Goal: Task Accomplishment & Management: Complete application form

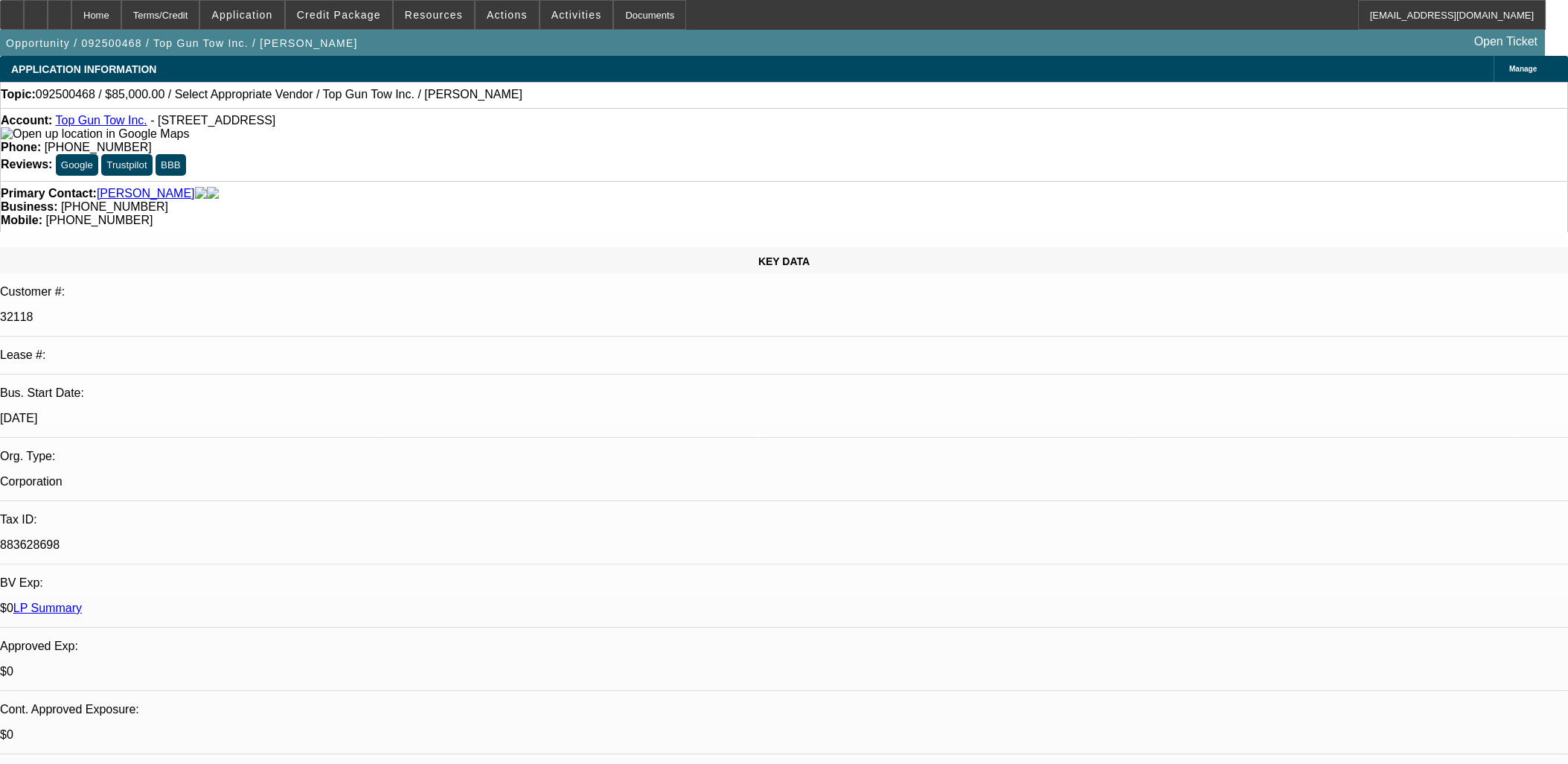
select select "0"
select select "2"
select select "0.1"
select select "4"
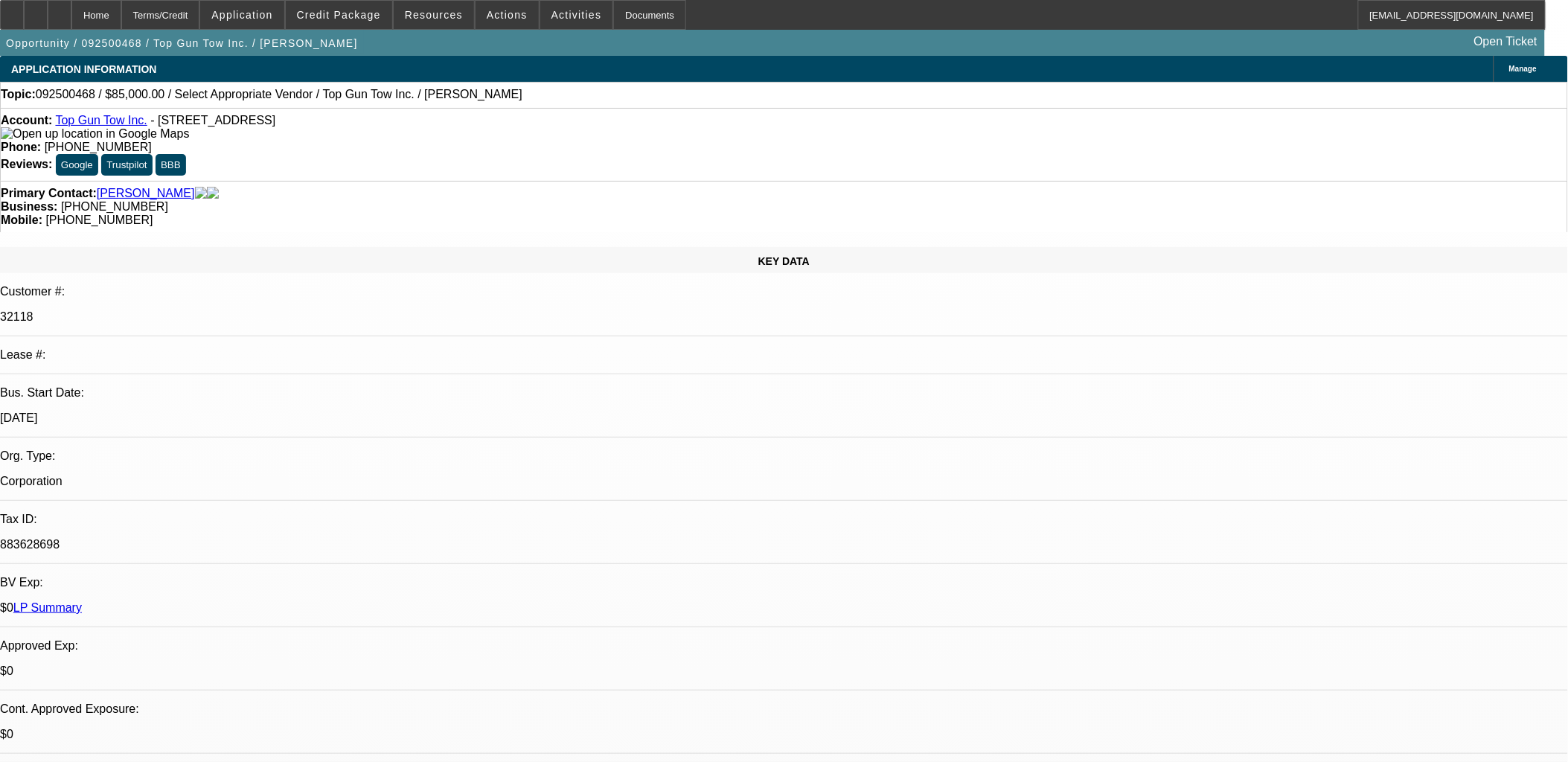
drag, startPoint x: 342, startPoint y: 310, endPoint x: 347, endPoint y: 294, distance: 16.8
click at [346, 296] on div "KEY DATA Customer #: 32118 Lease #: Bus. Start Date: 7/1/22 Org. Type: Corporat…" at bounding box center [784, 605] width 1568 height 717
click at [344, 311] on div "32118" at bounding box center [784, 317] width 1568 height 13
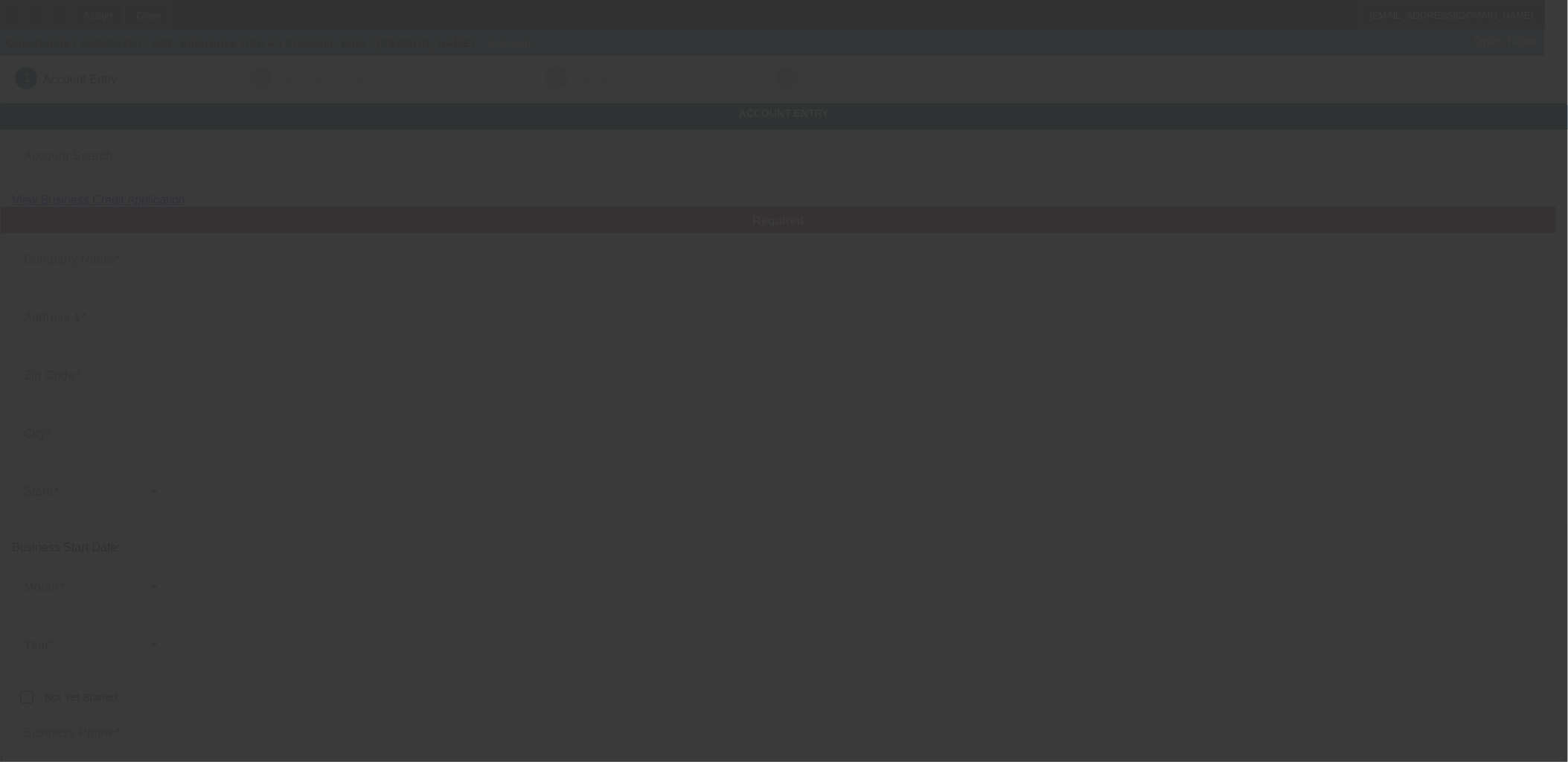
type input "APE Enterprise"
type input "Na"
type input "NA"
type input "Na"
type input "[PHONE_NUMBER]"
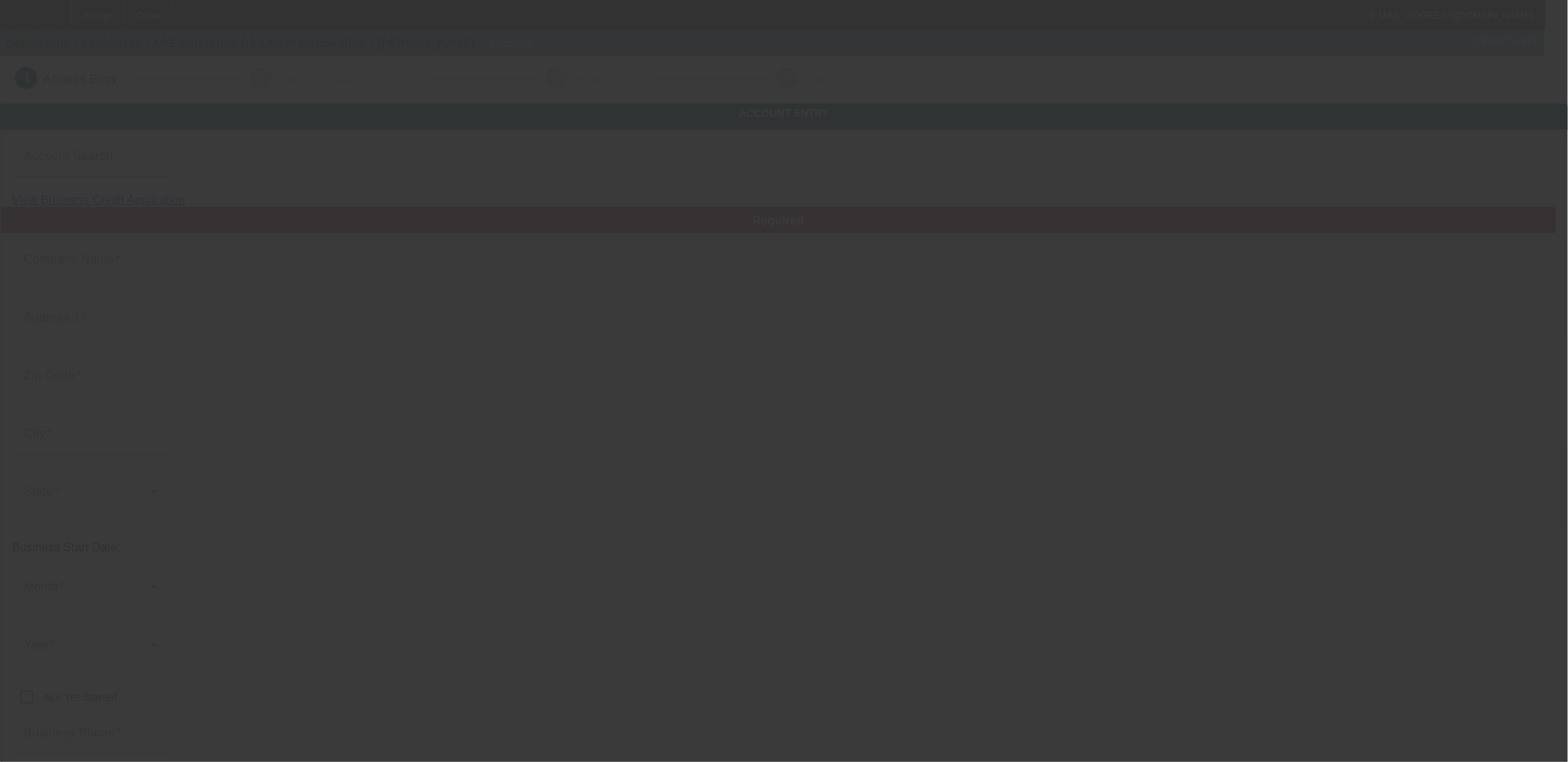
type input "All Precision Elite"
type input "[EMAIL_ADDRESS][DOMAIN_NAME]"
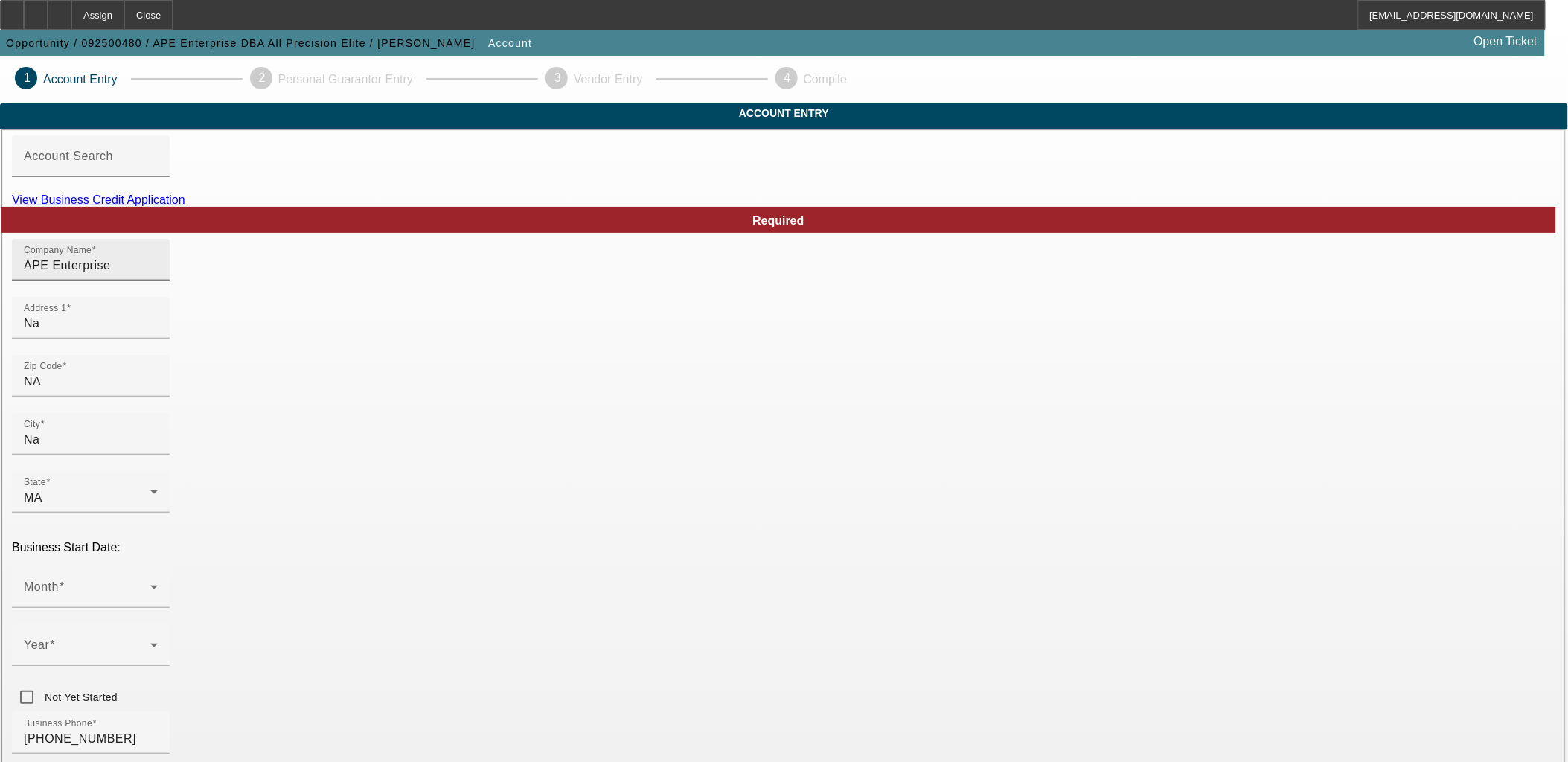
click at [158, 274] on input "APE Enterprise" at bounding box center [91, 266] width 134 height 18
type input "APE Enterprise LLC"
click at [150, 584] on span at bounding box center [87, 593] width 126 height 18
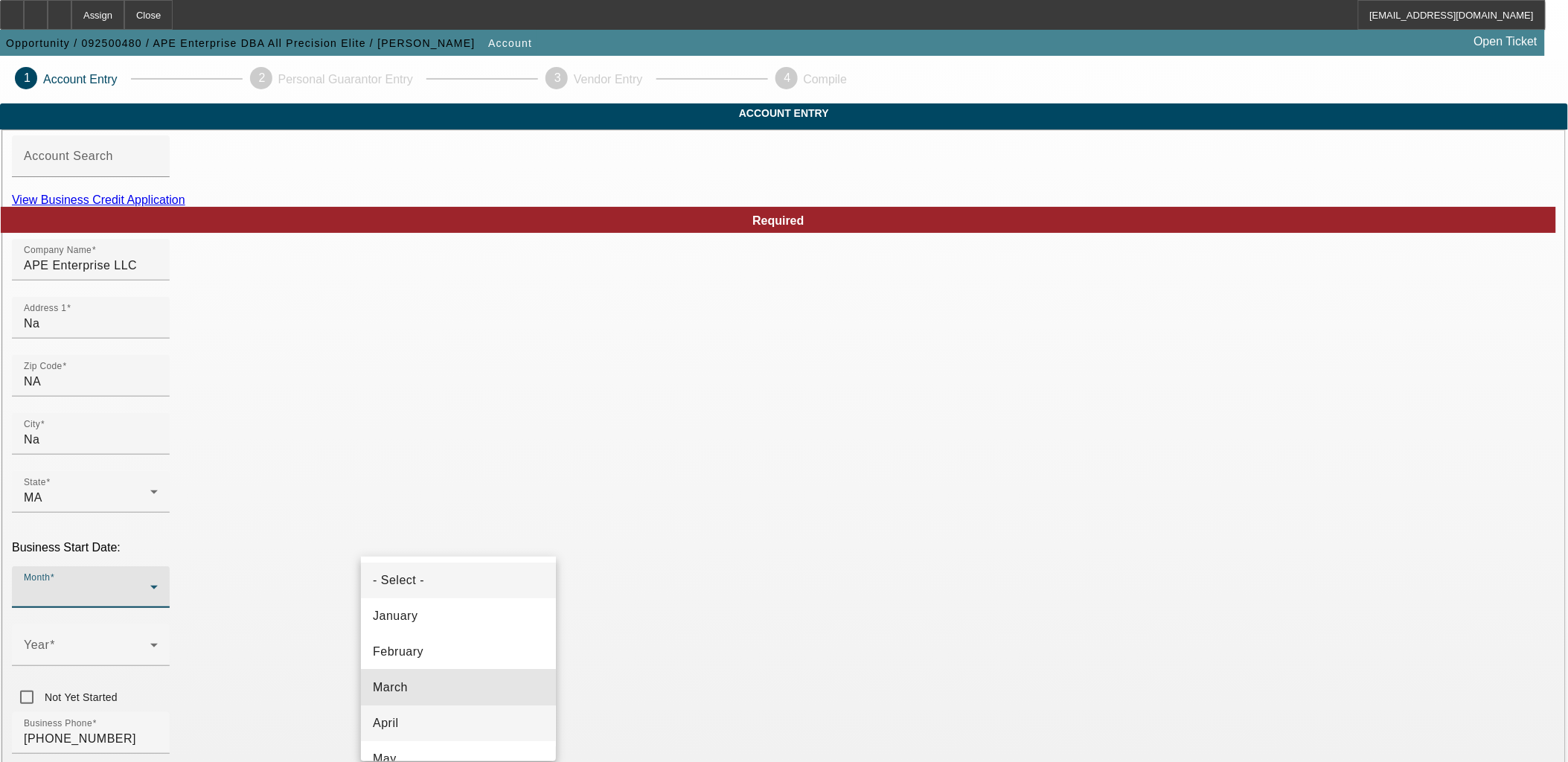
click at [464, 708] on div "- Select - January February March April May June July August September October …" at bounding box center [459, 659] width 195 height 205
click at [466, 710] on mat-option "April" at bounding box center [459, 723] width 195 height 35
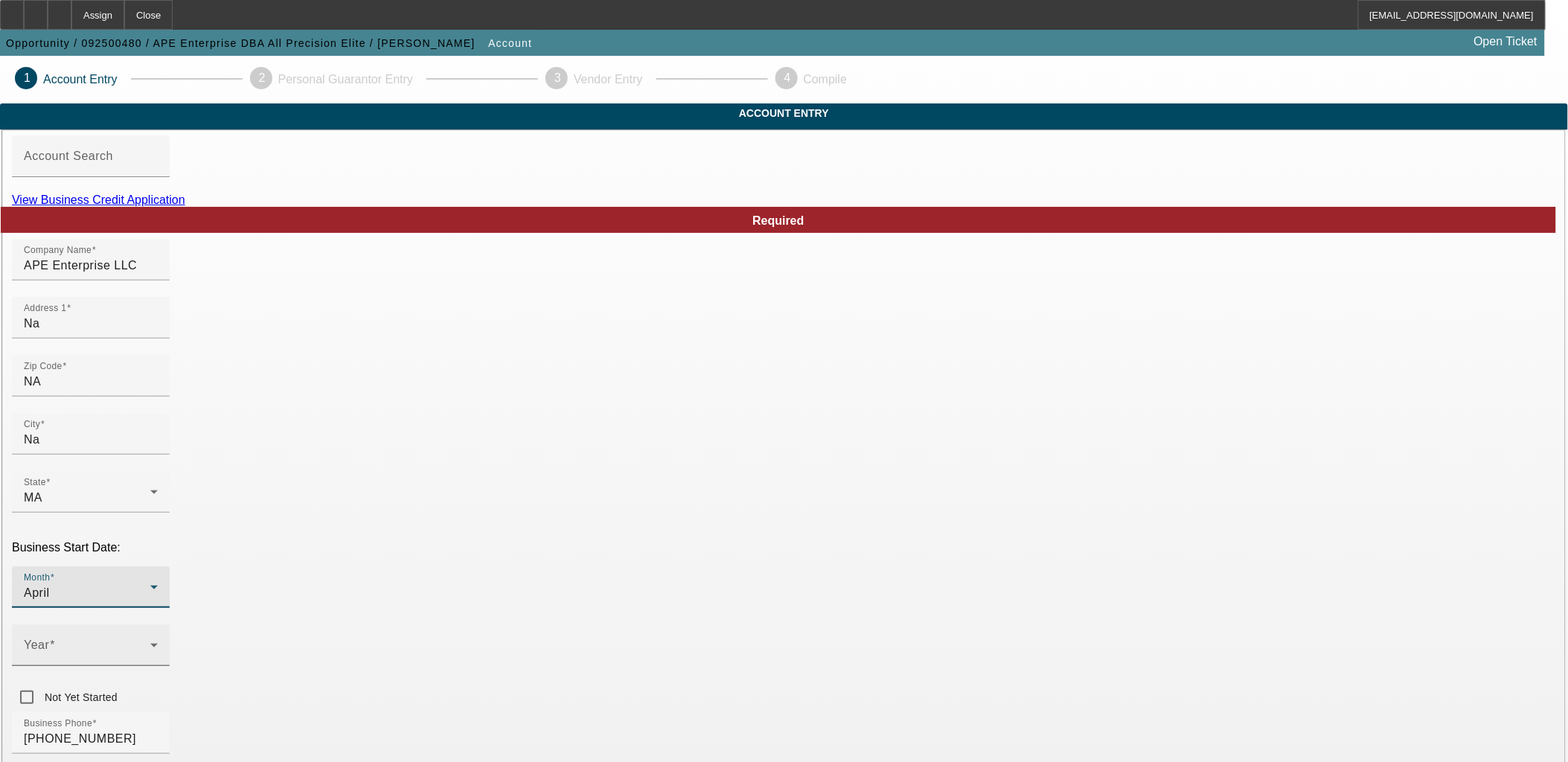
click at [169, 624] on mat-form-field "Year" at bounding box center [90, 653] width 158 height 58
click at [150, 642] on span at bounding box center [87, 651] width 126 height 18
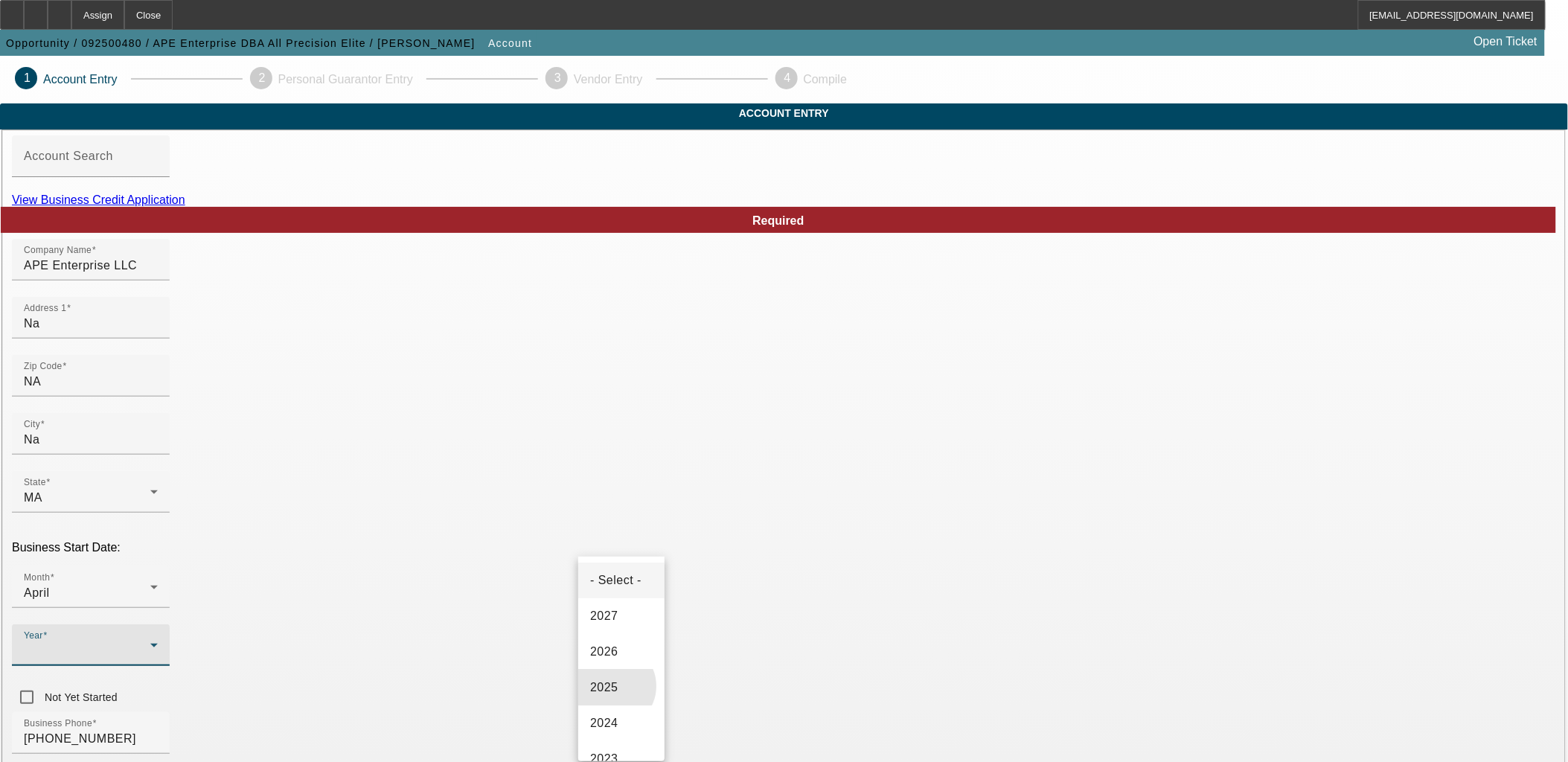
drag, startPoint x: 612, startPoint y: 686, endPoint x: 603, endPoint y: 666, distance: 21.9
click at [613, 686] on span "2025" at bounding box center [604, 687] width 29 height 18
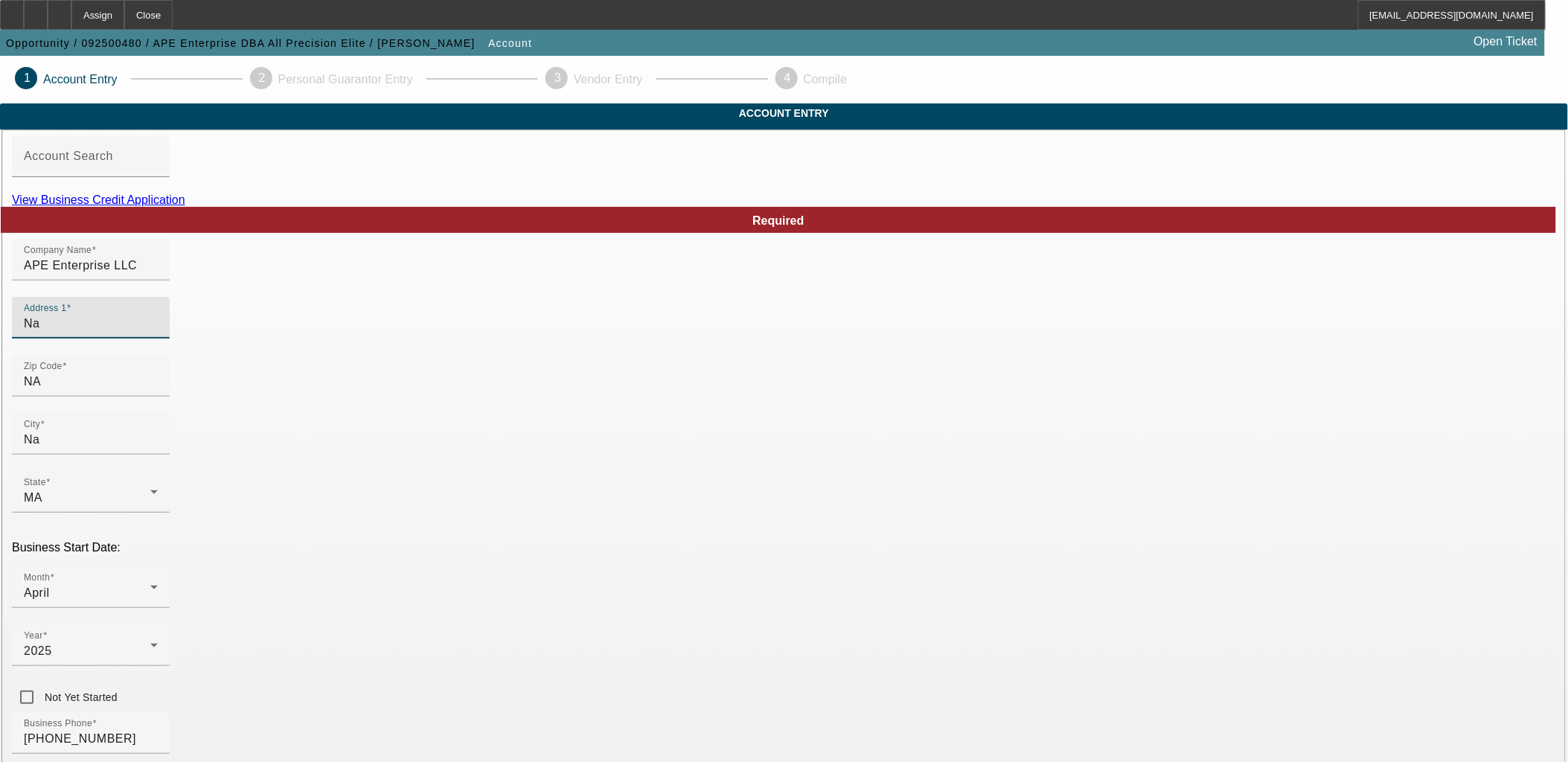
drag, startPoint x: 410, startPoint y: 340, endPoint x: 227, endPoint y: 310, distance: 185.4
paste input "150 grossman dr suite 205A"
type input "150 grossman dr suite 205A"
click at [158, 391] on input "NA" at bounding box center [91, 381] width 134 height 18
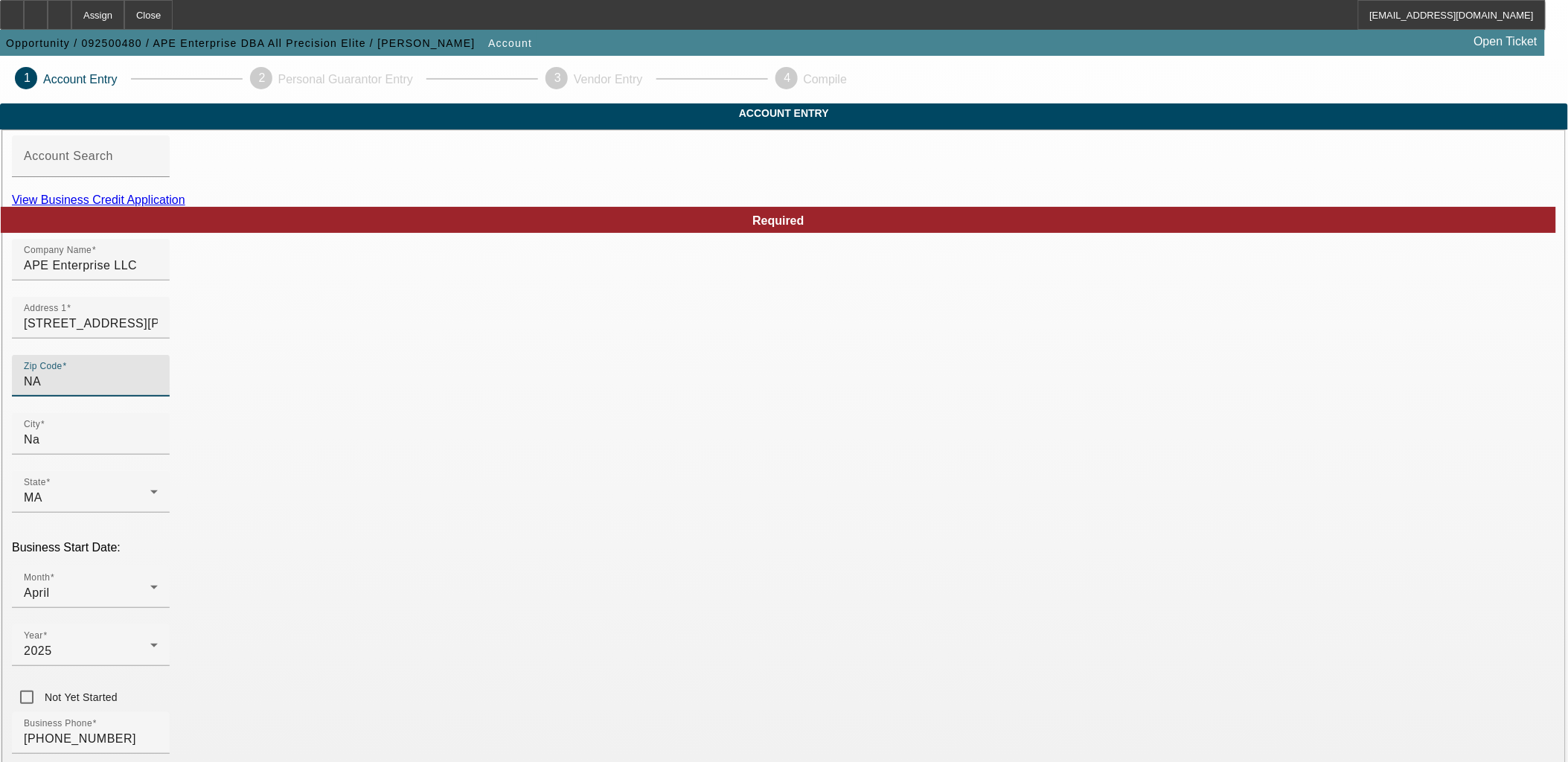
click at [158, 391] on input "NA" at bounding box center [91, 381] width 134 height 18
type input "02"
type input "02184"
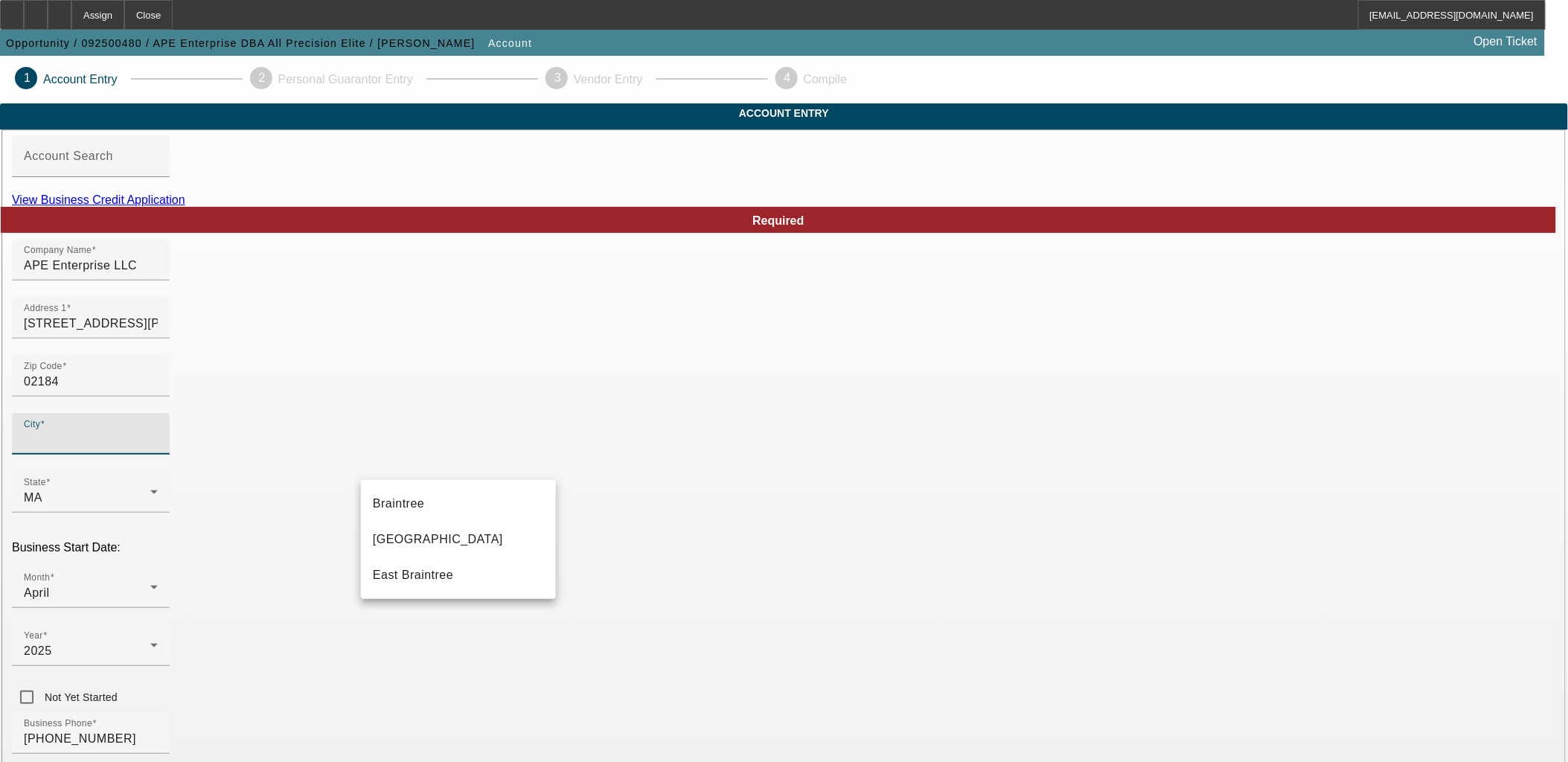
type input "Norfolk"
click at [399, 503] on span "Braintree" at bounding box center [399, 503] width 52 height 12
type input "Braintree"
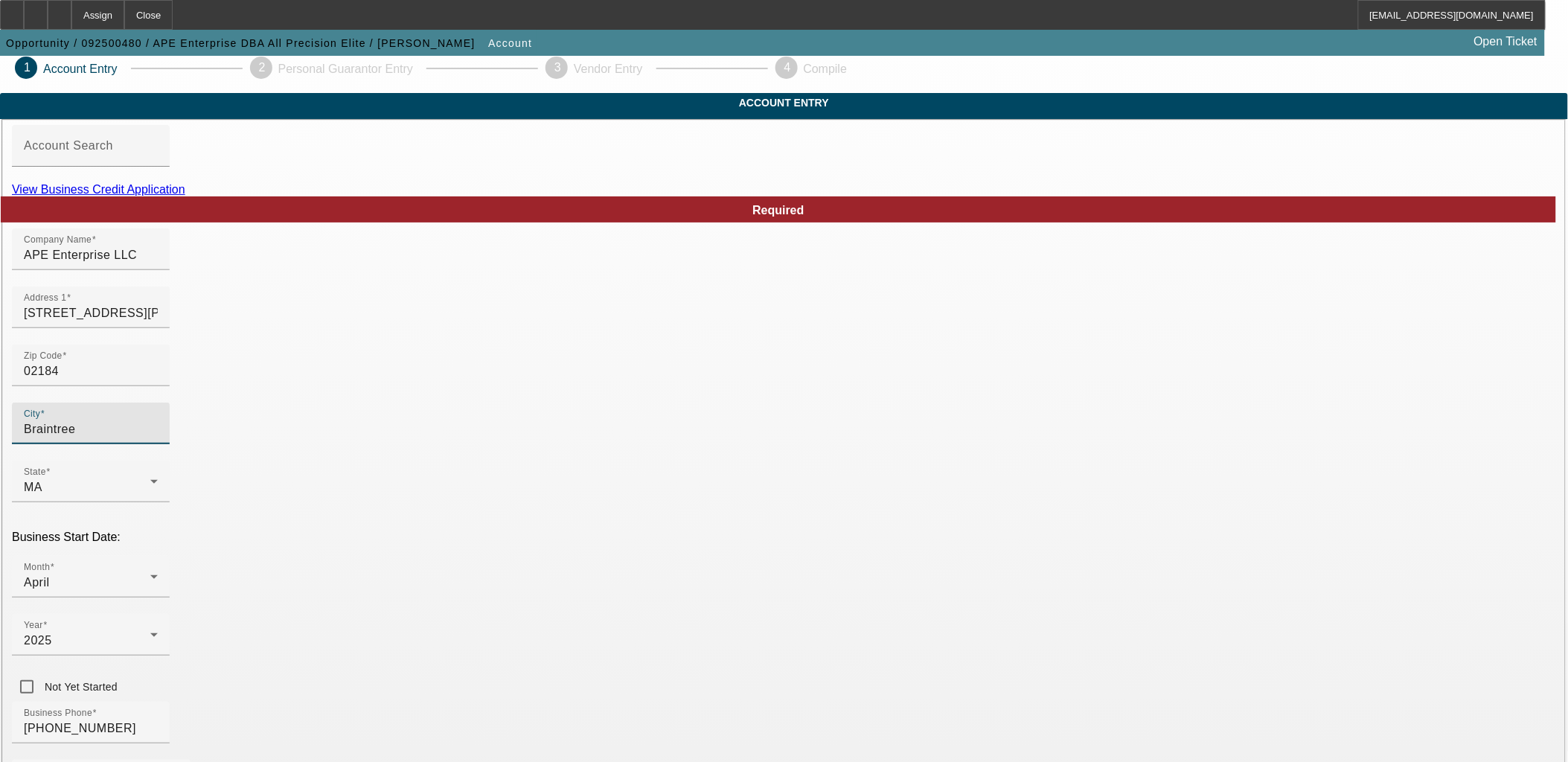
scroll to position [82, 0]
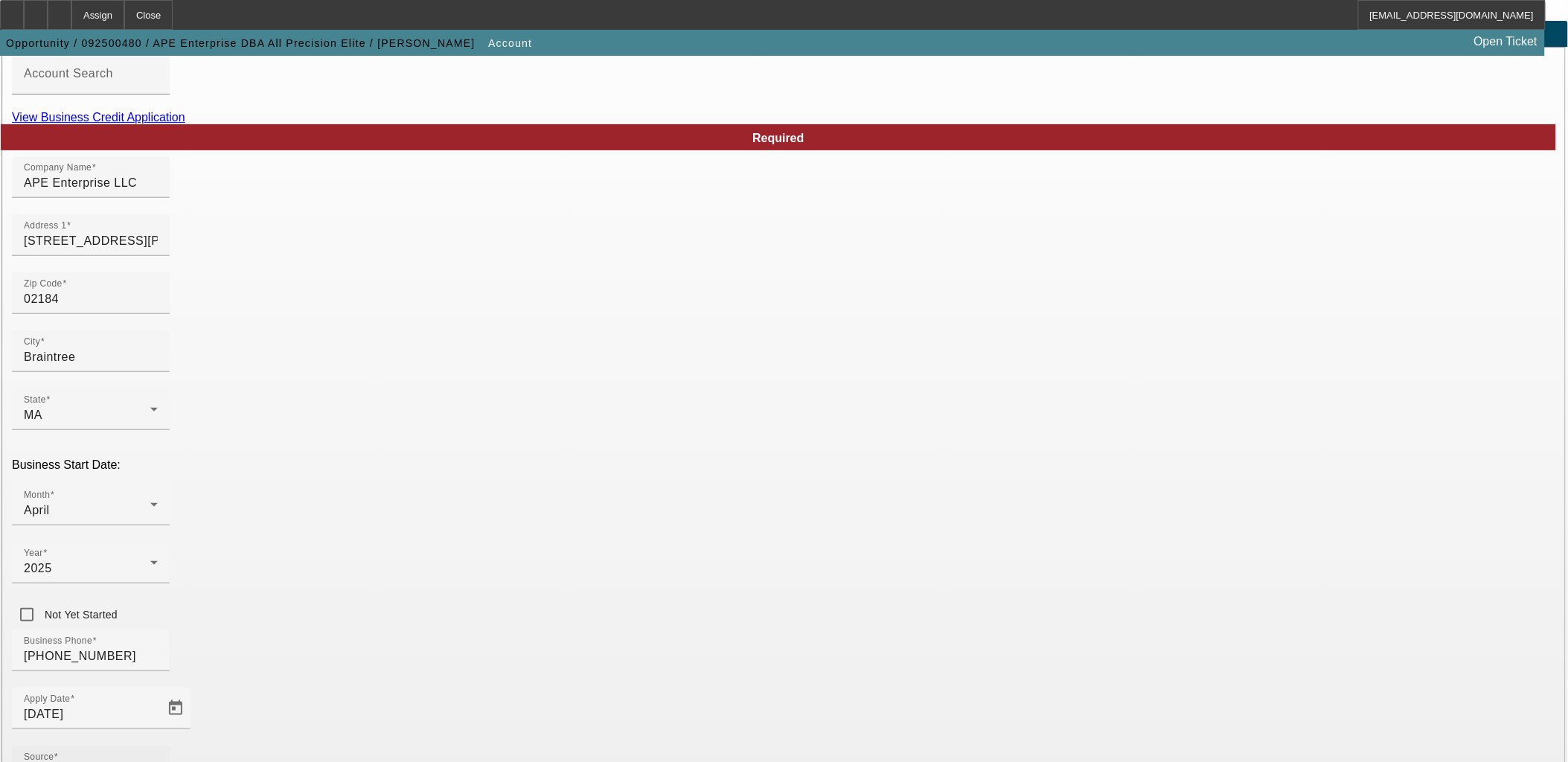
click at [169, 746] on div "Source - Select -" at bounding box center [90, 767] width 158 height 42
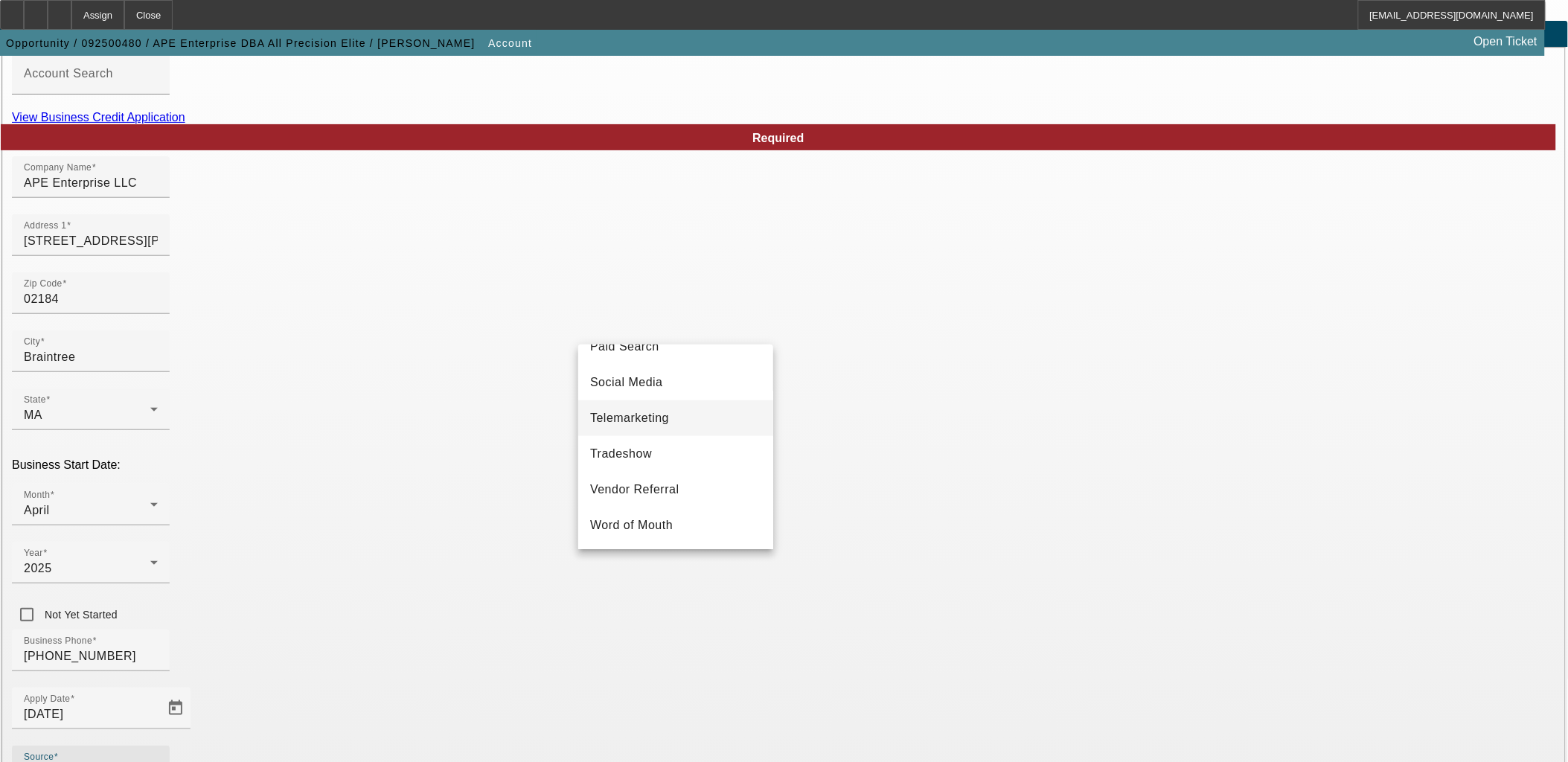
scroll to position [529, 0]
click at [671, 495] on span "Vendor Referral" at bounding box center [634, 490] width 89 height 18
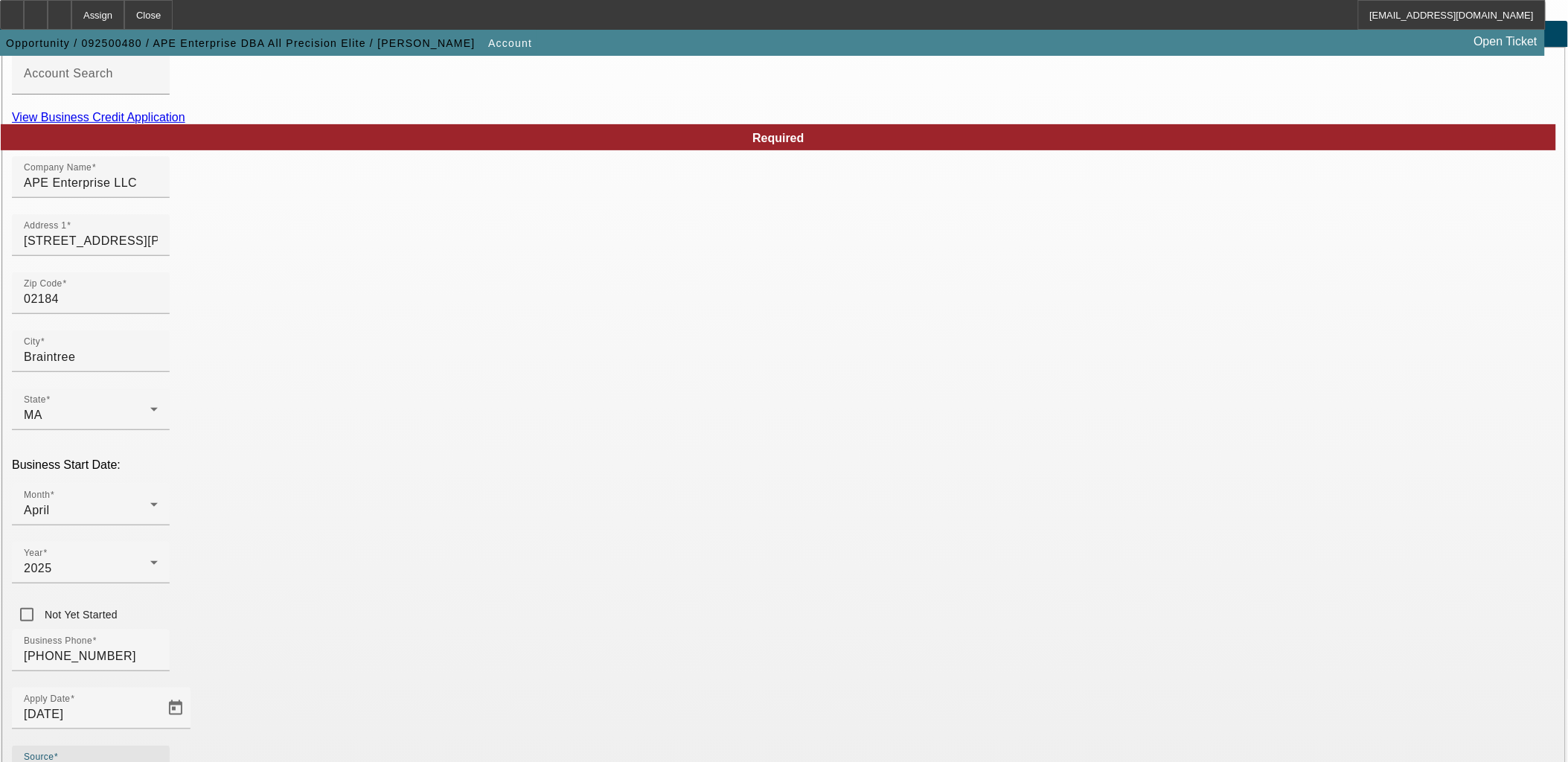
click at [150, 761] on div "Vendor Referral" at bounding box center [87, 773] width 126 height 18
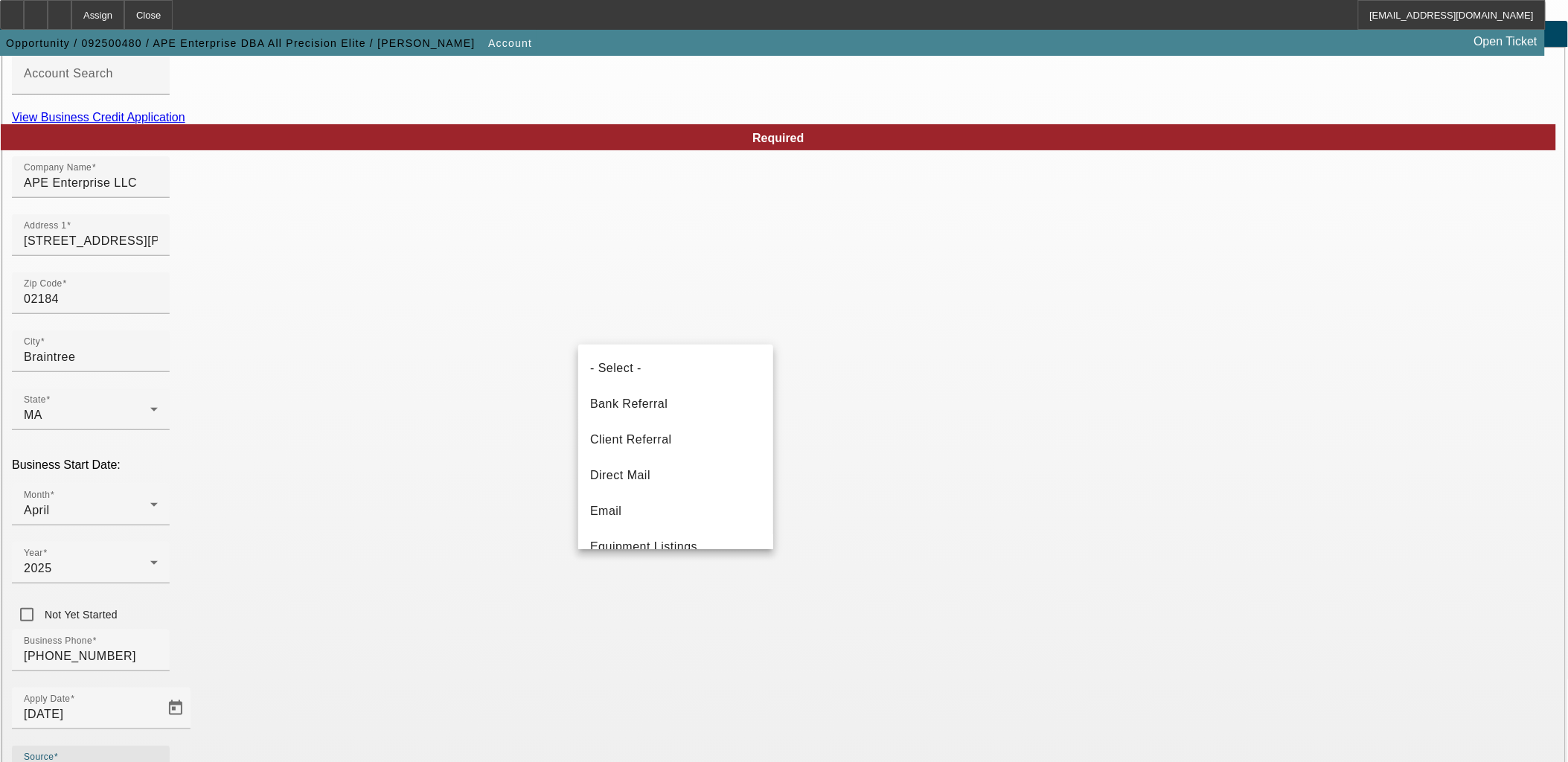
scroll to position [488, 0]
drag, startPoint x: 685, startPoint y: 637, endPoint x: 838, endPoint y: 585, distance: 161.6
click at [686, 636] on div at bounding box center [784, 381] width 1568 height 762
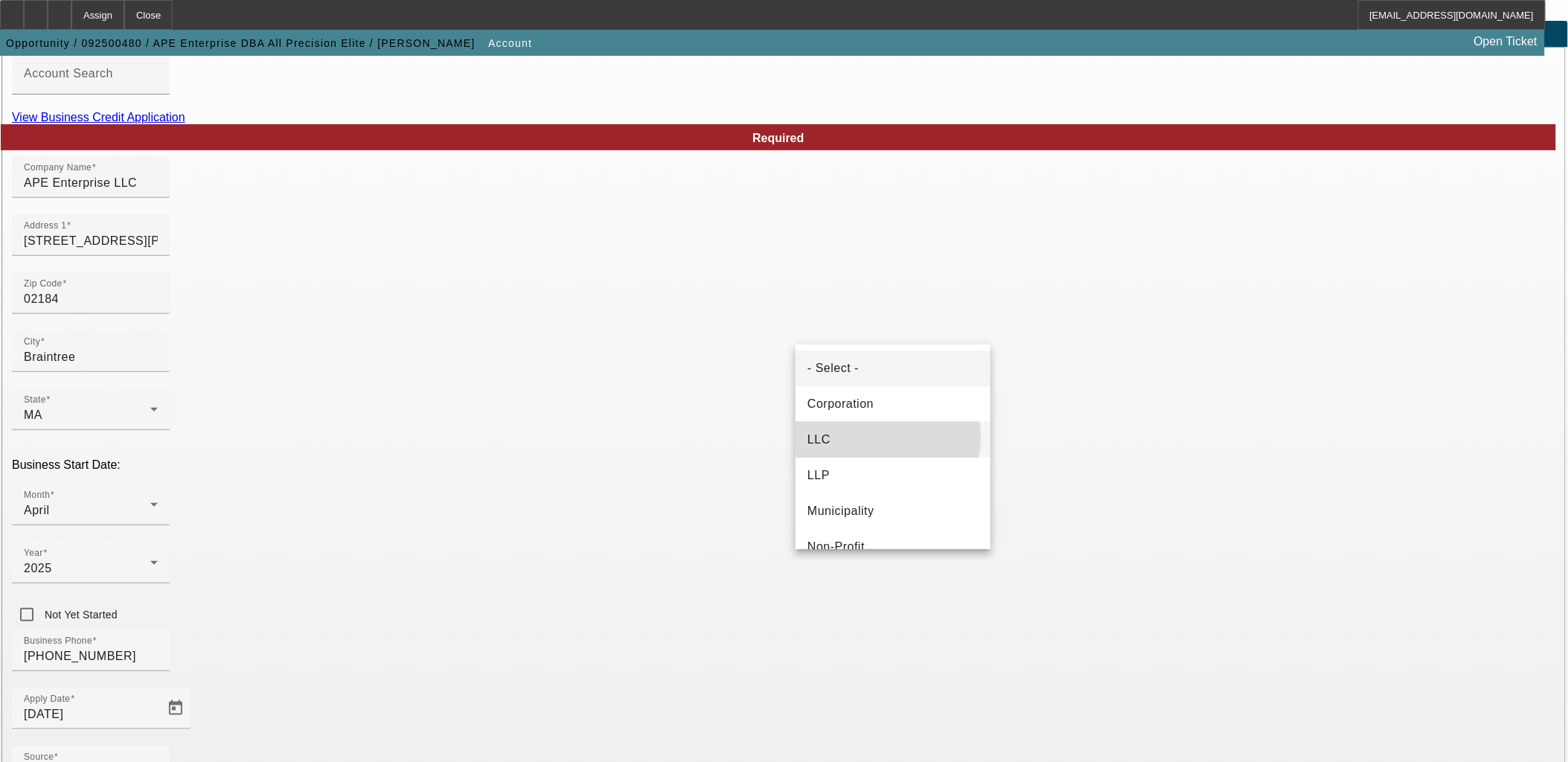
click at [888, 439] on mat-option "LLC" at bounding box center [893, 439] width 195 height 35
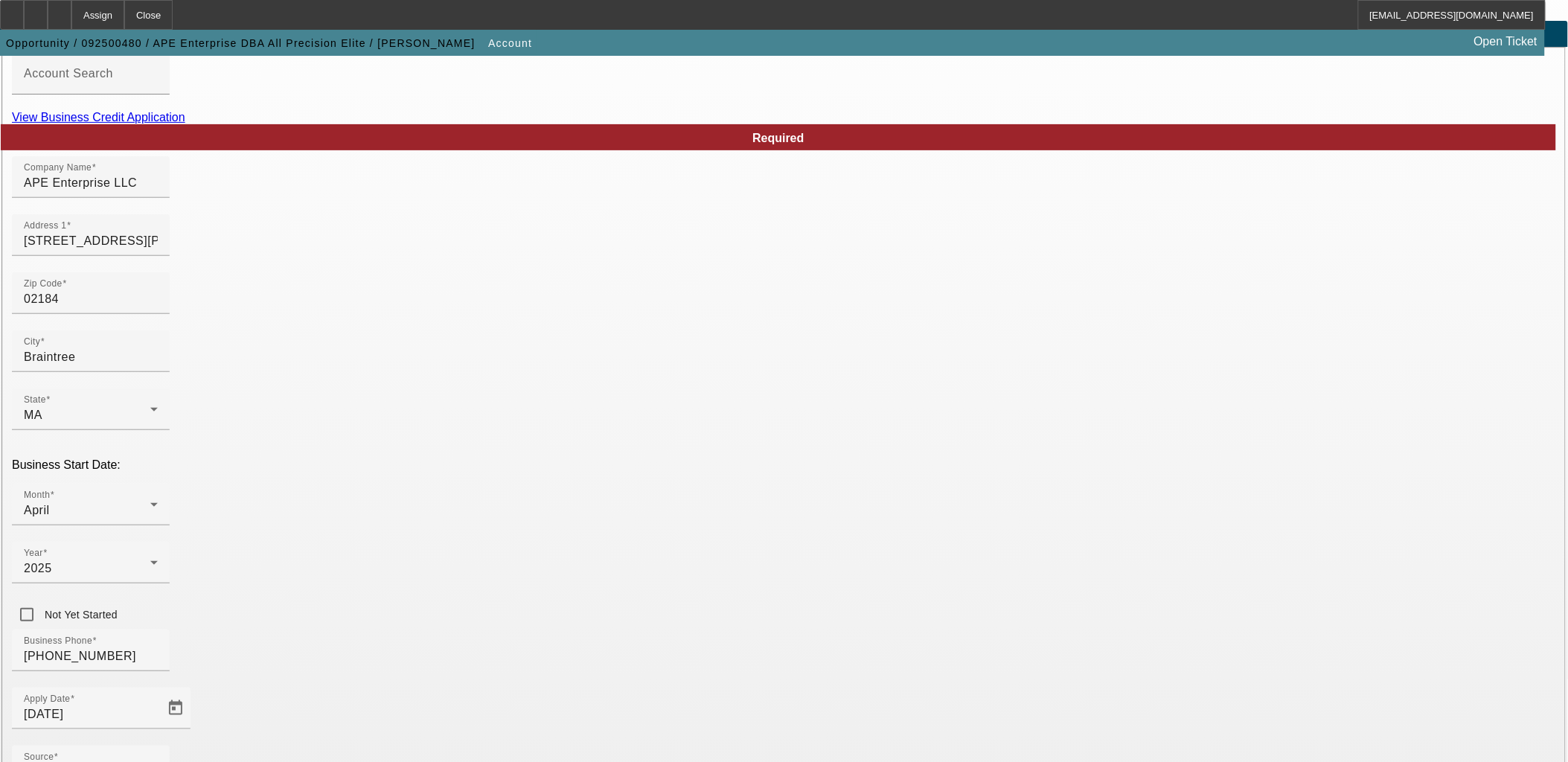
type input "392472366"
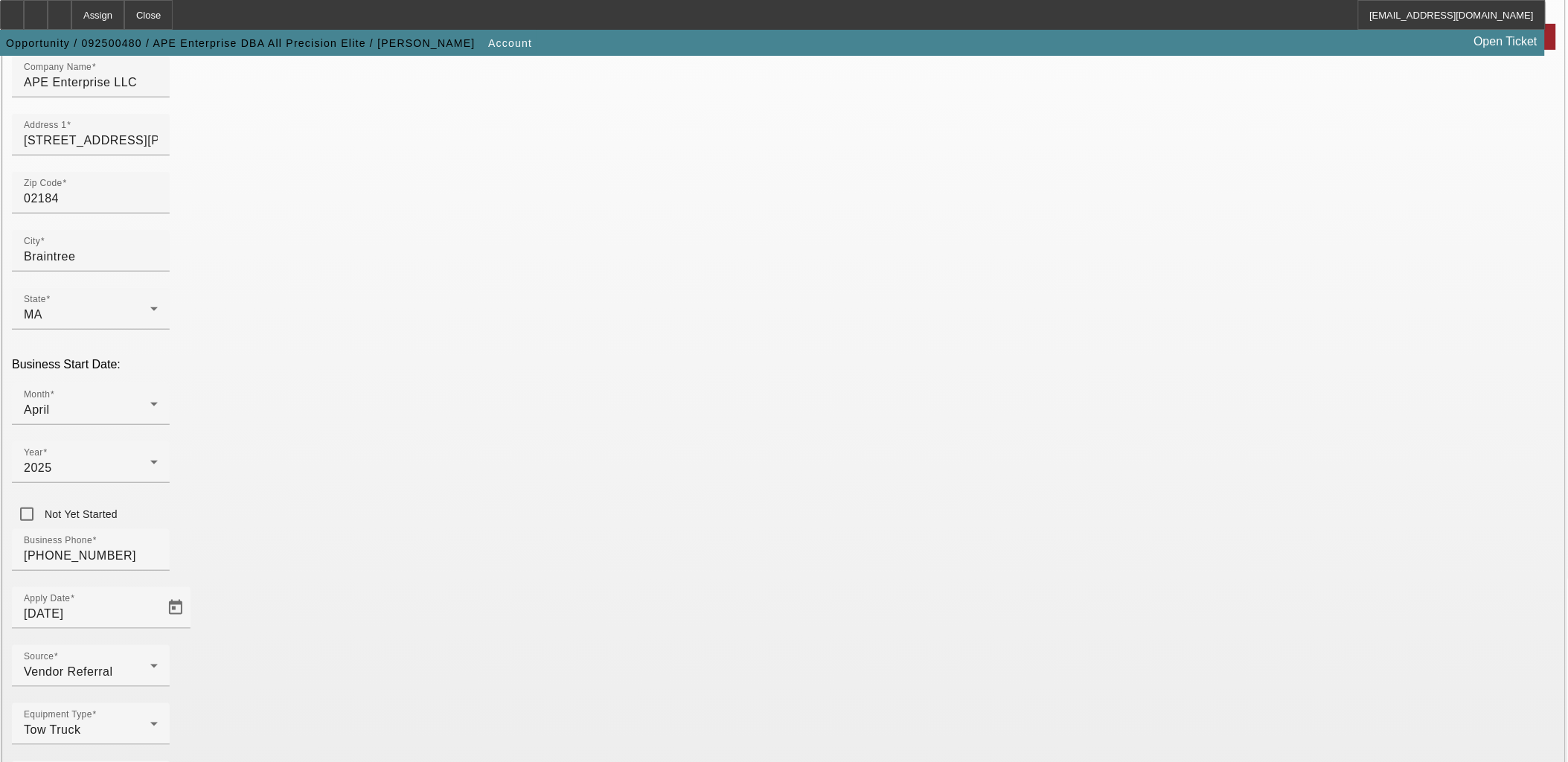
scroll to position [186, 0]
click at [158, 146] on input "150 grossman dr suite 205A" at bounding box center [91, 138] width 134 height 18
click at [158, 146] on input "150 Grossman dr suite 205A" at bounding box center [91, 138] width 134 height 18
click at [158, 146] on input "150 Grossman Dr suite 205A" at bounding box center [91, 138] width 134 height 18
type input "150 Grossman Dr Suite 205A"
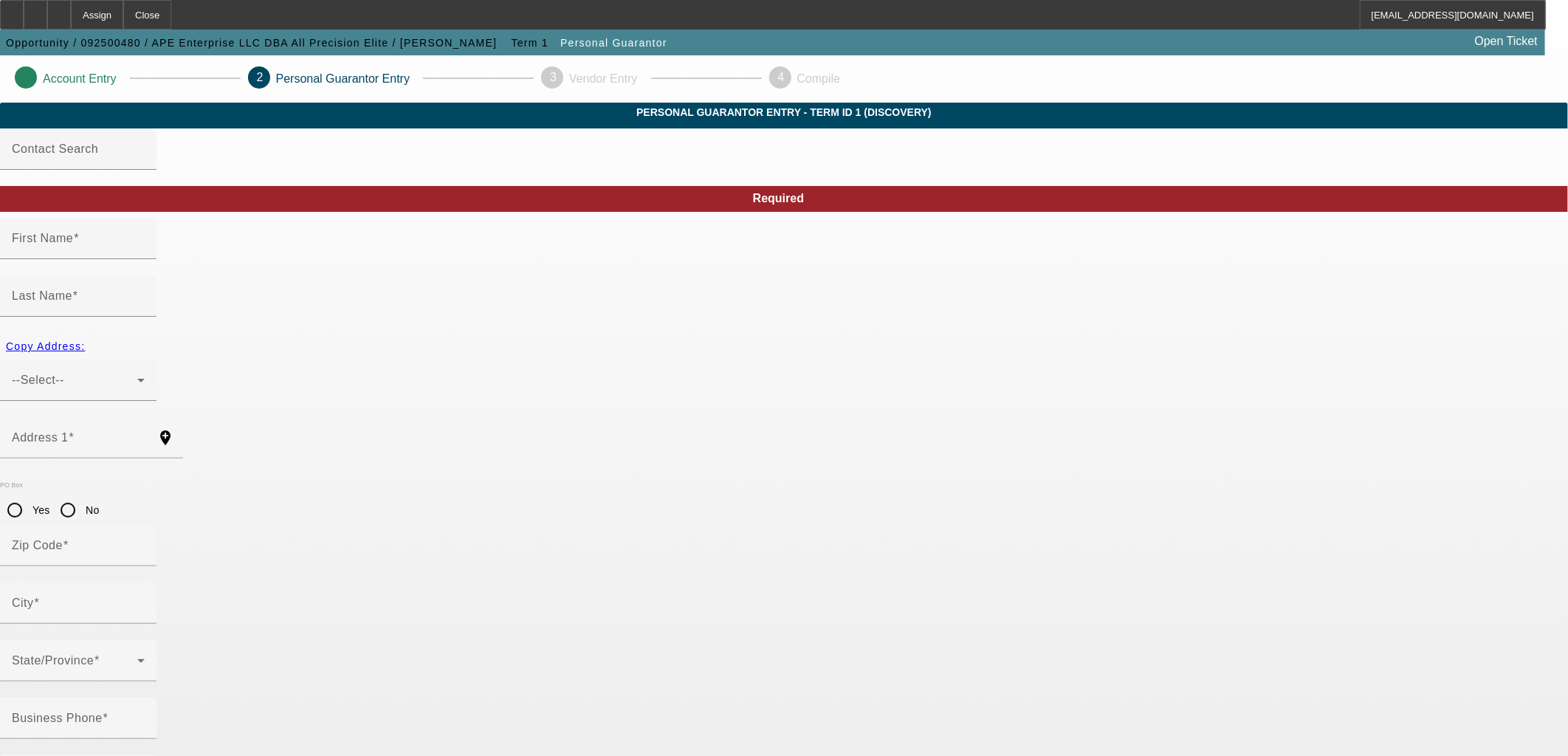
type input "Rudolph"
type input "Vaval"
radio input "true"
type input "(781) 654-9788"
type input "054-84-6110"
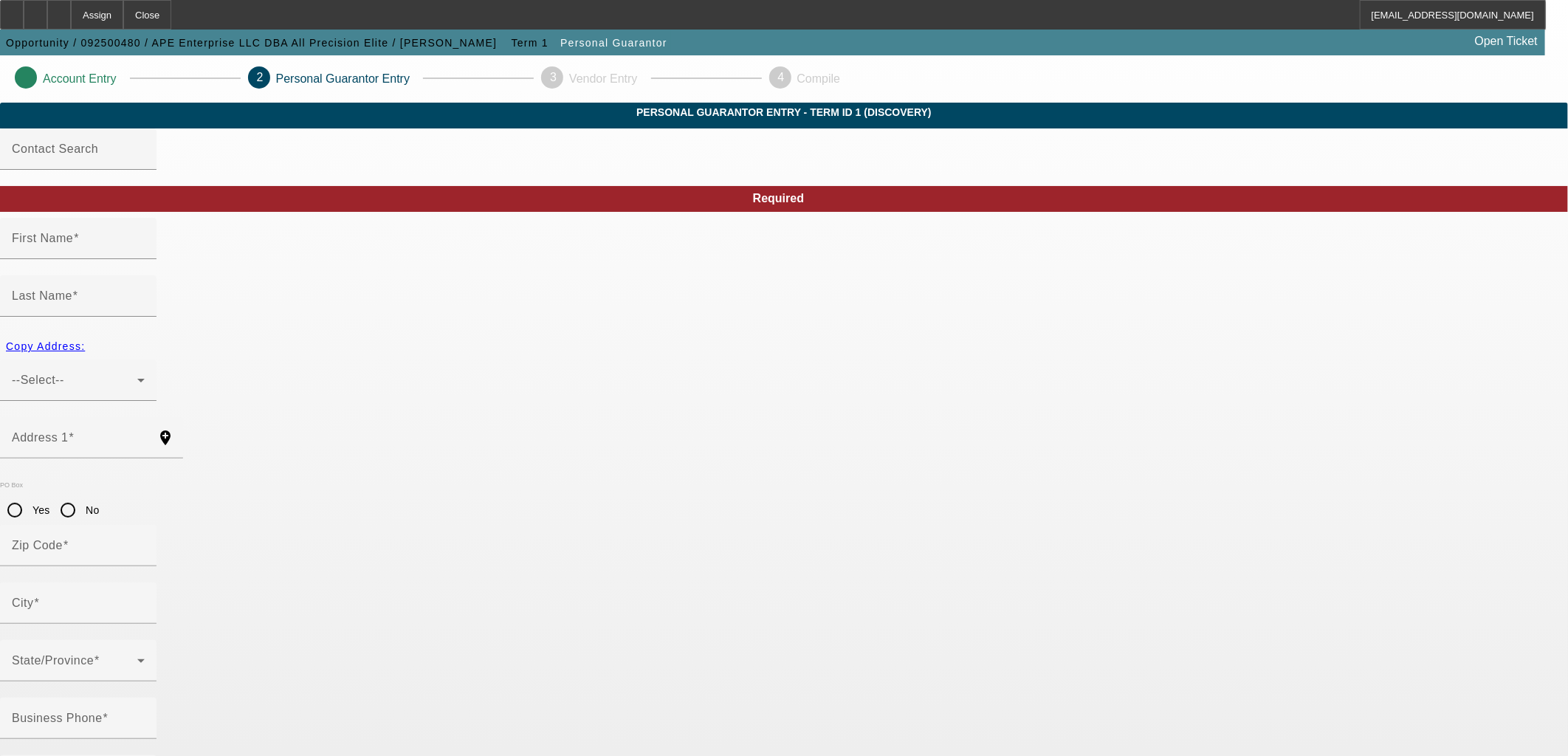
type input "allprecisionelite@icloud.com"
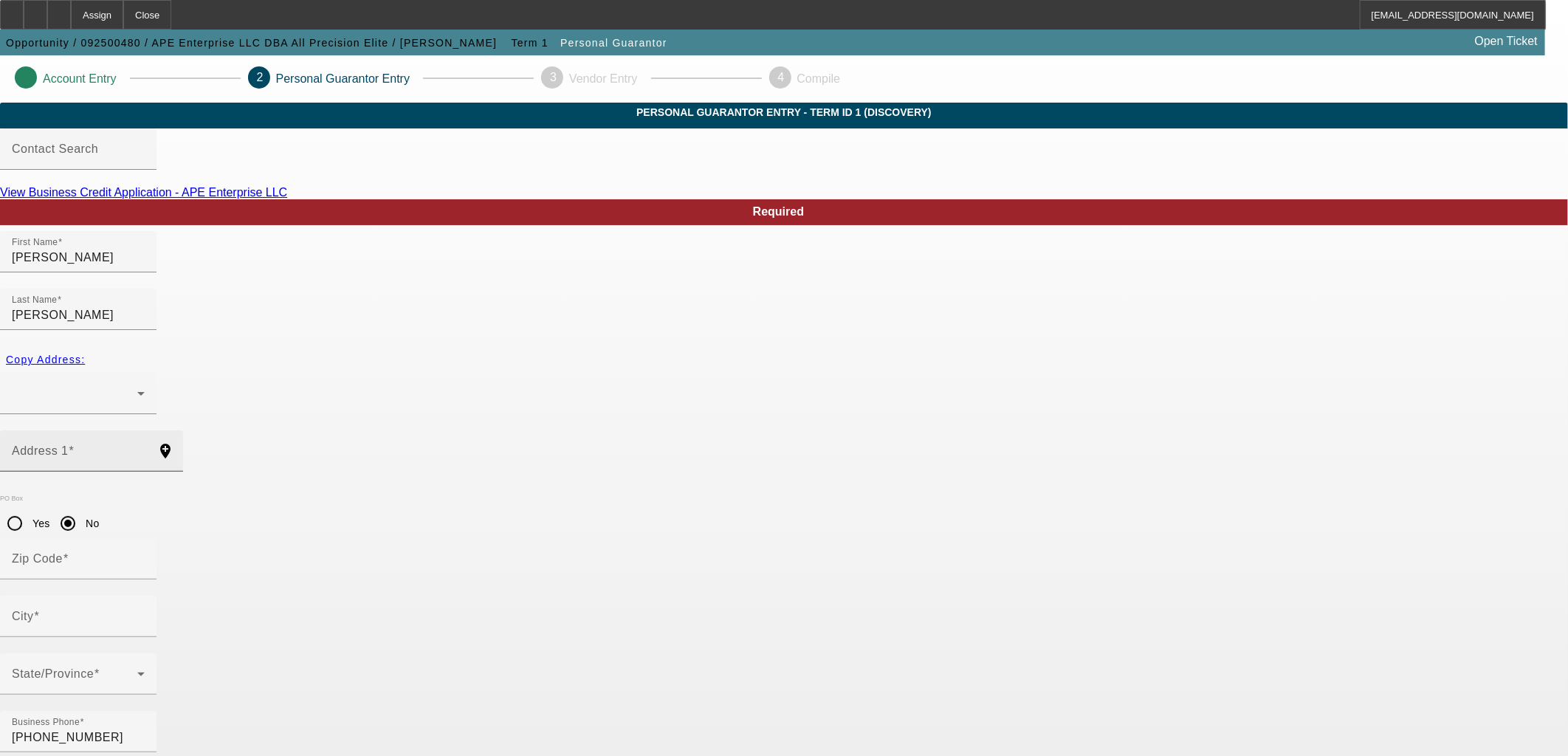
click at [145, 449] on input "Address 1" at bounding box center [78, 457] width 133 height 18
paste input "75 wheeler circle"
click at [145, 449] on input "75 wheeler circle" at bounding box center [78, 457] width 133 height 18
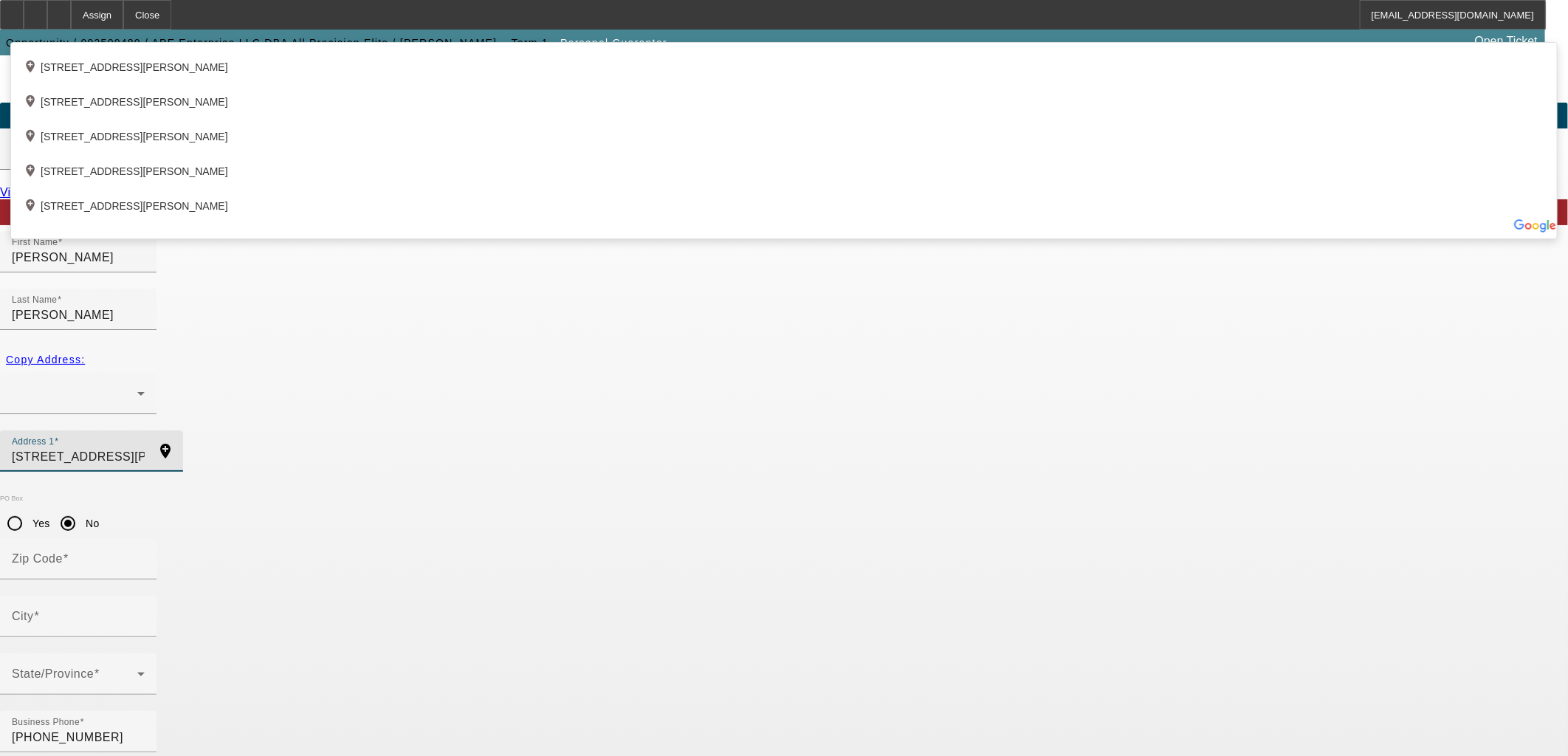
click at [145, 449] on input "75 wheeler Circle" at bounding box center [78, 457] width 133 height 18
click at [145, 449] on input "75 Wheeler Circle" at bounding box center [78, 457] width 133 height 18
type input "75 Wheeler Circle"
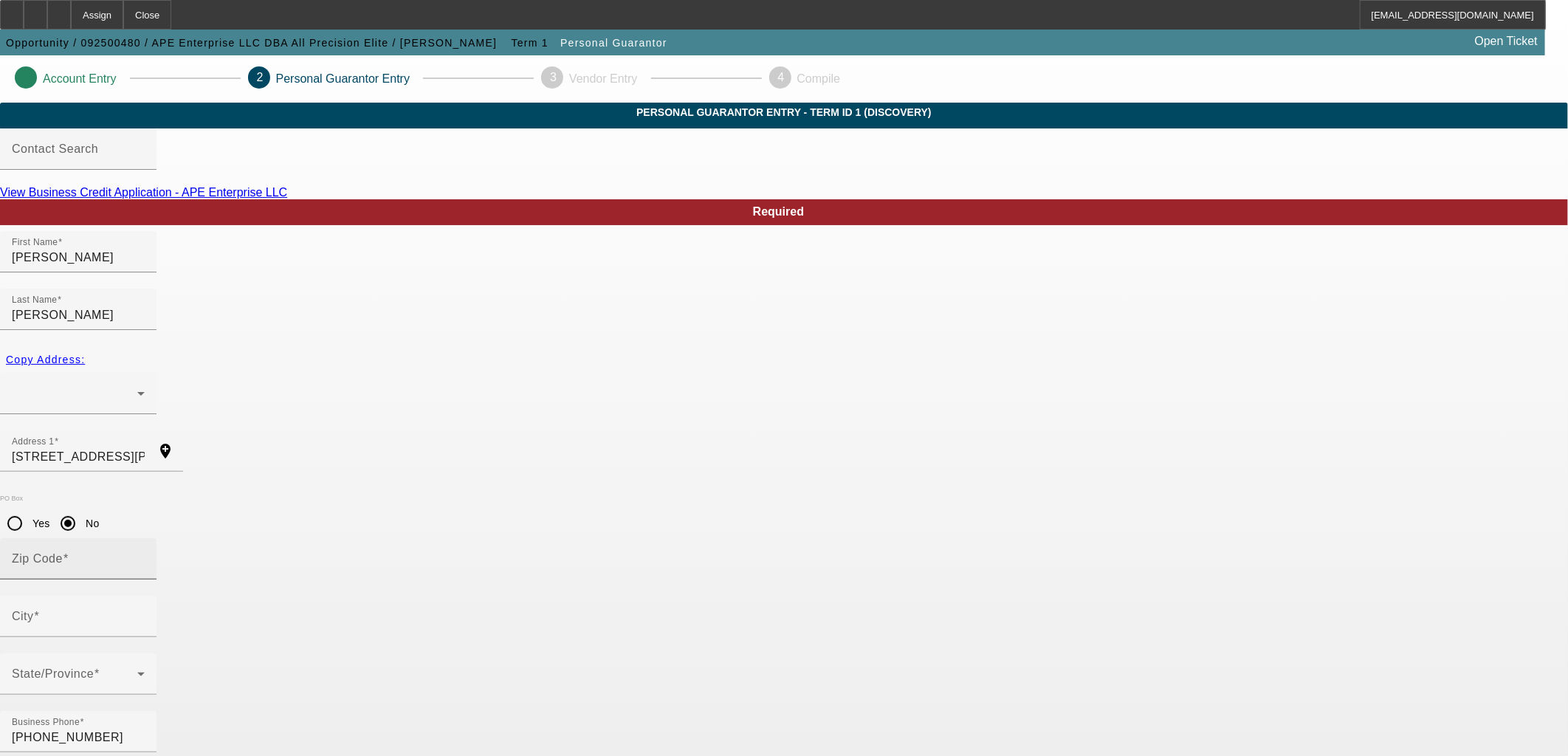
click at [145, 538] on div "Zip Code" at bounding box center [78, 559] width 133 height 42
type input "02072"
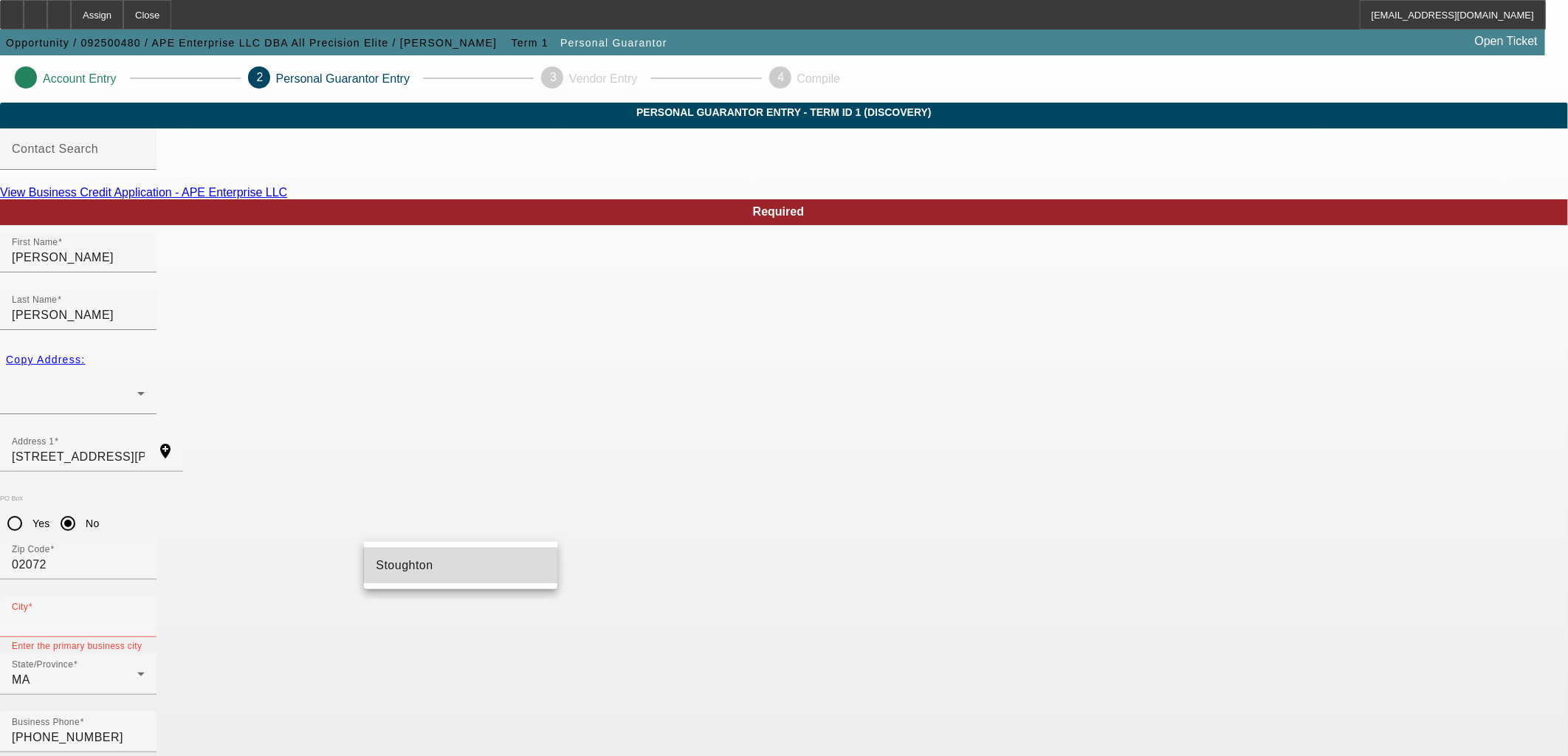
drag, startPoint x: 439, startPoint y: 567, endPoint x: 430, endPoint y: 573, distance: 10.8
click at [439, 568] on mat-option "Stoughton" at bounding box center [461, 565] width 194 height 35
type input "Stoughton"
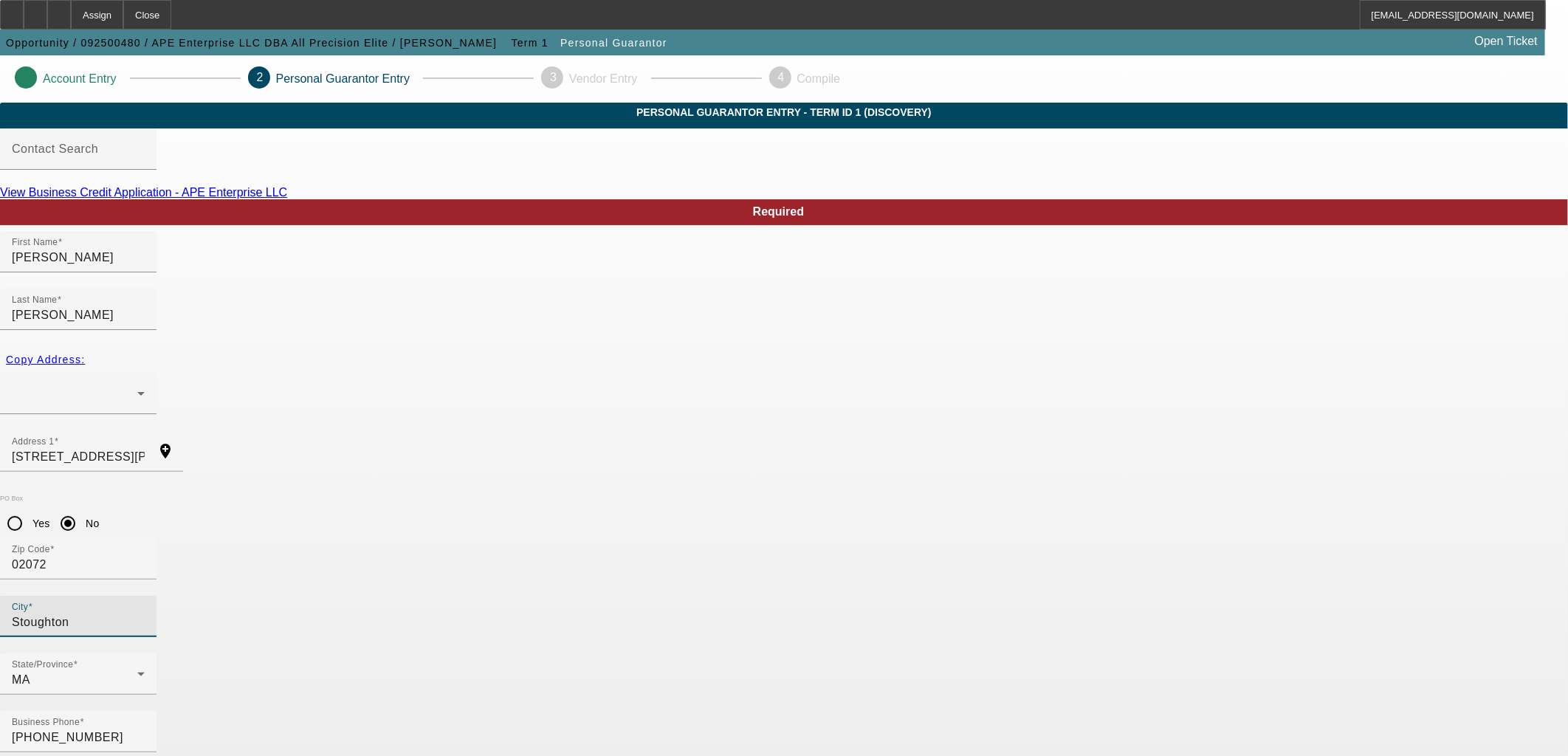
type input "100"
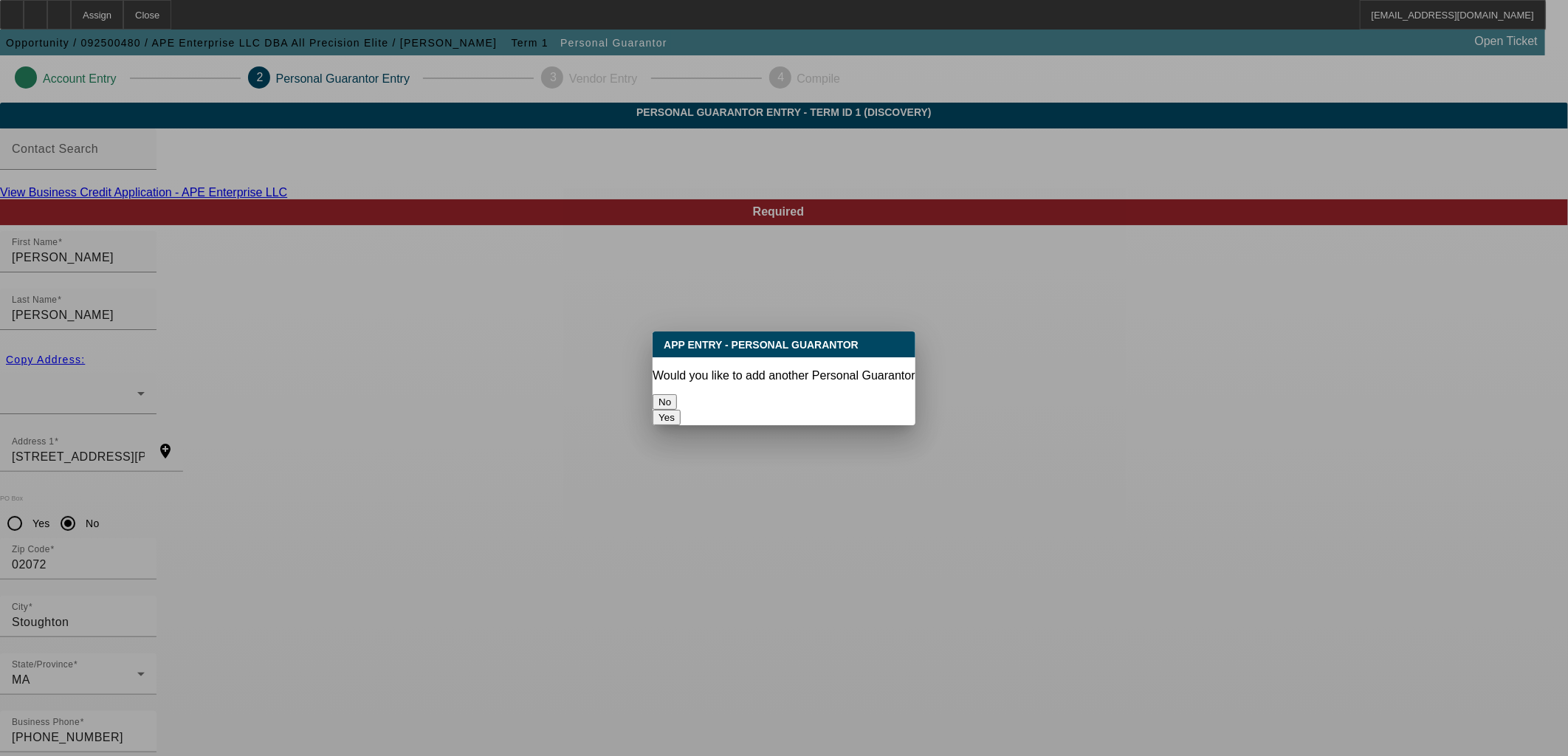
click at [677, 395] on button "No" at bounding box center [665, 402] width 25 height 15
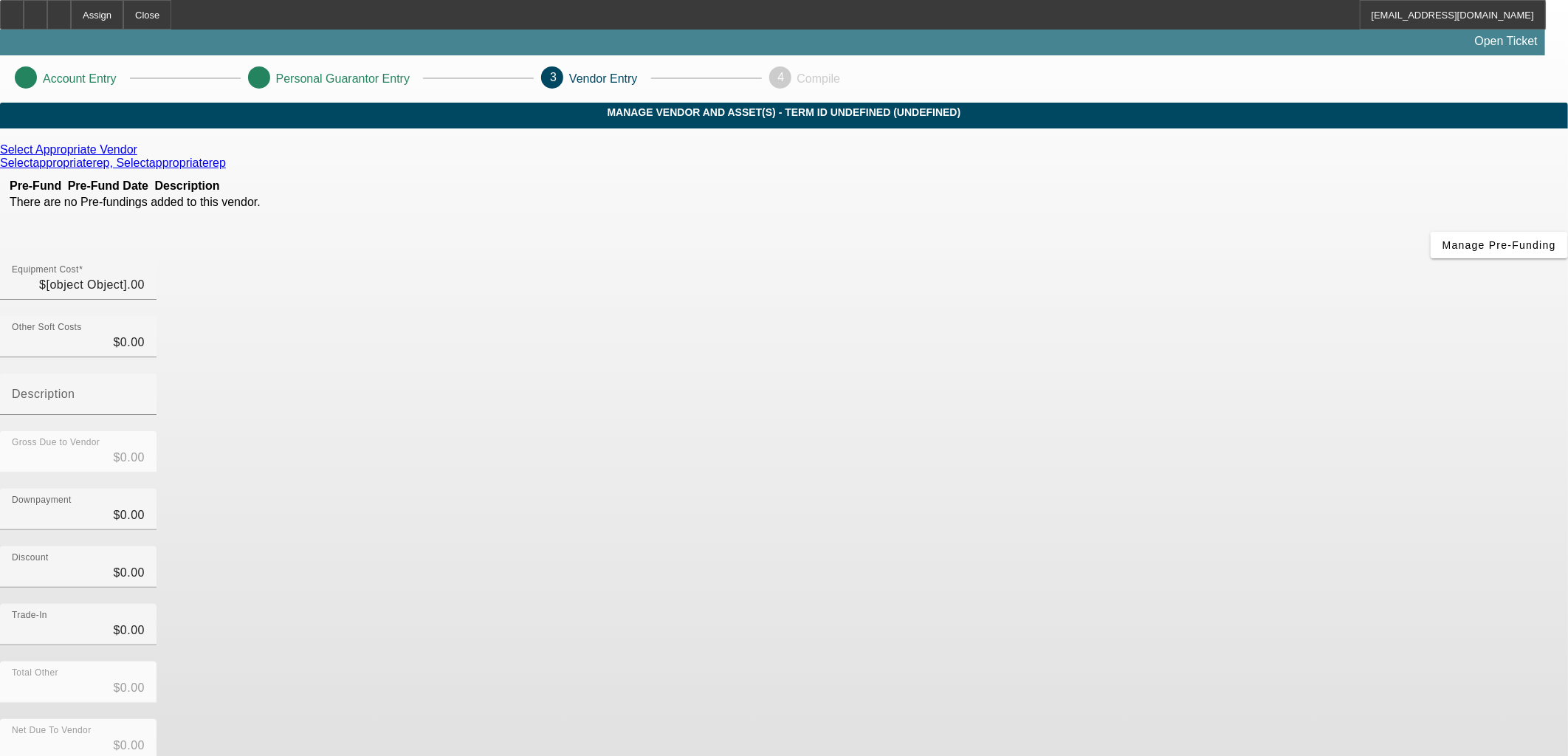
type input "$155,000.00"
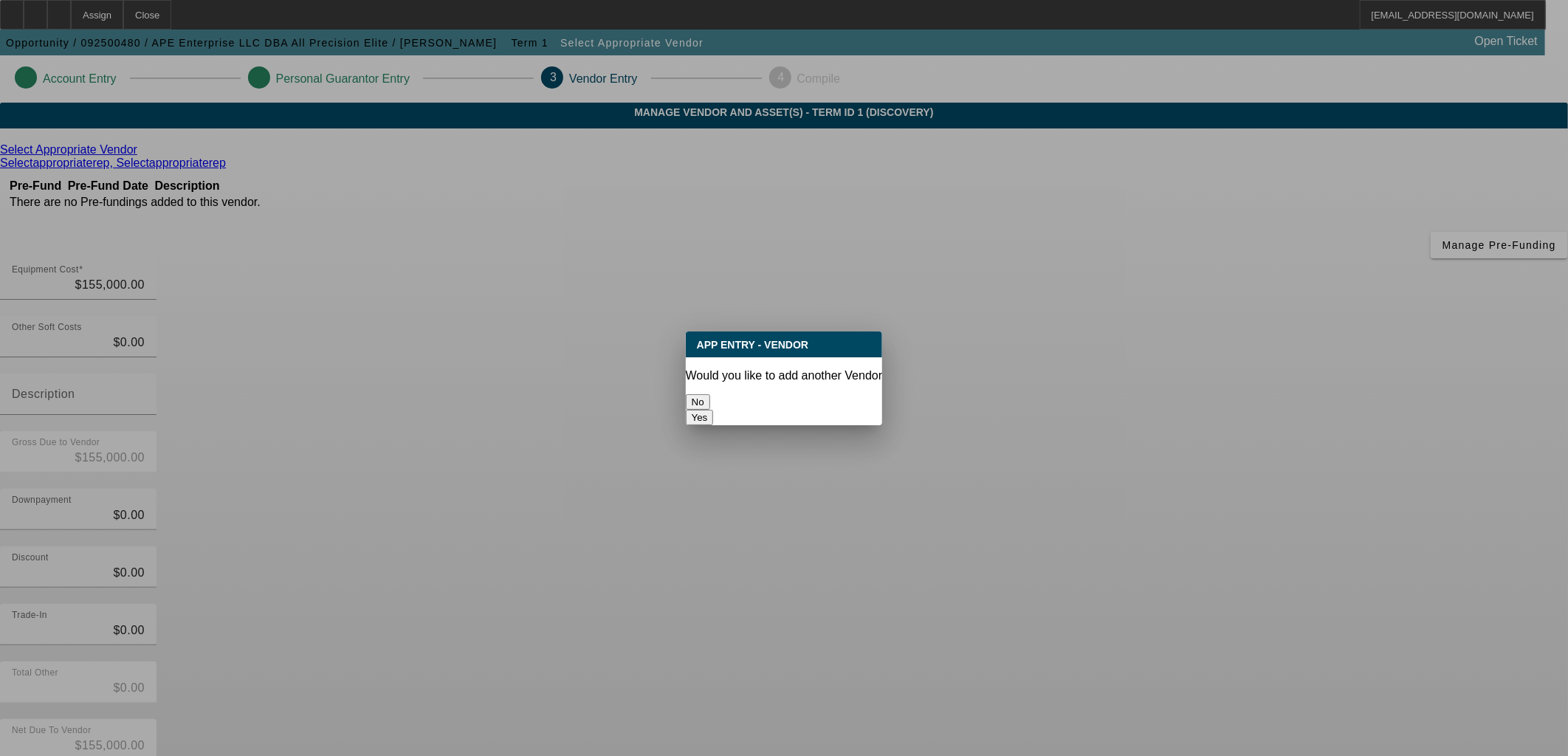
click at [710, 396] on button "No" at bounding box center [698, 402] width 25 height 15
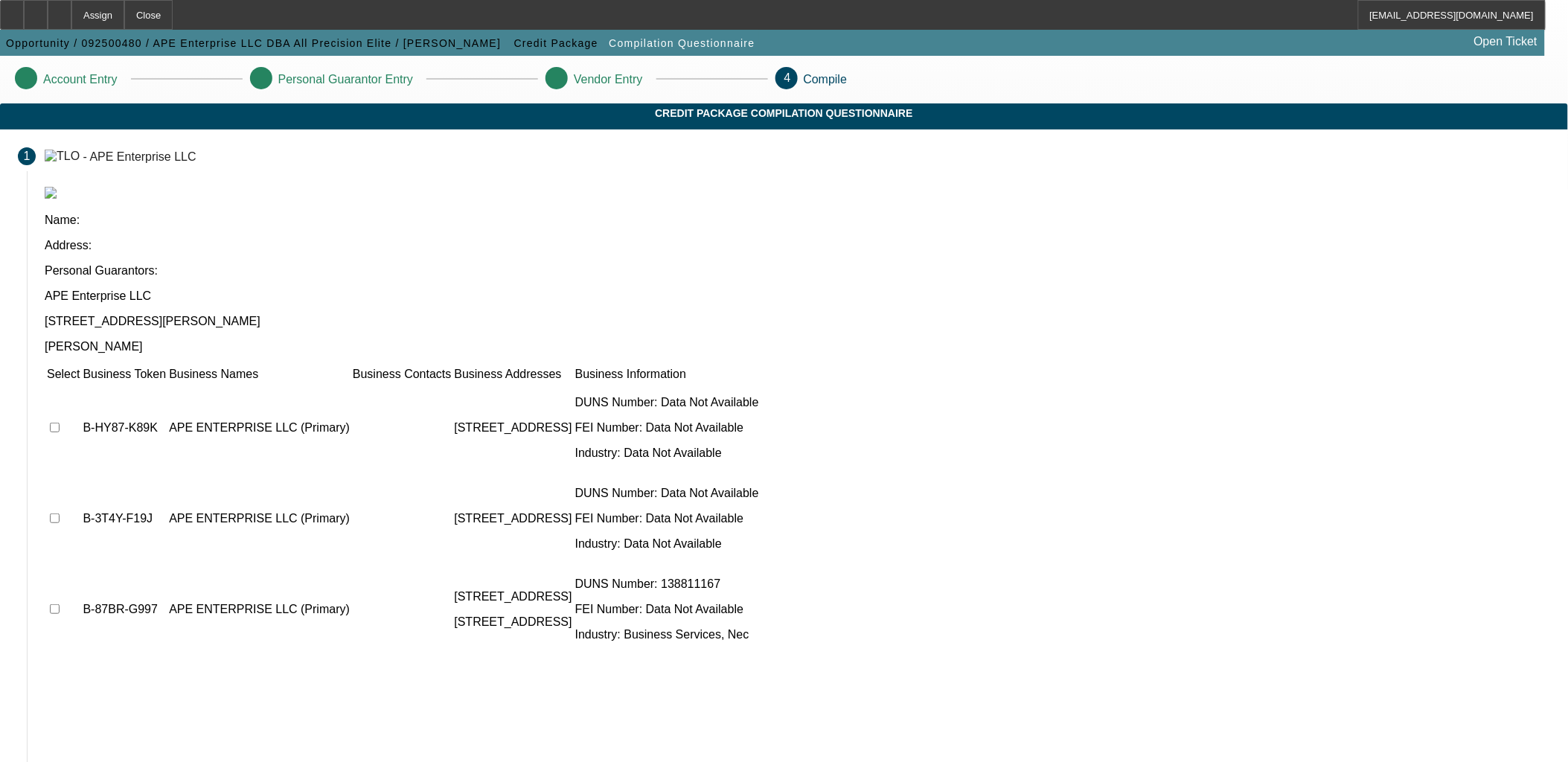
click at [80, 383] on td at bounding box center [63, 427] width 34 height 89
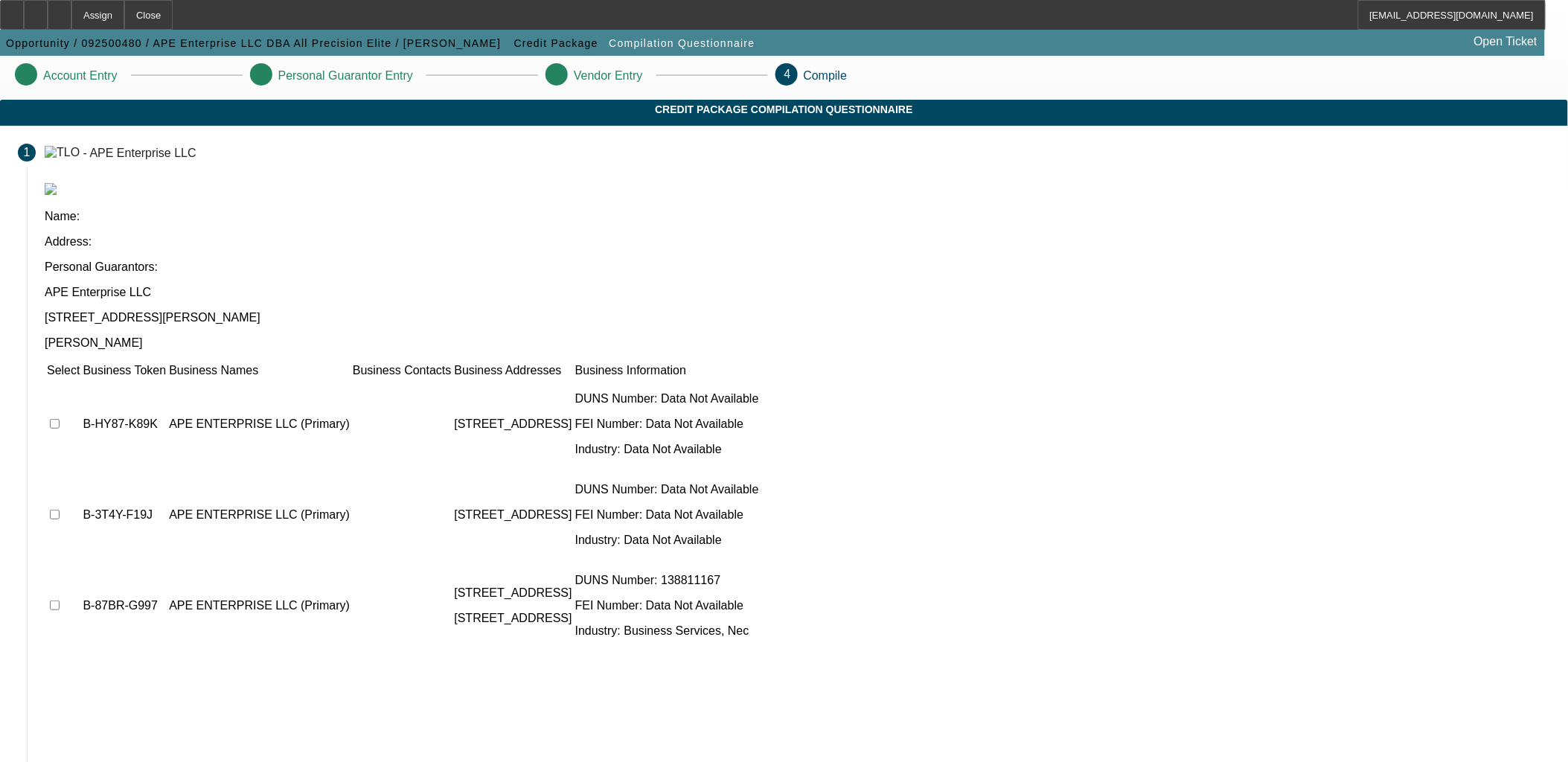
scroll to position [5, 0]
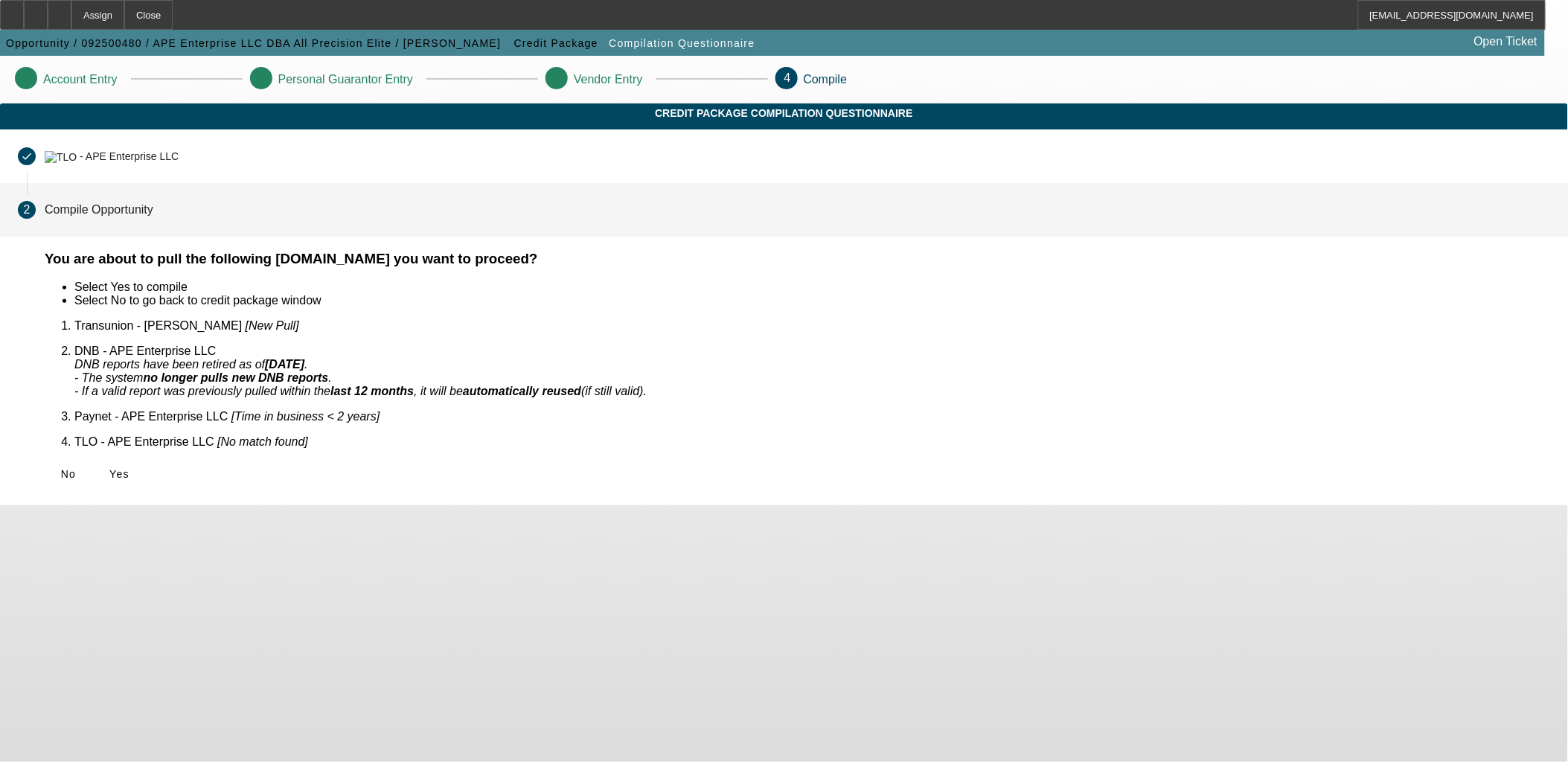
scroll to position [0, 0]
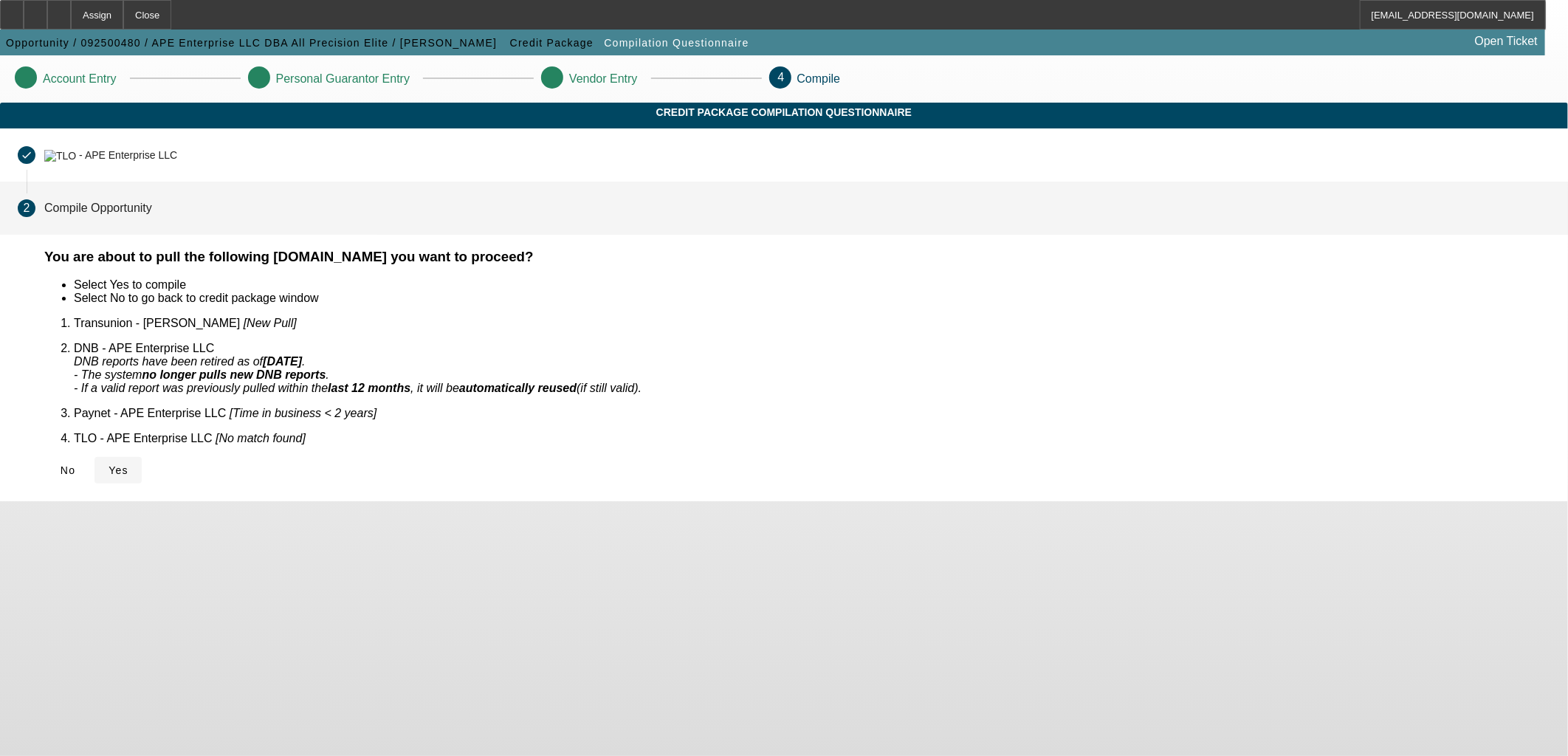
drag, startPoint x: 491, startPoint y: 459, endPoint x: 482, endPoint y: 452, distance: 11.4
click at [488, 457] on div "No Yes" at bounding box center [798, 470] width 1506 height 27
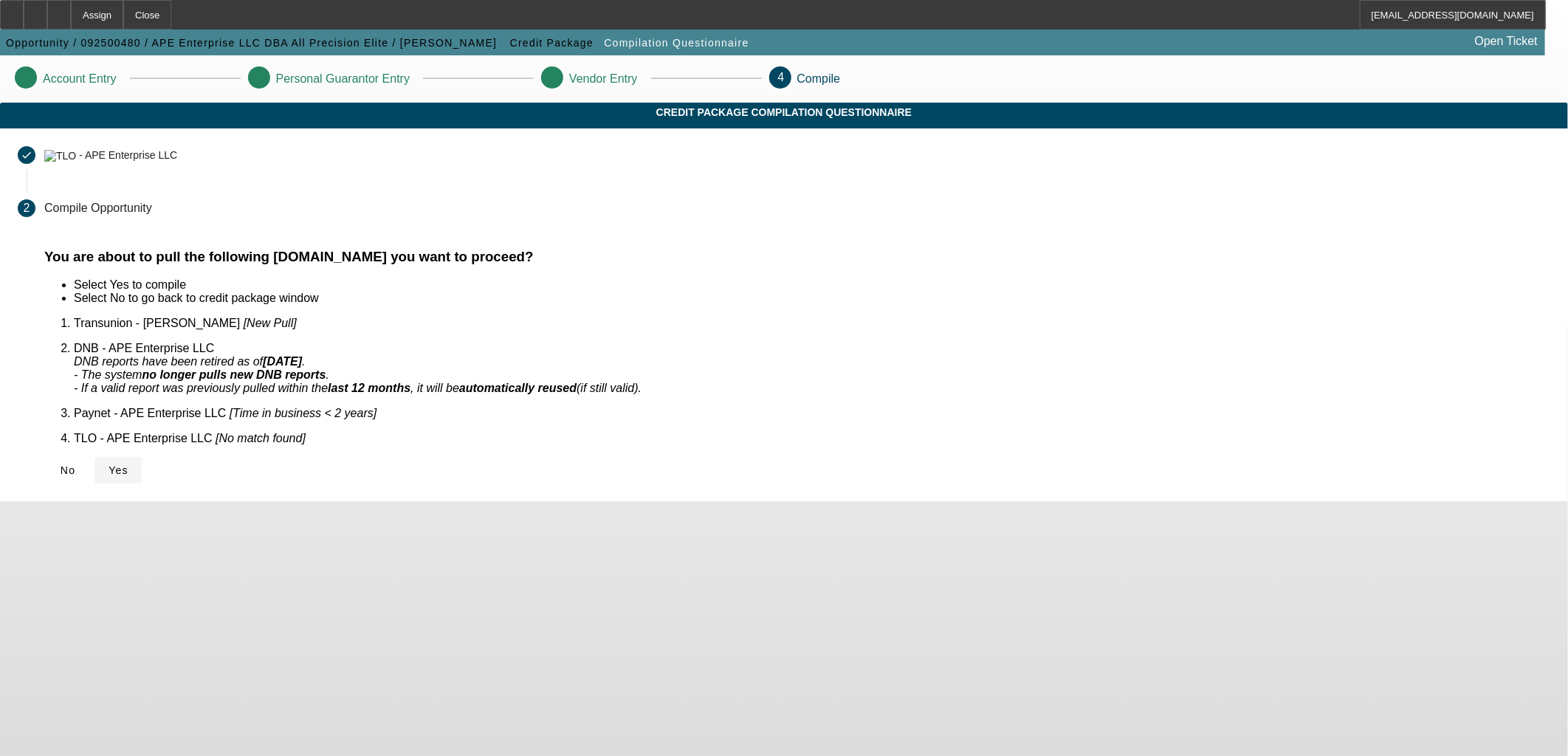
click at [141, 452] on span at bounding box center [119, 470] width 47 height 35
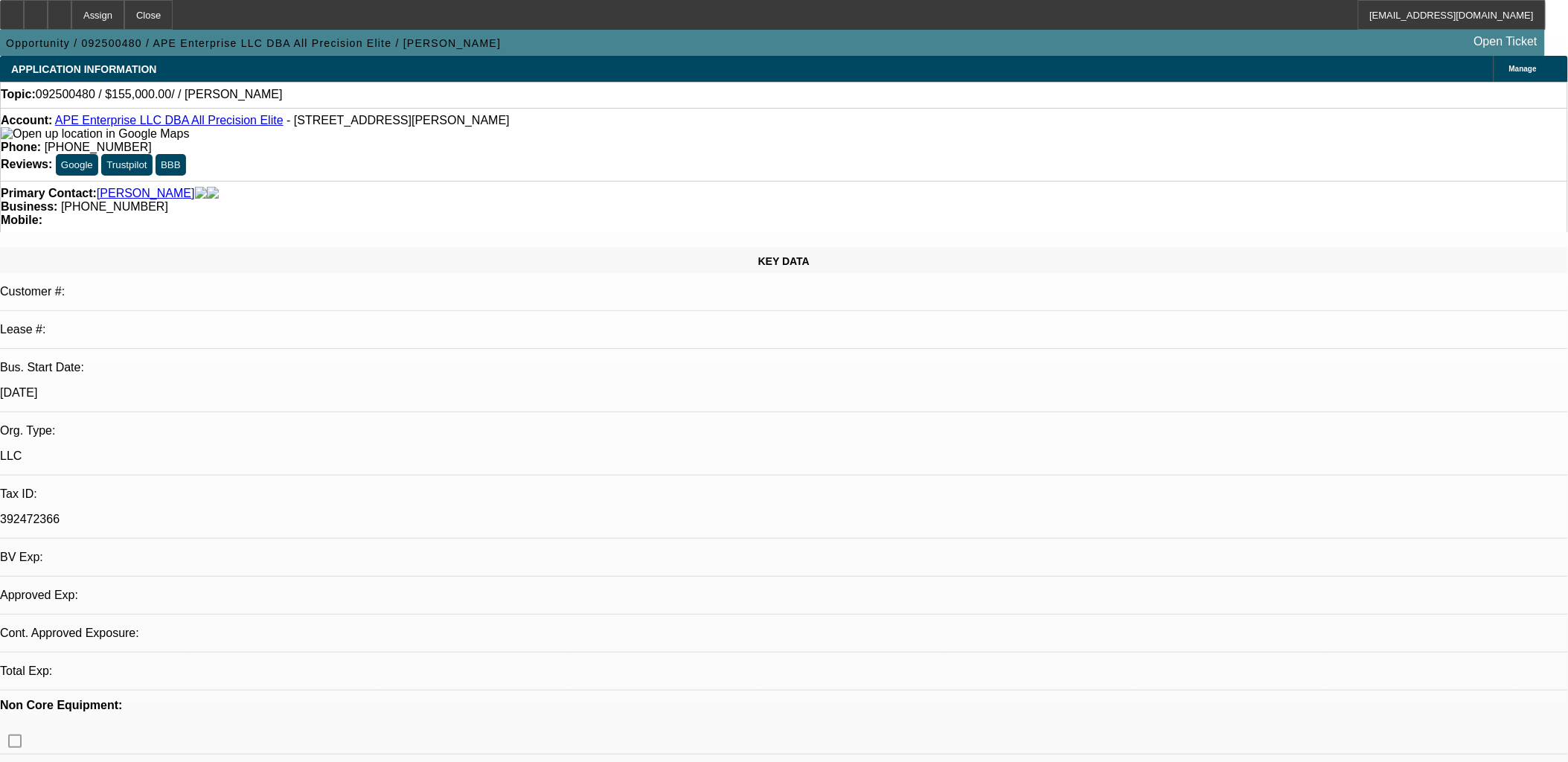
select select "0"
select select "2"
select select "0.1"
select select "4"
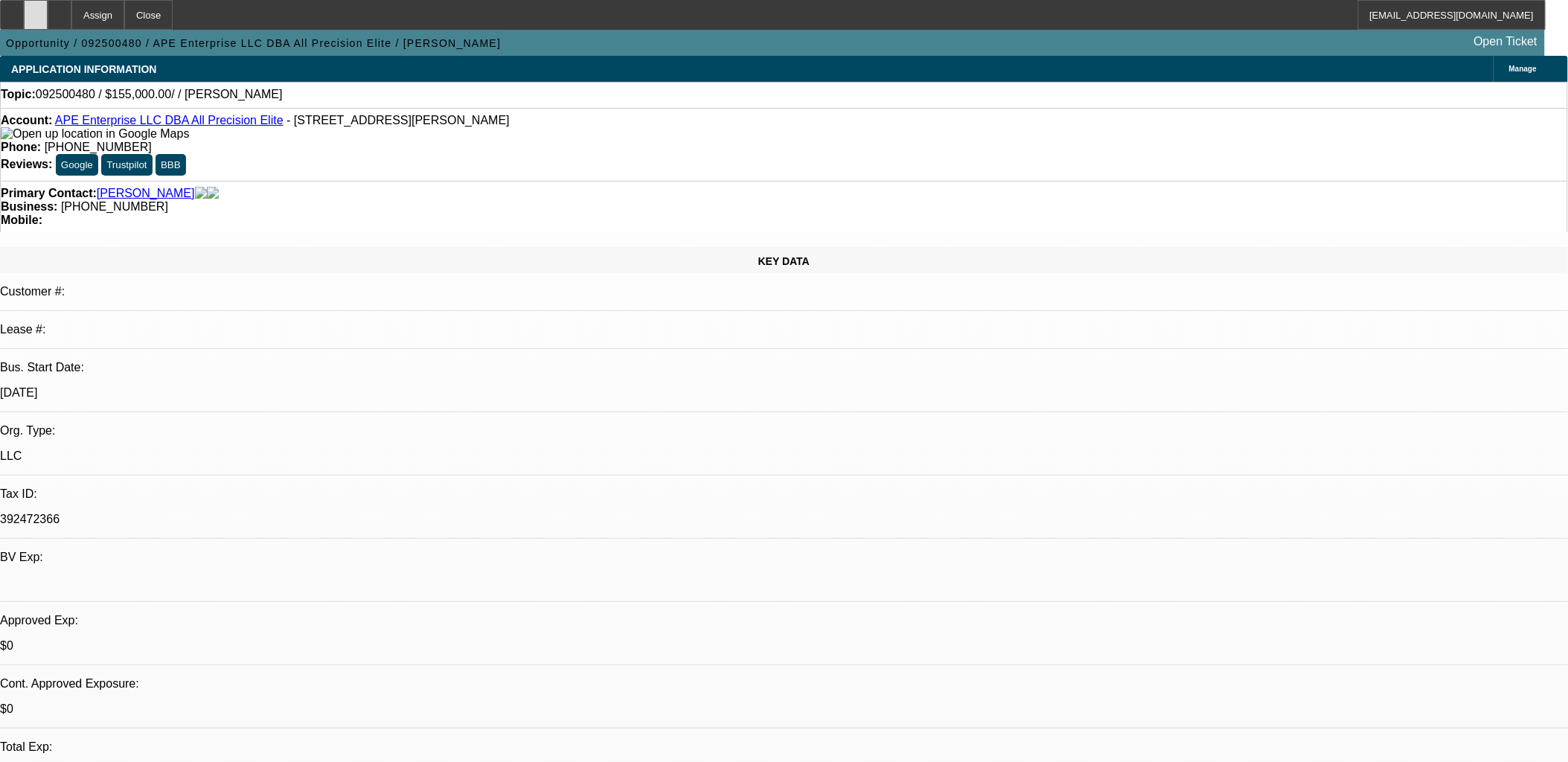
click at [35, 10] on icon at bounding box center [35, 10] width 0 height 0
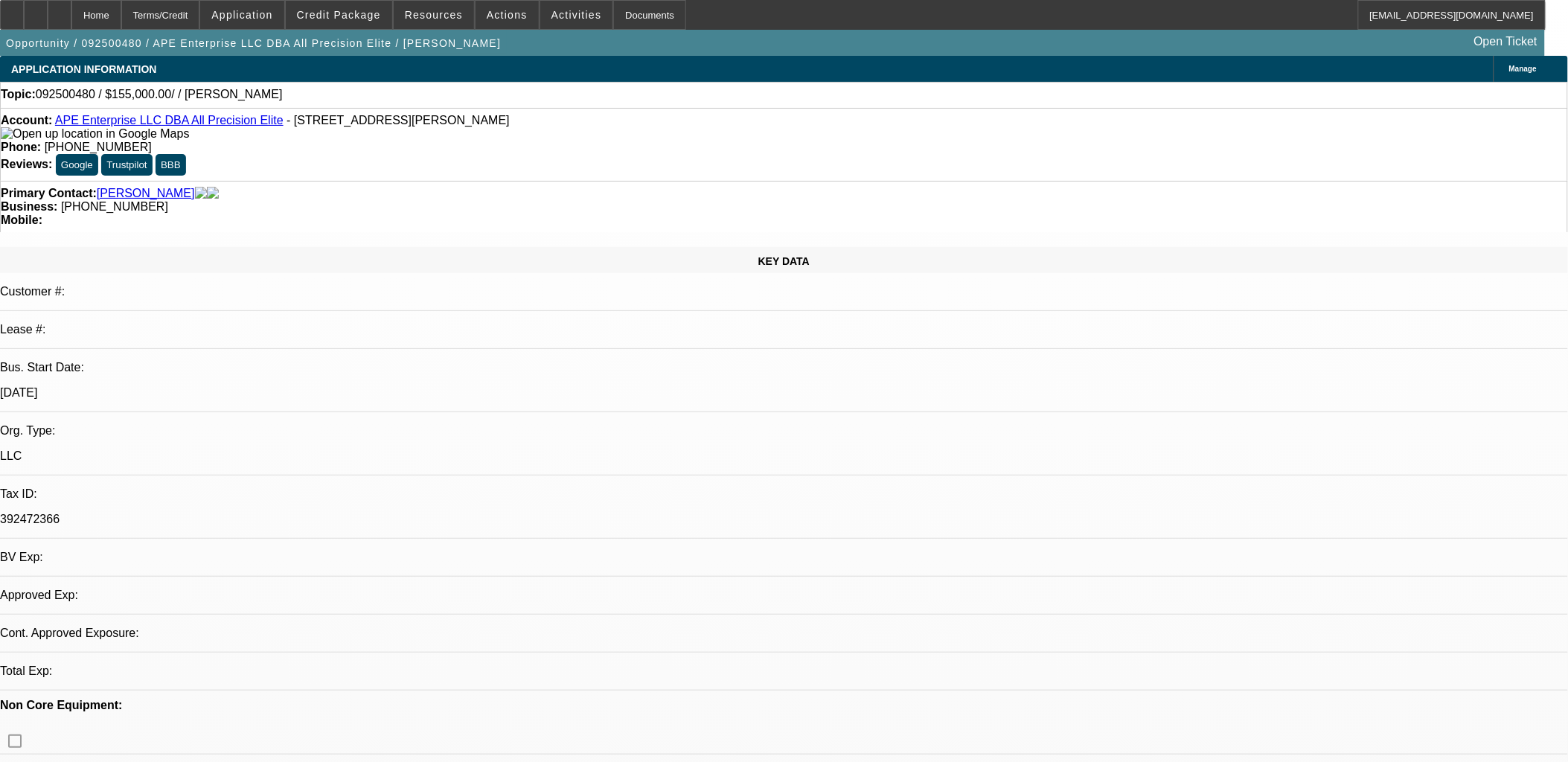
select select "0"
select select "2"
select select "0.1"
select select "4"
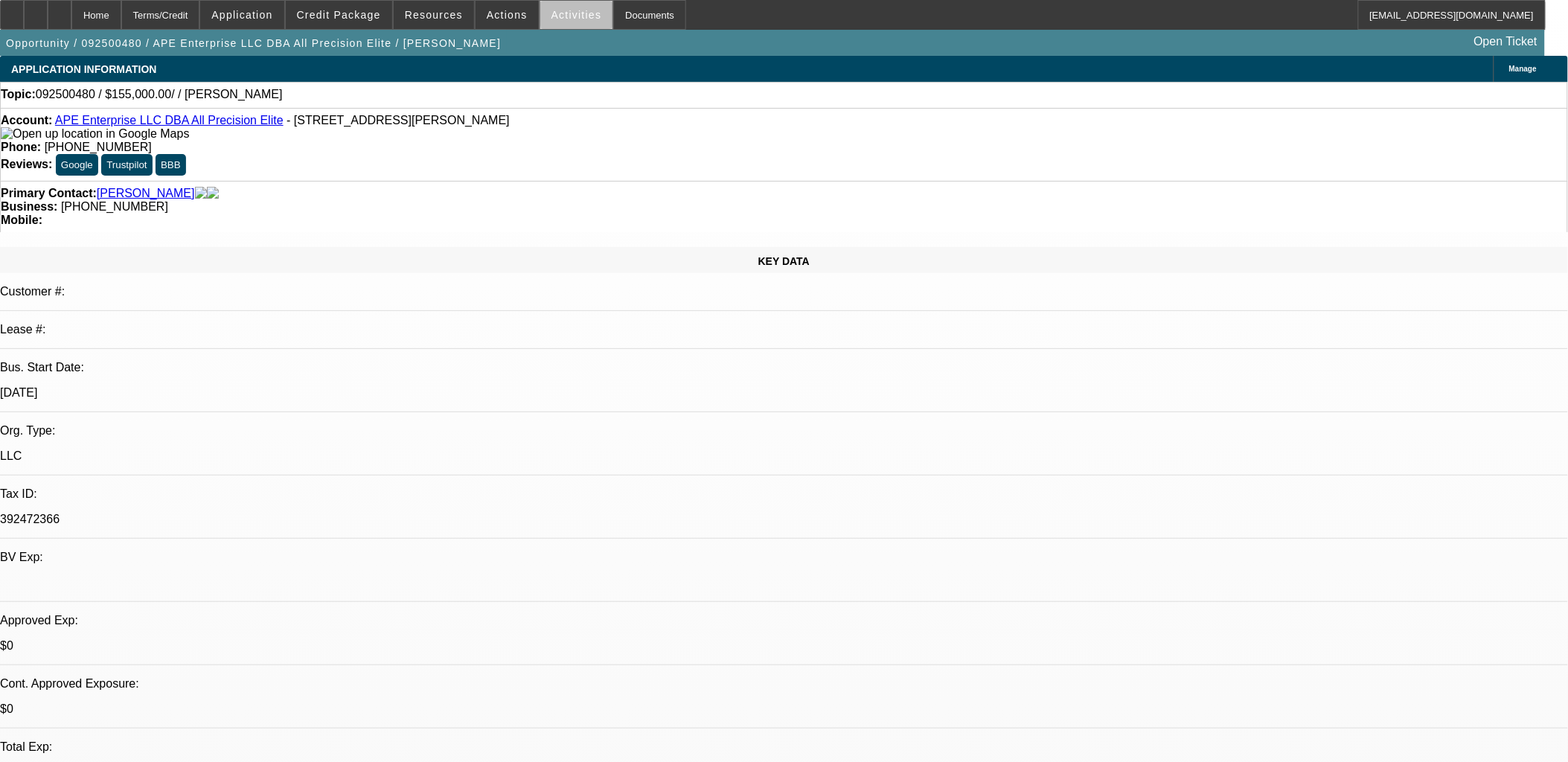
click at [579, 16] on span at bounding box center [577, 14] width 73 height 35
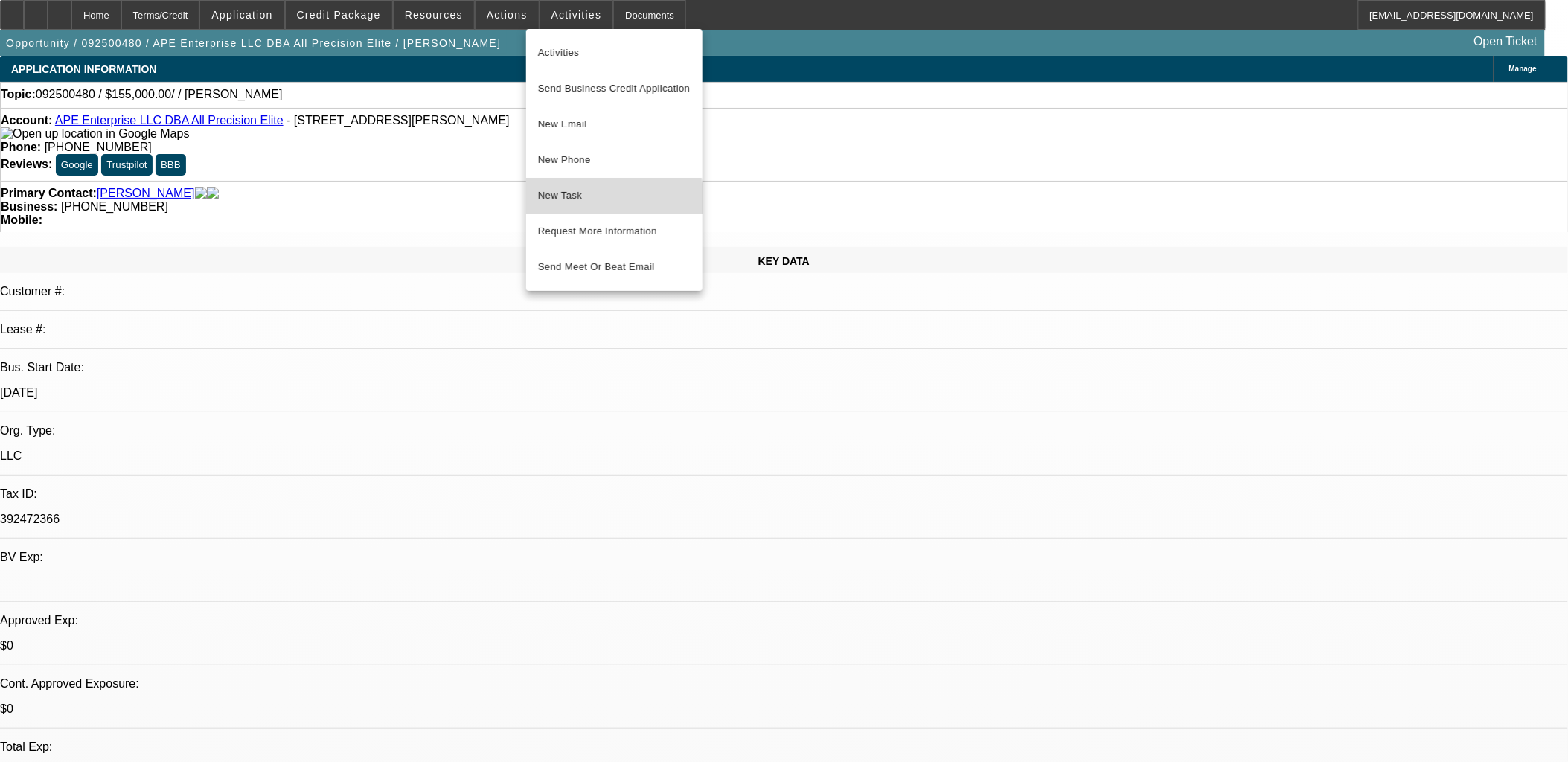
click at [581, 202] on span "New Task" at bounding box center [615, 195] width 153 height 18
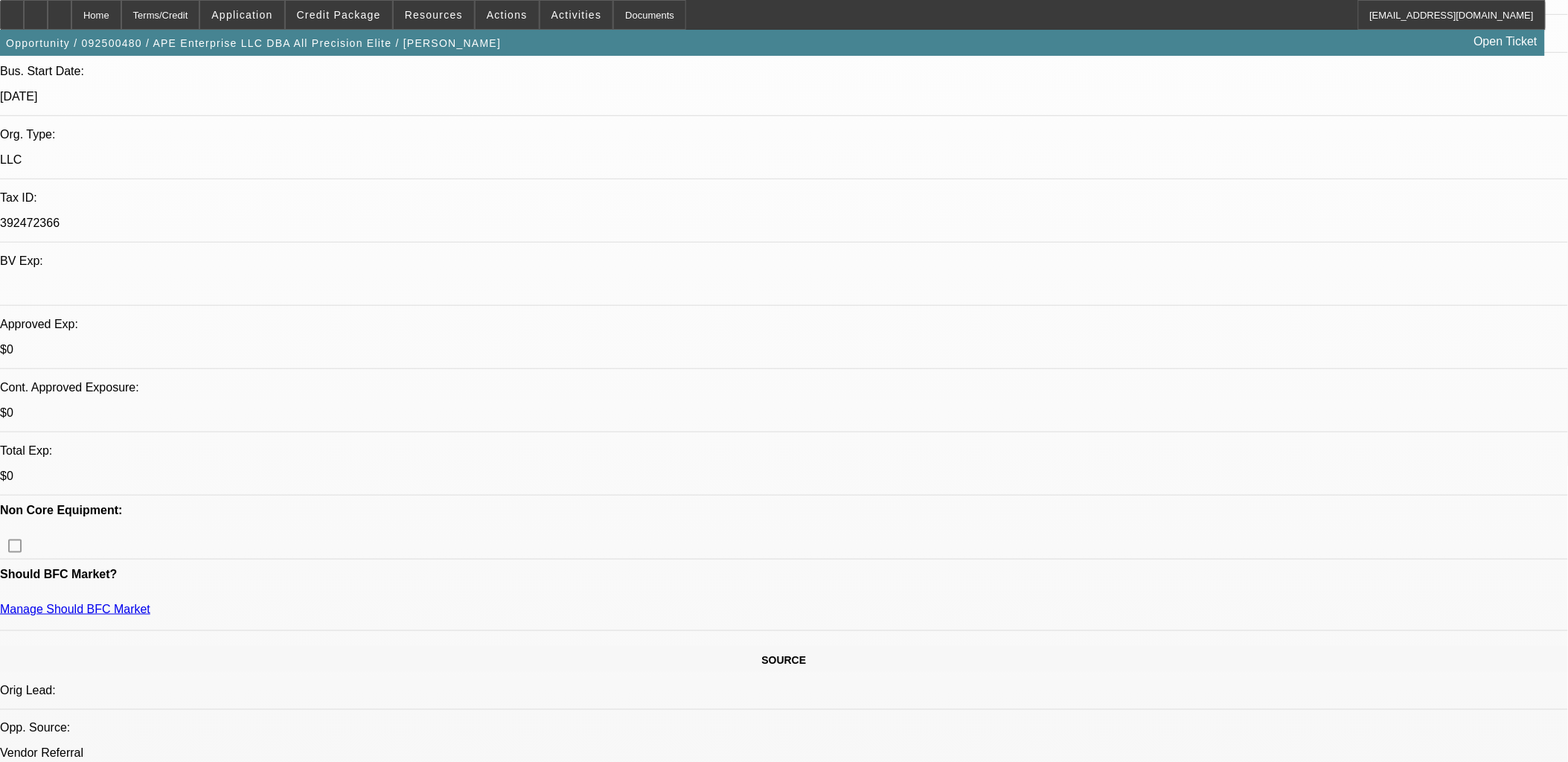
scroll to position [331, 0]
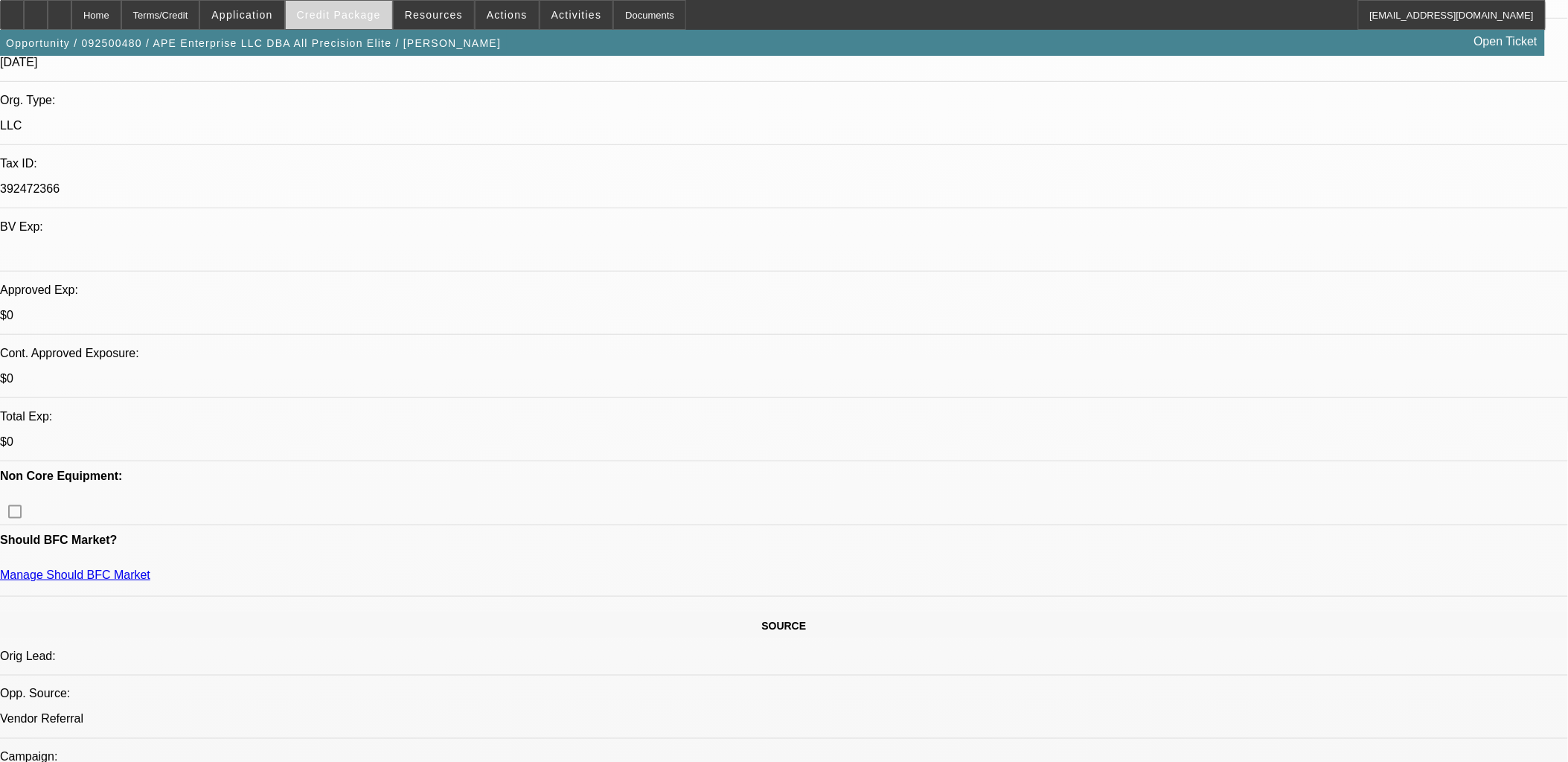
click at [321, 18] on span "Credit Package" at bounding box center [339, 14] width 84 height 11
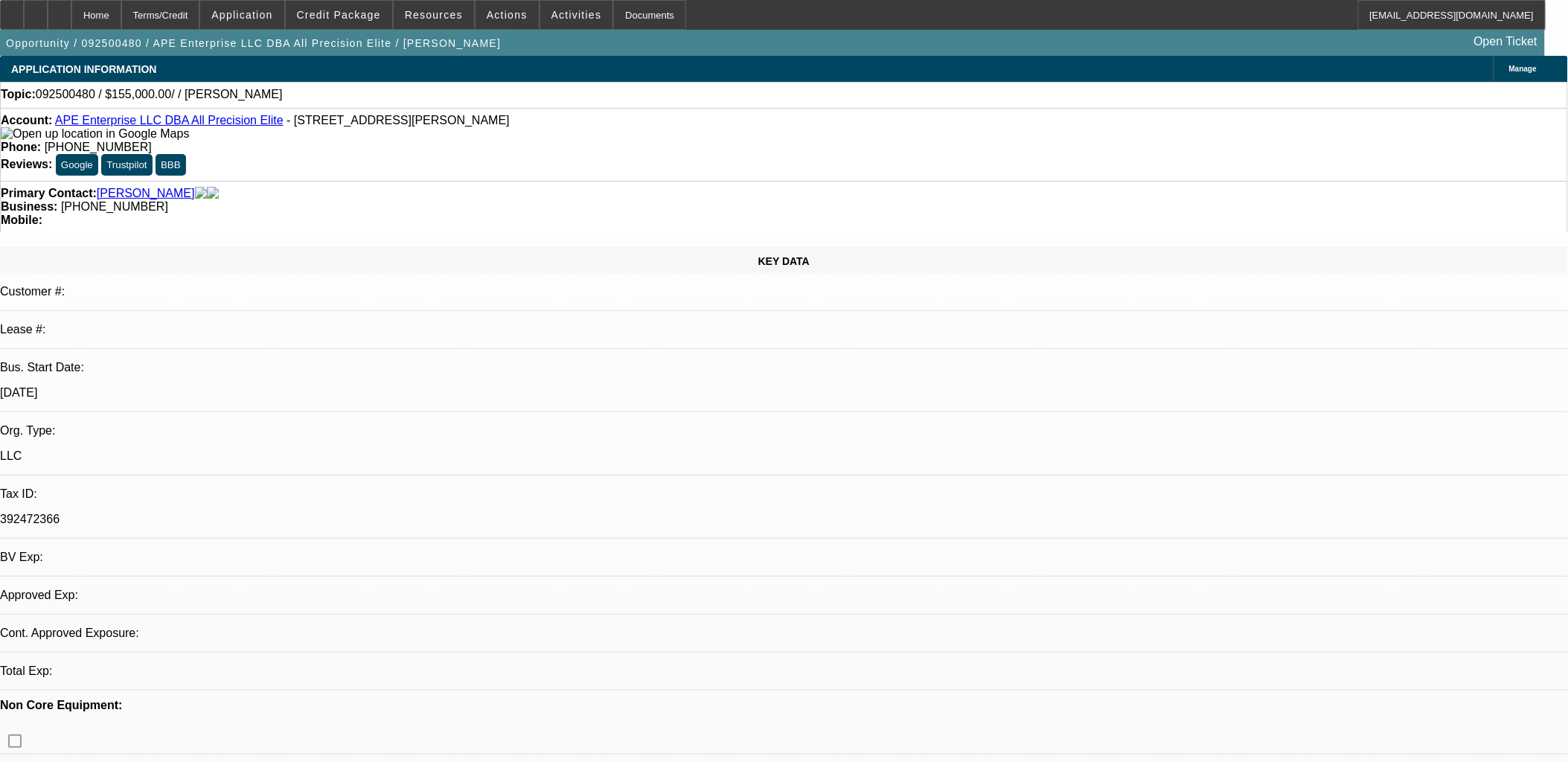
select select "0"
select select "2"
select select "0.1"
select select "1"
select select "2"
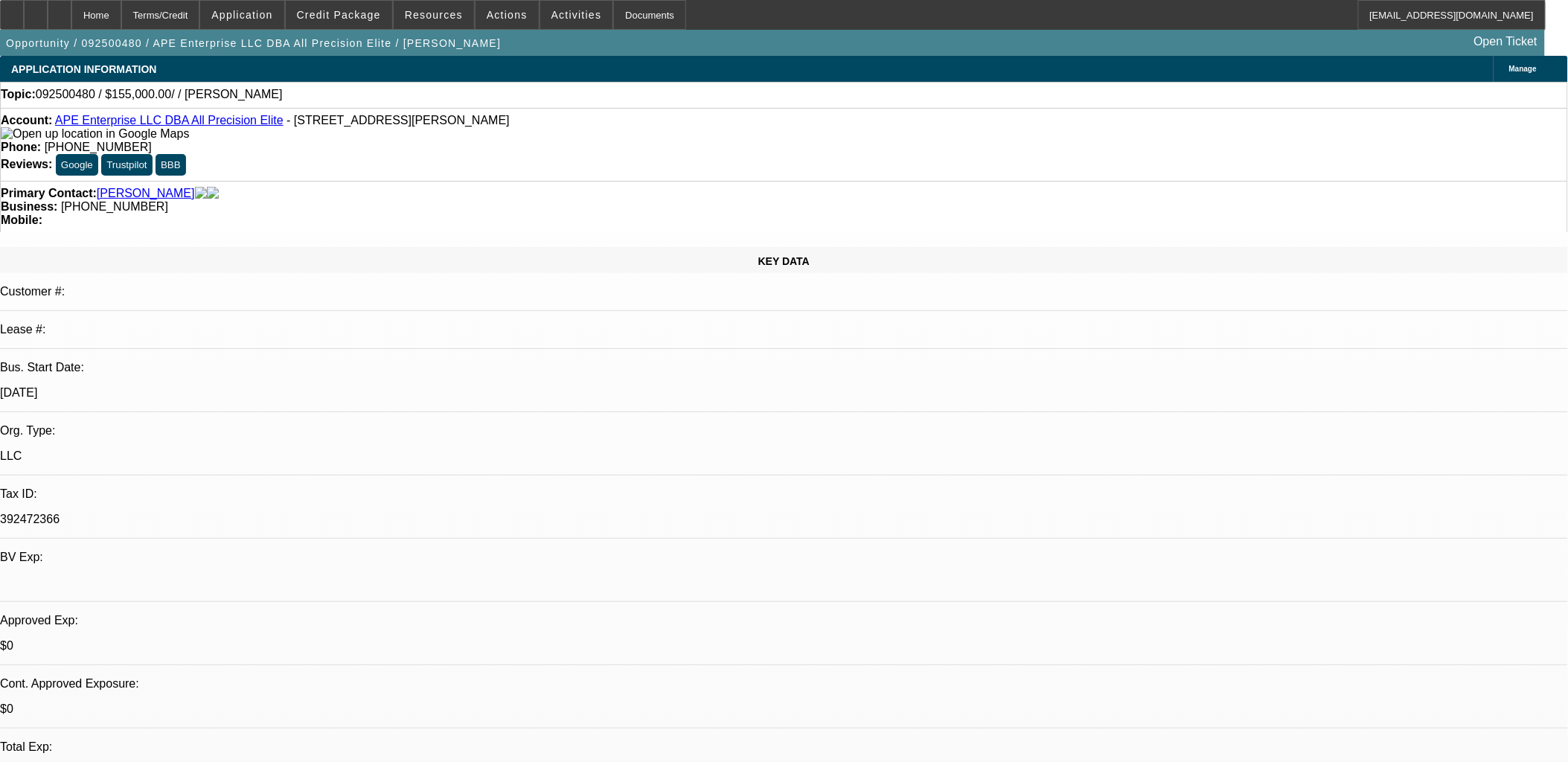
select select "4"
drag, startPoint x: 368, startPoint y: 301, endPoint x: 368, endPoint y: 292, distance: 9.0
click at [335, 285] on div "Customer #:" at bounding box center [784, 297] width 1568 height 26
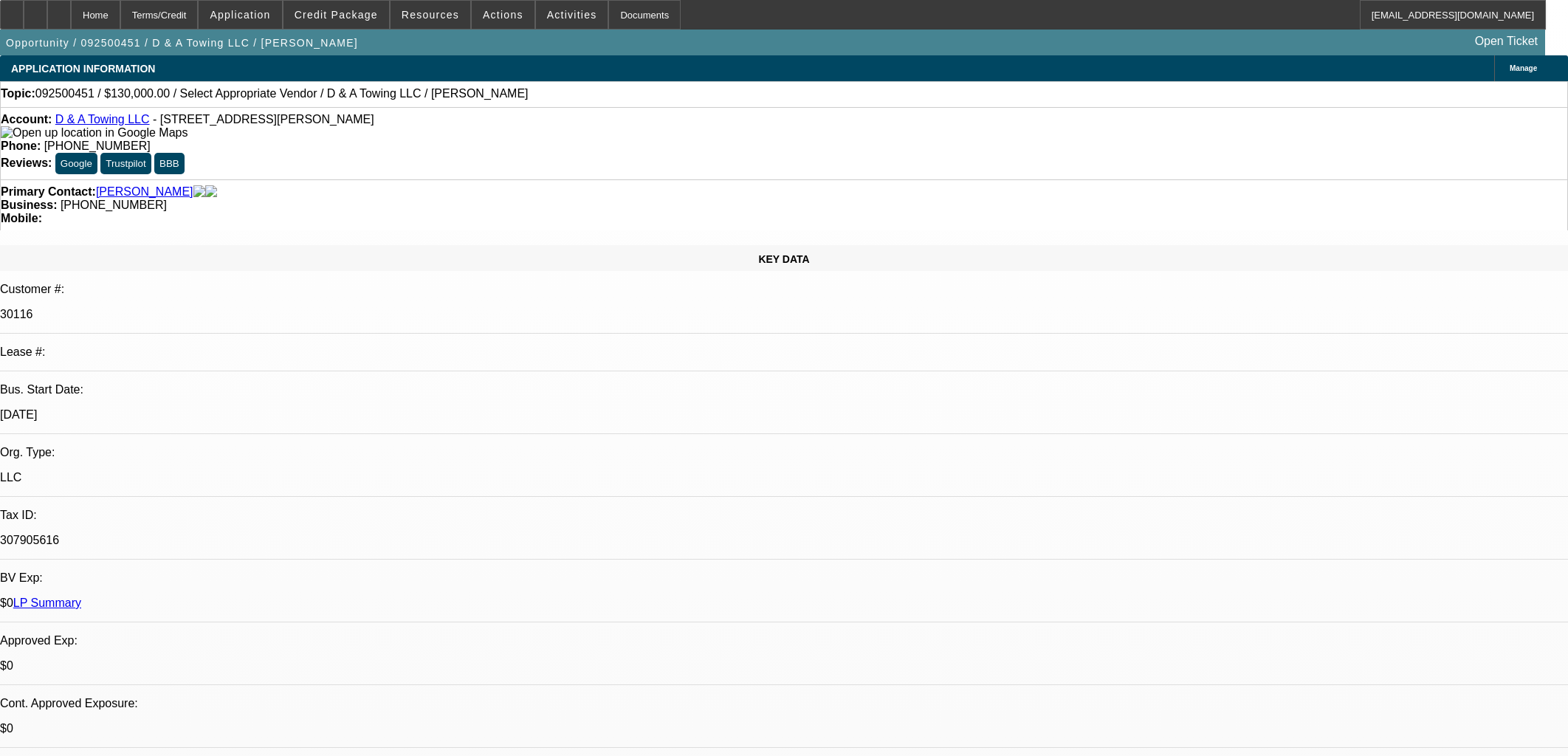
select select "0"
select select "2"
select select "0.1"
select select "1"
select select "2"
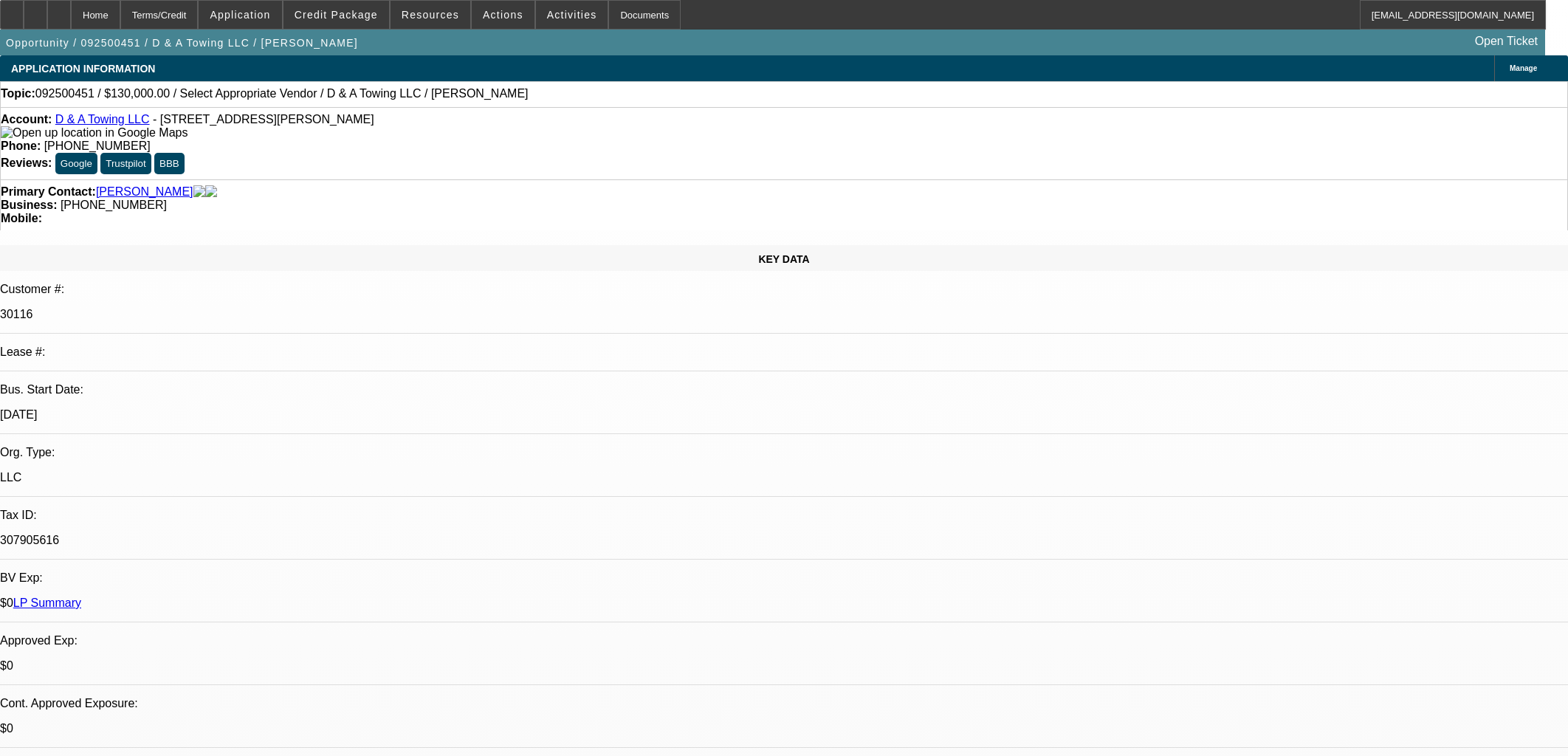
select select "4"
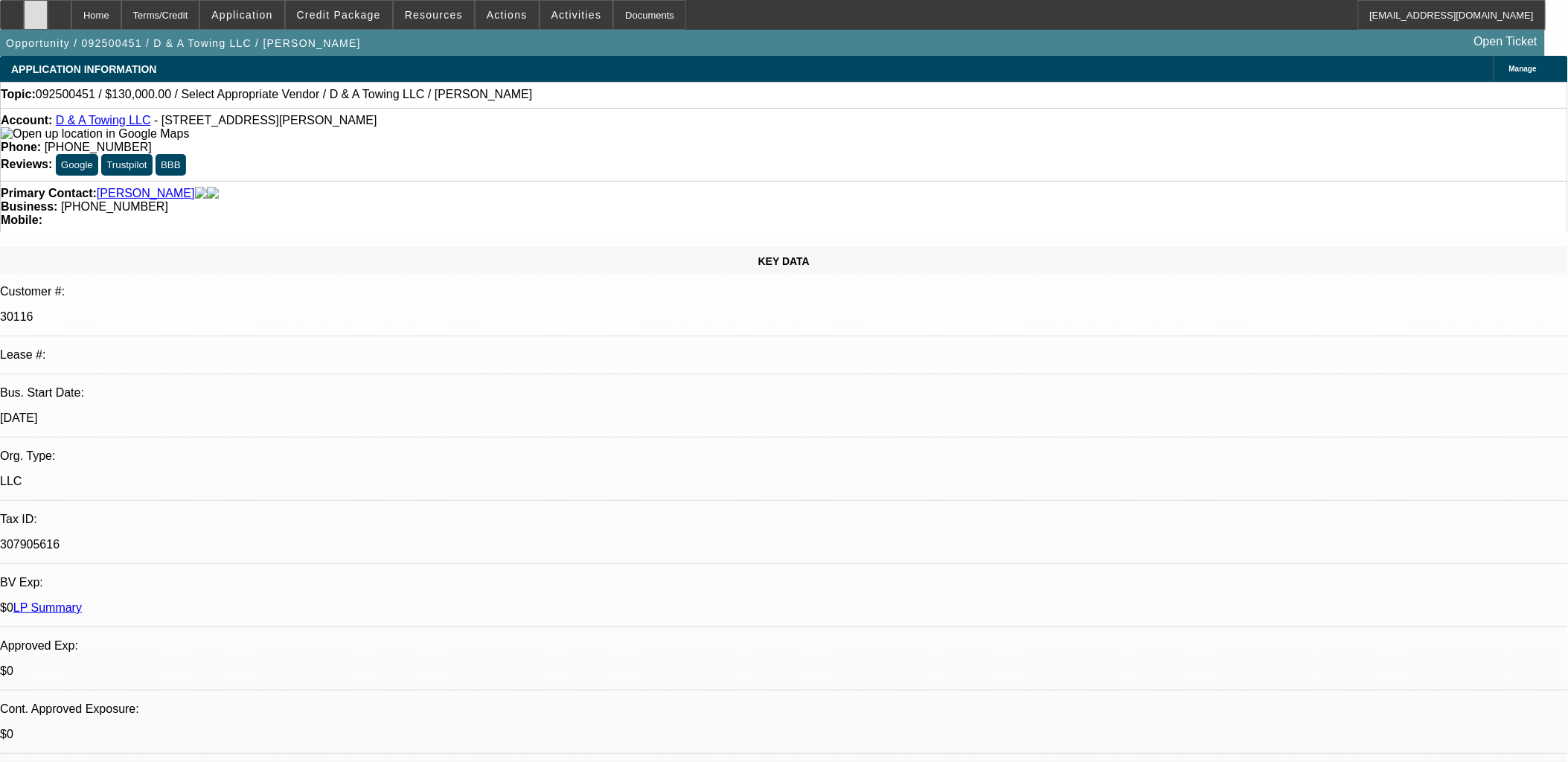
click at [48, 17] on div at bounding box center [35, 14] width 24 height 30
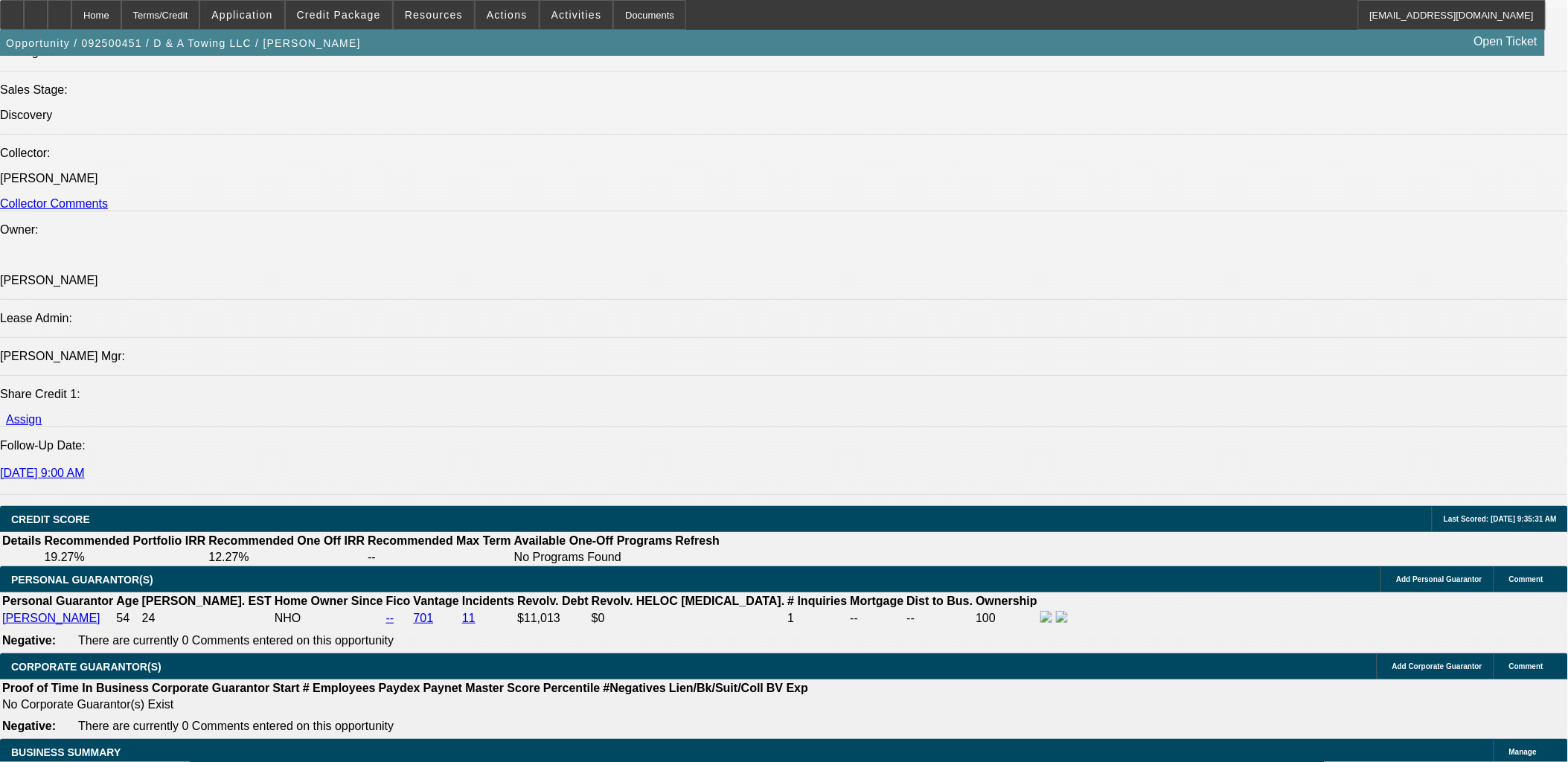
scroll to position [1736, 0]
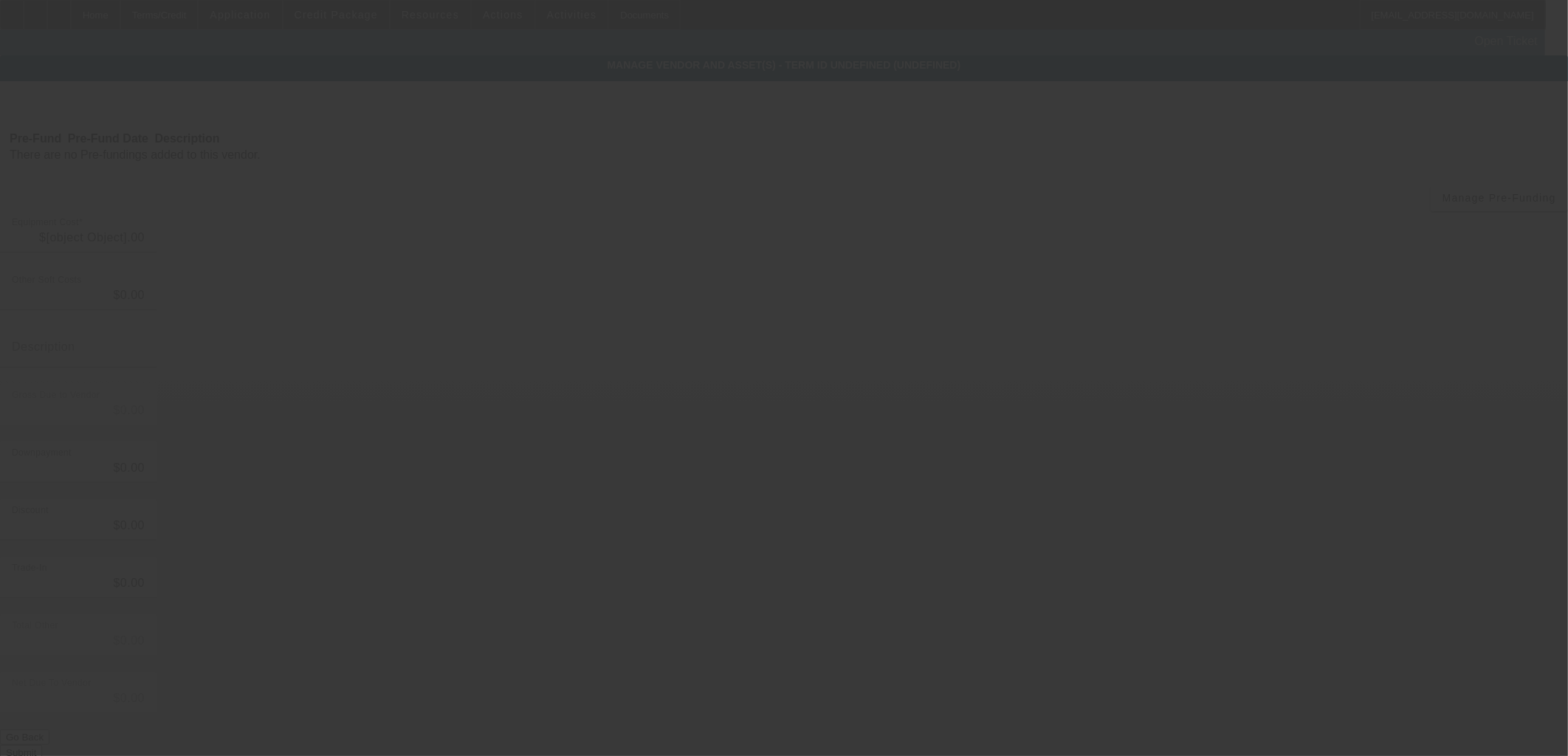
type input "$130,000.00"
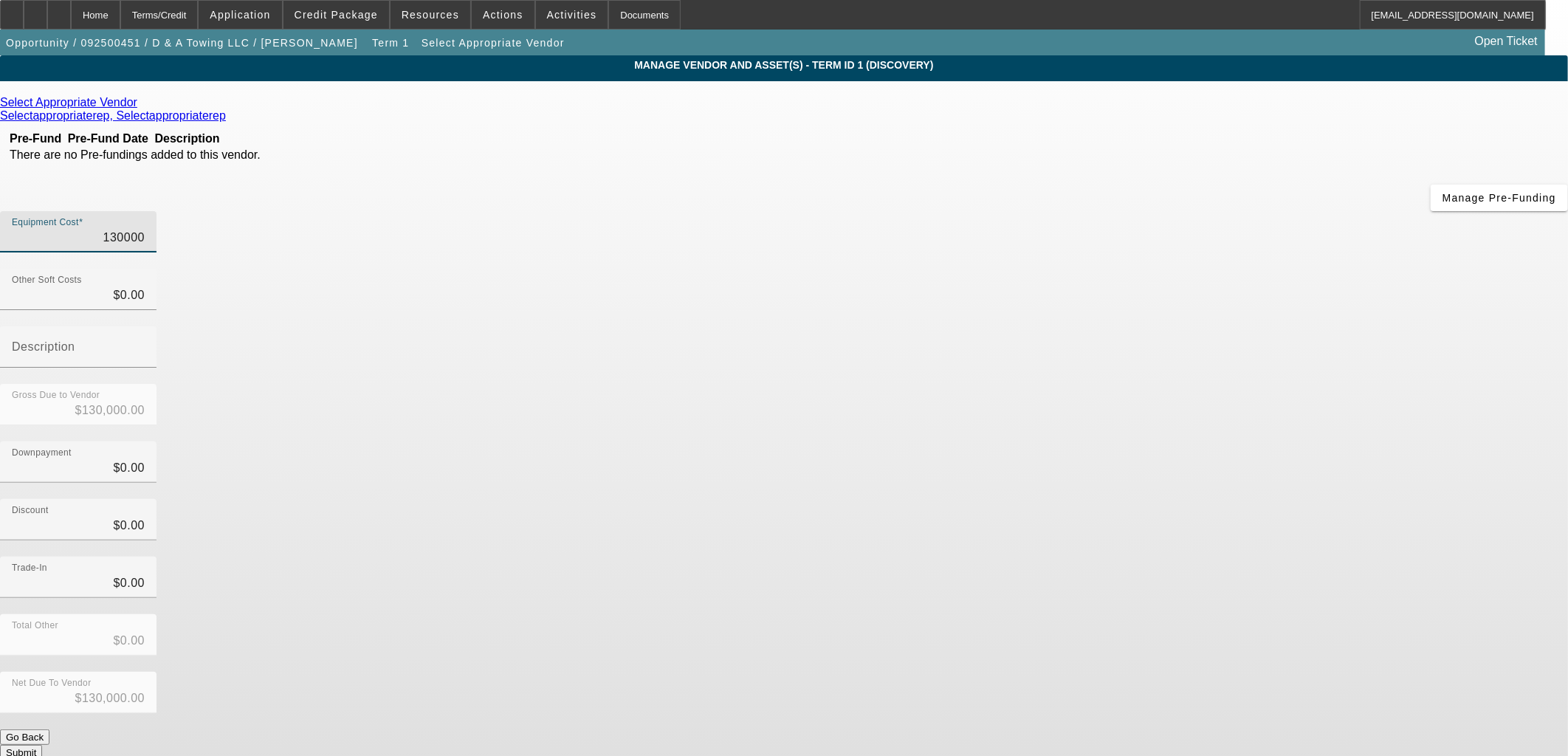
click at [145, 229] on input "130000" at bounding box center [78, 237] width 133 height 18
drag, startPoint x: 952, startPoint y: 123, endPoint x: 989, endPoint y: 134, distance: 38.6
click at [989, 212] on div "Equipment Cost 130000" at bounding box center [784, 240] width 1568 height 58
type input "12"
type input "$12.00"
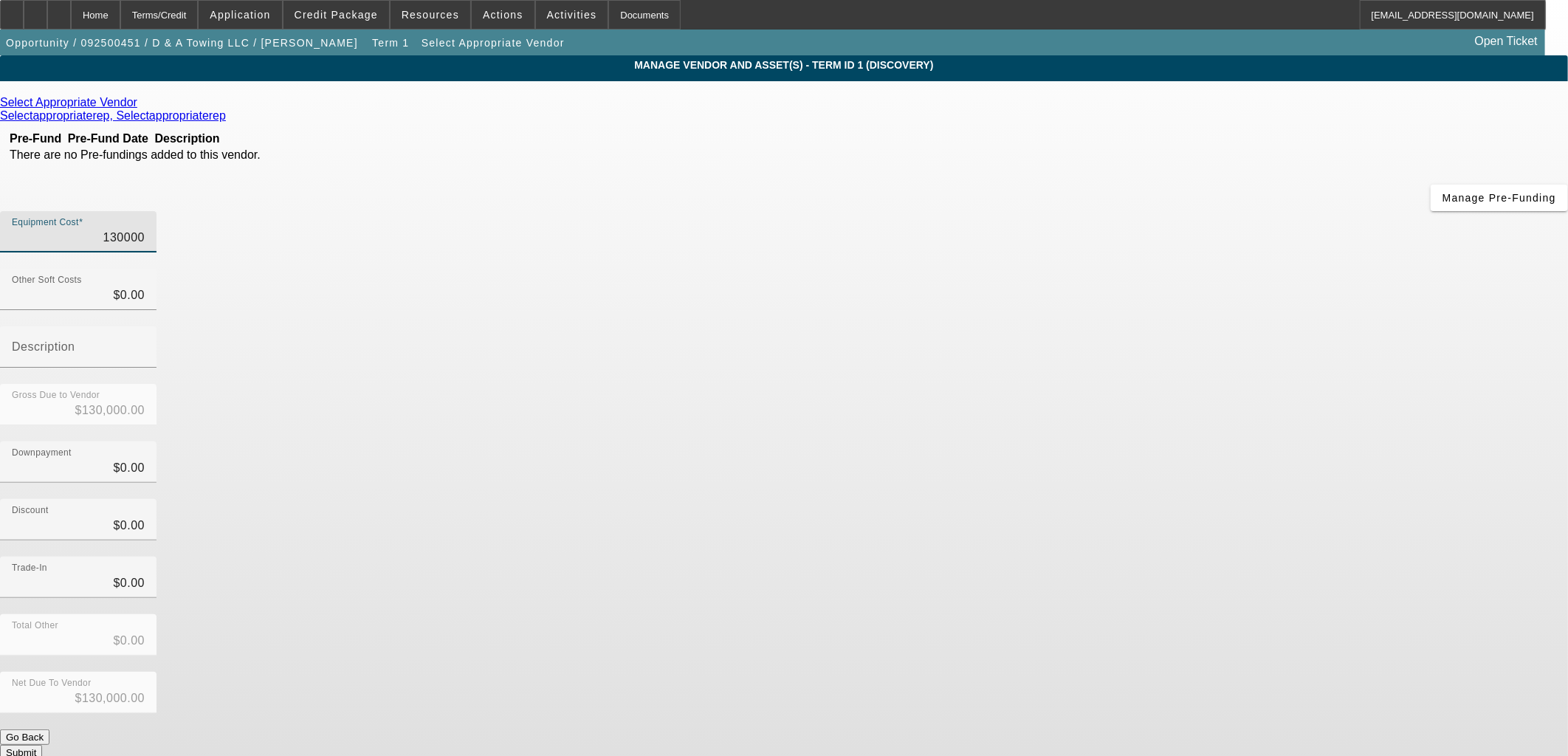
type input "$12.00"
type input "127"
type input "$127.00"
type input "1270"
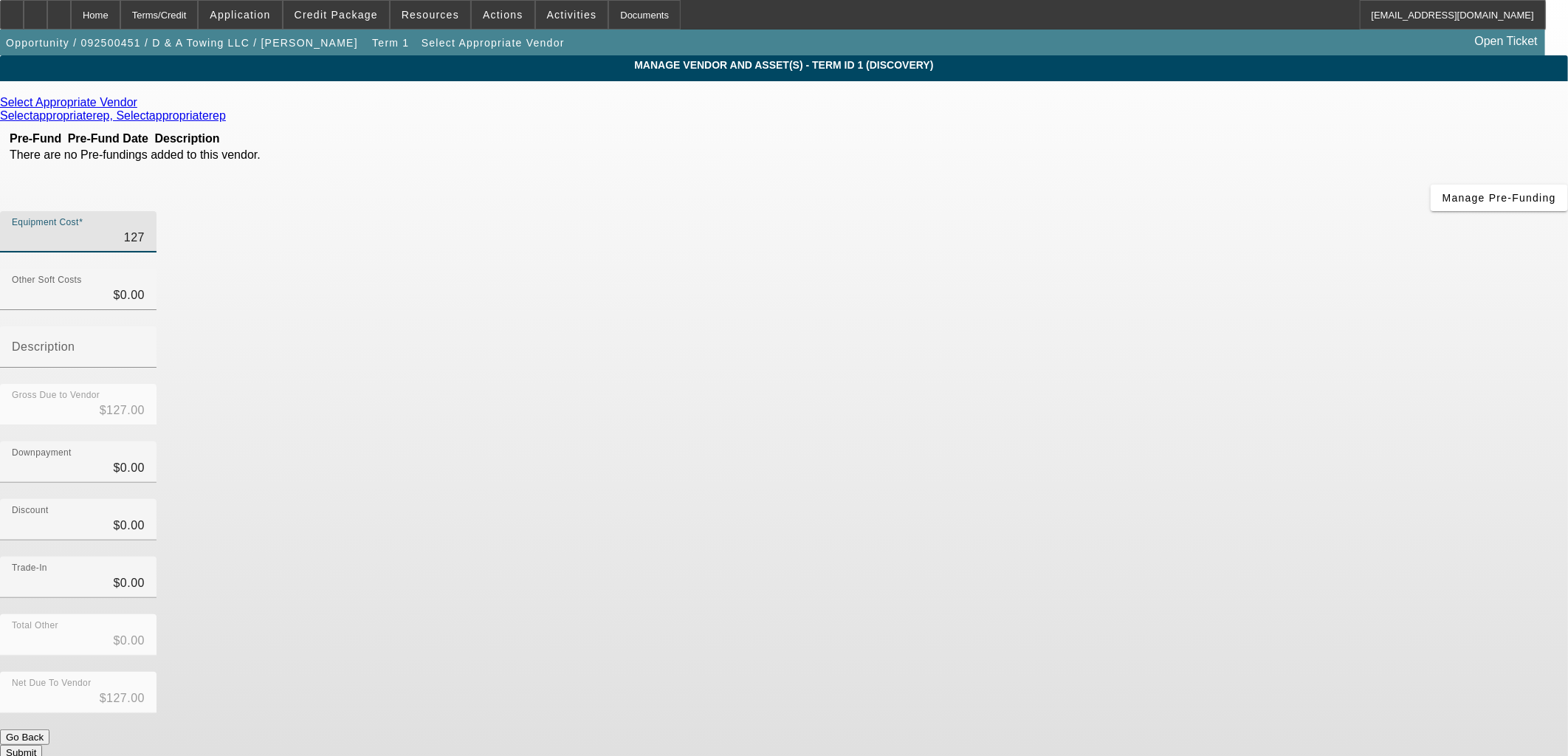
type input "$1,270.00"
type input "12705"
type input "$12,705.00"
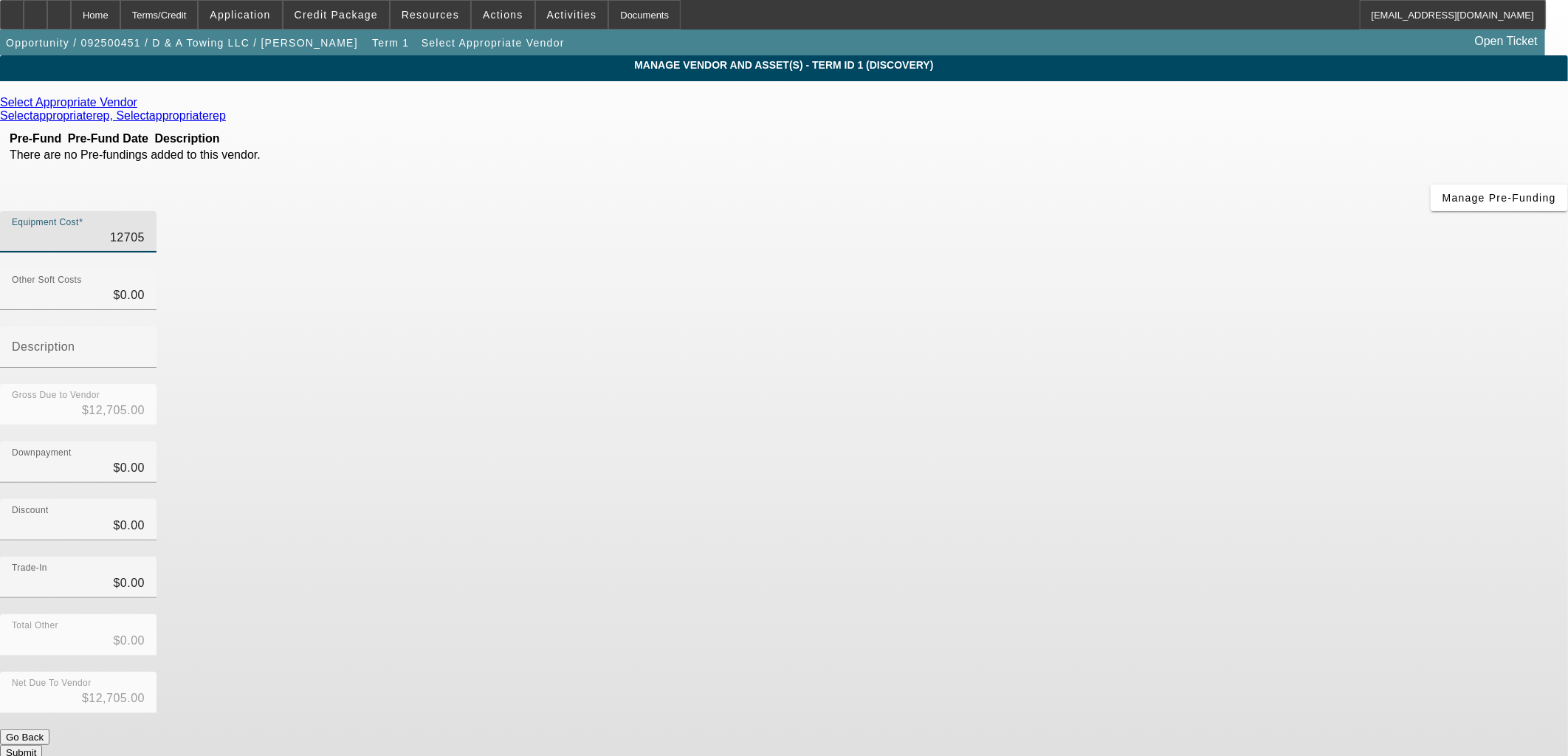
type input "127050"
type input "$127,050.00"
click at [141, 107] on icon at bounding box center [141, 101] width 0 height 12
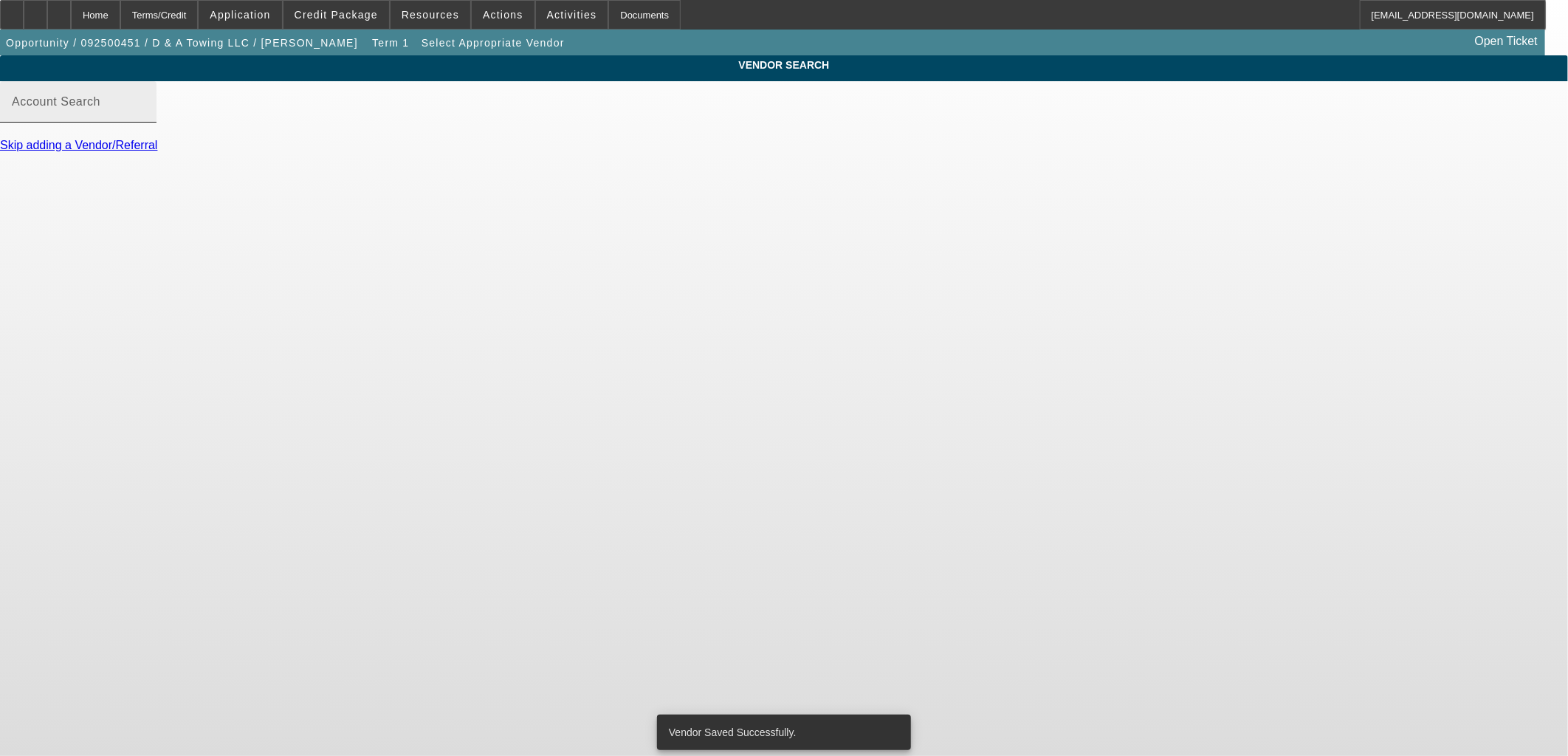
drag, startPoint x: 606, startPoint y: 160, endPoint x: 608, endPoint y: 135, distance: 25.1
click at [606, 152] on div "Skip adding a Vendor/Referral" at bounding box center [784, 145] width 1568 height 13
click at [145, 122] on div "Account Search" at bounding box center [78, 102] width 133 height 42
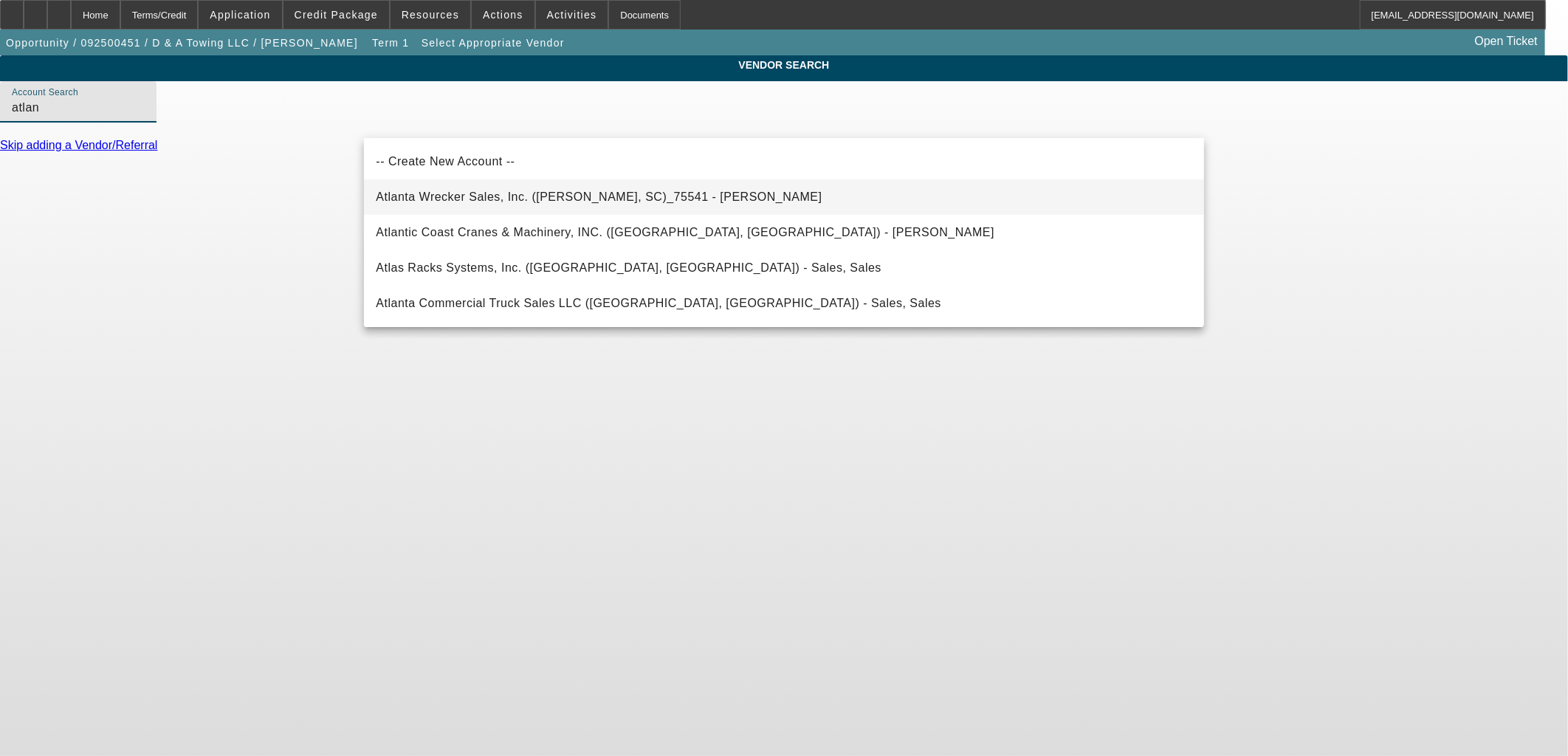
click at [544, 197] on span "Atlanta Wrecker Sales, Inc. (Chesnee, SC)_75541 - Giles, Lee" at bounding box center [599, 196] width 446 height 12
type input "Atlanta Wrecker Sales, Inc. (Chesnee, SC)_75541 - Giles, Lee"
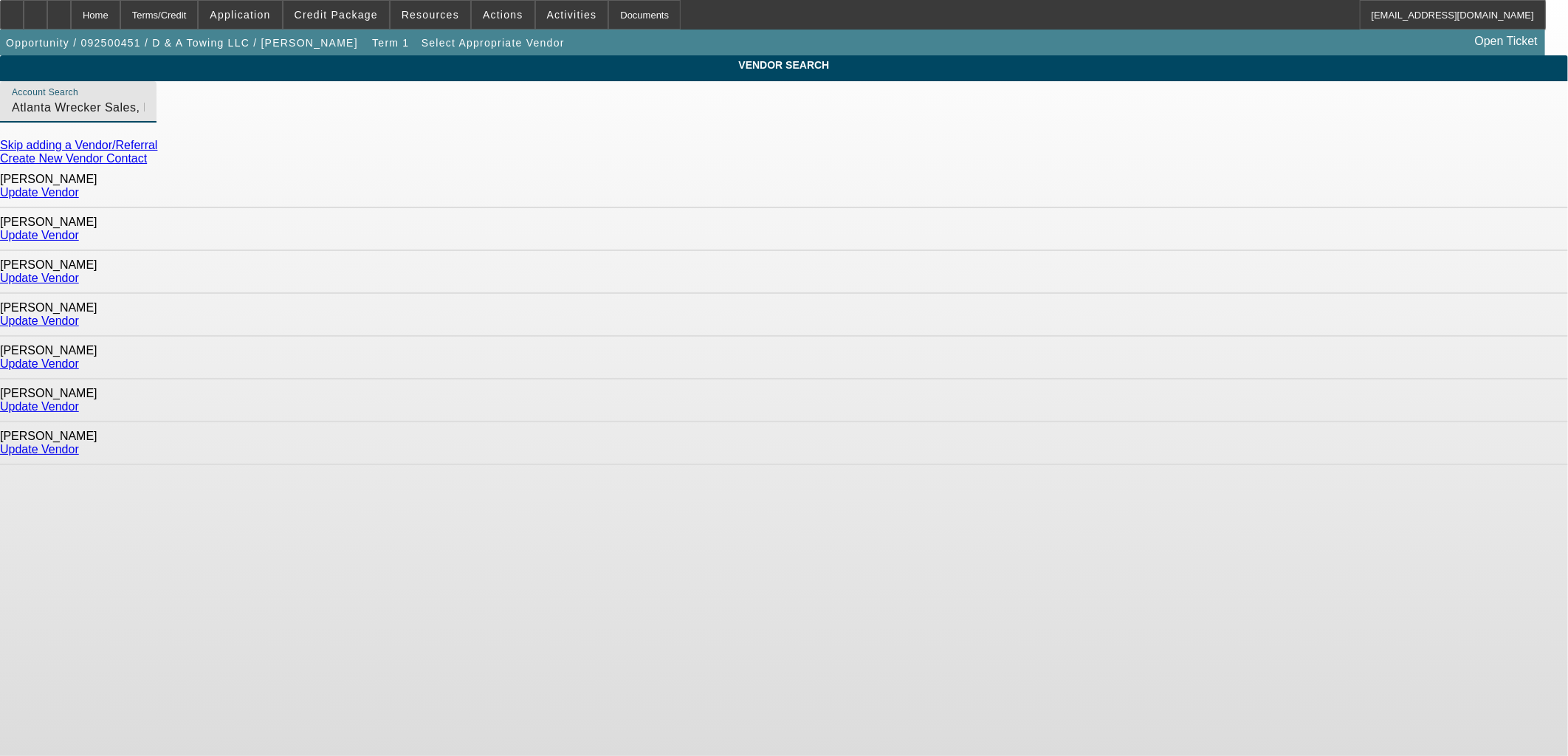
click at [79, 400] on link "Update Vendor" at bounding box center [39, 406] width 79 height 12
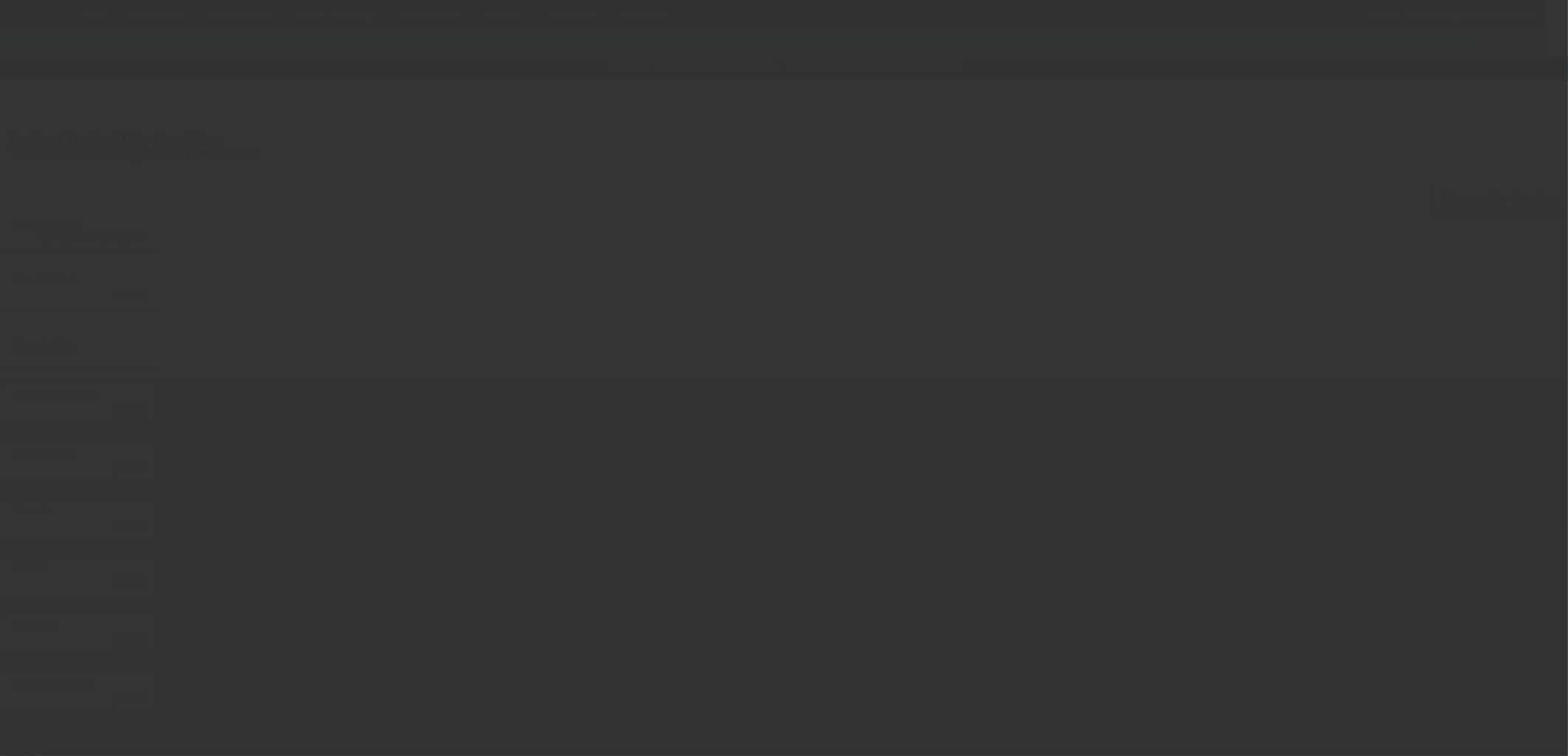
type input "$127,050.00"
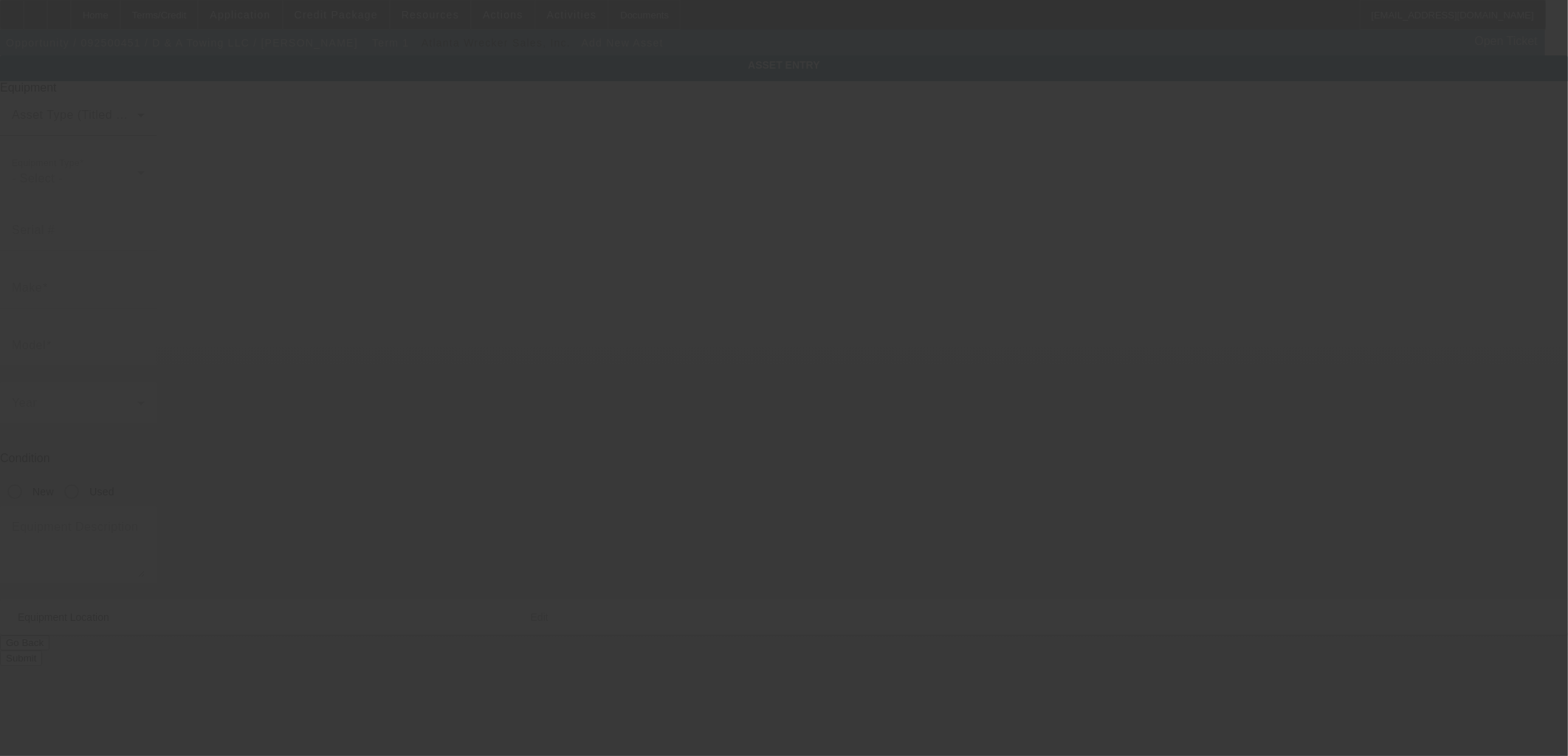
type input "7005 E 450 N"
type input "Francisco"
type input "47649"
type input "Gibson"
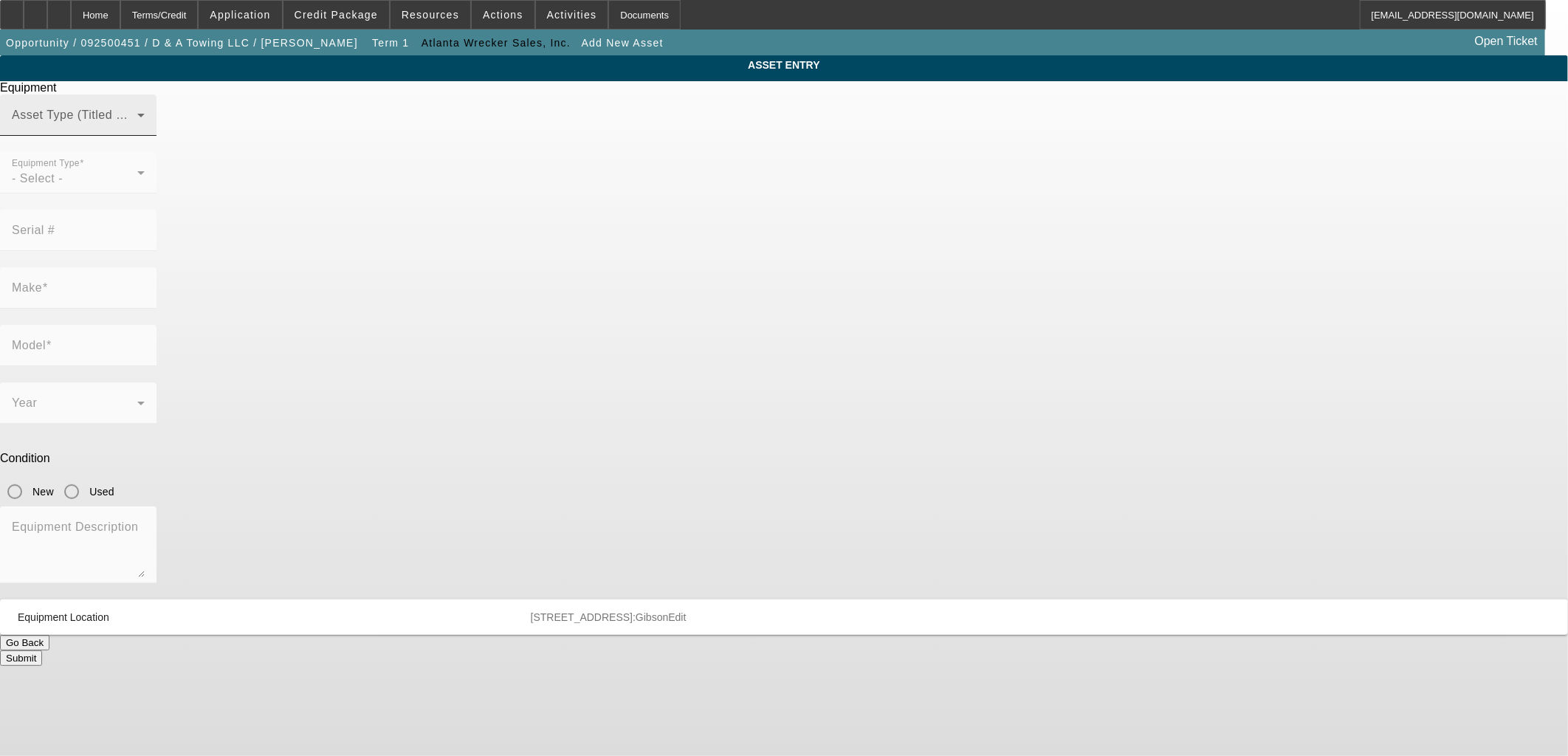
click at [138, 130] on span at bounding box center [74, 120] width 125 height 18
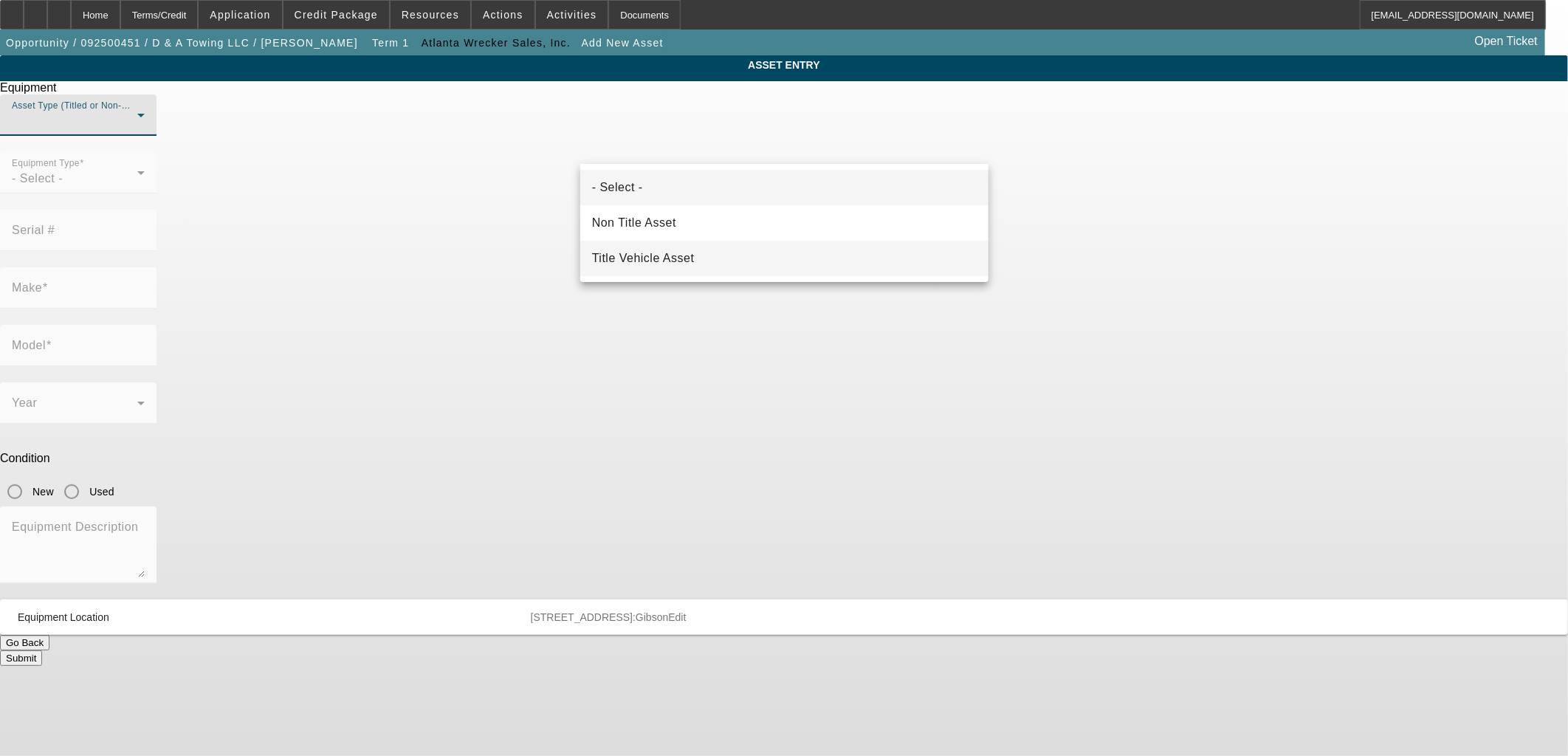
click at [672, 263] on span "Title Vehicle Asset" at bounding box center [643, 258] width 102 height 18
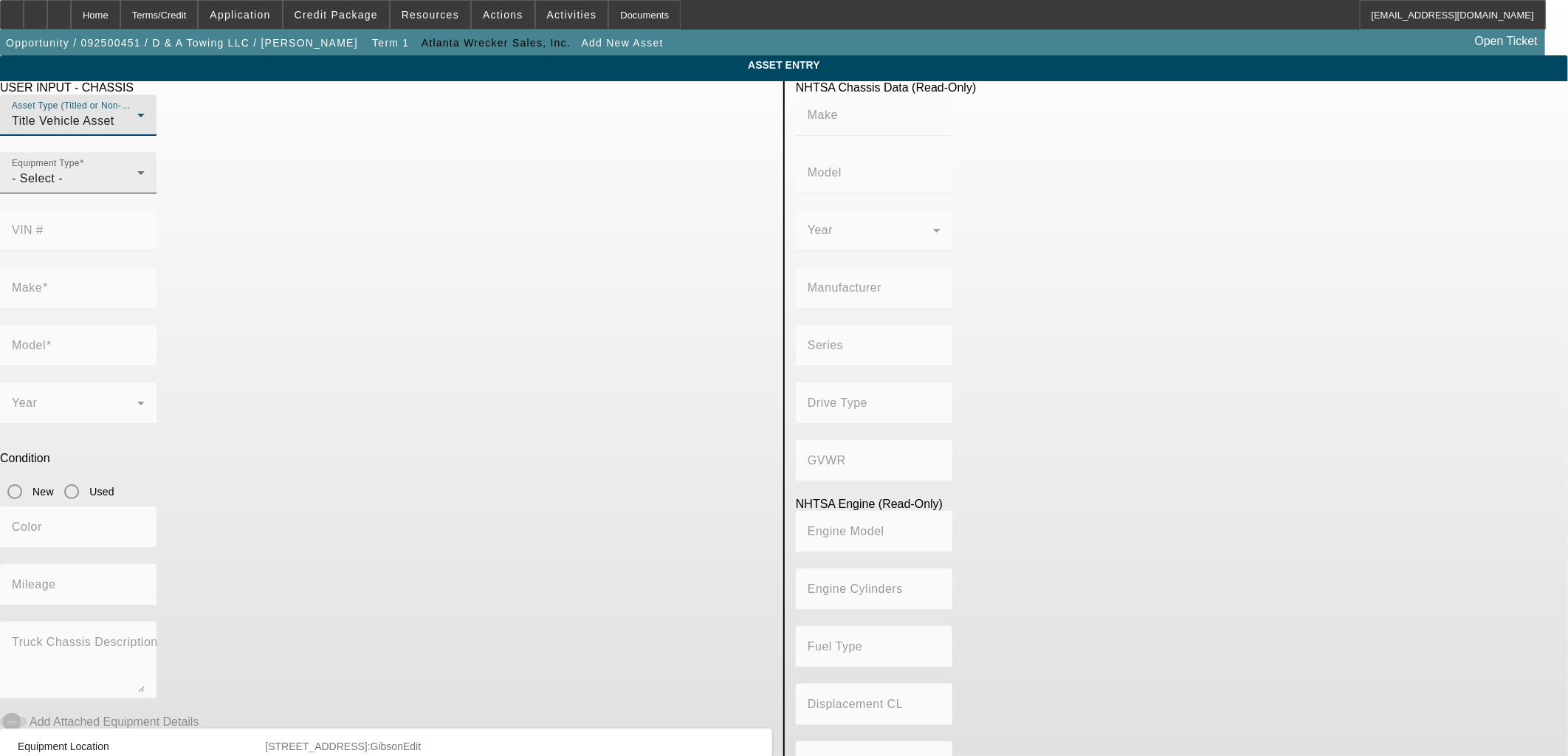
drag, startPoint x: 458, startPoint y: 188, endPoint x: 462, endPoint y: 195, distance: 8.1
click at [145, 188] on div "Equipment Type - Select -" at bounding box center [78, 173] width 133 height 42
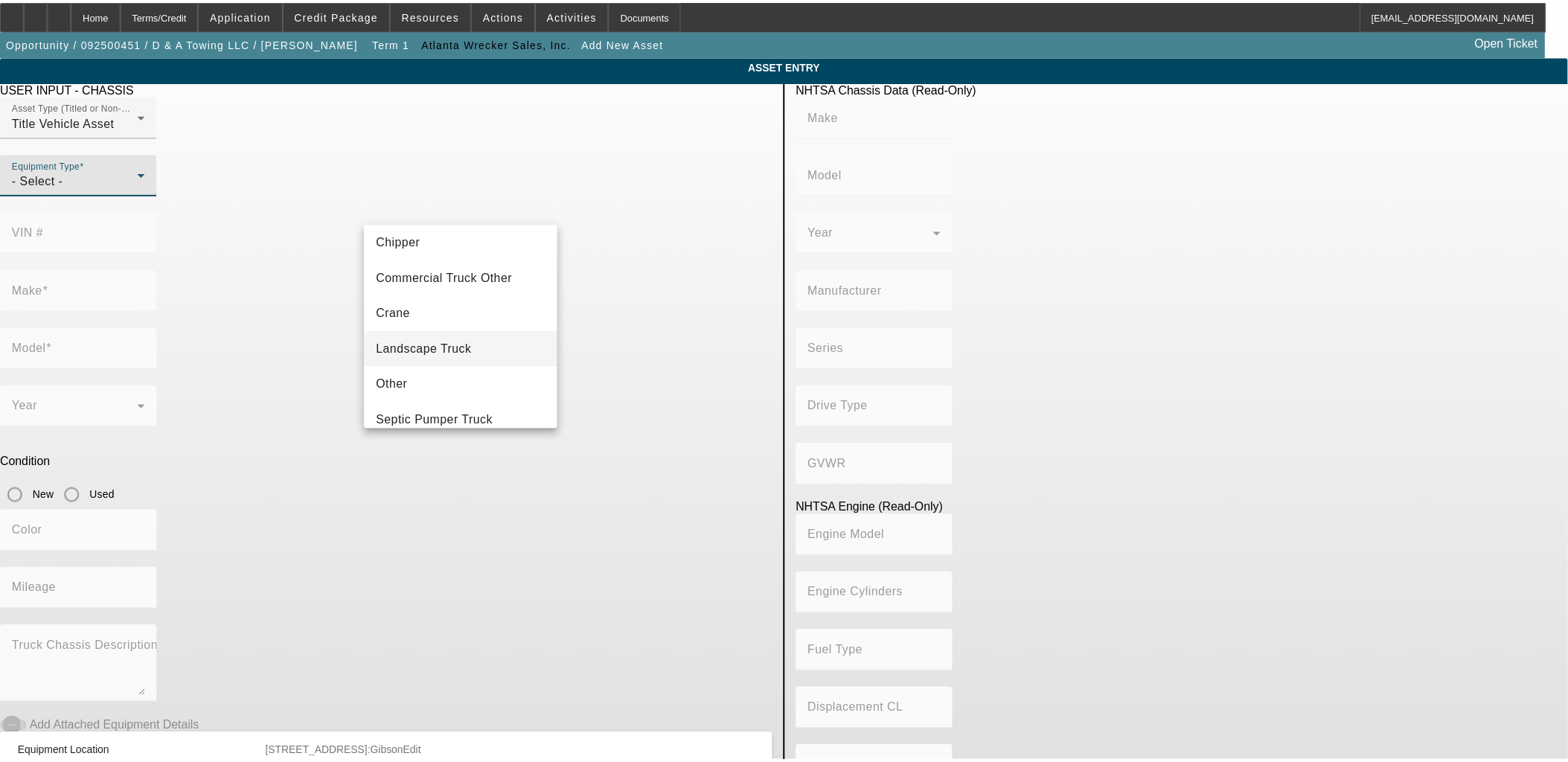
scroll to position [163, 0]
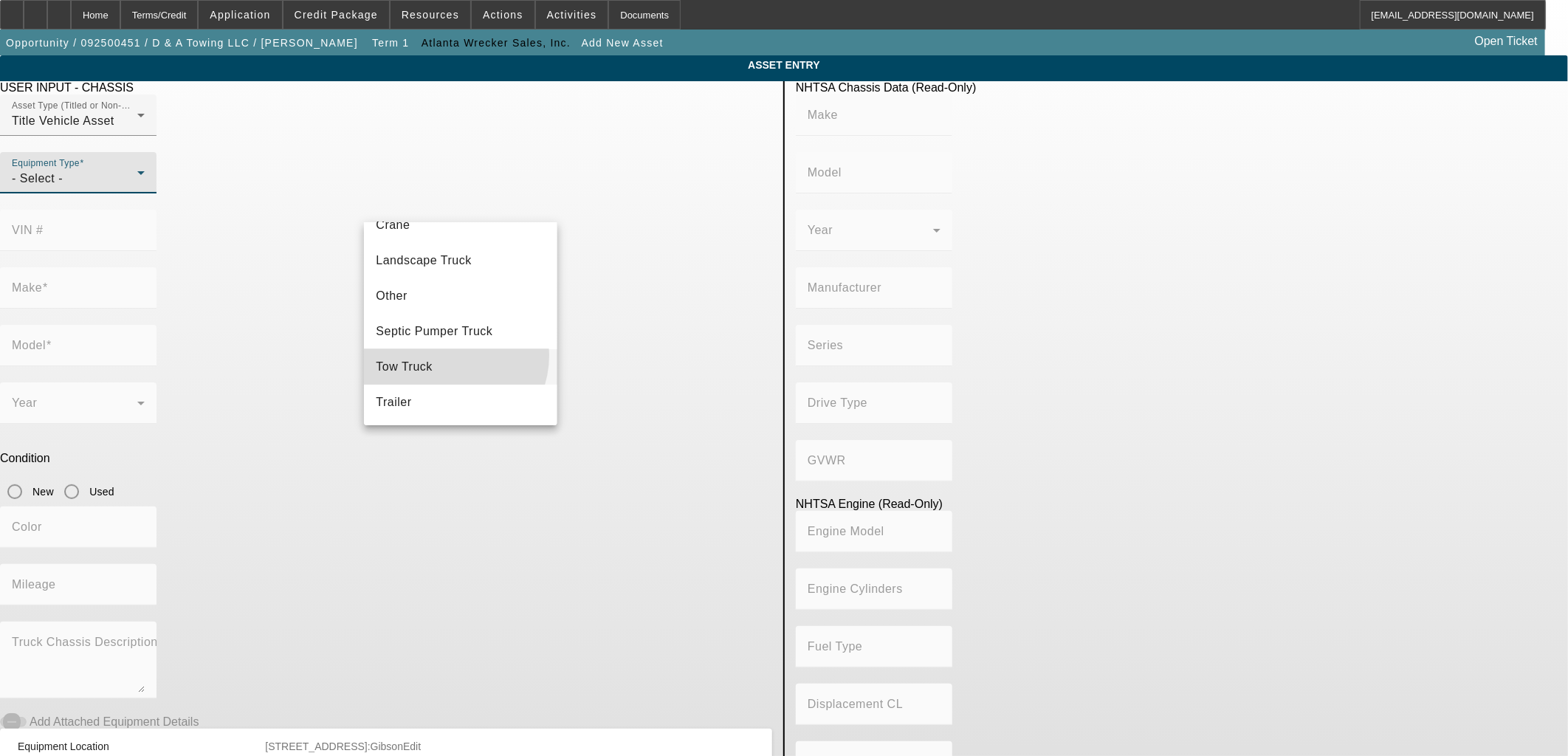
click at [446, 355] on mat-option "Tow Truck" at bounding box center [460, 366] width 193 height 35
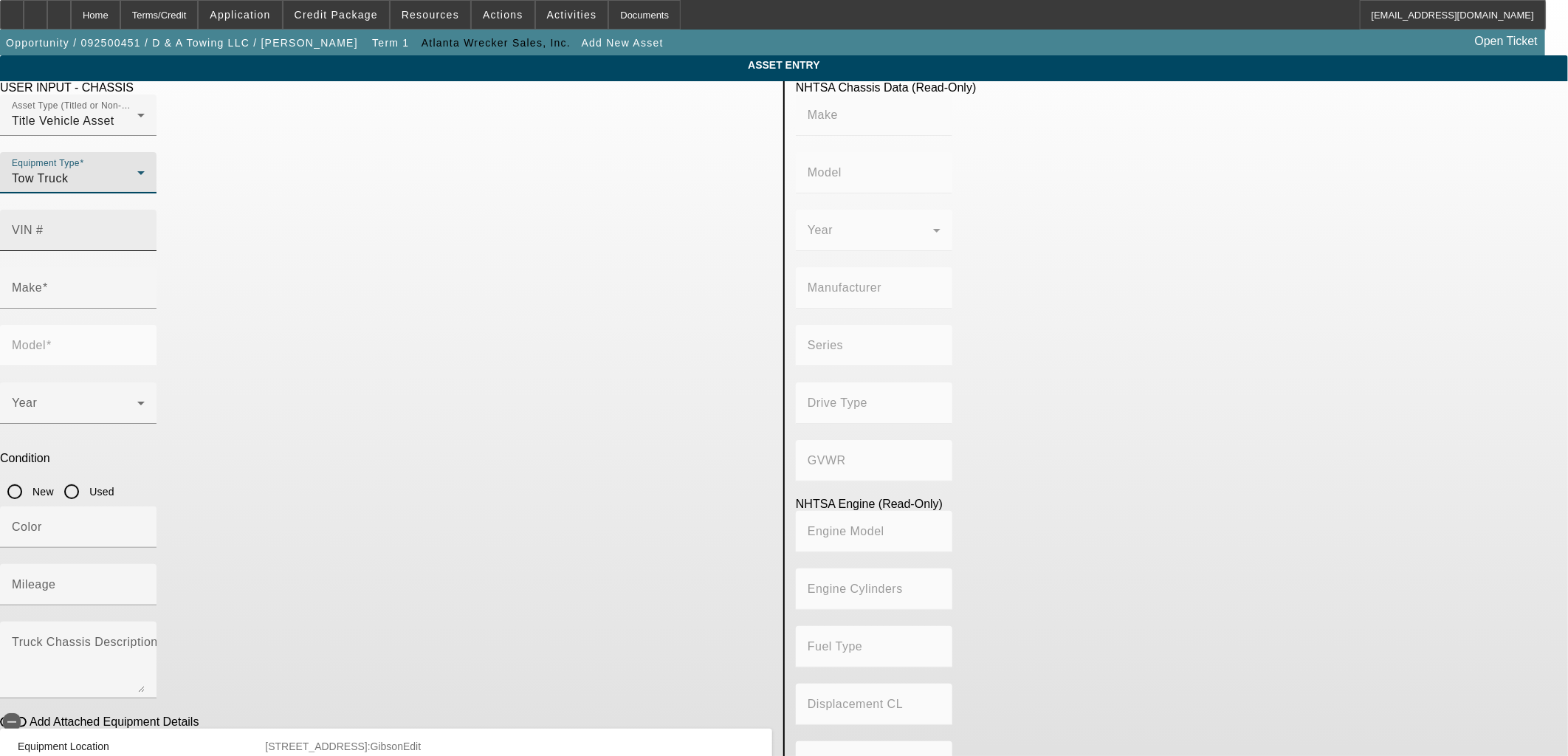
click at [145, 210] on div "VIN #" at bounding box center [78, 230] width 133 height 42
paste input "3HAEUMML8TL734524"
type input "3HAEUMML8TL734524"
click at [89, 474] on div at bounding box center [71, 491] width 35 height 35
radio input "true"
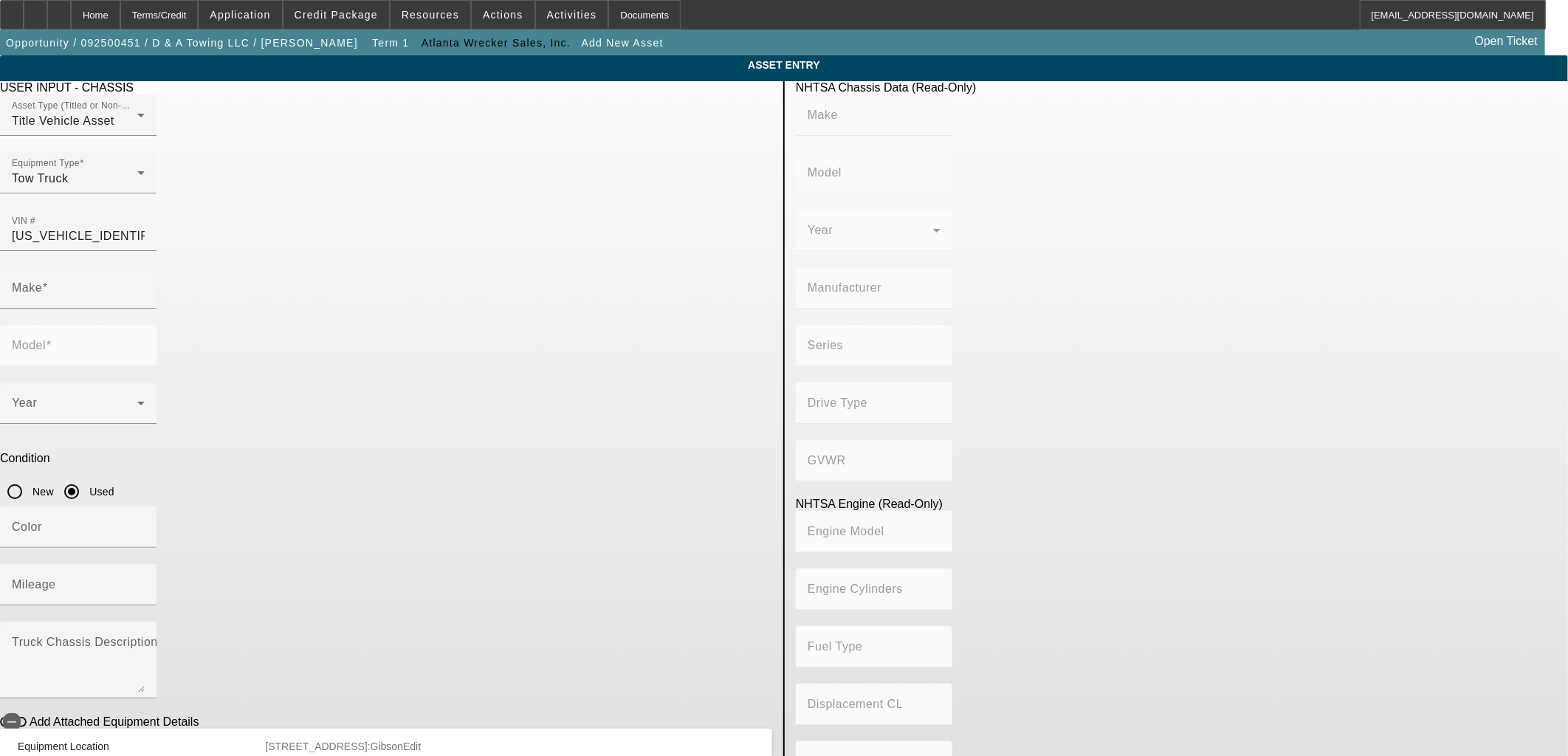
drag, startPoint x: 661, startPoint y: 338, endPoint x: 592, endPoint y: 330, distance: 69.5
click at [115, 485] on mat-radio-group "New Used" at bounding box center [57, 490] width 115 height 12
click at [29, 477] on input "New" at bounding box center [14, 491] width 29 height 29
radio input "true"
click at [145, 564] on div "Mileage" at bounding box center [78, 585] width 133 height 42
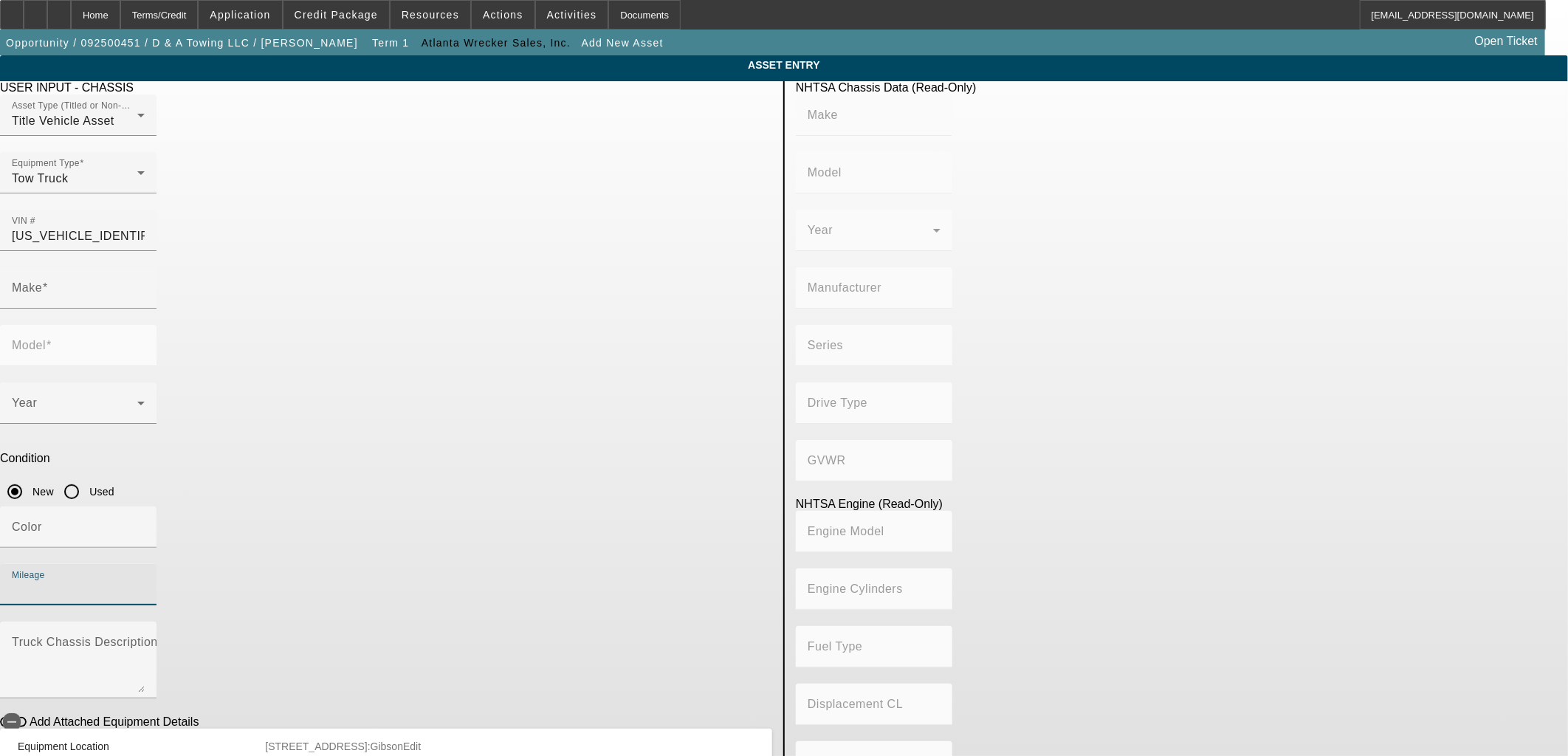
type input "INTERNATIONAL"
type input "MV607"
type input "BLUE DIAMOND TRUCK, S. DE R. L. DE C. V."
type input "MV"
type input "4x2"
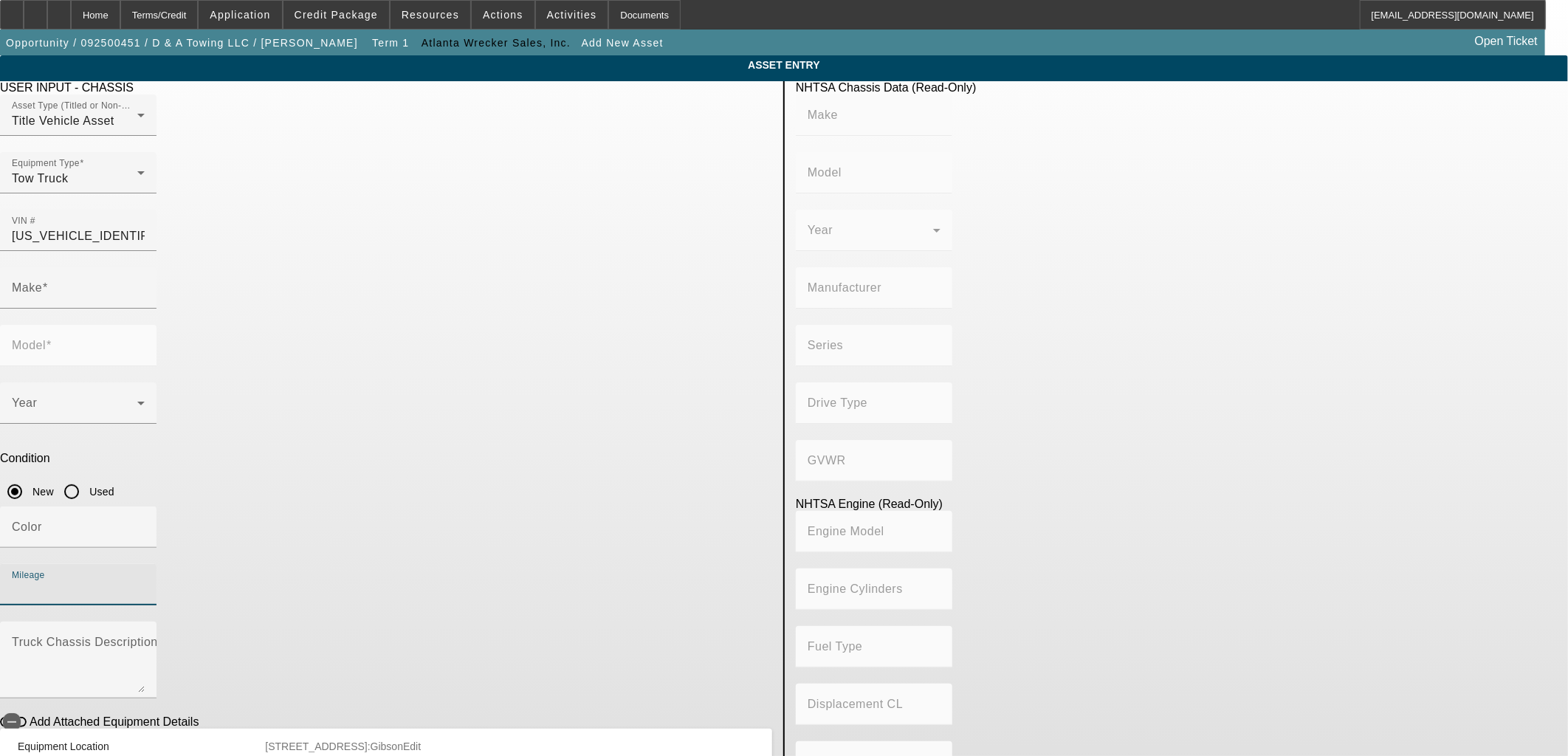
type input "Class 6: 19,501 - 26,000 lb (8,845 - 11,794 kg)"
type input "B 6.7"
type input "Diesel"
type input "408.85908543470"
type input "6.7"
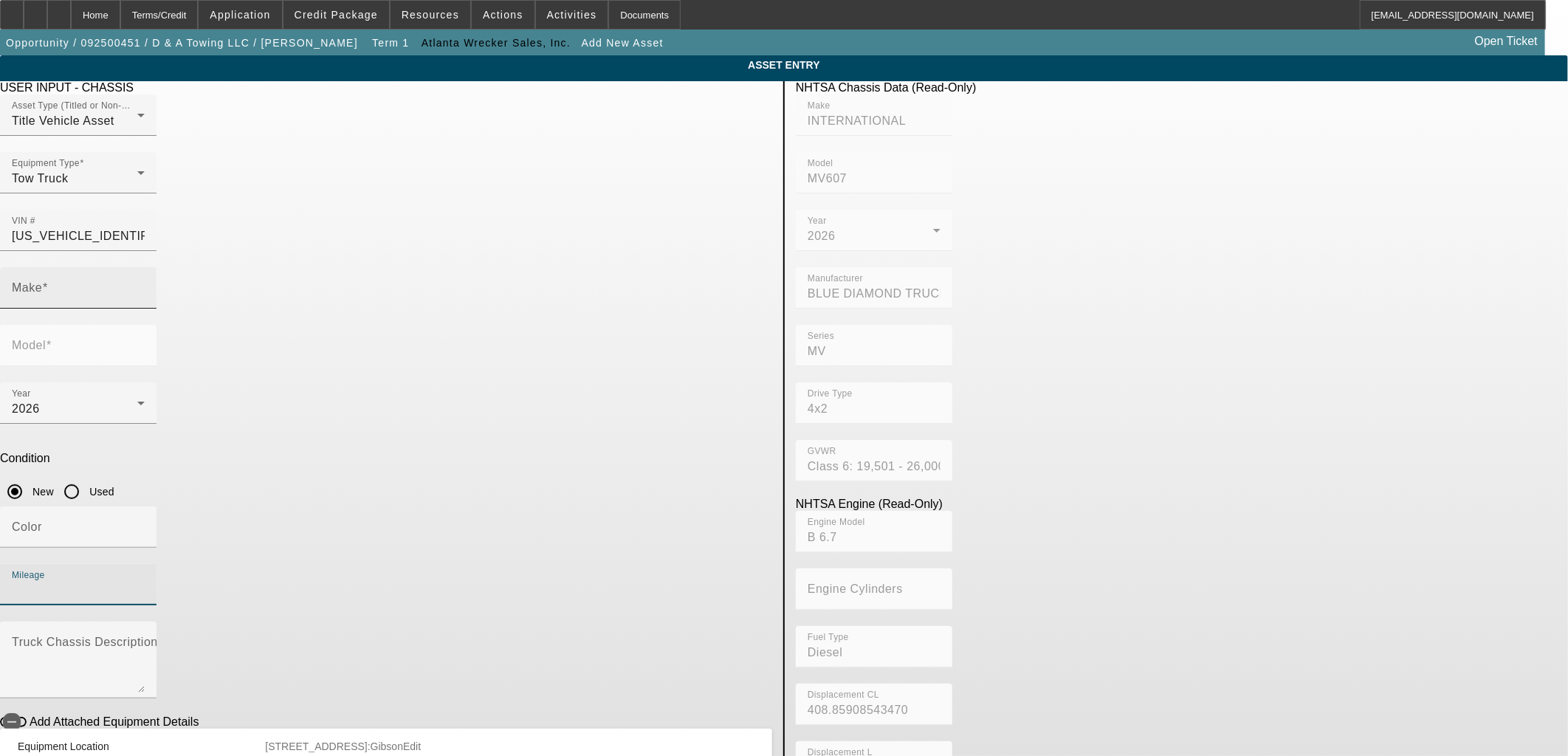
type input "INTERNATIONAL"
type input "MV607"
type input "10"
click at [198, 715] on label "Add Attached Equipment Details" at bounding box center [112, 722] width 172 height 13
click at [27, 717] on button "Add Attached Equipment Details" at bounding box center [13, 722] width 27 height 10
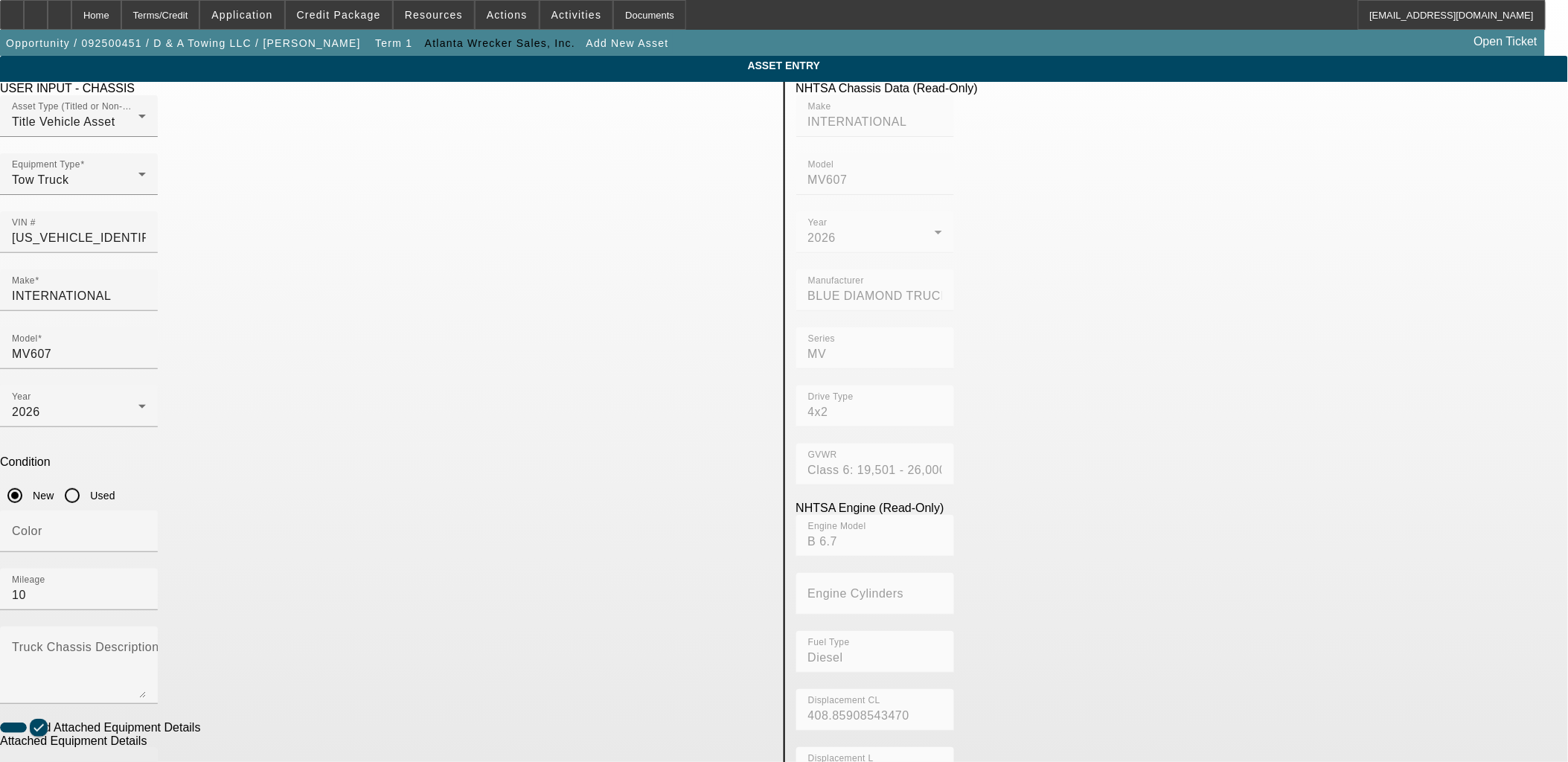
click at [146, 748] on div "Make" at bounding box center [78, 769] width 134 height 42
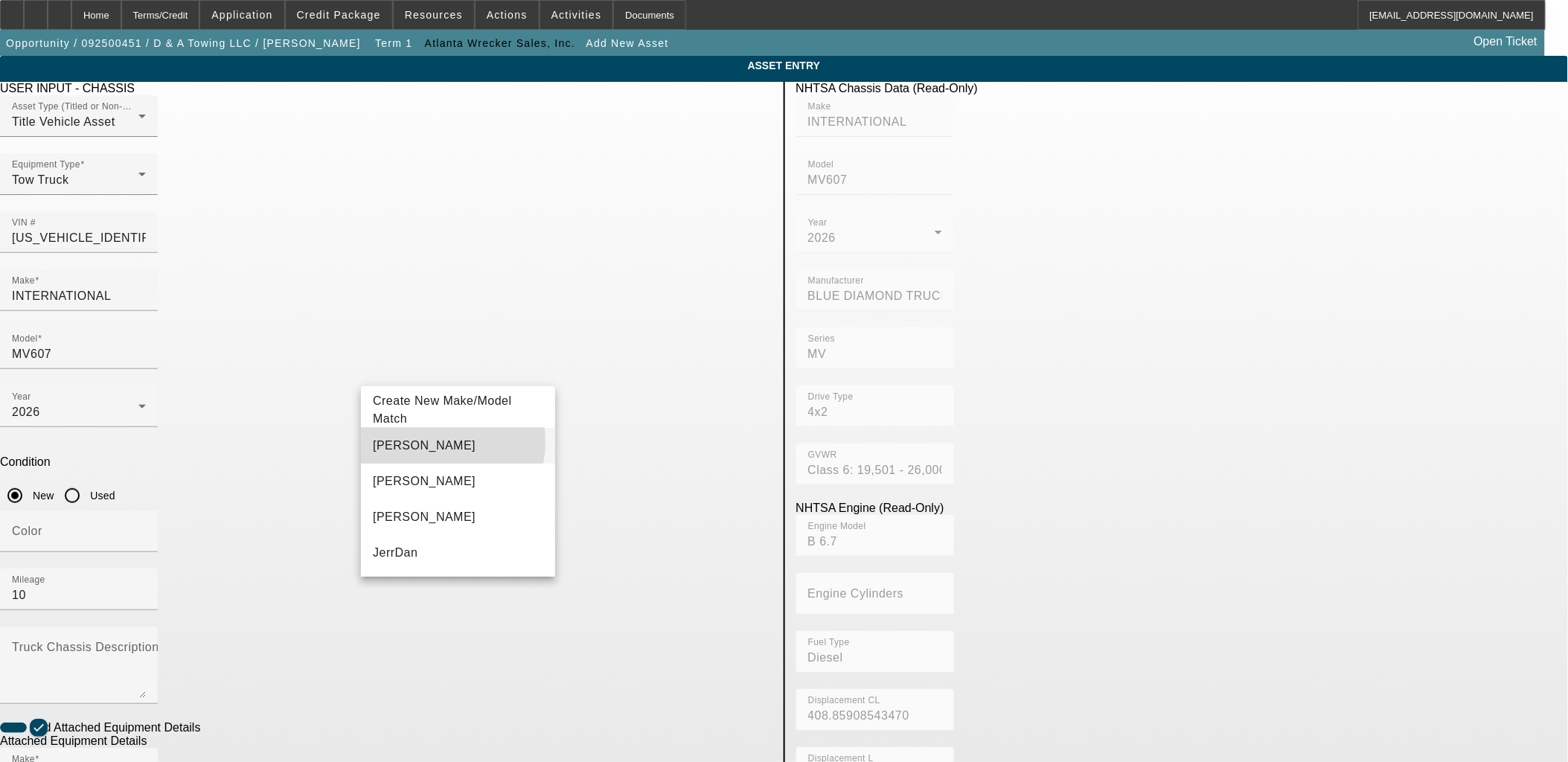
click at [435, 442] on mat-option "Jerr-Dan" at bounding box center [458, 446] width 194 height 35
type input "Jerr-Dan"
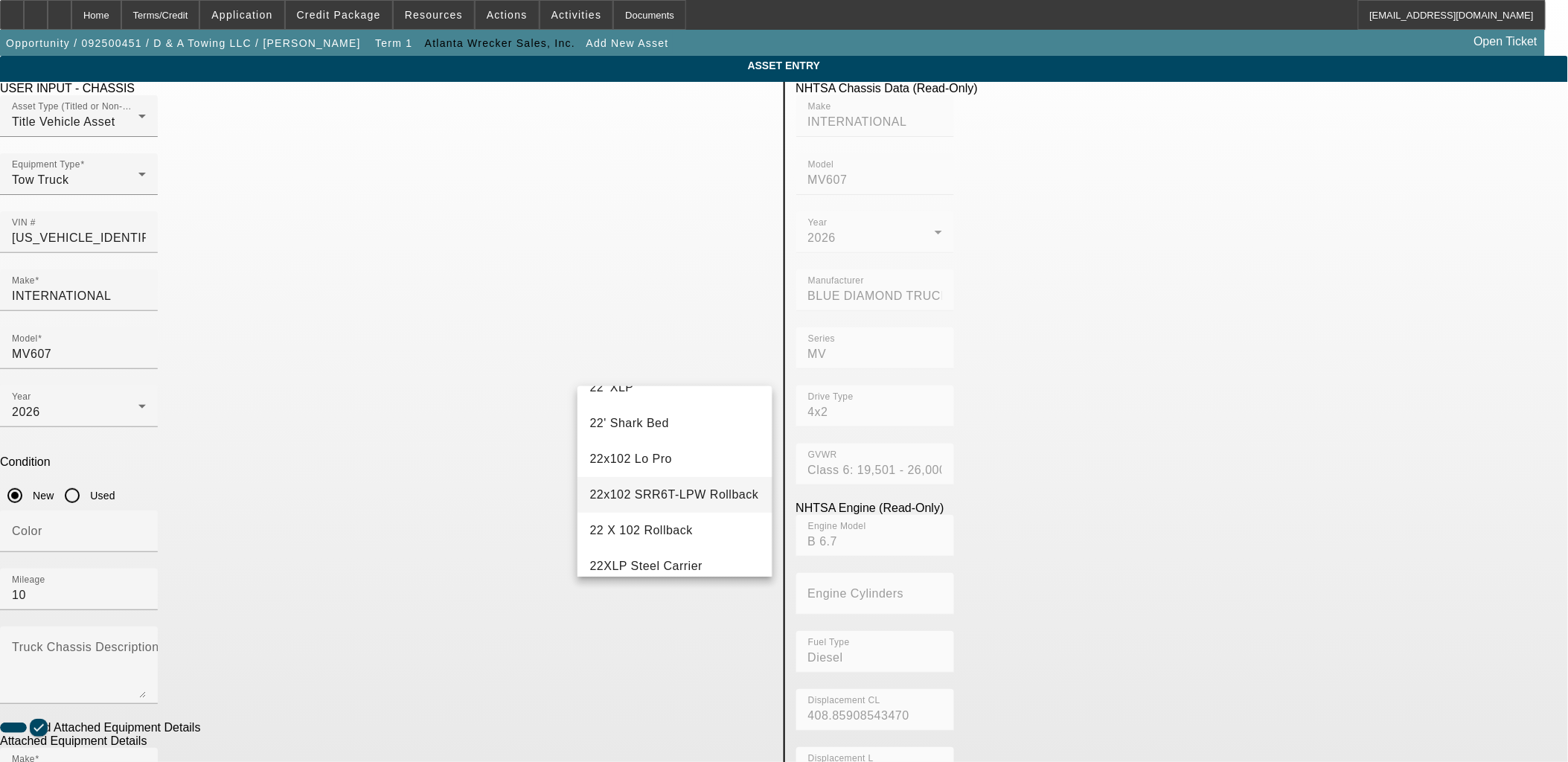
scroll to position [248, 0]
click at [686, 488] on mat-option "22XLP Steel Carrier" at bounding box center [674, 483] width 194 height 35
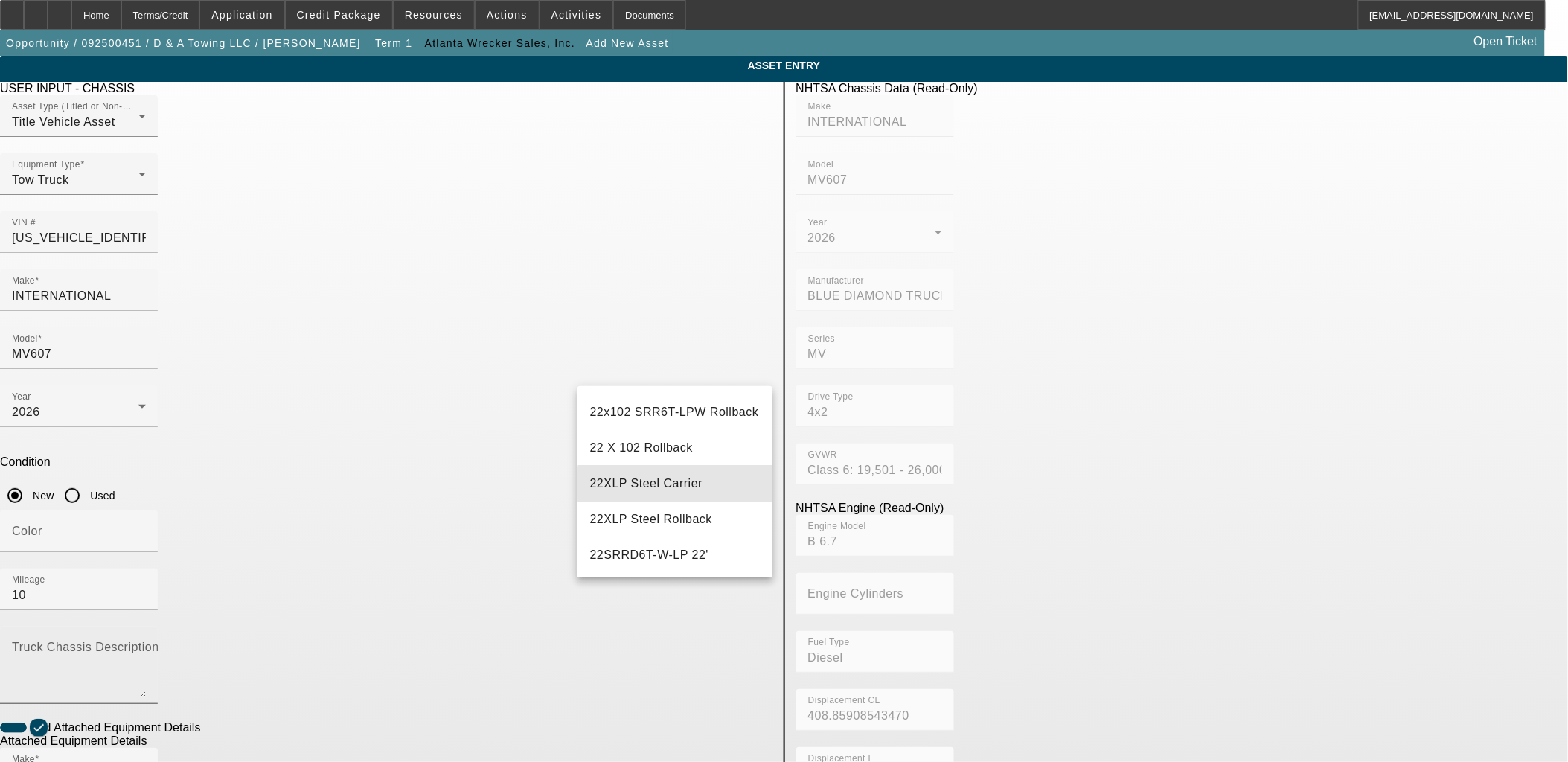
type input "22XLP Steel Carrier"
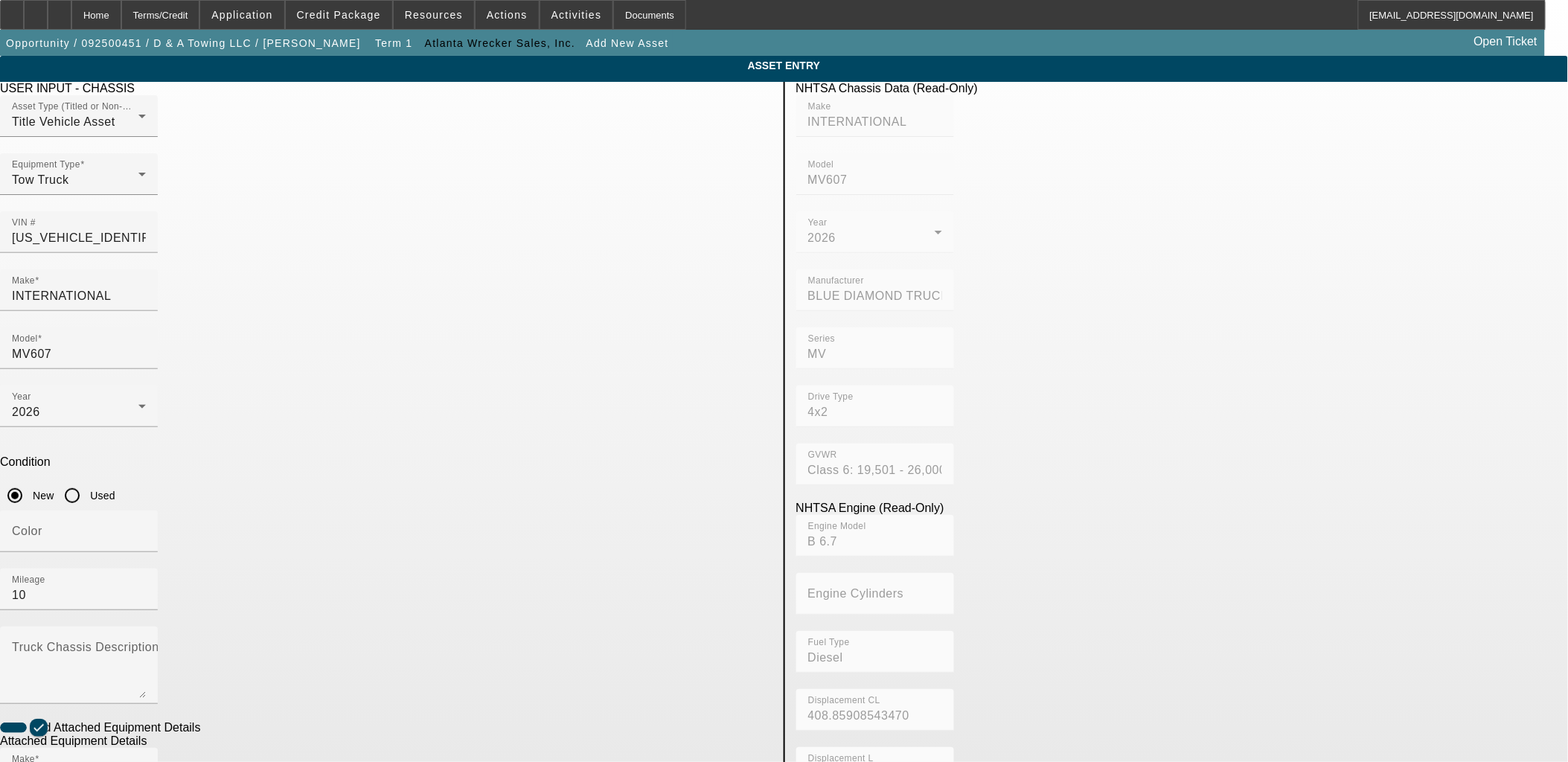
radio input "true"
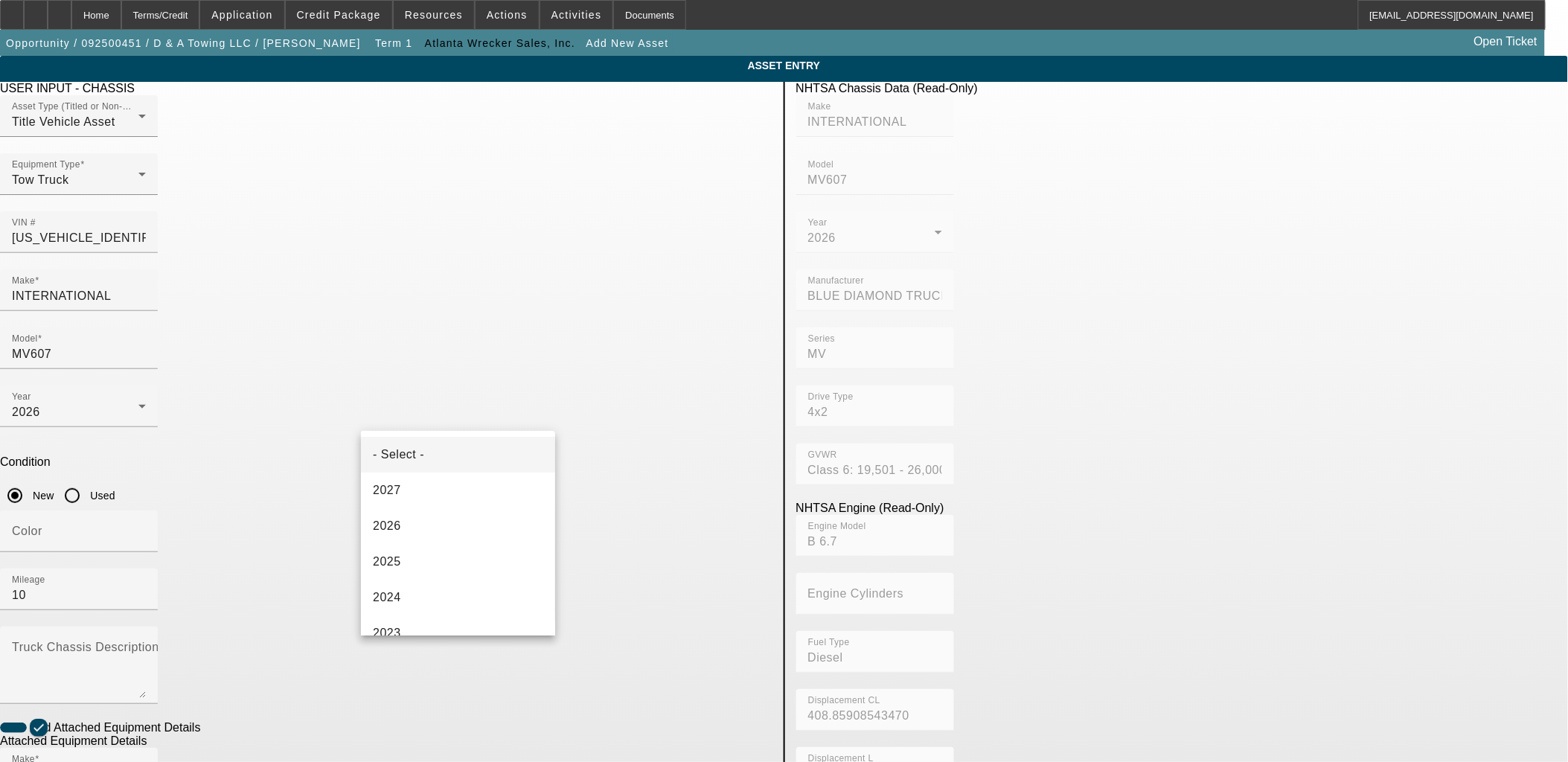
click at [225, 603] on div at bounding box center [784, 381] width 1568 height 762
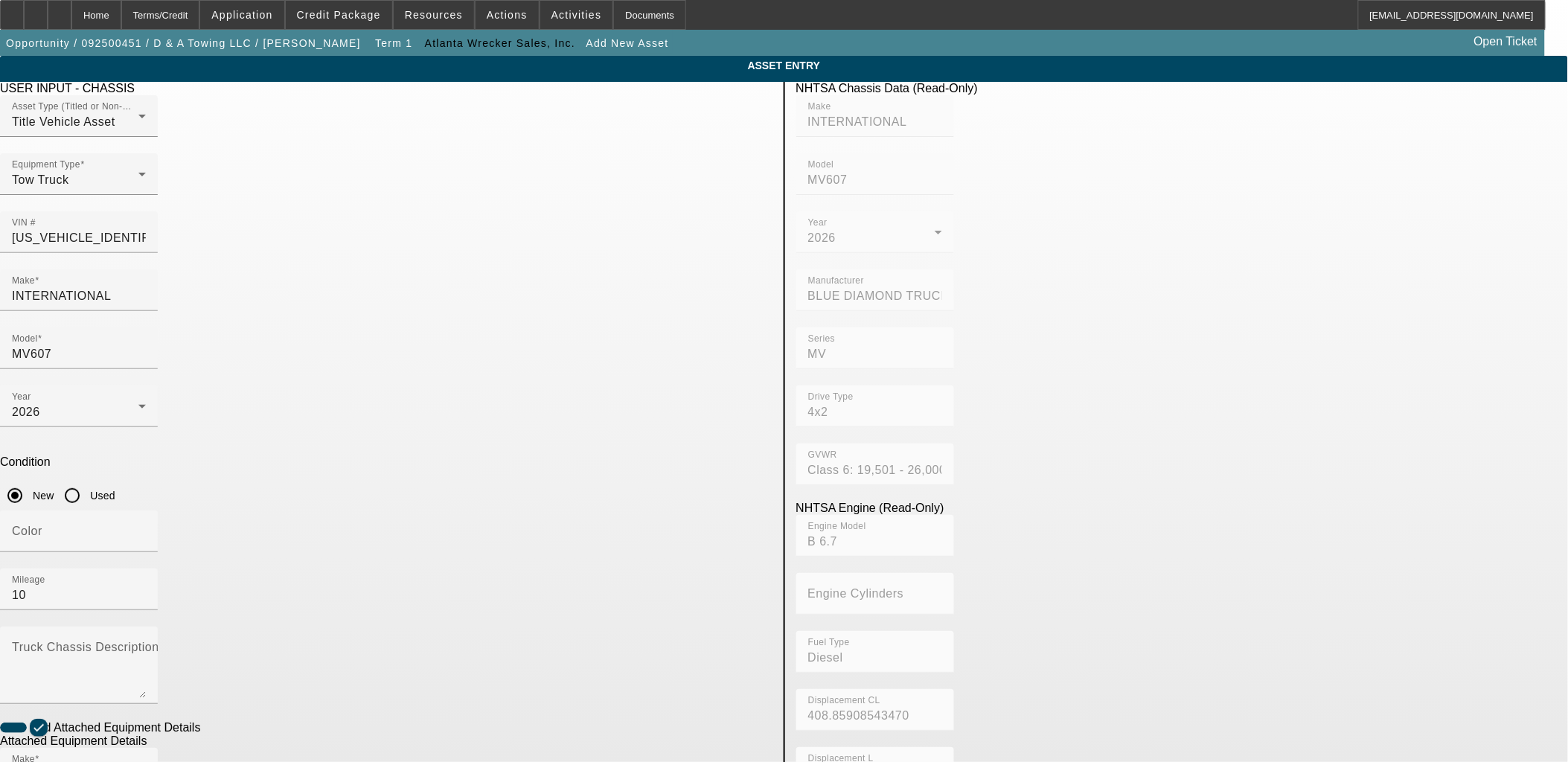
paste input "0220034084"
type input "0220034084"
click at [280, 600] on app-asset-collateral-manage "ASSET ENTRY USER INPUT - CHASSIS Asset Type (Titled or Non-Titled) Title Vehicl…" at bounding box center [784, 634] width 1568 height 1158
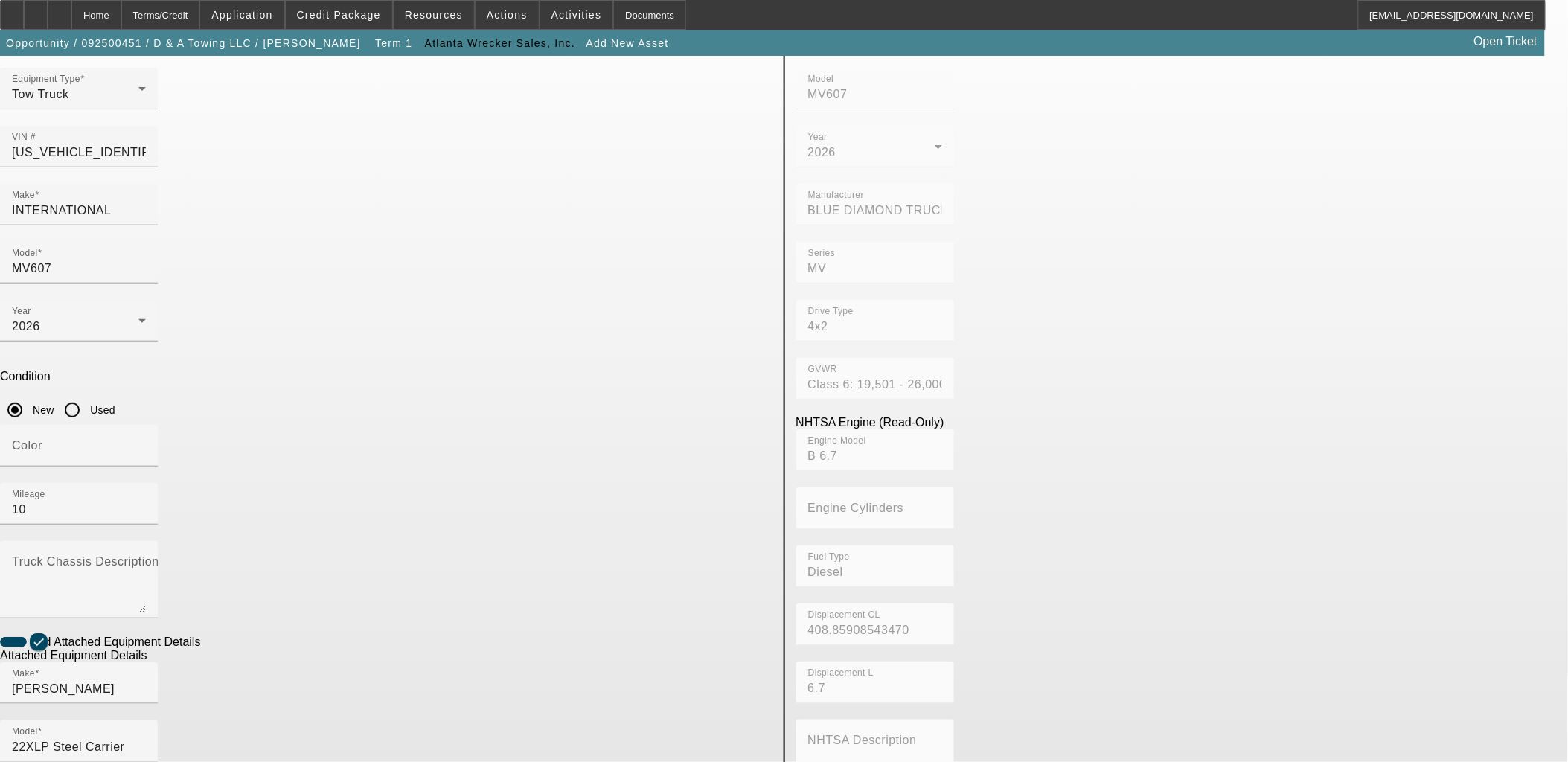
scroll to position [195, 0]
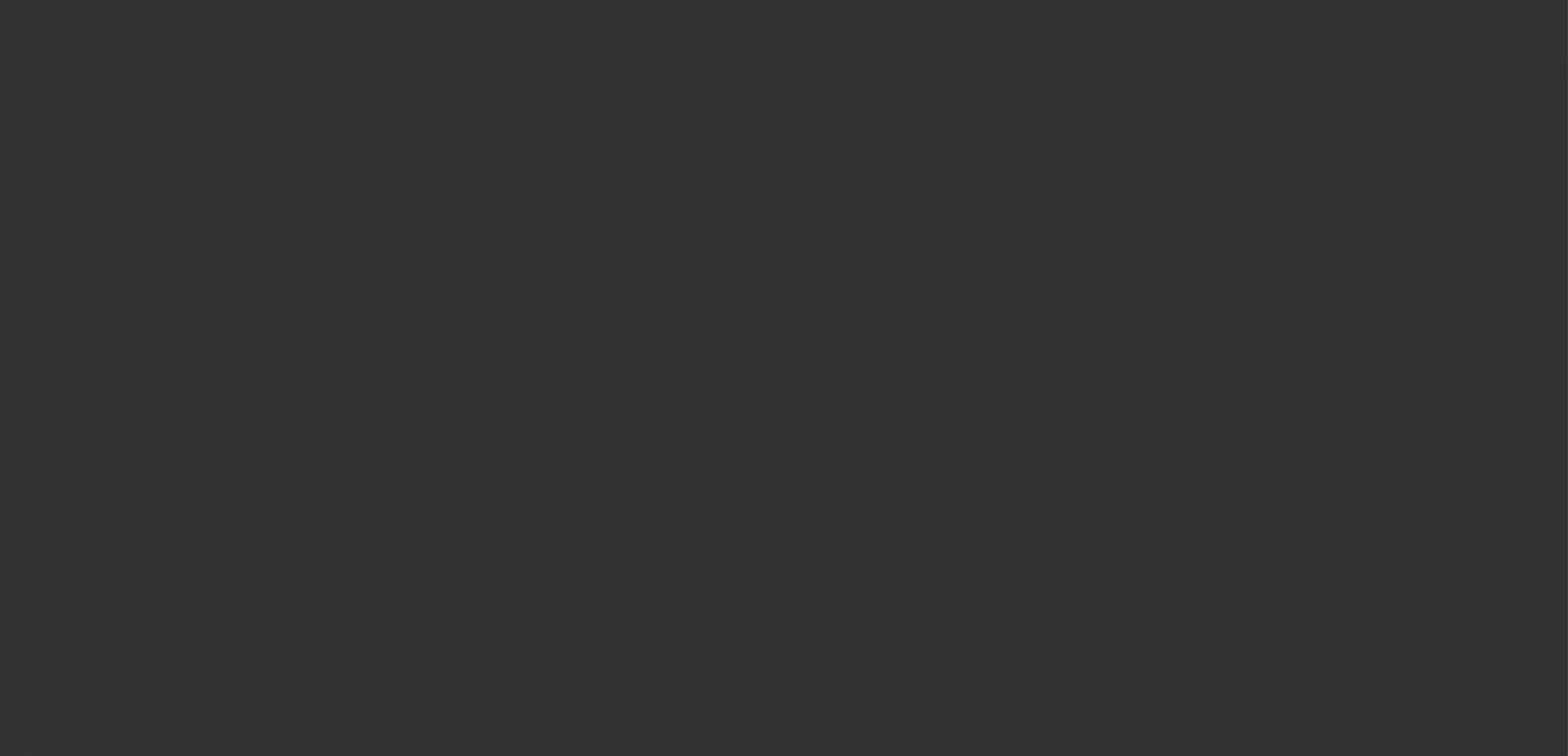
type input "$127,050.00"
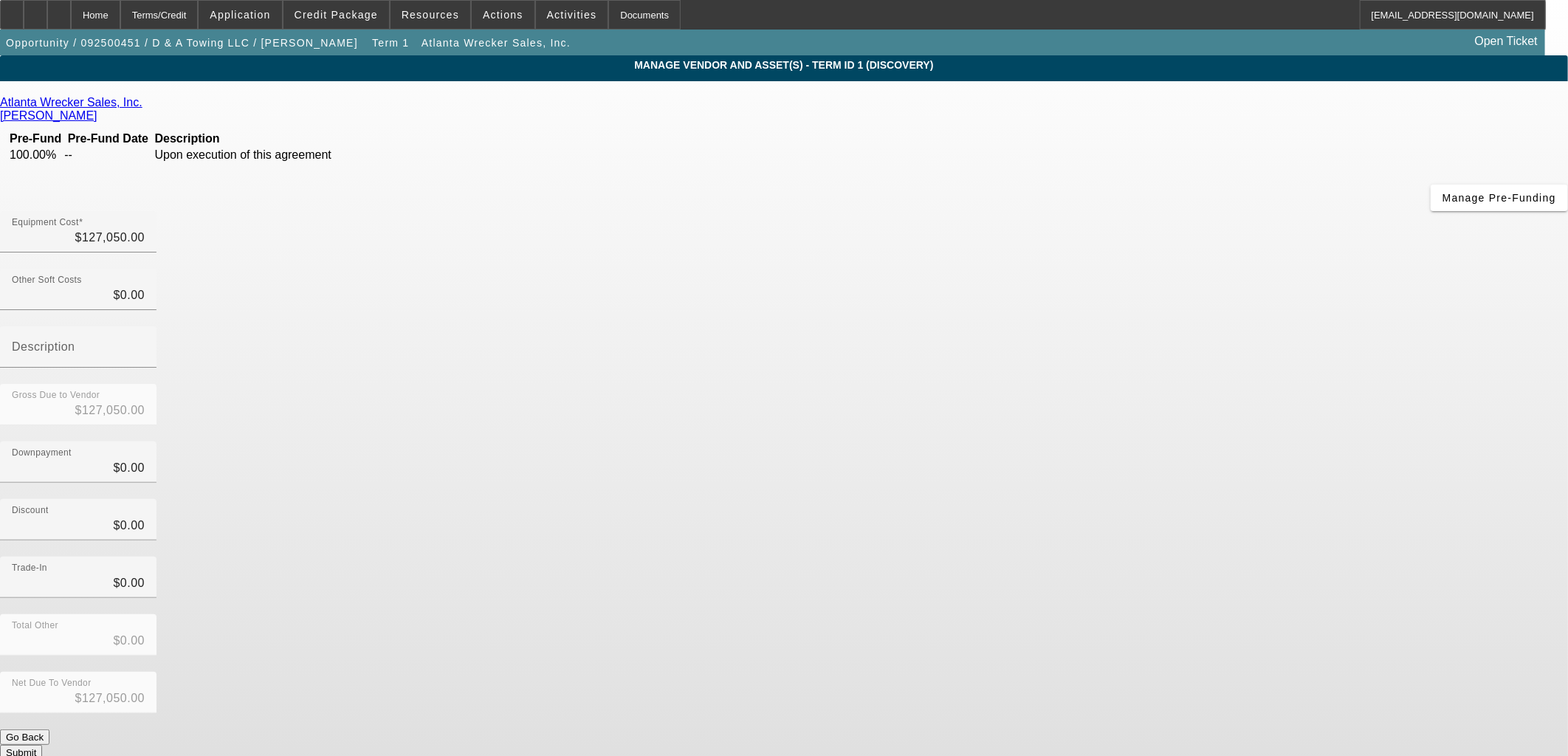
click at [42, 745] on button "Submit" at bounding box center [21, 752] width 42 height 15
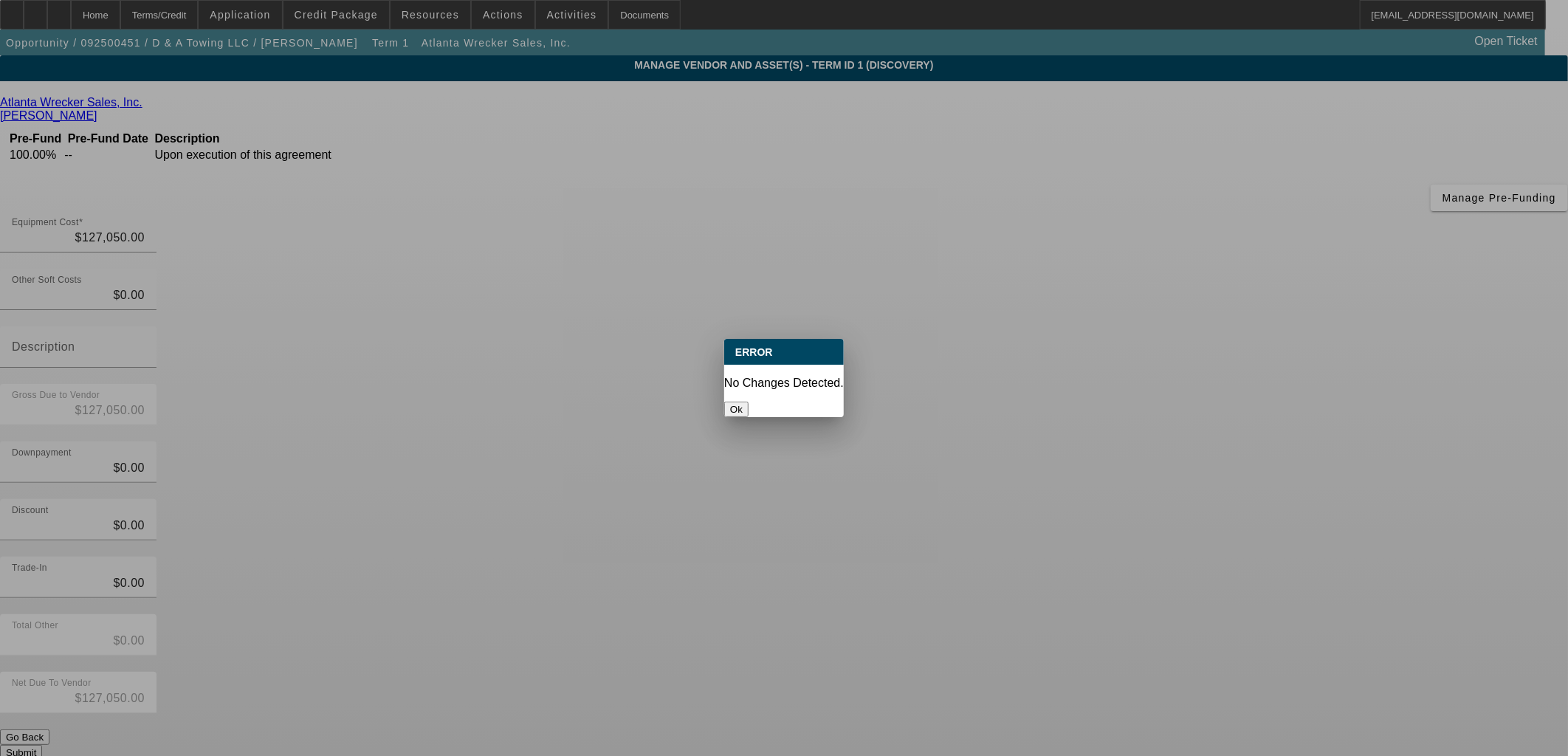
click at [748, 401] on button "Ok" at bounding box center [737, 409] width 25 height 15
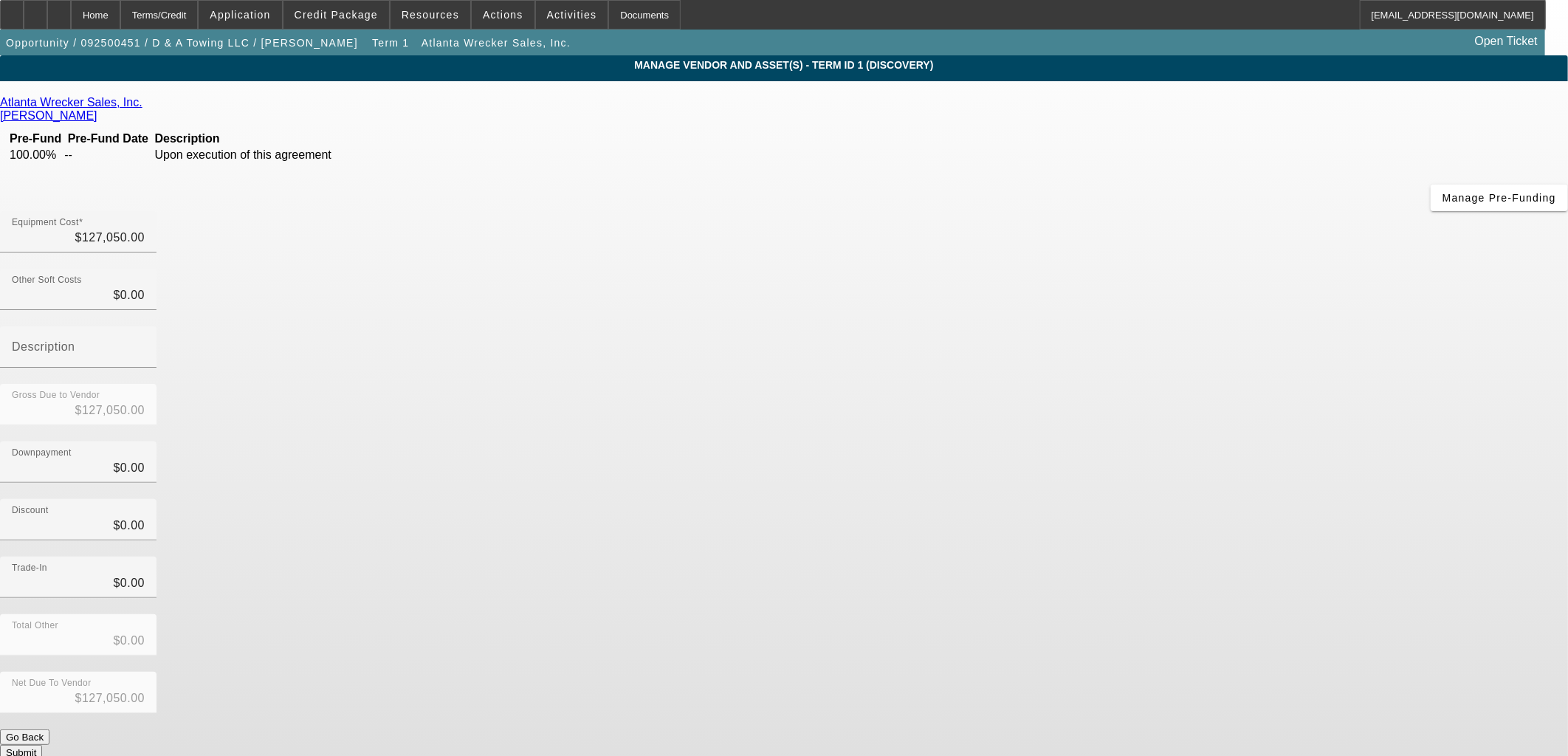
click at [42, 745] on button "Submit" at bounding box center [21, 752] width 42 height 15
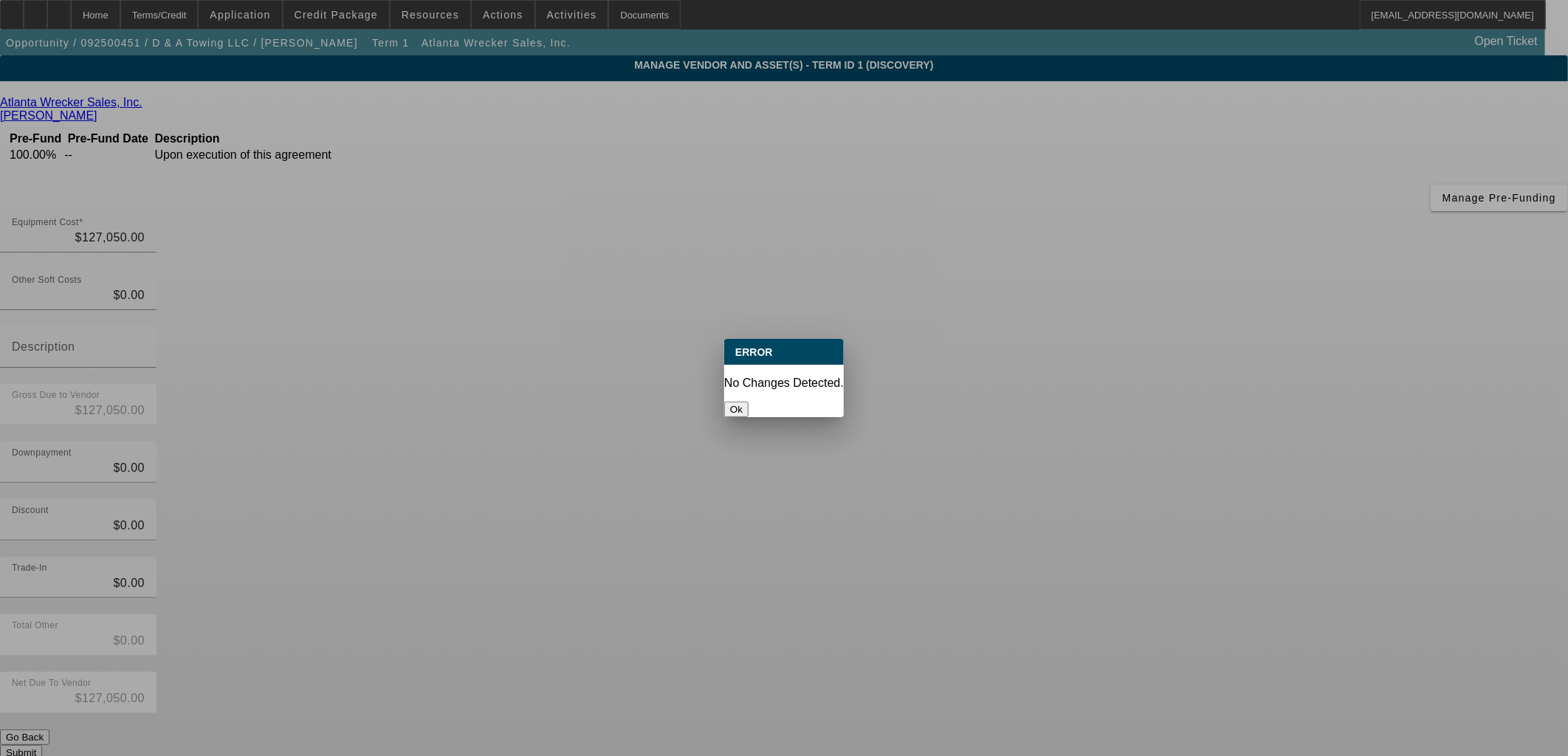
click at [748, 401] on button "Ok" at bounding box center [737, 409] width 25 height 15
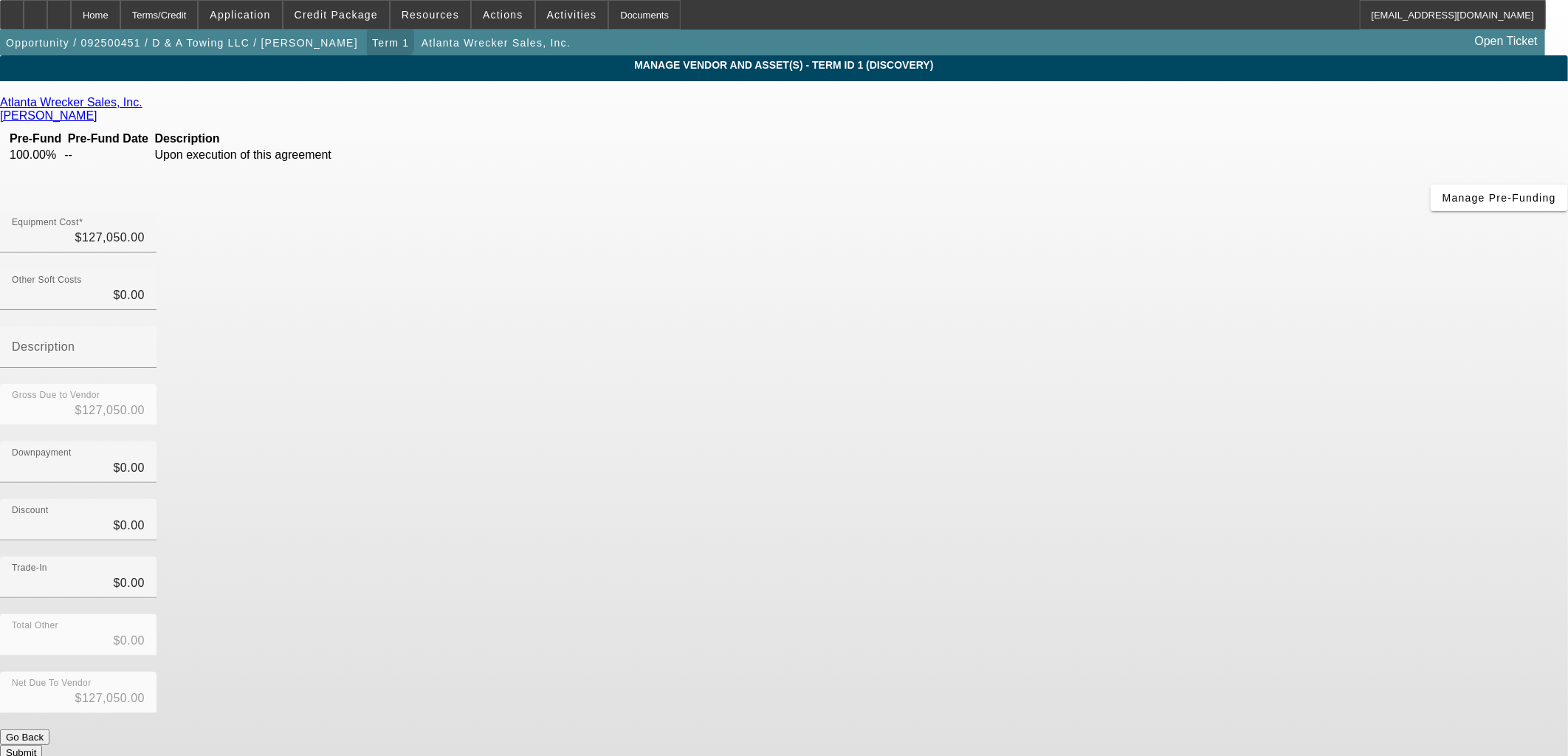
click at [372, 40] on span "Term 1" at bounding box center [390, 43] width 37 height 11
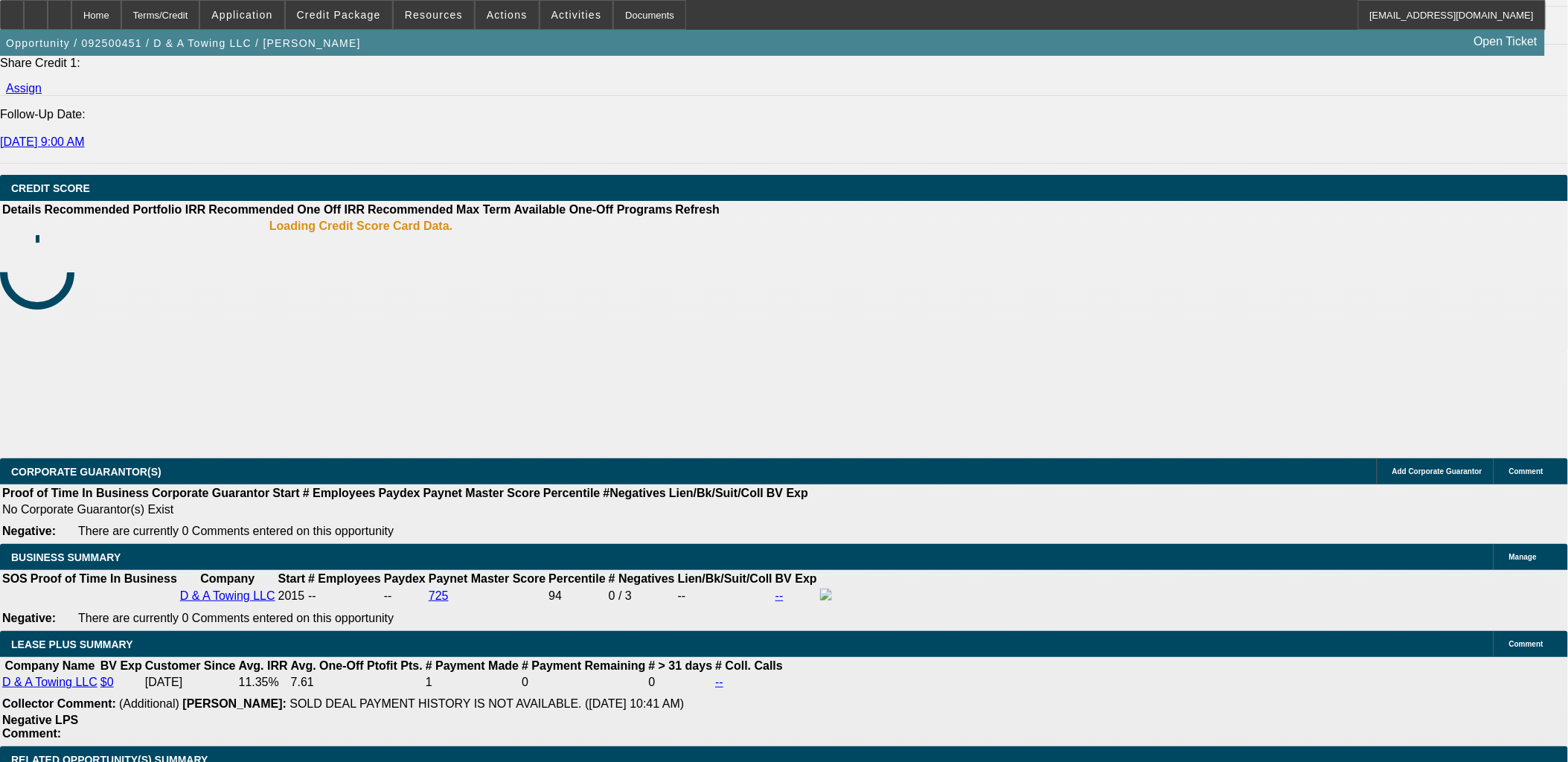
select select "0"
select select "2"
select select "0.1"
select select "4"
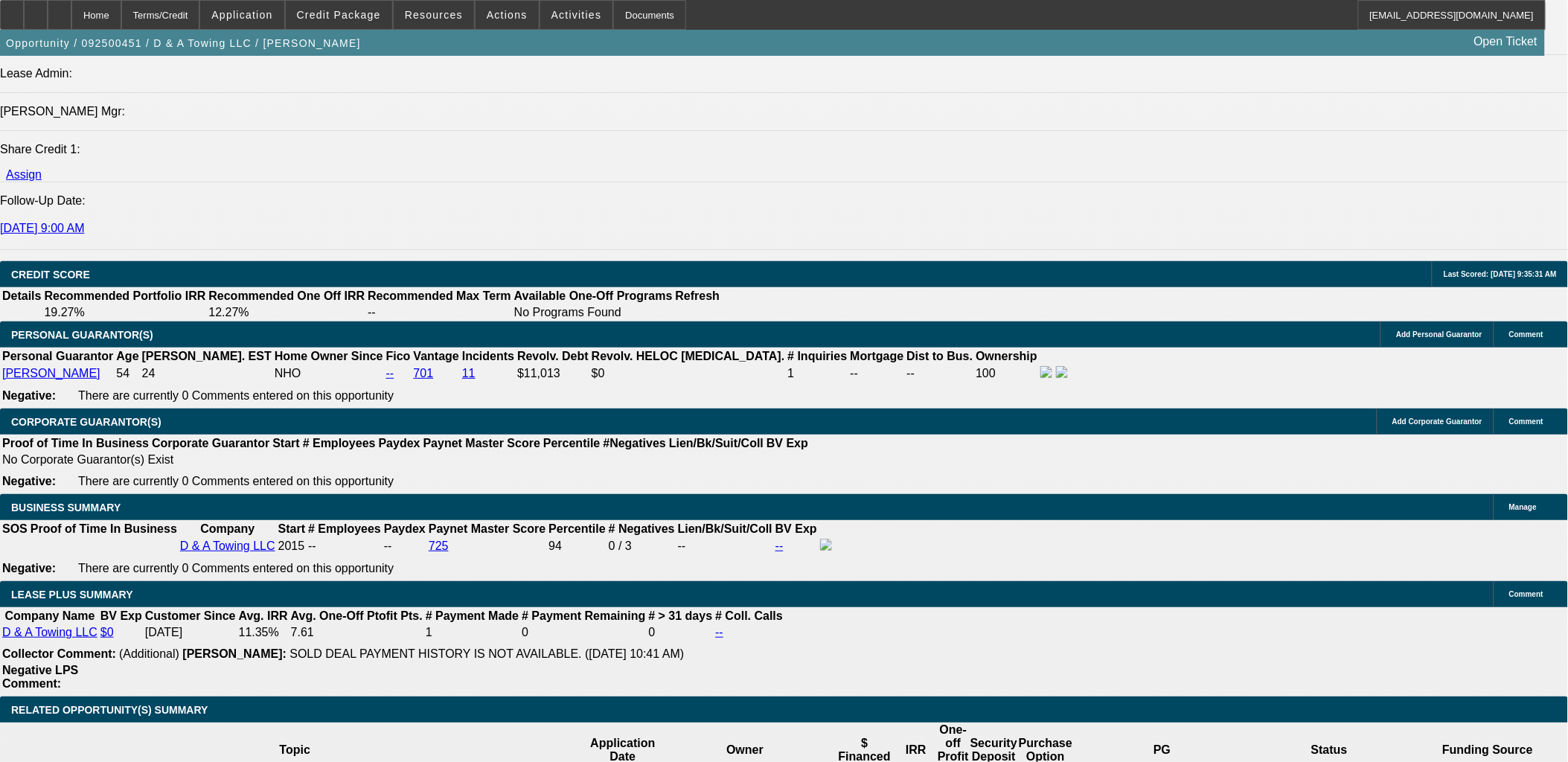
scroll to position [2000, 0]
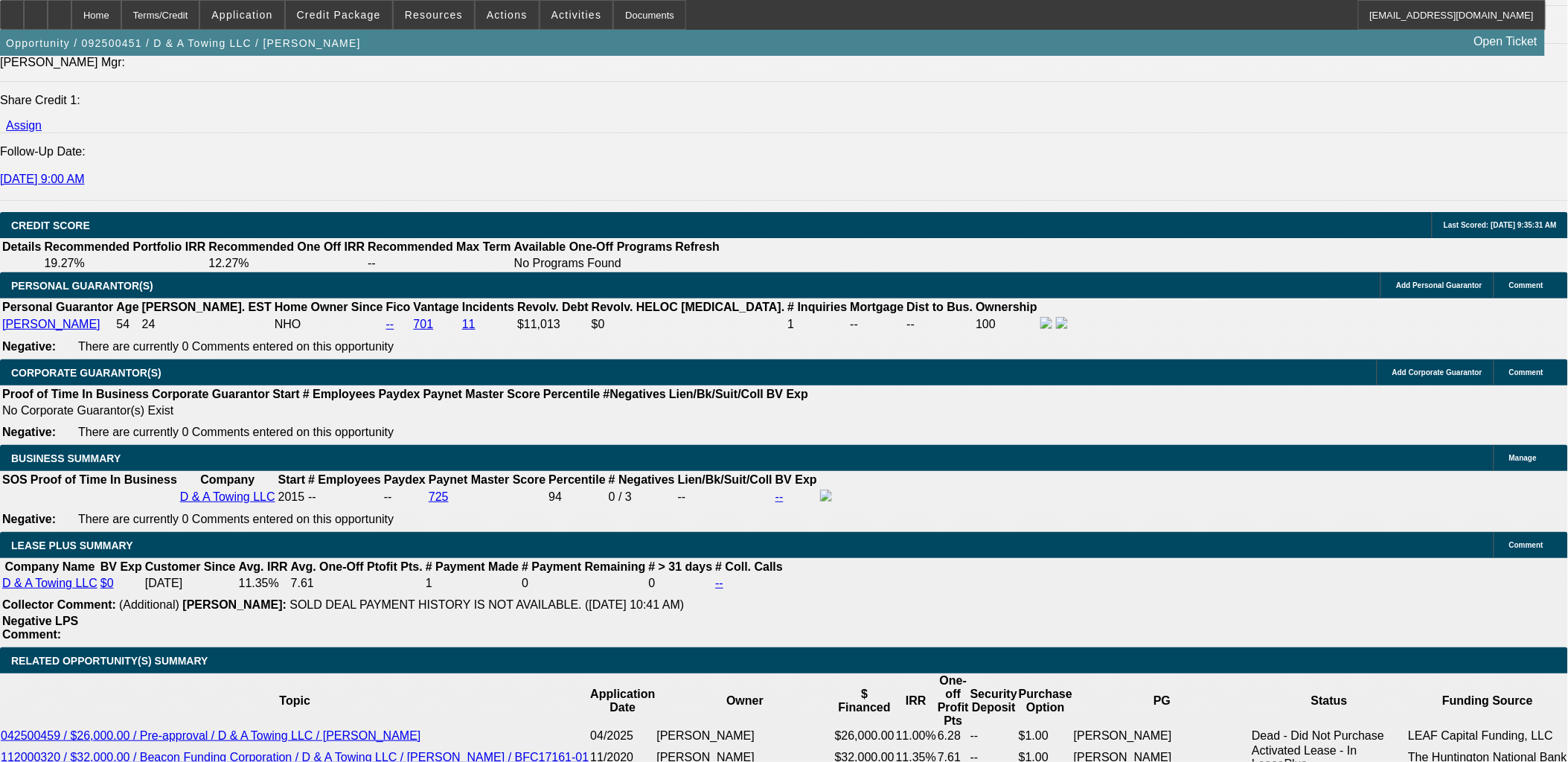
type input "$0.00"
drag, startPoint x: 1202, startPoint y: 311, endPoint x: 1111, endPoint y: 298, distance: 91.9
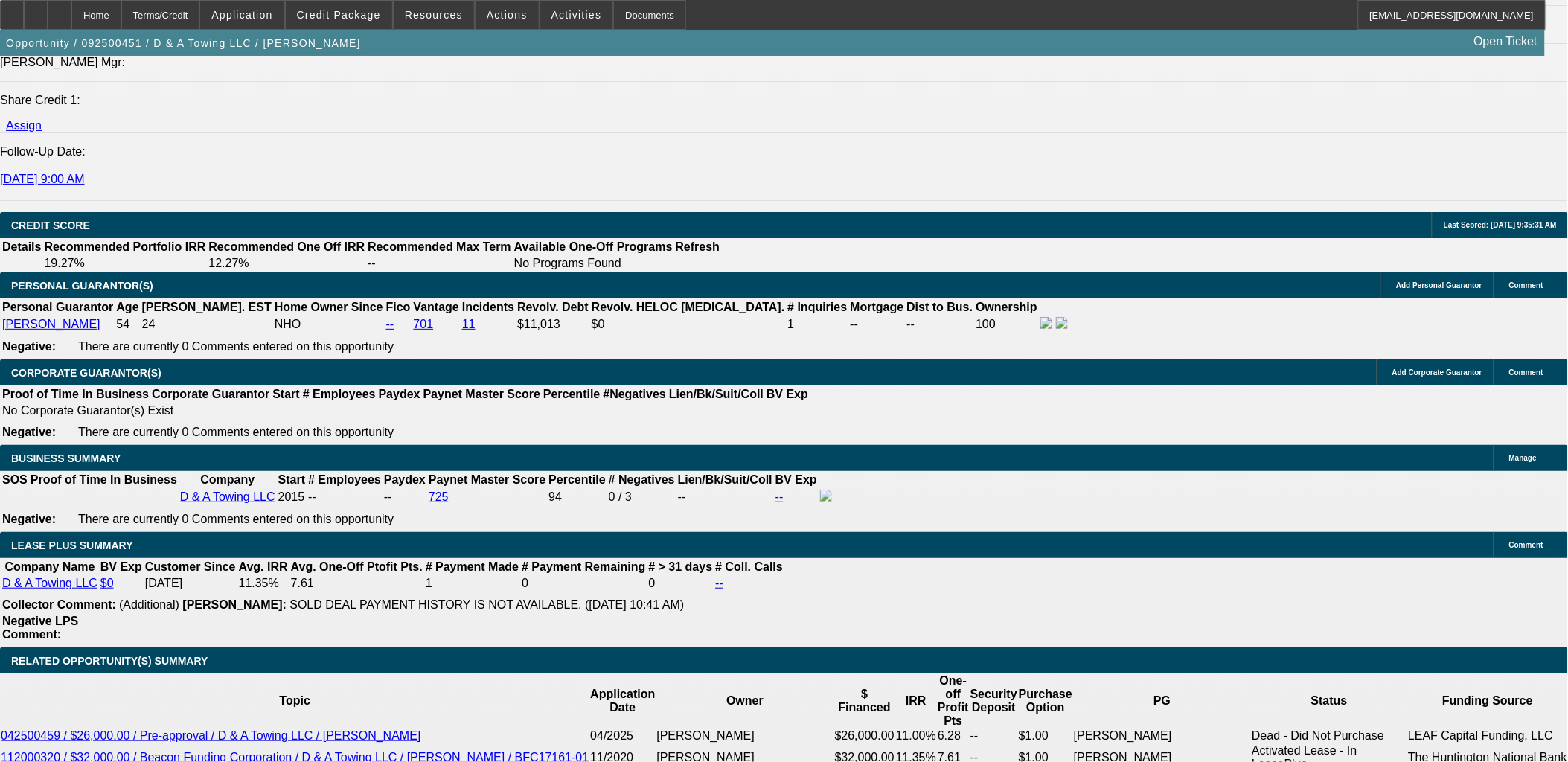
type input "72"
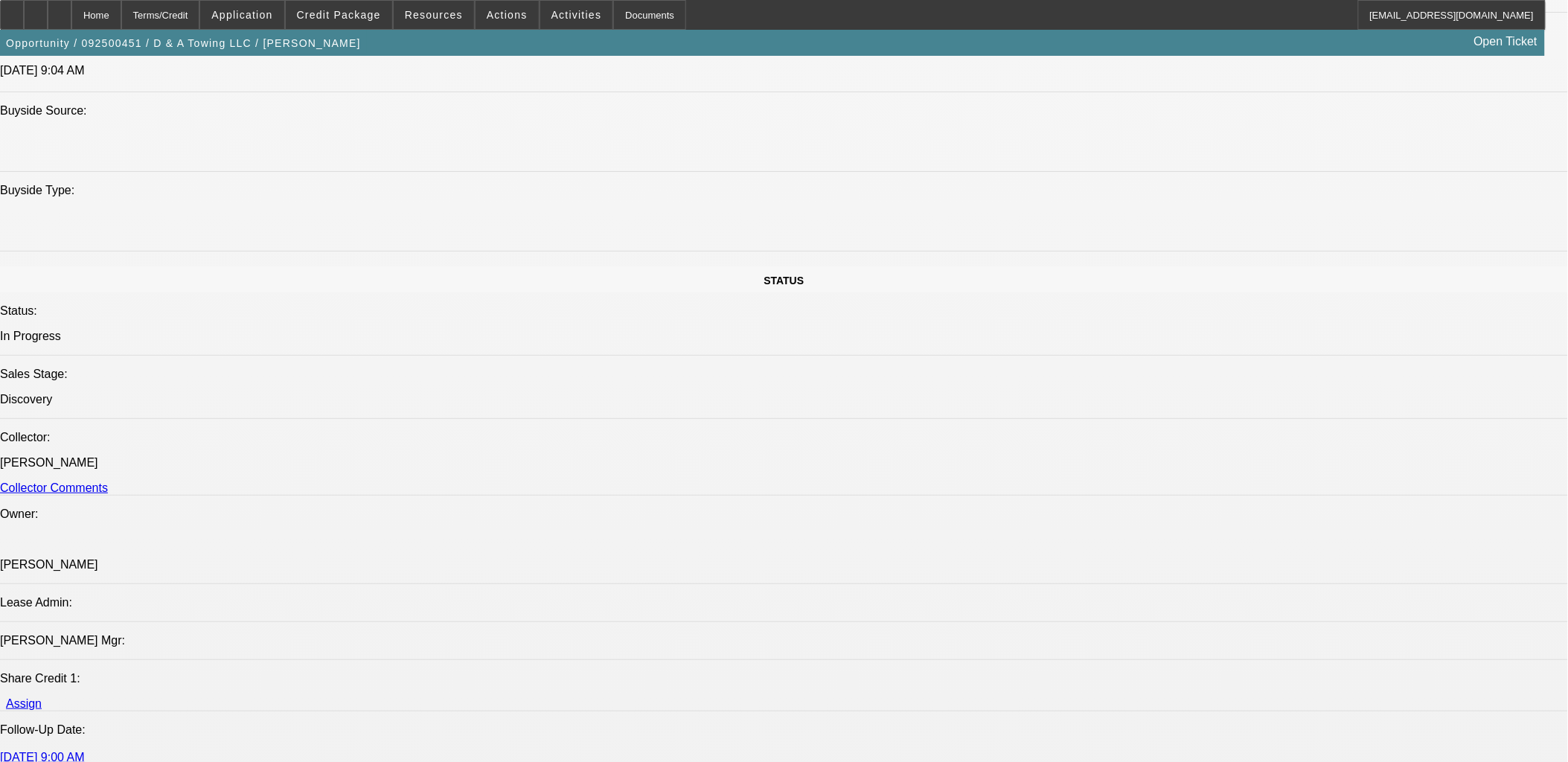
scroll to position [843, 0]
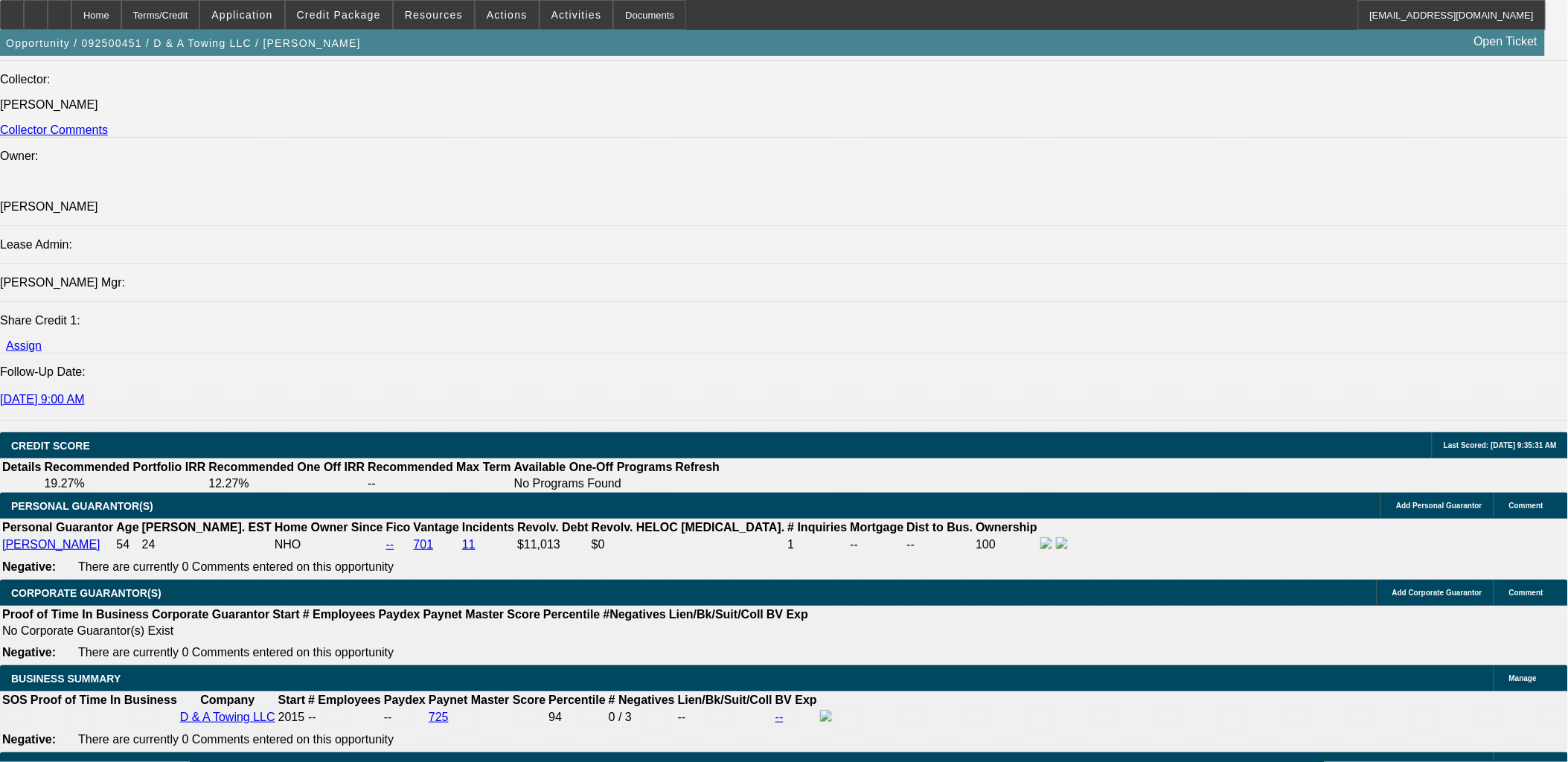
scroll to position [1818, 0]
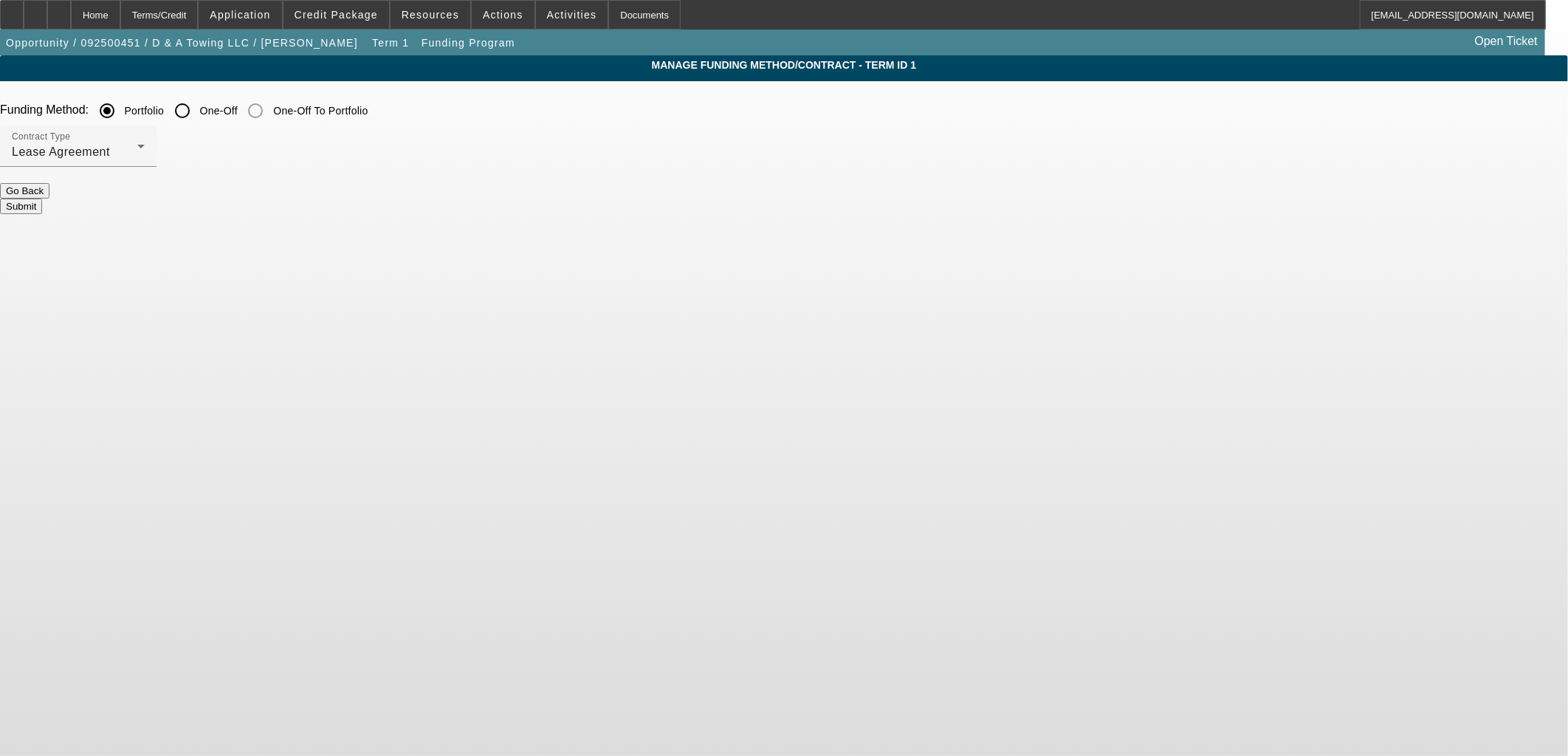
click at [238, 117] on label "One-Off" at bounding box center [217, 111] width 41 height 15
click at [238, 114] on label "One-Off" at bounding box center [217, 111] width 41 height 15
click at [197, 114] on input "One-Off" at bounding box center [182, 110] width 29 height 29
radio input "true"
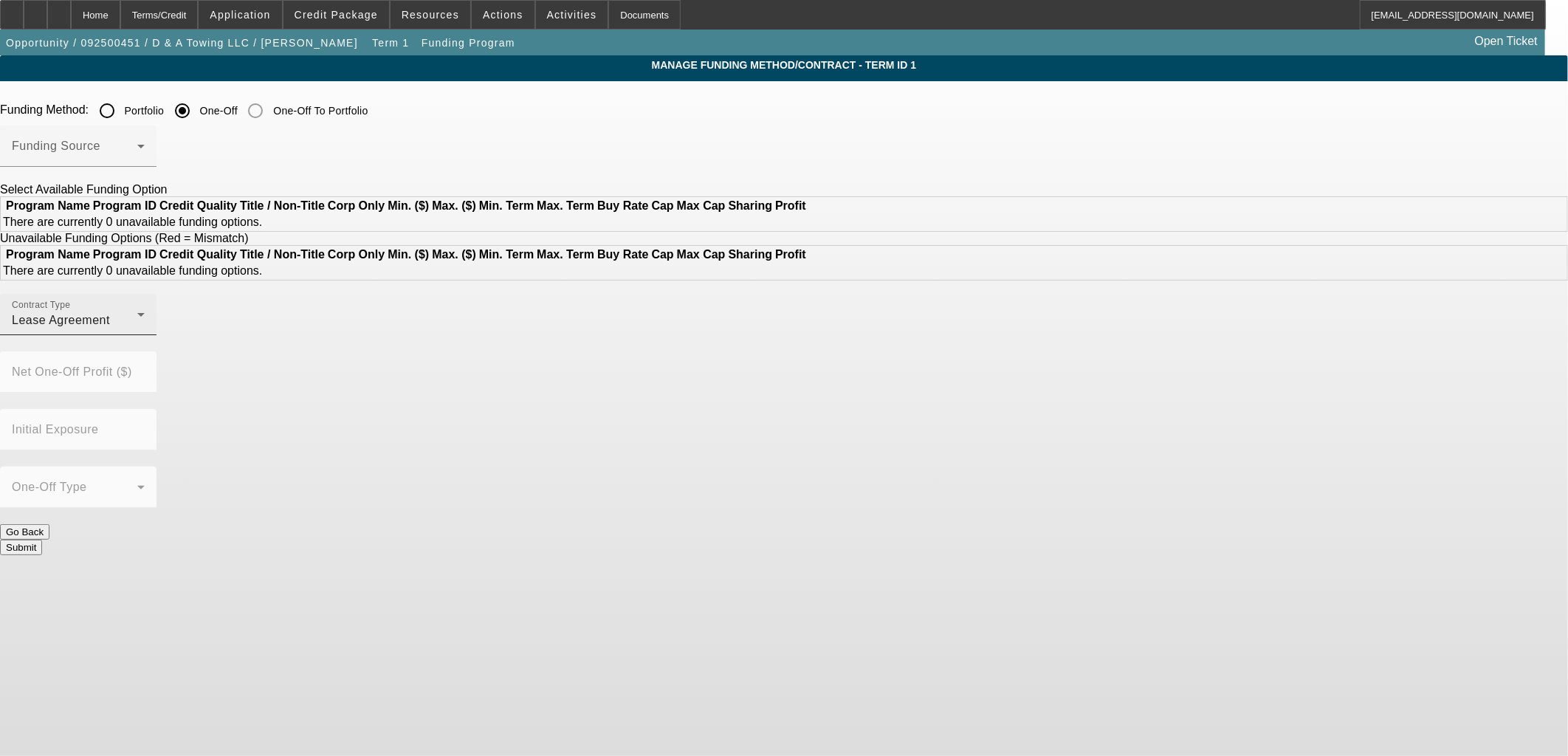
drag, startPoint x: 491, startPoint y: 331, endPoint x: 485, endPoint y: 342, distance: 12.5
click at [490, 335] on form "Funding Method: Portfolio One-Off One-Off To Portfolio Funding Source Select Av…" at bounding box center [784, 332] width 1568 height 472
drag, startPoint x: 485, startPoint y: 342, endPoint x: 477, endPoint y: 379, distance: 37.9
click at [157, 352] on div at bounding box center [78, 342] width 157 height 16
click at [138, 329] on div "Lease Agreement" at bounding box center [74, 320] width 125 height 18
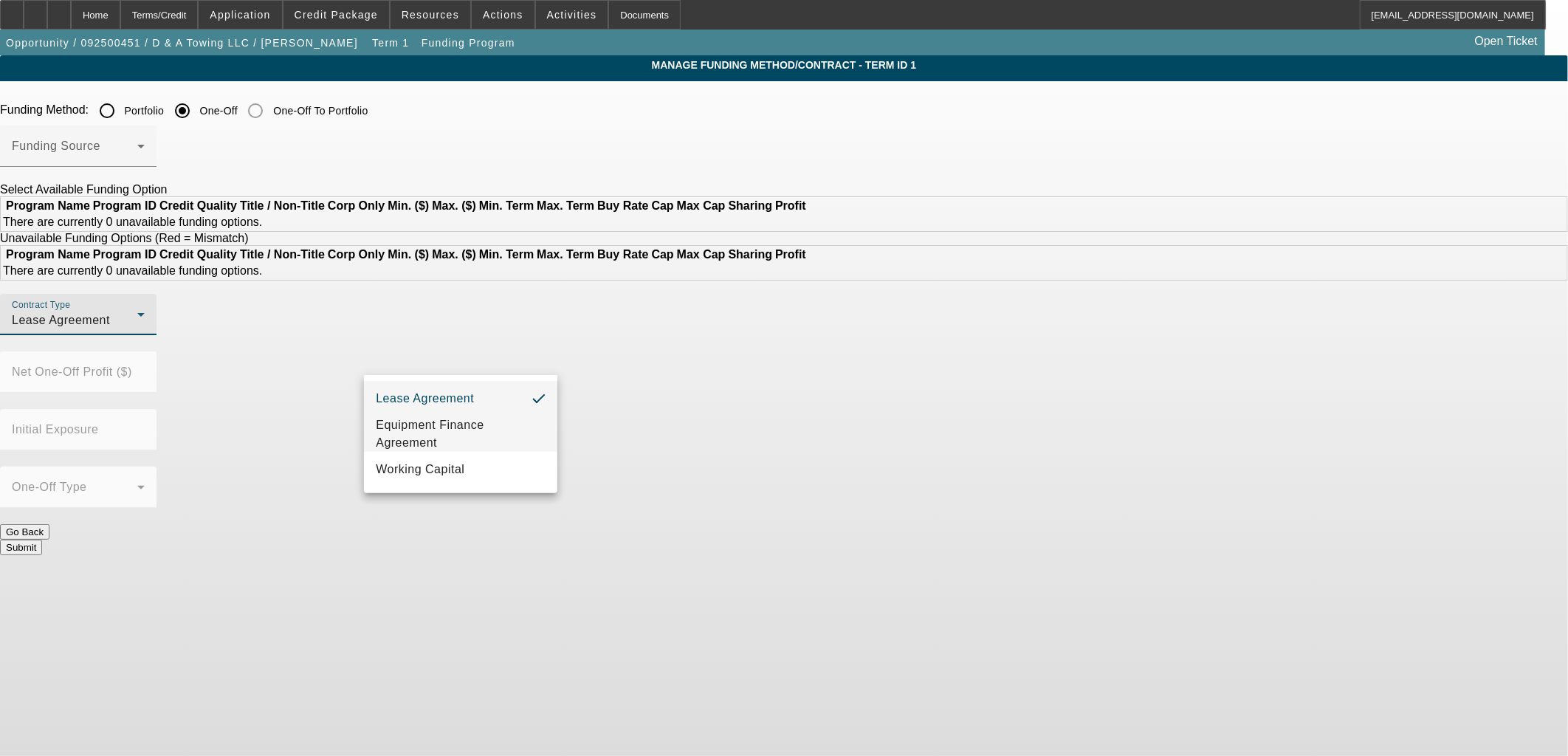
click at [495, 428] on span "Equipment Finance Agreement" at bounding box center [460, 433] width 170 height 35
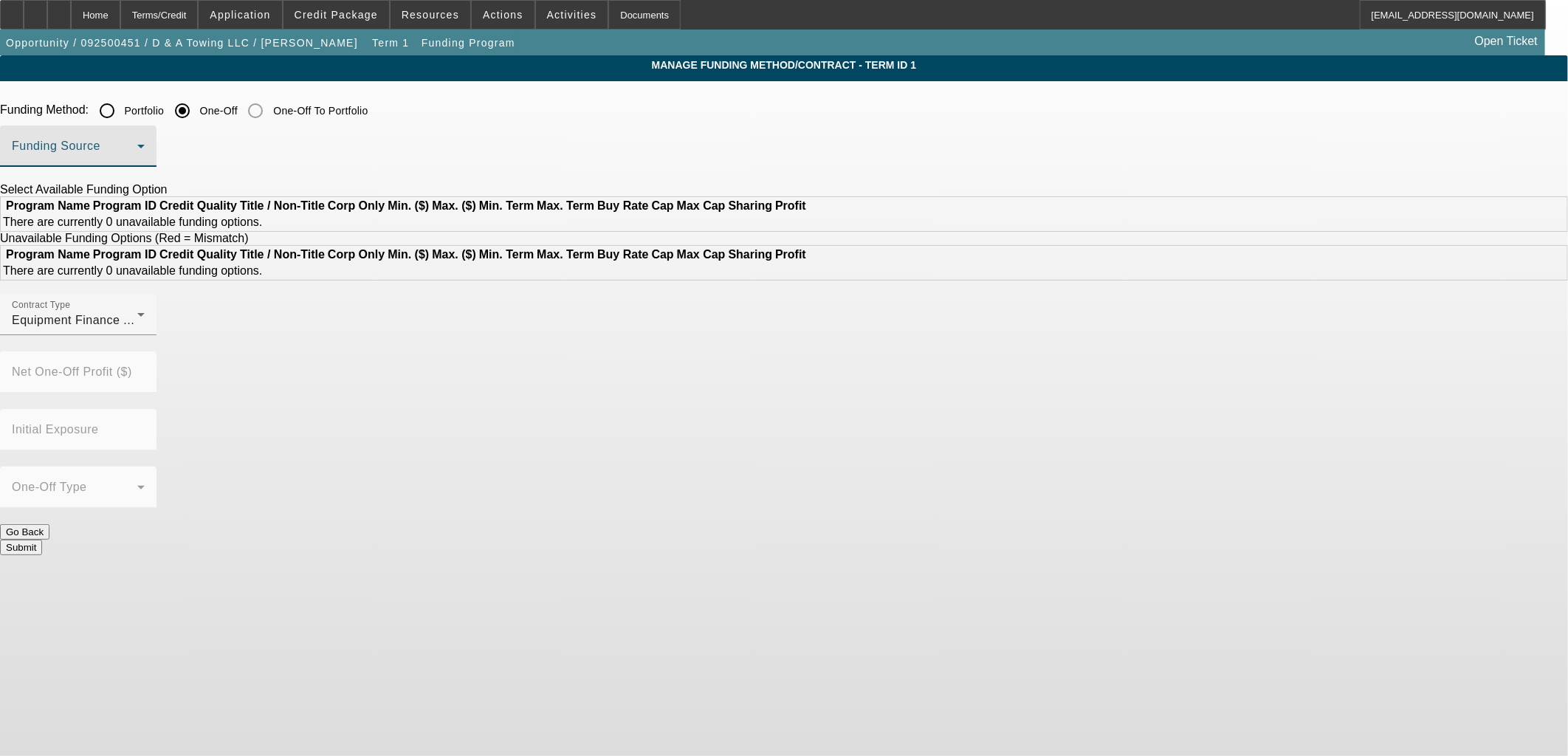
click at [138, 155] on span at bounding box center [74, 152] width 125 height 18
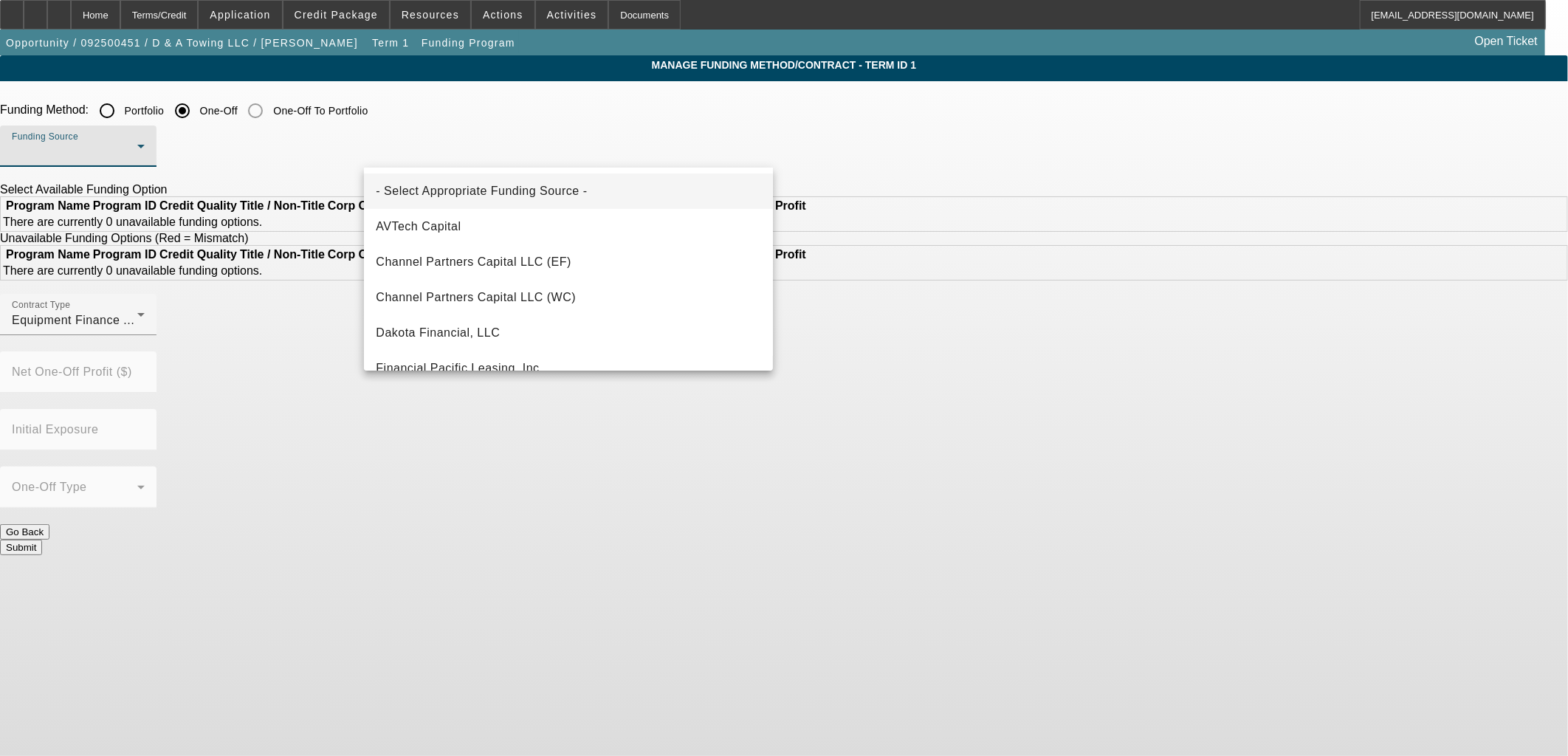
drag, startPoint x: 222, startPoint y: 392, endPoint x: 359, endPoint y: 468, distance: 156.7
click at [236, 403] on div at bounding box center [784, 378] width 1568 height 756
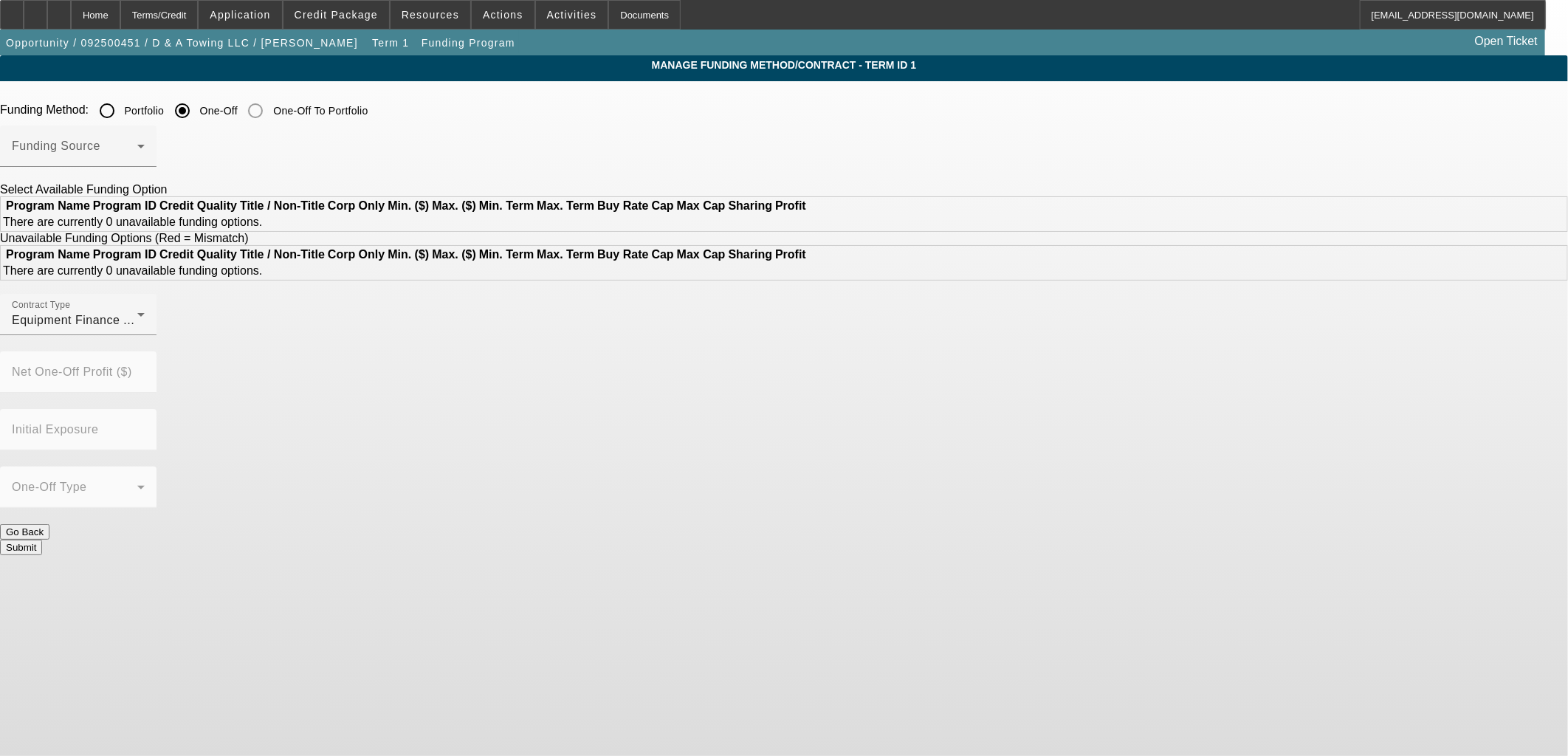
click at [157, 467] on div at bounding box center [78, 458] width 157 height 16
click at [49, 525] on button "Go Back" at bounding box center [25, 532] width 49 height 15
radio input "true"
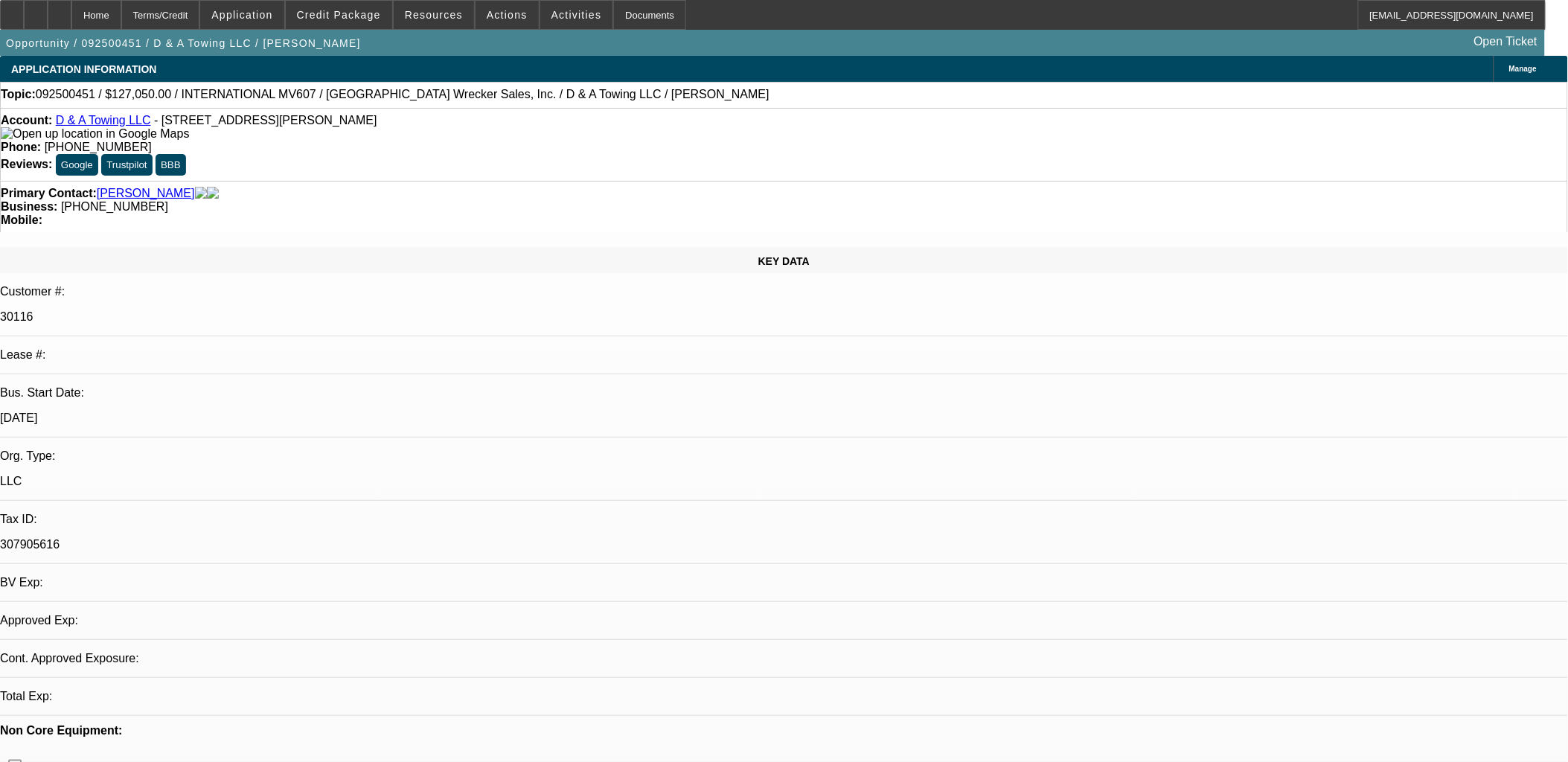
select select "0"
select select "2"
select select "0.1"
select select "4"
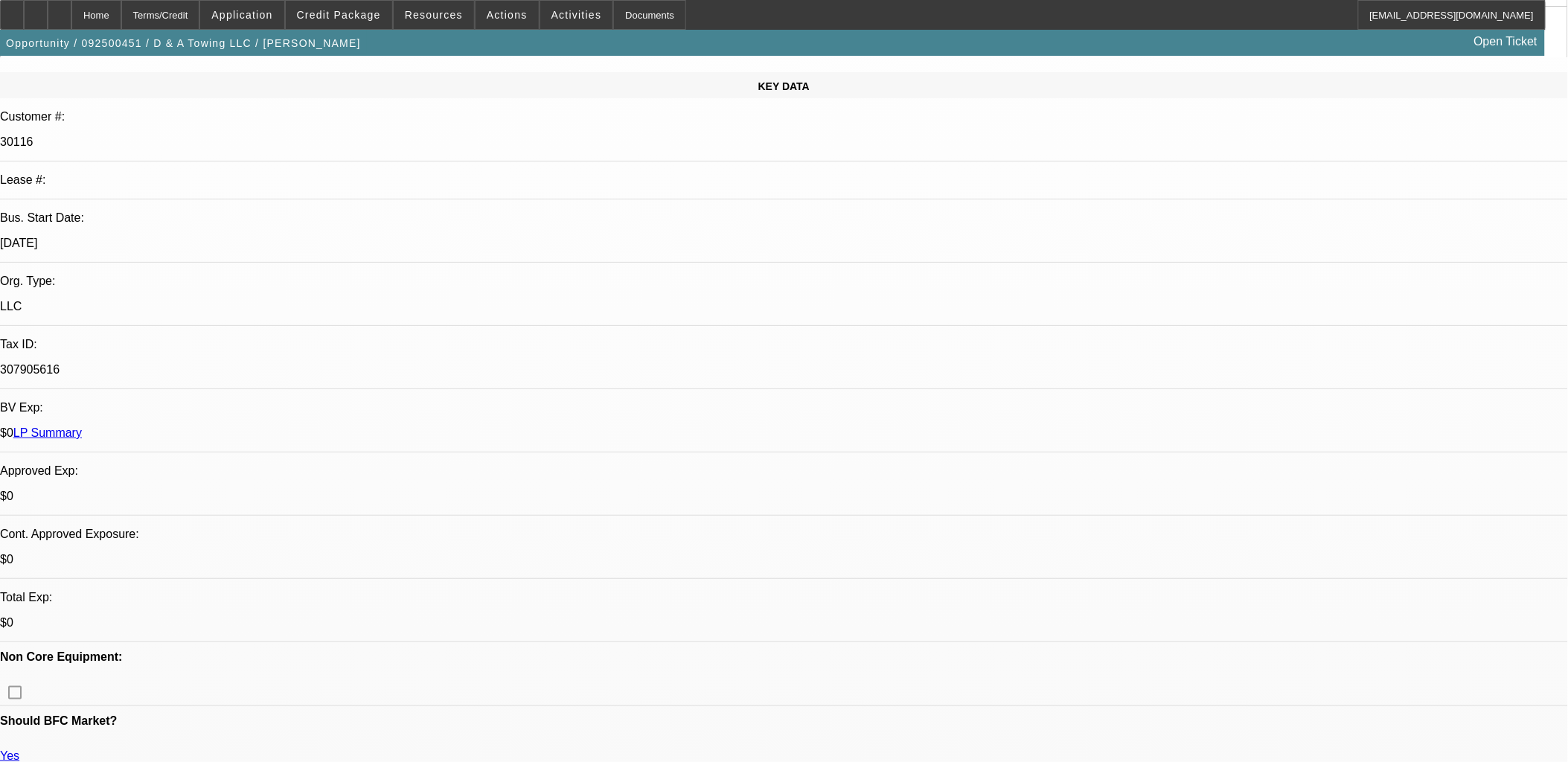
scroll to position [413, 0]
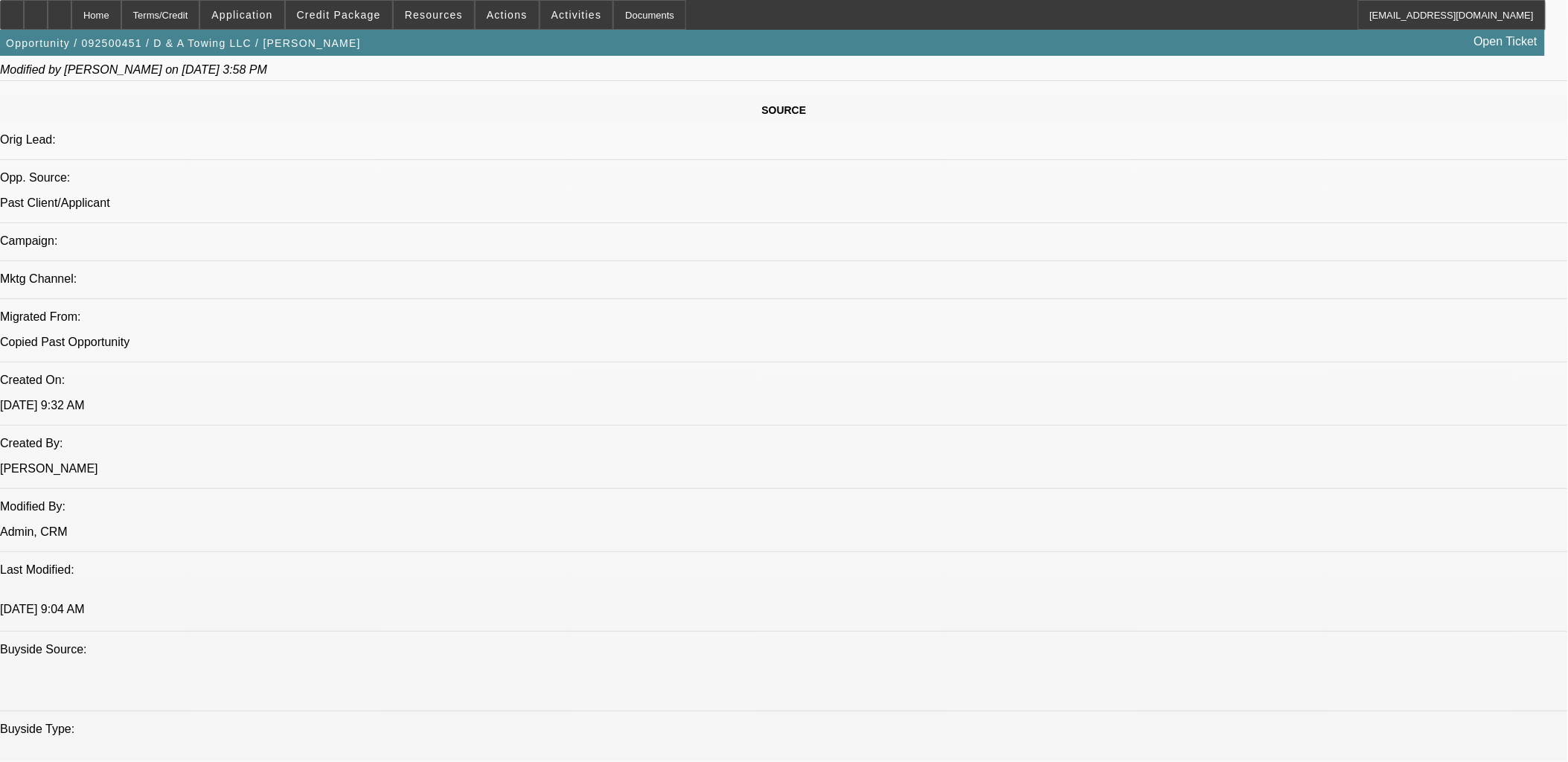
scroll to position [1322, 0]
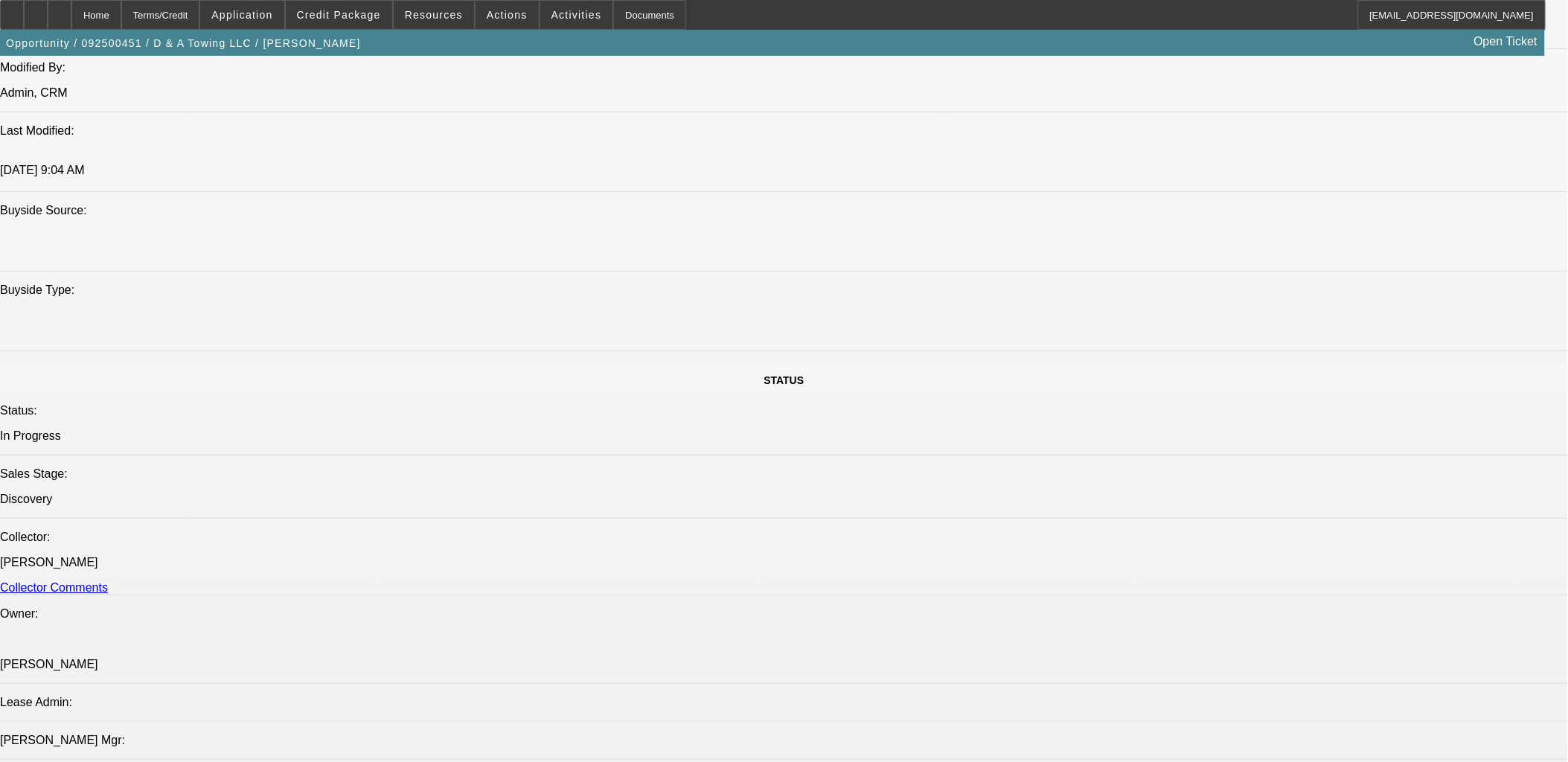
drag, startPoint x: 1239, startPoint y: 308, endPoint x: 1238, endPoint y: 283, distance: 25.0
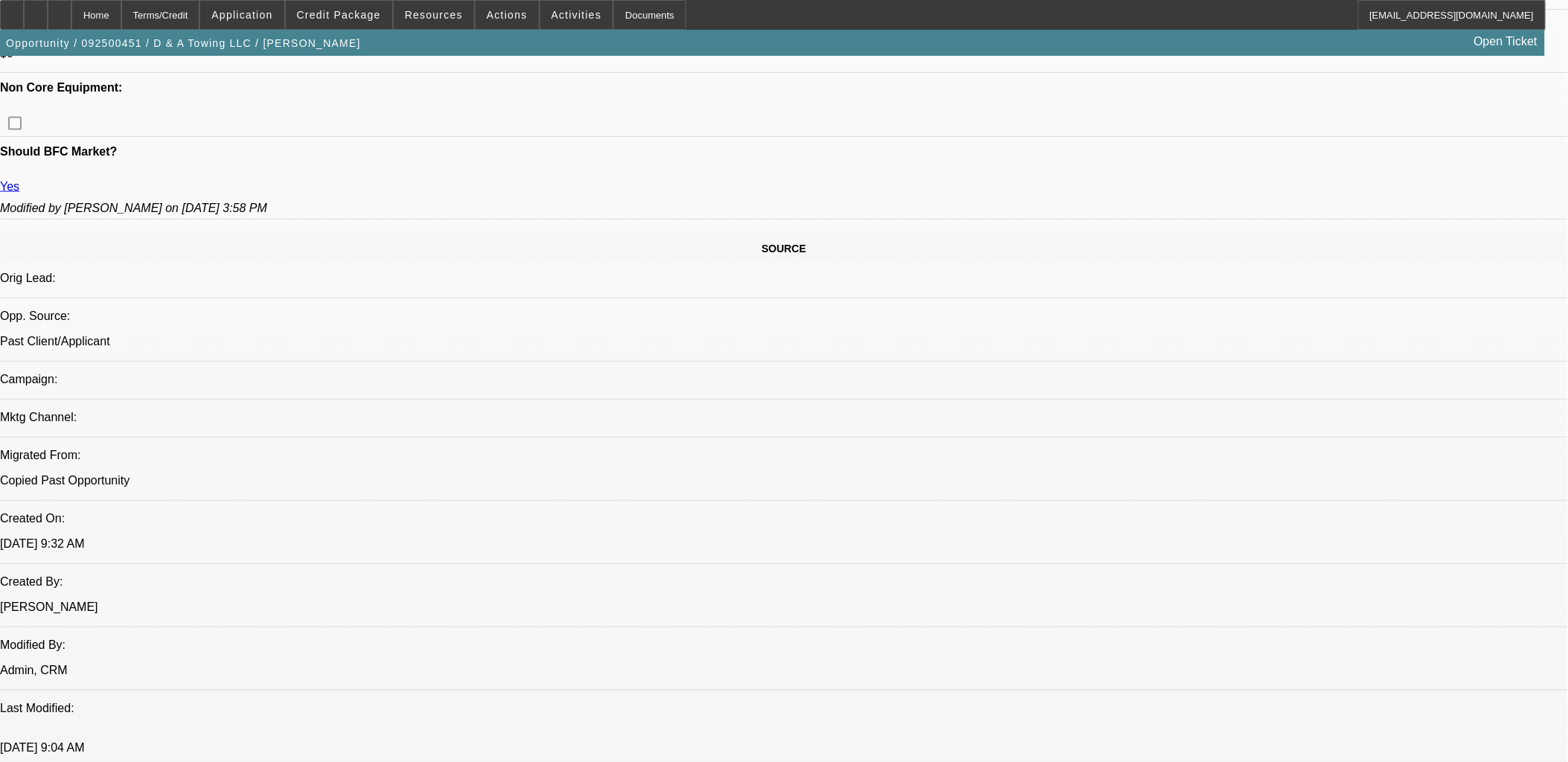
scroll to position [495, 0]
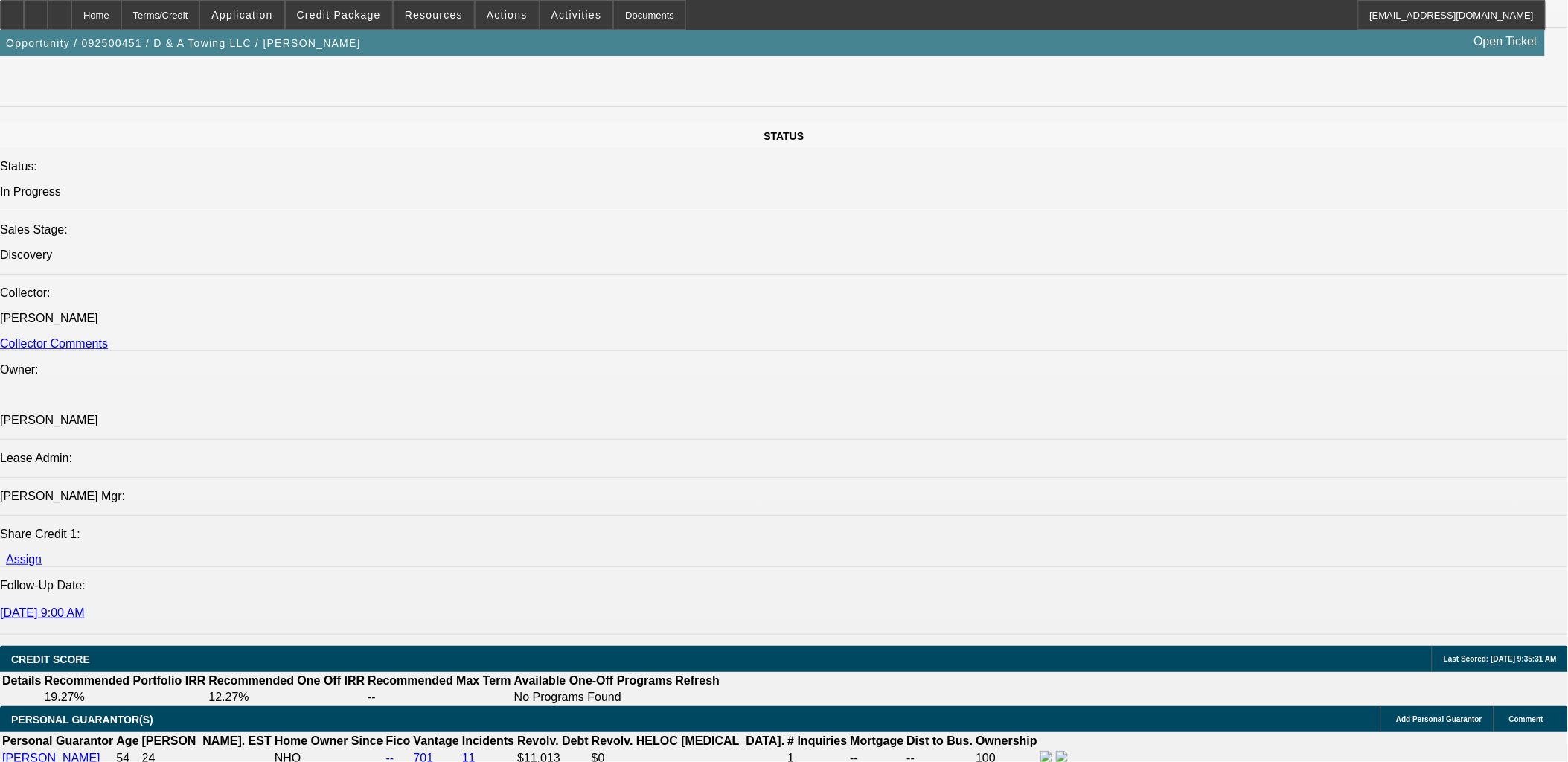
scroll to position [1984, 0]
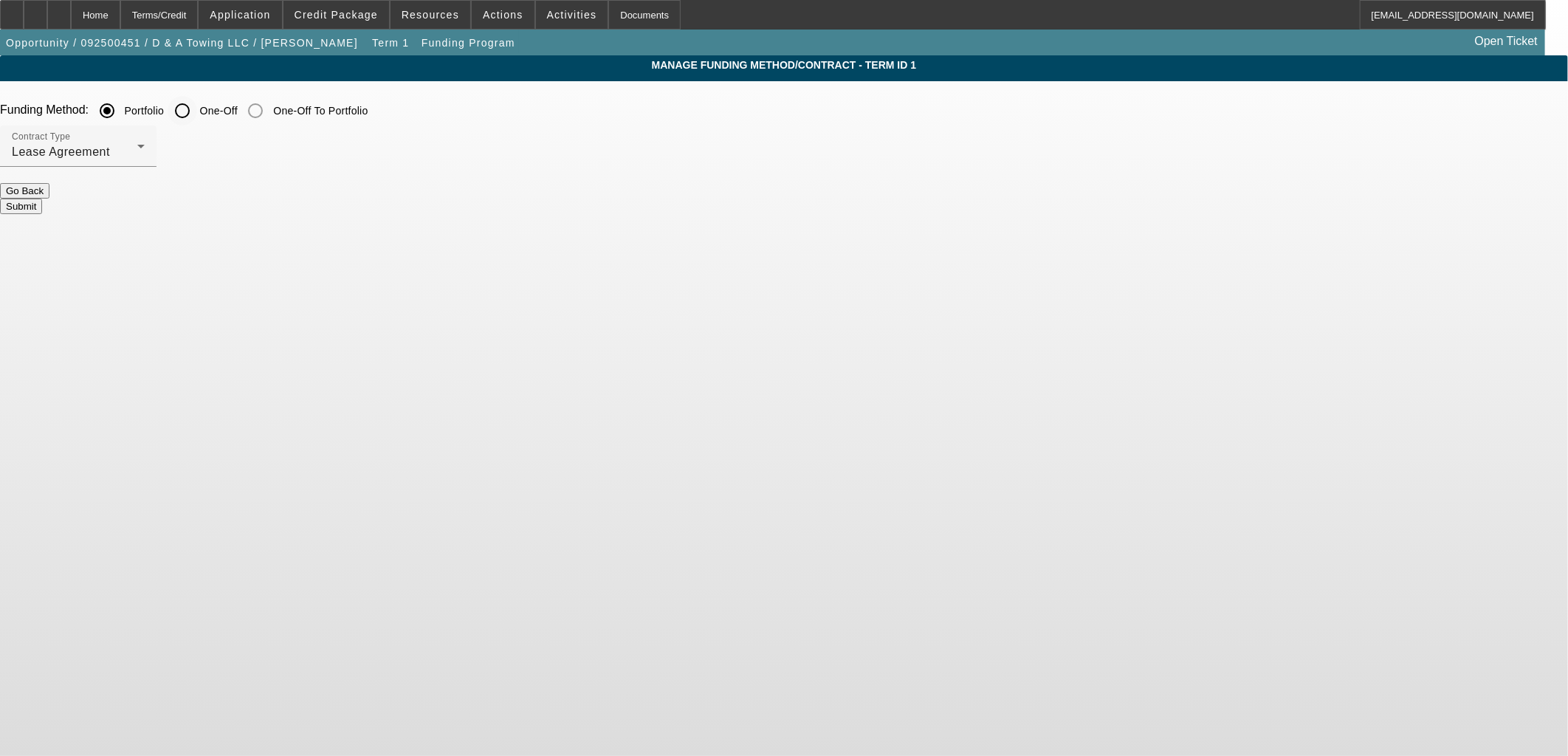
click at [238, 108] on label "One-Off" at bounding box center [217, 111] width 41 height 15
drag, startPoint x: 585, startPoint y: 108, endPoint x: 495, endPoint y: 163, distance: 105.5
click at [145, 165] on div "Contract Type Lease Agreement" at bounding box center [78, 146] width 133 height 42
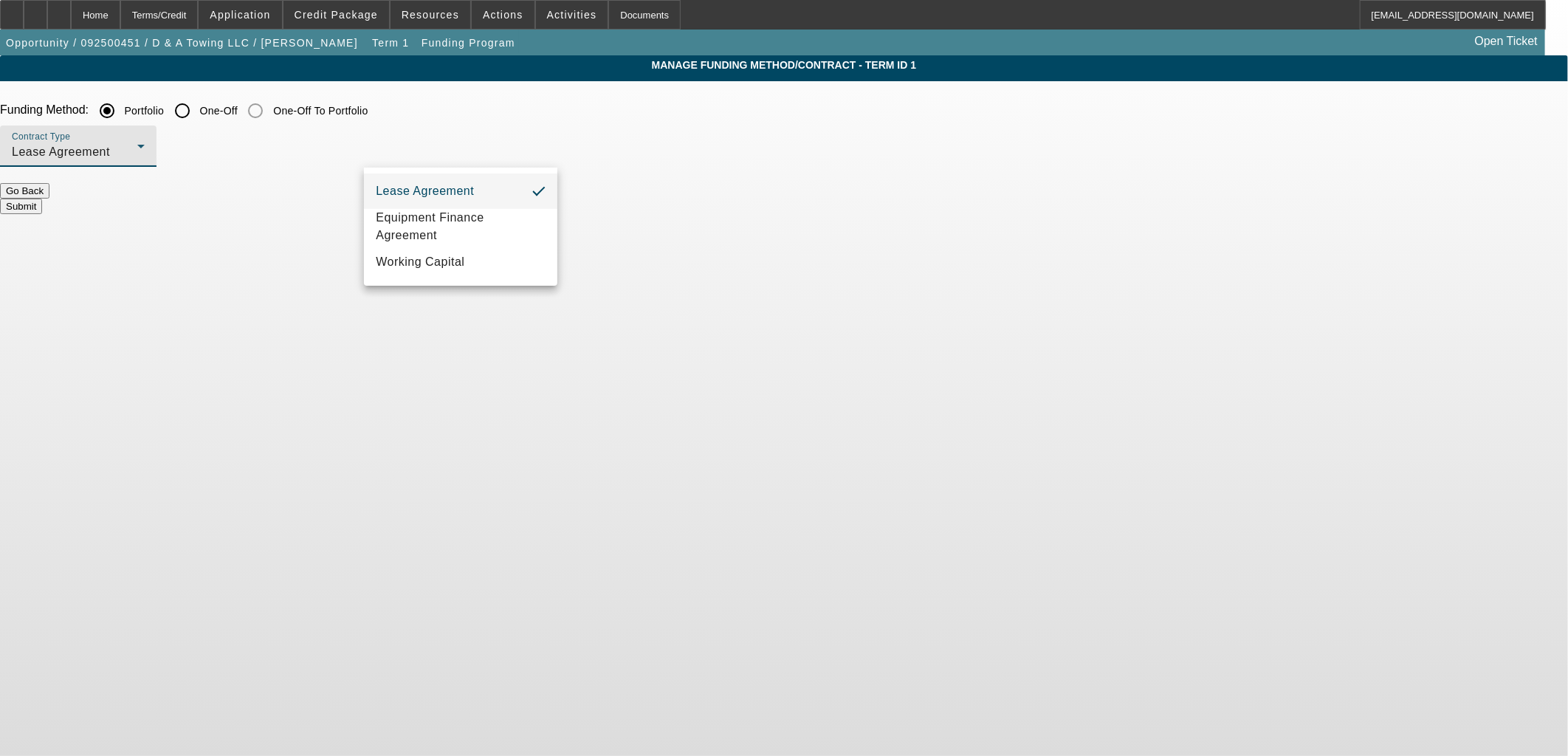
click at [558, 109] on div at bounding box center [784, 378] width 1568 height 756
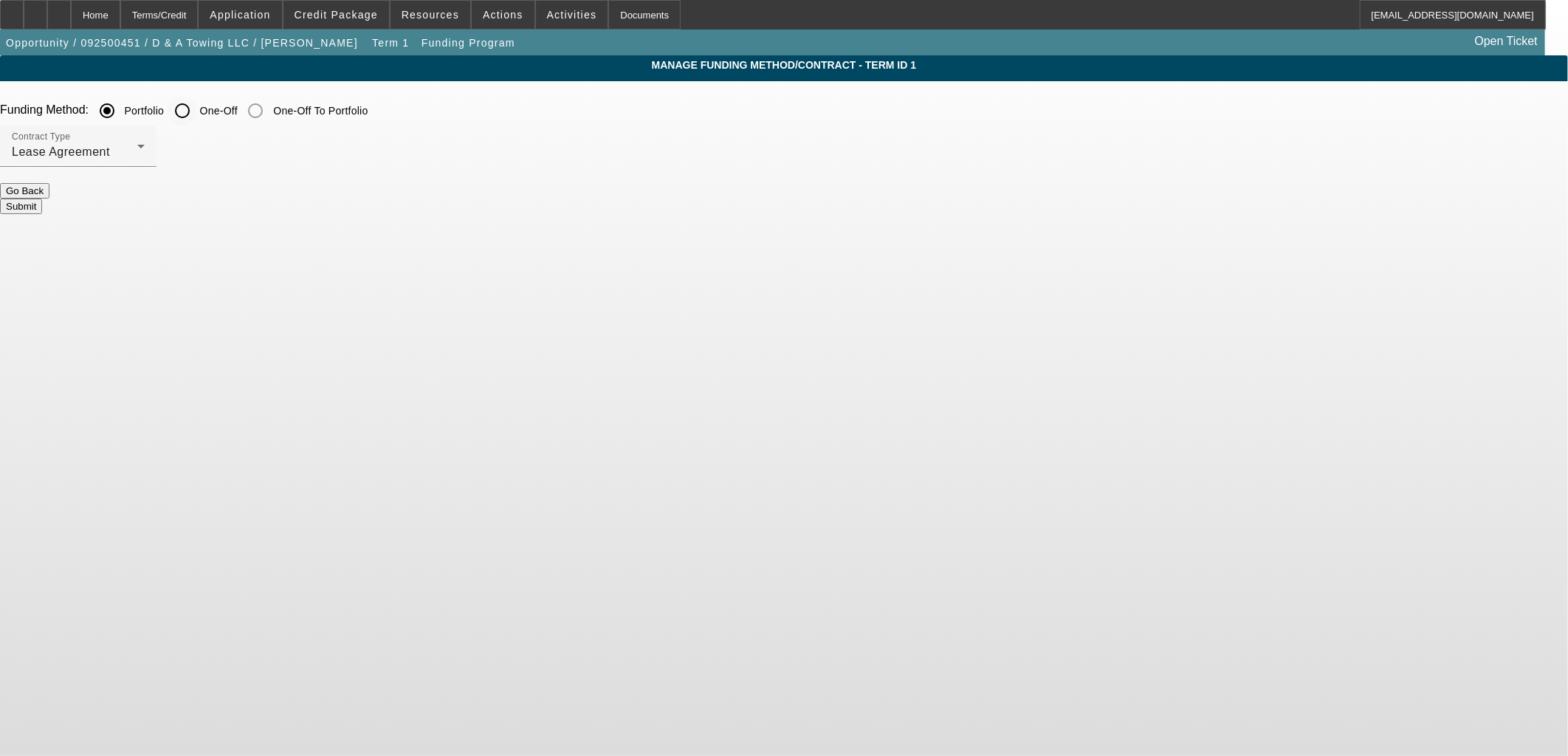
click at [197, 119] on input "One-Off" at bounding box center [182, 110] width 29 height 29
radio input "true"
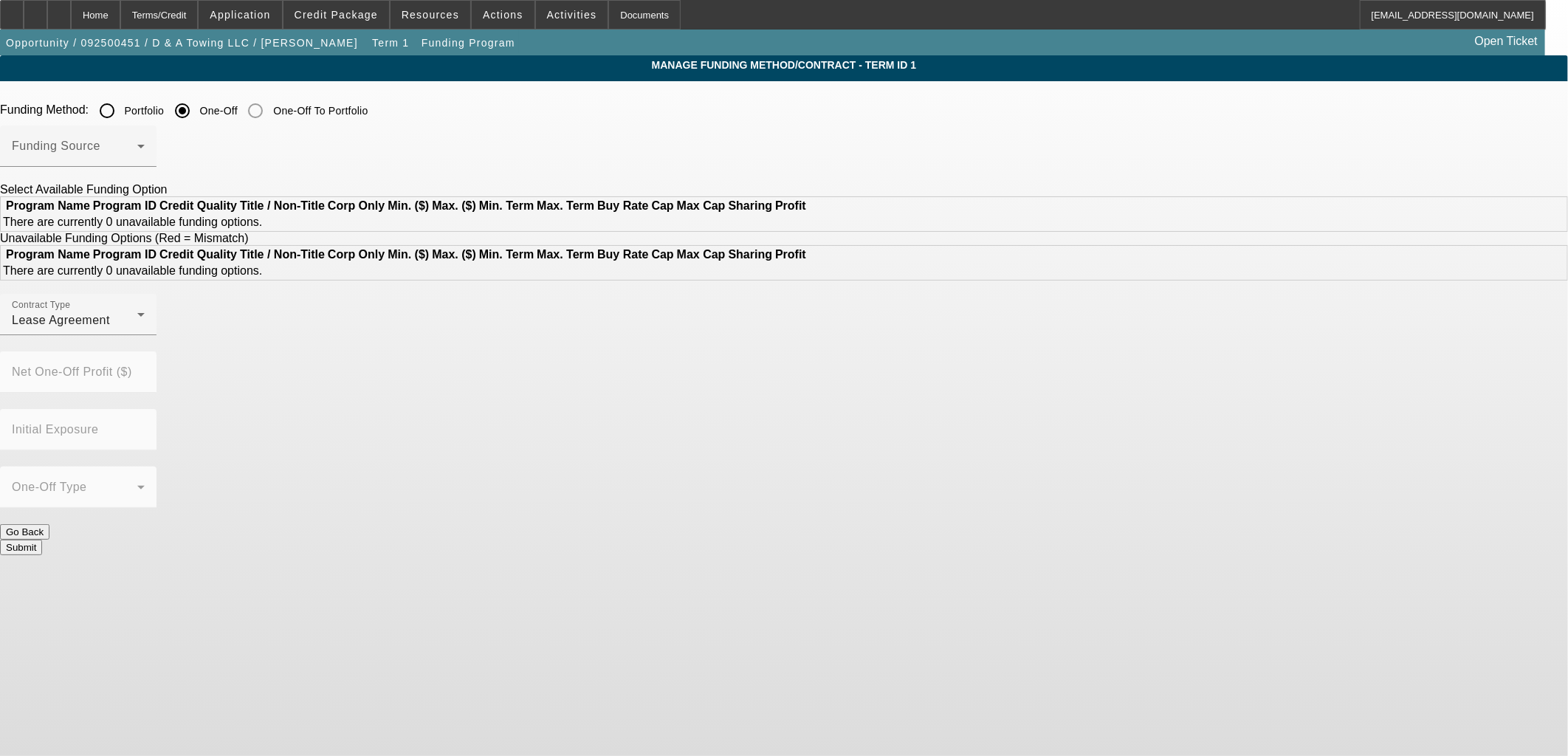
click at [138, 156] on span at bounding box center [74, 152] width 125 height 18
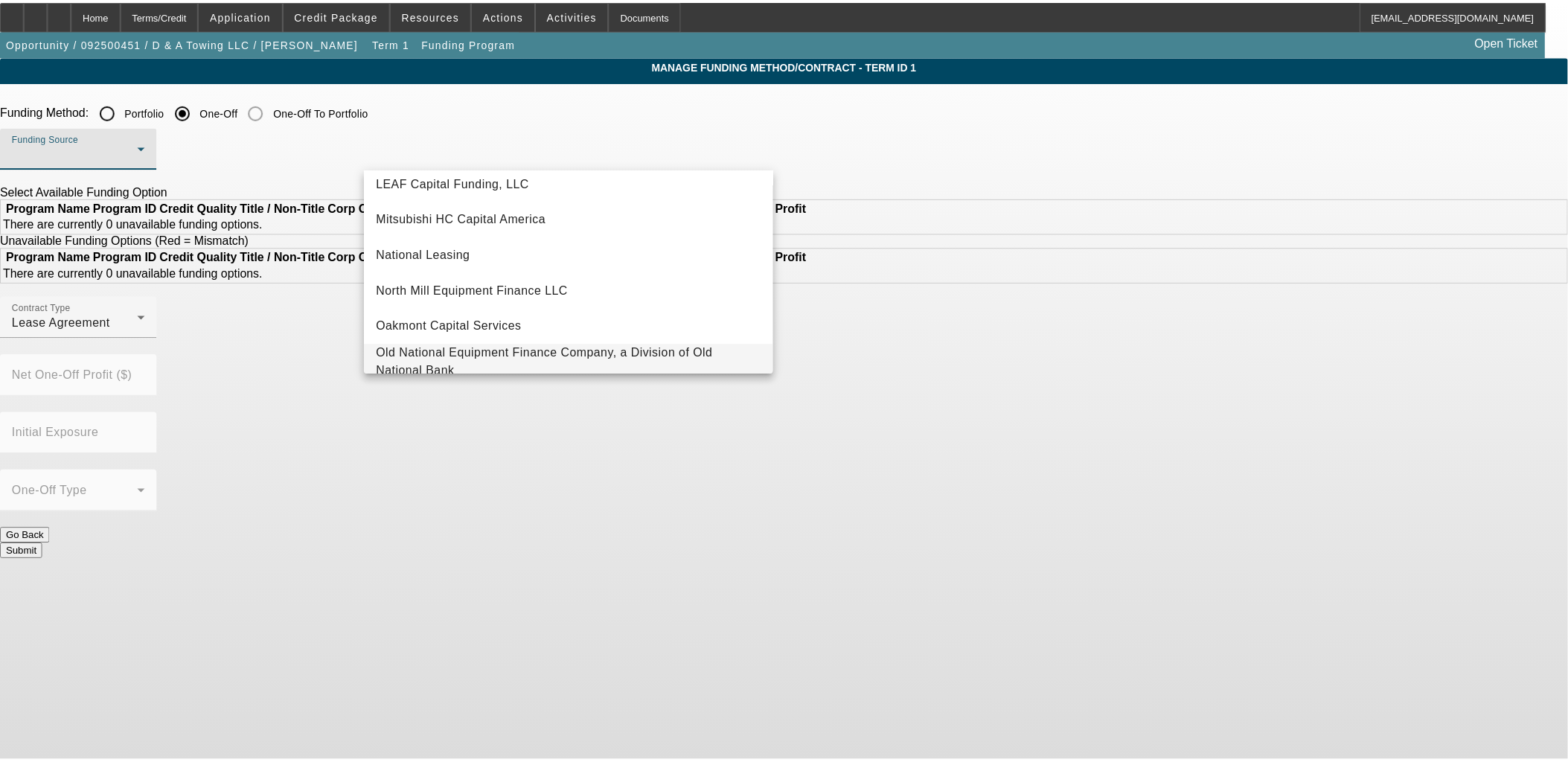
scroll to position [422, 0]
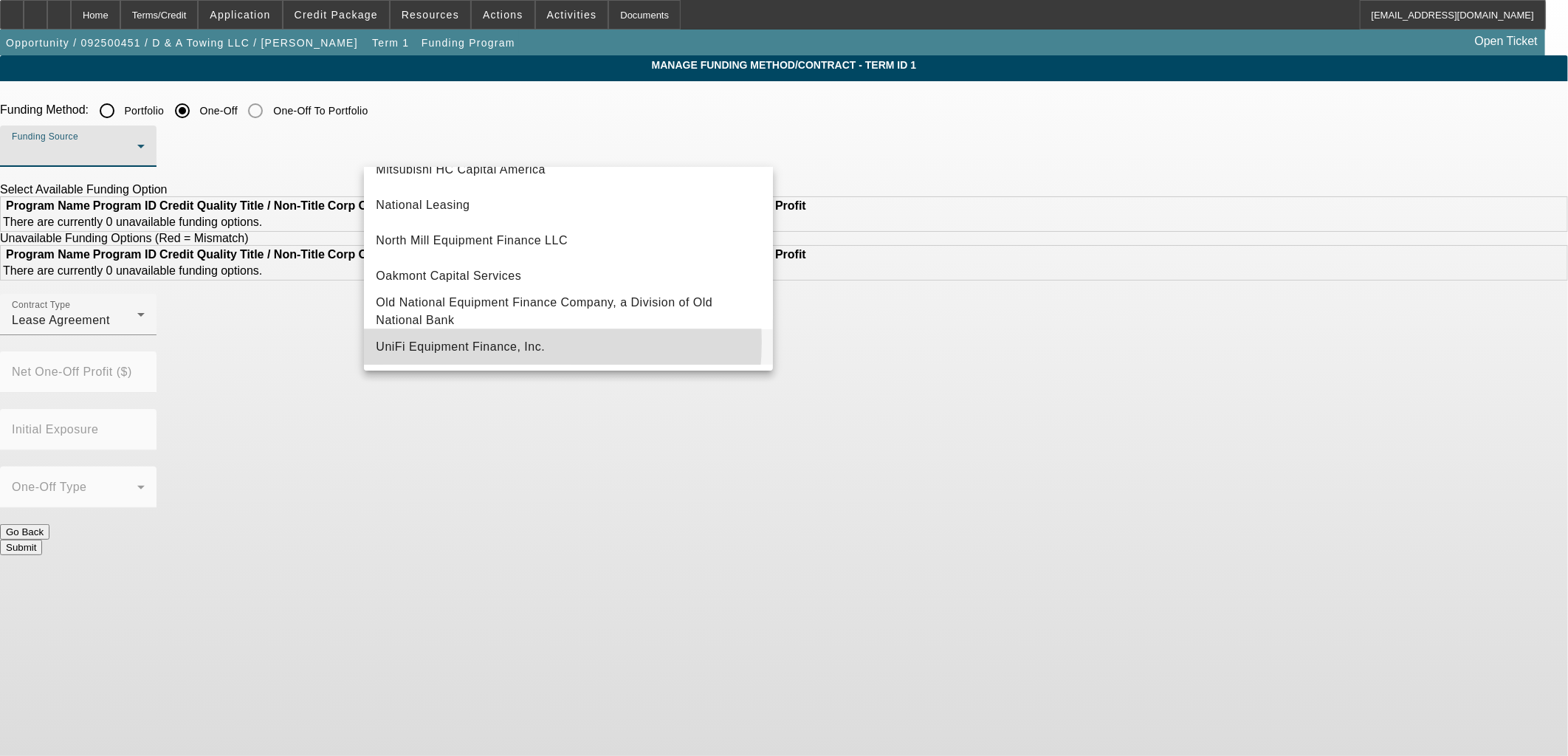
click at [478, 343] on span "UniFi Equipment Finance, Inc." at bounding box center [460, 347] width 169 height 18
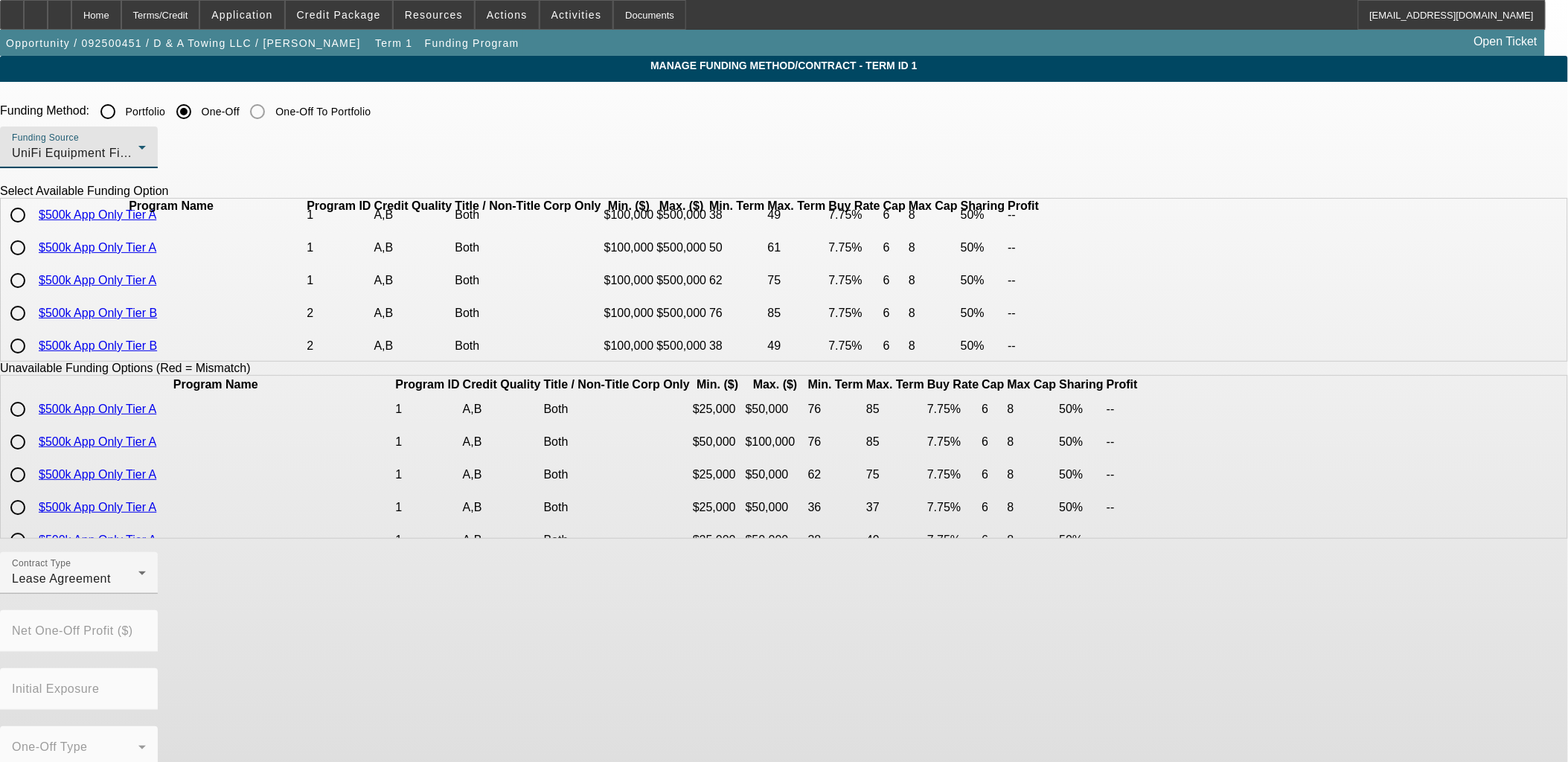
scroll to position [165, 0]
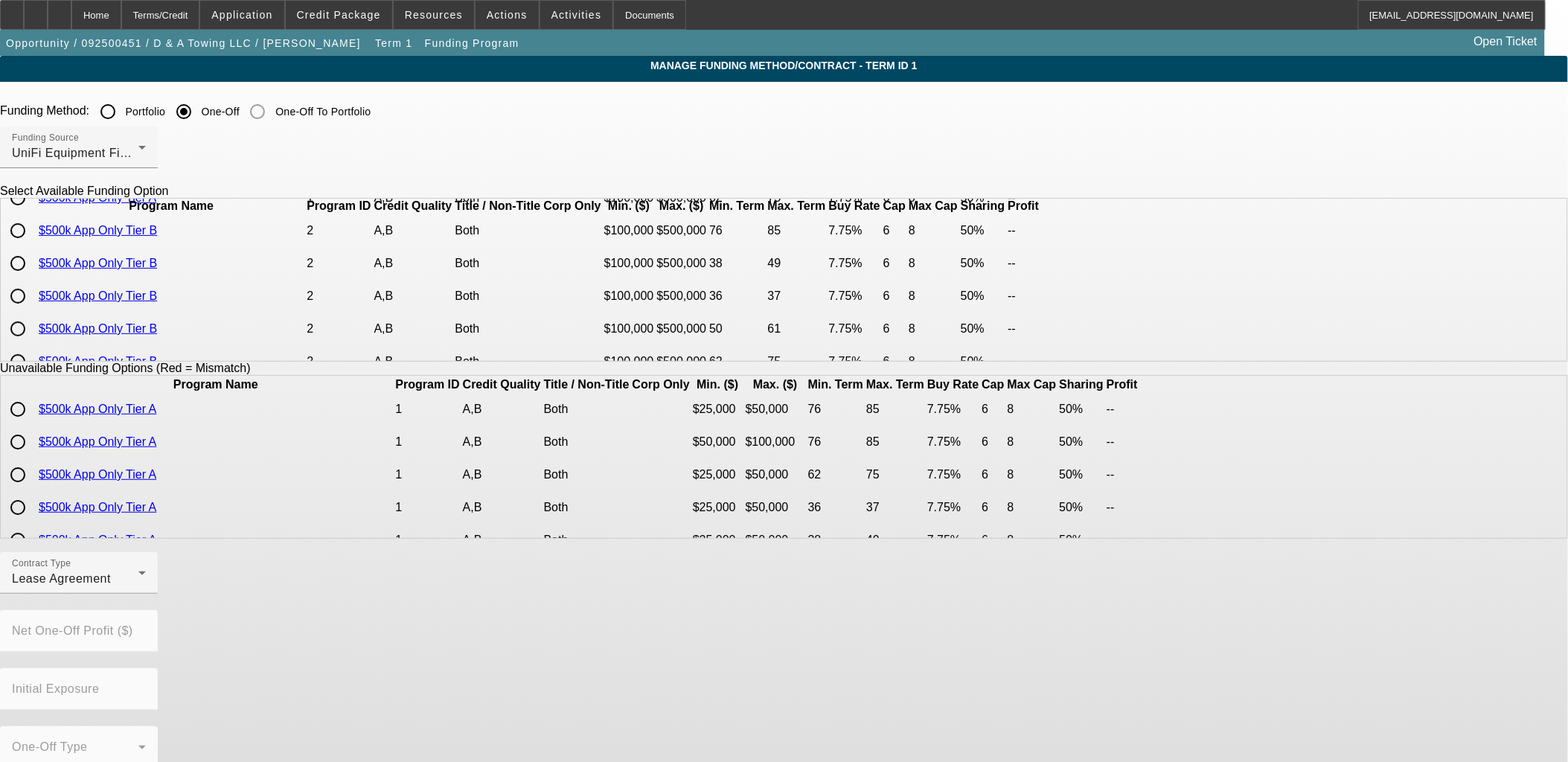
click at [33, 246] on input "radio" at bounding box center [17, 230] width 30 height 30
radio input "true"
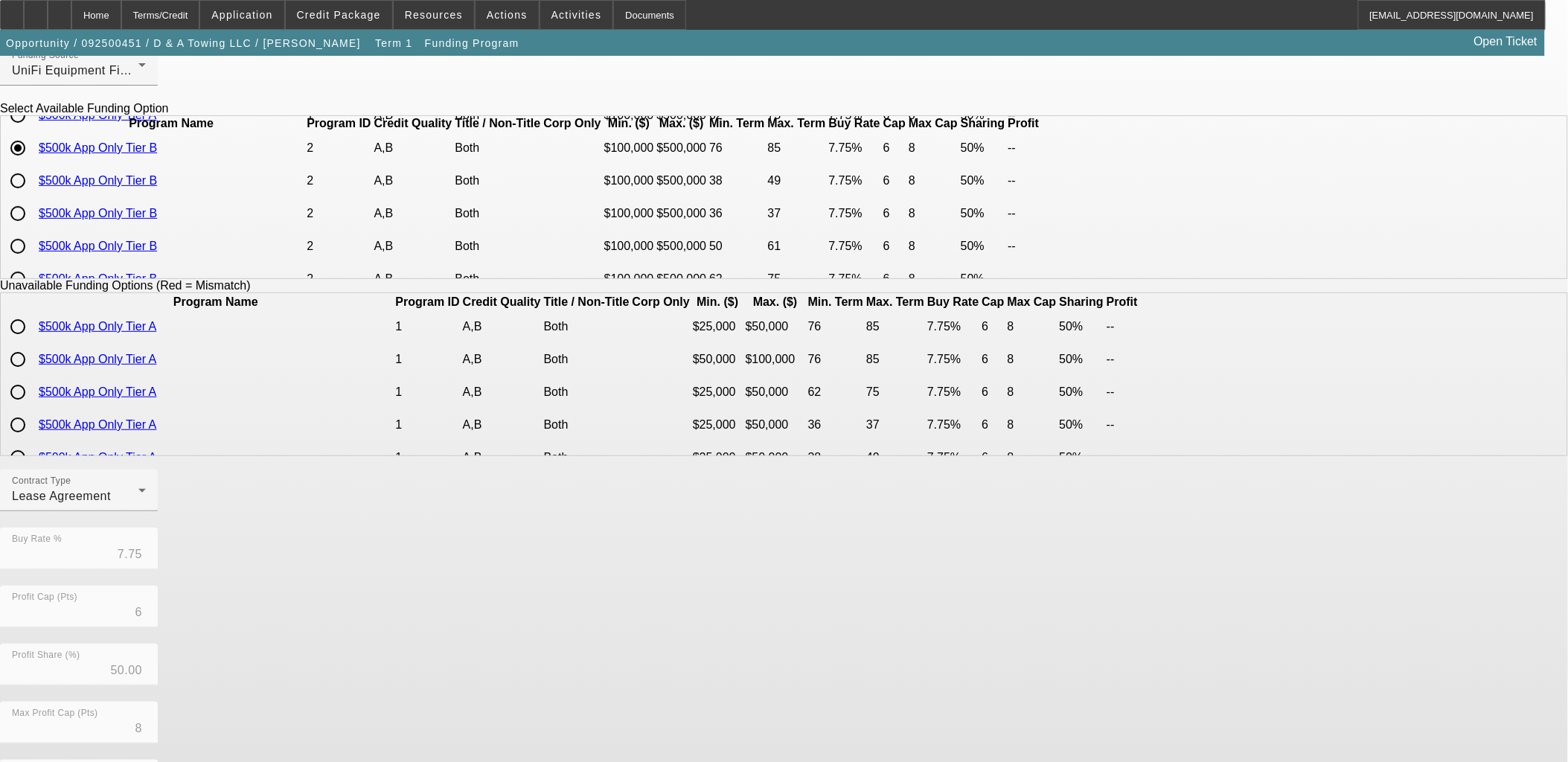
scroll to position [248, 0]
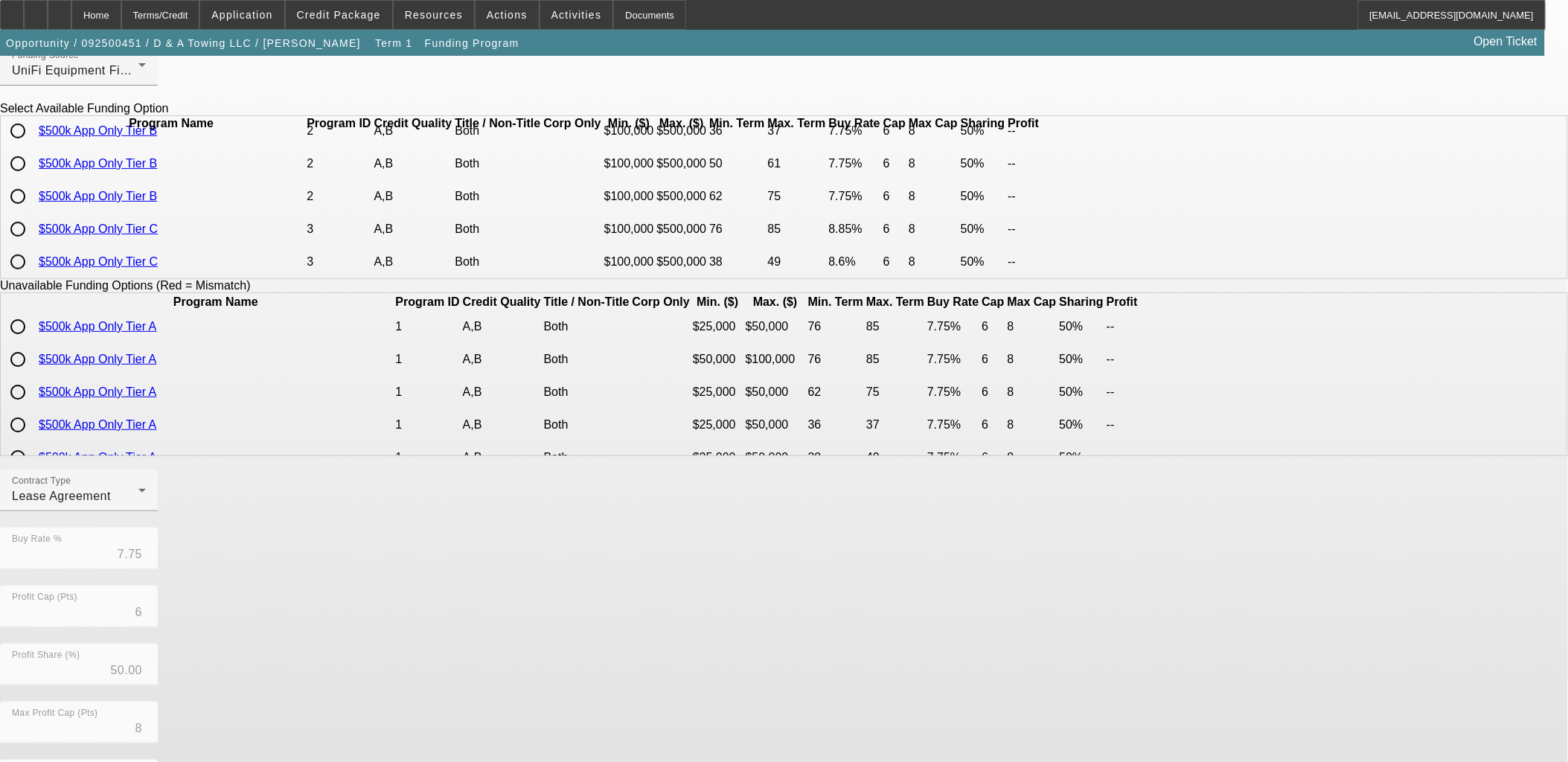
click at [33, 211] on input "radio" at bounding box center [17, 196] width 30 height 30
radio input "true"
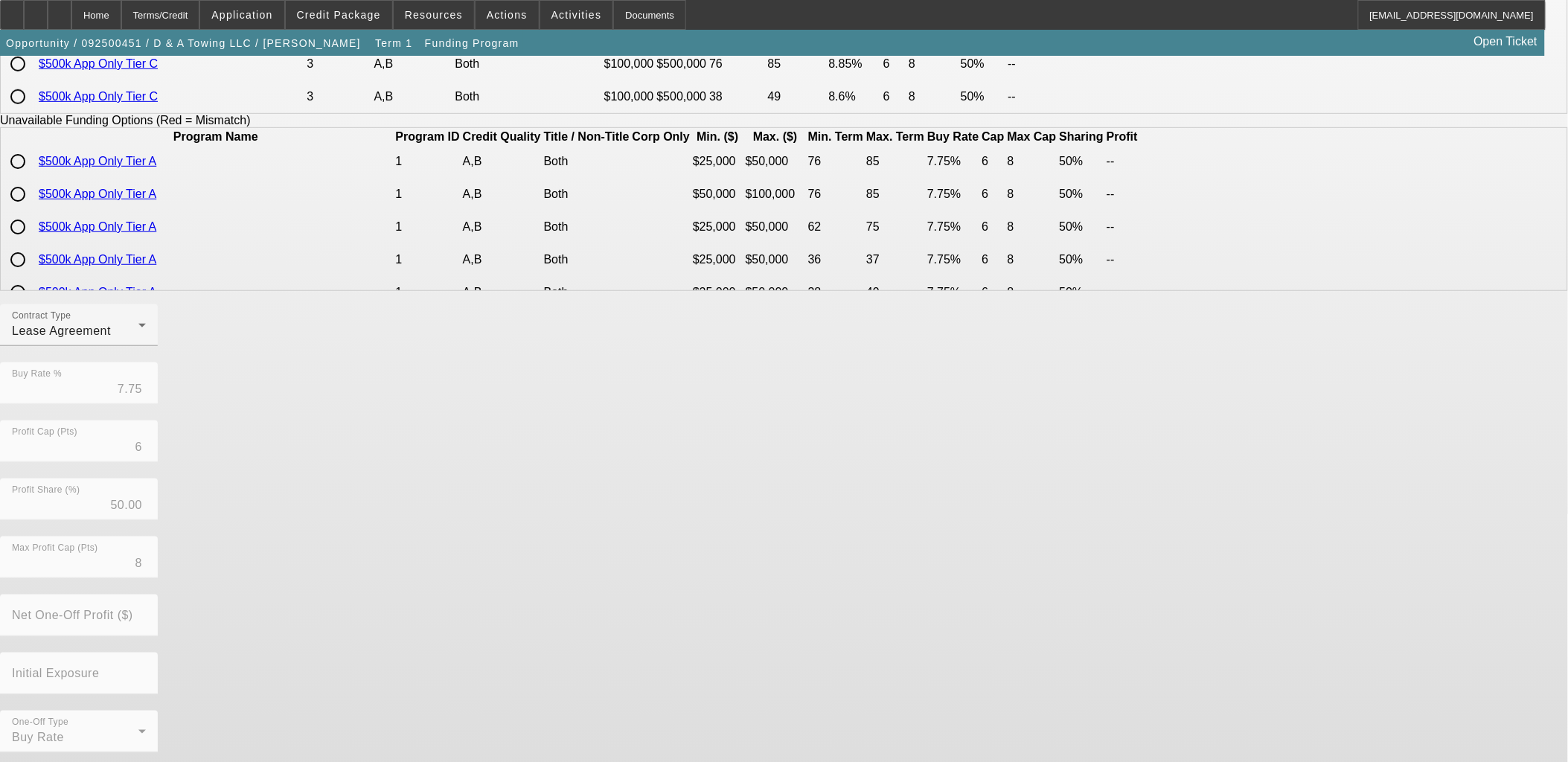
scroll to position [250, 0]
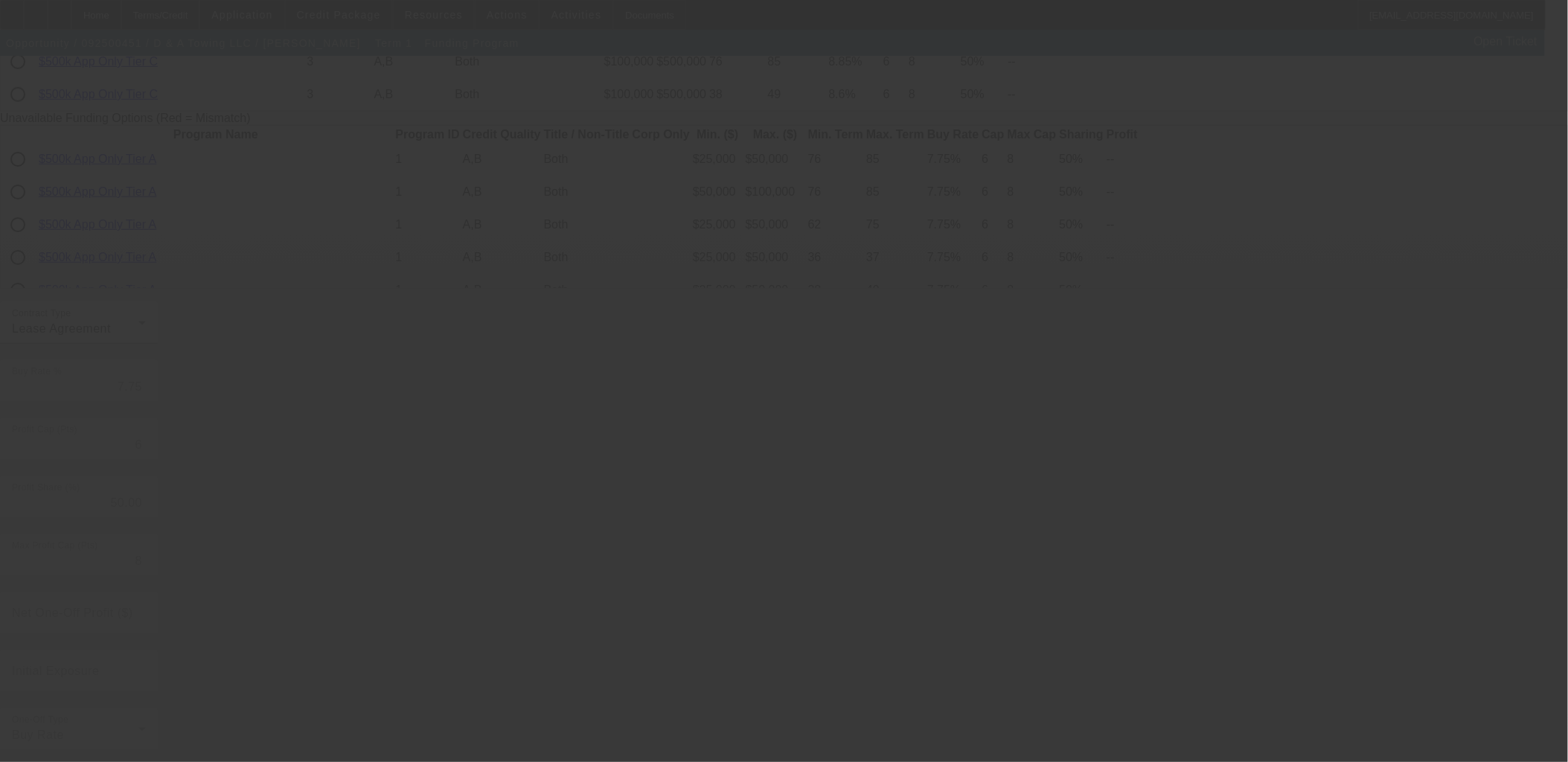
radio input "true"
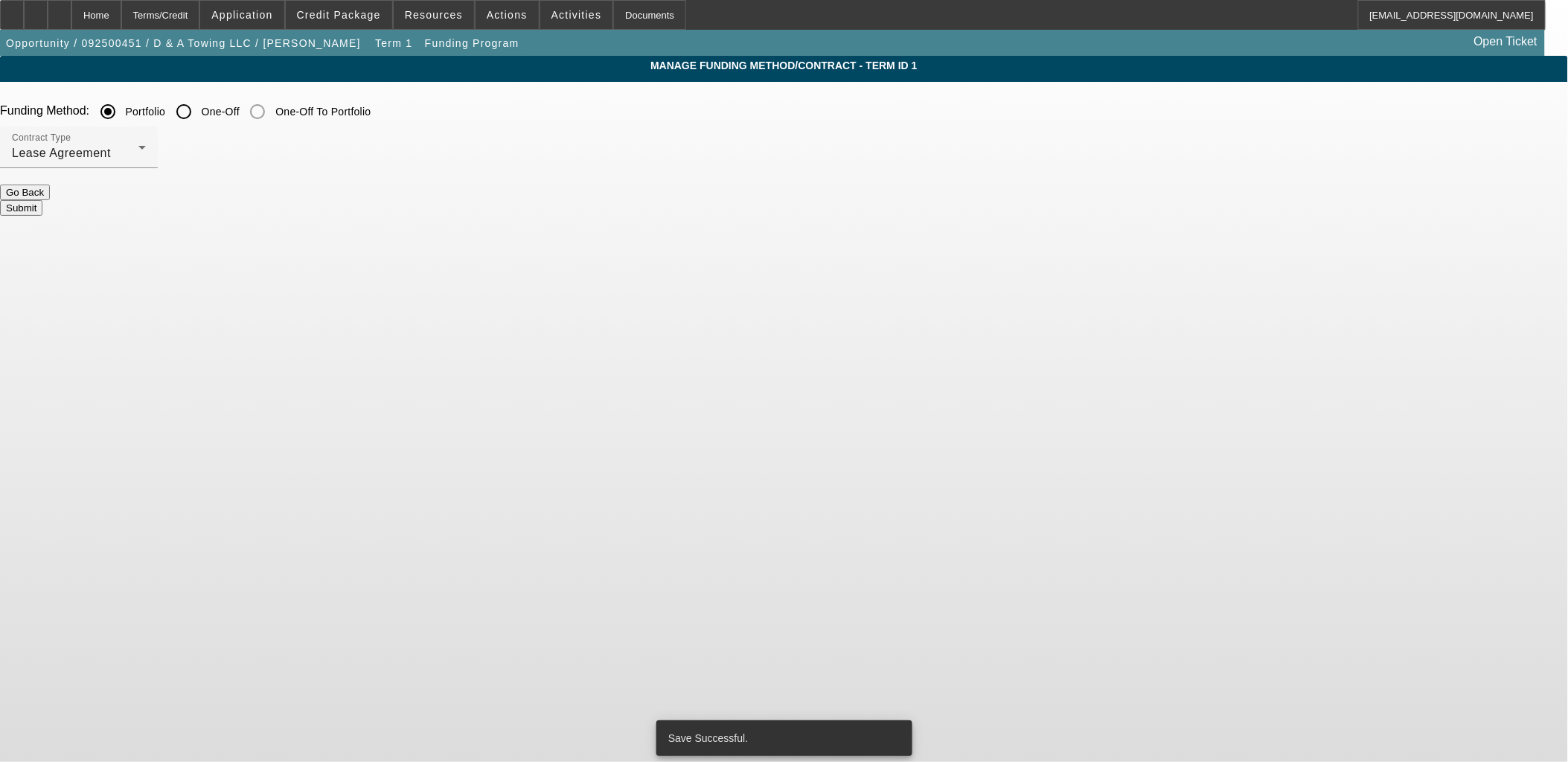
scroll to position [0, 0]
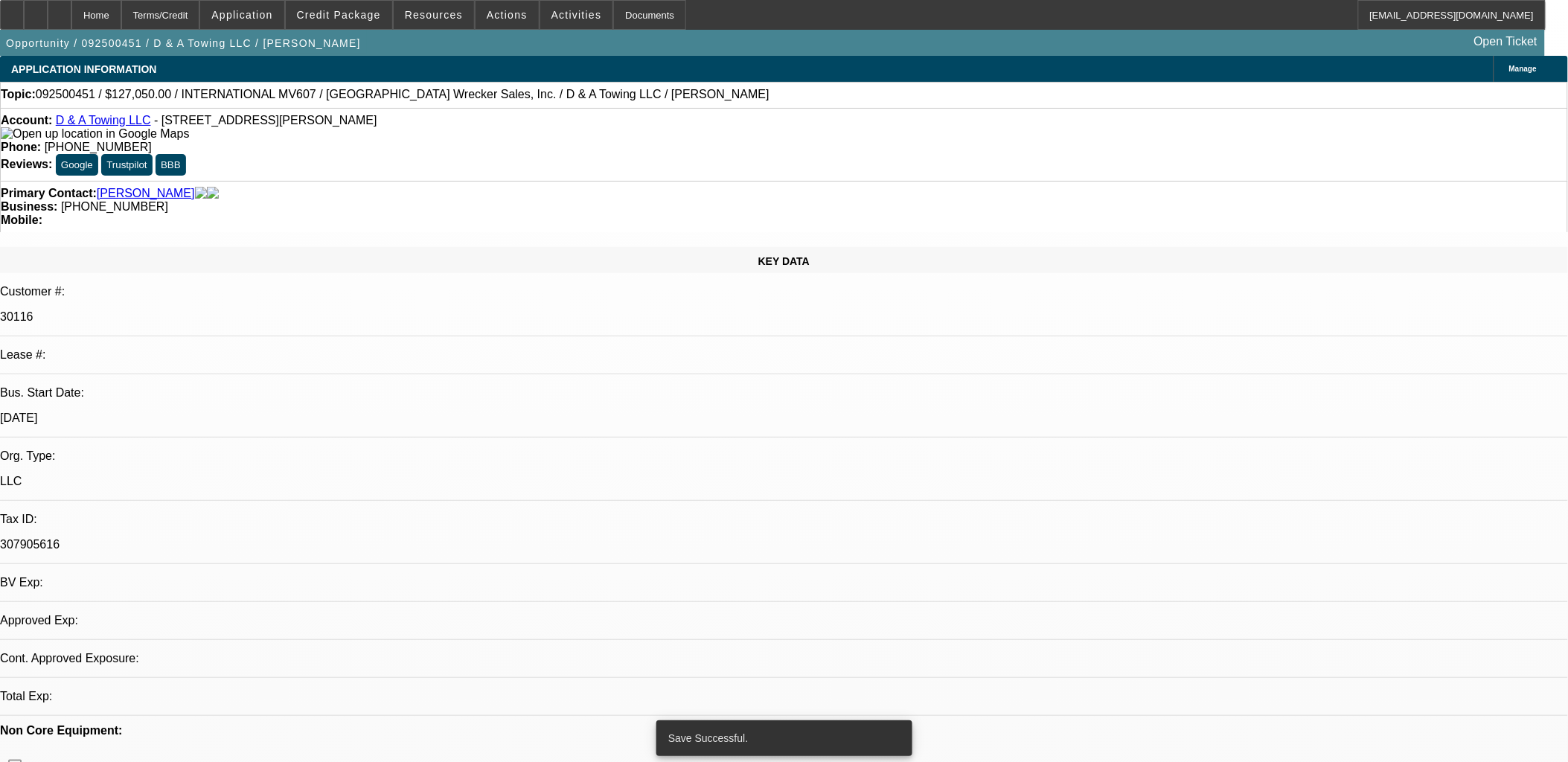
select select "0"
select select "2"
select select "0.1"
select select "4"
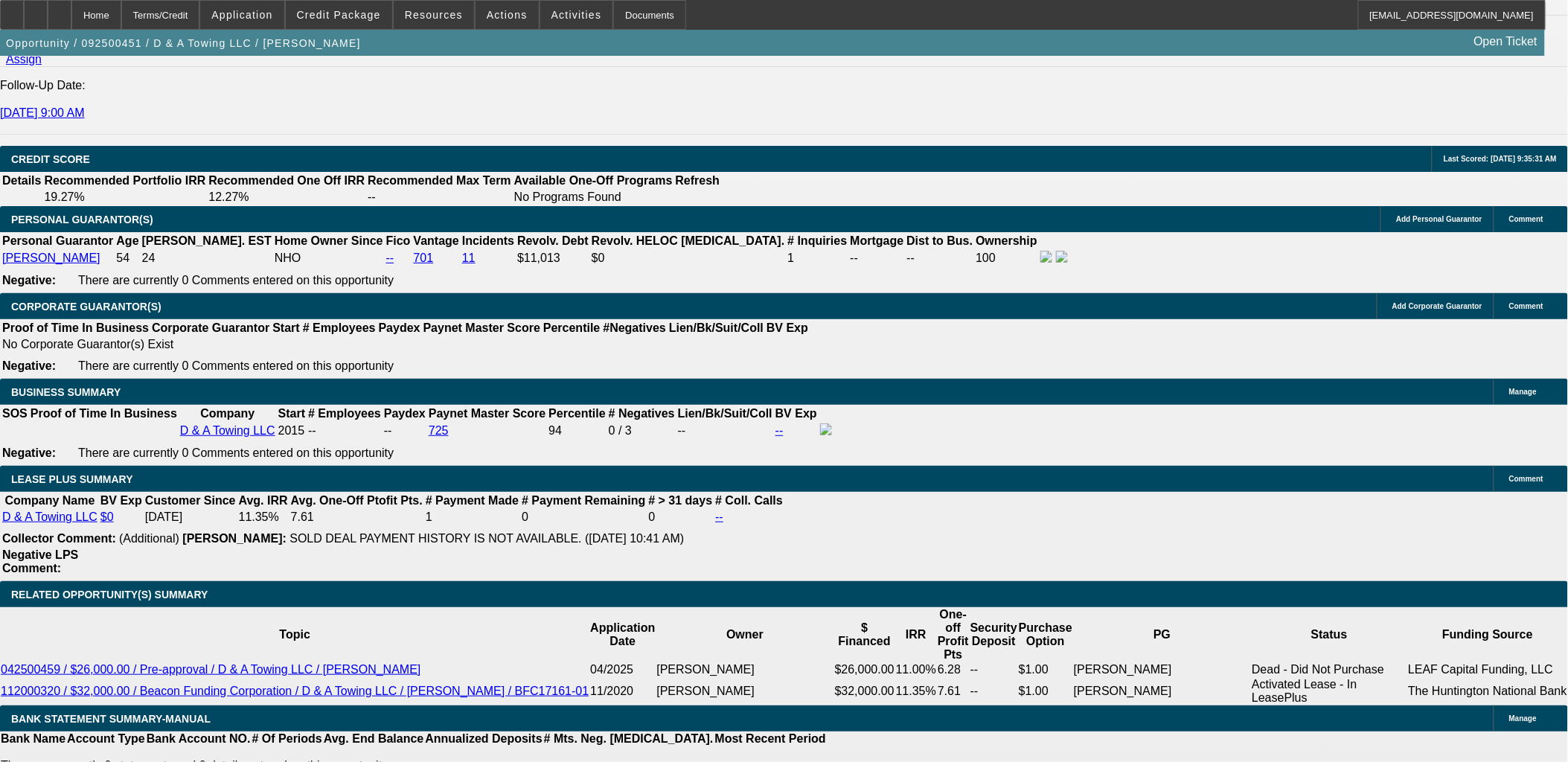
scroll to position [2117, 0]
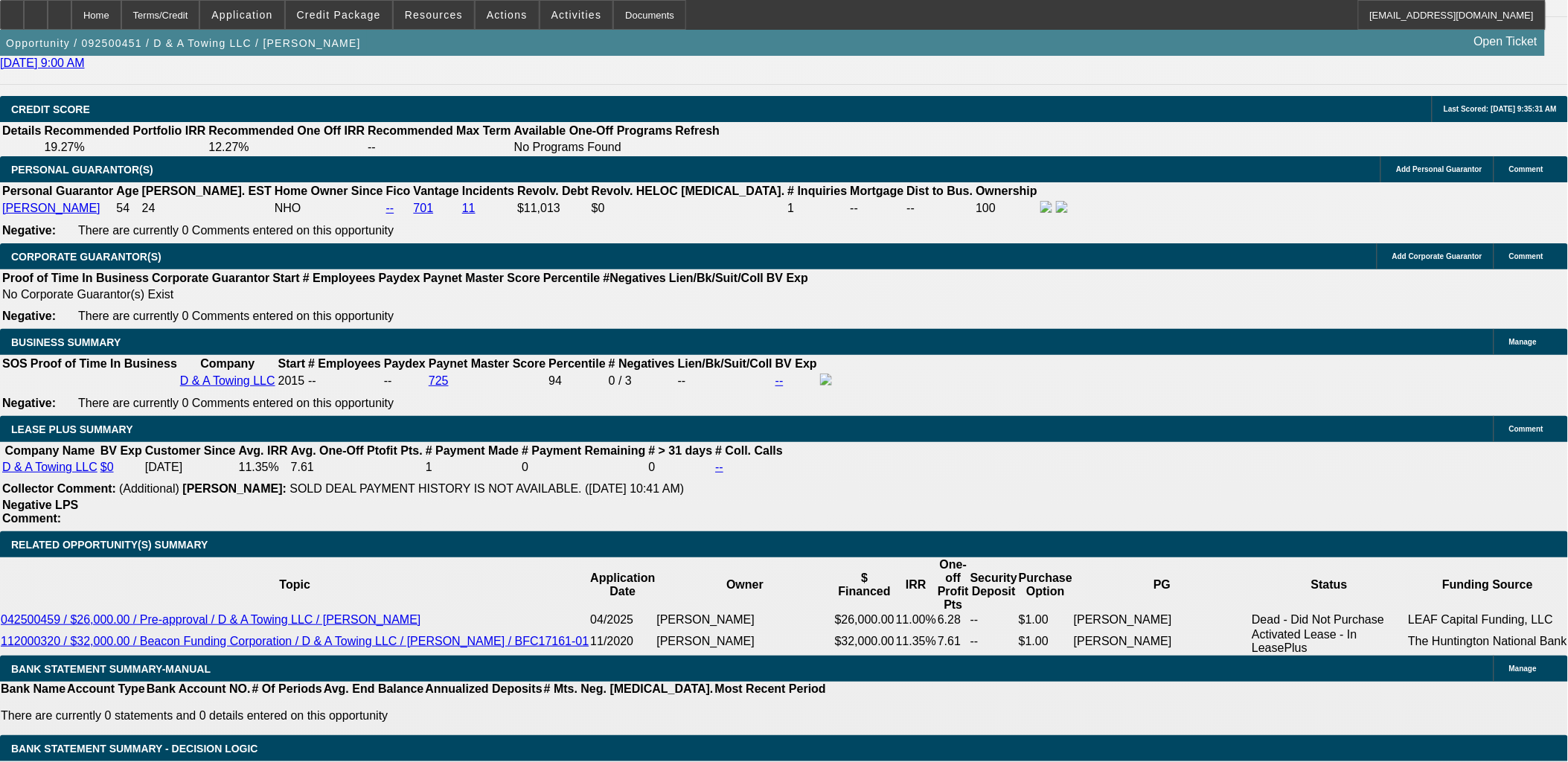
type input "72"
type input "1"
type input "$1,818.79"
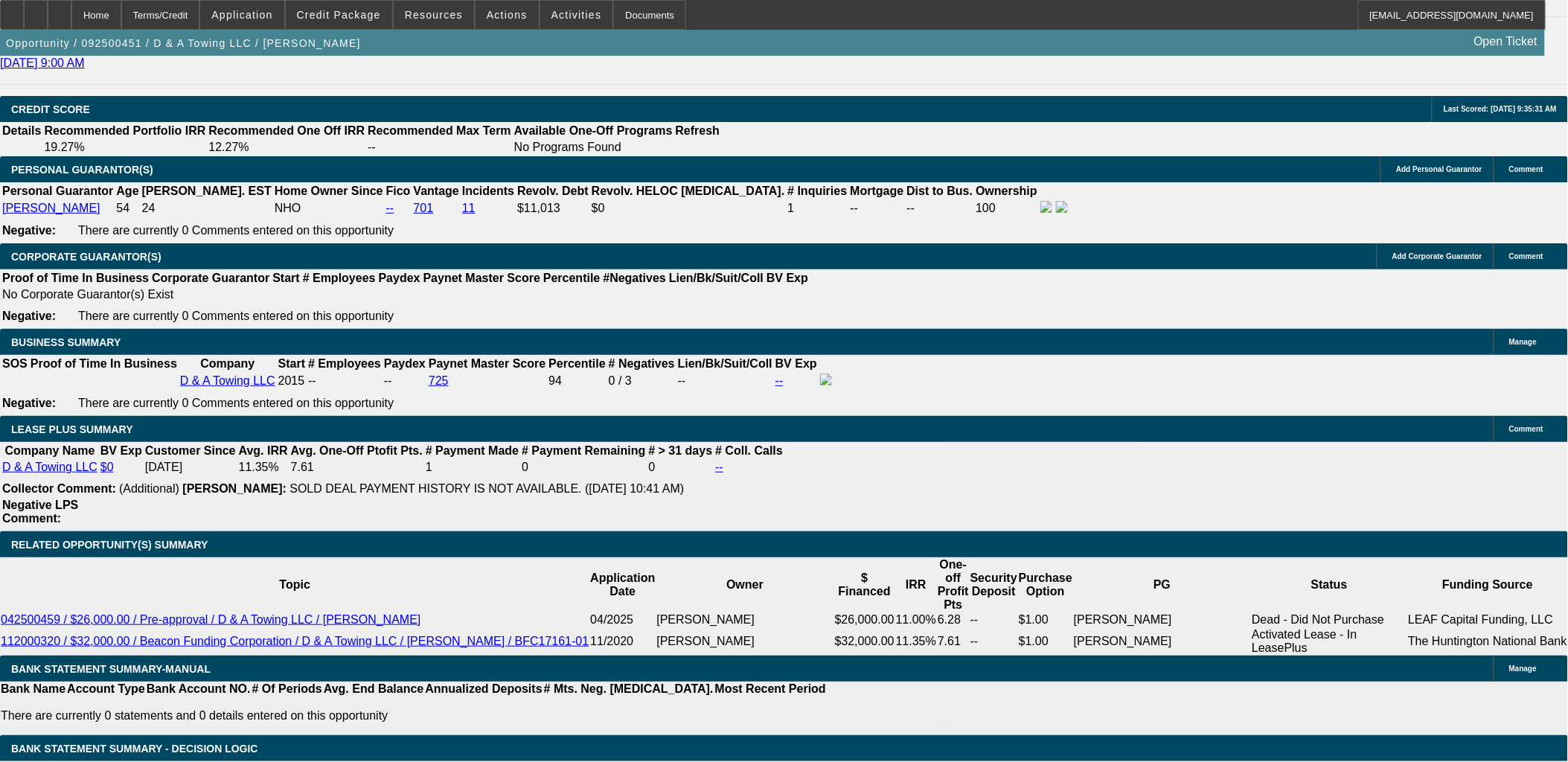
type input "$3,637.58"
type input "10"
type input "$2,353.71"
type input "$4,707.42"
type input "10"
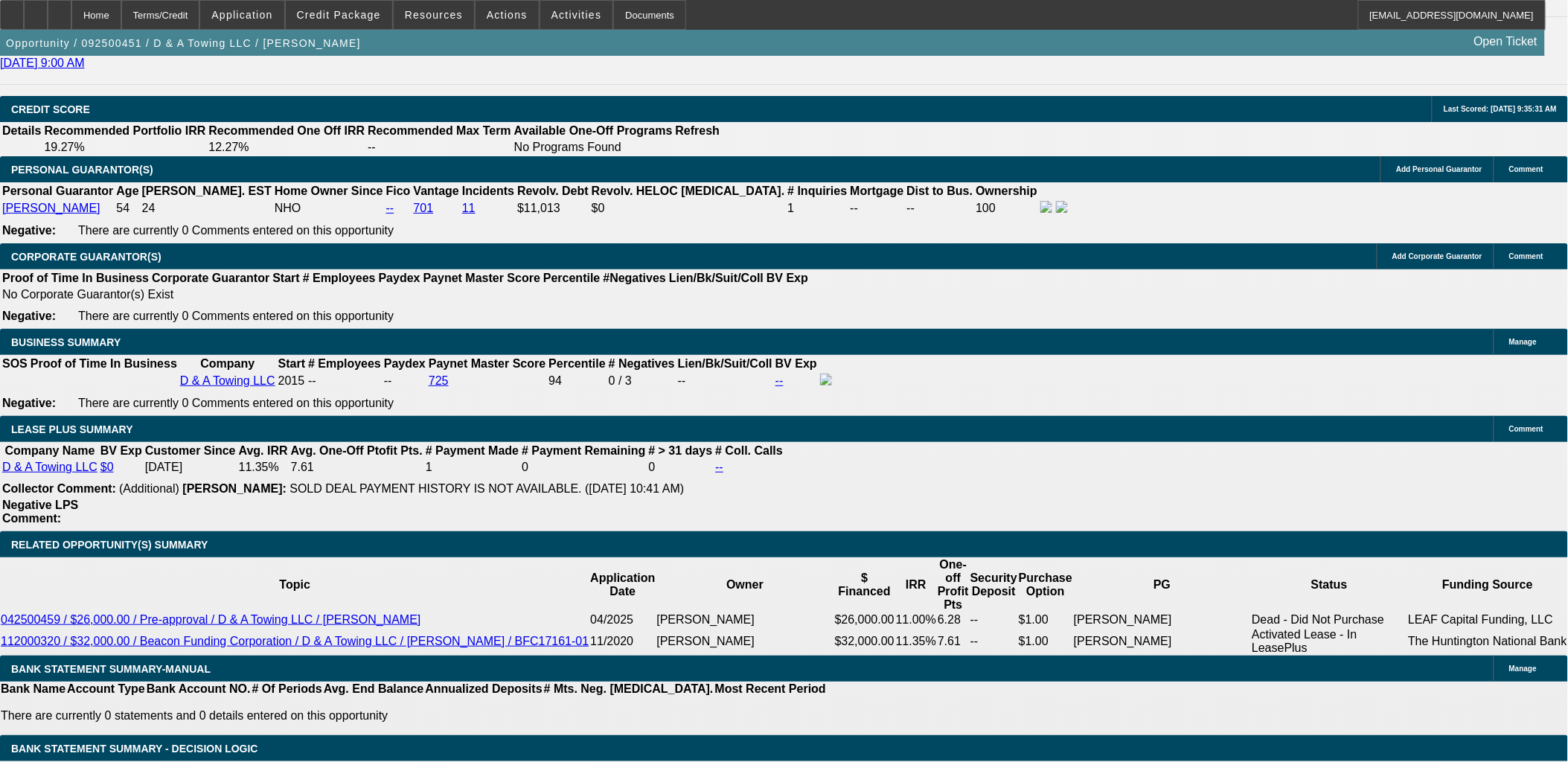
select select "0"
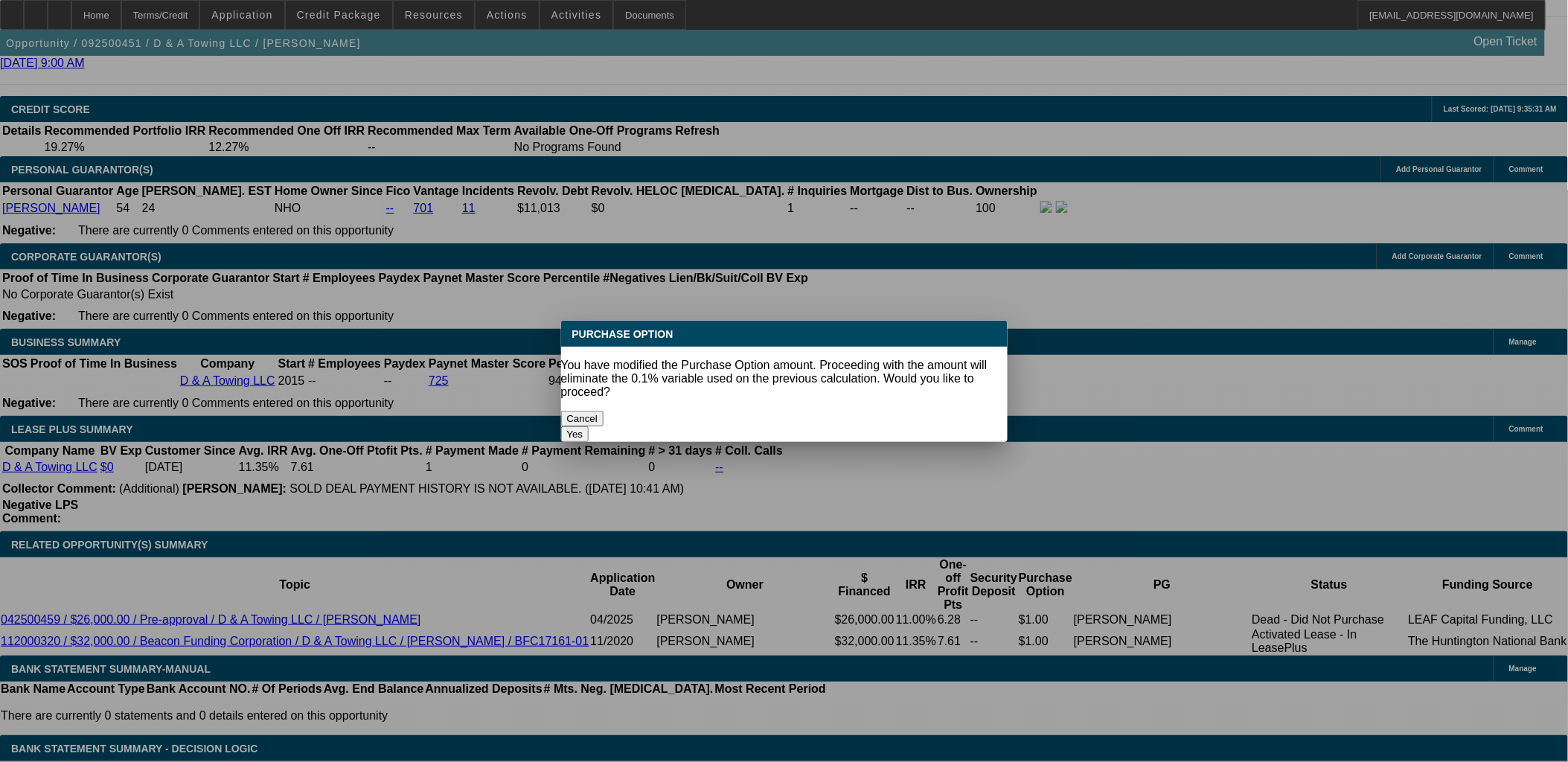
scroll to position [0, 0]
drag, startPoint x: 860, startPoint y: 397, endPoint x: 708, endPoint y: 417, distance: 153.3
click at [590, 426] on button "Yes" at bounding box center [576, 434] width 29 height 15
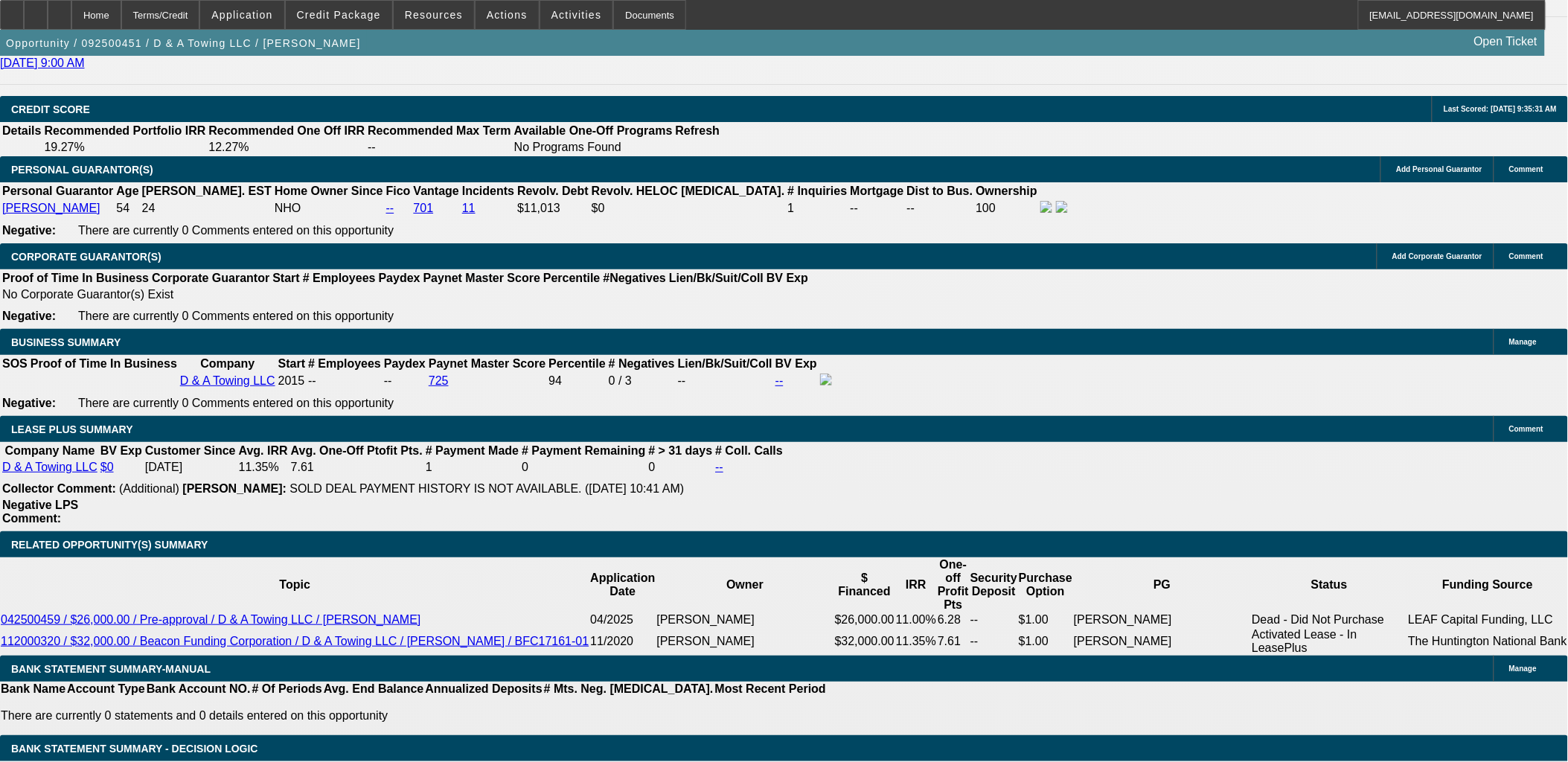
scroll to position [2117, 0]
drag, startPoint x: 288, startPoint y: 492, endPoint x: 306, endPoint y: 488, distance: 18.4
type input "$1.00"
drag, startPoint x: 418, startPoint y: 517, endPoint x: 401, endPoint y: 516, distance: 17.0
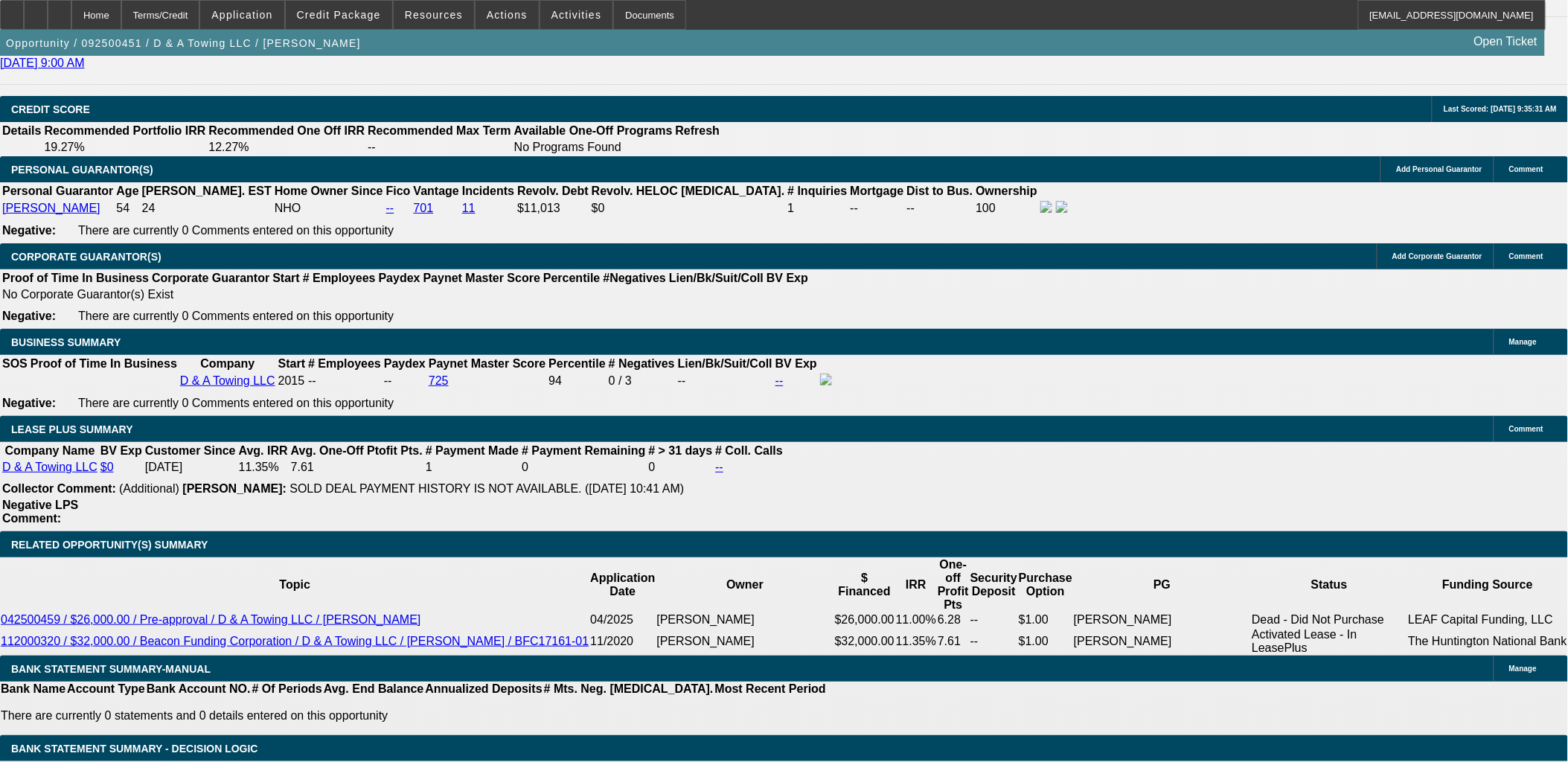
select select "2"
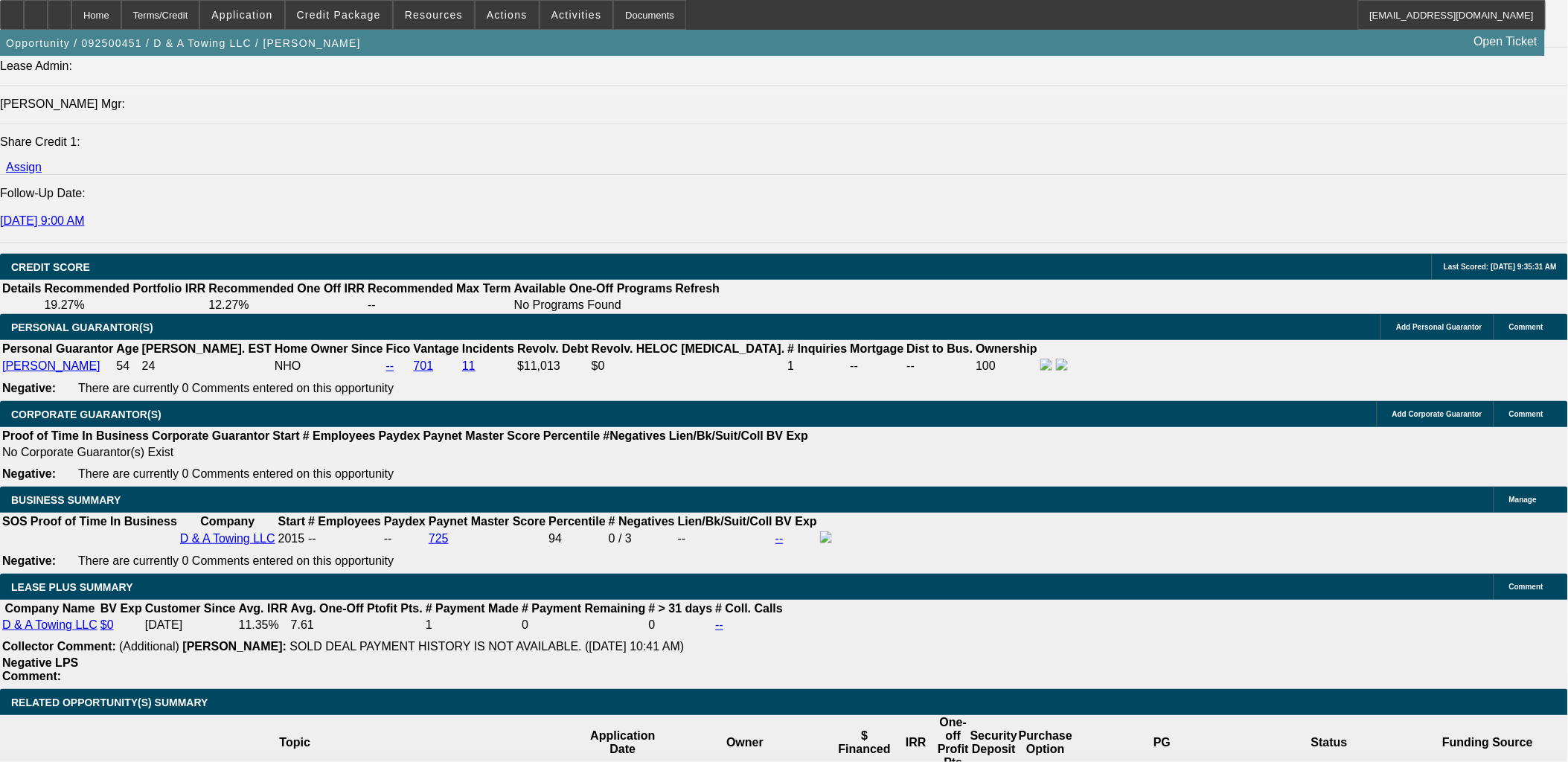
scroll to position [1951, 0]
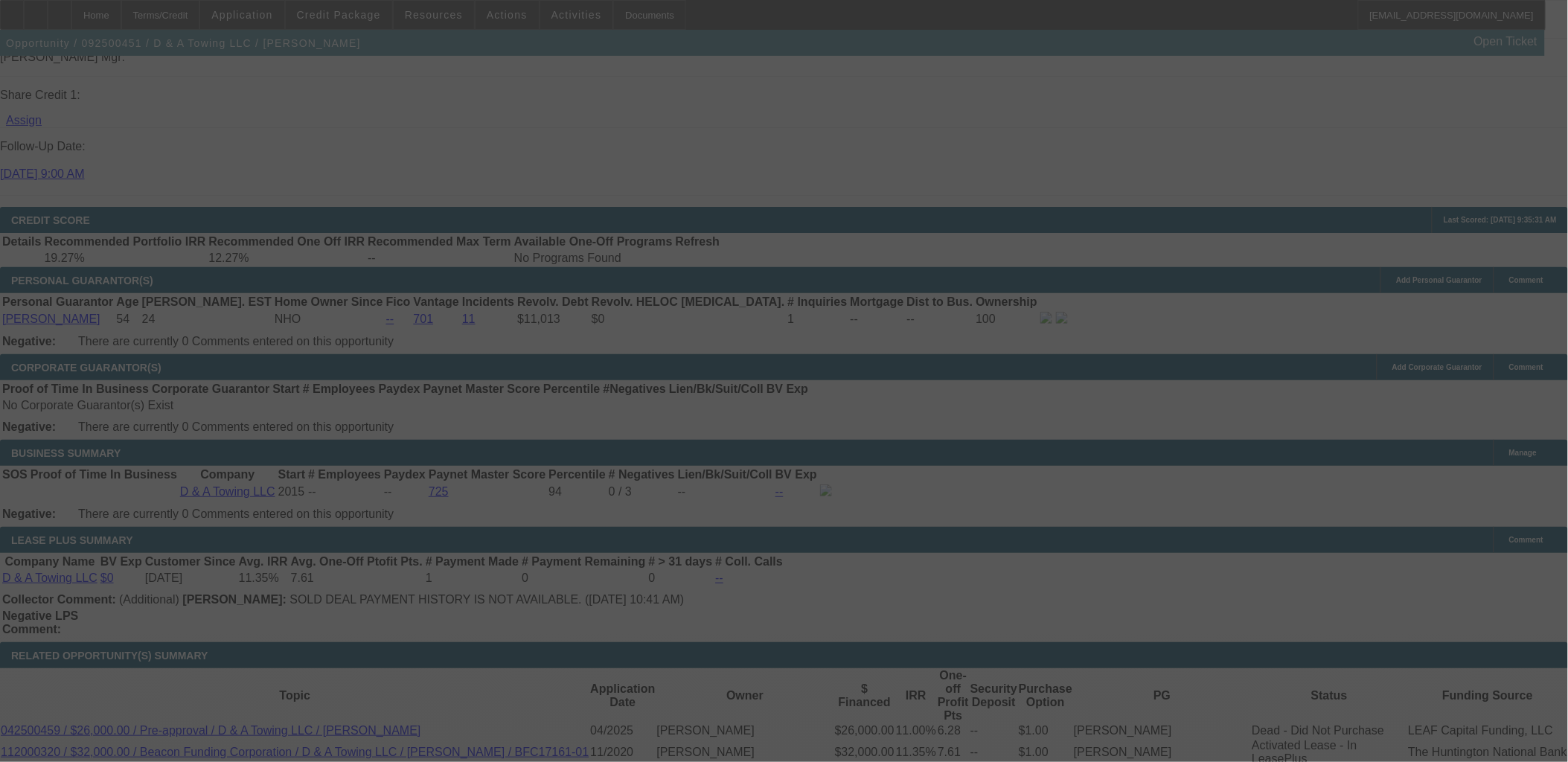
scroll to position [2034, 0]
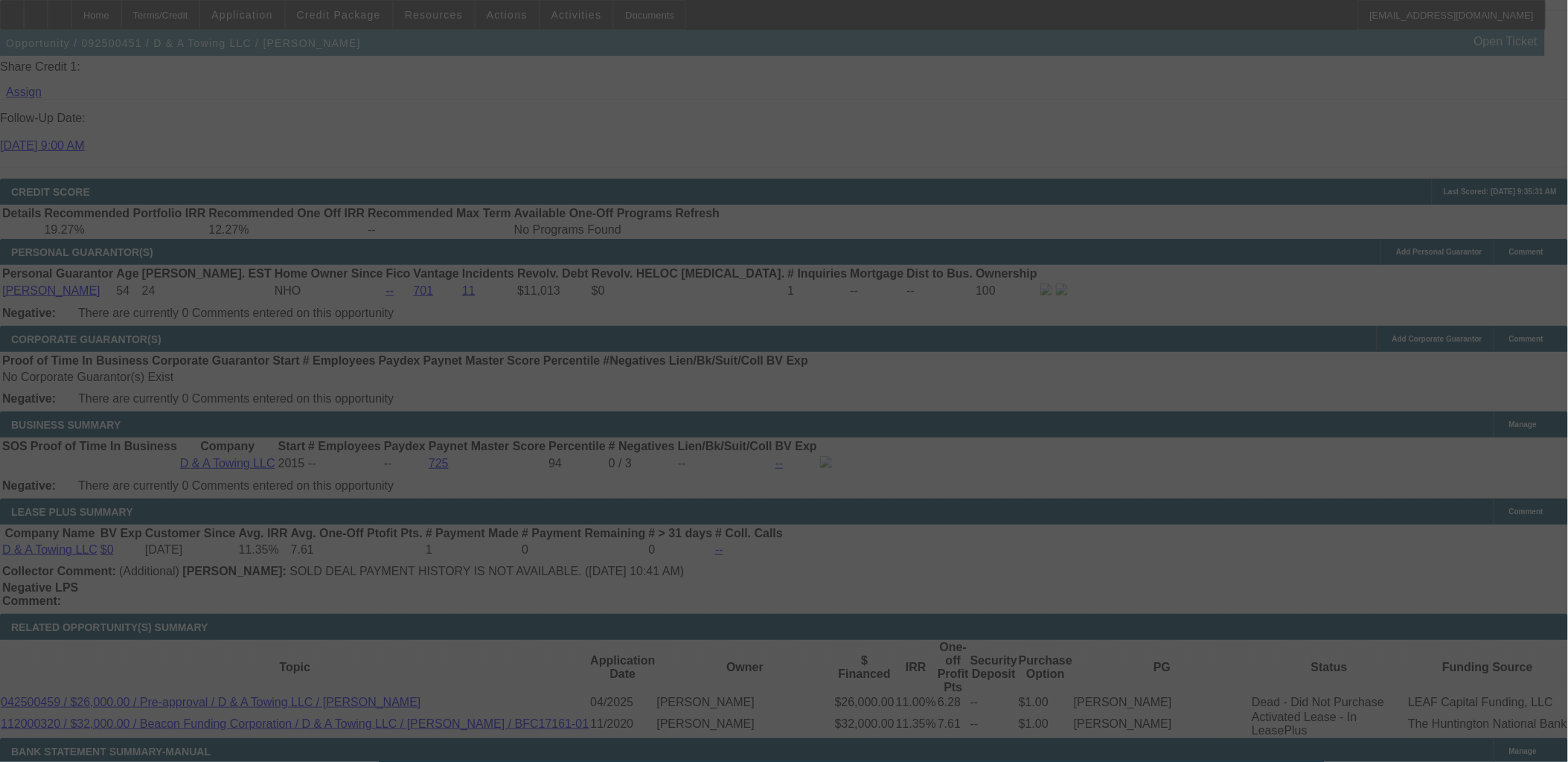
select select "0"
select select "2"
select select "0"
select select "2"
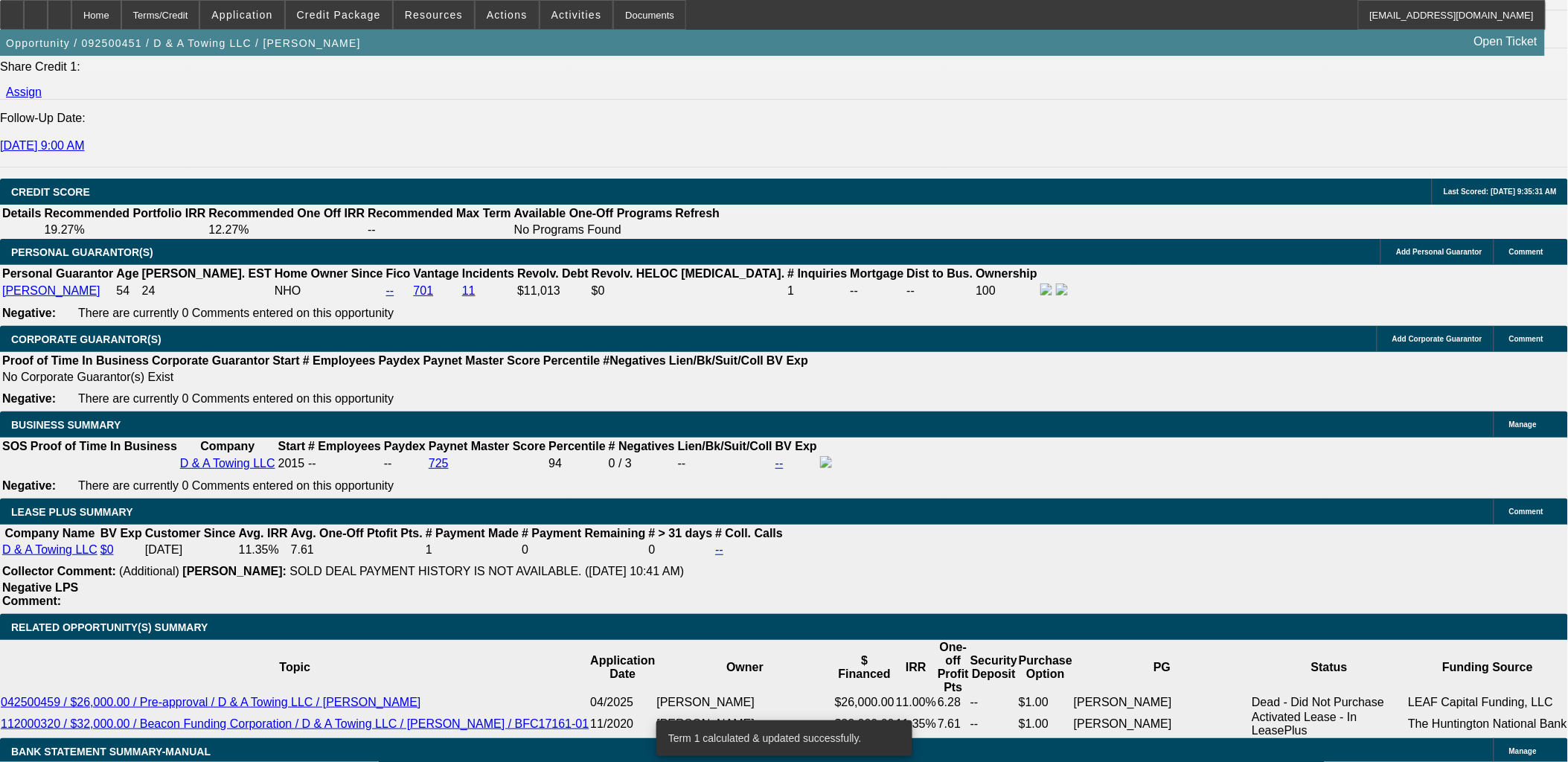
select select "0"
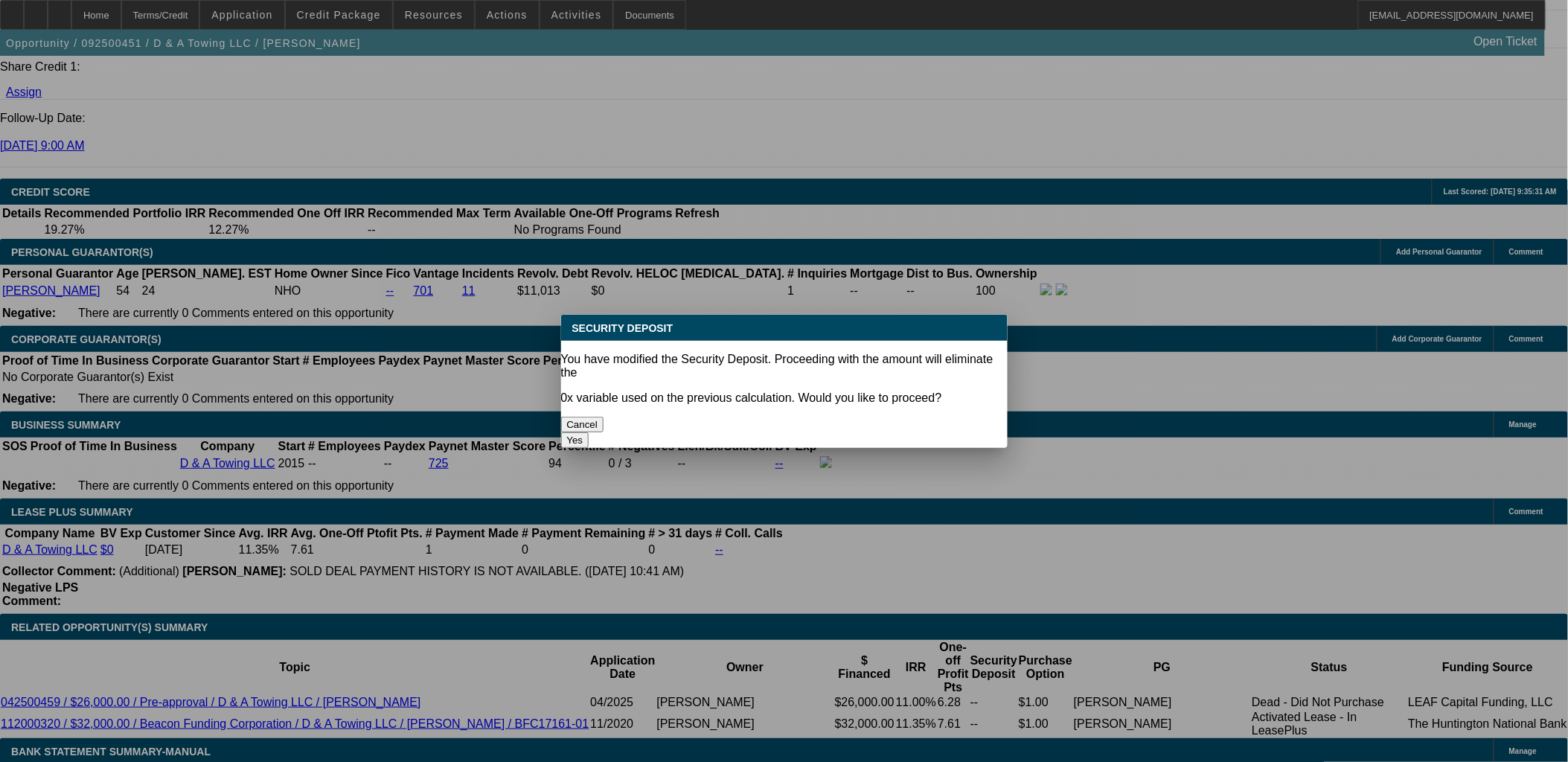
scroll to position [0, 0]
click at [911, 432] on div "Yes" at bounding box center [784, 440] width 446 height 15
click at [590, 432] on button "Yes" at bounding box center [576, 440] width 29 height 15
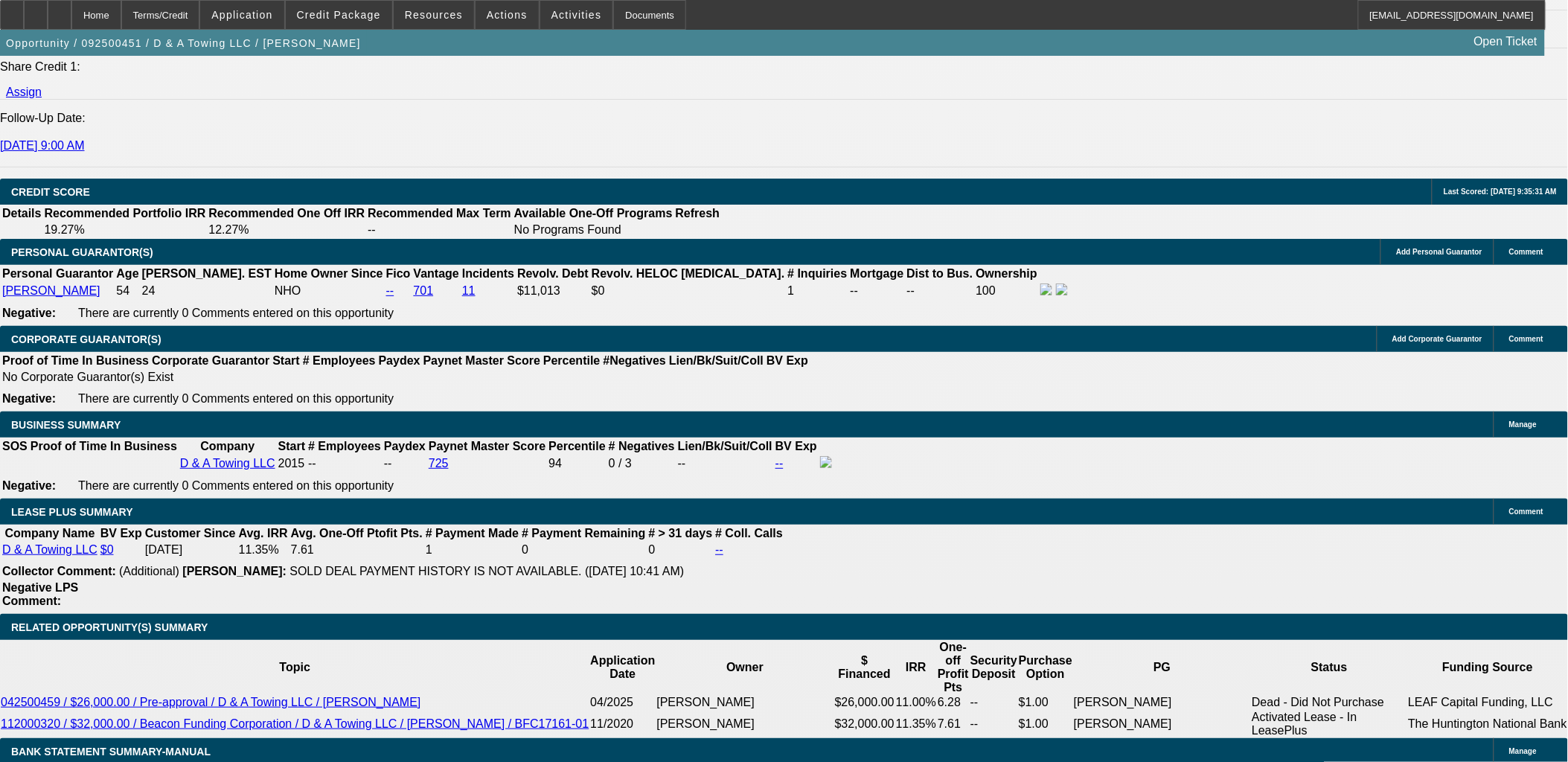
type input "$0.00"
type input "UNKNOWN"
select select "1"
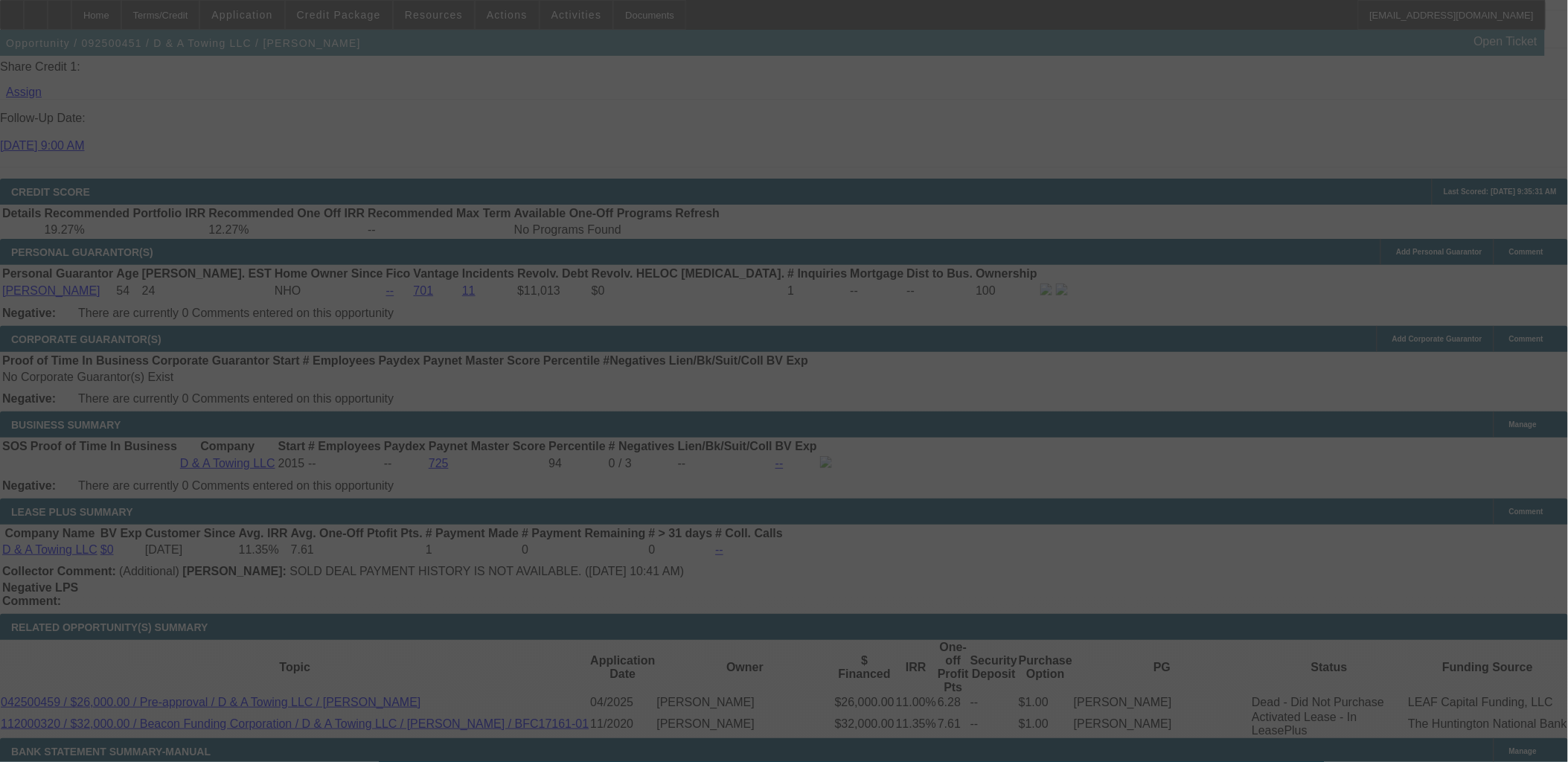
select select "0"
select select "2"
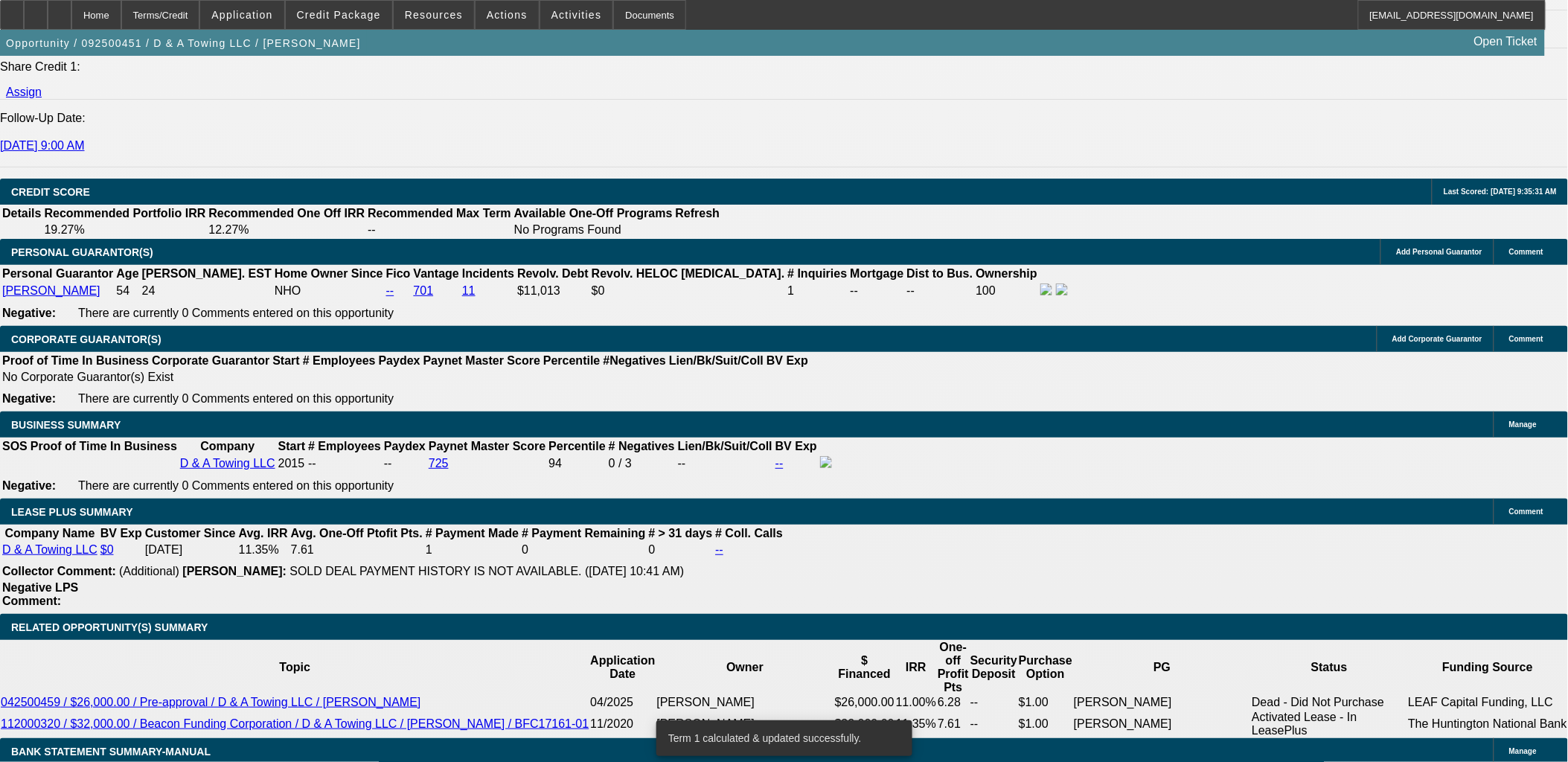
type input "10."
type input "UNKNOWN"
type input "10.7"
type input "$2,398.80"
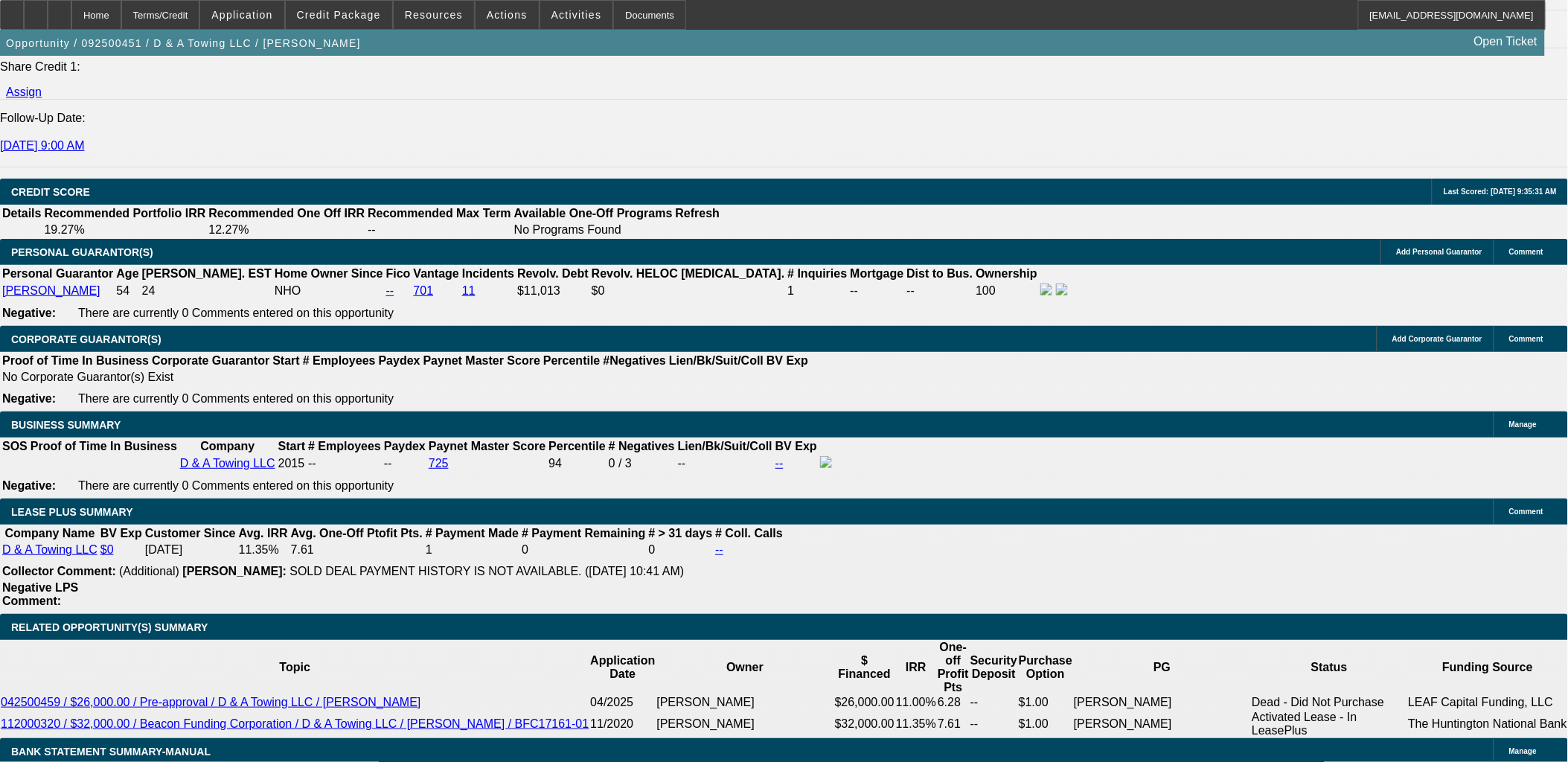
type input "10.7"
drag, startPoint x: 284, startPoint y: 467, endPoint x: 305, endPoint y: 465, distance: 21.1
type input "$2,399.89"
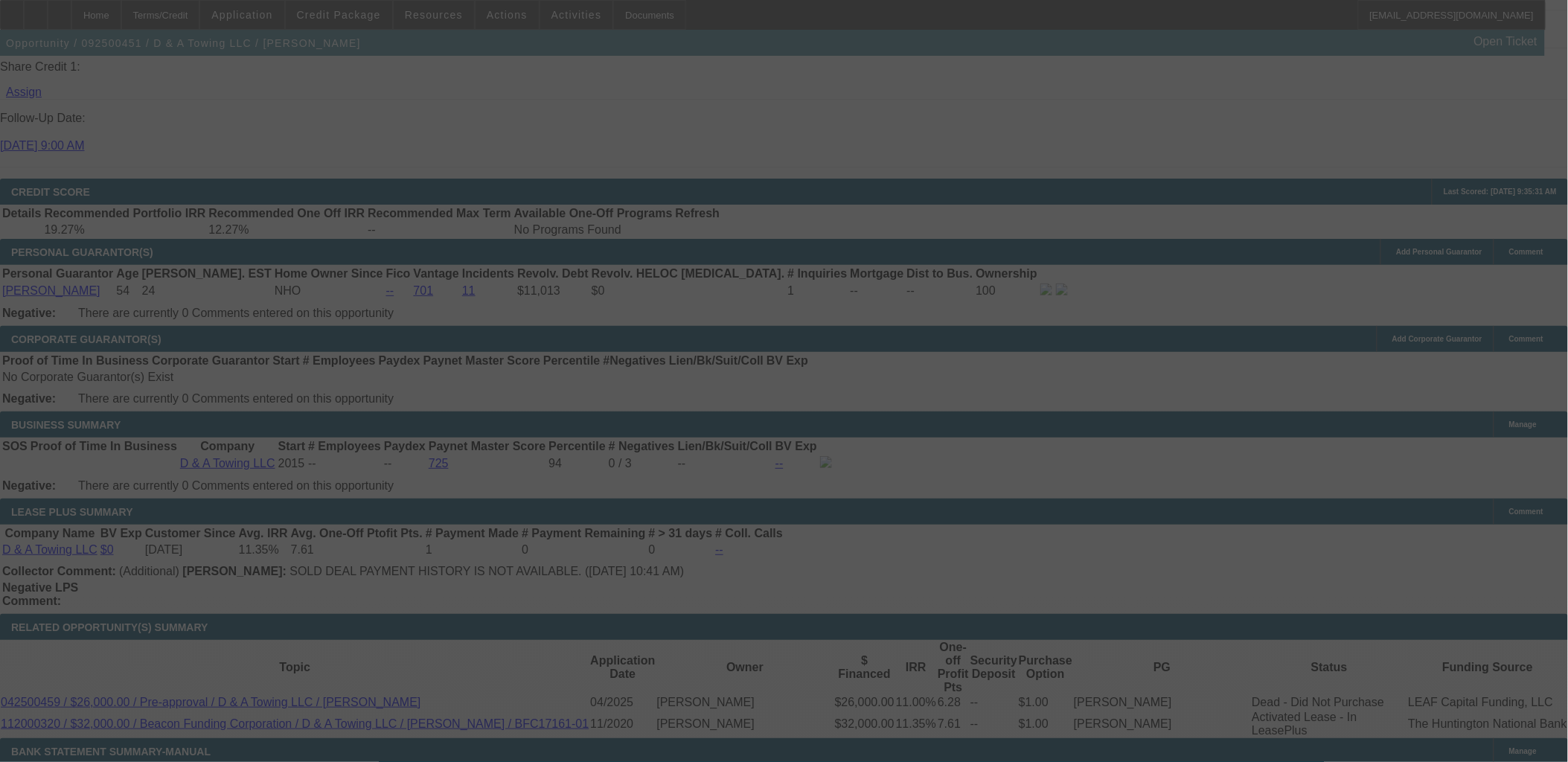
select select "0"
select select "2"
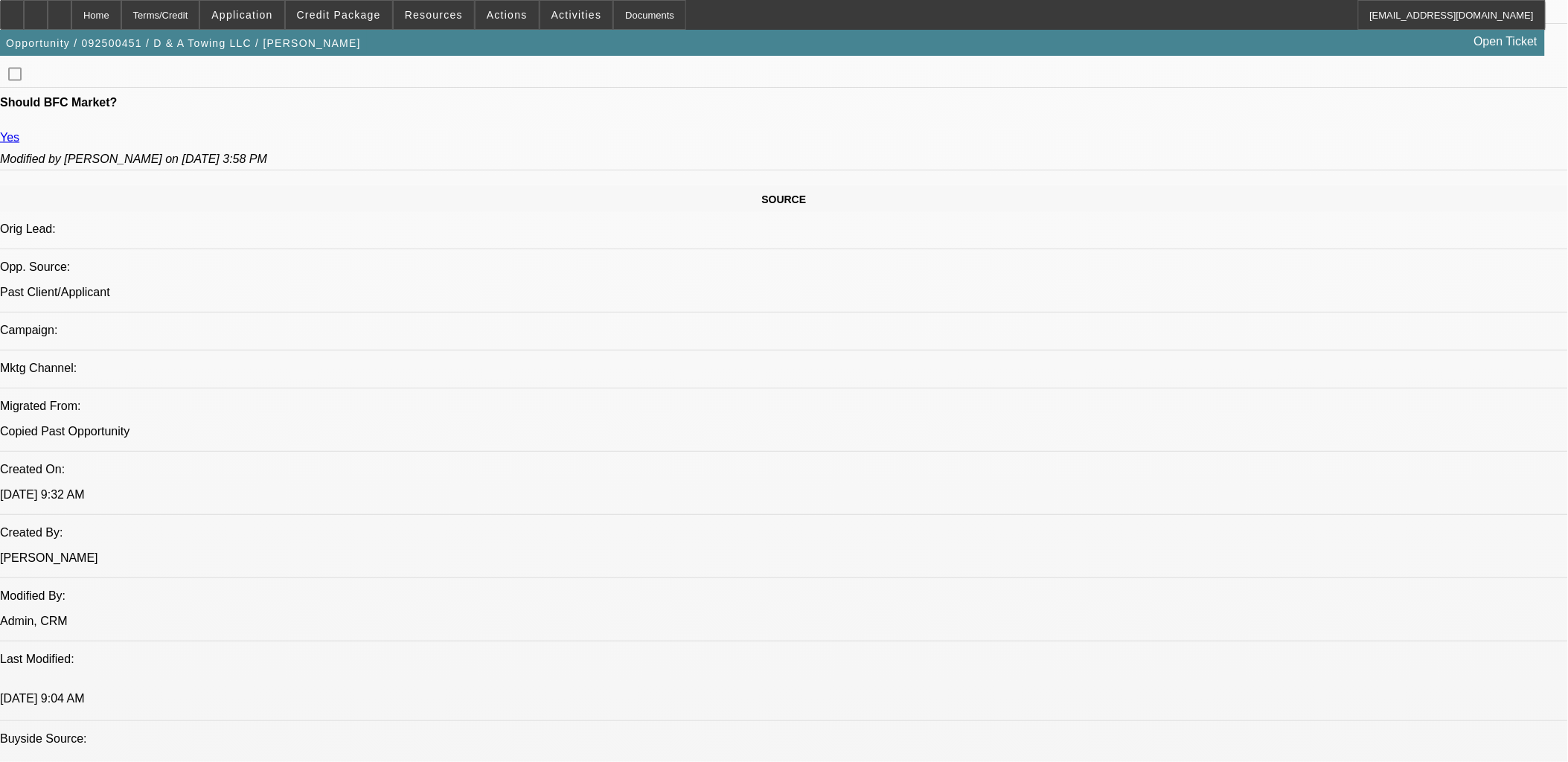
scroll to position [463, 0]
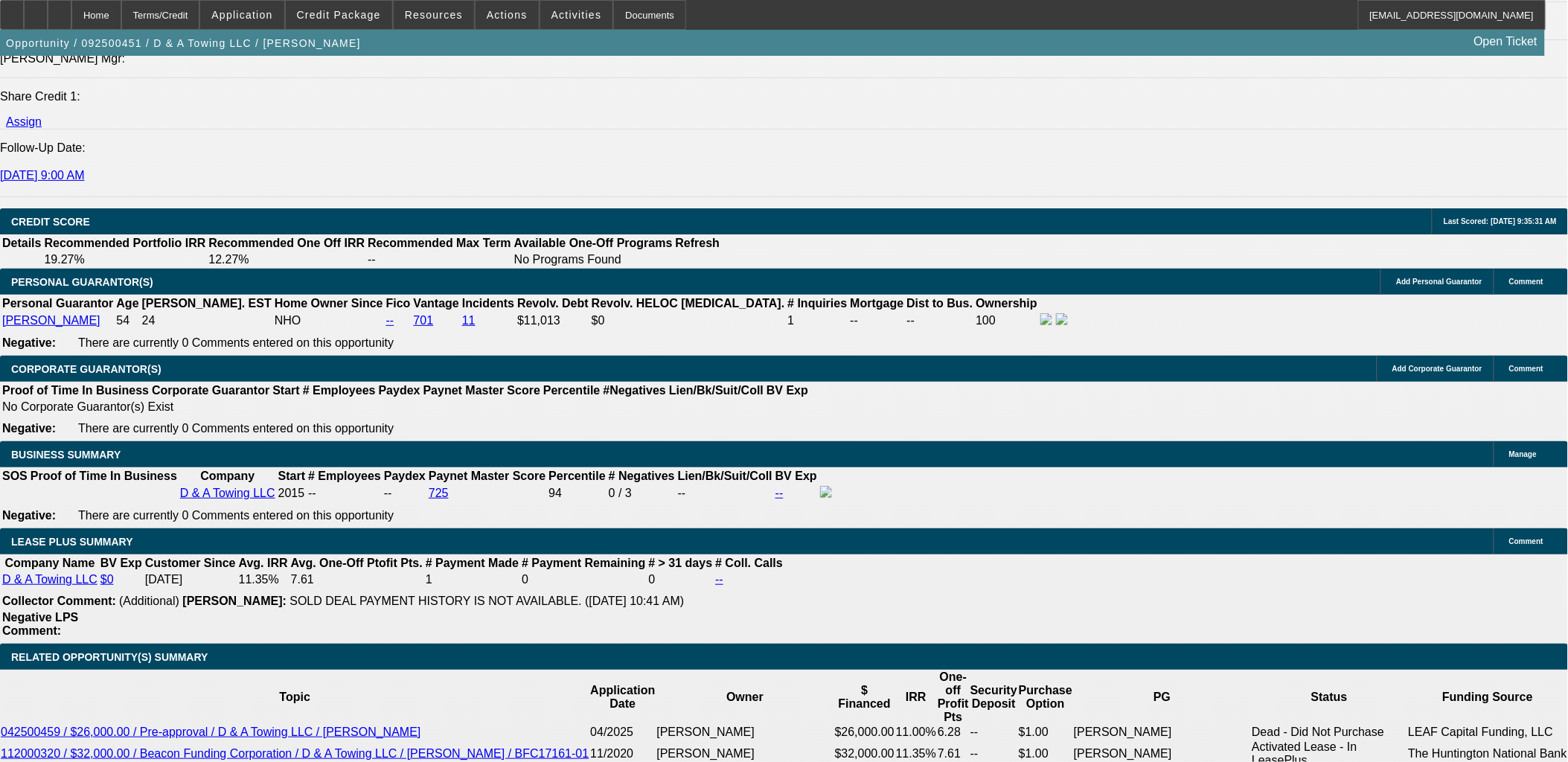
scroll to position [2034, 0]
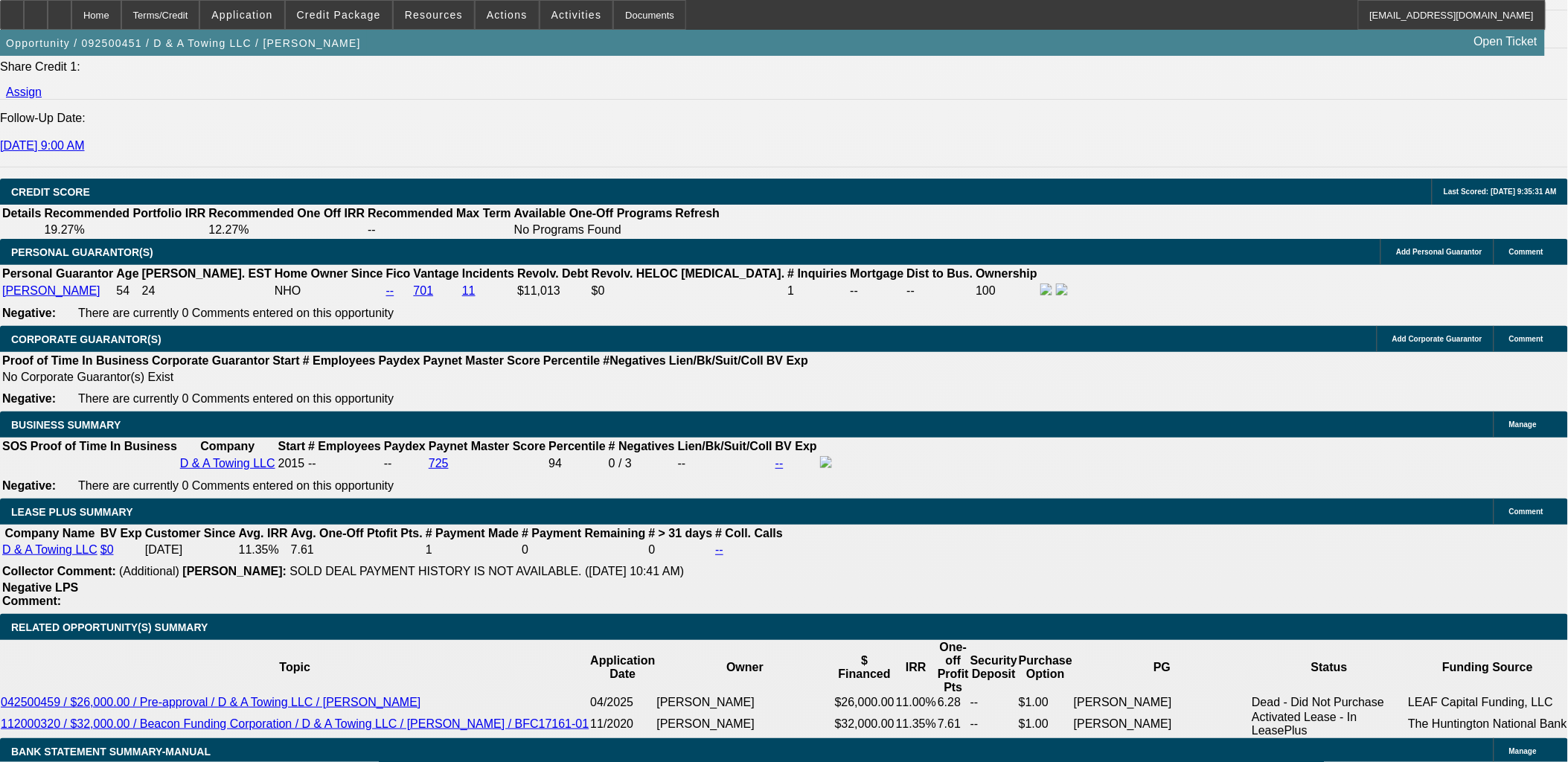
select select "3"
type input "UNKNOWN"
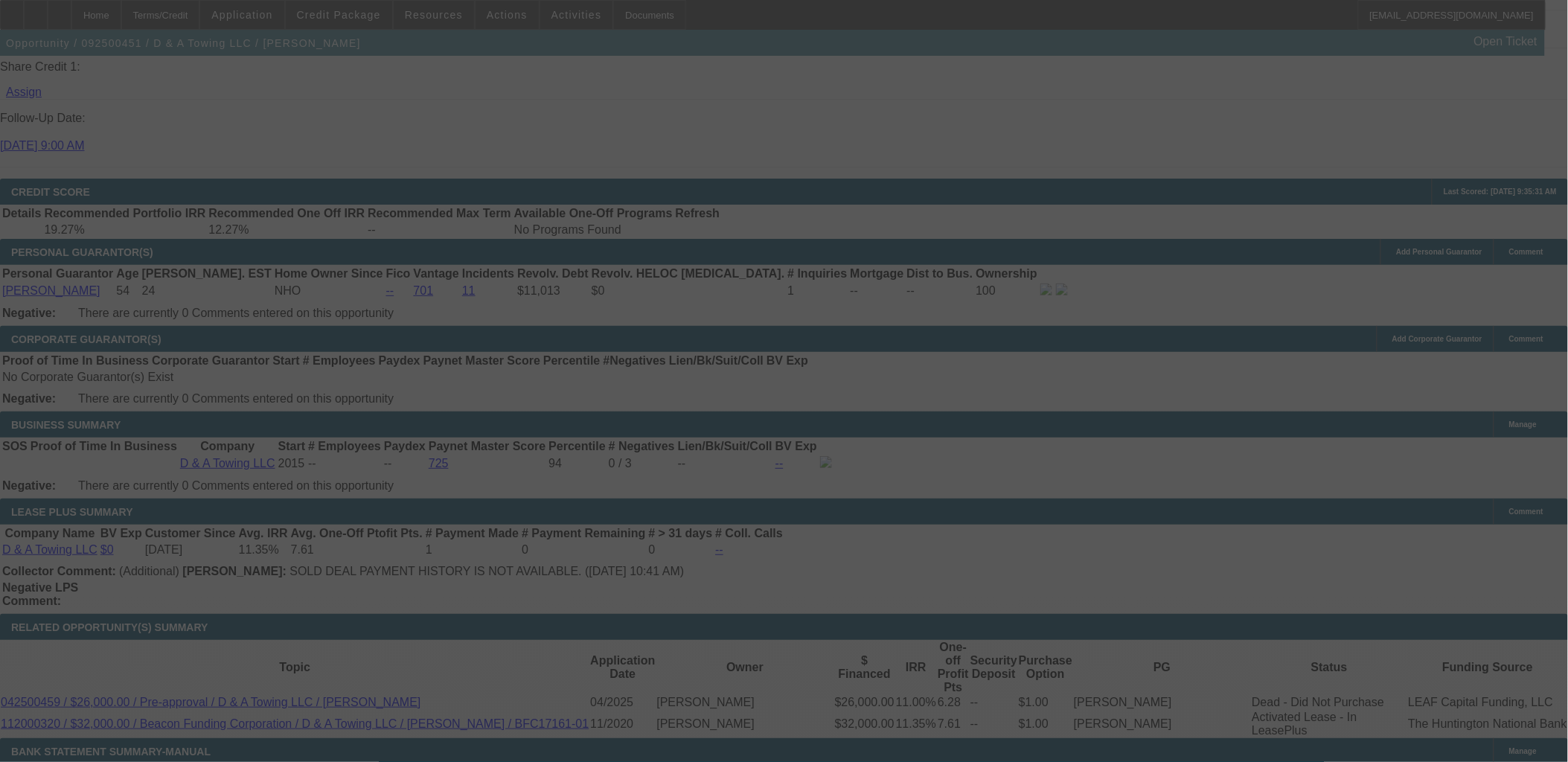
select select "0"
select select "3"
select select "0"
select select "2"
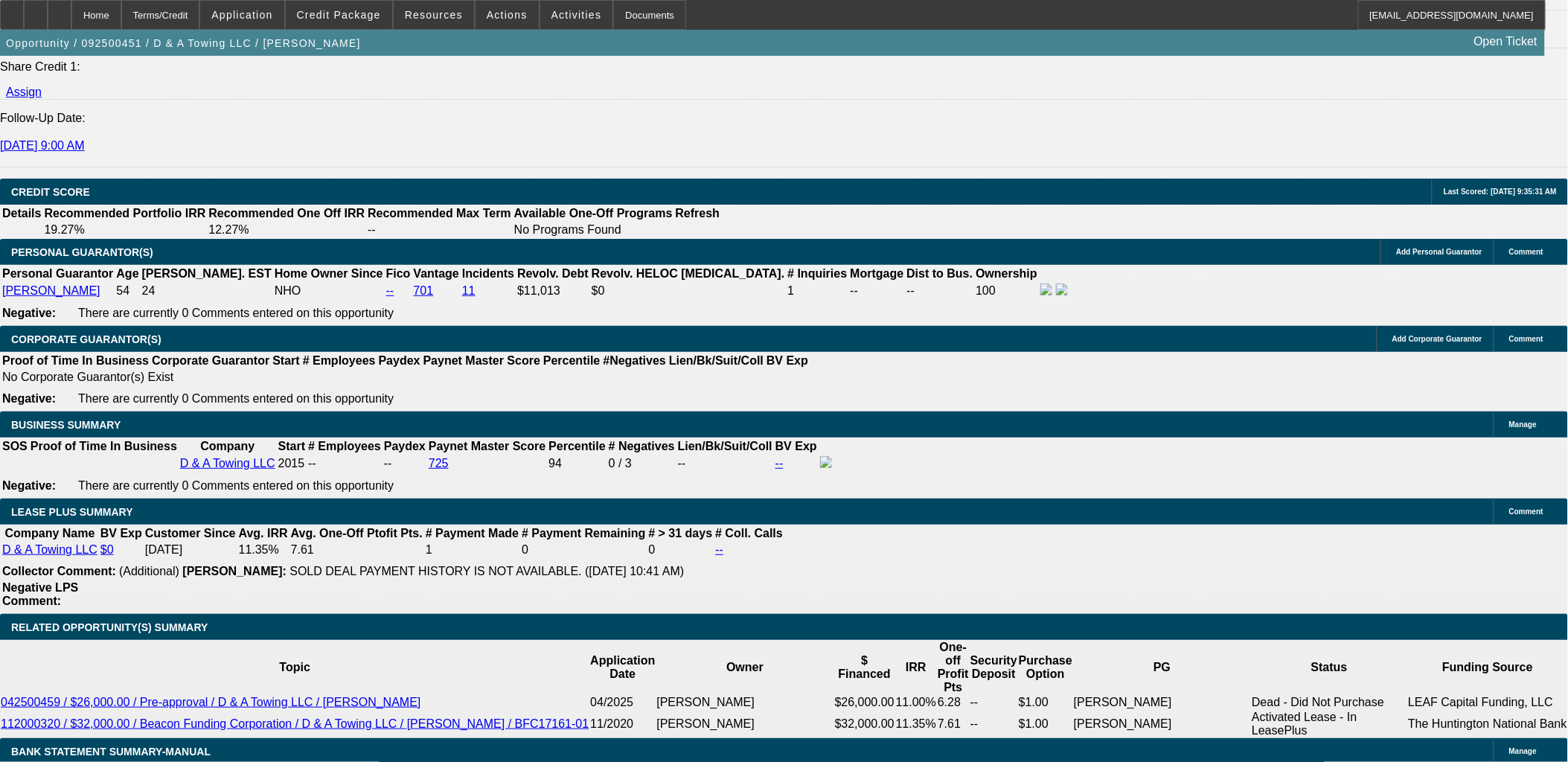
type input "29.89"
type input "UNKNOWN"
type input "2249.89"
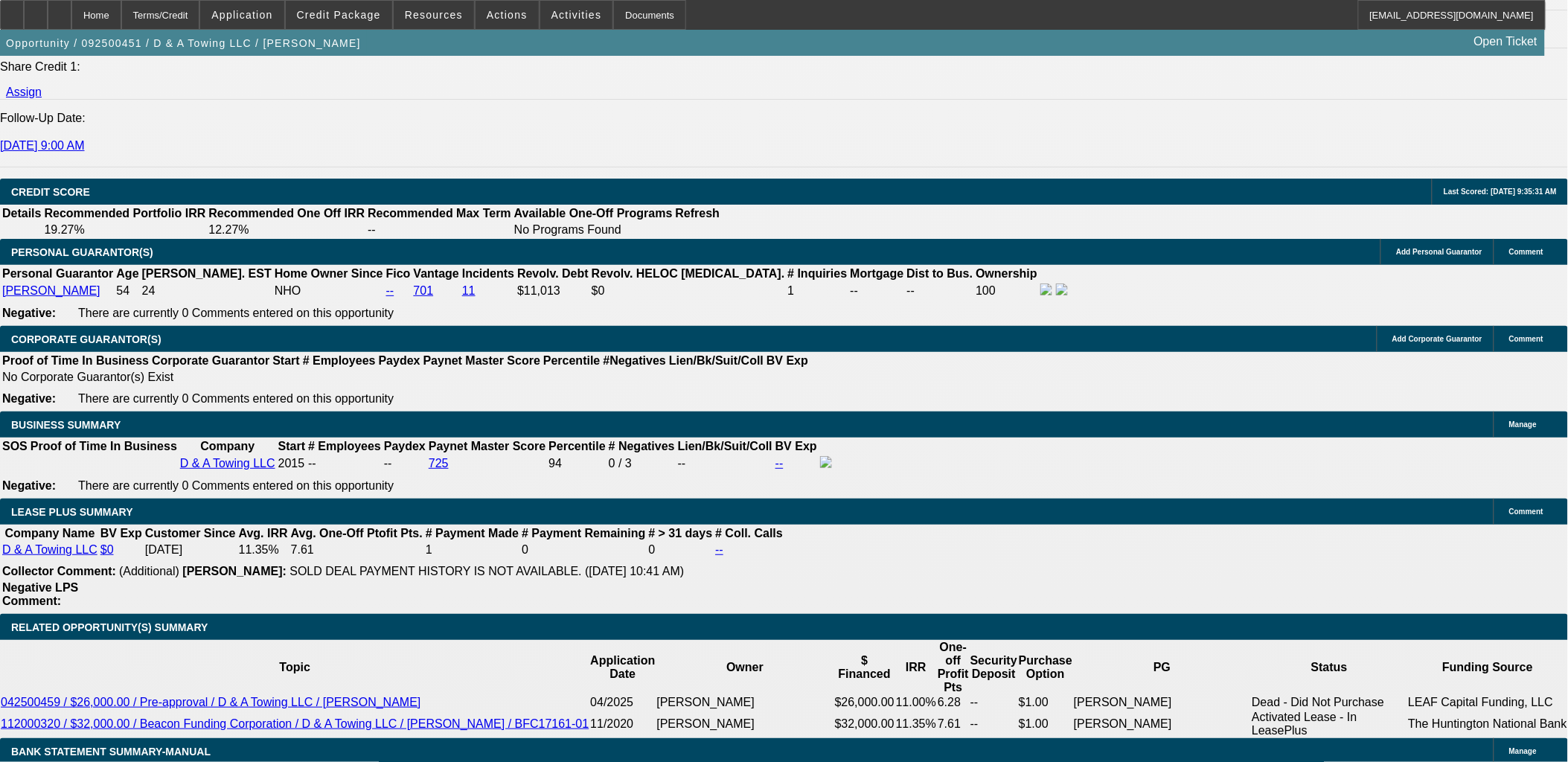
type input "8.4"
type input "229.89"
type input "2479.89"
type input "11.9"
type input "249.89"
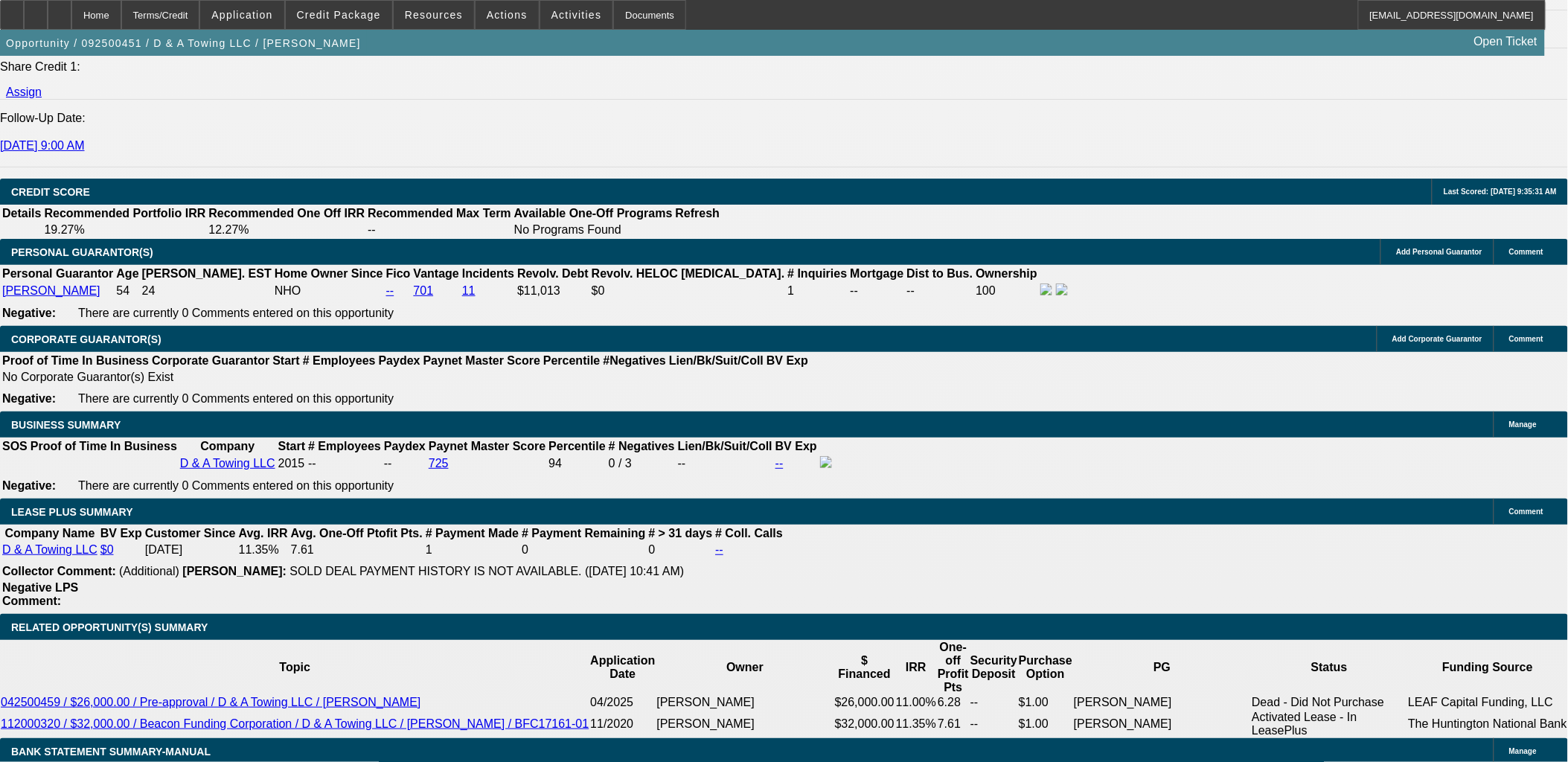
type input "2429.89"
type input "11.2"
type input "$2,429.89"
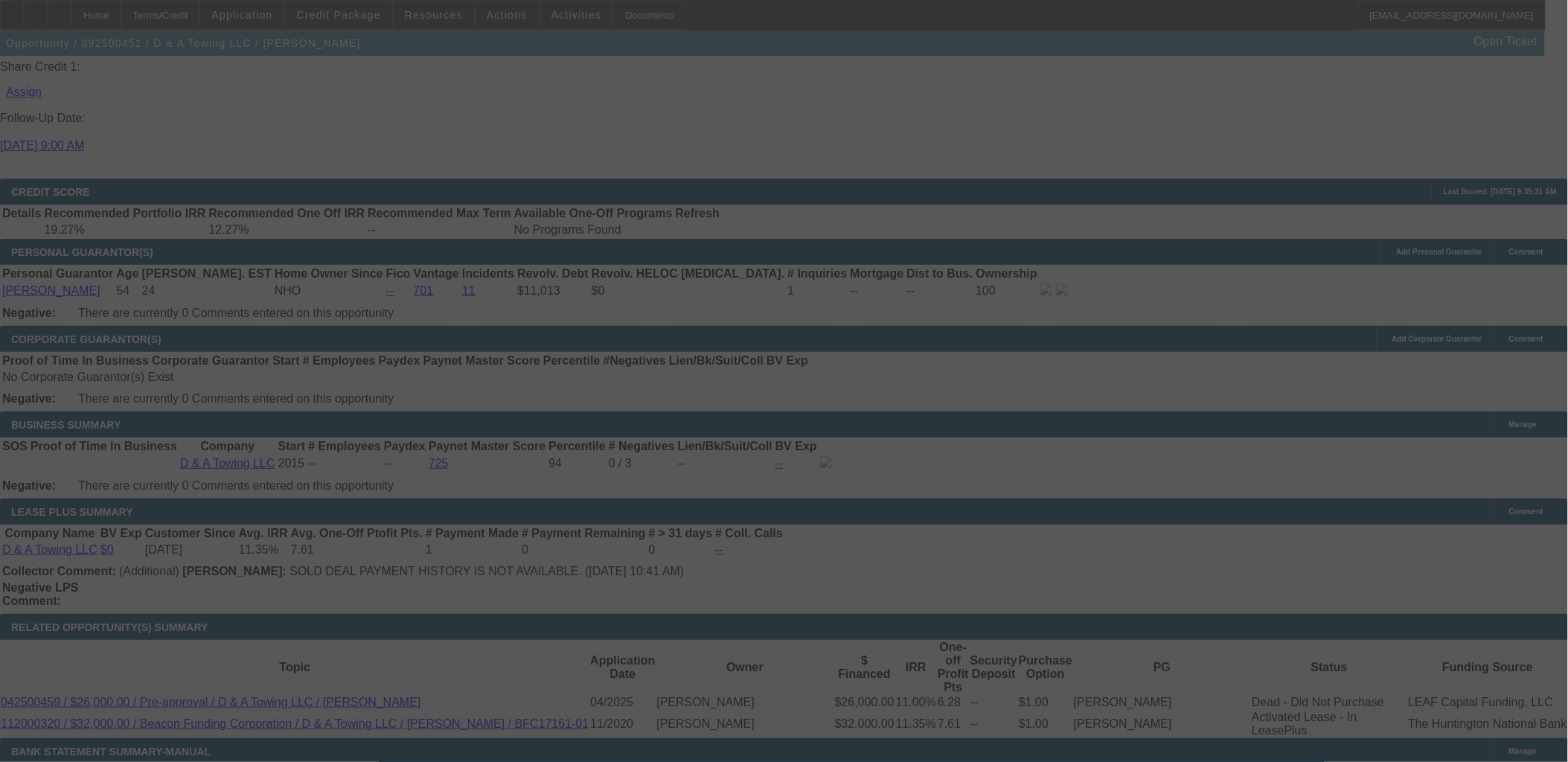
select select "0"
select select "3"
select select "0"
select select "2"
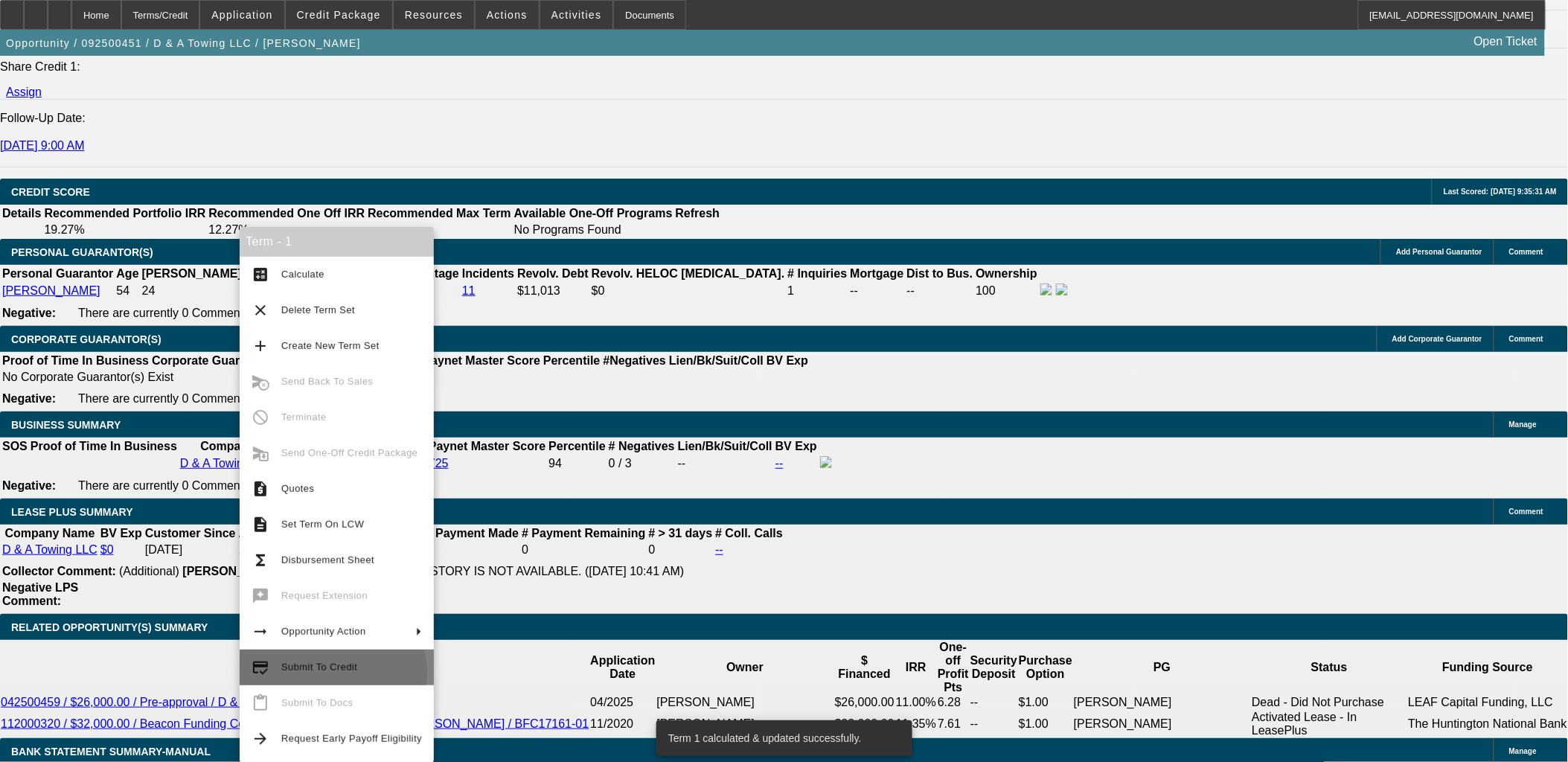
click at [314, 677] on button "credit_score Submit To Credit" at bounding box center [337, 667] width 194 height 35
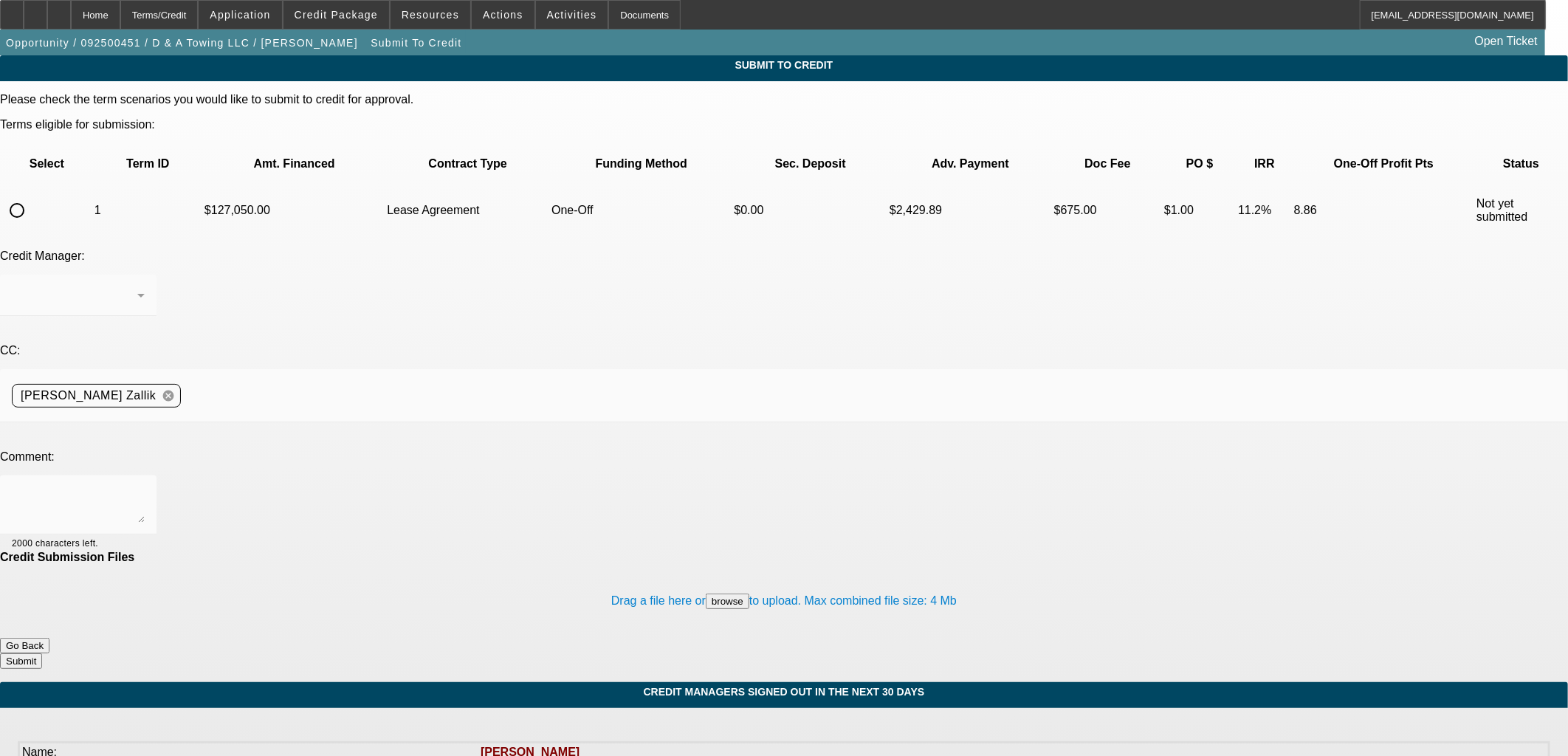
click at [62, 185] on td at bounding box center [47, 211] width 91 height 51
click at [31, 195] on input "radio" at bounding box center [16, 210] width 29 height 29
radio input "true"
click at [145, 488] on textarea at bounding box center [78, 505] width 133 height 35
type textarea "o"
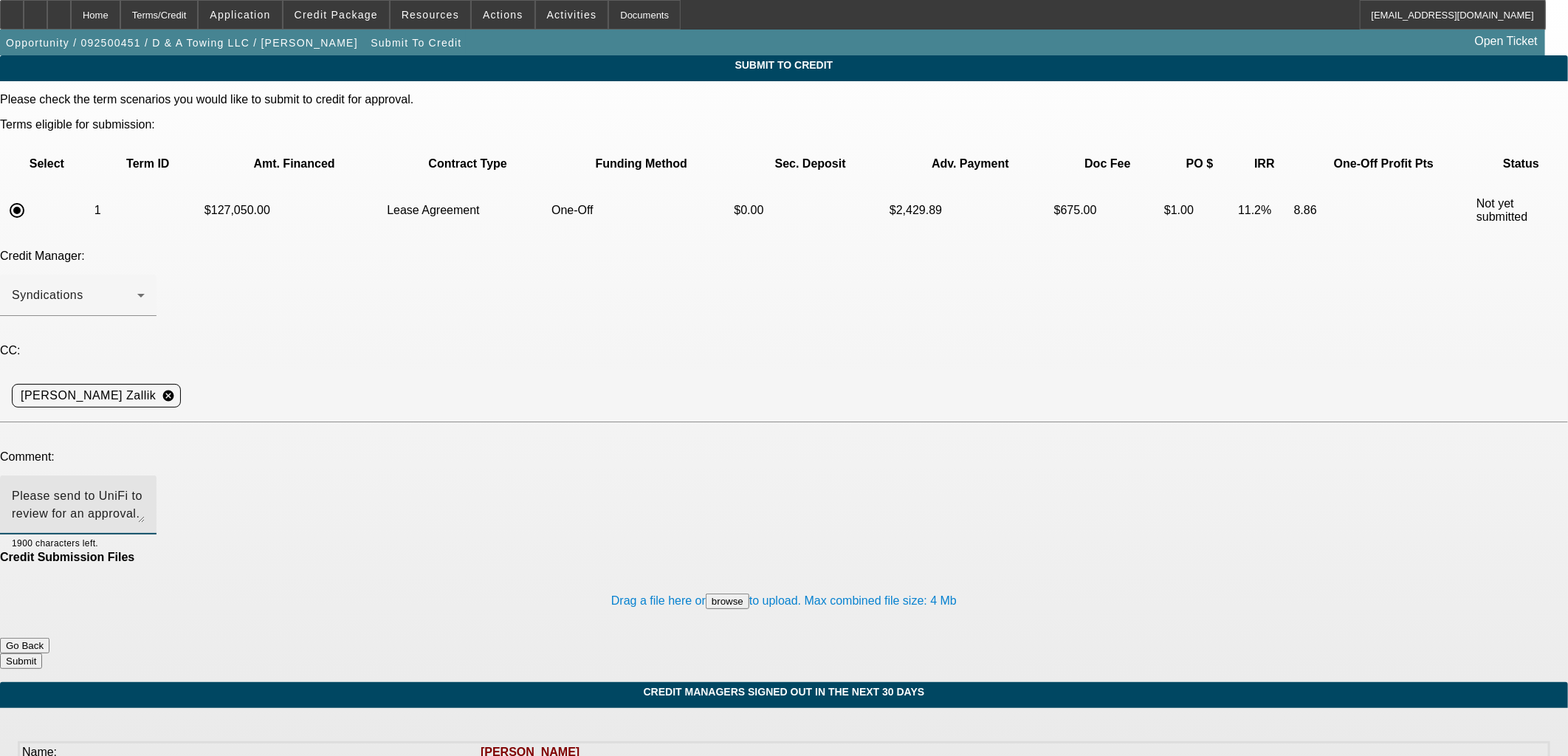
click at [145, 488] on textarea "Please send to UniFi to review for an approval. See additional comments for mor…" at bounding box center [78, 505] width 133 height 35
type textarea "Please send to UniFi to review for an app only approval. See additional comment…"
click at [42, 654] on button "Submit" at bounding box center [21, 661] width 42 height 15
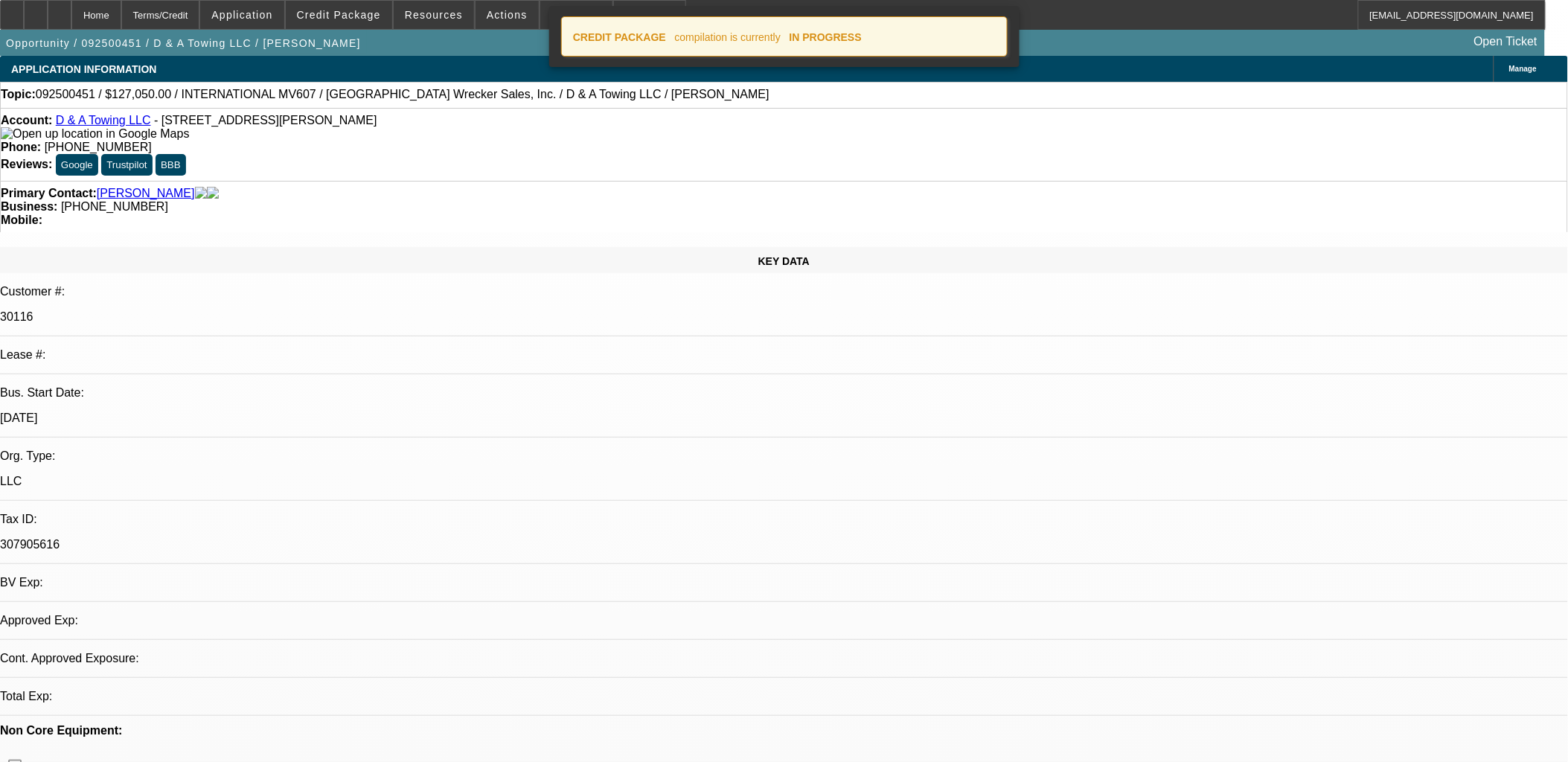
select select "0"
select select "3"
select select "0"
select select "2"
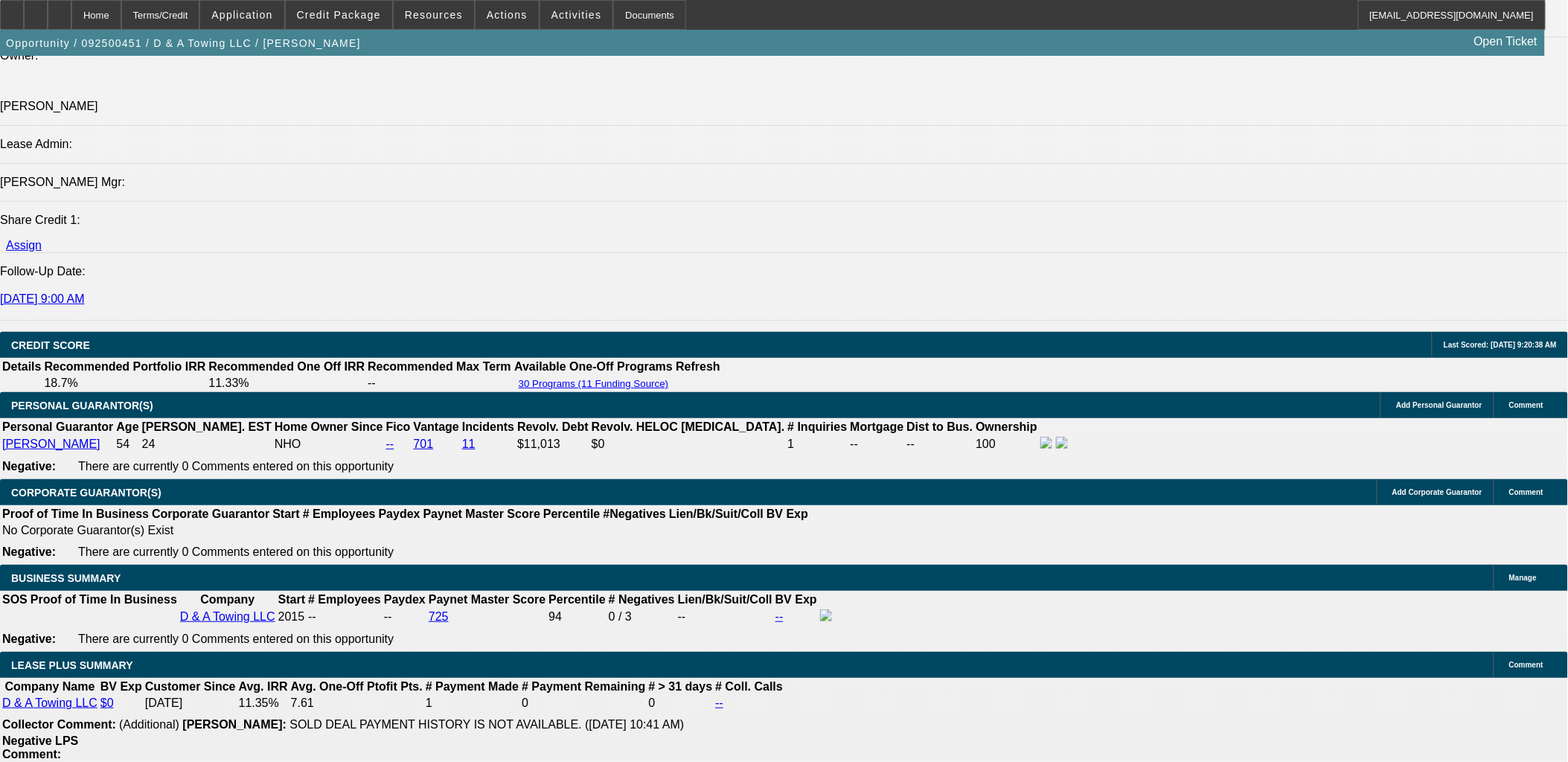
scroll to position [1902, 0]
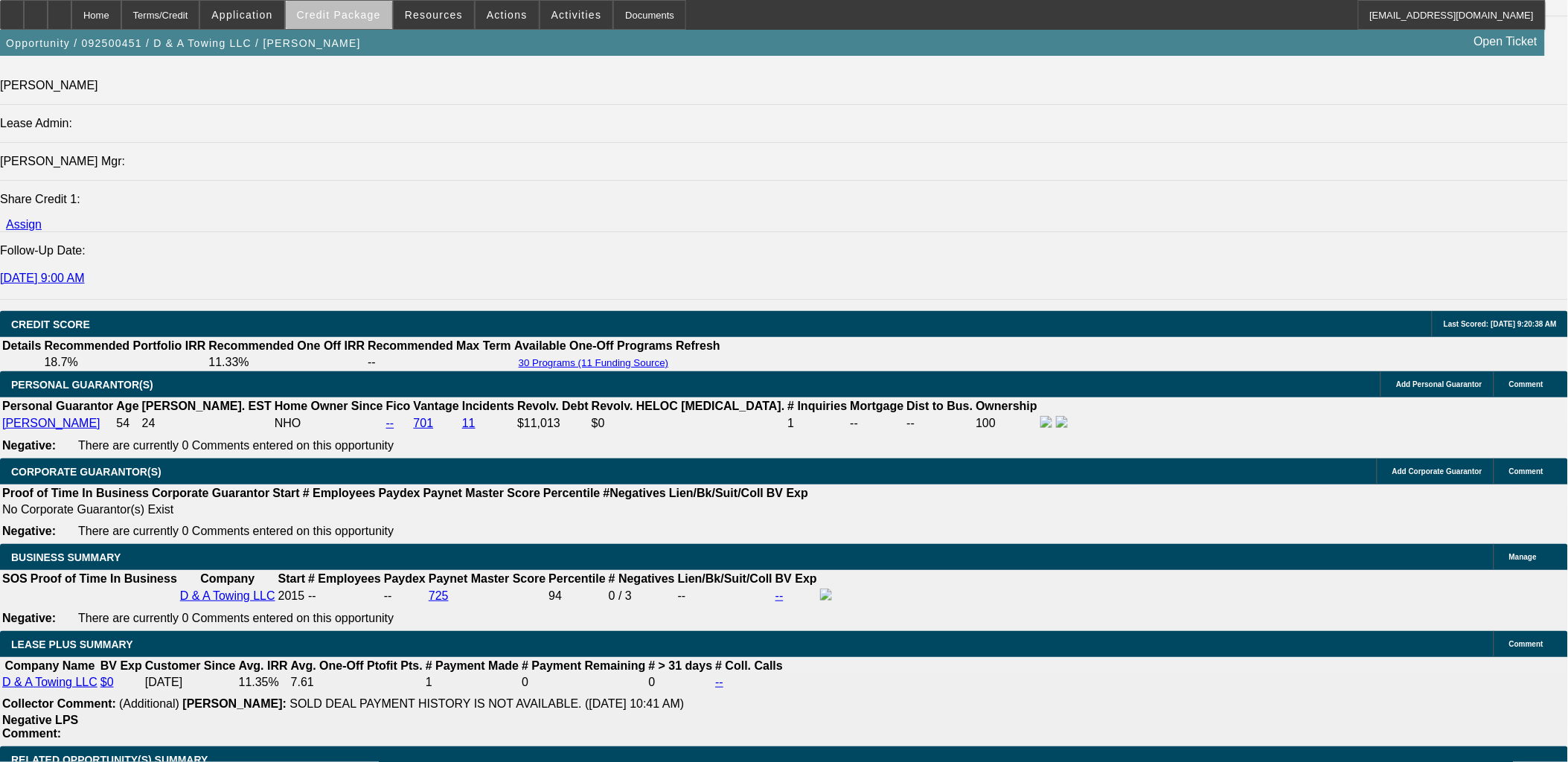
click at [378, 25] on span at bounding box center [338, 14] width 106 height 35
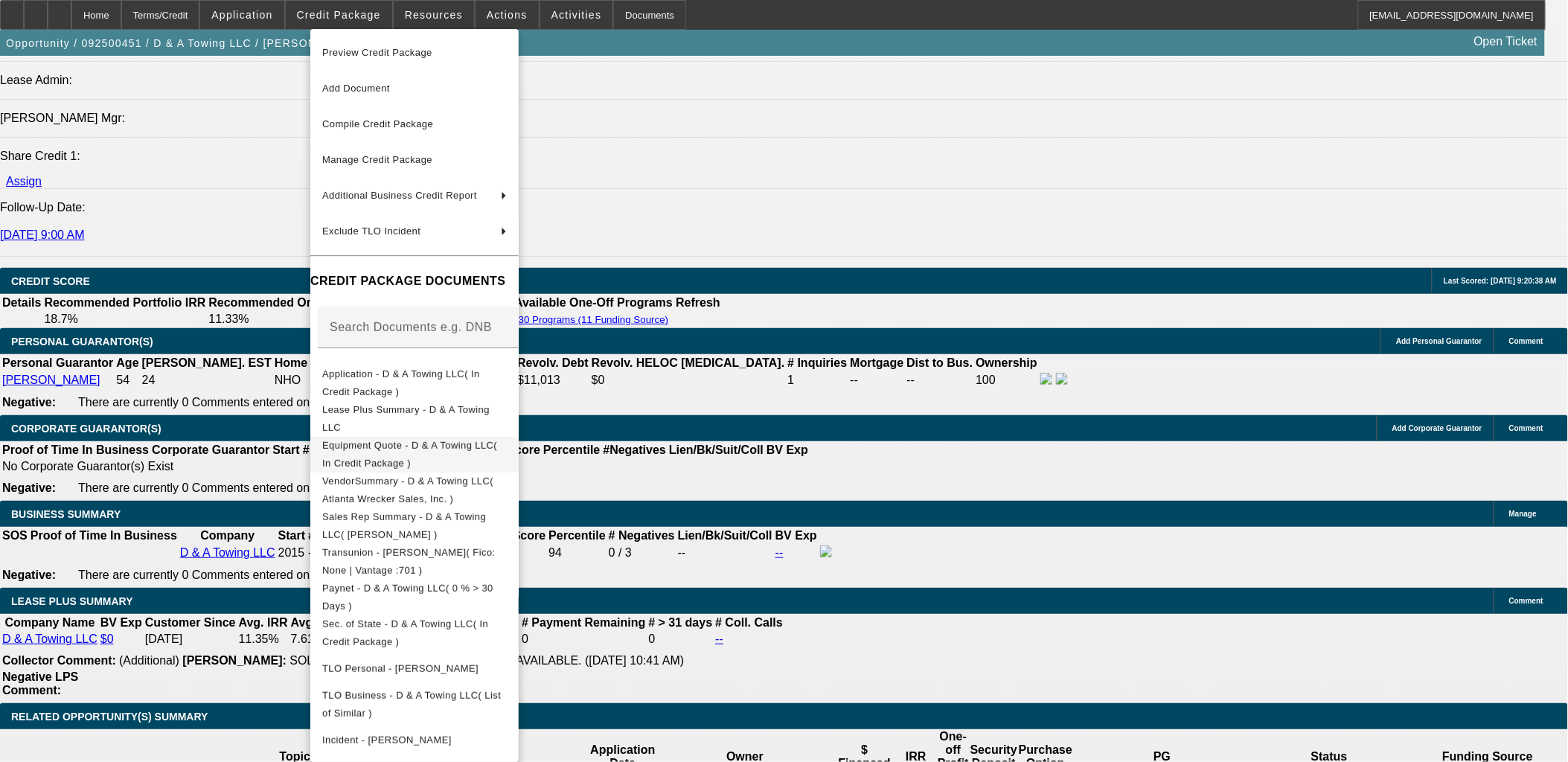
scroll to position [1984, 0]
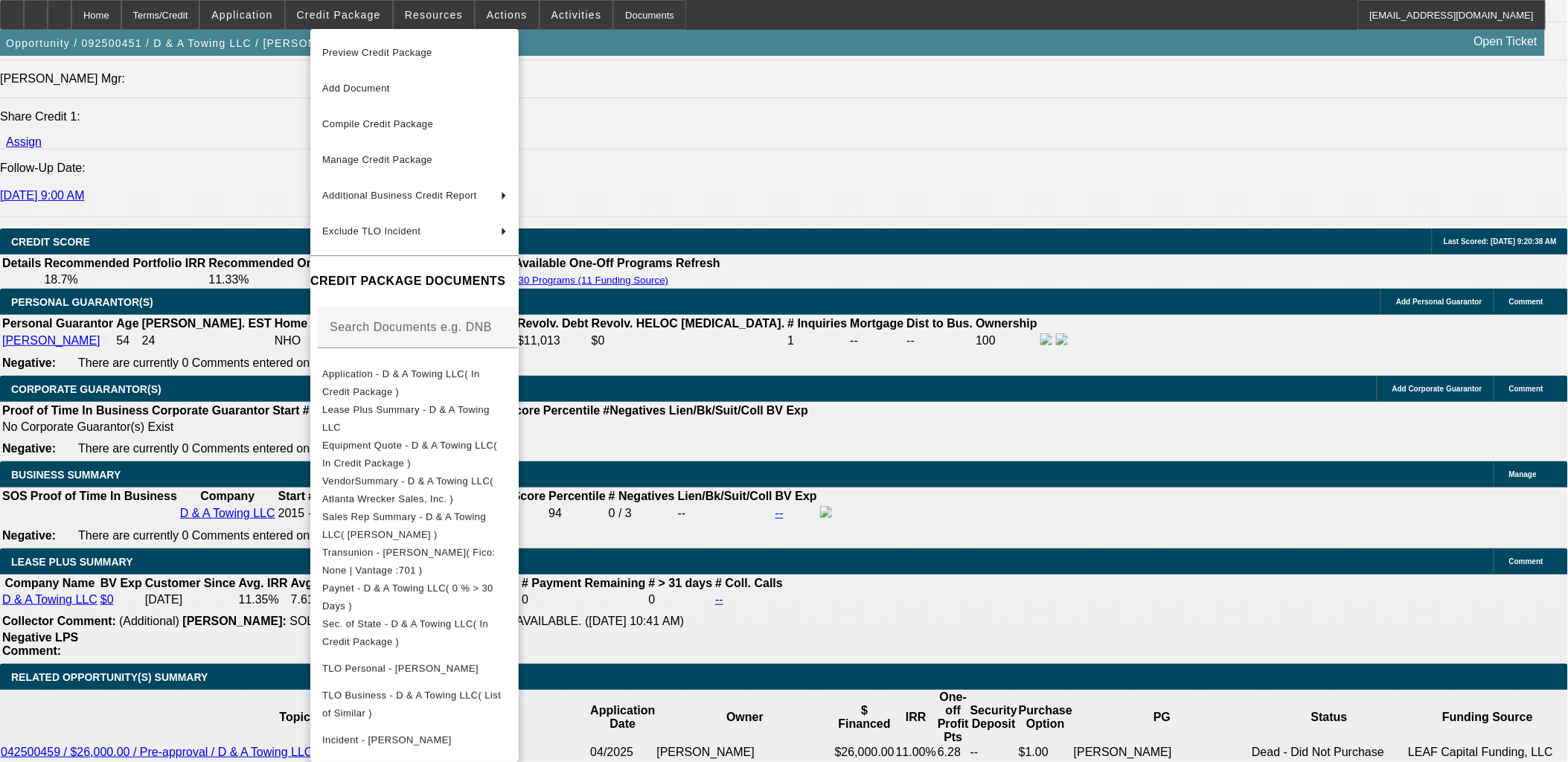
click at [801, 563] on div at bounding box center [784, 381] width 1568 height 762
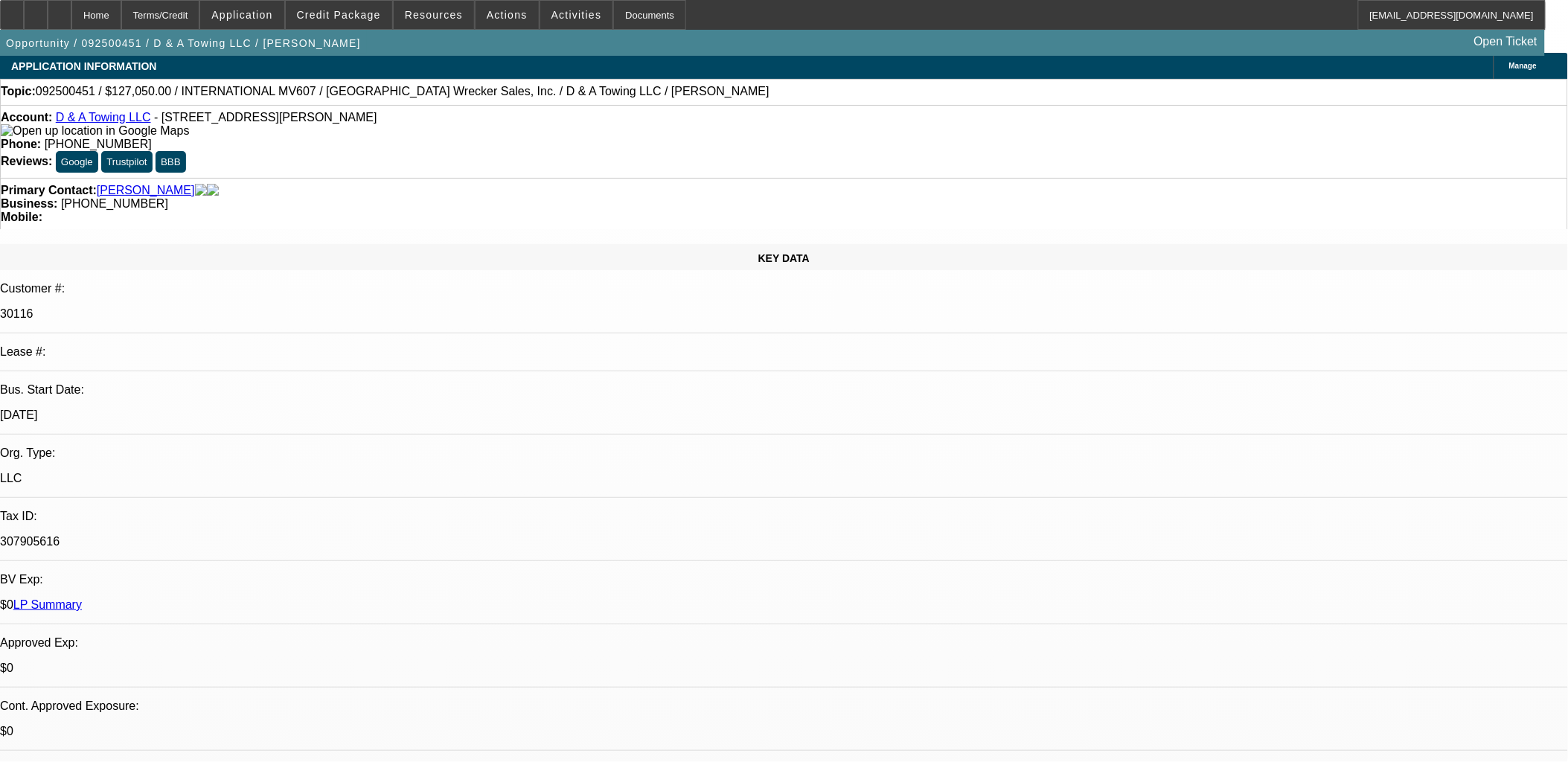
scroll to position [0, 0]
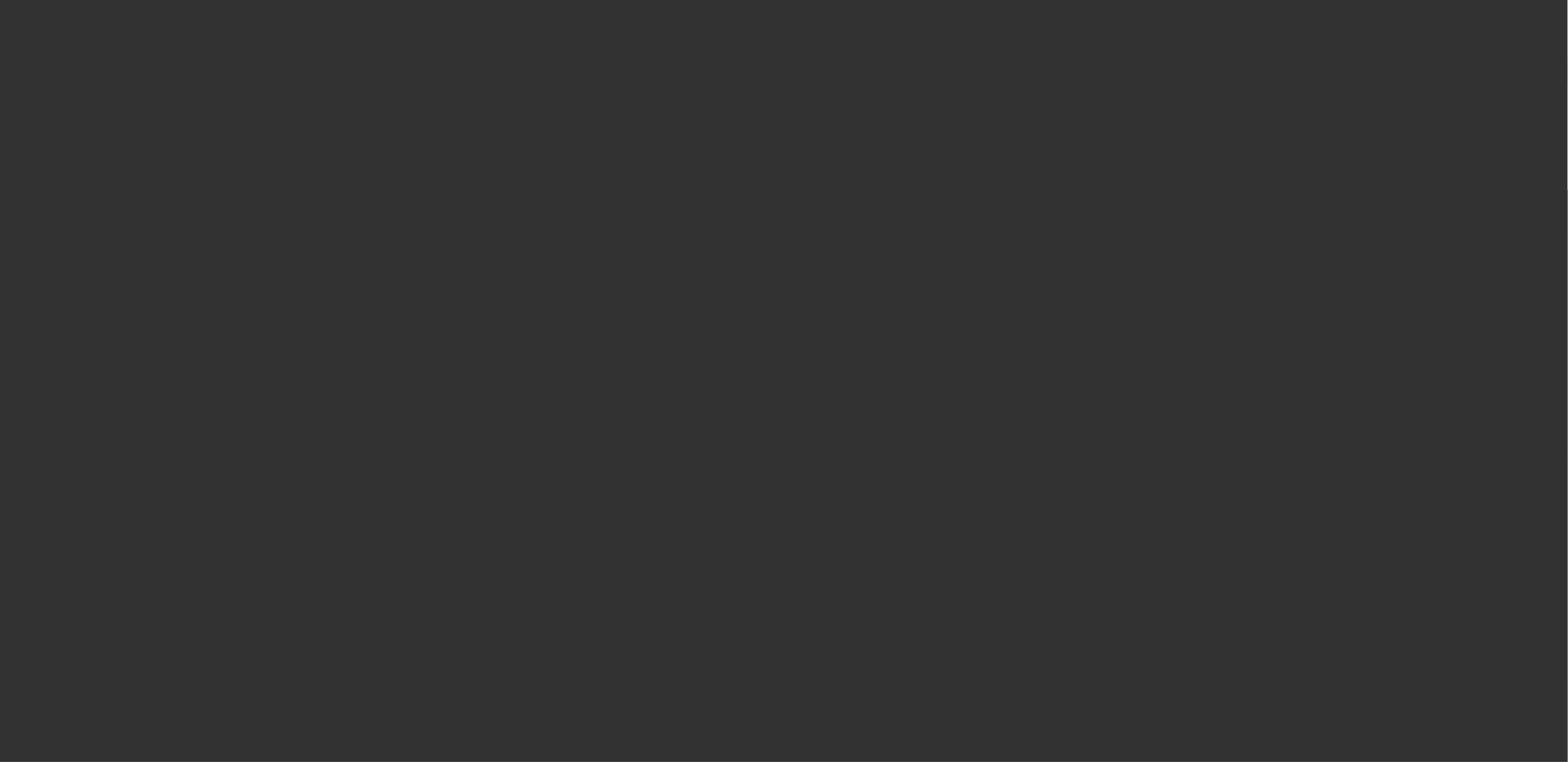
click at [754, 376] on div at bounding box center [784, 381] width 1568 height 762
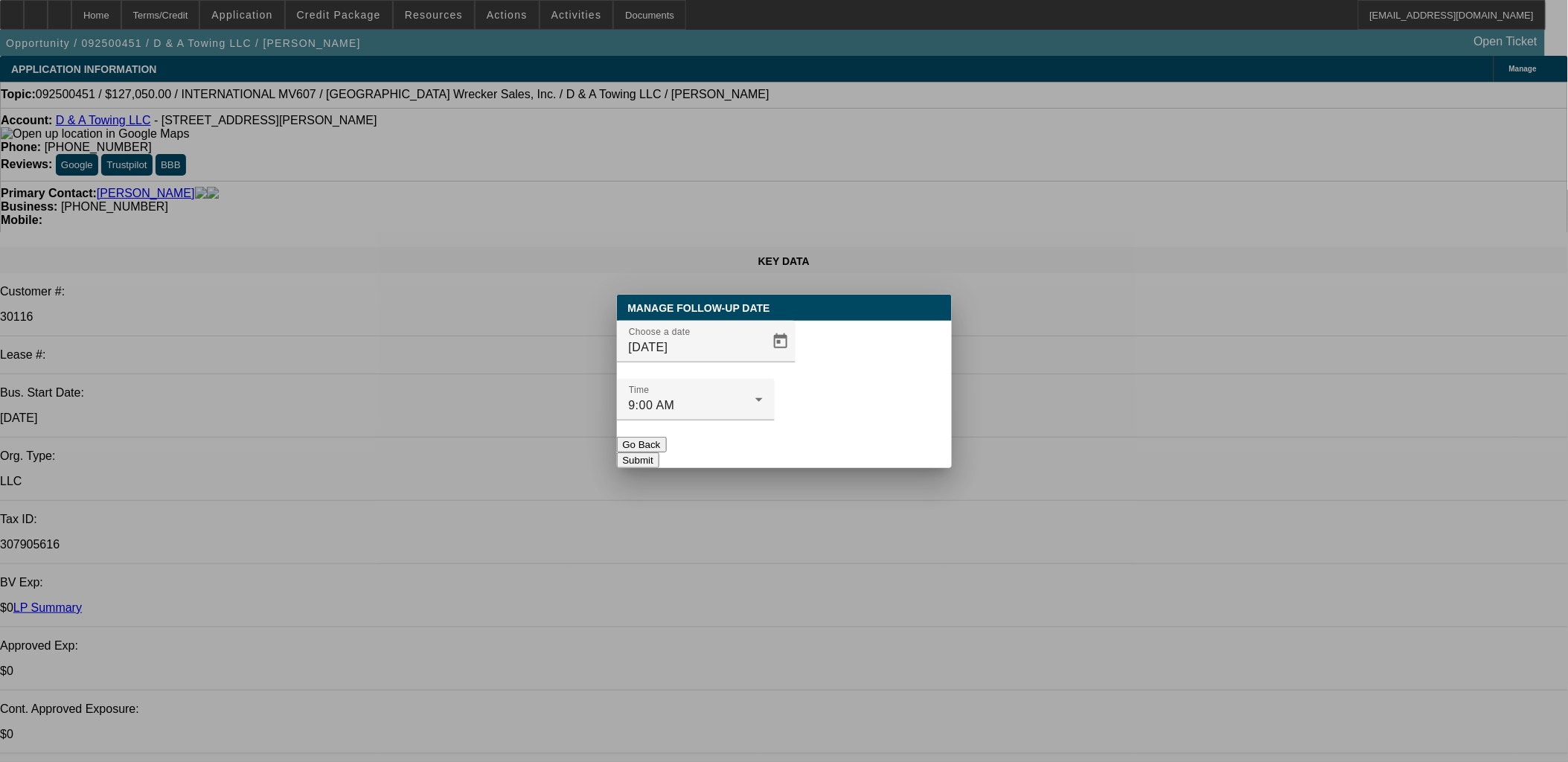
click at [749, 376] on div at bounding box center [784, 381] width 1568 height 762
click at [763, 359] on span "Open calendar" at bounding box center [780, 341] width 35 height 35
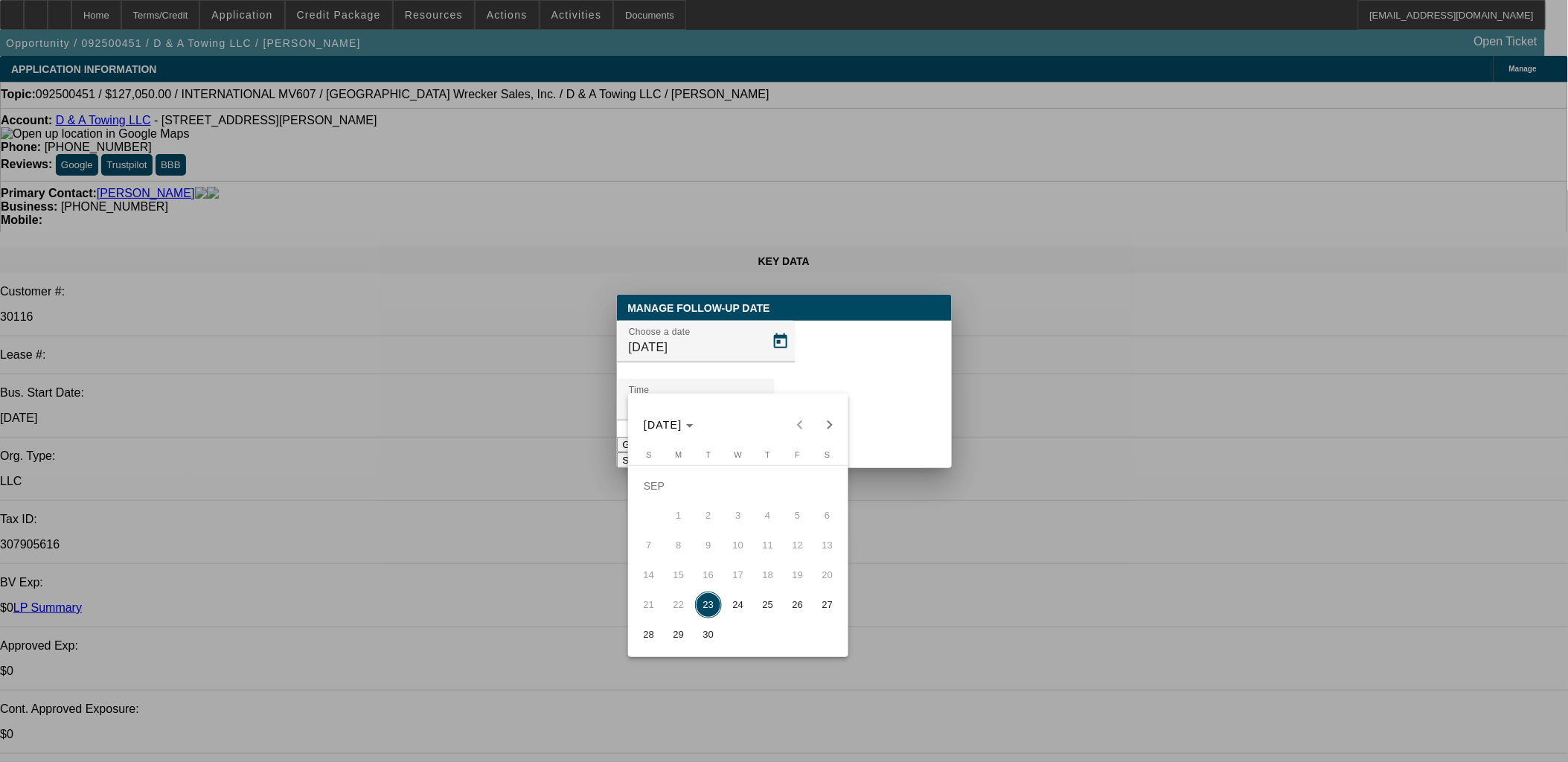
drag, startPoint x: 730, startPoint y: 615, endPoint x: 838, endPoint y: 381, distance: 257.7
click at [730, 614] on span "24" at bounding box center [738, 605] width 27 height 27
type input "[DATE]"
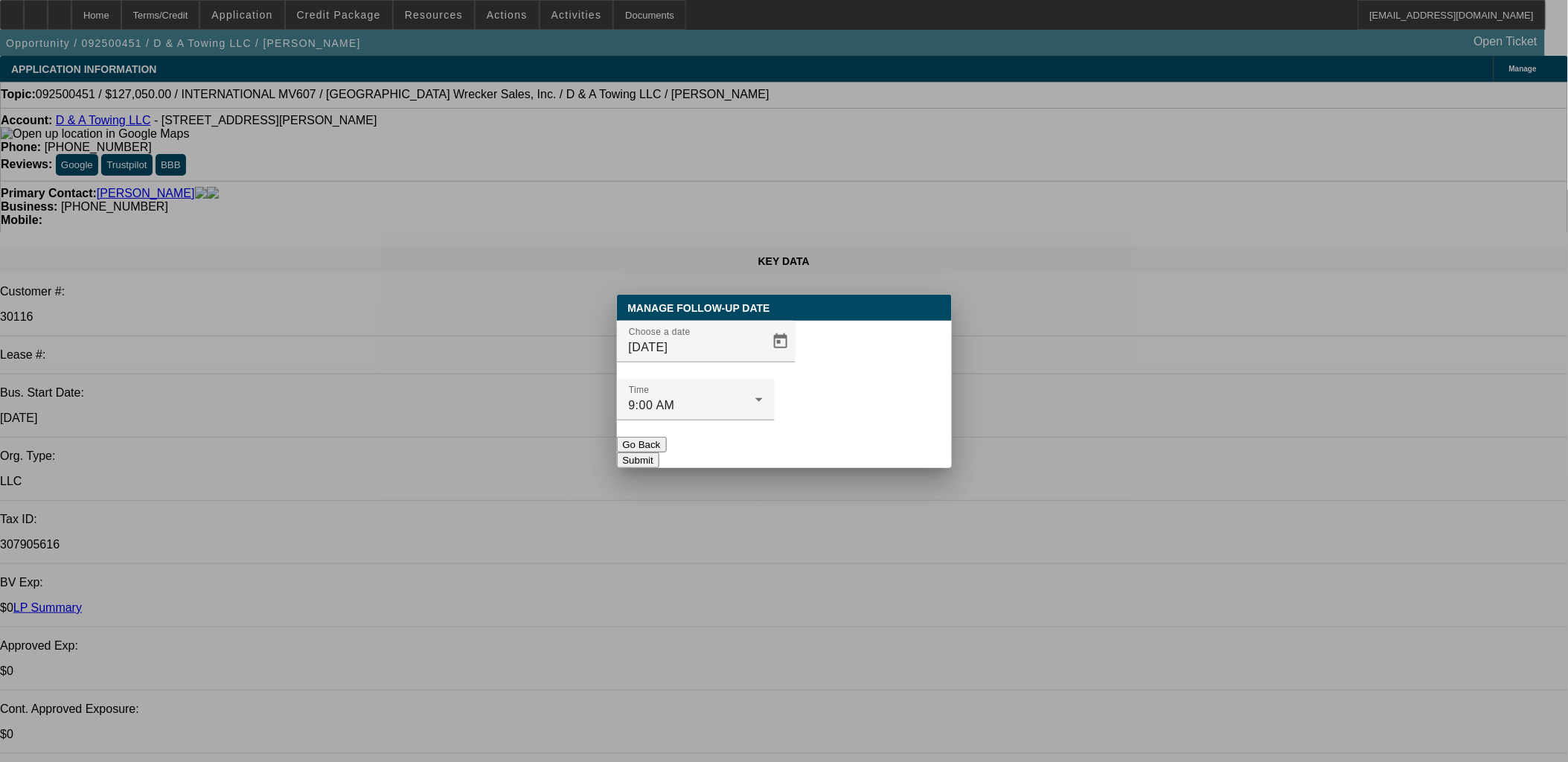
click at [660, 452] on button "Submit" at bounding box center [638, 460] width 42 height 15
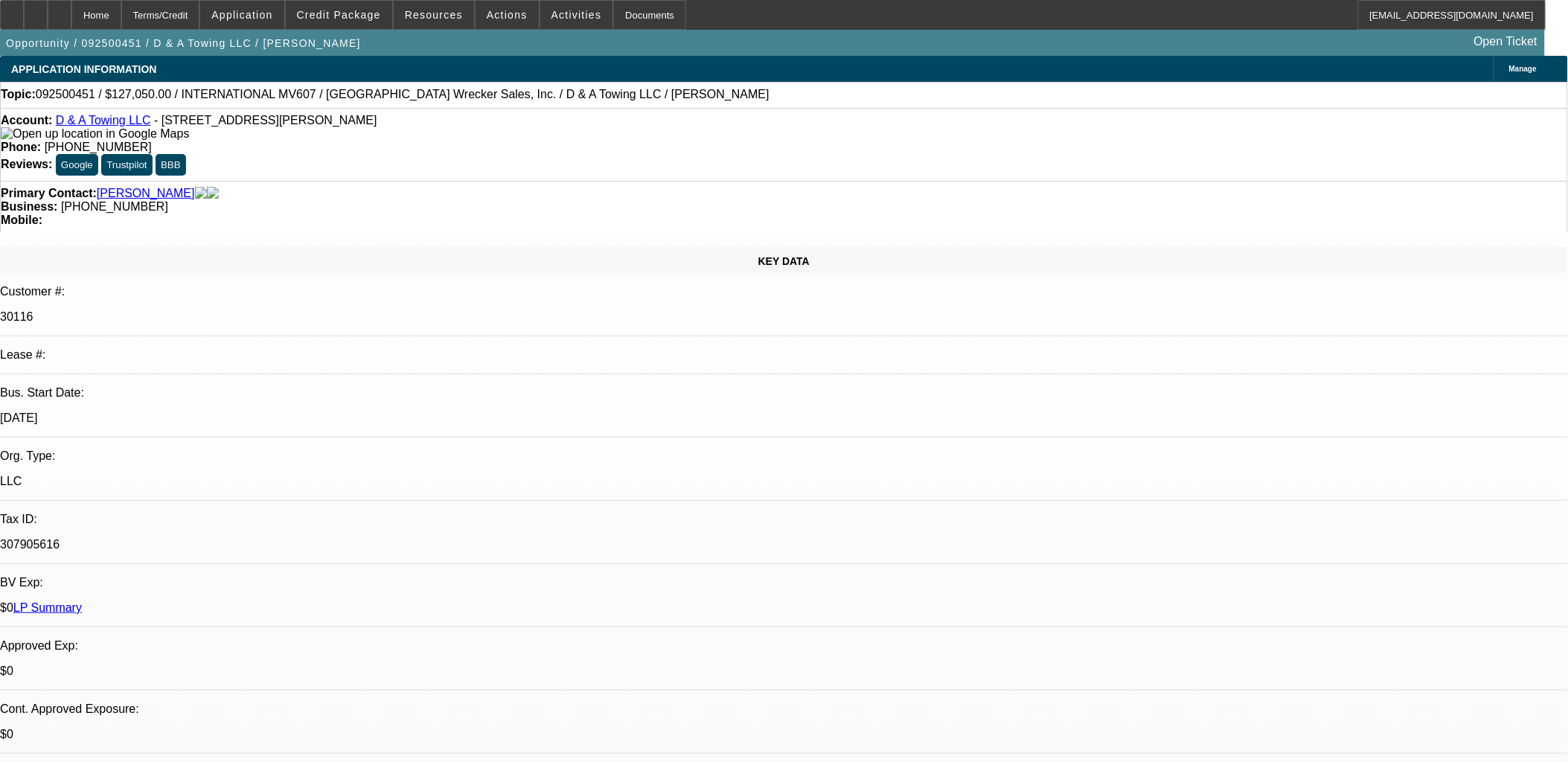
drag, startPoint x: 708, startPoint y: 415, endPoint x: 562, endPoint y: 403, distance: 146.5
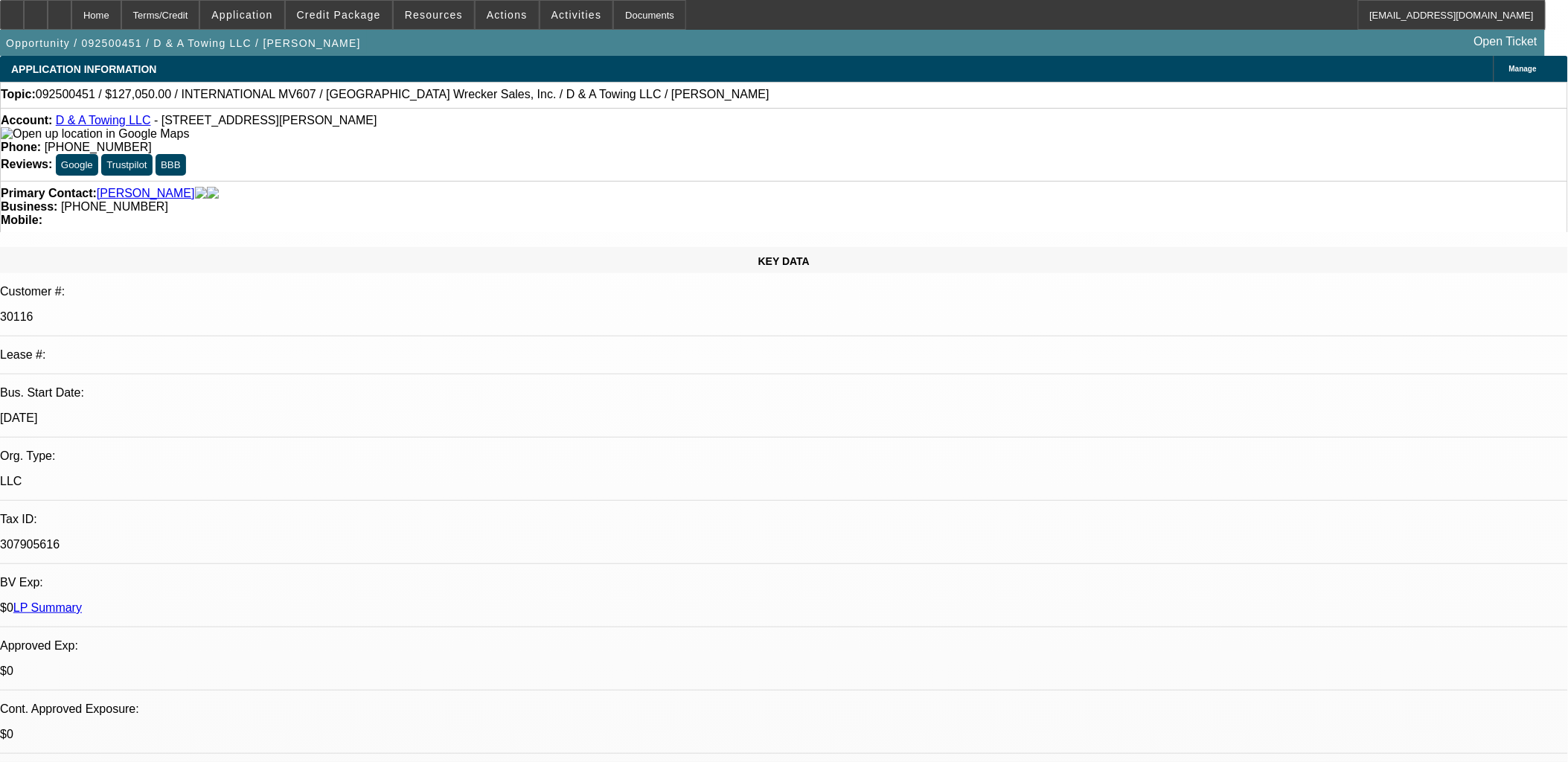
drag, startPoint x: 593, startPoint y: 355, endPoint x: 316, endPoint y: 323, distance: 278.8
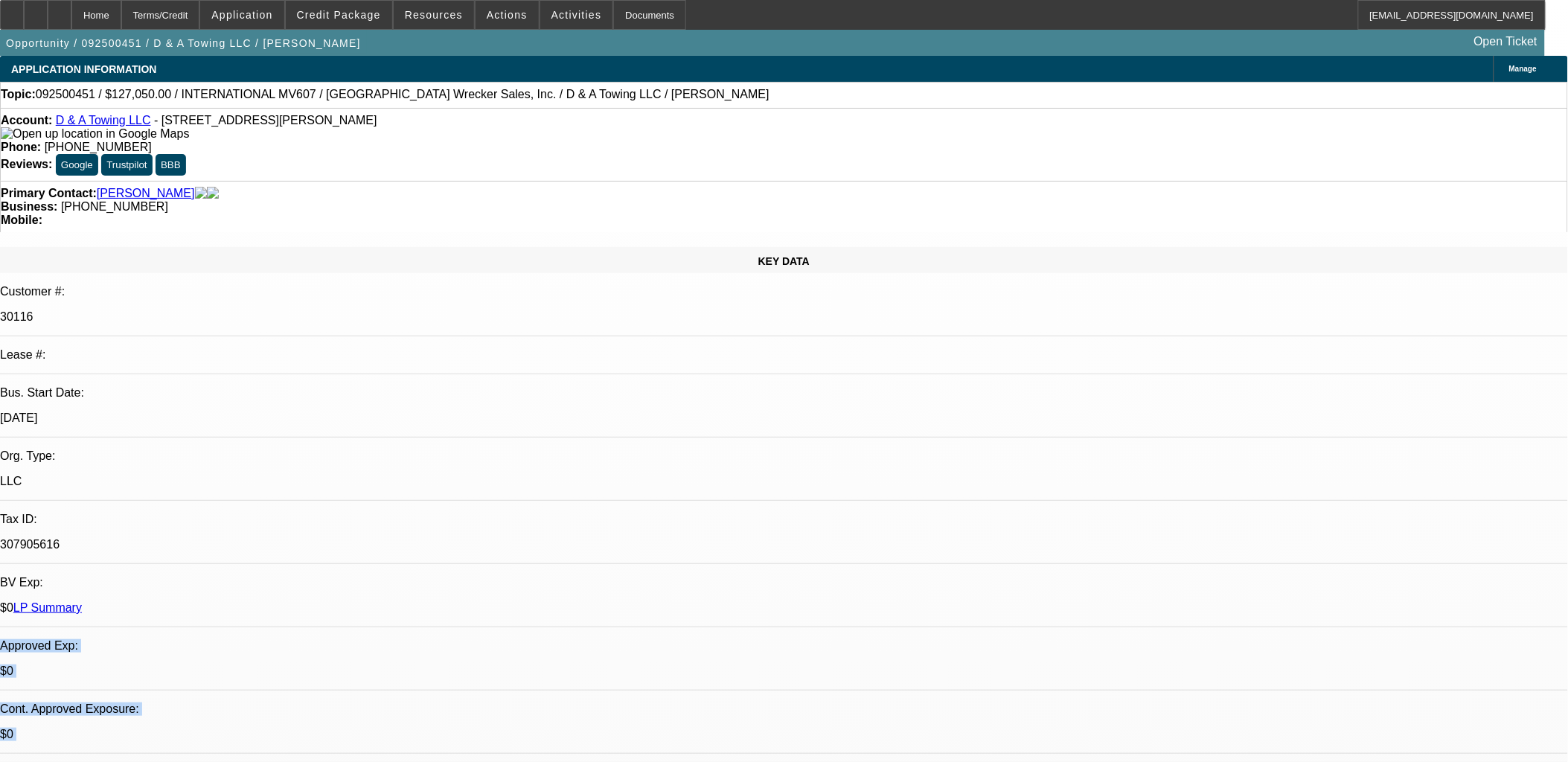
drag, startPoint x: 316, startPoint y: 323, endPoint x: 359, endPoint y: 337, distance: 45.2
click at [334, 664] on div "$0" at bounding box center [784, 671] width 1568 height 13
drag, startPoint x: 385, startPoint y: 337, endPoint x: 368, endPoint y: 331, distance: 18.0
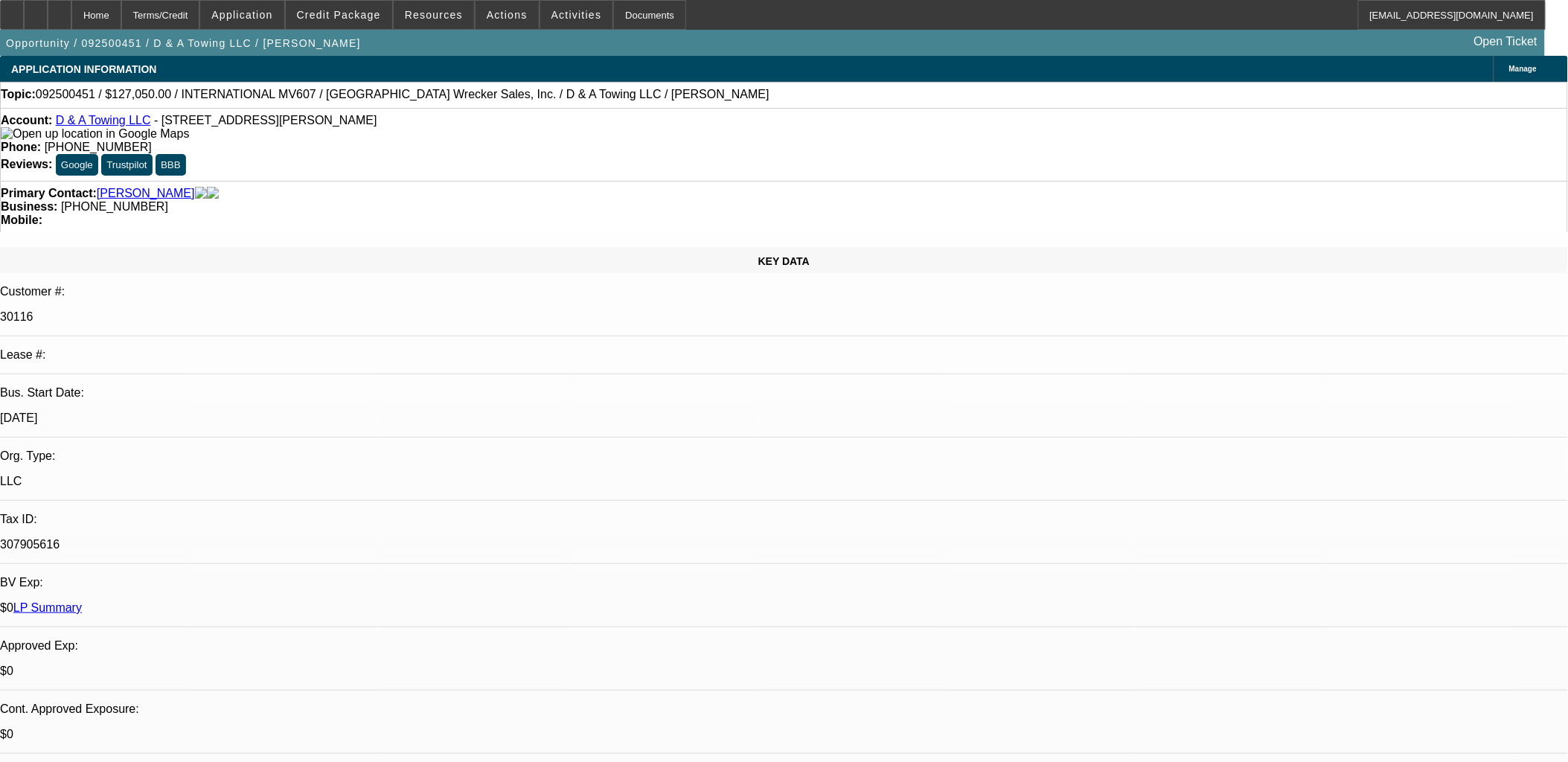
drag, startPoint x: 368, startPoint y: 331, endPoint x: 462, endPoint y: 350, distance: 95.9
drag, startPoint x: 559, startPoint y: 359, endPoint x: 585, endPoint y: 362, distance: 26.2
drag, startPoint x: 585, startPoint y: 362, endPoint x: 356, endPoint y: 328, distance: 231.5
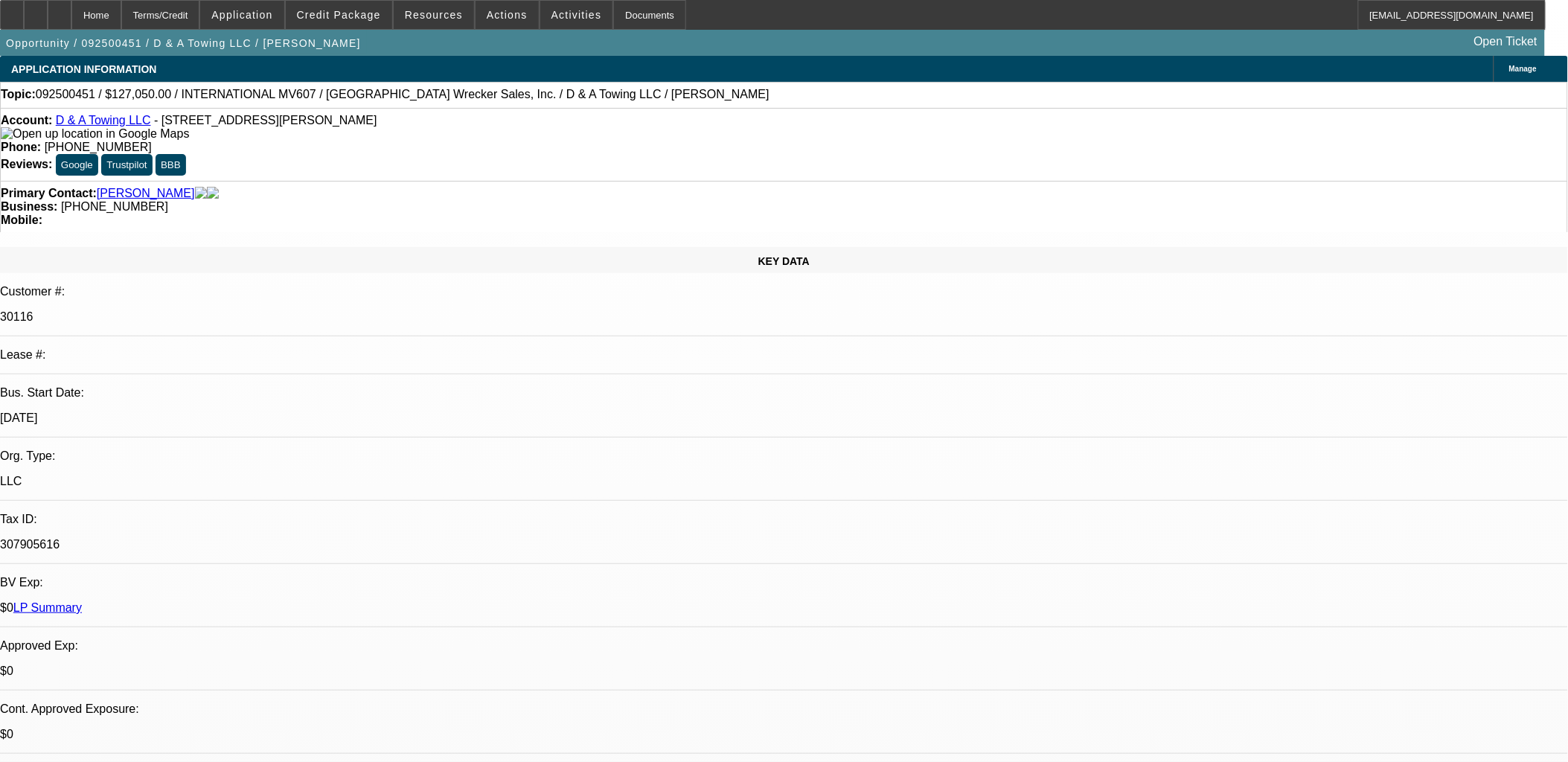
click at [122, 120] on link "D & A Towing LLC" at bounding box center [103, 120] width 96 height 12
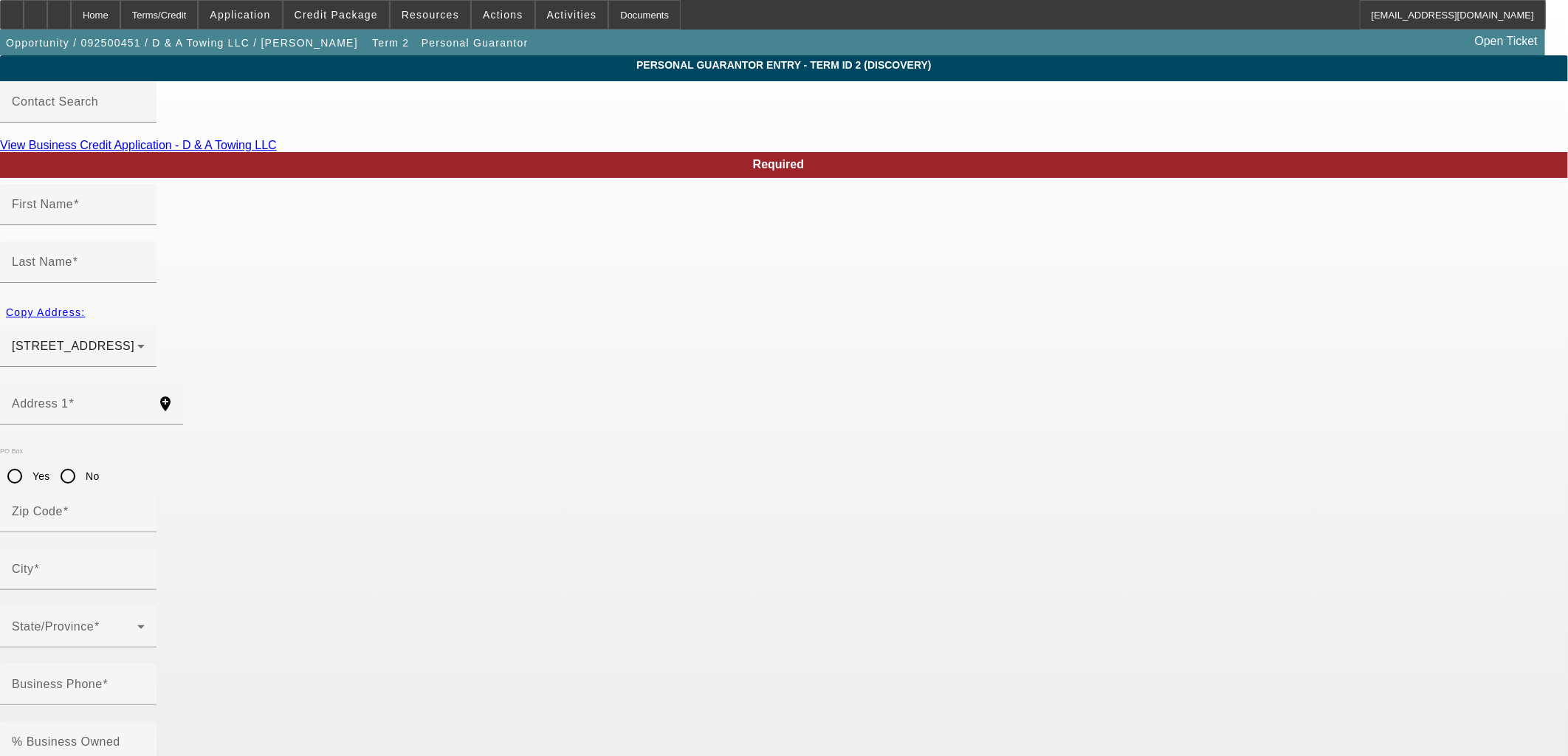
type input "Dennis"
type input "Mason"
type input "7005 East 450 North"
radio input "true"
type input "47649"
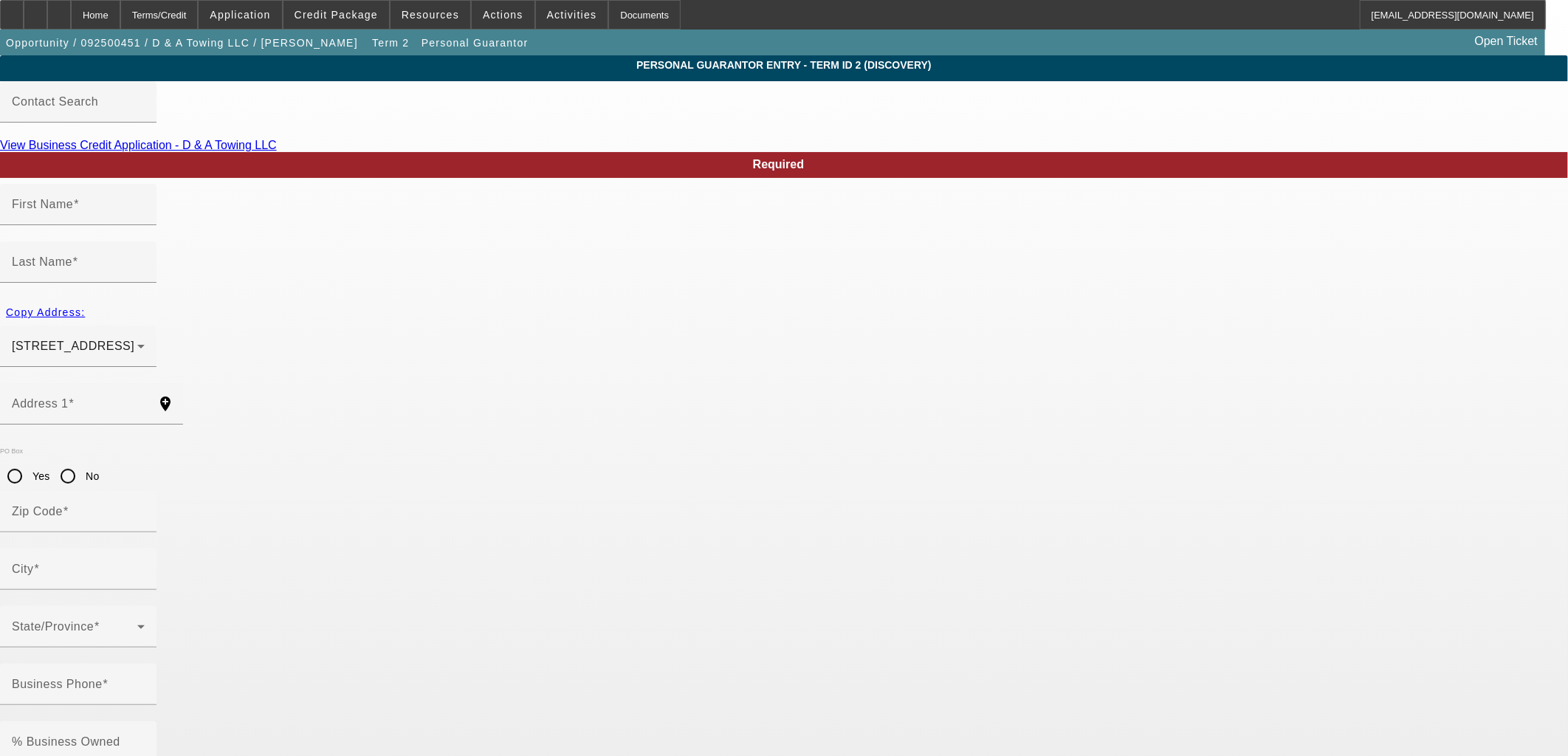
type input "Francisco"
type input "(812) 664-7550"
type input "100"
type input "307-90-5616"
type input "dennismason1971@gmail.com"
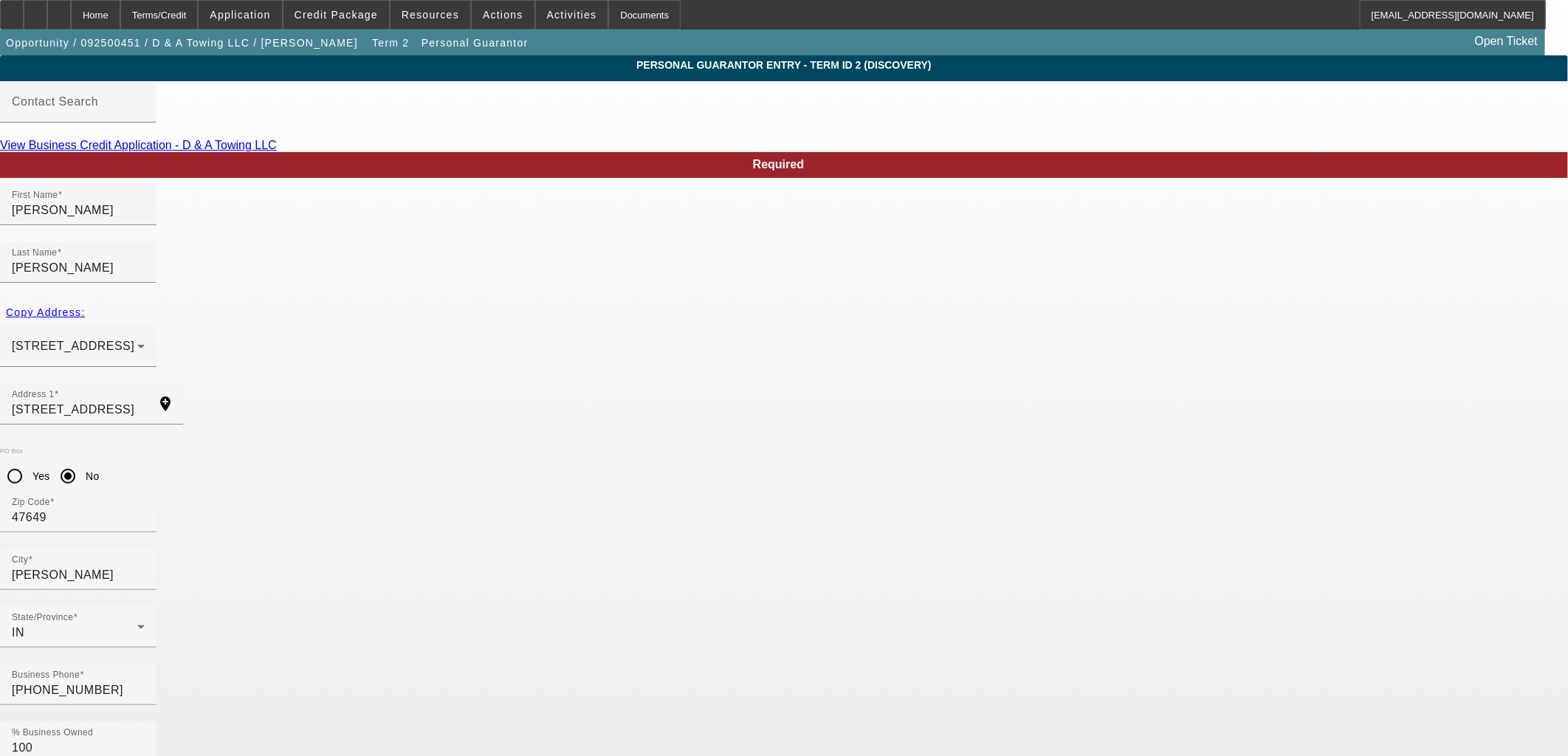
click at [217, 48] on span "button" at bounding box center [182, 42] width 364 height 35
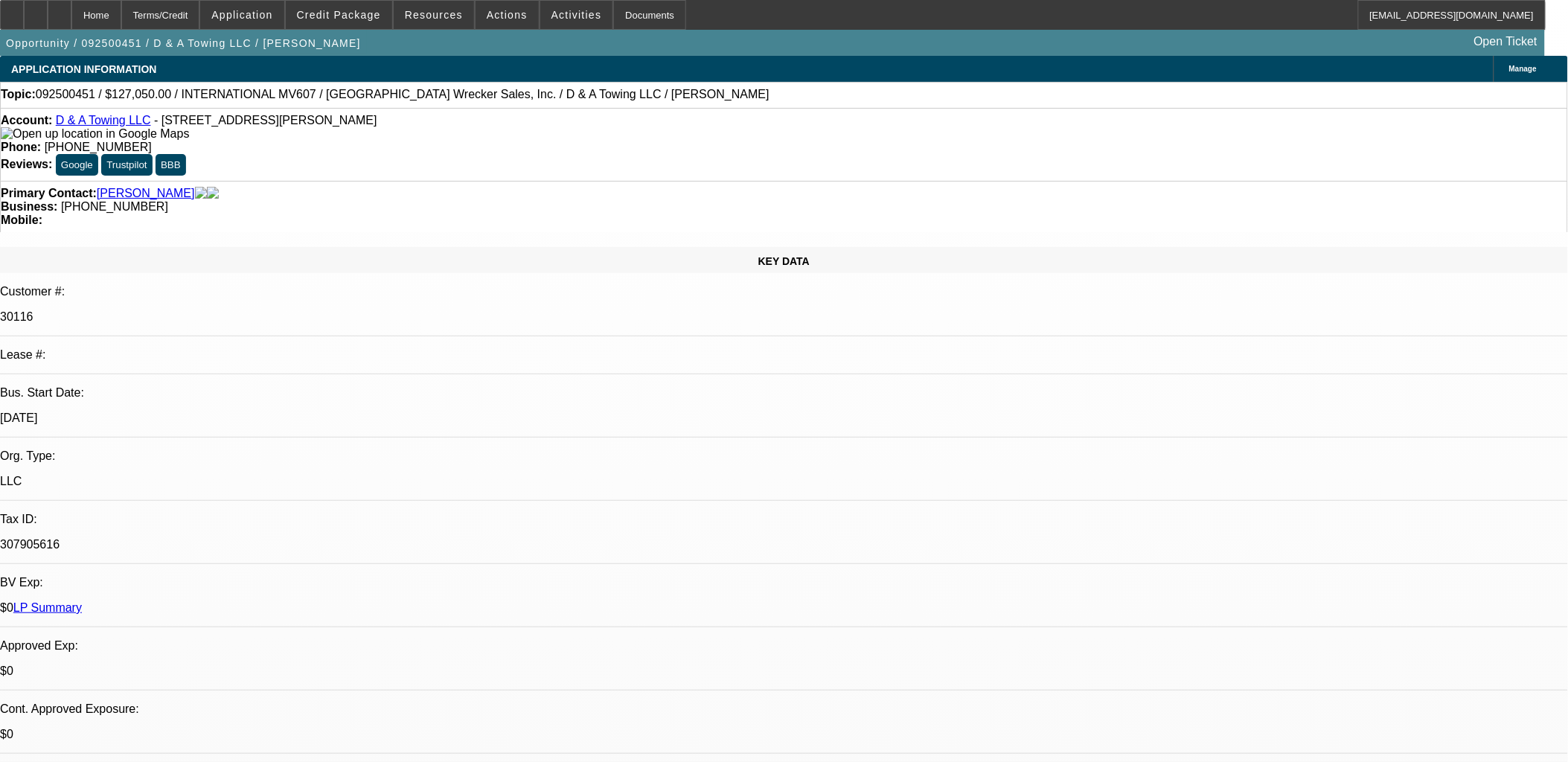
select select "0"
select select "3"
select select "0"
select select "2"
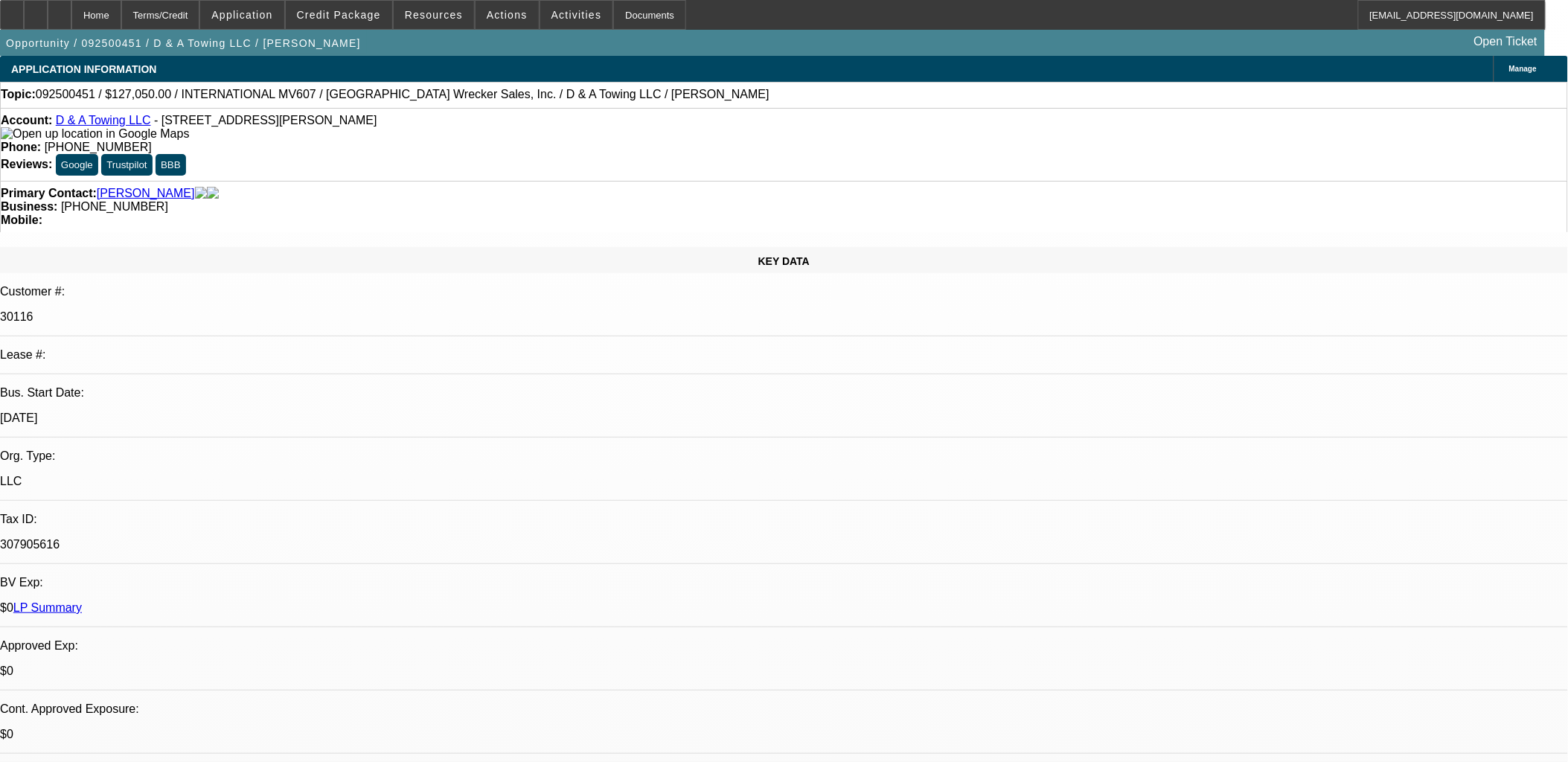
select select "0"
select select "3"
select select "0"
select select "2"
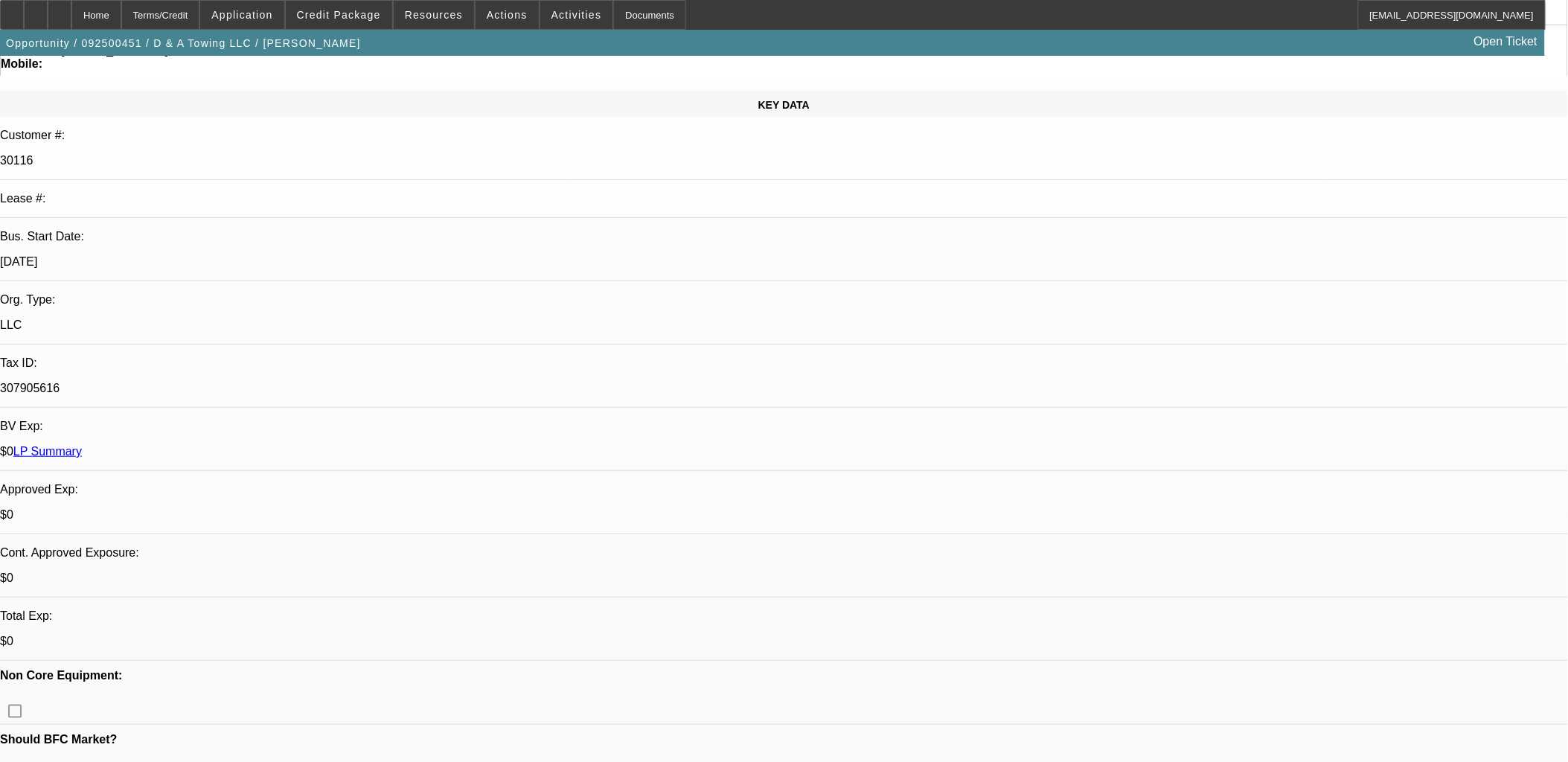
scroll to position [331, 0]
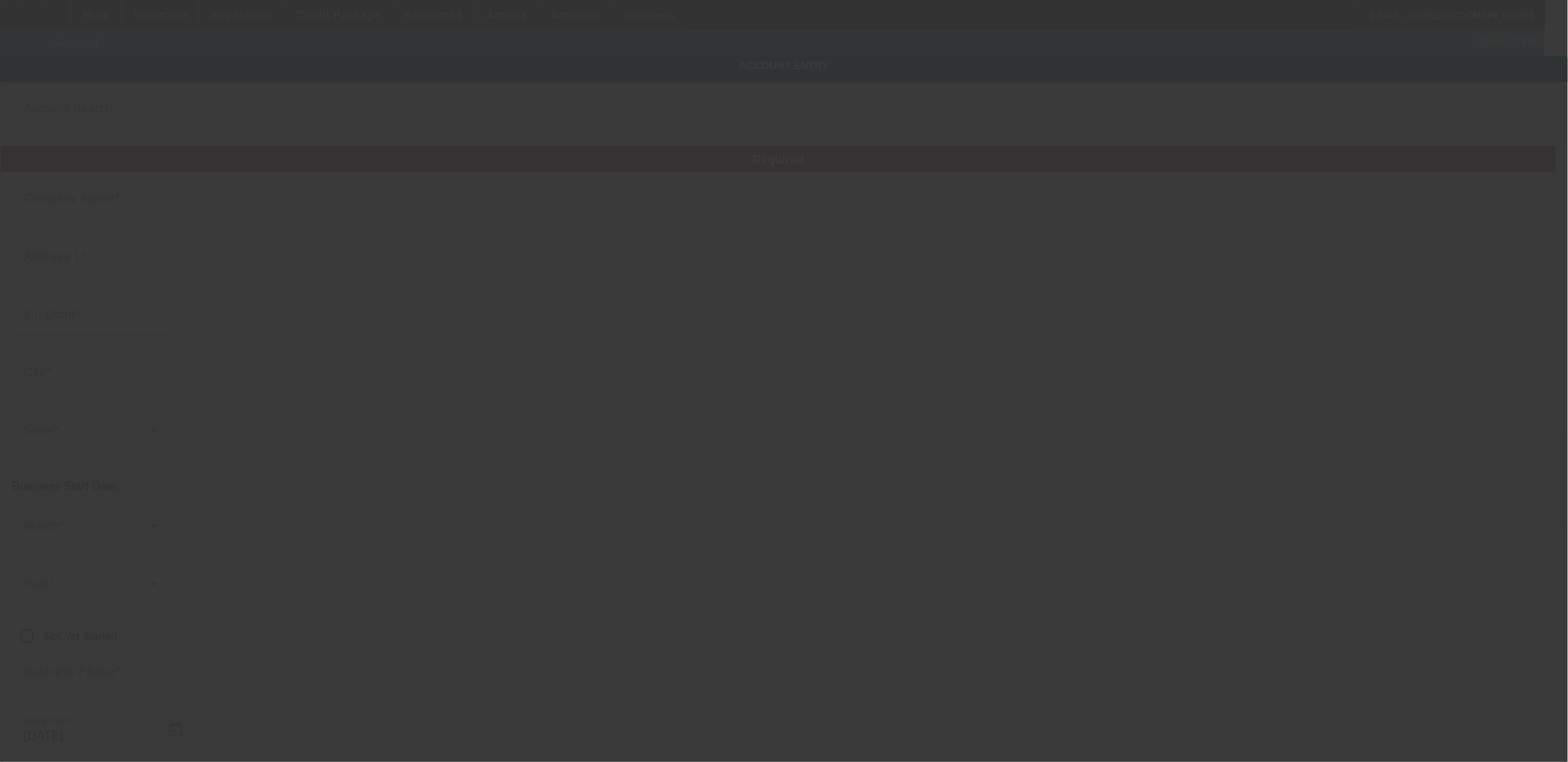
type input "D & A Towing LLC"
type input "7005 E 450 N"
type input "47649"
type input "Francisco"
type input "(812) 664-7550"
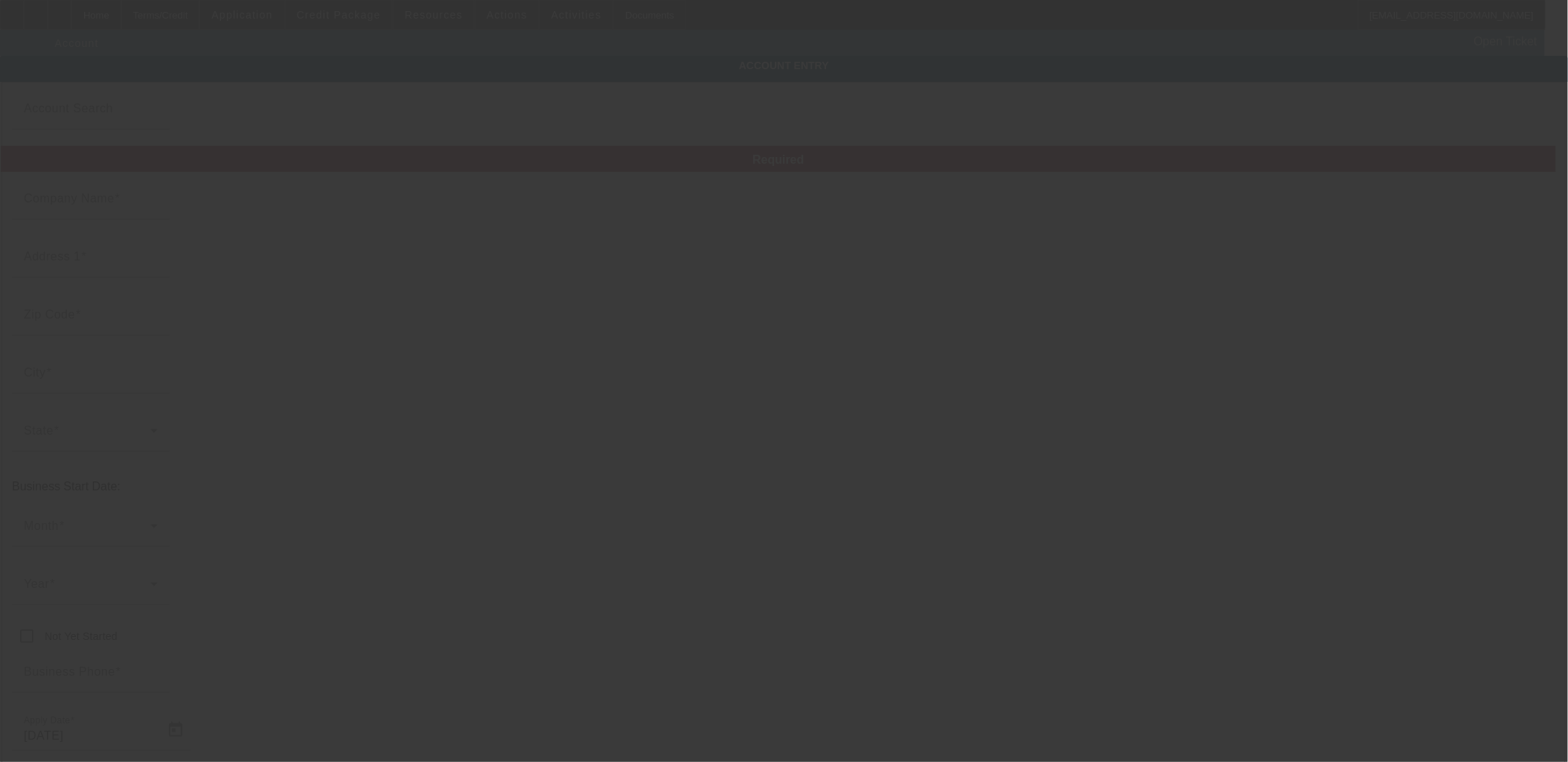
type input "9/22/2025"
type input "Gibson"
type input "307905616"
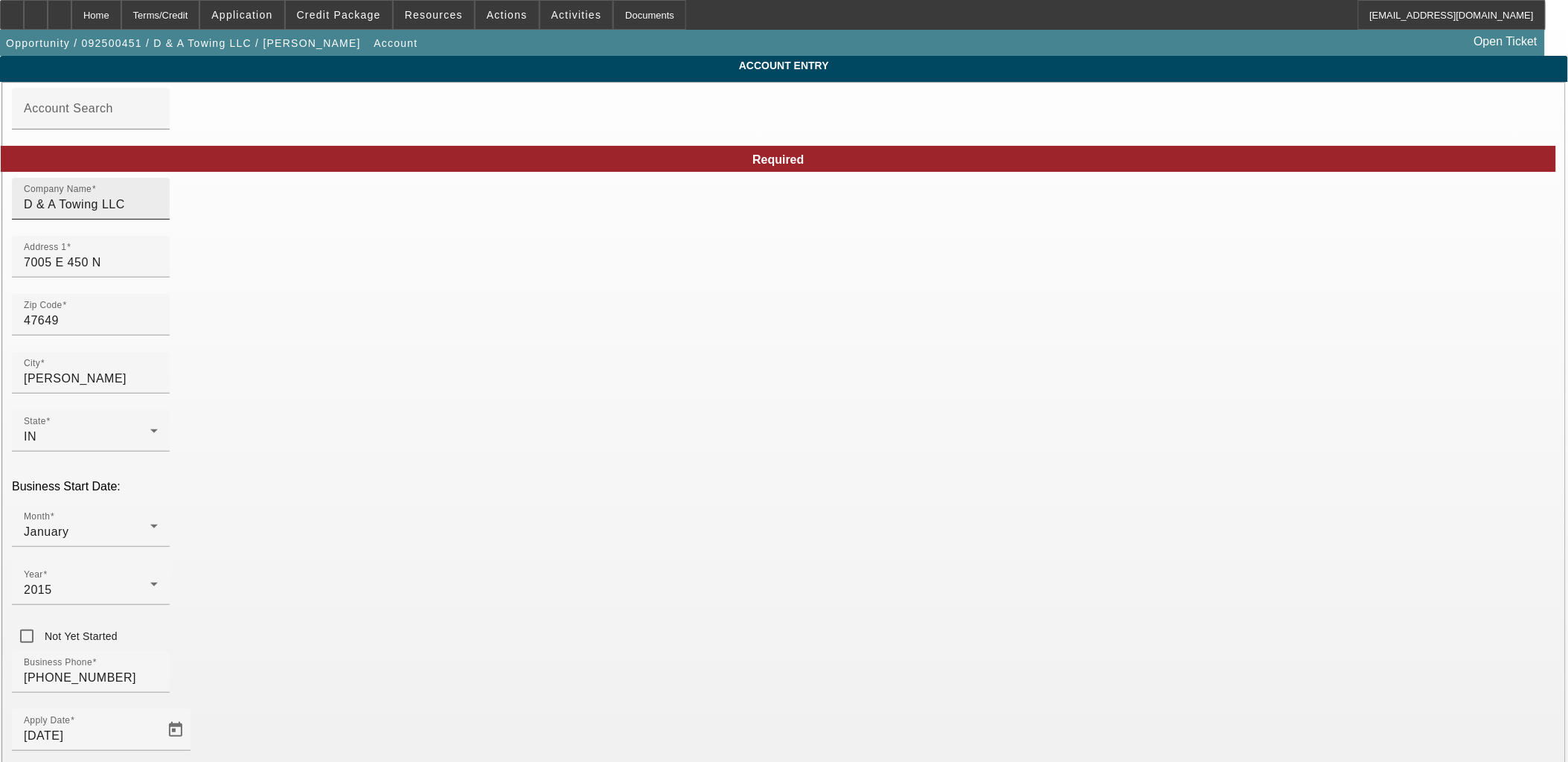
click at [158, 200] on div "Company Name D & A Towing LLC" at bounding box center [91, 199] width 134 height 42
click at [158, 210] on input "D & A Towing LLC" at bounding box center [91, 205] width 134 height 18
click at [158, 262] on div "Address 1 7005 E 450 N" at bounding box center [91, 257] width 134 height 42
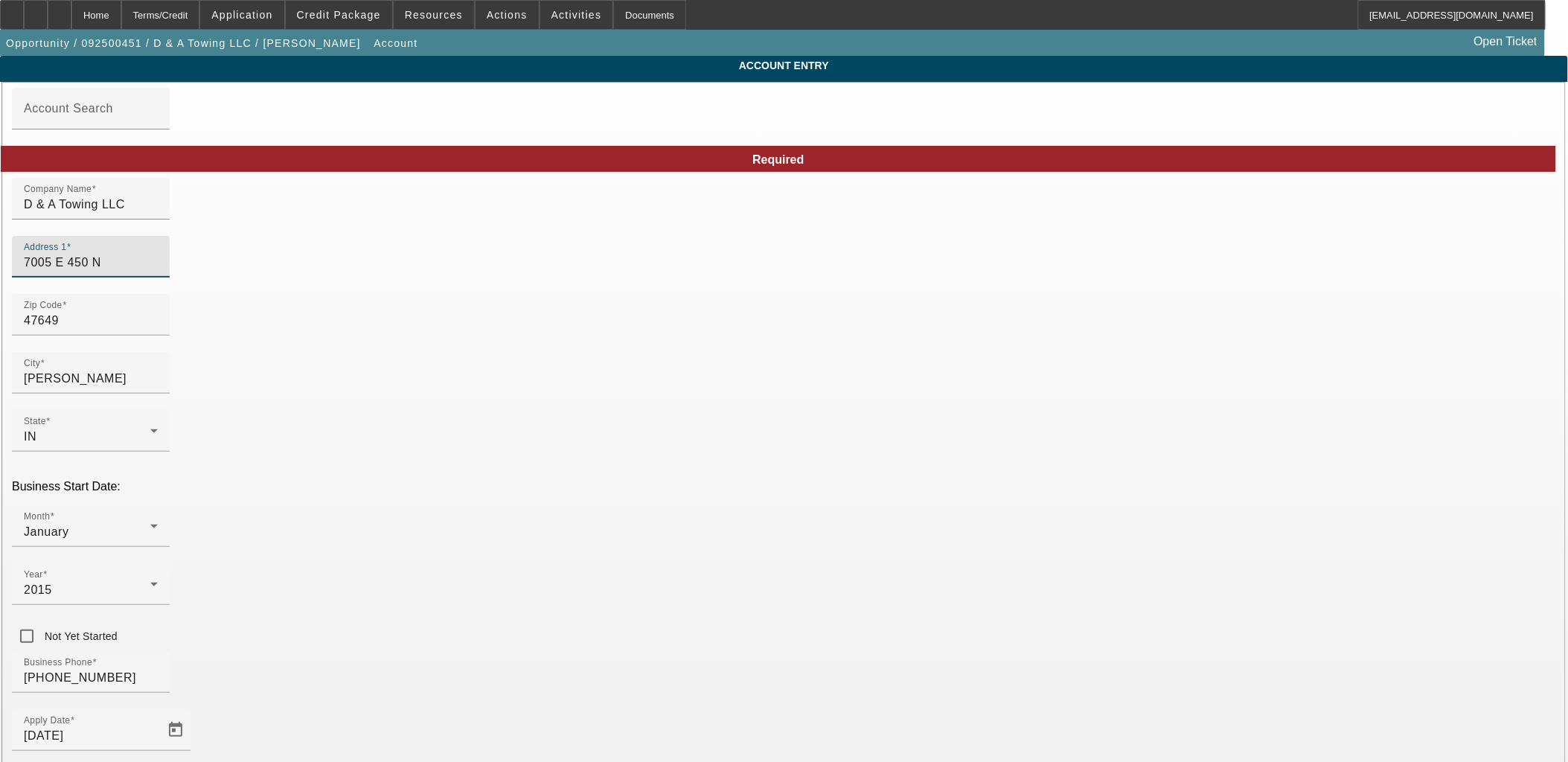
click at [158, 271] on input "7005 E 450 N" at bounding box center [91, 262] width 134 height 18
click at [158, 336] on div "Zip Code 47649" at bounding box center [91, 315] width 134 height 42
click at [158, 330] on input "47649" at bounding box center [91, 320] width 134 height 18
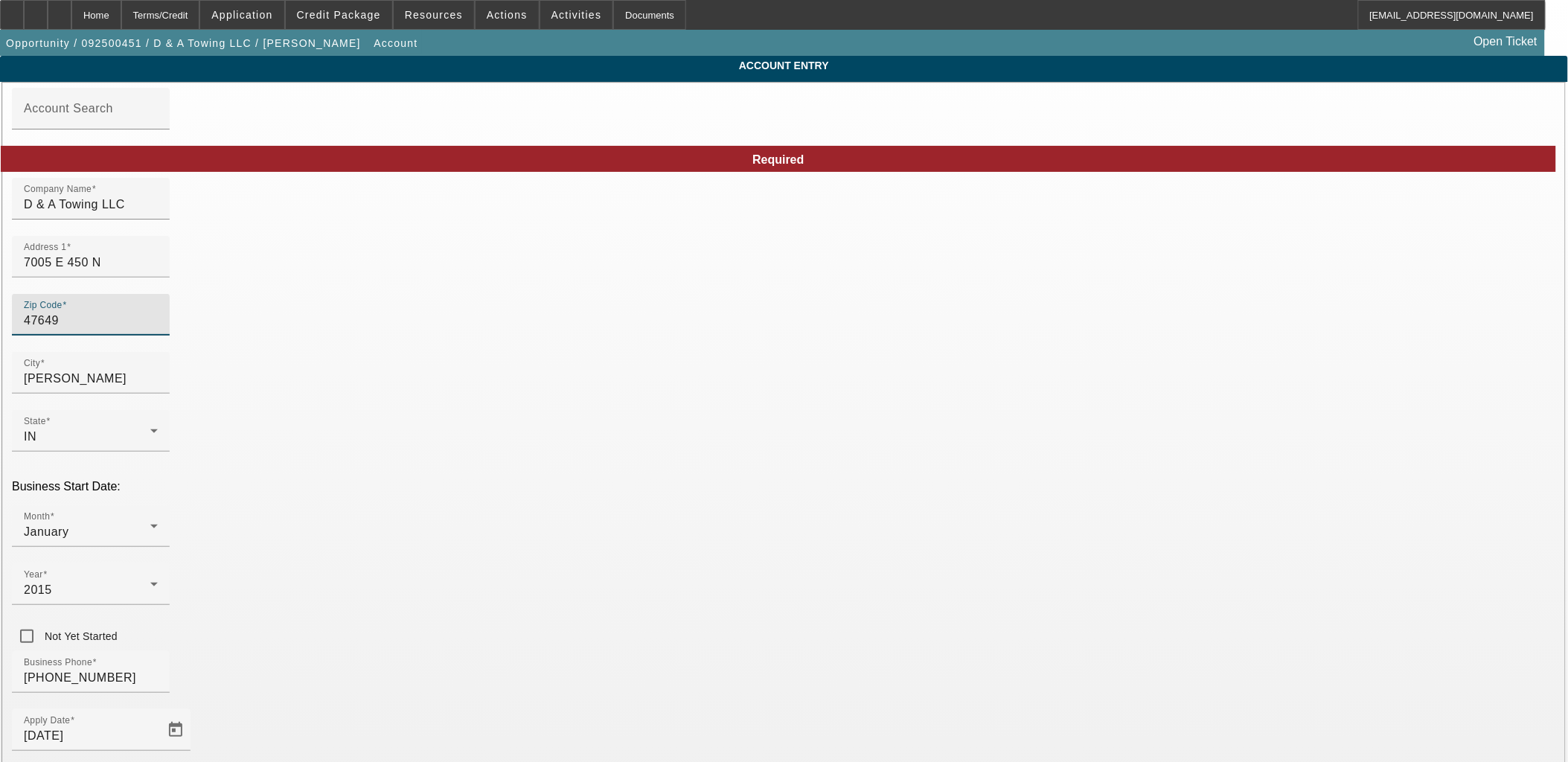
click at [158, 330] on input "47649" at bounding box center [91, 320] width 134 height 18
type input "Francisco"
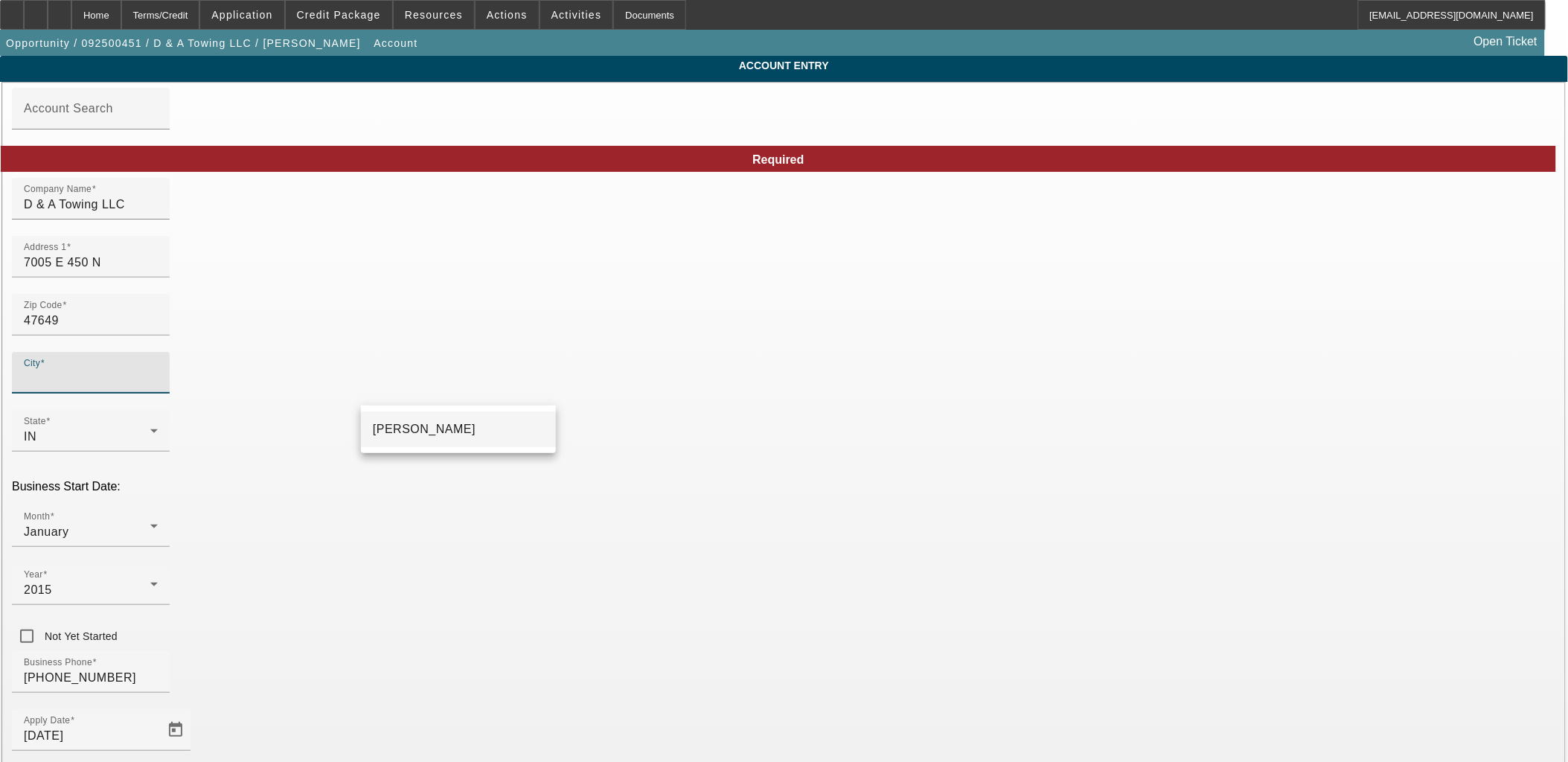
click at [422, 437] on mat-option "Francisco" at bounding box center [459, 428] width 195 height 35
type input "Francisco"
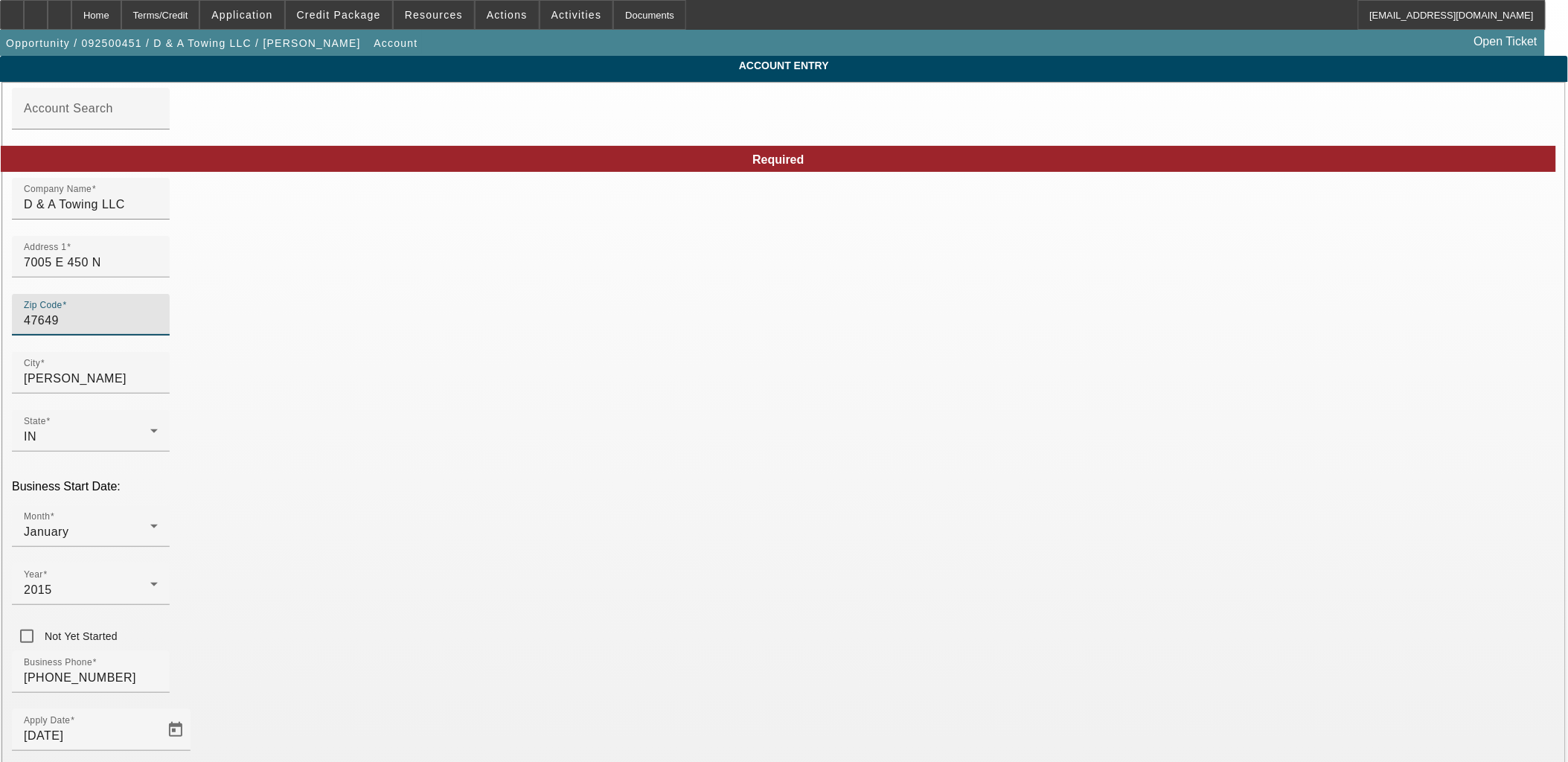
click at [158, 330] on input "47649" at bounding box center [91, 320] width 134 height 18
type input "Francisco"
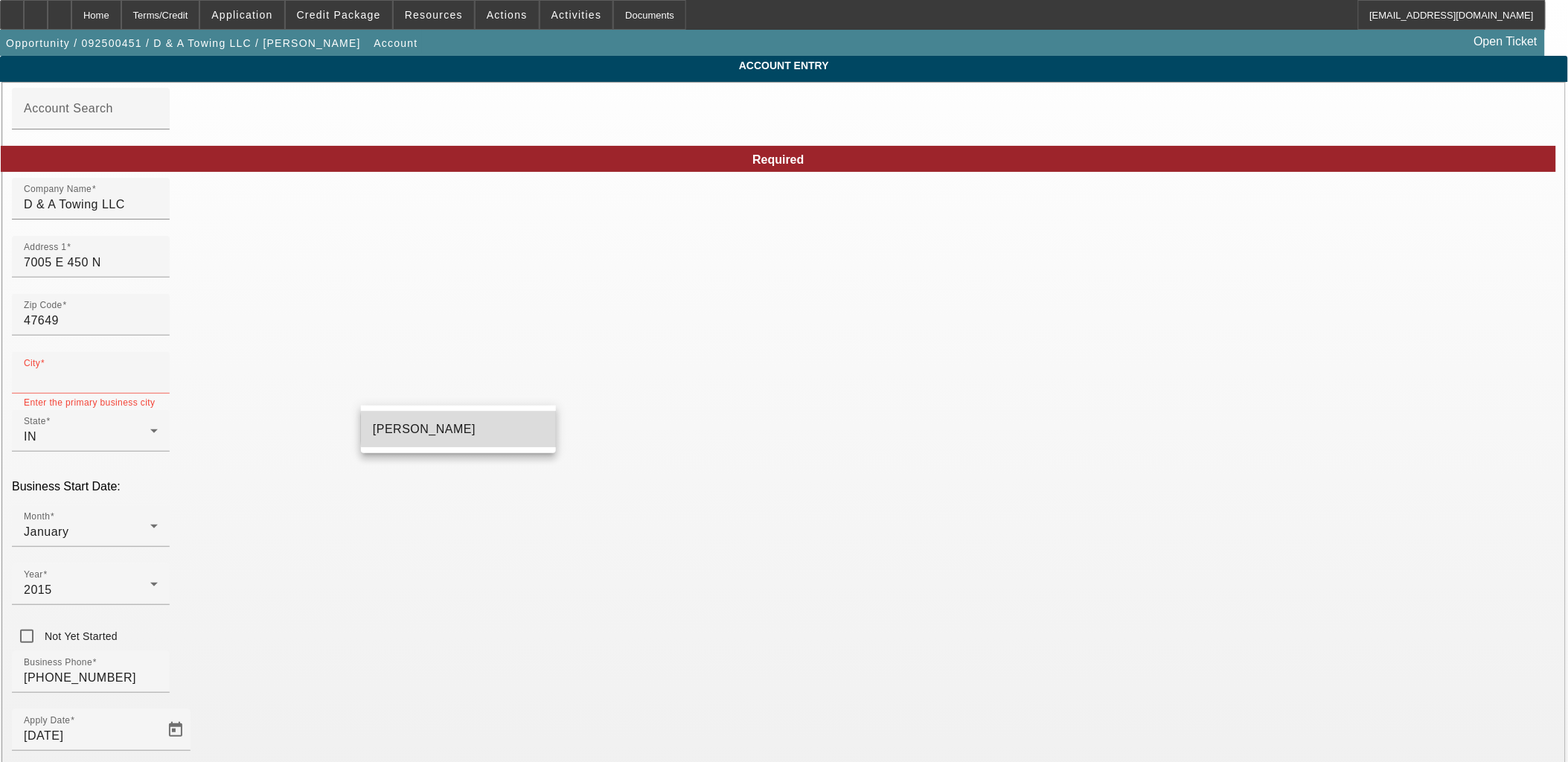
click at [477, 428] on mat-option "Francisco" at bounding box center [459, 428] width 195 height 35
type input "Francisco"
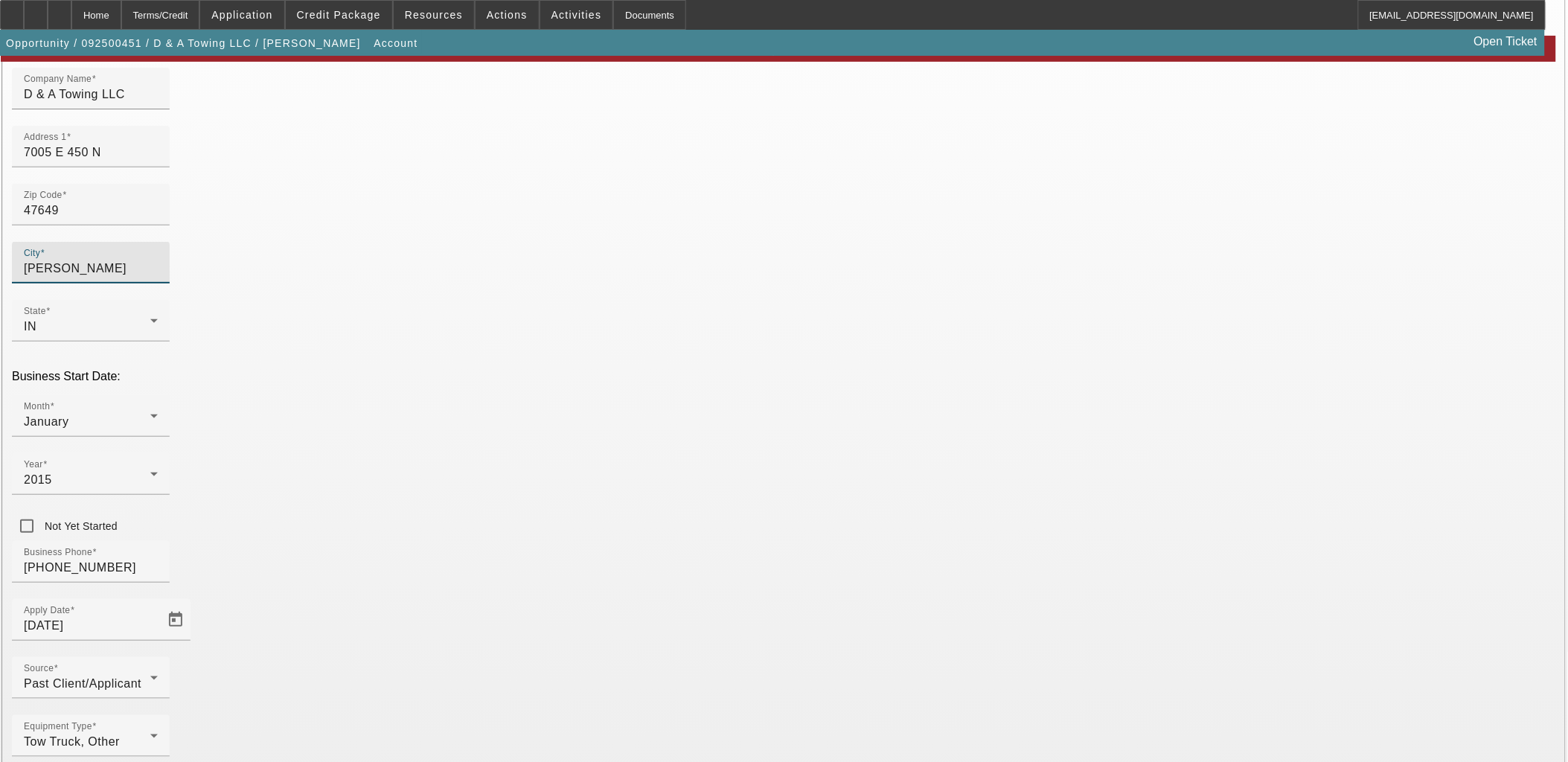
scroll to position [112, 0]
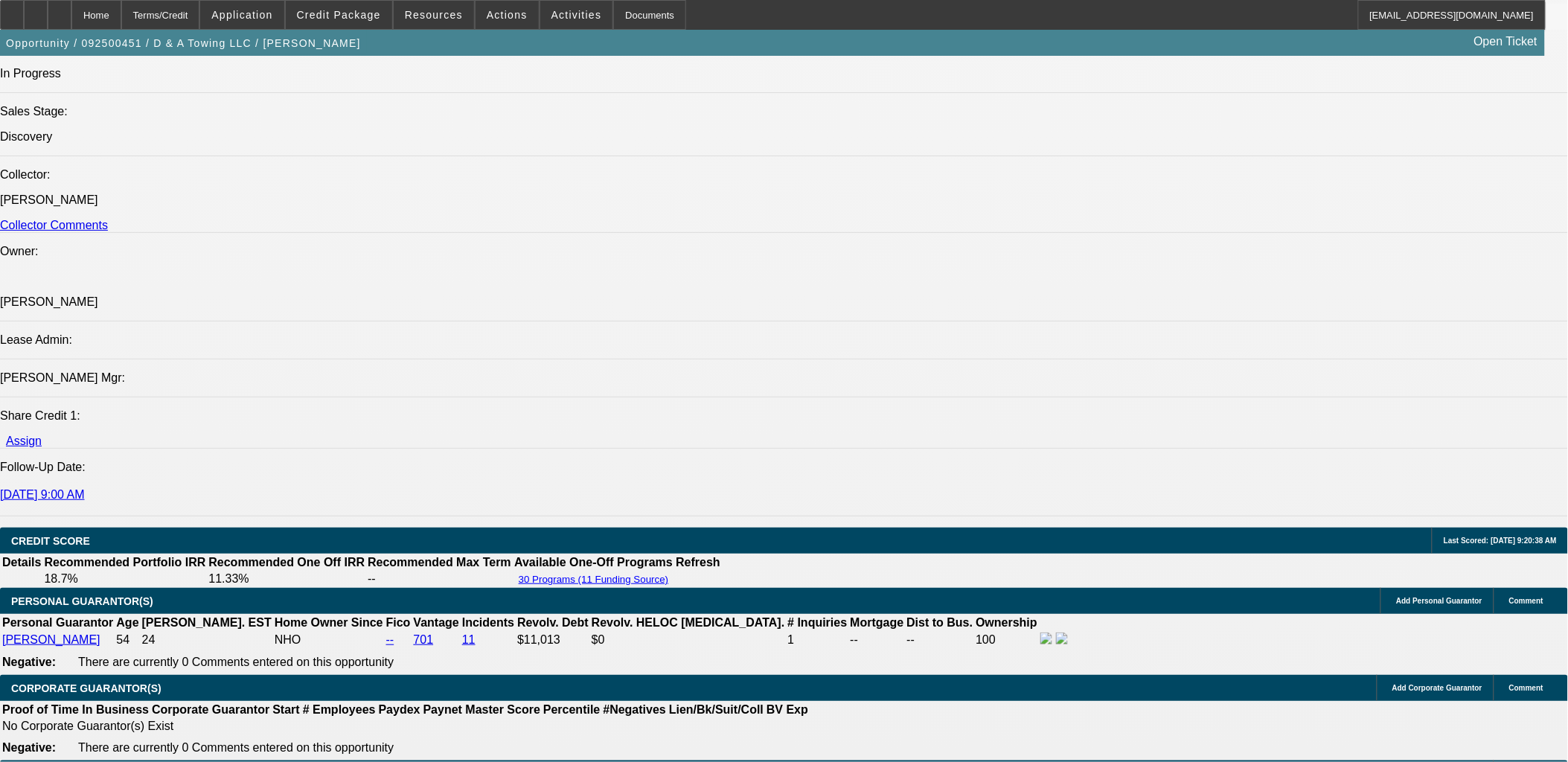
select select "0"
select select "3"
select select "0"
select select "2"
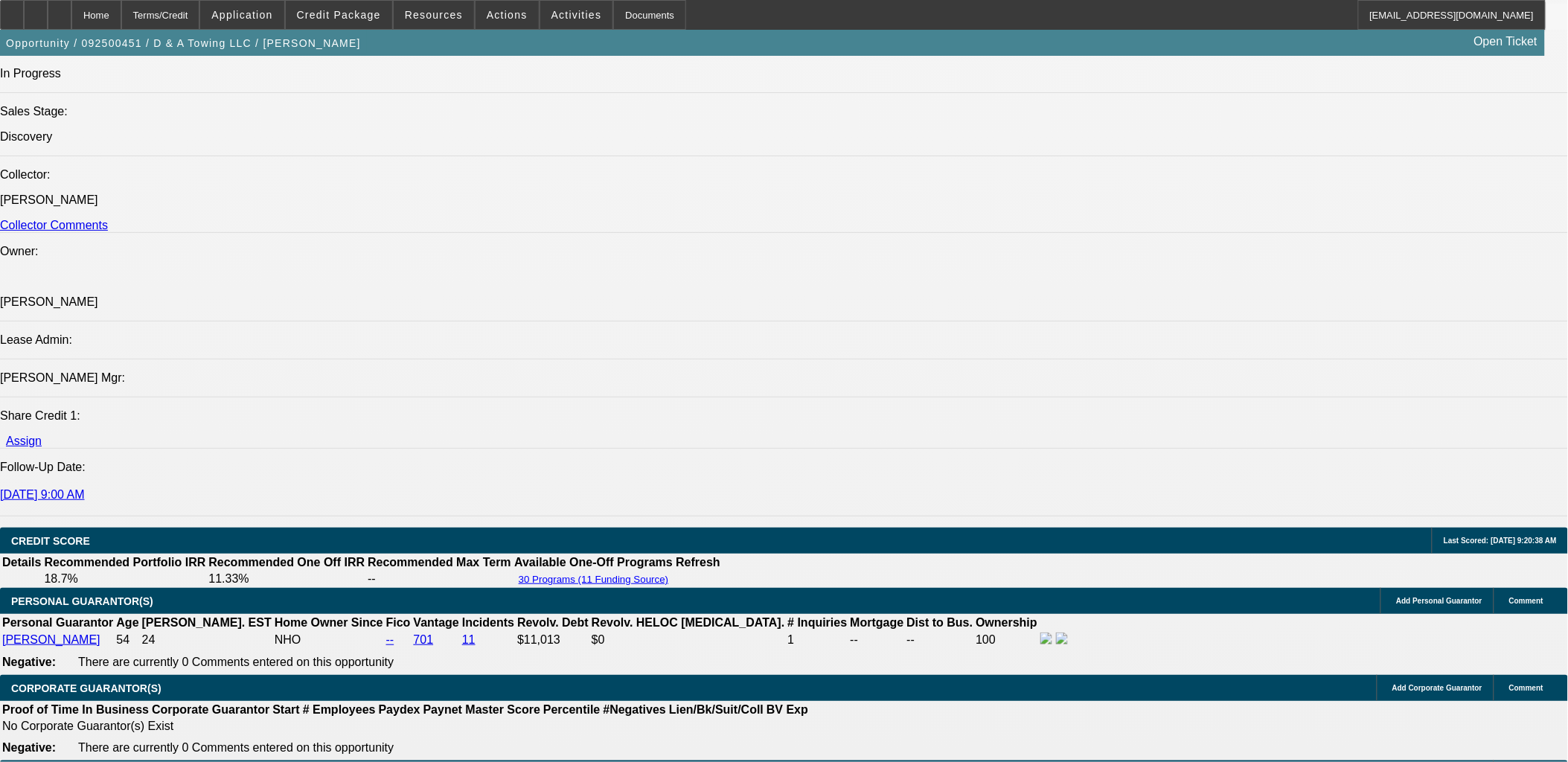
select select "0"
select select "3"
select select "0"
select select "2"
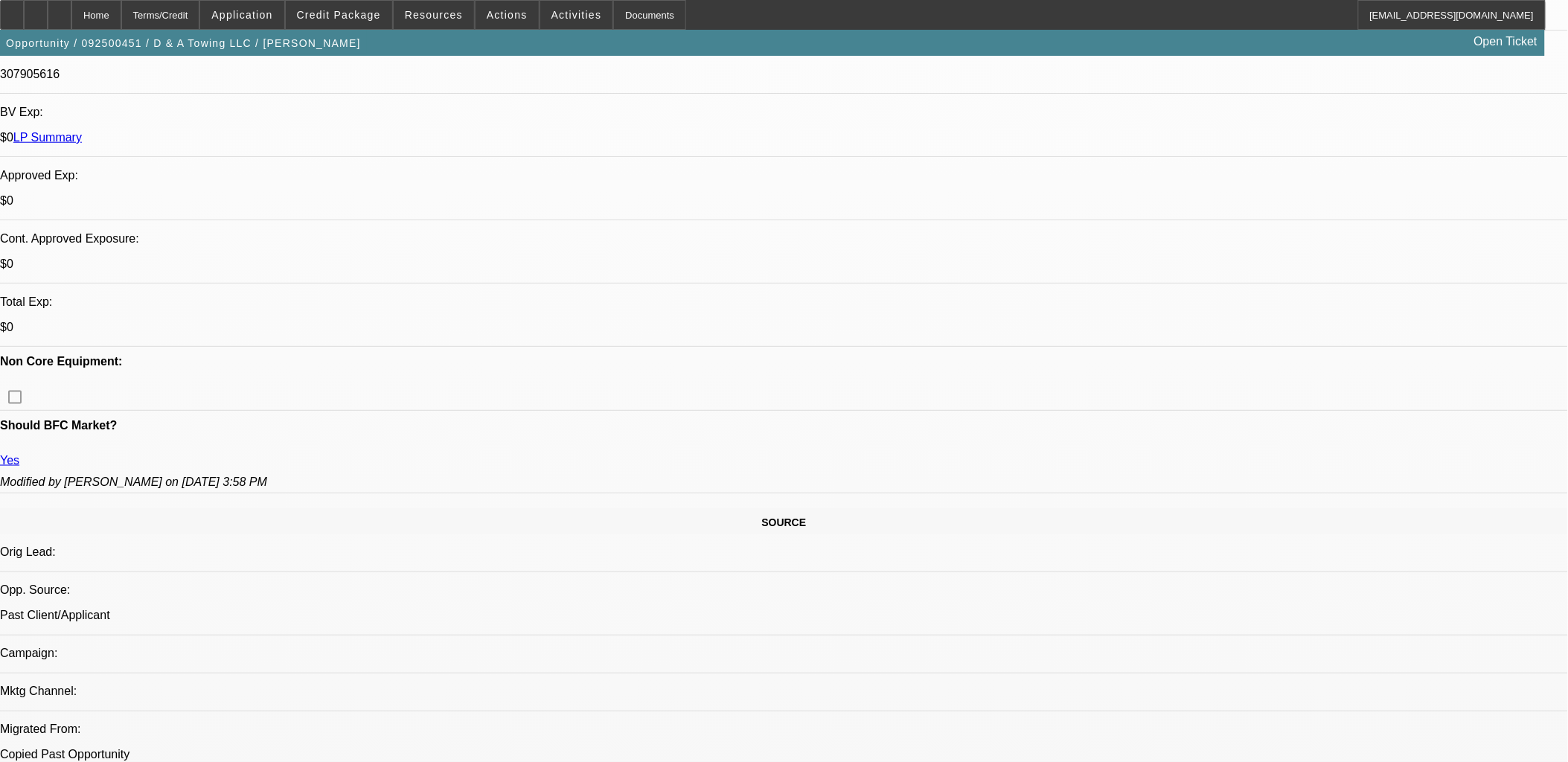
scroll to position [311, 0]
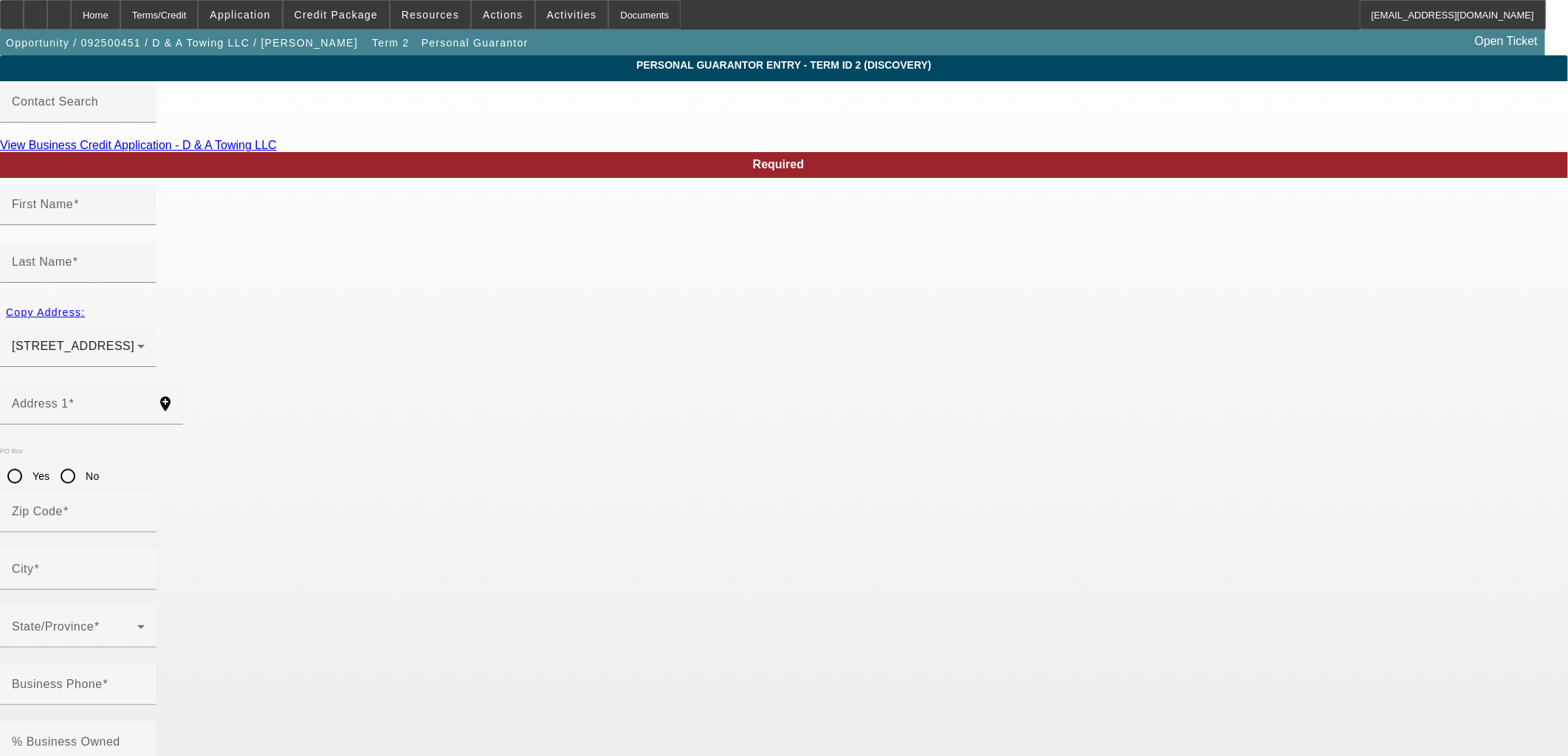
type input "Dennis"
type input "Mason"
type input "7005 East 450 North"
radio input "true"
type input "47649"
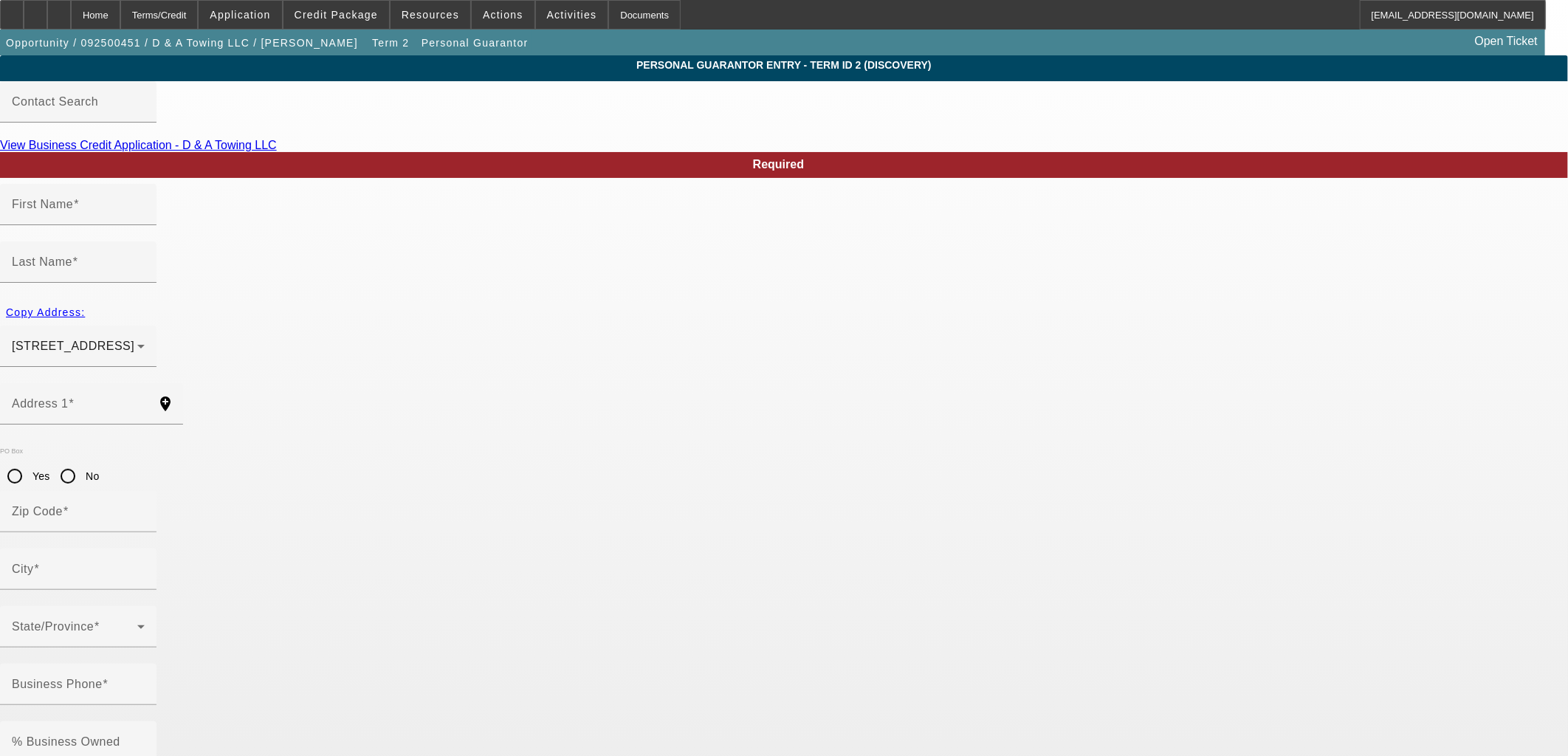
type input "Francisco"
type input "(812) 664-7550"
type input "100"
type input "307-90-5616"
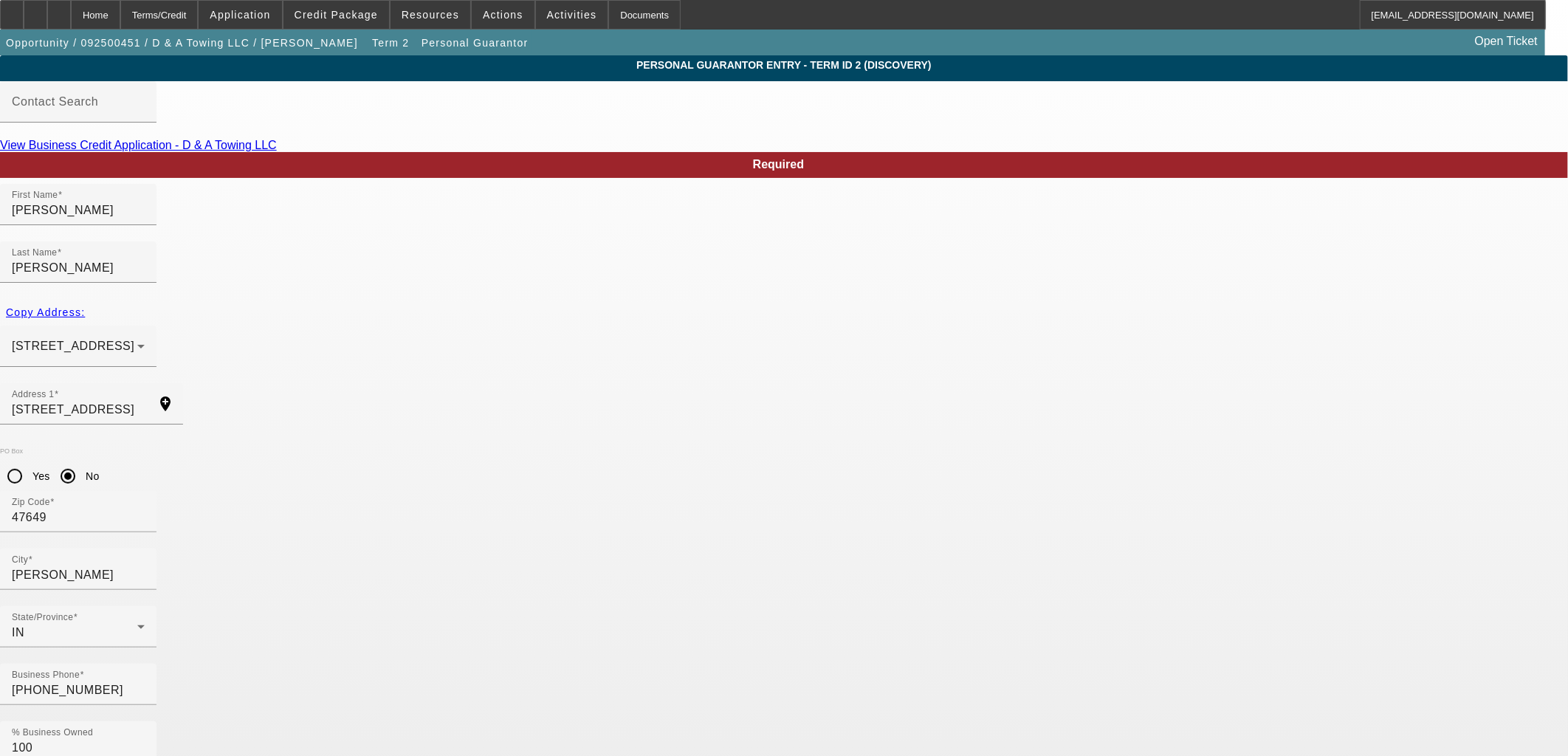
drag, startPoint x: 522, startPoint y: 667, endPoint x: 771, endPoint y: 631, distance: 251.6
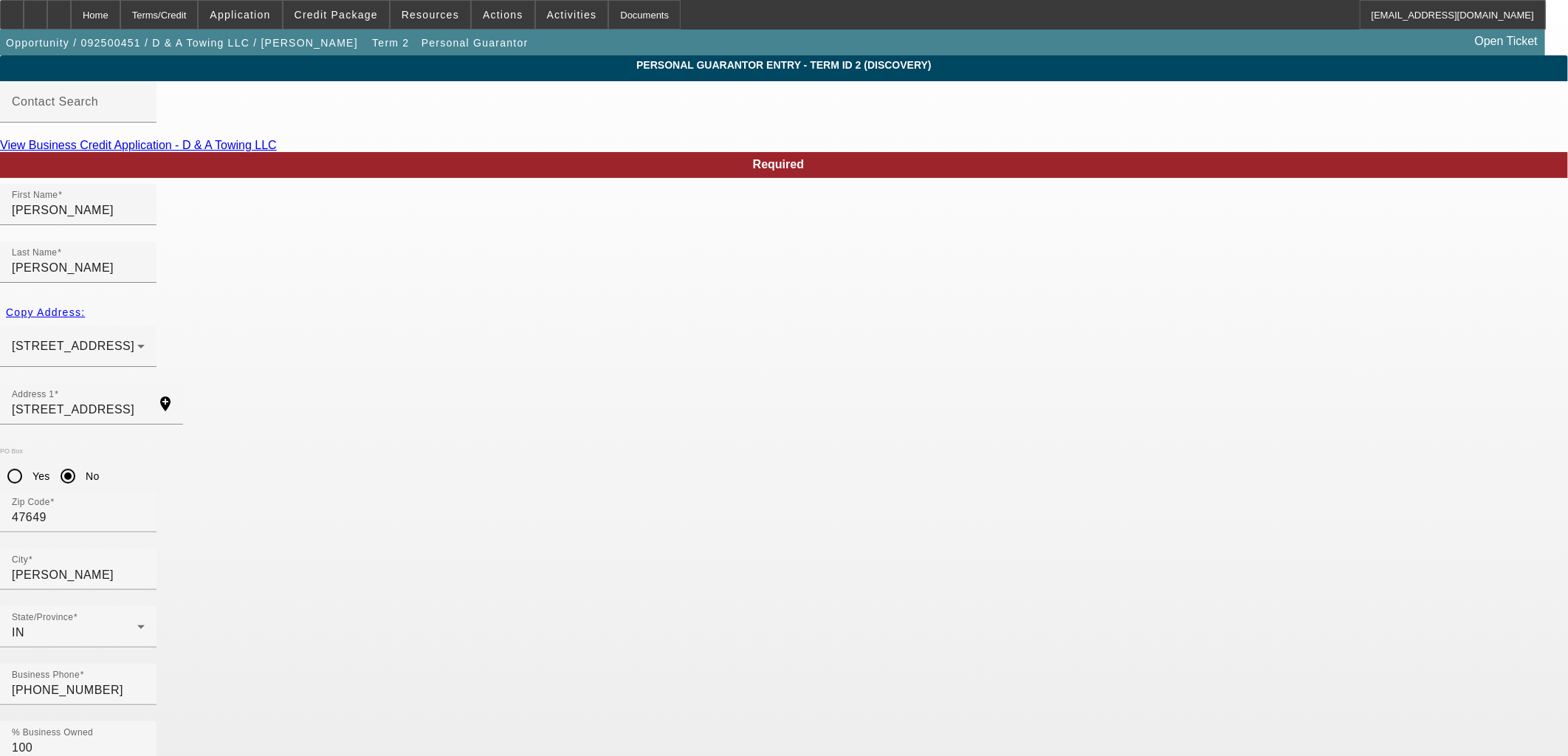
click at [536, 670] on body "Home Terms/Credit Application Credit Package Resources Actions Activities Docum…" at bounding box center [784, 766] width 1568 height 1533
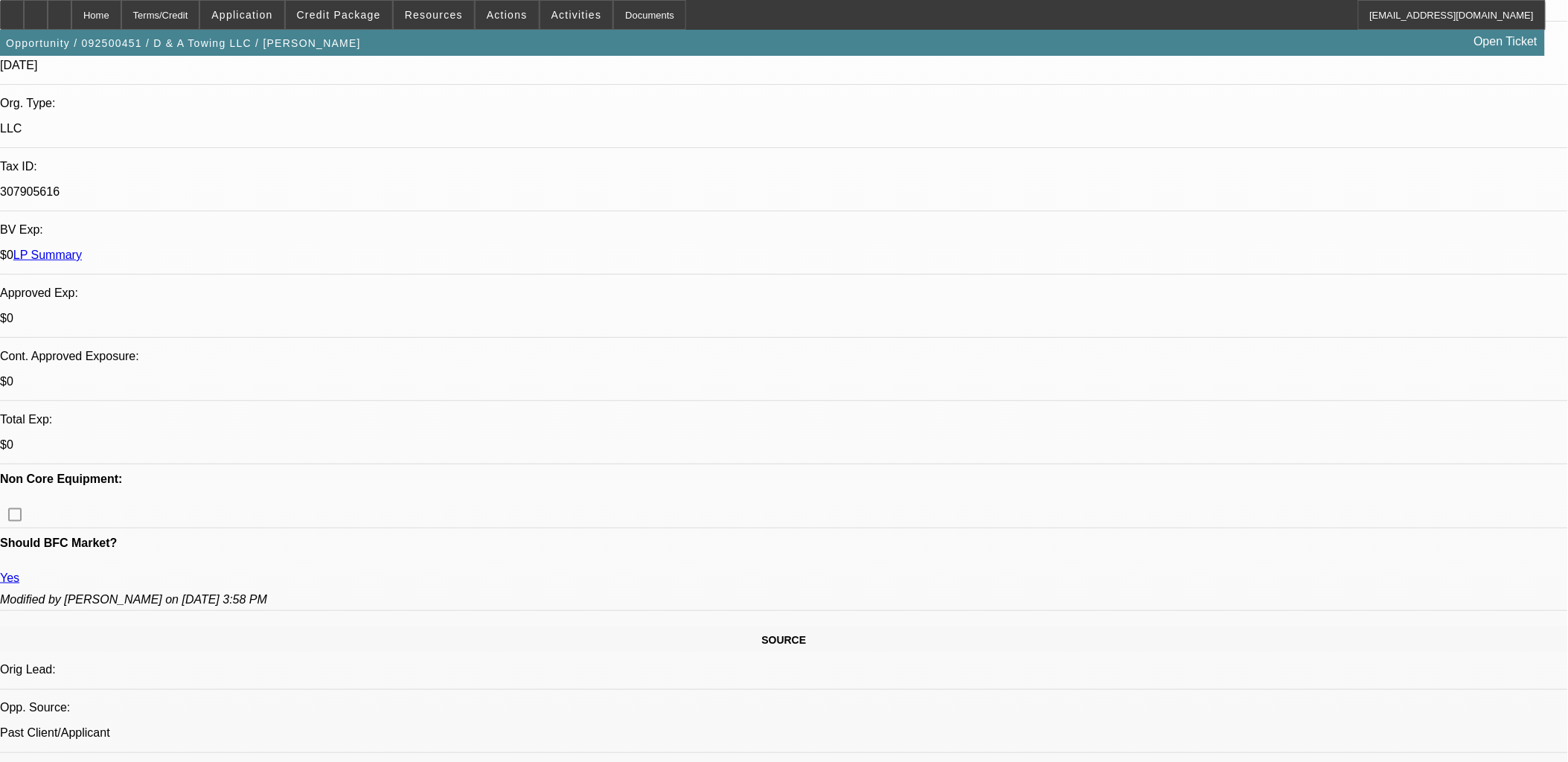
scroll to position [324, 0]
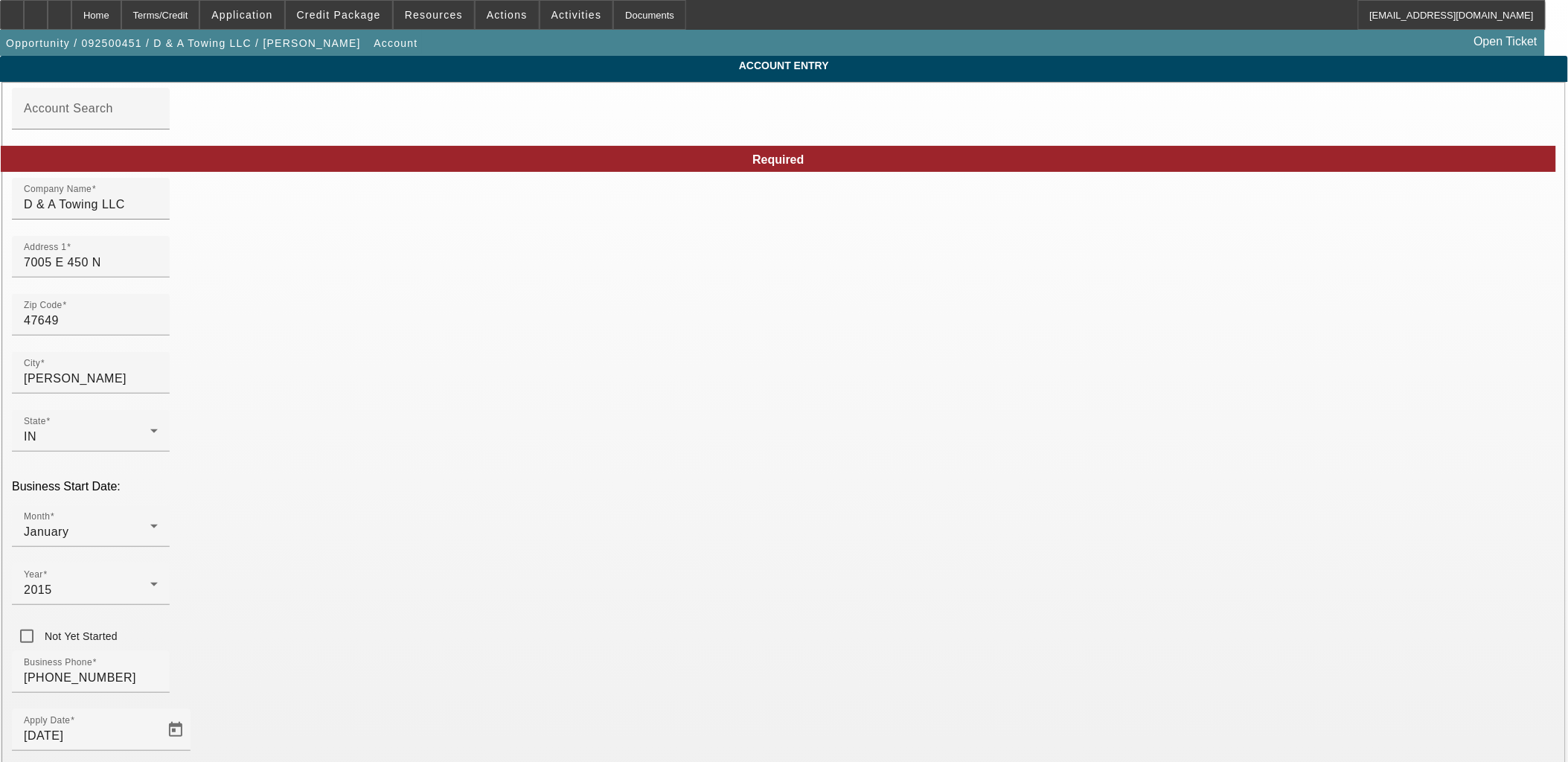
click at [158, 272] on input "7005 E 450 N" at bounding box center [91, 262] width 134 height 18
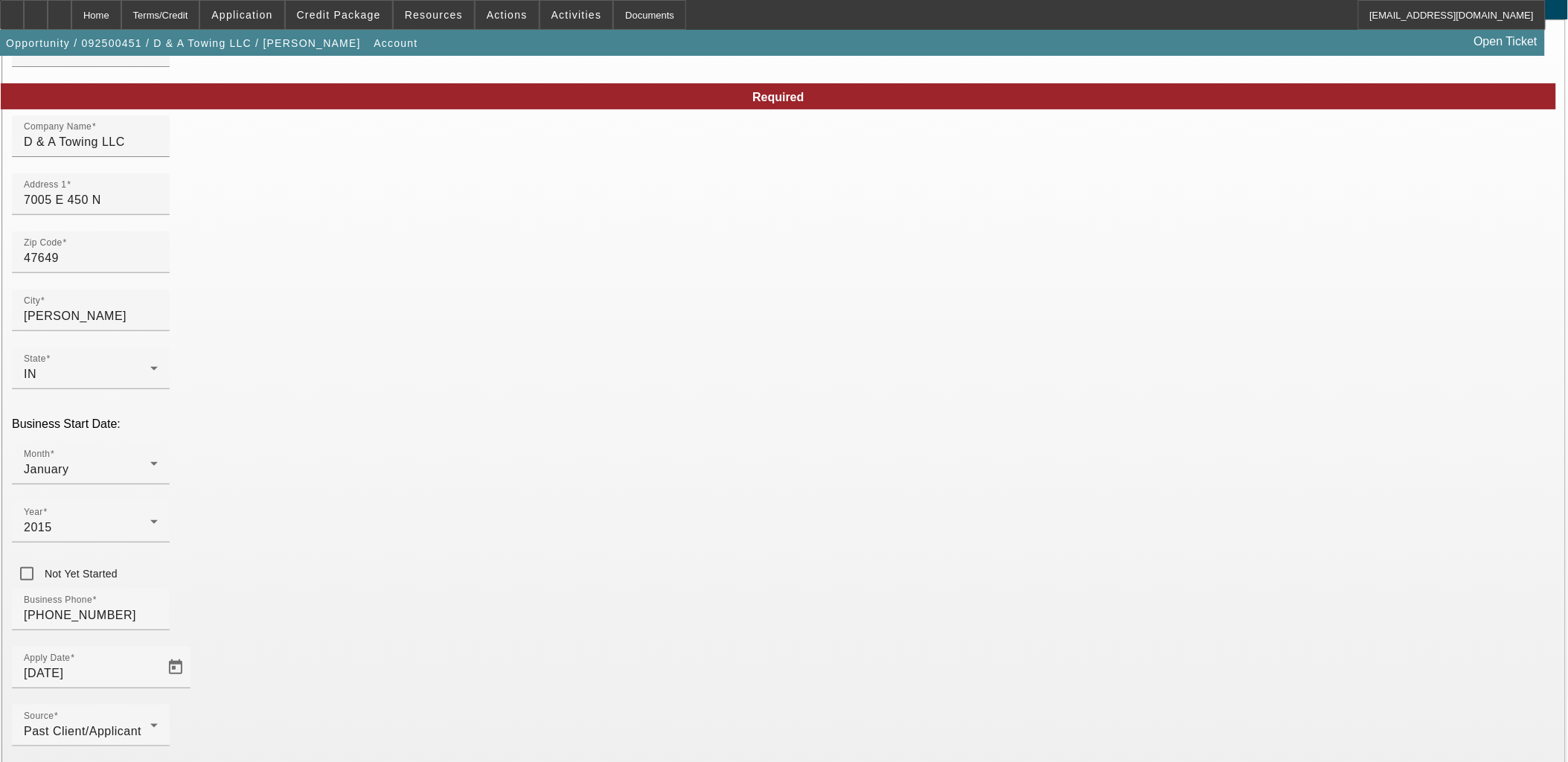
scroll to position [112, 0]
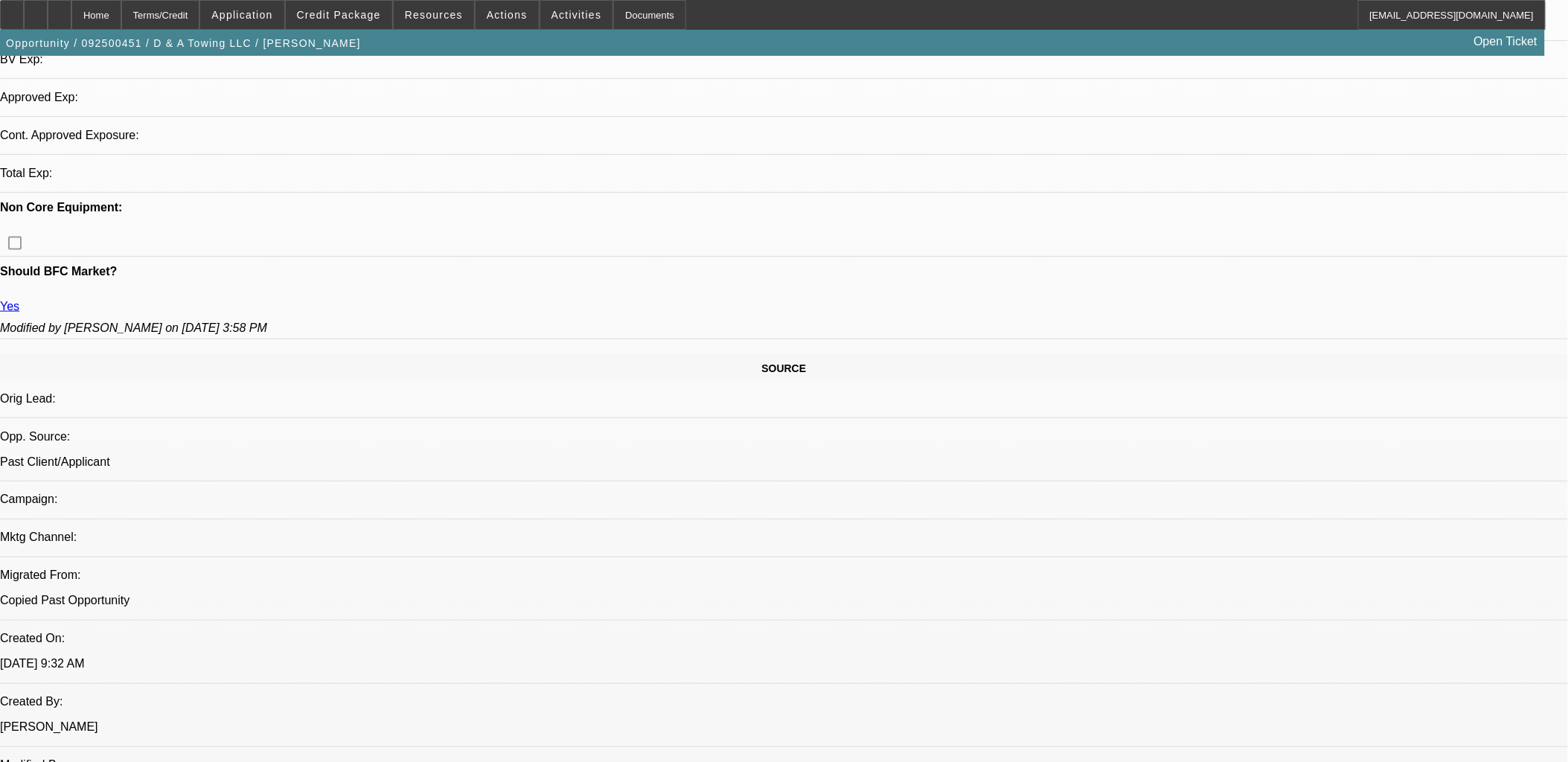
scroll to position [413, 0]
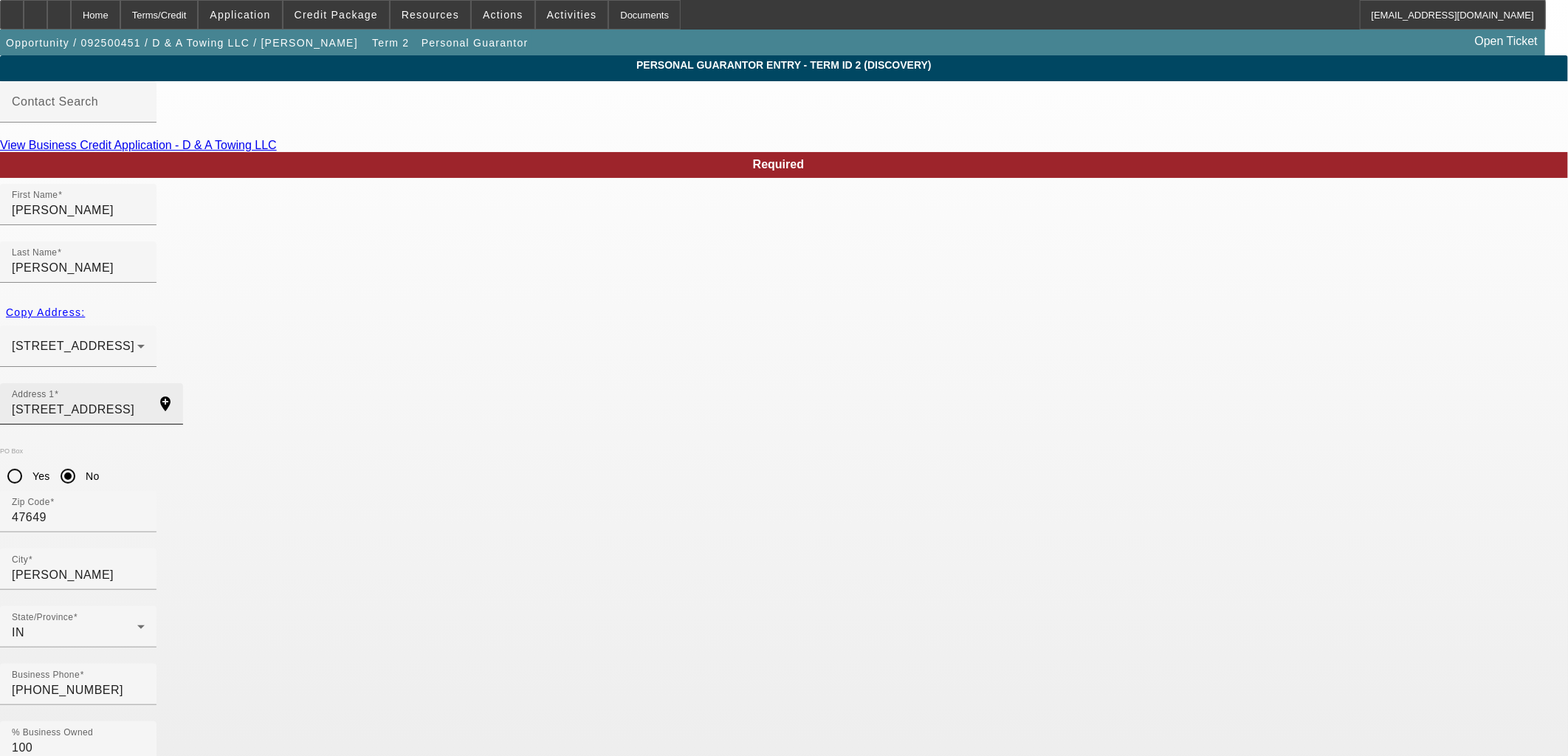
click at [145, 383] on div "Address 1 7005 East 450 North" at bounding box center [78, 404] width 133 height 42
click at [145, 401] on input "7005 East 450 North" at bounding box center [78, 410] width 133 height 18
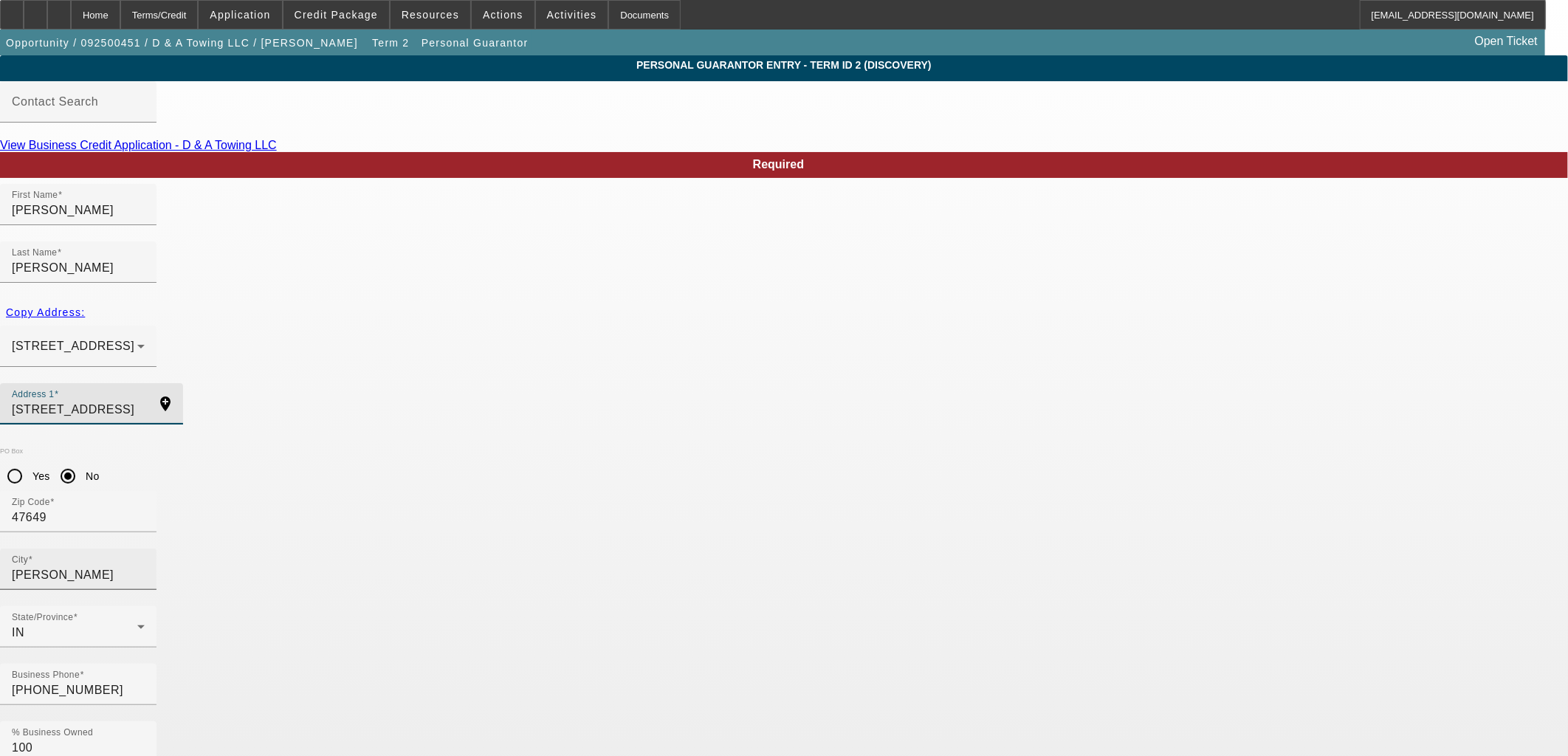
click at [145, 566] on input "Francisco" at bounding box center [78, 575] width 133 height 18
click at [145, 491] on div "Zip Code 47649" at bounding box center [78, 512] width 133 height 42
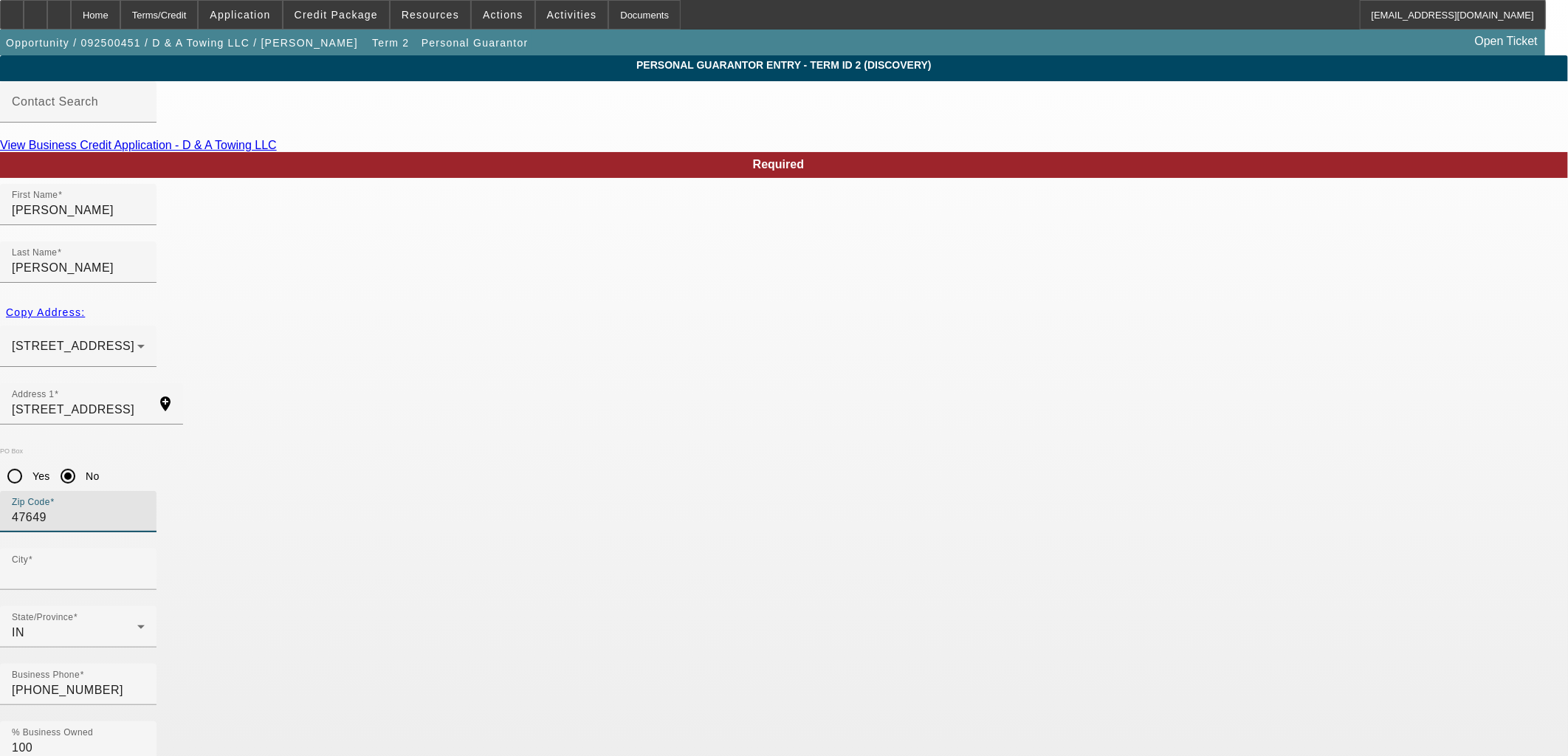
click at [50, 498] on mat-label "Zip Code" at bounding box center [30, 503] width 38 height 9
click at [145, 508] on input "47649" at bounding box center [78, 517] width 133 height 18
drag, startPoint x: 622, startPoint y: 412, endPoint x: 536, endPoint y: 404, distance: 86.4
click at [536, 448] on div "PO Box Yes No Zip Code 47649" at bounding box center [784, 498] width 1568 height 101
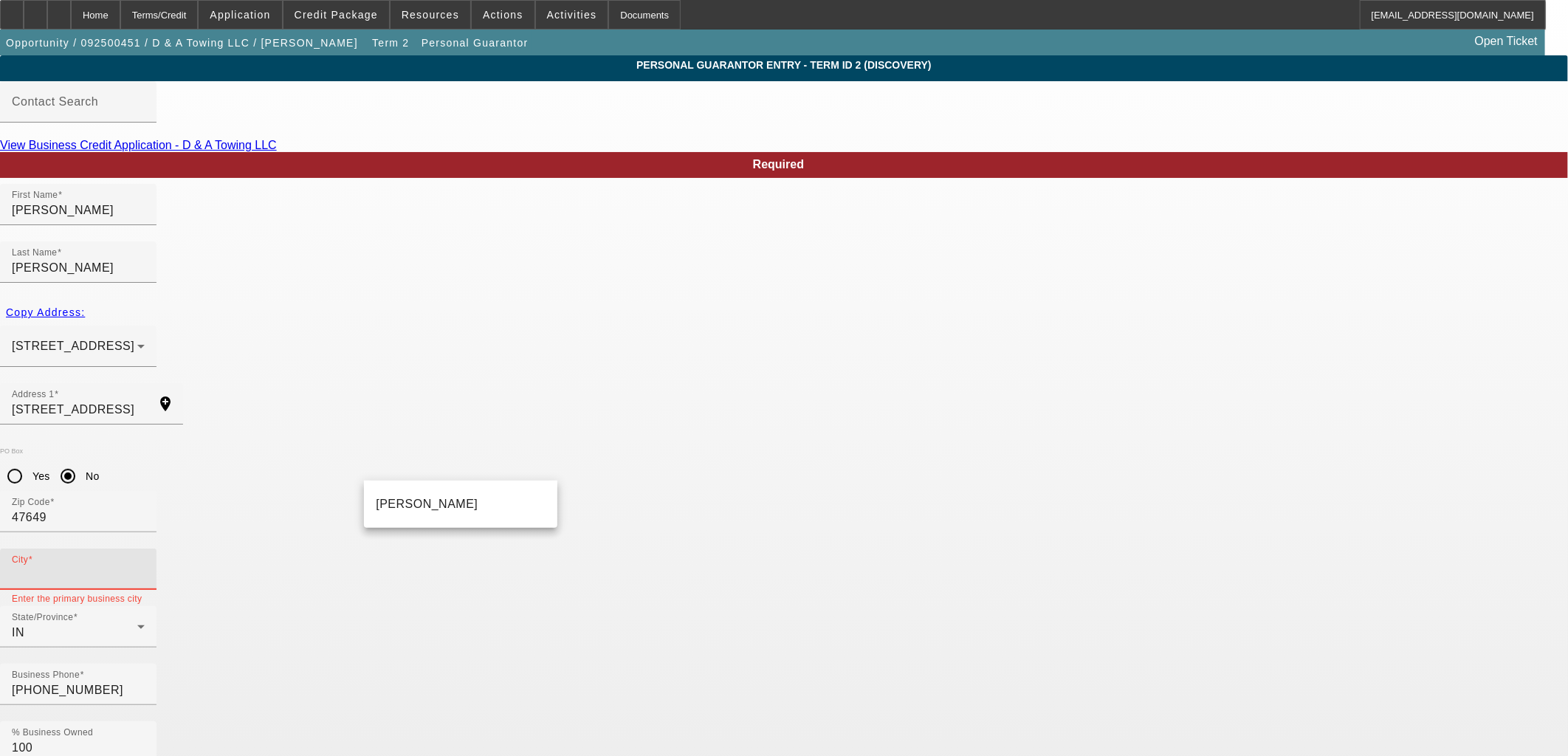
click at [419, 481] on div "Francisco" at bounding box center [461, 505] width 194 height 47
click at [425, 498] on mat-option "Francisco" at bounding box center [461, 504] width 194 height 35
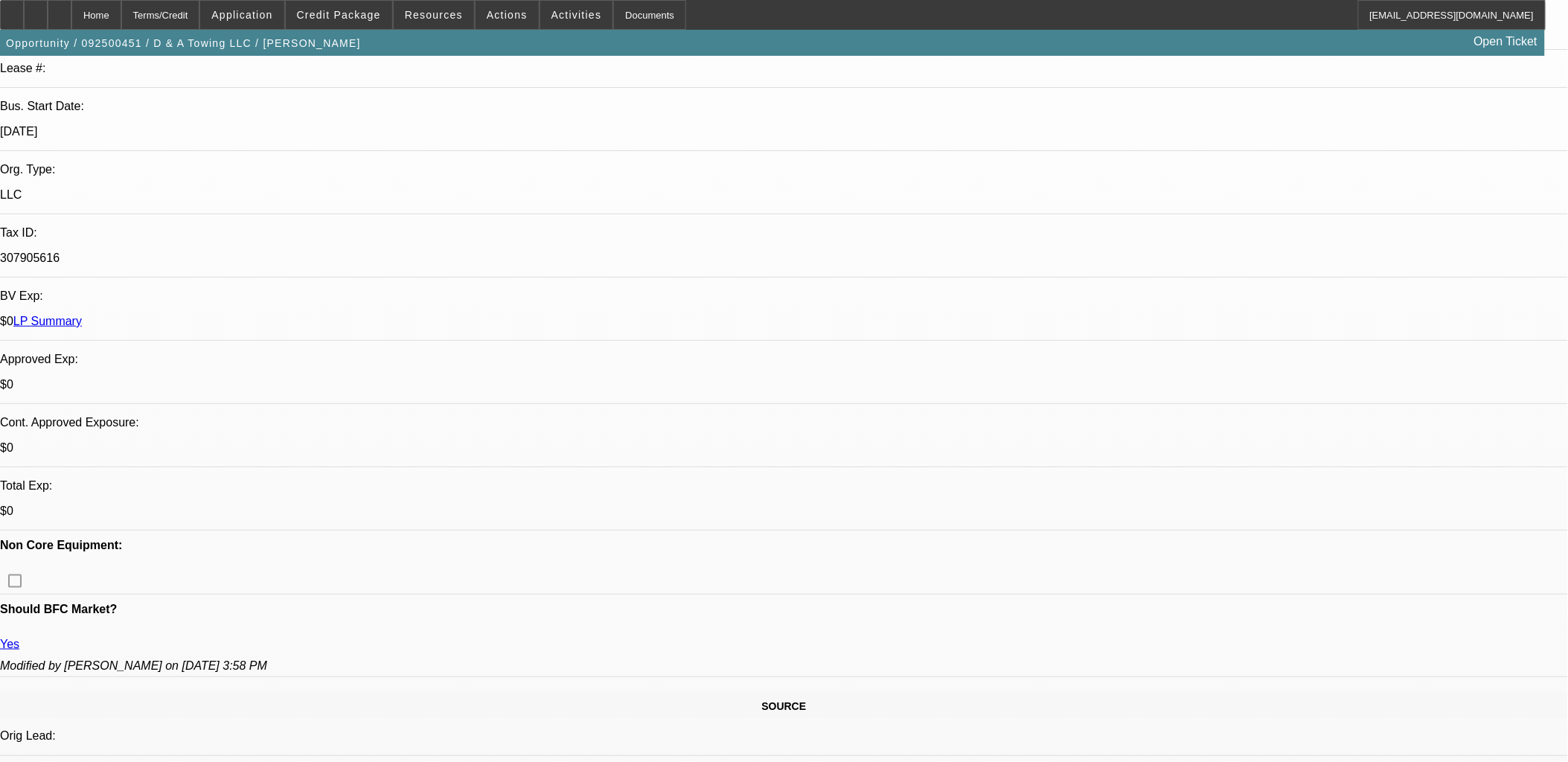
scroll to position [331, 0]
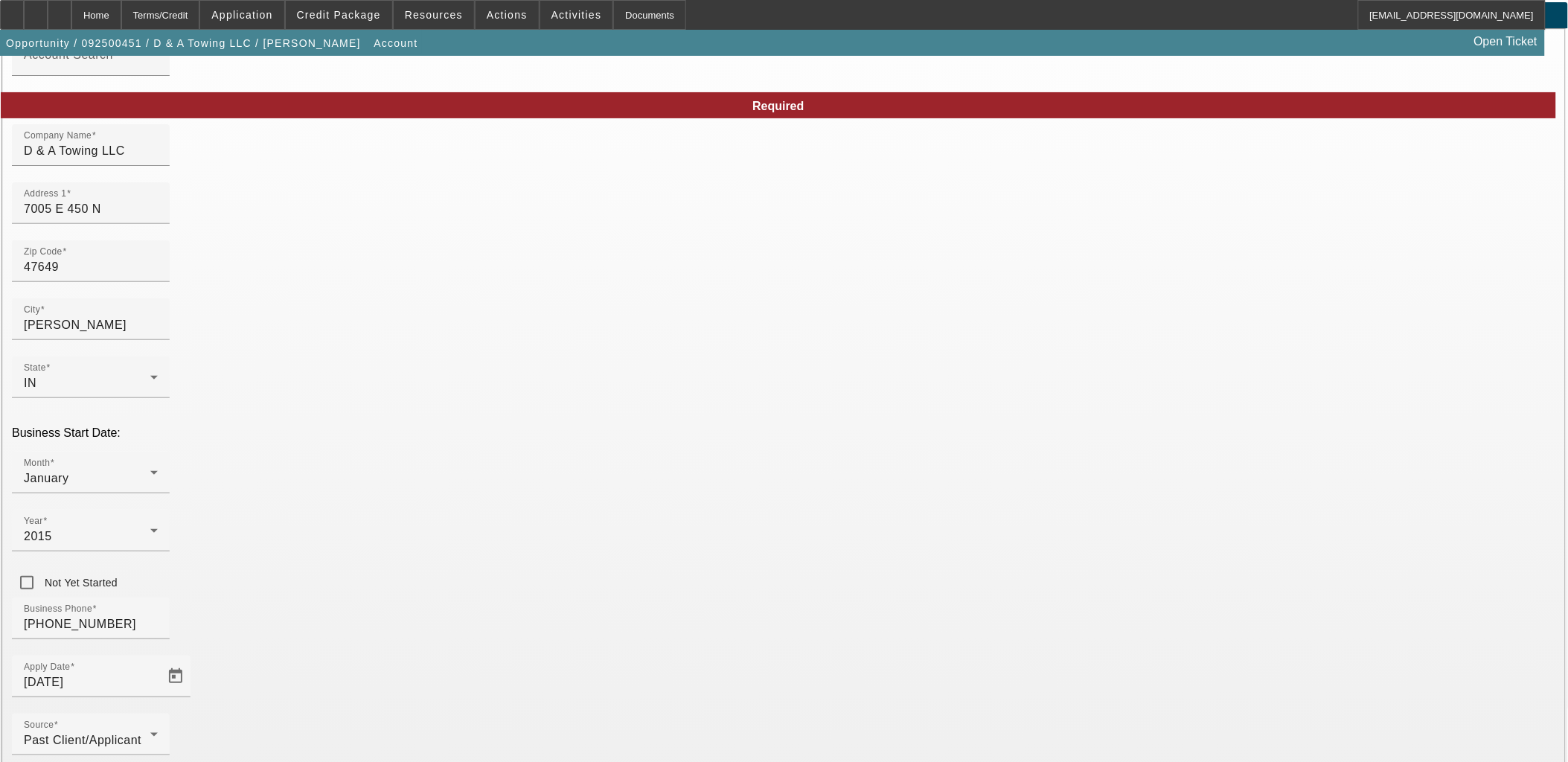
scroll to position [82, 0]
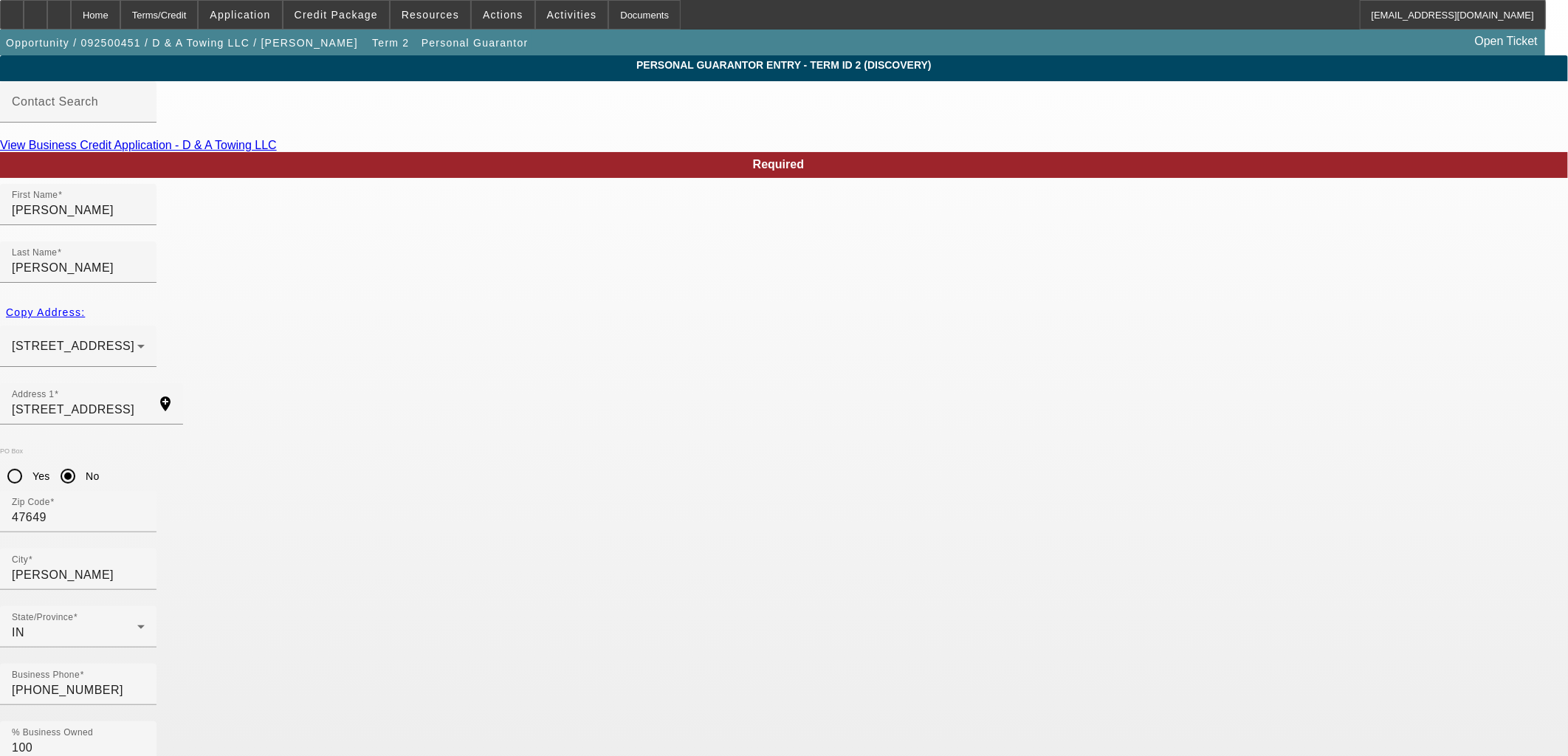
drag, startPoint x: 489, startPoint y: 544, endPoint x: 491, endPoint y: 552, distance: 8.2
click at [157, 705] on div at bounding box center [78, 712] width 157 height 16
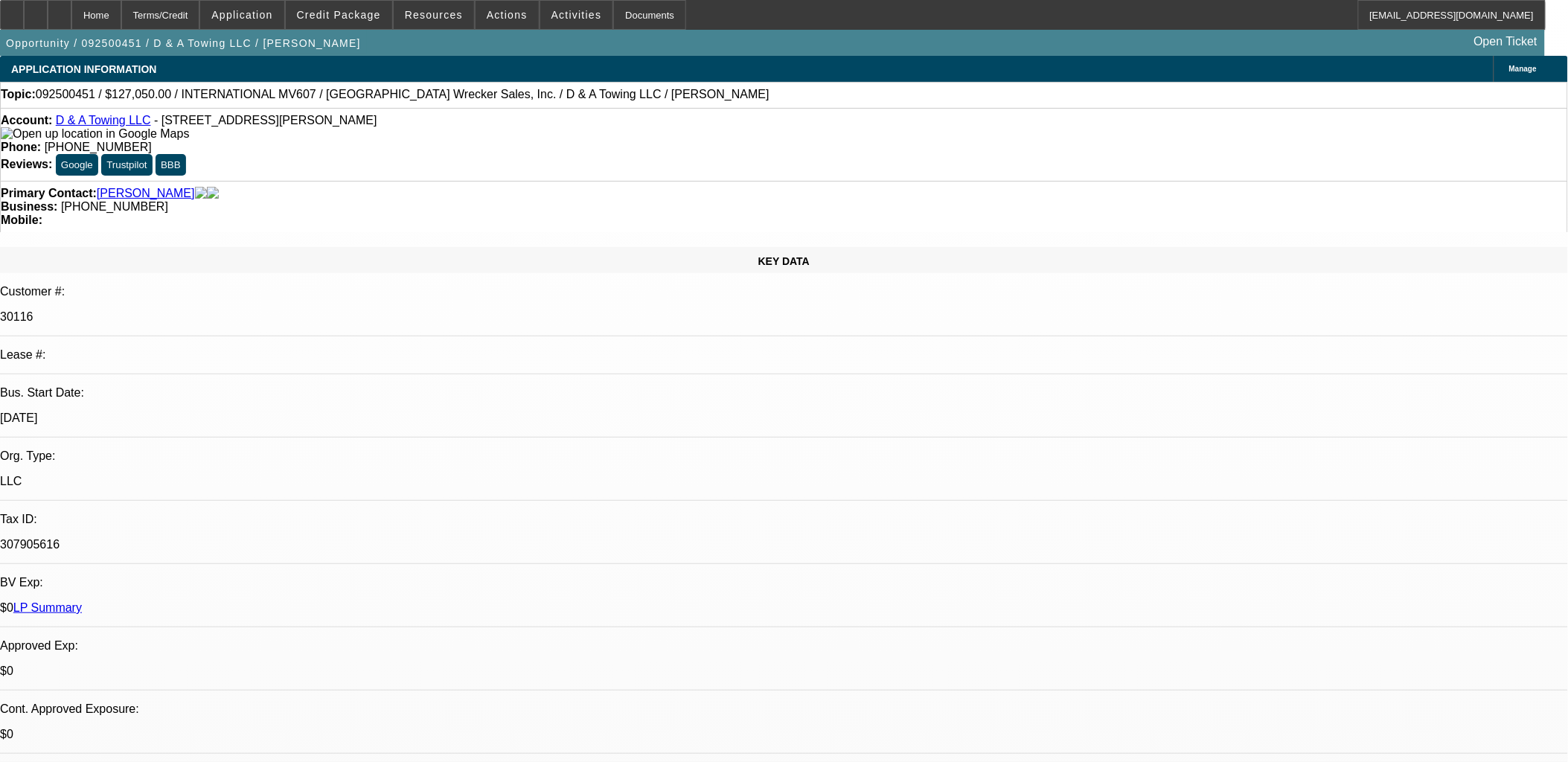
scroll to position [355, 0]
drag, startPoint x: 596, startPoint y: 250, endPoint x: 594, endPoint y: 204, distance: 46.0
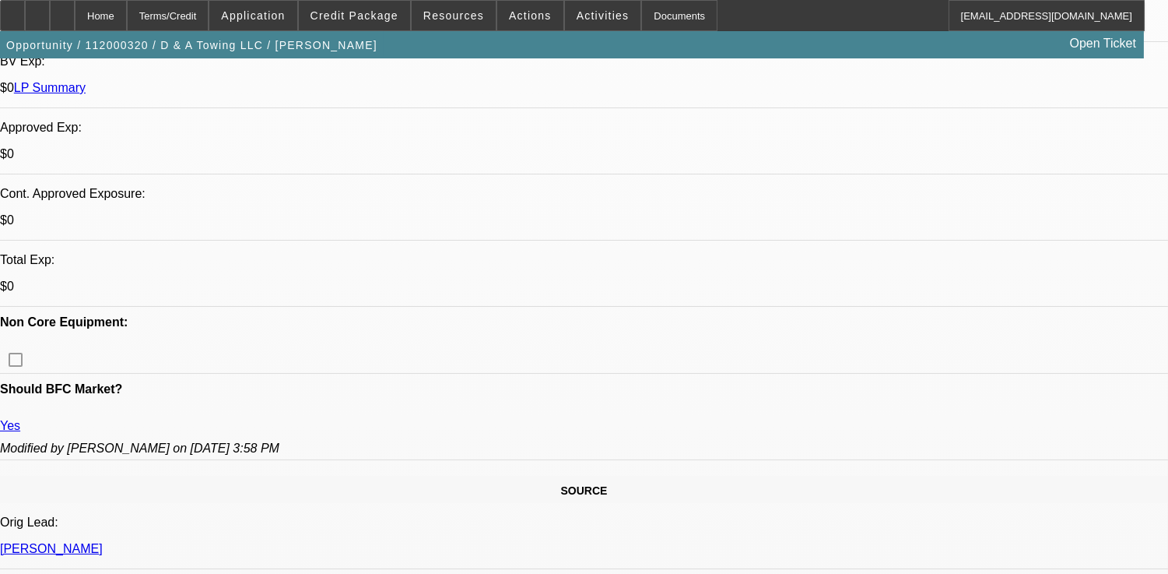
select select "0"
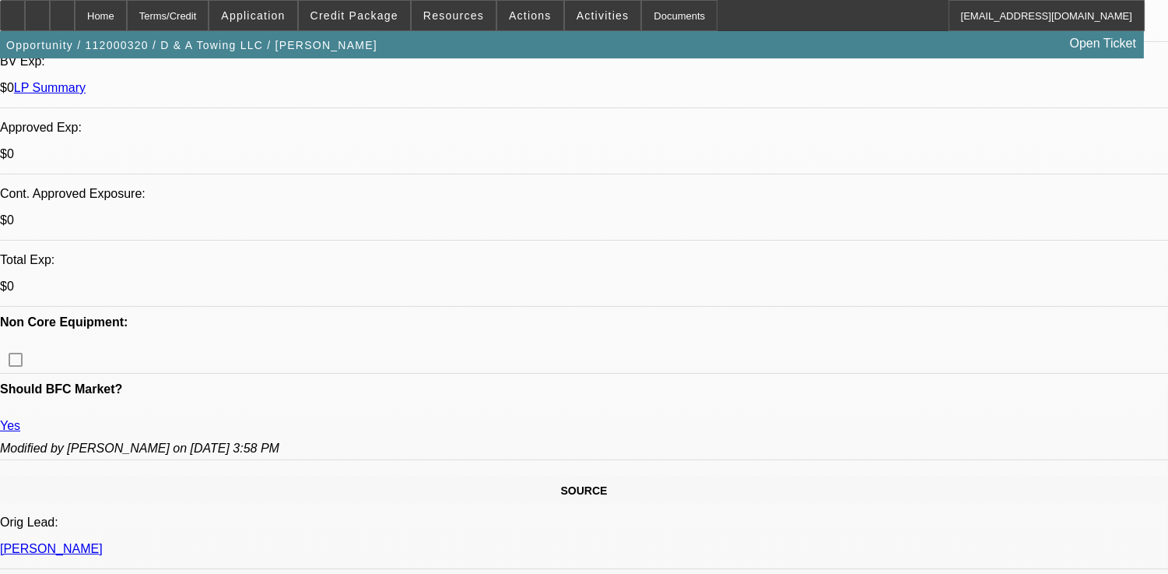
select select "0"
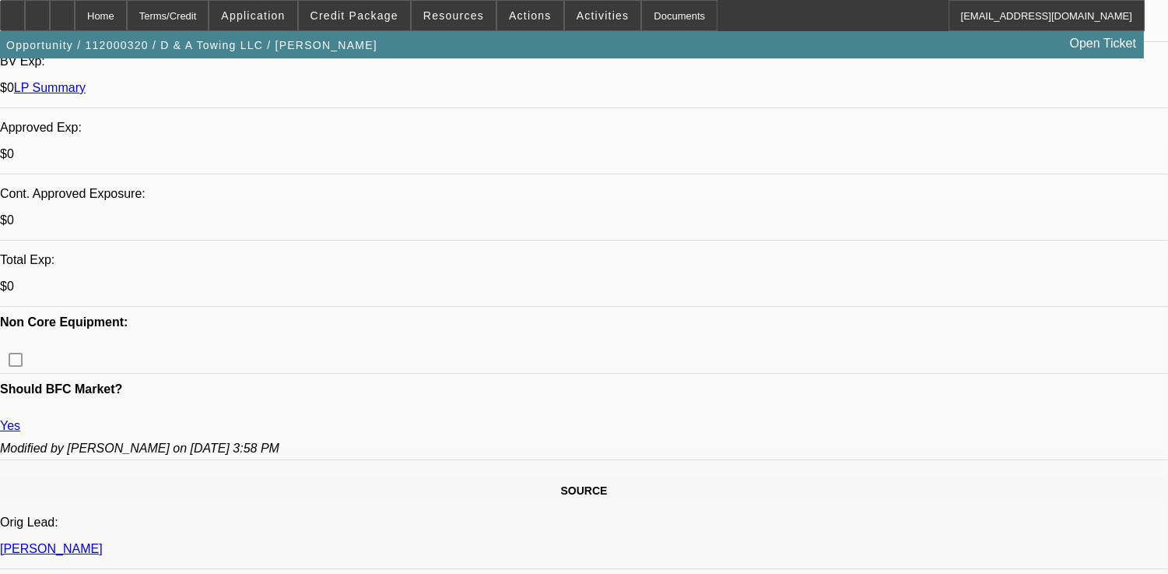
select select "0"
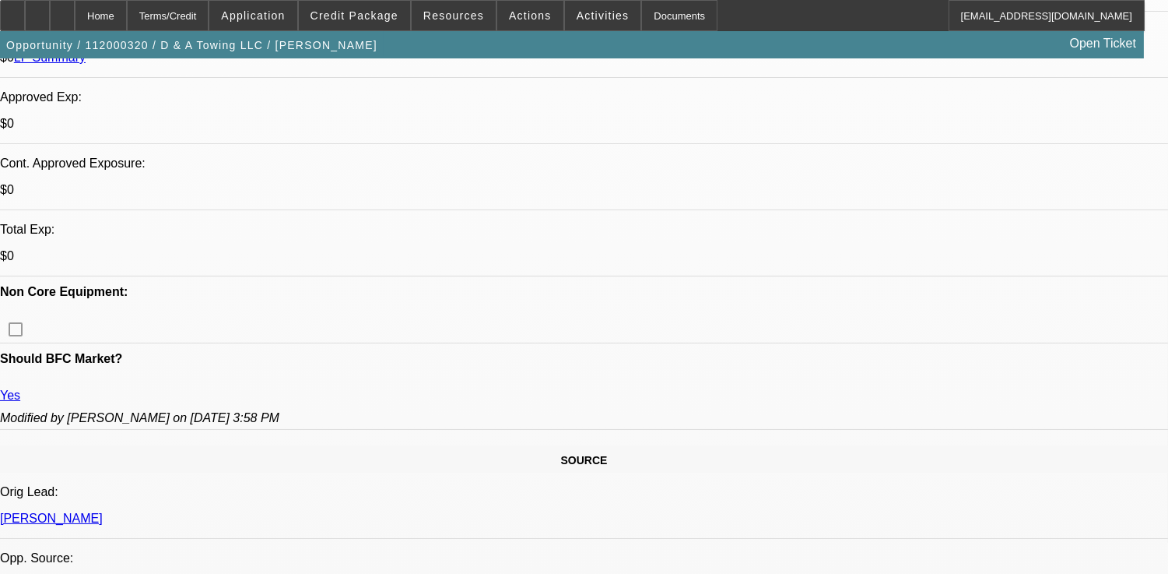
select select "1"
select select "3"
select select "2"
select select "1"
select select "3"
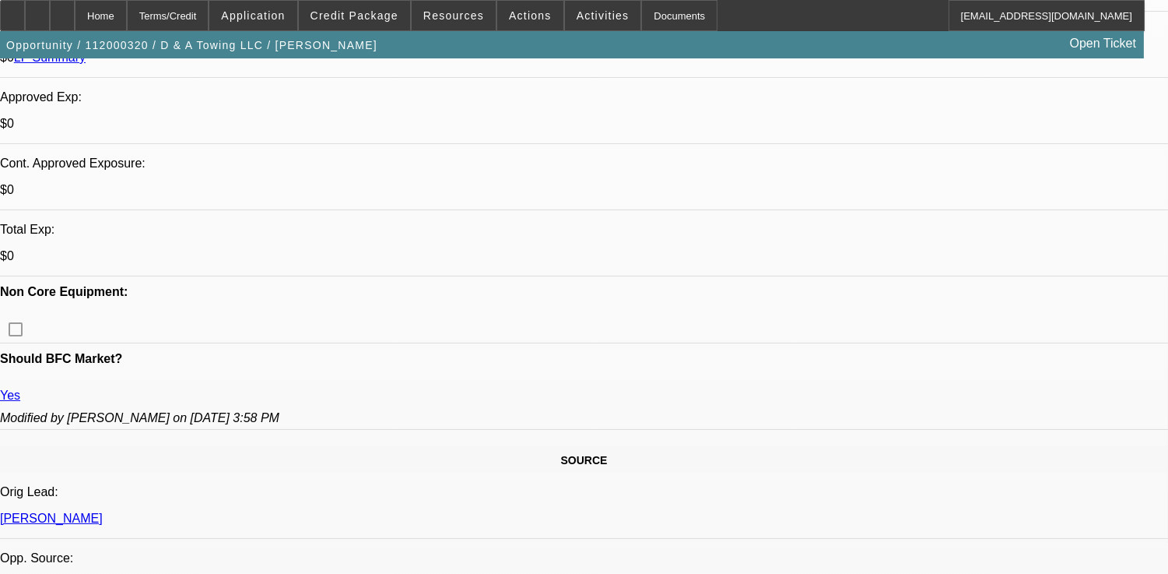
select select "2"
select select "1"
select select "2"
select select "1"
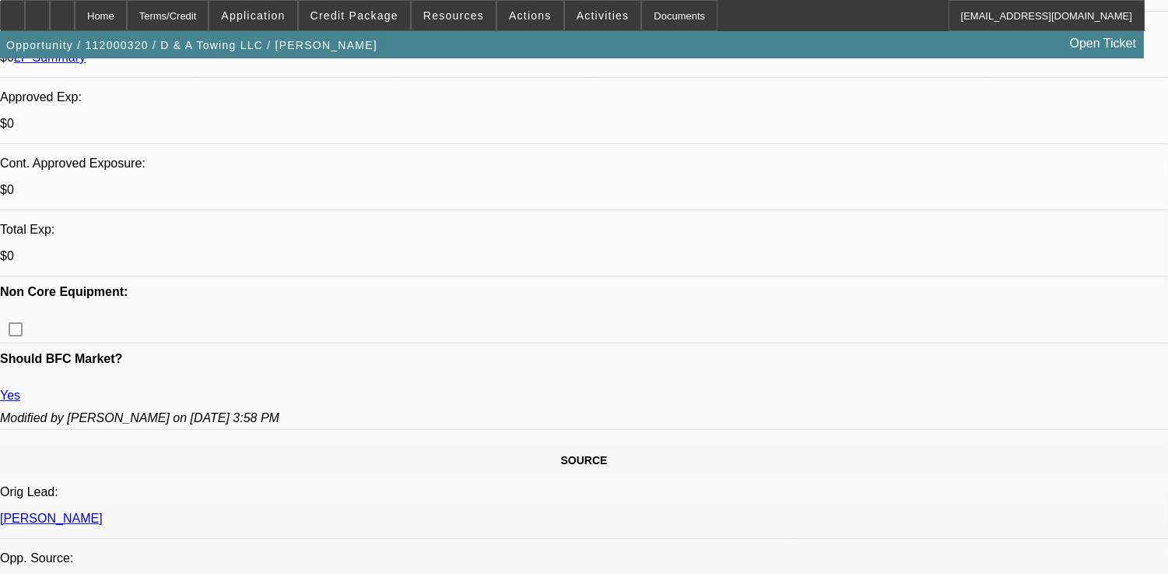
select select "1"
select select "6"
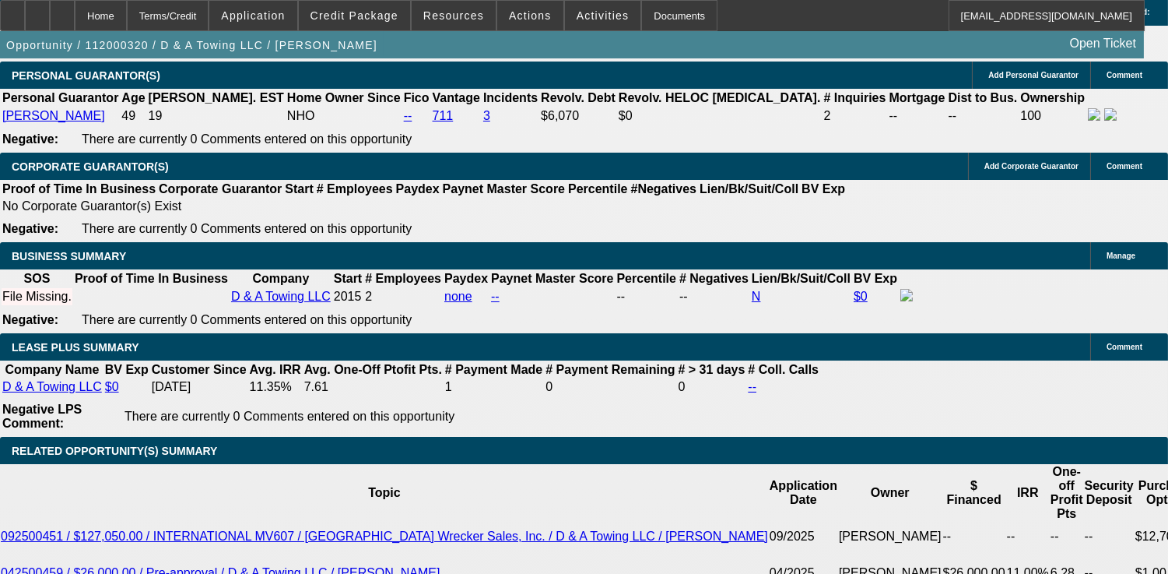
scroll to position [1730, 0]
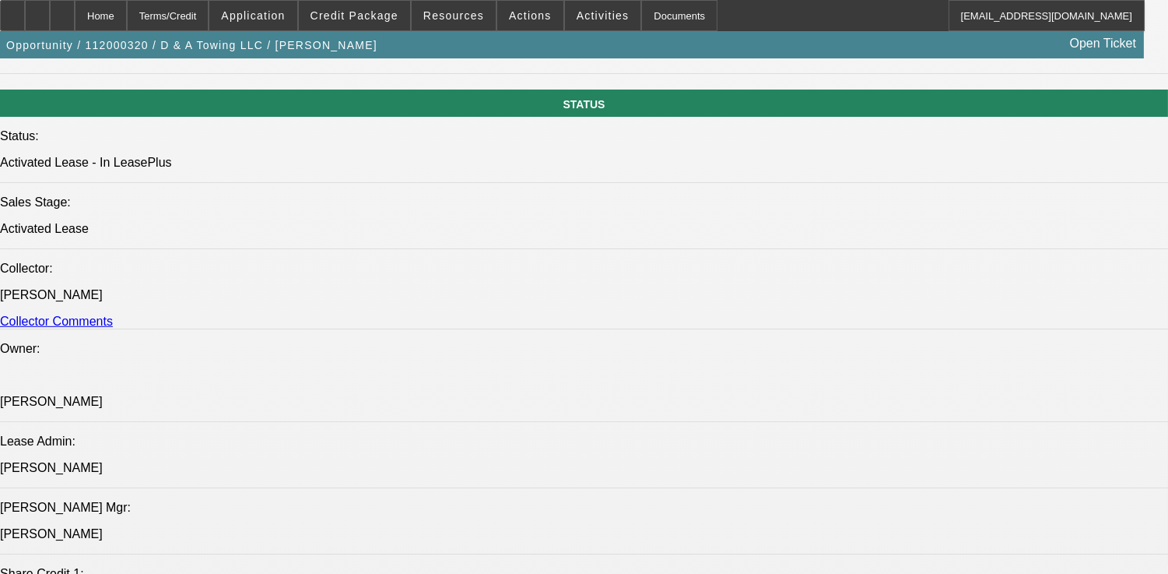
drag, startPoint x: 98, startPoint y: 458, endPoint x: 796, endPoint y: 400, distance: 699.8
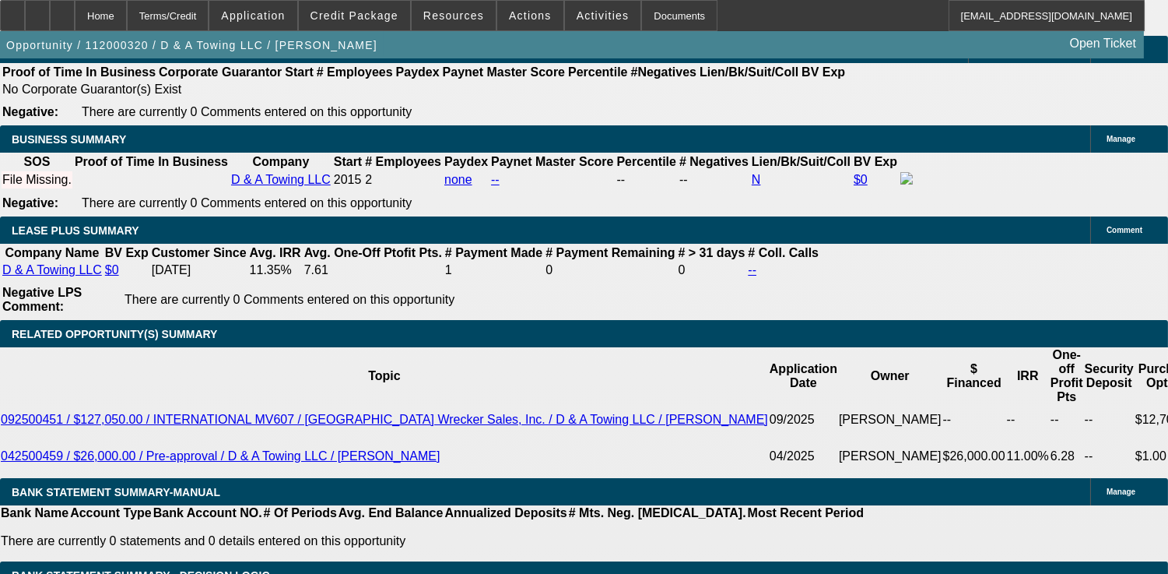
scroll to position [2577, 0]
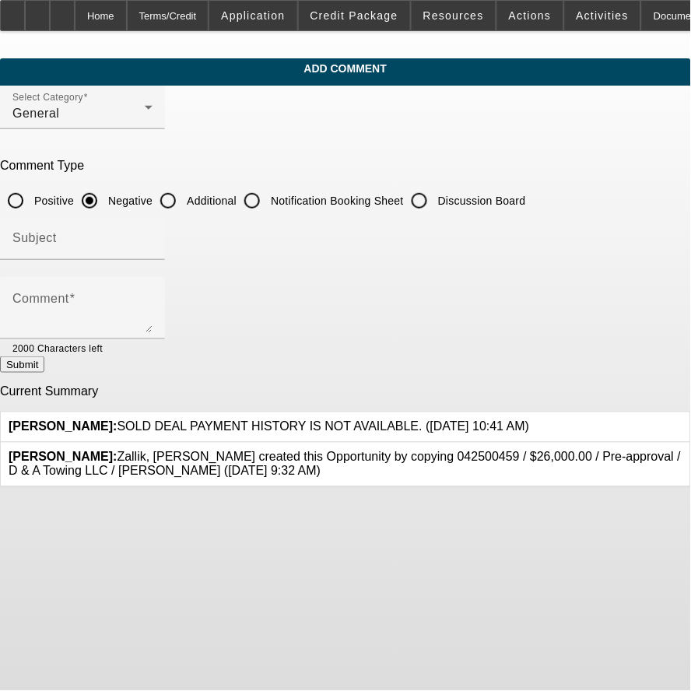
click at [237, 195] on label "Additional" at bounding box center [210, 201] width 53 height 16
click at [184, 195] on input "Additional" at bounding box center [168, 200] width 31 height 31
radio input "true"
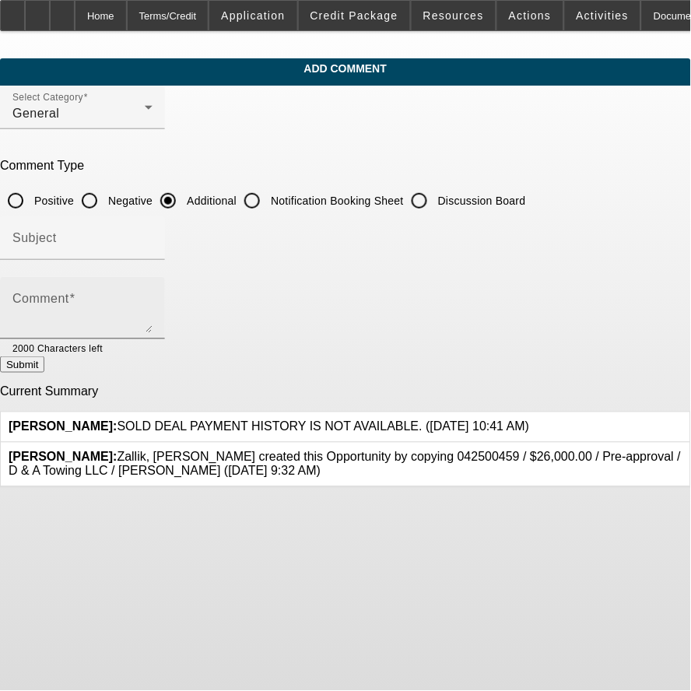
click at [153, 330] on textarea "Comment" at bounding box center [82, 314] width 140 height 37
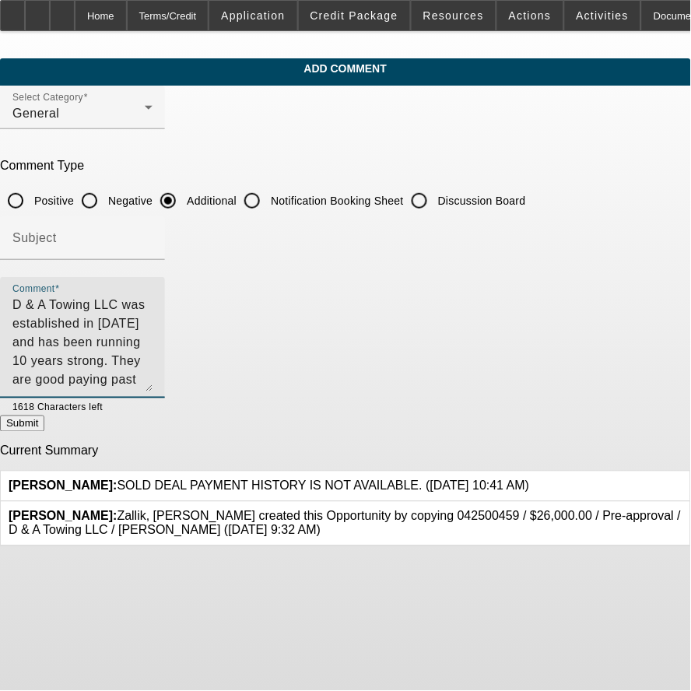
drag, startPoint x: 607, startPoint y: 318, endPoint x: 624, endPoint y: 381, distance: 65.9
click at [165, 381] on div "Comment D & A Towing LLC was established in 2015 and has been running 10 years …" at bounding box center [82, 337] width 165 height 121
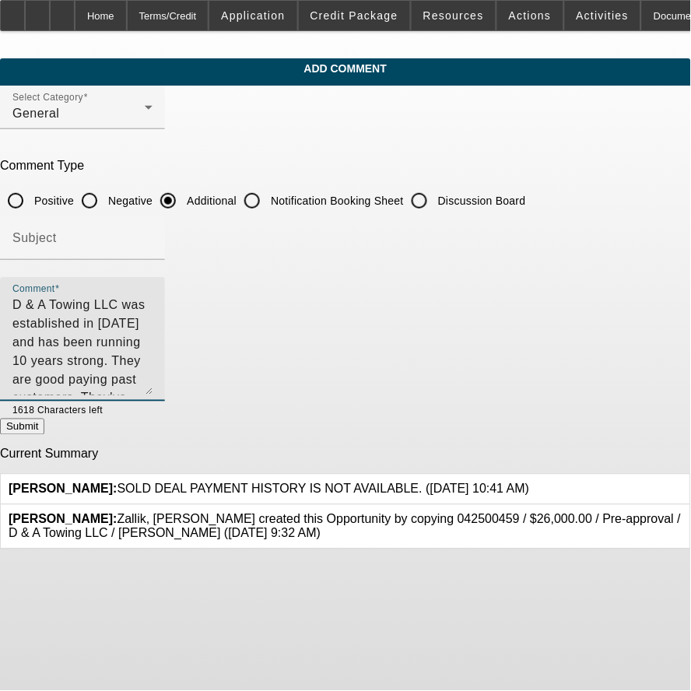
click at [153, 361] on textarea "D & A Towing LLC was established in 2015 and has been running 10 years strong. …" at bounding box center [82, 346] width 140 height 100
click at [153, 305] on textarea "D & A Towing LLC was established in 2015 and has been running 10 years strong. …" at bounding box center [82, 346] width 140 height 100
drag, startPoint x: 421, startPoint y: 392, endPoint x: 423, endPoint y: 378, distance: 14.2
click at [153, 390] on textarea "D & A Towing LLC was established in 2015 and has been running 10 years strong. …" at bounding box center [82, 346] width 140 height 100
click at [125, 323] on textarea "D & A Towing LLC was established in 2015 and has been running 10 years strong. …" at bounding box center [82, 346] width 140 height 100
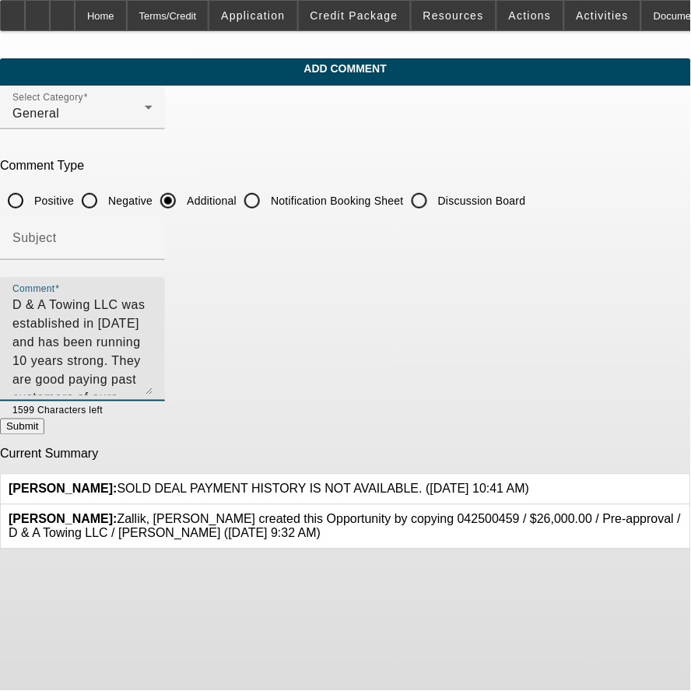
click at [153, 361] on textarea "D & A Towing LLC was established in 2015 and has been running 10 years strong. …" at bounding box center [82, 346] width 140 height 100
click at [153, 323] on textarea "D & A Towing LLC was established in 2015 and has been running 10 years strong. …" at bounding box center [82, 346] width 140 height 100
click at [153, 348] on textarea "D & A Towing LLC was established in 2015 and has been running 10 years strong. …" at bounding box center [82, 346] width 140 height 100
click at [153, 355] on textarea "D & A Towing LLC was established in 2015 and has been running 10 years strong. …" at bounding box center [82, 346] width 140 height 100
click at [153, 323] on textarea "D & A Towing LLC was established in 2015 and has been running 10 years strong. …" at bounding box center [82, 346] width 140 height 100
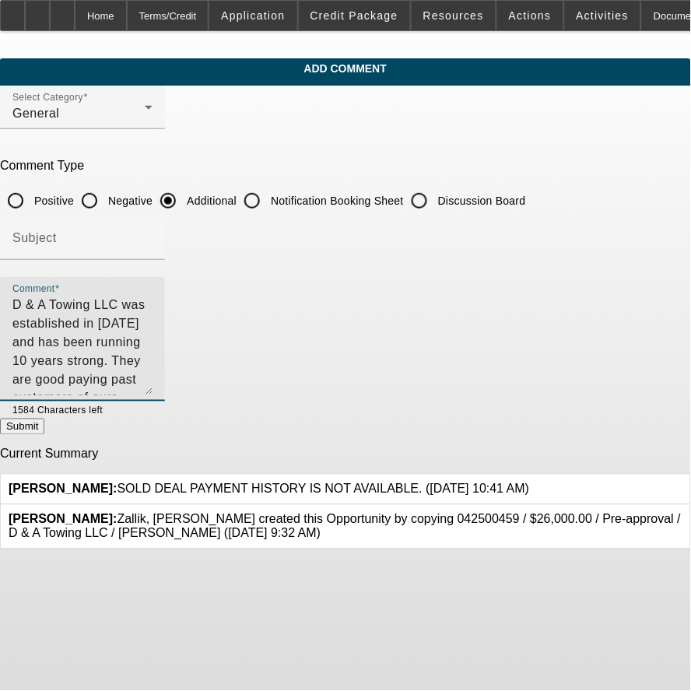
drag, startPoint x: 112, startPoint y: 339, endPoint x: 154, endPoint y: 339, distance: 42.0
click at [153, 339] on textarea "D & A Towing LLC was established in 2015 and has been running 10 years strong. …" at bounding box center [82, 346] width 140 height 100
click at [90, 337] on textarea "D & A Towing LLC was established in 2015 and has been running 10 years strong. …" at bounding box center [82, 346] width 140 height 100
click at [122, 341] on textarea "D & A Towing LLC was established in 2015 and has been running 10 years strong. …" at bounding box center [82, 346] width 140 height 100
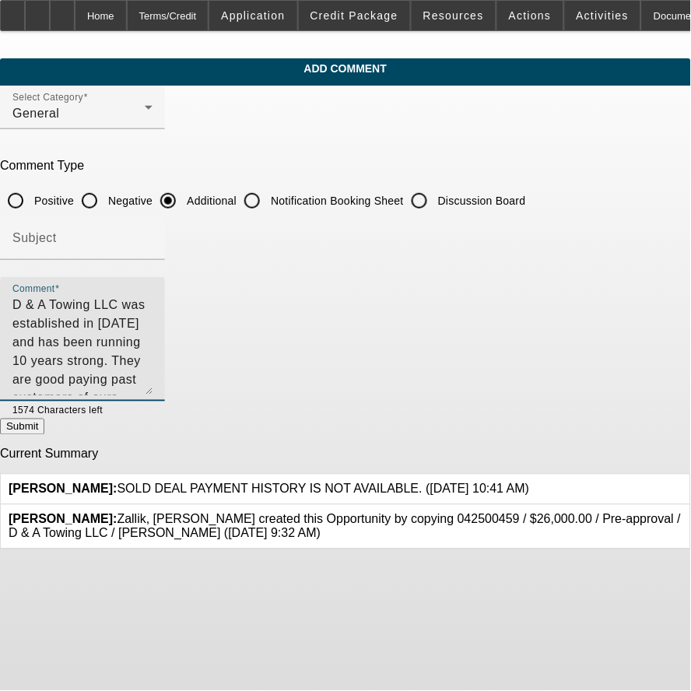
click at [153, 360] on textarea "D & A Towing LLC was established in 2015 and has been running 10 years strong. …" at bounding box center [82, 346] width 140 height 100
click at [153, 355] on textarea "D & A Towing LLC was established in 2015 and has been running 10 years strong. …" at bounding box center [82, 346] width 140 height 100
click at [153, 361] on textarea "D & A Towing LLC was established in 2015 and has been running 10 years strong. …" at bounding box center [82, 346] width 140 height 100
type textarea "D & A Towing LLC was established in 2015 and has been running 10 years strong. …"
click at [44, 419] on button "Submit" at bounding box center [22, 427] width 44 height 16
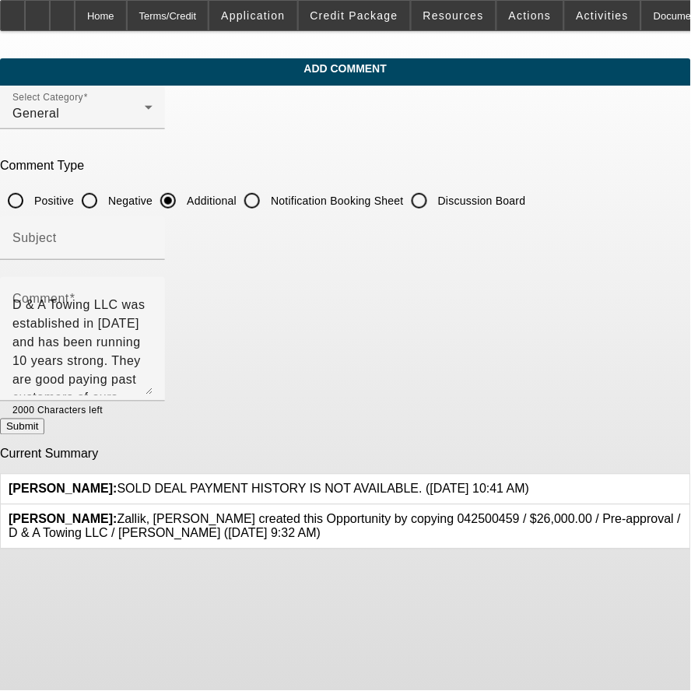
radio input "true"
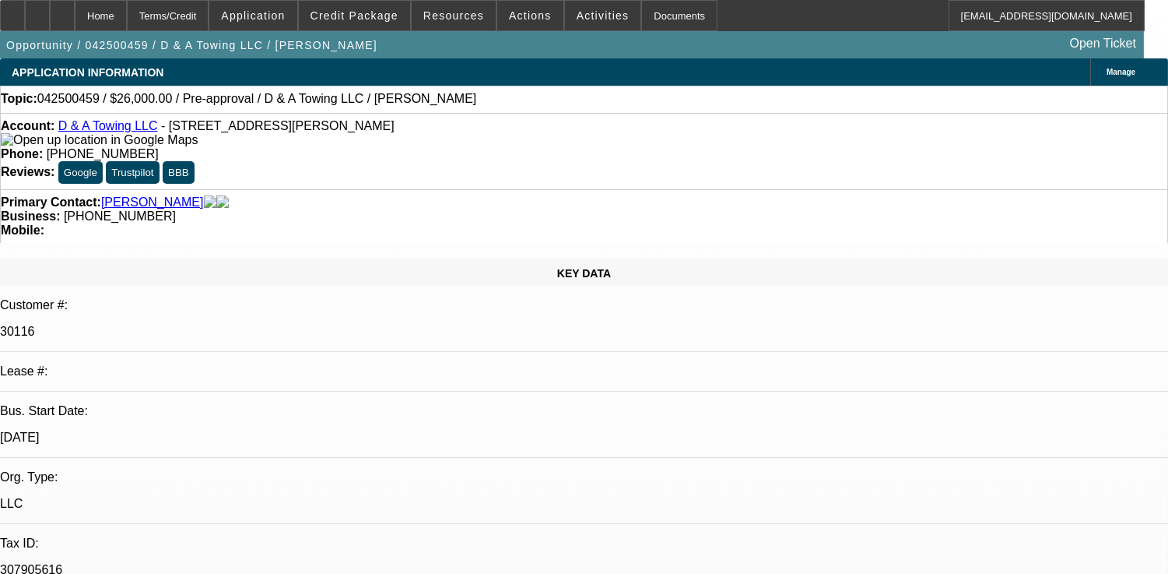
select select "0"
select select "1"
select select "2"
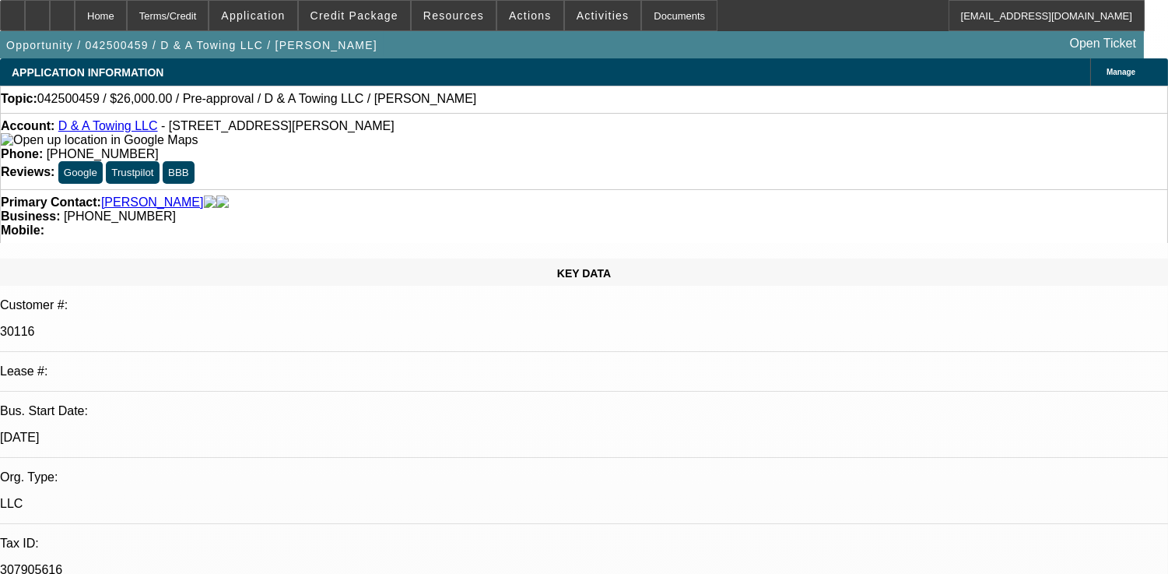
select select "2"
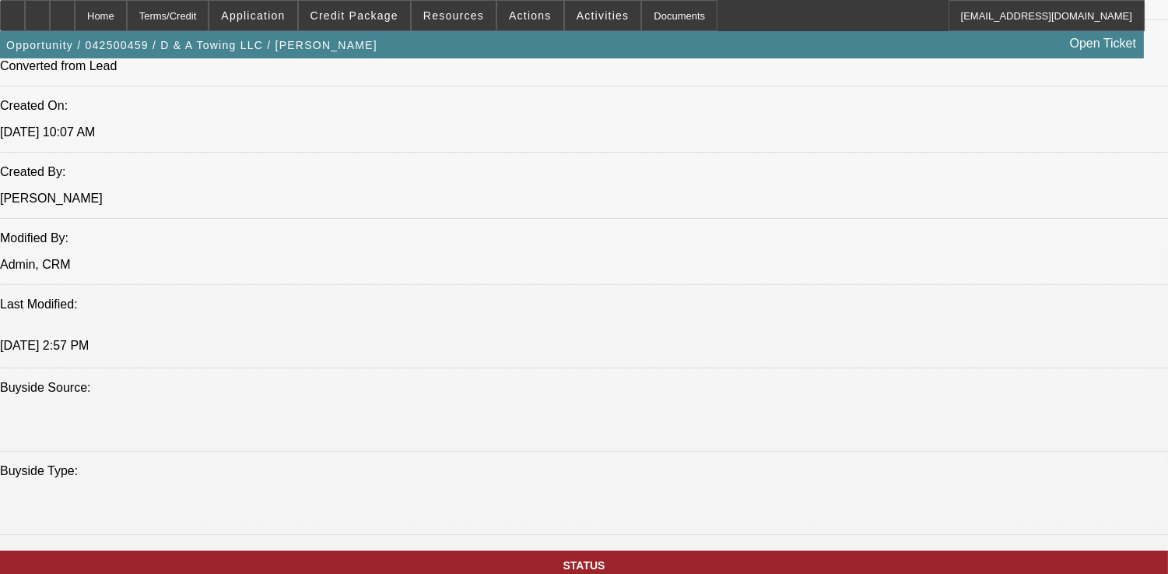
scroll to position [1383, 0]
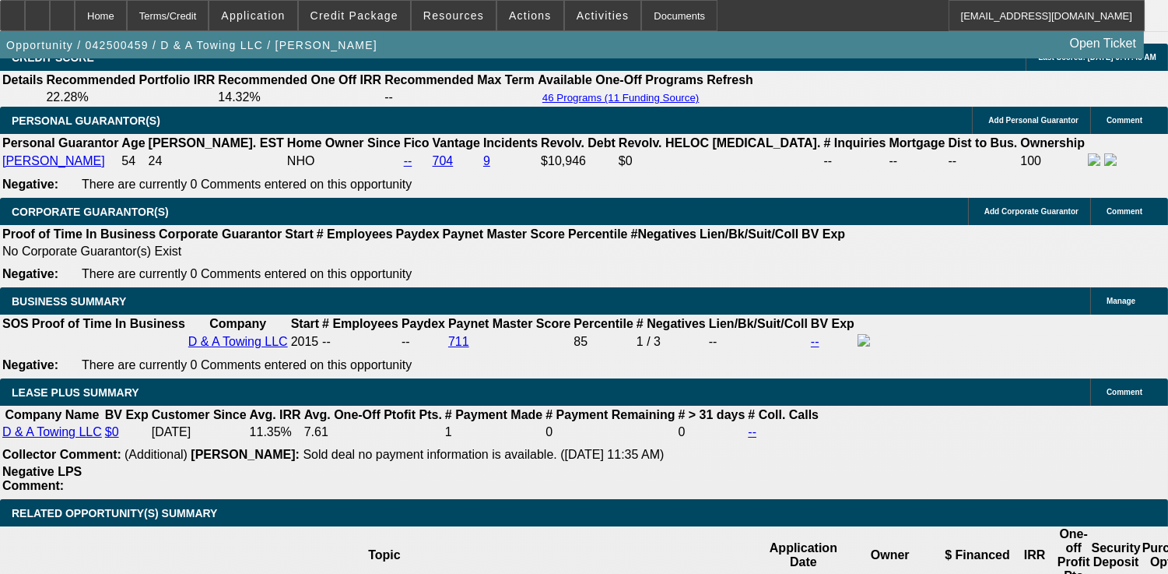
scroll to position [2335, 0]
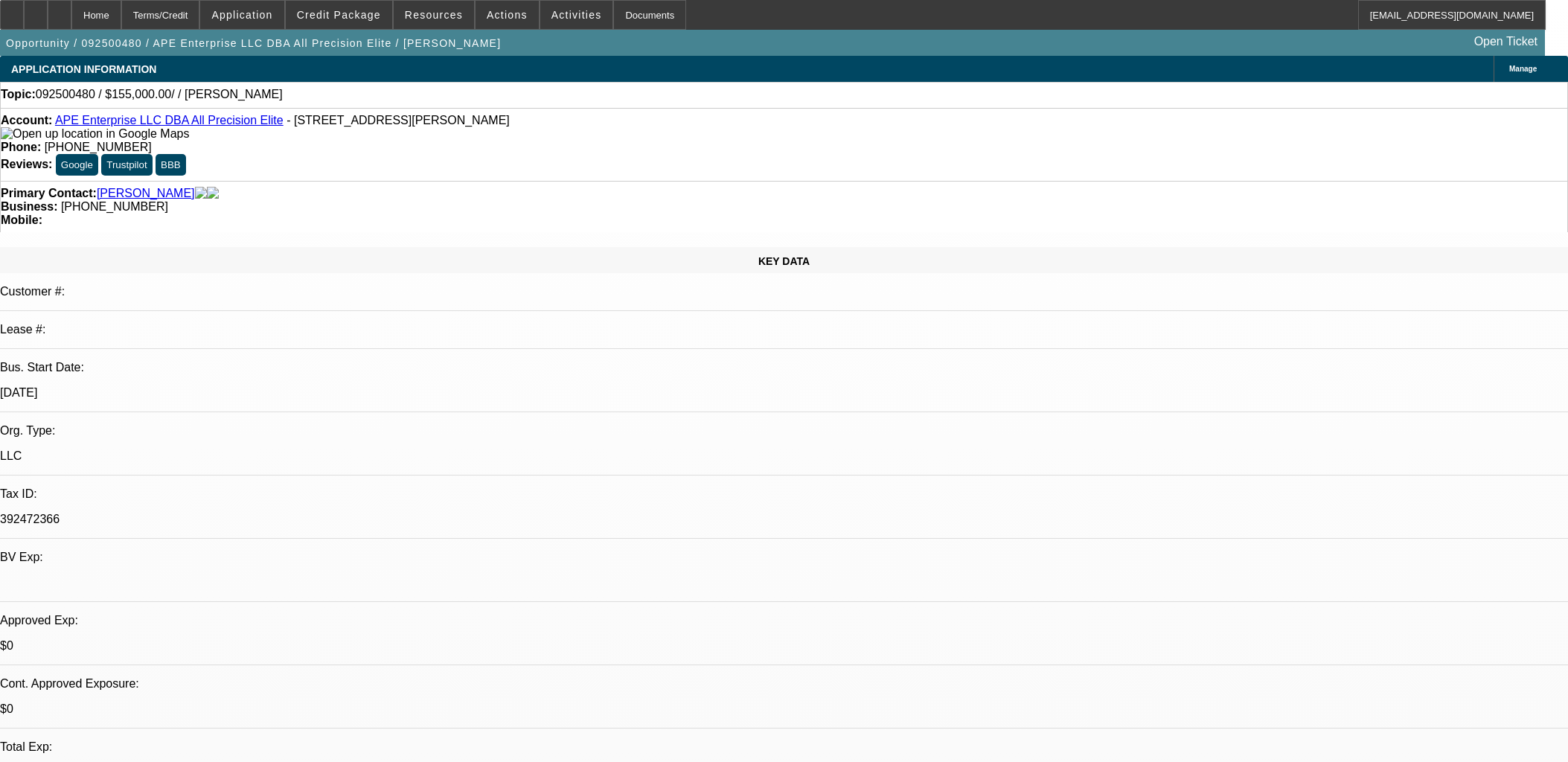
select select "0"
select select "2"
select select "0.1"
select select "4"
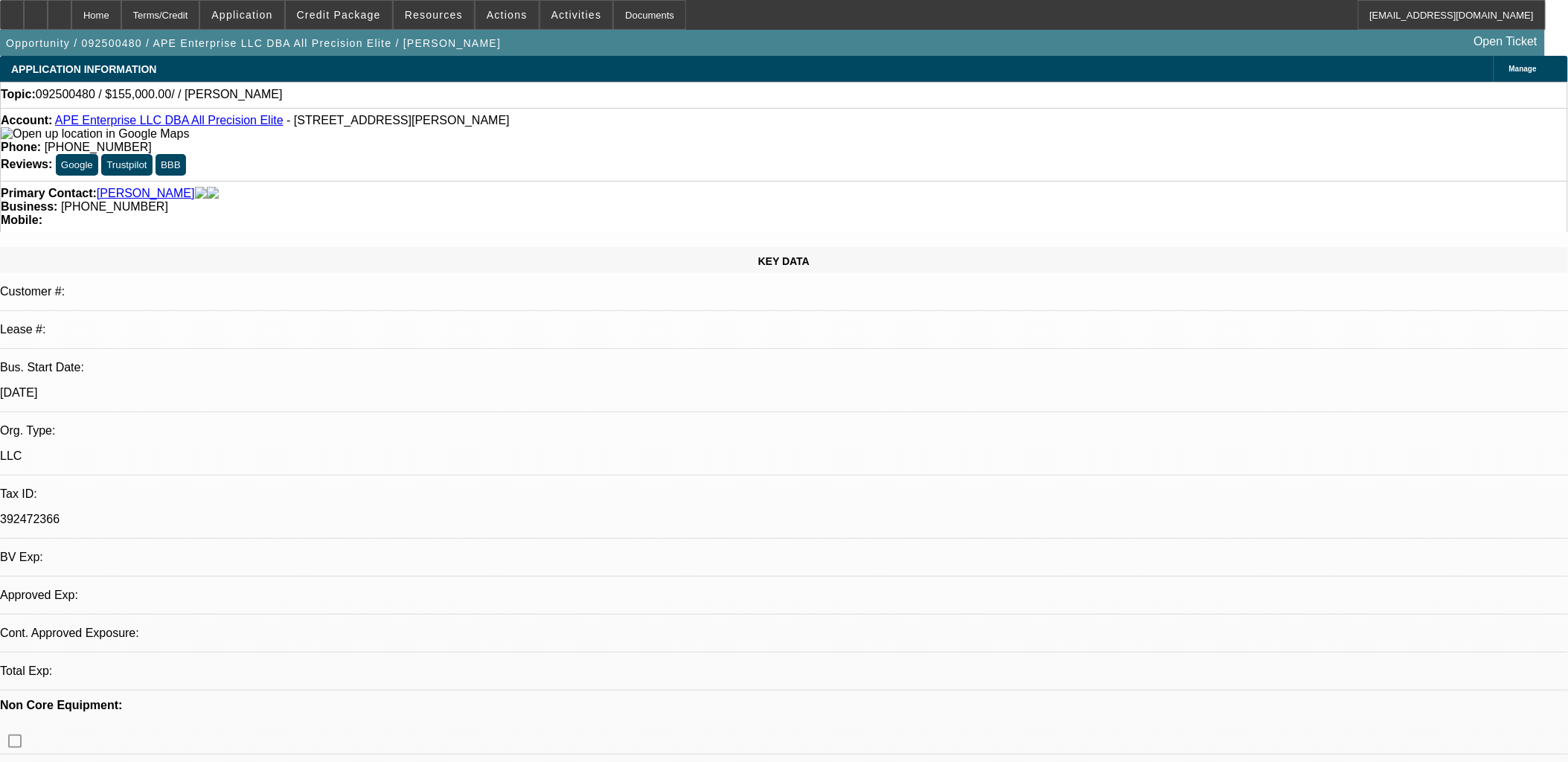
select select "0"
select select "2"
select select "0.1"
select select "1"
select select "2"
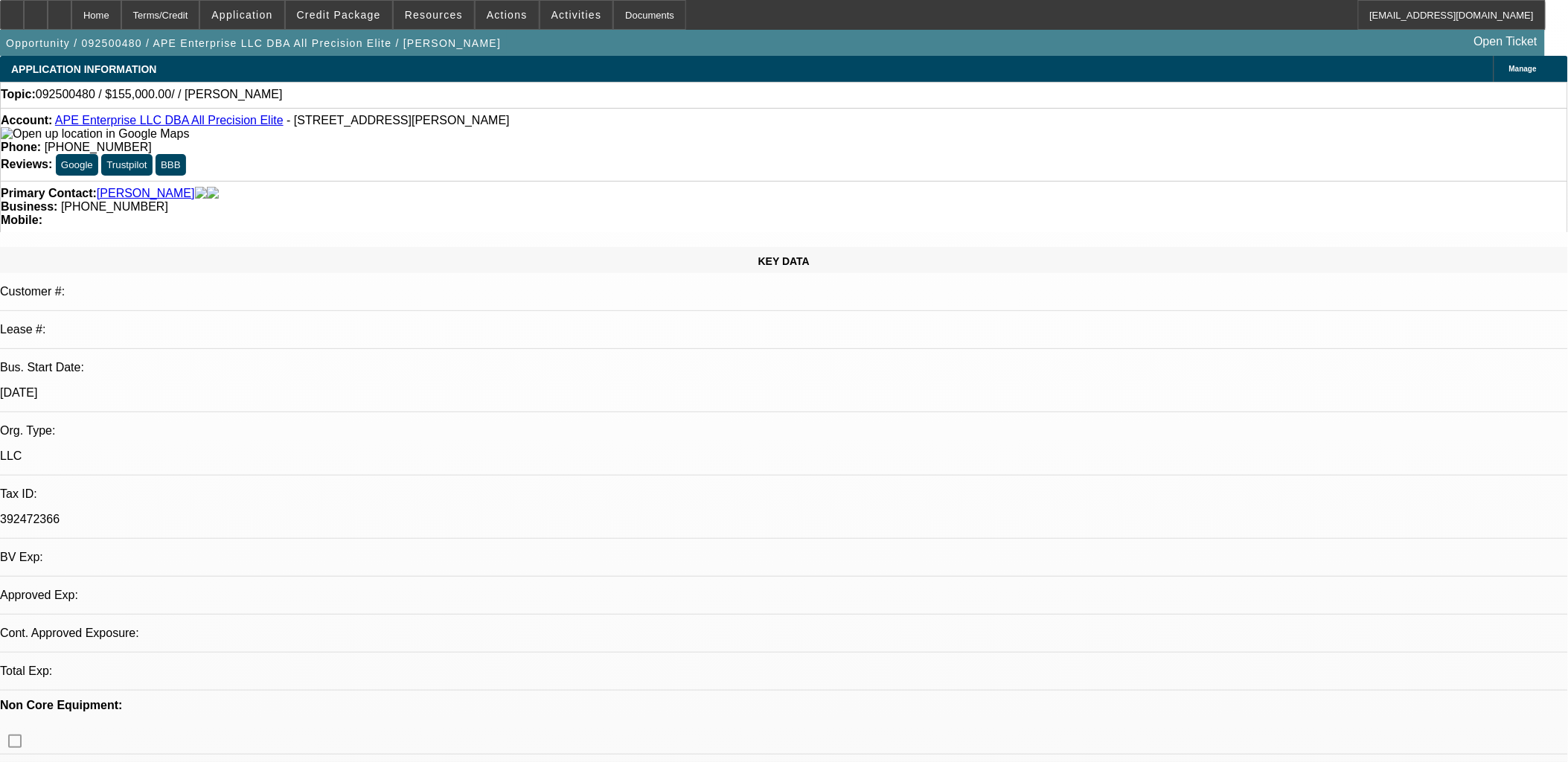
select select "4"
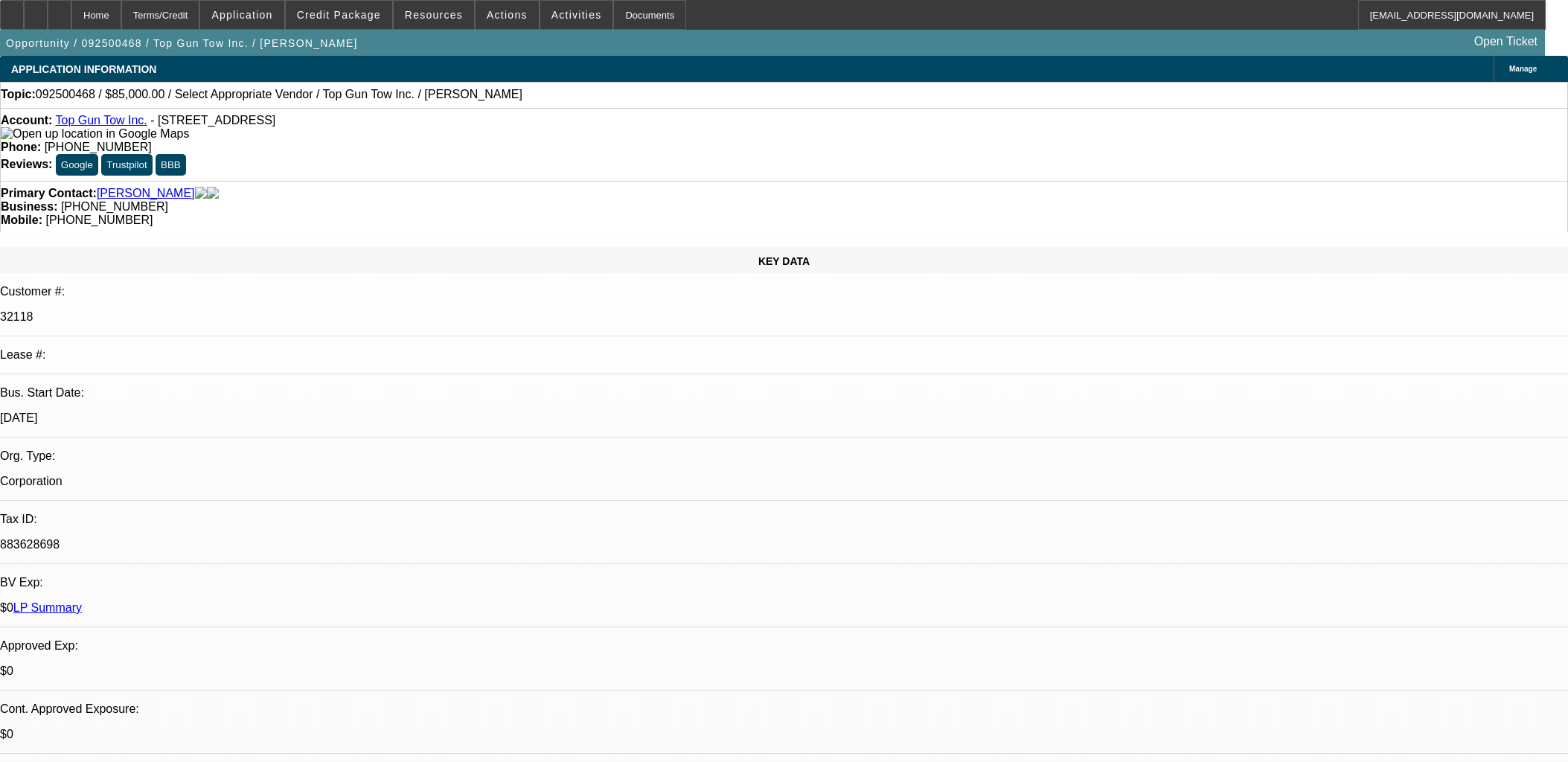
select select "0"
select select "2"
select select "0.1"
select select "4"
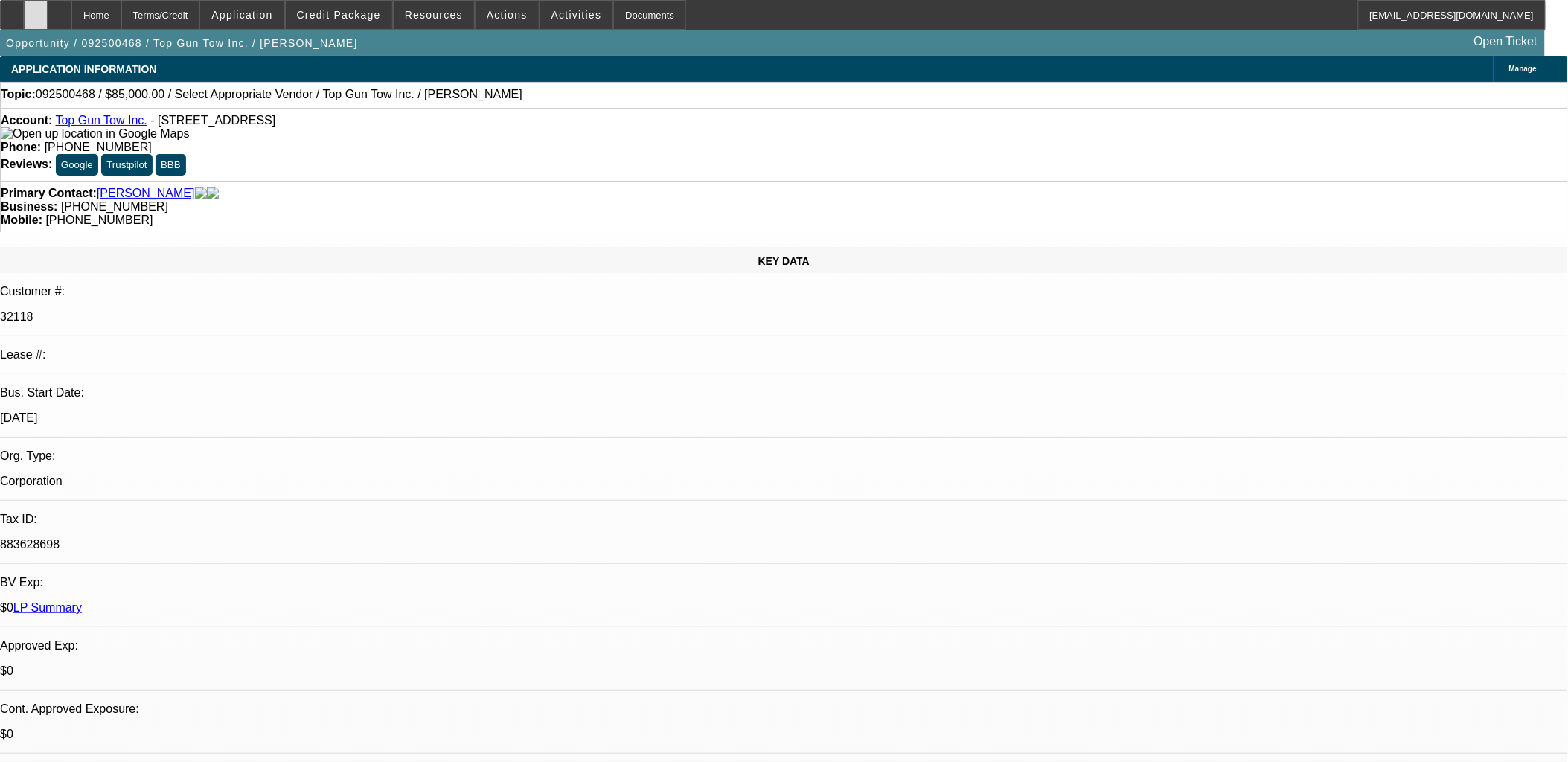
click at [48, 21] on div at bounding box center [35, 14] width 24 height 30
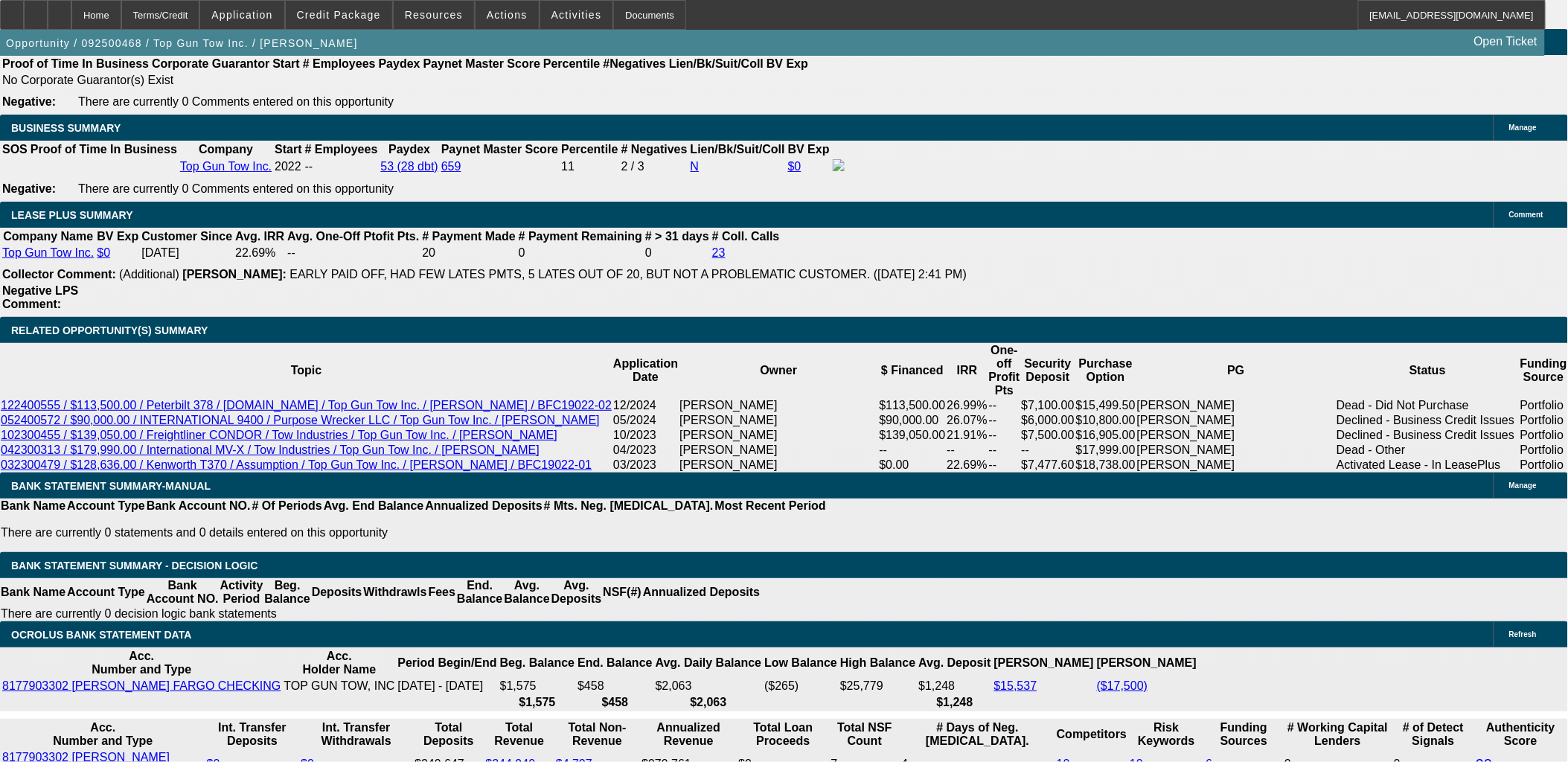
scroll to position [2398, 0]
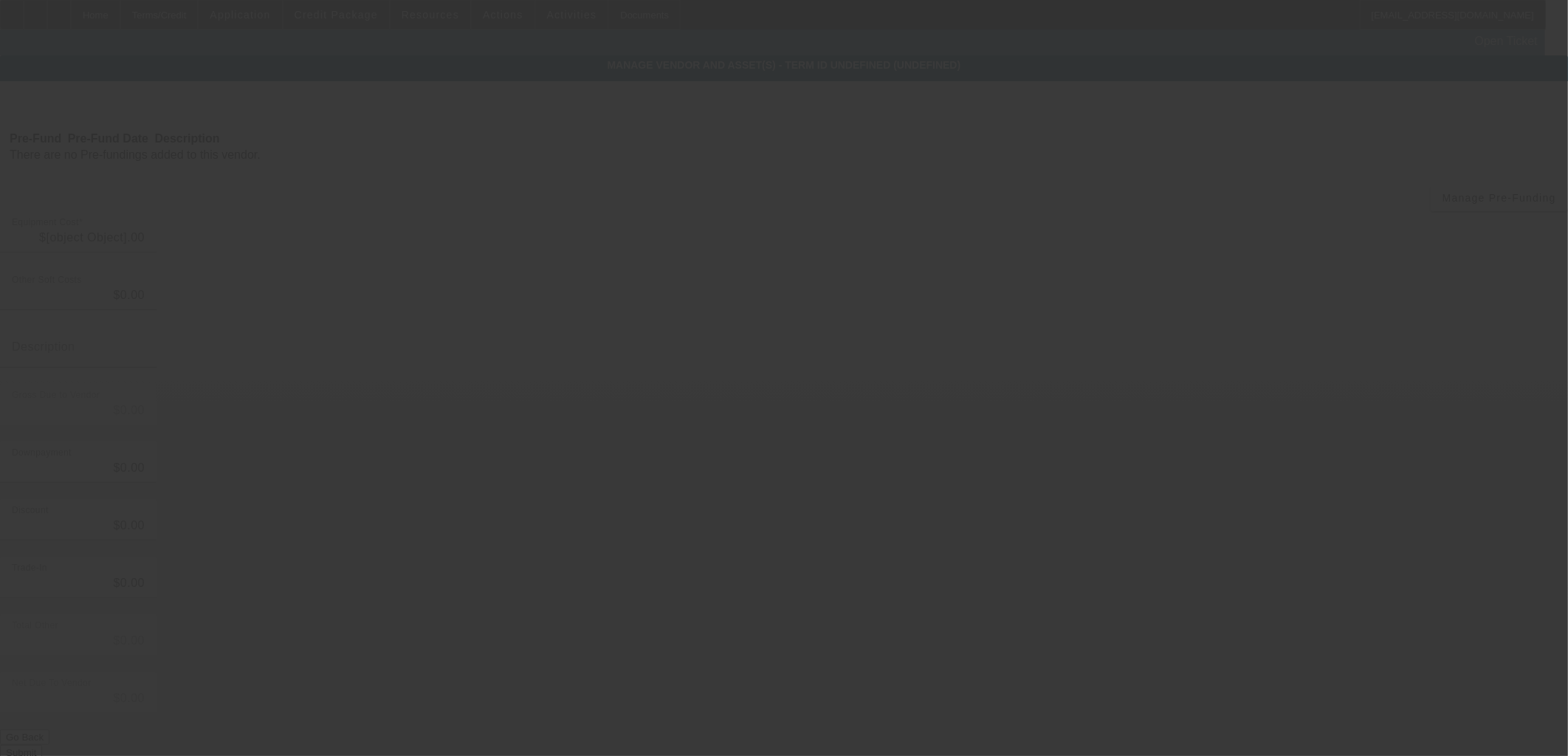
type input "$85,000.00"
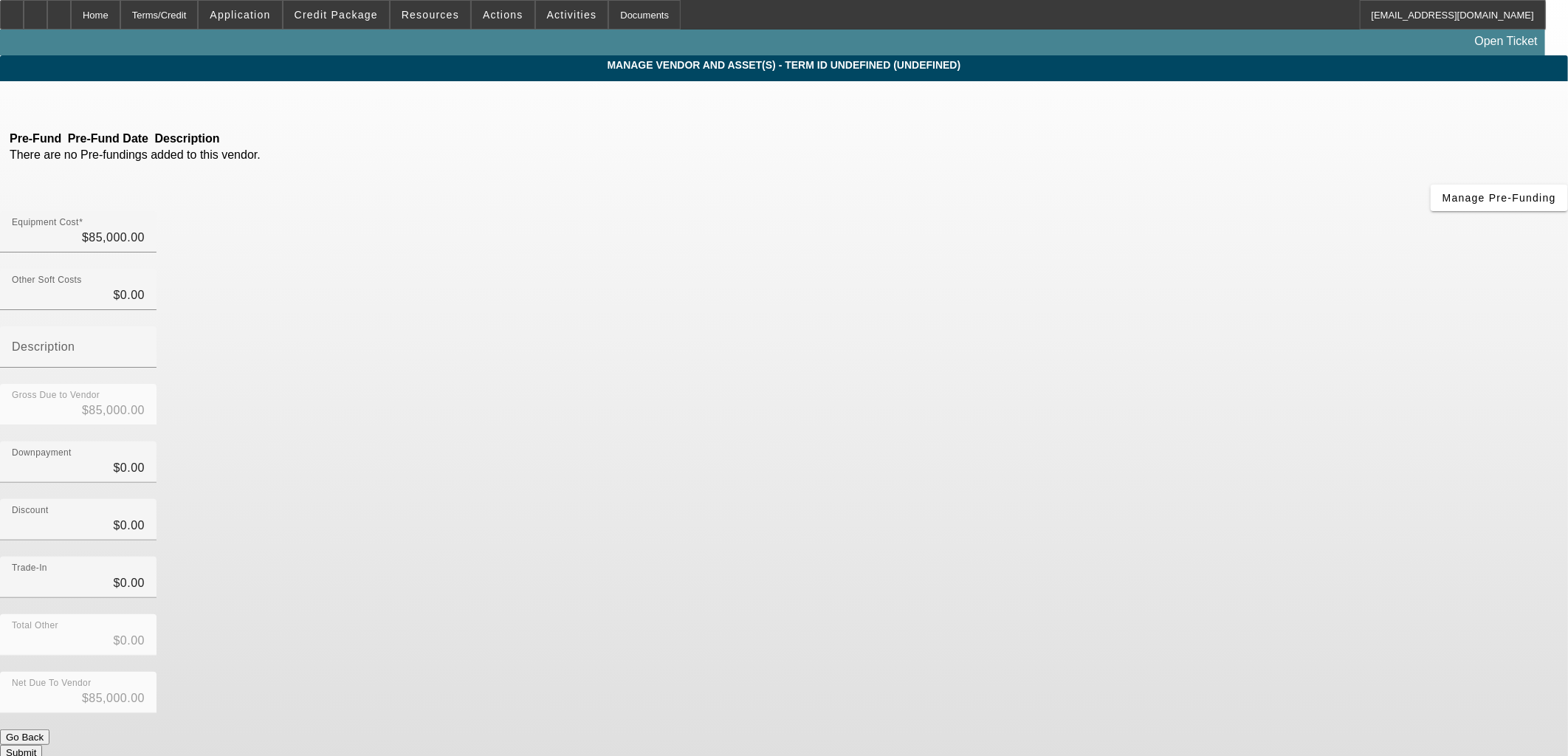
click at [970, 120] on div at bounding box center [784, 378] width 1568 height 756
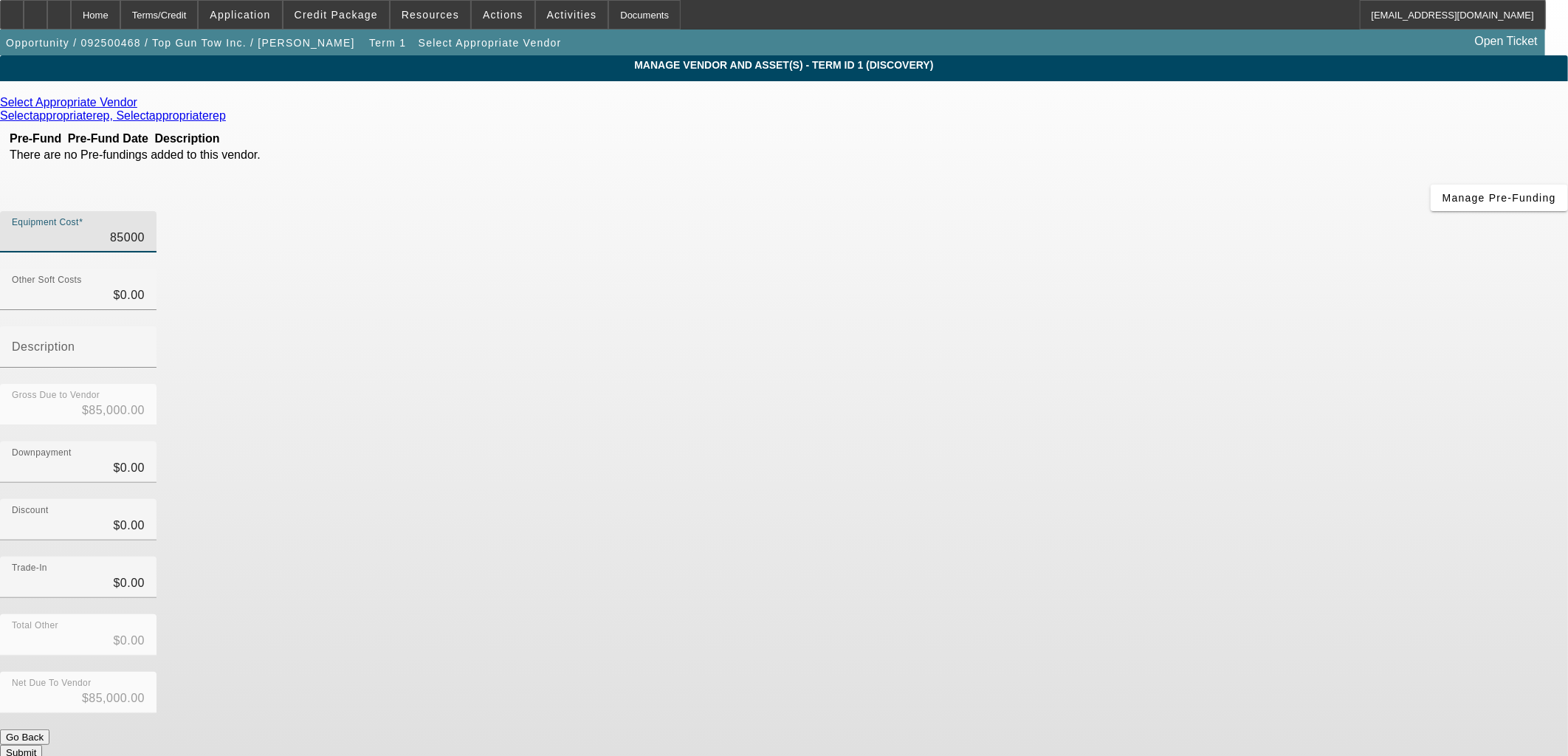
click at [145, 229] on input "85000" at bounding box center [78, 237] width 133 height 18
drag, startPoint x: 965, startPoint y: 131, endPoint x: 828, endPoint y: 104, distance: 139.6
click at [145, 212] on div "Equipment Cost 85000" at bounding box center [78, 232] width 133 height 42
type input "100"
type input "$100.00"
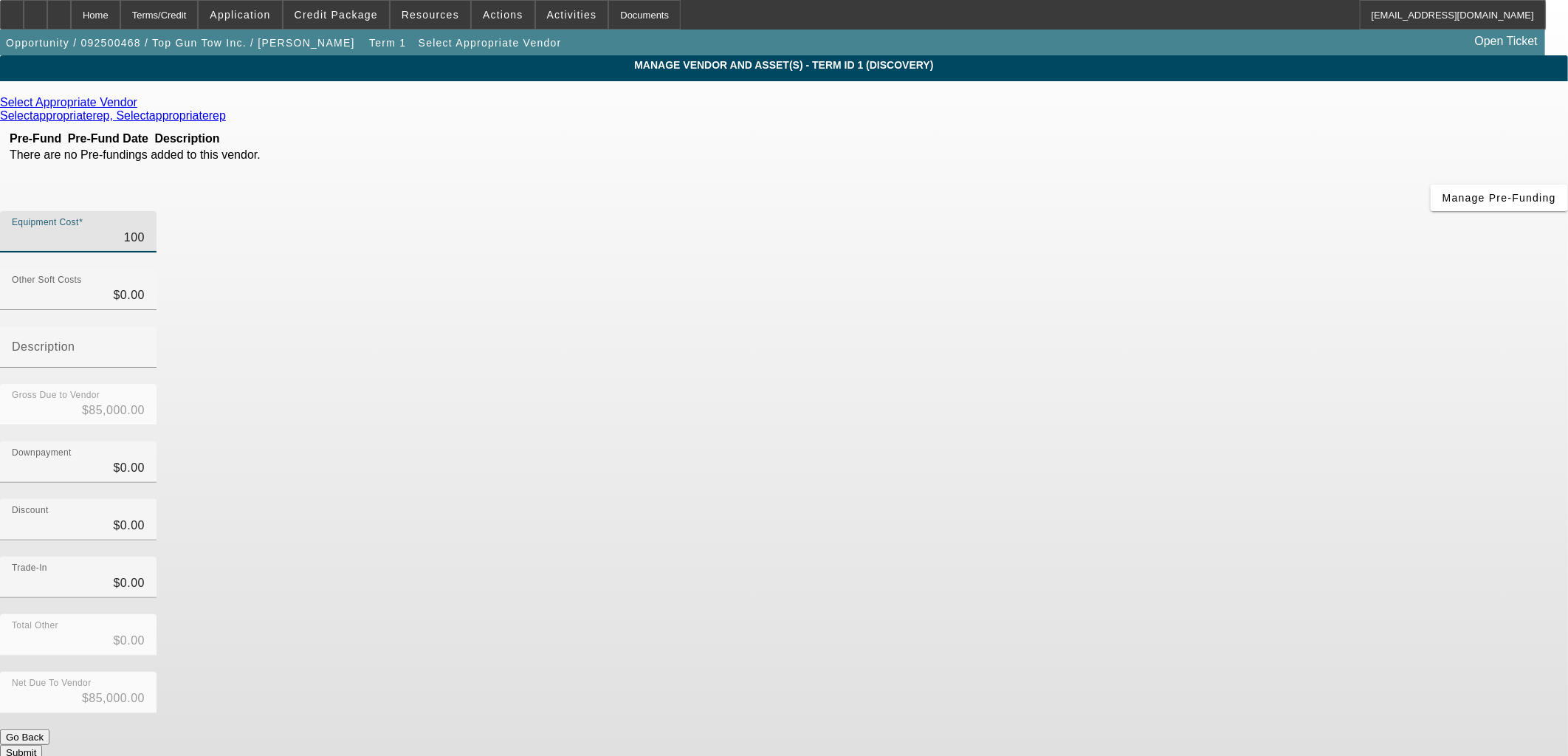
type input "$100.00"
type input "1100"
type input "$1,100.00"
type input "11000"
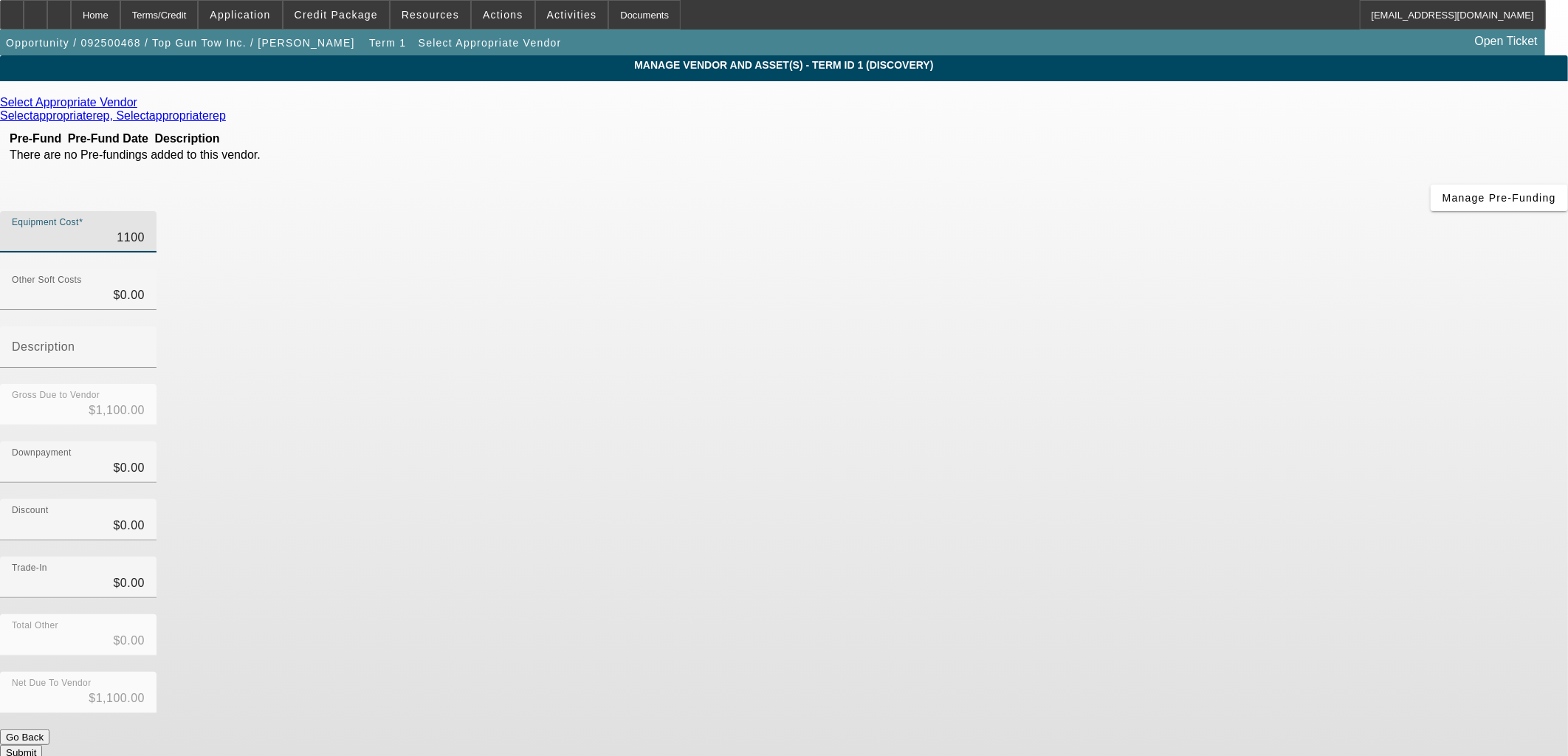
type input "$11,000.00"
type input "110000"
type input "$110,000.00"
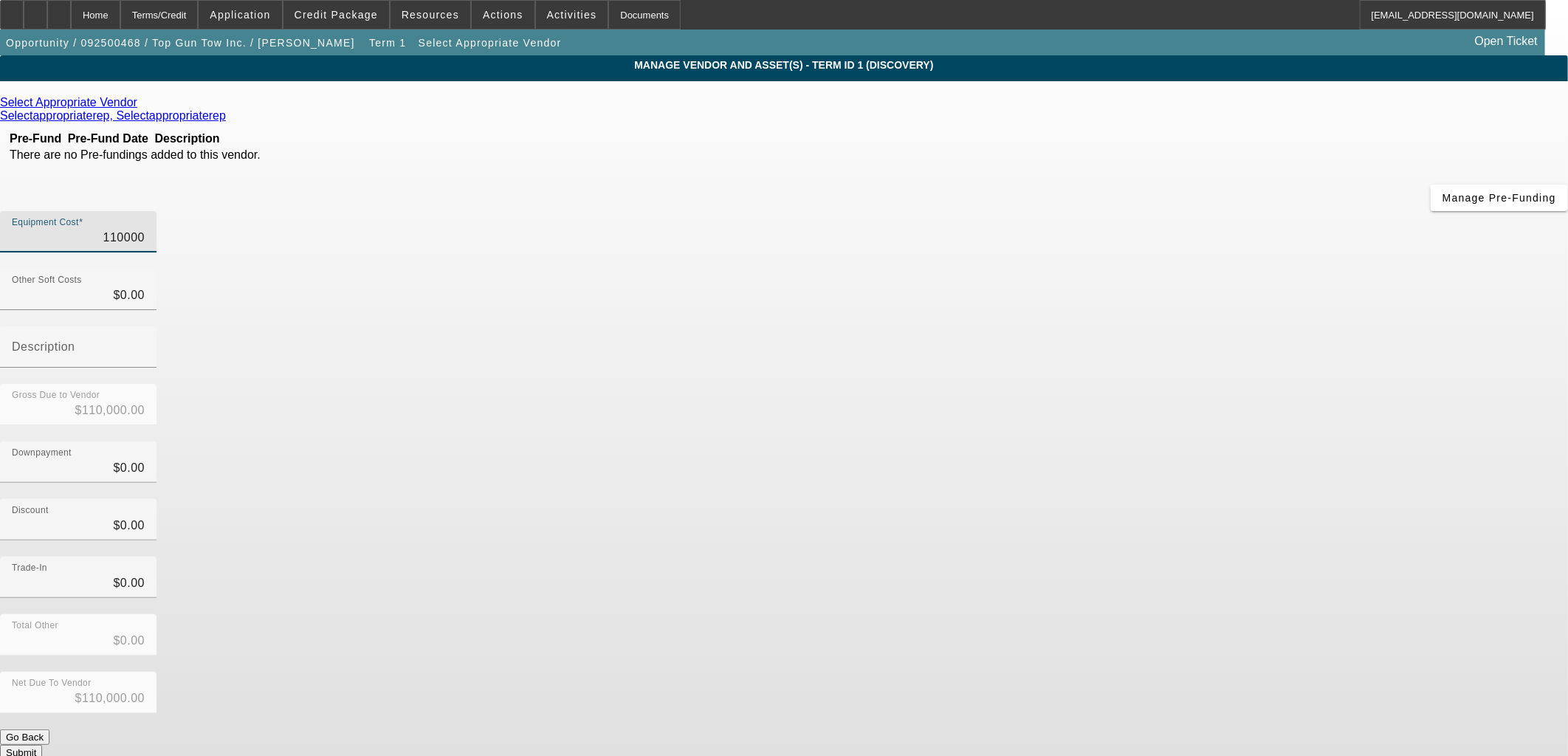
type input "$110,000.00"
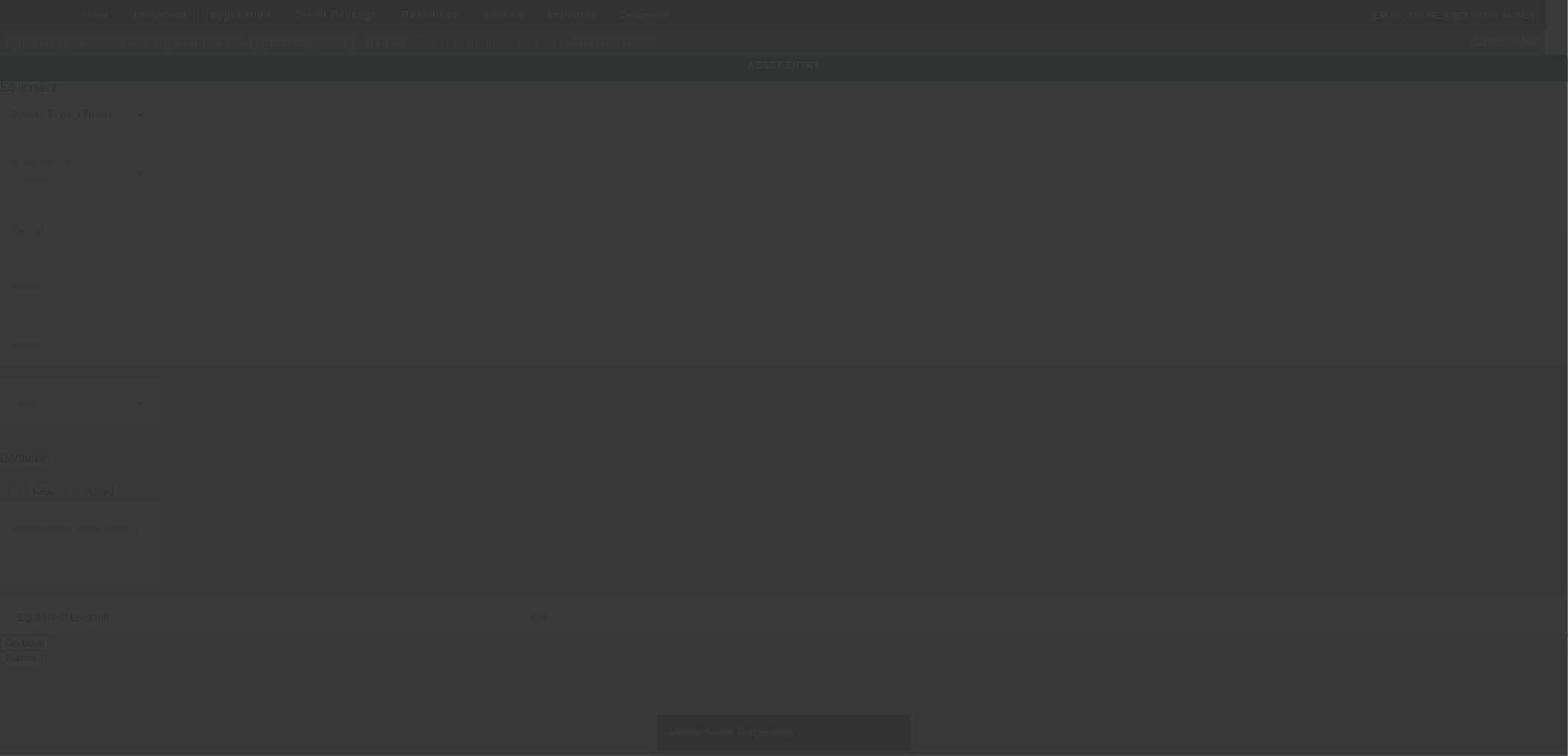
type input "[STREET_ADDRESS]"
type input "Farmington"
type input "87401"
type input "San Juan"
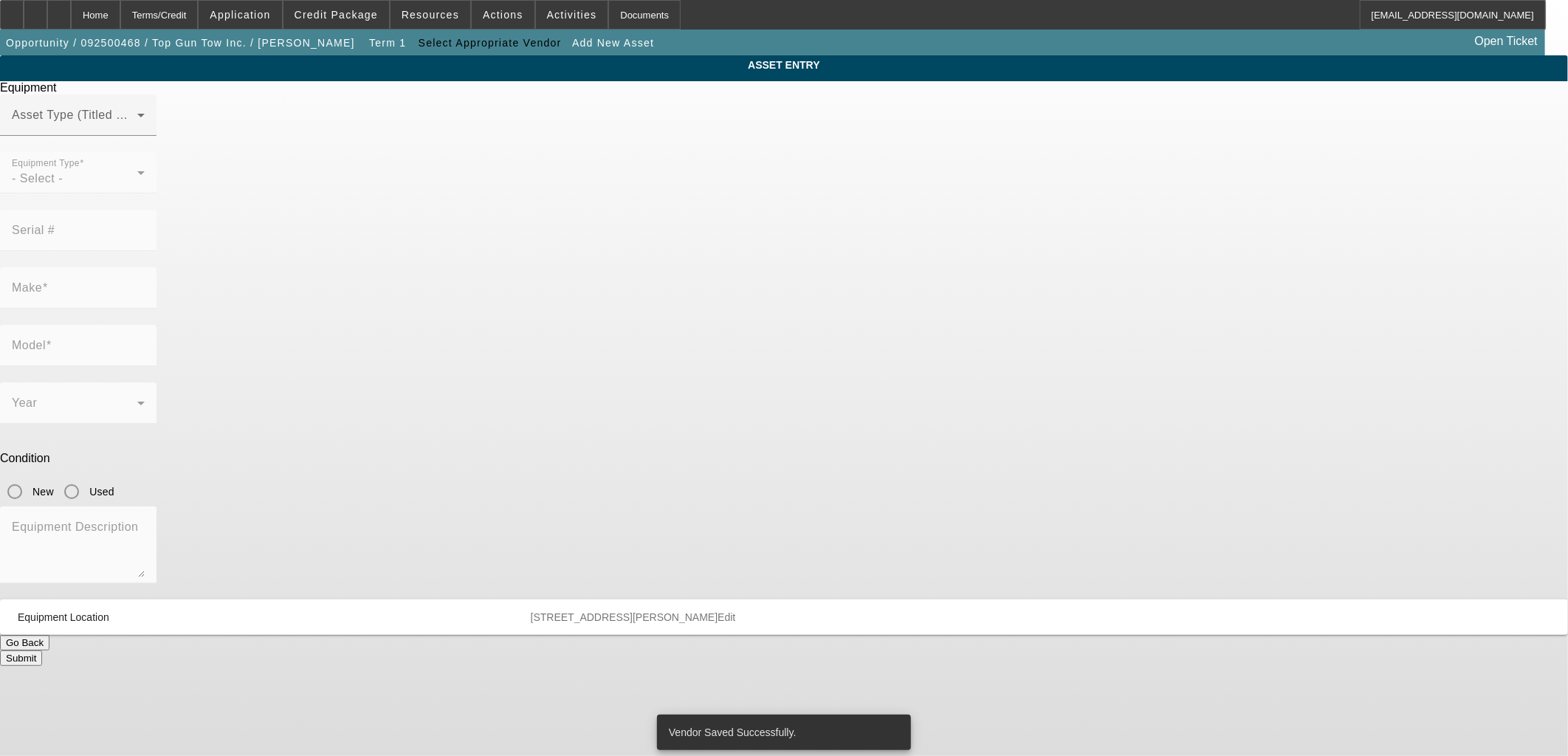
click at [138, 130] on span at bounding box center [74, 120] width 125 height 18
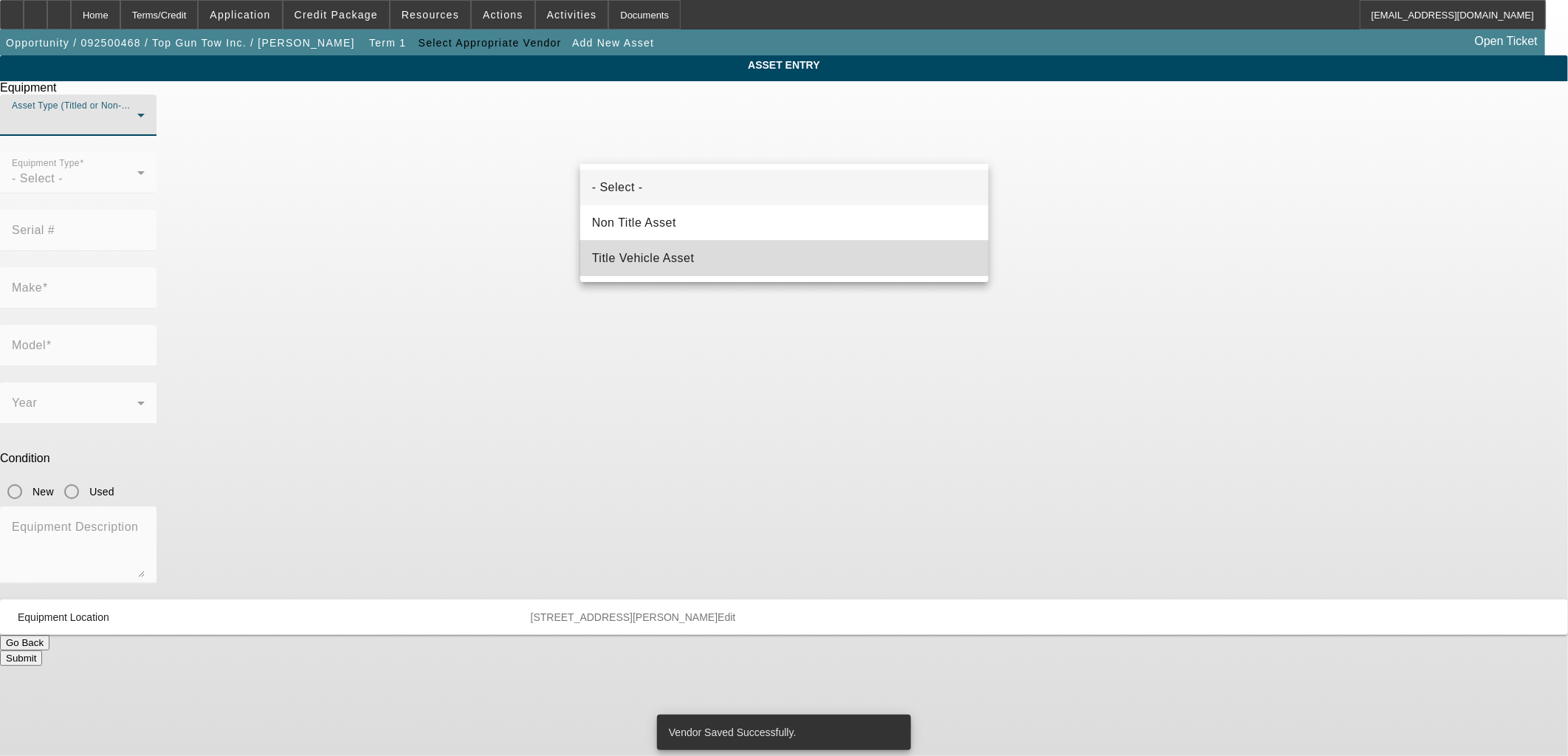
click at [676, 271] on mat-option "Title Vehicle Asset" at bounding box center [784, 258] width 408 height 35
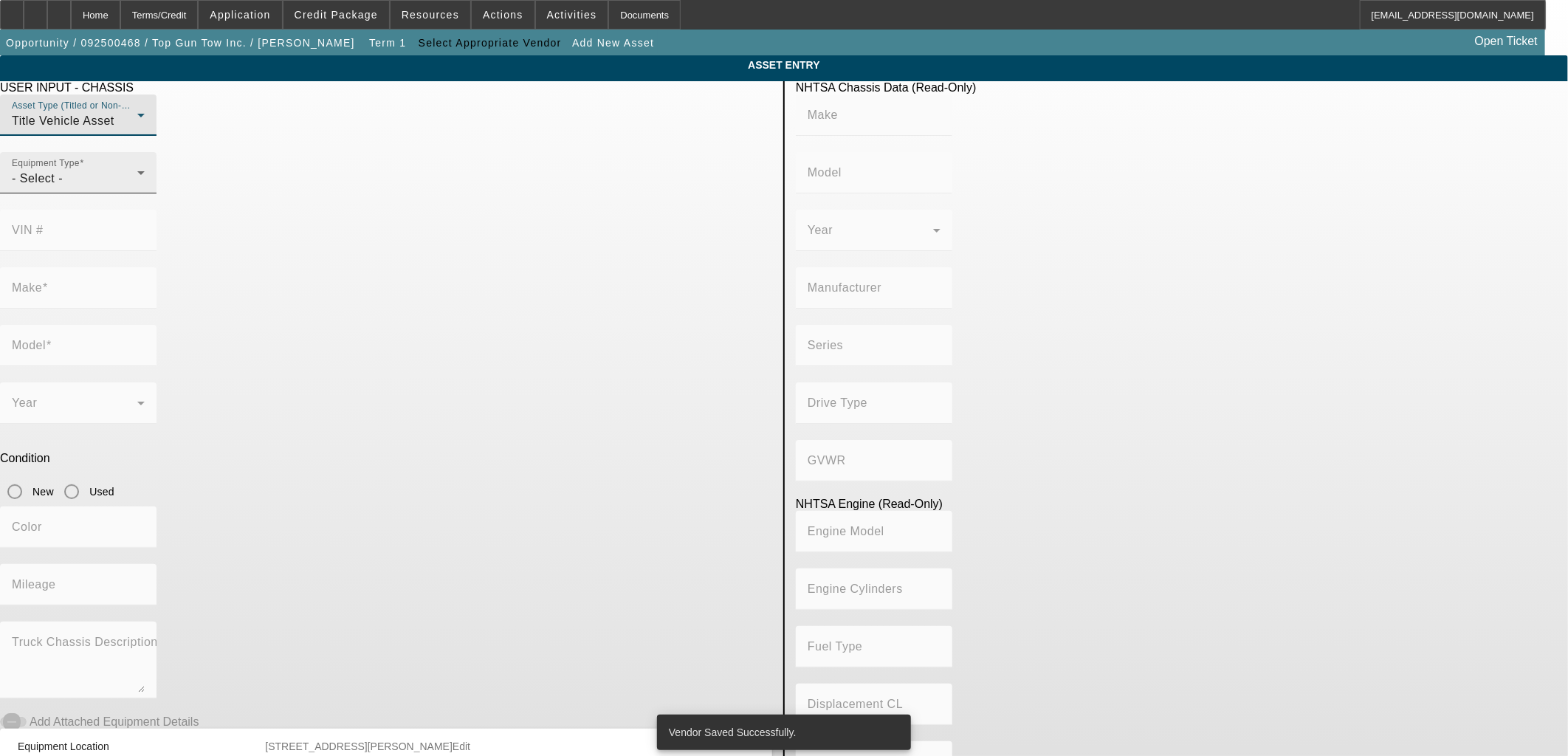
click at [138, 188] on div "- Select -" at bounding box center [74, 178] width 125 height 18
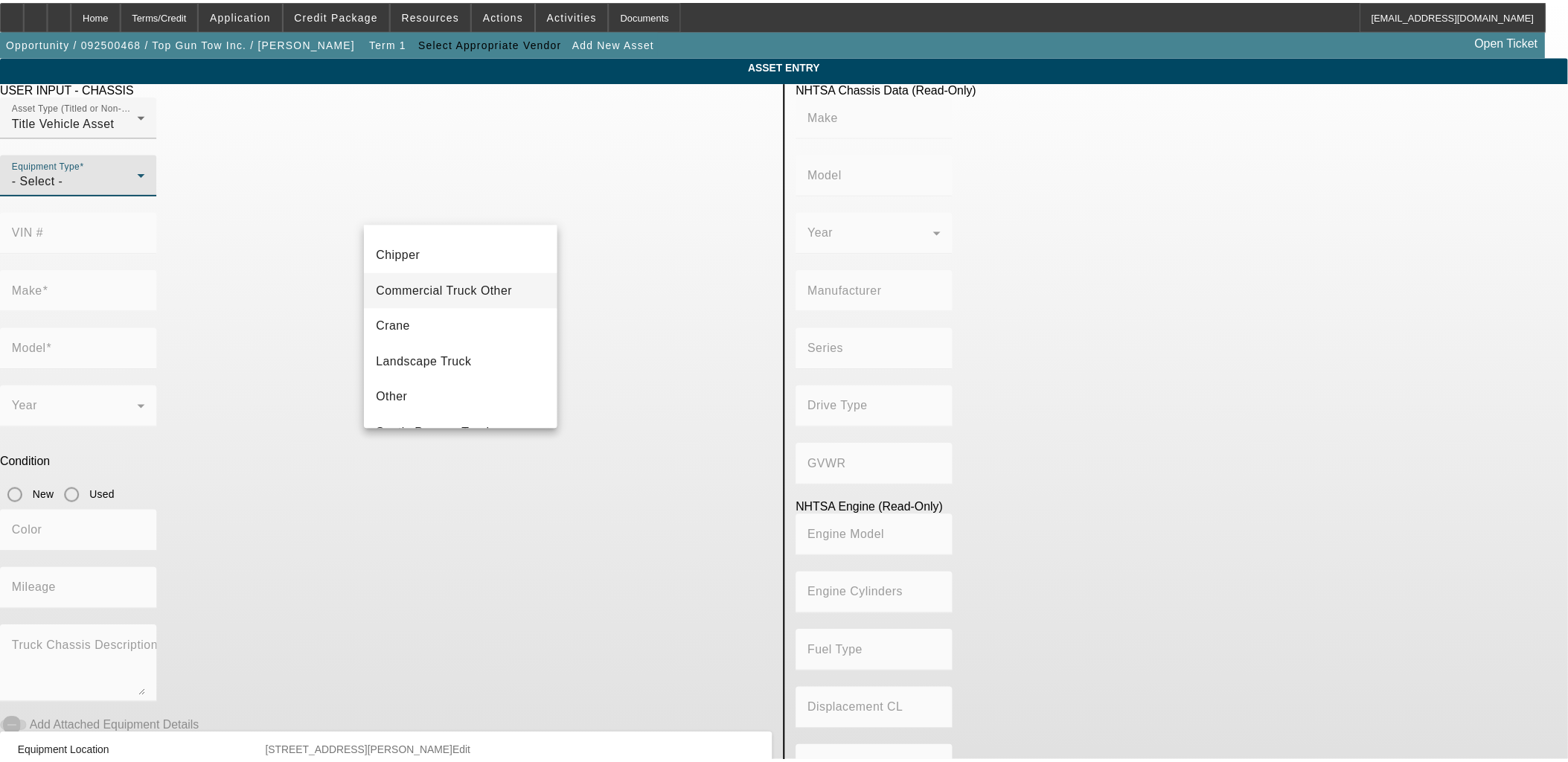
scroll to position [163, 0]
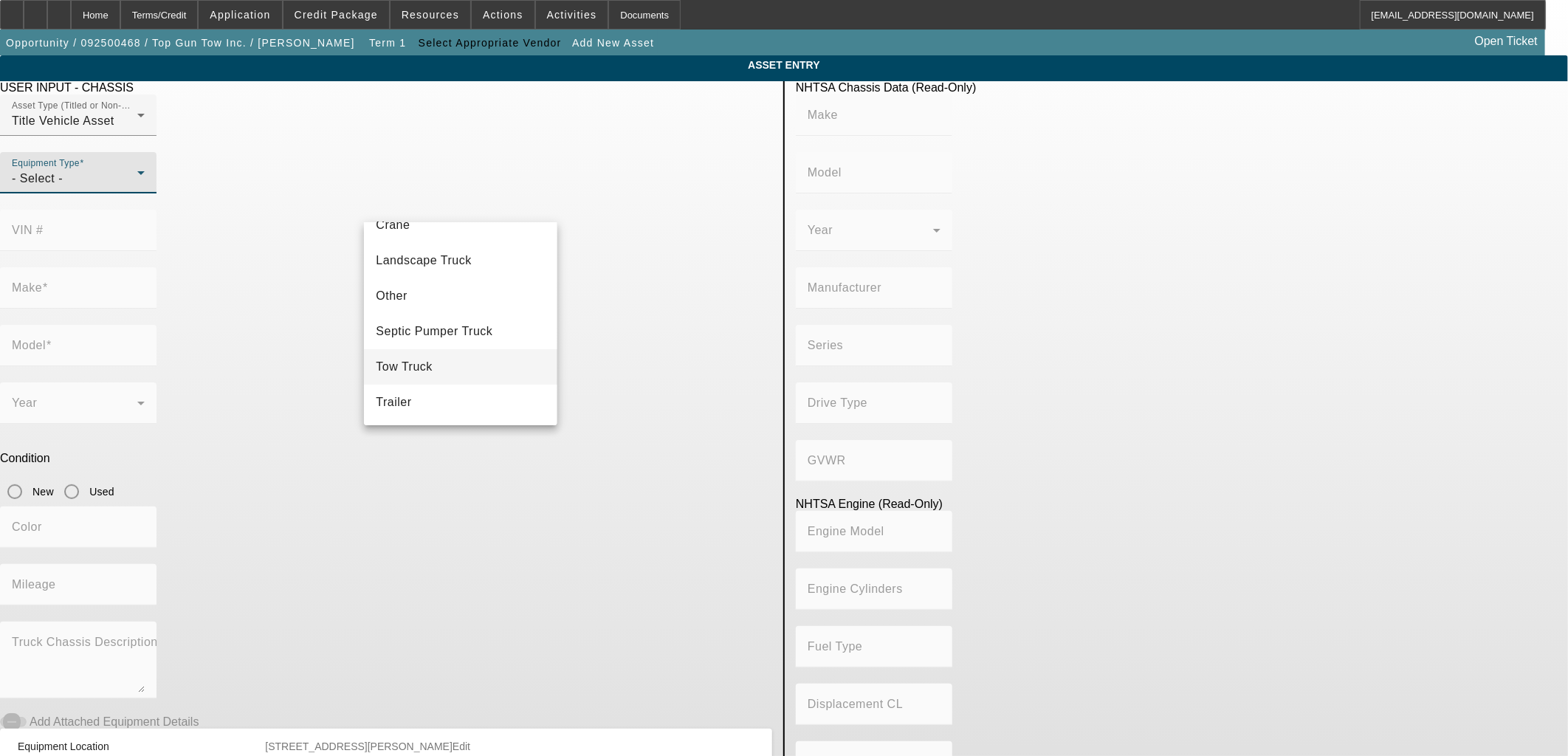
click at [444, 359] on mat-option "Tow Truck" at bounding box center [460, 366] width 193 height 35
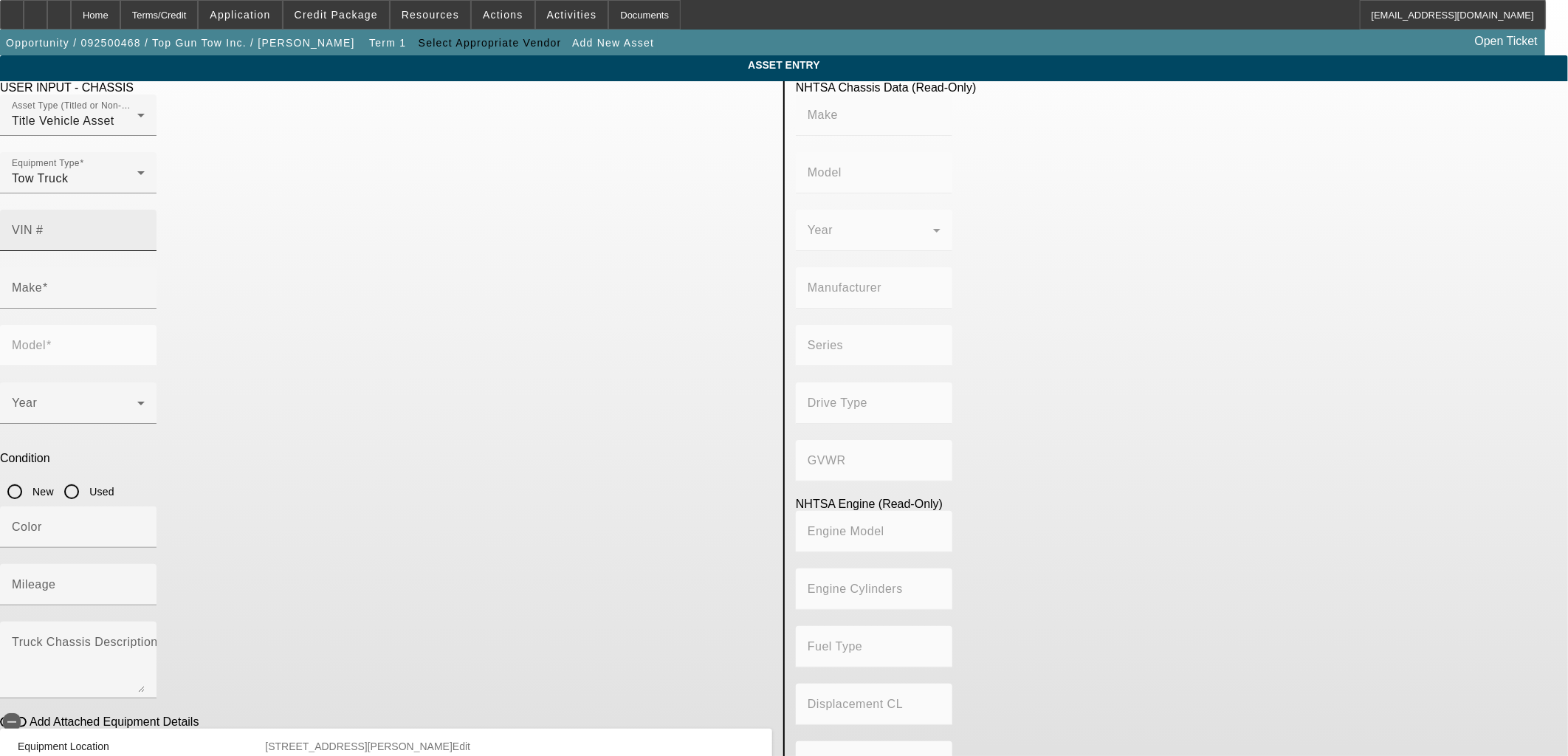
click at [44, 224] on mat-label "VIN #" at bounding box center [27, 230] width 31 height 12
click at [145, 228] on input "VIN #" at bounding box center [78, 236] width 133 height 18
paste input "1XPCD29X9JD253095"
type input "1XPCD29X9JD253095"
type input "PETERBILT"
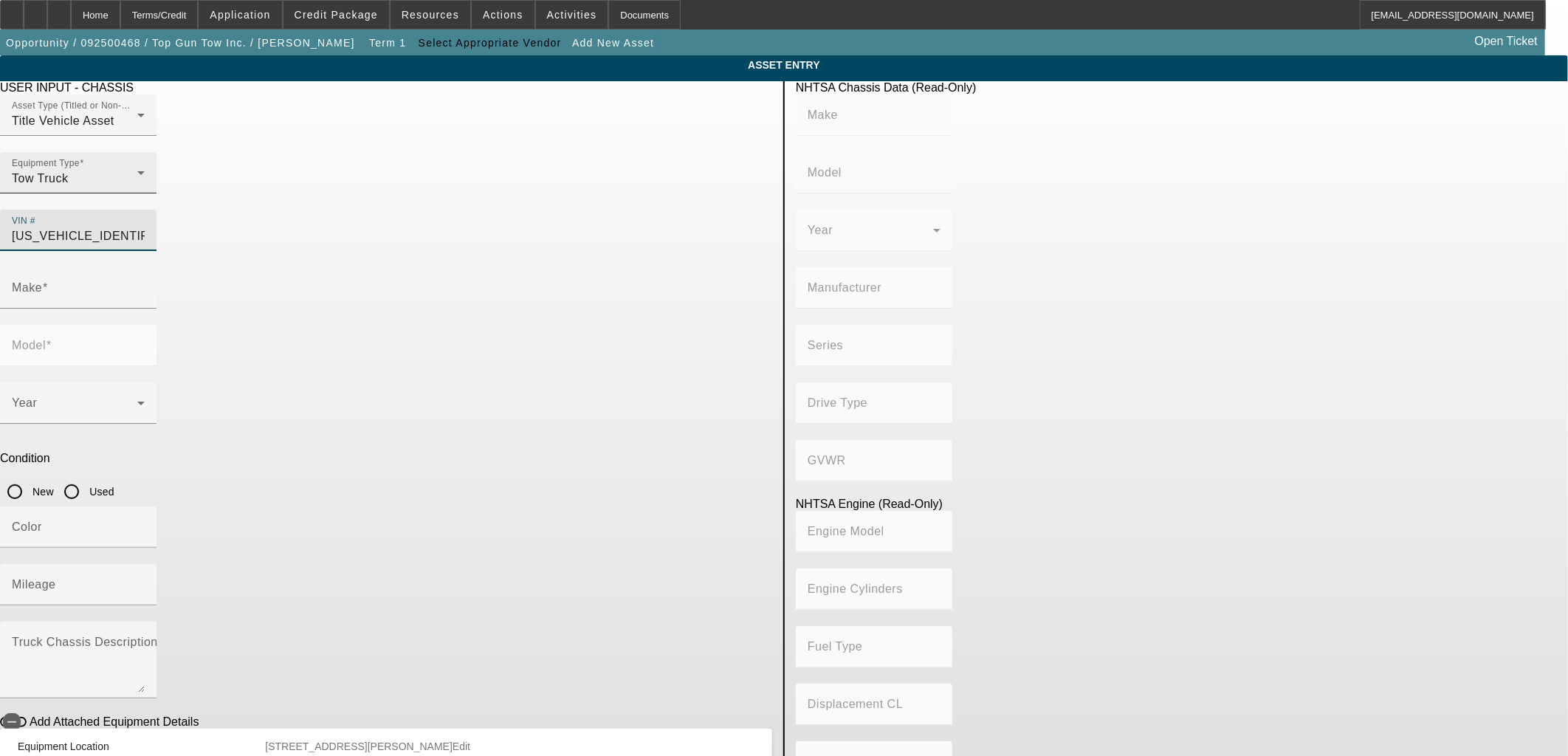
type input "567"
type input "PETERBILT MOTORS COMPANY"
type input "6x4"
type input "Class 8: 33,001 lb and above (14,969 kg and above)"
type input "ISLG/ISLG-NZ/ISL9N"
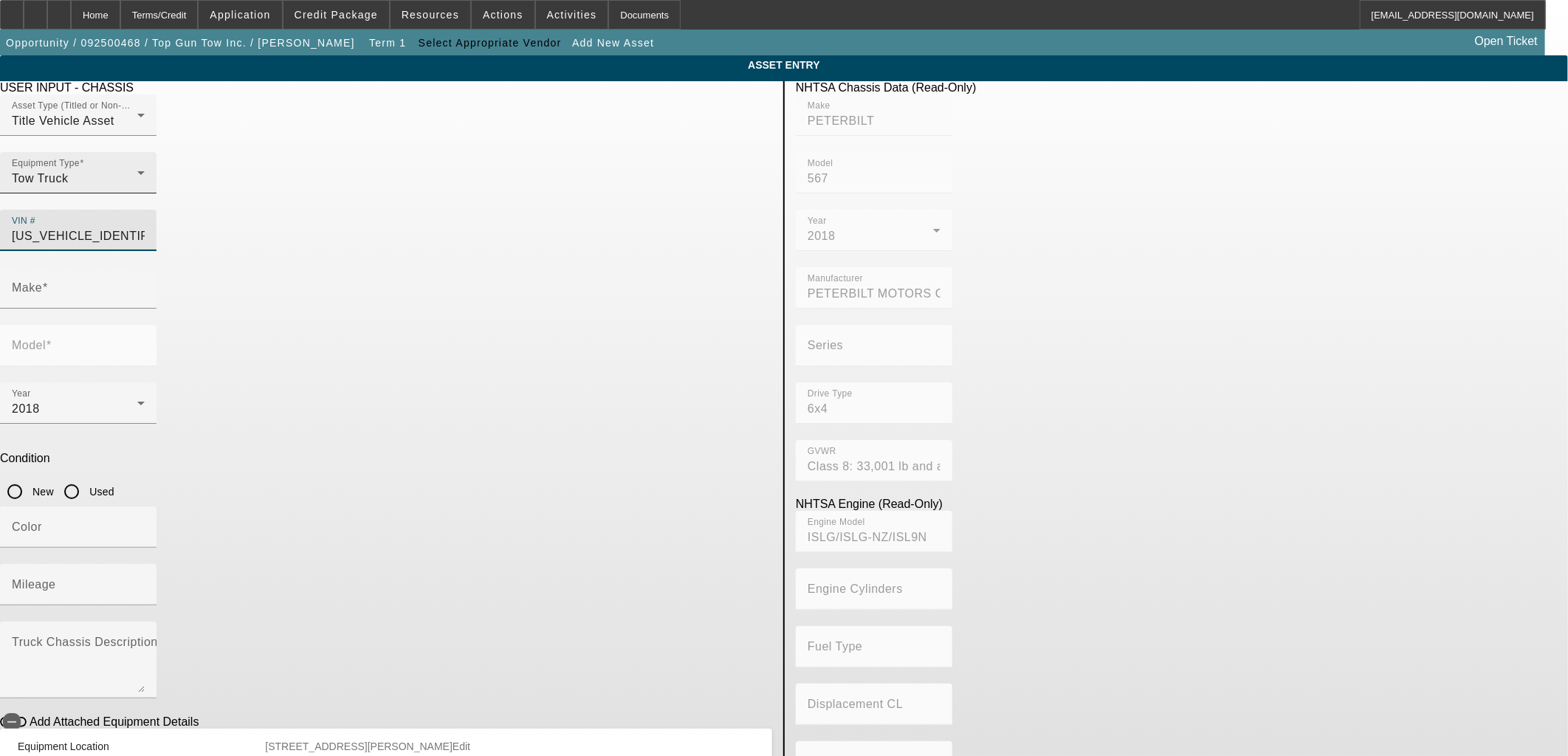
type input "PETERBILT"
type input "567"
type input "1XPCD29X9JD253095"
click at [86, 477] on input "Used" at bounding box center [71, 491] width 29 height 29
radio input "true"
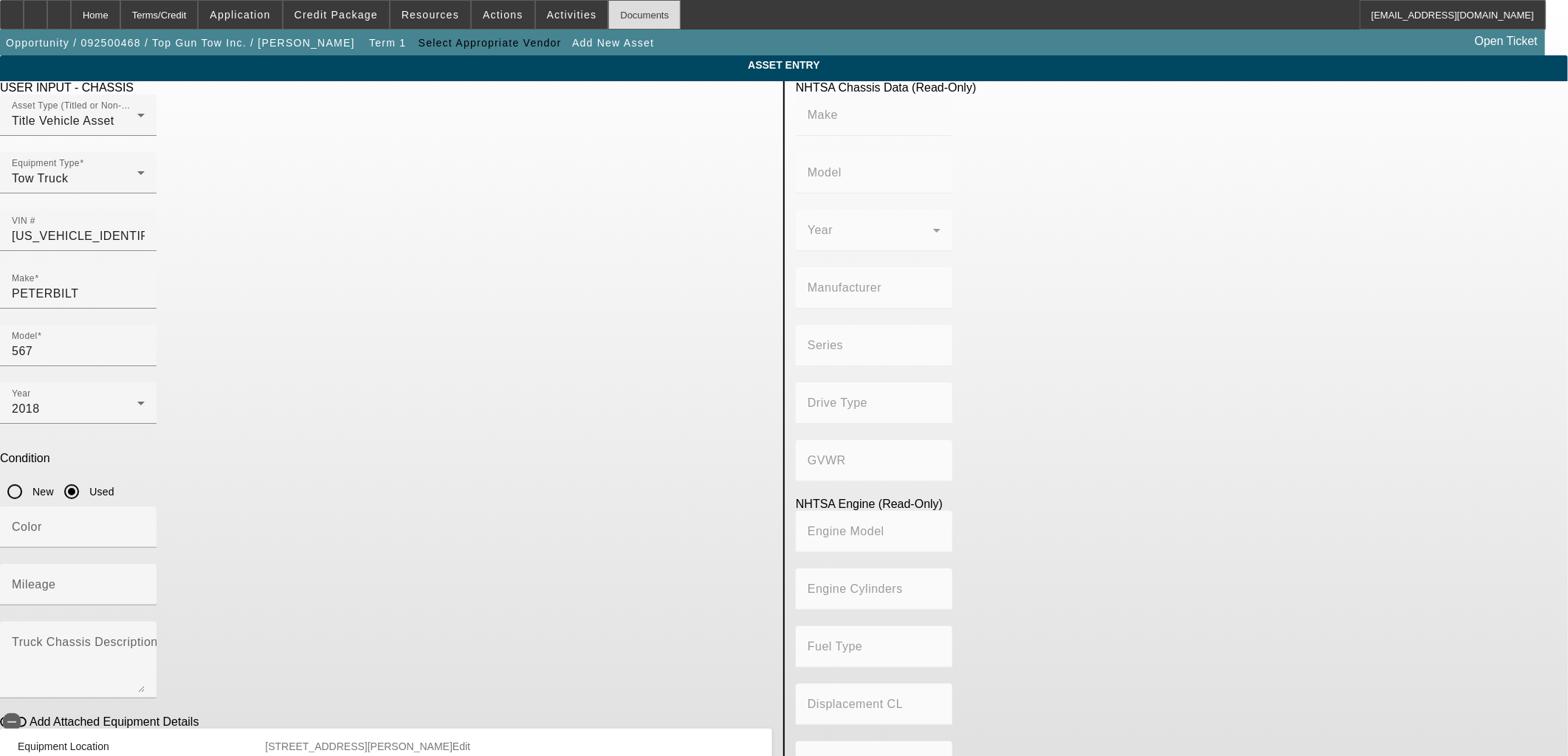
type input "PETERBILT"
type input "567"
type input "PETERBILT MOTORS COMPANY"
type input "6x4"
type input "Class 8: 33,001 lb and above (14,969 kg and above)"
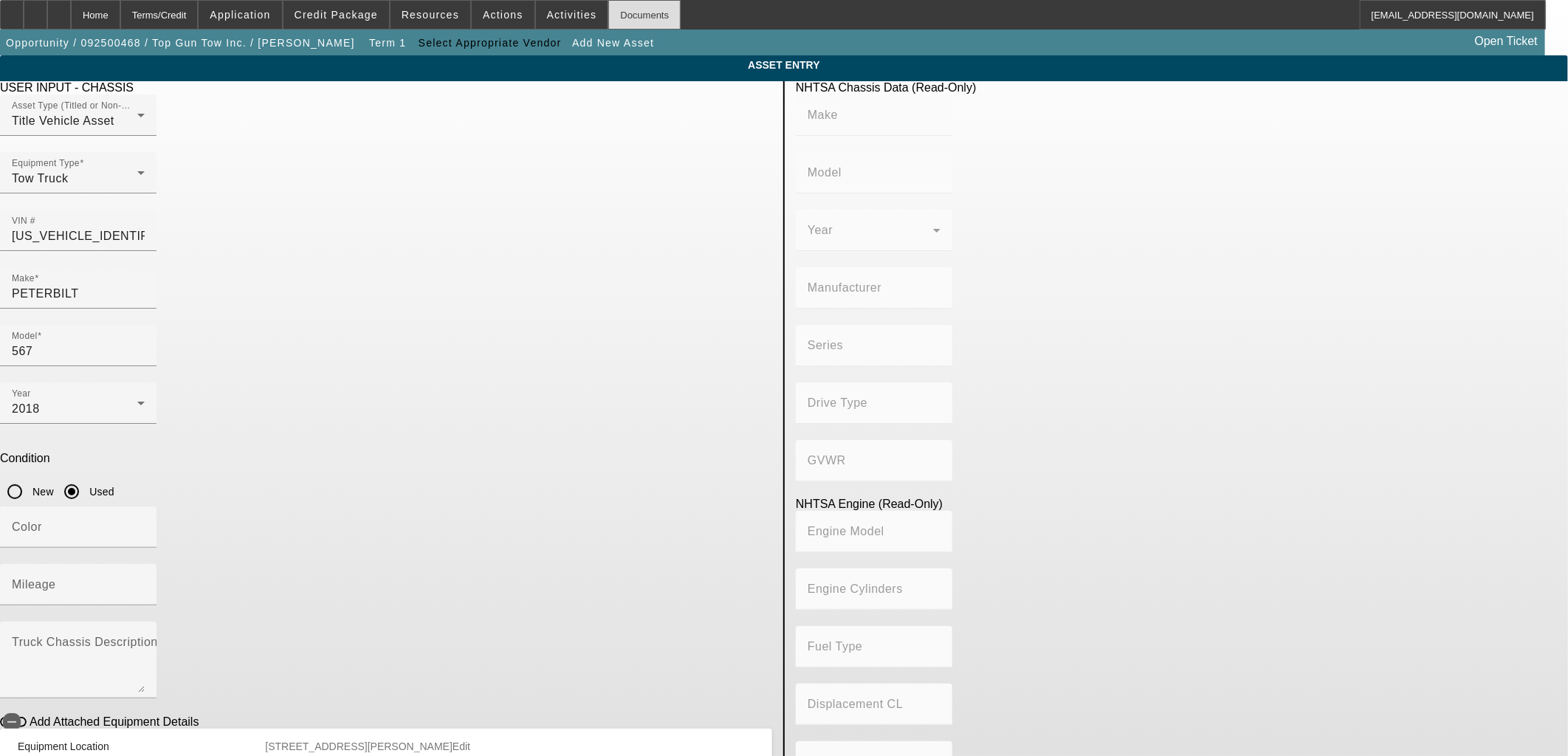
type input "ISLG/ISLG-NZ/ISL9N"
click at [157, 605] on div at bounding box center [78, 613] width 157 height 16
click at [145, 581] on input "Mileage" at bounding box center [78, 590] width 133 height 18
paste input "433343"
type input "433343"
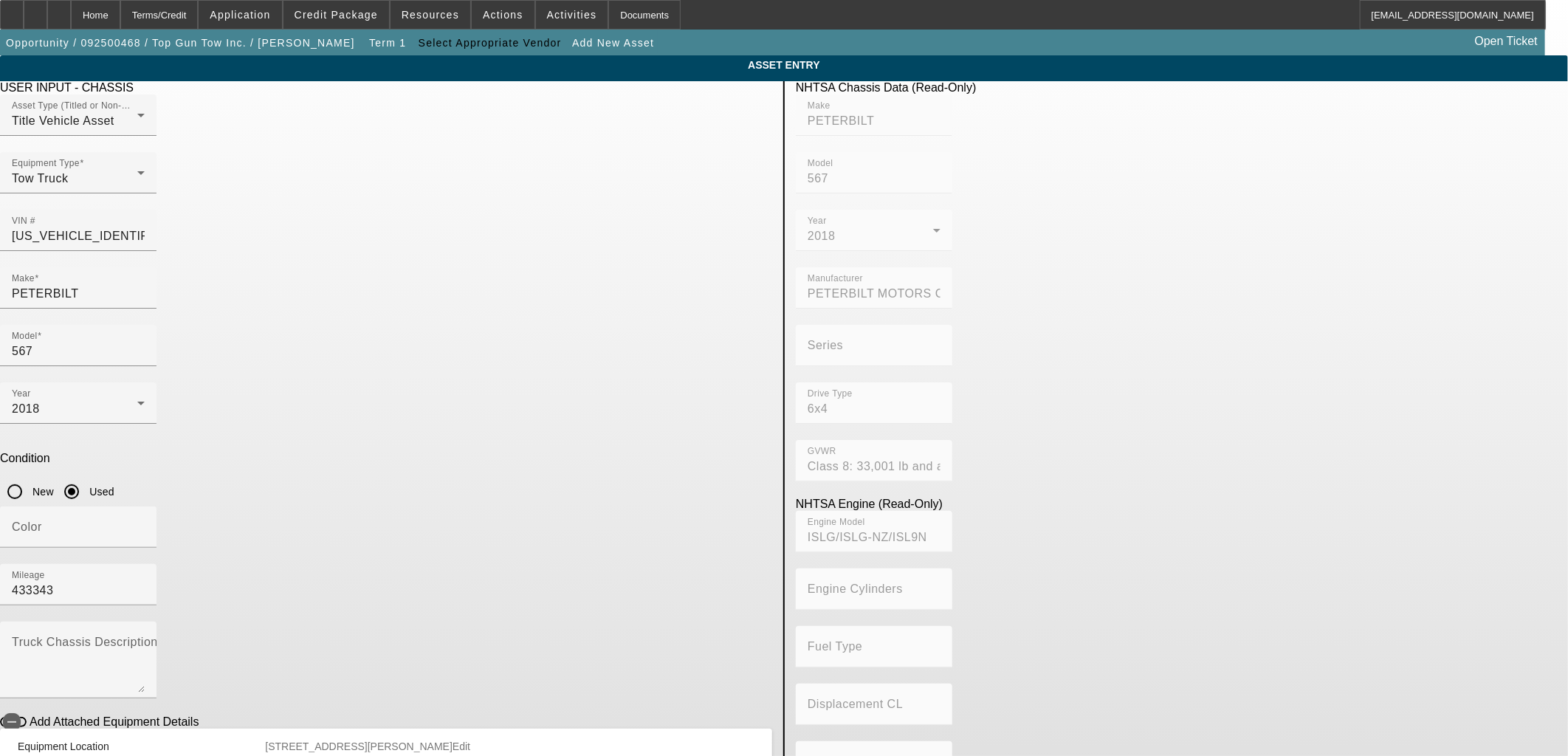
click at [198, 715] on label "Add Attached Equipment Details" at bounding box center [112, 722] width 172 height 13
click at [27, 717] on button "Add Attached Equipment Details" at bounding box center [13, 722] width 27 height 10
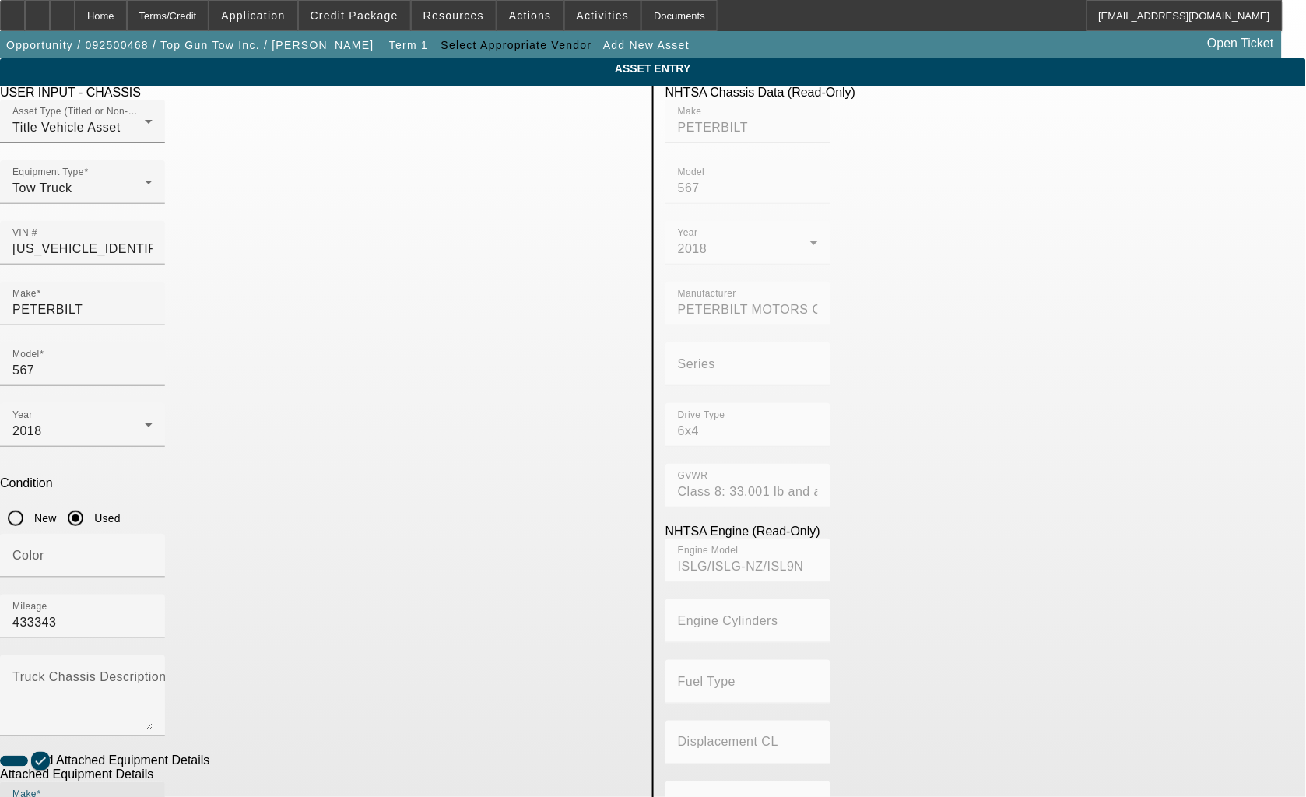
click at [153, 796] on input "Make" at bounding box center [82, 810] width 140 height 19
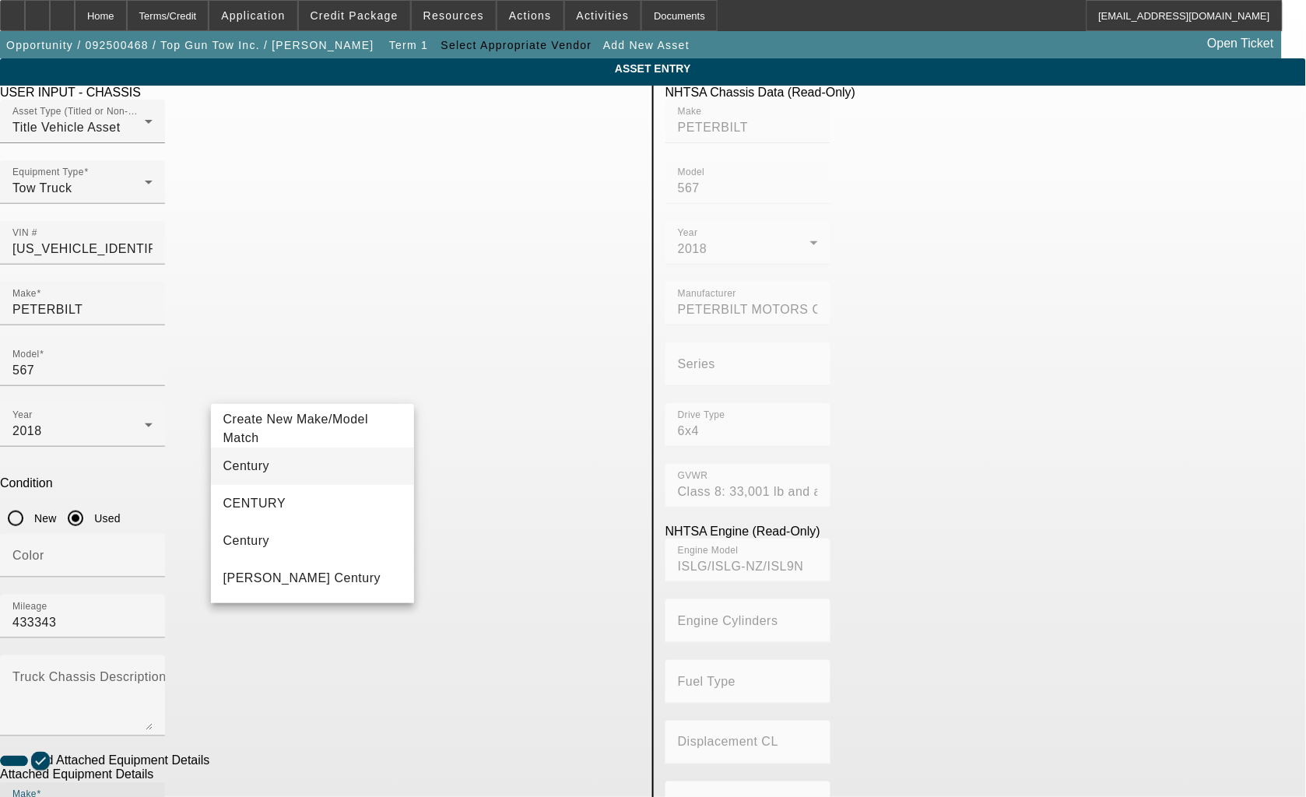
click at [309, 455] on mat-option "Century" at bounding box center [312, 466] width 203 height 37
type input "Century"
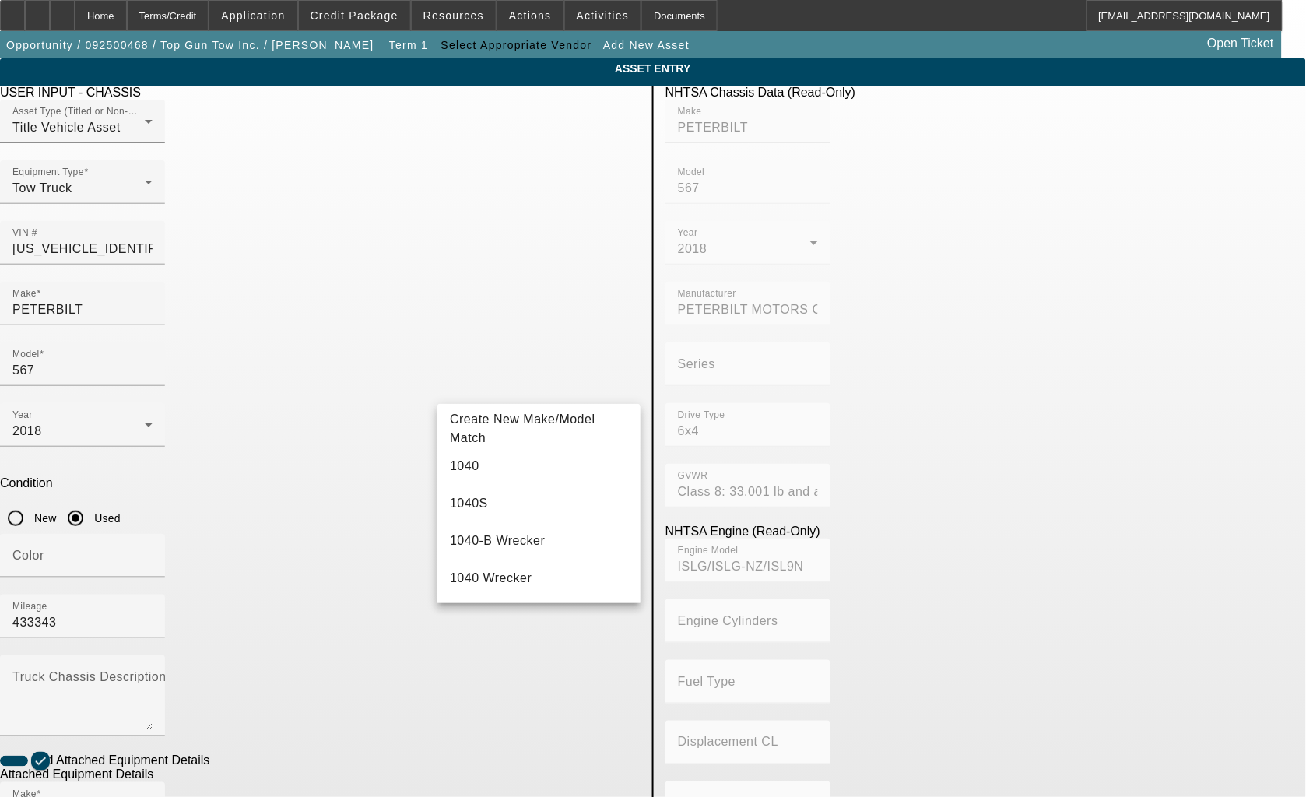
type input "1040"
click at [516, 475] on mat-option "1040" at bounding box center [538, 466] width 203 height 37
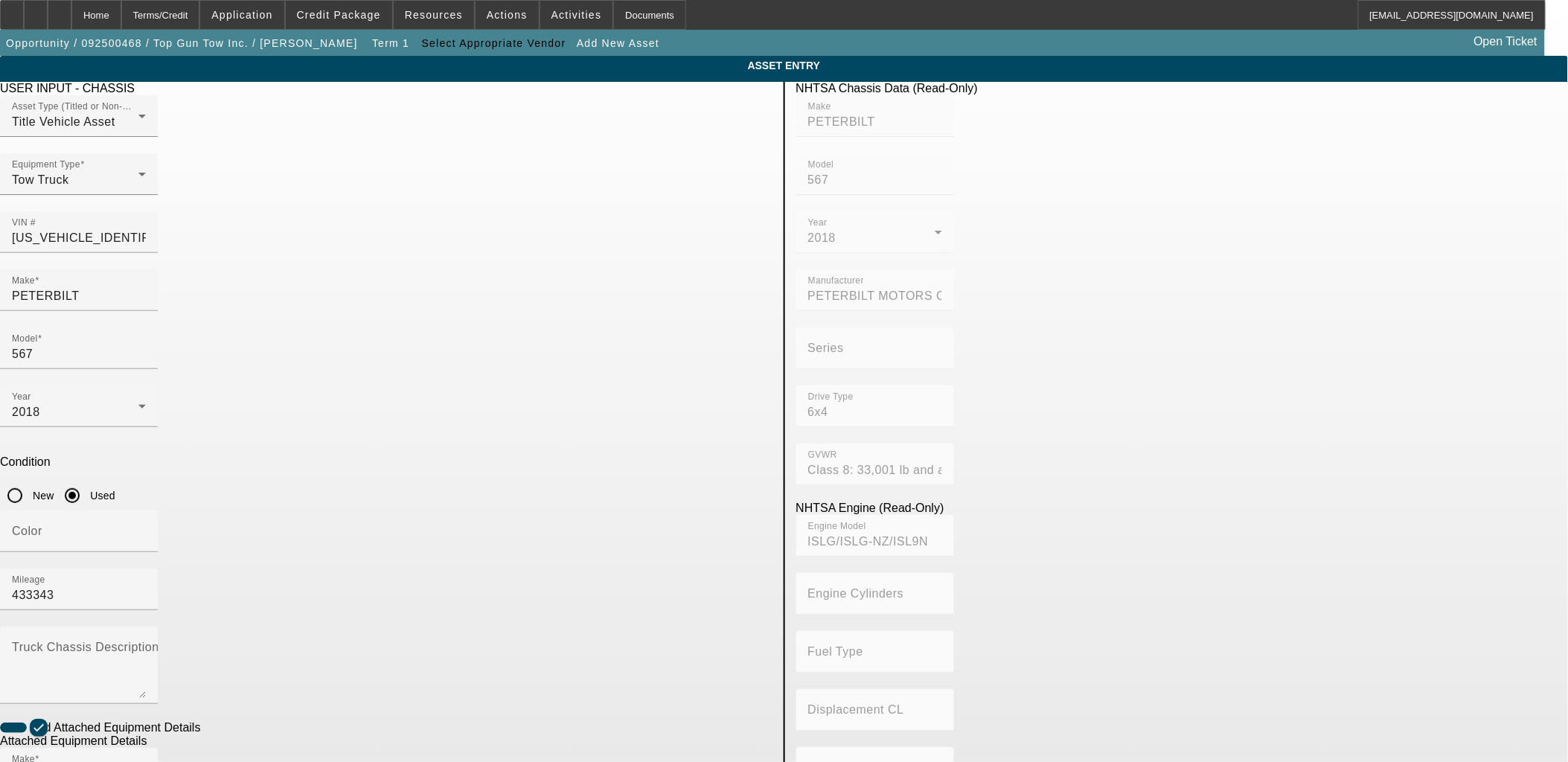
paste input "B-1057-C89"
type input "B-1057-C89"
radio input "true"
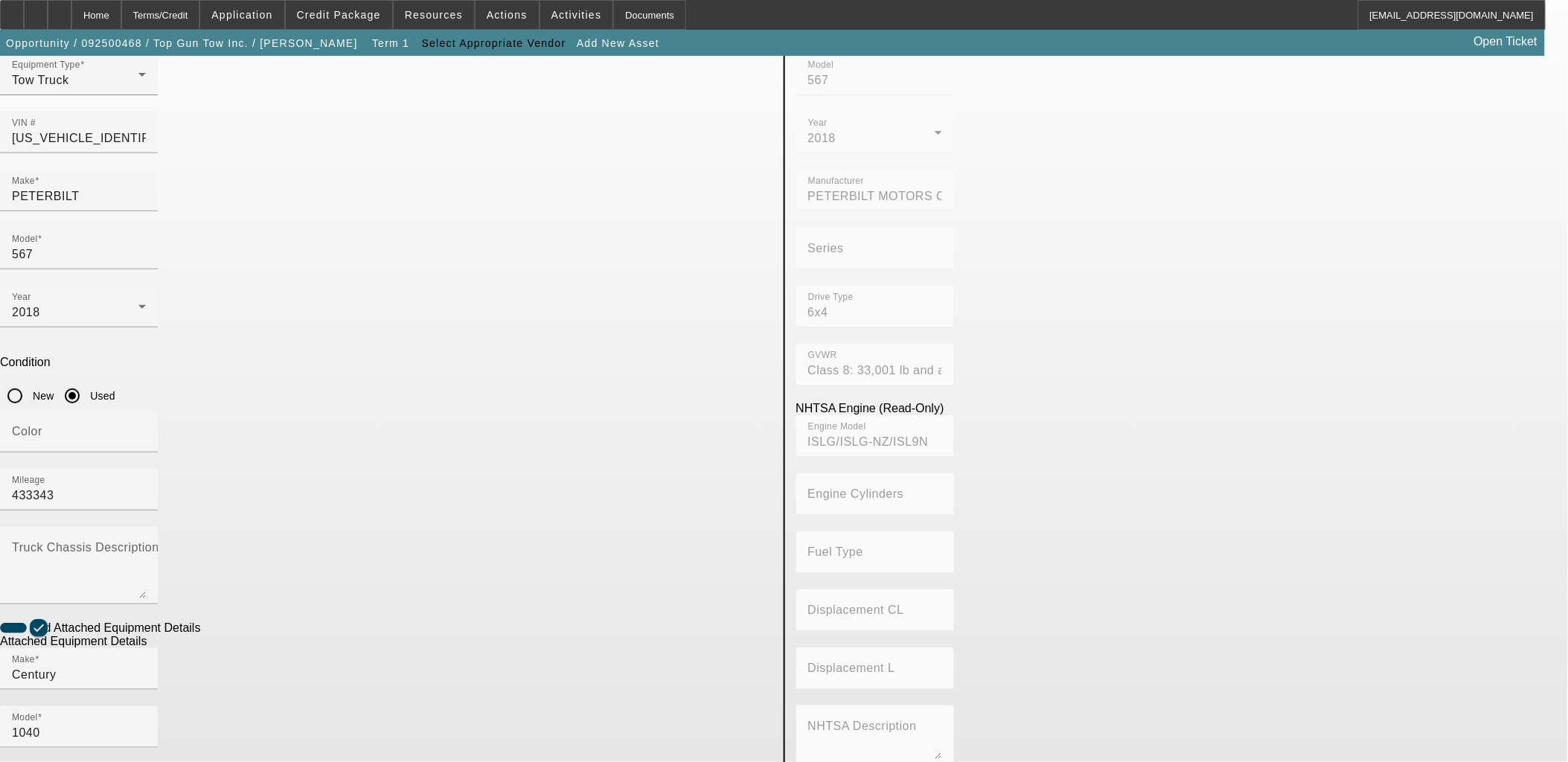
scroll to position [195, 0]
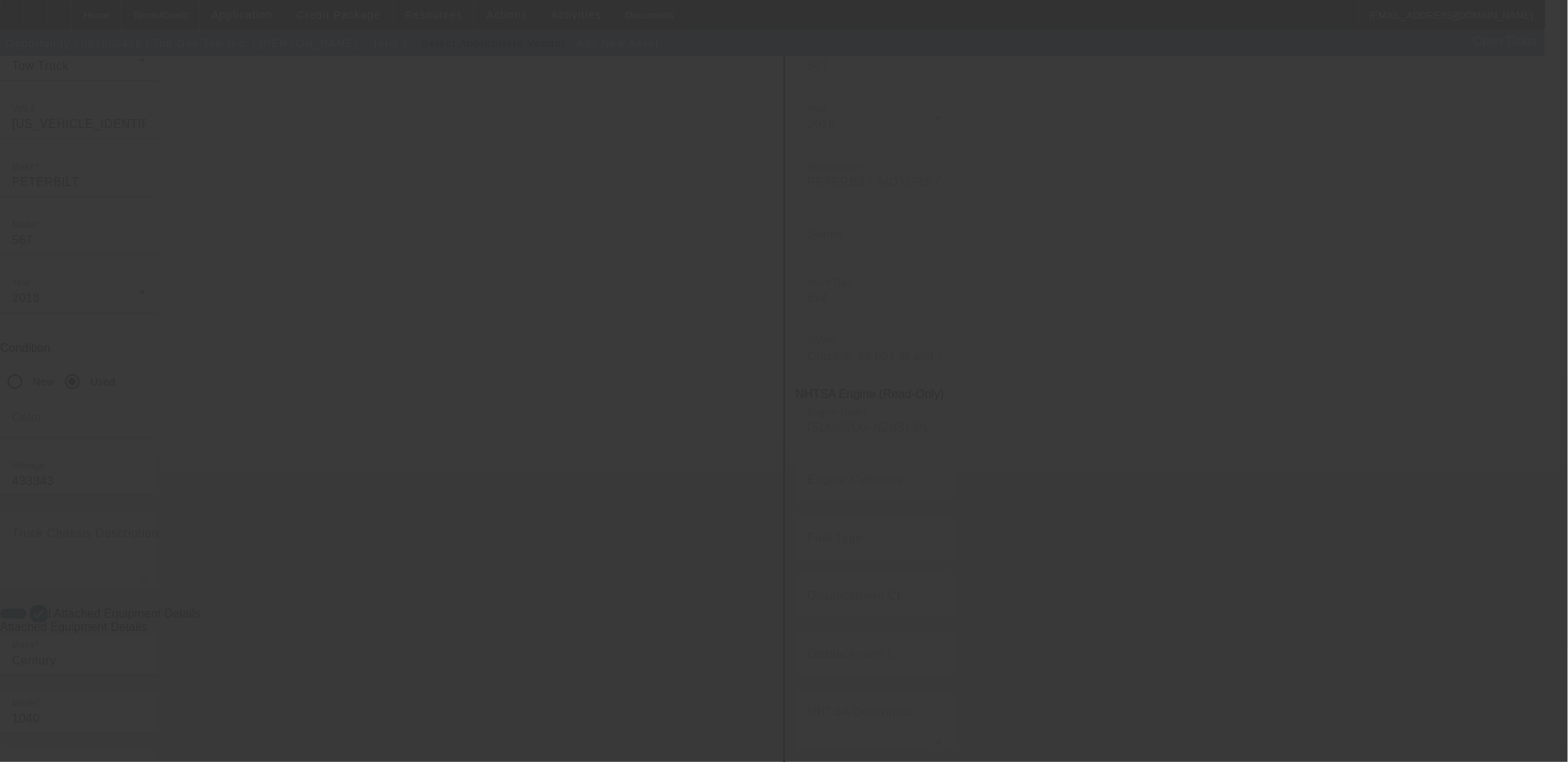
scroll to position [0, 0]
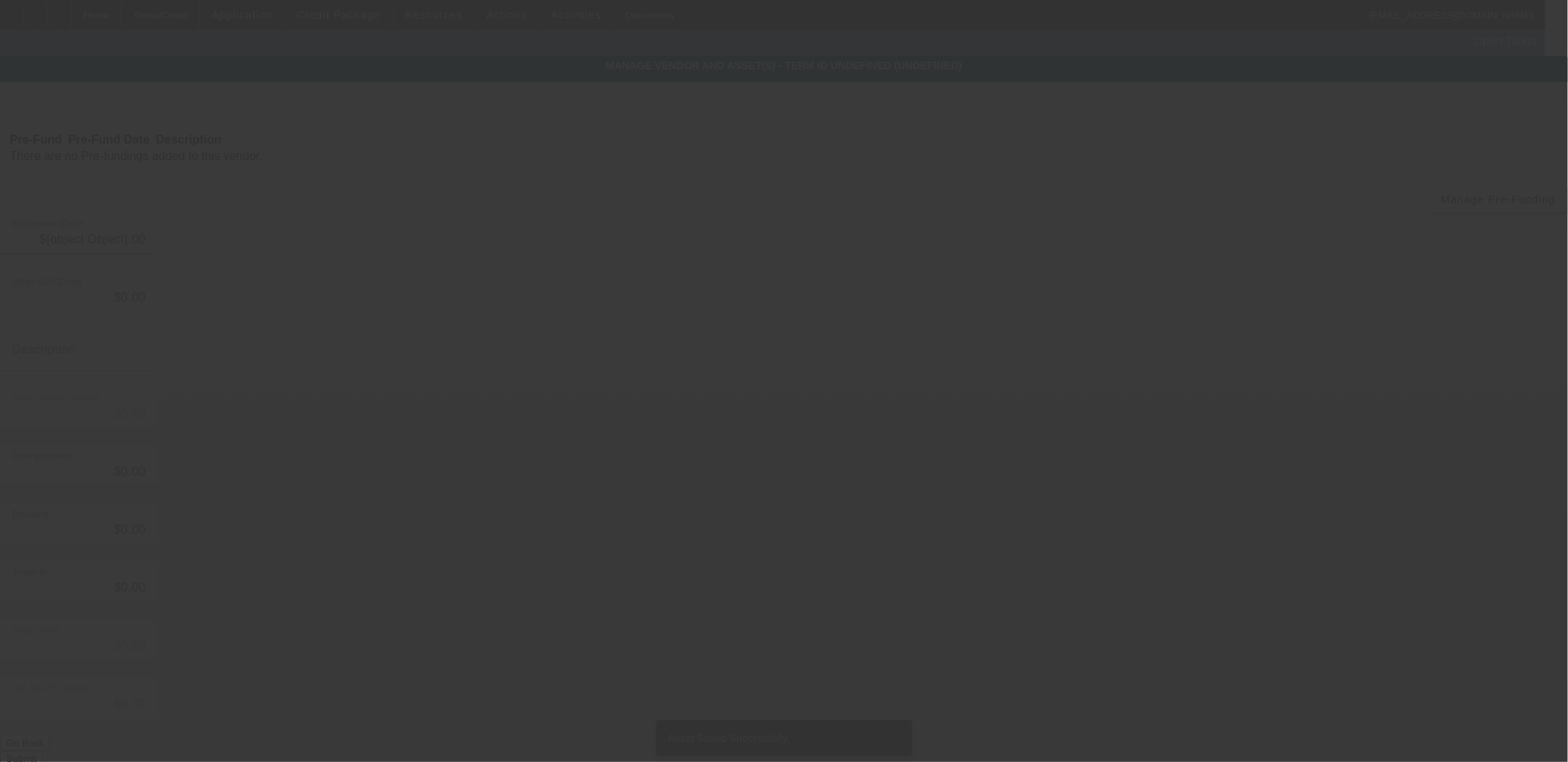
type input "$110,000.00"
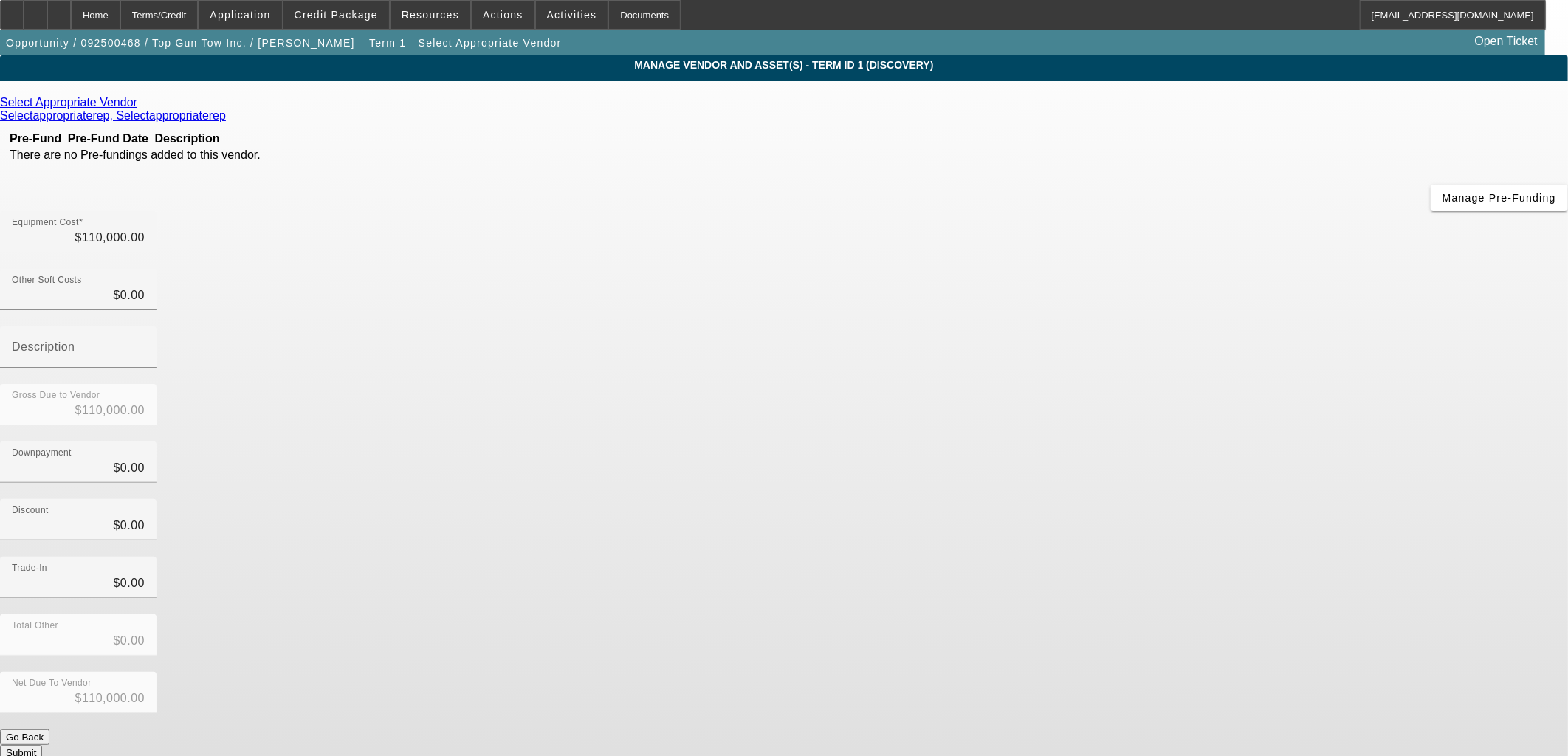
click at [42, 745] on button "Submit" at bounding box center [21, 752] width 42 height 15
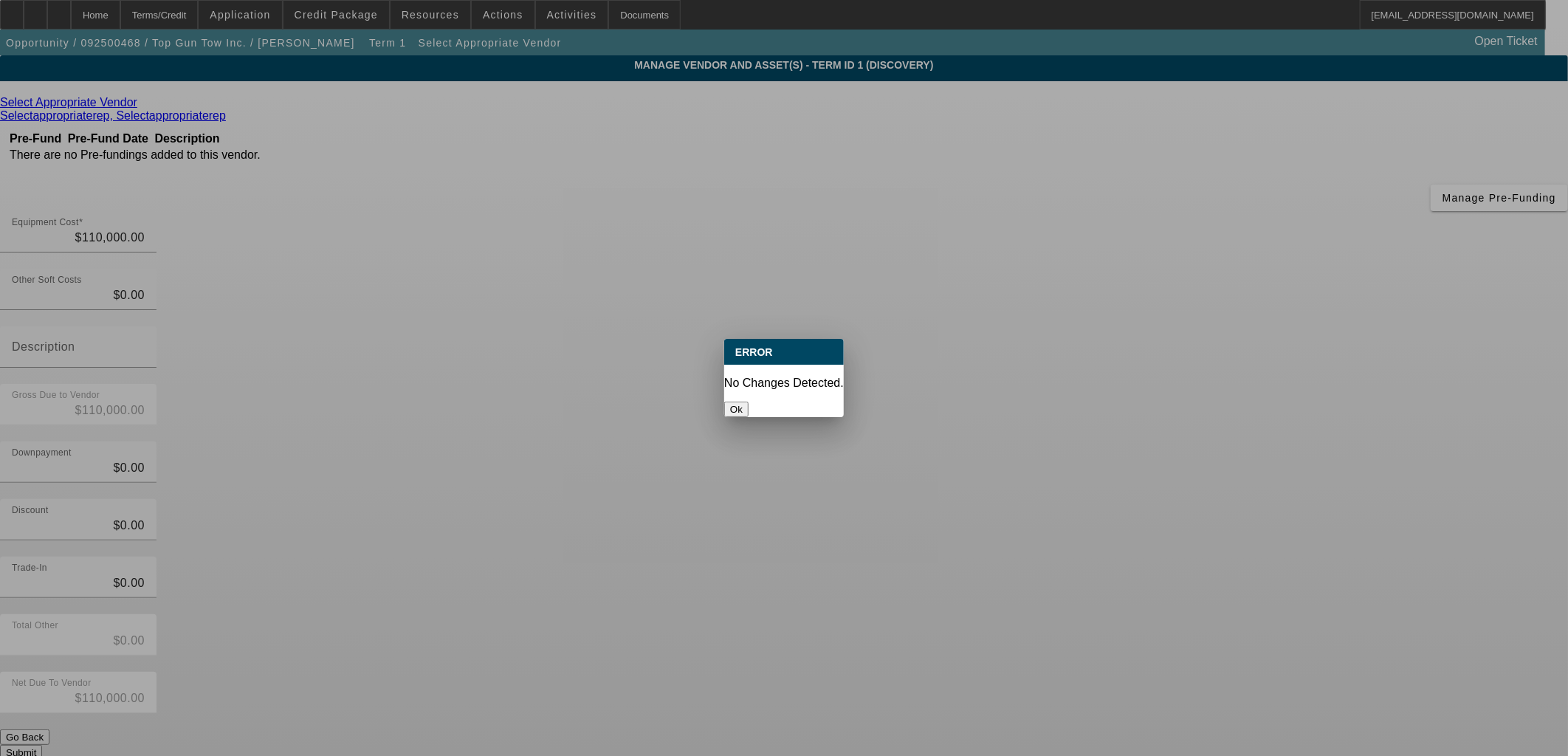
click at [1101, 579] on div at bounding box center [784, 378] width 1568 height 756
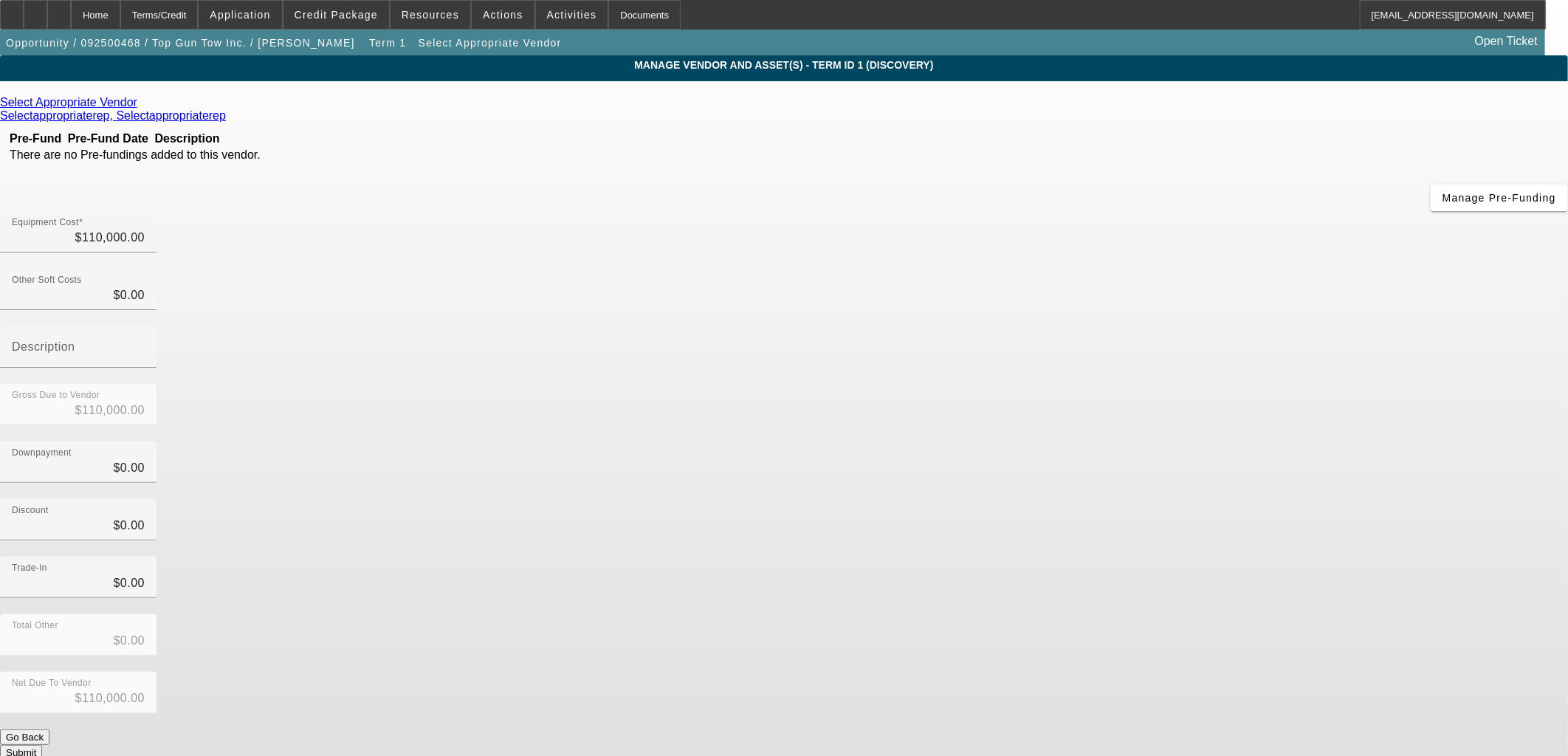
click at [484, 109] on div "Select Appropriate Vendor" at bounding box center [784, 102] width 1568 height 13
click at [141, 108] on icon at bounding box center [141, 101] width 0 height 12
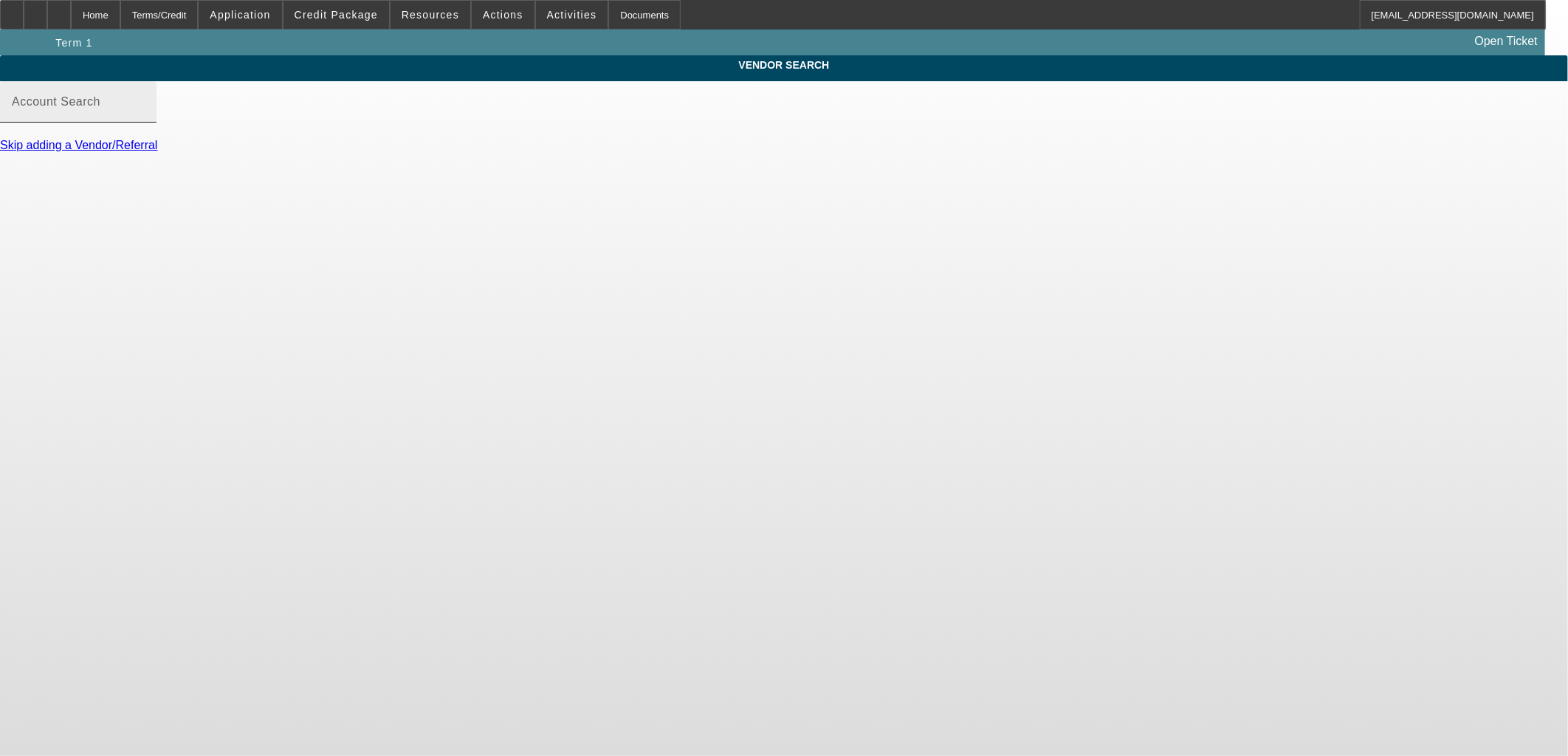
click at [145, 117] on input "Account Search" at bounding box center [78, 107] width 133 height 18
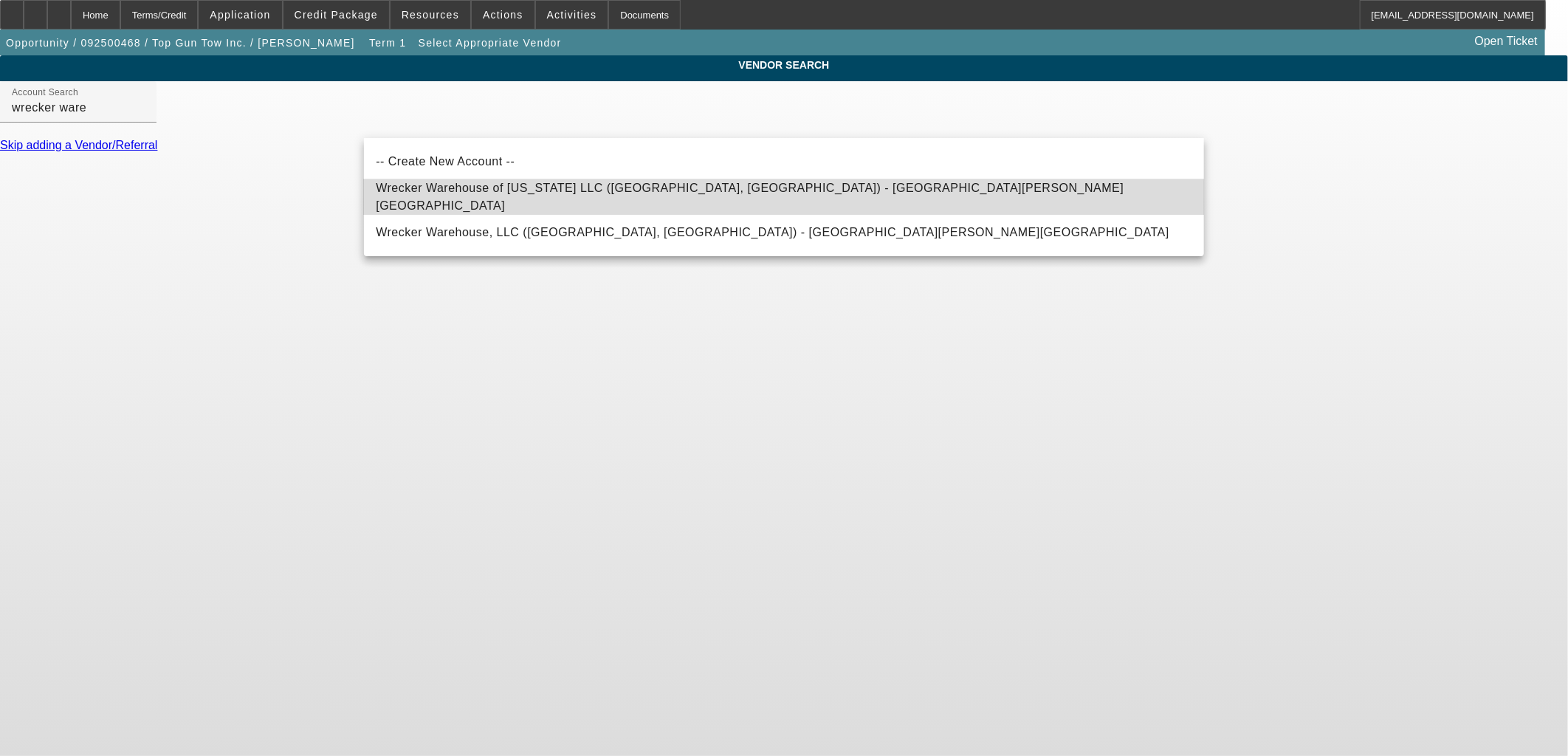
click at [599, 204] on span "Wrecker Warehouse of Texas LLC (Garland, TX) - Lemmond, Brent" at bounding box center [784, 196] width 817 height 35
type input "Wrecker Warehouse of Texas LLC (Garland, TX) - Lemmond, Brent"
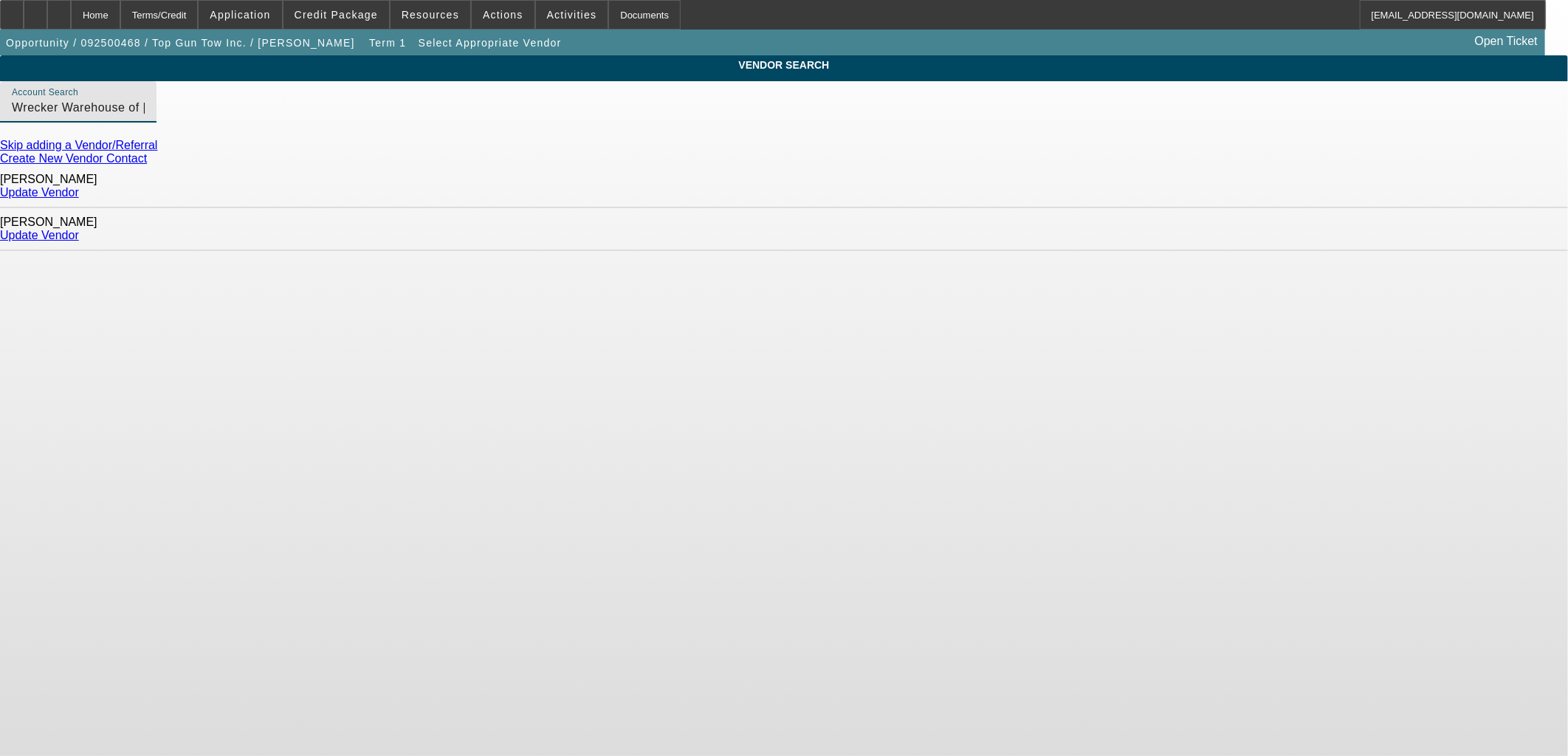
click at [79, 191] on link "Update Vendor" at bounding box center [39, 192] width 79 height 12
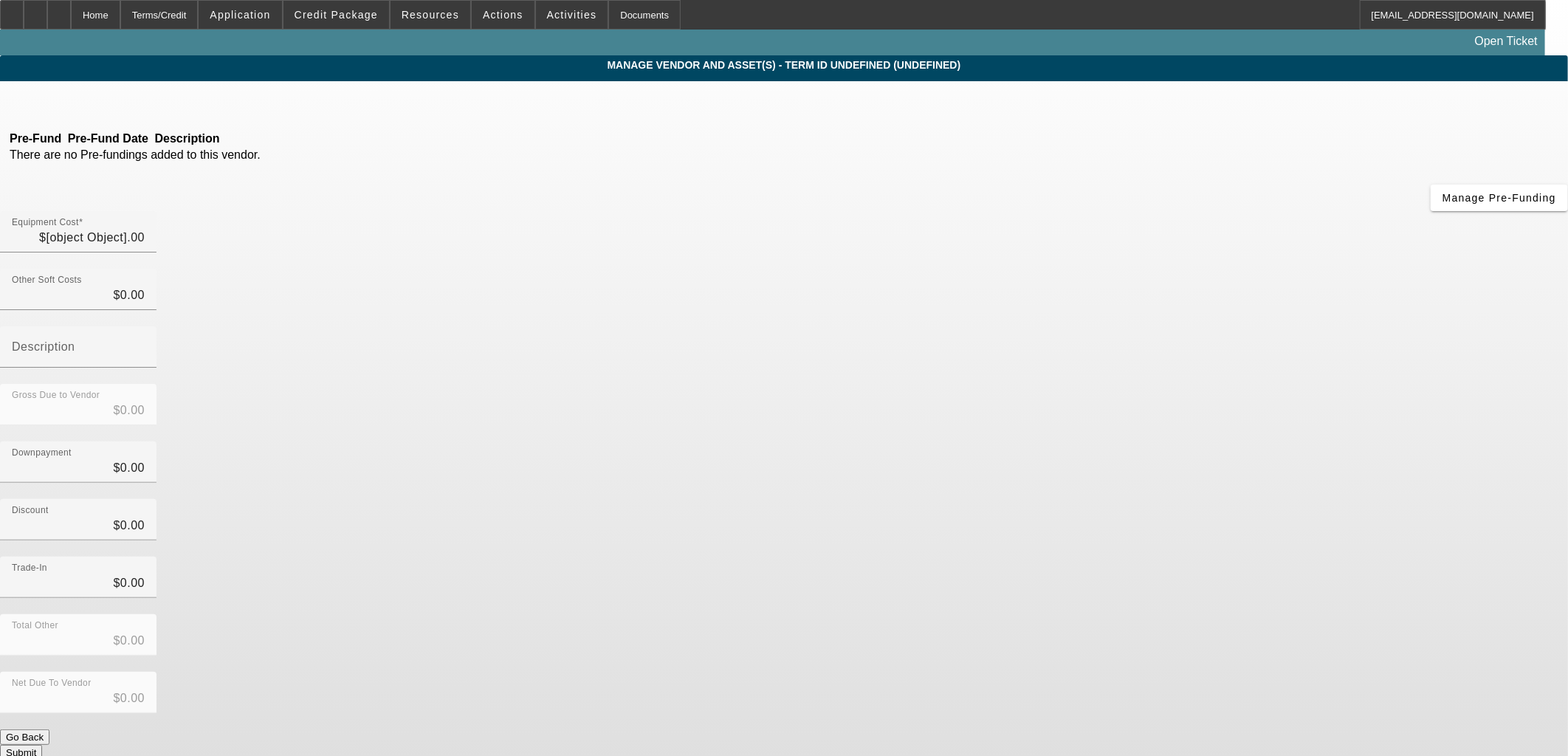
type input "$110,000.00"
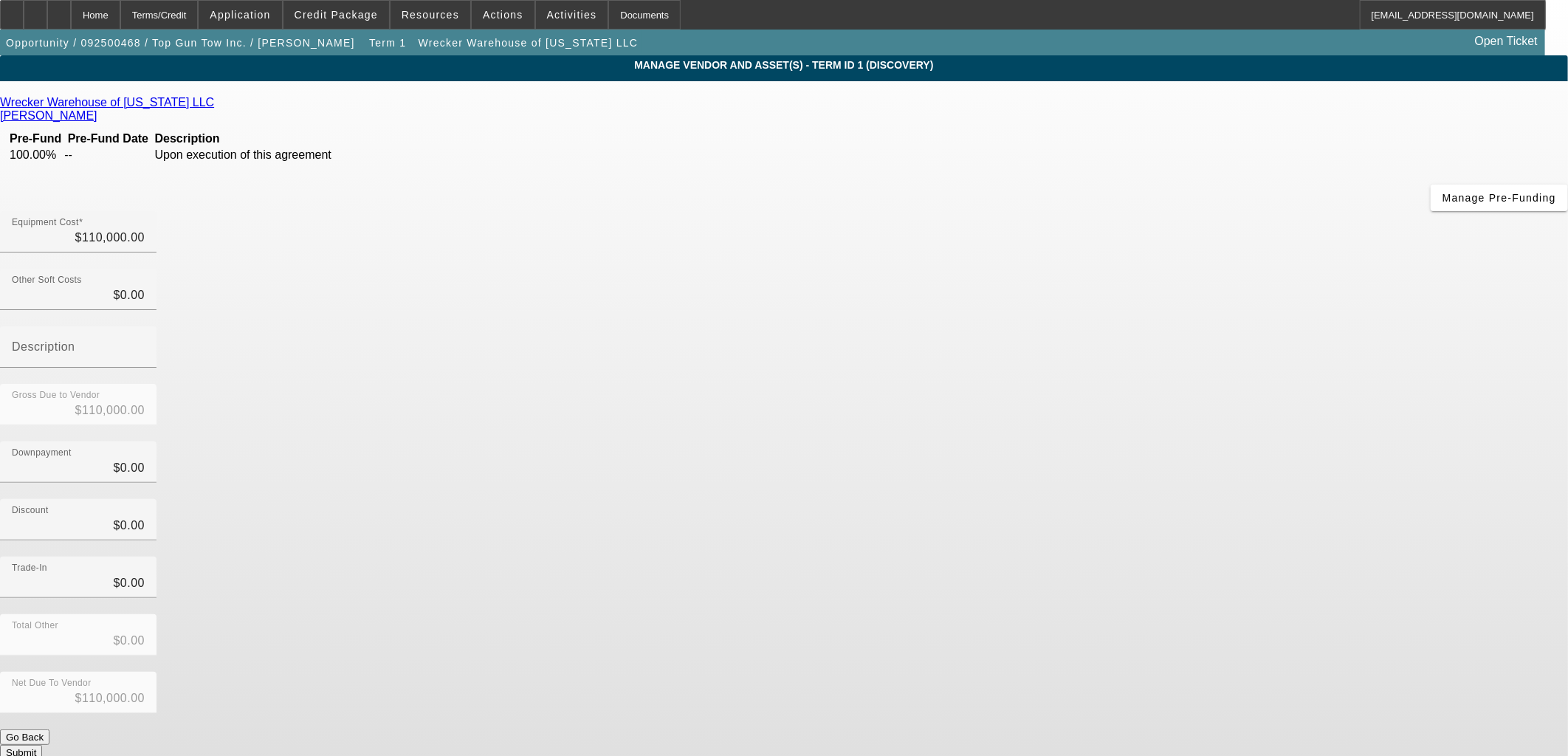
click at [42, 745] on button "Submit" at bounding box center [21, 752] width 42 height 15
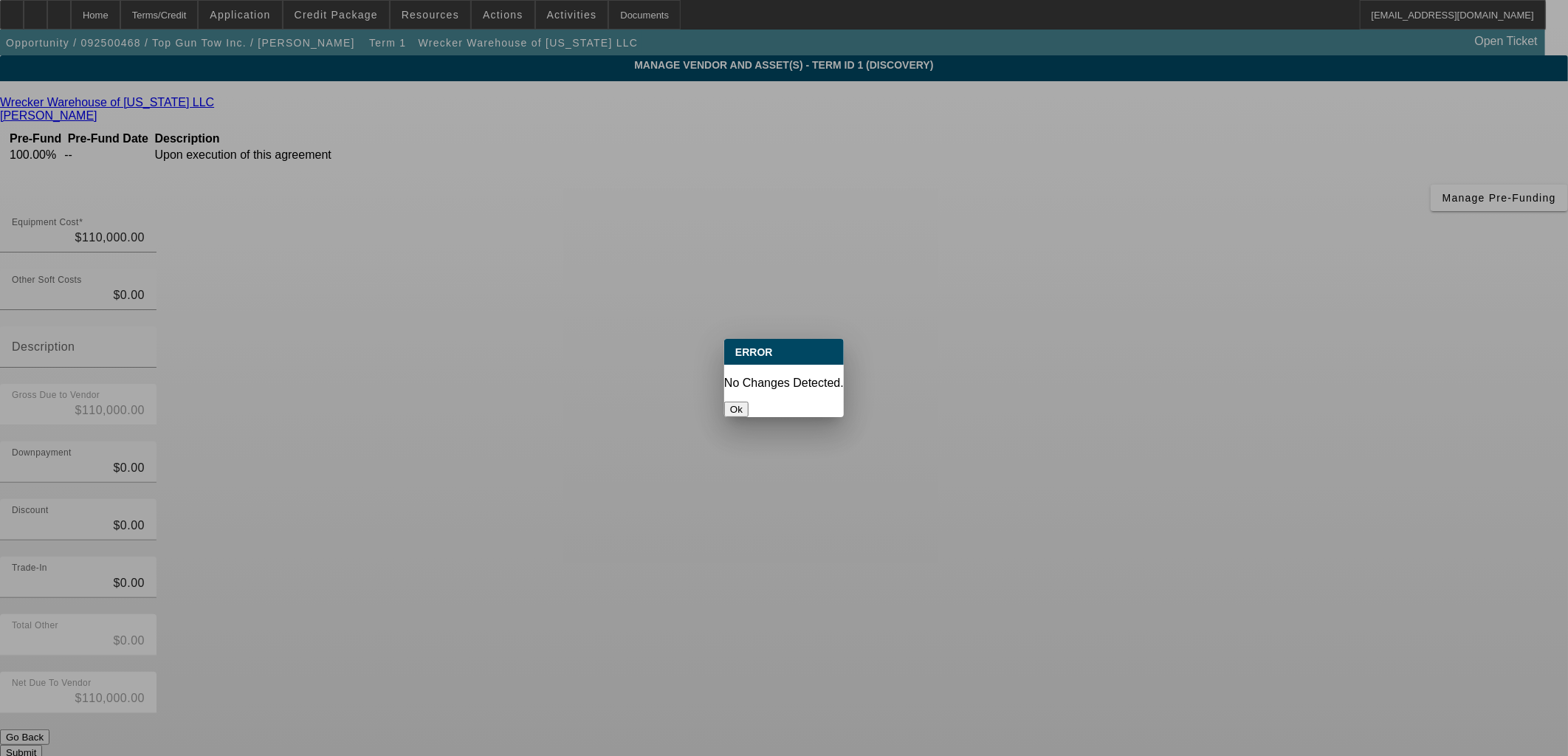
click at [1061, 585] on div at bounding box center [784, 378] width 1568 height 756
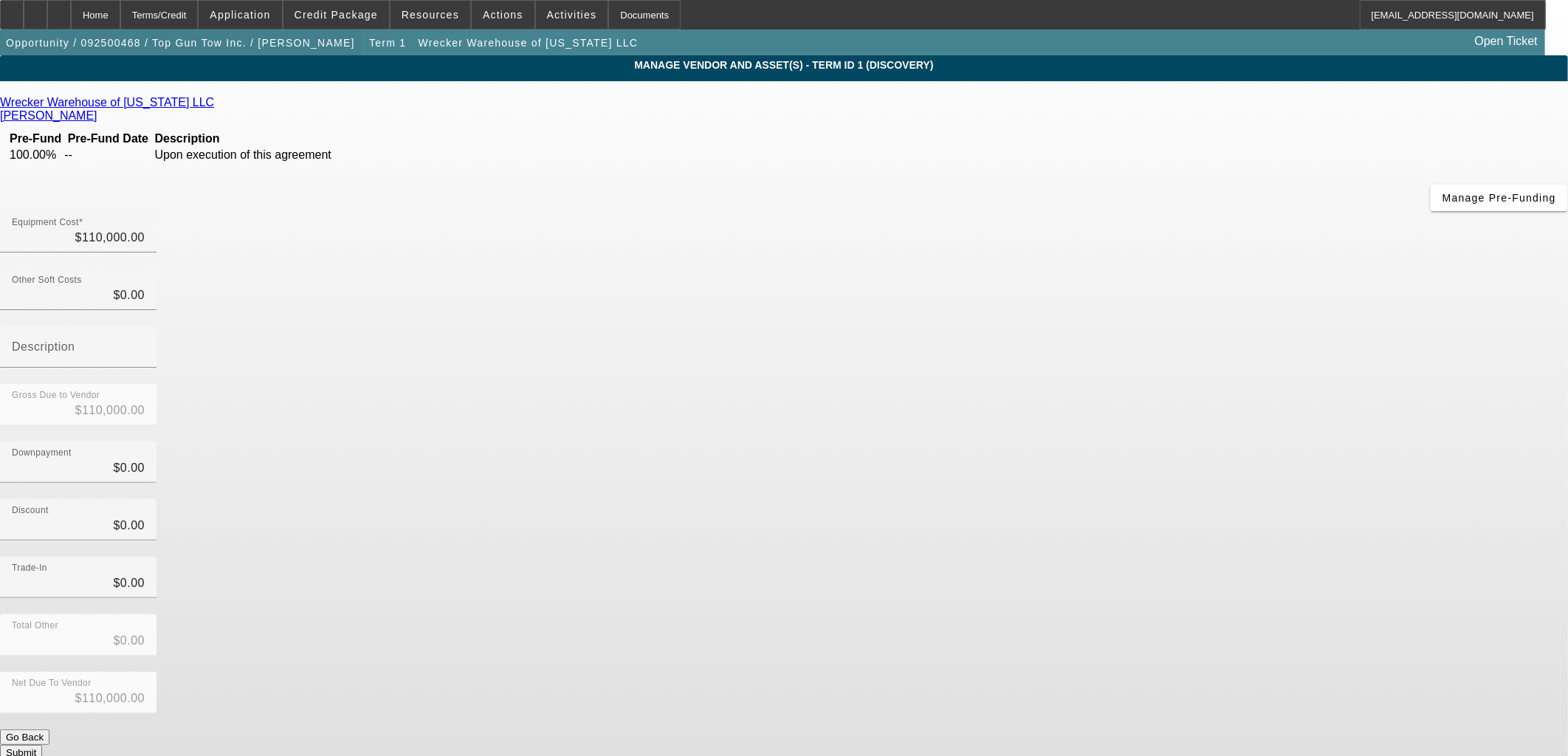
click at [257, 42] on span "Opportunity / 092500468 / Top Gun Tow Inc. / [PERSON_NAME]" at bounding box center [180, 43] width 349 height 11
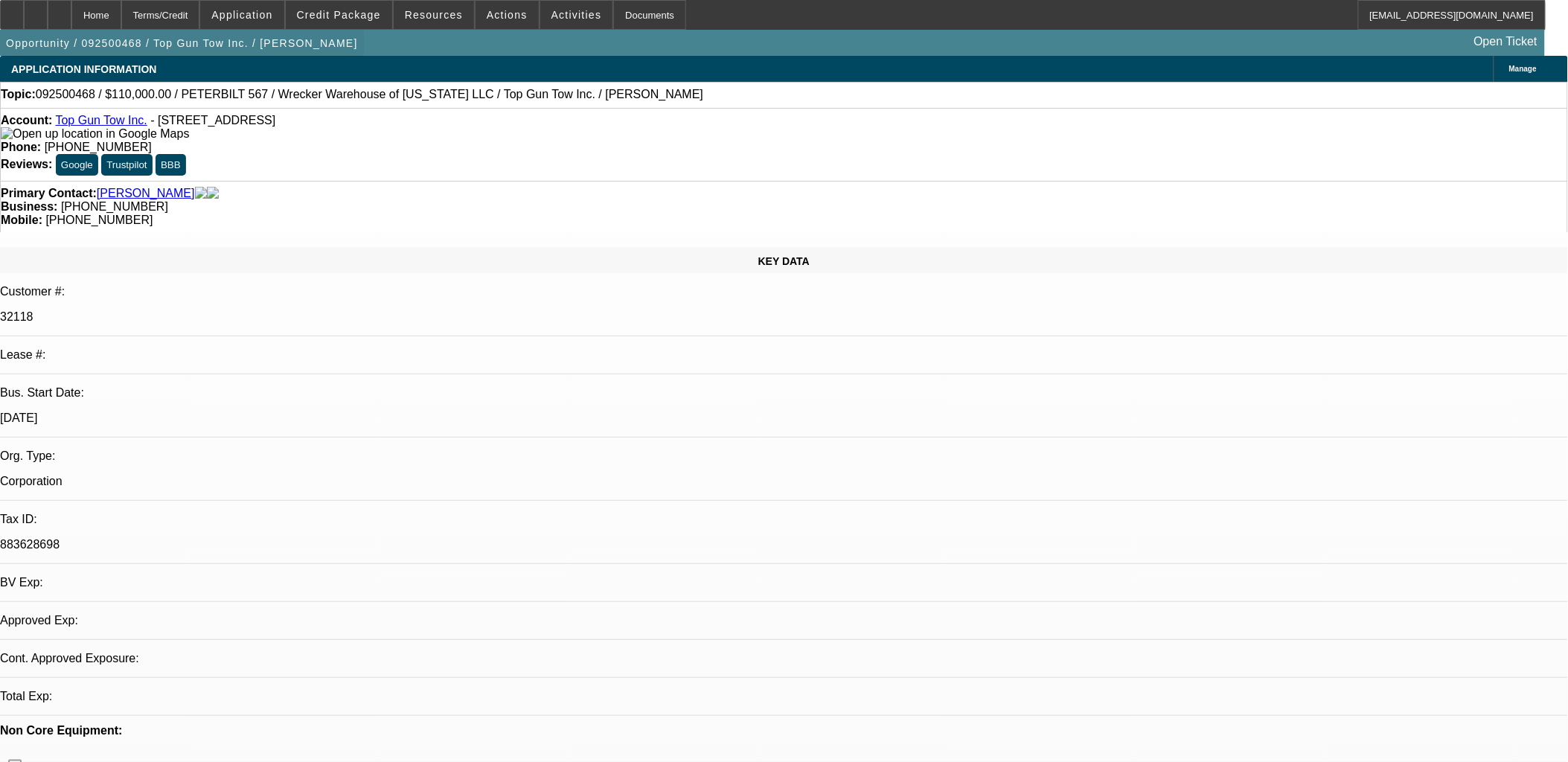
select select "0"
select select "2"
select select "0.1"
select select "4"
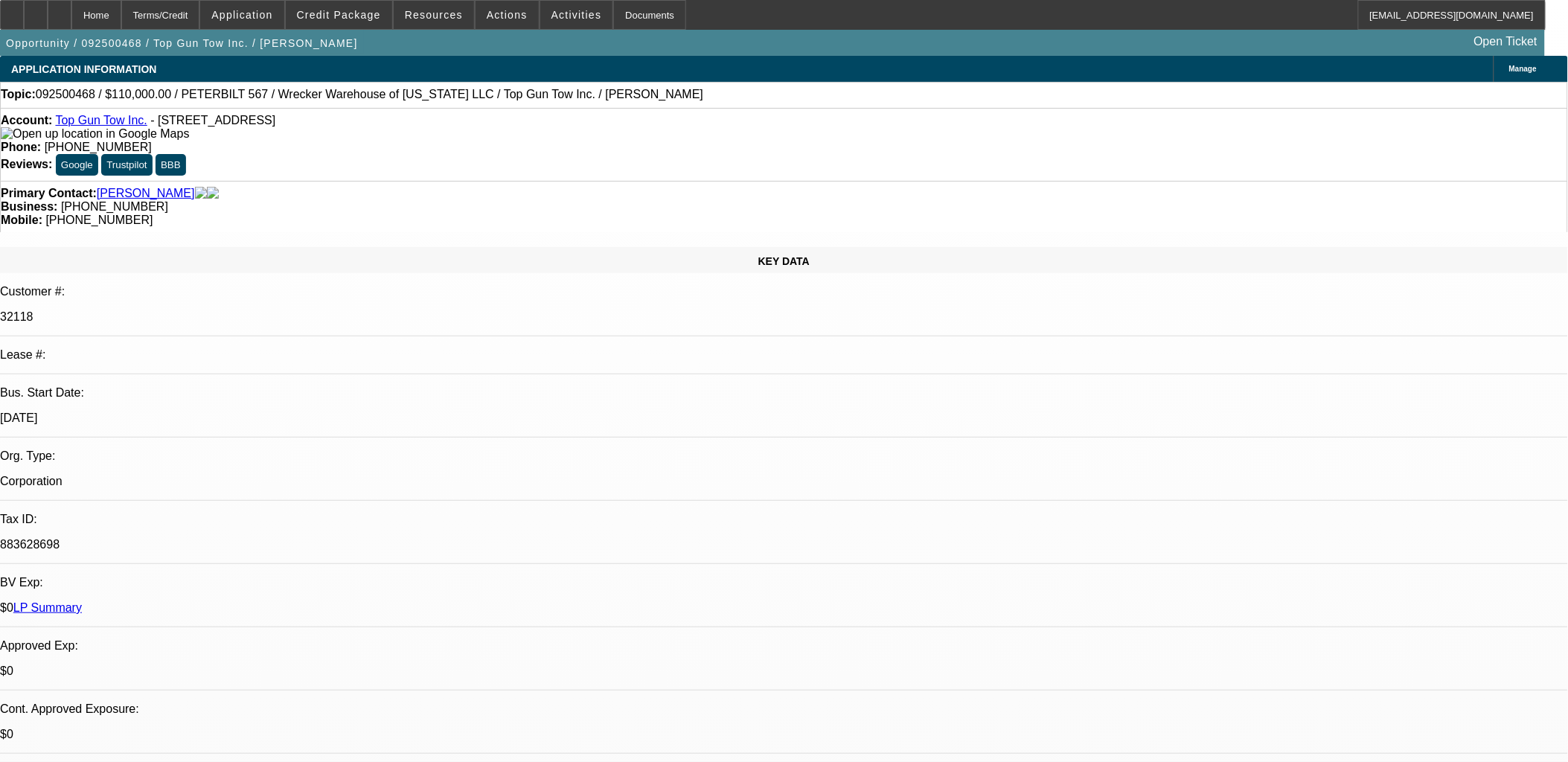
scroll to position [82, 0]
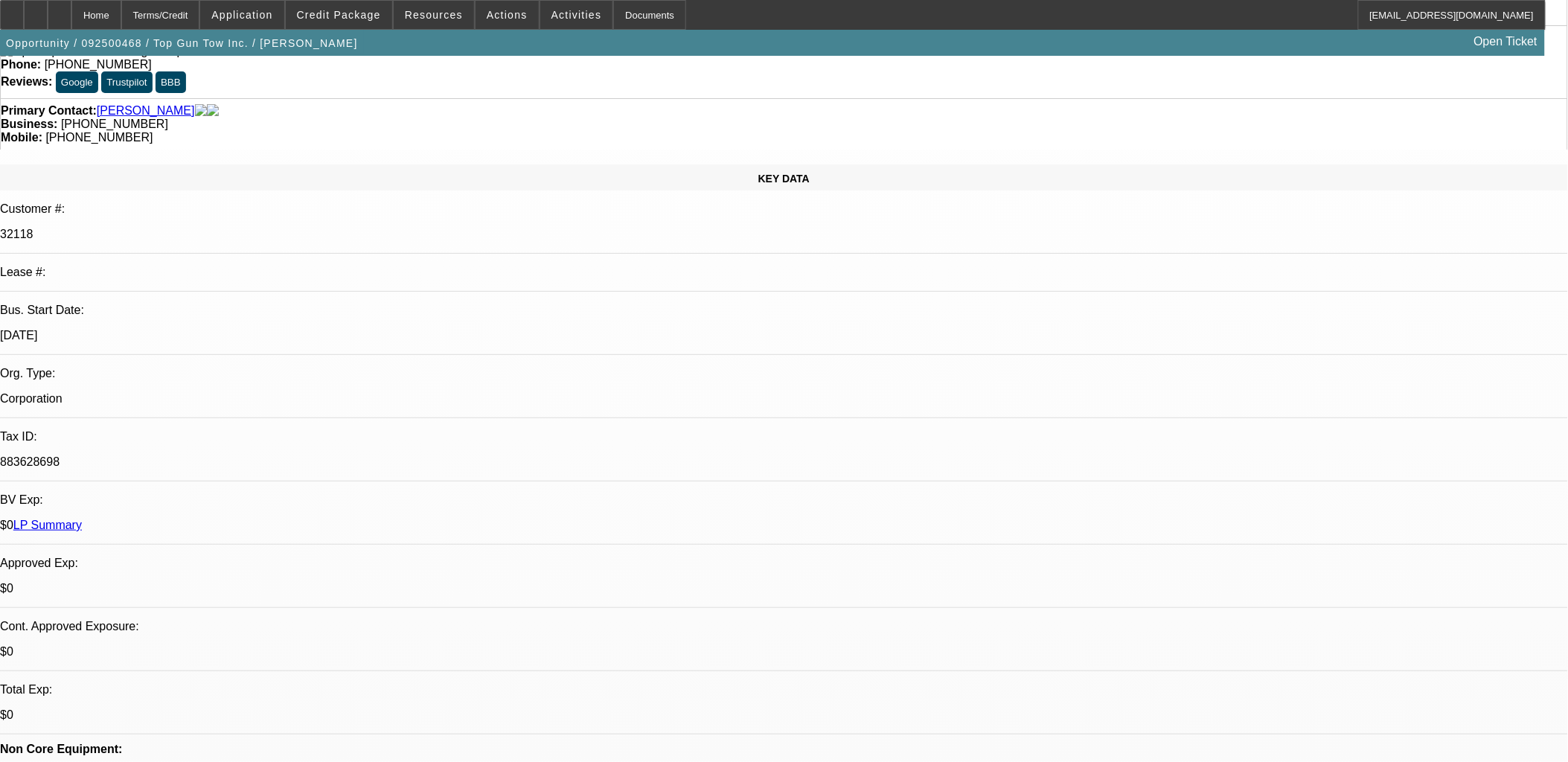
drag, startPoint x: 139, startPoint y: 425, endPoint x: 273, endPoint y: 450, distance: 136.3
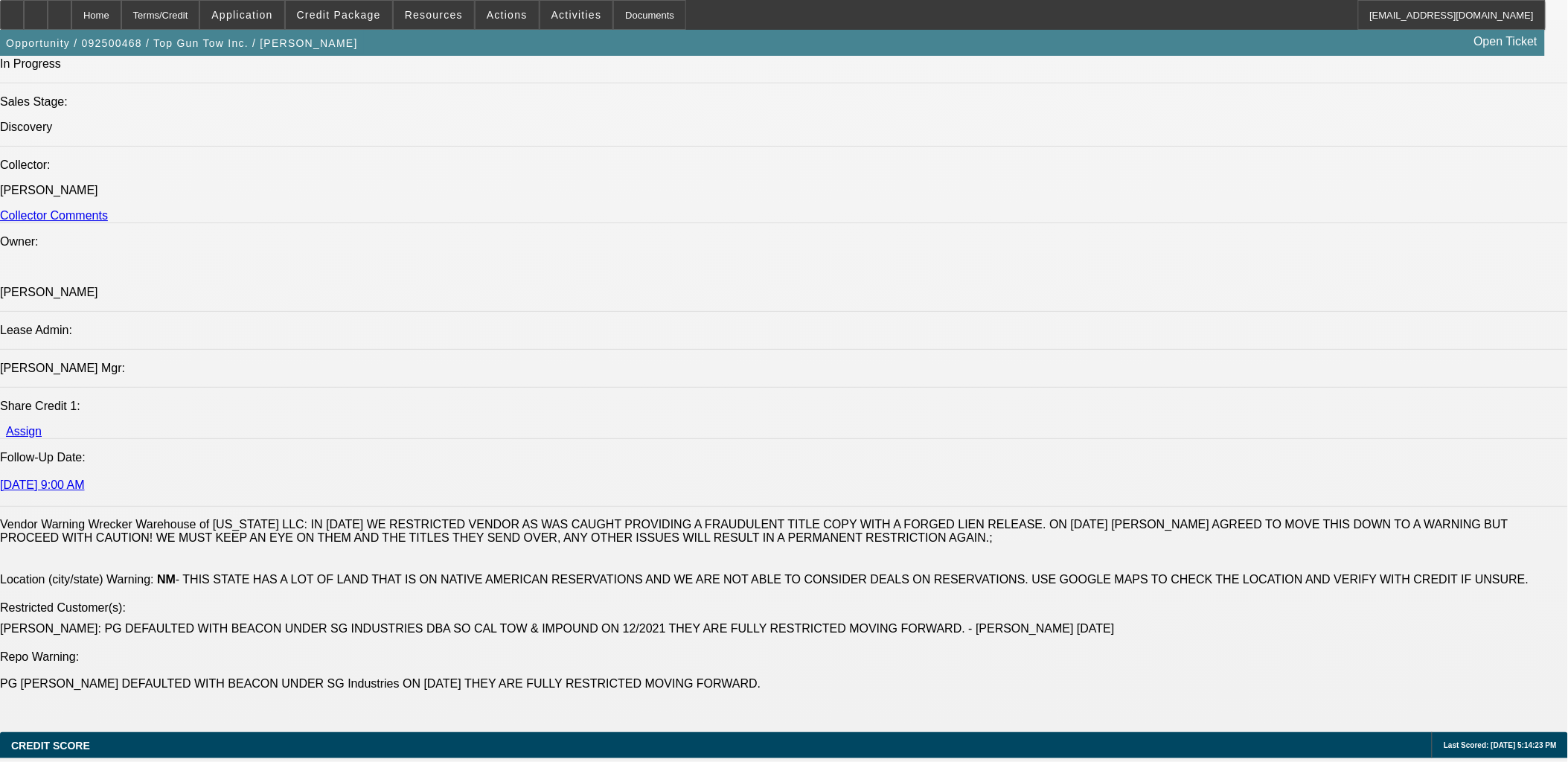
scroll to position [1902, 0]
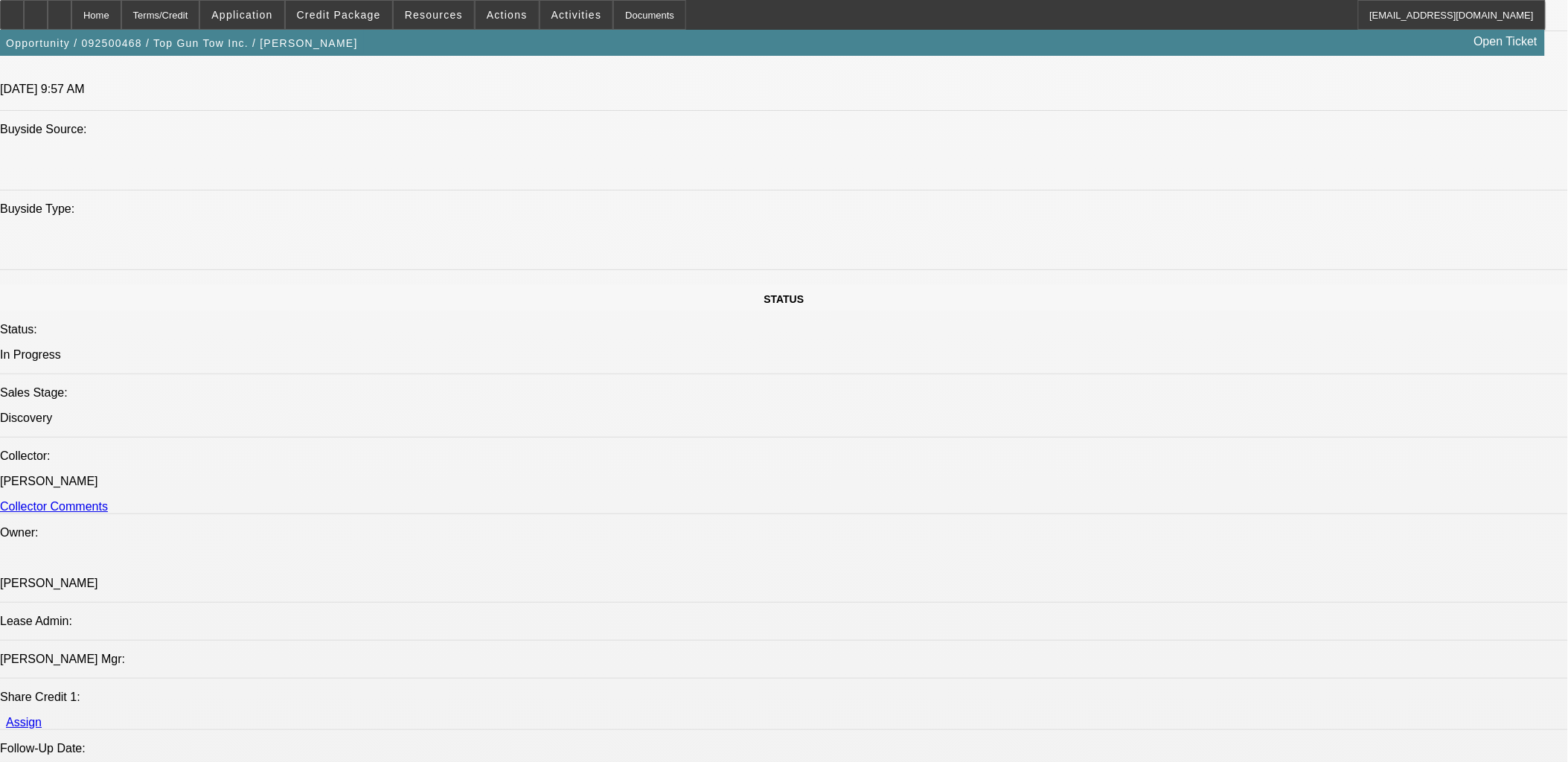
scroll to position [1240, 0]
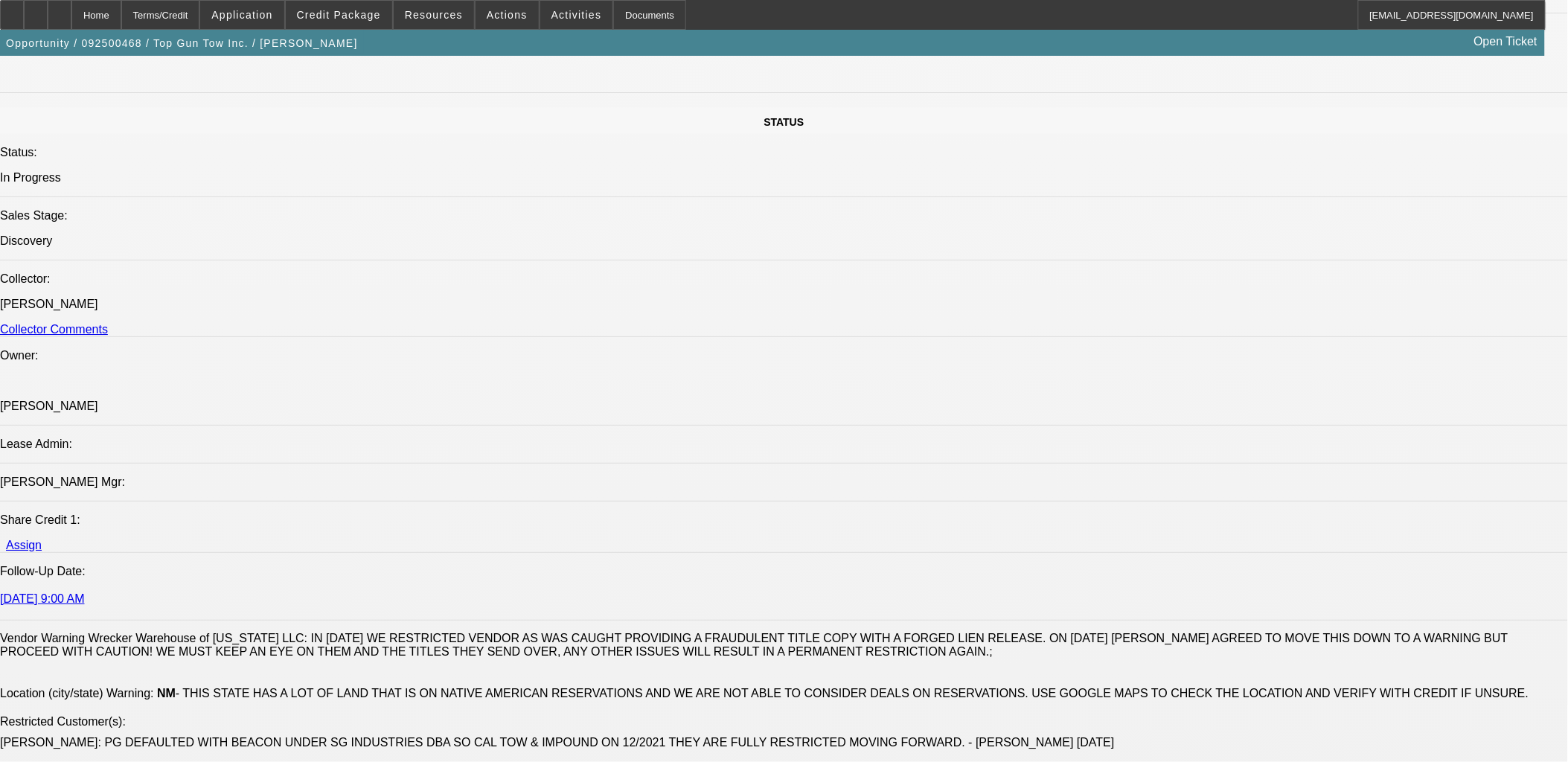
scroll to position [1902, 0]
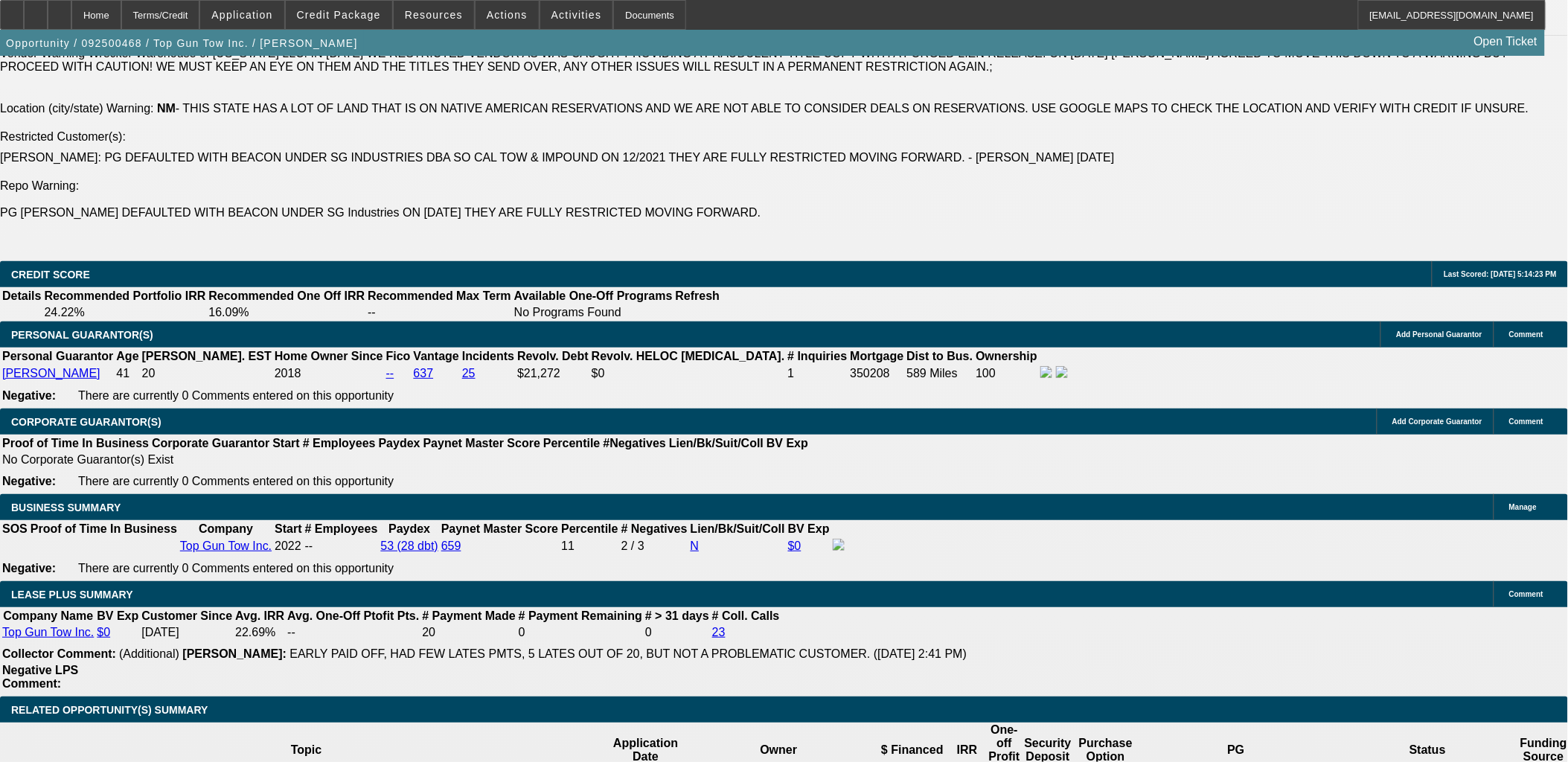
scroll to position [2316, 0]
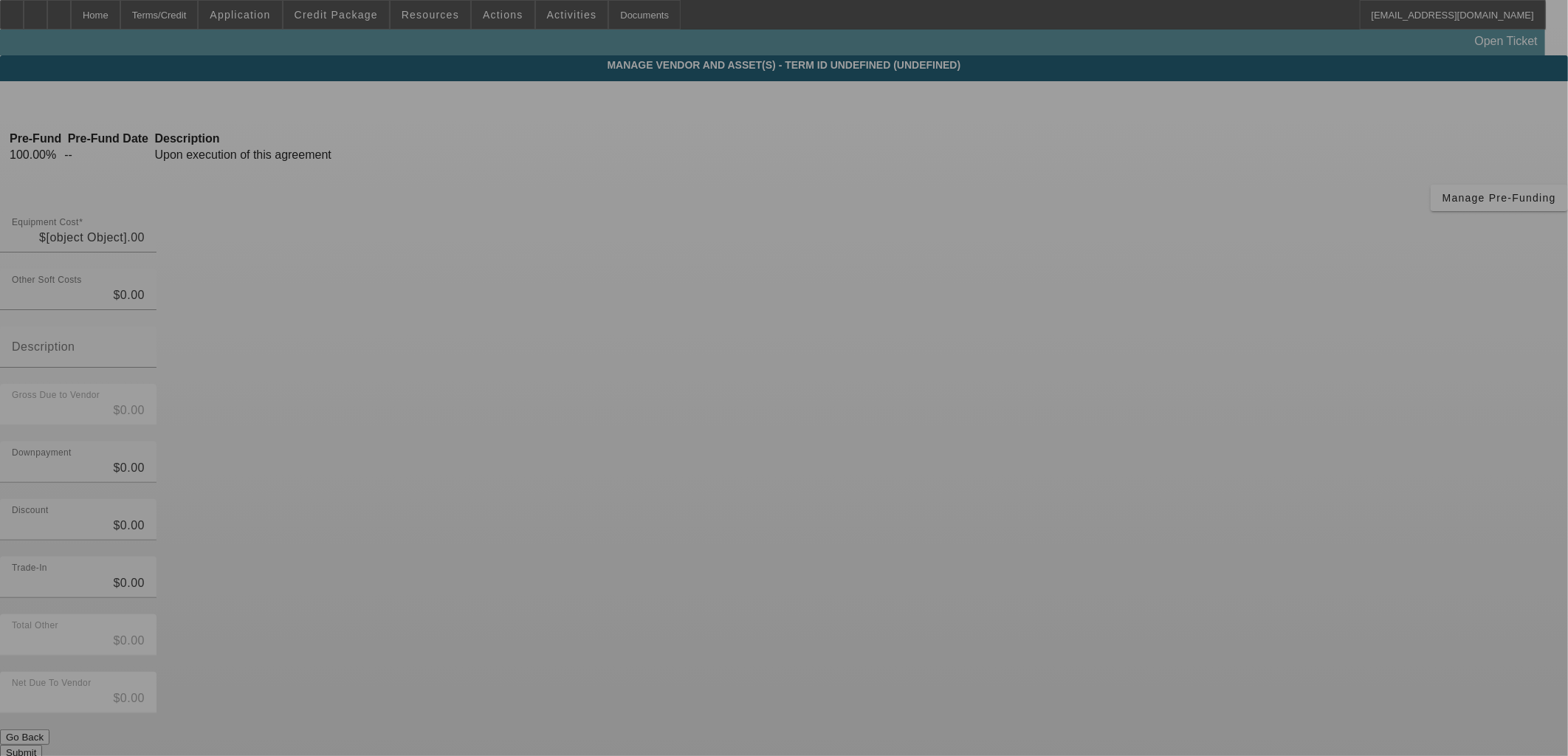
type input "$110,000.00"
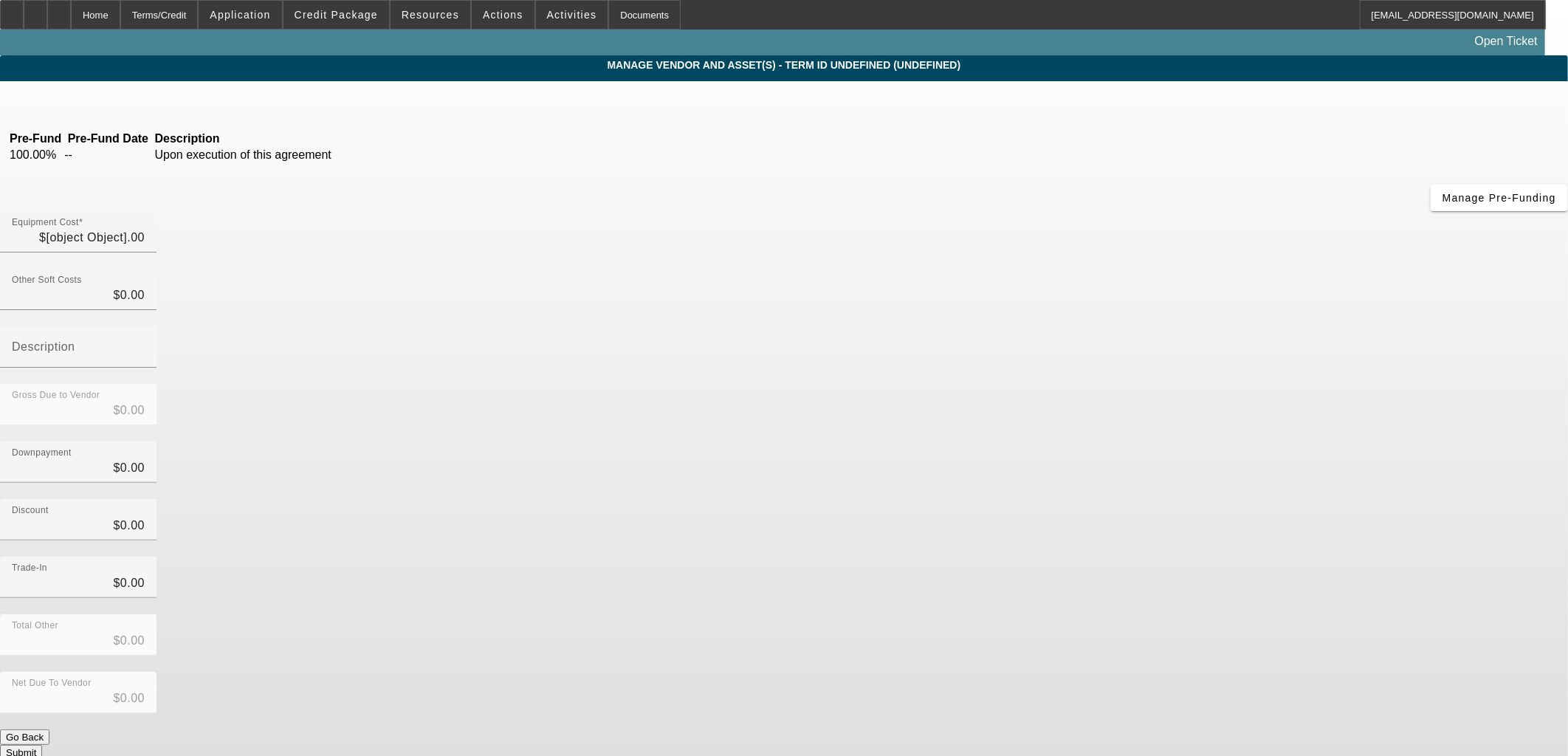
type input "$110,000.00"
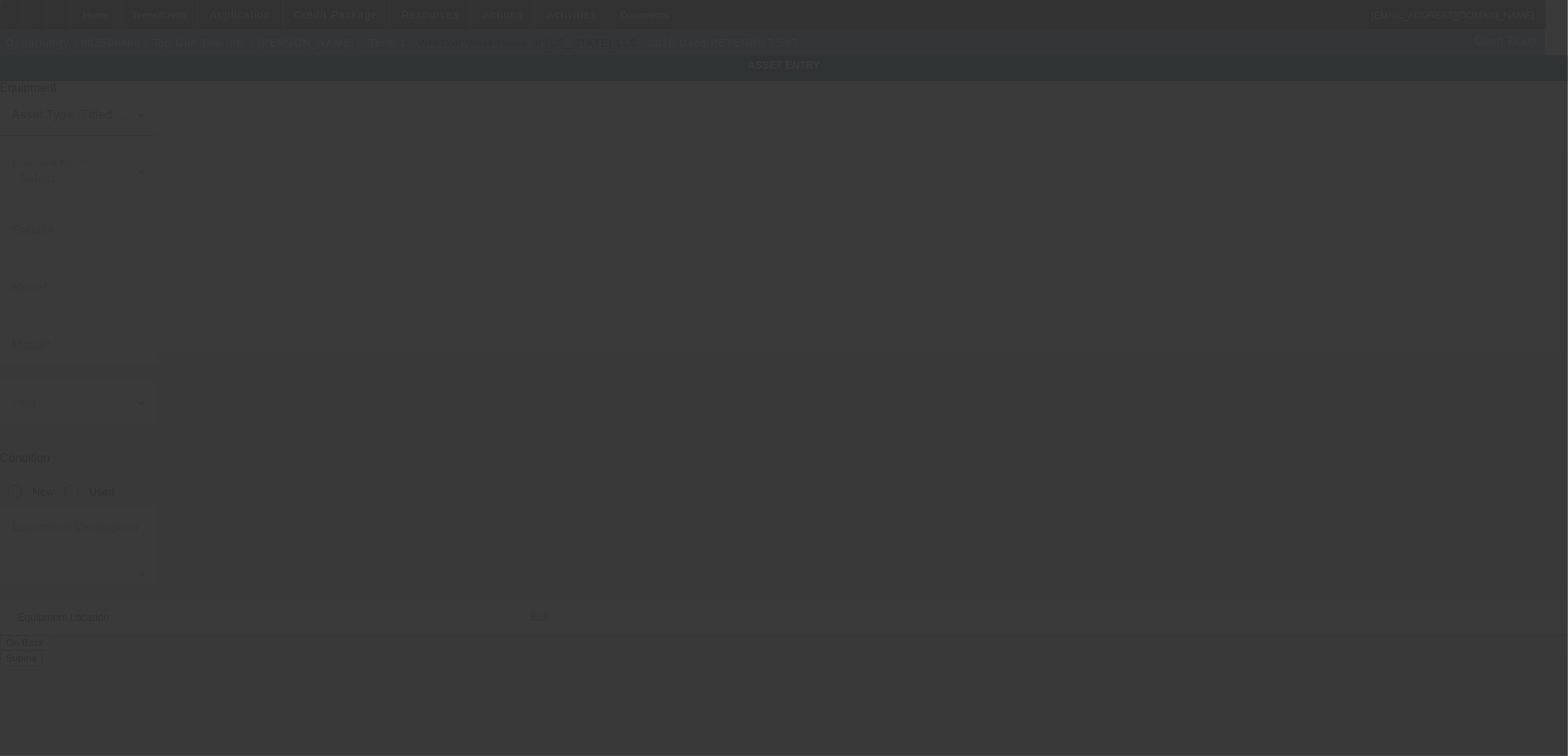
type input "1XPCD29X9JD253095"
type input "Peterbilt"
type input "567"
radio input "true"
type input "305 W Cedar St"
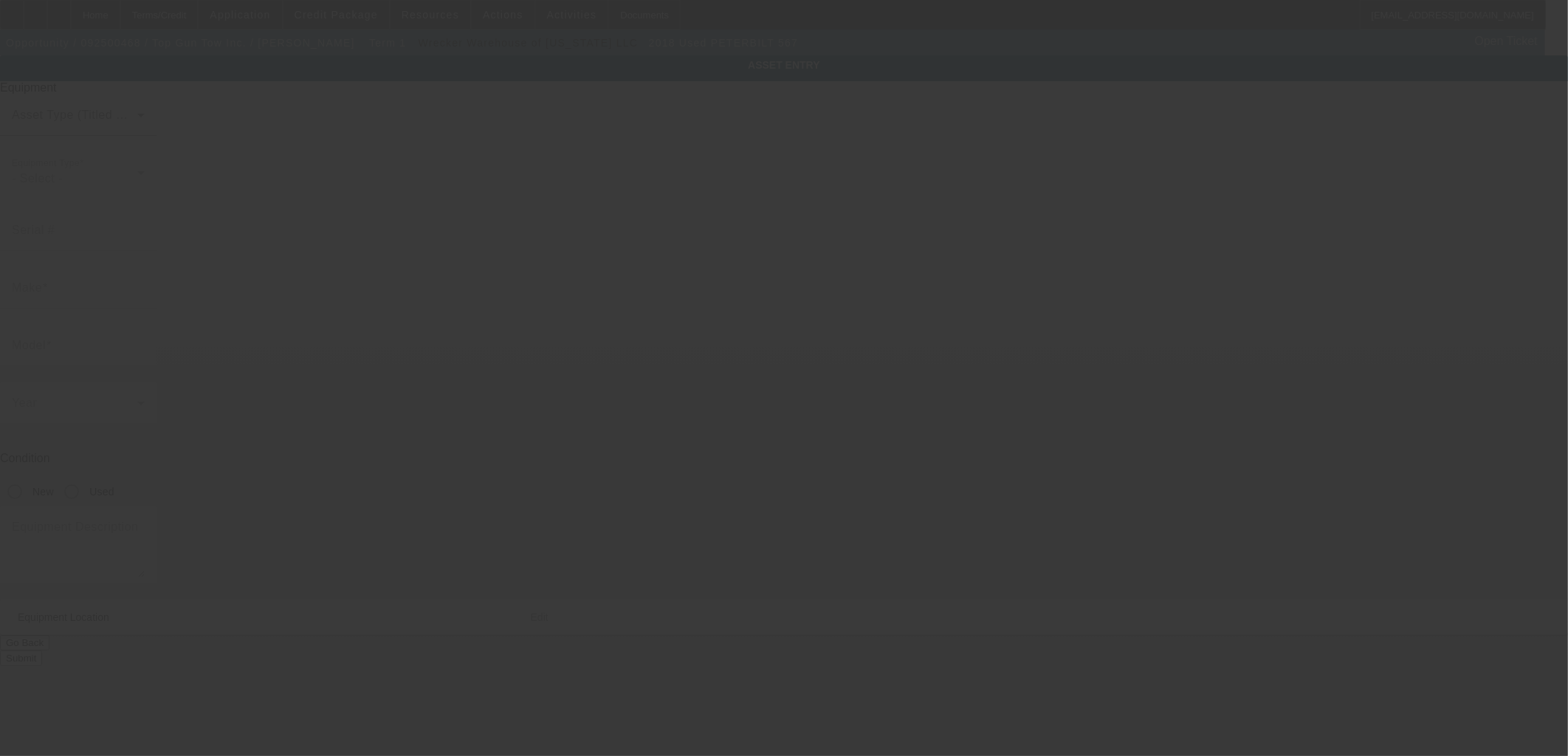
type input "Farmington"
type input "87401"
type input "San Juan"
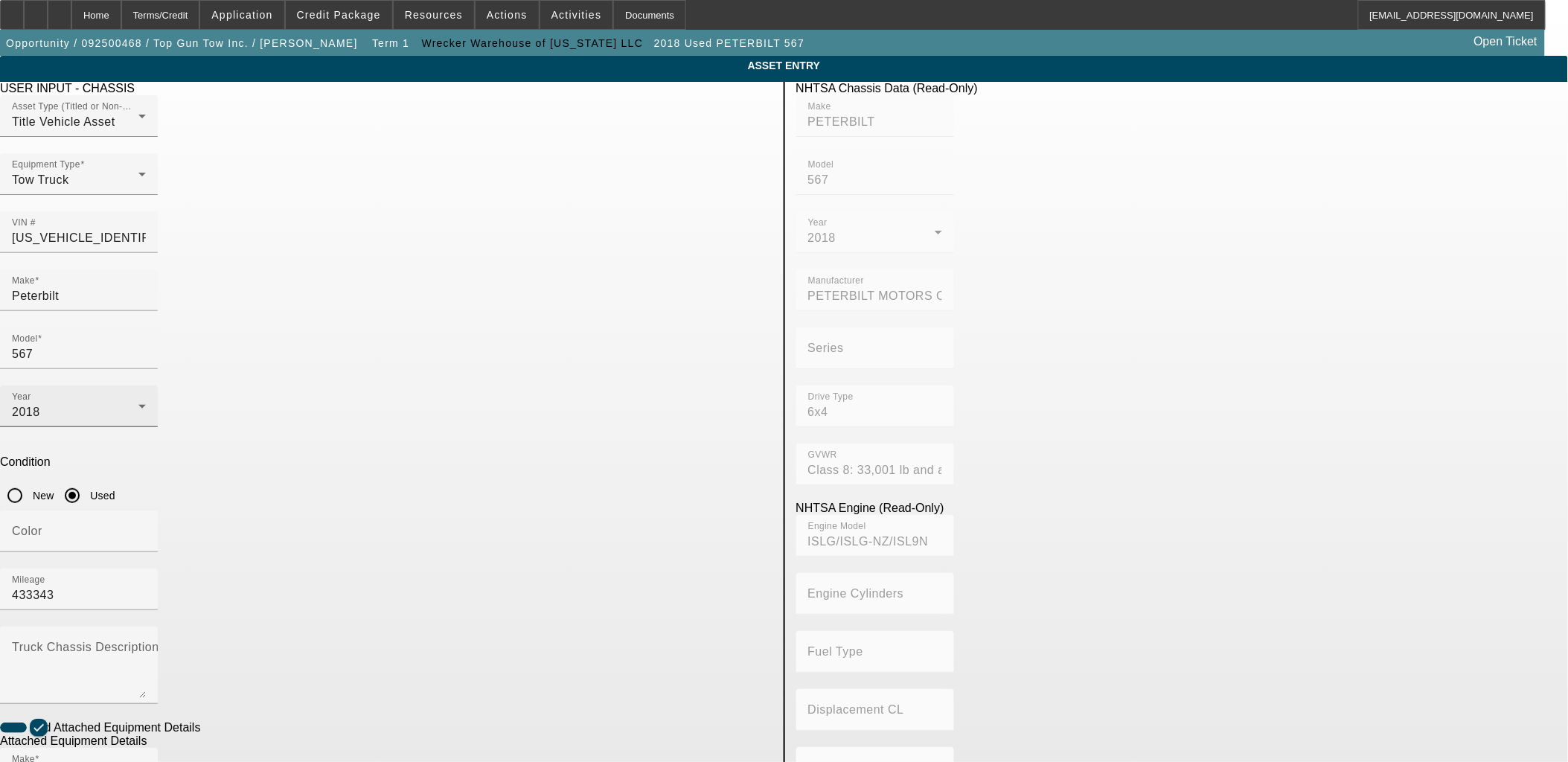
click at [139, 403] on div "2018" at bounding box center [75, 412] width 126 height 18
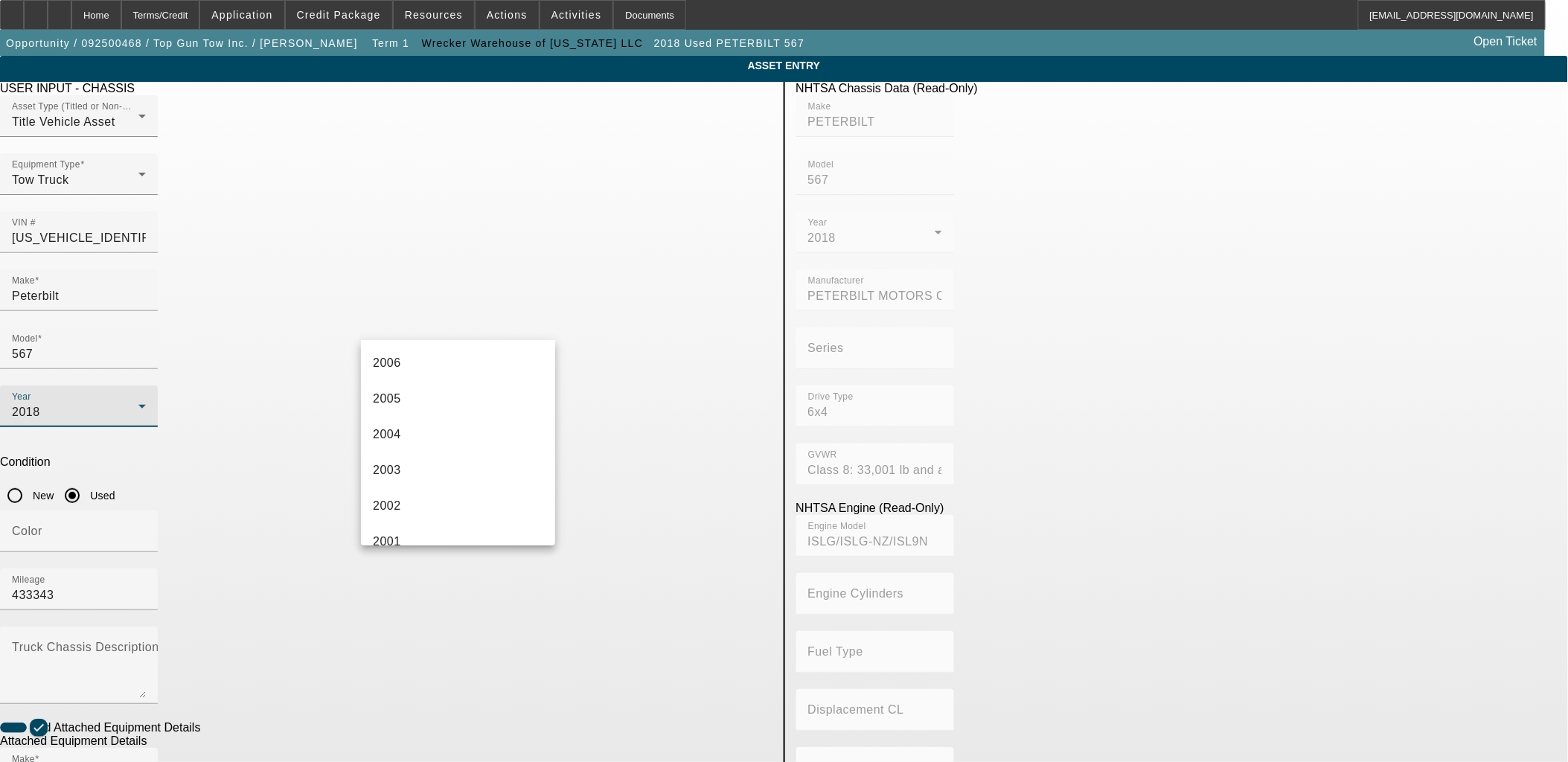
scroll to position [939, 0]
click at [435, 495] on mat-option "1998" at bounding box center [458, 497] width 194 height 35
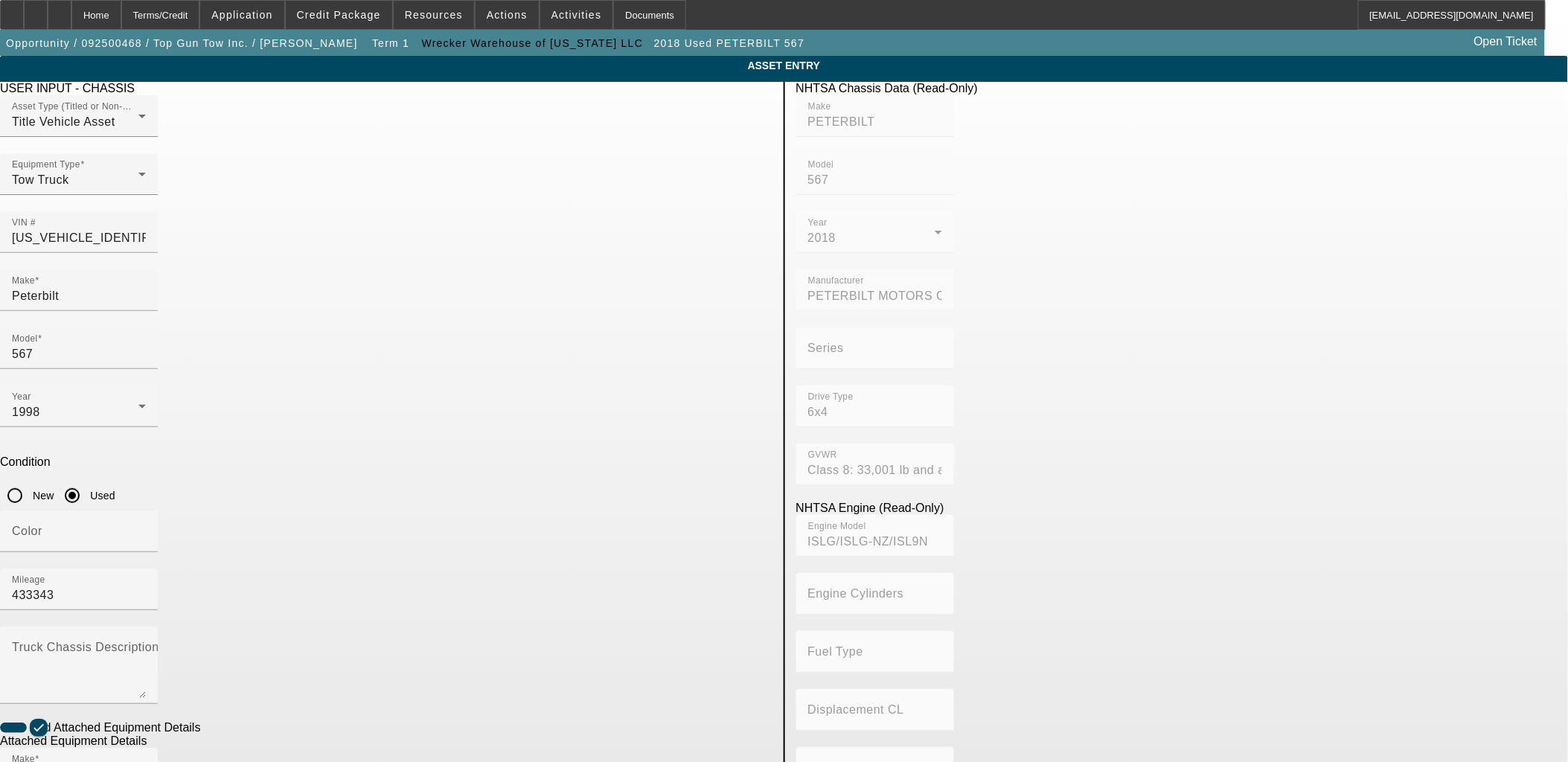
click at [247, 475] on app-asset-collateral-manage "ASSET ENTRY Delete asset USER INPUT - CHASSIS Asset Type (Titled or Non-Titled)…" at bounding box center [784, 634] width 1568 height 1158
click at [248, 475] on app-asset-collateral-manage "ASSET ENTRY Delete asset USER INPUT - CHASSIS Asset Type (Titled or Non-Titled)…" at bounding box center [784, 634] width 1568 height 1158
click at [234, 475] on app-asset-collateral-manage "ASSET ENTRY Delete asset USER INPUT - CHASSIS Asset Type (Titled or Non-Titled)…" at bounding box center [784, 634] width 1568 height 1158
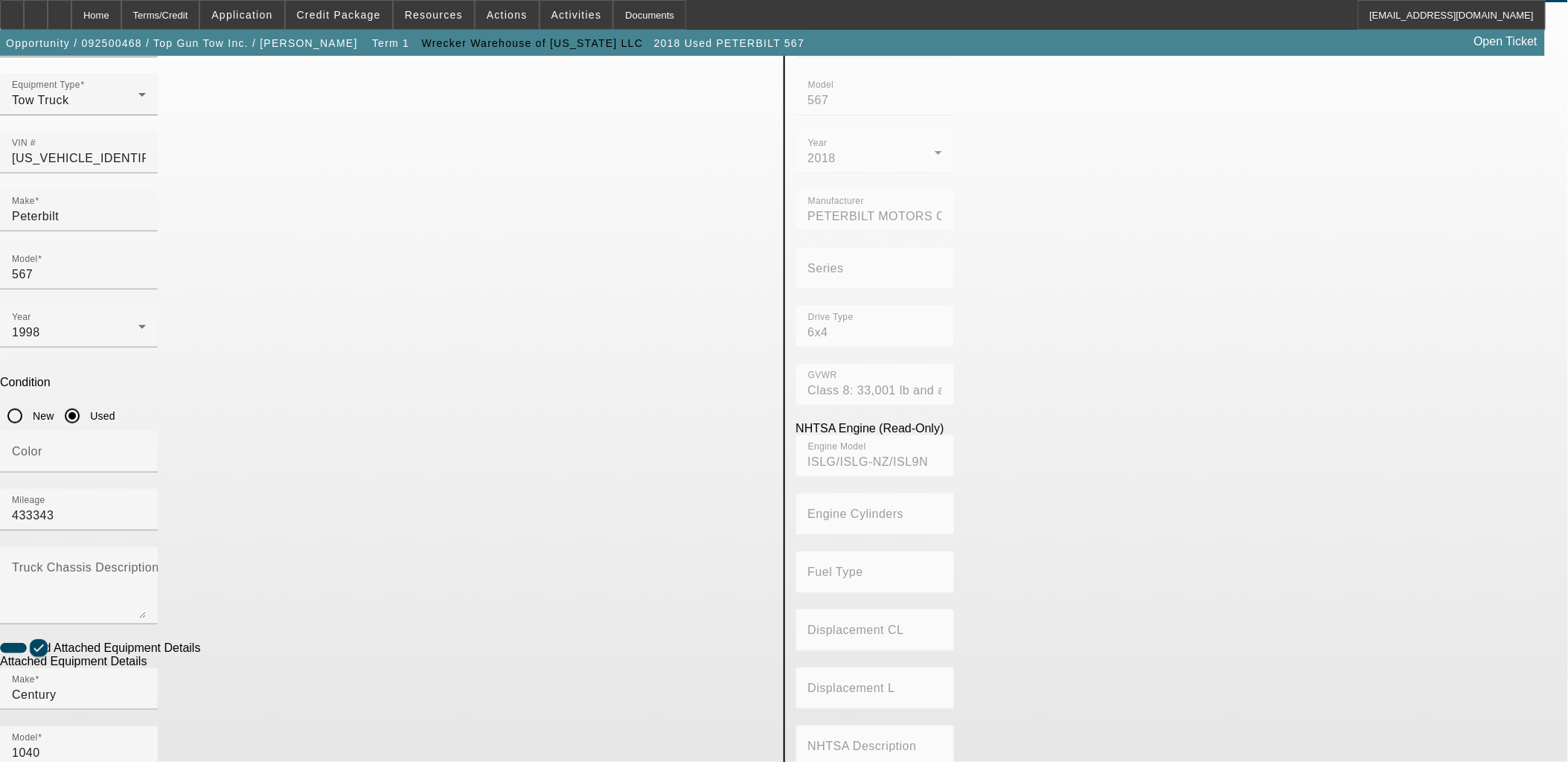
scroll to position [195, 0]
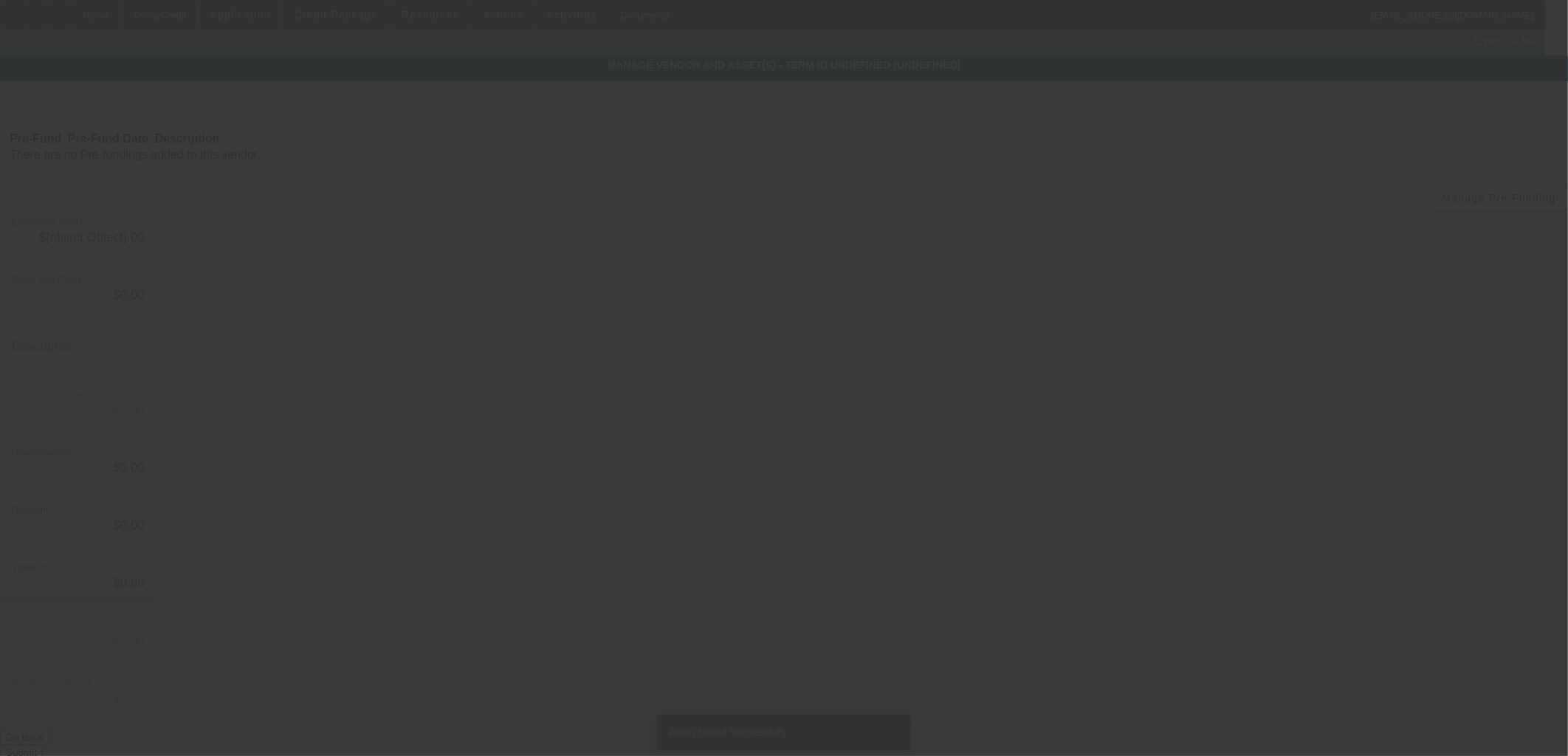
type input "$110,000.00"
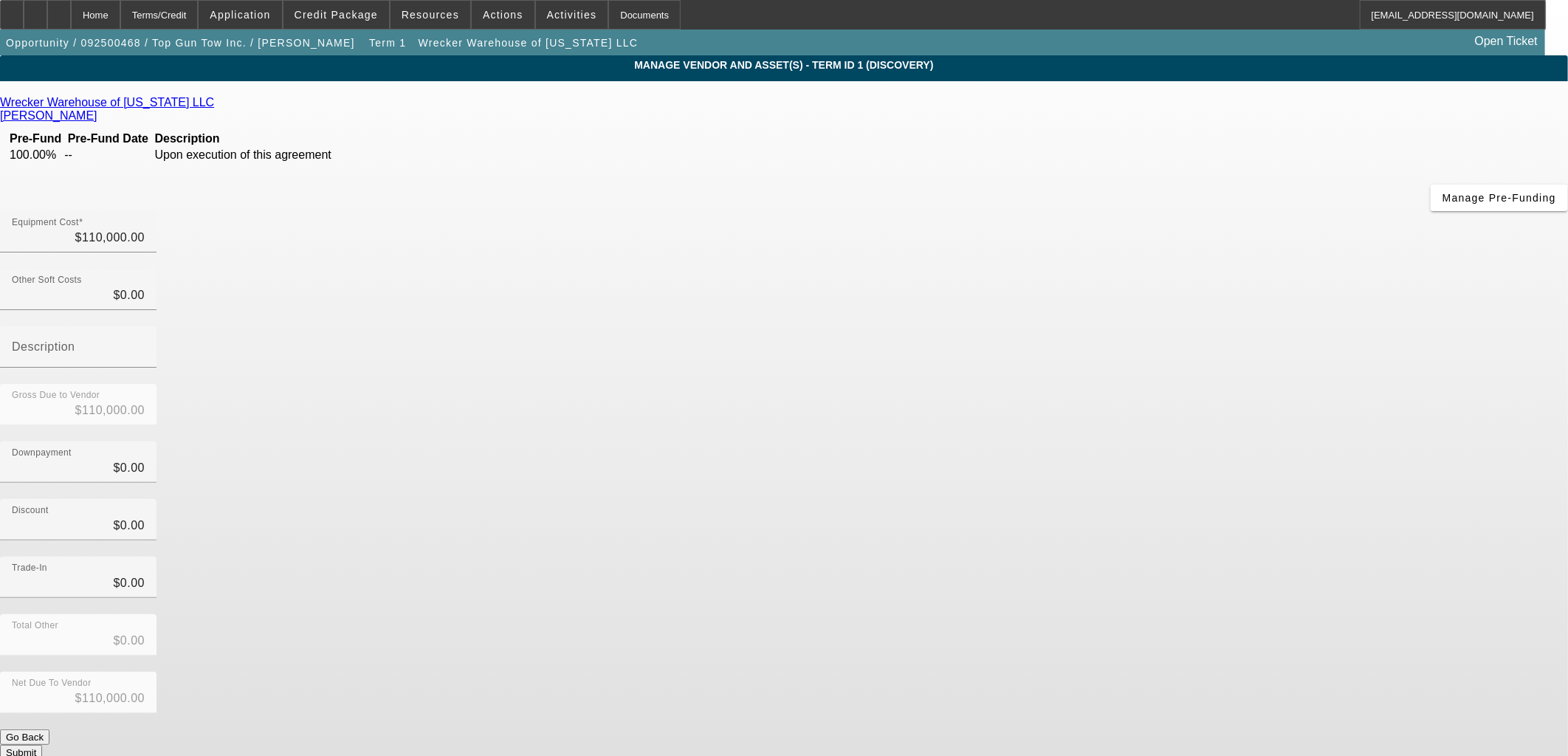
click at [42, 745] on button "Submit" at bounding box center [21, 752] width 42 height 15
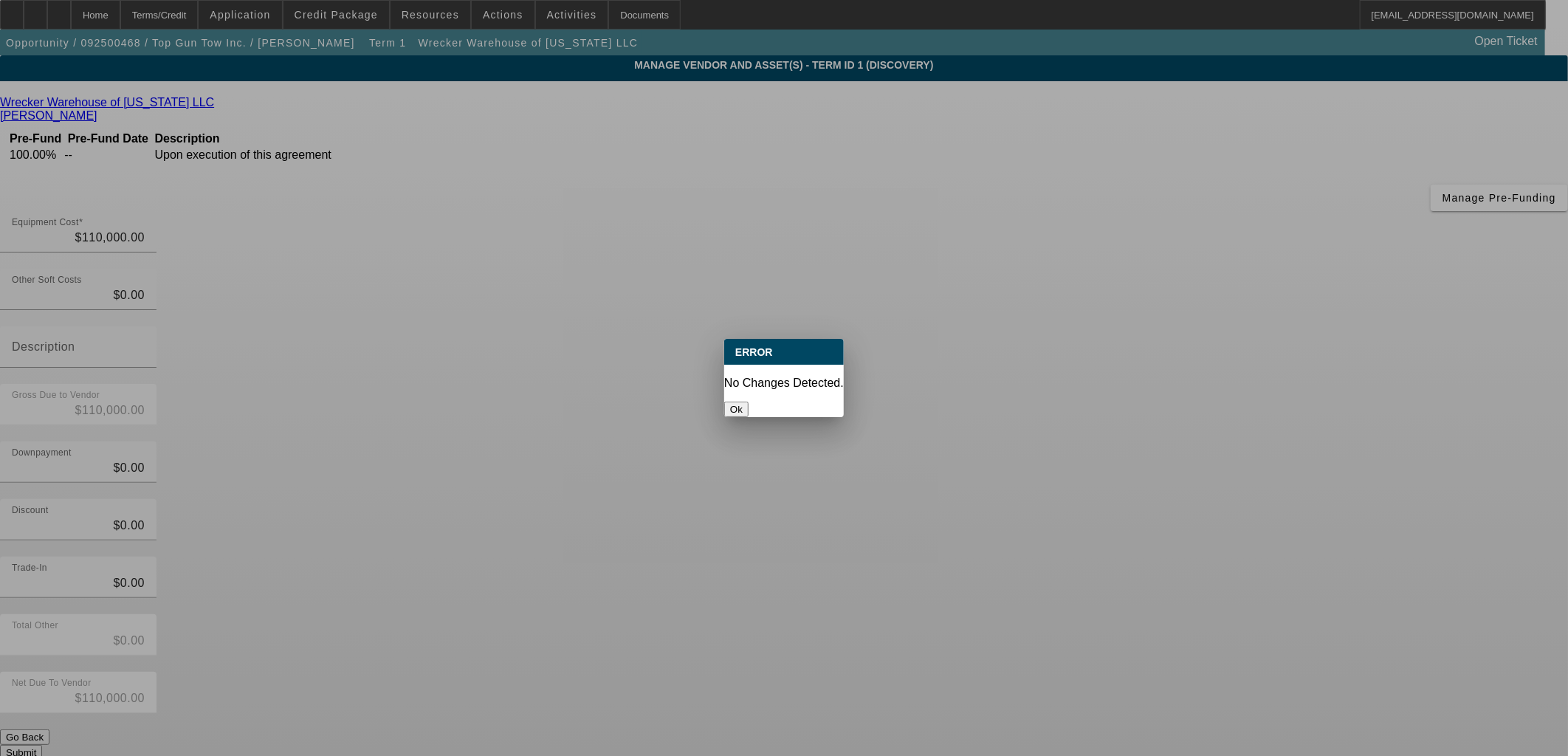
click at [1071, 570] on div at bounding box center [784, 378] width 1568 height 756
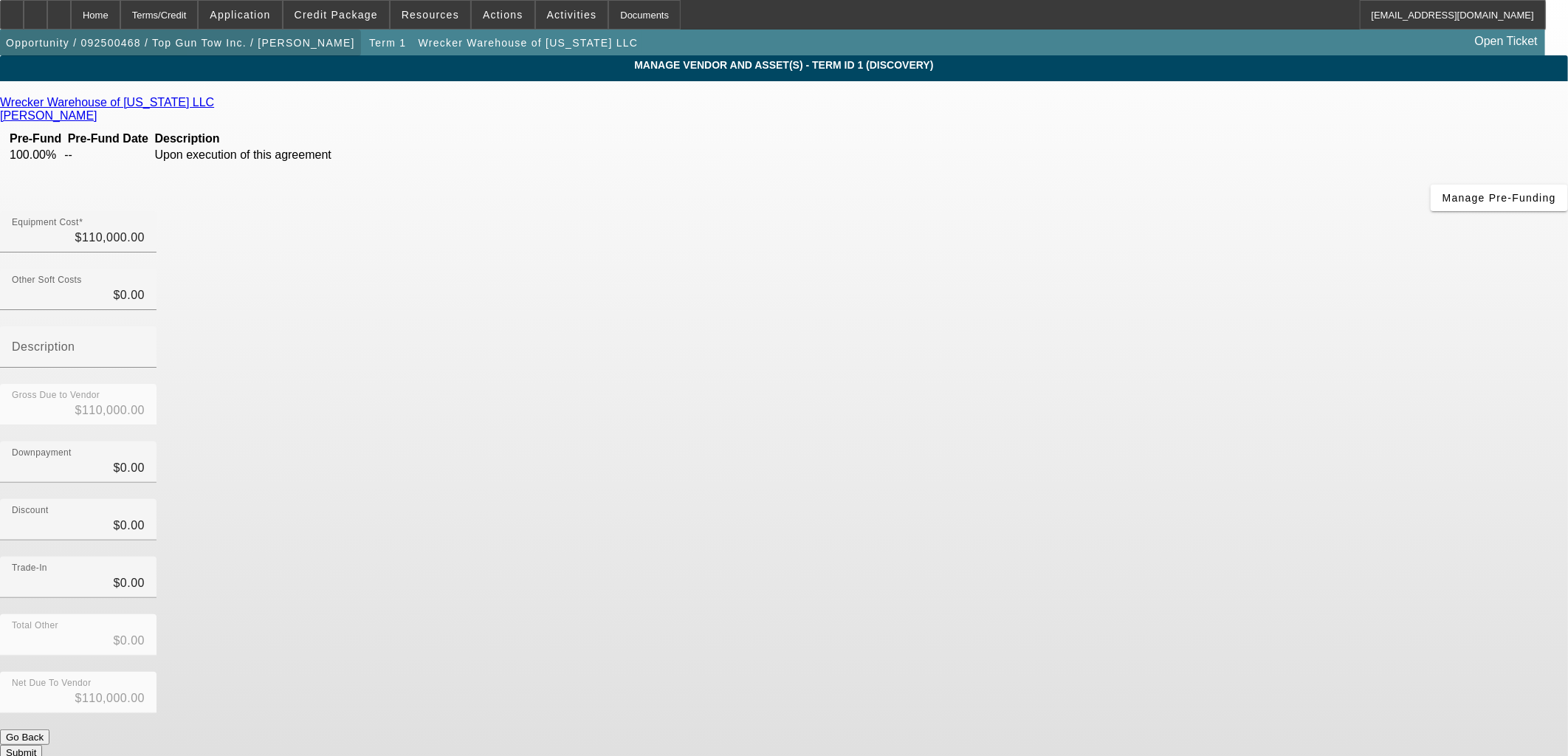
click at [244, 59] on span "button" at bounding box center [180, 42] width 361 height 35
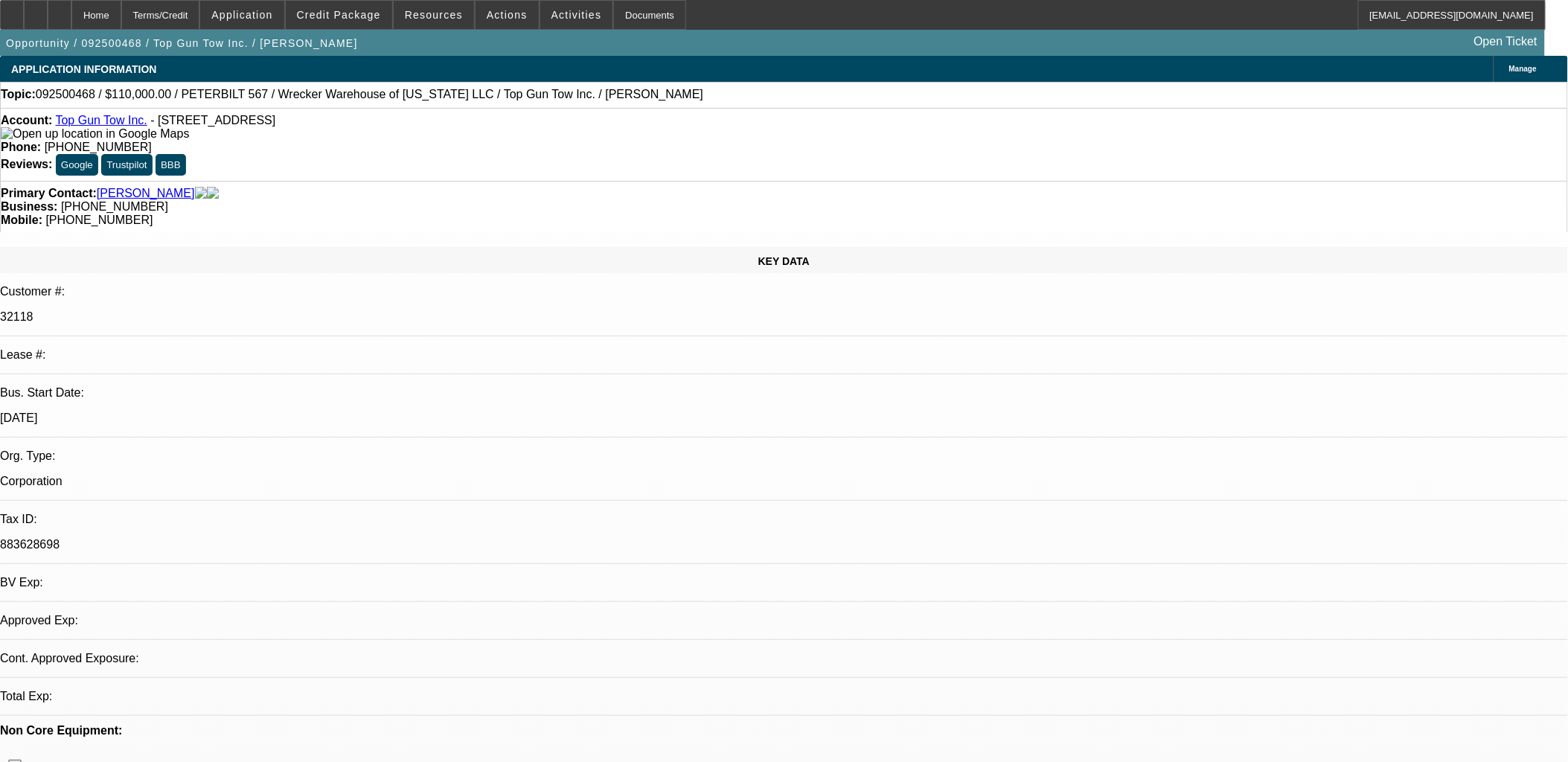
select select "0"
select select "2"
select select "0.1"
select select "4"
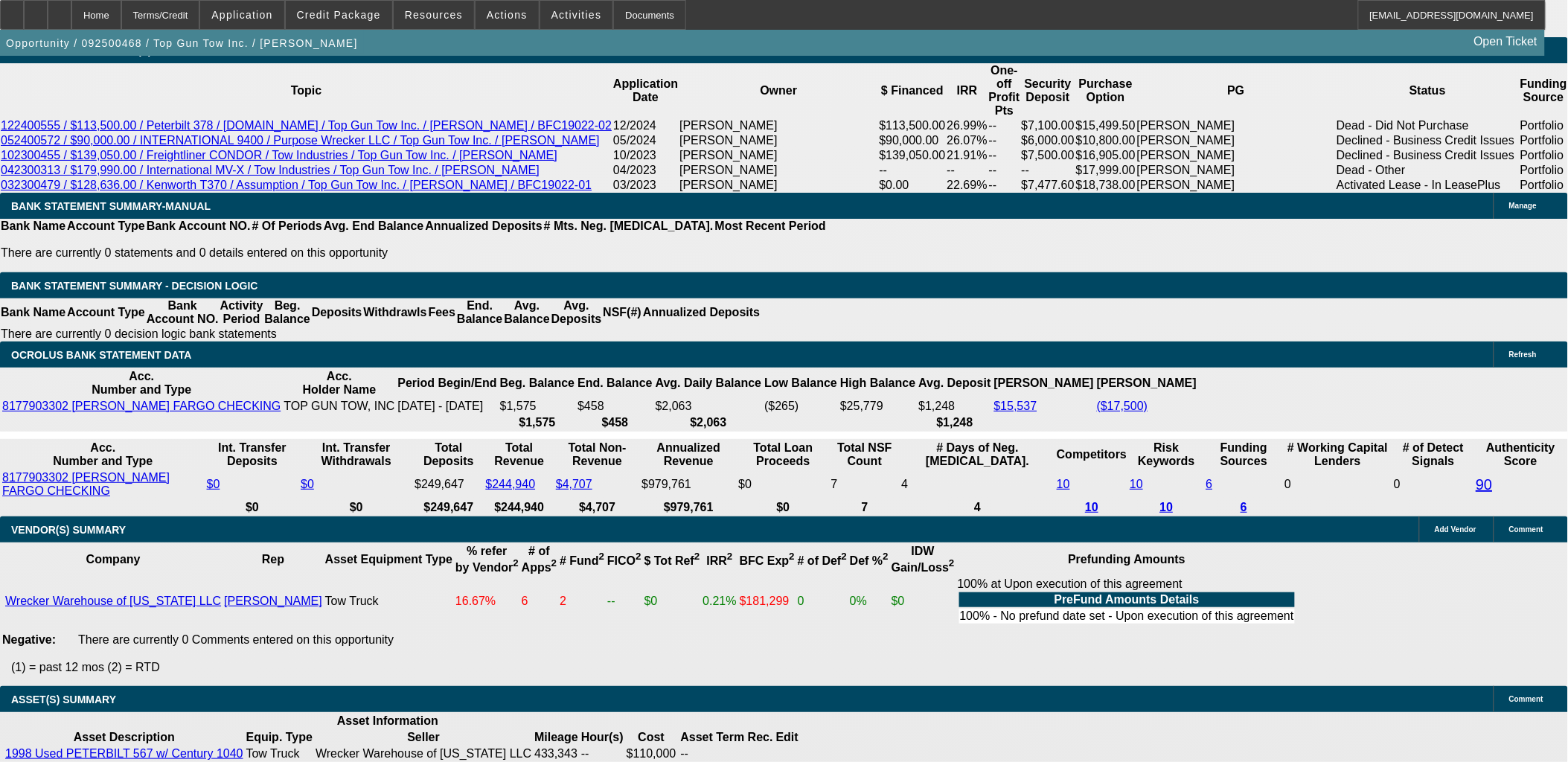
scroll to position [2415, 0]
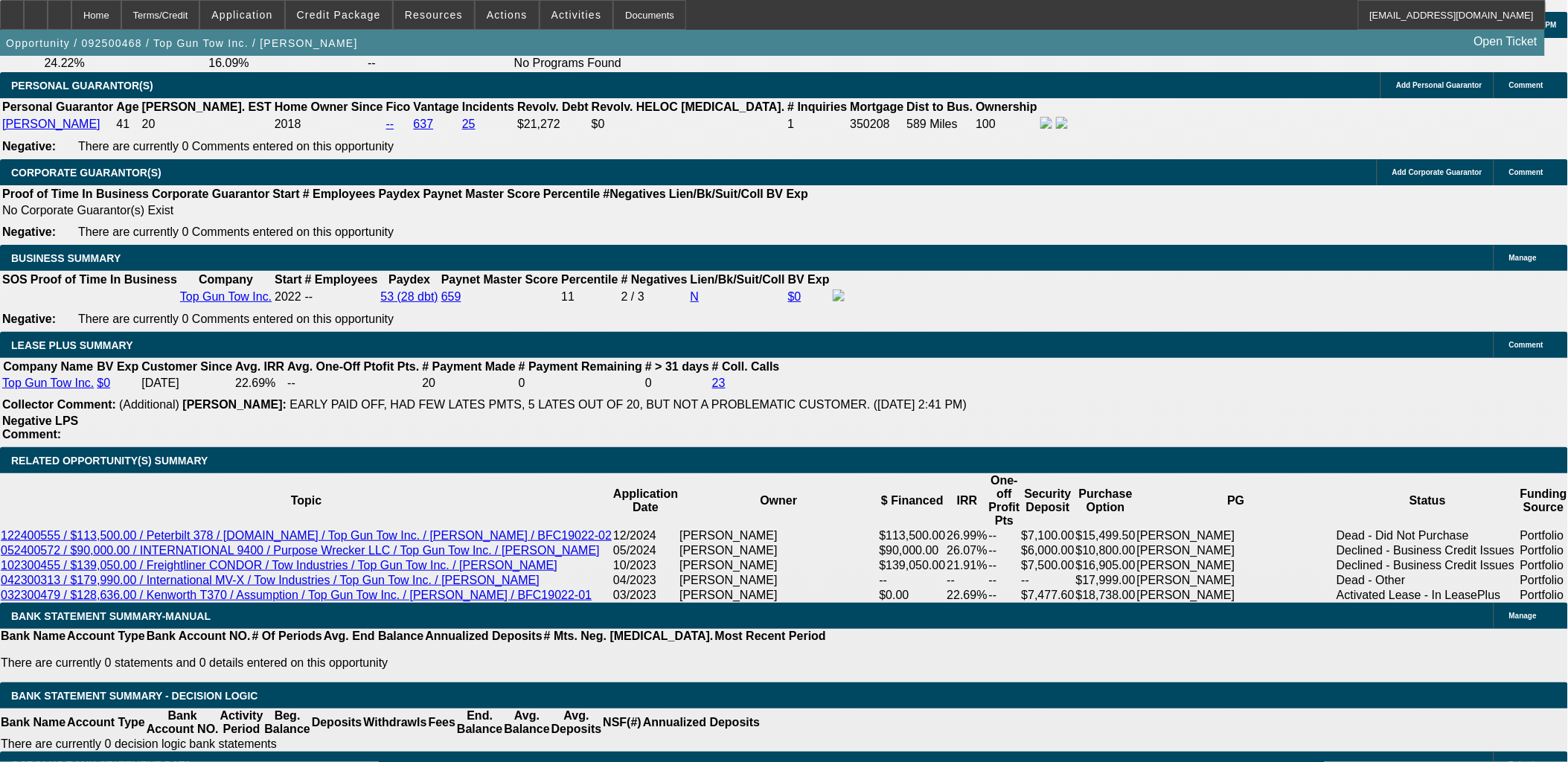
type input "$10,000.00"
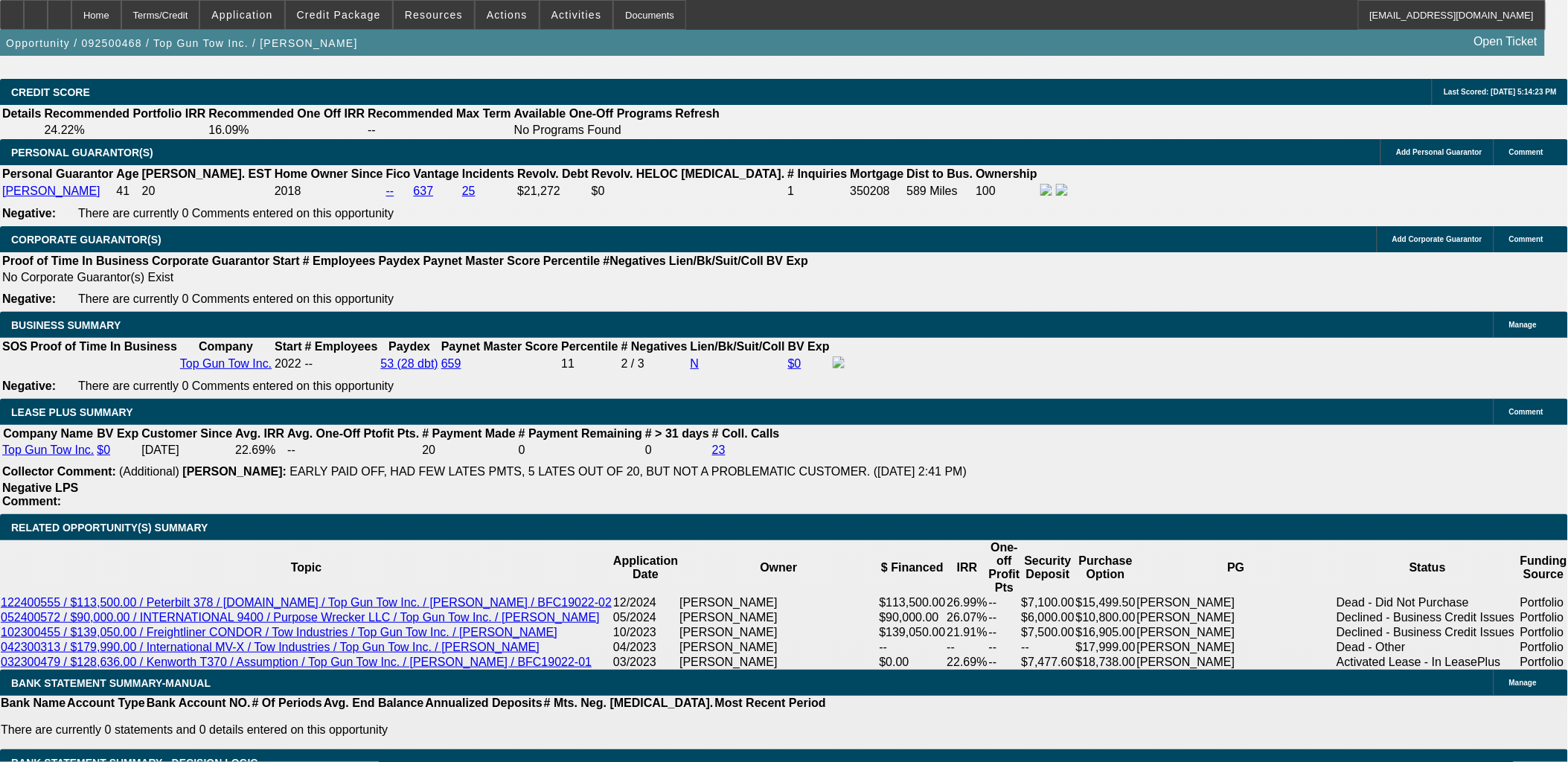
scroll to position [2580, 0]
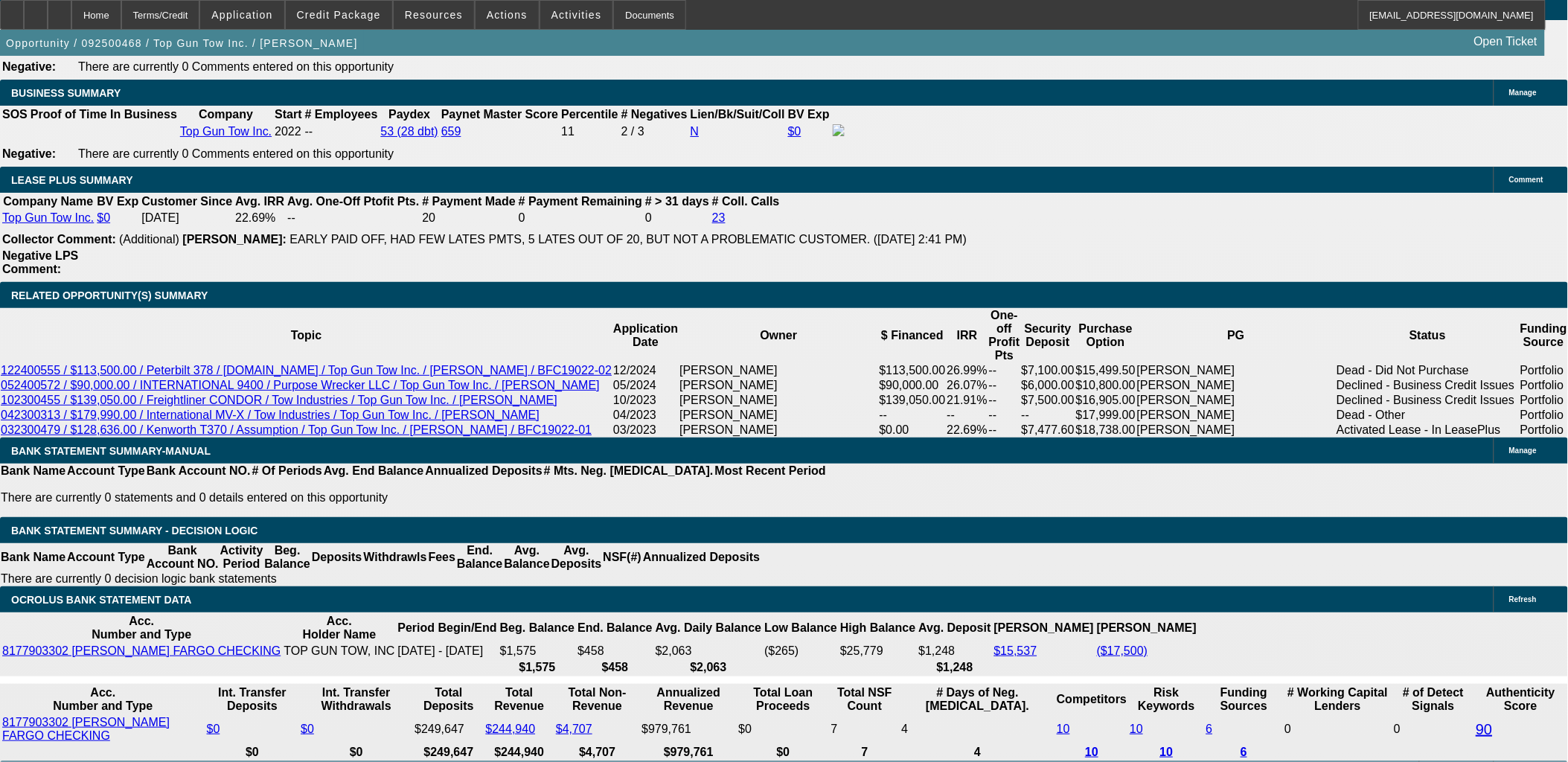
type input "54"
type input "2"
type input "$3,875.96"
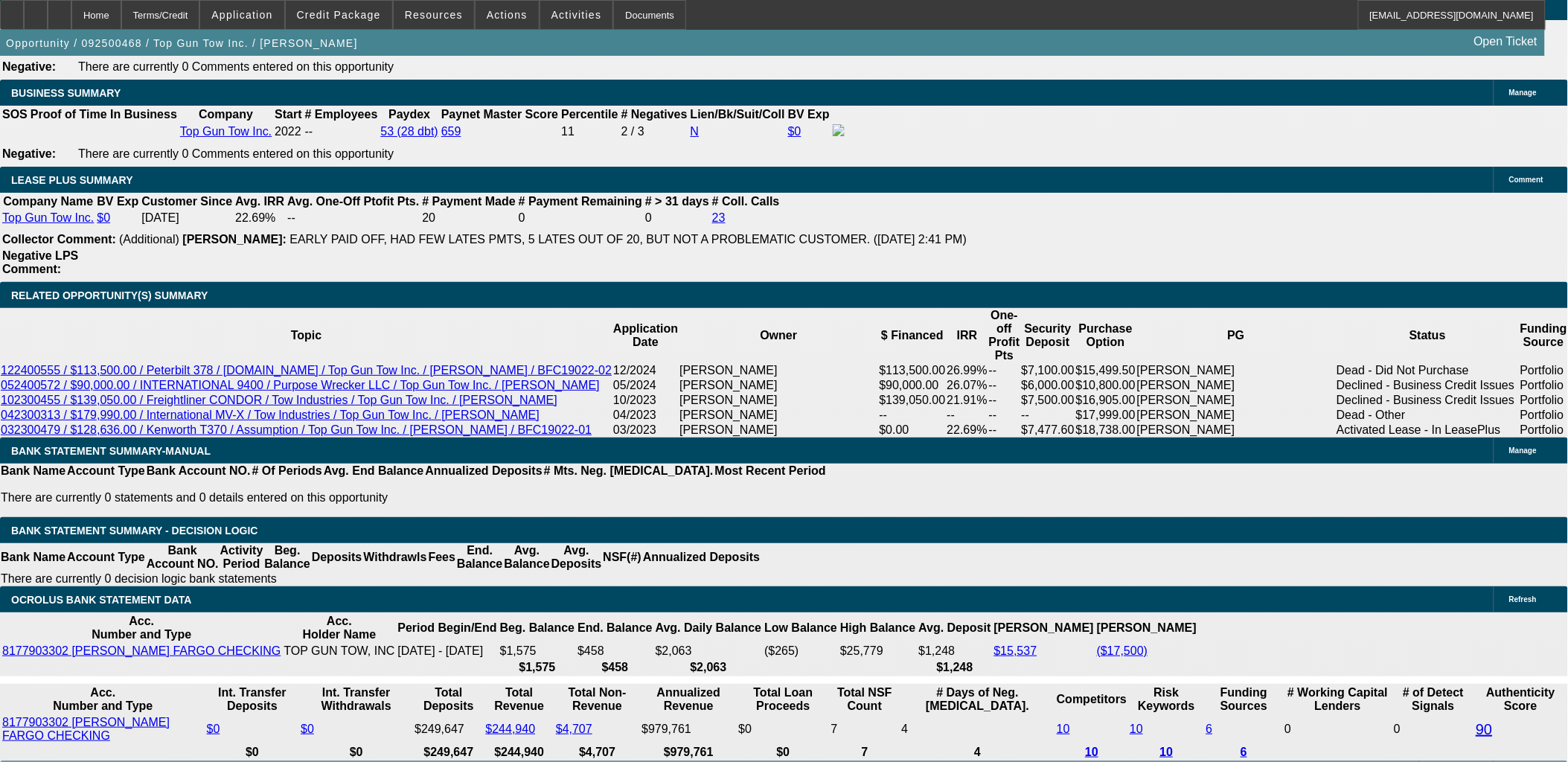
type input "$1,937.98"
type input "21"
type input "$5,755.34"
type input "$2,877.67"
type input "21"
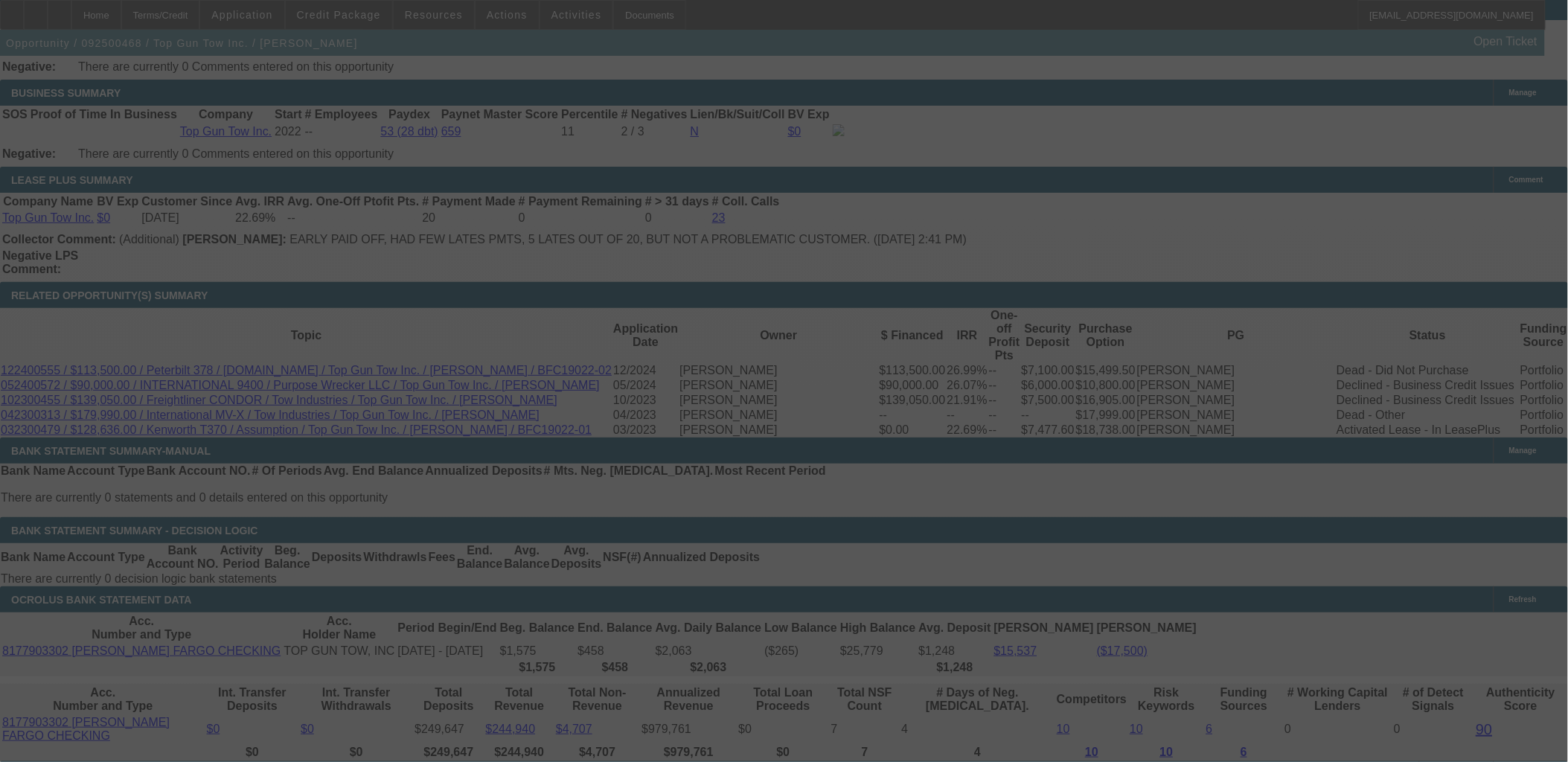
scroll to position [2663, 0]
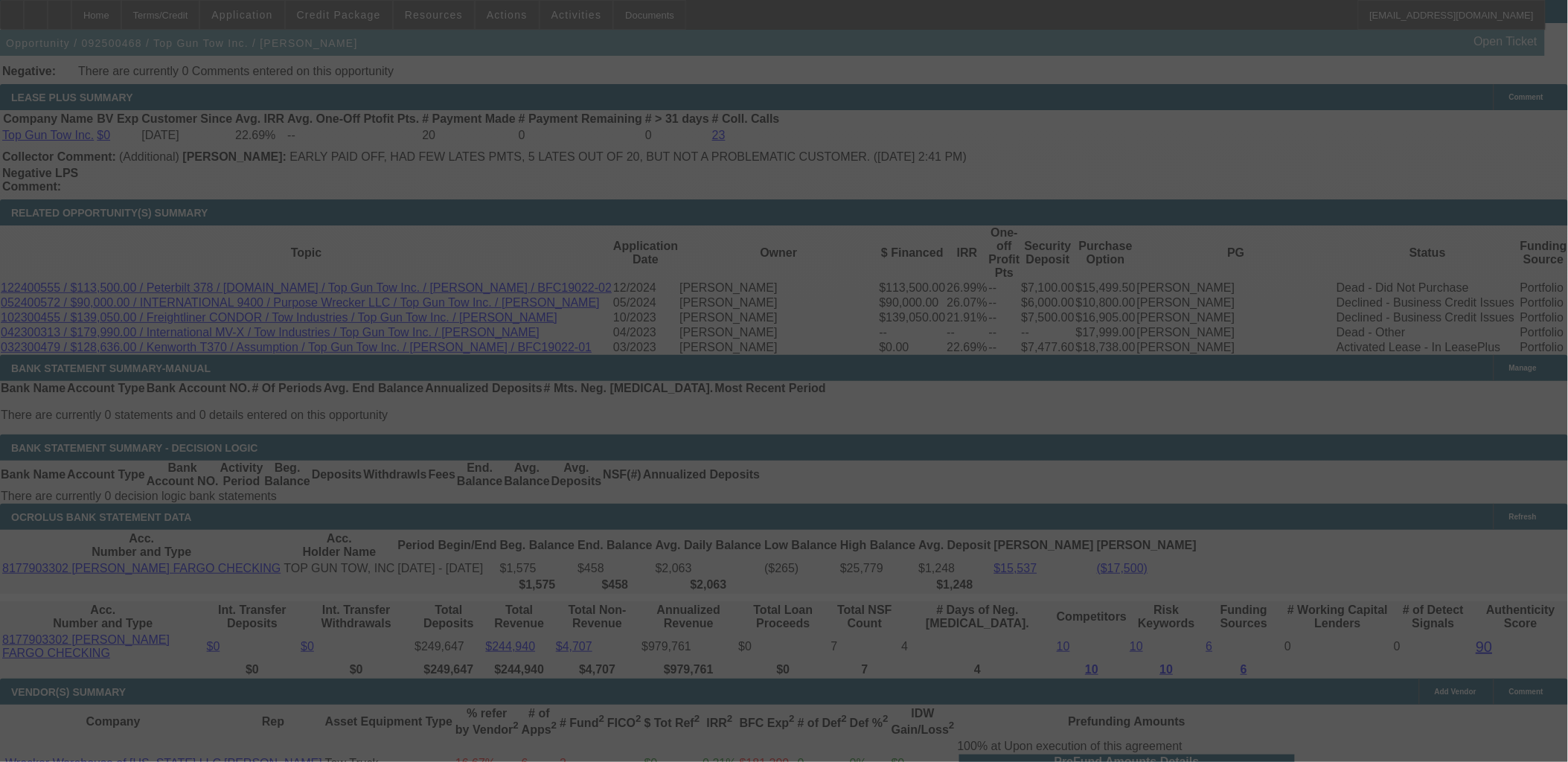
select select "0"
select select "2"
select select "0.1"
select select "4"
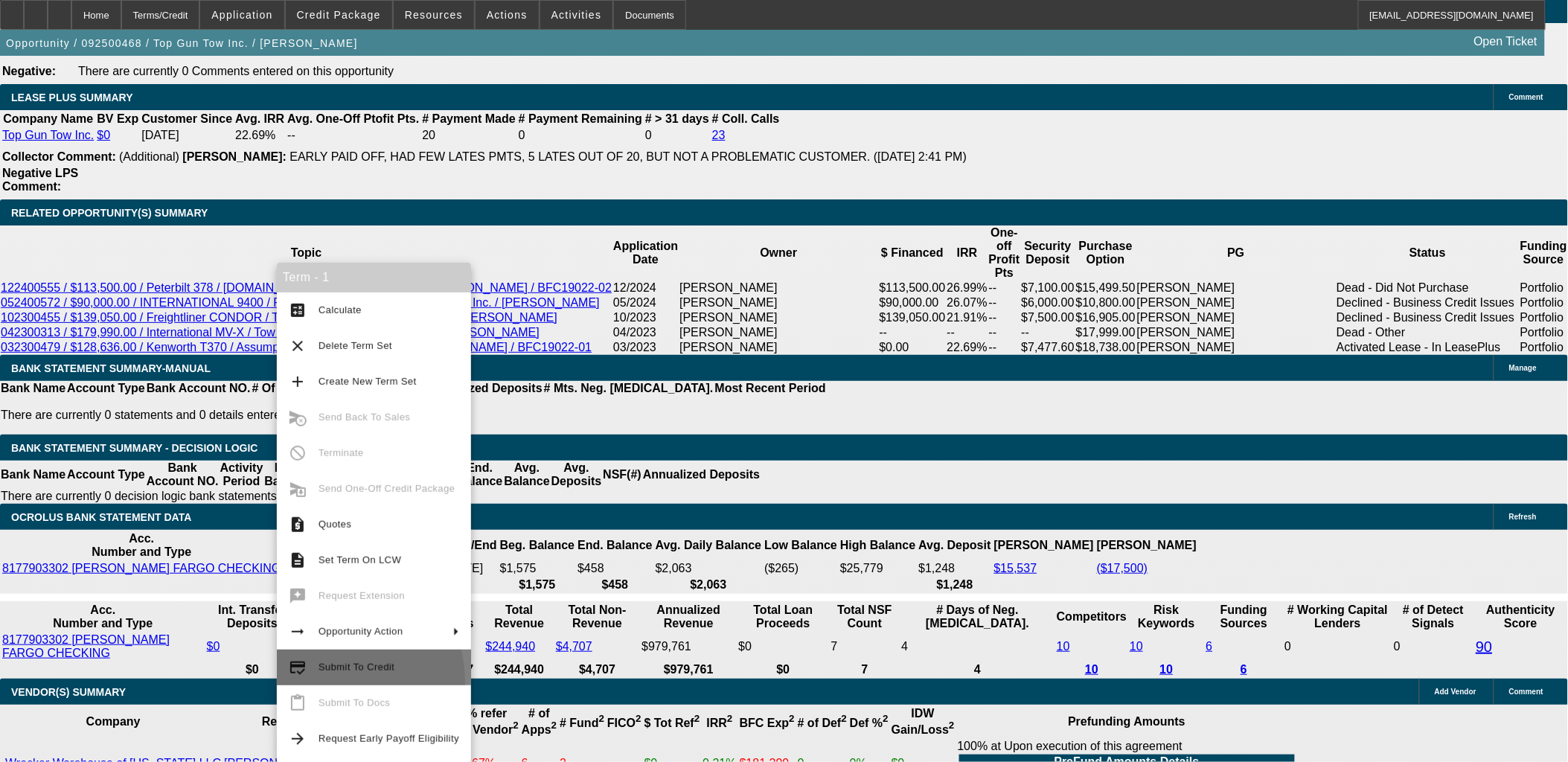
click at [323, 683] on button "credit_score Submit To Credit" at bounding box center [374, 667] width 194 height 35
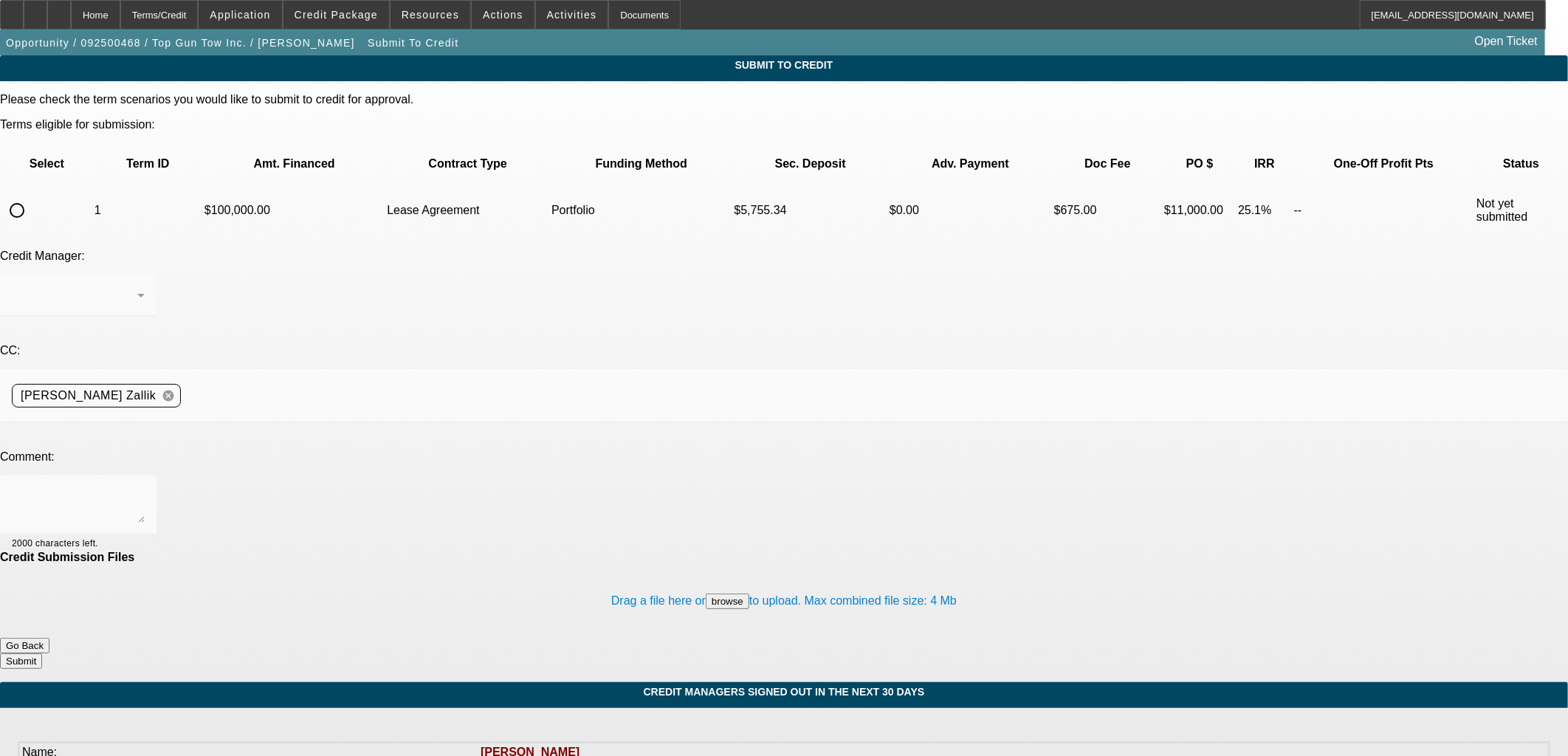
click at [31, 195] on input "radio" at bounding box center [16, 210] width 29 height 29
radio input "true"
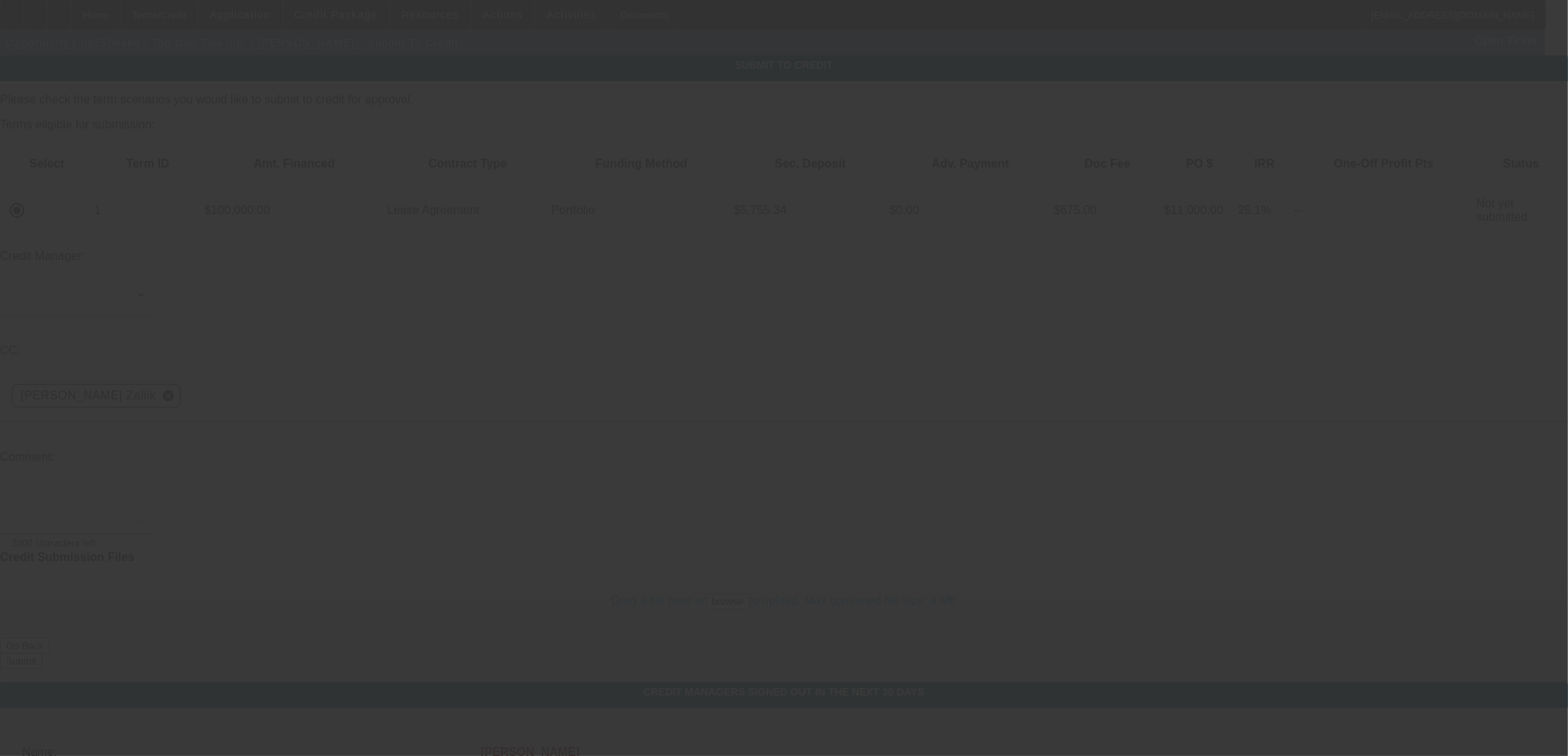
click at [392, 226] on div at bounding box center [784, 378] width 1568 height 756
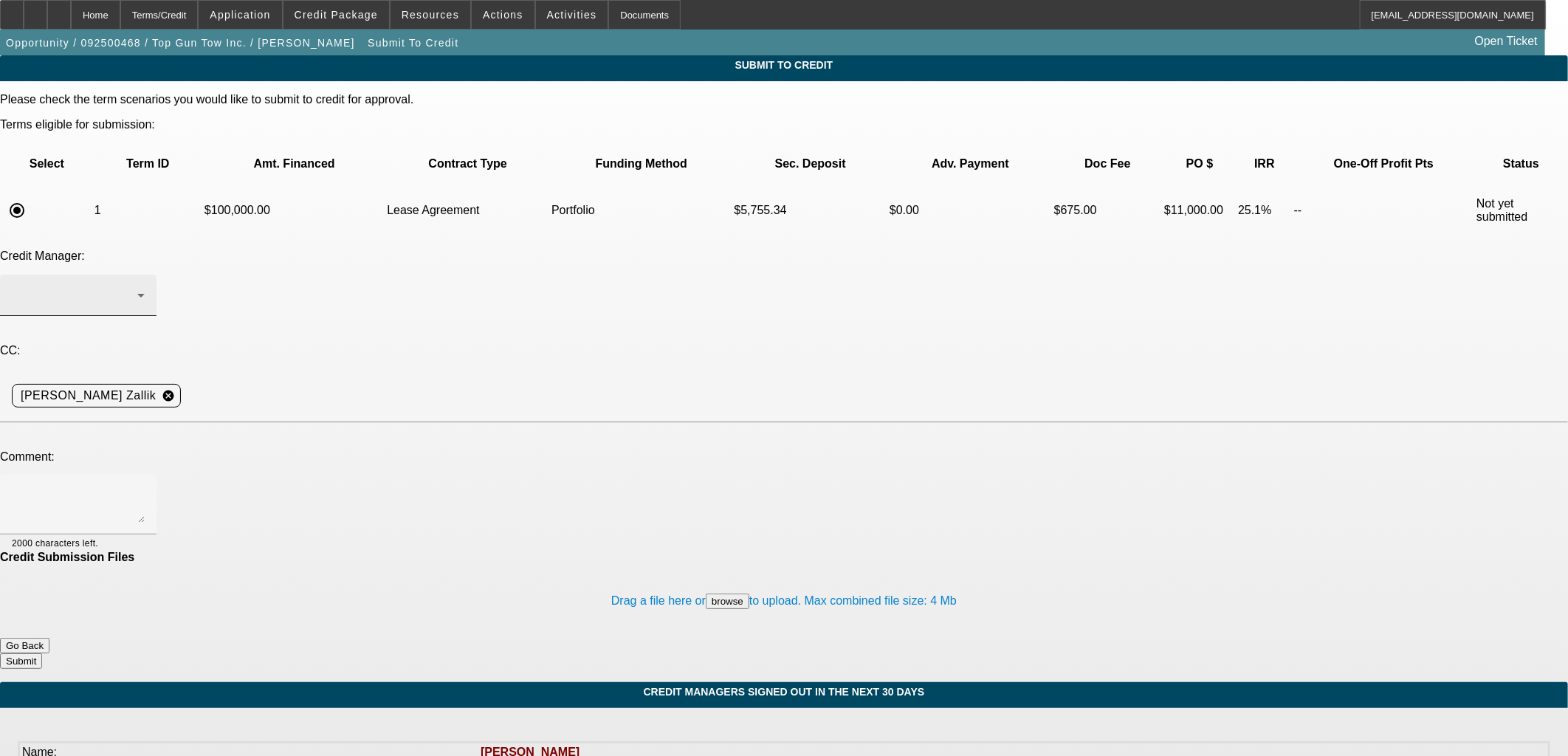
click at [145, 275] on div at bounding box center [78, 296] width 133 height 42
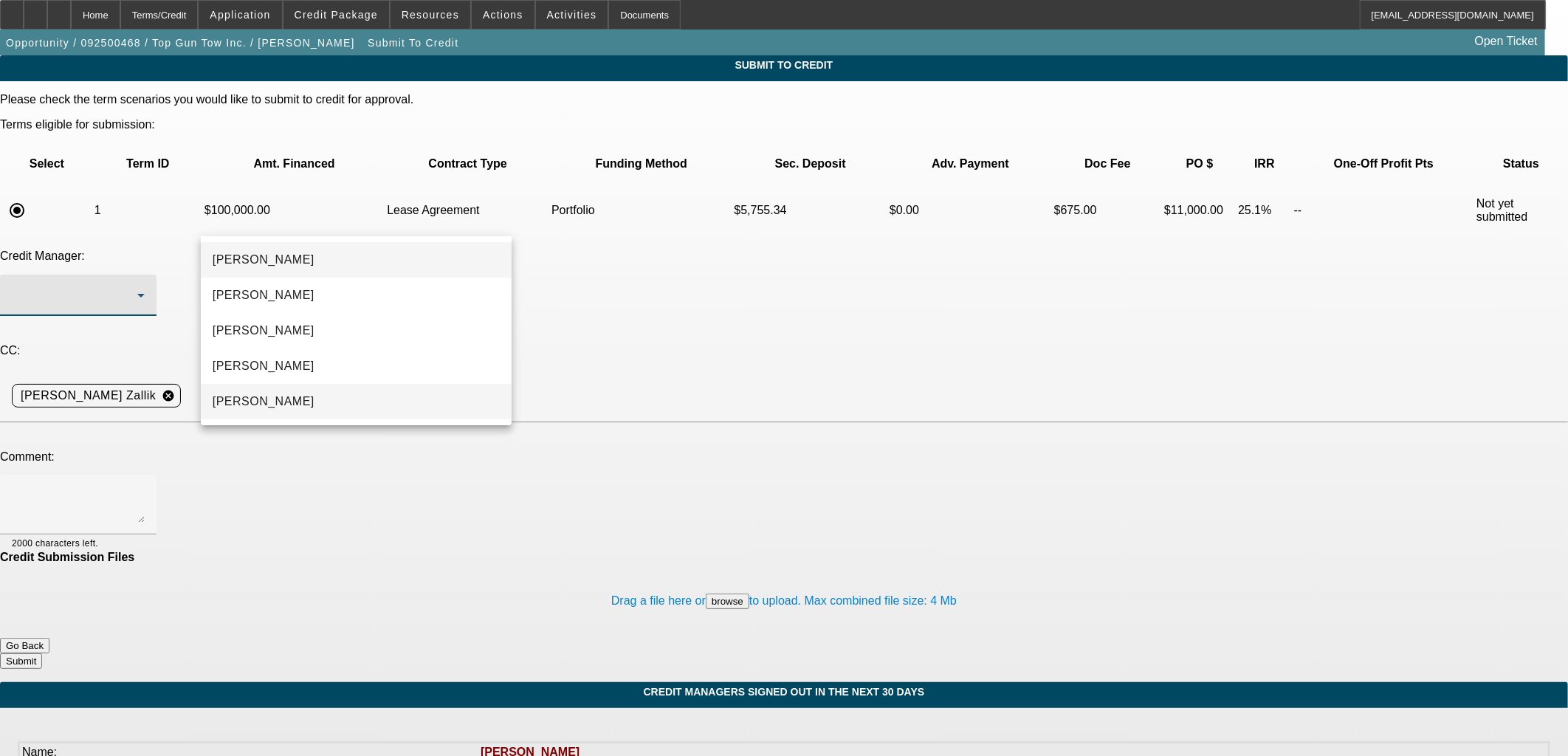
click at [378, 399] on mat-option "[PERSON_NAME]" at bounding box center [357, 401] width 311 height 35
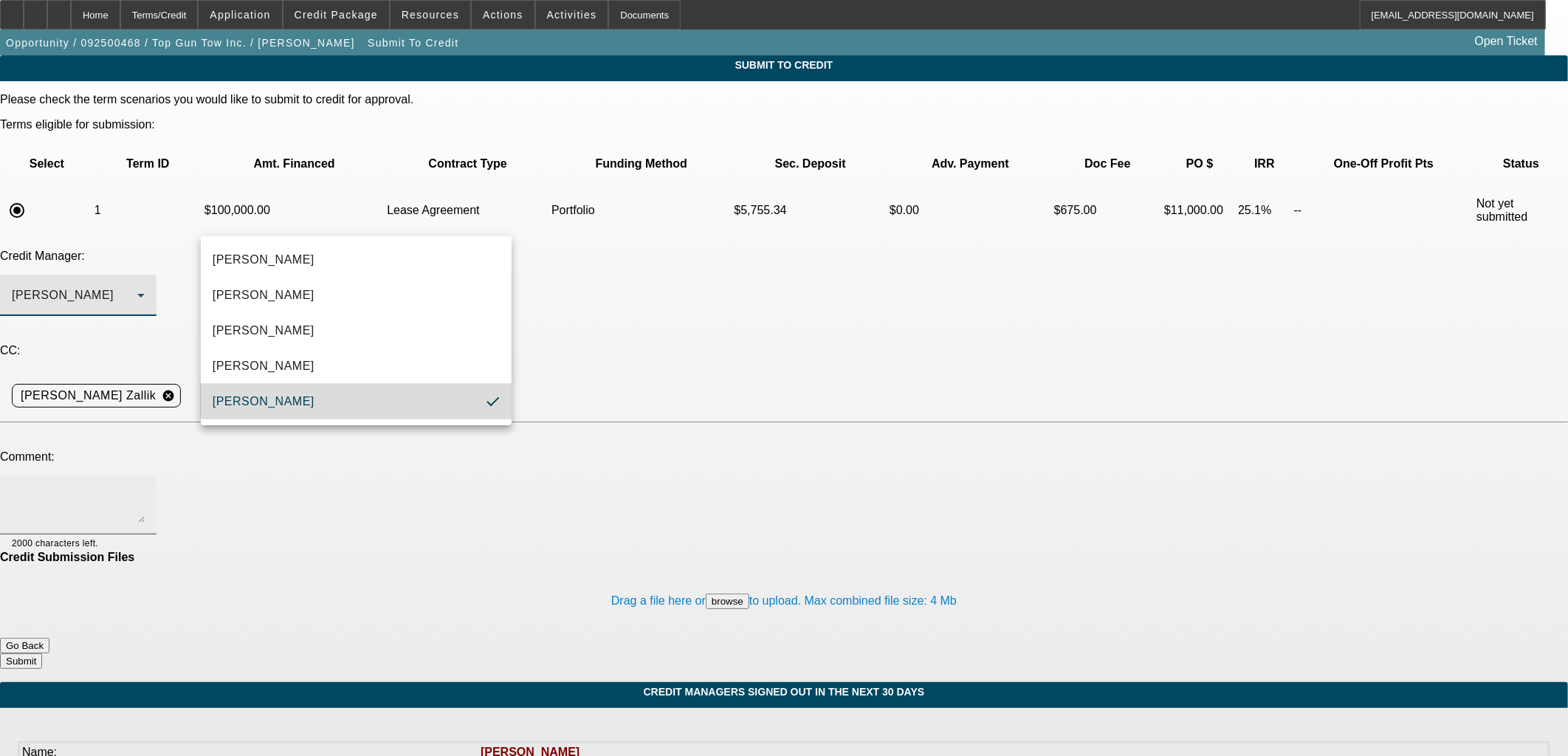
click at [145, 488] on textarea at bounding box center [78, 505] width 133 height 35
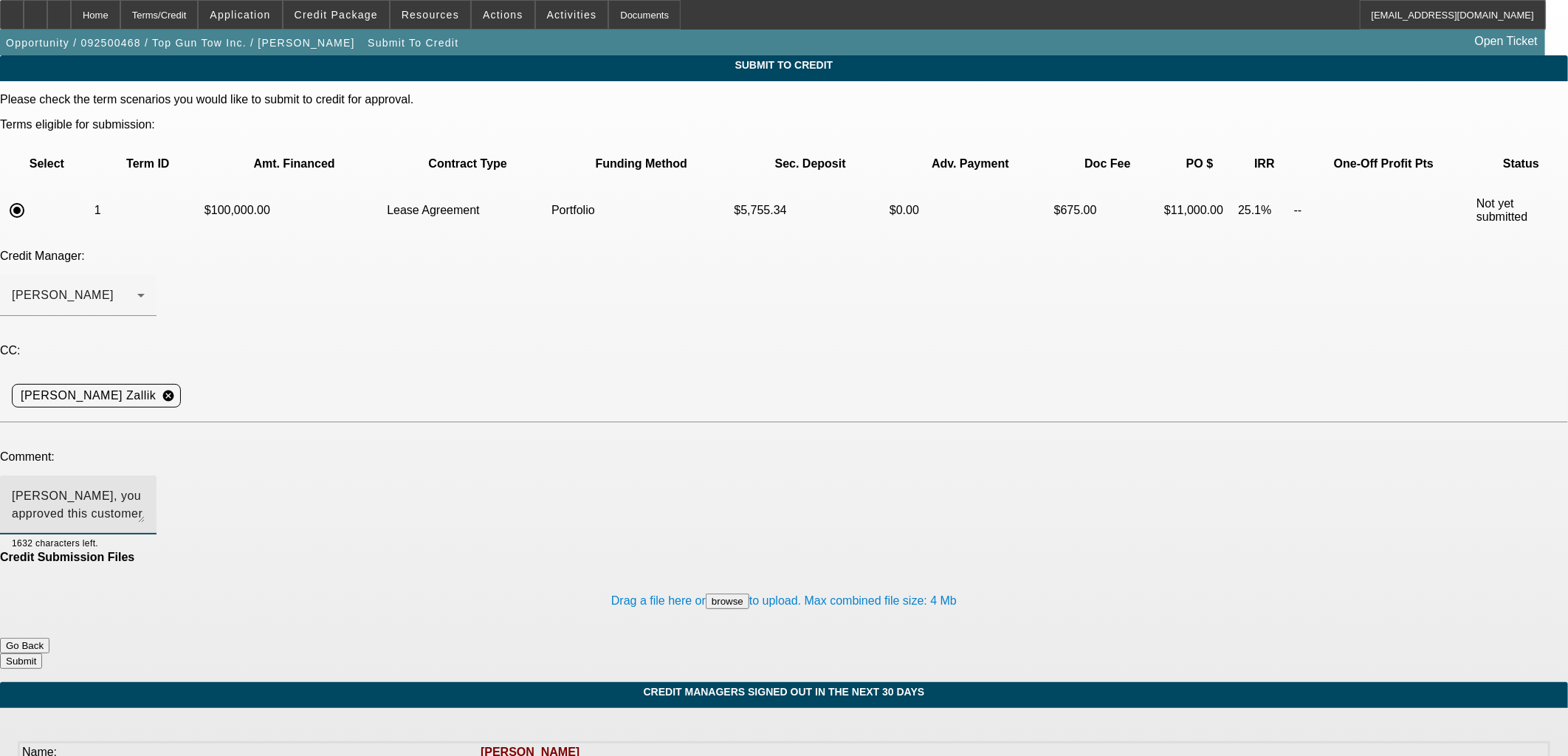
scroll to position [15, 0]
click at [145, 488] on textarea "Sam, you approved this customer for $150k back in December 2024 but he never pr…" at bounding box center [78, 505] width 133 height 35
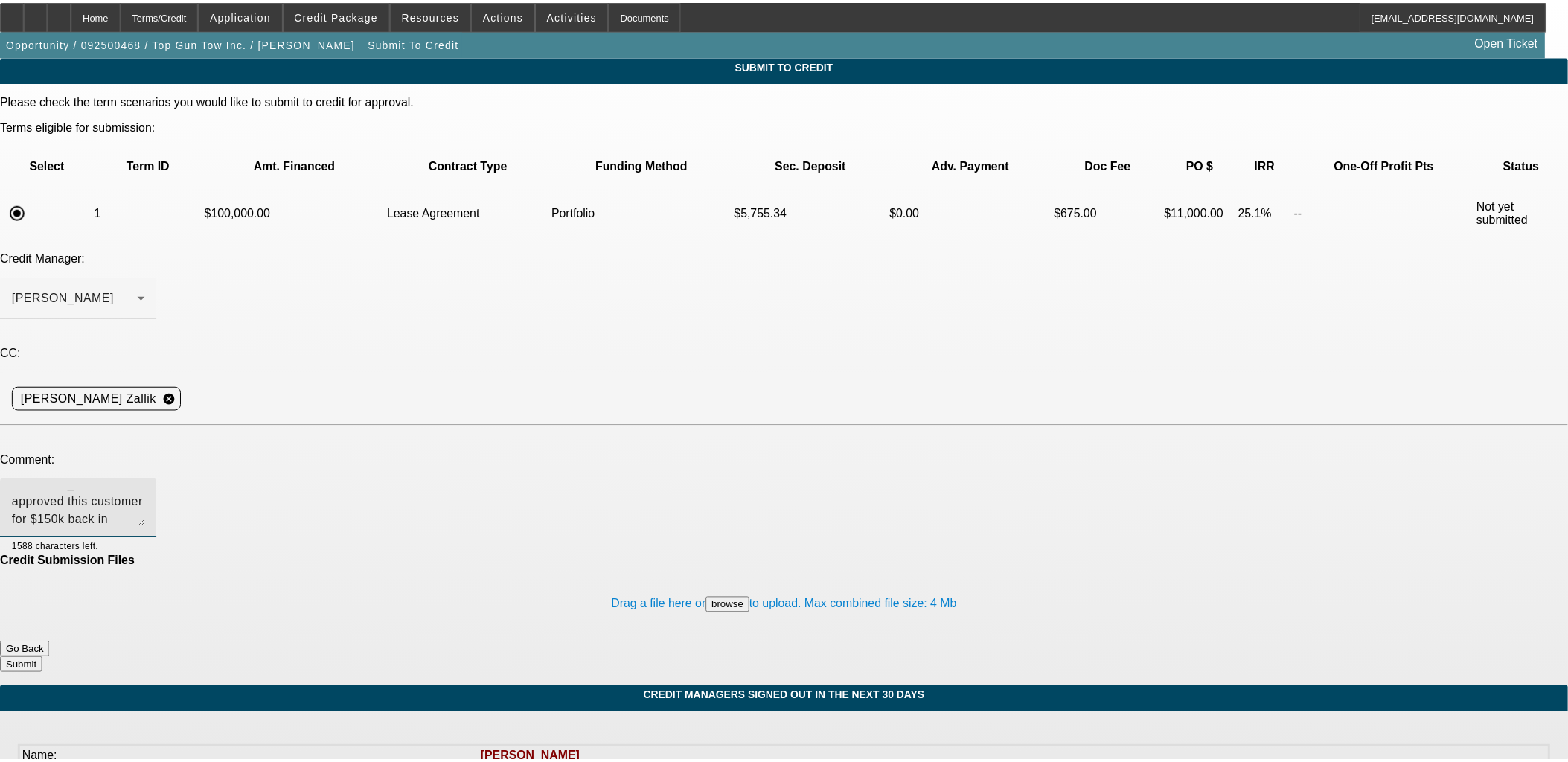
scroll to position [0, 0]
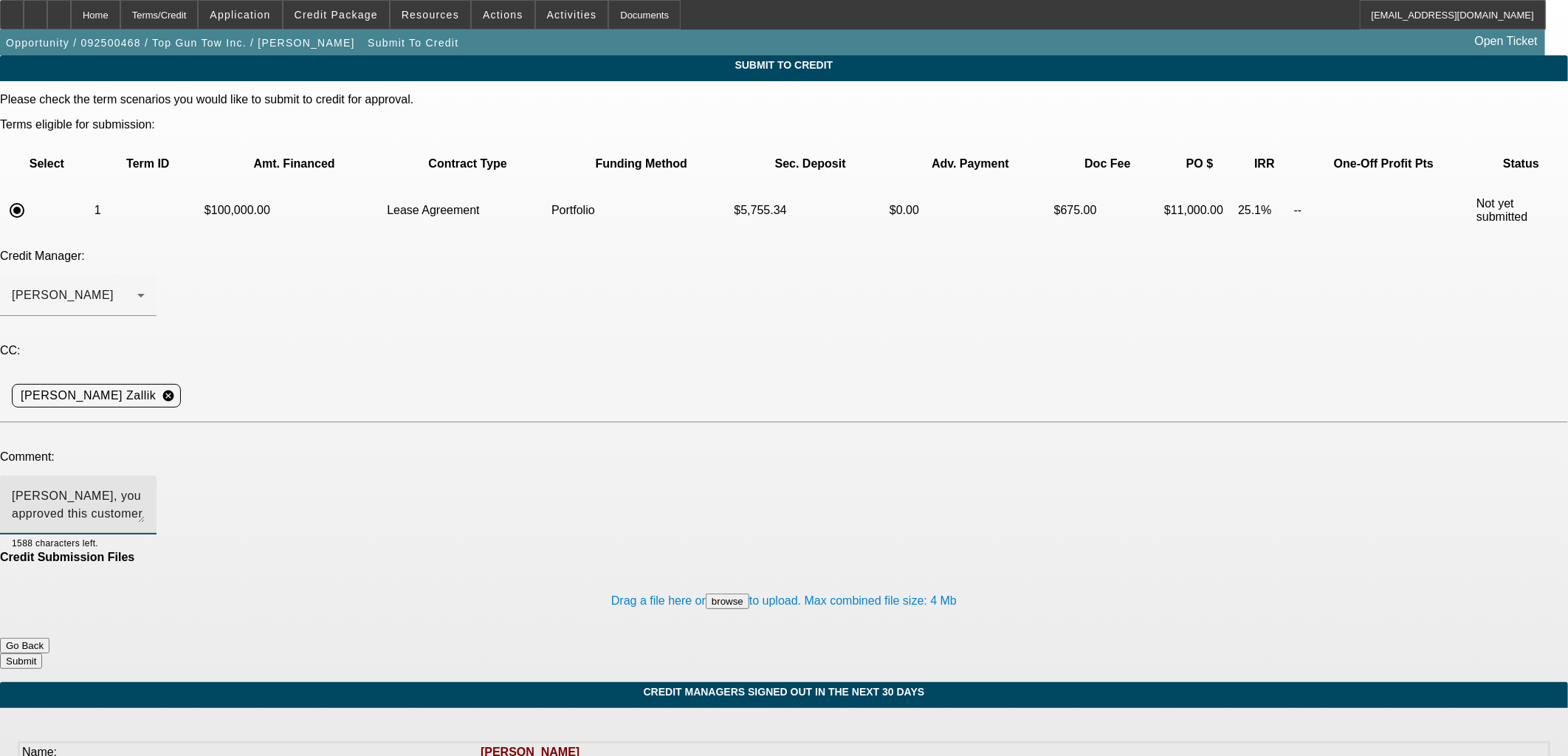
drag, startPoint x: 995, startPoint y: 363, endPoint x: 1017, endPoint y: 470, distance: 109.2
click at [1017, 475] on div "Sam, you approved this customer for $150k back in December 2024 but he never pr…" at bounding box center [784, 512] width 1568 height 75
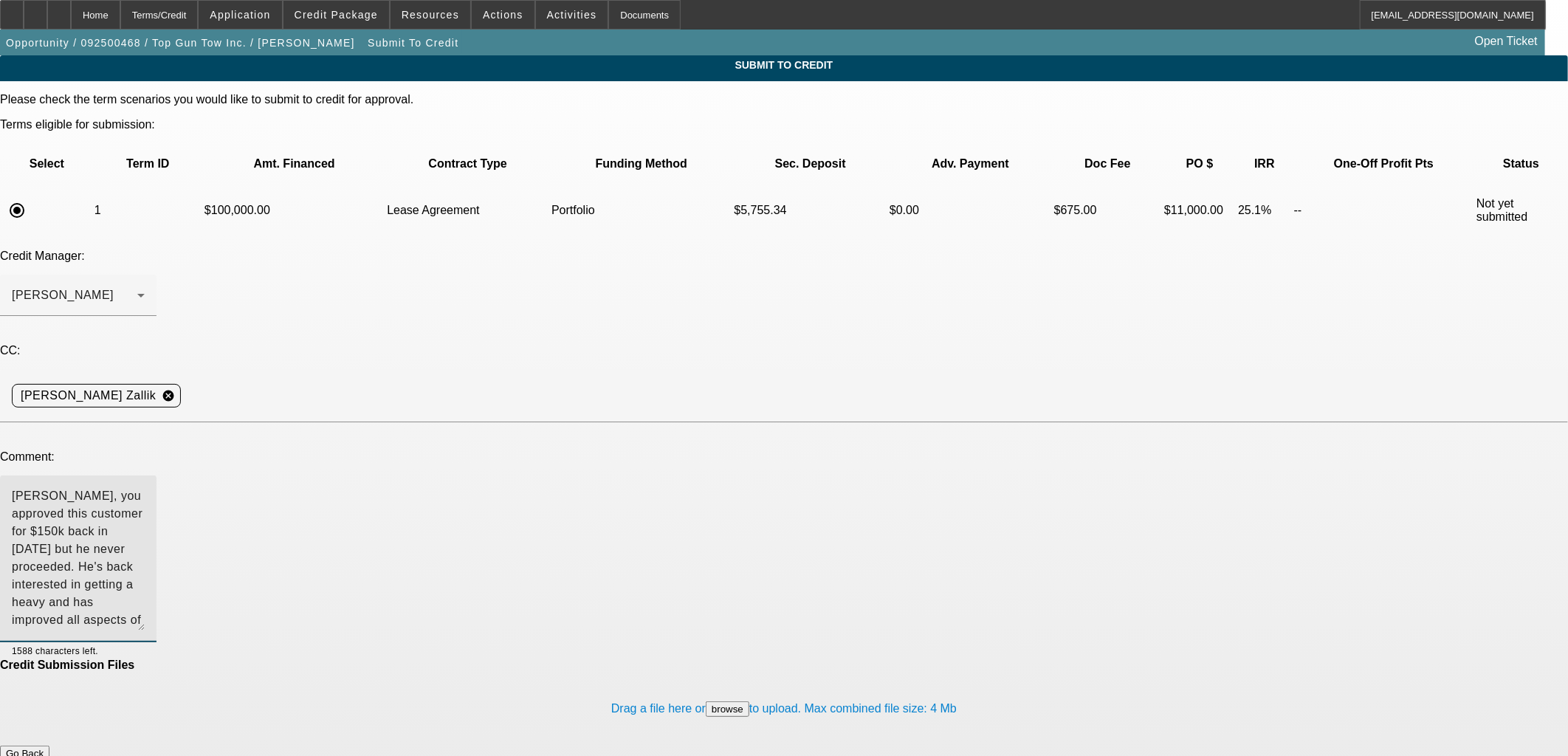
click at [145, 488] on textarea "Sam, you approved this customer for $150k back in December 2024 but he never pr…" at bounding box center [78, 559] width 133 height 143
type textarea "Sam, you approved this customer for $150k back in December 2024 but he never pr…"
drag, startPoint x: 597, startPoint y: 431, endPoint x: -31, endPoint y: 245, distance: 655.0
click at [0, 245] on html "Home Terms/Credit Application Credit Package Resources Actions Activities Docum…" at bounding box center [784, 378] width 1568 height 756
click at [49, 746] on button "Go Back" at bounding box center [25, 753] width 49 height 15
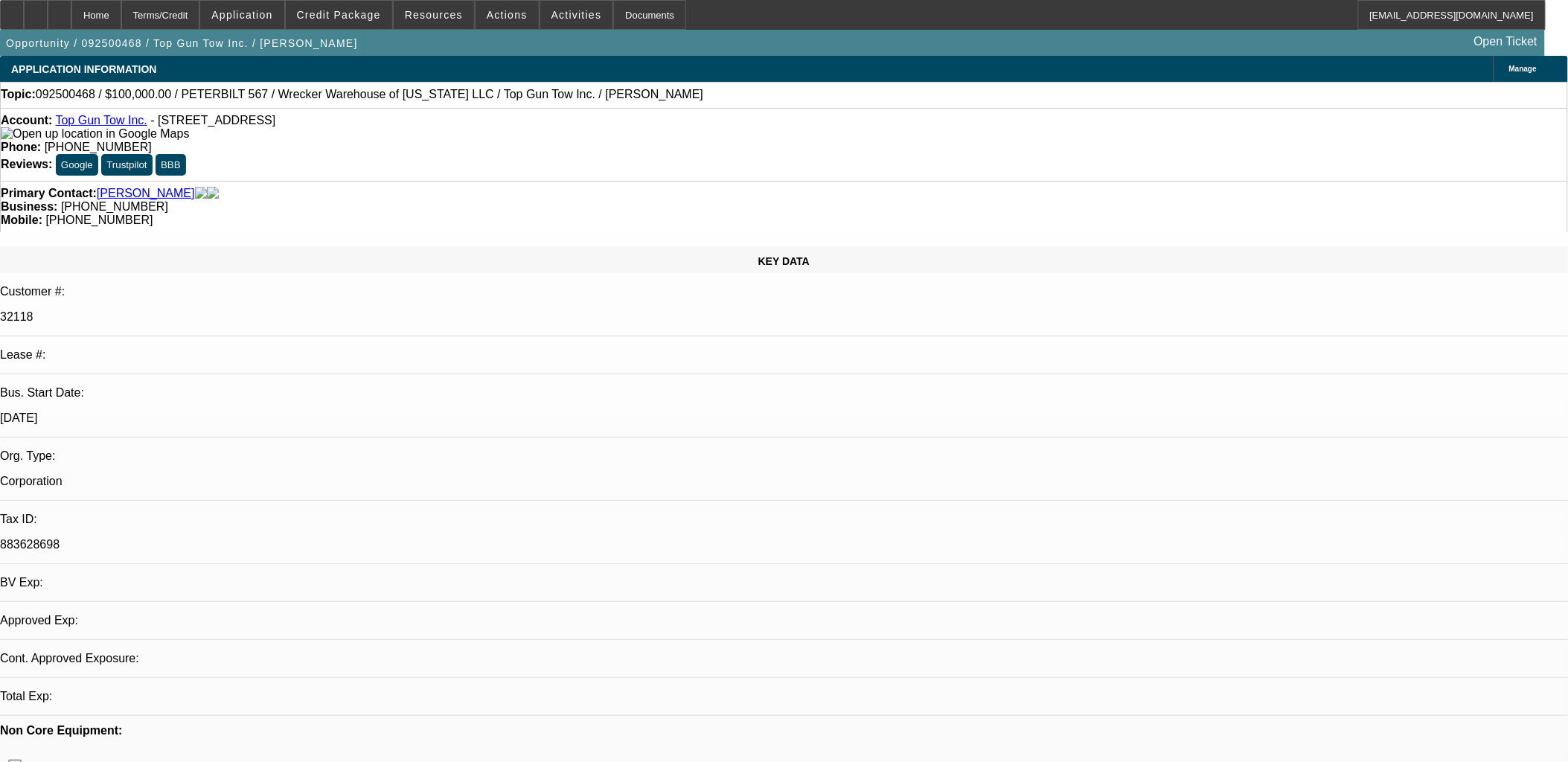
select select "0"
select select "2"
select select "0.1"
select select "4"
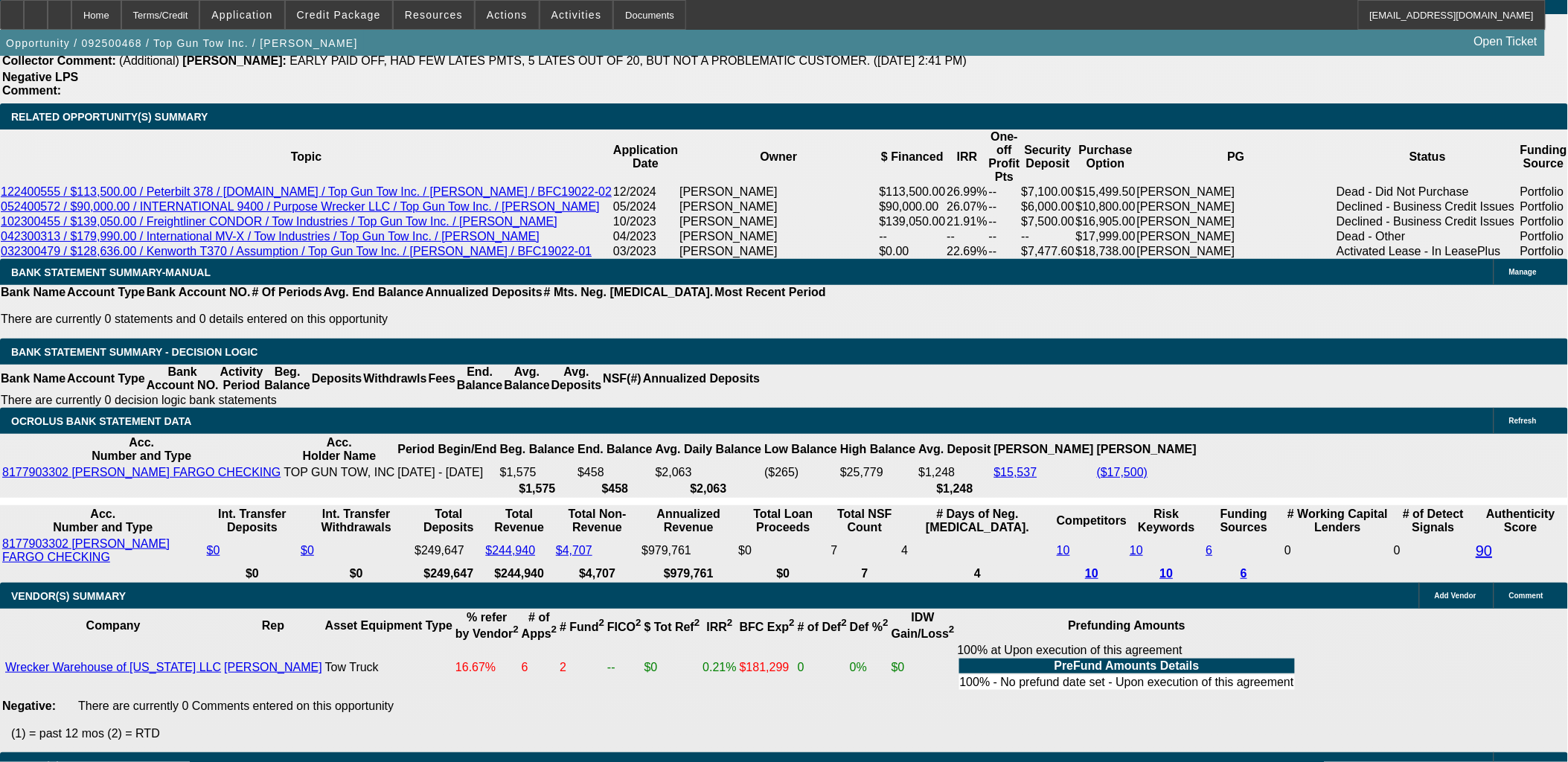
scroll to position [2729, 0]
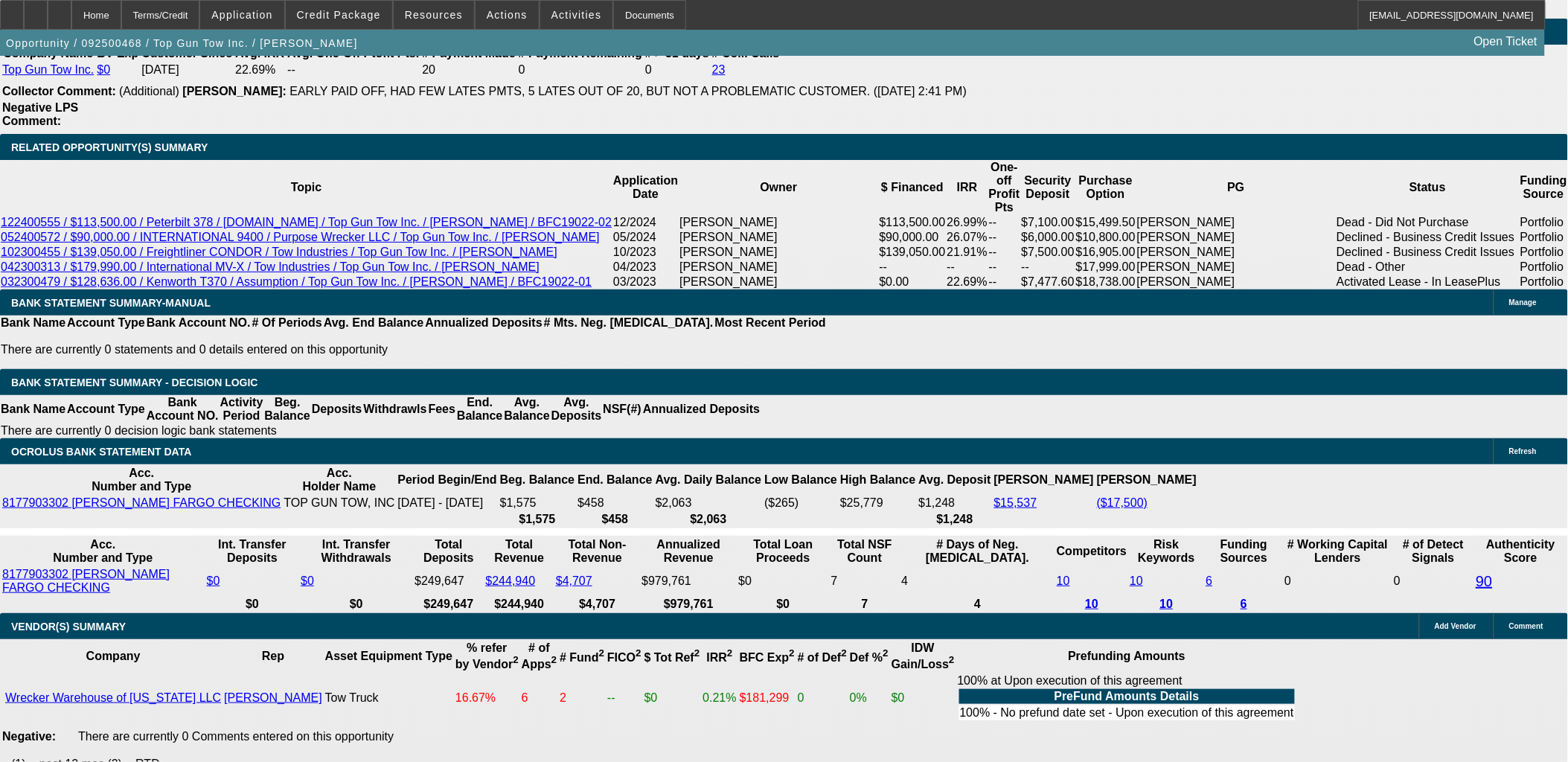
type input "$15,000.00"
type input "UNKNOWN"
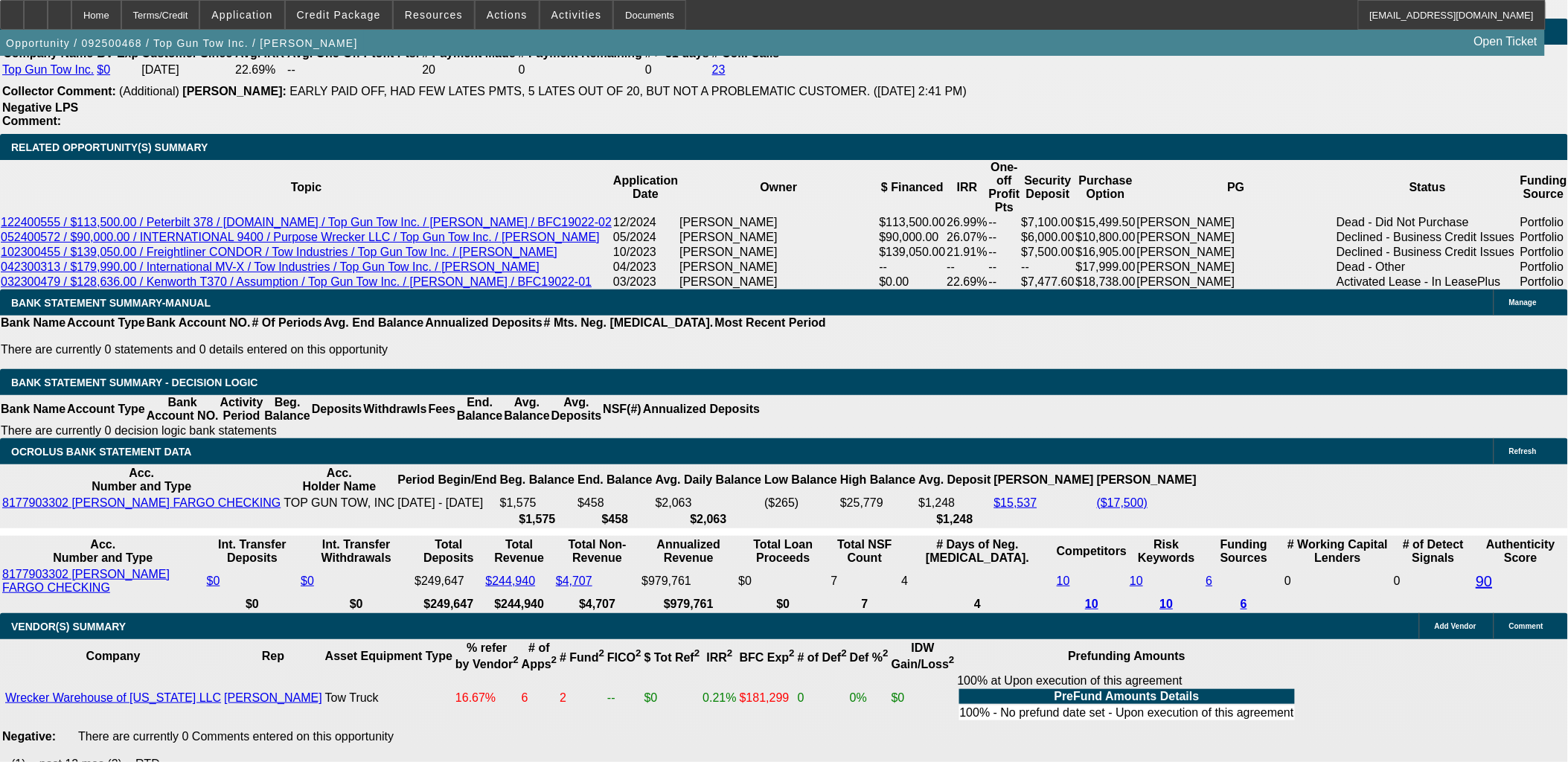
type input "$2,733.79"
type input "$5,467.58"
drag, startPoint x: 265, startPoint y: 390, endPoint x: 395, endPoint y: 392, distance: 130.0
type input "2750"
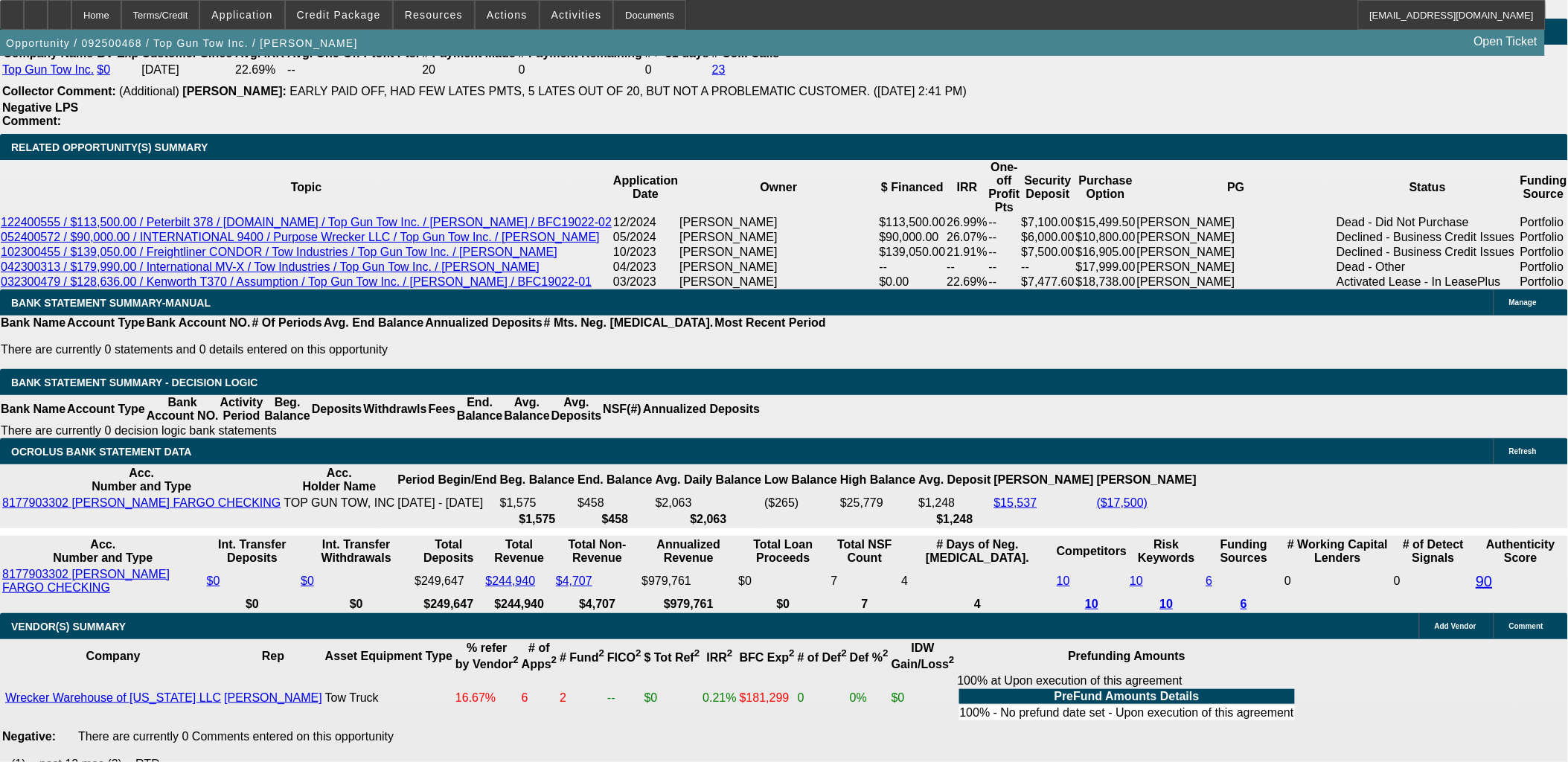
type input "$5,500.00"
type input "21.3"
type input "$2,750.00"
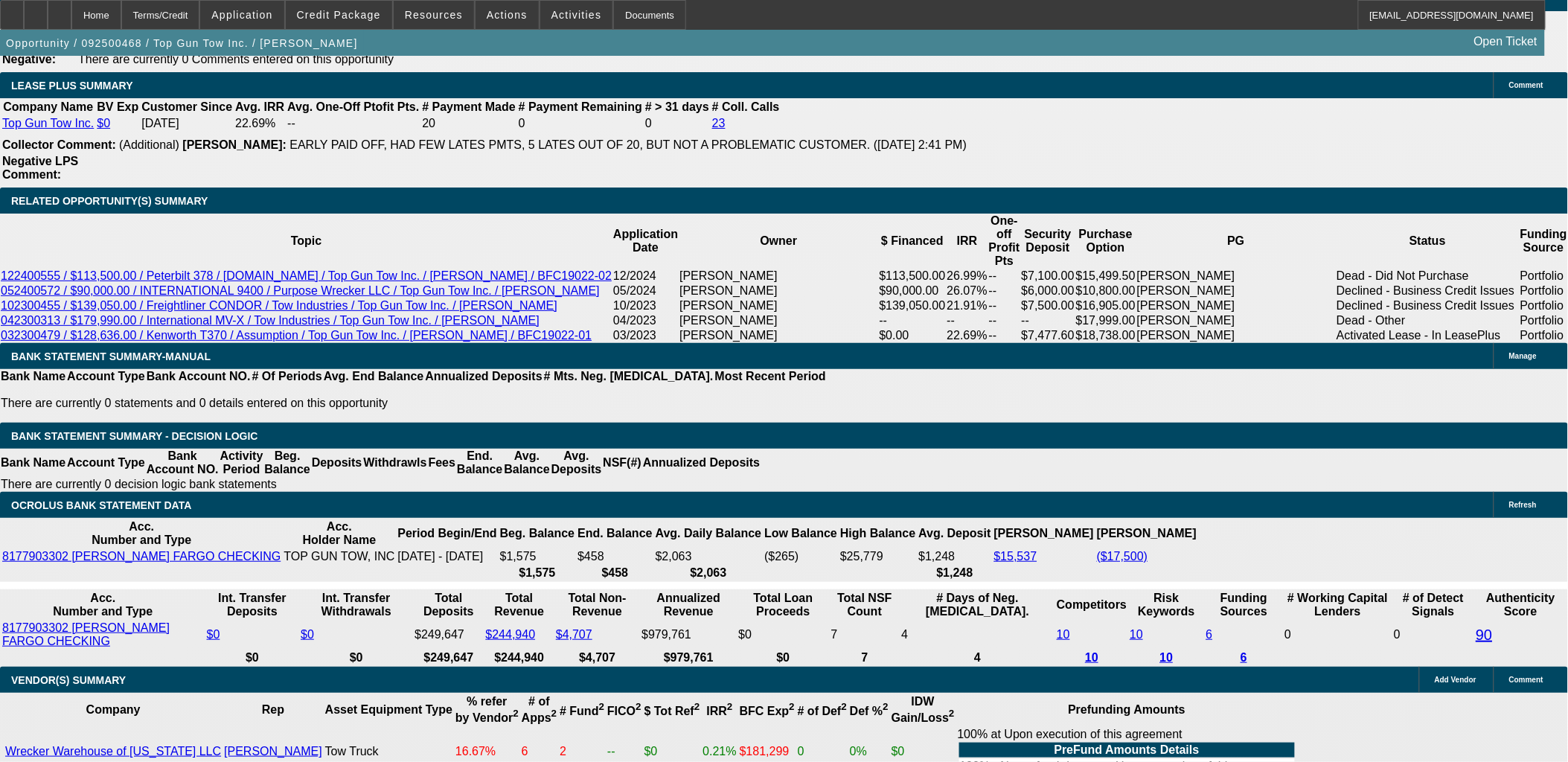
scroll to position [2645, 0]
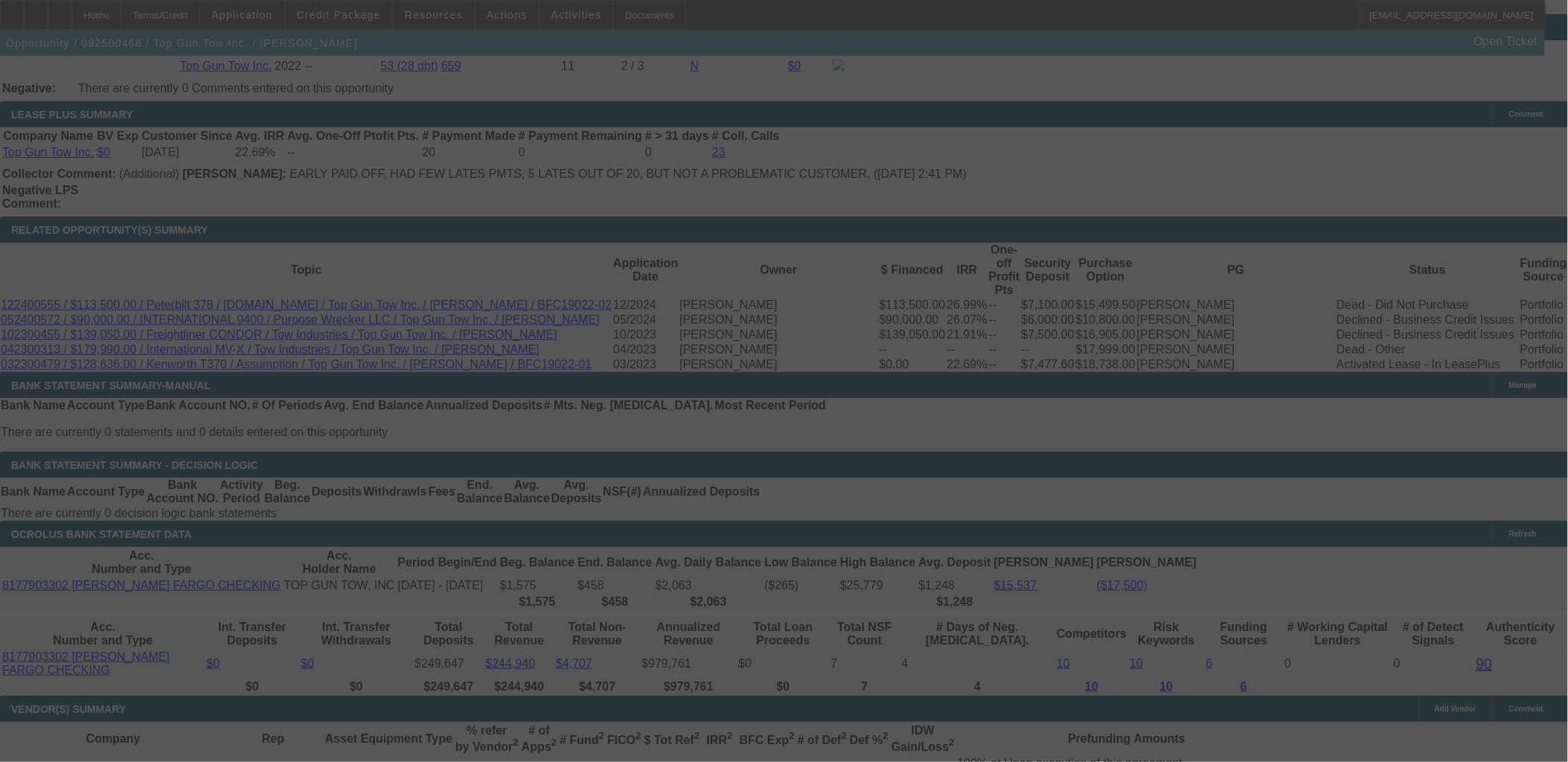
select select "0"
select select "2"
select select "0.1"
select select "4"
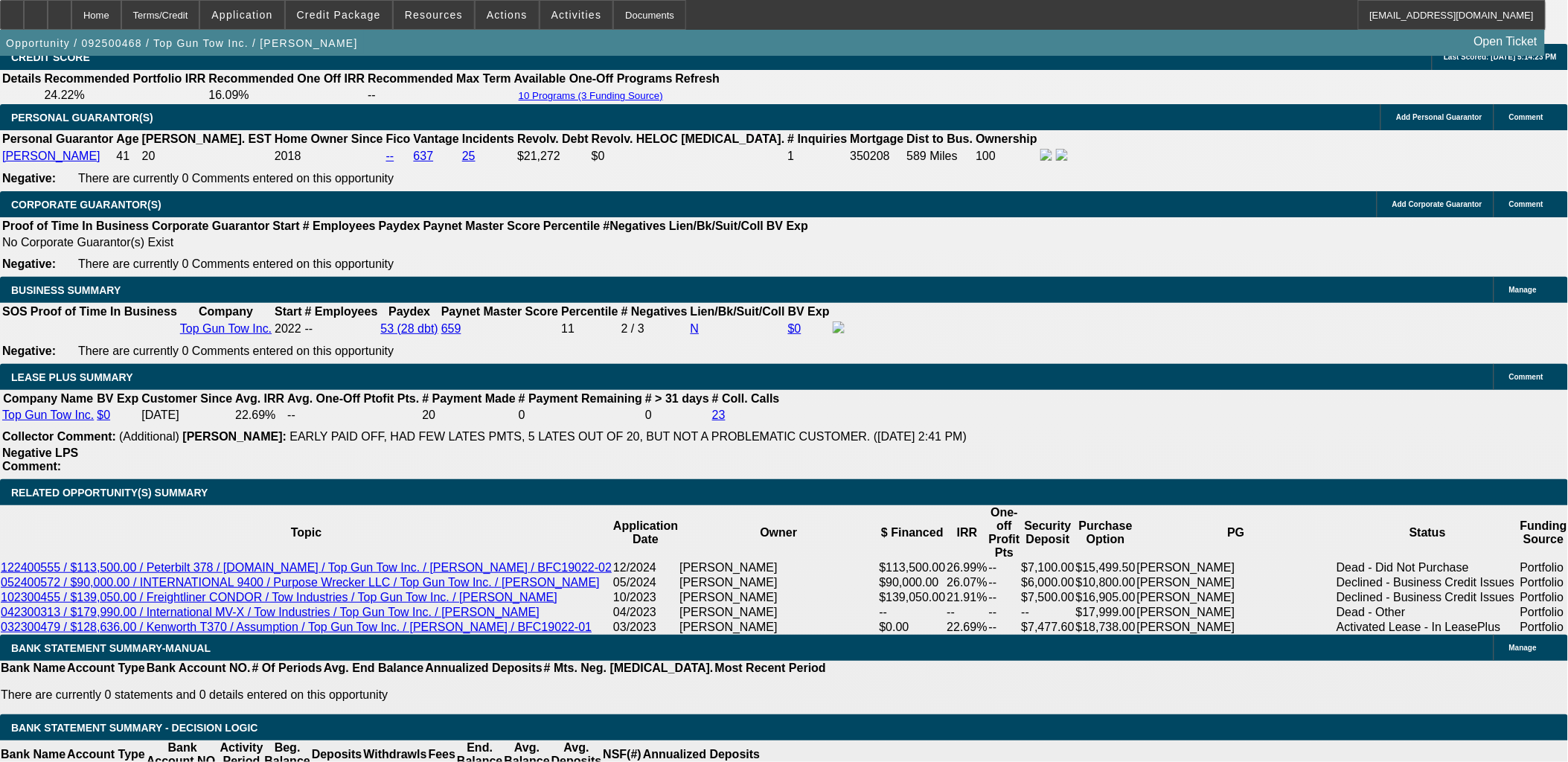
scroll to position [2480, 0]
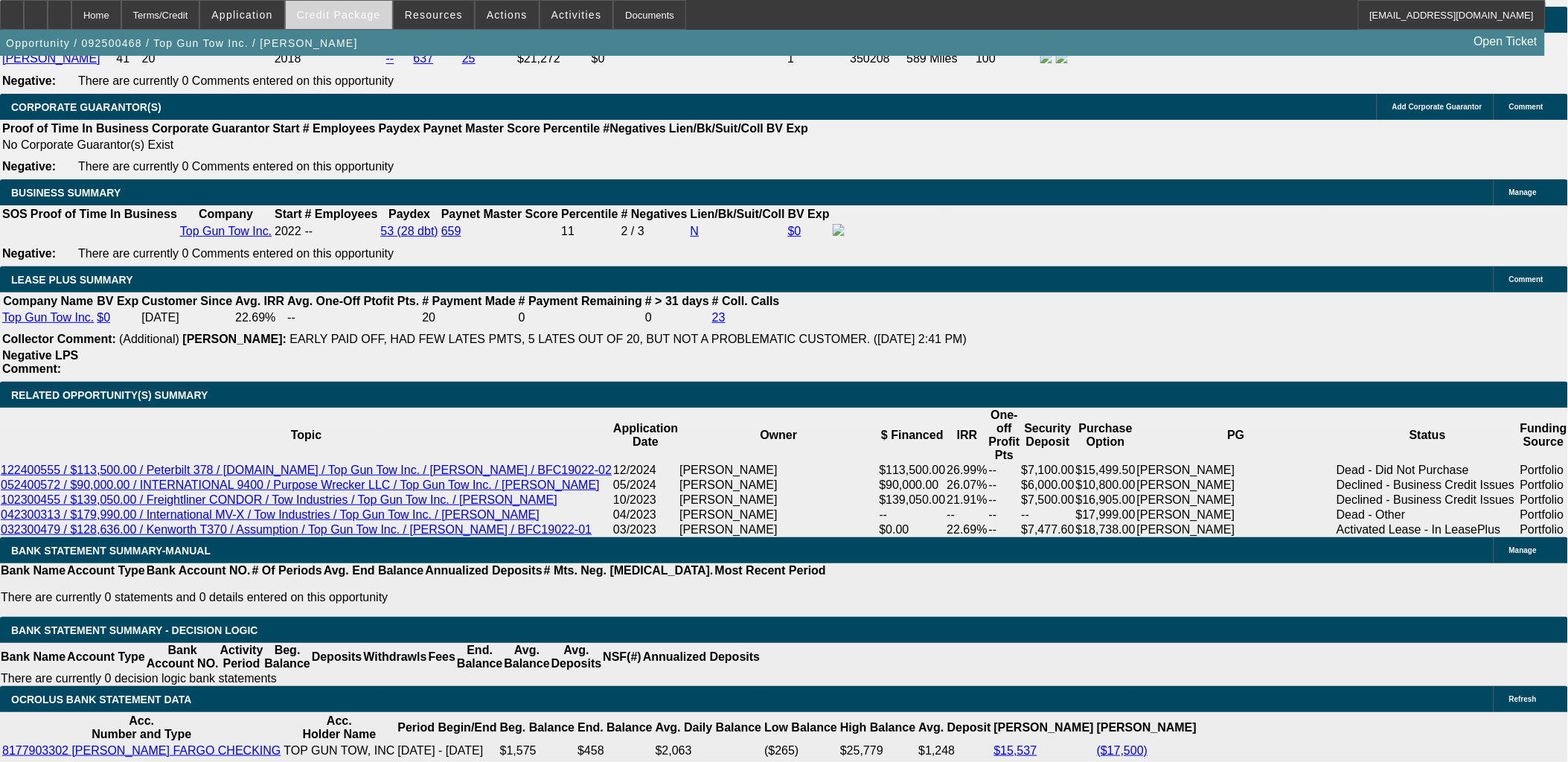
click at [368, 25] on span at bounding box center [338, 14] width 106 height 35
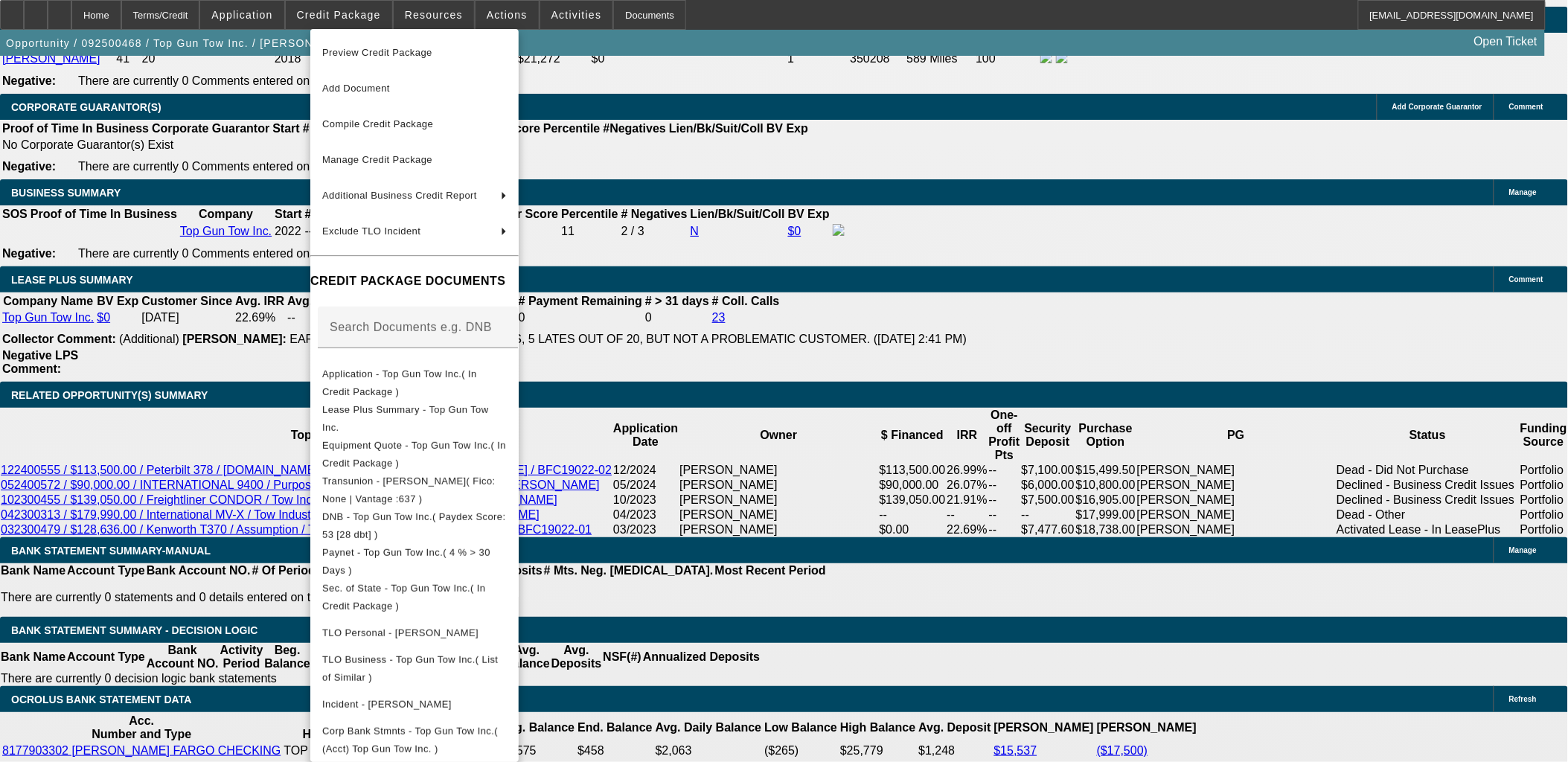
click at [166, 491] on div at bounding box center [784, 381] width 1568 height 762
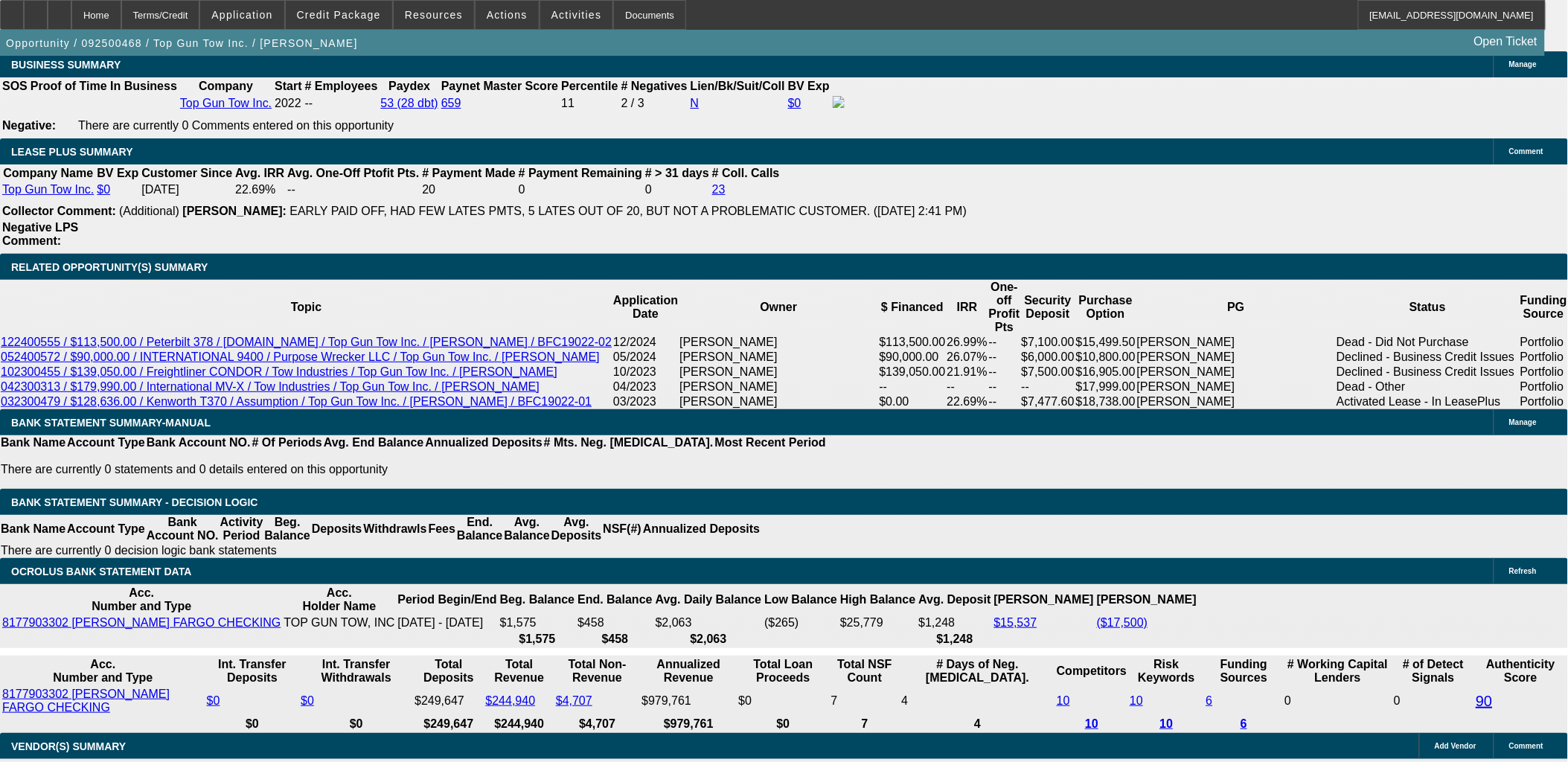
scroll to position [2645, 0]
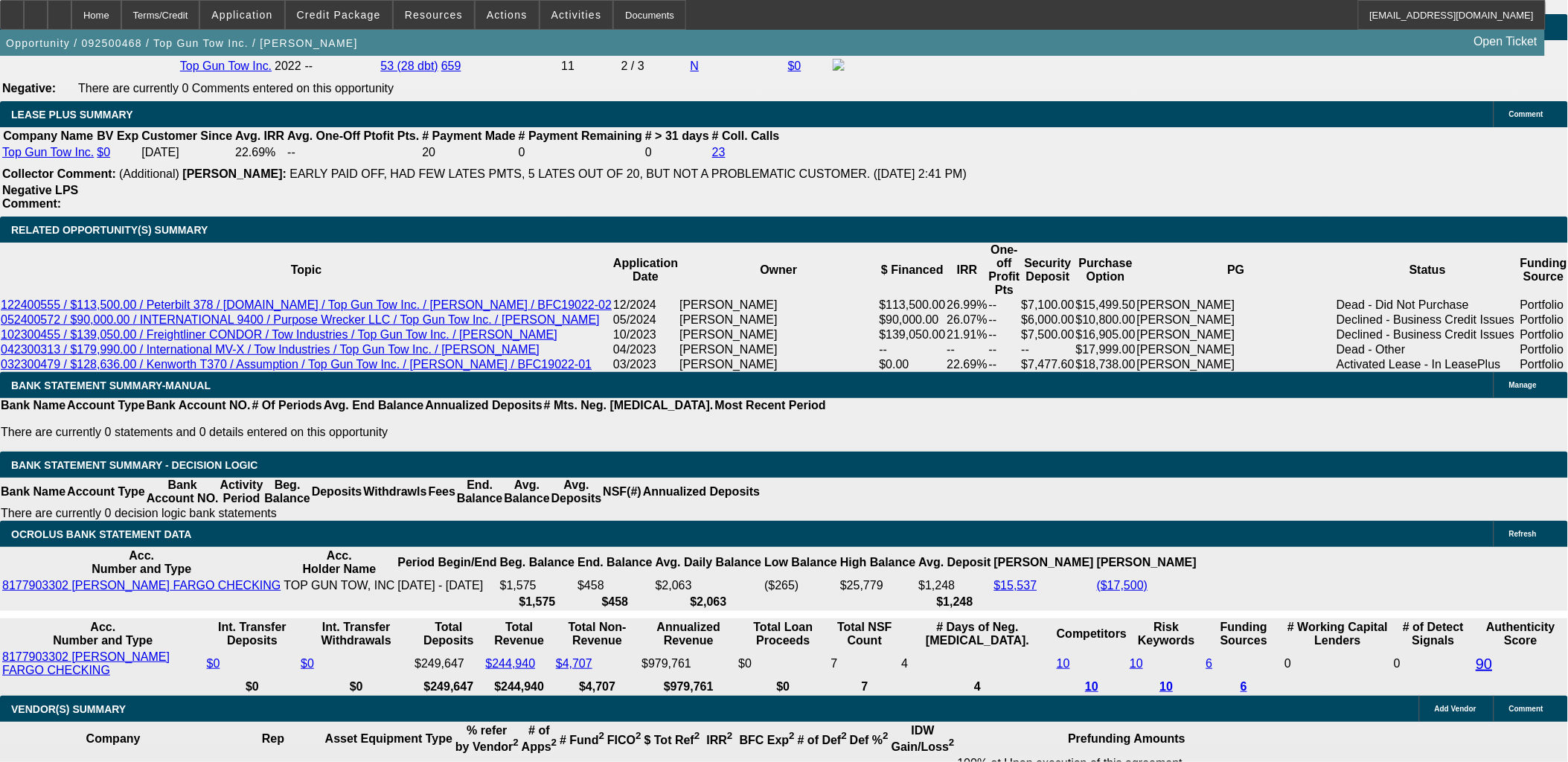
drag, startPoint x: 309, startPoint y: 472, endPoint x: 360, endPoint y: 467, distance: 51.2
type input "4"
type input "UNKNOWN"
type input "48"
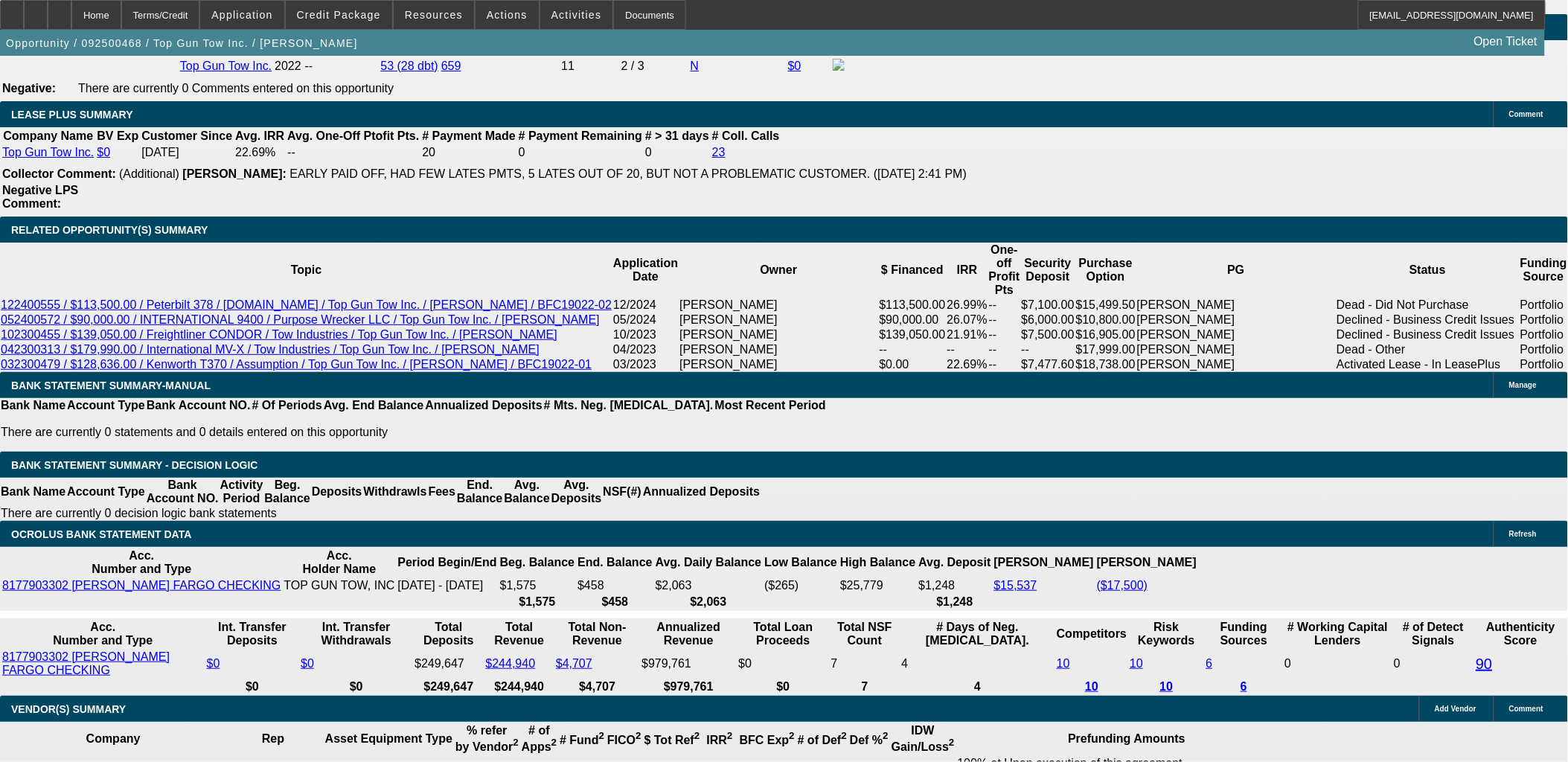
type input "$24,813.68"
type input "$49,627.36"
type input "$2,957.60"
type input "$5,915.20"
type input "48"
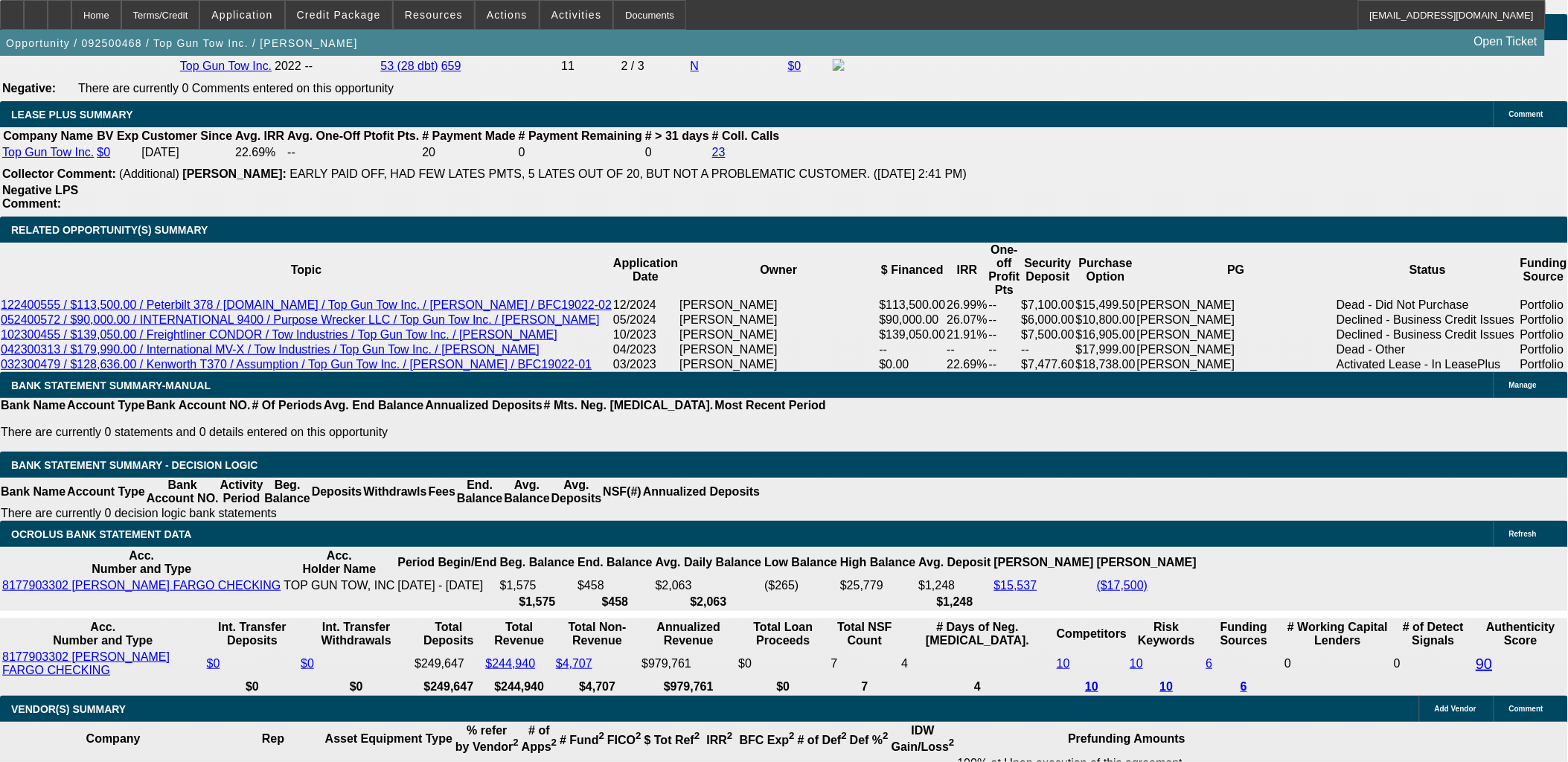
drag, startPoint x: 268, startPoint y: 470, endPoint x: 381, endPoint y: 468, distance: 113.0
type input "2950"
type input "$5,900.00"
type input "21.2"
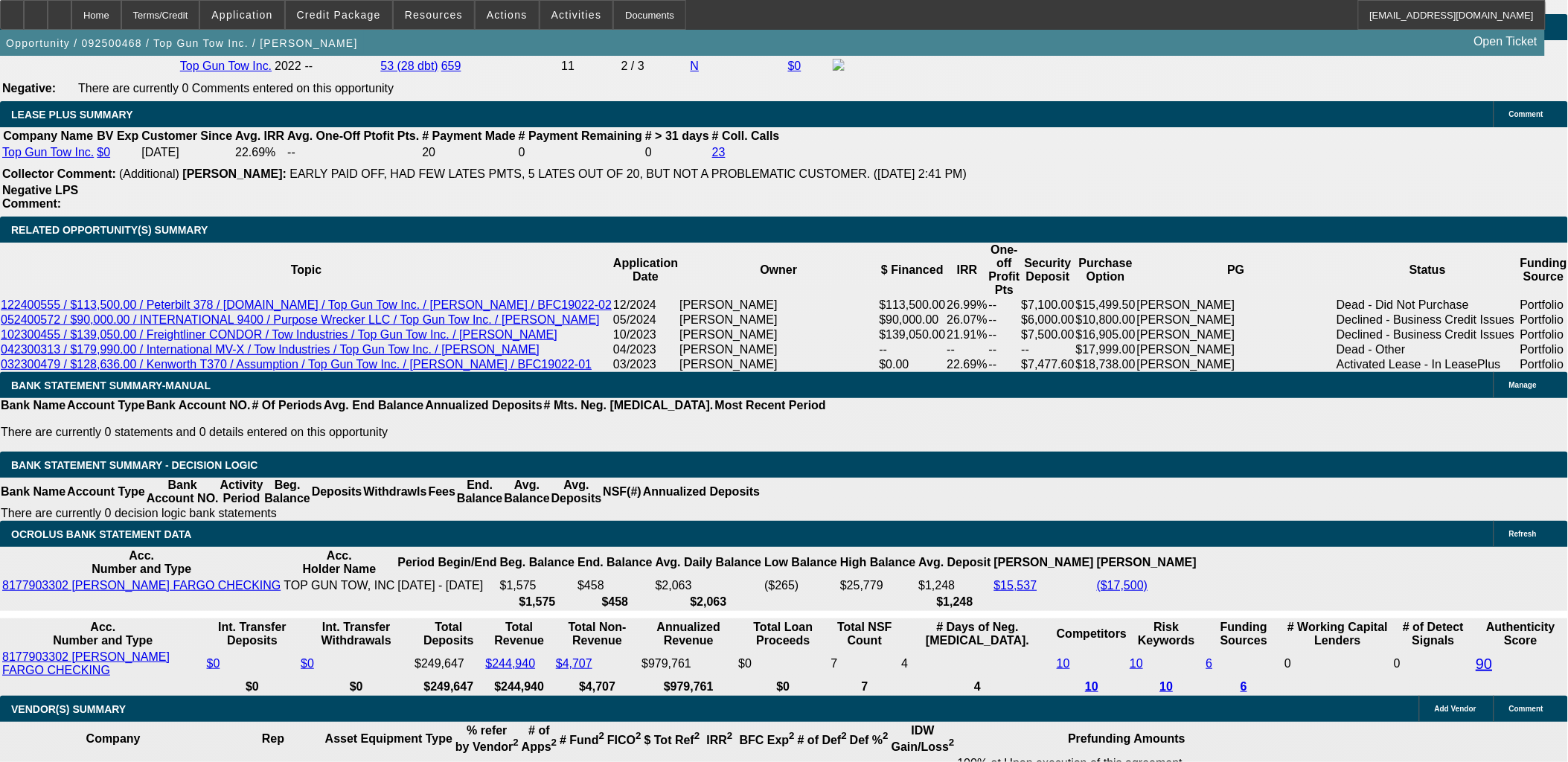
type input "$2,950.00"
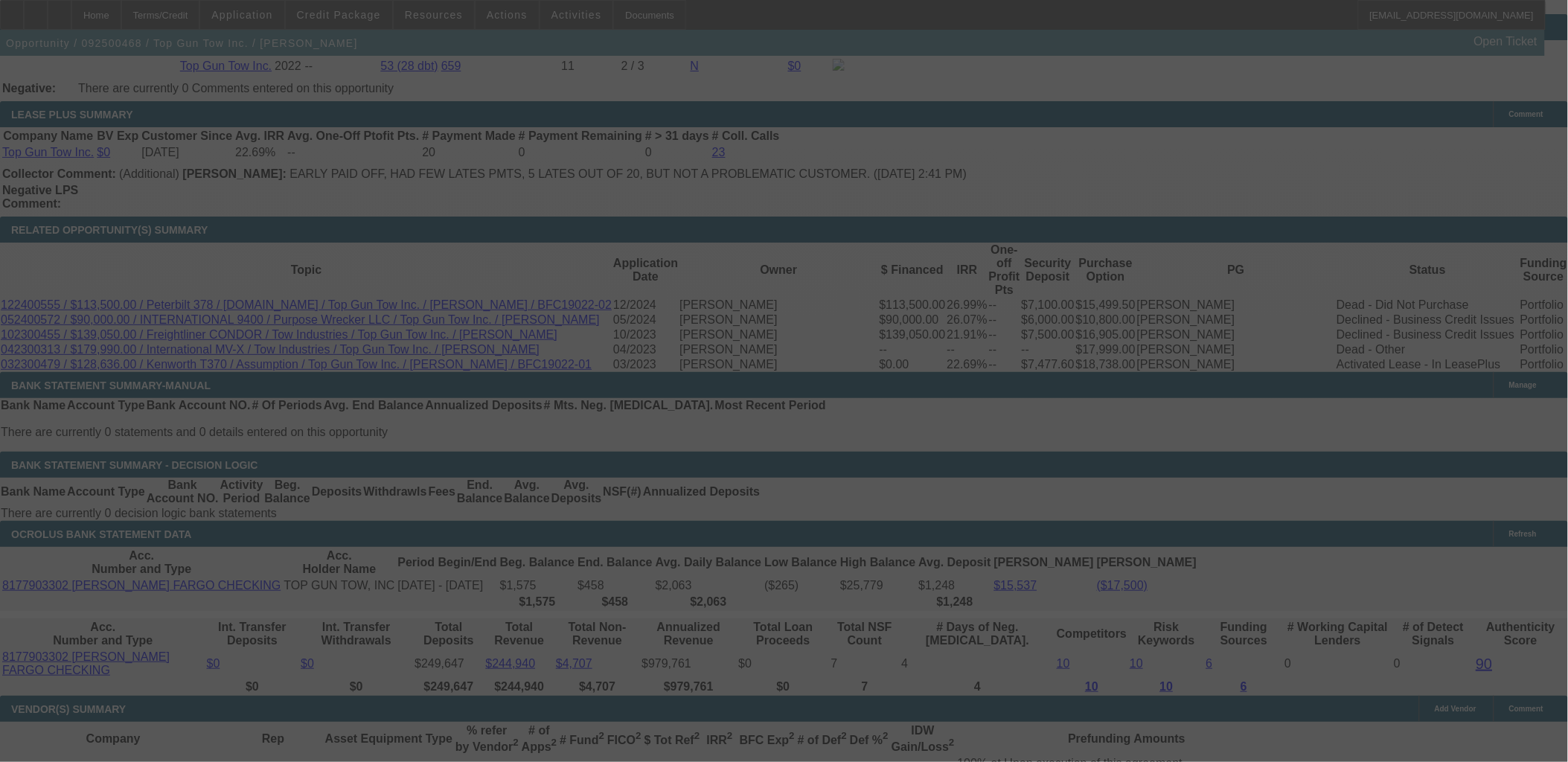
select select "0"
select select "2"
select select "0.1"
select select "4"
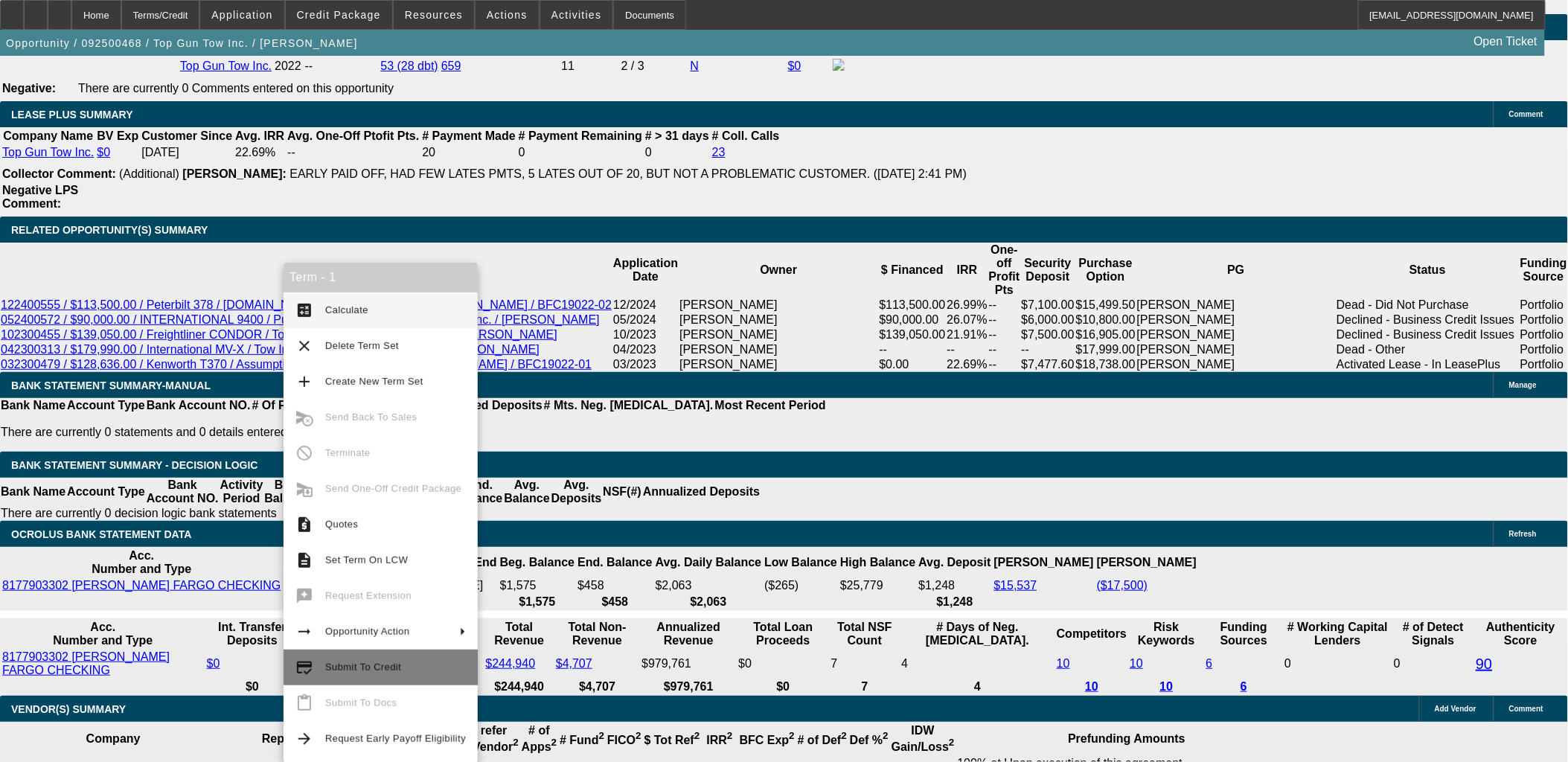
click at [364, 672] on span "Submit To Credit" at bounding box center [395, 667] width 141 height 18
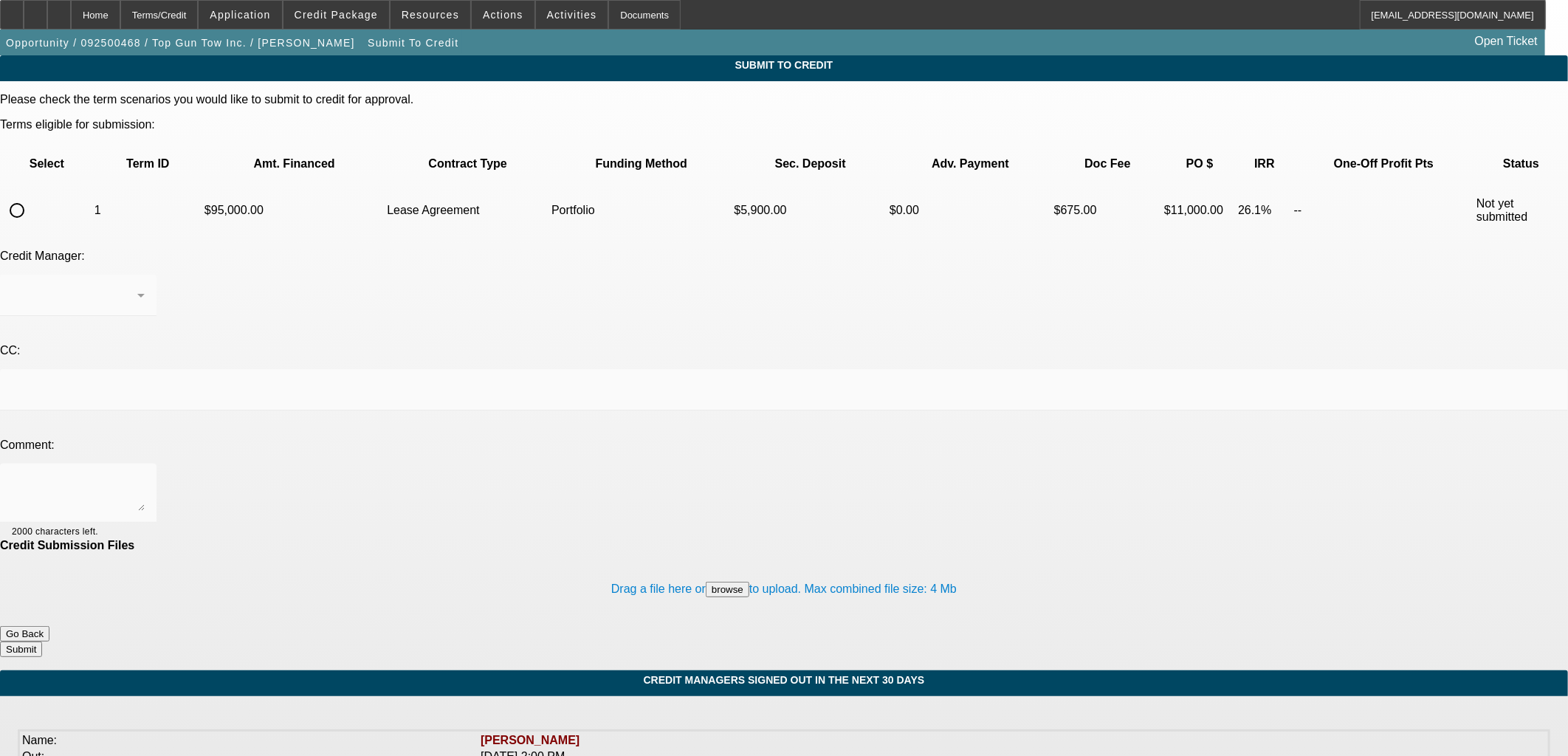
click at [68, 165] on div at bounding box center [784, 378] width 1568 height 756
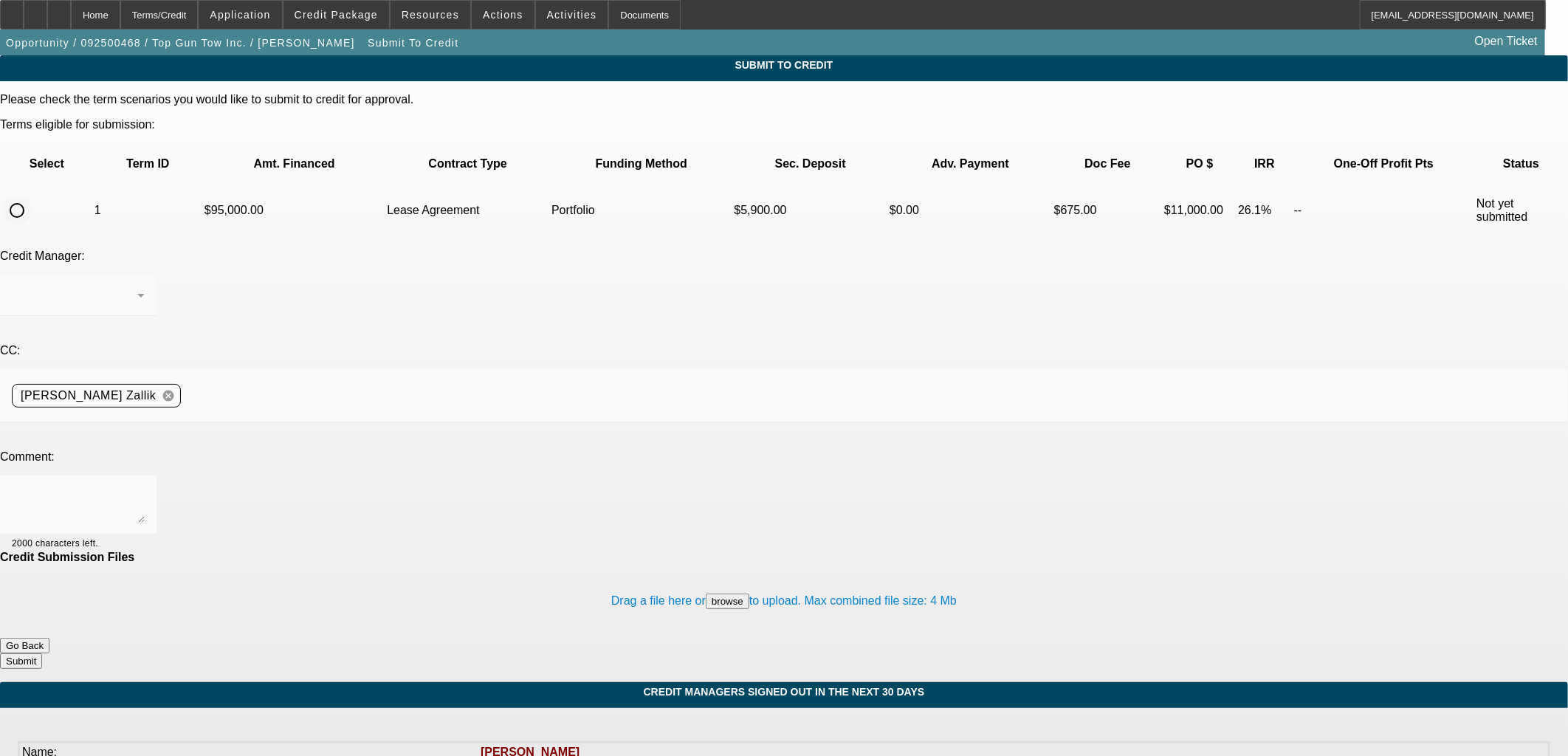
click at [31, 195] on input "radio" at bounding box center [16, 210] width 29 height 29
radio input "true"
click at [551, 185] on td "Portfolio" at bounding box center [641, 211] width 181 height 51
click at [138, 286] on div at bounding box center [74, 295] width 125 height 18
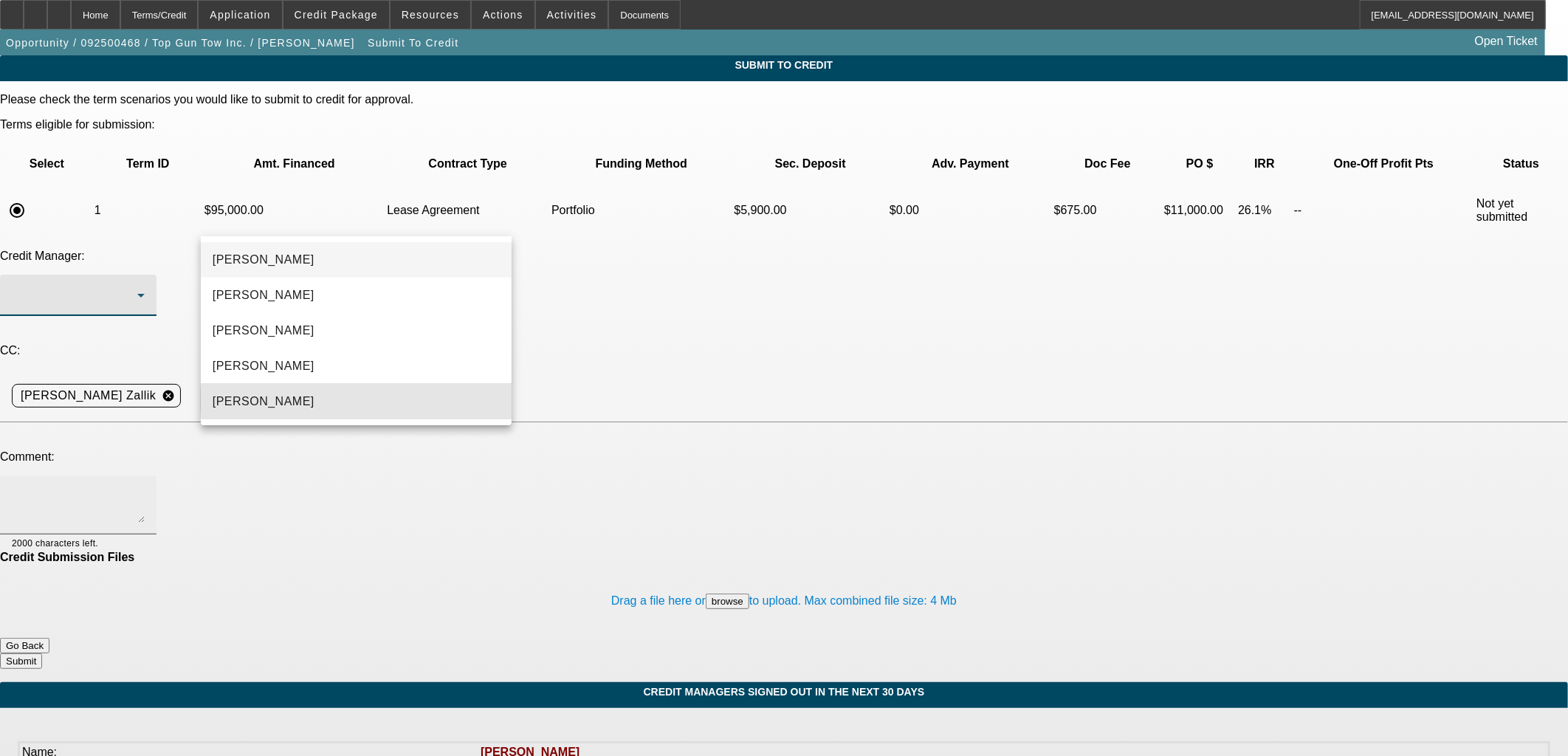
drag, startPoint x: 412, startPoint y: 401, endPoint x: 462, endPoint y: 335, distance: 82.8
click at [412, 401] on mat-option "[PERSON_NAME]" at bounding box center [357, 401] width 311 height 35
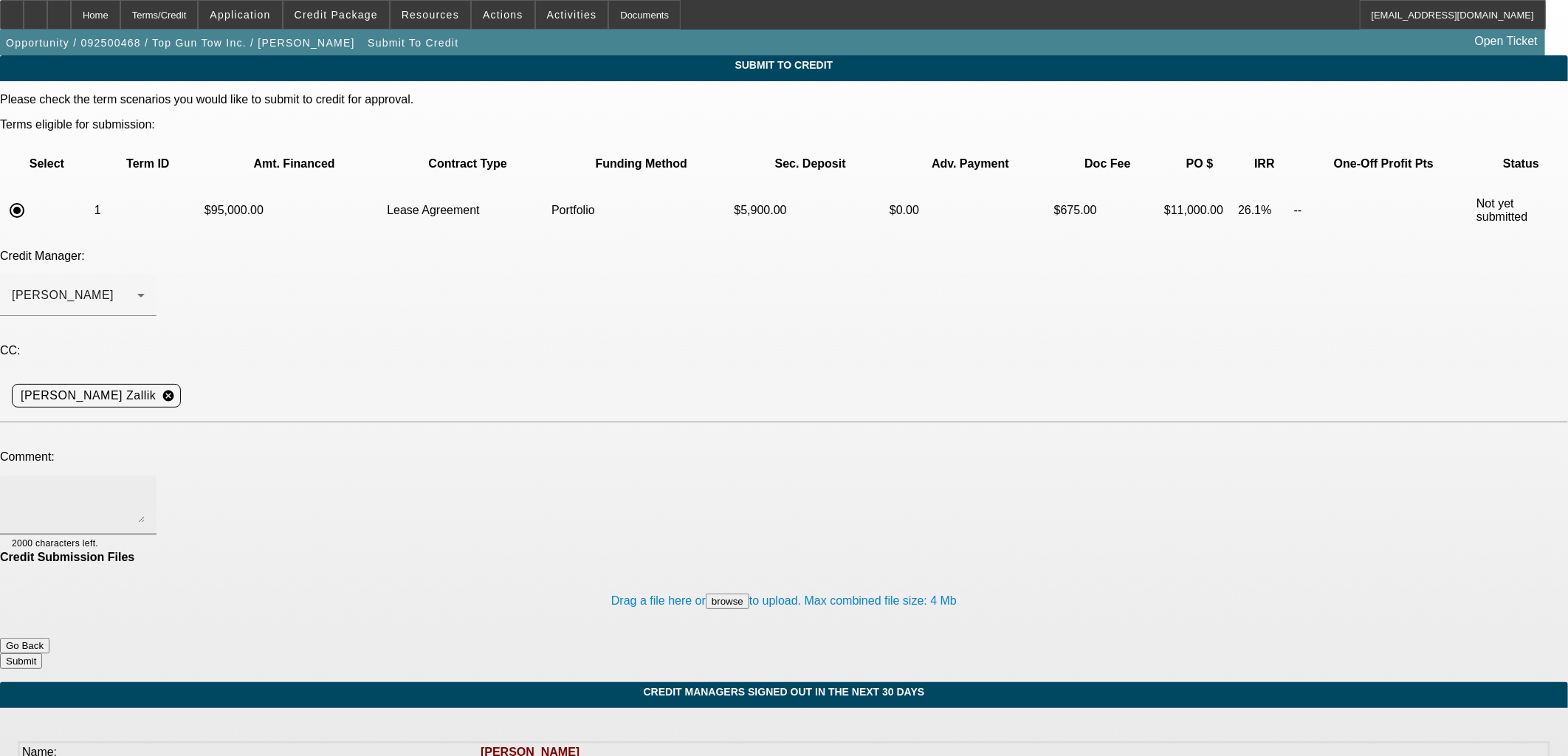
click at [145, 475] on div at bounding box center [78, 505] width 133 height 59
paste textarea "Sam, you approved this customer for $150k back in December 2024 but he never pr…"
drag, startPoint x: 992, startPoint y: 365, endPoint x: 990, endPoint y: 441, distance: 76.0
click at [145, 488] on textarea "Sam, you approved this customer for $150k back in December 2024 but he never pr…" at bounding box center [78, 505] width 133 height 35
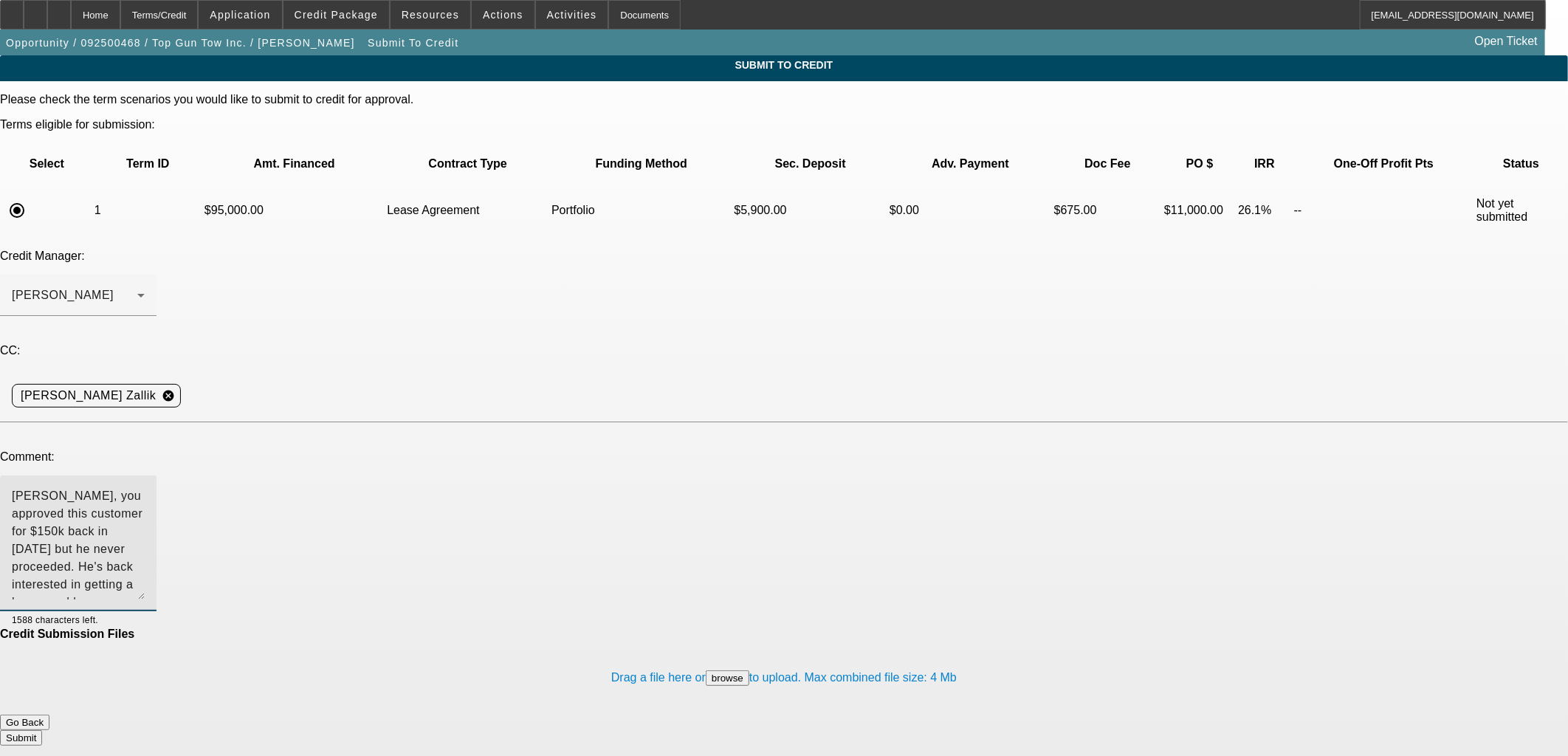
click at [145, 488] on textarea "Sam, you approved this customer for $150k back in December 2024 but he never pr…" at bounding box center [78, 544] width 133 height 112
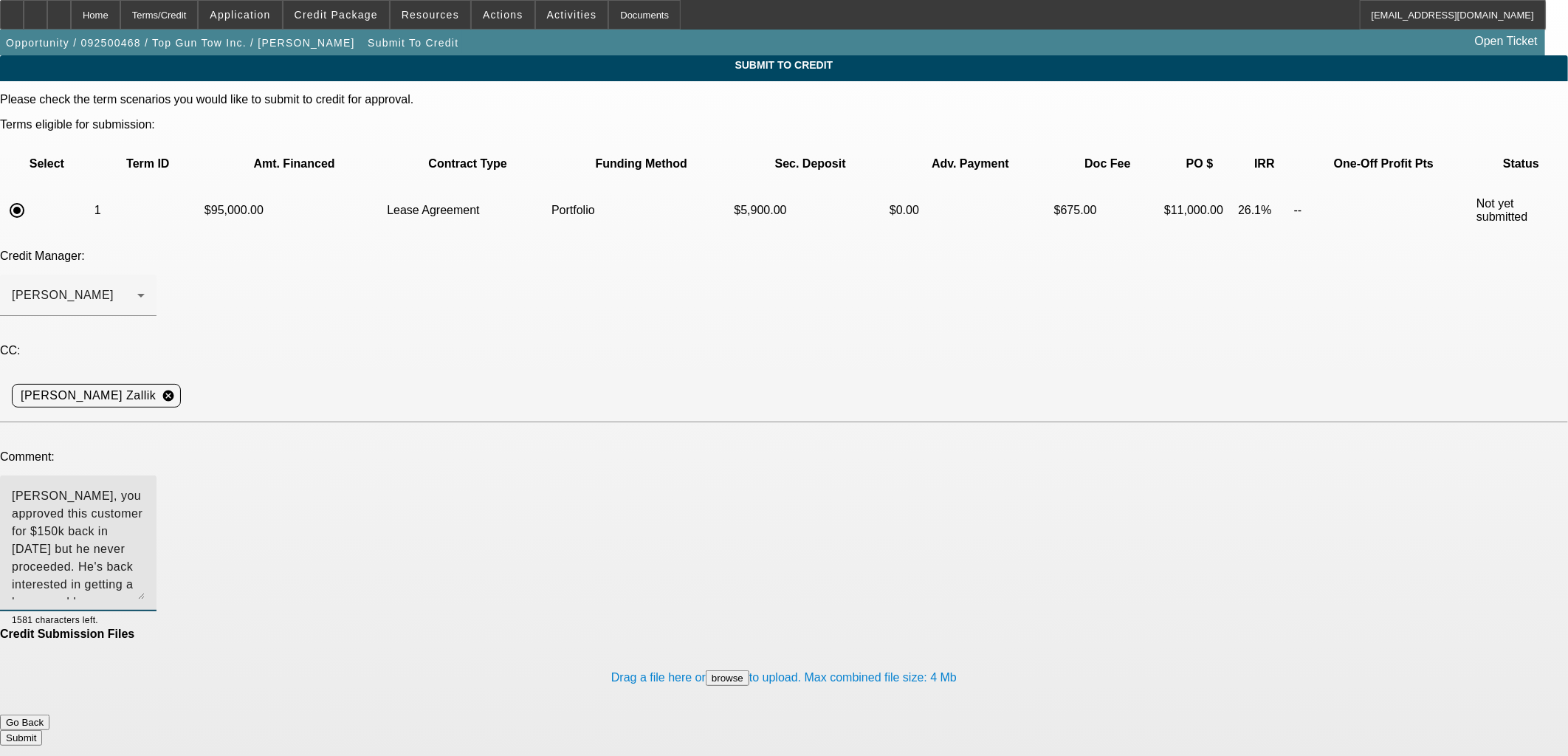
click at [145, 488] on textarea "Sam, you approved this customer for $150k back in December 2024 but he never pr…" at bounding box center [78, 544] width 133 height 112
drag, startPoint x: 587, startPoint y: 395, endPoint x: 589, endPoint y: 402, distance: 7.3
click at [145, 488] on textarea "Sam, you approved this customer for $150k back in December 2024 but he never pr…" at bounding box center [78, 544] width 133 height 112
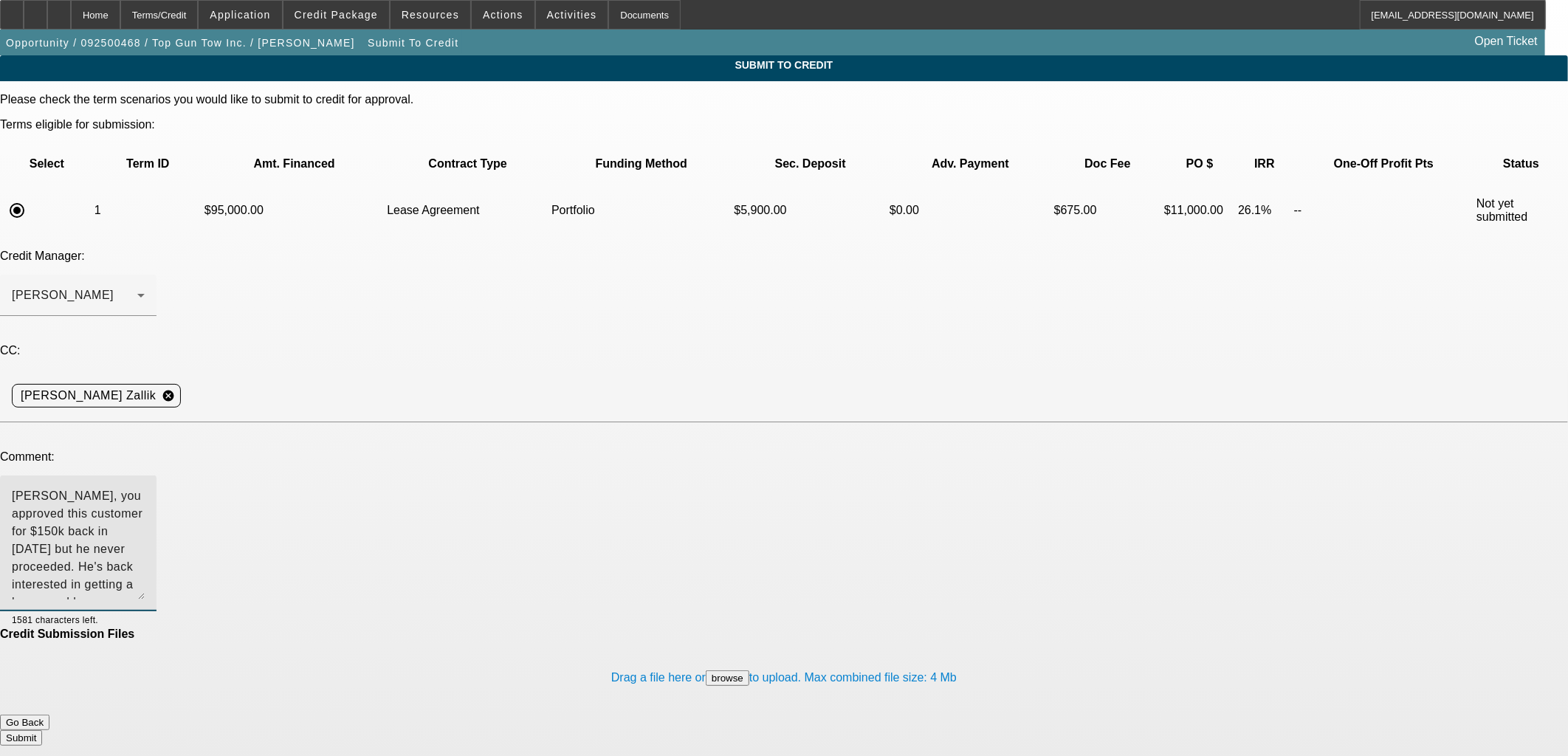
click at [145, 488] on textarea "Sam, you approved this customer for $150k back in December 2024 but he never pr…" at bounding box center [78, 544] width 133 height 112
drag, startPoint x: 961, startPoint y: 399, endPoint x: 815, endPoint y: 401, distance: 146.0
click at [145, 488] on textarea "Sam, you approved this customer for $150k back in December 2024 but he never pr…" at bounding box center [78, 544] width 133 height 112
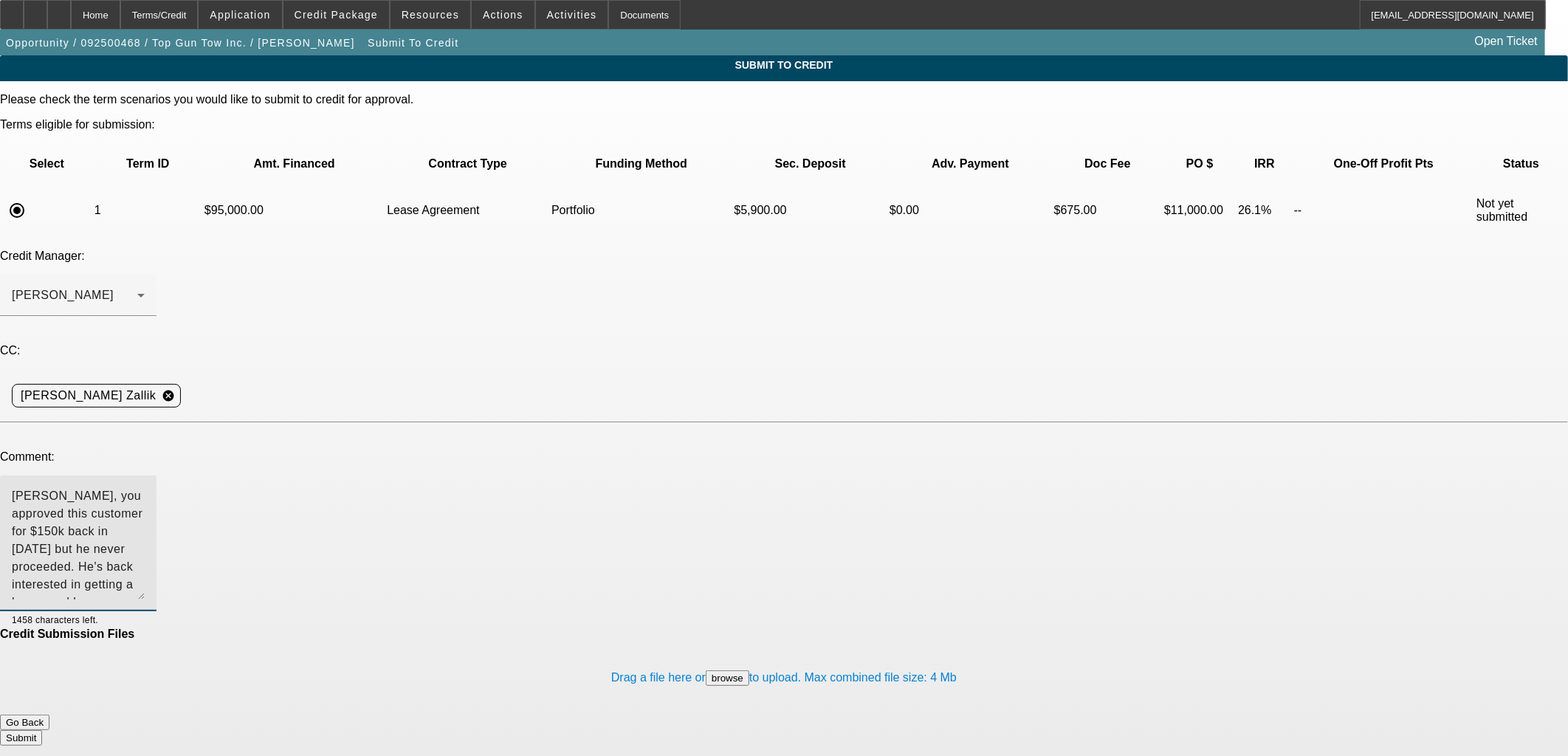
click at [145, 488] on textarea "Sam, you approved this customer for $150k back in December 2024 but he never pr…" at bounding box center [78, 544] width 133 height 112
click at [145, 488] on textarea "[PERSON_NAME], you approved this customer for $150k back in [DATE] but he never…" at bounding box center [78, 544] width 133 height 112
type textarea "[PERSON_NAME], you approved this customer for $150k back in [DATE] but he never…"
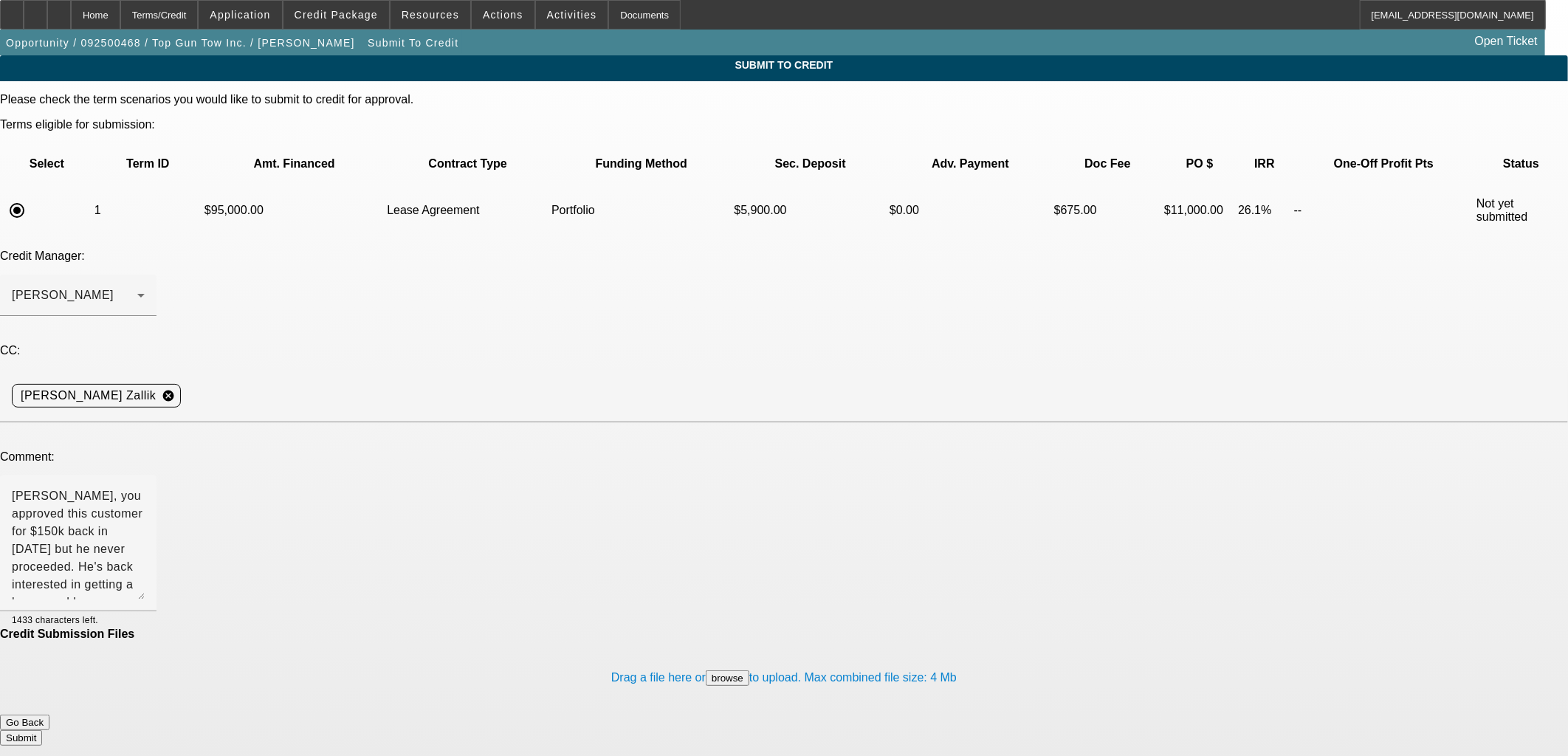
click at [42, 730] on button "Submit" at bounding box center [21, 738] width 42 height 15
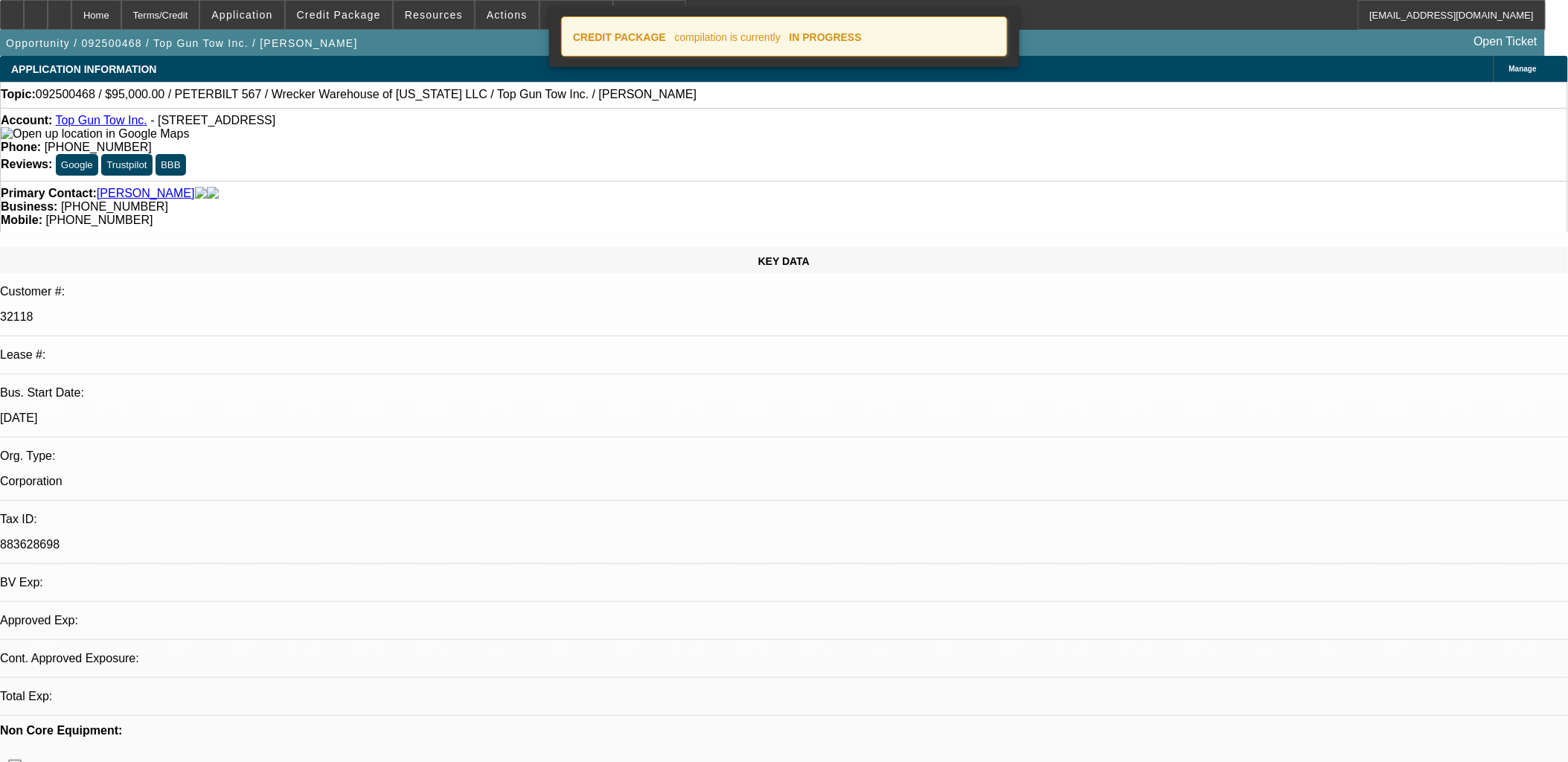
select select "0"
select select "2"
select select "0.1"
select select "4"
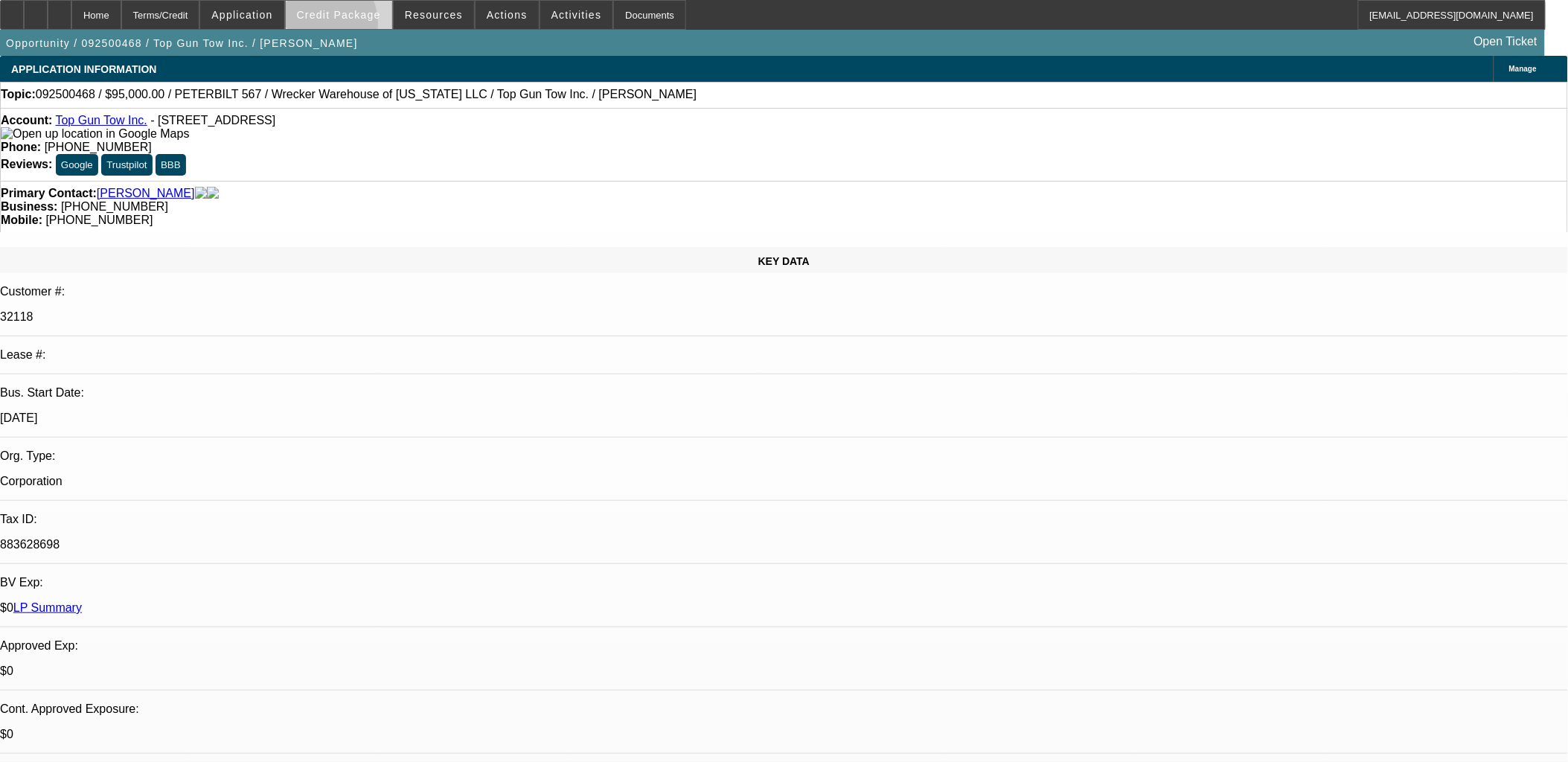
click at [340, 28] on span at bounding box center [338, 14] width 106 height 35
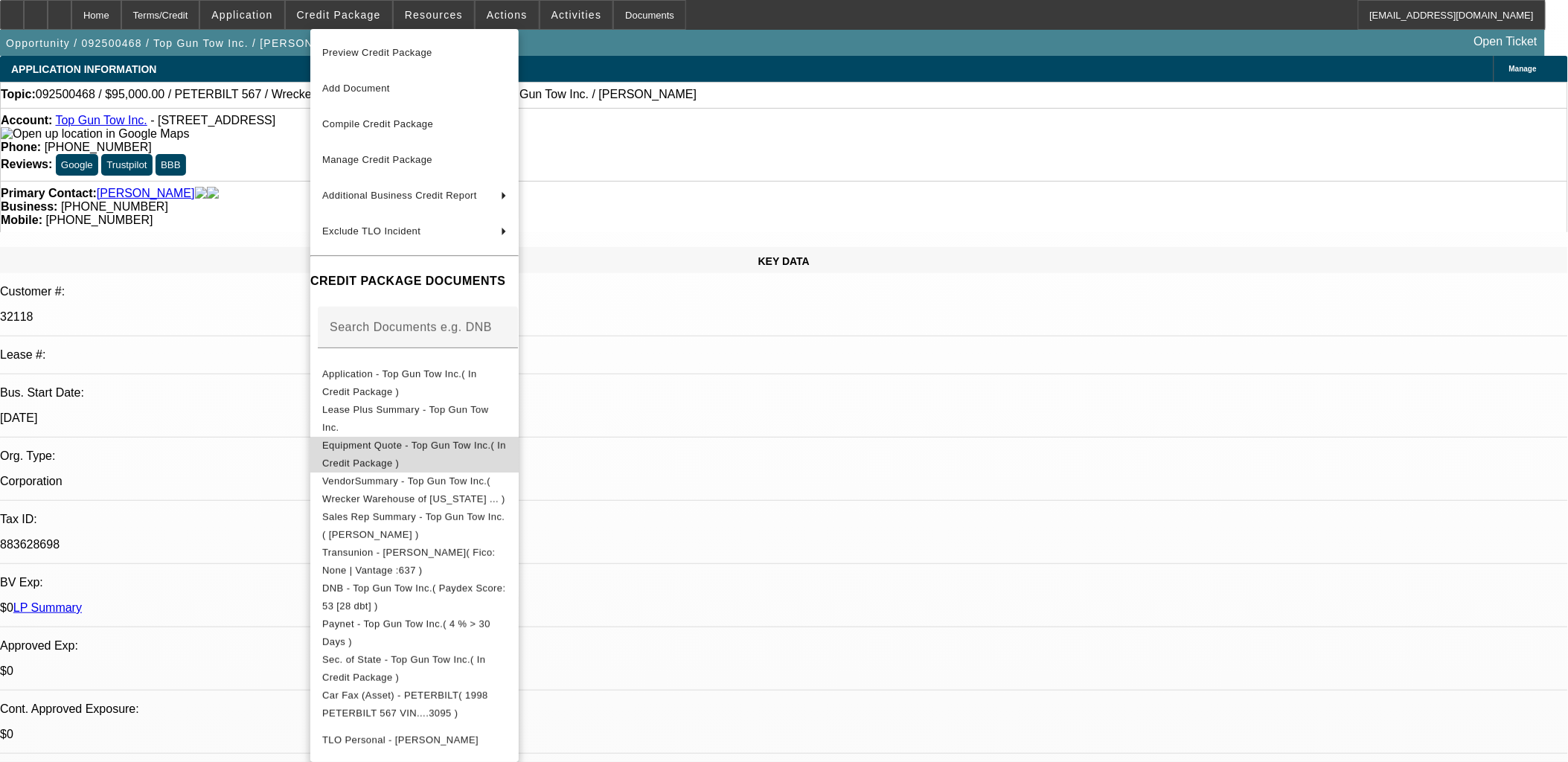
click at [462, 445] on span "Equipment Quote - Top Gun Tow Inc.( In Credit Package )" at bounding box center [414, 453] width 184 height 29
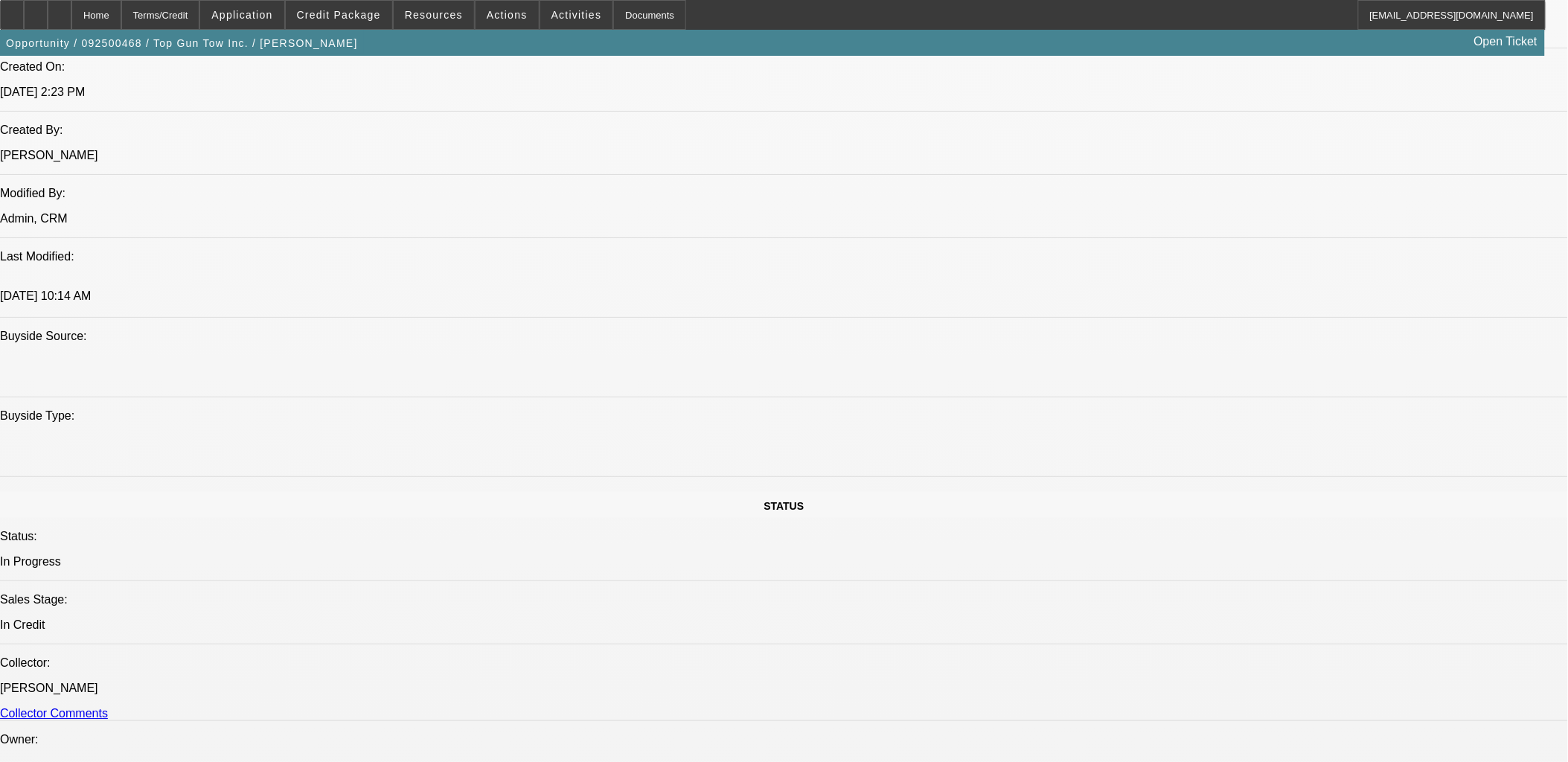
scroll to position [992, 0]
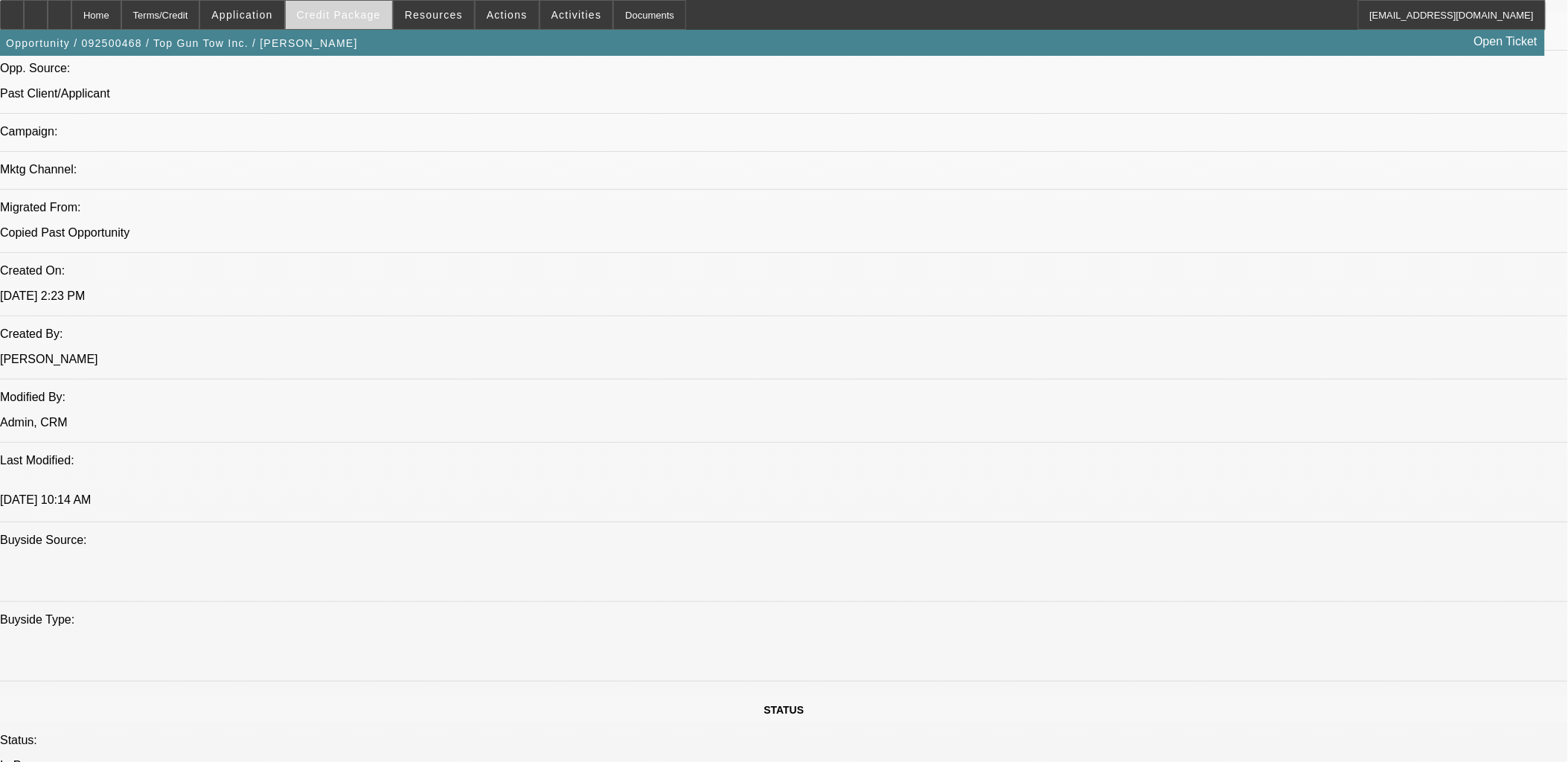
click at [365, 9] on span at bounding box center [338, 14] width 106 height 35
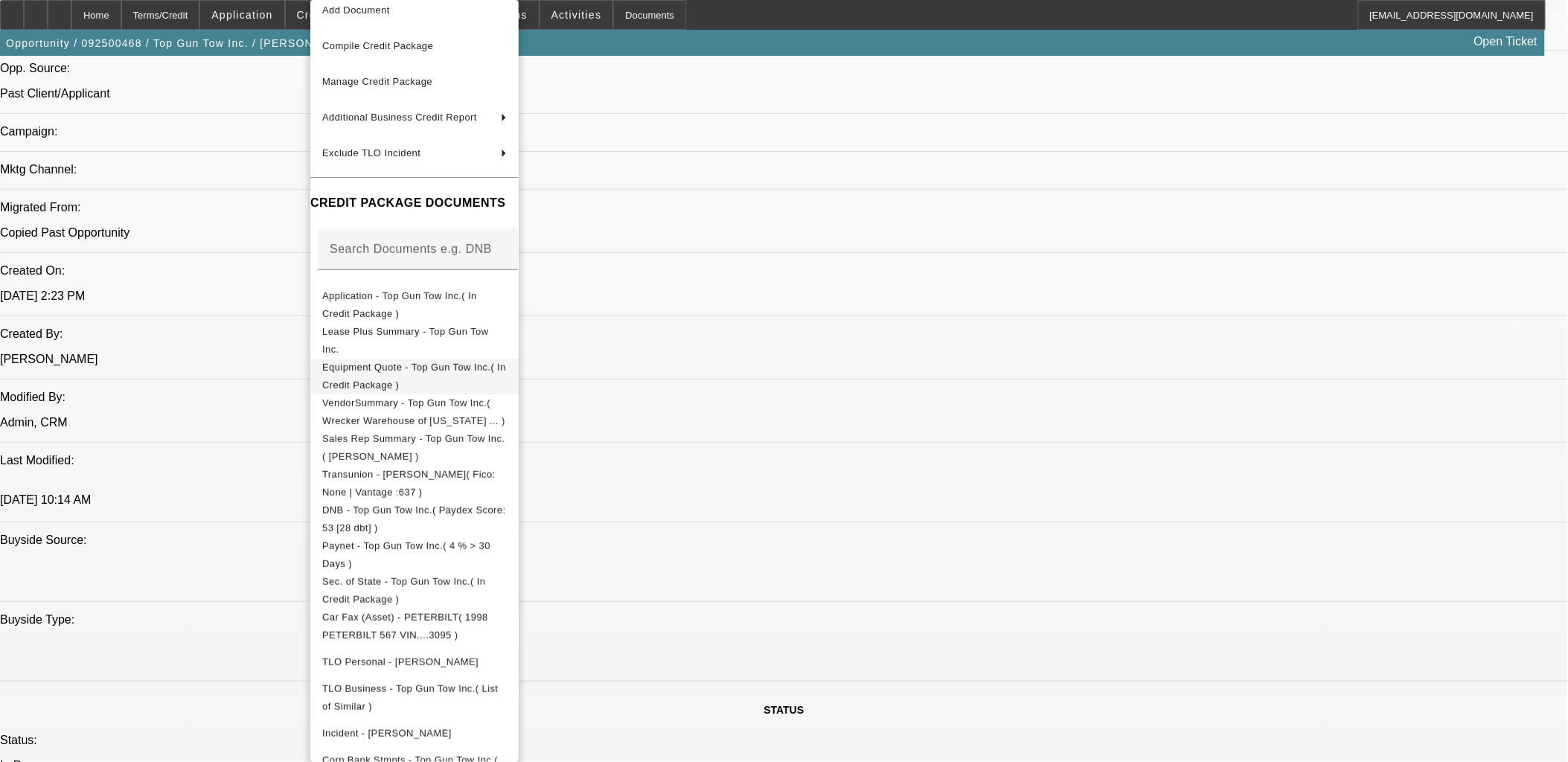
scroll to position [86, 0]
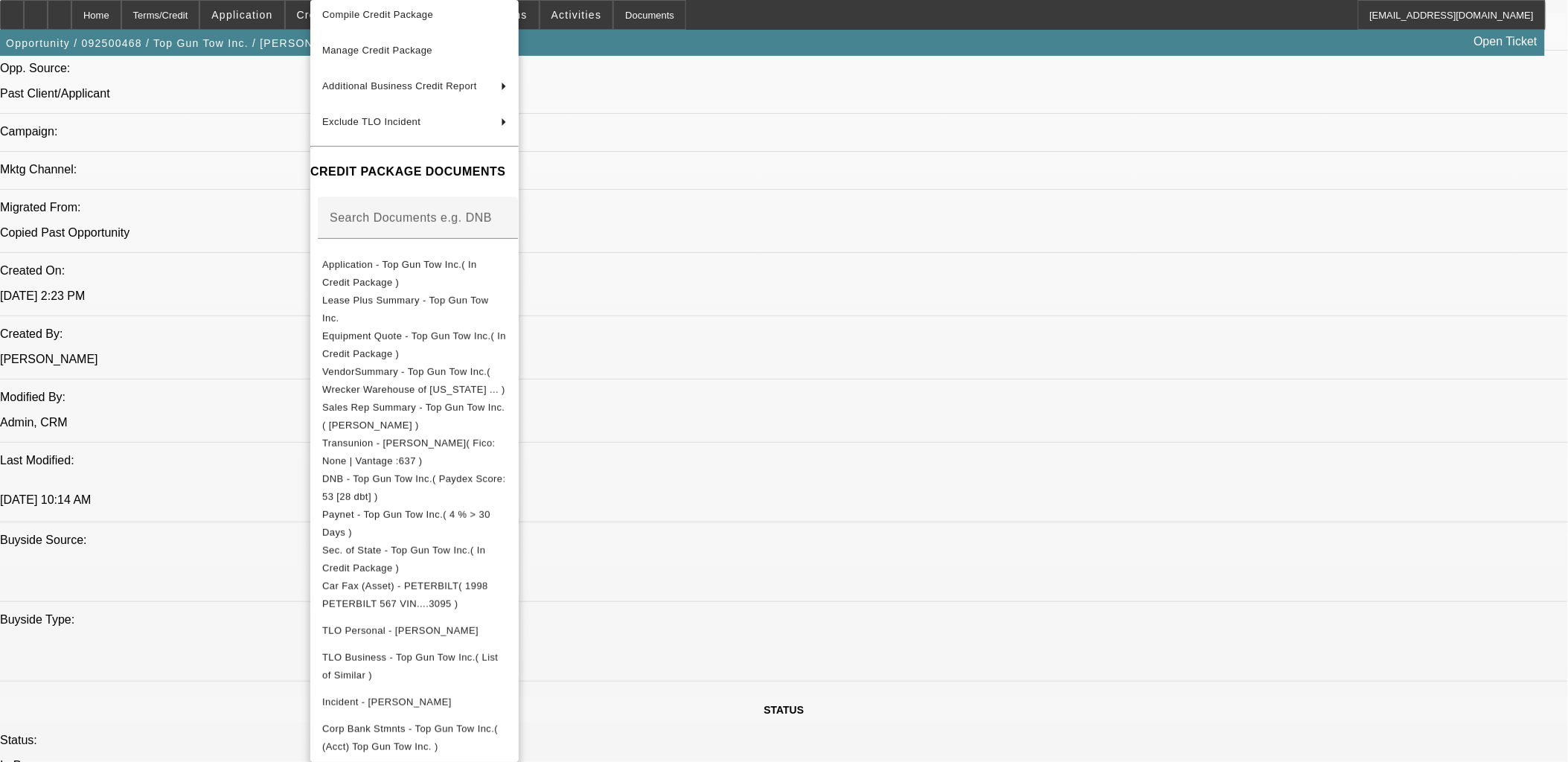
click at [815, 253] on div at bounding box center [784, 381] width 1568 height 762
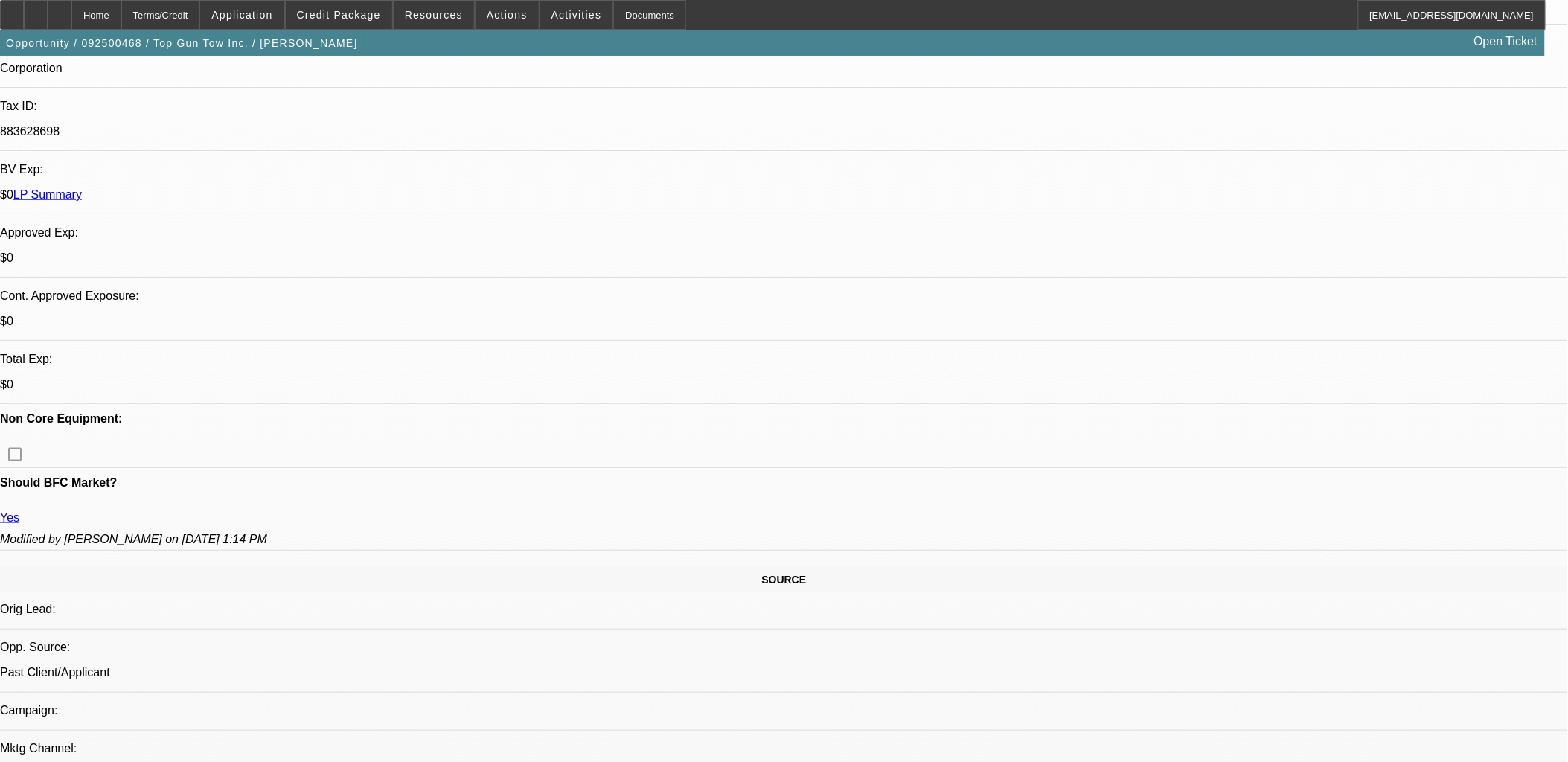
scroll to position [248, 0]
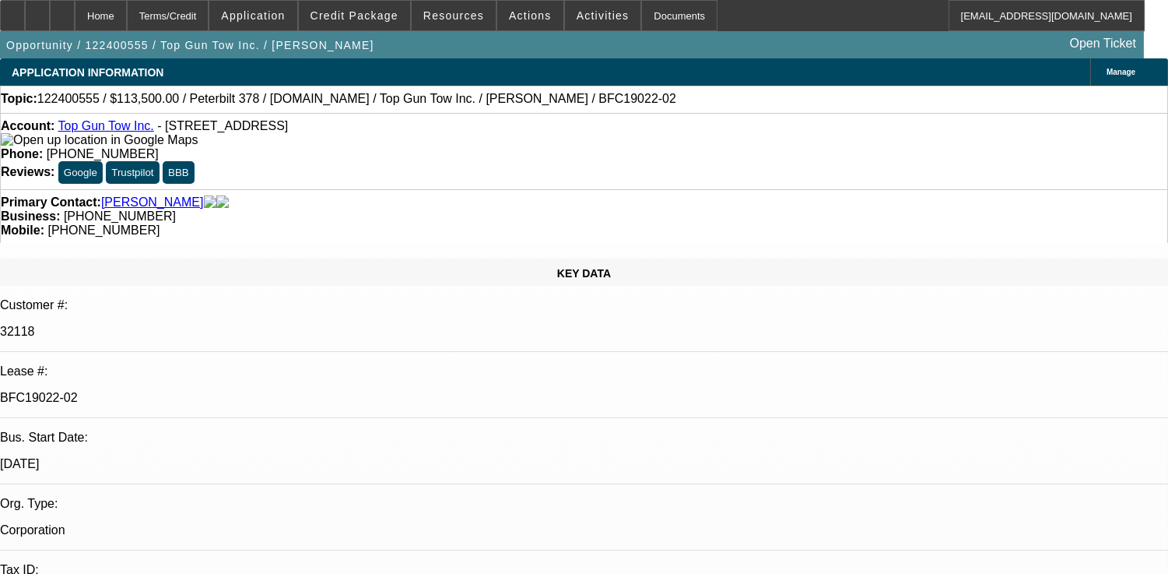
select select "0"
select select "2"
select select "0.1"
select select "0"
select select "2"
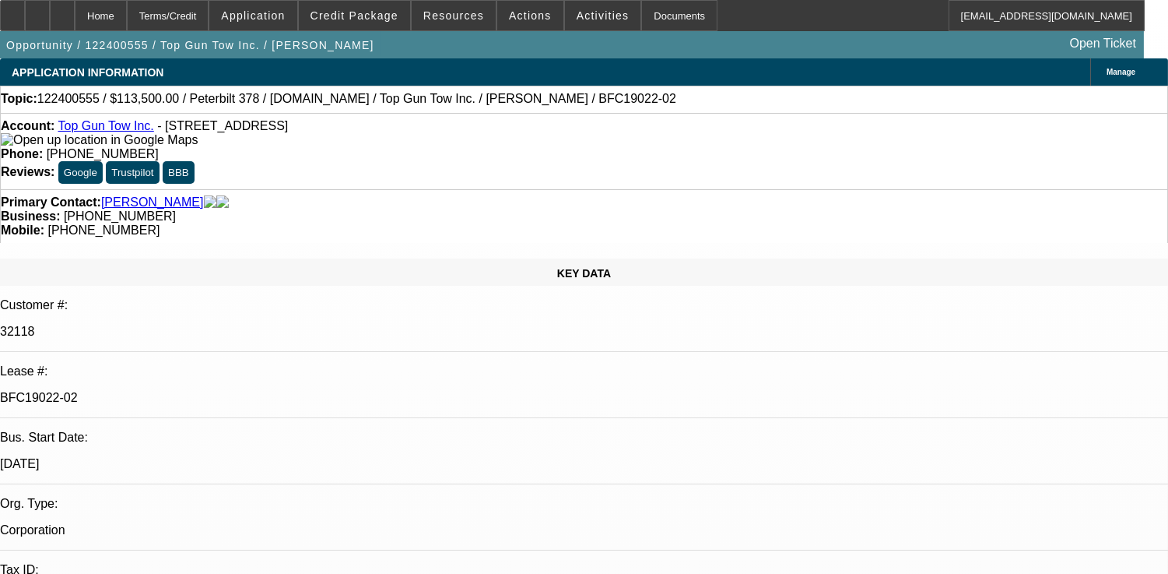
select select "0.1"
select select "0"
select select "2"
select select "0.1"
select select "0"
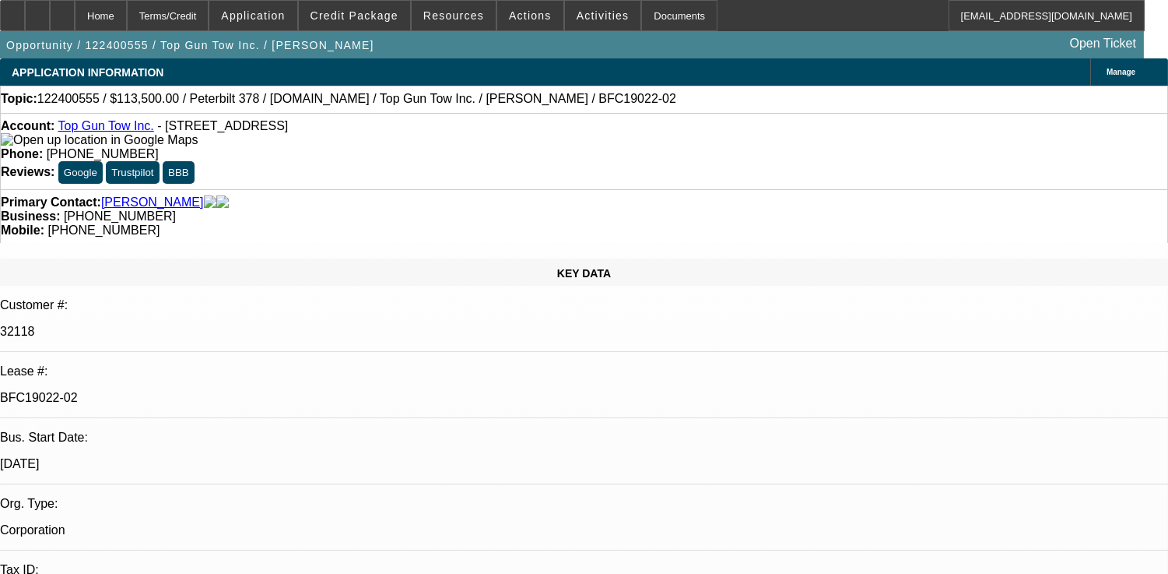
select select "2"
select select "0.1"
select select "1"
select select "2"
select select "4"
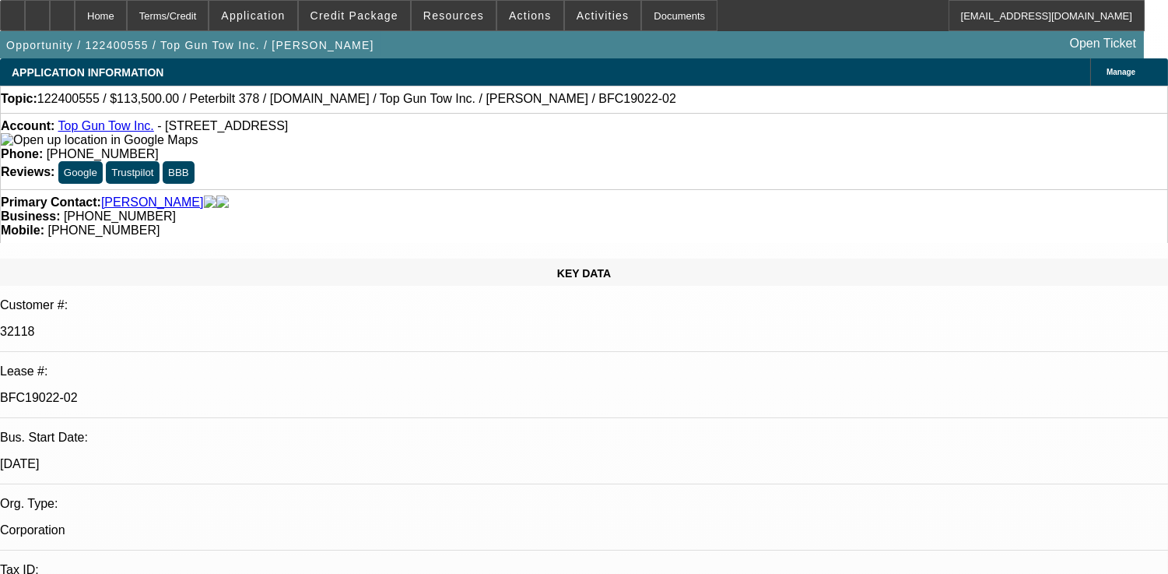
select select "1"
select select "2"
select select "4"
select select "1"
select select "2"
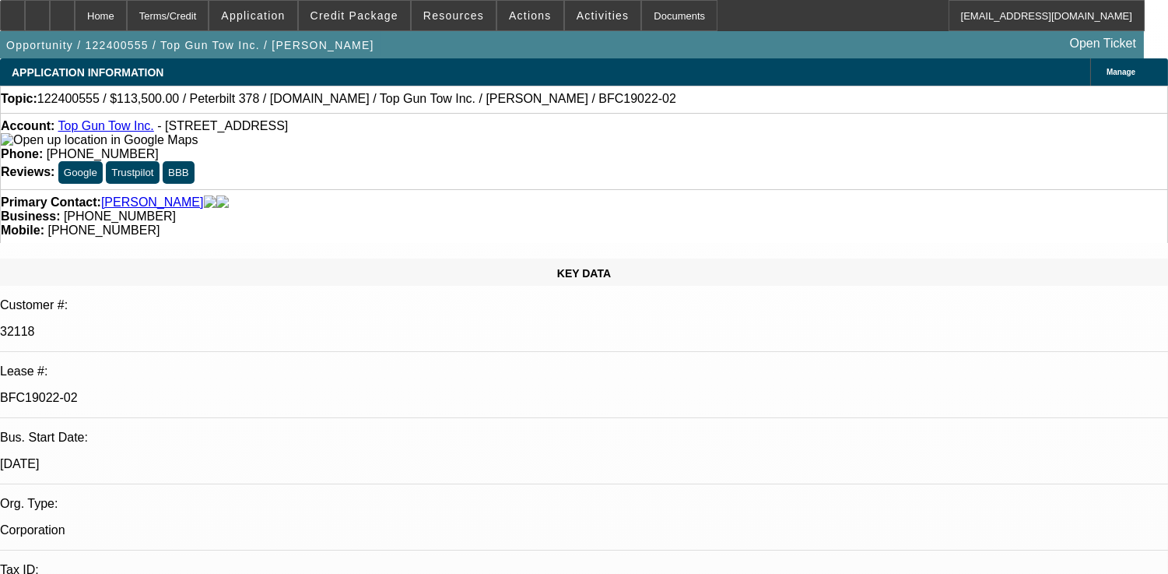
select select "4"
select select "1"
select select "2"
select select "4"
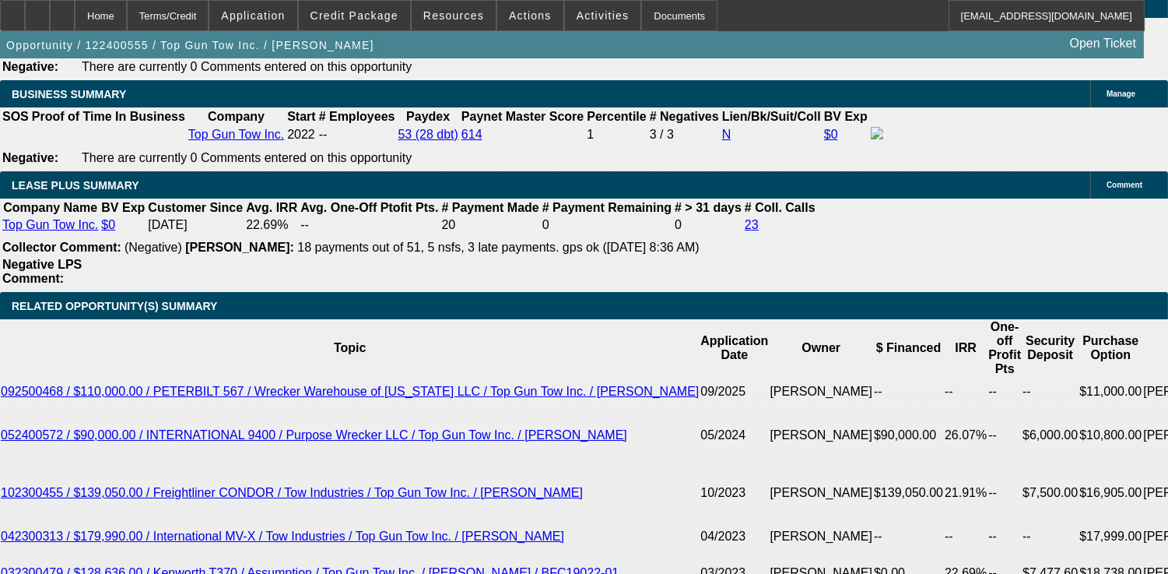
scroll to position [2681, 0]
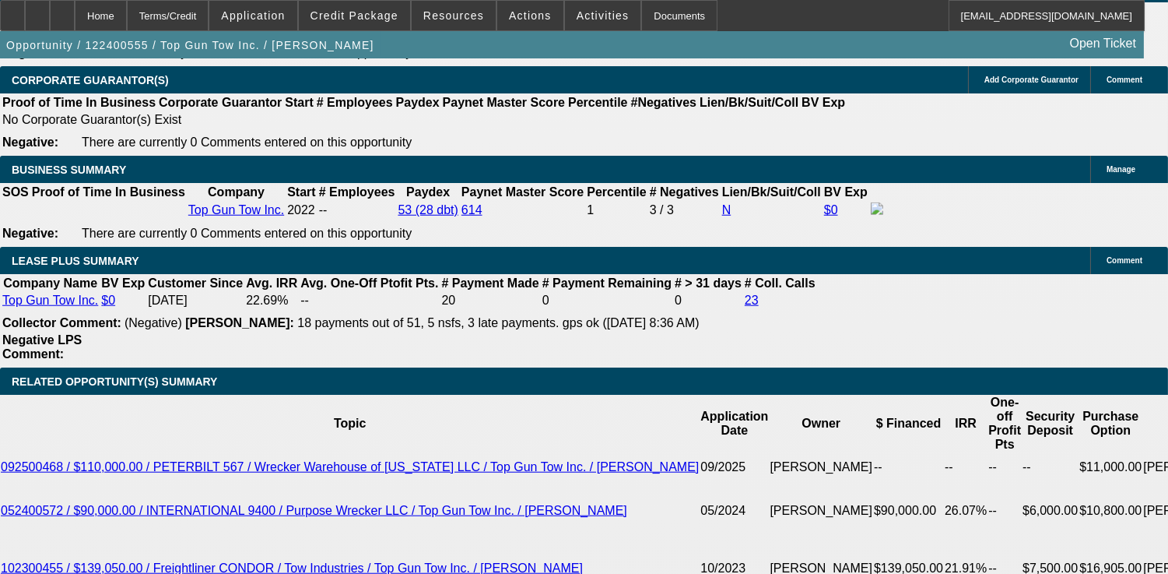
drag, startPoint x: 91, startPoint y: 341, endPoint x: 392, endPoint y: 436, distance: 315.1
copy span "[PERSON_NAME] is a multiple time BFC customer for 5 years under SG Industries a…"
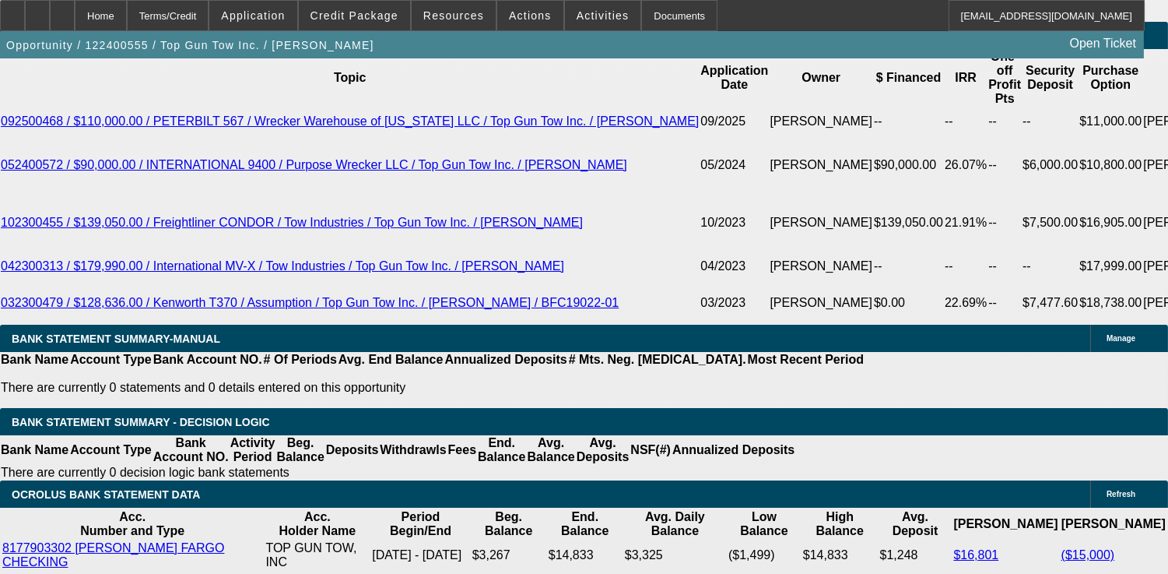
scroll to position [3671, 0]
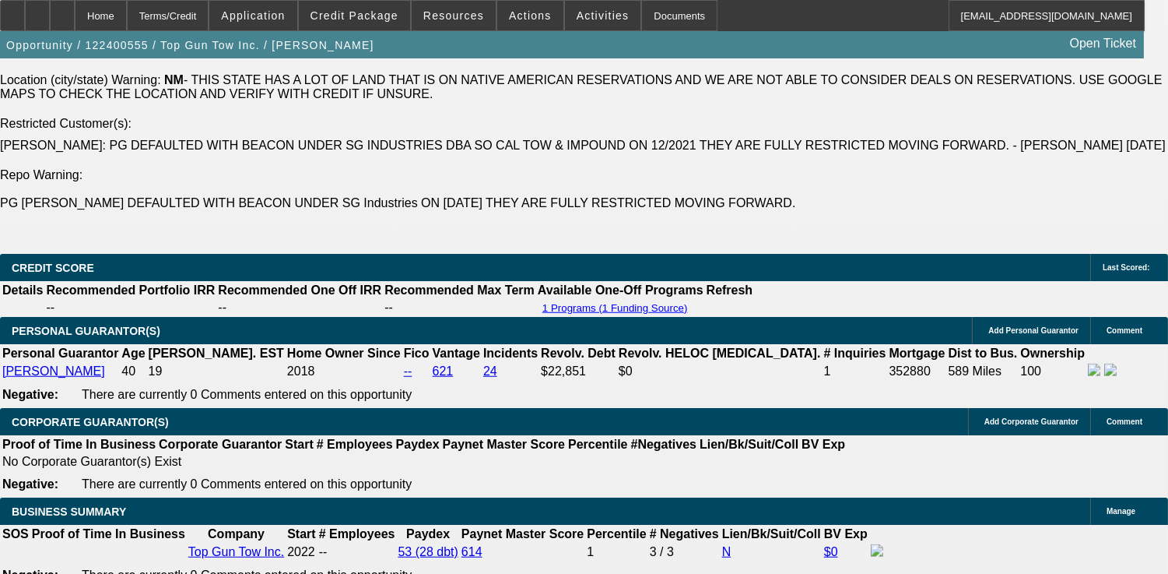
scroll to position [2075, 0]
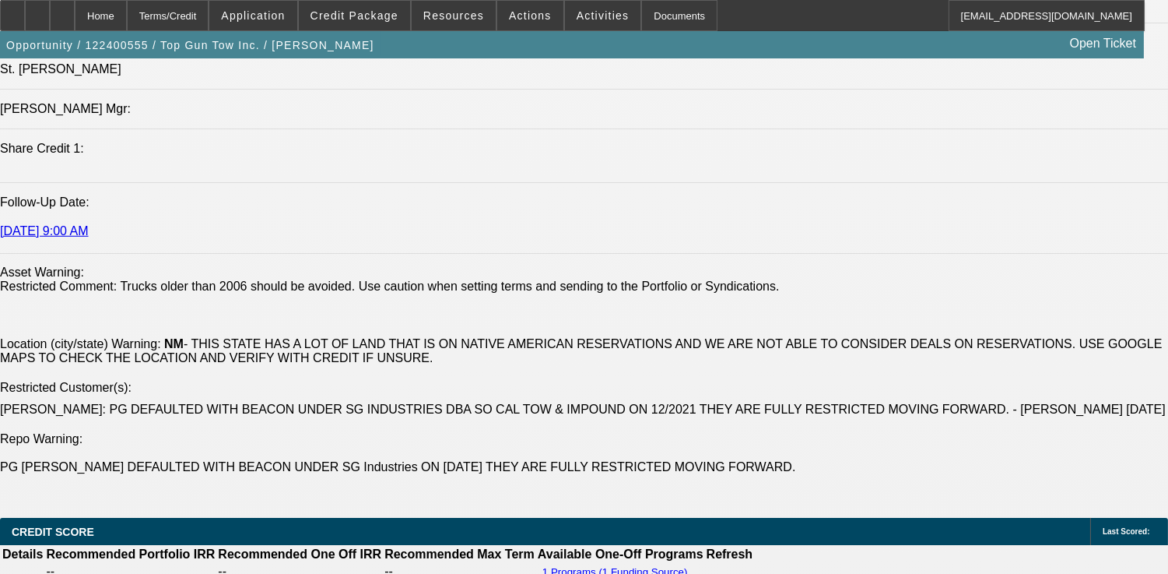
scroll to position [3498, 0]
drag, startPoint x: 1016, startPoint y: 487, endPoint x: 784, endPoint y: 427, distance: 239.6
copy div "< [URL][DOMAIN_NAME] > < [URL][DOMAIN_NAME] >"
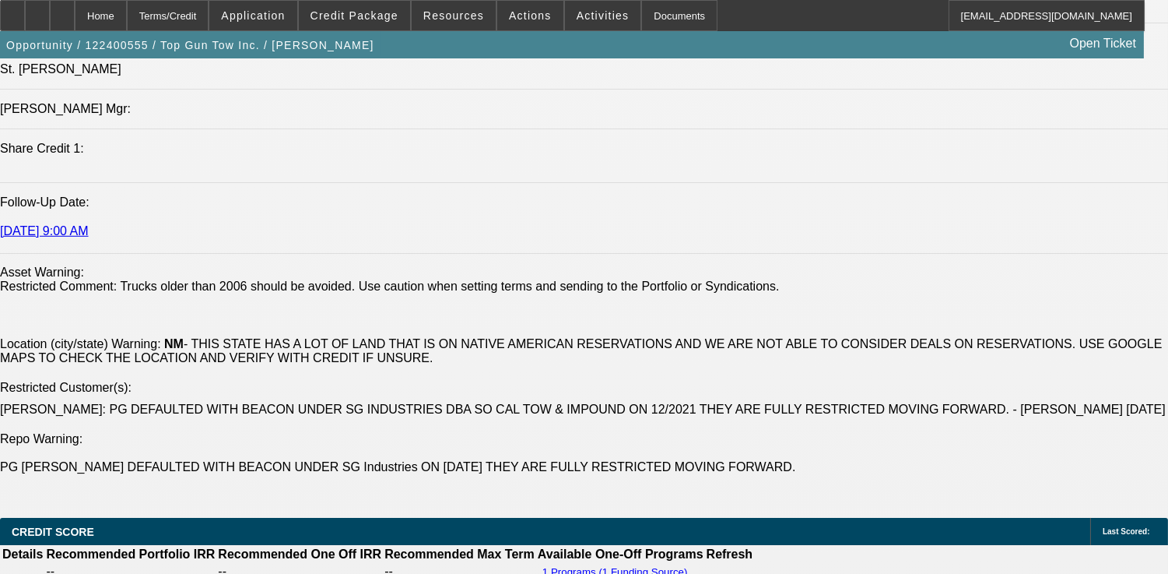
drag, startPoint x: 967, startPoint y: 488, endPoint x: 991, endPoint y: 487, distance: 24.1
drag, startPoint x: 951, startPoint y: 475, endPoint x: 966, endPoint y: 475, distance: 14.8
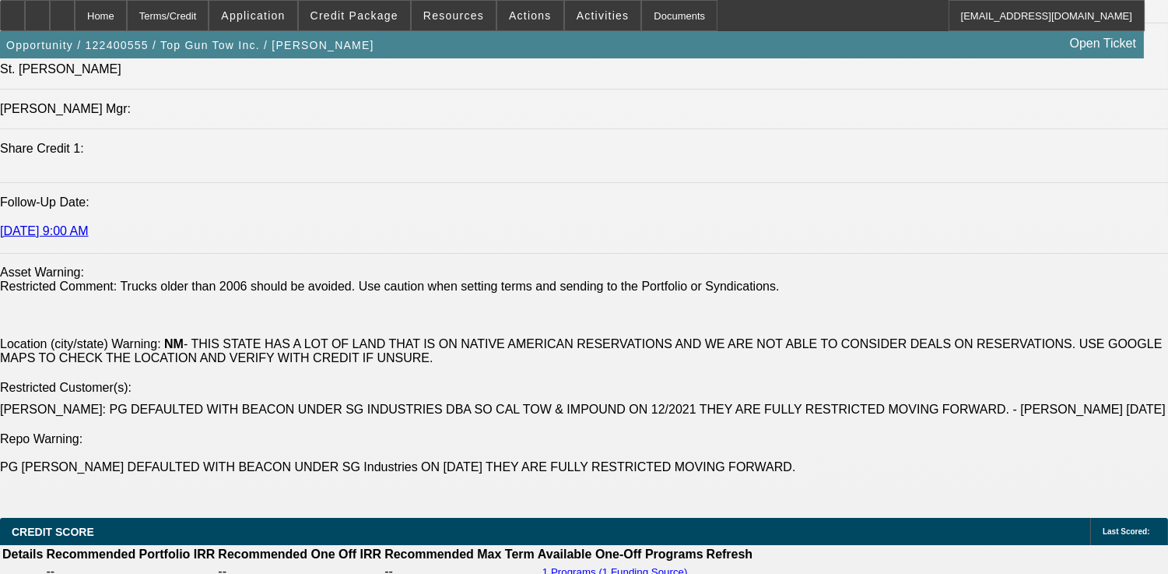
scroll to position [3412, 0]
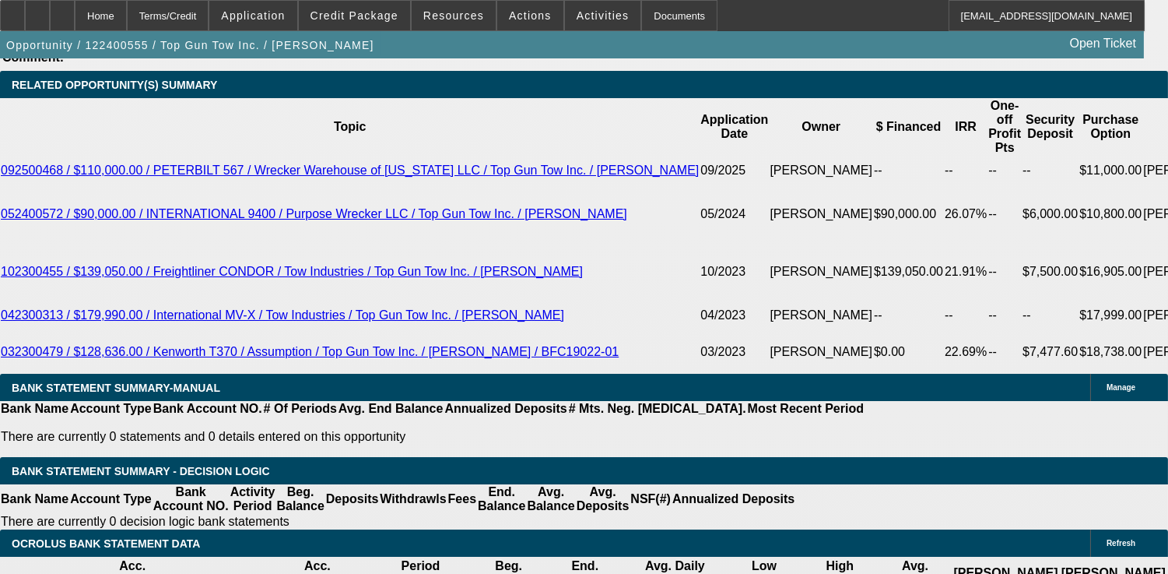
scroll to position [3114, 0]
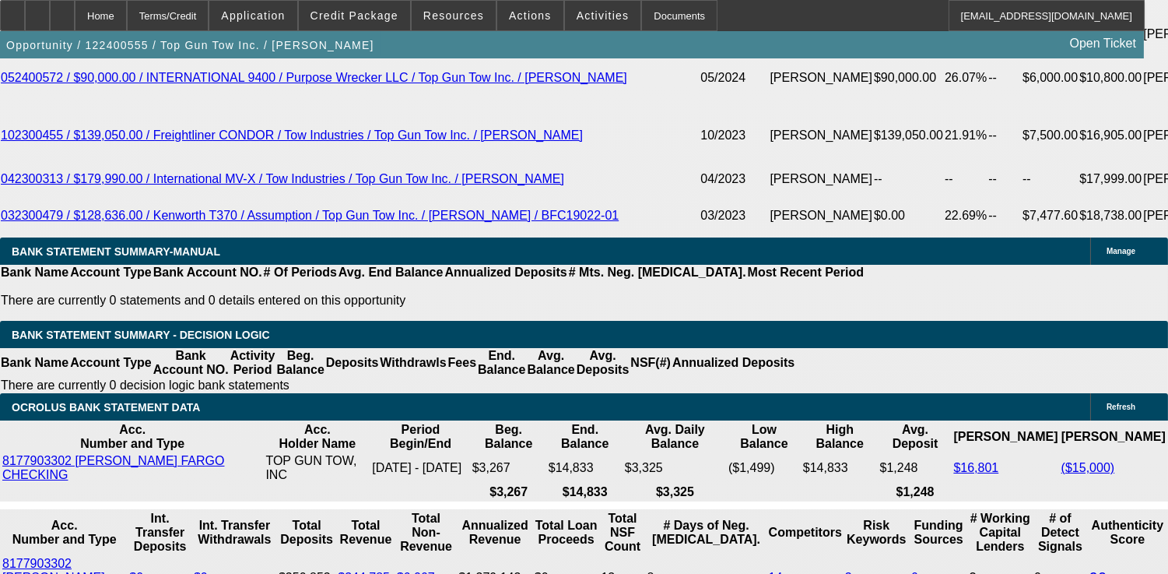
select select "0"
select select "2"
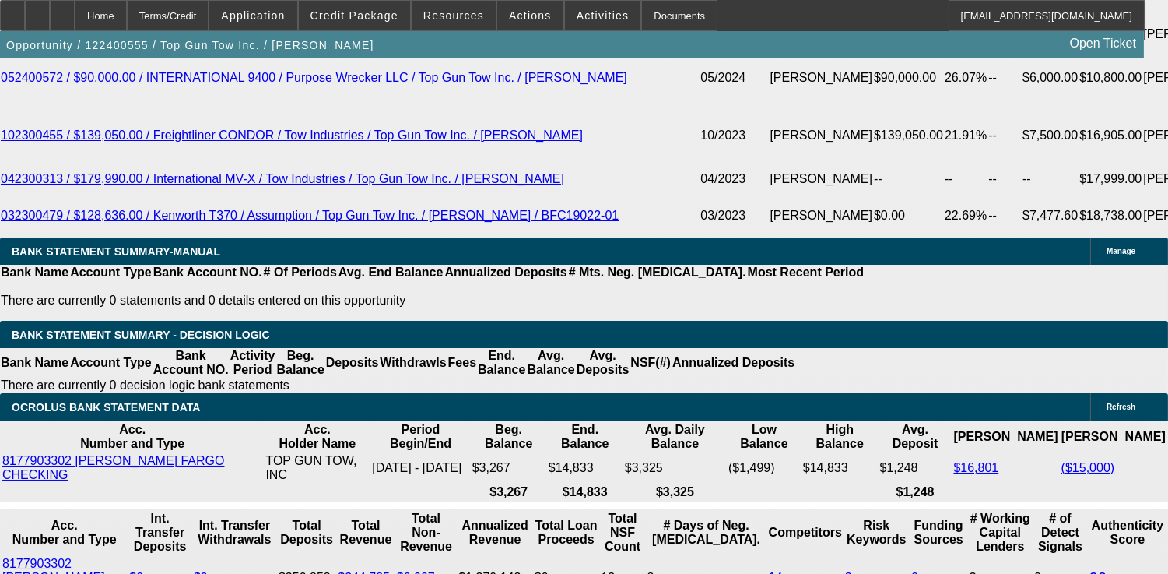
select select "0.1"
select select "4"
select select "0"
select select "2"
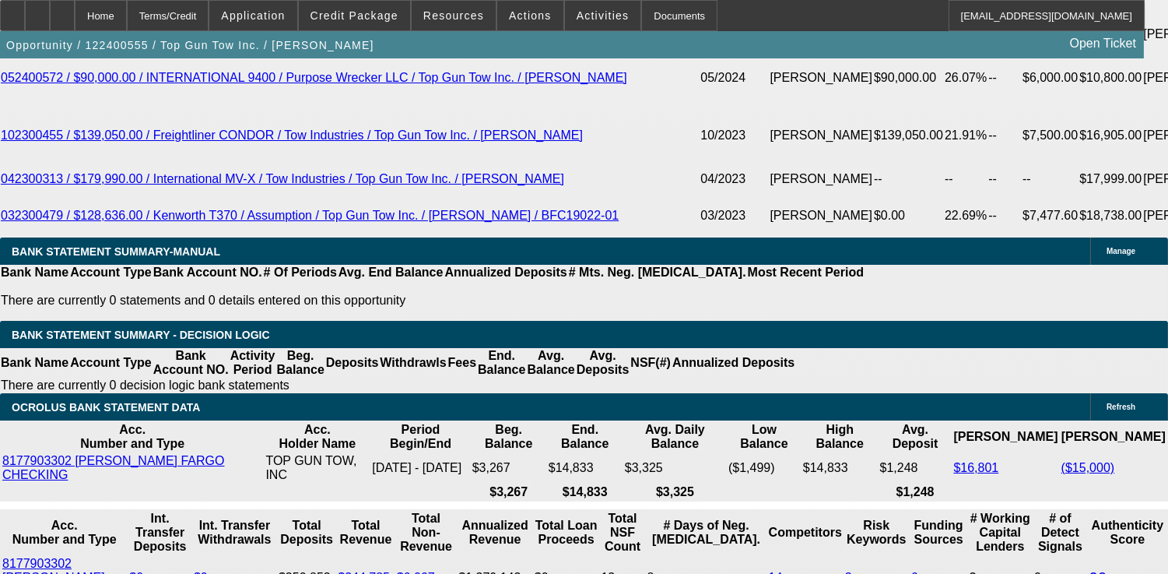
select select "0.1"
select select "4"
select select "0"
select select "2"
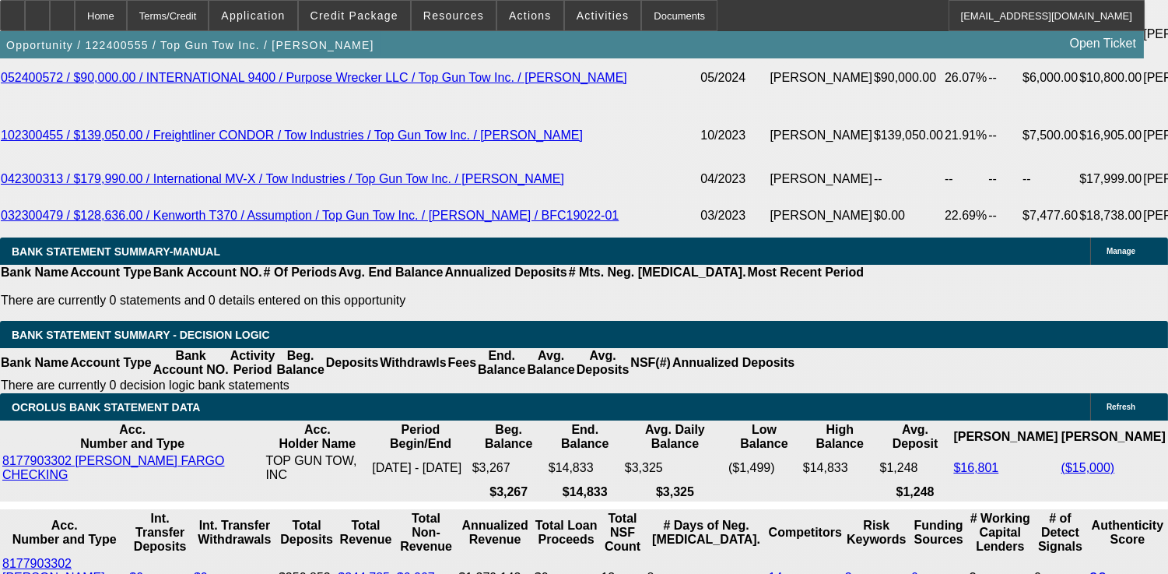
select select "2"
select select "0.1"
select select "4"
select select "0"
select select "2"
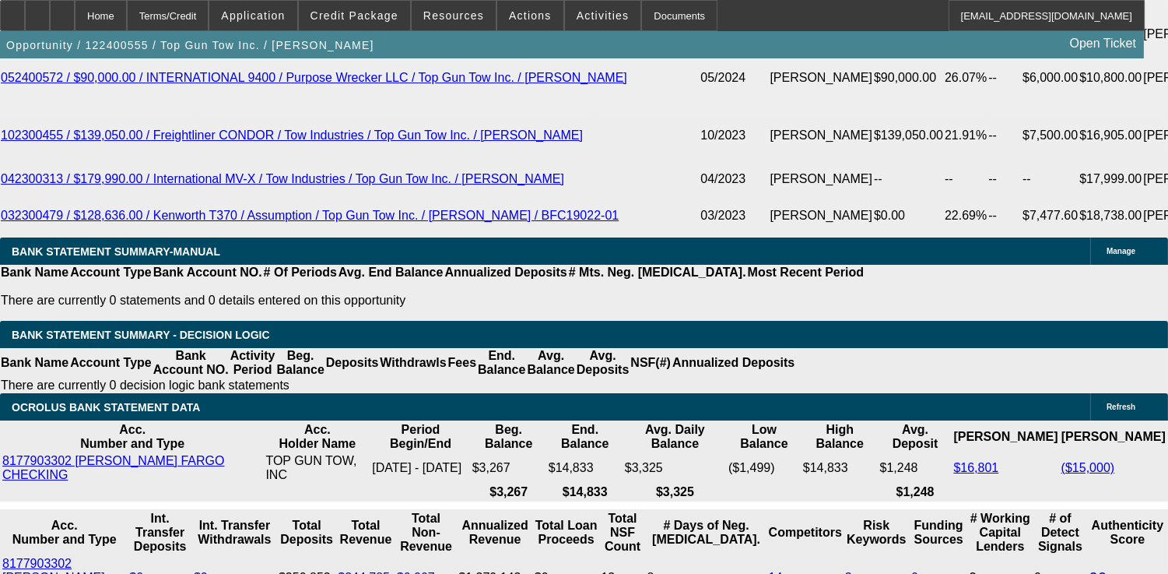
select select "2"
select select "0.1"
select select "4"
select select "0"
select select "2"
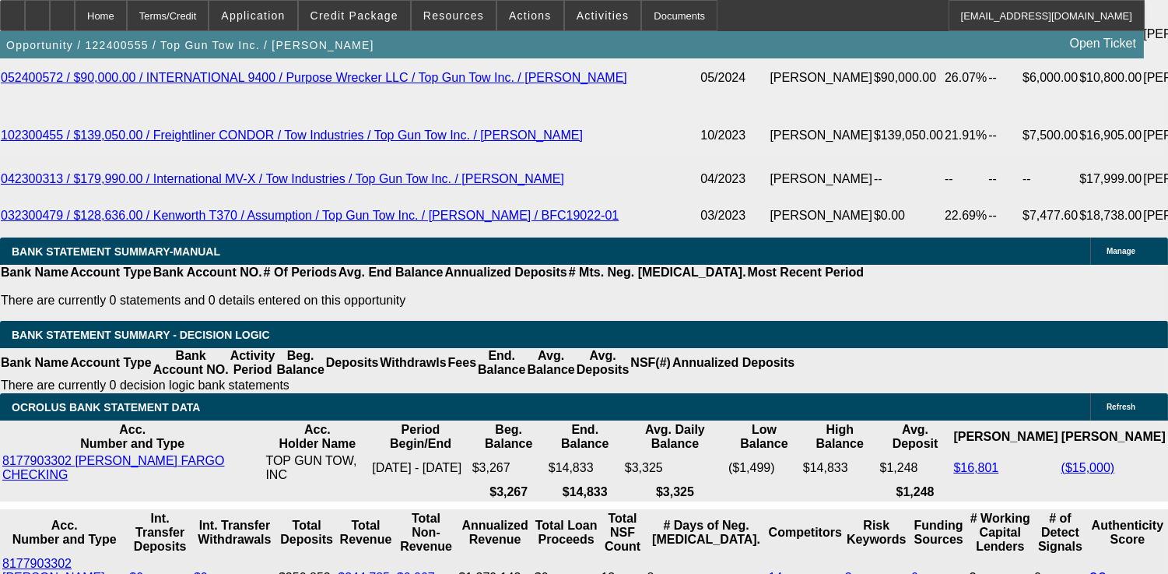
select select "2"
select select "0.1"
select select "4"
select select "0"
select select "2"
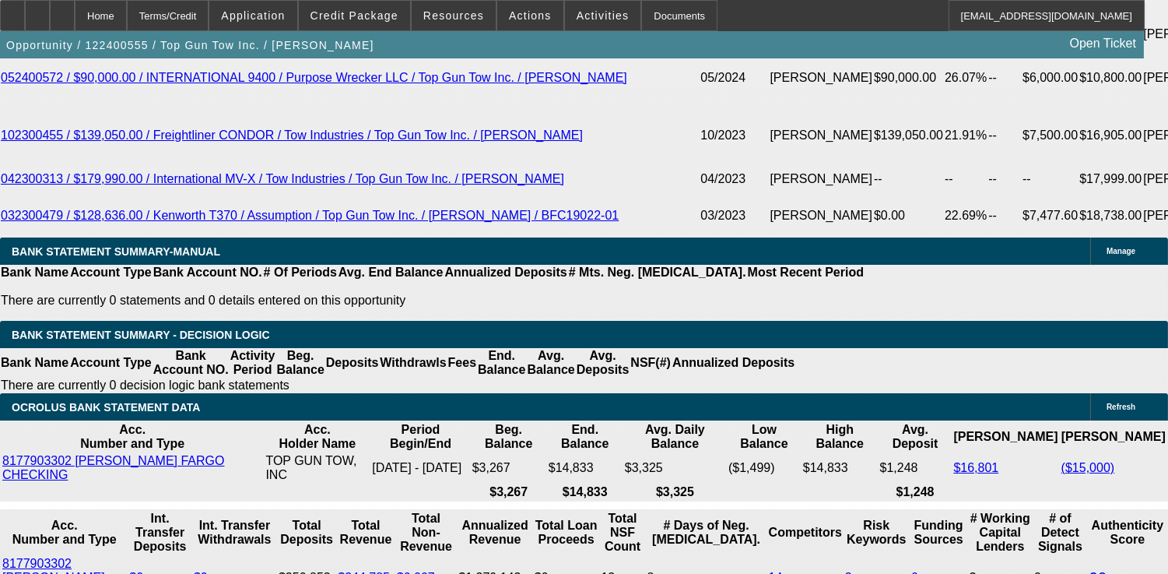
select select "2"
select select "0.1"
select select "4"
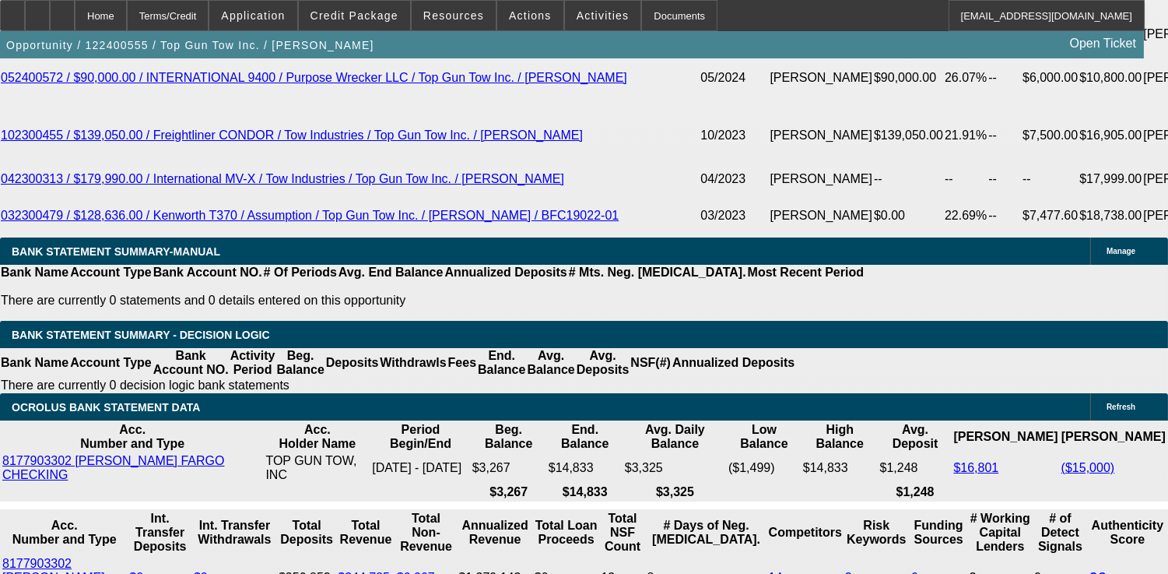
scroll to position [3239, 0]
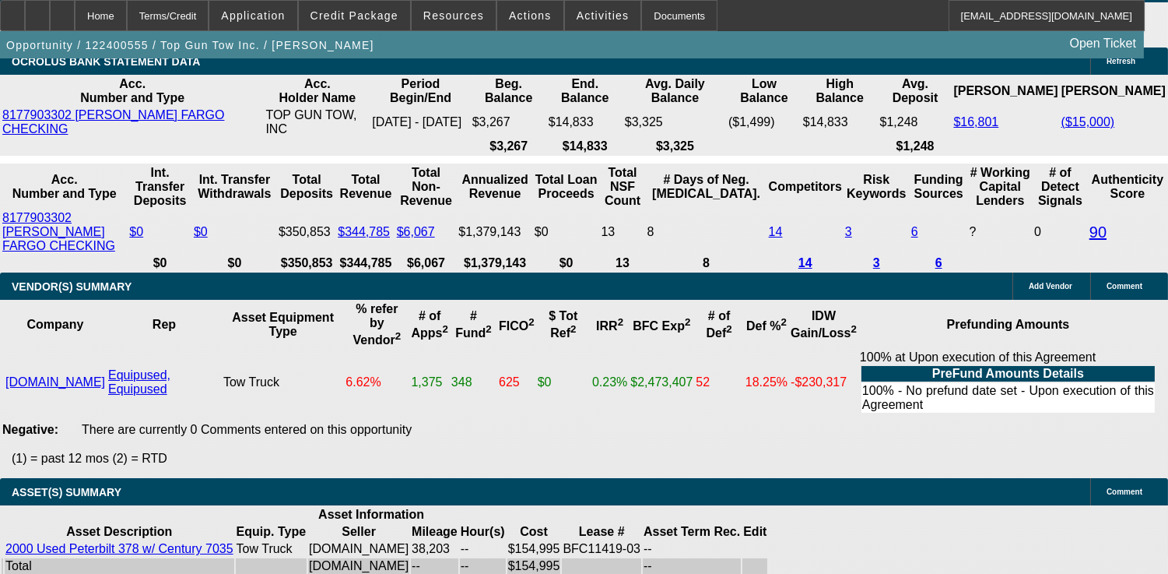
scroll to position [63, 0]
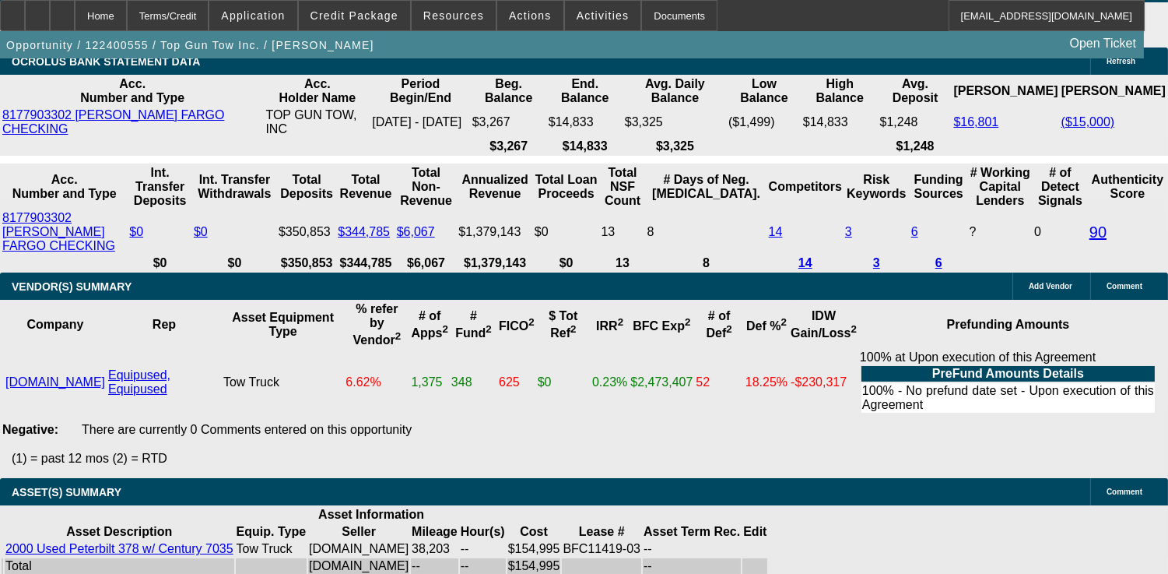
drag, startPoint x: 939, startPoint y: 176, endPoint x: 943, endPoint y: 188, distance: 12.6
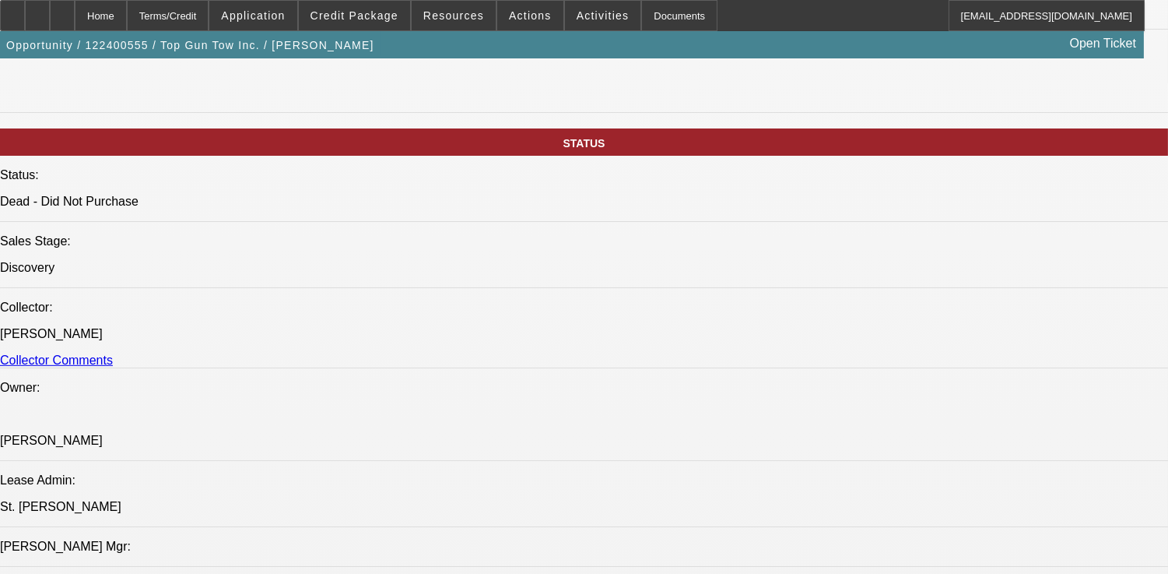
scroll to position [1124, 0]
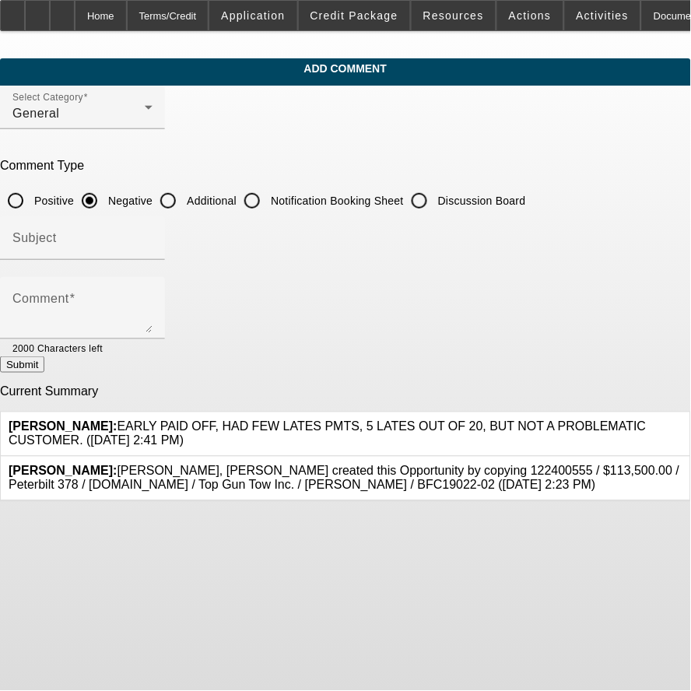
click at [237, 203] on label "Additional" at bounding box center [210, 201] width 53 height 16
click at [184, 203] on input "Additional" at bounding box center [168, 200] width 31 height 31
radio input "true"
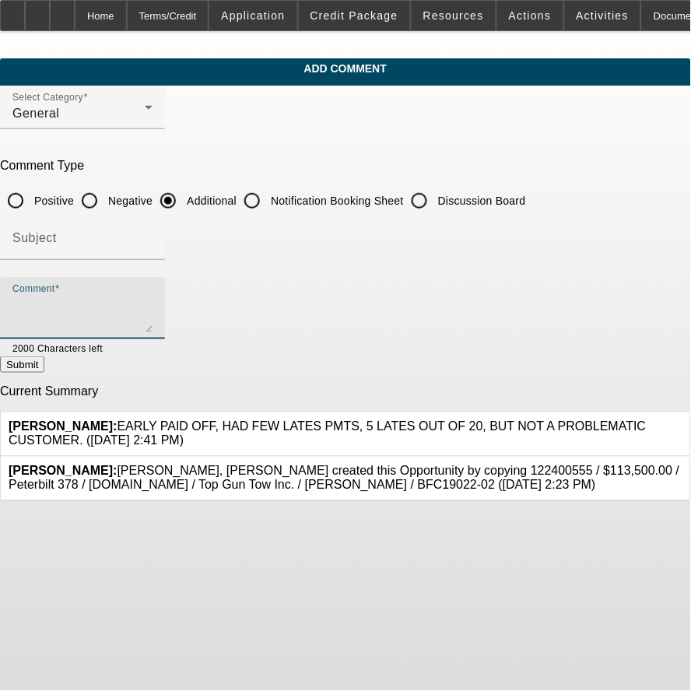
click at [153, 300] on textarea "Comment" at bounding box center [82, 314] width 140 height 37
paste textarea "[PERSON_NAME] is a multiple time BFC customer for 5 years under SG Industries a…"
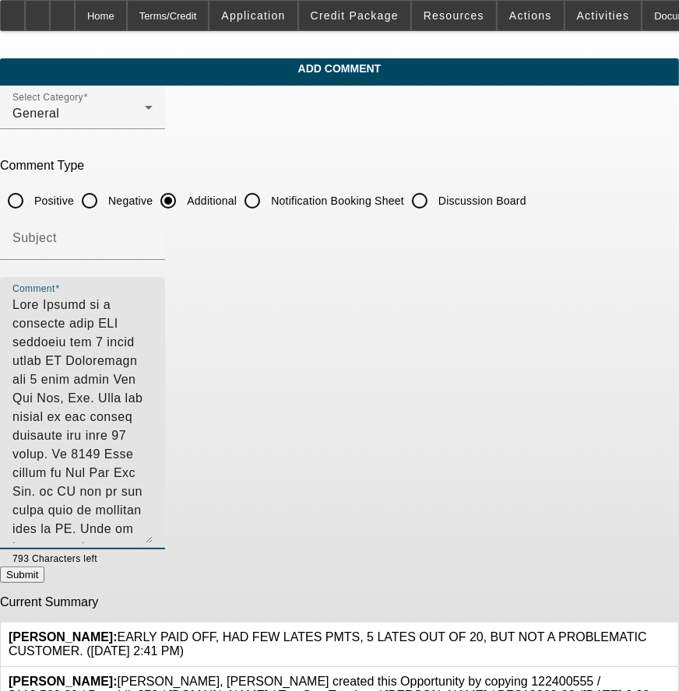
drag, startPoint x: 609, startPoint y: 325, endPoint x: 617, endPoint y: 537, distance: 211.9
click at [165, 537] on div "Comment" at bounding box center [82, 413] width 165 height 272
click at [153, 483] on textarea "Comment" at bounding box center [82, 420] width 140 height 248
type textarea "[PERSON_NAME] is a multiple time BFC customer for 5 years under SG Industries a…"
drag, startPoint x: 297, startPoint y: 541, endPoint x: 292, endPoint y: 526, distance: 15.5
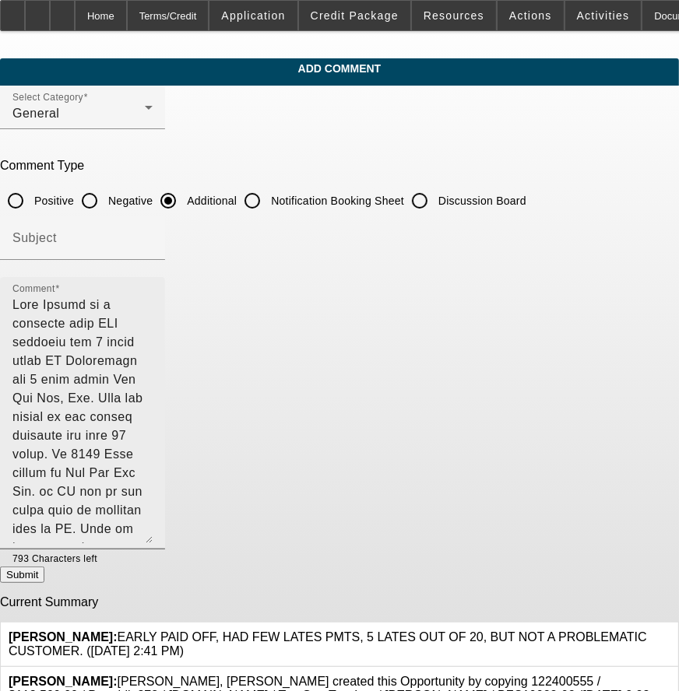
click at [153, 540] on div "Comment" at bounding box center [82, 413] width 140 height 272
click at [153, 525] on textarea "Comment" at bounding box center [82, 420] width 140 height 248
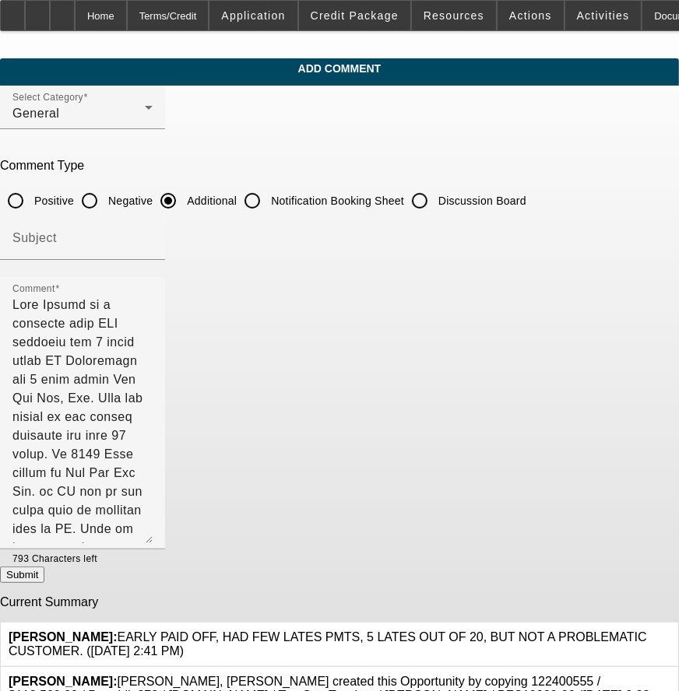
click at [44, 570] on button "Submit" at bounding box center [22, 575] width 44 height 16
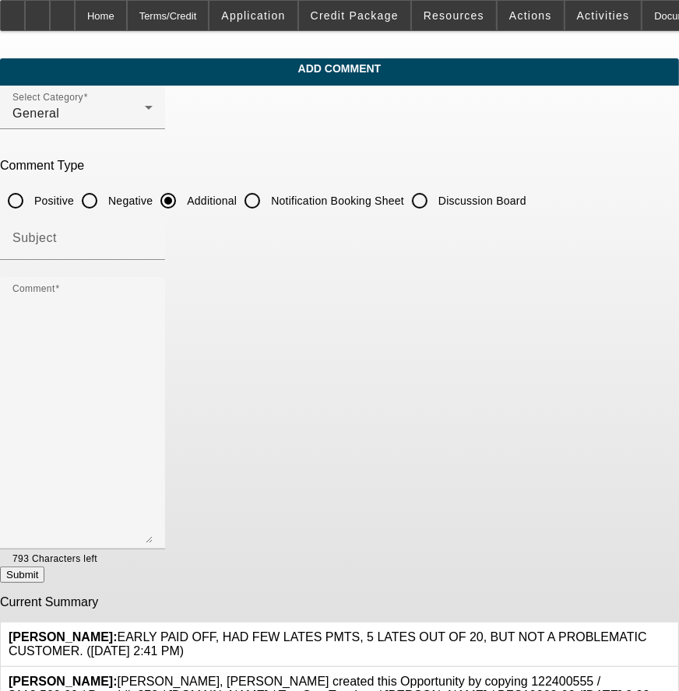
radio input "true"
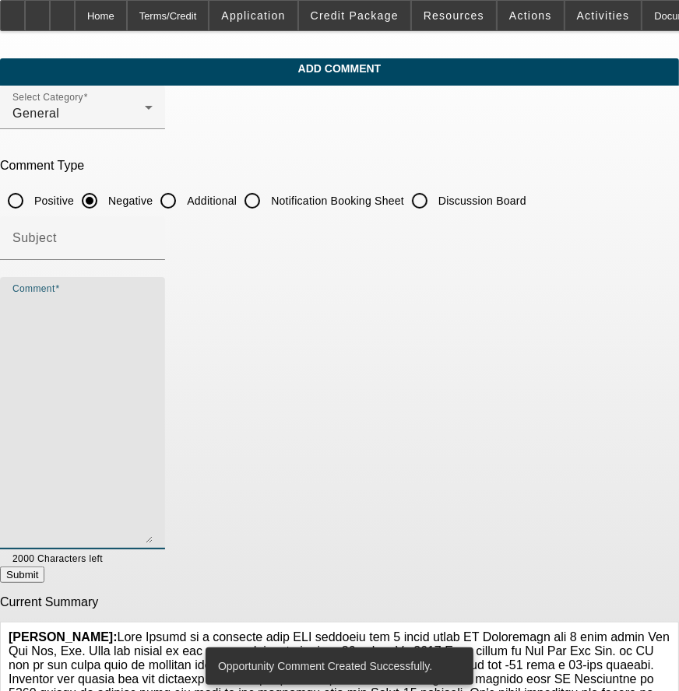
click at [153, 381] on textarea "Comment" at bounding box center [82, 420] width 140 height 248
paste textarea "< [URL][DOMAIN_NAME] > < [URL][DOMAIN_NAME] >"
type textarea "< [URL][DOMAIN_NAME] > < [URL][DOMAIN_NAME] >"
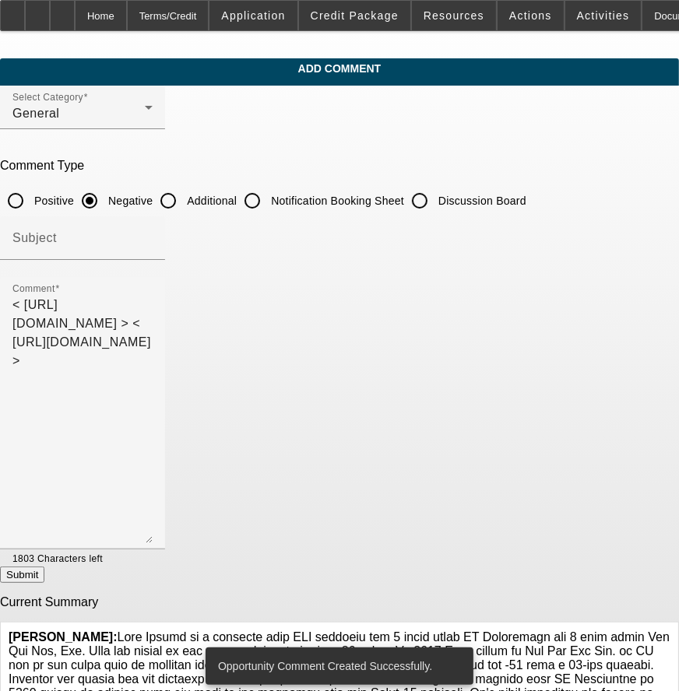
click at [153, 560] on div at bounding box center [128, 558] width 50 height 17
click at [44, 579] on button "Submit" at bounding box center [22, 575] width 44 height 16
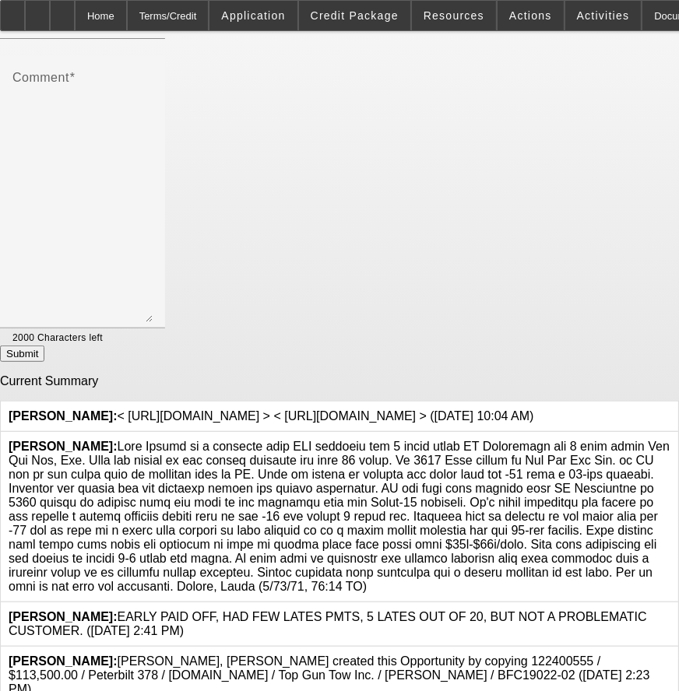
scroll to position [259, 0]
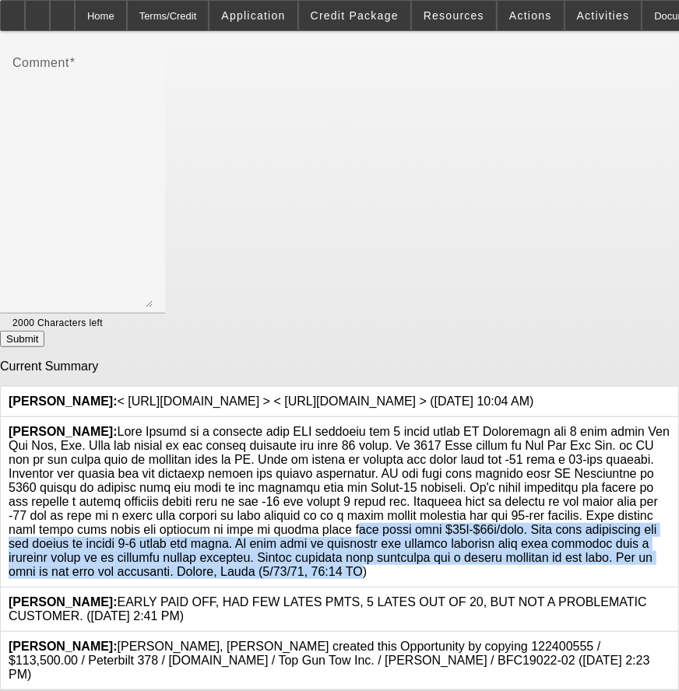
drag, startPoint x: 372, startPoint y: 579, endPoint x: 223, endPoint y: 538, distance: 154.3
click at [223, 538] on span "[PERSON_NAME]:" at bounding box center [339, 501] width 661 height 153
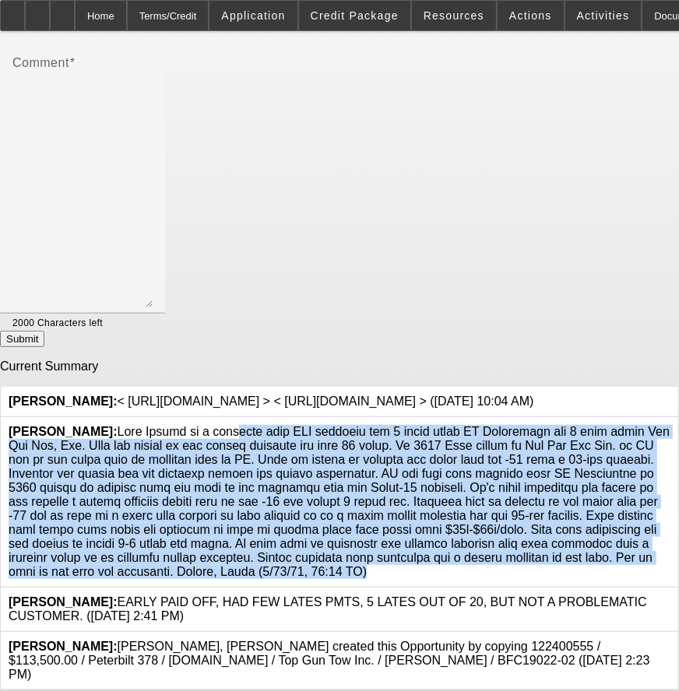
drag, startPoint x: 376, startPoint y: 577, endPoint x: 146, endPoint y: 430, distance: 273.4
click at [146, 430] on span "[PERSON_NAME]:" at bounding box center [339, 501] width 661 height 153
copy span "[PERSON_NAME] is a multiple time BFC customer for 5 years under SG Industries a…"
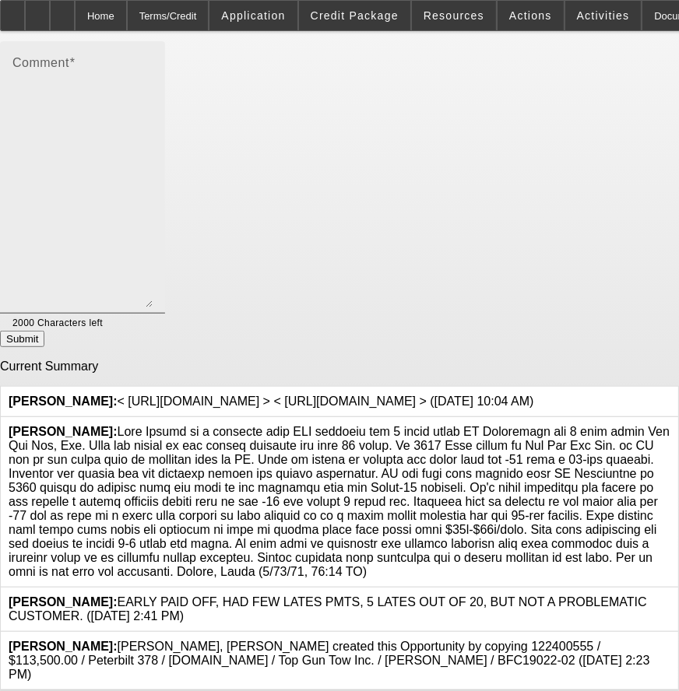
click at [153, 159] on textarea "Comment" at bounding box center [82, 184] width 140 height 248
paste textarea "Sean Gowers is a multiple time BFC customer for 5 years under SG Industries and…"
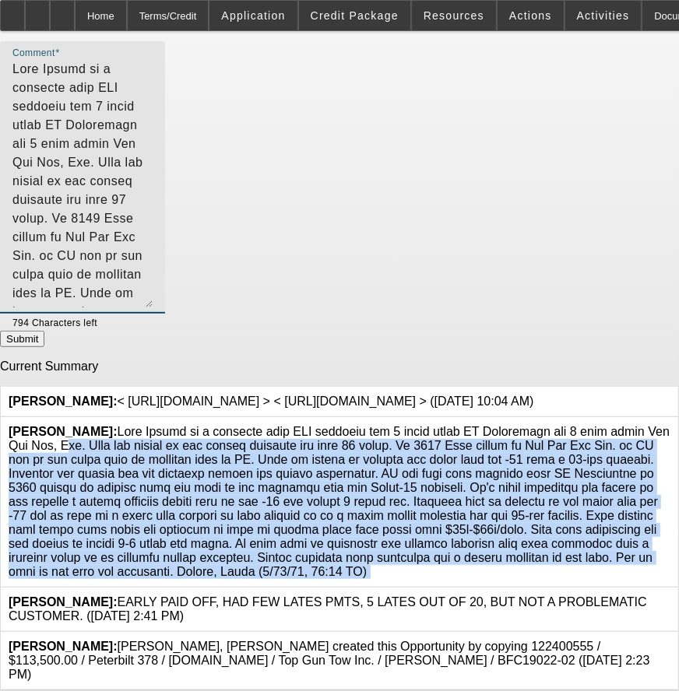
click at [566, 419] on div "[PERSON_NAME]:" at bounding box center [339, 502] width 677 height 170
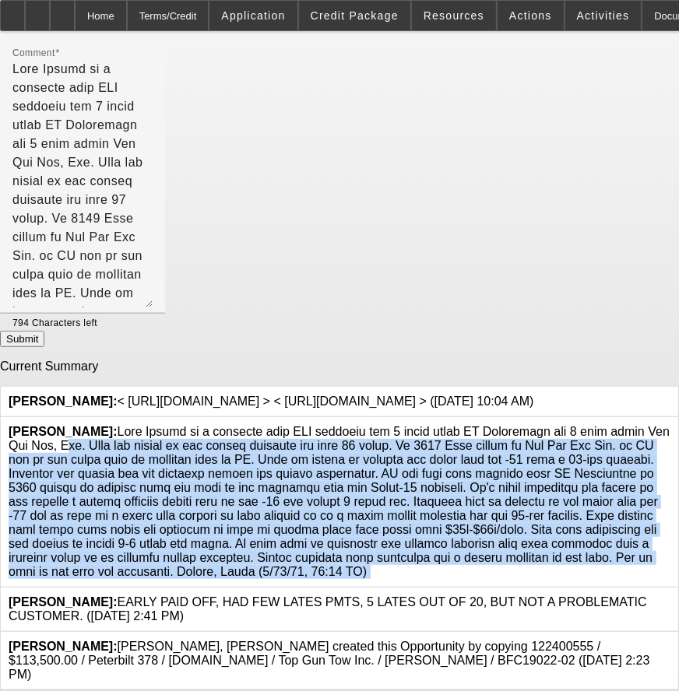
click at [670, 425] on div at bounding box center [670, 502] width 0 height 154
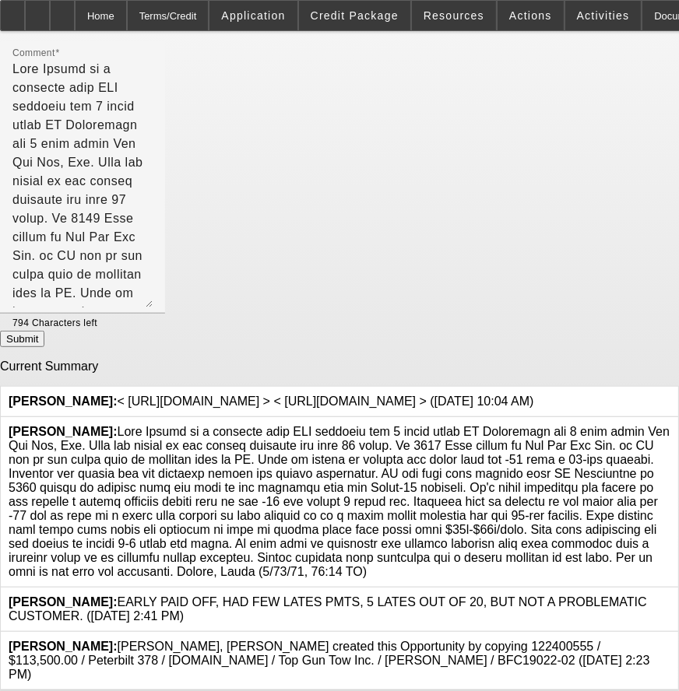
click at [670, 425] on div at bounding box center [670, 502] width 0 height 154
click at [670, 425] on icon at bounding box center [670, 425] width 0 height 0
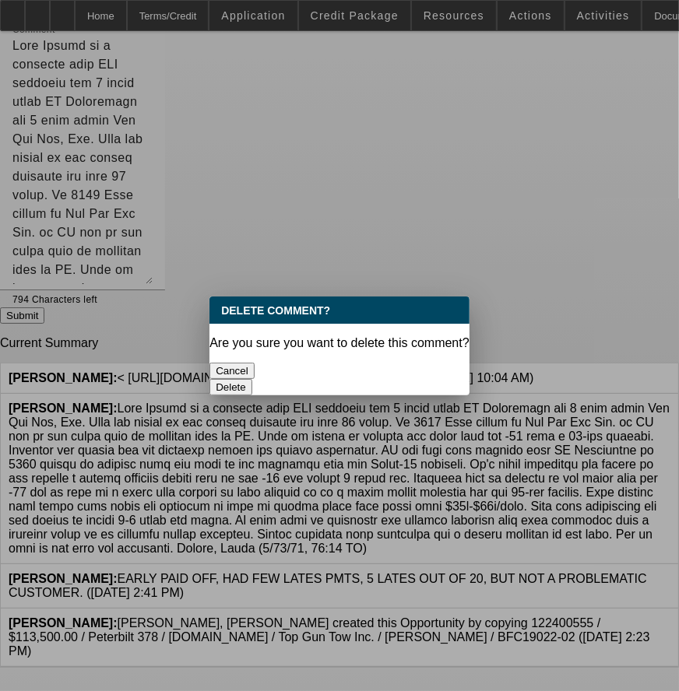
scroll to position [0, 0]
click at [252, 379] on button "Delete" at bounding box center [230, 387] width 43 height 16
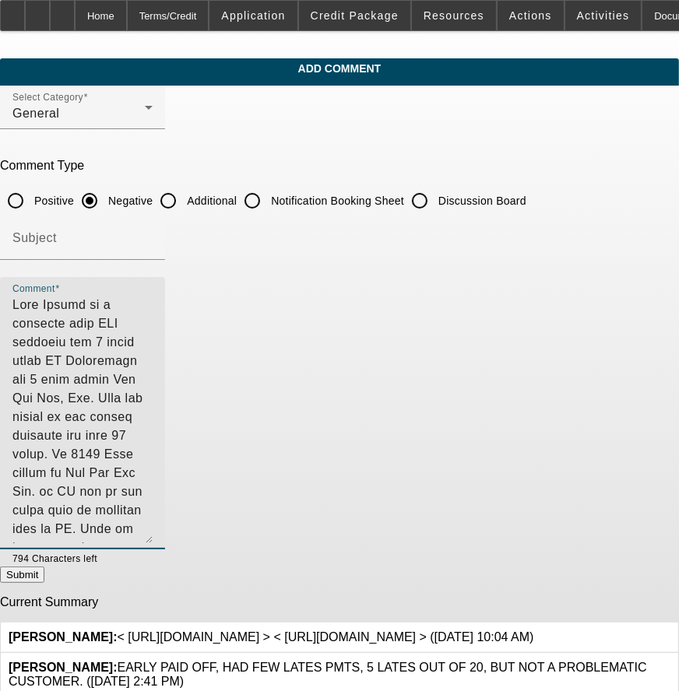
click at [153, 480] on textarea "Comment" at bounding box center [82, 420] width 140 height 248
click at [153, 300] on textarea "Comment" at bounding box center [82, 420] width 140 height 248
click at [153, 302] on textarea "Comment" at bounding box center [82, 420] width 140 height 248
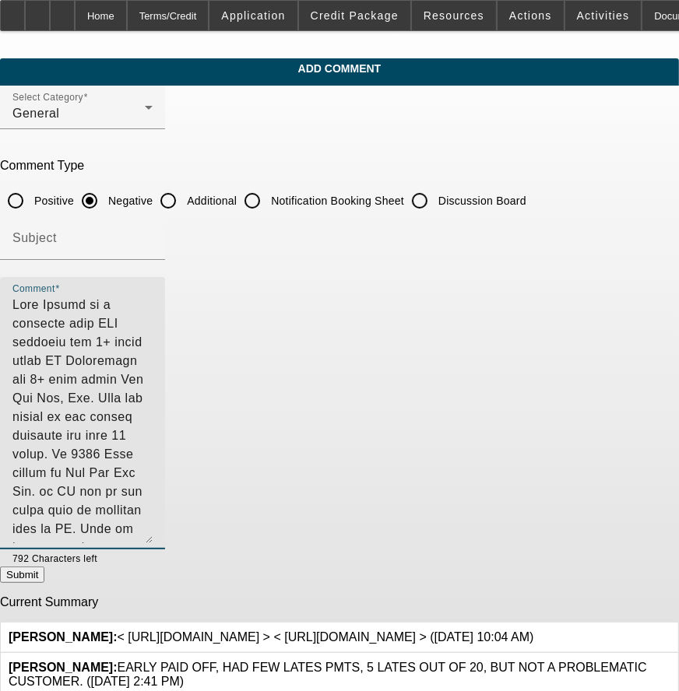
click at [153, 359] on textarea "Comment" at bounding box center [82, 420] width 140 height 248
click at [153, 300] on textarea "Comment" at bounding box center [82, 420] width 140 height 248
click at [153, 301] on textarea "Comment" at bounding box center [82, 420] width 140 height 248
click at [153, 388] on textarea "Comment" at bounding box center [82, 420] width 140 height 248
click at [153, 506] on textarea "Comment" at bounding box center [82, 420] width 140 height 248
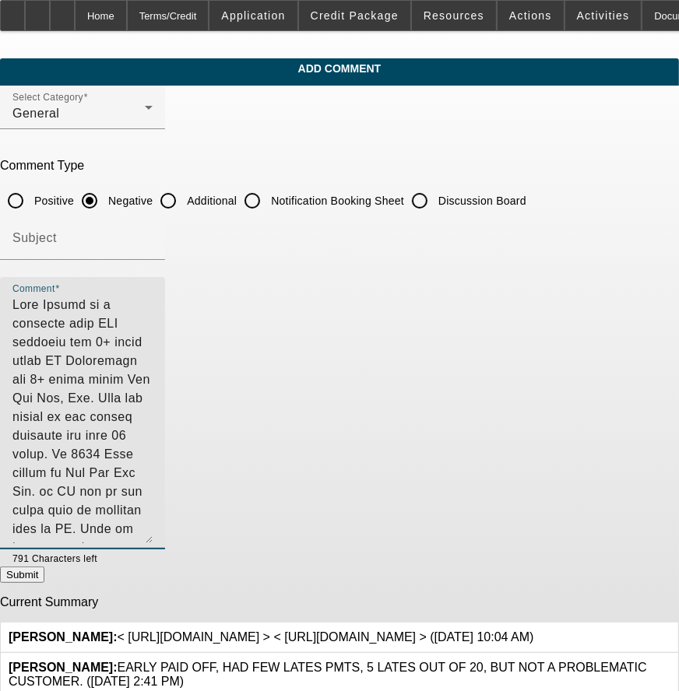
drag, startPoint x: 319, startPoint y: 343, endPoint x: 543, endPoint y: 339, distance: 223.5
click at [153, 339] on textarea "Comment" at bounding box center [82, 420] width 140 height 248
drag, startPoint x: 331, startPoint y: 506, endPoint x: 337, endPoint y: 438, distance: 68.0
click at [153, 504] on textarea "Comment" at bounding box center [82, 420] width 140 height 248
click at [153, 359] on textarea "Comment" at bounding box center [82, 420] width 140 height 248
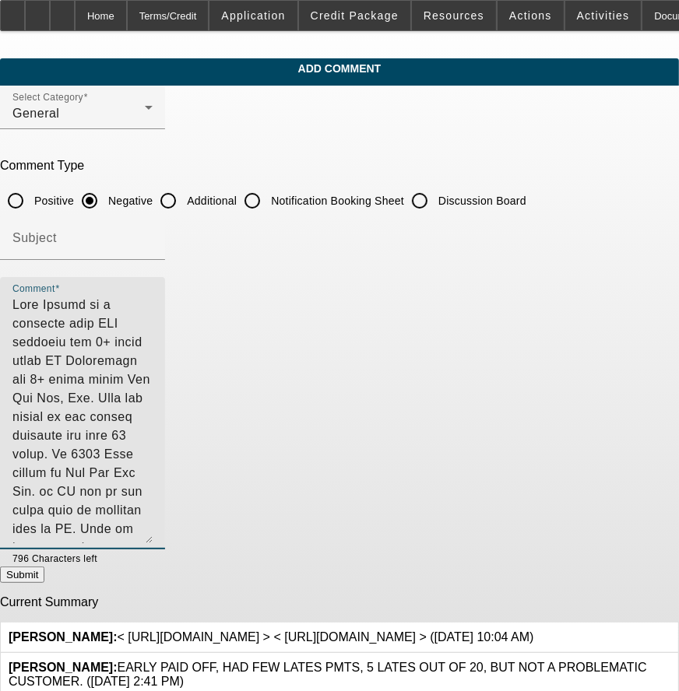
click at [153, 389] on textarea "Comment" at bounding box center [82, 420] width 140 height 248
click at [153, 392] on textarea "Comment" at bounding box center [82, 420] width 140 height 248
click at [153, 393] on textarea "Comment" at bounding box center [82, 420] width 140 height 248
click at [153, 399] on textarea "Comment" at bounding box center [82, 420] width 140 height 248
drag, startPoint x: 331, startPoint y: 394, endPoint x: 473, endPoint y: 416, distance: 144.1
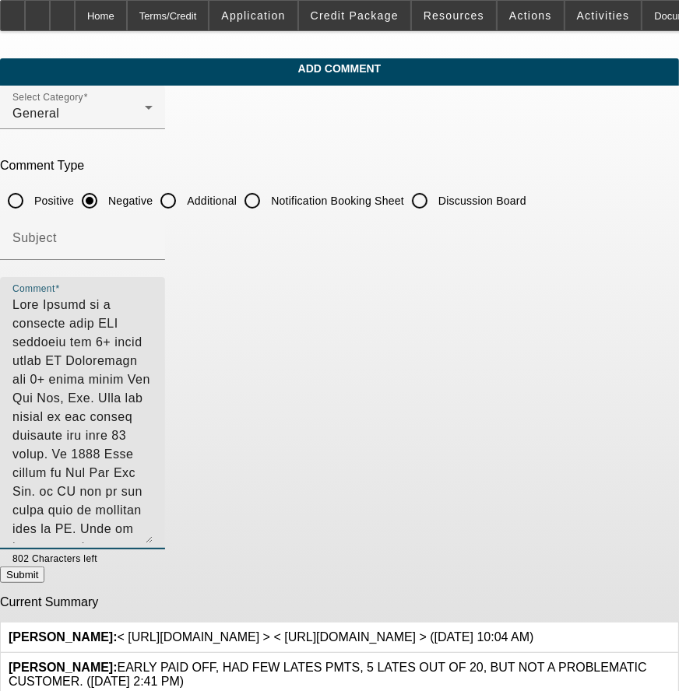
click at [153, 415] on textarea "Comment" at bounding box center [82, 420] width 140 height 248
drag, startPoint x: 332, startPoint y: 394, endPoint x: 321, endPoint y: 393, distance: 10.1
click at [153, 393] on textarea "Comment" at bounding box center [82, 420] width 140 height 248
click at [153, 399] on textarea "Comment" at bounding box center [82, 420] width 140 height 248
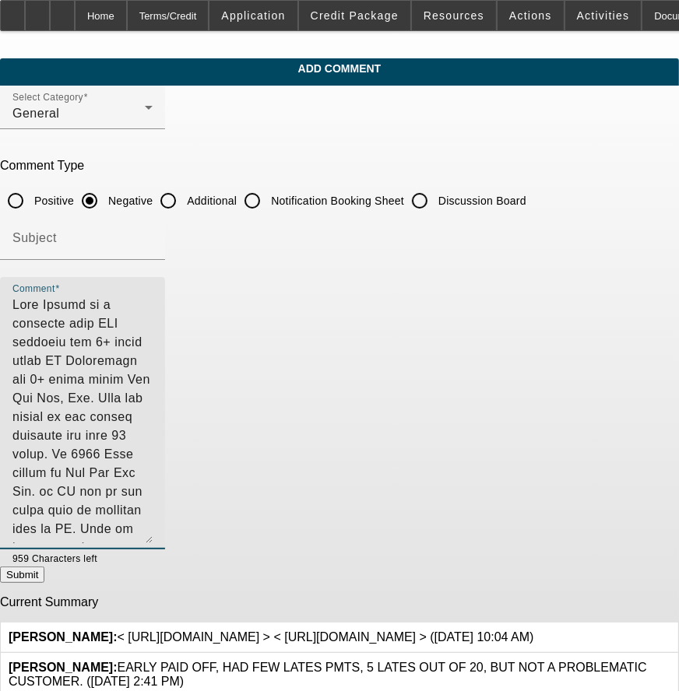
click at [153, 398] on textarea "Comment" at bounding box center [82, 420] width 140 height 248
drag, startPoint x: 444, startPoint y: 391, endPoint x: 196, endPoint y: 414, distance: 249.4
click at [153, 414] on textarea "Comment" at bounding box center [82, 420] width 140 height 248
drag, startPoint x: 328, startPoint y: 398, endPoint x: 550, endPoint y: 421, distance: 223.1
click at [153, 421] on textarea "Comment" at bounding box center [82, 420] width 140 height 248
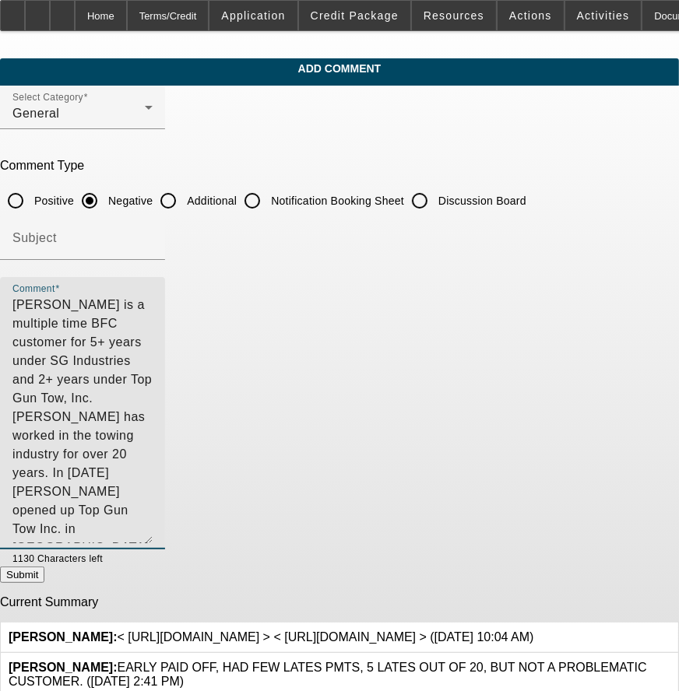
drag, startPoint x: 329, startPoint y: 395, endPoint x: 355, endPoint y: 413, distance: 31.3
click at [153, 413] on textarea "Sean Gowers is a multiple time BFC customer for 5+ years under SG Industries an…" at bounding box center [82, 420] width 140 height 248
click at [153, 420] on textarea "Sean Gowers is a multiple time BFC customer for 5+ years under SG Industries an…" at bounding box center [82, 420] width 140 height 248
type textarea "Sean Gowers is a multiple time BFC customer for 5+ years under SG Industries an…"
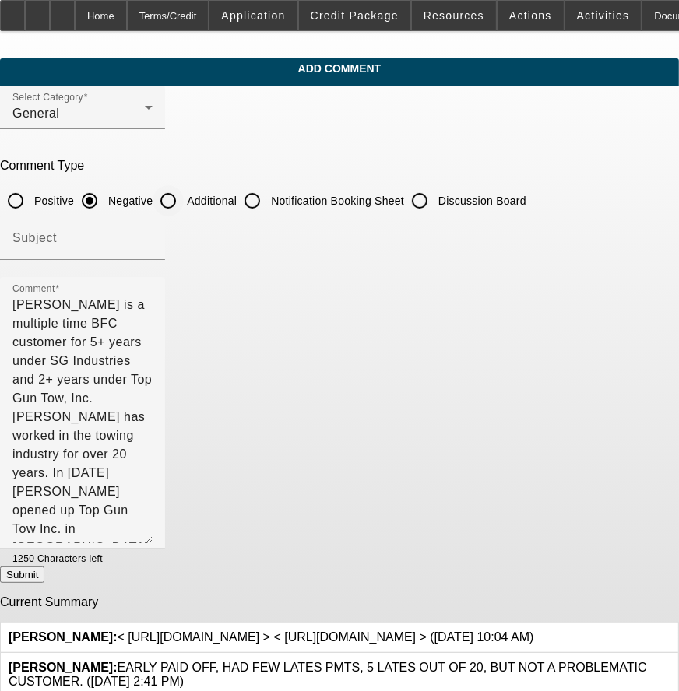
drag, startPoint x: 265, startPoint y: 184, endPoint x: 265, endPoint y: 196, distance: 12.5
click at [237, 191] on div "Additional" at bounding box center [195, 200] width 84 height 31
click at [237, 198] on label "Additional" at bounding box center [210, 201] width 53 height 16
click at [184, 198] on input "Additional" at bounding box center [168, 200] width 31 height 31
radio input "true"
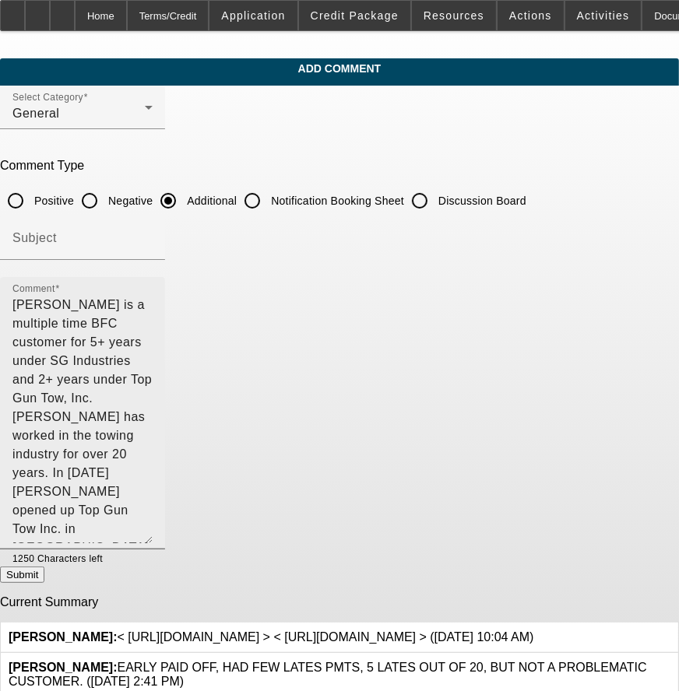
click at [153, 441] on textarea "Sean Gowers is a multiple time BFC customer for 5+ years under SG Industries an…" at bounding box center [82, 420] width 140 height 248
click at [153, 476] on textarea "Sean Gowers is a multiple time BFC customer for 5+ years under SG Industries an…" at bounding box center [82, 420] width 140 height 248
drag, startPoint x: 148, startPoint y: 399, endPoint x: 321, endPoint y: 393, distance: 172.9
click at [153, 393] on textarea "Sean Gowers is a multiple time BFC customer for 5+ years under SG Industries an…" at bounding box center [82, 420] width 140 height 248
click at [153, 434] on textarea "Sean Gowers is a multiple time BFC customer for 5+ years under SG Industries an…" at bounding box center [82, 420] width 140 height 248
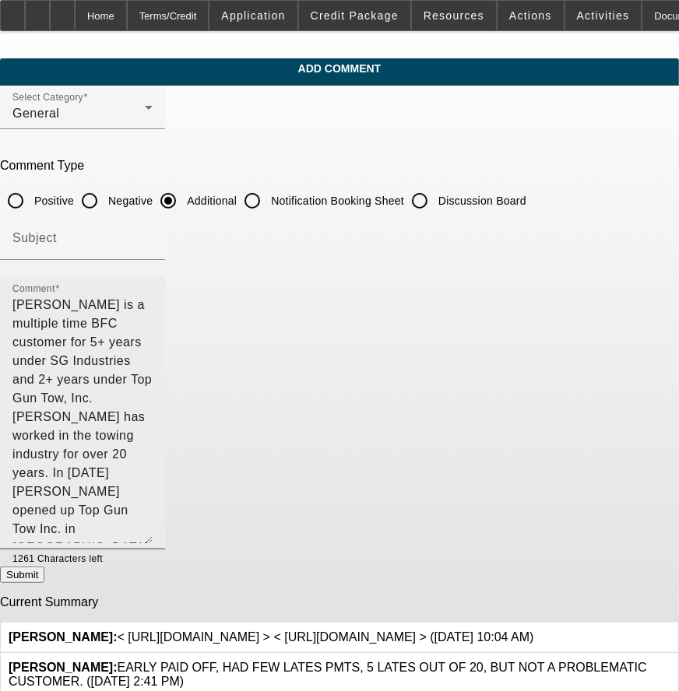
drag, startPoint x: 567, startPoint y: 574, endPoint x: 546, endPoint y: 406, distance: 168.7
click at [546, 406] on form "Select Category General Comment Type Positive Negative Additional Notification …" at bounding box center [339, 421] width 679 height 671
drag, startPoint x: 507, startPoint y: 395, endPoint x: 568, endPoint y: 402, distance: 61.9
click at [153, 402] on textarea "Sean Gowers is a multiple time BFC customer for 5+ years under SG Industries an…" at bounding box center [82, 420] width 140 height 248
drag, startPoint x: 473, startPoint y: 410, endPoint x: 469, endPoint y: 423, distance: 13.8
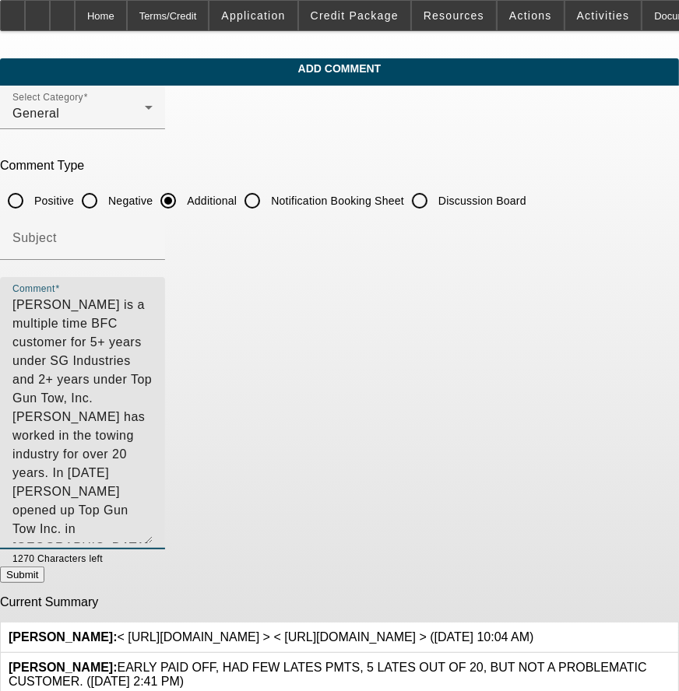
click at [153, 414] on textarea "Sean Gowers is a multiple time BFC customer for 5+ years under SG Industries an…" at bounding box center [82, 420] width 140 height 248
type textarea "Sean Gowers is a multiple time BFC customer for 5+ years under SG Industries an…"
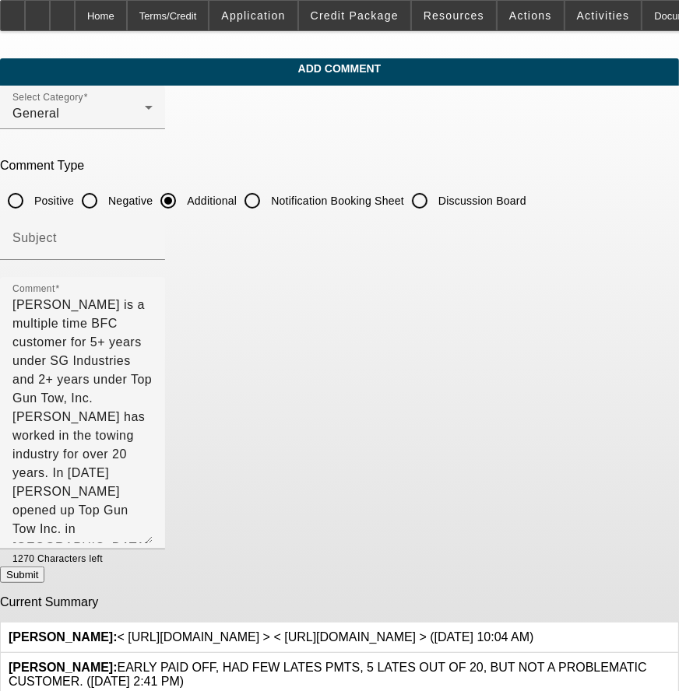
drag, startPoint x: 539, startPoint y: 601, endPoint x: 534, endPoint y: 586, distance: 15.8
click at [534, 586] on form "Select Category General Comment Type Positive Negative Additional Notification …" at bounding box center [339, 421] width 679 height 671
click at [44, 583] on button "Submit" at bounding box center [22, 575] width 44 height 16
radio input "true"
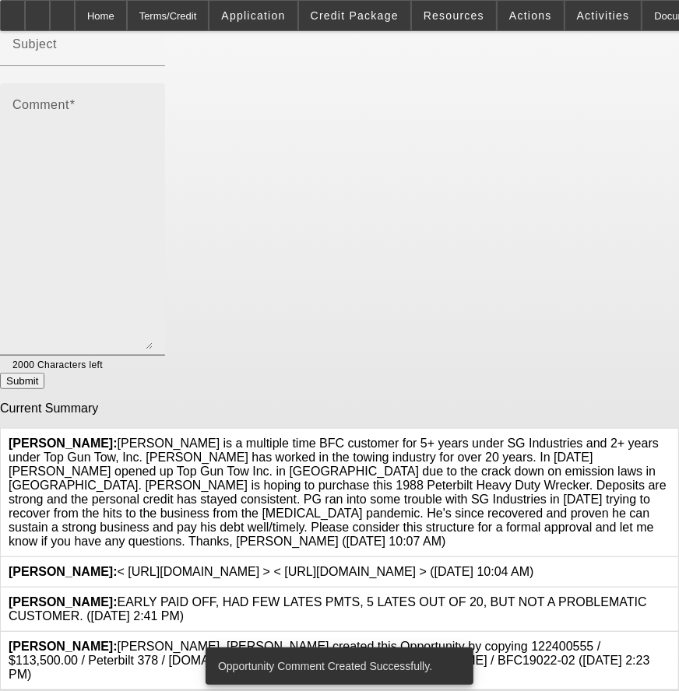
scroll to position [210, 0]
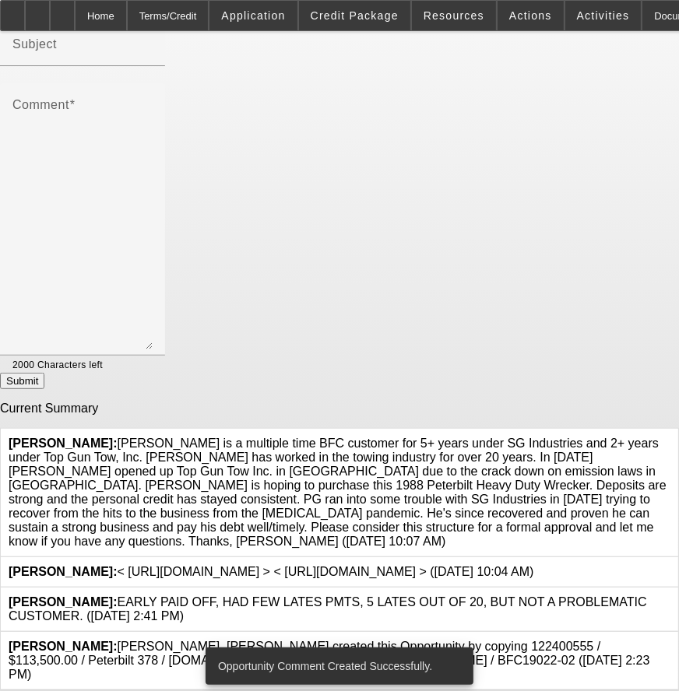
click at [362, 490] on span "Zallik, Asher: Sean Gowers is a multiple time BFC customer for 5+ years under S…" at bounding box center [338, 492] width 658 height 111
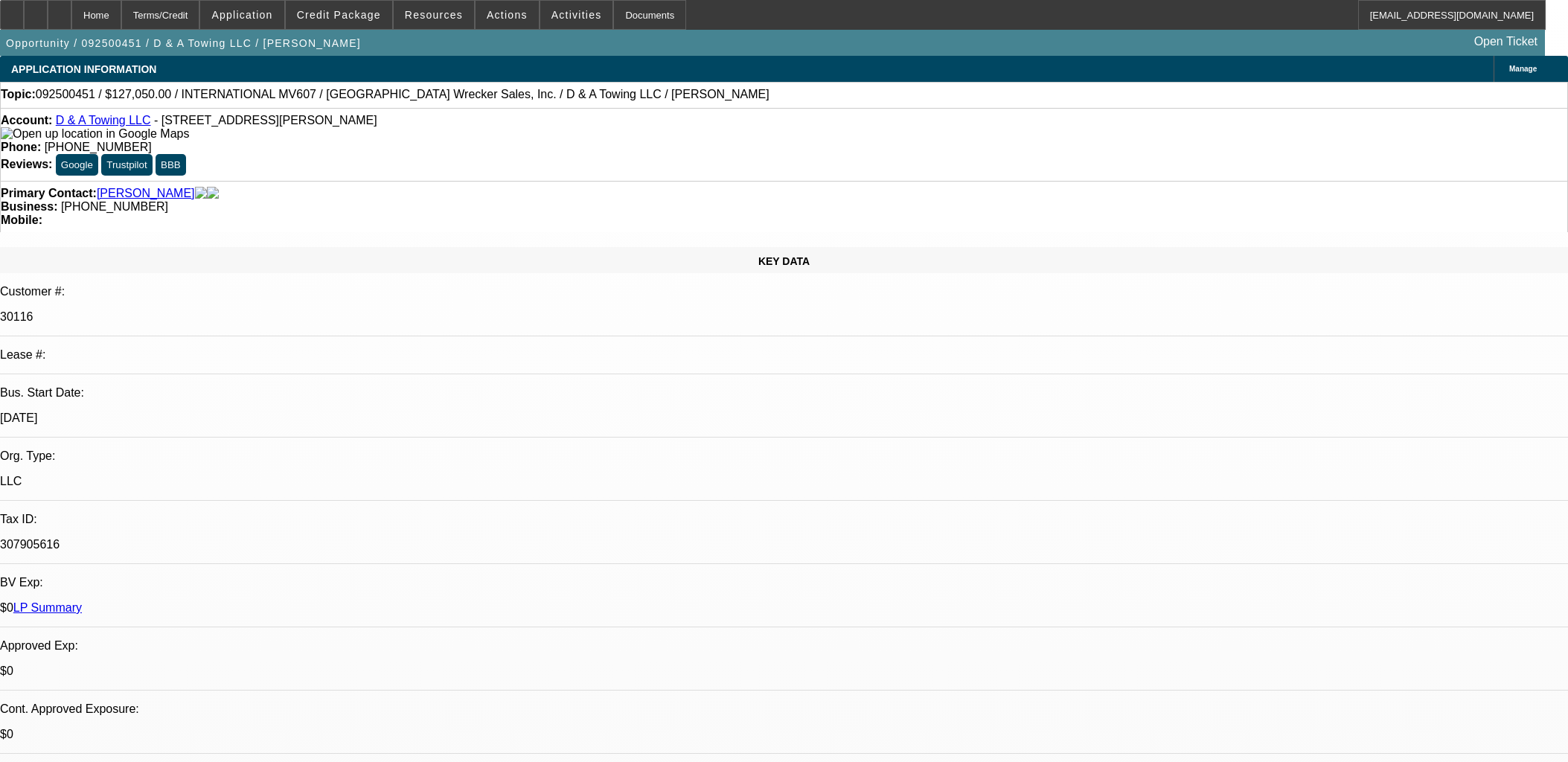
select select "0"
select select "3"
select select "0"
select select "2"
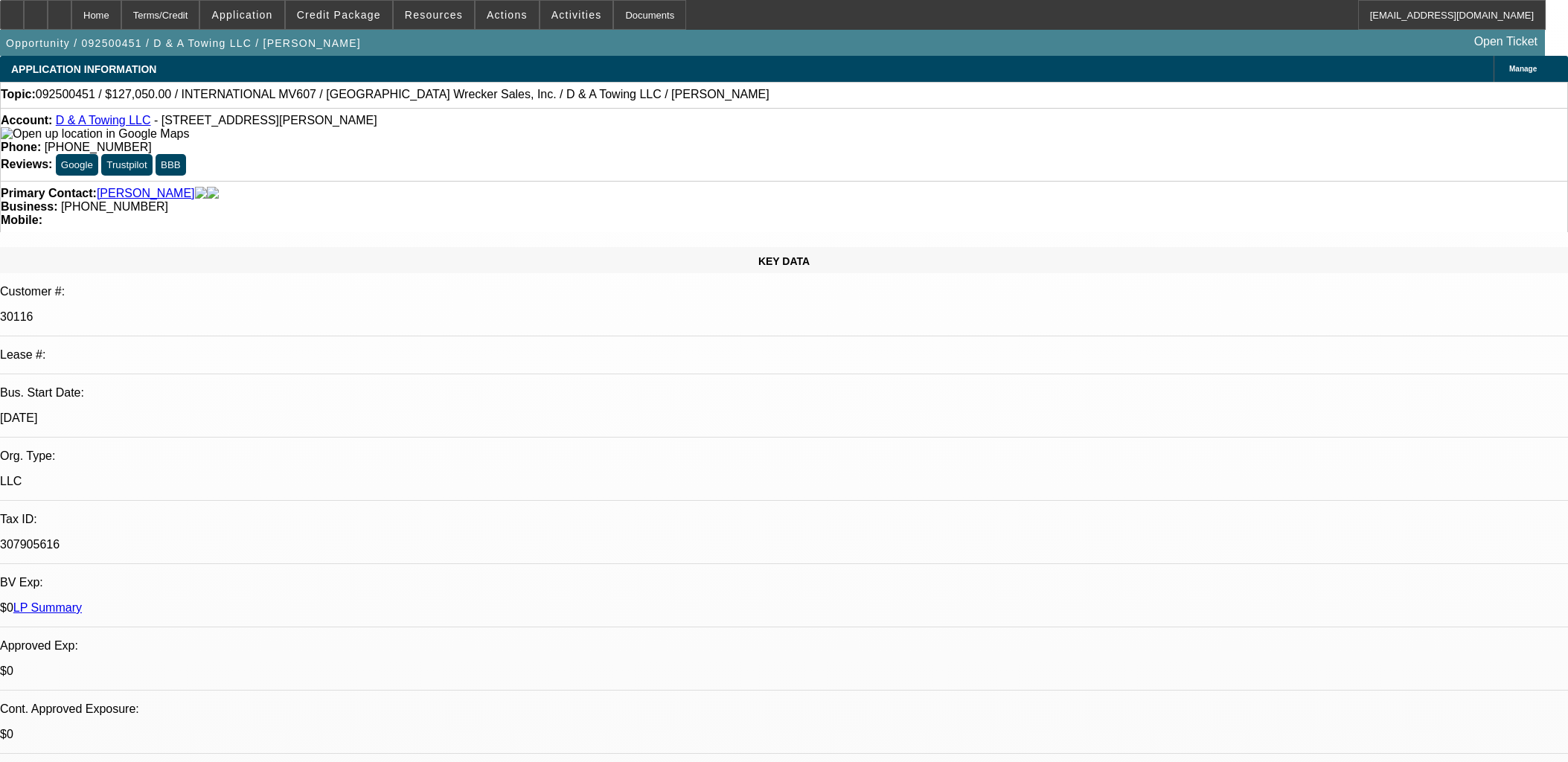
select select "0"
select select "3"
select select "0"
select select "2"
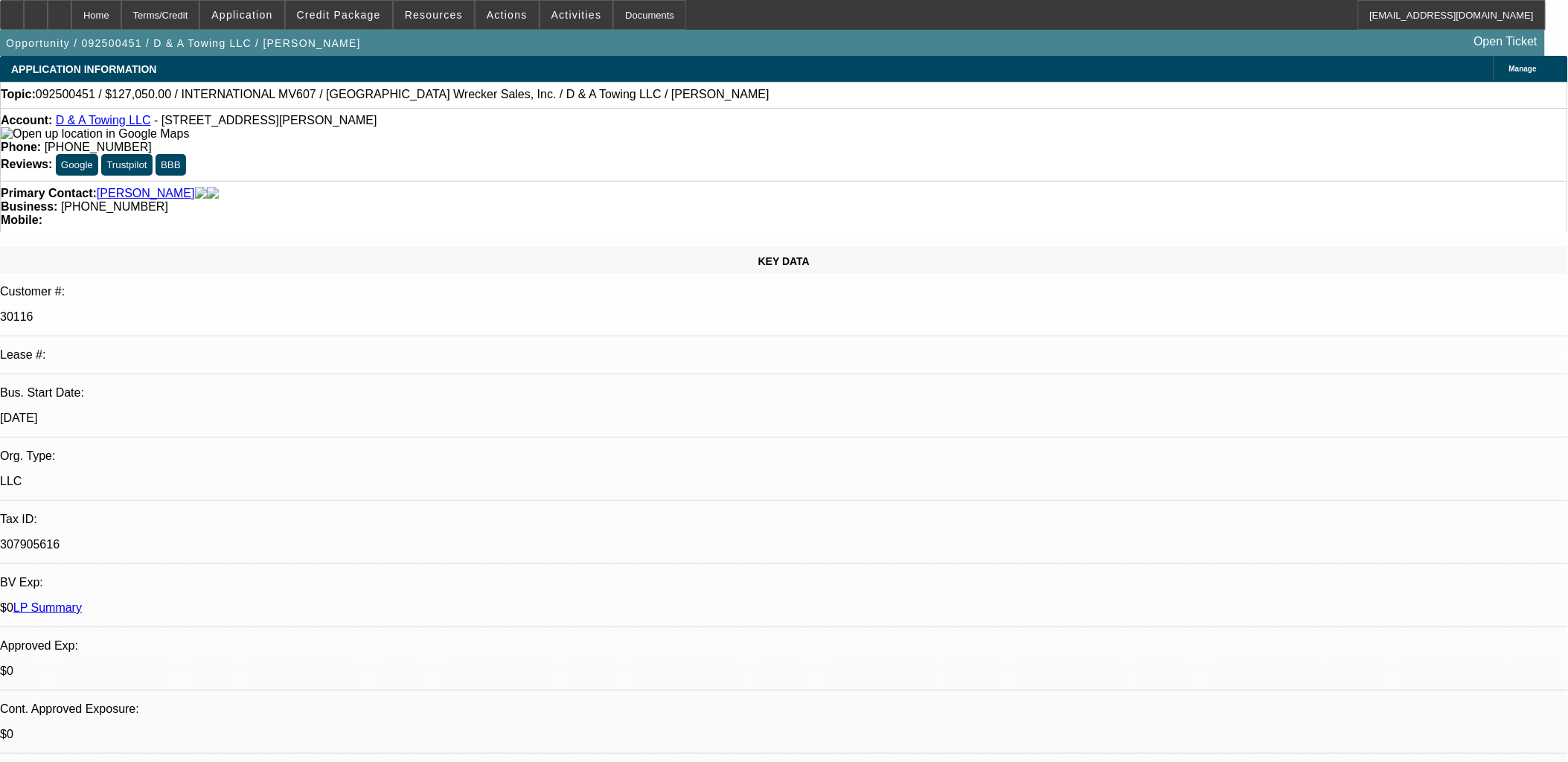
scroll to position [355, 0]
click at [35, 10] on icon at bounding box center [35, 10] width 0 height 0
click at [381, 25] on span at bounding box center [338, 14] width 106 height 35
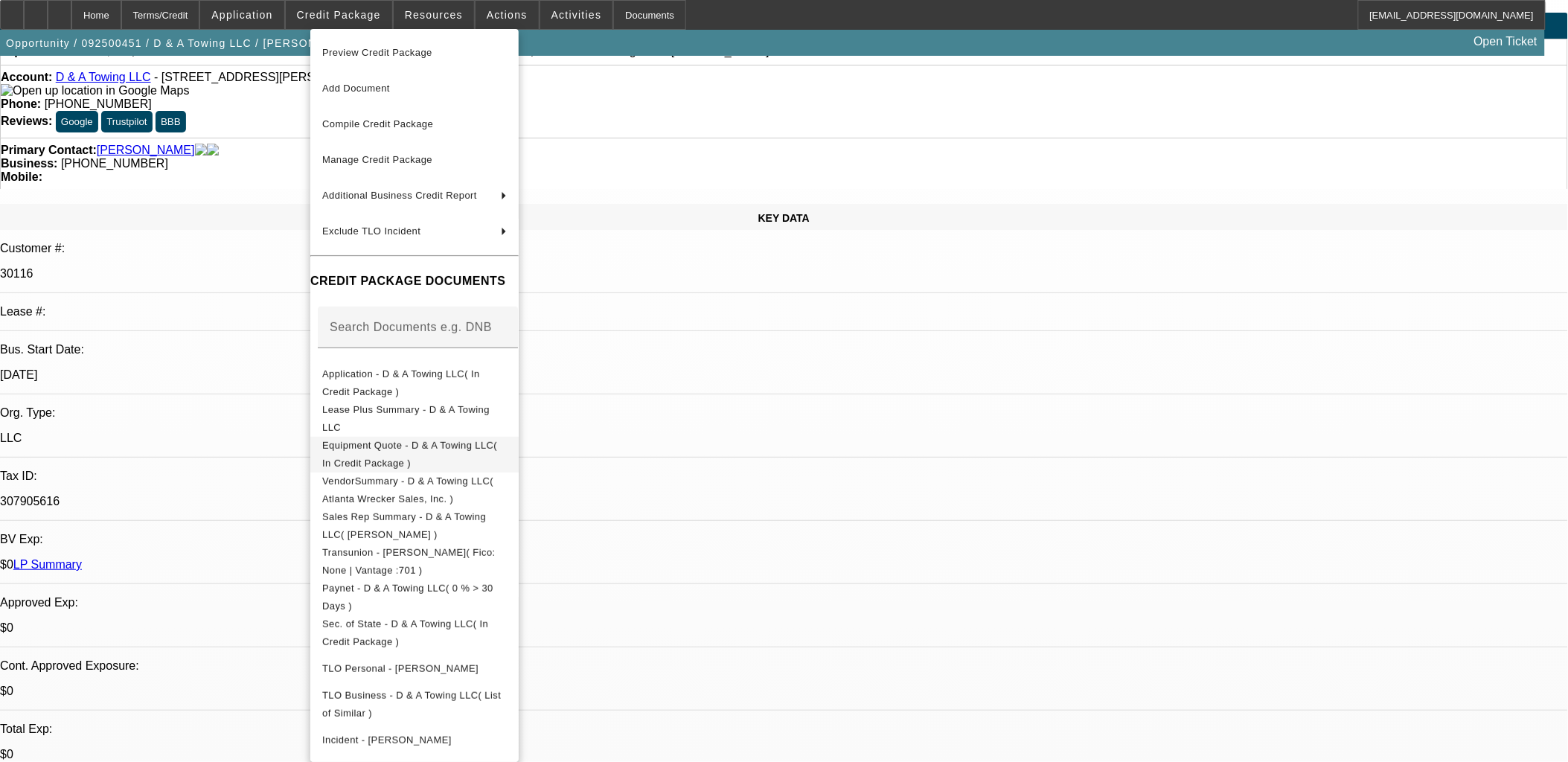
scroll to position [82, 0]
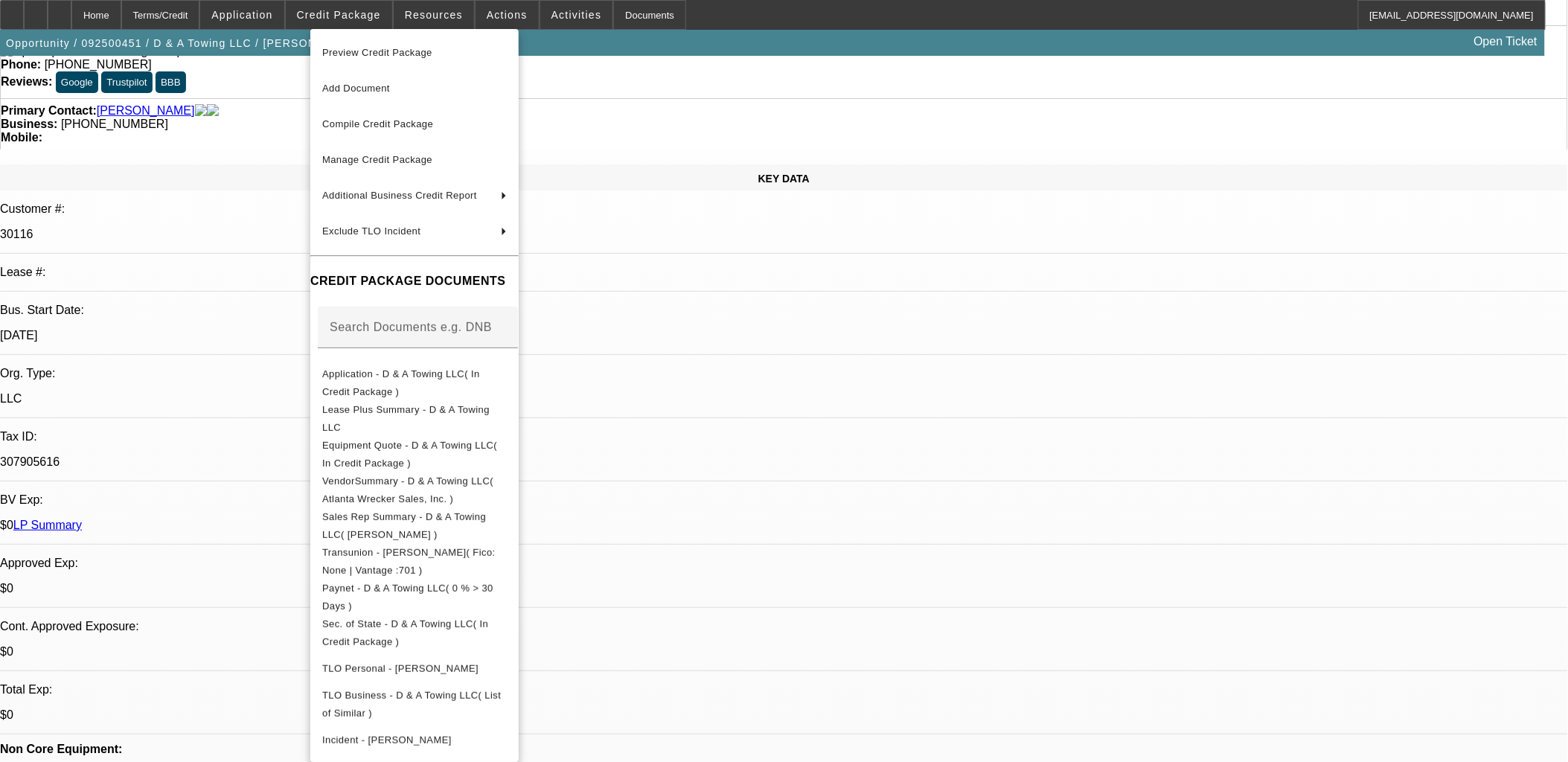
click at [769, 328] on div at bounding box center [784, 381] width 1568 height 762
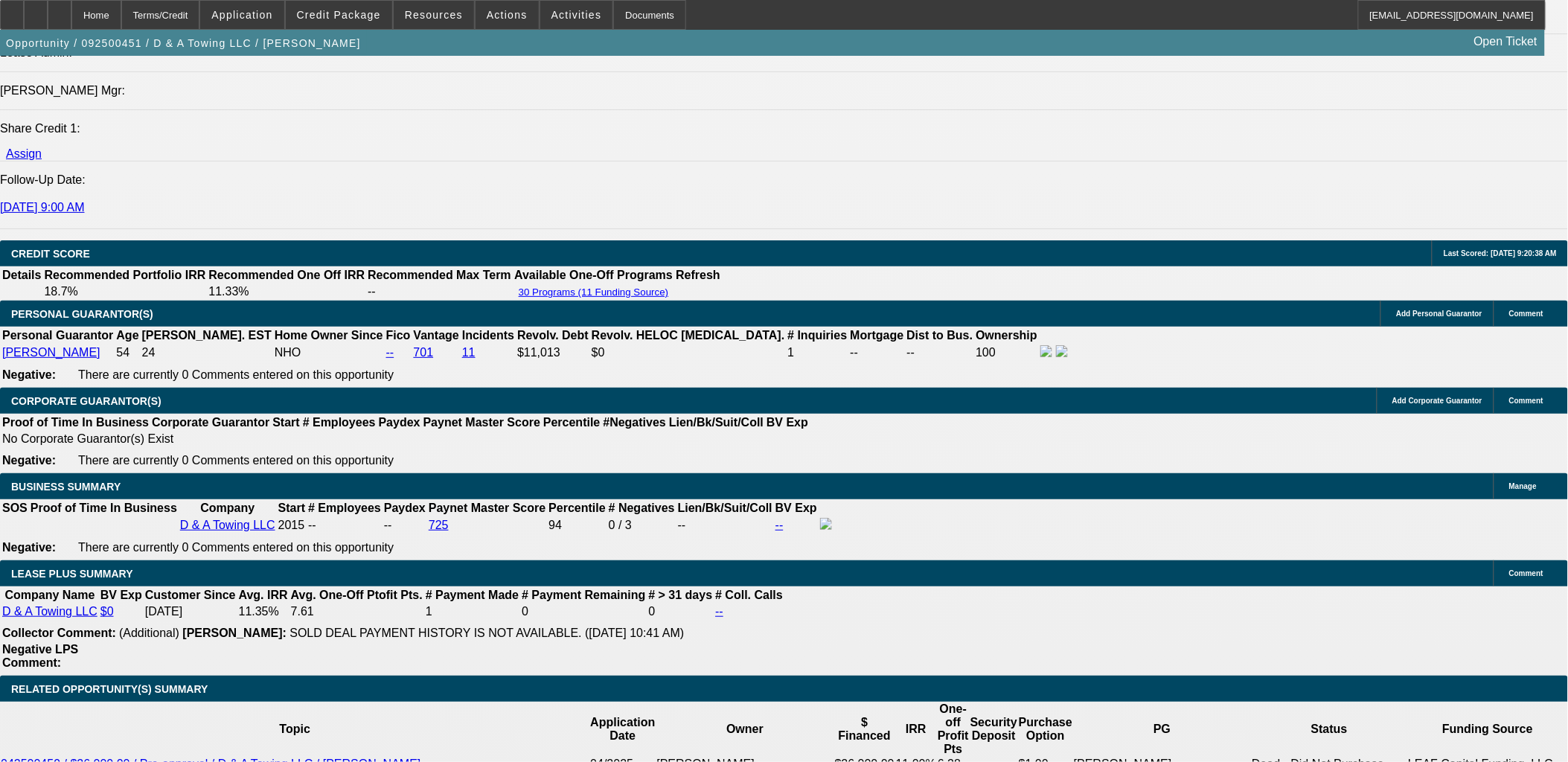
scroll to position [2067, 0]
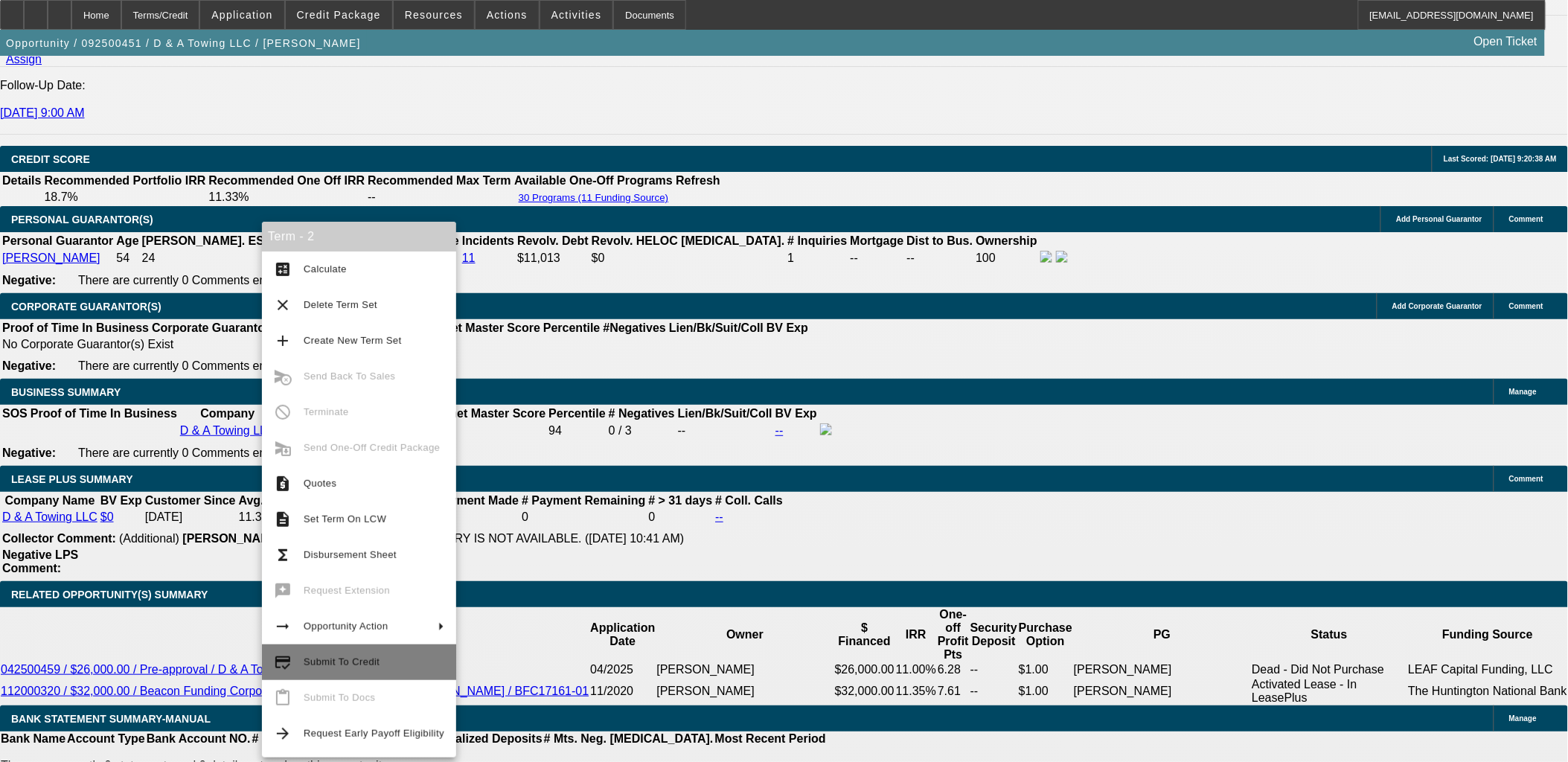
click at [396, 661] on span "Submit To Credit" at bounding box center [374, 662] width 141 height 18
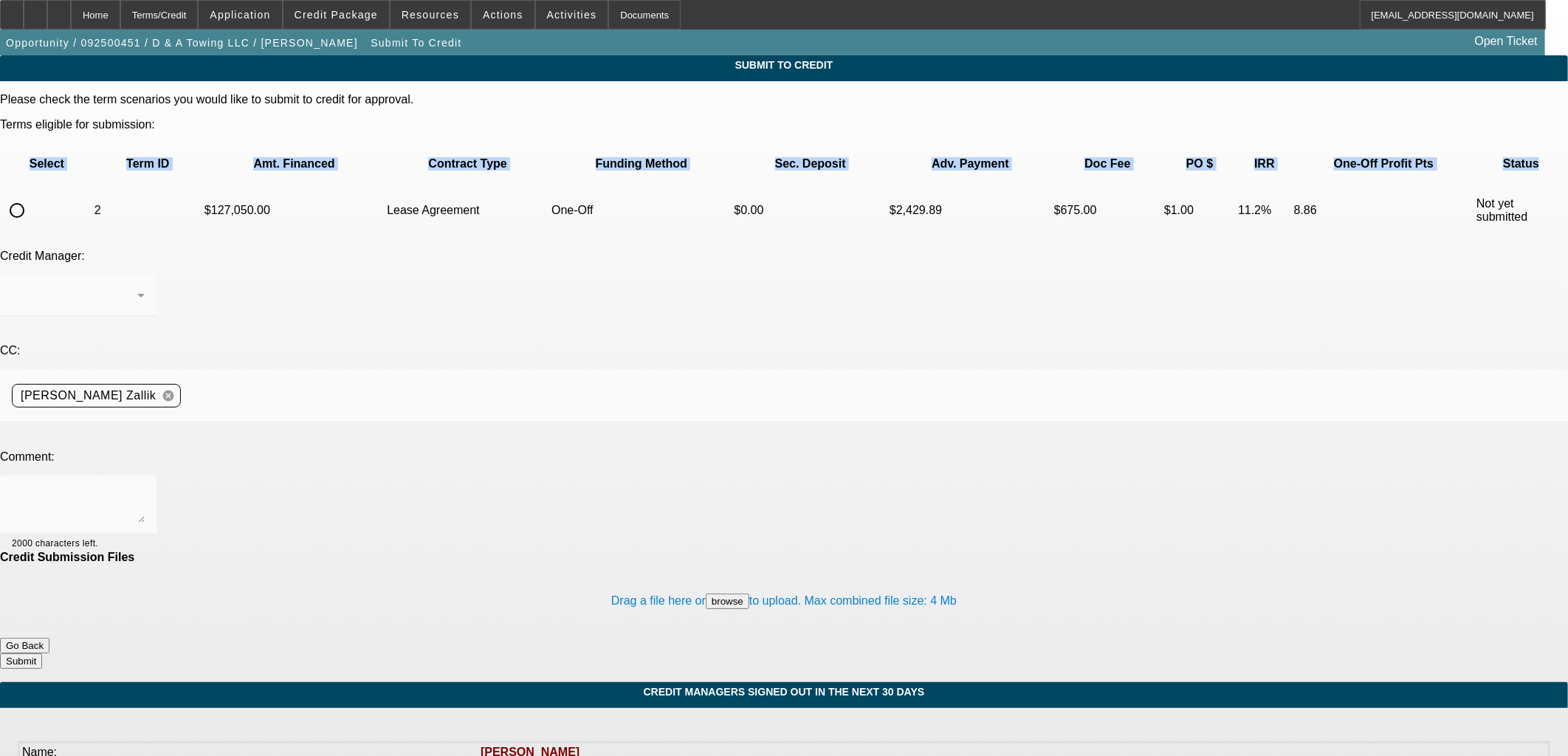
click at [43, 143] on table "Select Term ID Amt. Financed Contract Type Funding Method Sec. Deposit Adv. Pay…" at bounding box center [784, 191] width 1568 height 95
drag, startPoint x: 43, startPoint y: 142, endPoint x: 55, endPoint y: 157, distance: 19.2
click at [31, 195] on input "radio" at bounding box center [16, 210] width 29 height 29
radio input "true"
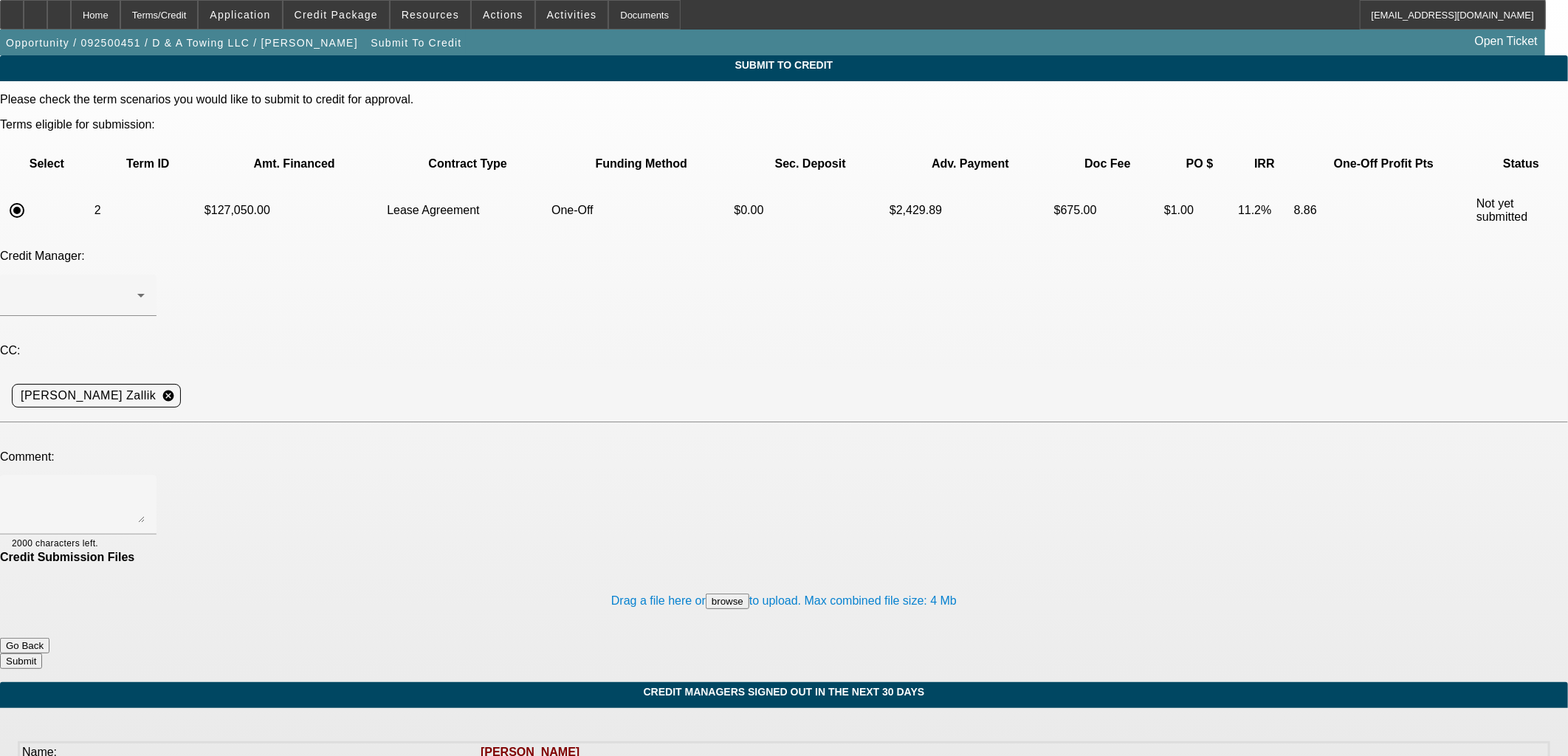
click at [0, 55] on ngx-spinner at bounding box center [0, 55] width 0 height 0
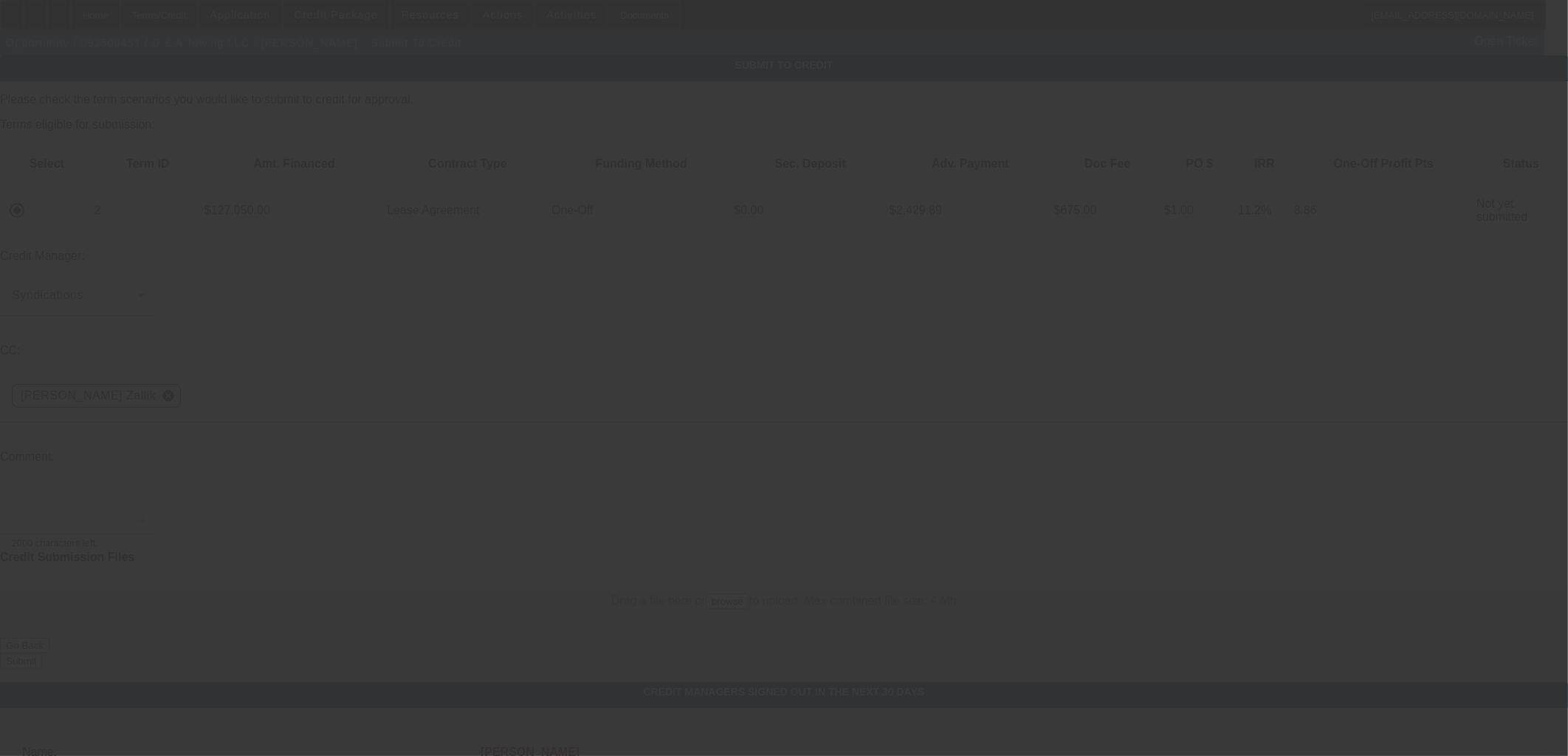
click at [449, 351] on div at bounding box center [784, 378] width 1568 height 756
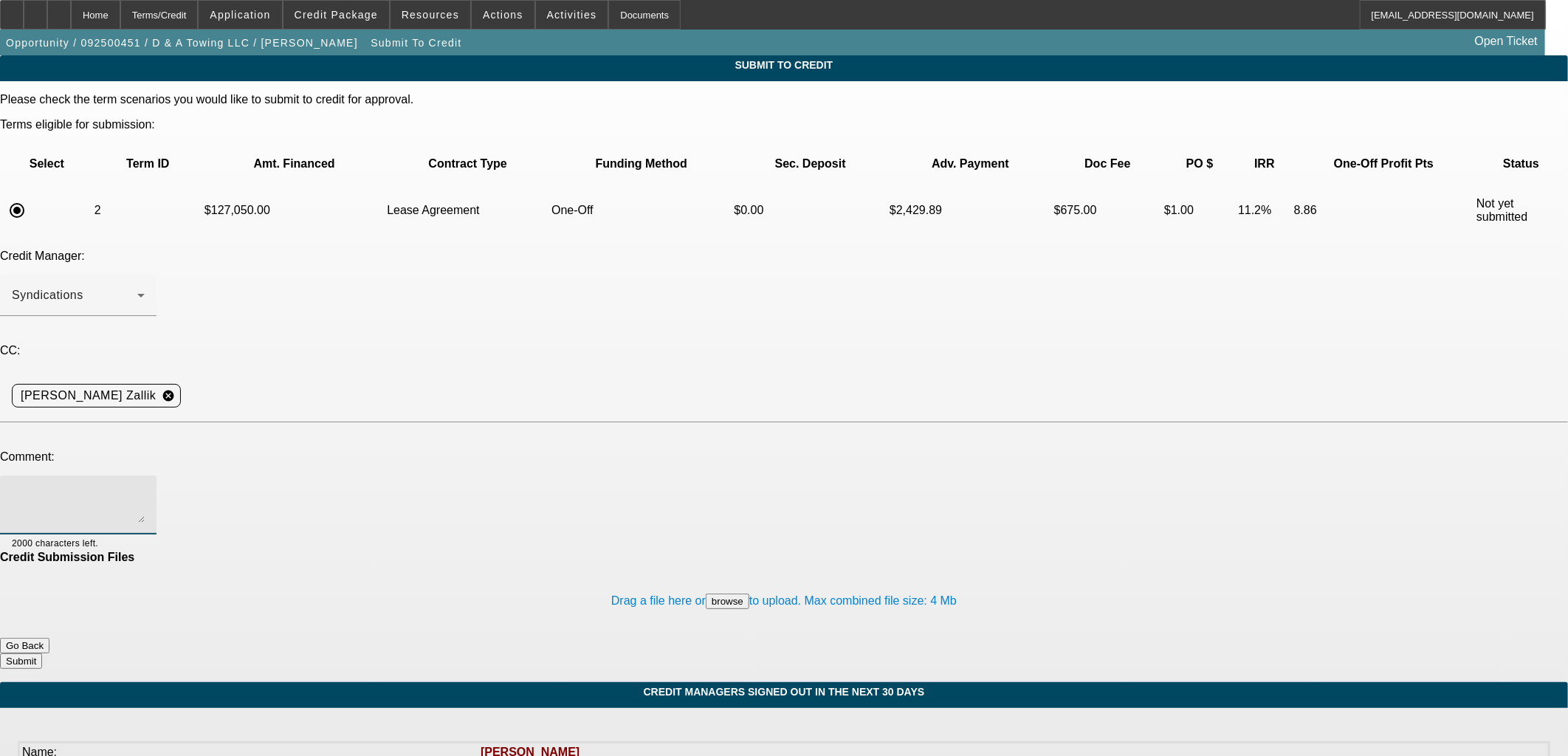
click at [145, 488] on textarea at bounding box center [78, 505] width 133 height 35
type textarea "U"
type textarea "Updated app on file. Please send to UniFi. Thanks, [PERSON_NAME]"
drag, startPoint x: 939, startPoint y: 580, endPoint x: 939, endPoint y: 560, distance: 20.0
click at [939, 577] on form "Please check the term scenarios you would like to submit to credit for approval…" at bounding box center [784, 387] width 1568 height 589
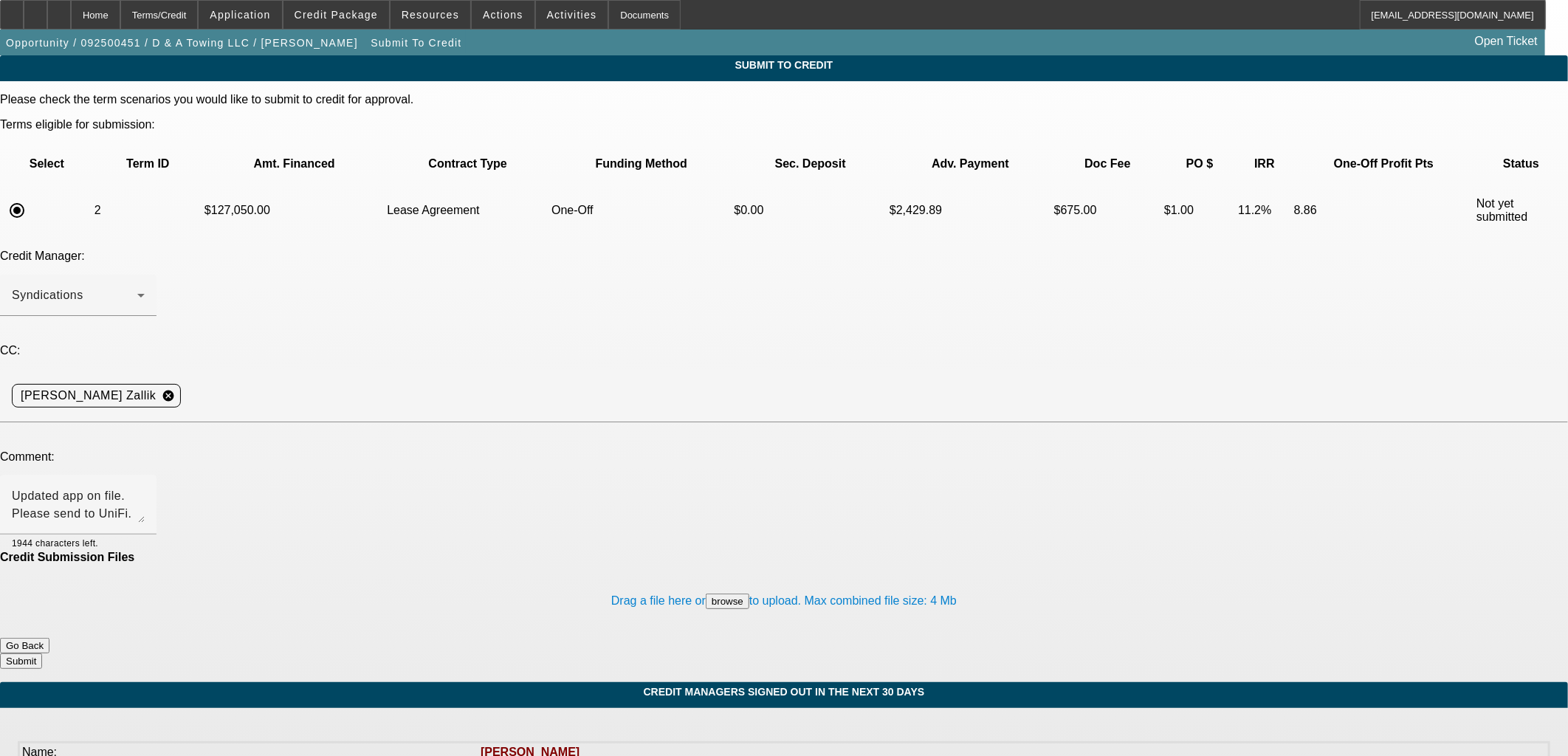
click at [42, 654] on button "Submit" at bounding box center [21, 661] width 42 height 15
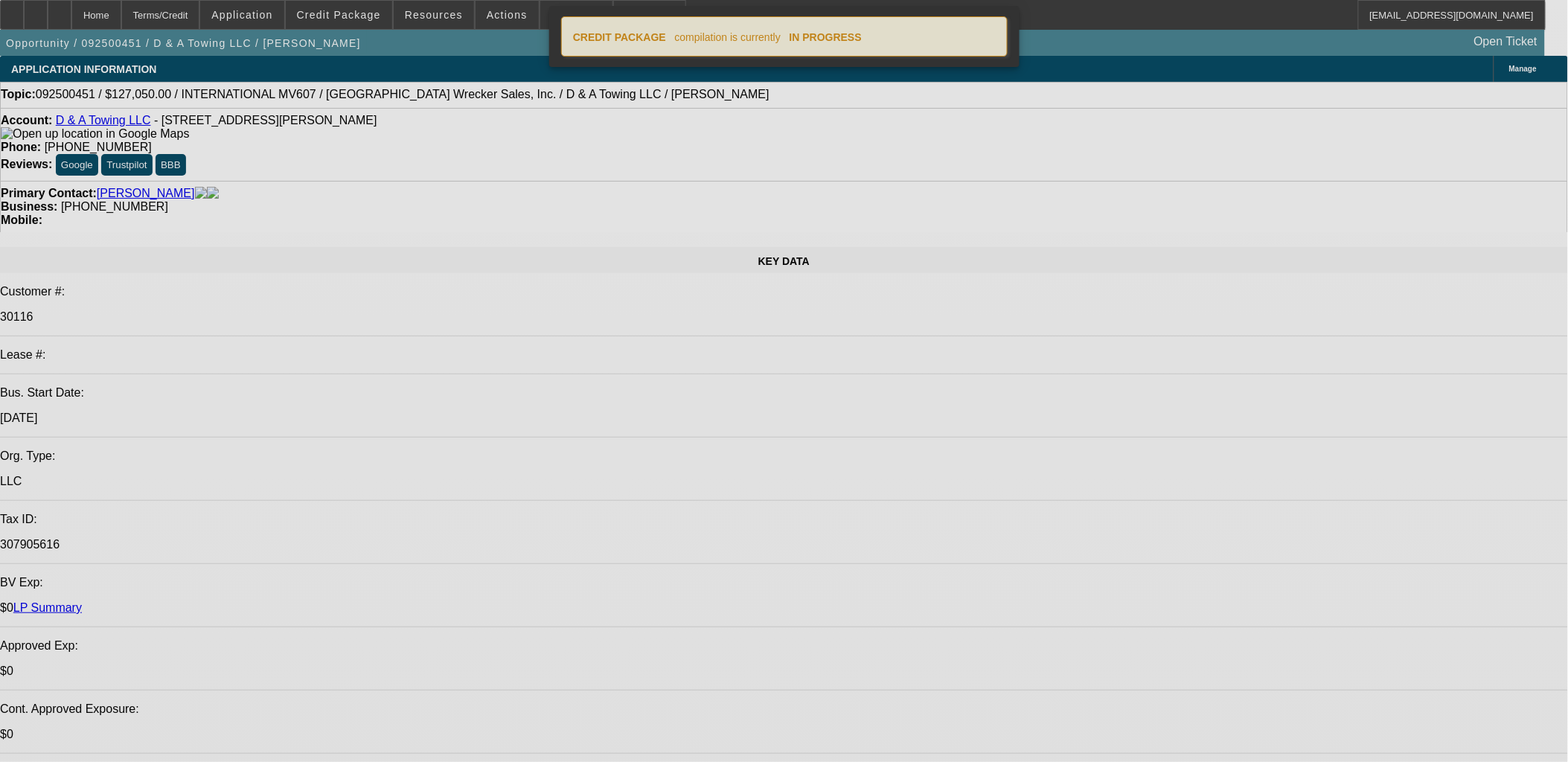
select select "0"
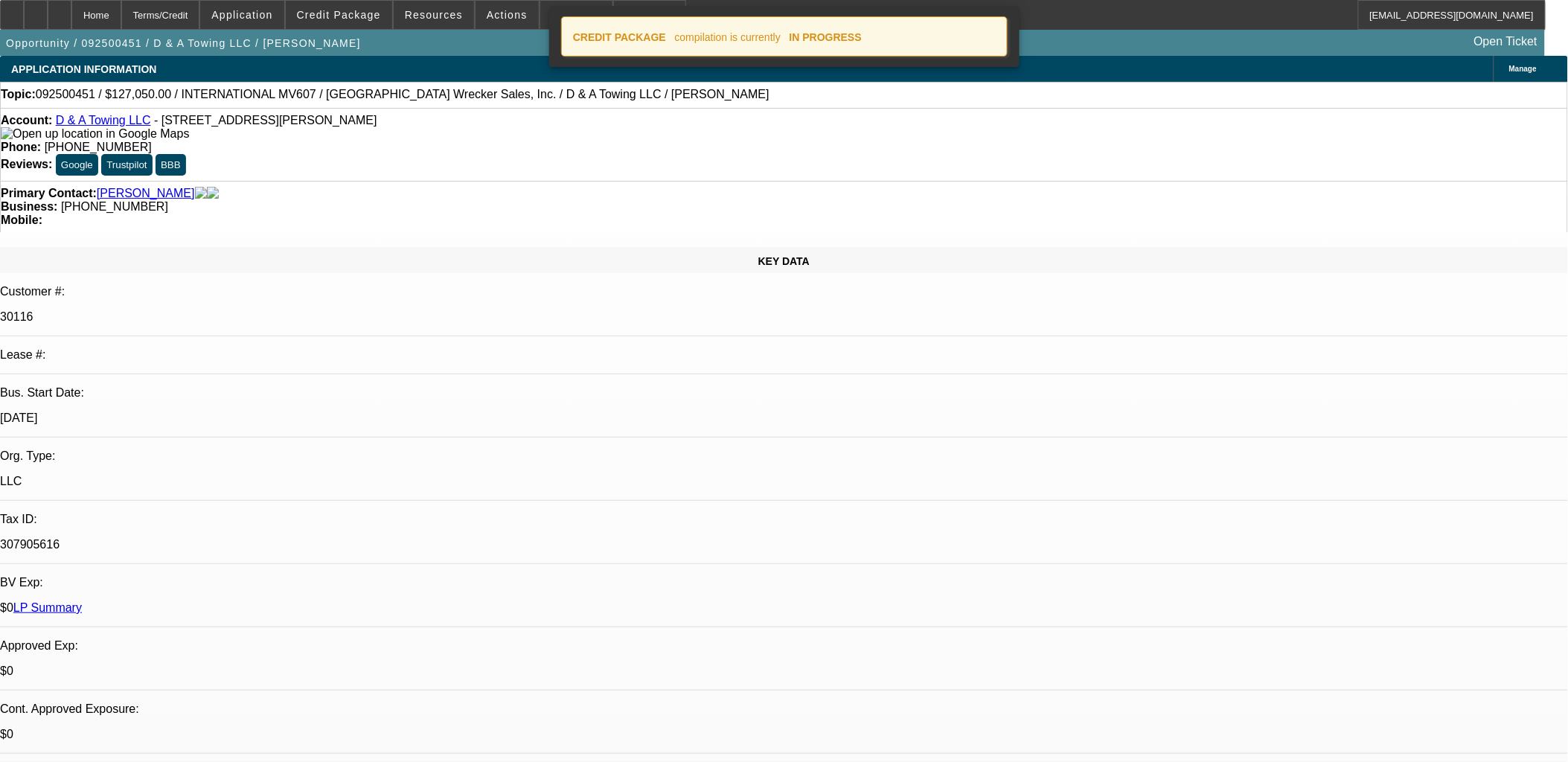
select select "0"
select select "3"
select select "0"
select select "2"
select select "0"
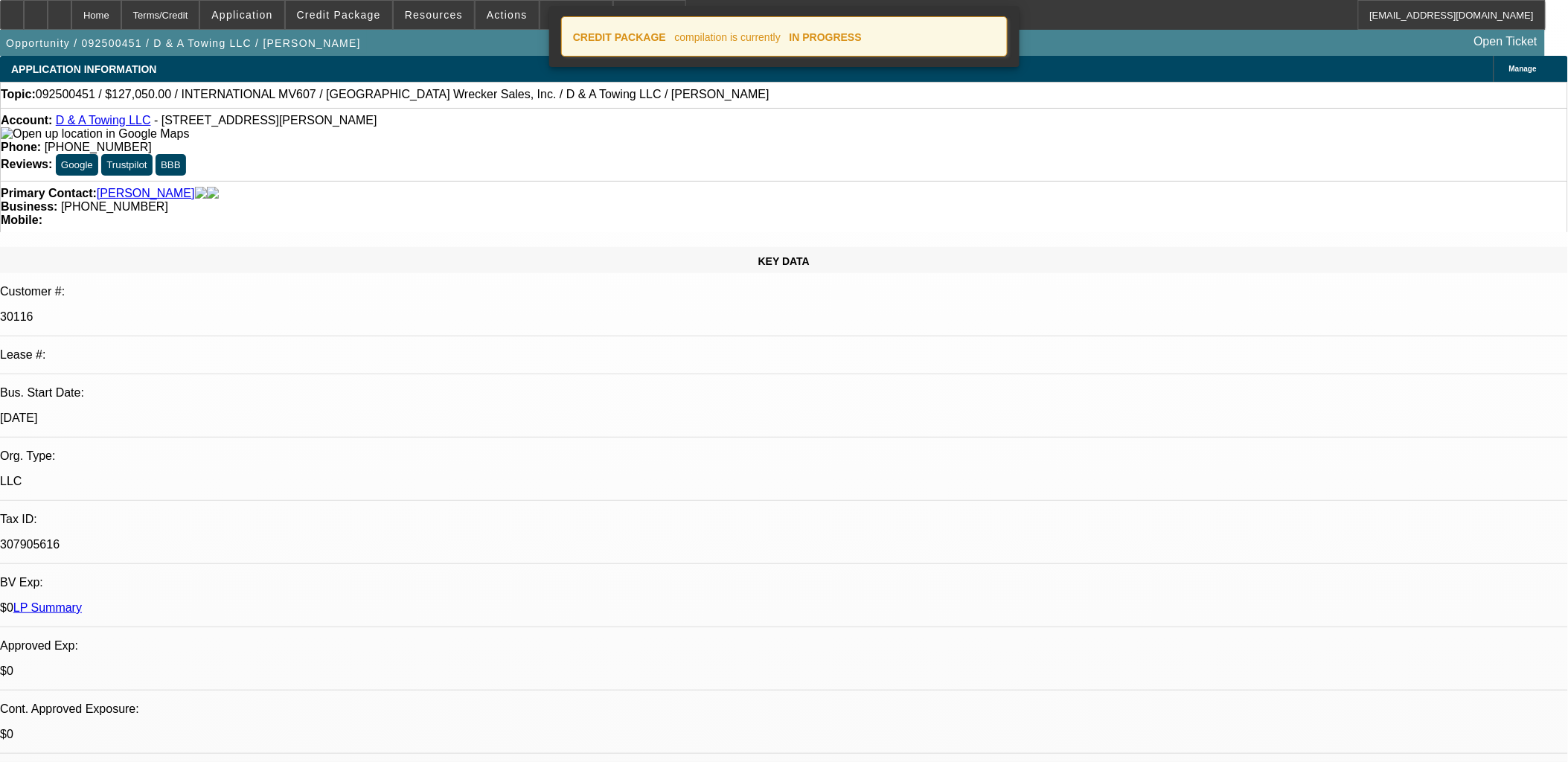
select select "0"
select select "3"
select select "0"
select select "2"
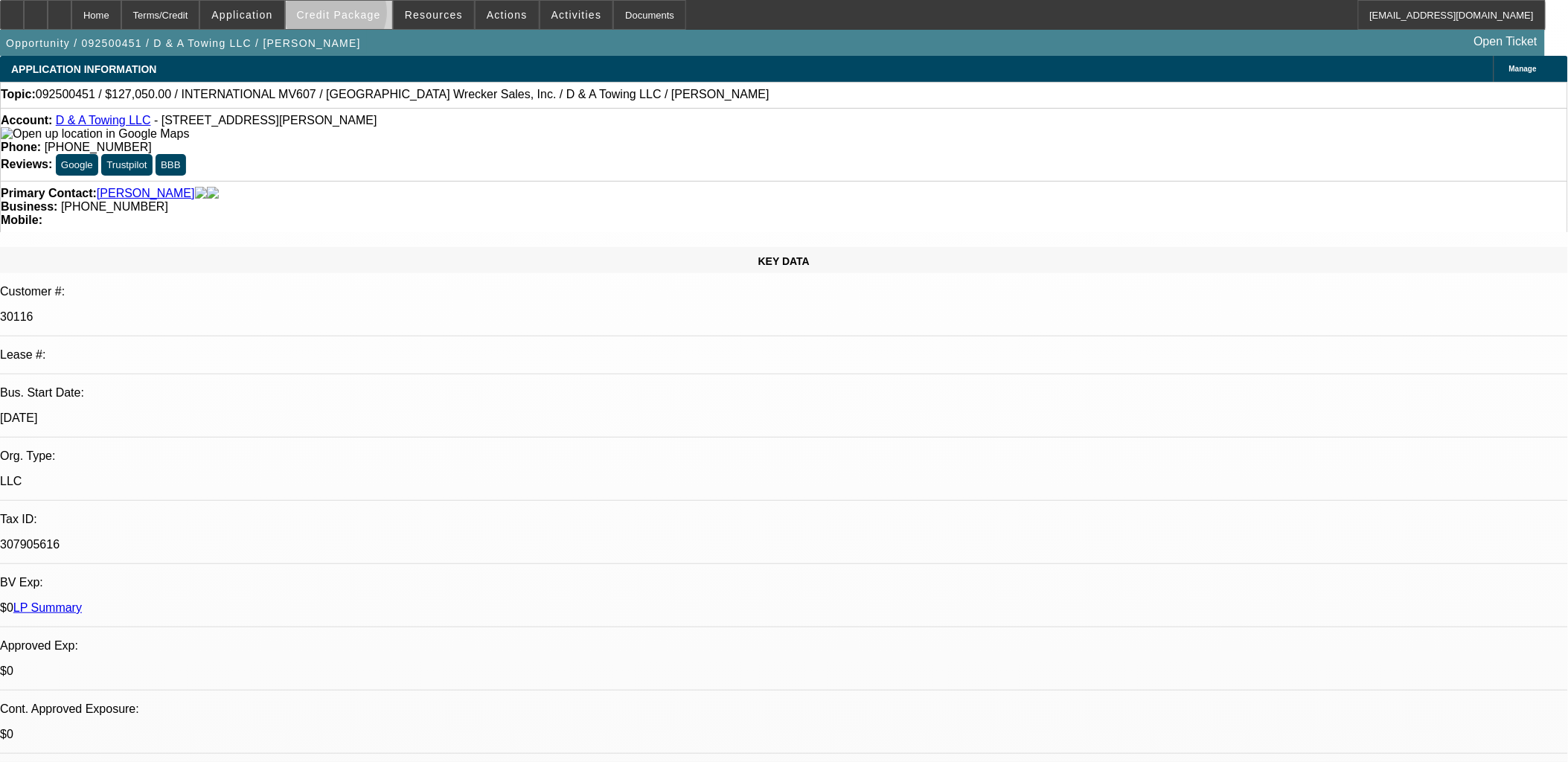
drag, startPoint x: 360, startPoint y: 15, endPoint x: 361, endPoint y: 23, distance: 8.1
click at [360, 15] on span "Credit Package" at bounding box center [339, 14] width 84 height 11
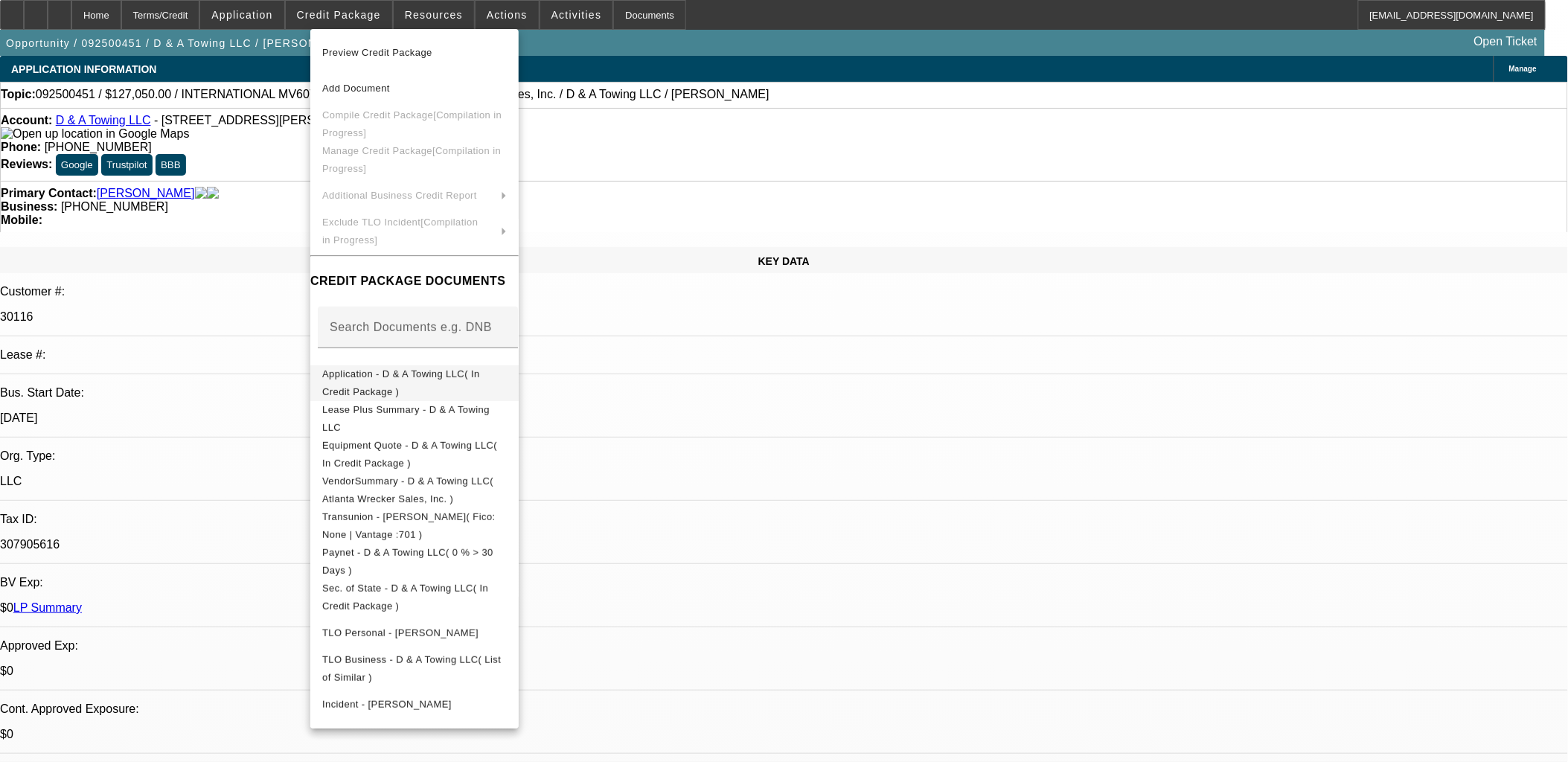
click at [467, 375] on span "Application - D & A Towing LLC( In Credit Package )" at bounding box center [401, 382] width 158 height 29
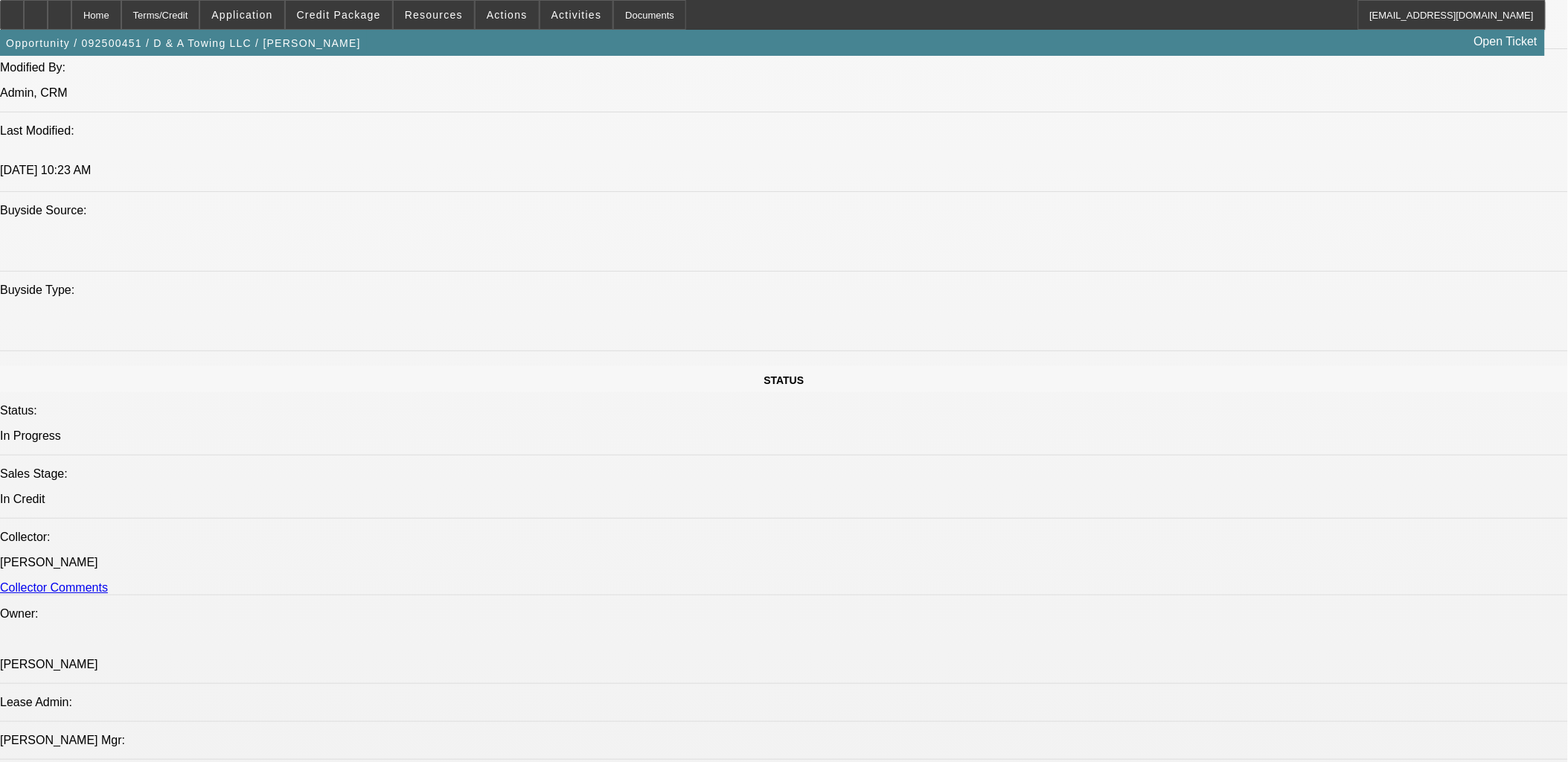
scroll to position [444, 0]
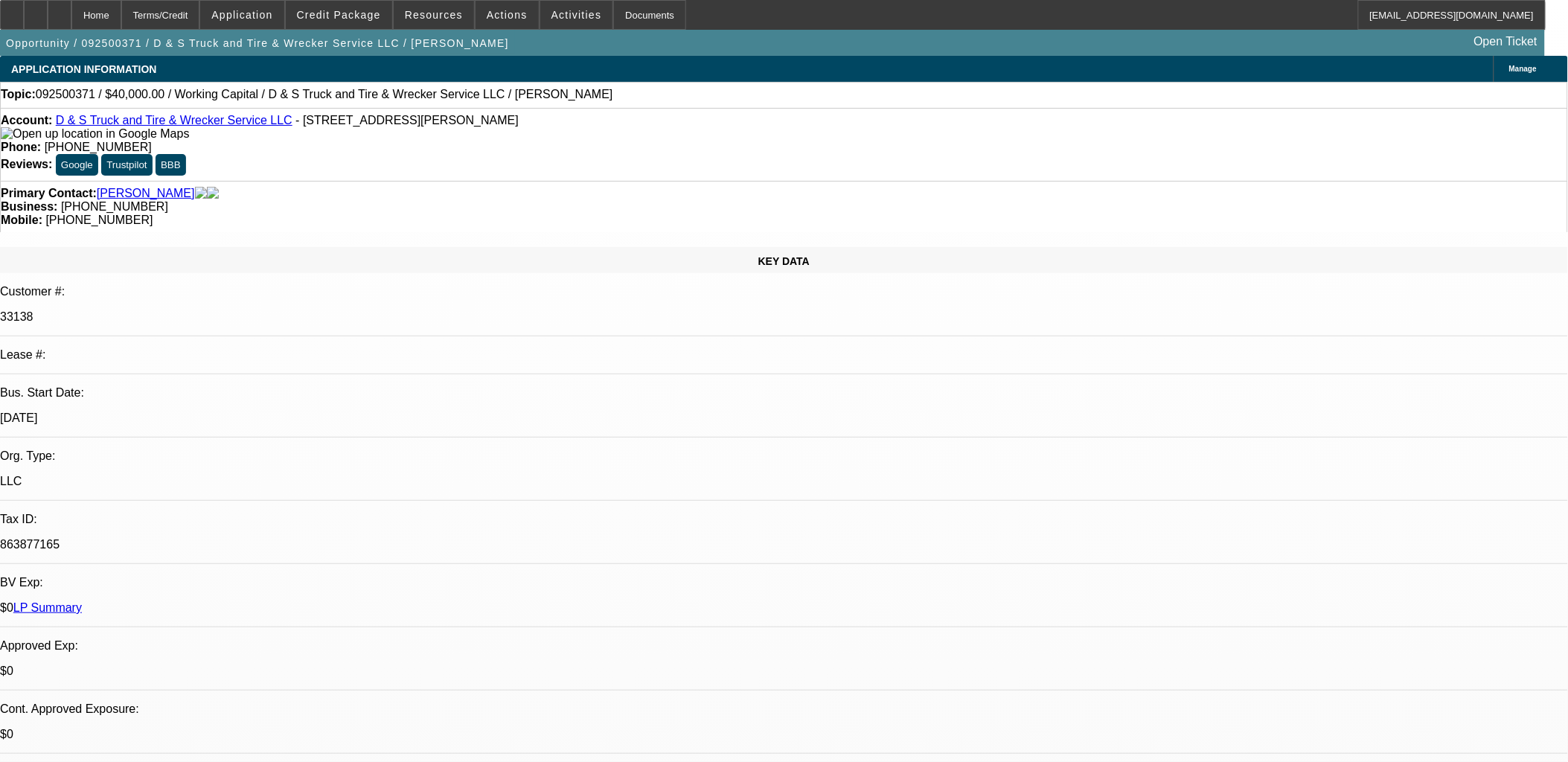
select select "0"
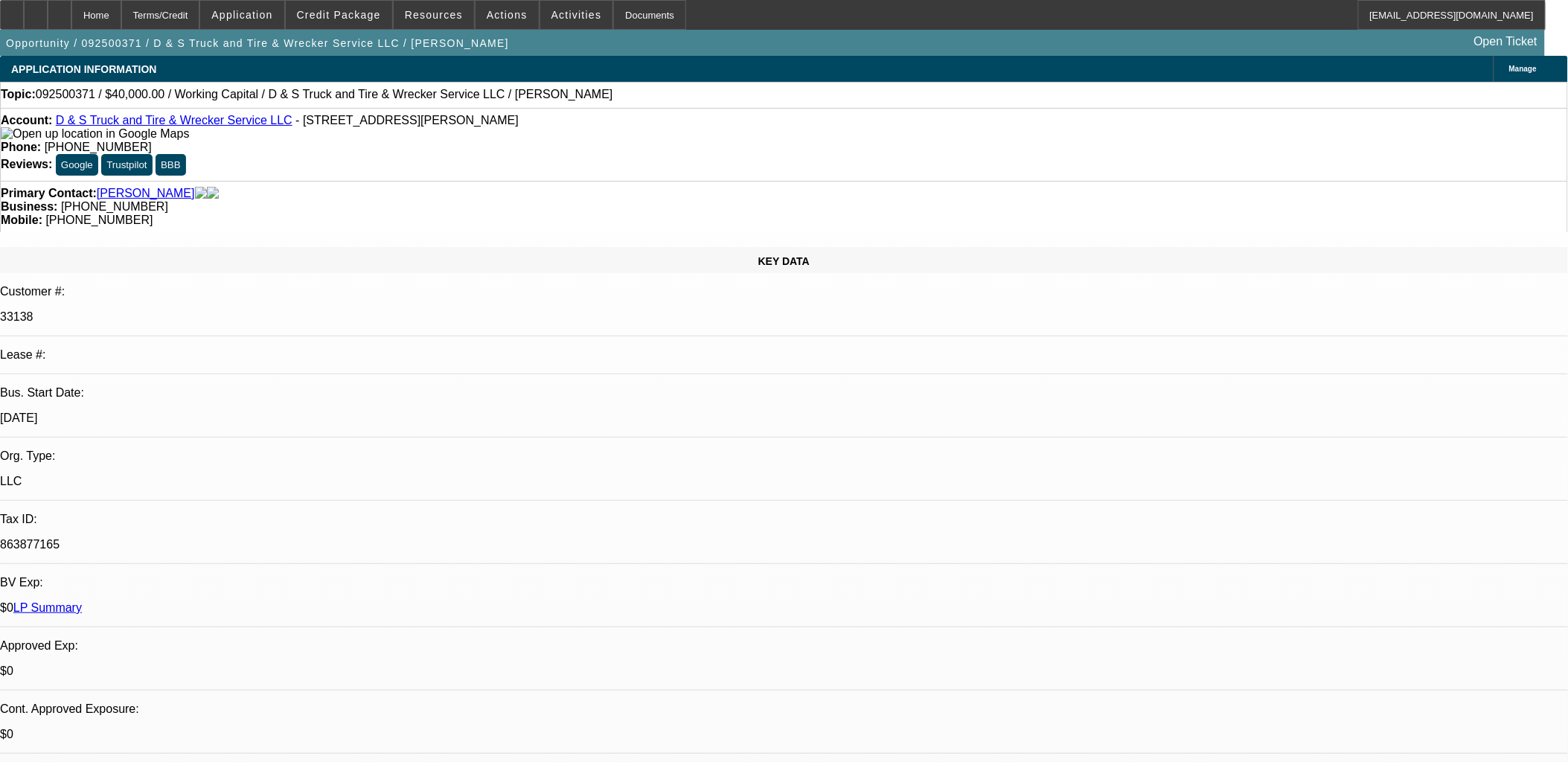
select select "0"
select select "1"
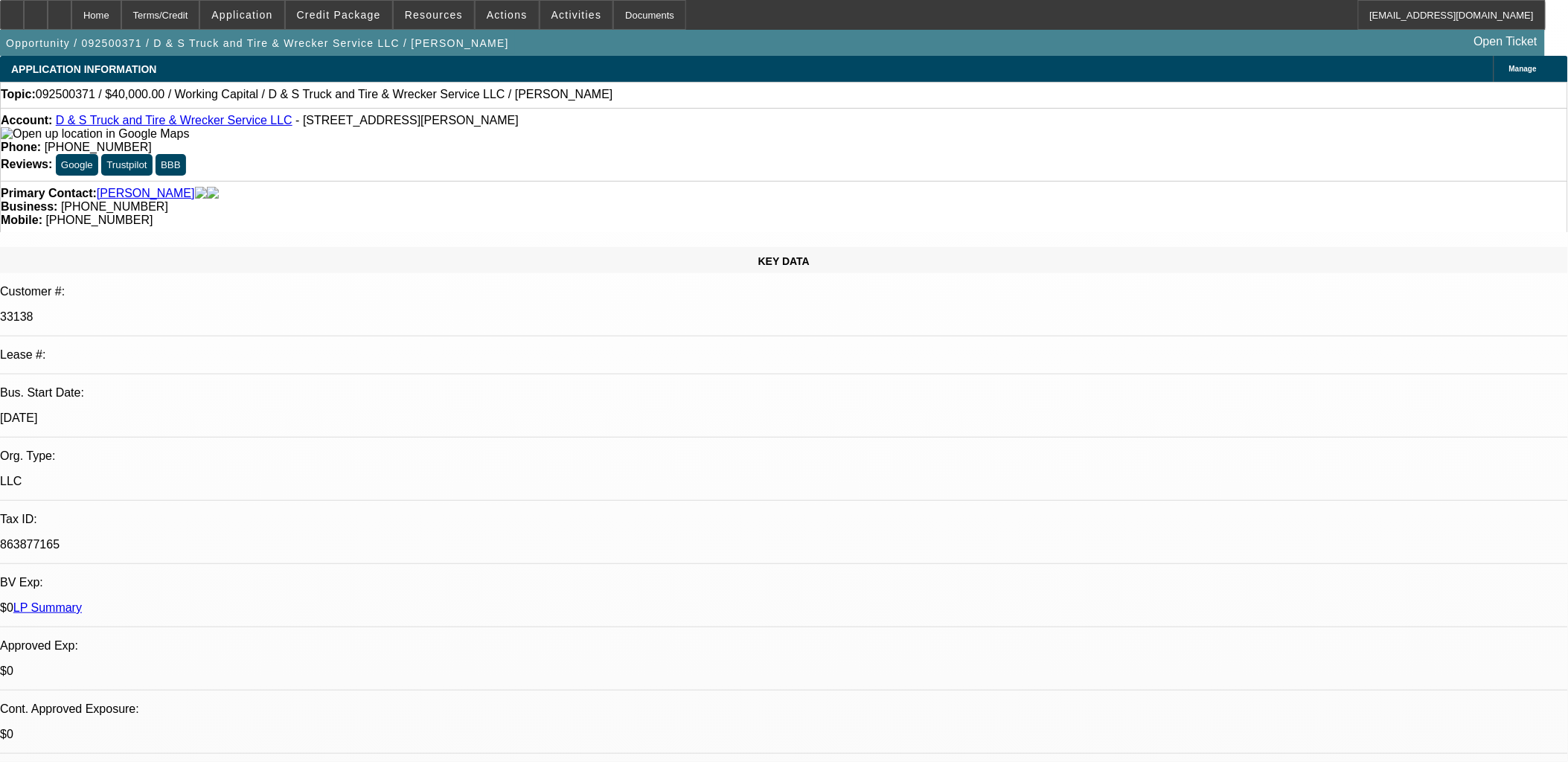
select select "2"
select select "6"
select select "1"
select select "2"
select select "6"
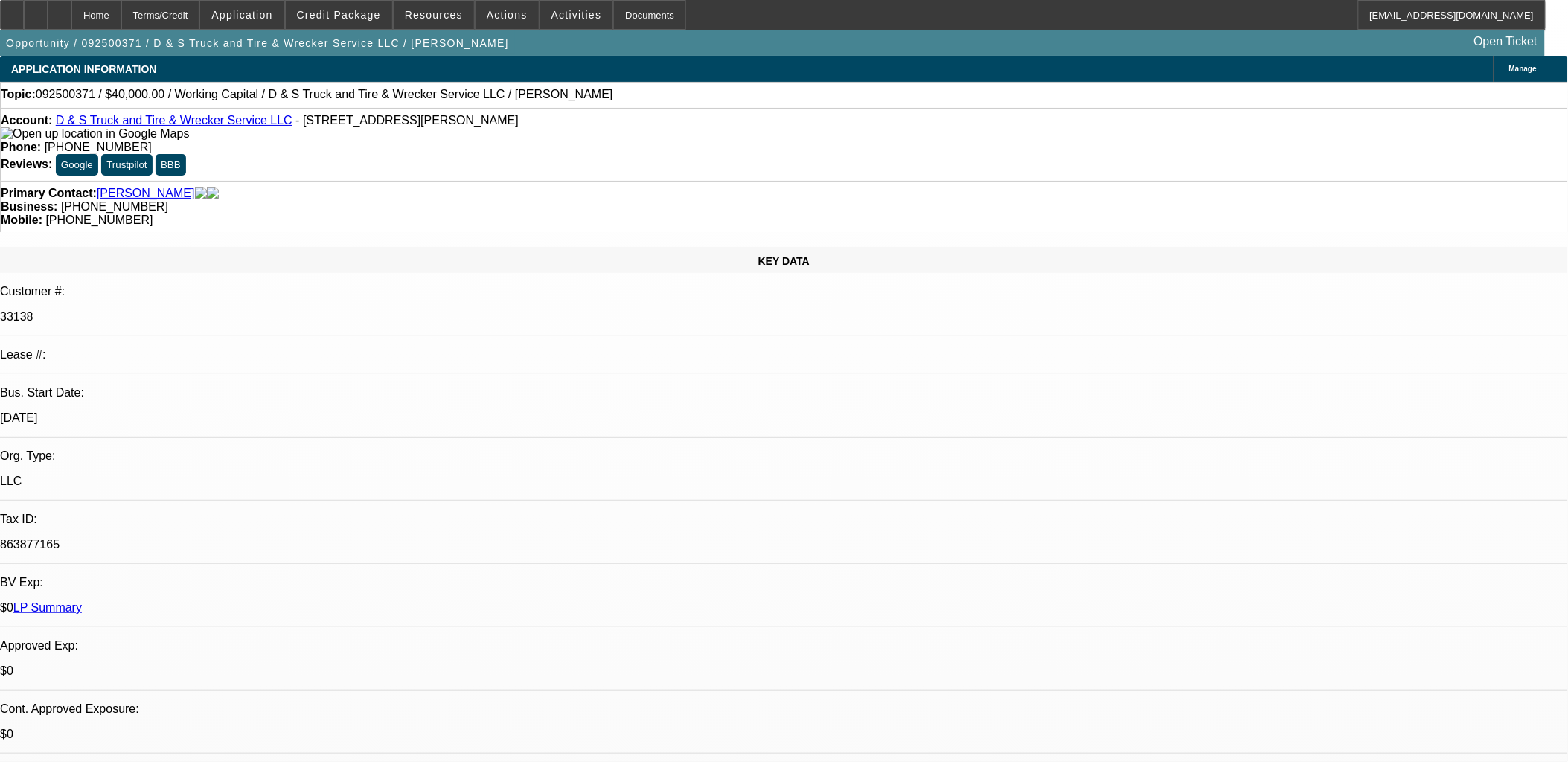
select select "1"
select select "2"
select select "6"
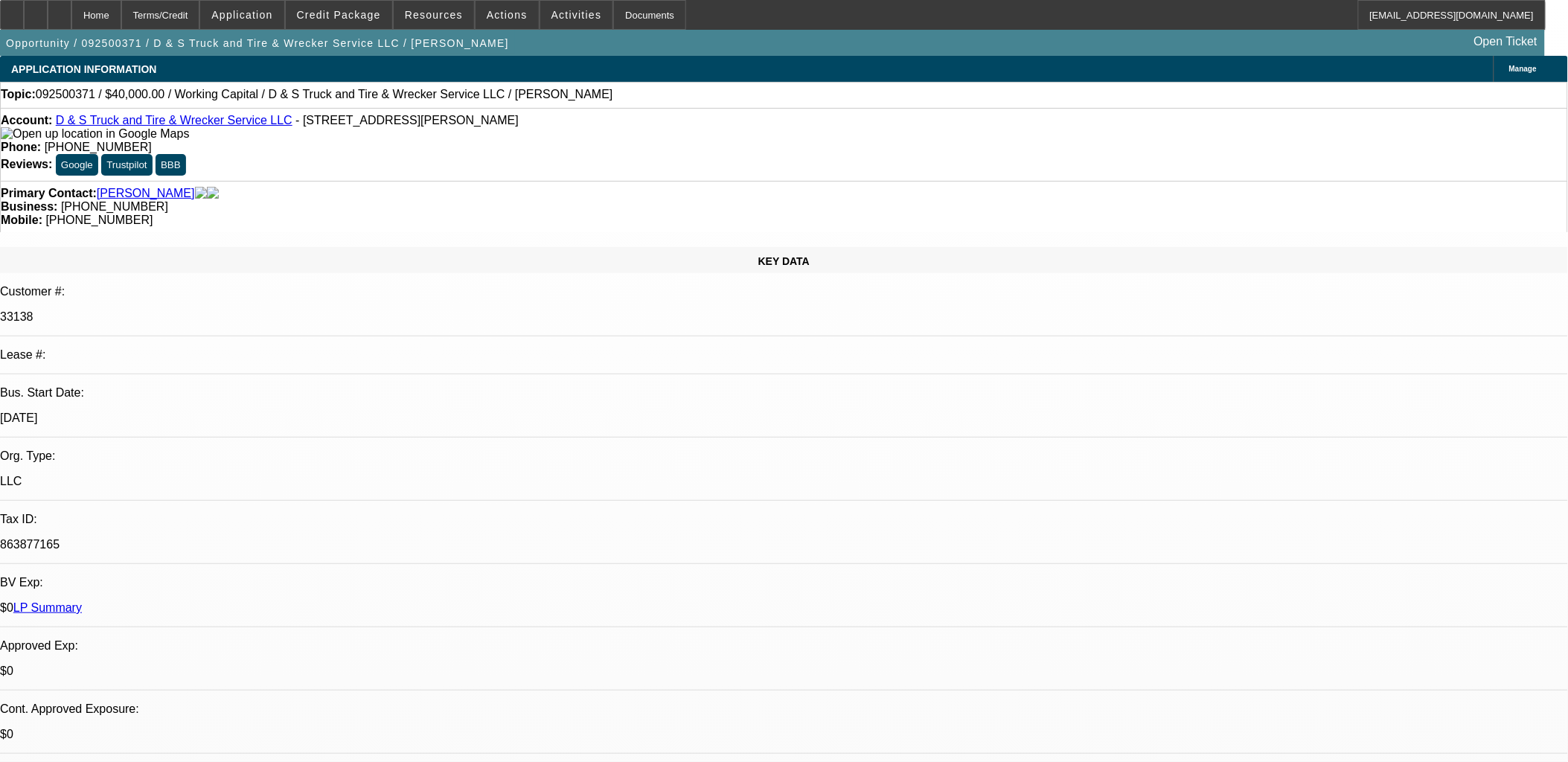
drag, startPoint x: 1529, startPoint y: 599, endPoint x: 1064, endPoint y: 519, distance: 471.8
drag, startPoint x: 1070, startPoint y: 522, endPoint x: 1126, endPoint y: 547, distance: 61.3
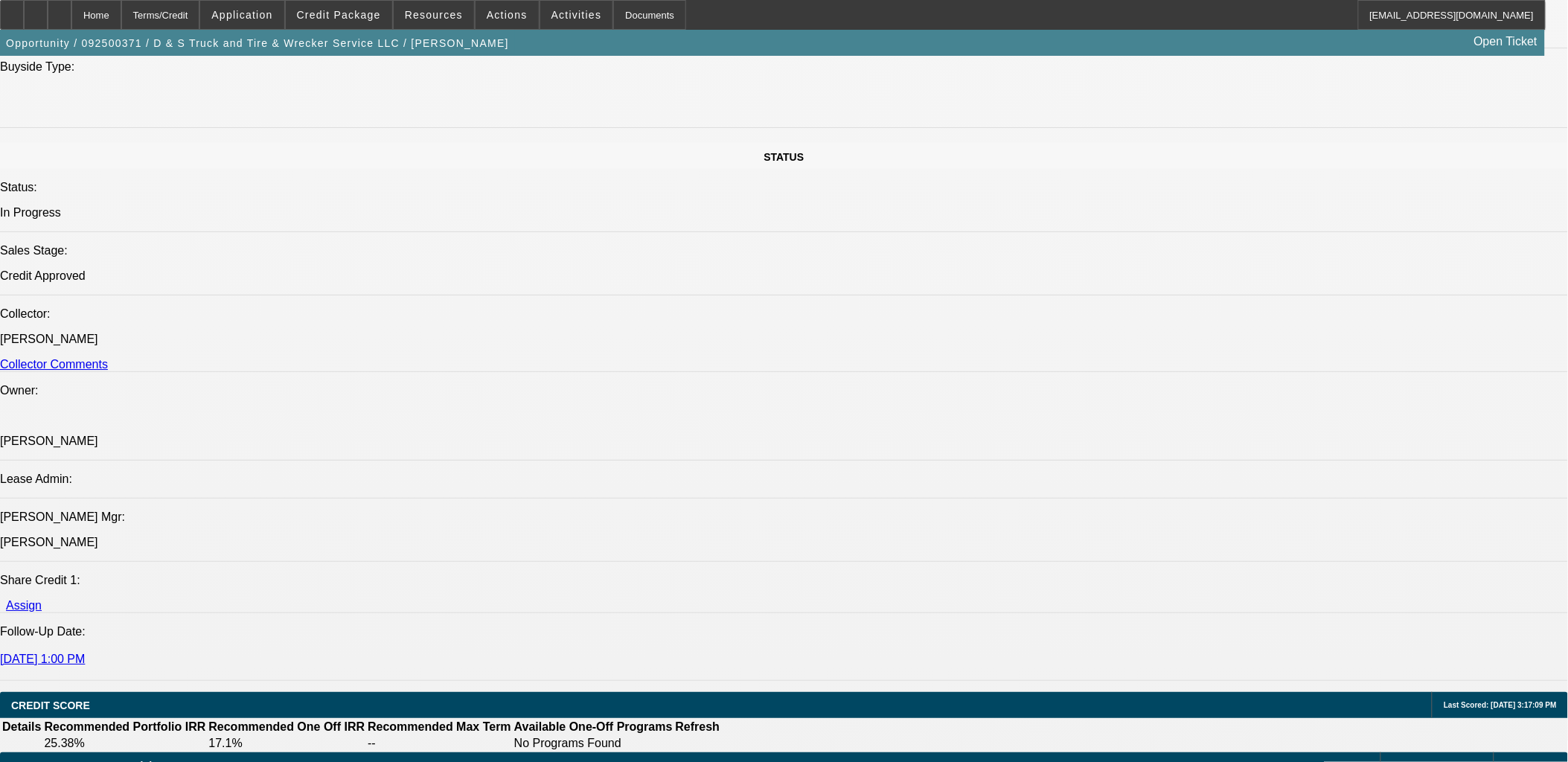
scroll to position [1654, 0]
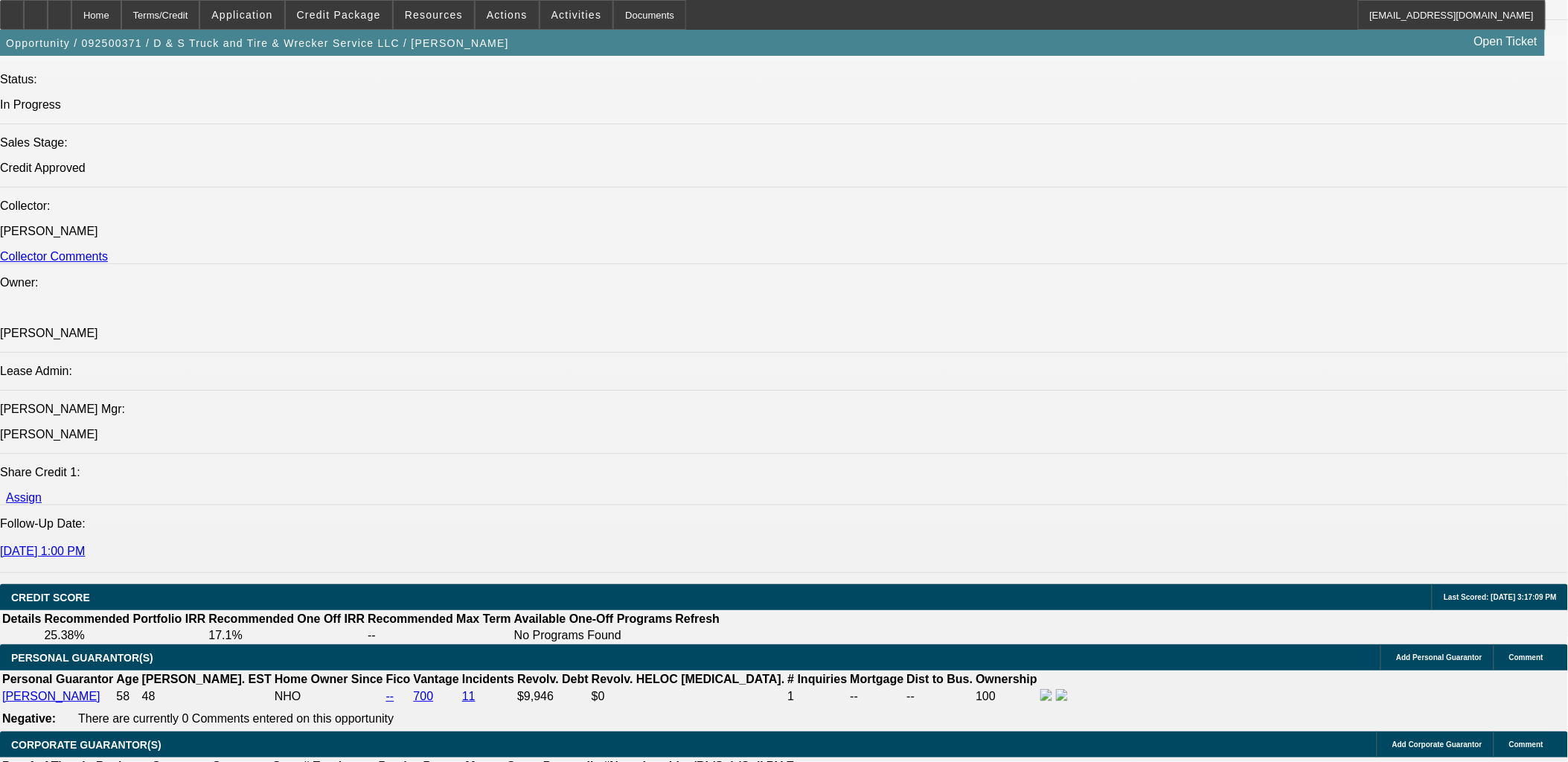
drag, startPoint x: 608, startPoint y: 500, endPoint x: 926, endPoint y: 499, distance: 318.0
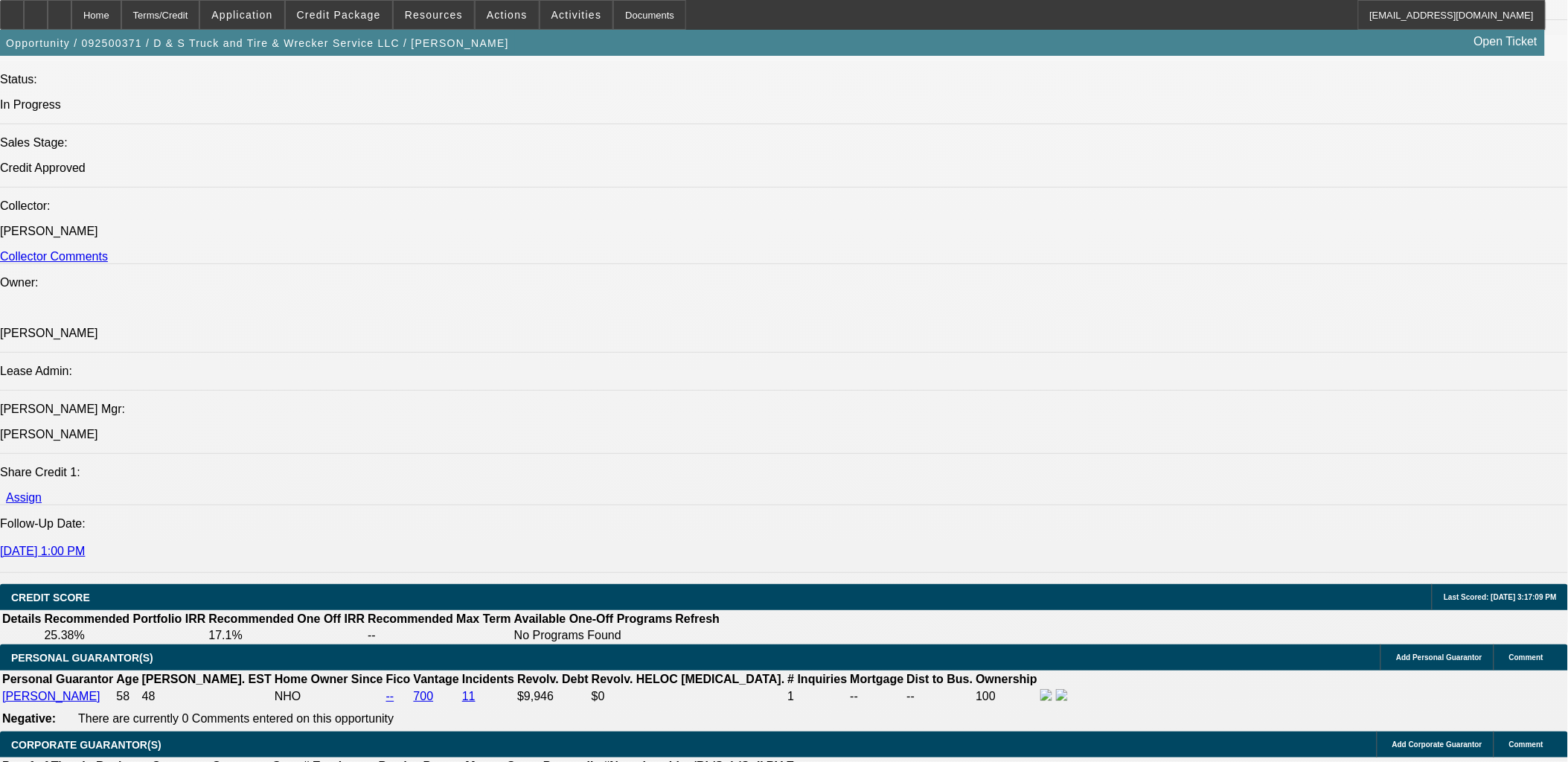
drag, startPoint x: 677, startPoint y: 505, endPoint x: 101, endPoint y: 485, distance: 576.3
drag, startPoint x: 601, startPoint y: 499, endPoint x: 994, endPoint y: 499, distance: 393.0
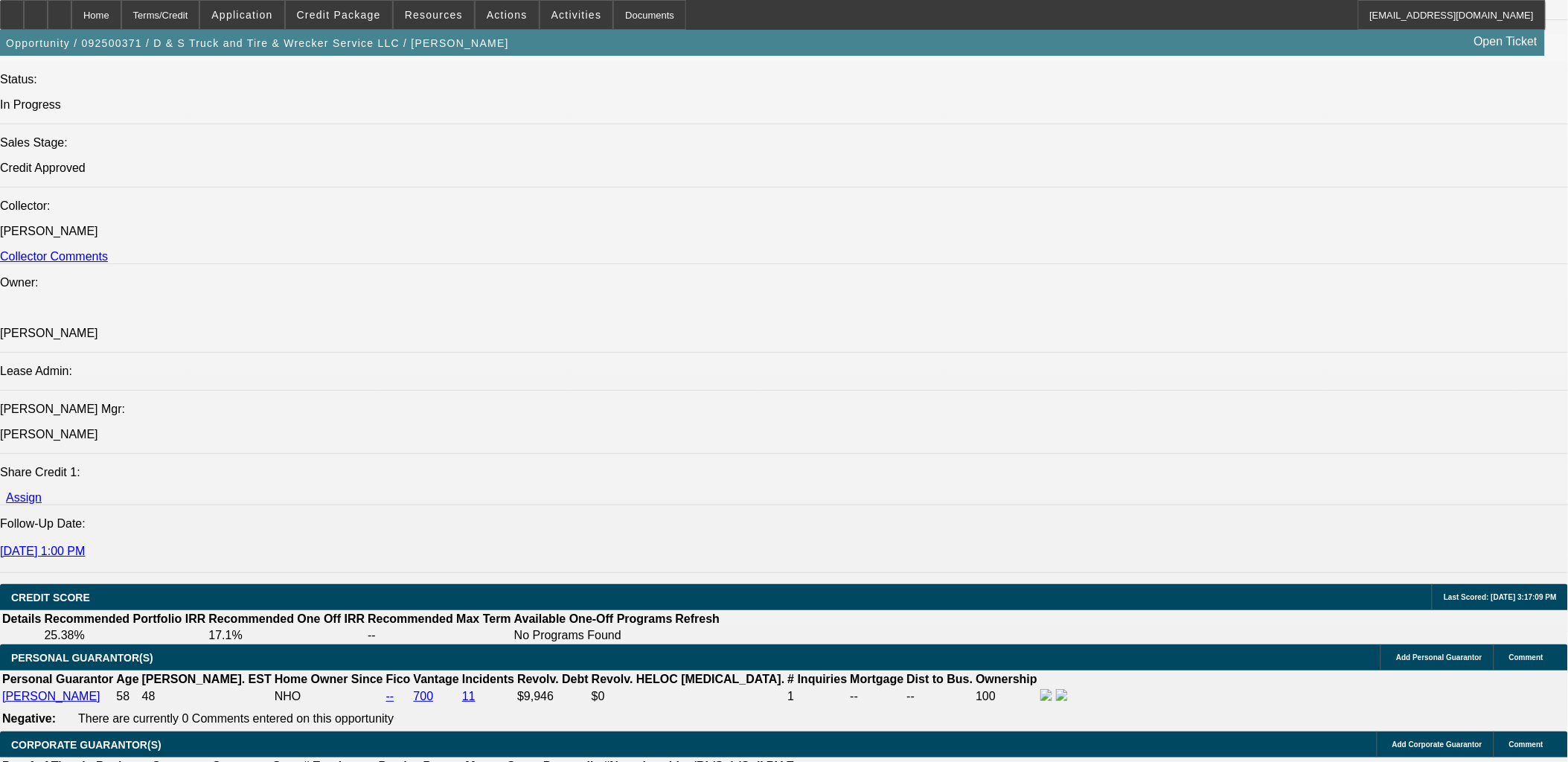
copy span "PG can be reached at (903) 754-3784 and/or (903) 694-2506 and/or jldeleon45@yah…"
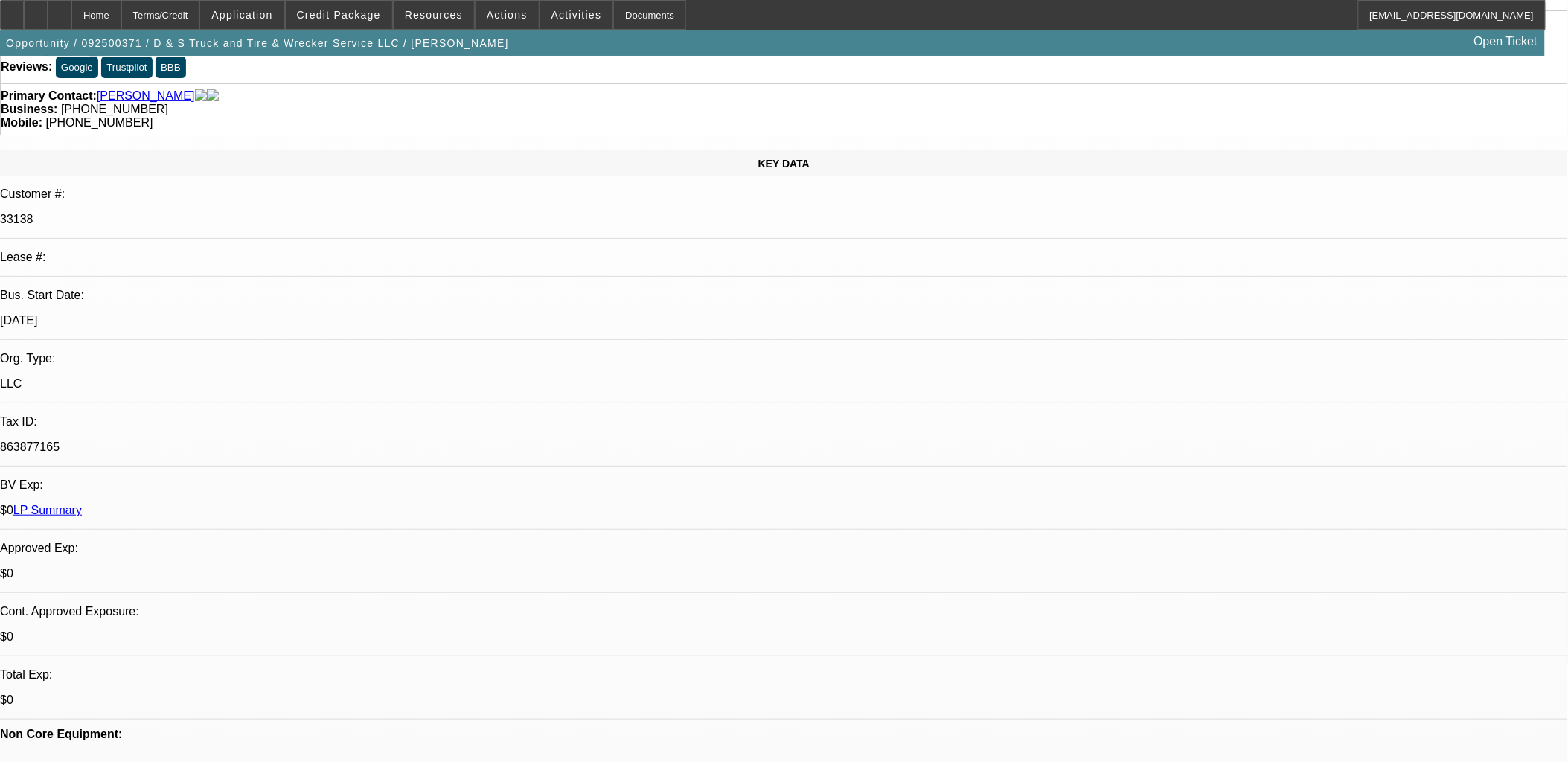
scroll to position [0, 0]
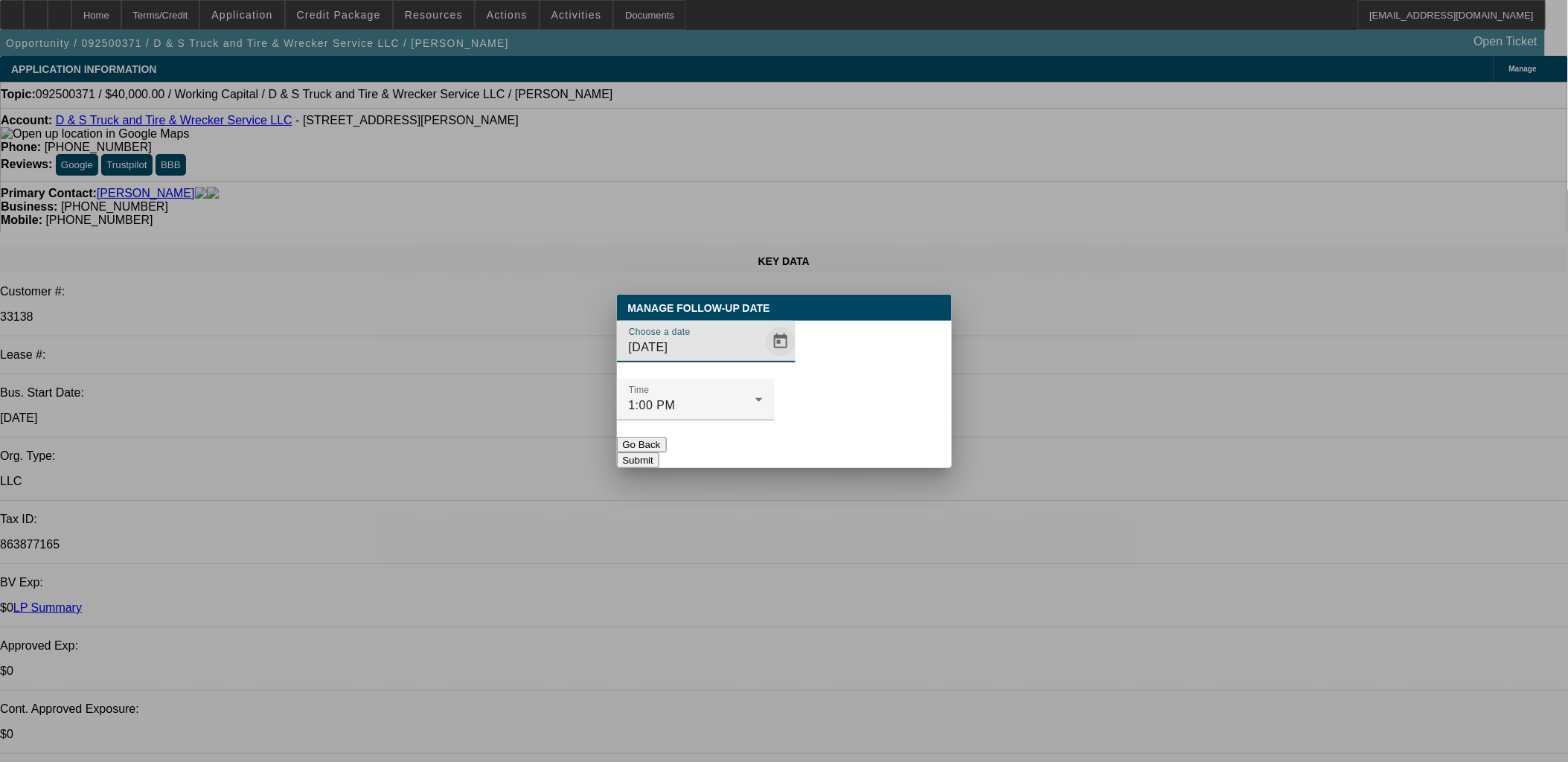
click at [768, 359] on span "Open calendar" at bounding box center [780, 341] width 35 height 35
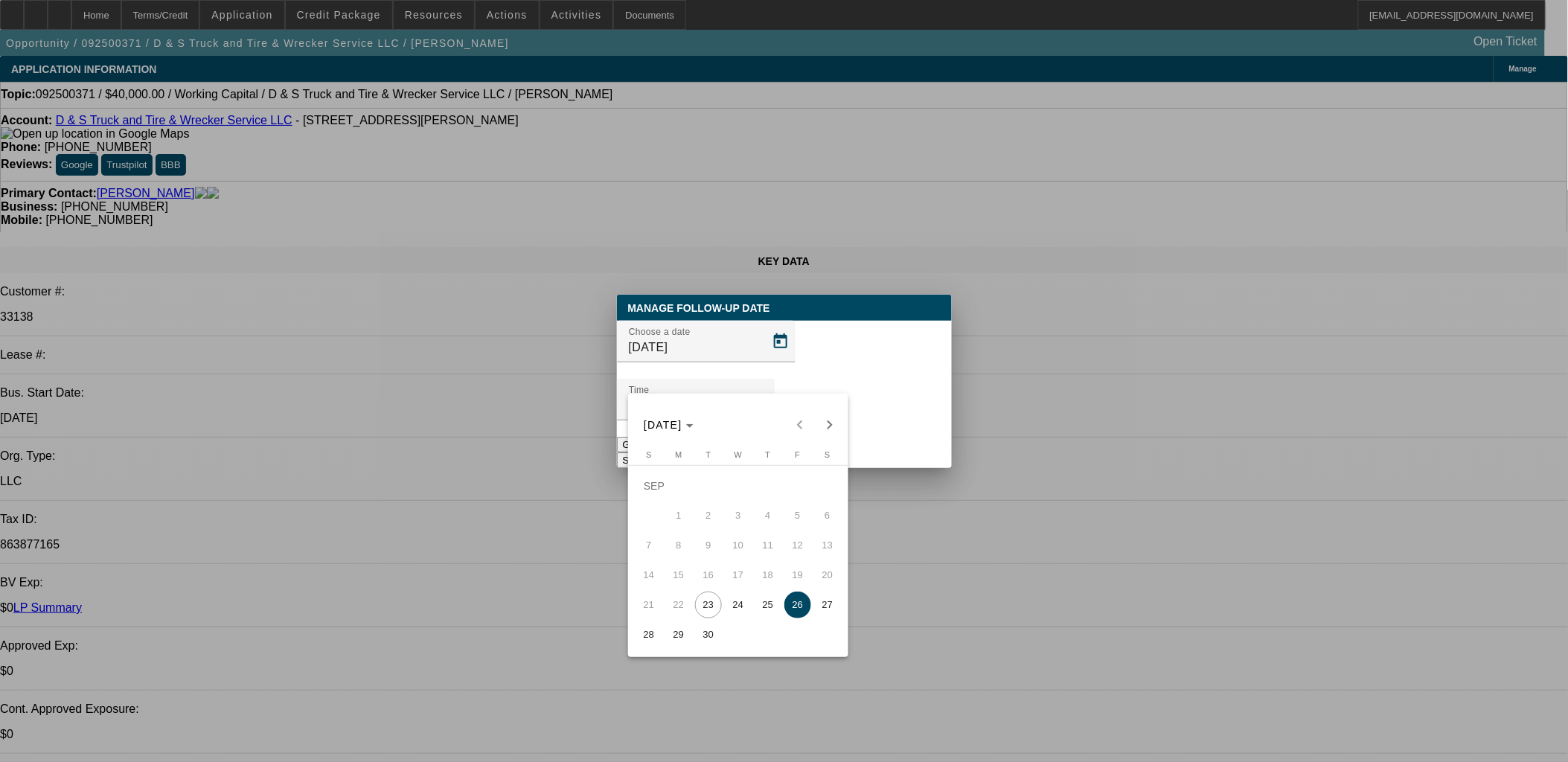
click at [734, 599] on span "24" at bounding box center [738, 605] width 27 height 27
type input "[DATE]"
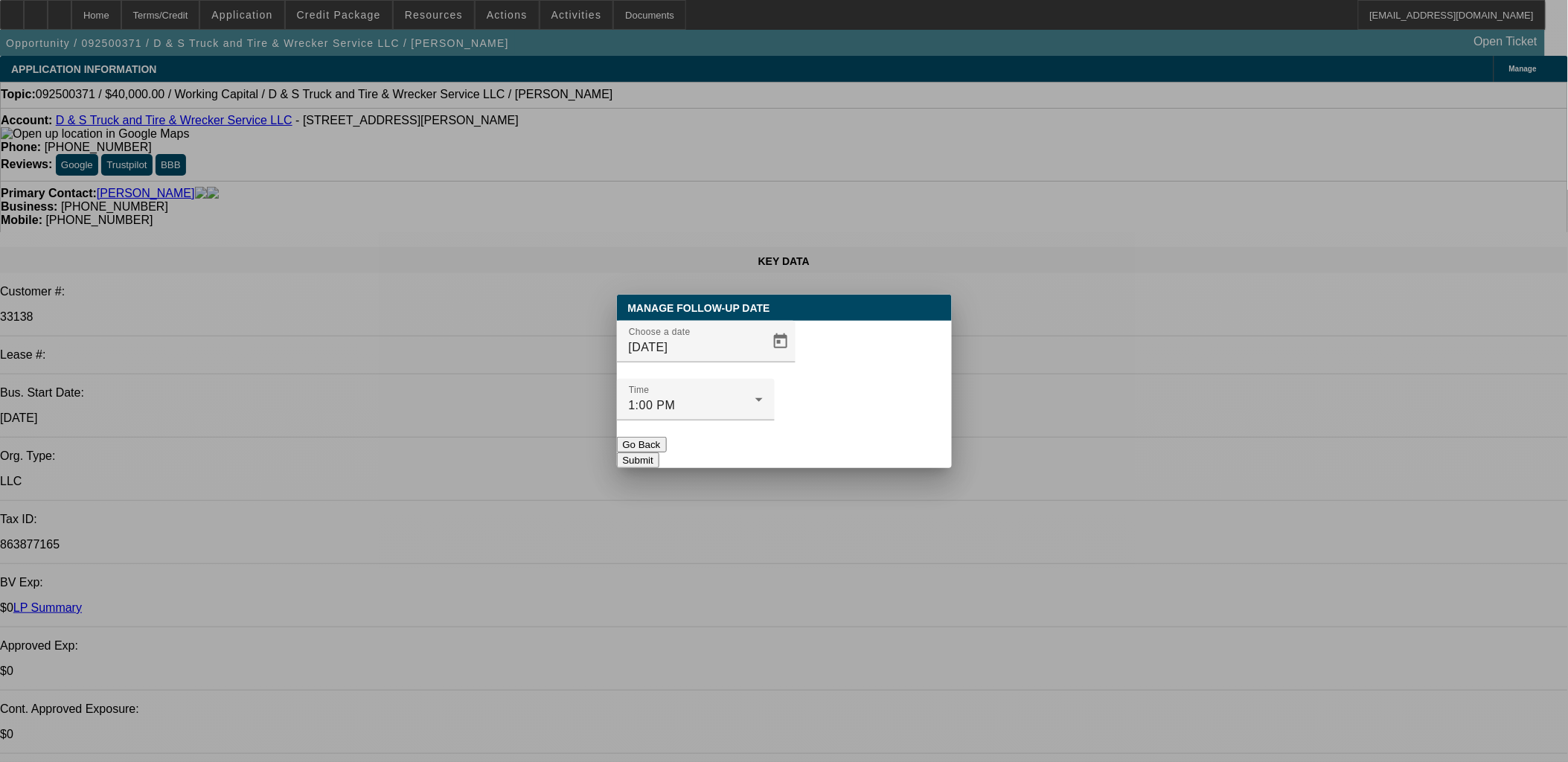
click at [660, 452] on button "Submit" at bounding box center [638, 460] width 42 height 15
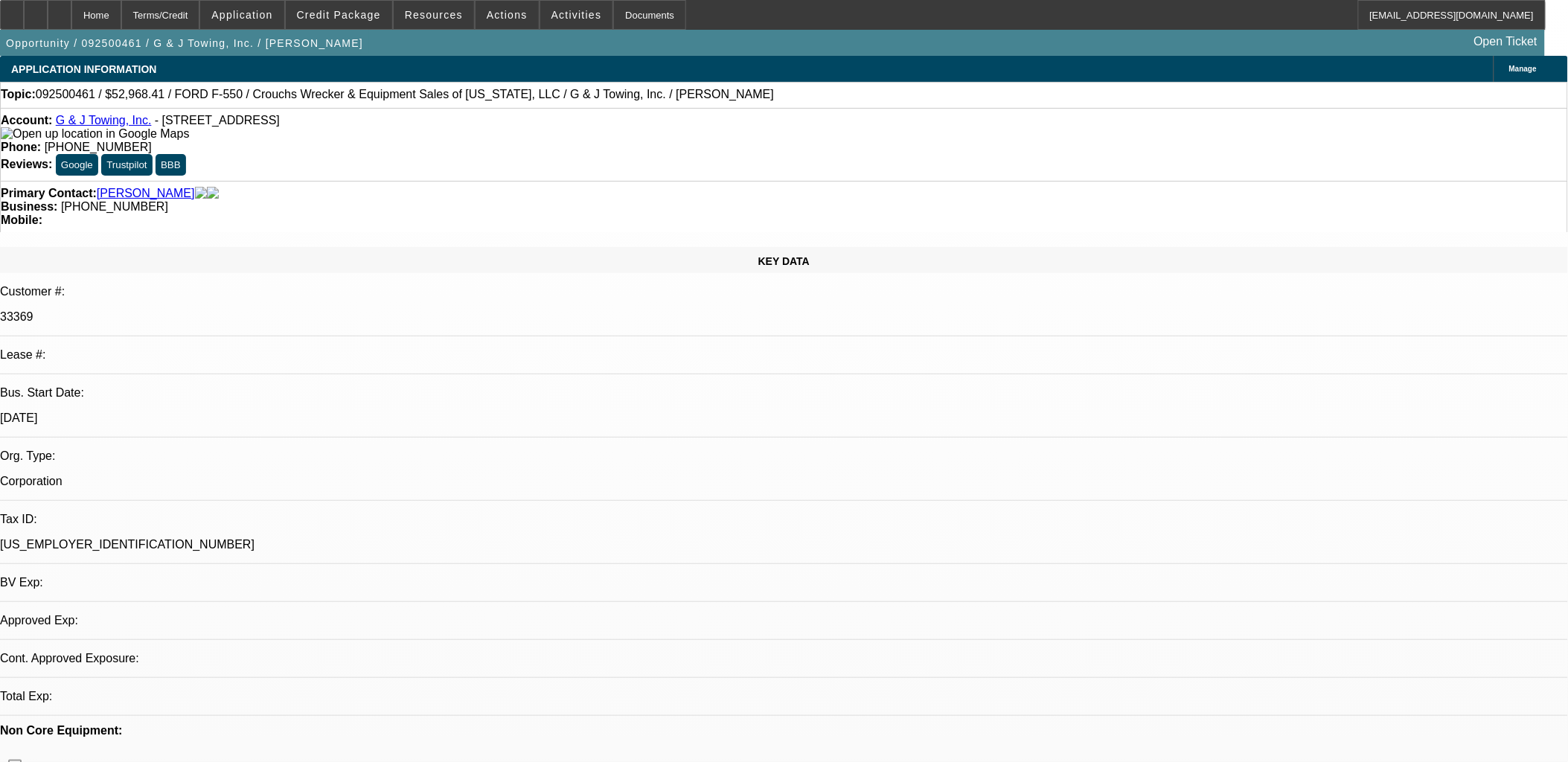
select select "0"
select select "2"
select select "0.1"
select select "1"
select select "2"
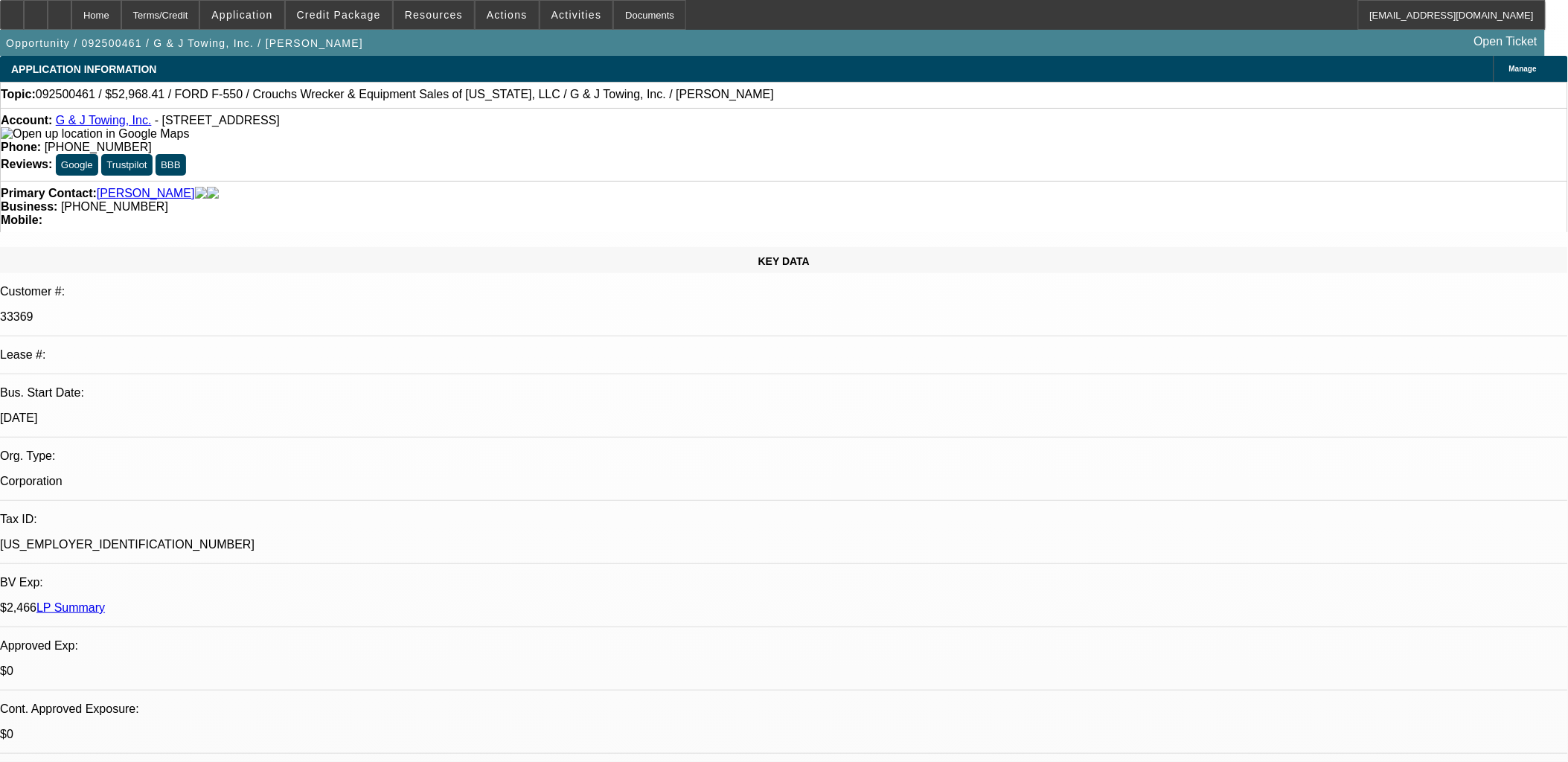
select select "4"
drag, startPoint x: 315, startPoint y: 314, endPoint x: 316, endPoint y: 297, distance: 17.0
click at [316, 297] on div "KEY DATA Customer #: 33369 Lease #: Bus. Start Date: [DATE] Org. Type: Corporat…" at bounding box center [784, 605] width 1568 height 717
drag, startPoint x: 316, startPoint y: 297, endPoint x: 229, endPoint y: 344, distance: 98.9
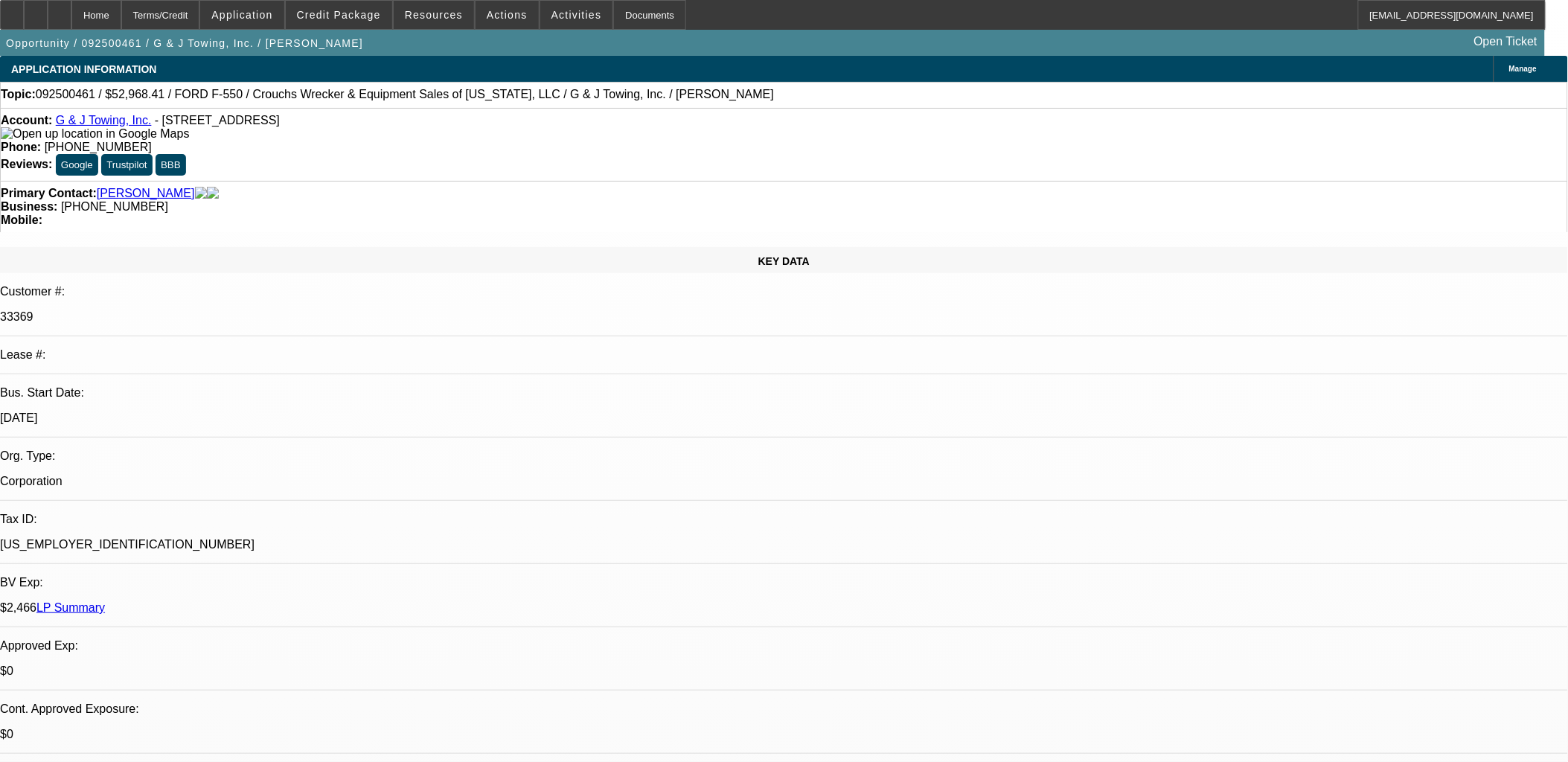
click at [231, 664] on p "$0" at bounding box center [784, 671] width 1568 height 13
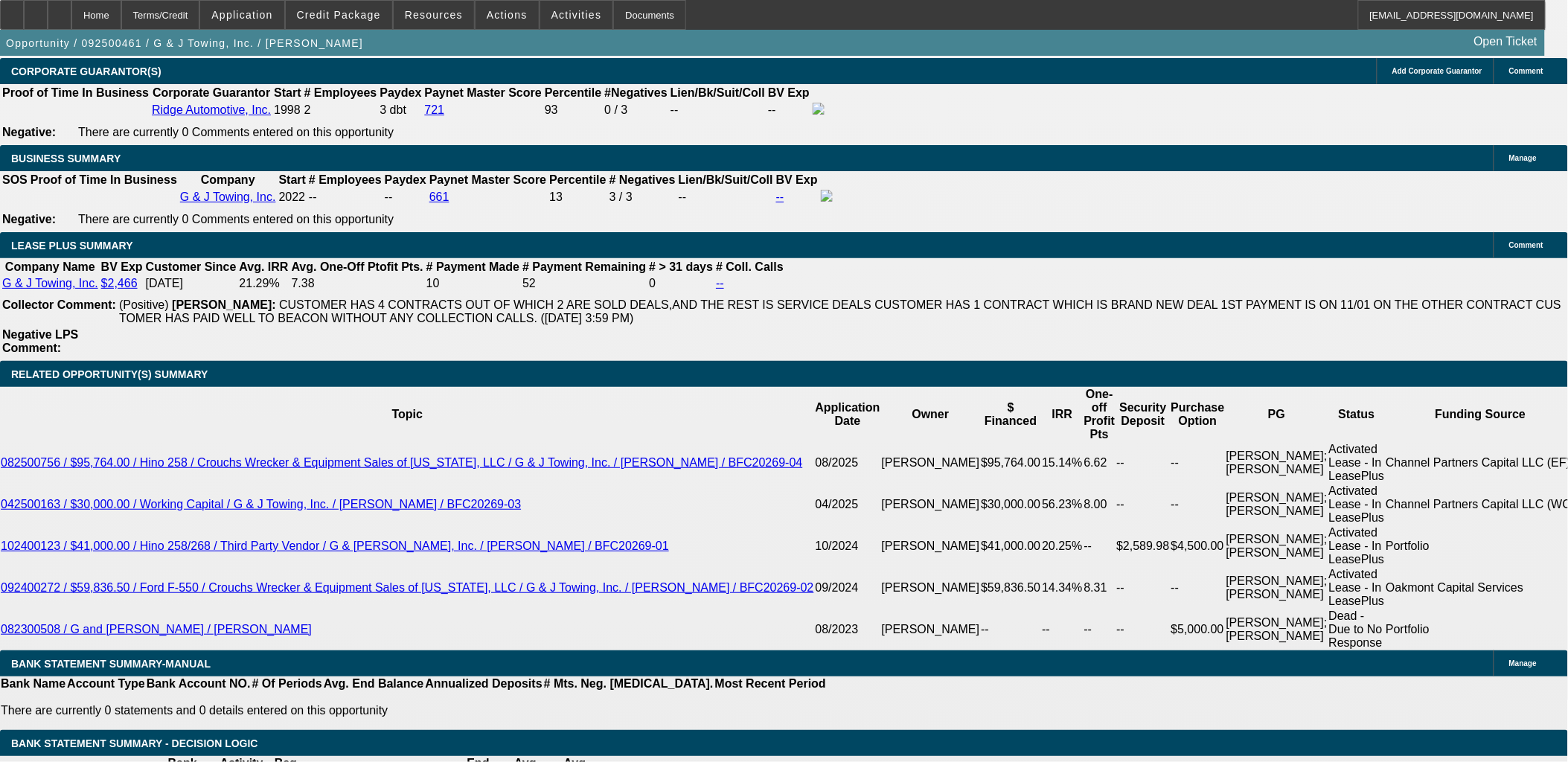
scroll to position [2398, 0]
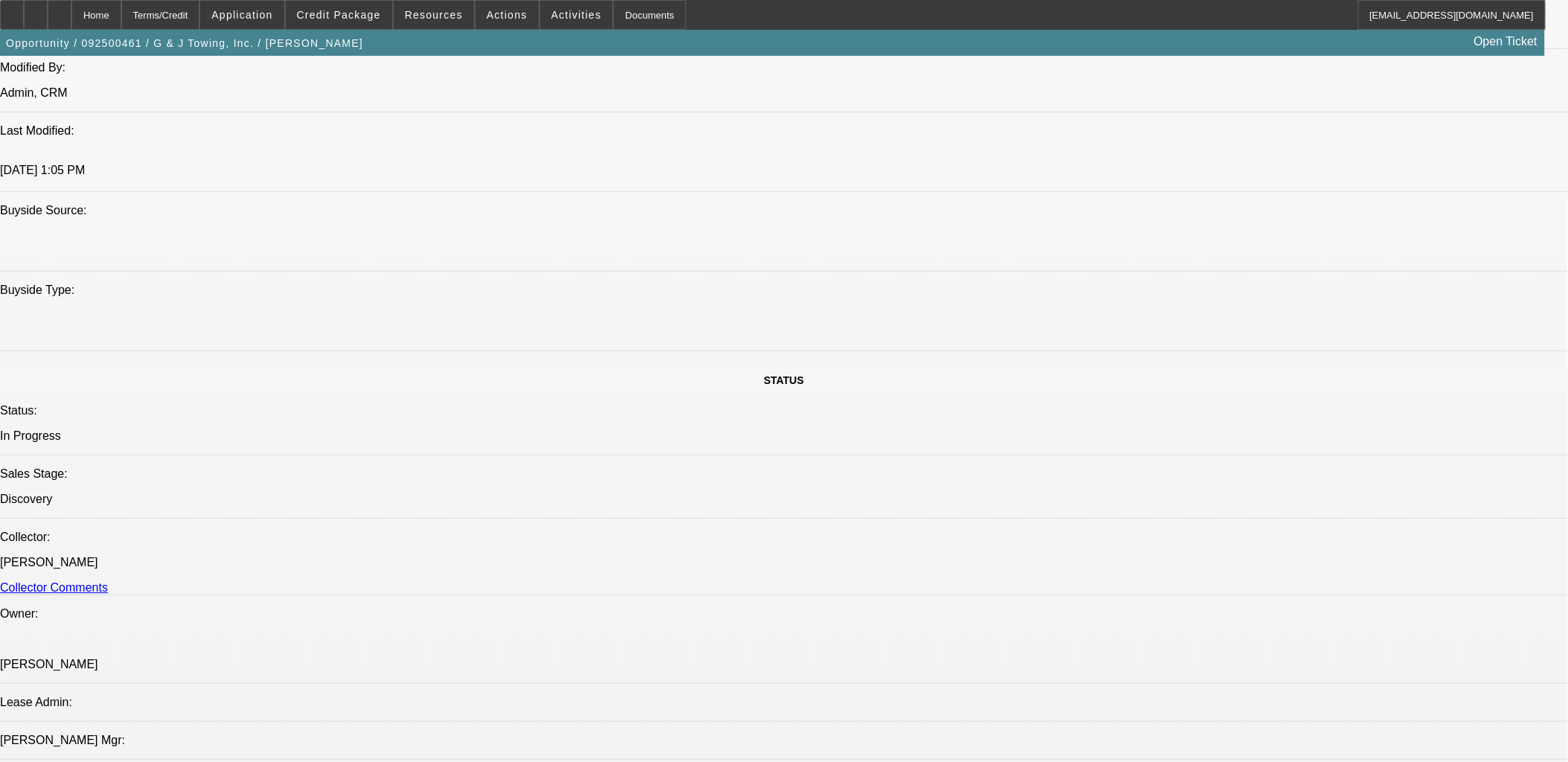
scroll to position [1075, 0]
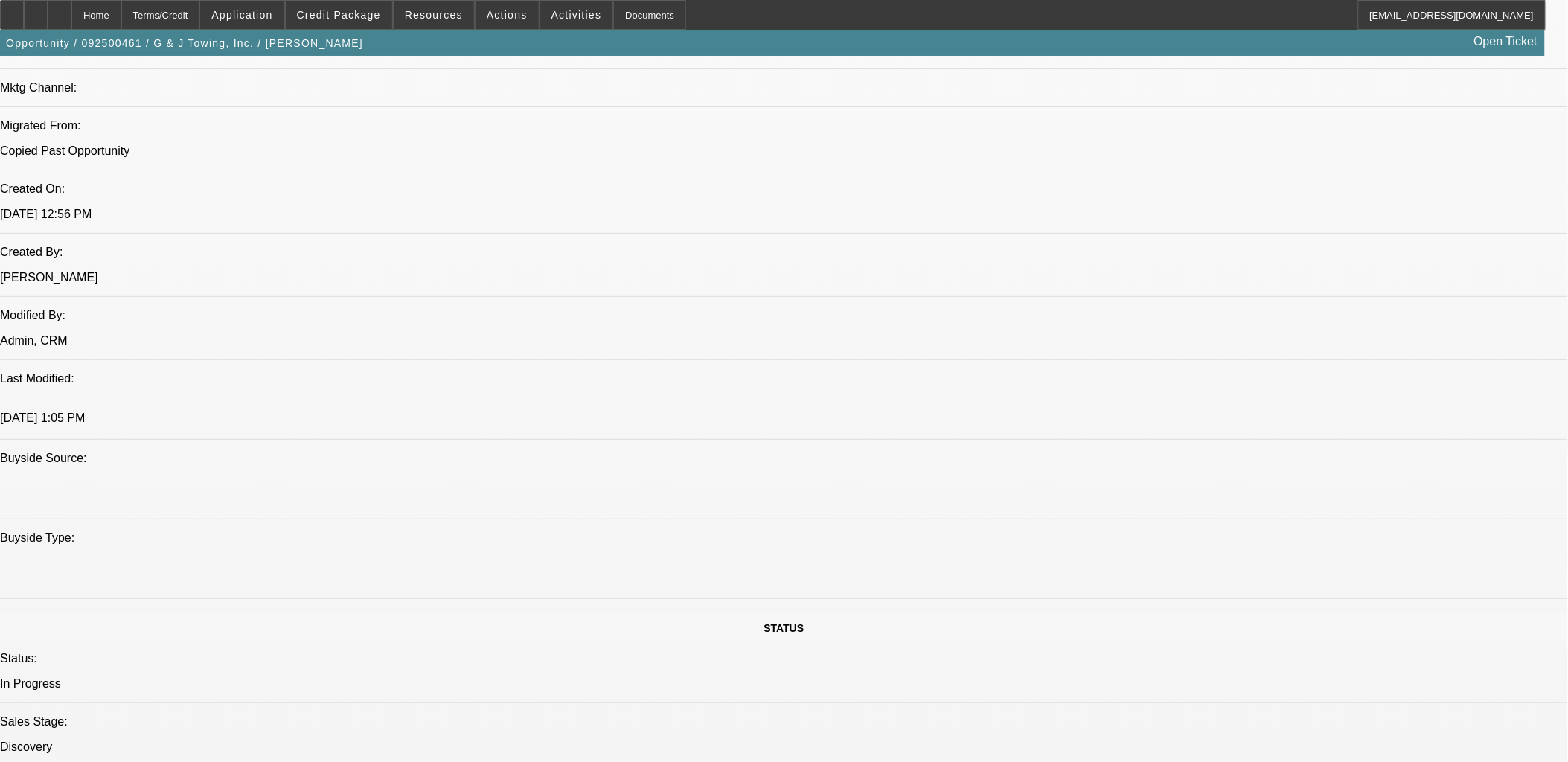
type input "$0.00"
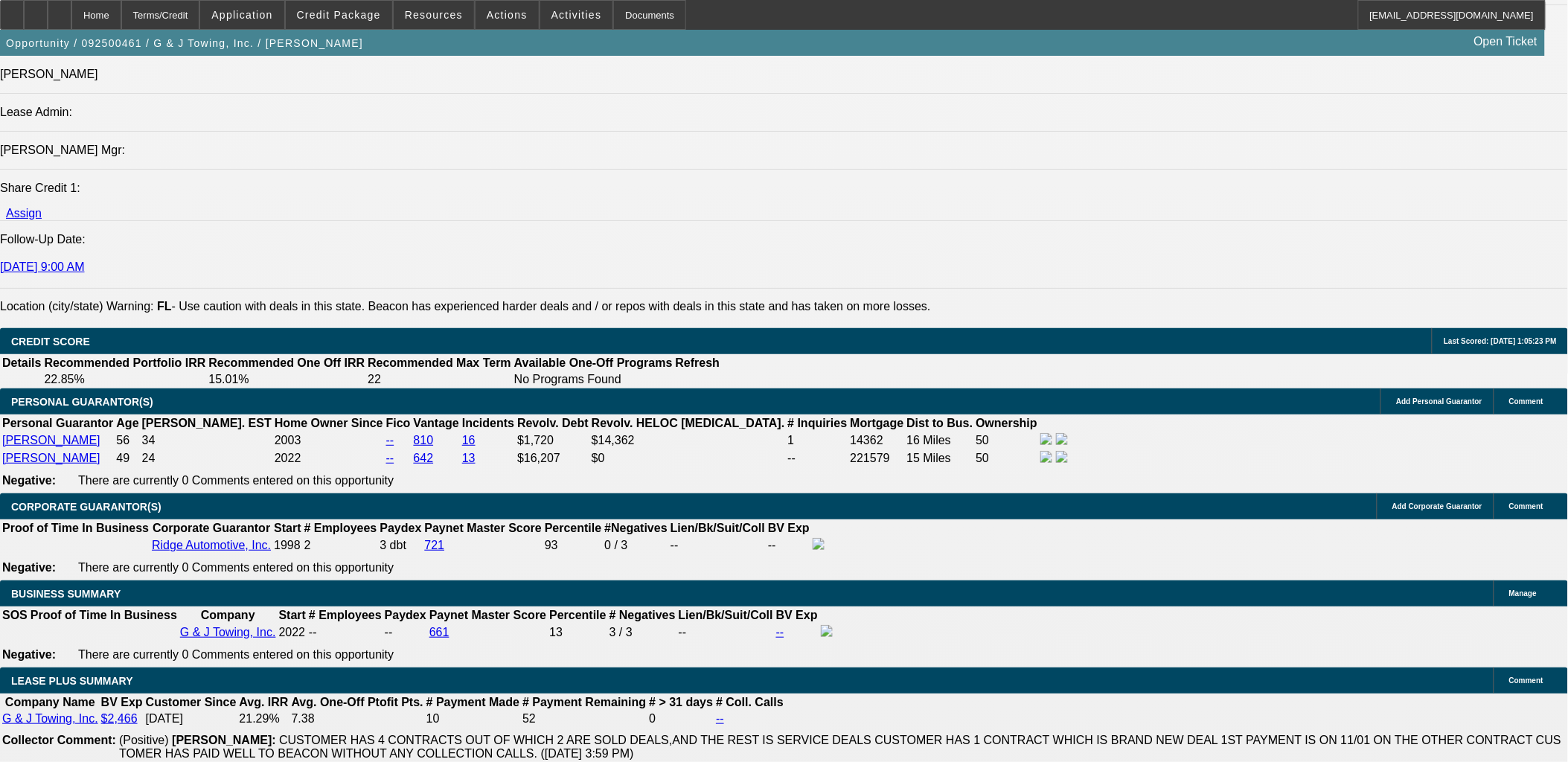
scroll to position [2232, 0]
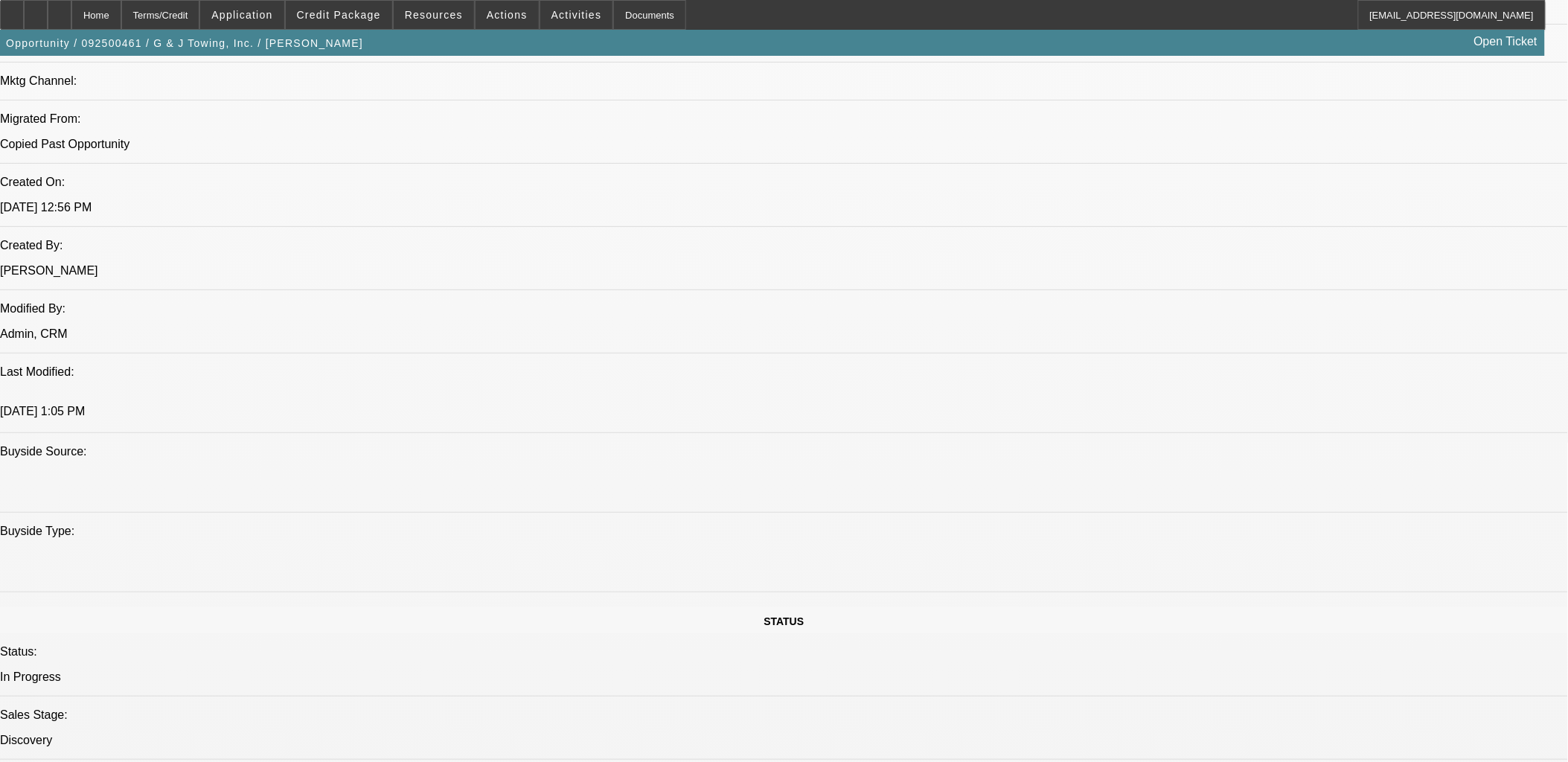
scroll to position [909, 0]
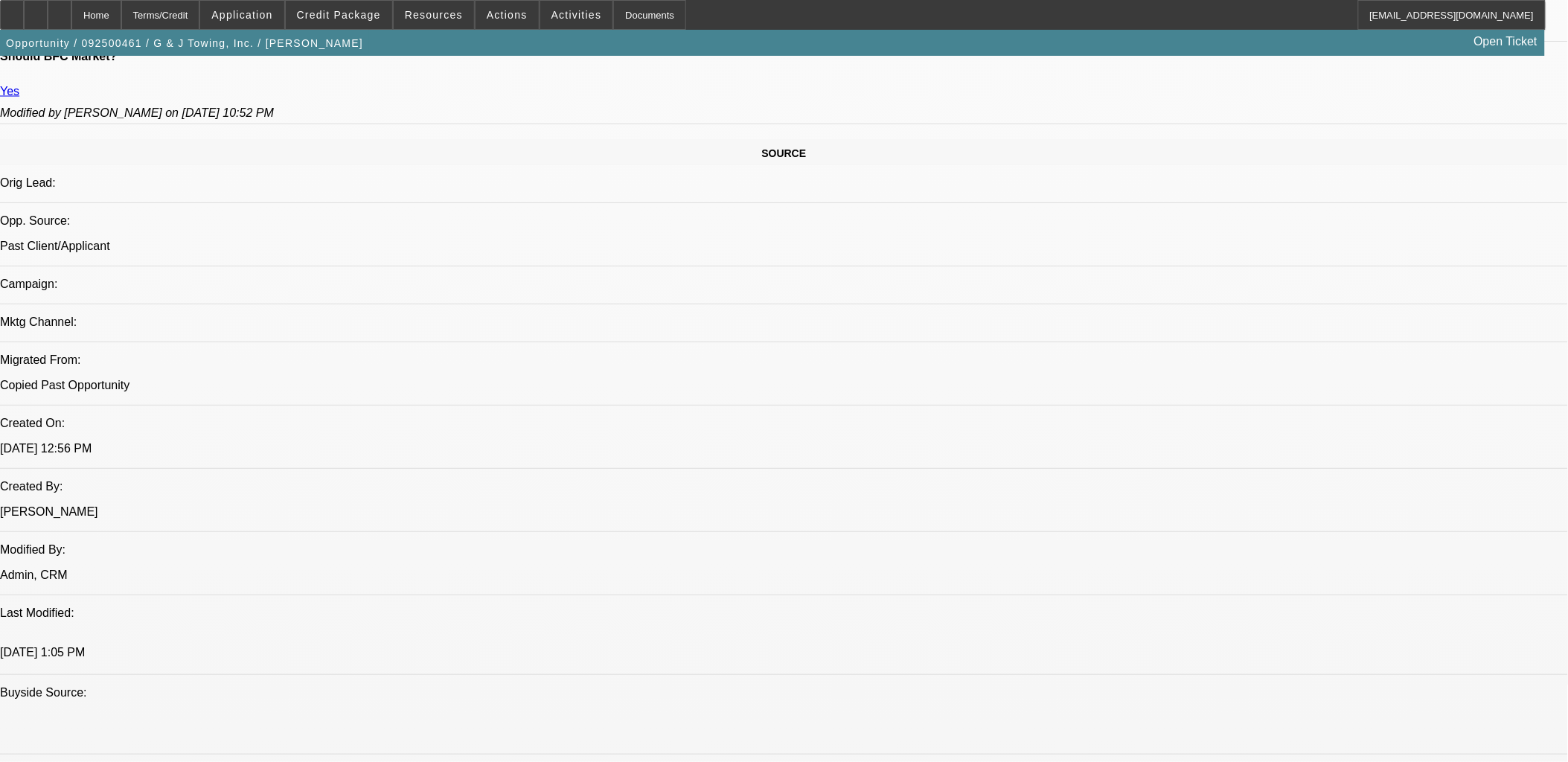
scroll to position [744, 0]
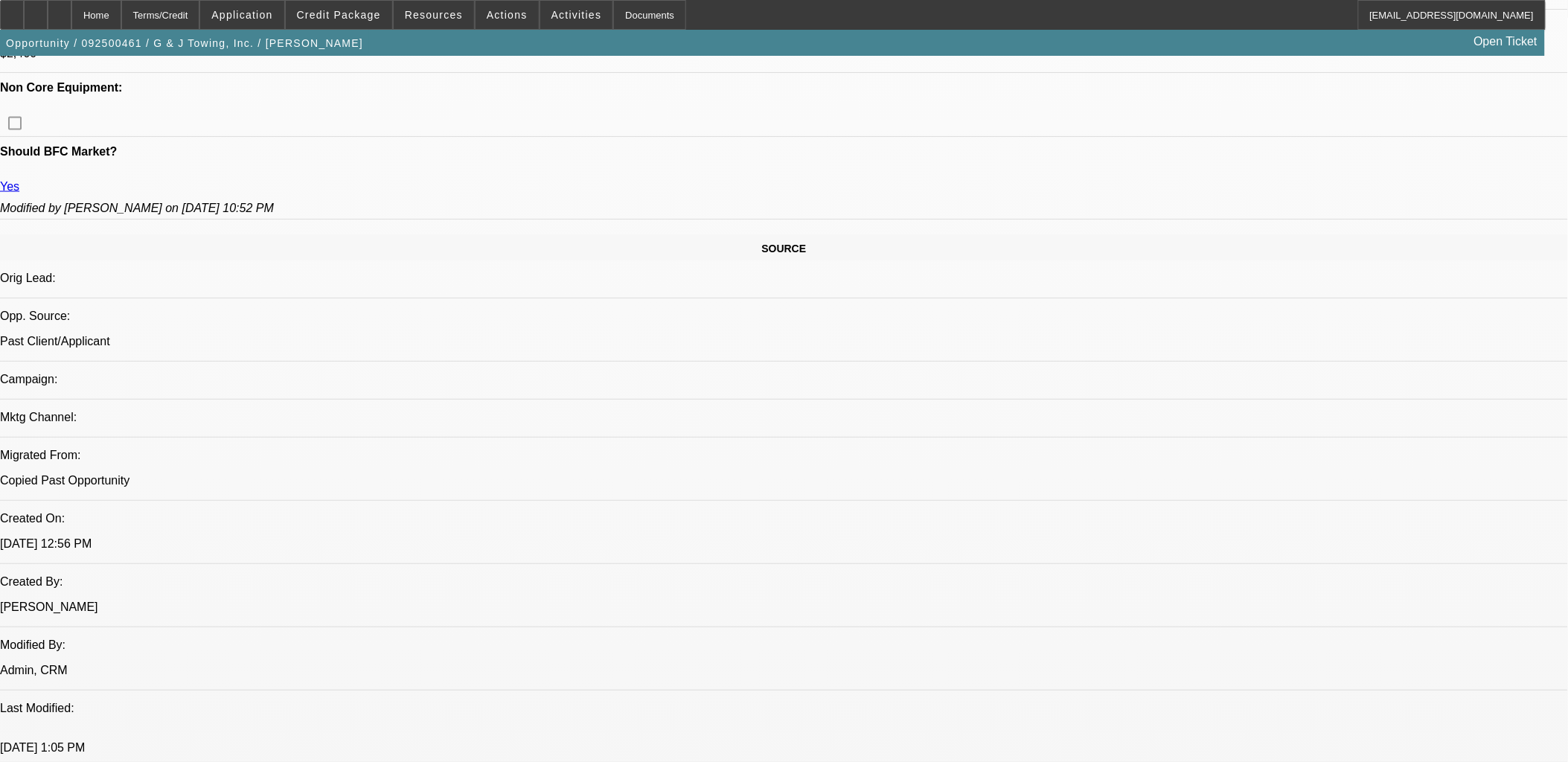
click at [369, 33] on div "Opportunity / 092500461 / G & J Towing, Inc. / [PERSON_NAME] Open Ticket" at bounding box center [773, 42] width 1545 height 26
click at [375, 19] on span "Credit Package" at bounding box center [339, 14] width 84 height 11
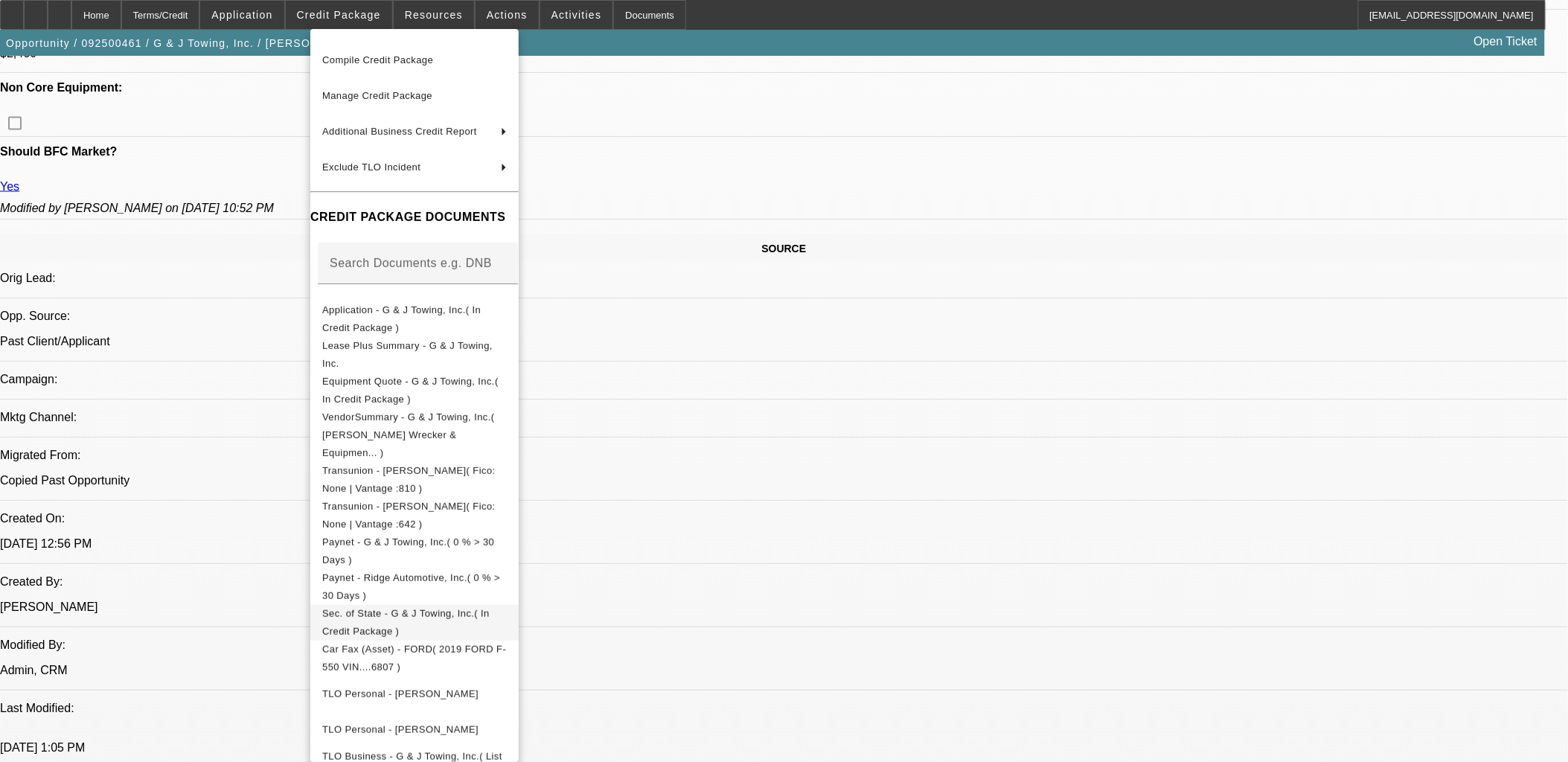
scroll to position [222, 0]
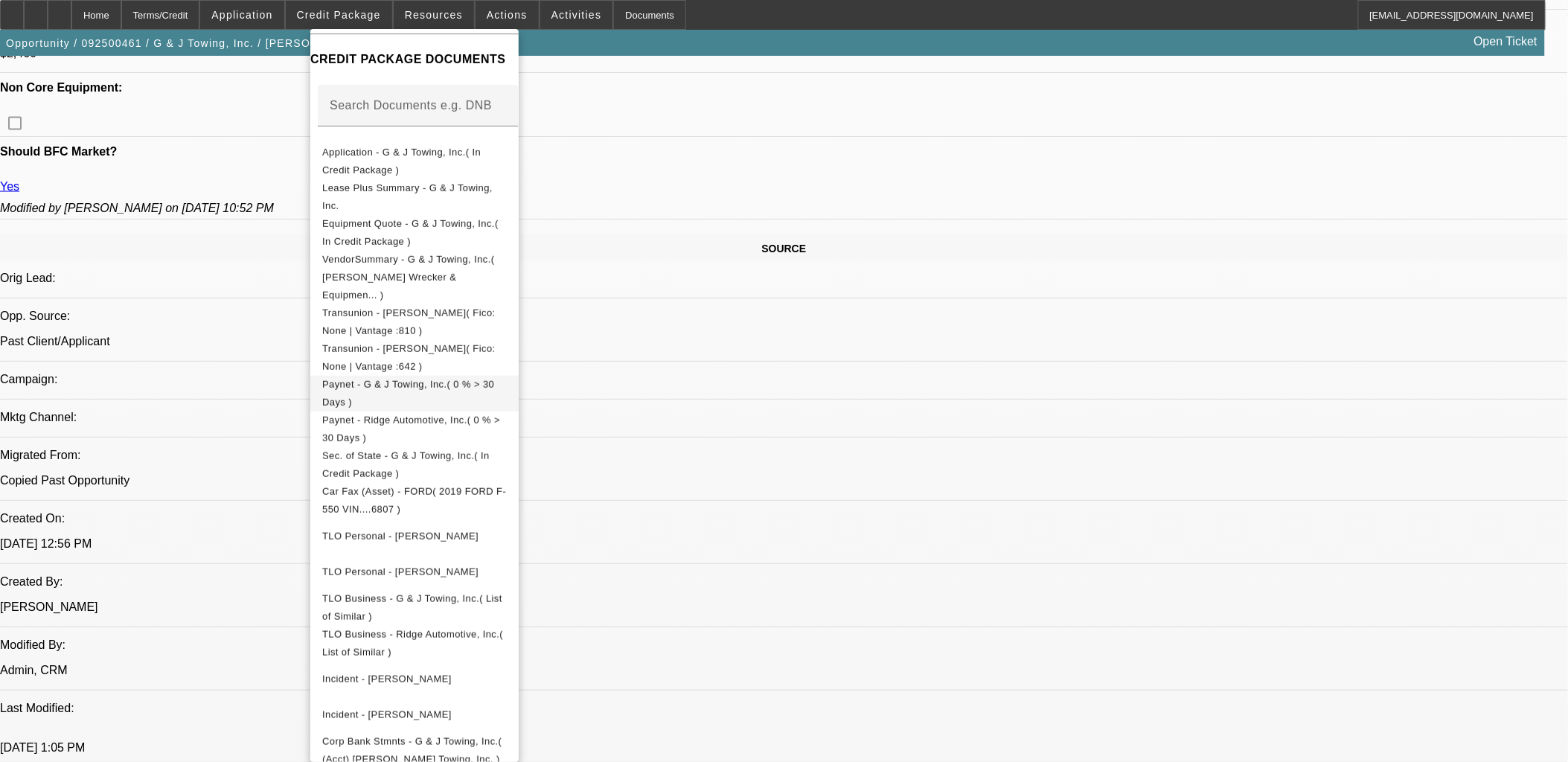
click at [492, 375] on span "Paynet - G & J Towing, Inc.( 0 % > 30 Days )" at bounding box center [414, 392] width 185 height 35
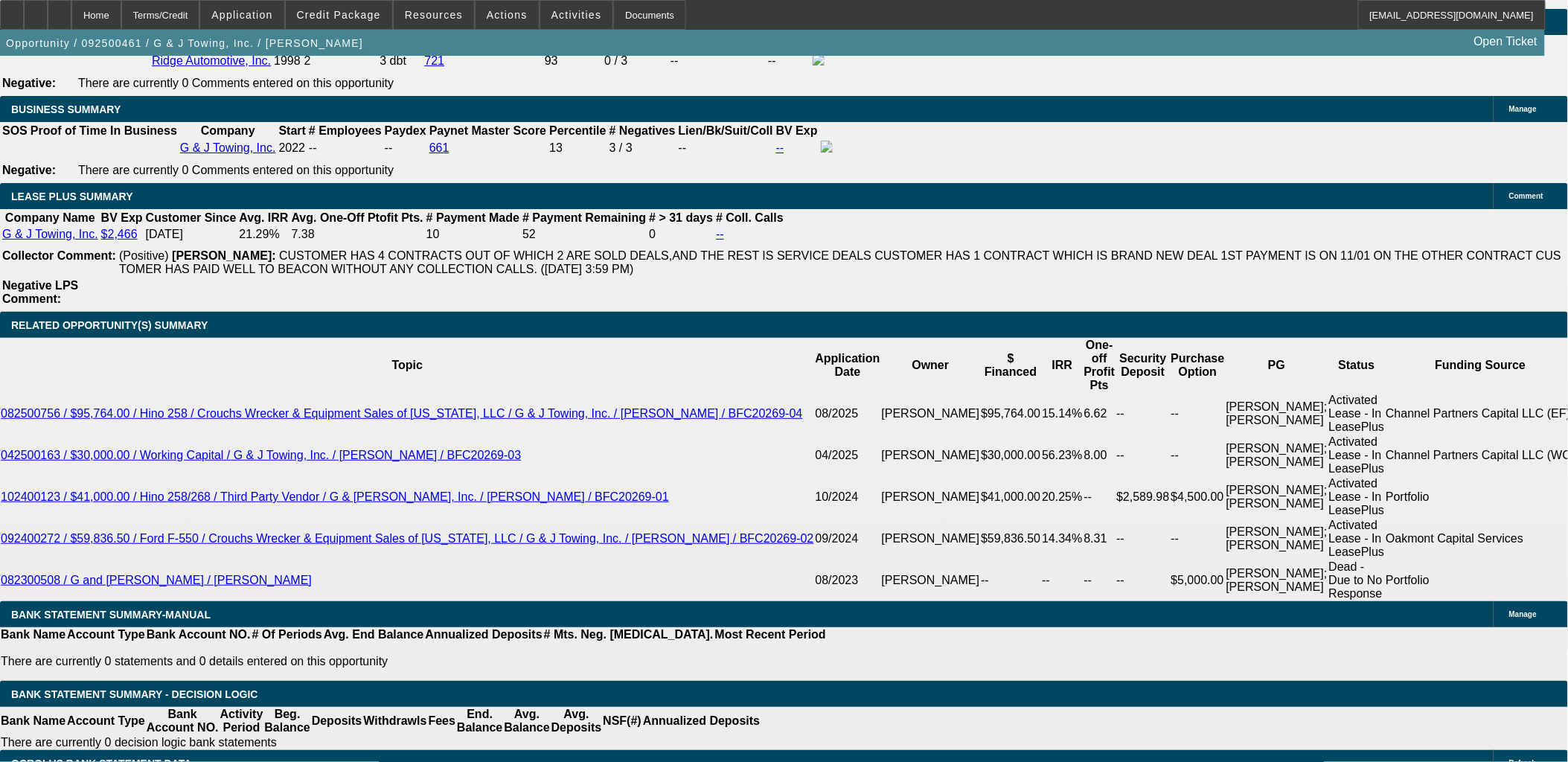
scroll to position [2398, 0]
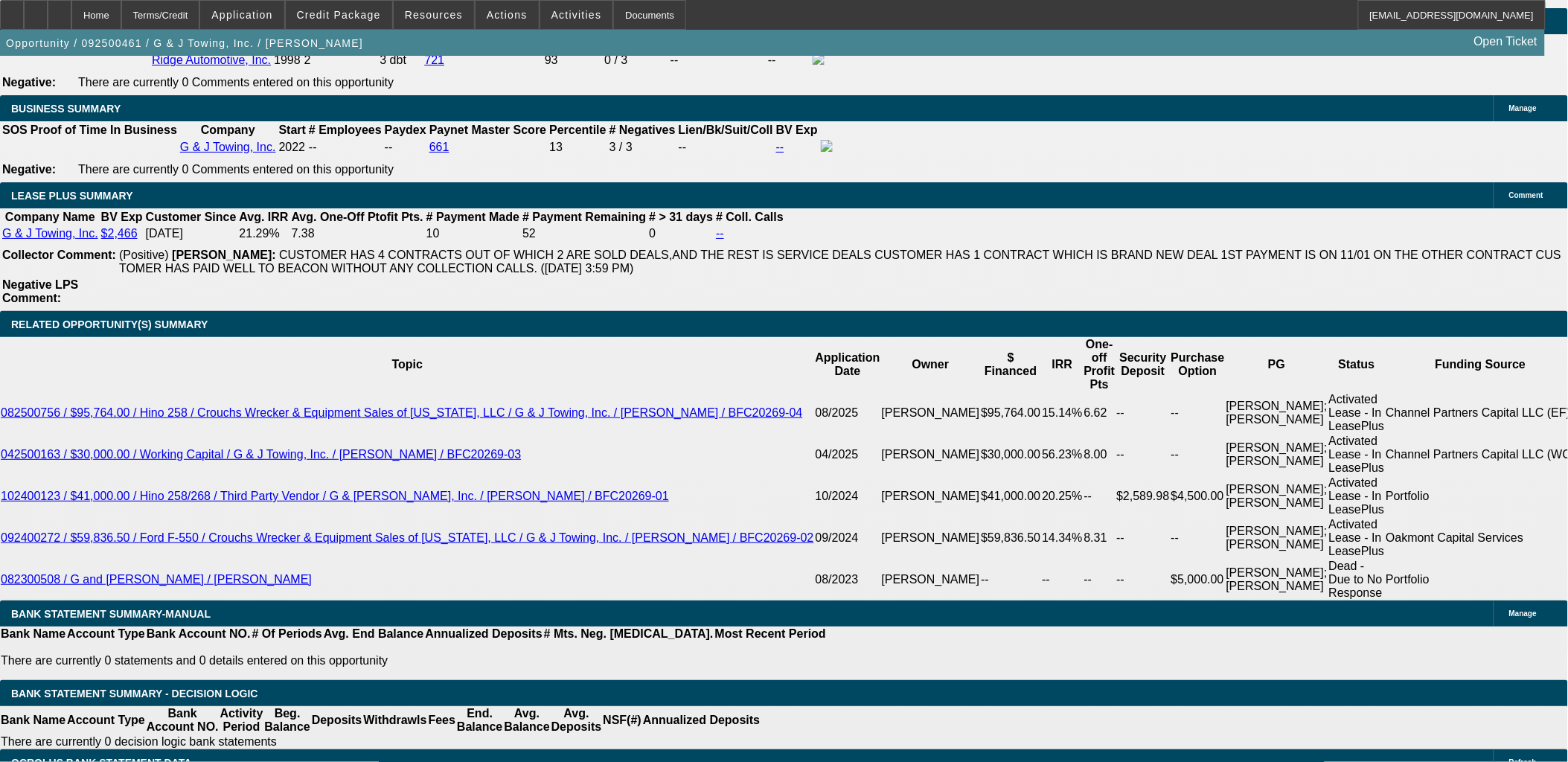
type input "36"
type input "1"
type input "$2,988.28"
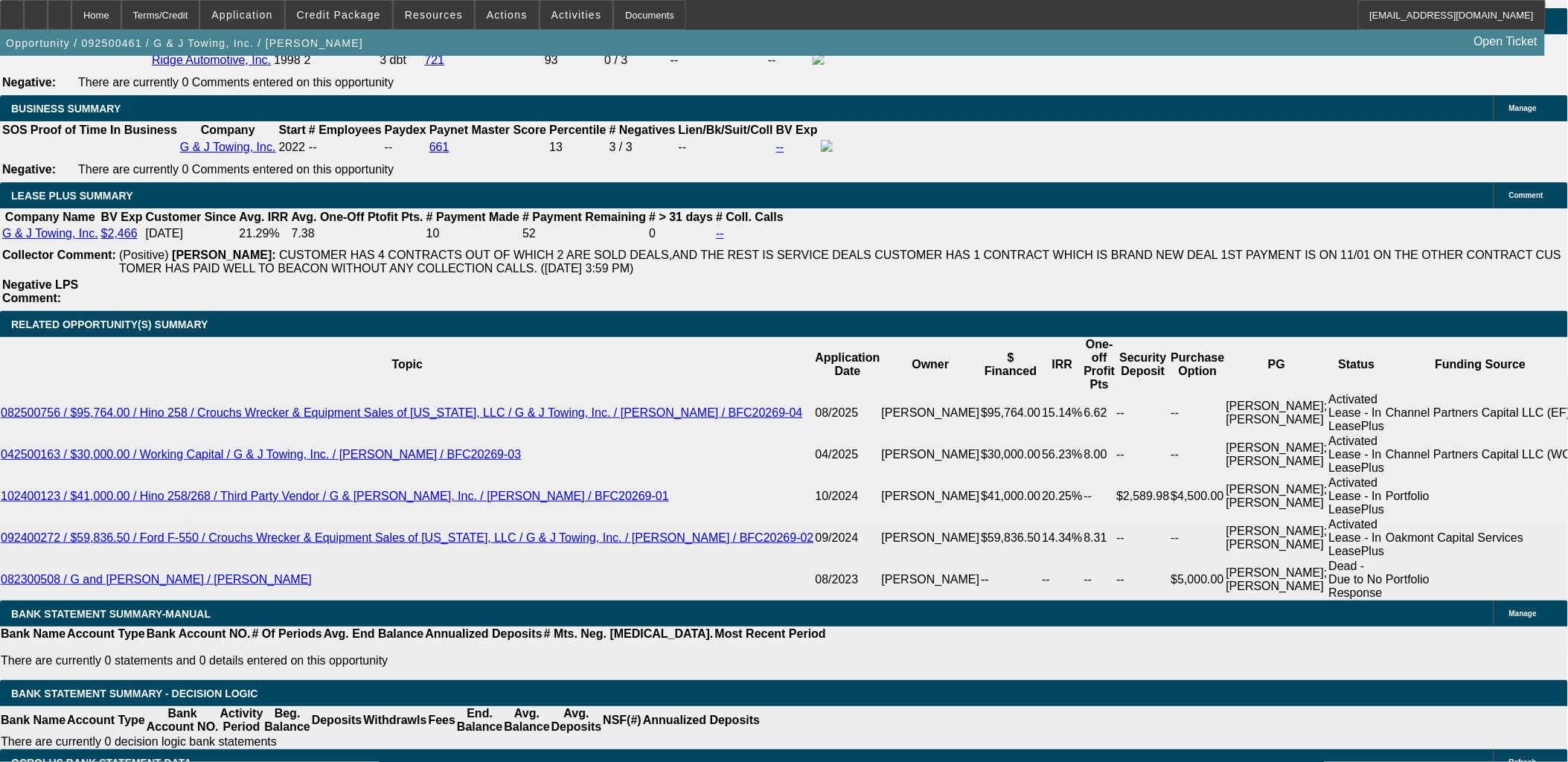
type input "$1,494.14"
type input "15"
type input "$3,672.34"
type input "$1,836.17"
type input "15"
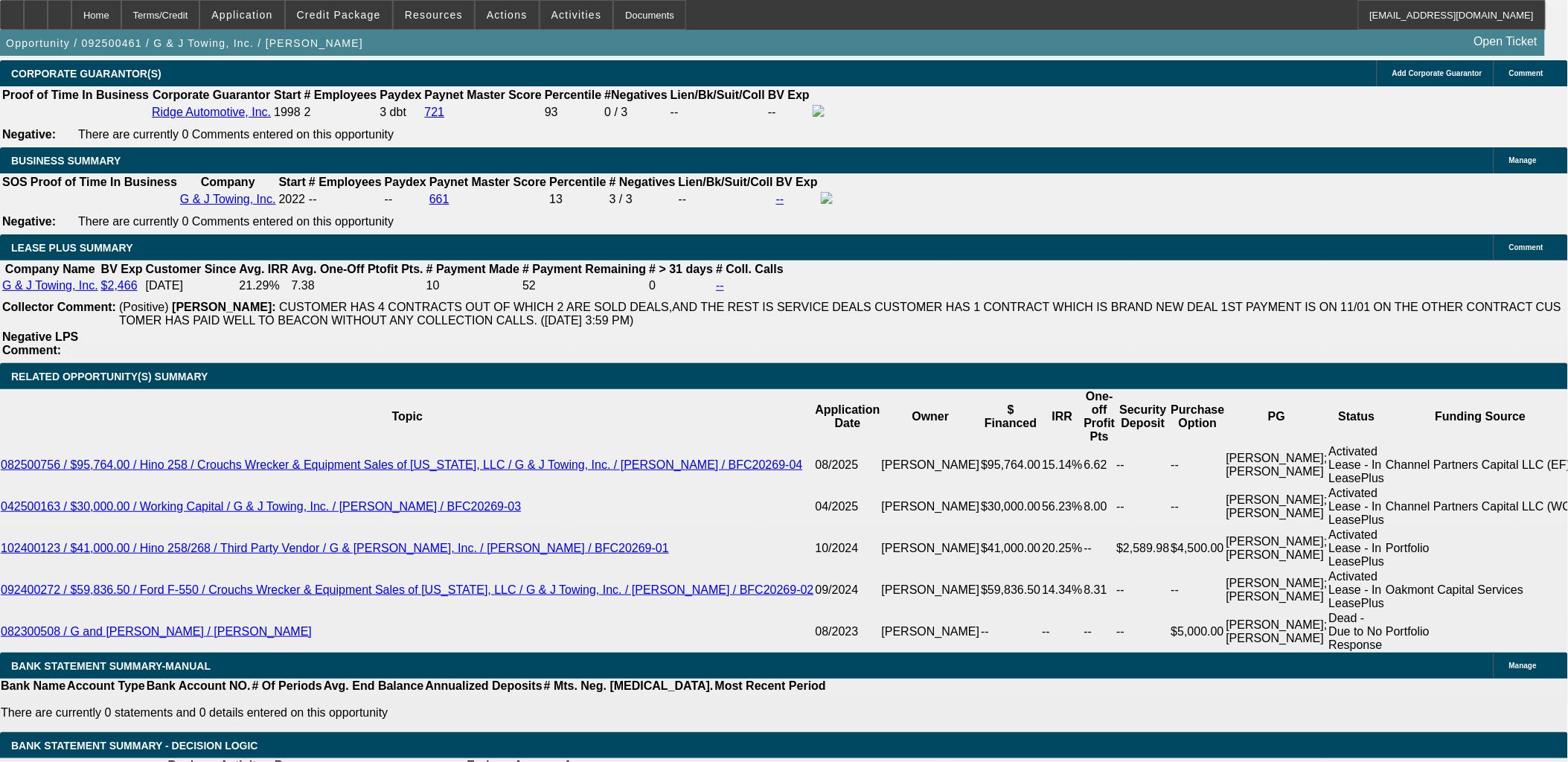
scroll to position [2480, 0]
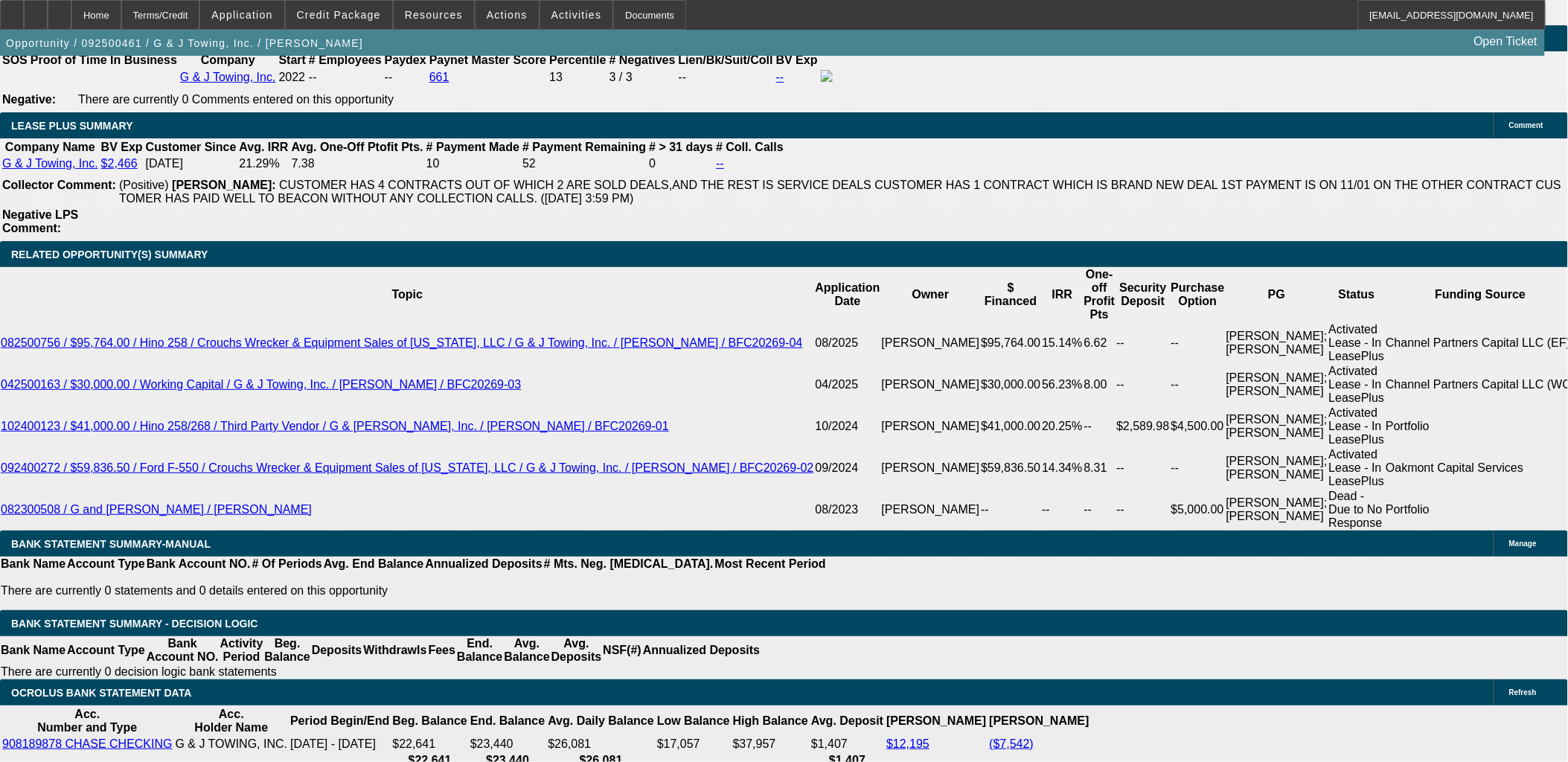
scroll to position [2563, 0]
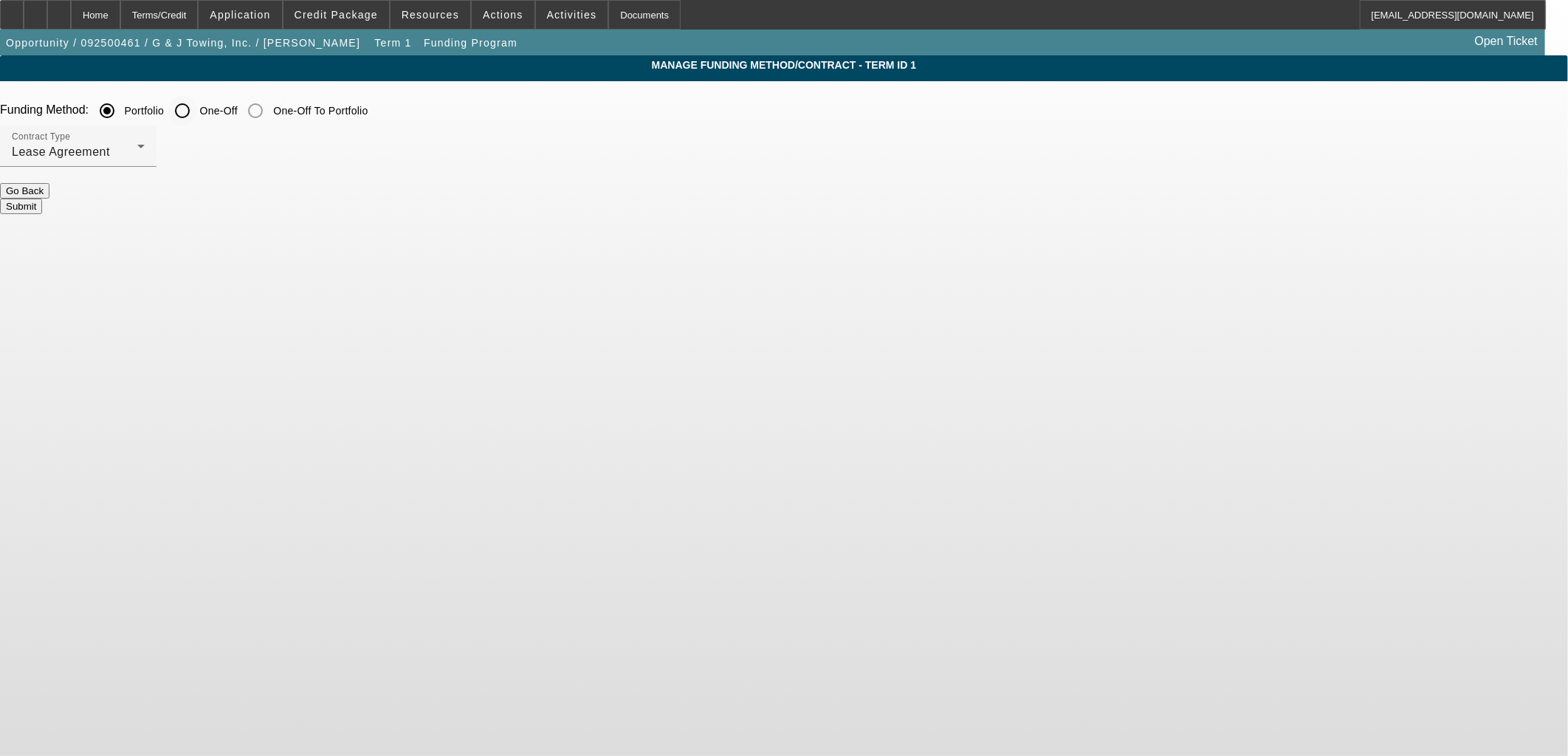
click at [197, 101] on input "One-Off" at bounding box center [182, 110] width 29 height 29
radio input "true"
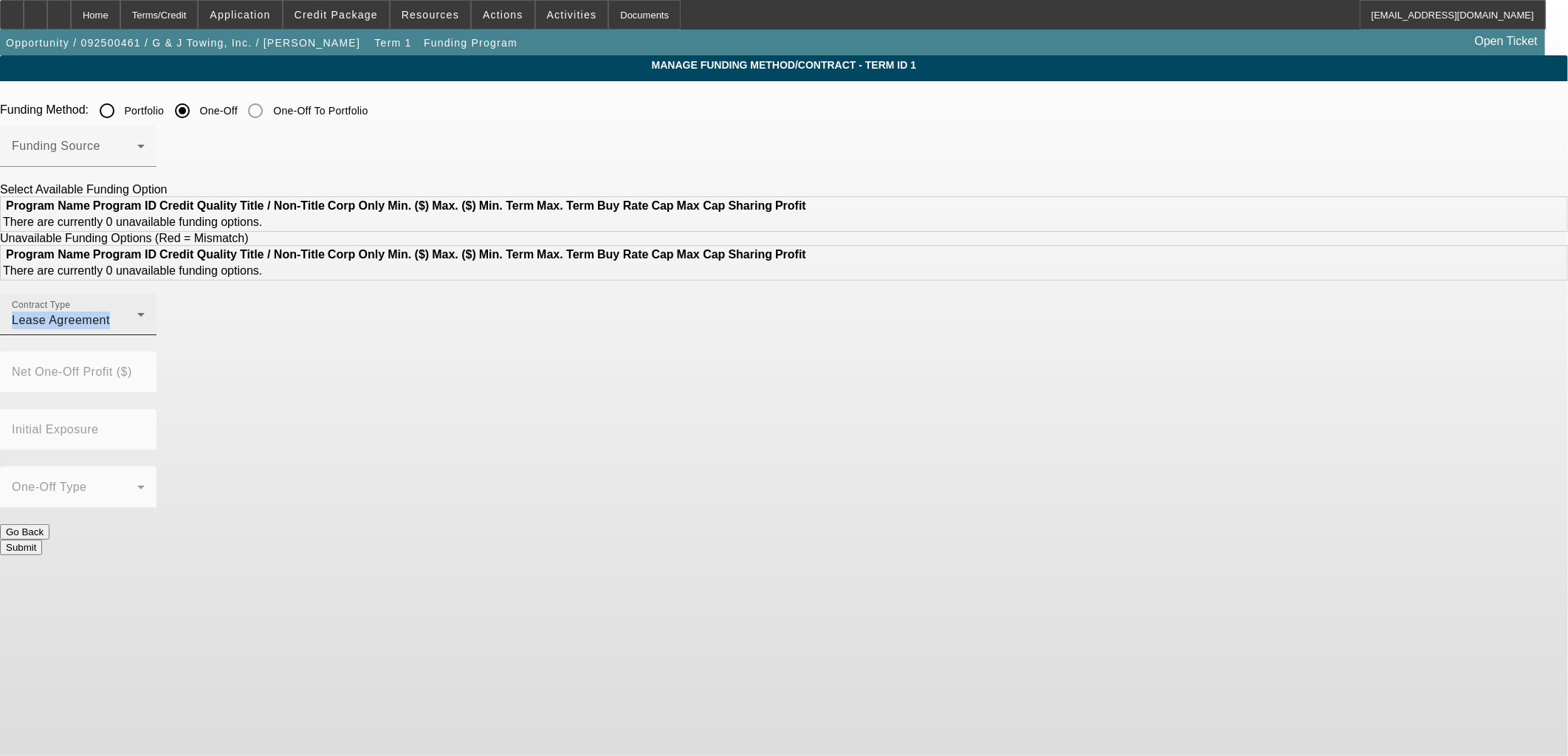
click at [145, 335] on div "Contract Type Lease Agreement" at bounding box center [78, 315] width 133 height 42
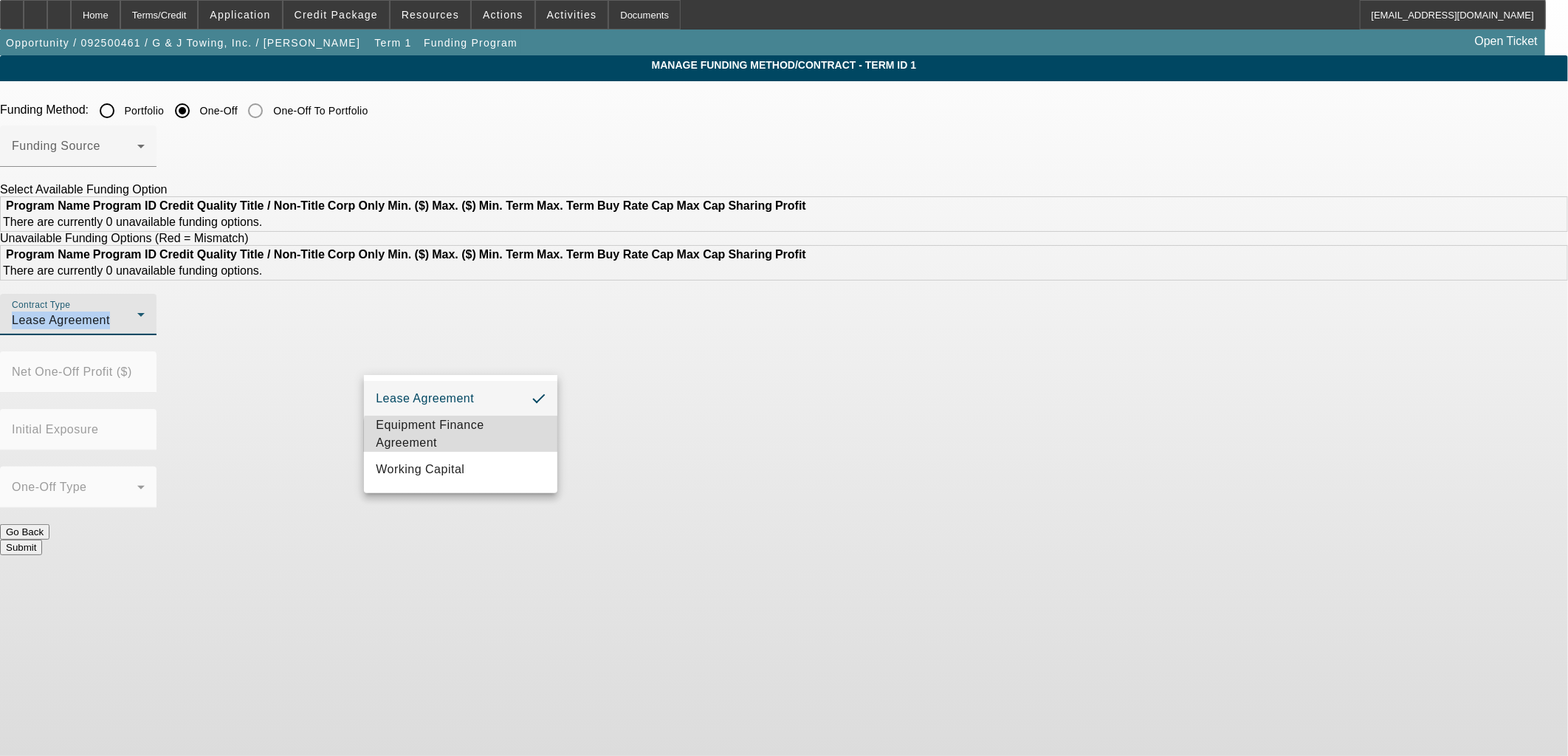
drag, startPoint x: 507, startPoint y: 362, endPoint x: 490, endPoint y: 445, distance: 84.7
click at [490, 445] on span "Equipment Finance Agreement" at bounding box center [460, 433] width 170 height 35
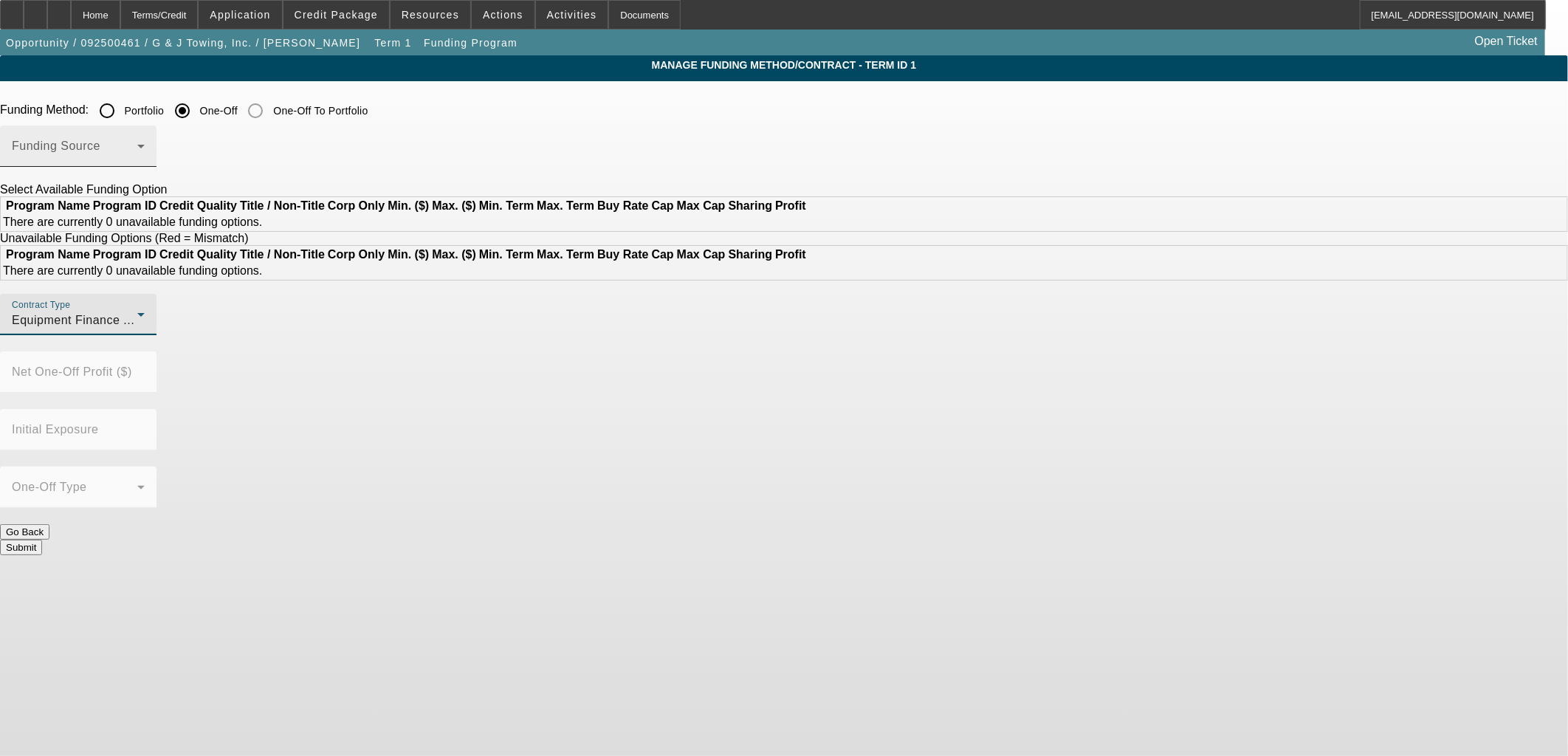
click at [145, 138] on div "Funding Source" at bounding box center [78, 146] width 133 height 42
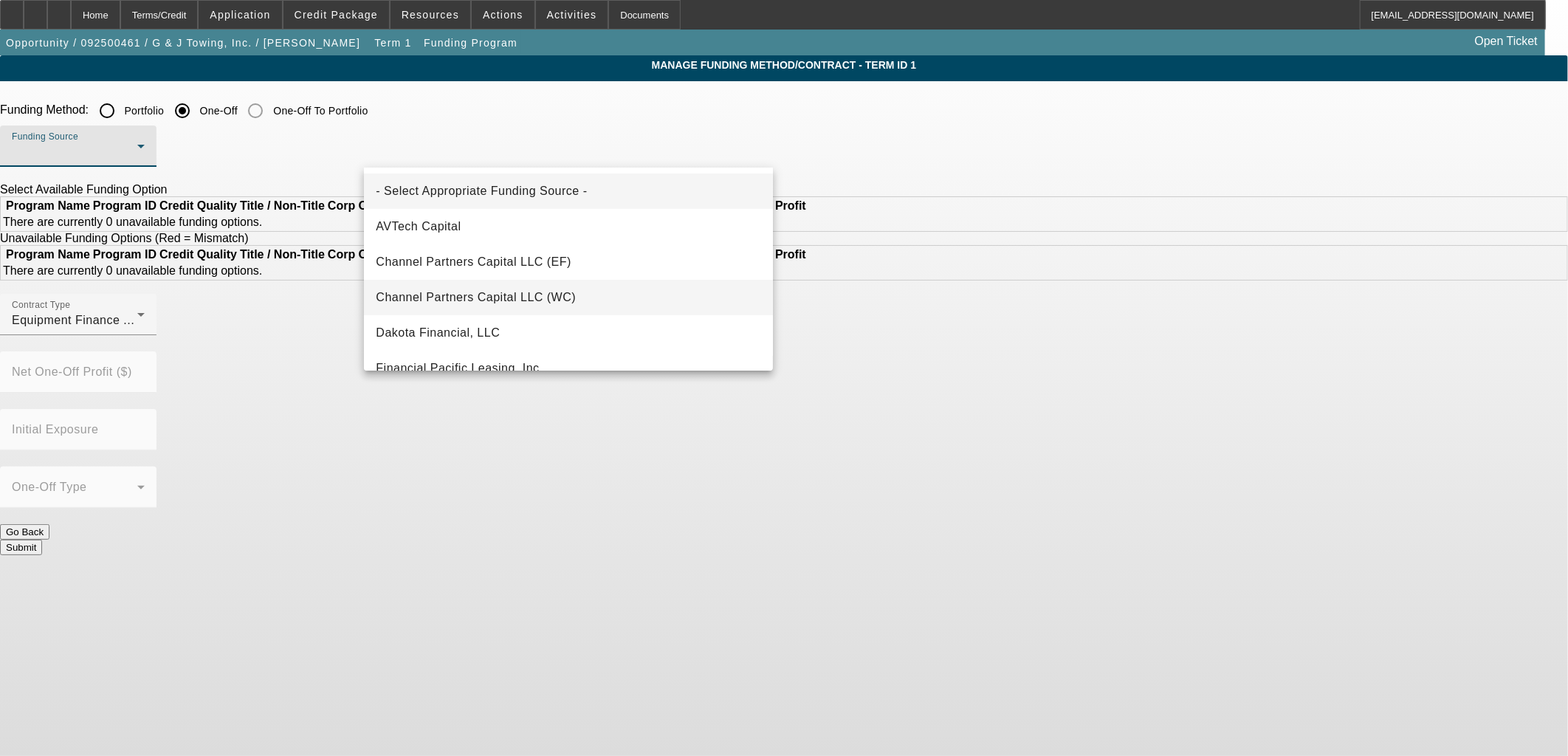
scroll to position [328, 0]
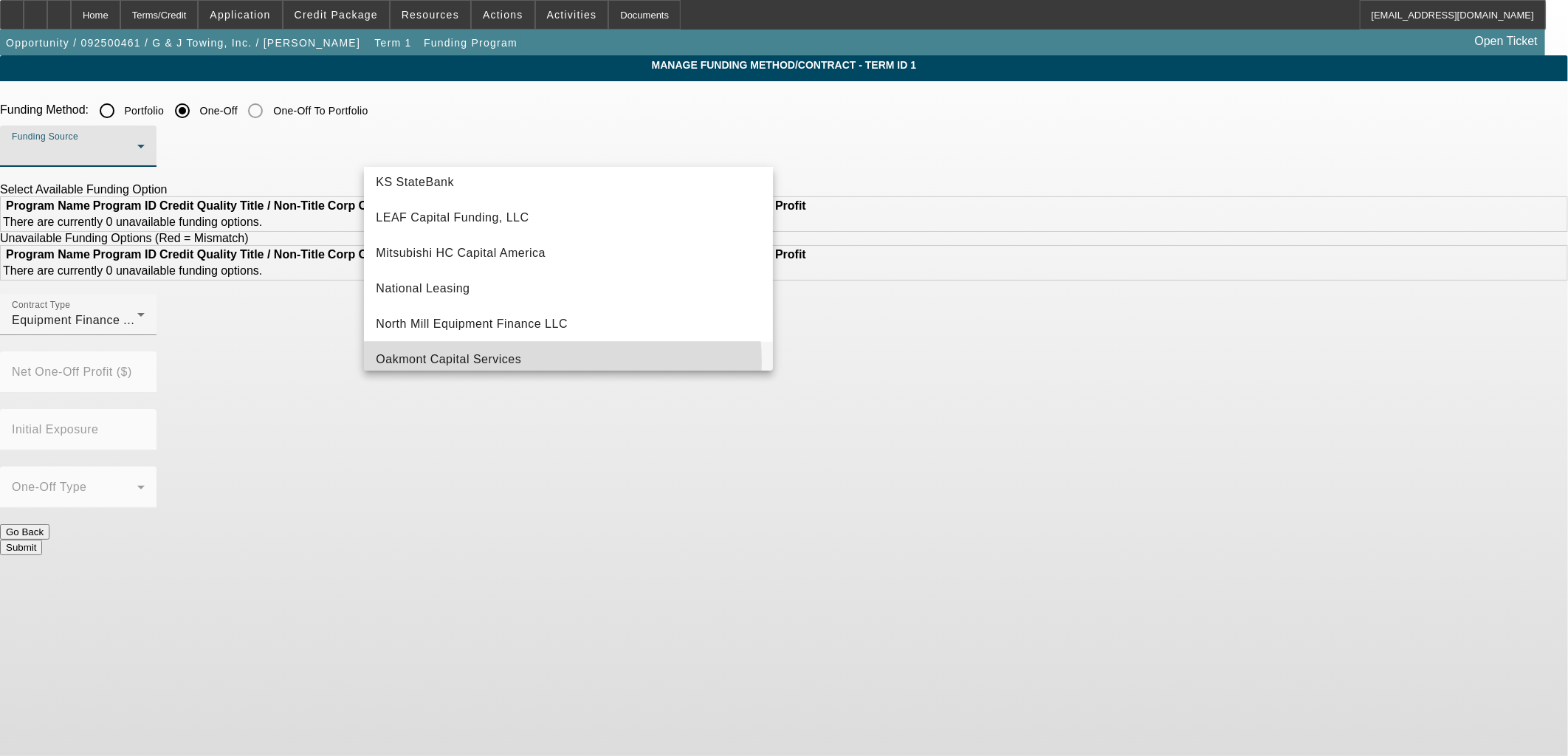
click at [518, 361] on span "Oakmont Capital Services" at bounding box center [448, 360] width 145 height 18
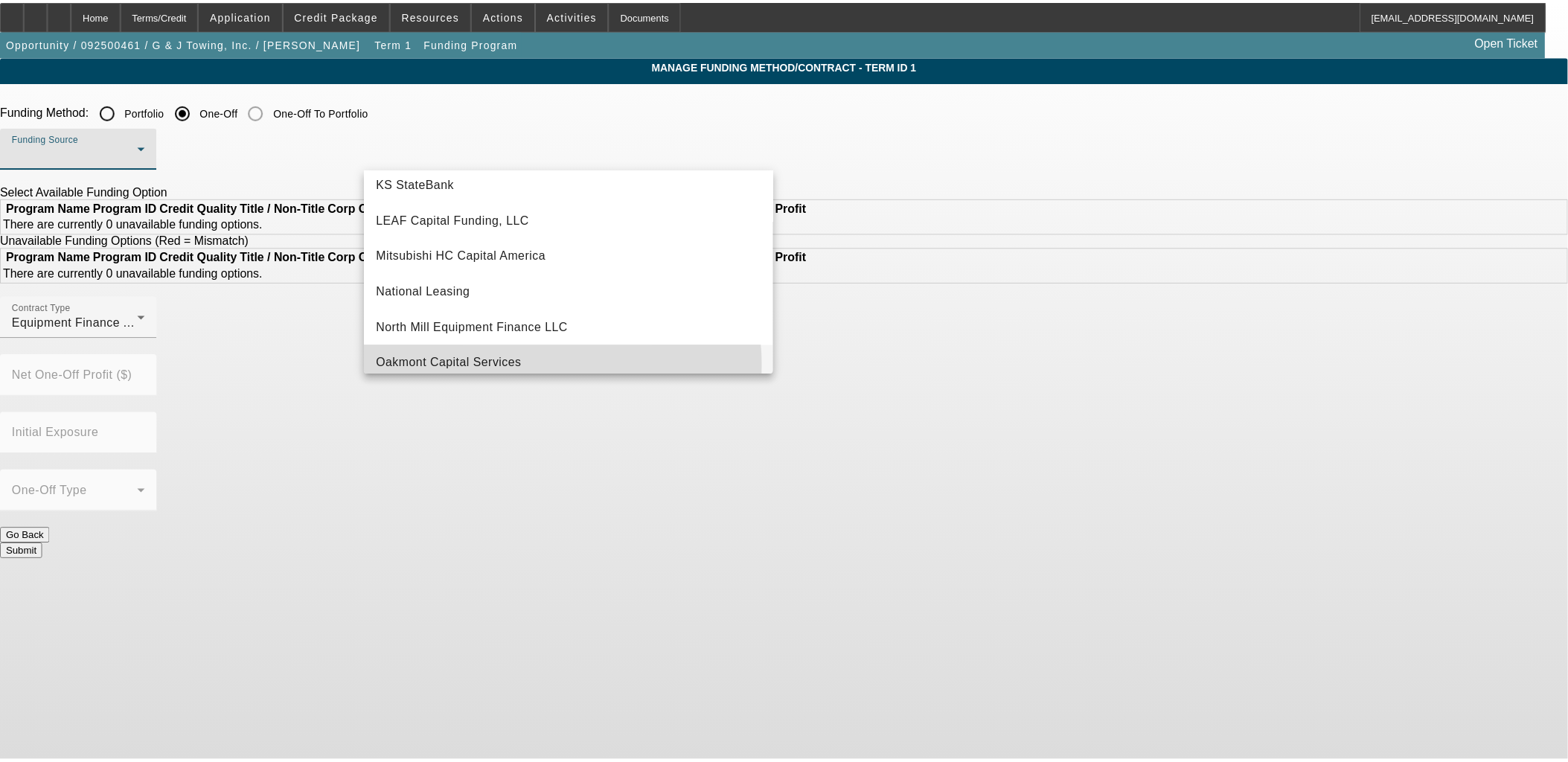
scroll to position [0, 0]
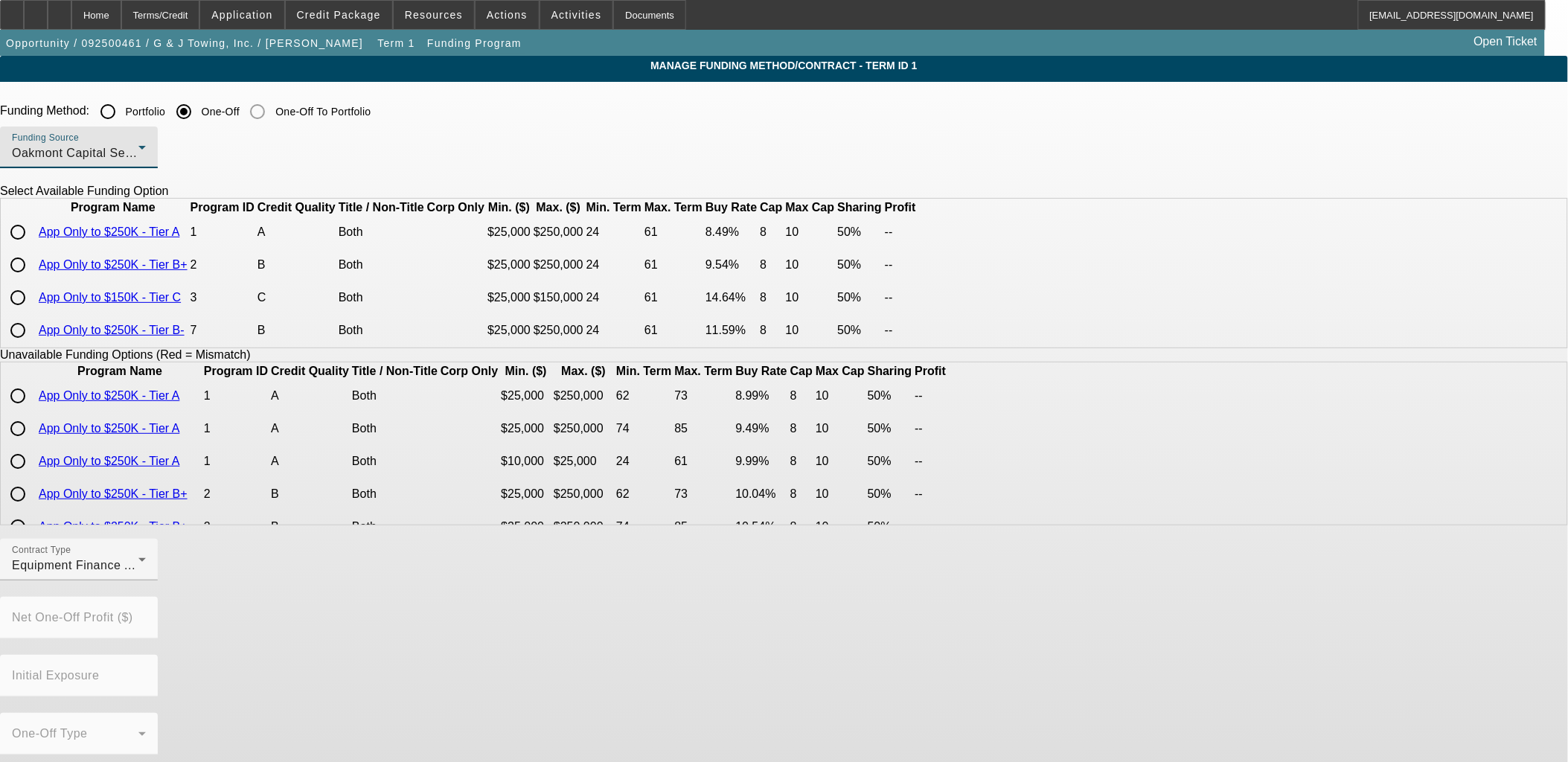
click at [33, 247] on input "radio" at bounding box center [17, 231] width 30 height 30
radio input "true"
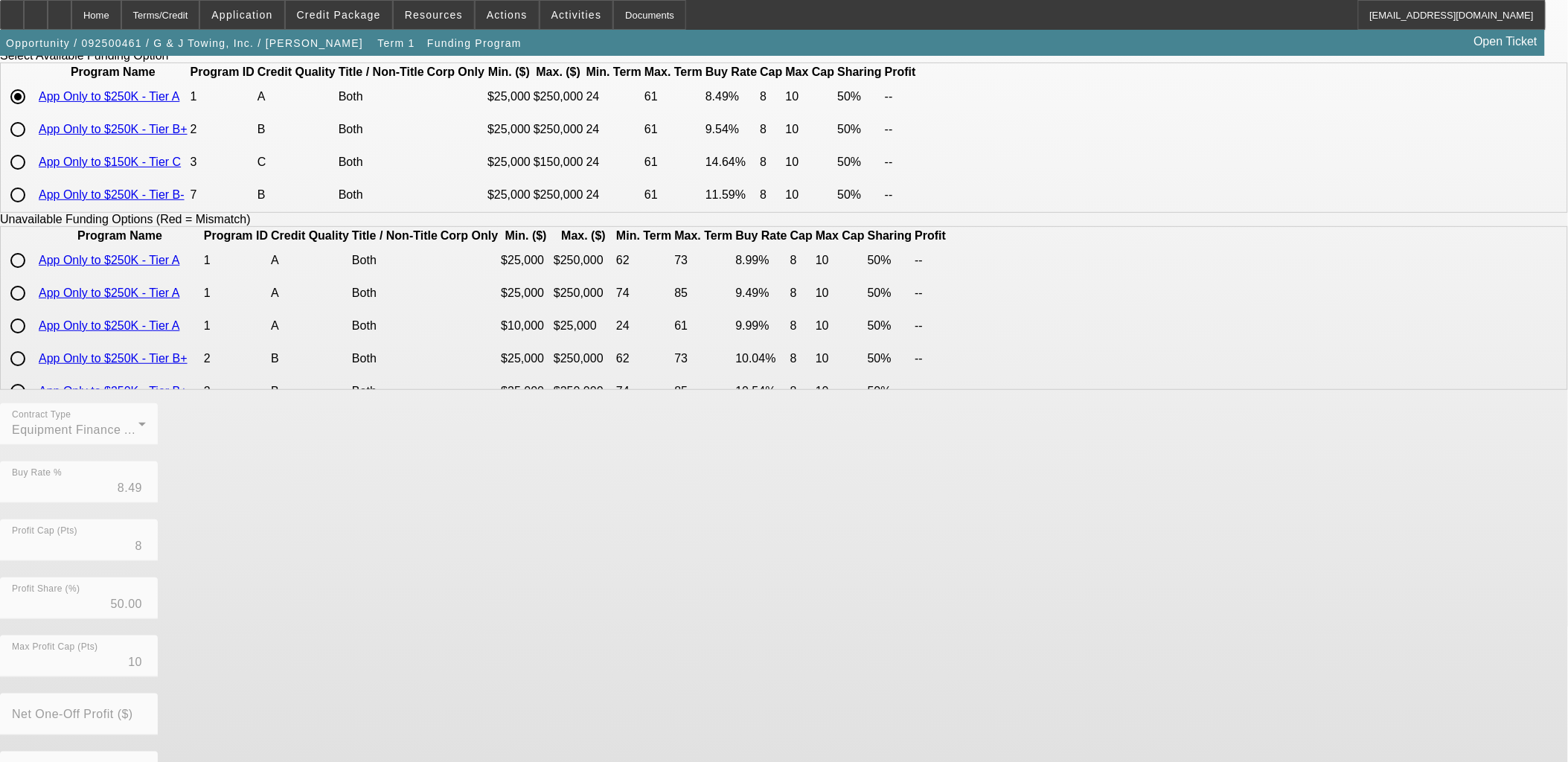
scroll to position [250, 0]
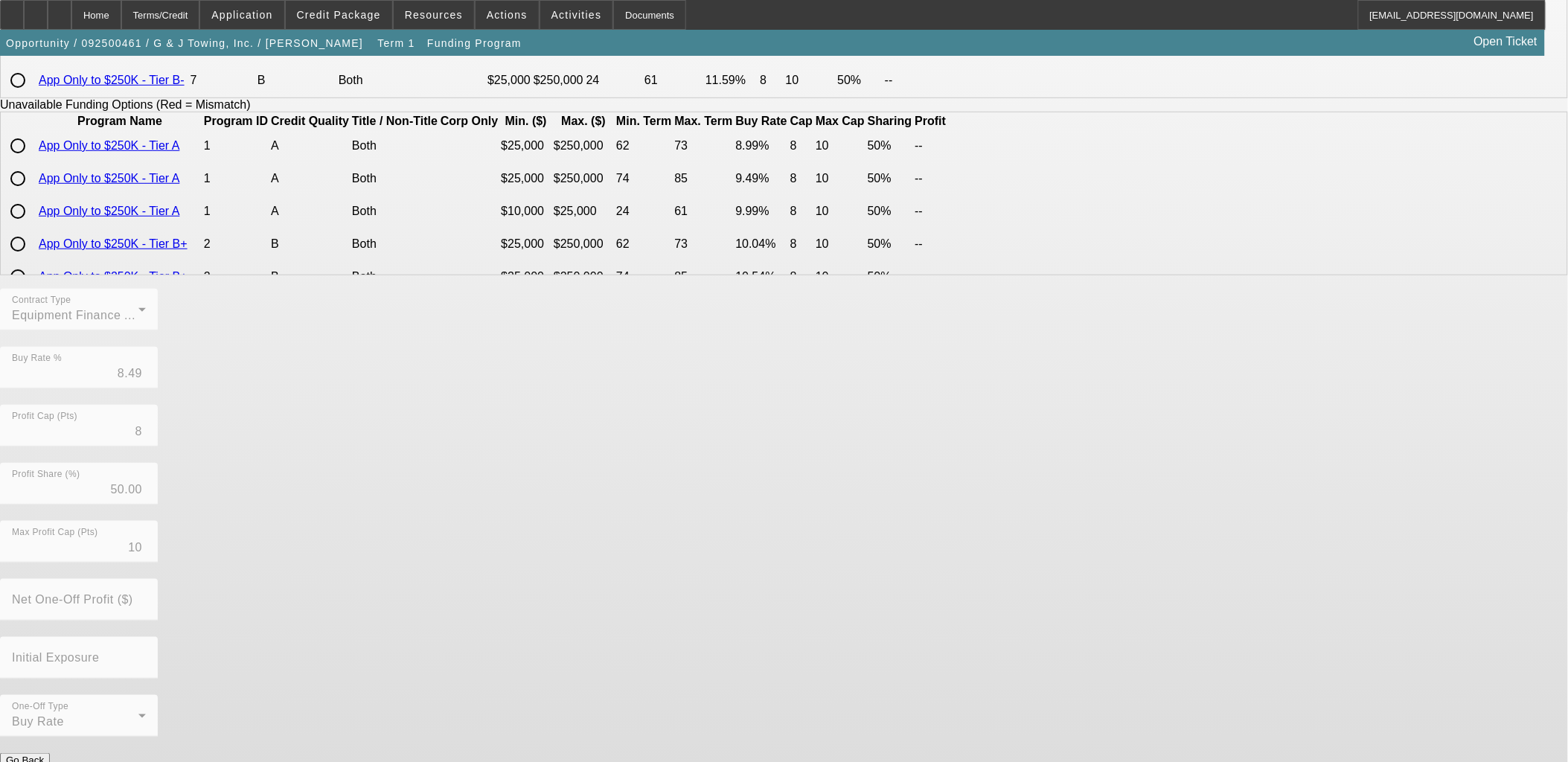
click at [42, 761] on button "Submit" at bounding box center [21, 776] width 42 height 15
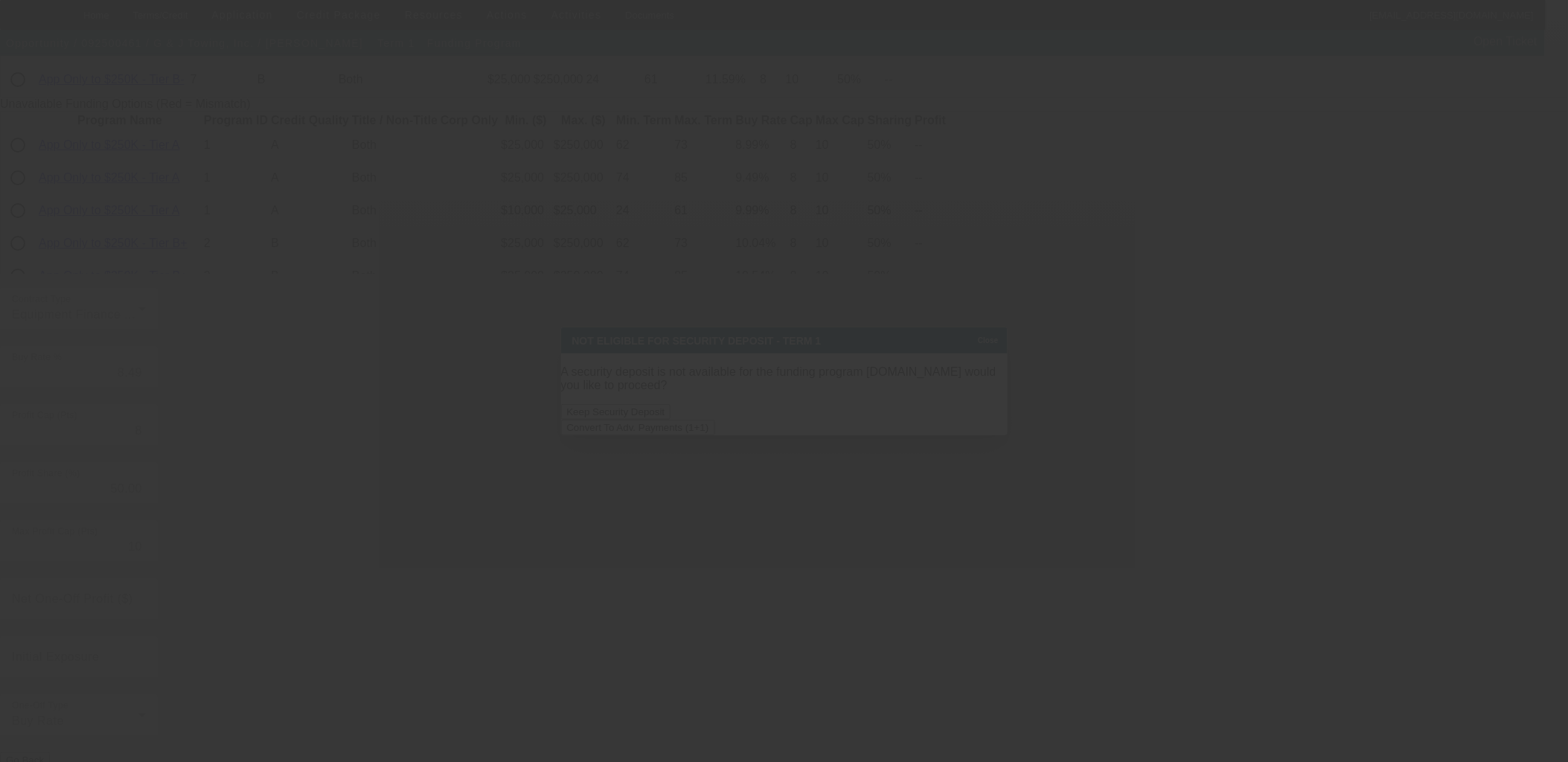
scroll to position [0, 0]
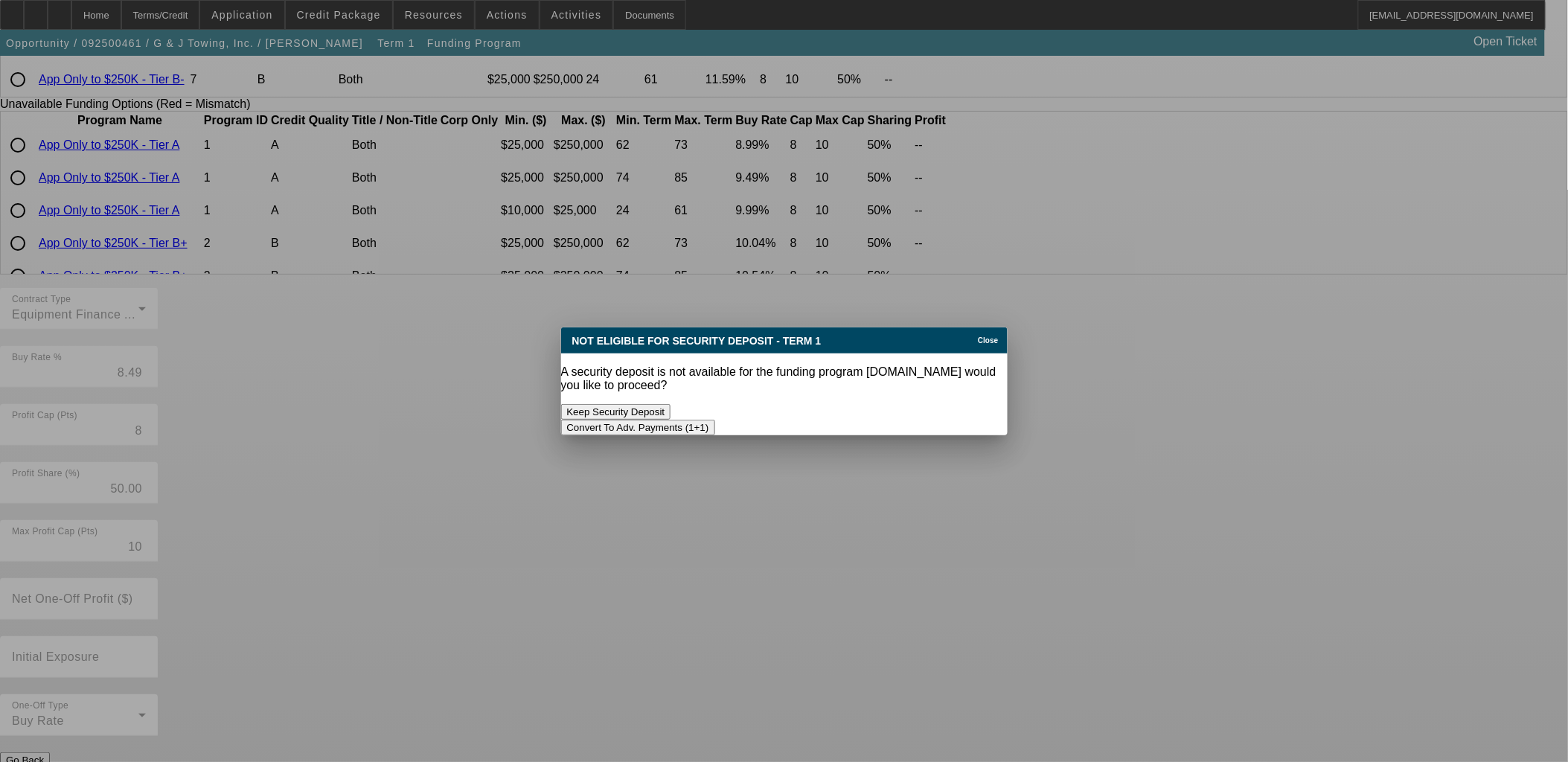
click at [715, 420] on button "Convert To Adv. Payments (1+1)" at bounding box center [638, 427] width 154 height 15
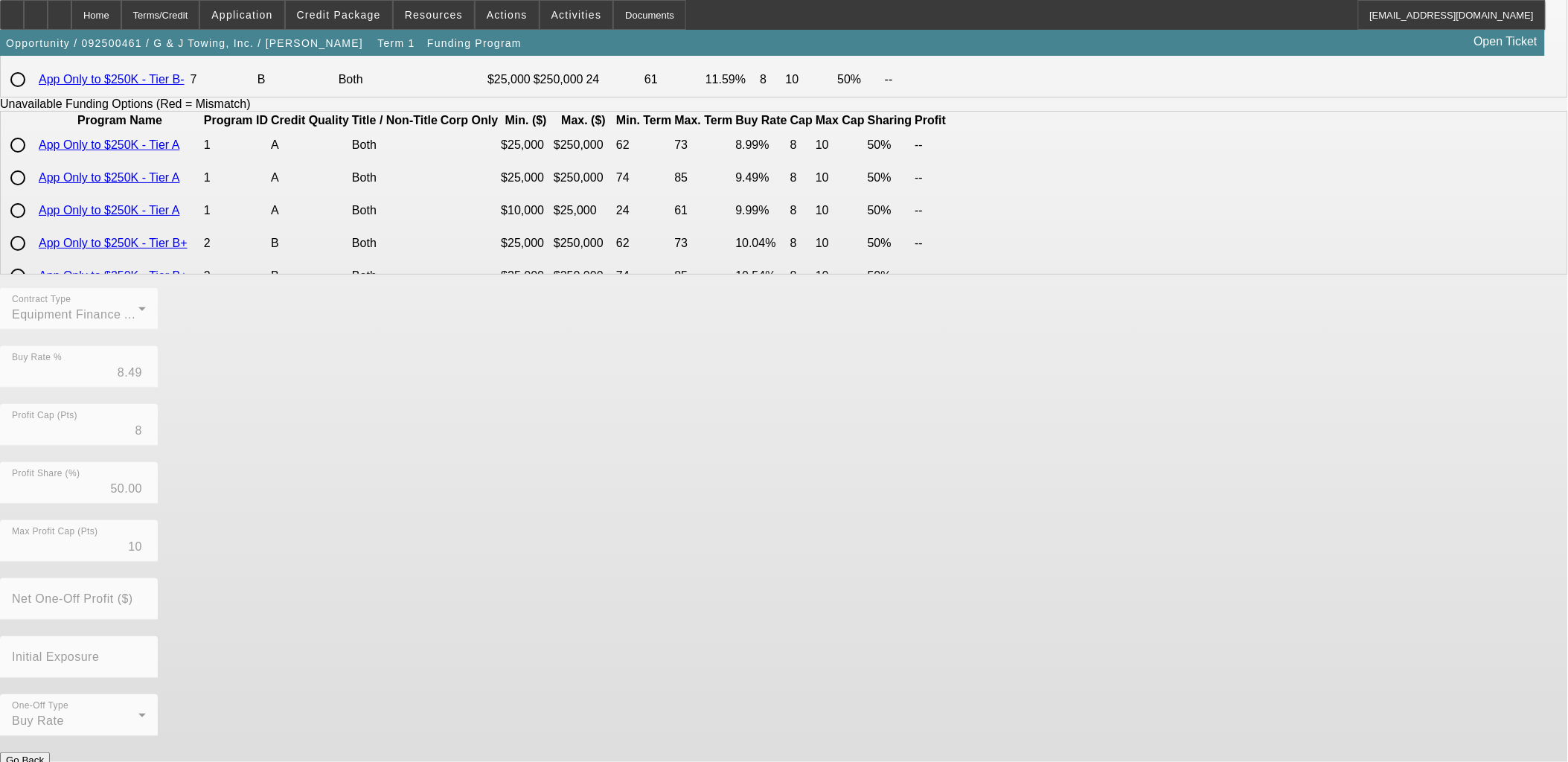
scroll to position [250, 0]
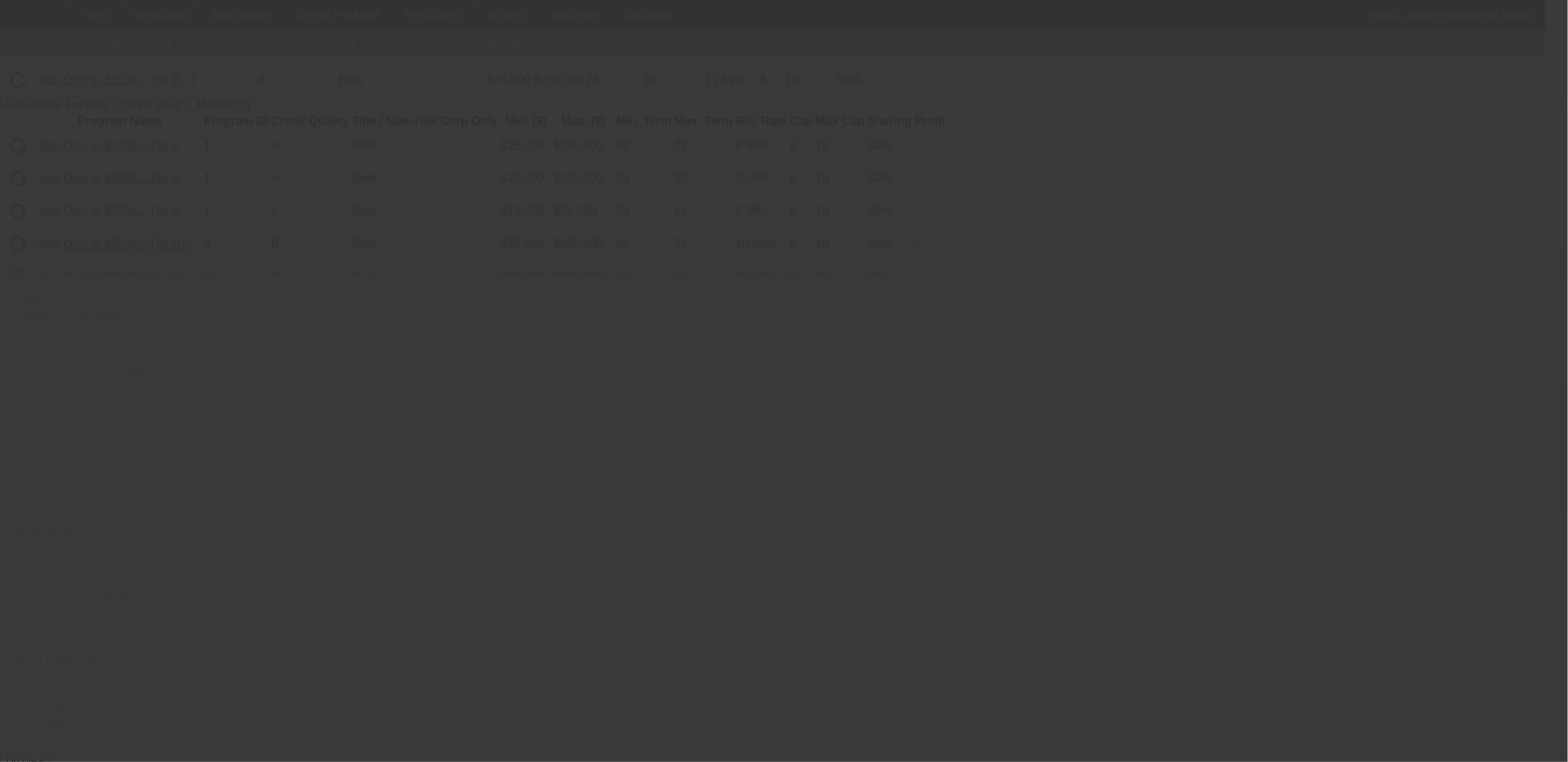
radio input "true"
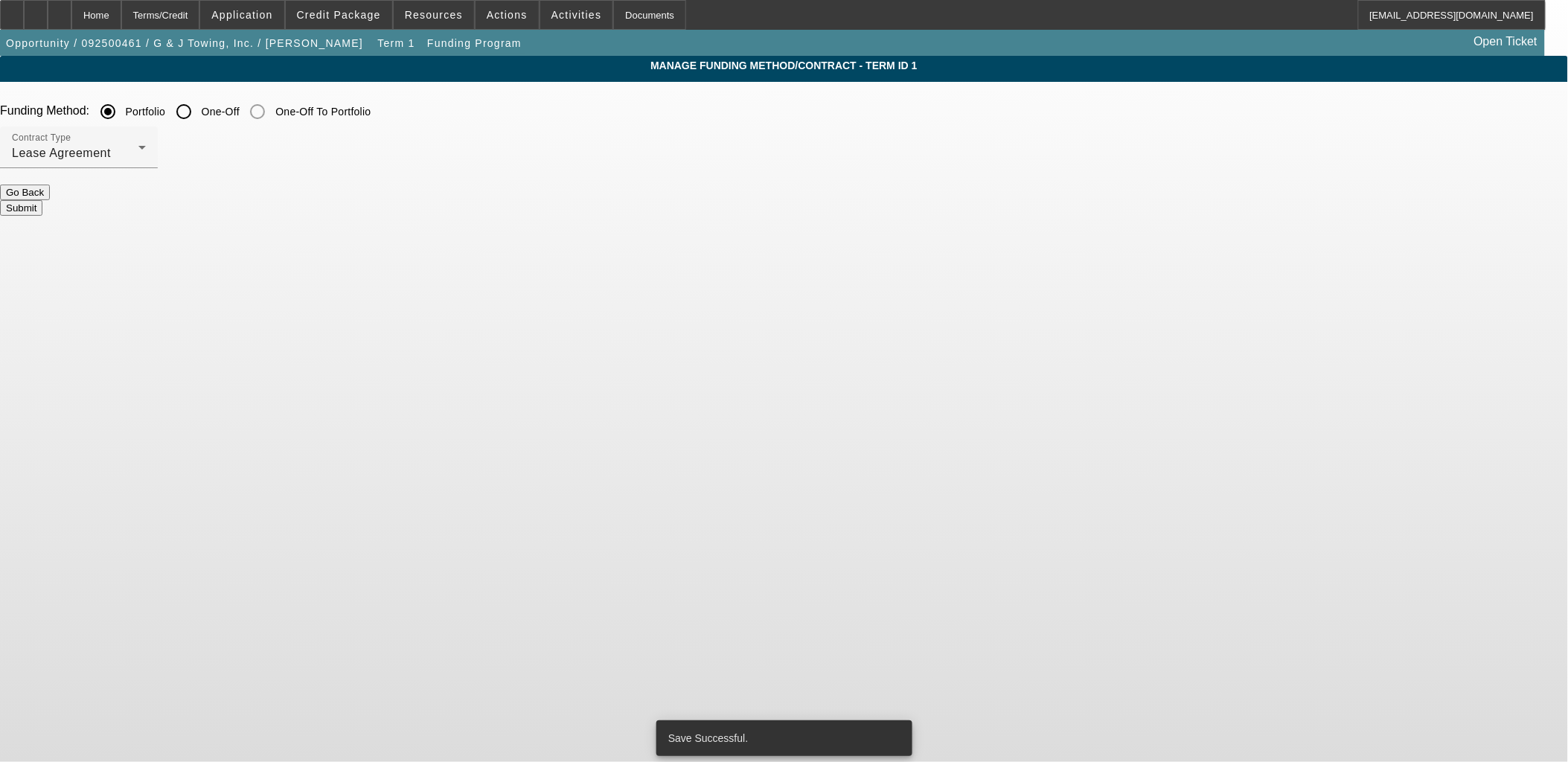
scroll to position [0, 0]
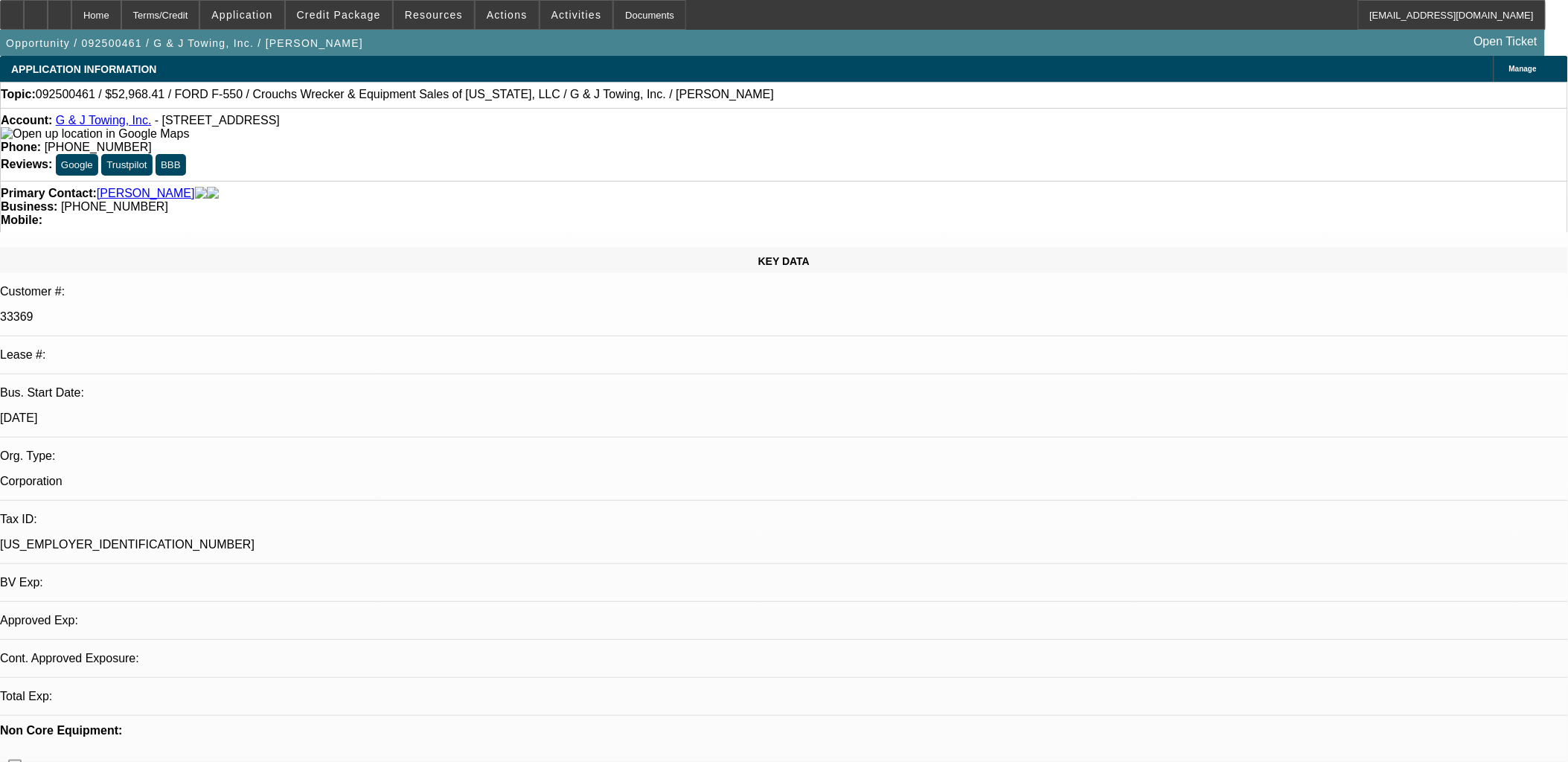
select select "0"
select select "6"
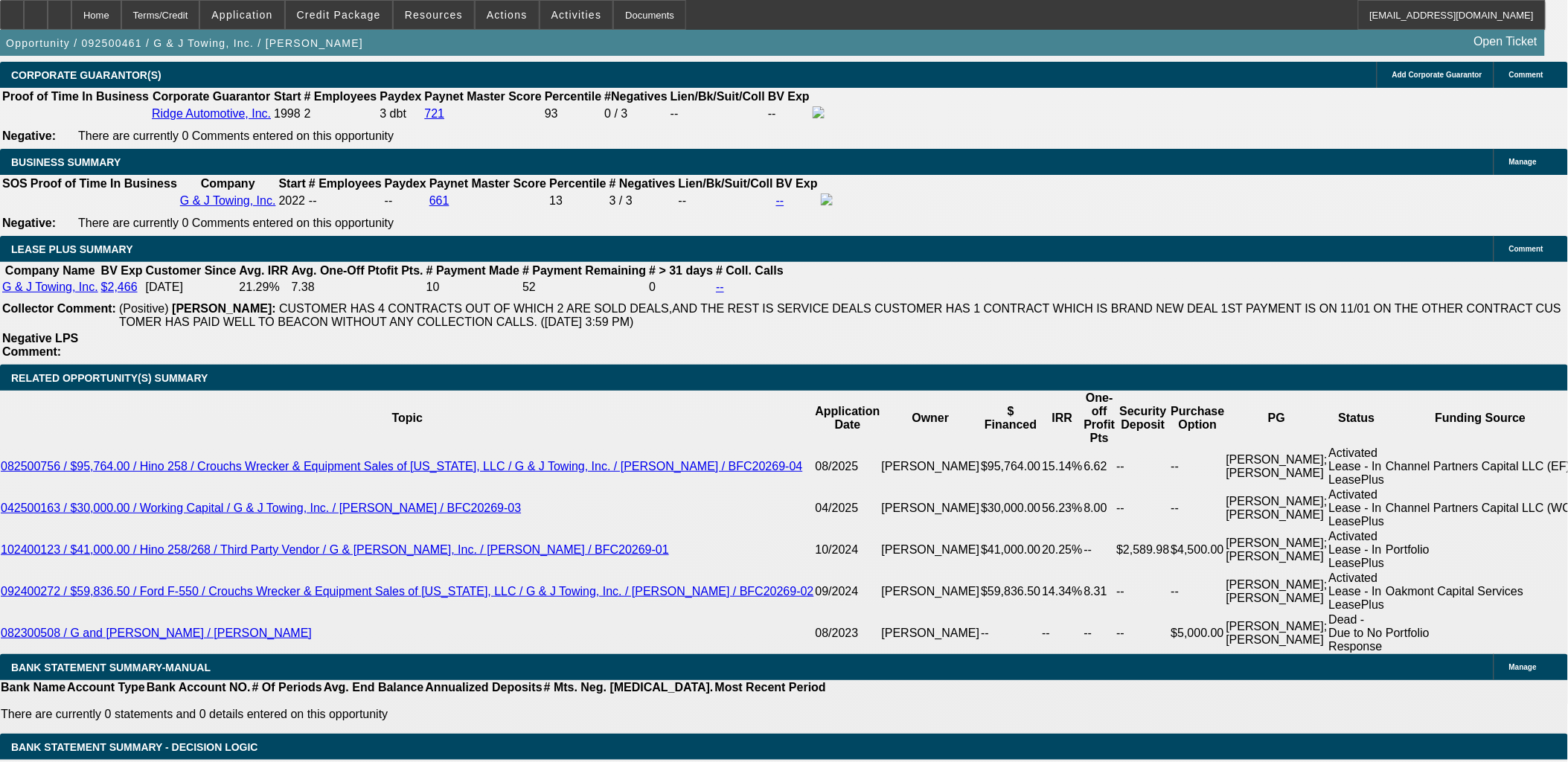
scroll to position [2316, 0]
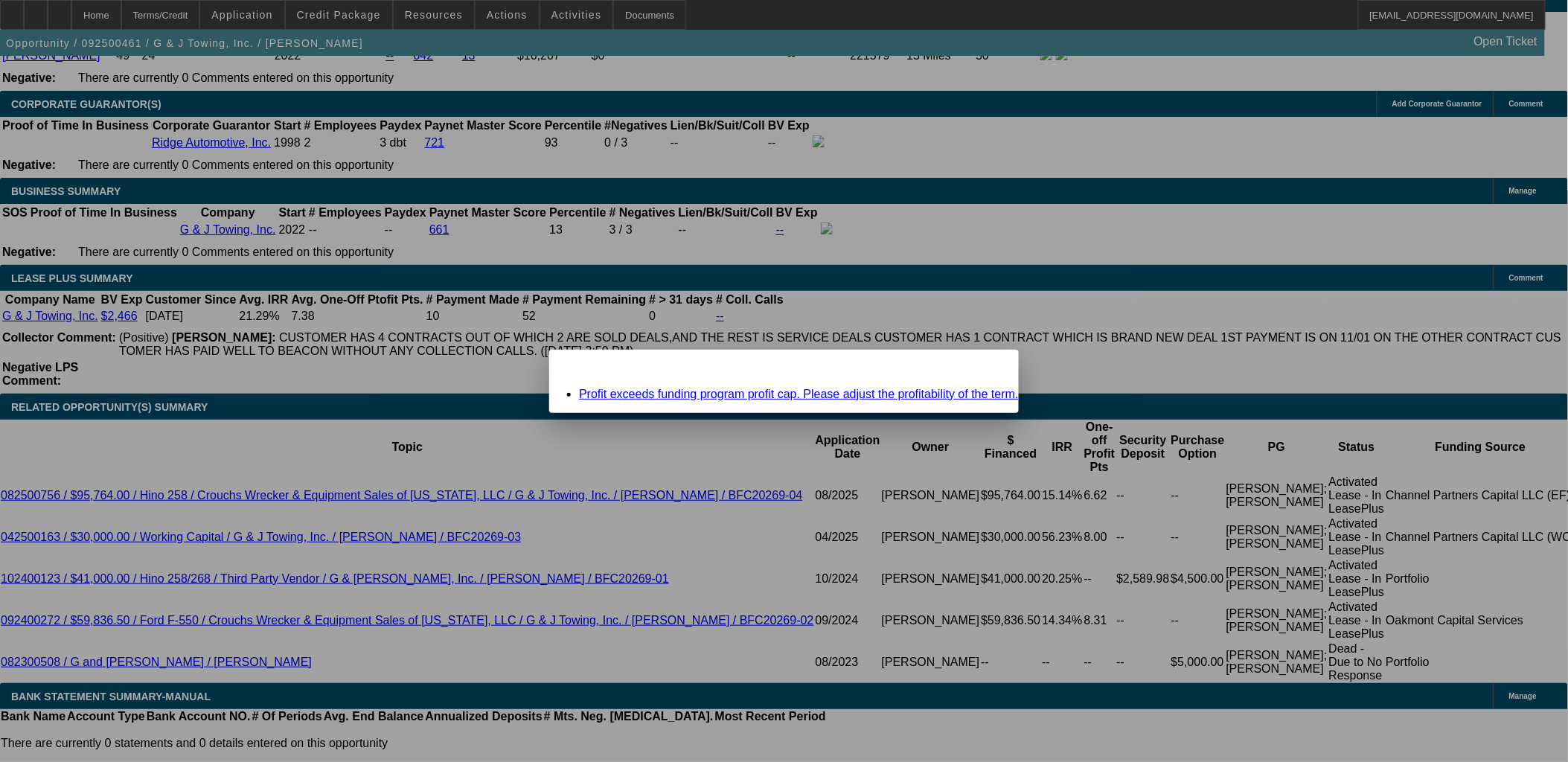
scroll to position [0, 0]
click at [938, 374] on div "Missing Information: Term Id 1 Close" at bounding box center [783, 362] width 469 height 26
click at [986, 367] on div "Close" at bounding box center [1002, 359] width 33 height 17
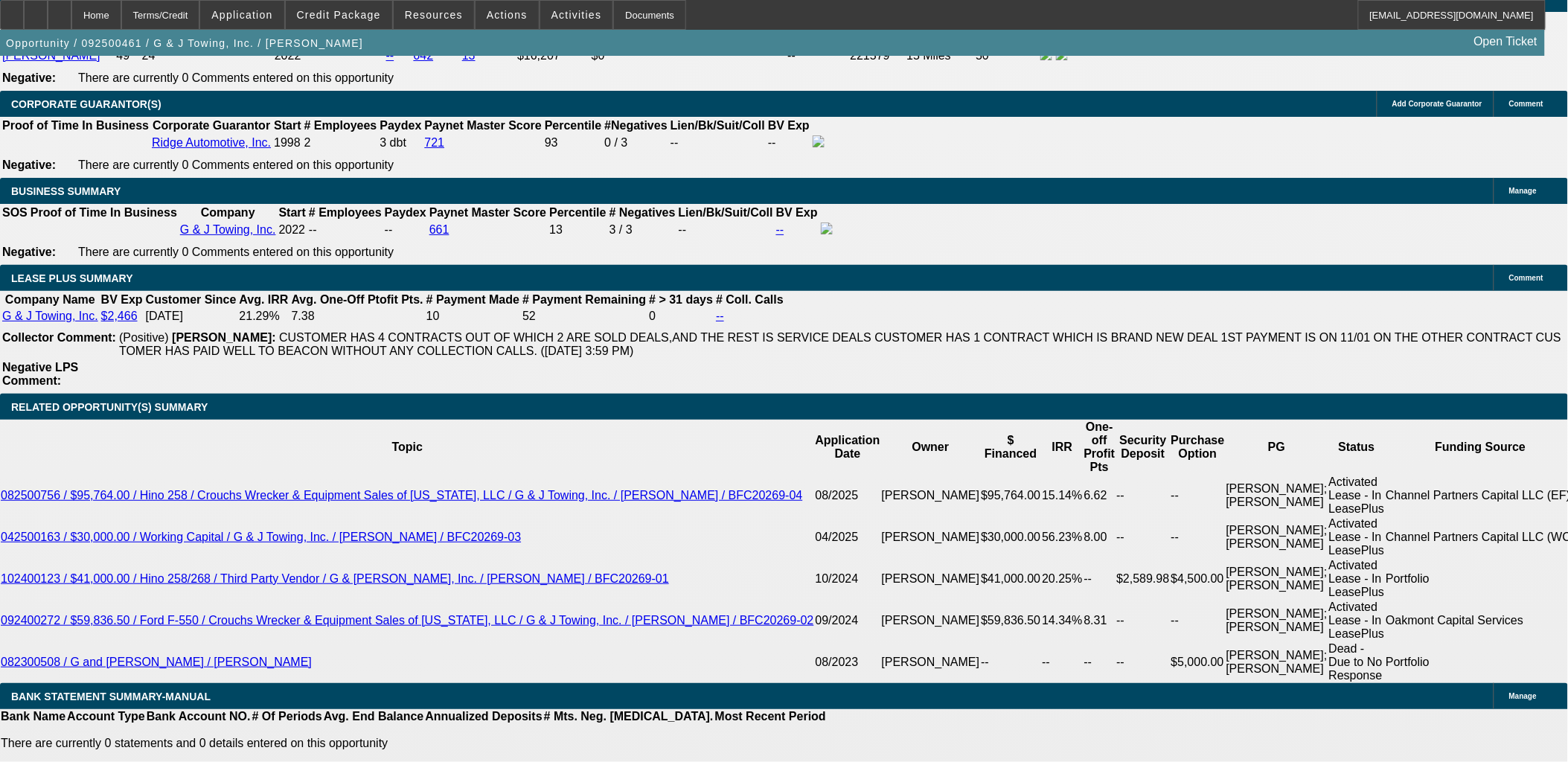
scroll to position [2316, 0]
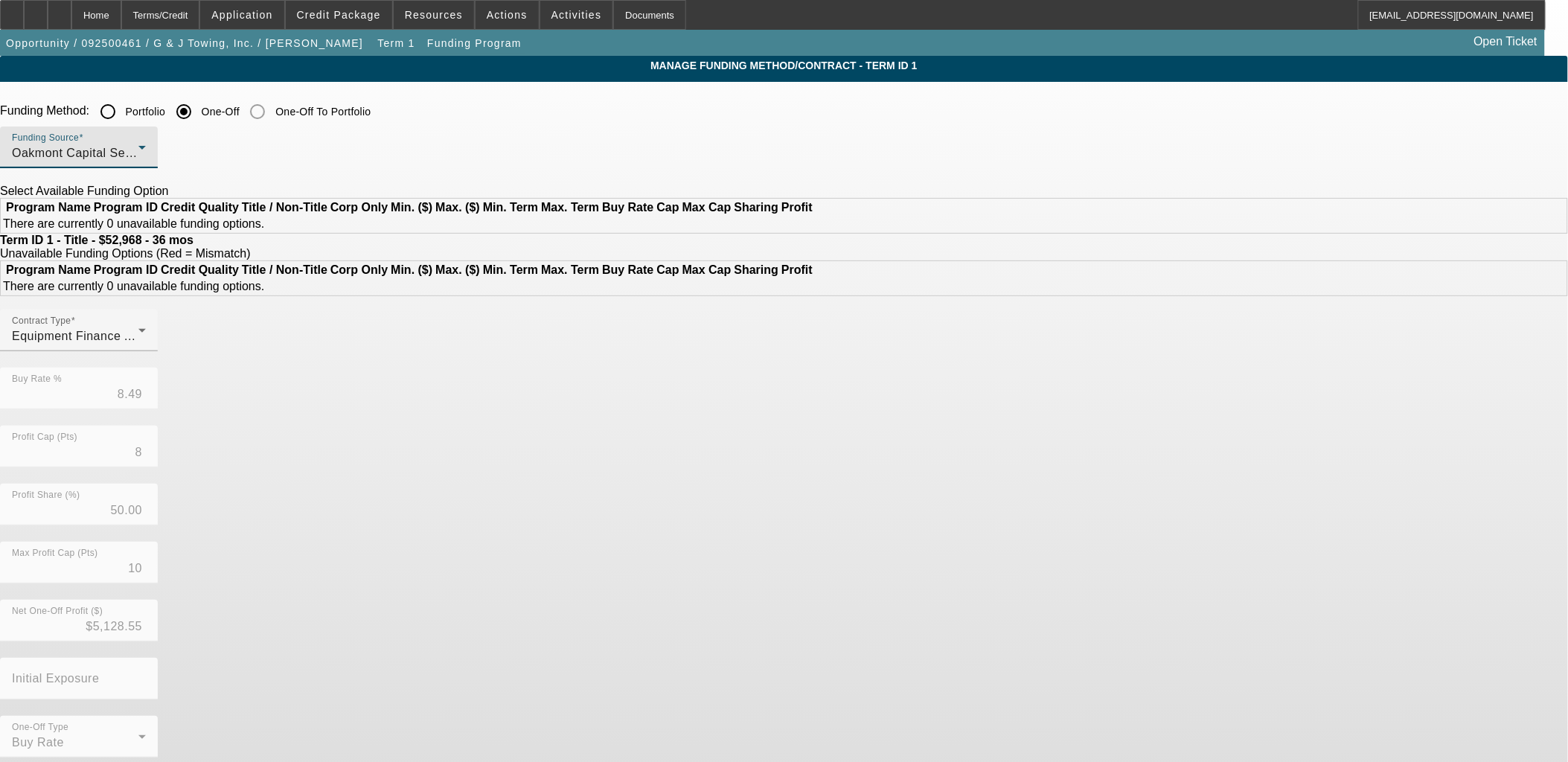
click at [139, 154] on div "Oakmont Capital Services" at bounding box center [75, 153] width 126 height 18
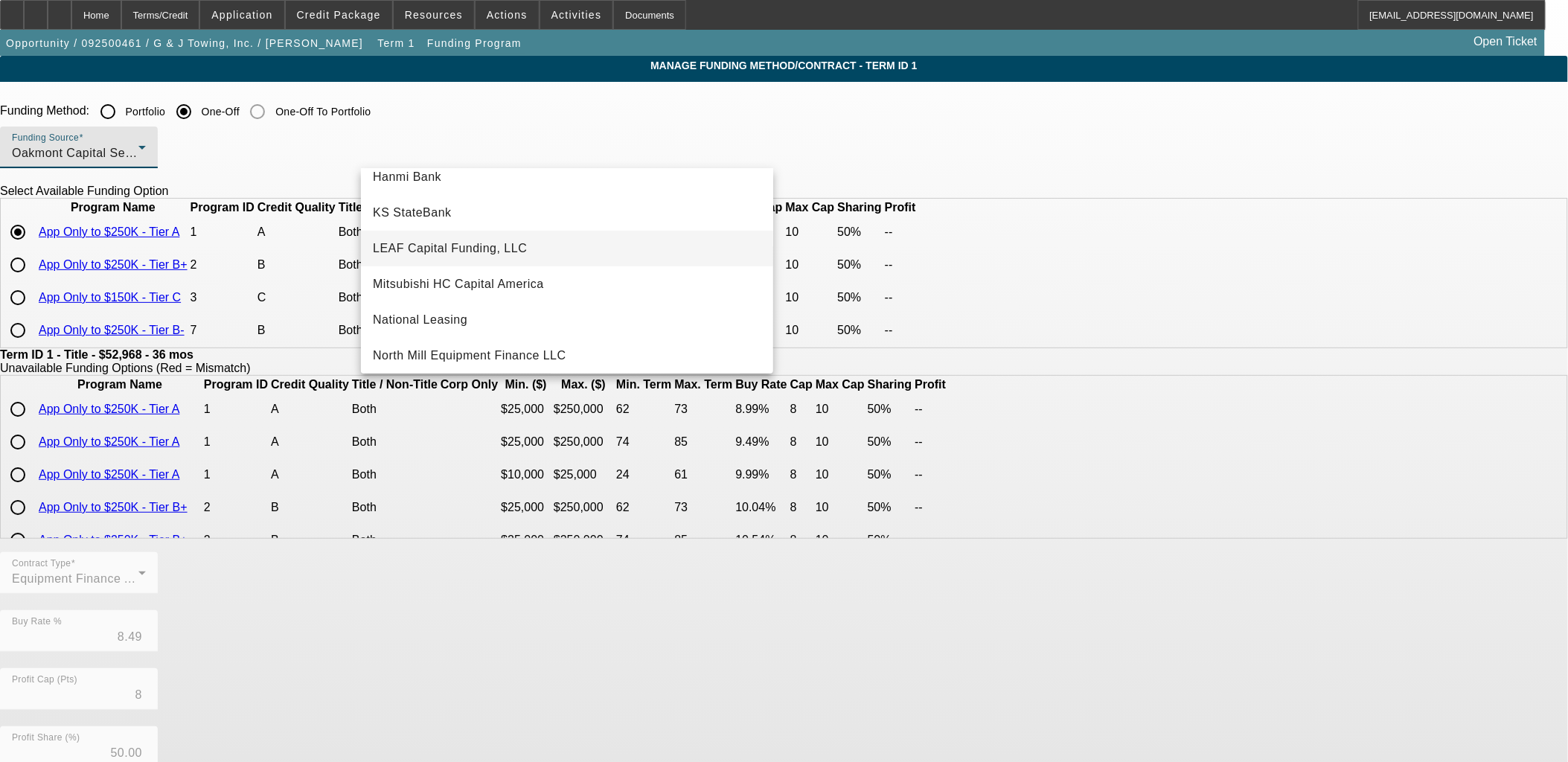
scroll to position [338, 0]
drag, startPoint x: 213, startPoint y: 249, endPoint x: 273, endPoint y: 338, distance: 107.3
click at [217, 249] on div at bounding box center [784, 381] width 1568 height 762
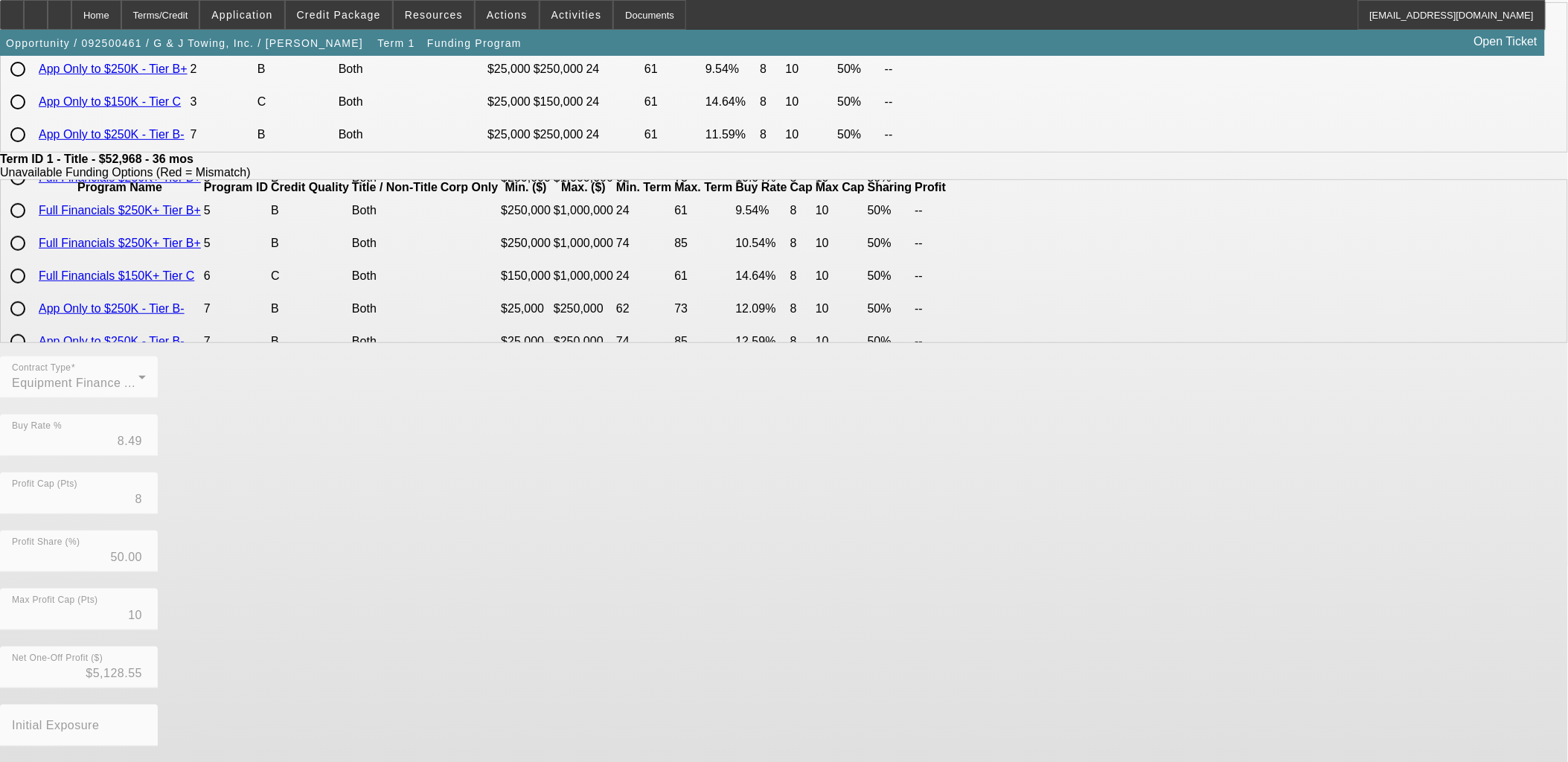
scroll to position [264, 0]
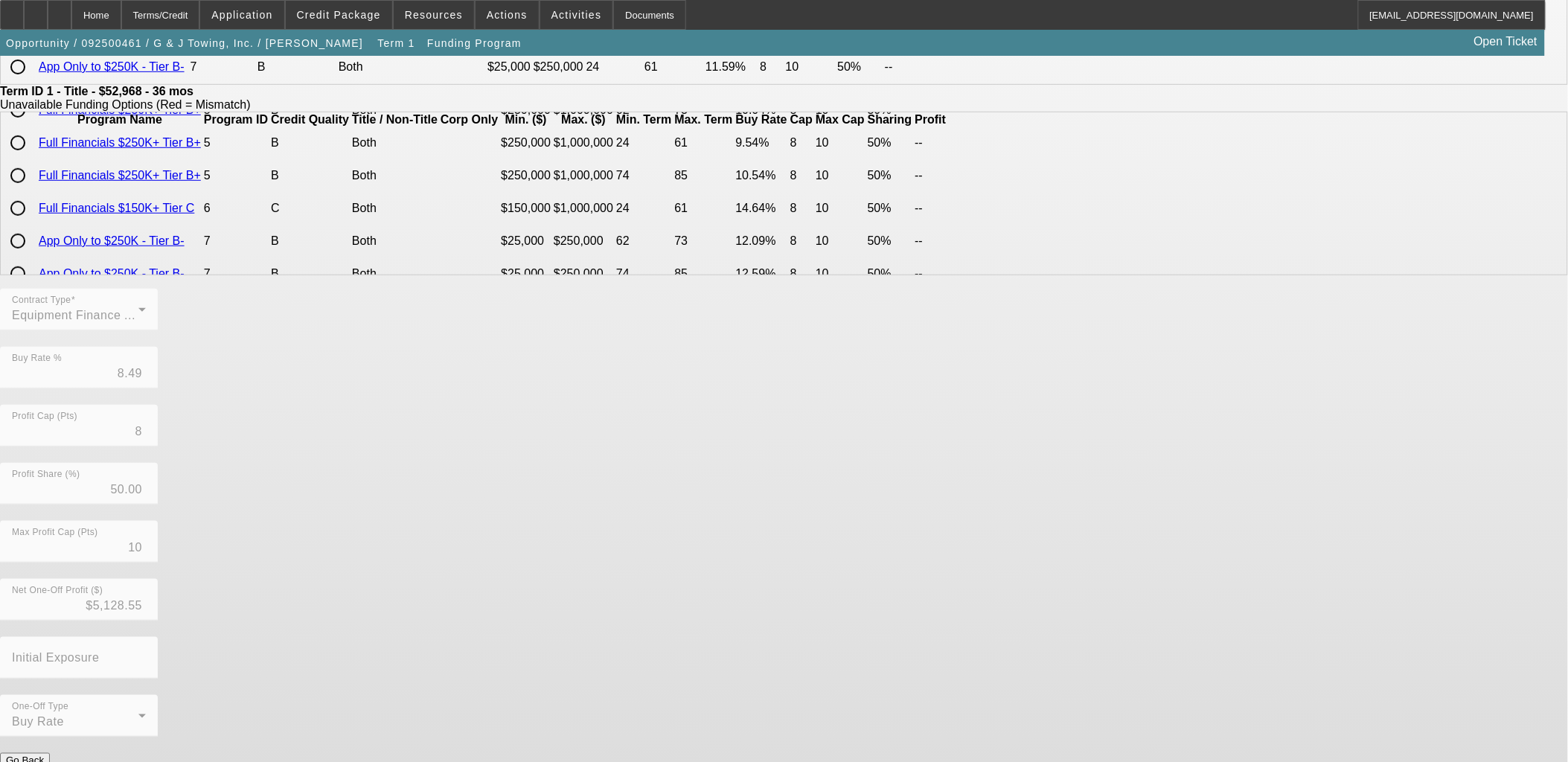
click at [658, 715] on div "Contract Type Equipment Finance Agreement Buy Rate % 8.49 Profit Cap (Pts) 8 Pr…" at bounding box center [784, 521] width 1568 height 465
click at [42, 761] on button "Submit" at bounding box center [21, 776] width 42 height 15
click at [50, 753] on button "Go Back" at bounding box center [25, 761] width 50 height 15
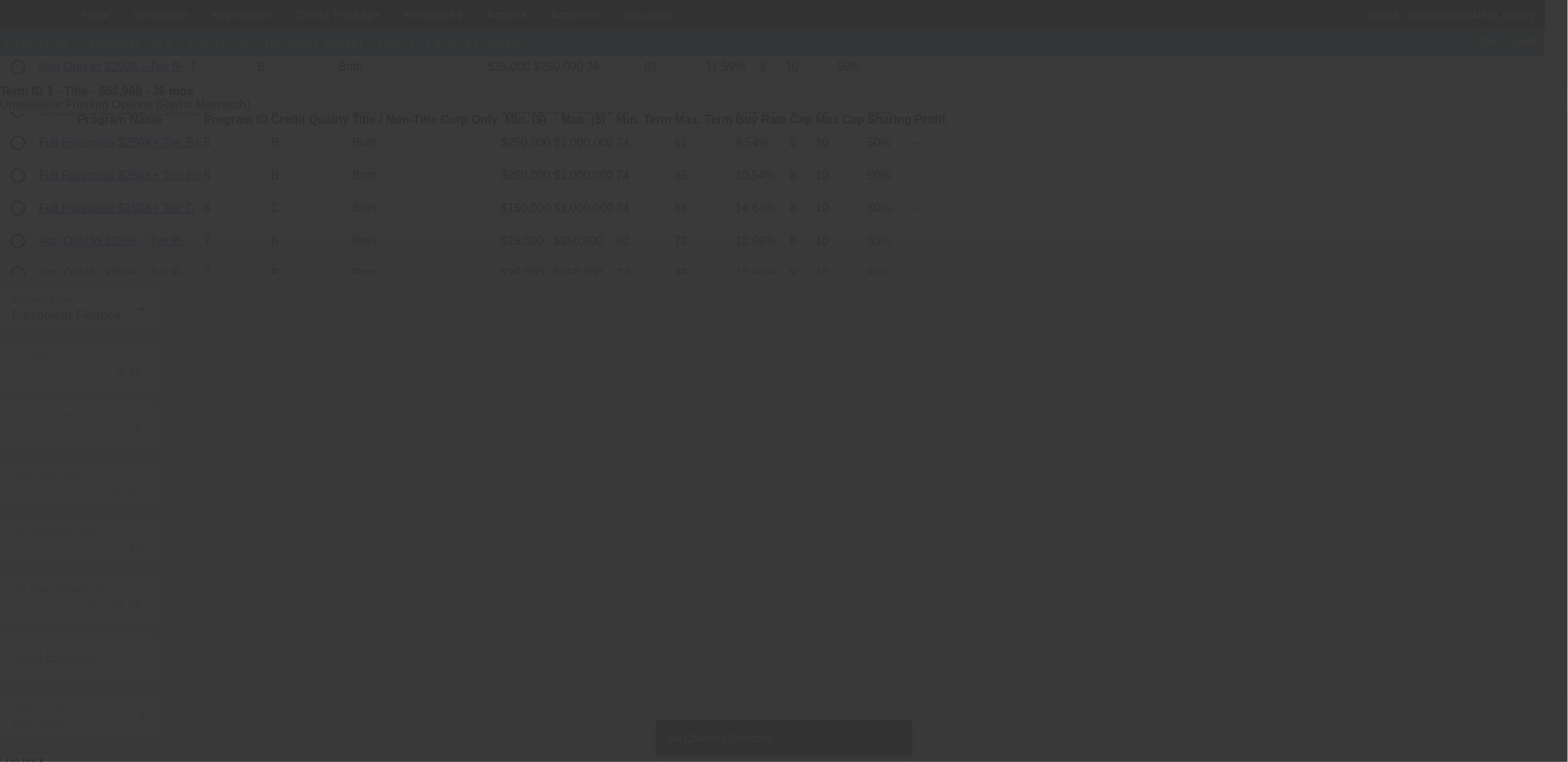
scroll to position [0, 0]
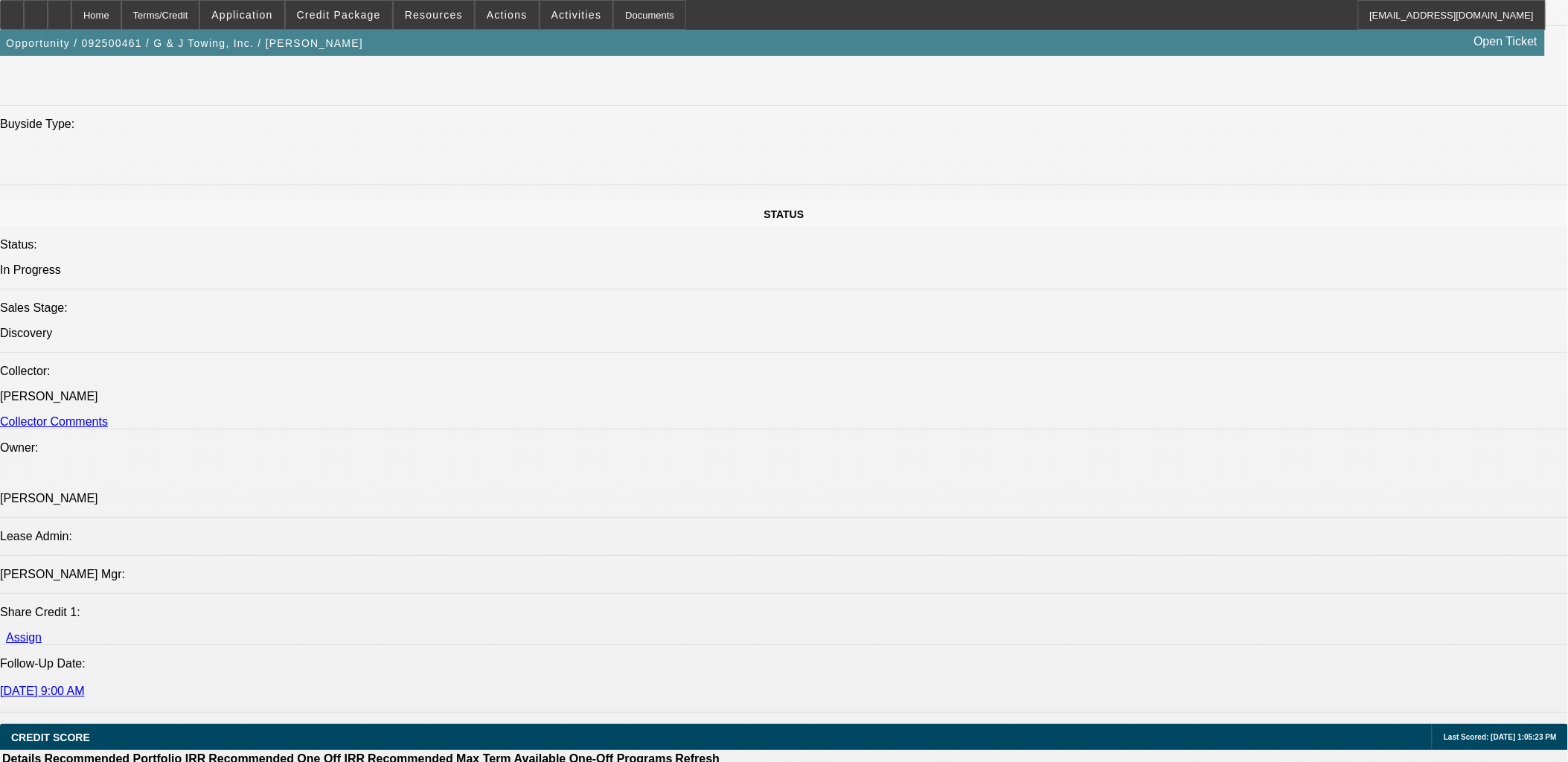
select select "0"
select select "6"
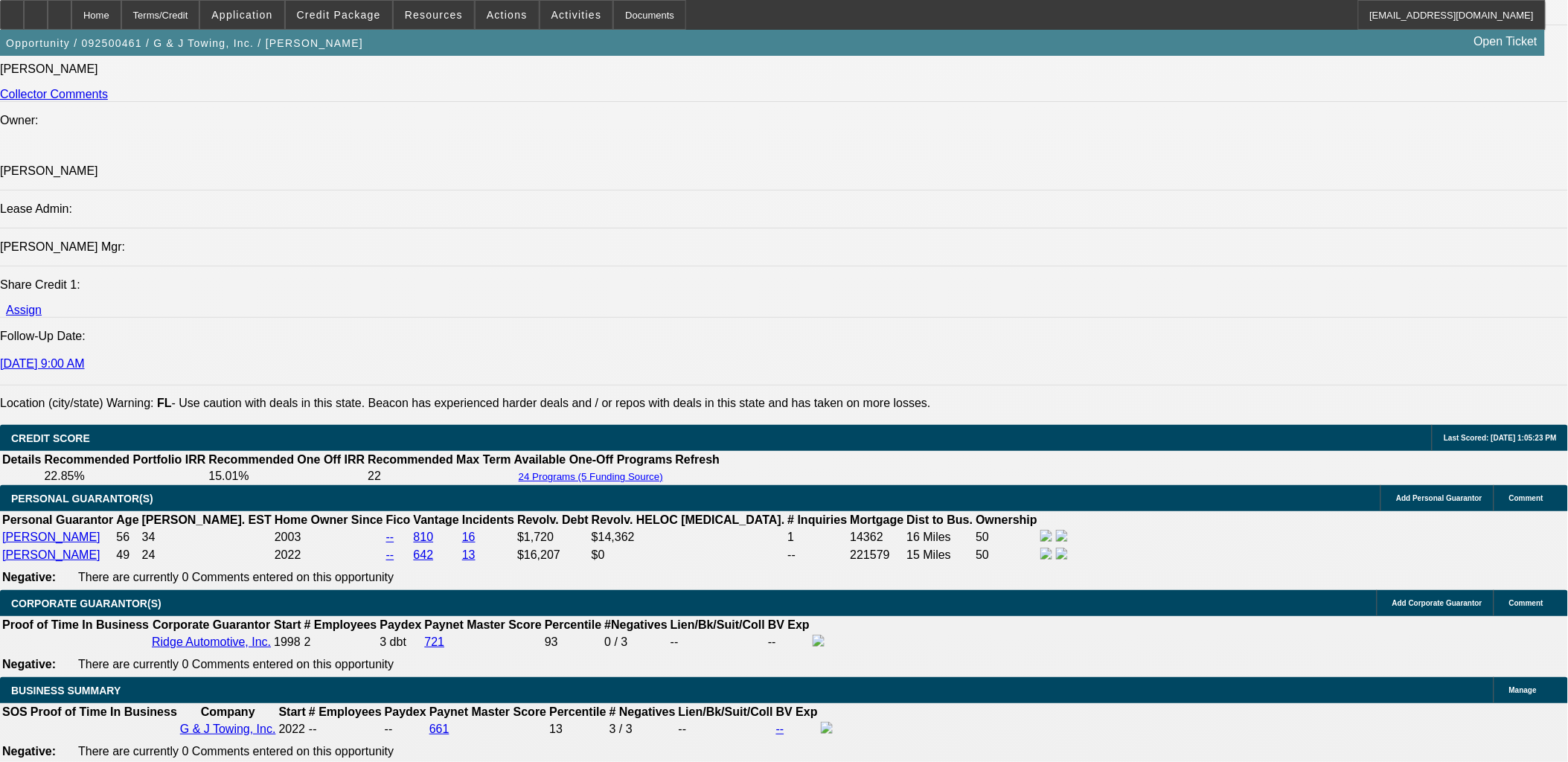
scroll to position [2265, 0]
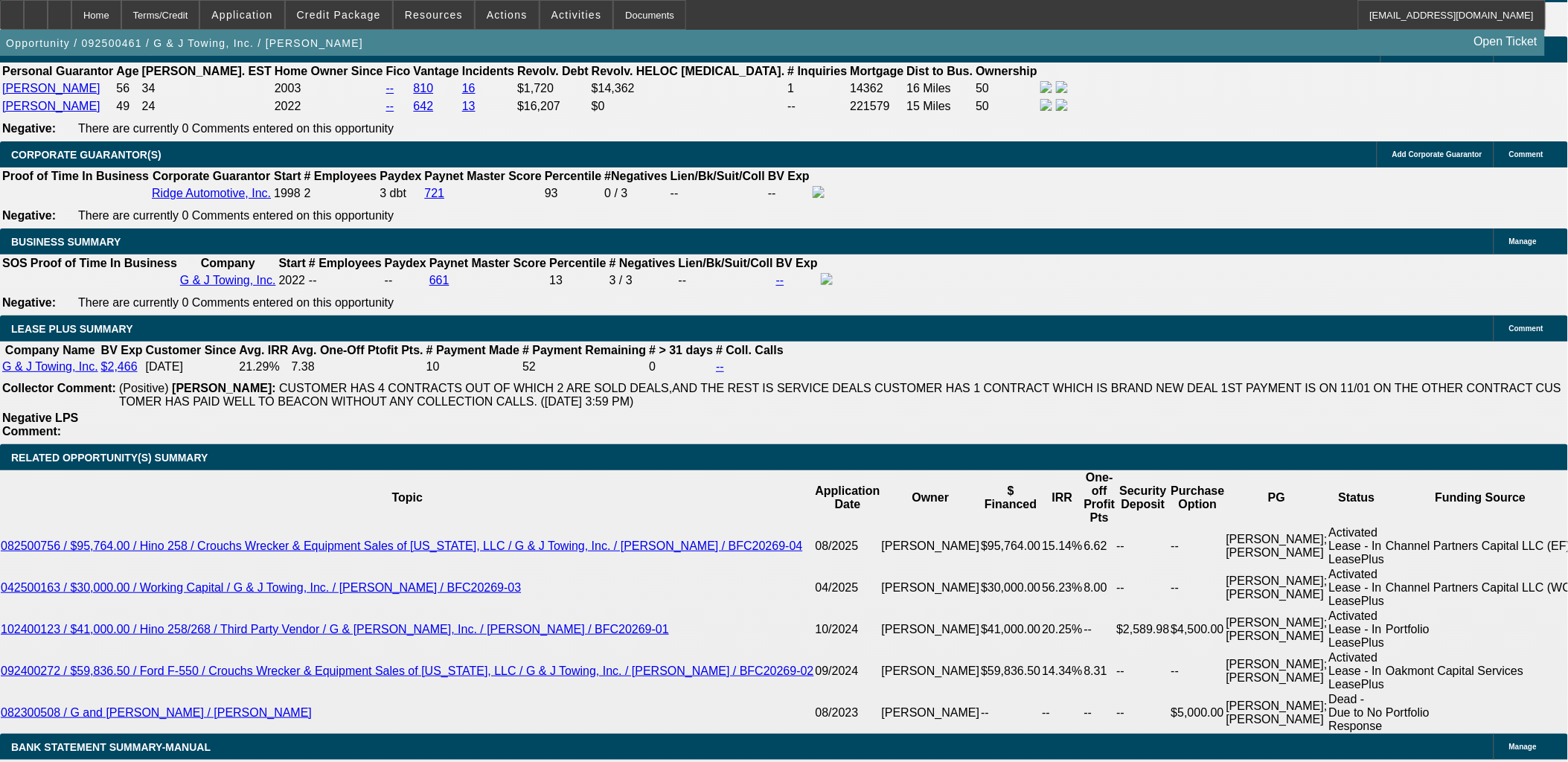
drag, startPoint x: 259, startPoint y: 173, endPoint x: 260, endPoint y: 180, distance: 7.1
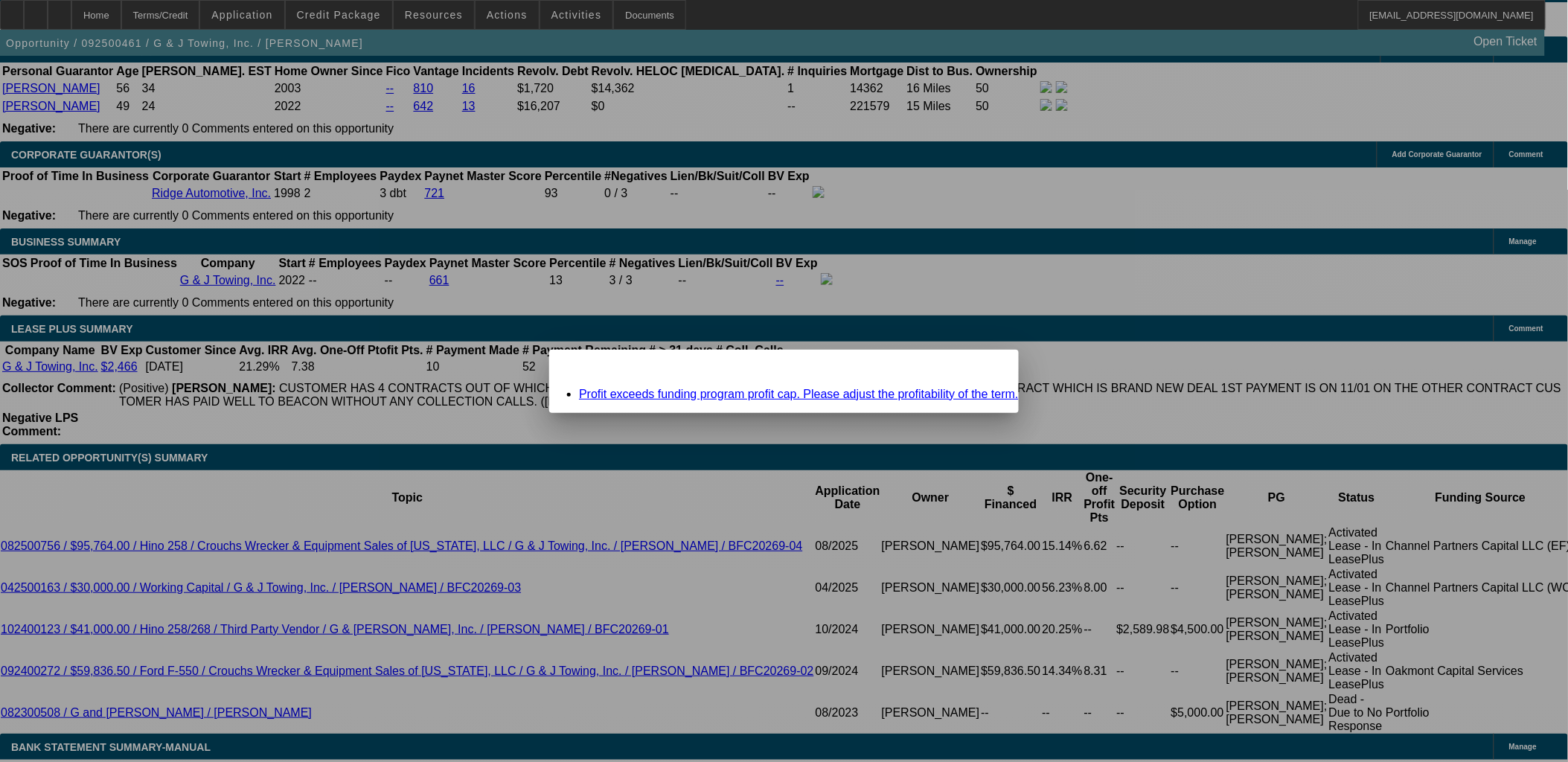
scroll to position [0, 0]
click at [986, 367] on div "Close" at bounding box center [1002, 359] width 33 height 17
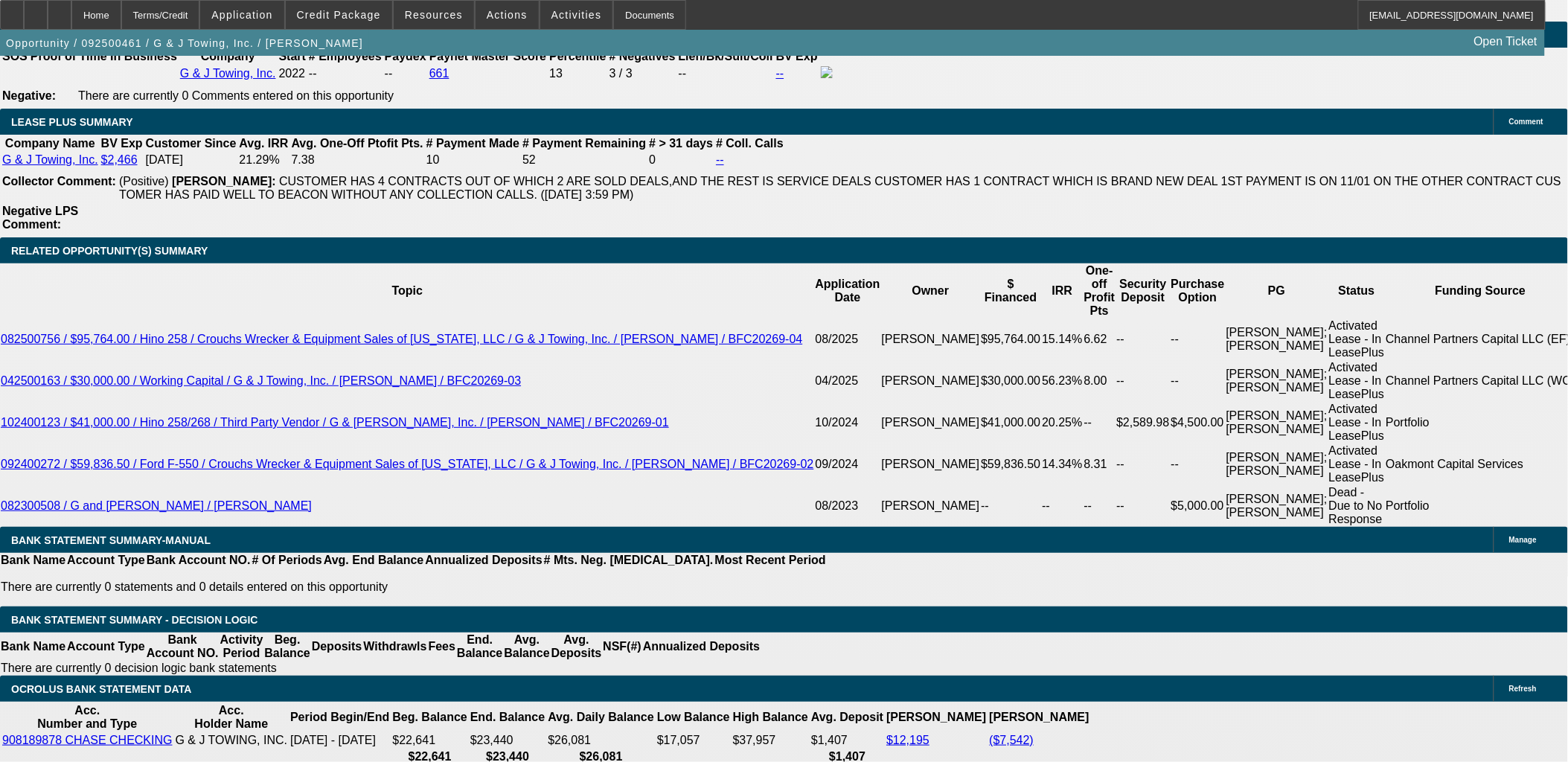
scroll to position [2430, 0]
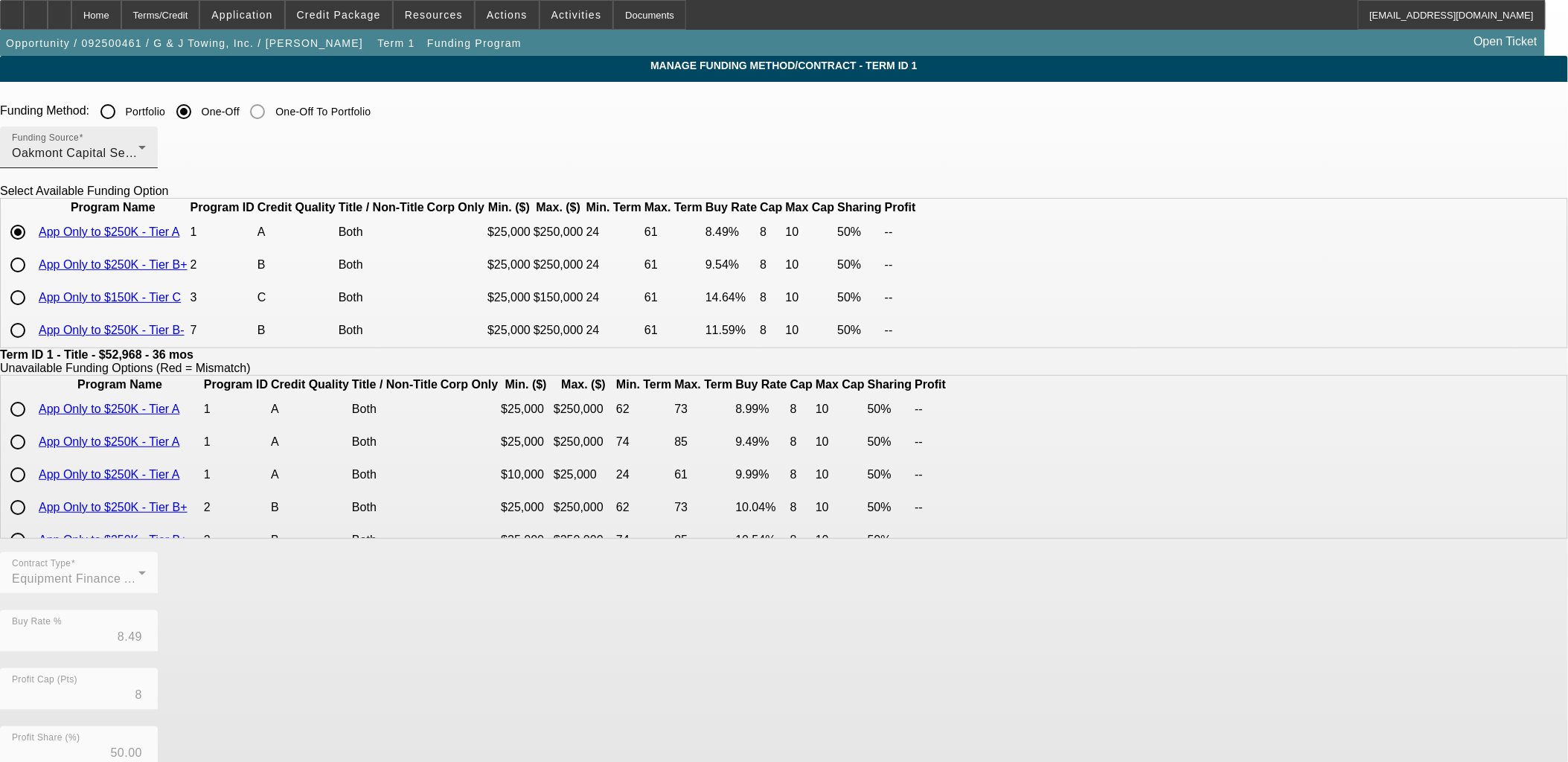
click at [159, 158] on span "Oakmont Capital Services" at bounding box center [84, 152] width 146 height 12
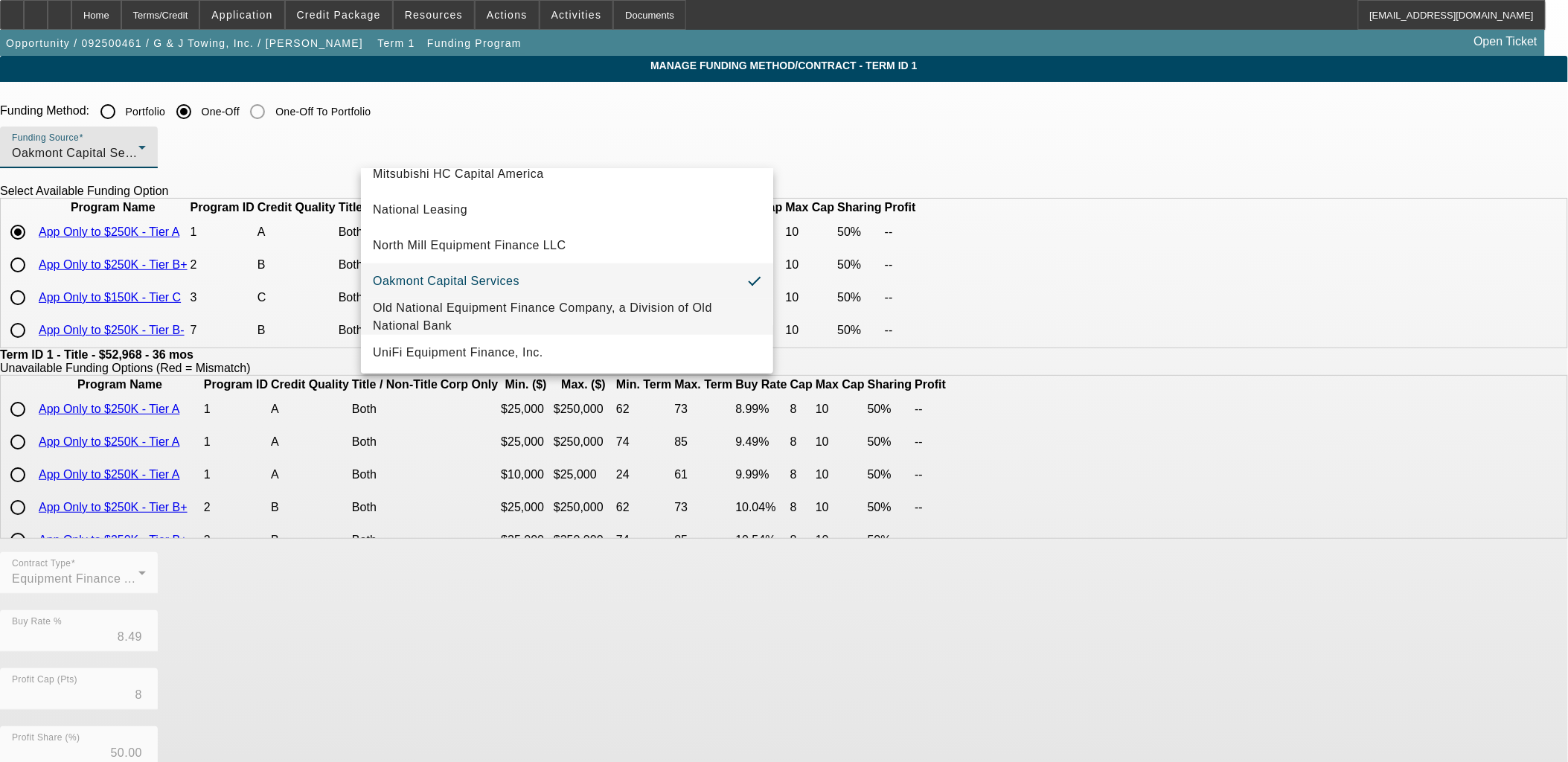
scroll to position [422, 0]
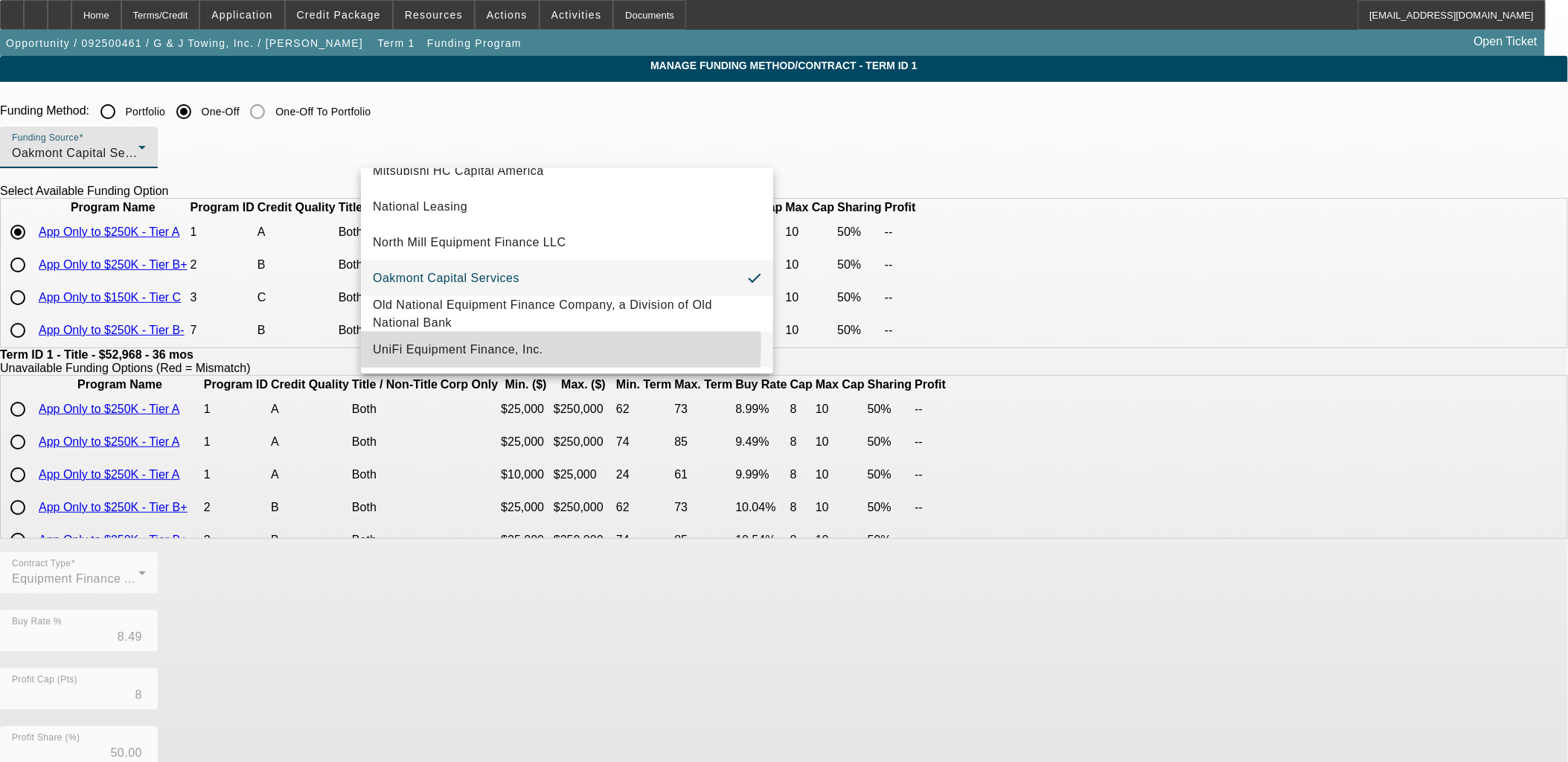
click at [470, 346] on span "UniFi Equipment Finance, Inc." at bounding box center [458, 350] width 170 height 18
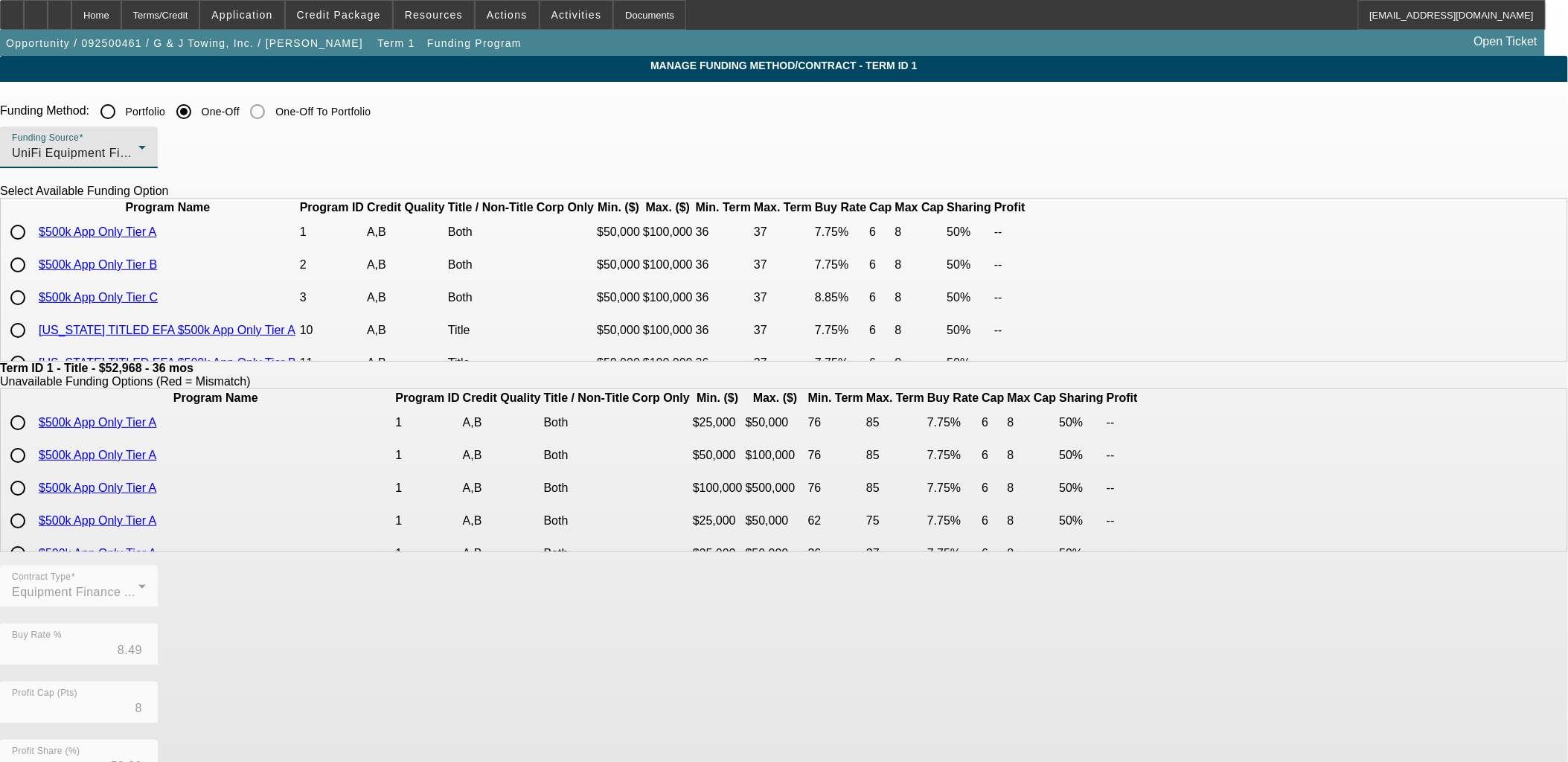
click at [33, 313] on input "radio" at bounding box center [17, 297] width 30 height 30
radio input "true"
type input "8.85"
type input "6"
type input "8"
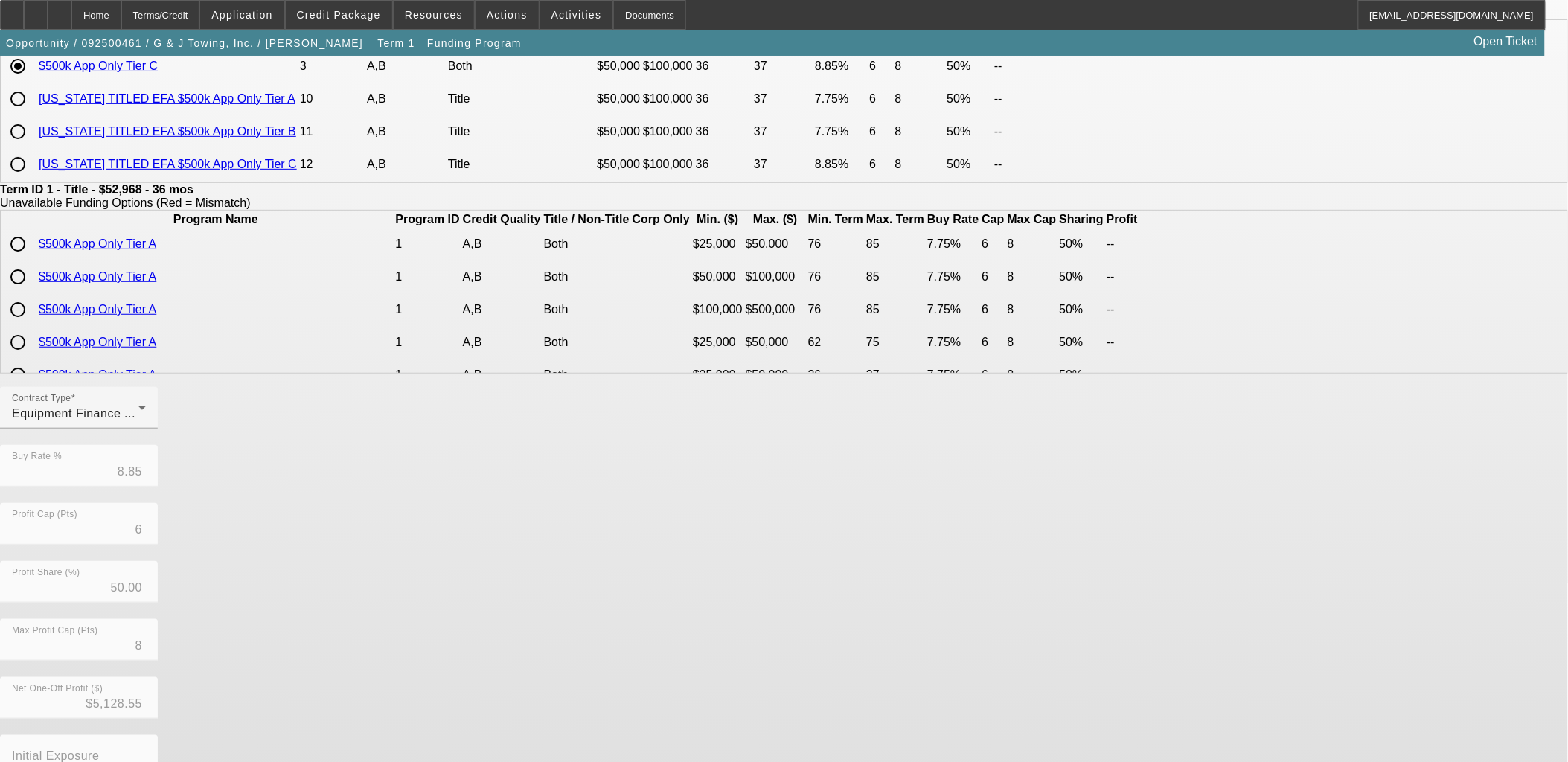
scroll to position [264, 0]
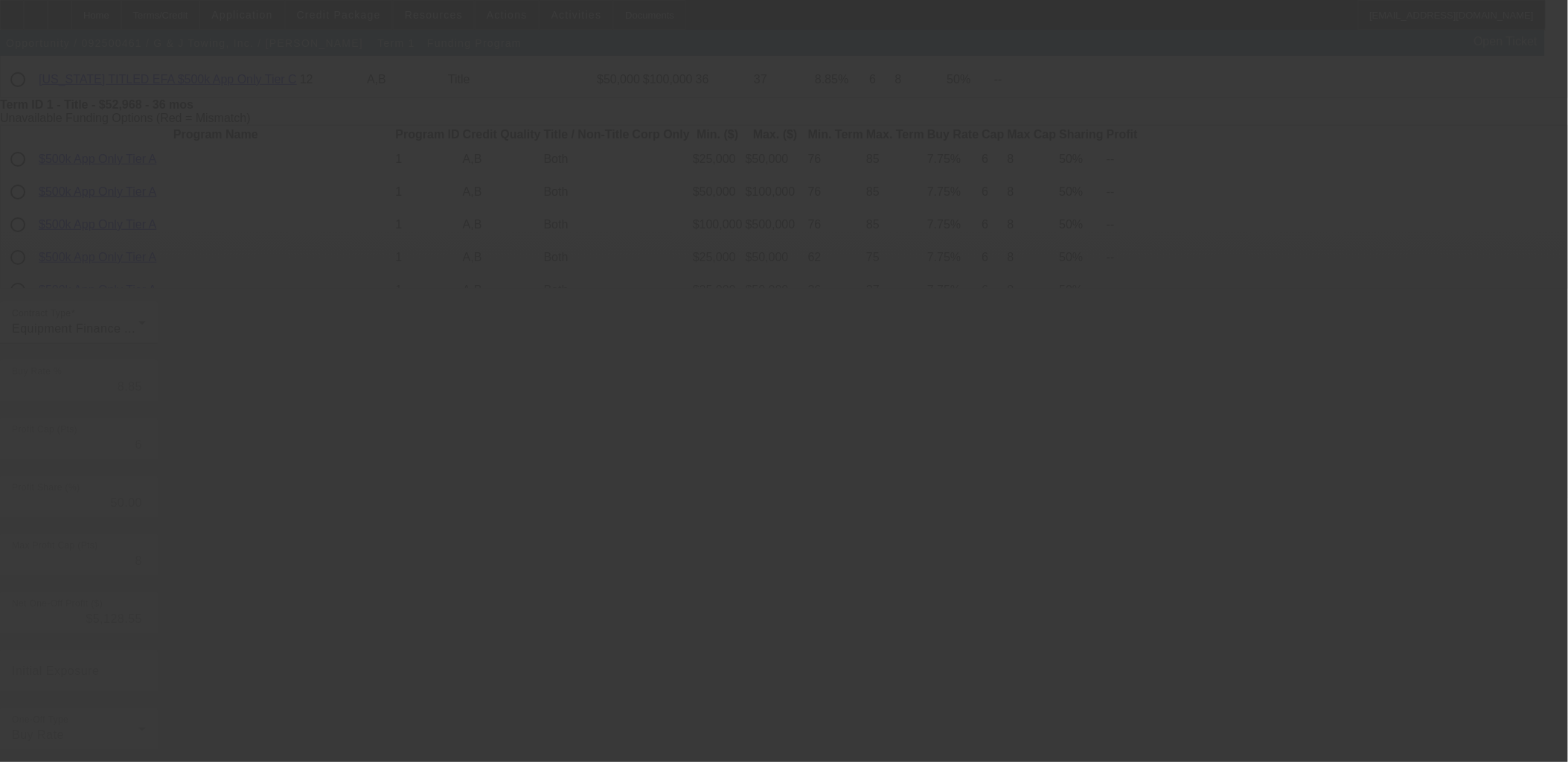
type input "8.49"
type input "8"
type input "10"
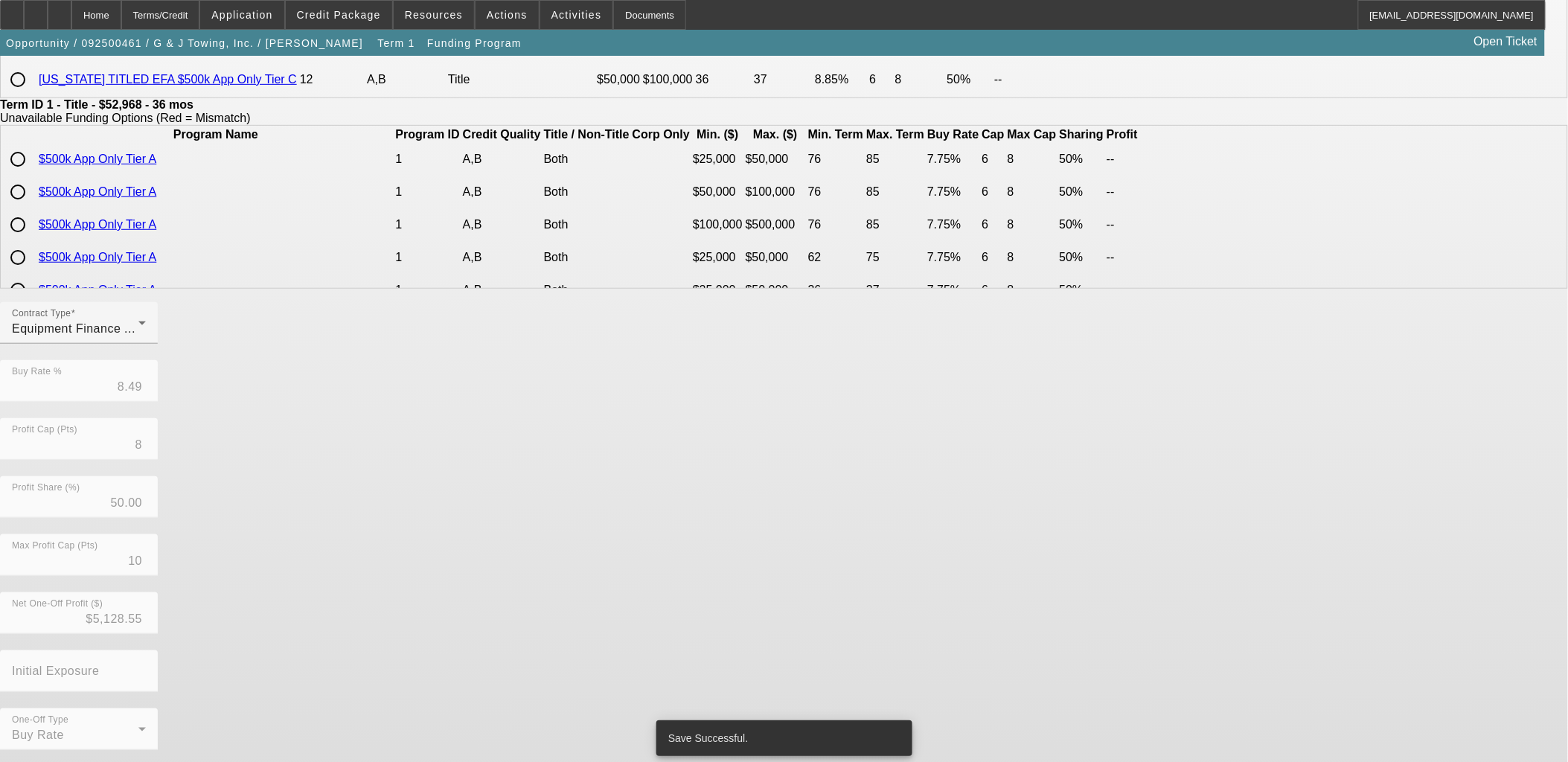
scroll to position [0, 0]
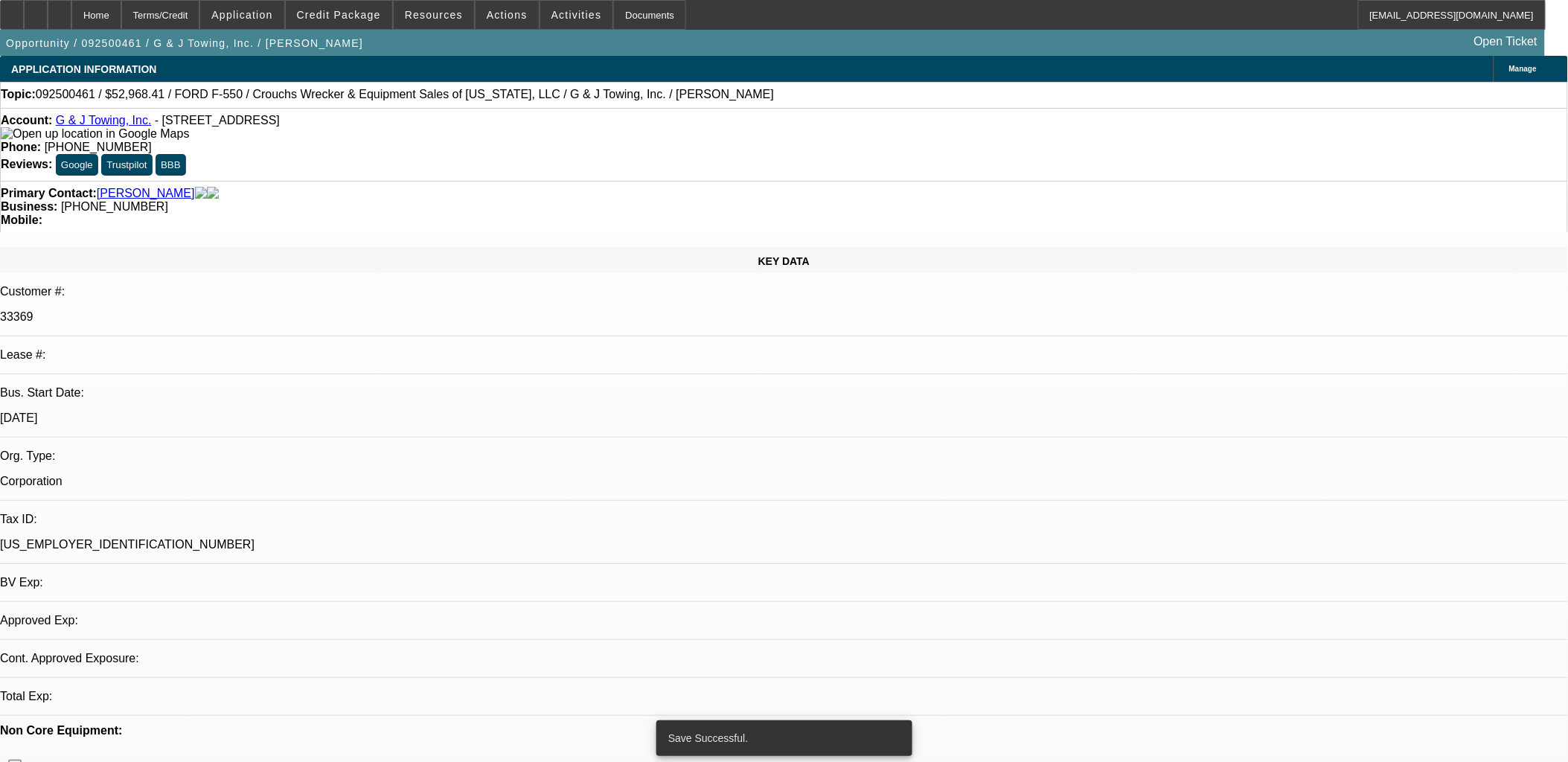
select select "0"
select select "6"
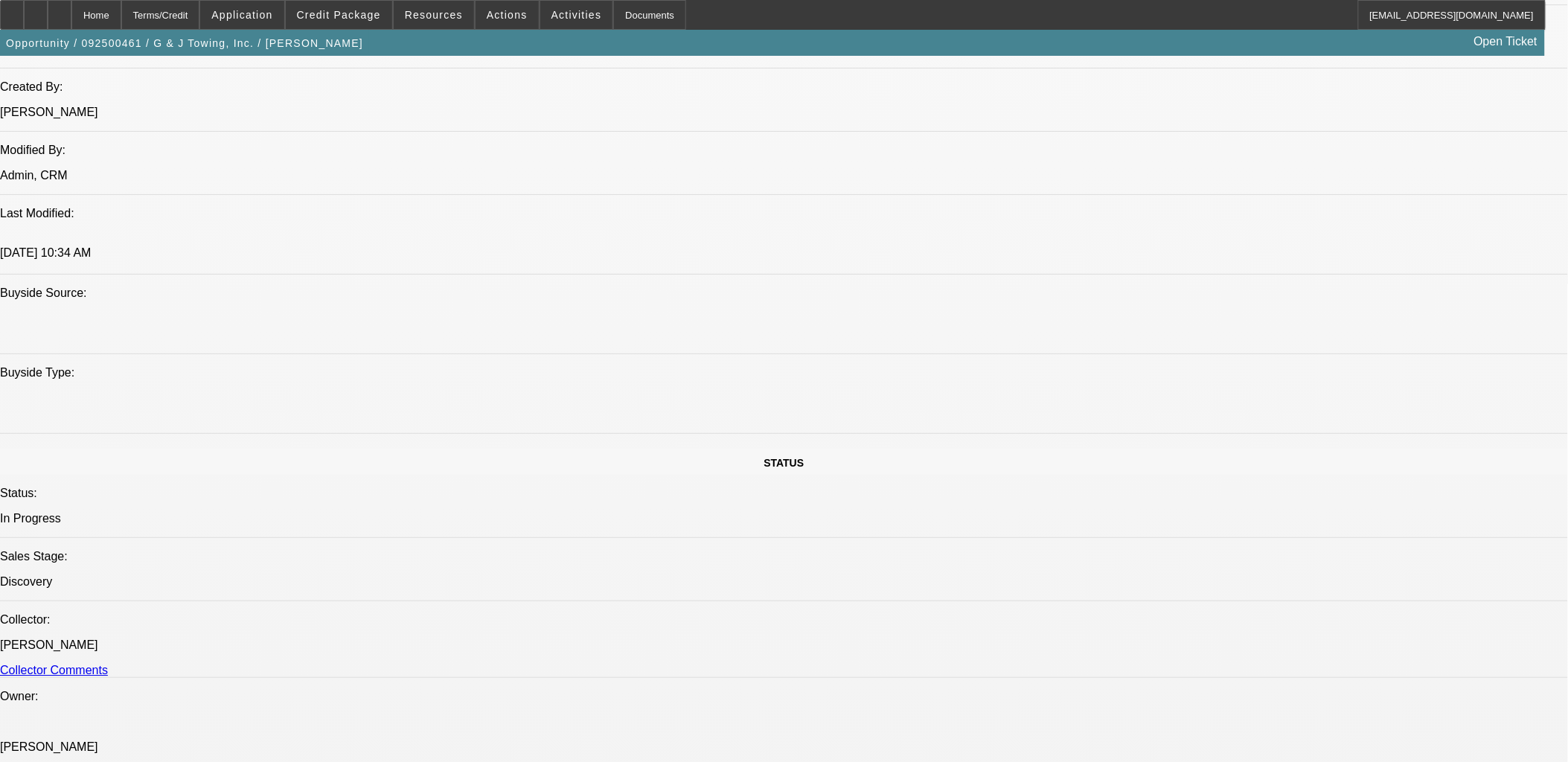
scroll to position [992, 0]
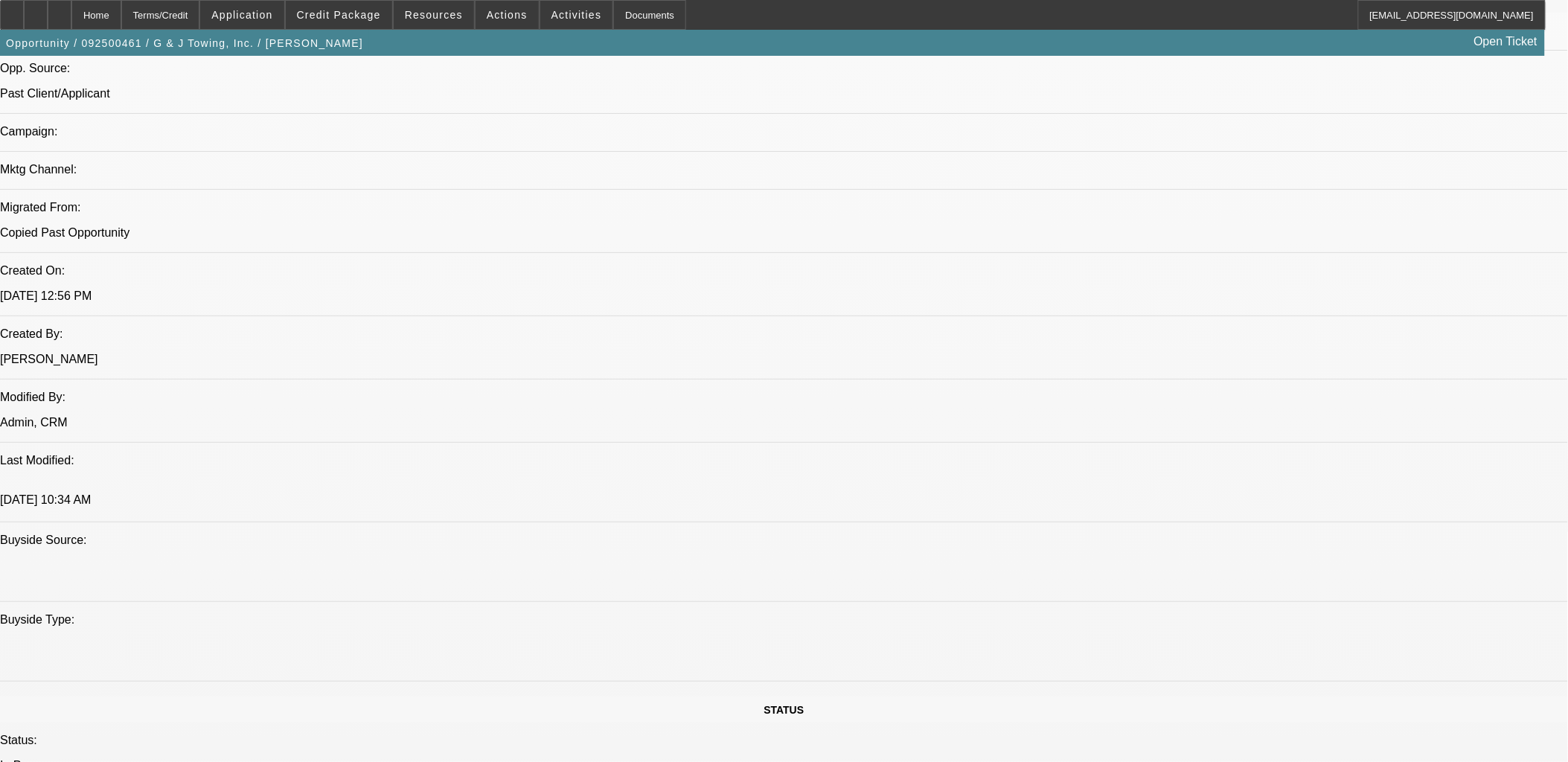
click at [352, 19] on span "Credit Package" at bounding box center [339, 14] width 84 height 11
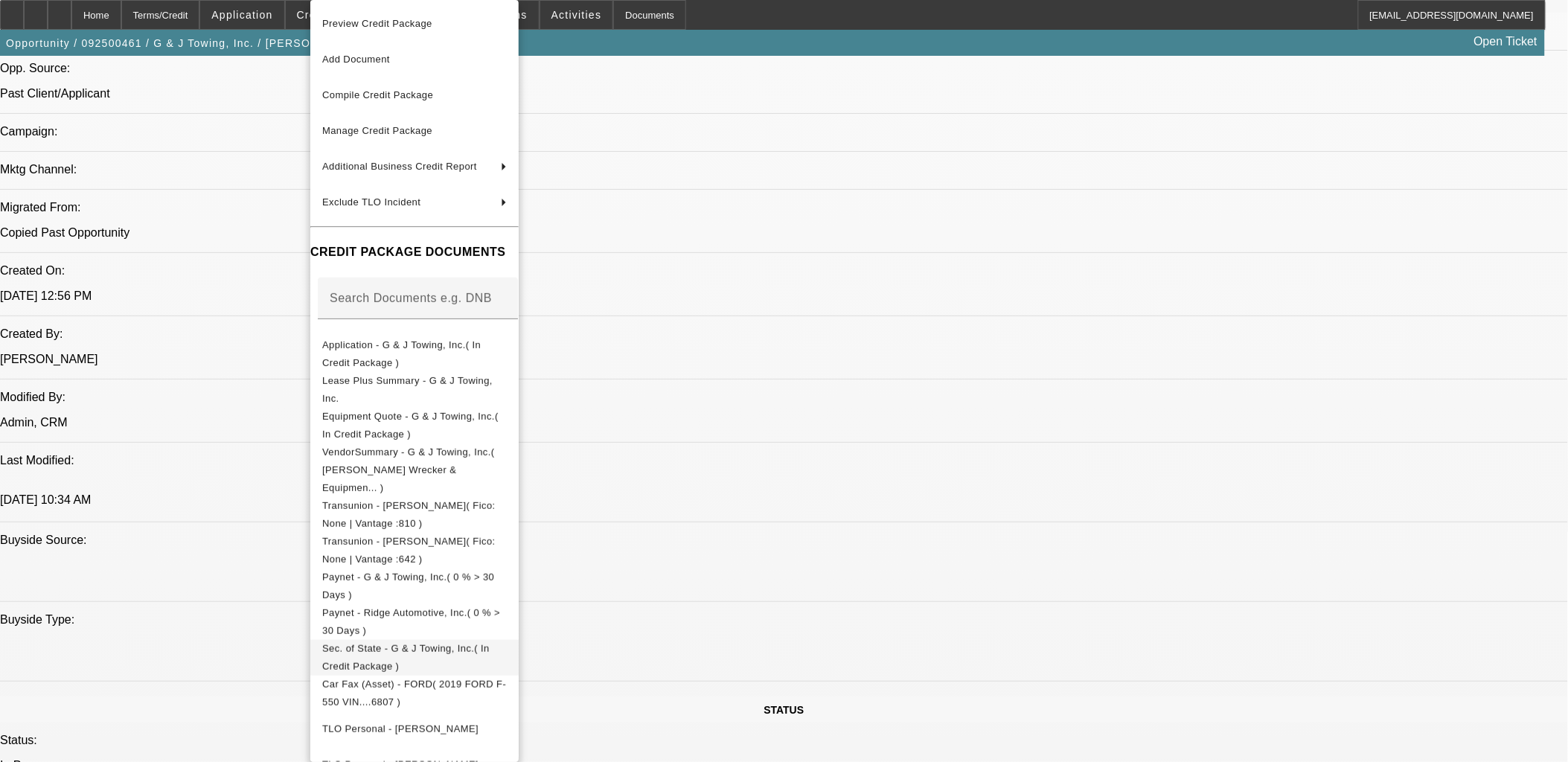
click at [467, 643] on span "Sec. of State - G & J Towing, Inc.( In Credit Package )" at bounding box center [405, 658] width 167 height 29
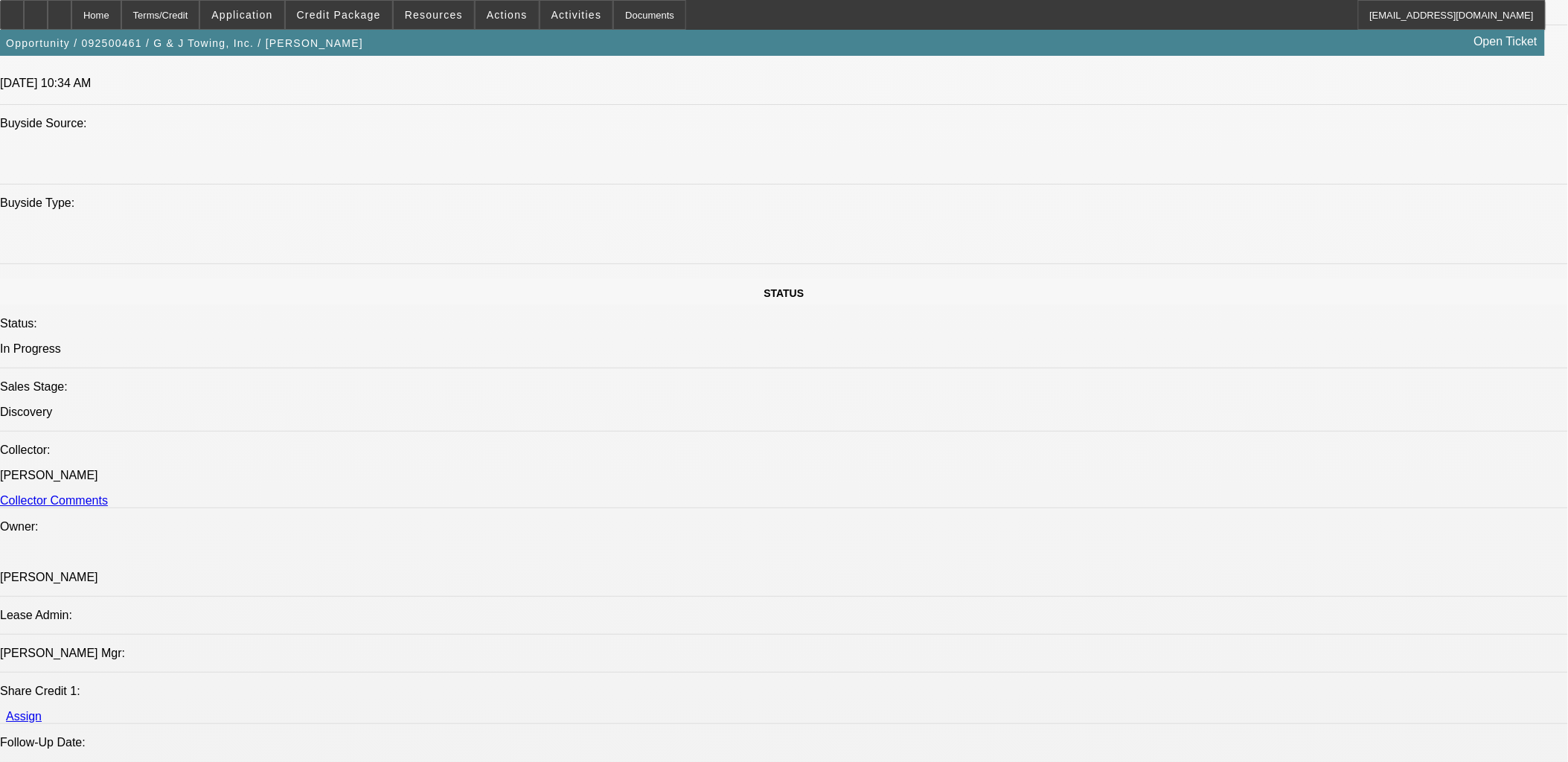
scroll to position [1571, 0]
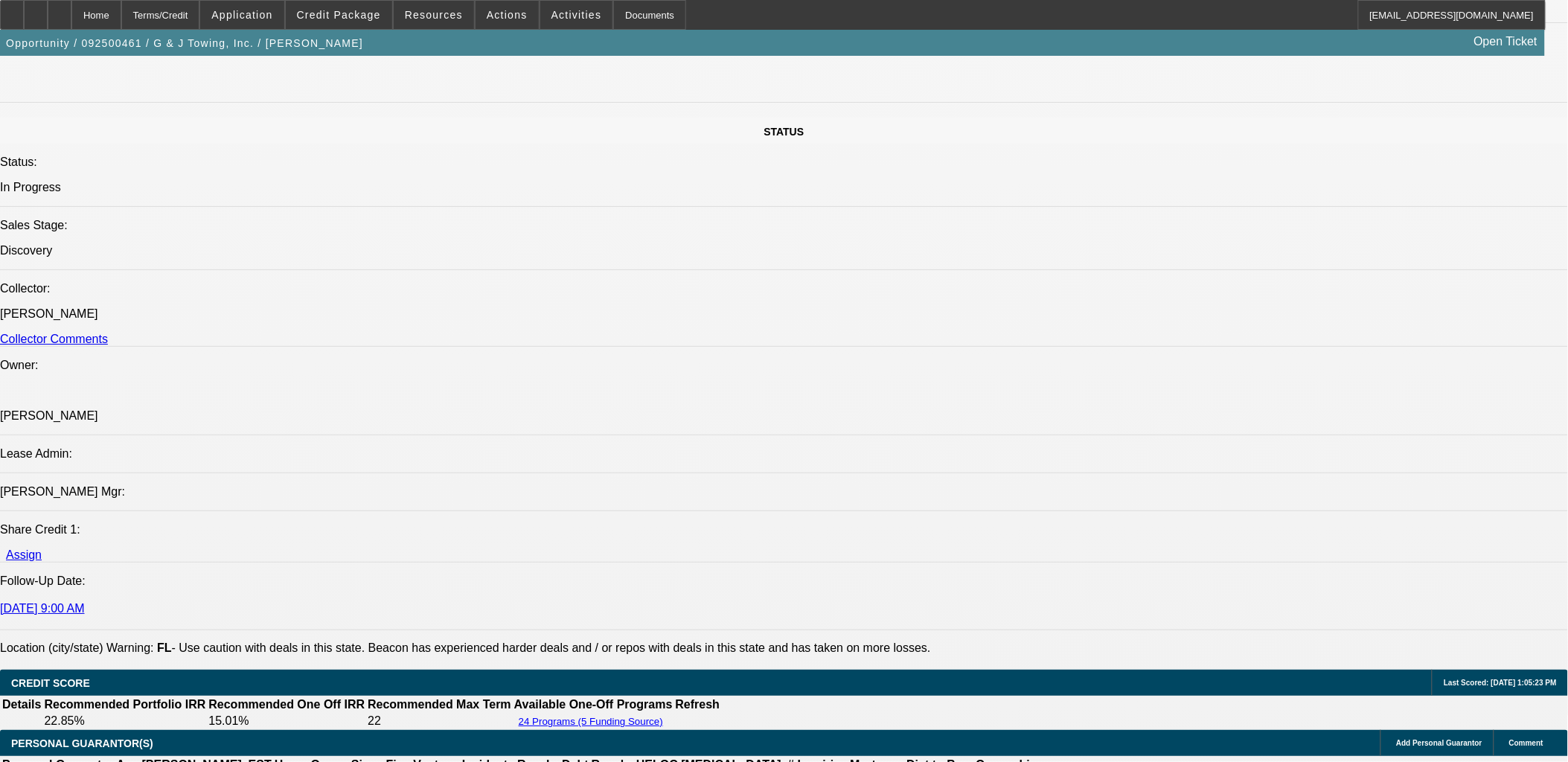
click at [358, 17] on span "Credit Package" at bounding box center [339, 14] width 84 height 11
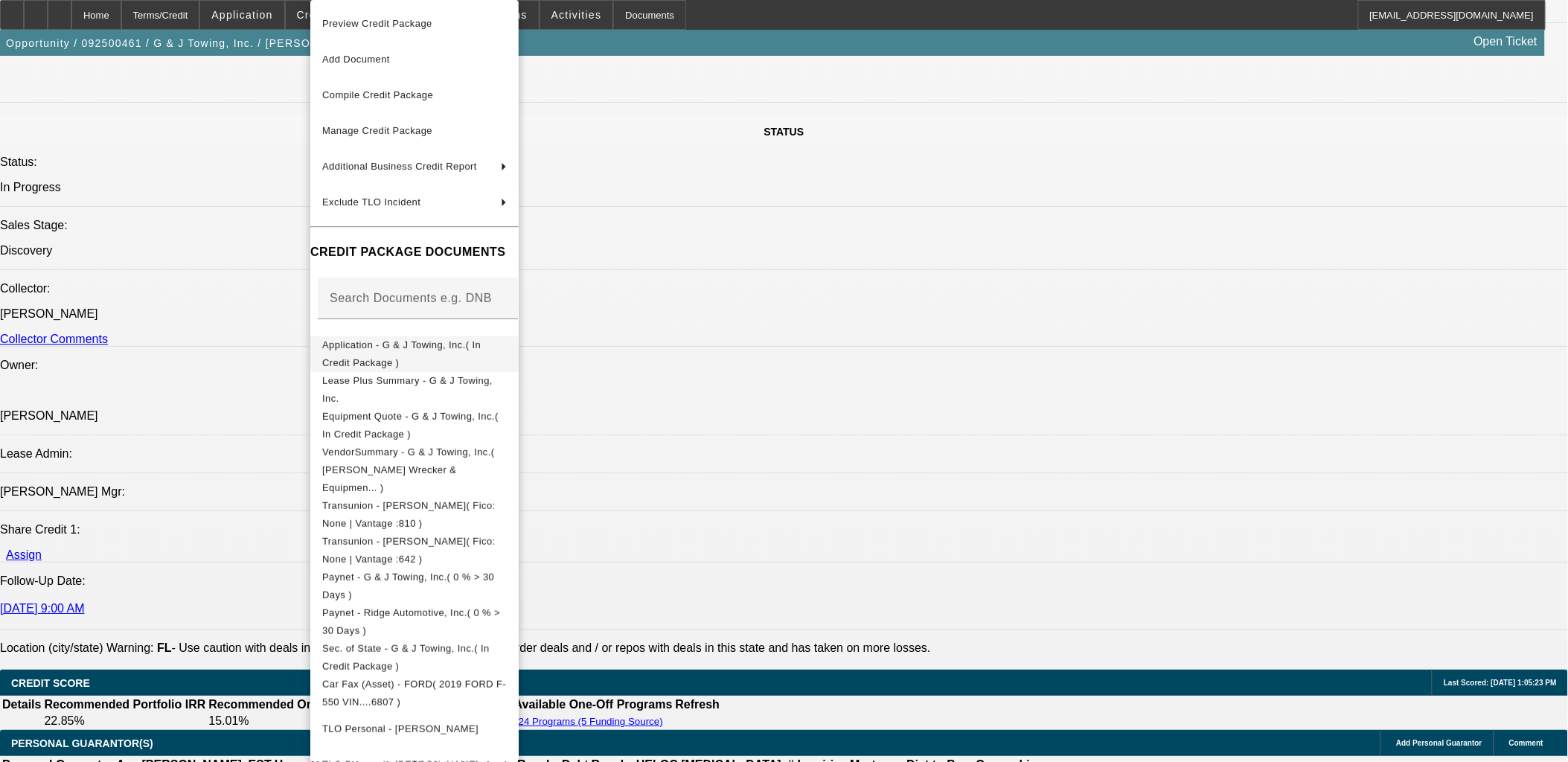
click at [435, 361] on button "Application - G & J Towing, Inc.( In Credit Package )" at bounding box center [415, 354] width 208 height 35
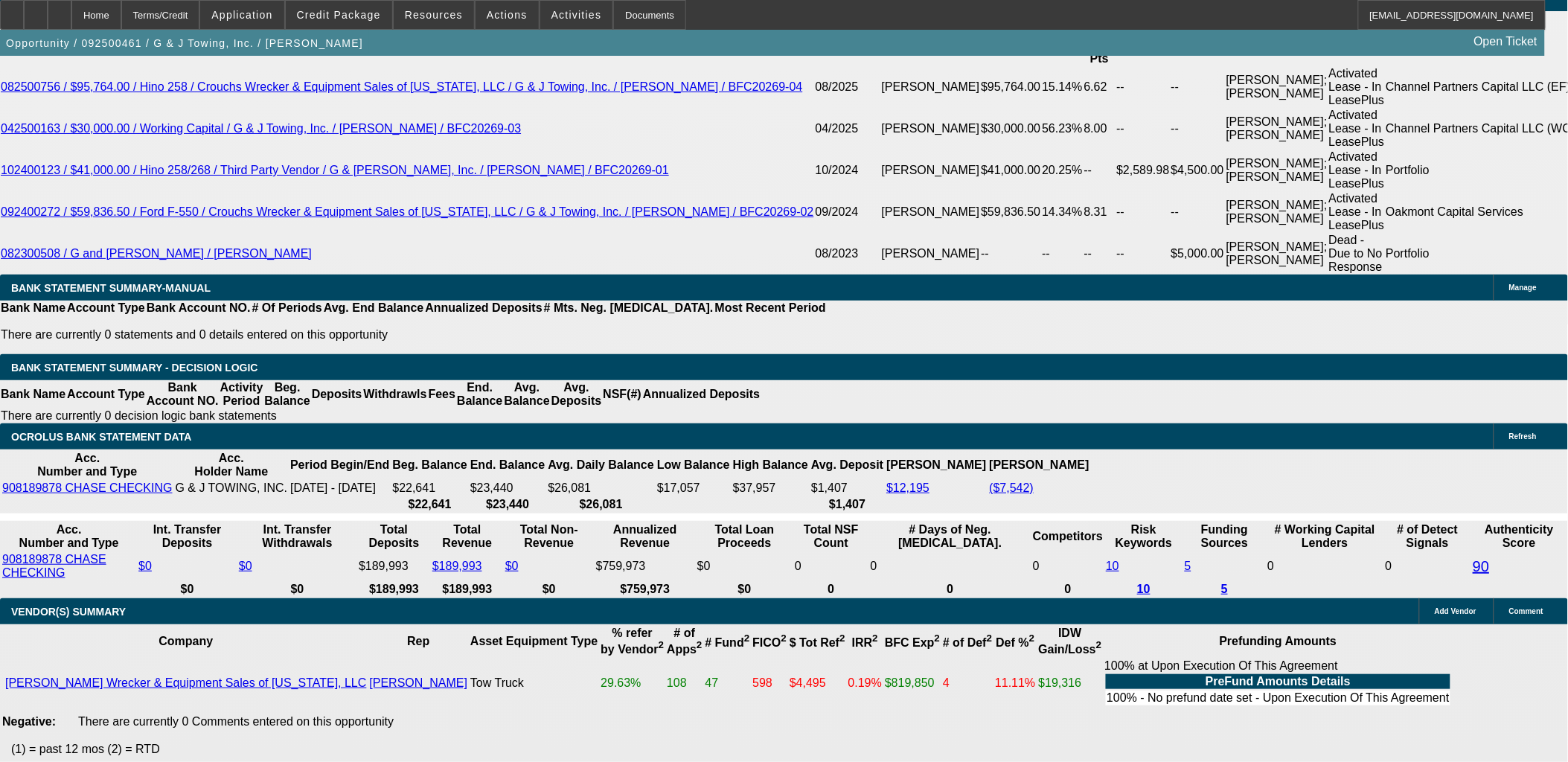
scroll to position [2563, 0]
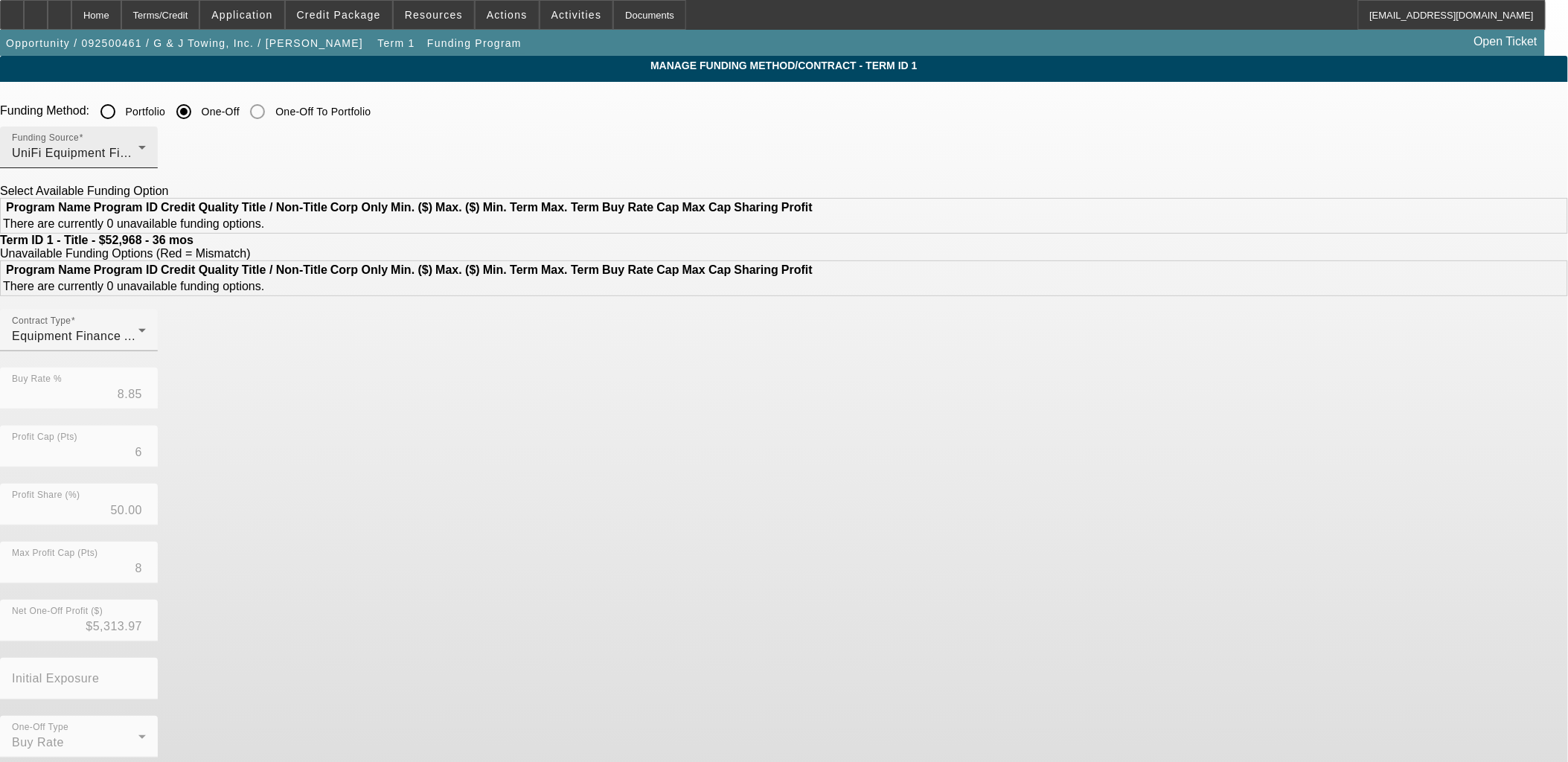
click at [139, 149] on div "UniFi Equipment Finance, Inc." at bounding box center [75, 153] width 126 height 18
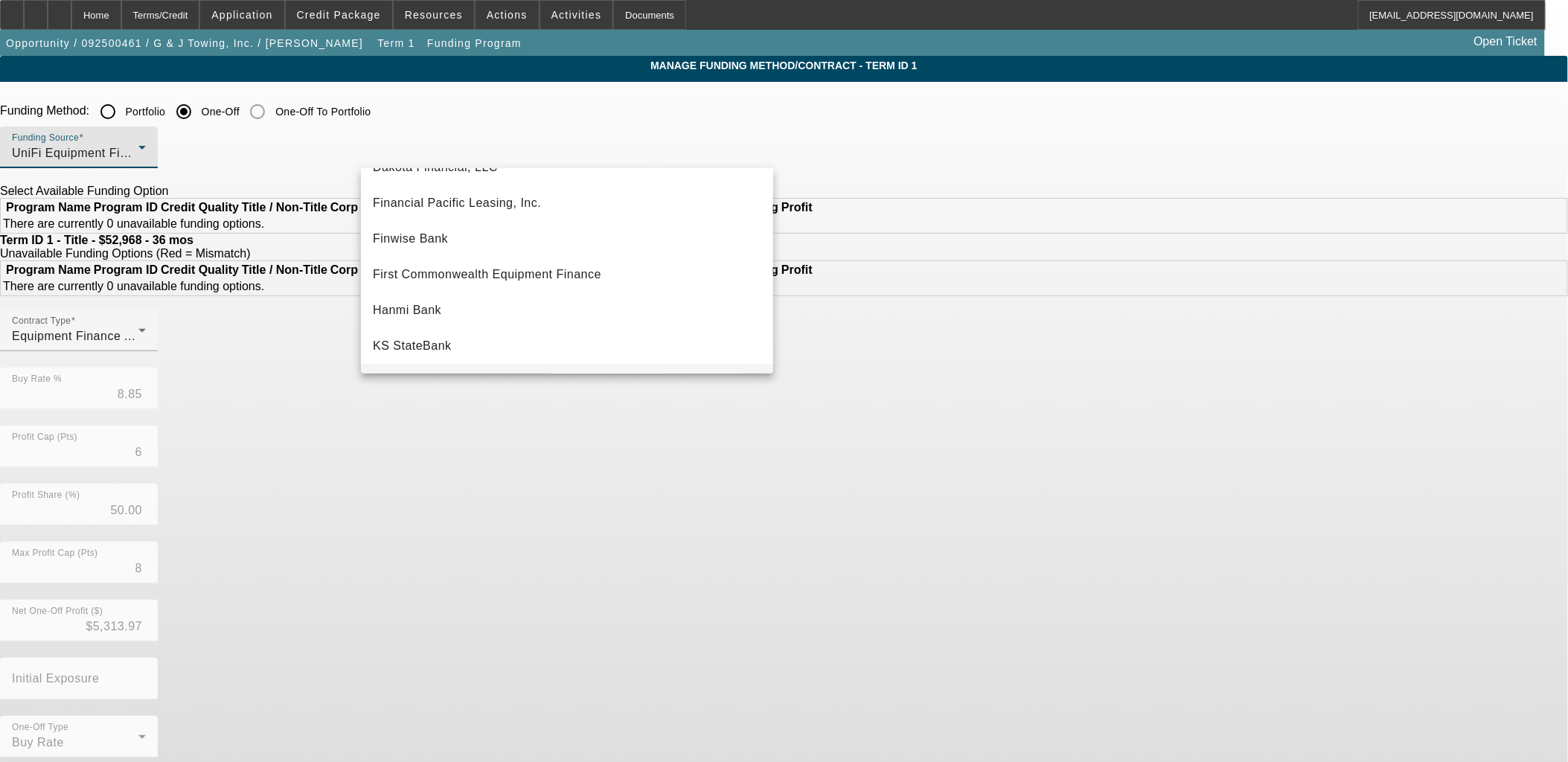
scroll to position [167, 0]
click at [523, 271] on span "First Commonwealth Equipment Finance" at bounding box center [487, 275] width 229 height 18
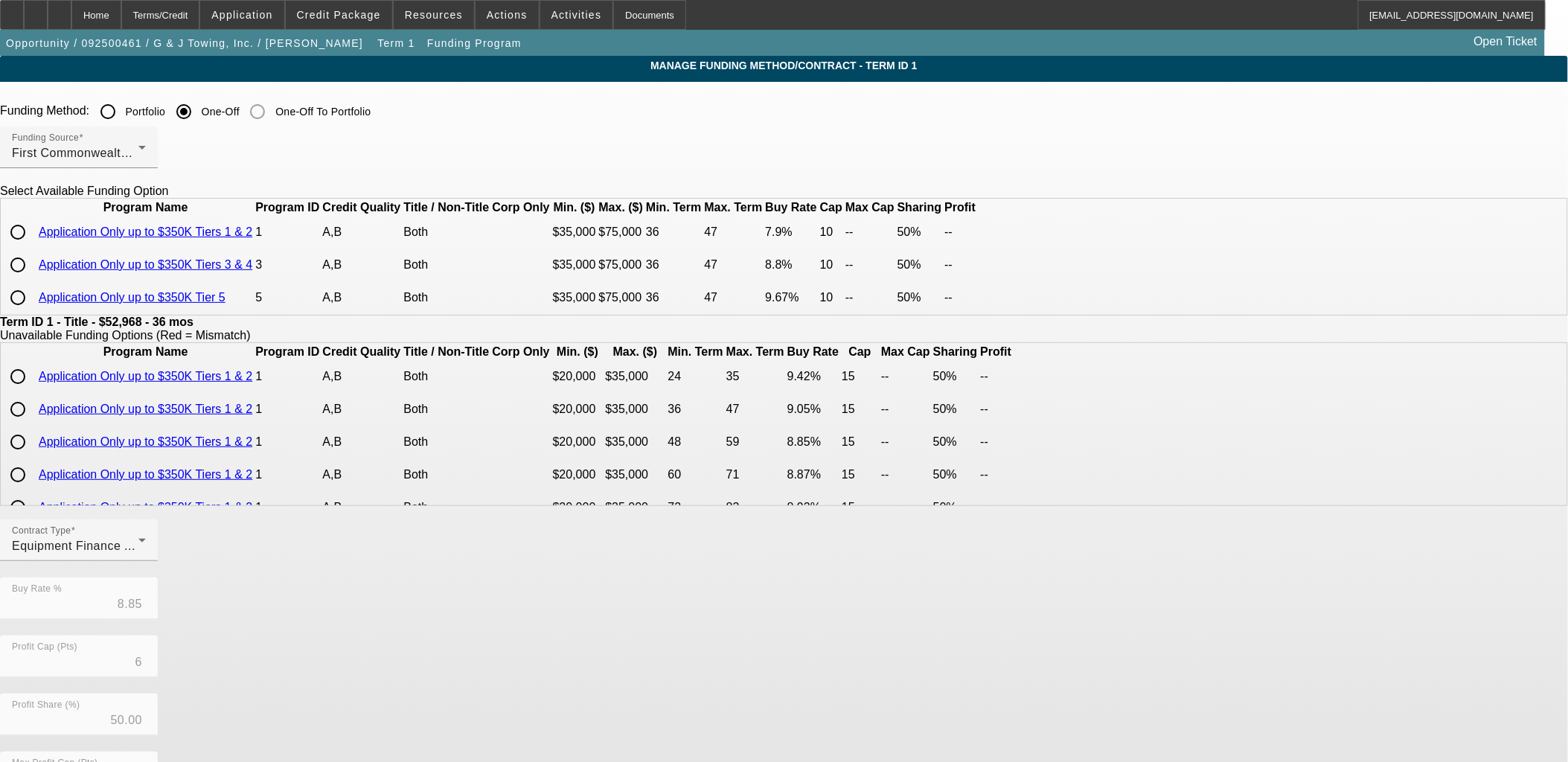
click at [33, 280] on input "radio" at bounding box center [17, 265] width 30 height 30
radio input "true"
type input "8.80"
type input "10"
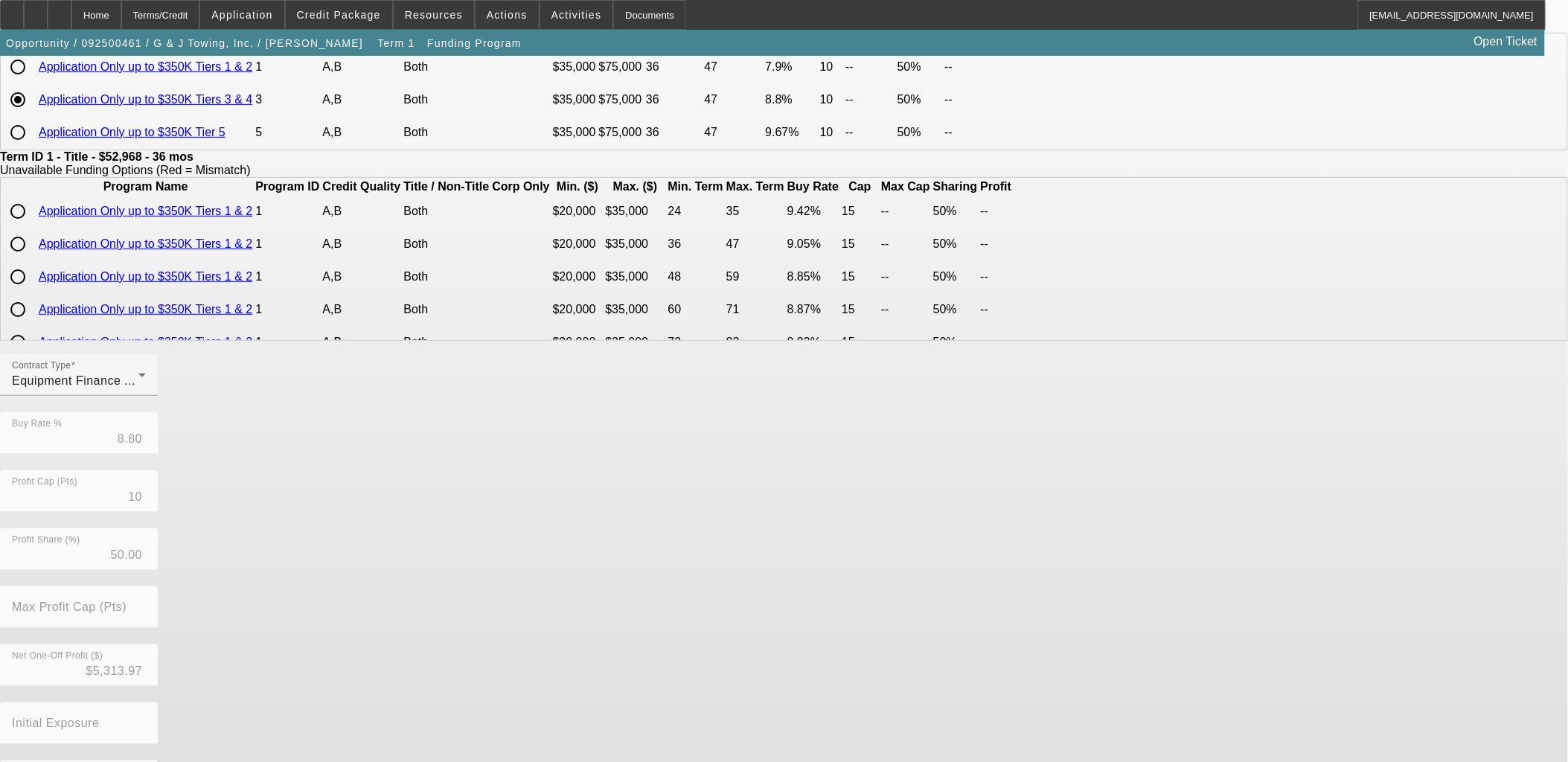
scroll to position [251, 0]
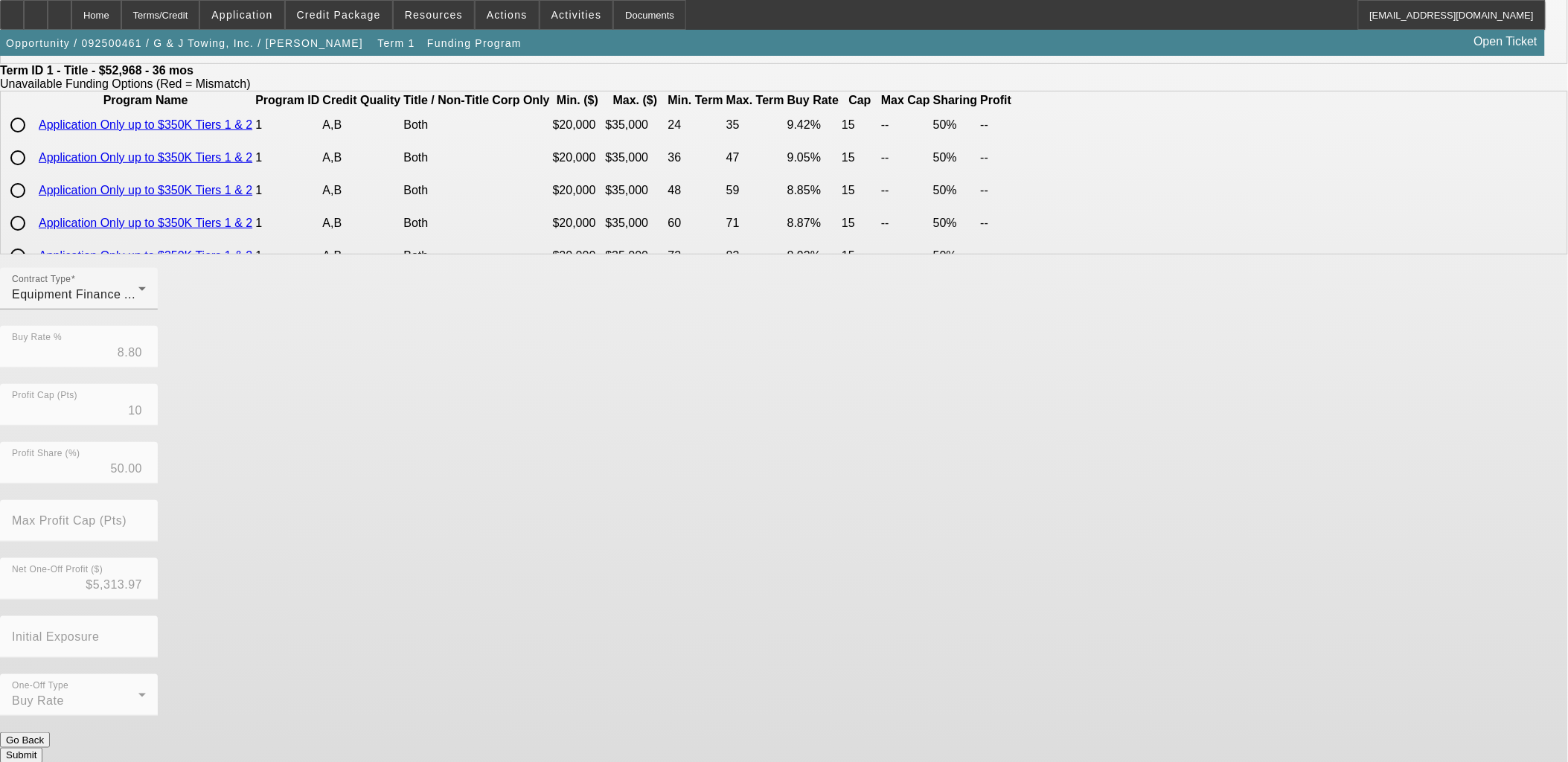
click at [42, 748] on button "Submit" at bounding box center [21, 755] width 42 height 15
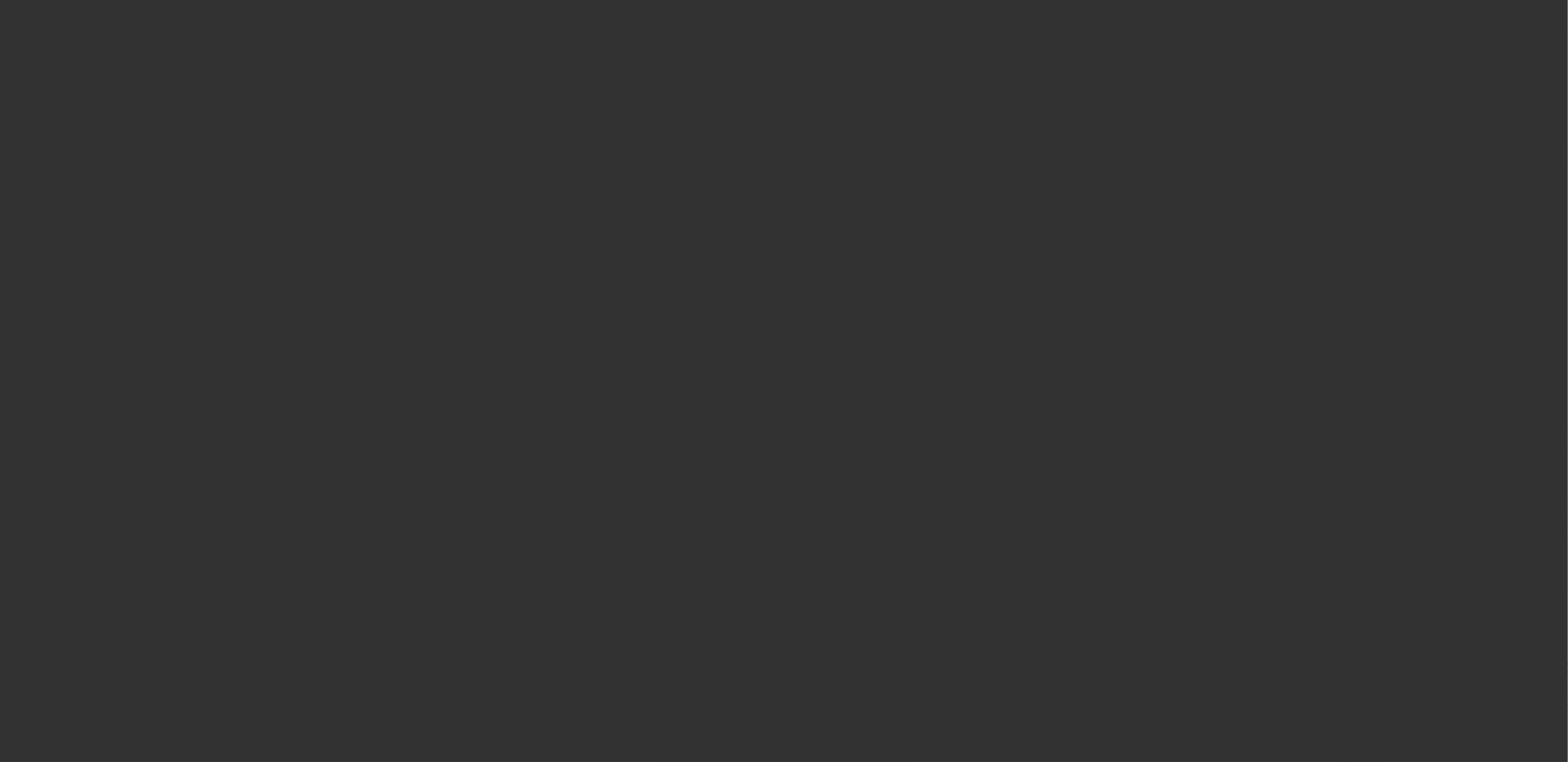
select select "0"
select select "6"
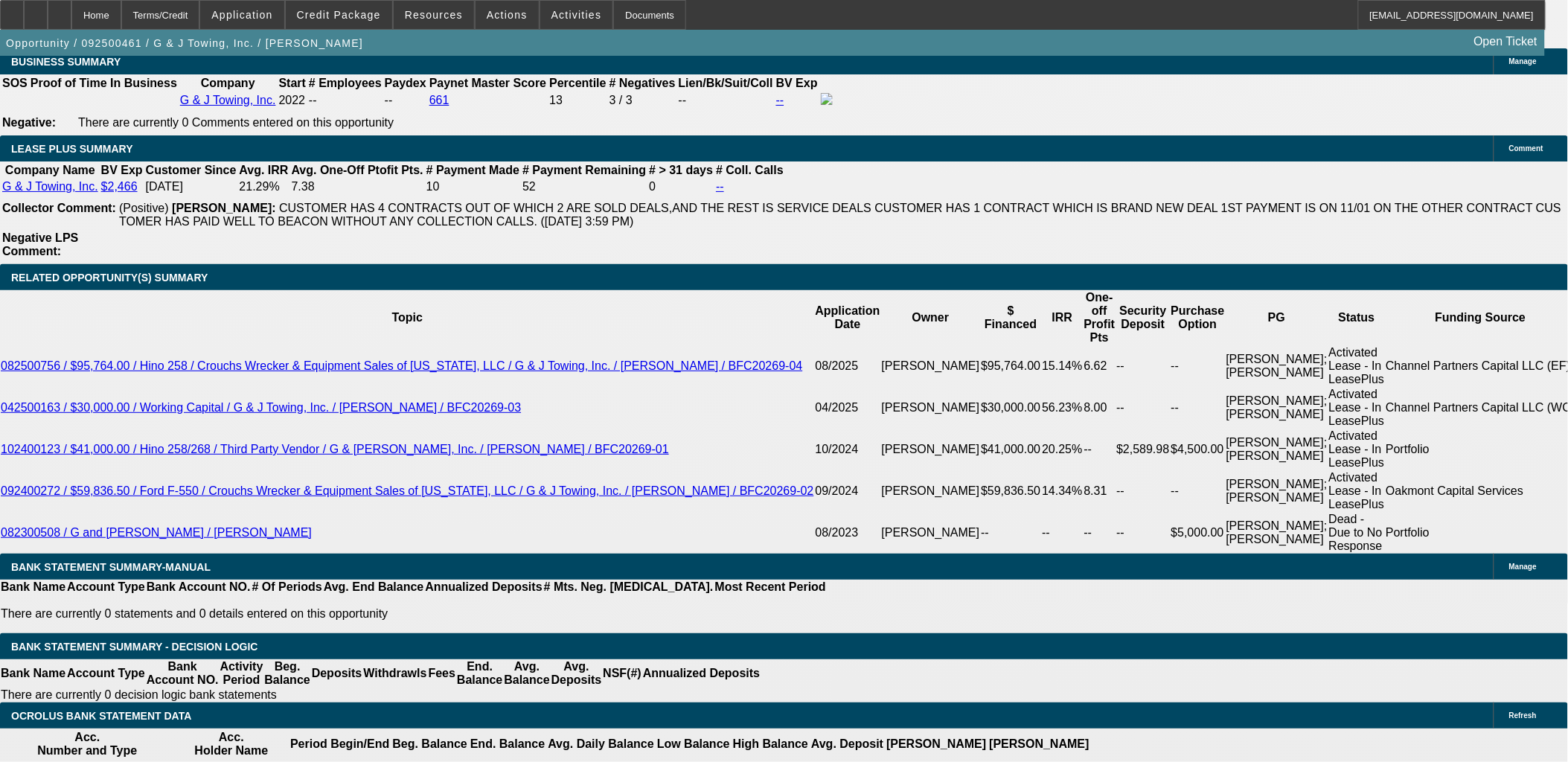
scroll to position [2480, 0]
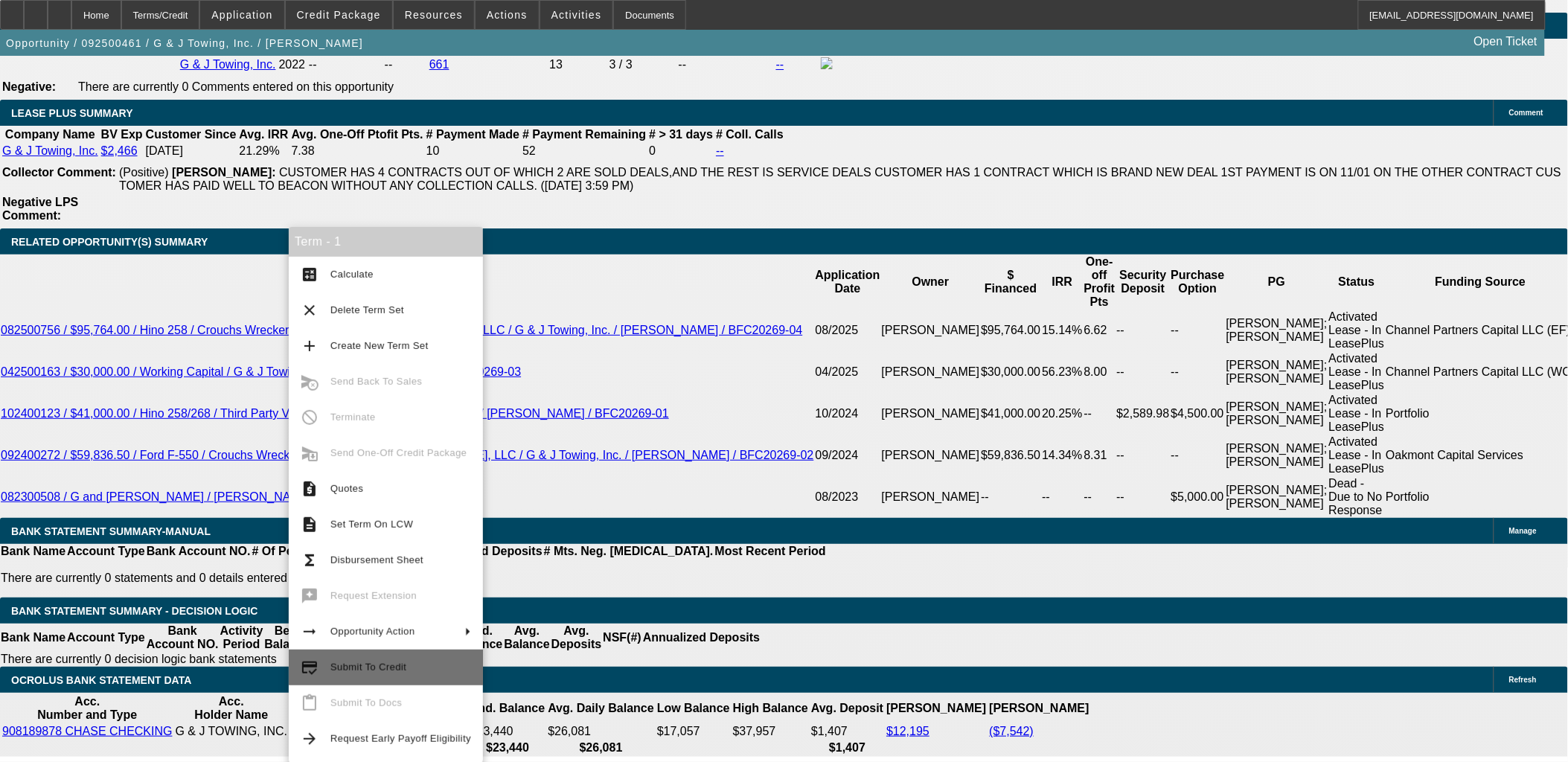
click at [411, 664] on span "Submit To Credit" at bounding box center [401, 667] width 141 height 18
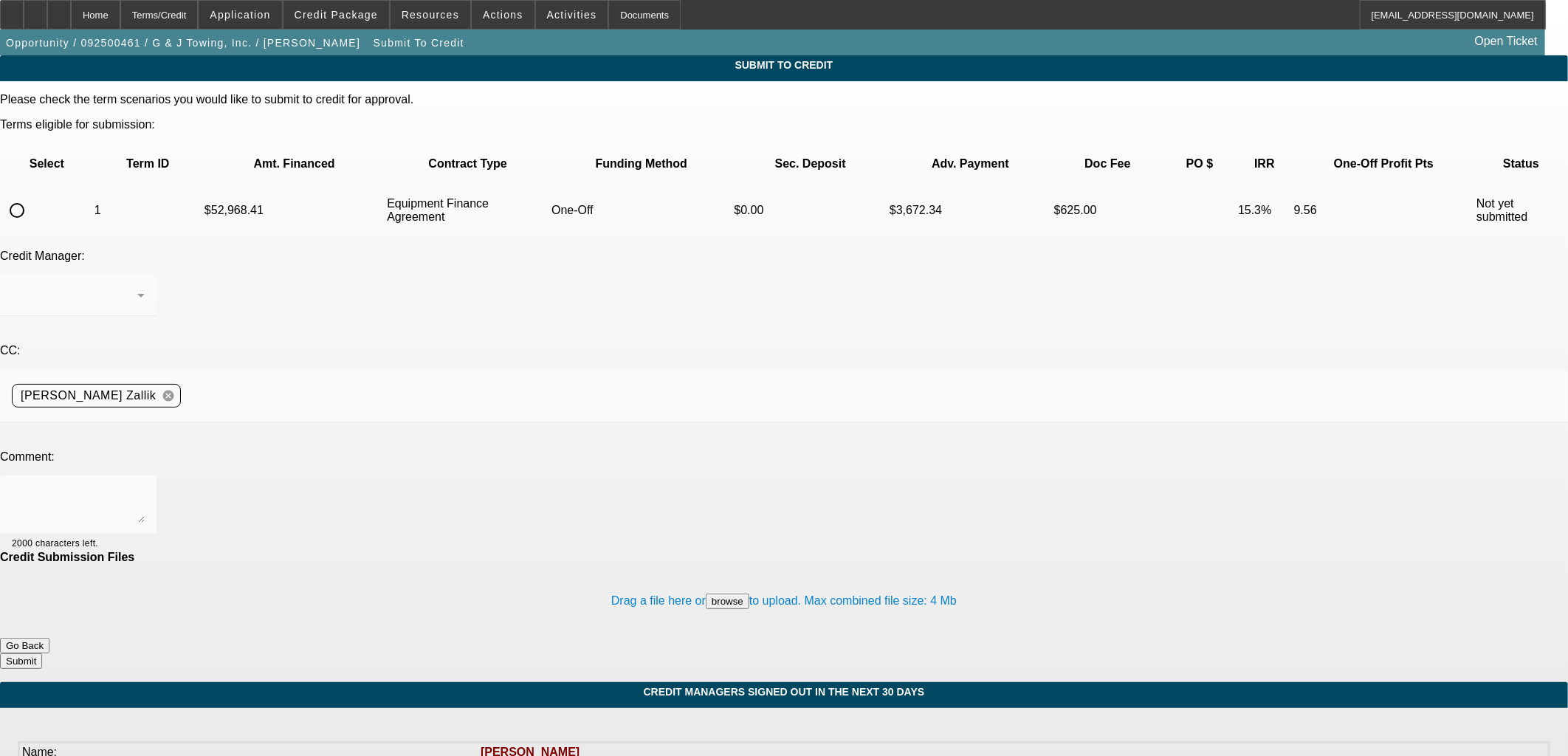
click at [31, 195] on input "radio" at bounding box center [16, 210] width 29 height 29
radio input "true"
click at [359, 349] on div at bounding box center [784, 378] width 1568 height 756
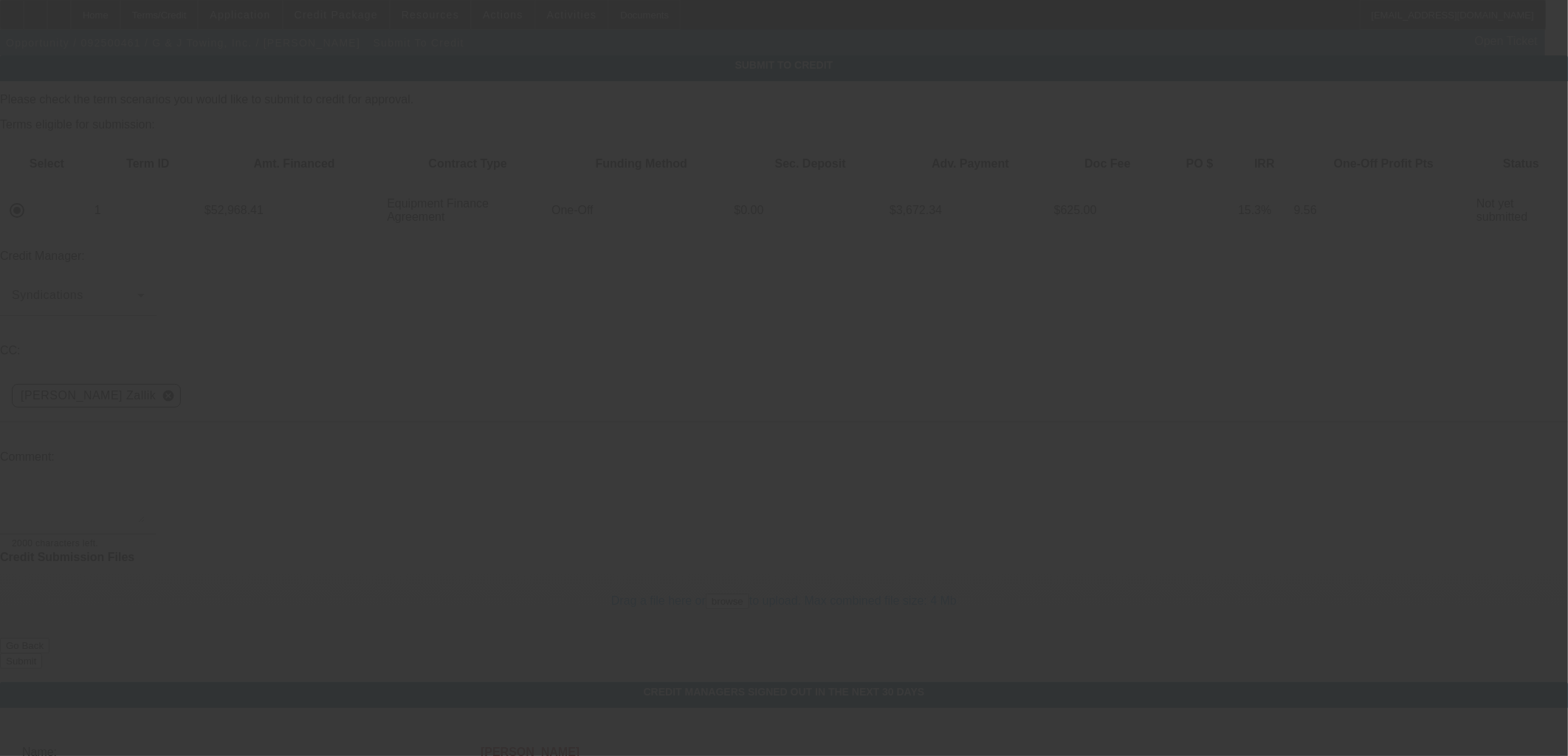
click at [145, 488] on textarea at bounding box center [78, 505] width 133 height 35
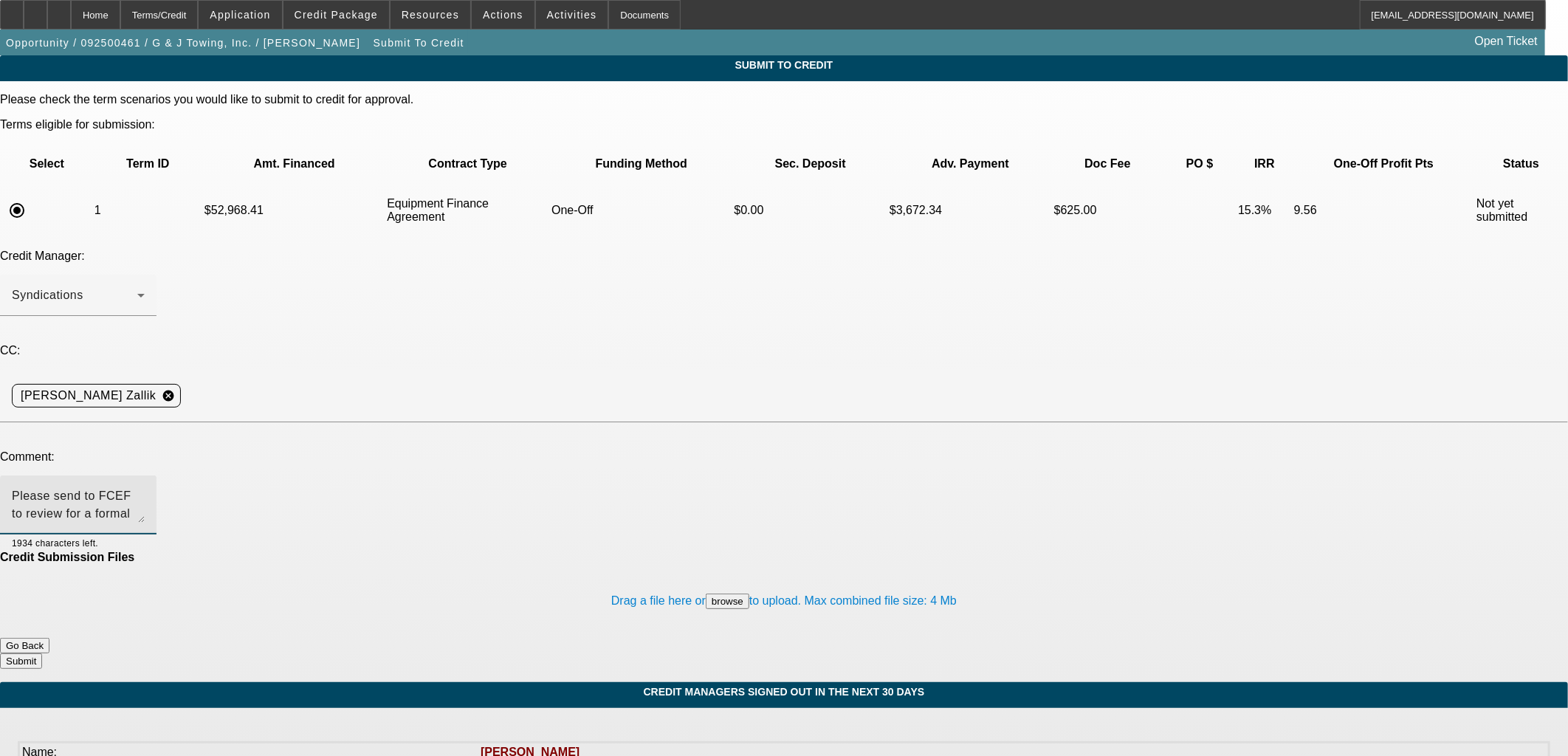
type textarea "Please send to FCEF to review for a formal approval. Thanks, Asher"
click at [42, 654] on button "Submit" at bounding box center [21, 661] width 42 height 15
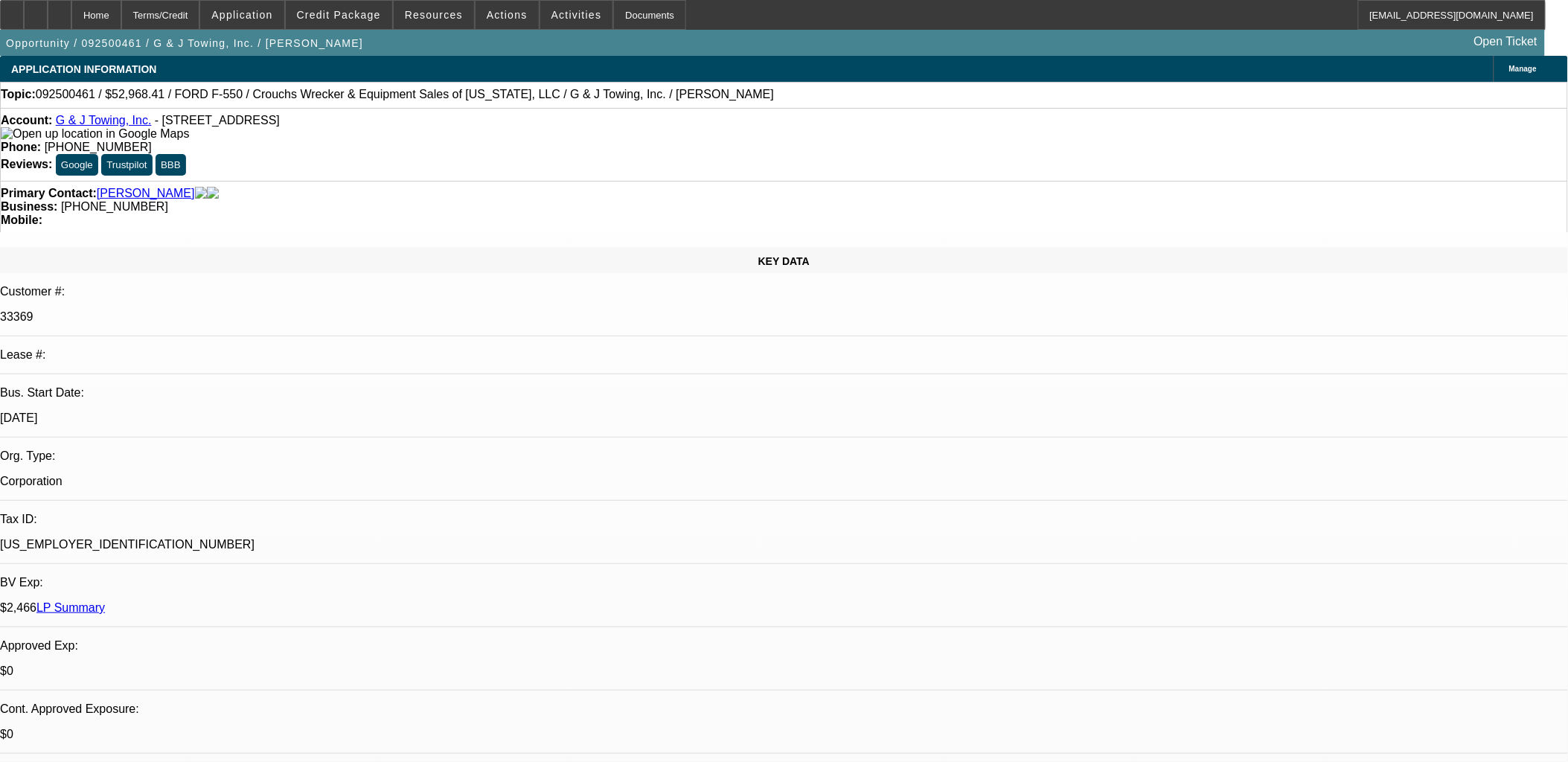
select select "0"
select select "6"
click at [368, 21] on span at bounding box center [338, 14] width 106 height 35
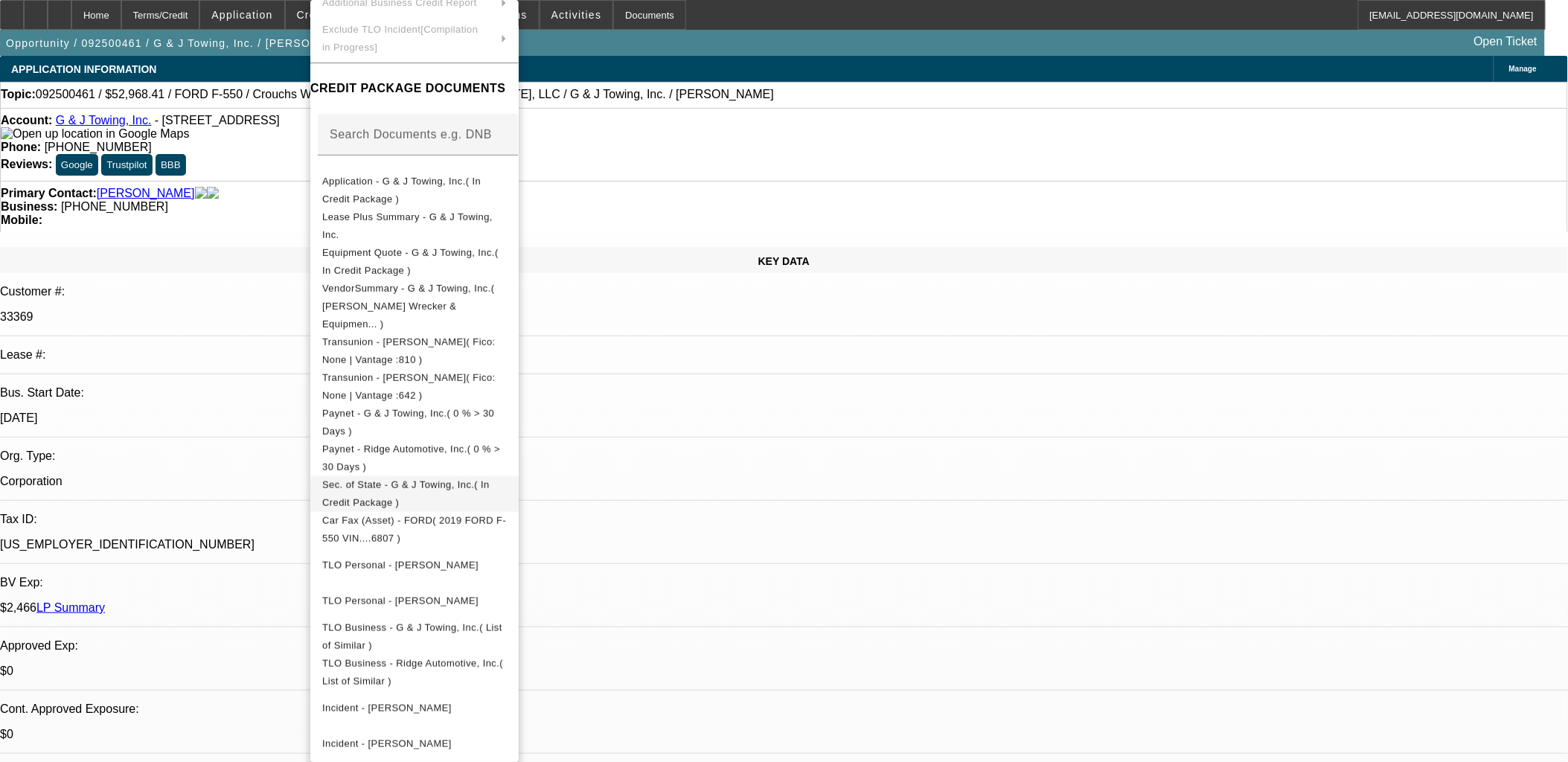
scroll to position [193, 0]
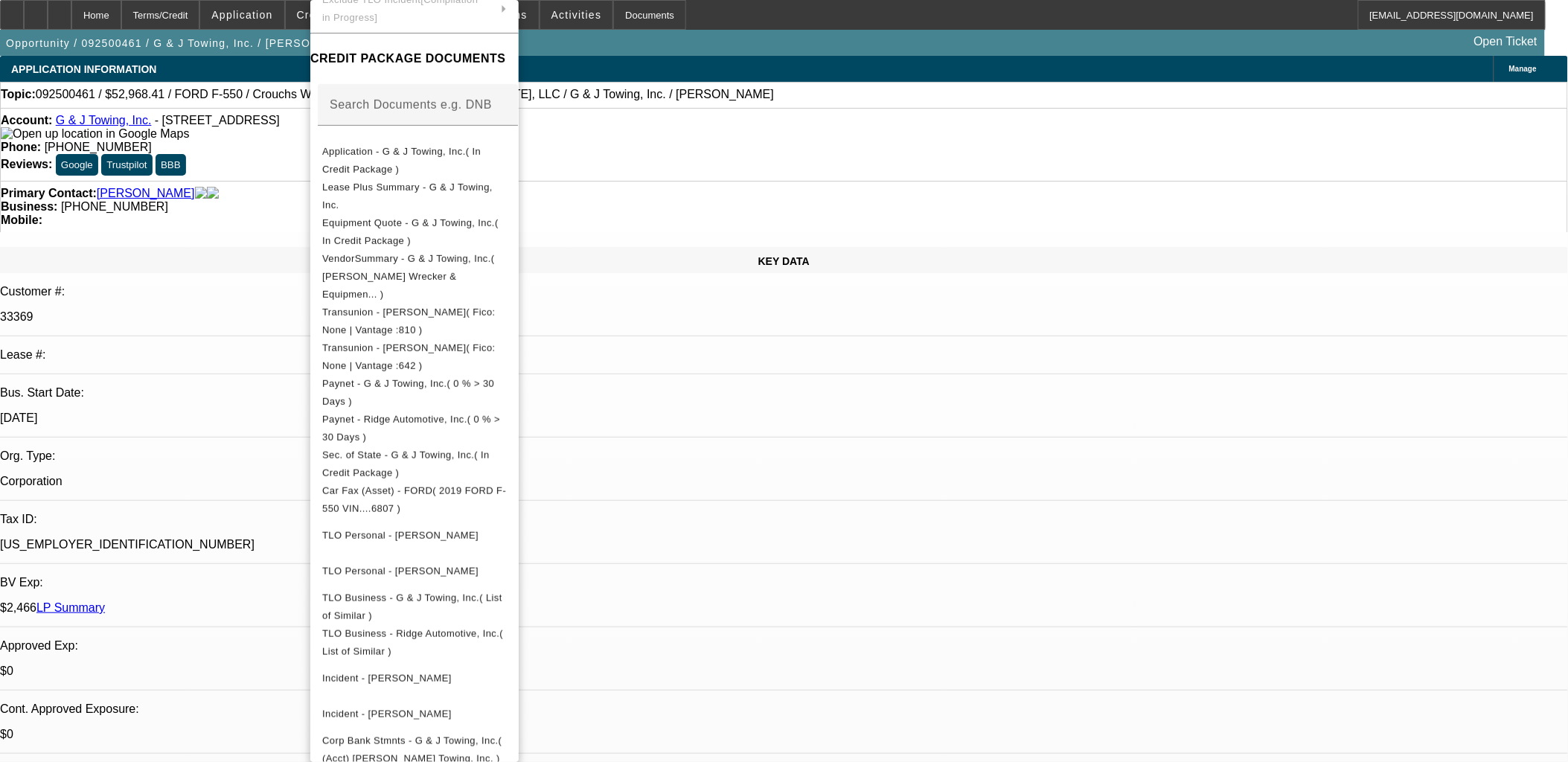
click at [860, 472] on div at bounding box center [784, 381] width 1568 height 762
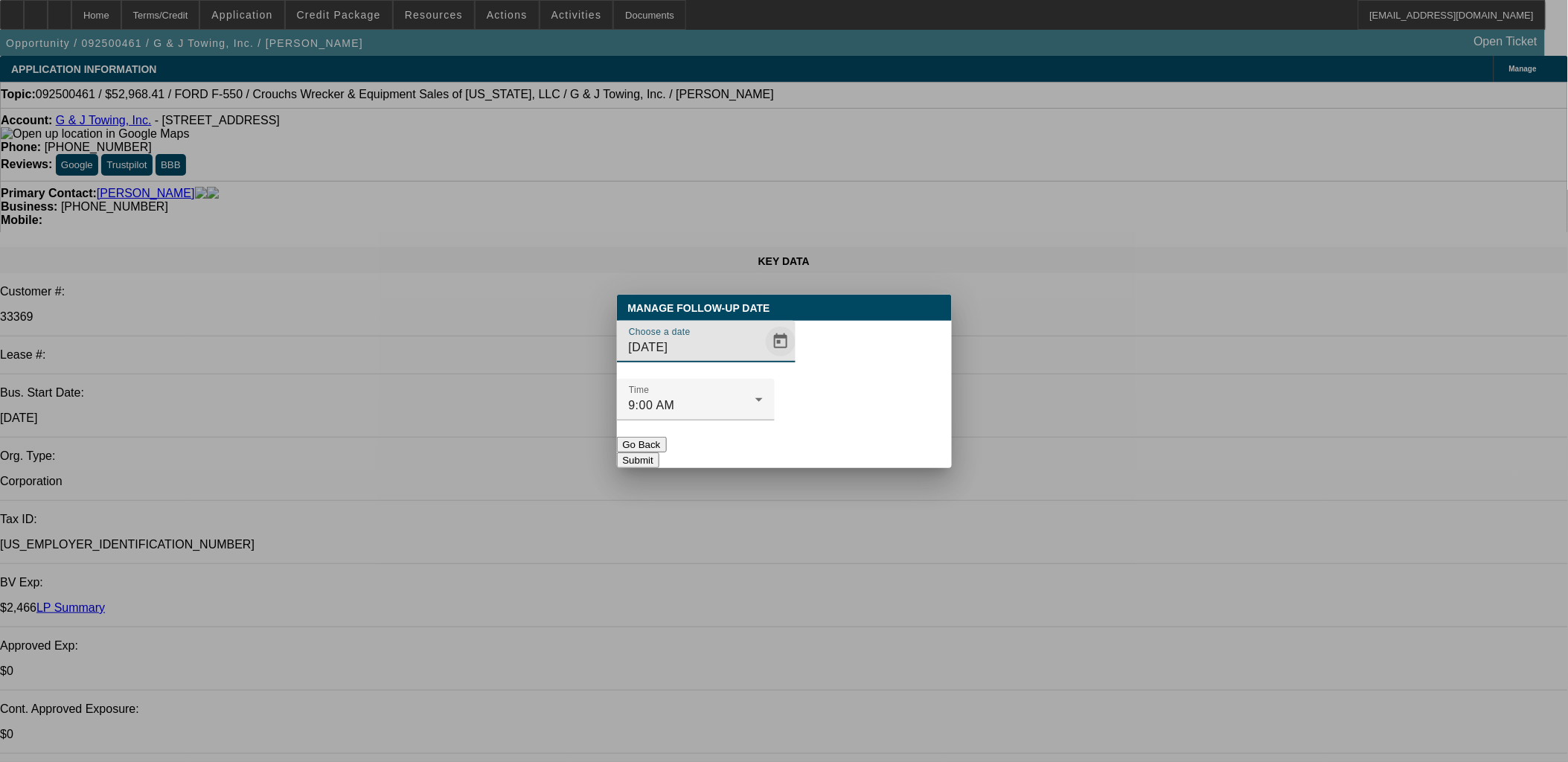
click at [767, 359] on span "Open calendar" at bounding box center [780, 341] width 35 height 35
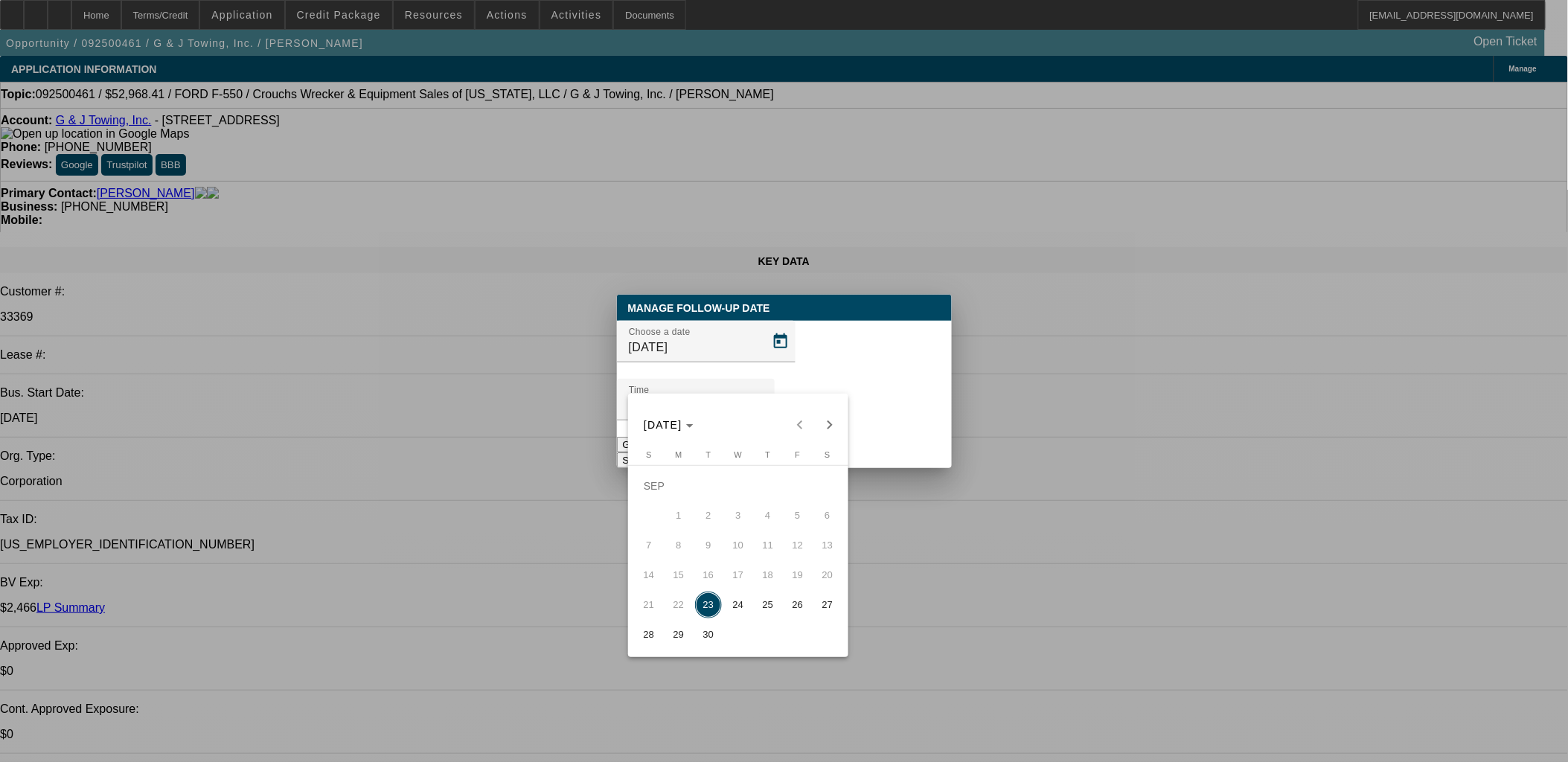
click at [748, 600] on button "24" at bounding box center [738, 604] width 30 height 30
type input "9/24/2025"
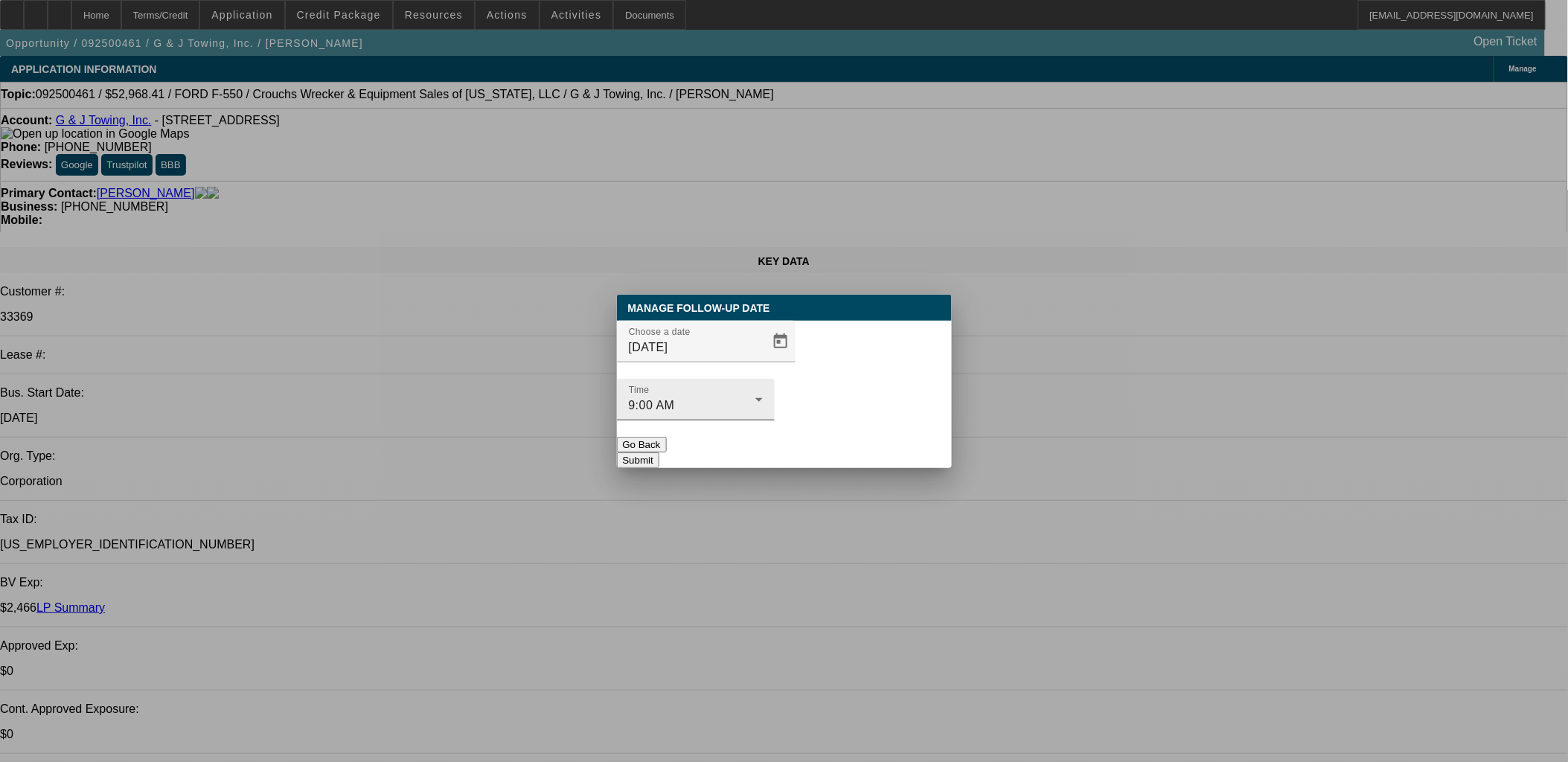
click at [763, 389] on div "Time 9:00 AM" at bounding box center [696, 400] width 134 height 42
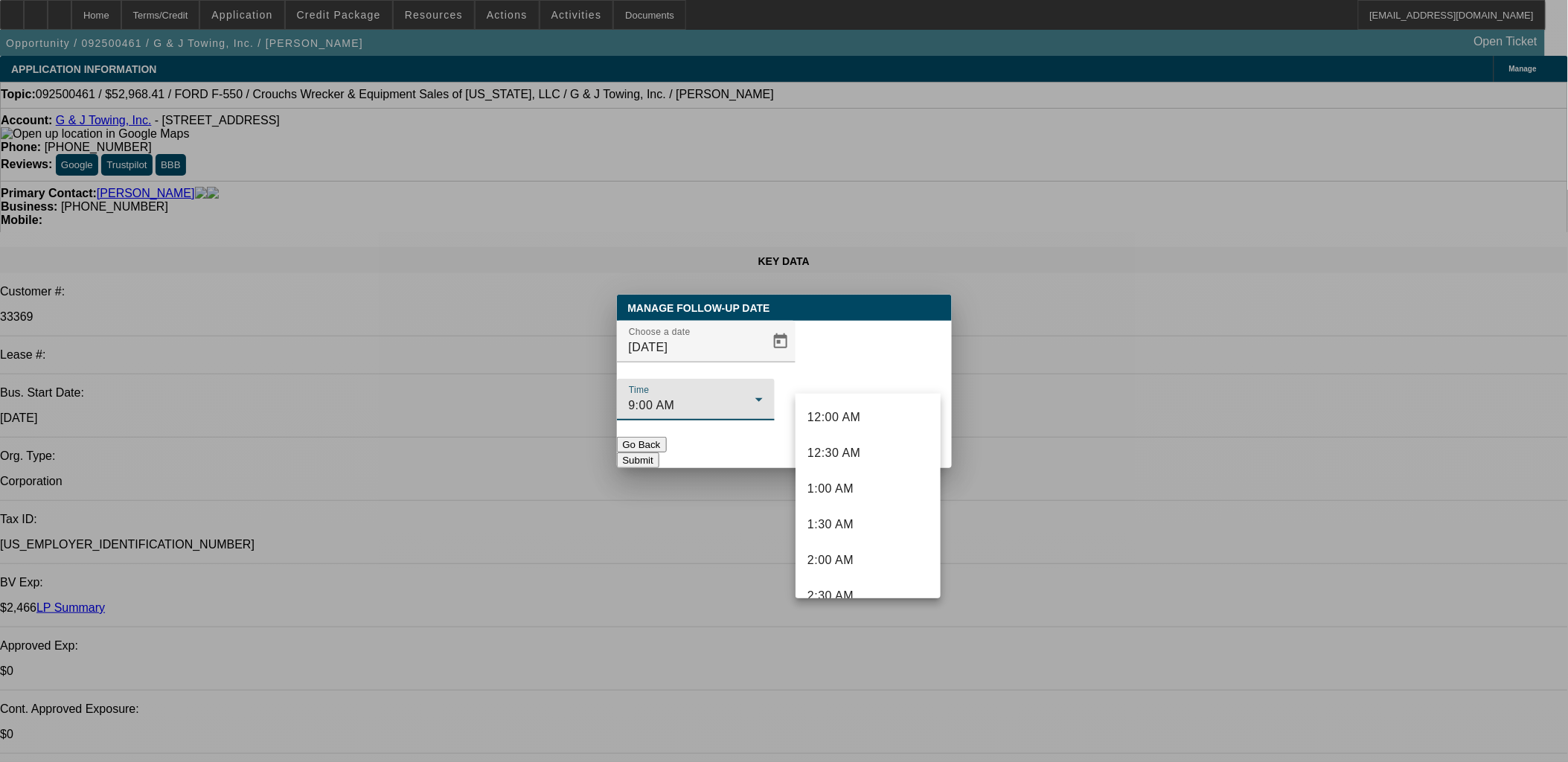
scroll to position [480, 0]
click at [872, 420] on mat-option "7:00 AM" at bounding box center [868, 437] width 145 height 35
click at [660, 452] on button "Submit" at bounding box center [638, 460] width 42 height 15
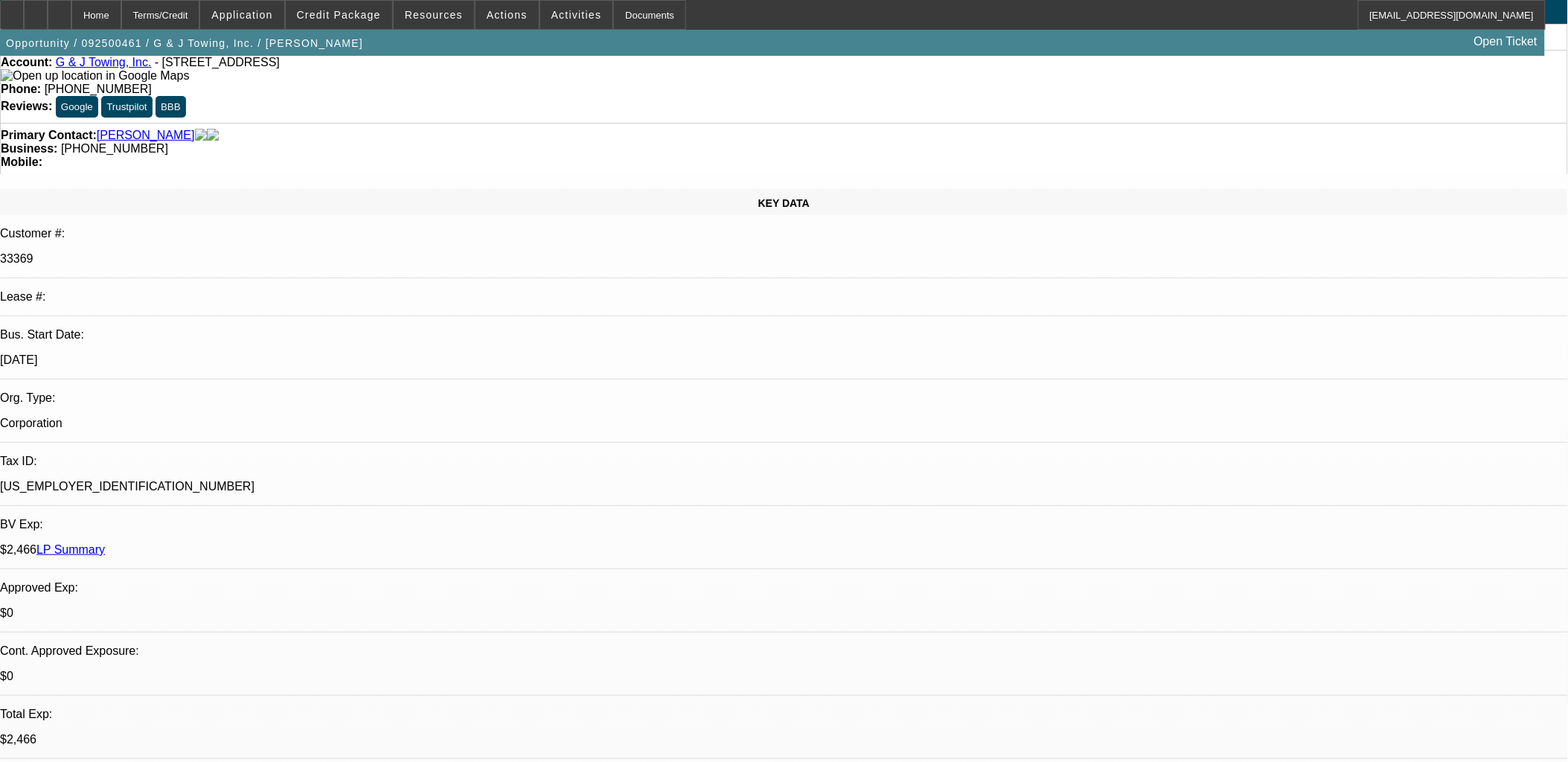
scroll to position [0, 0]
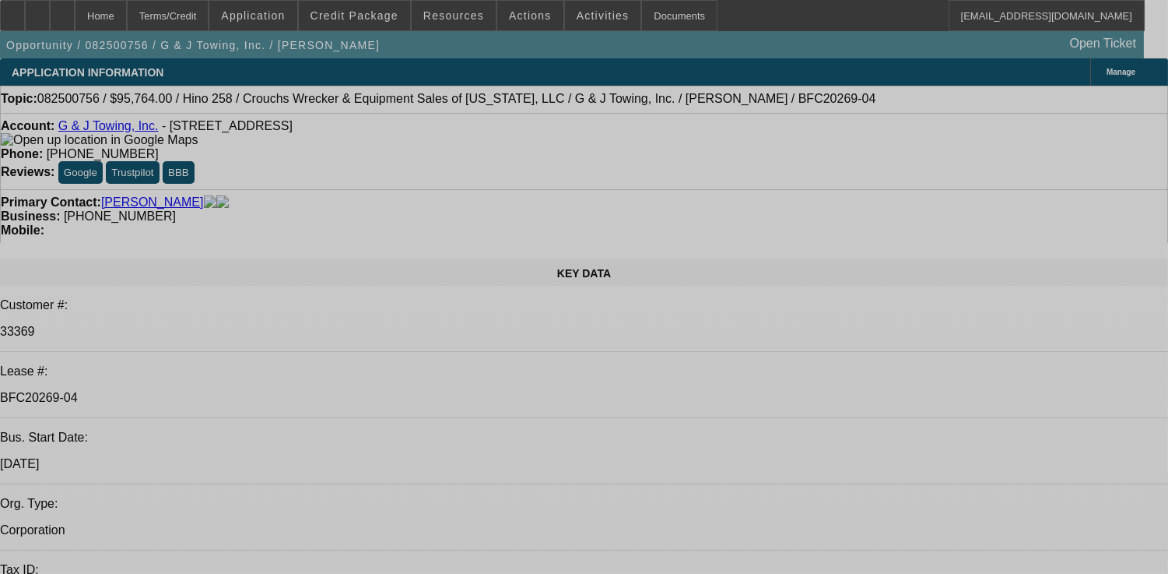
select select "0"
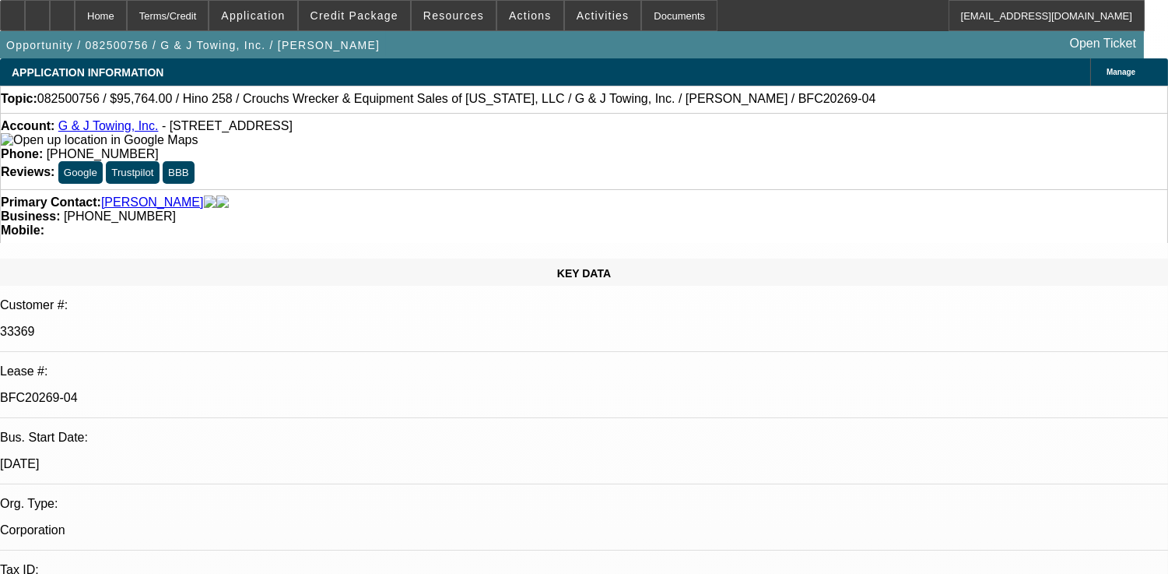
select select "0"
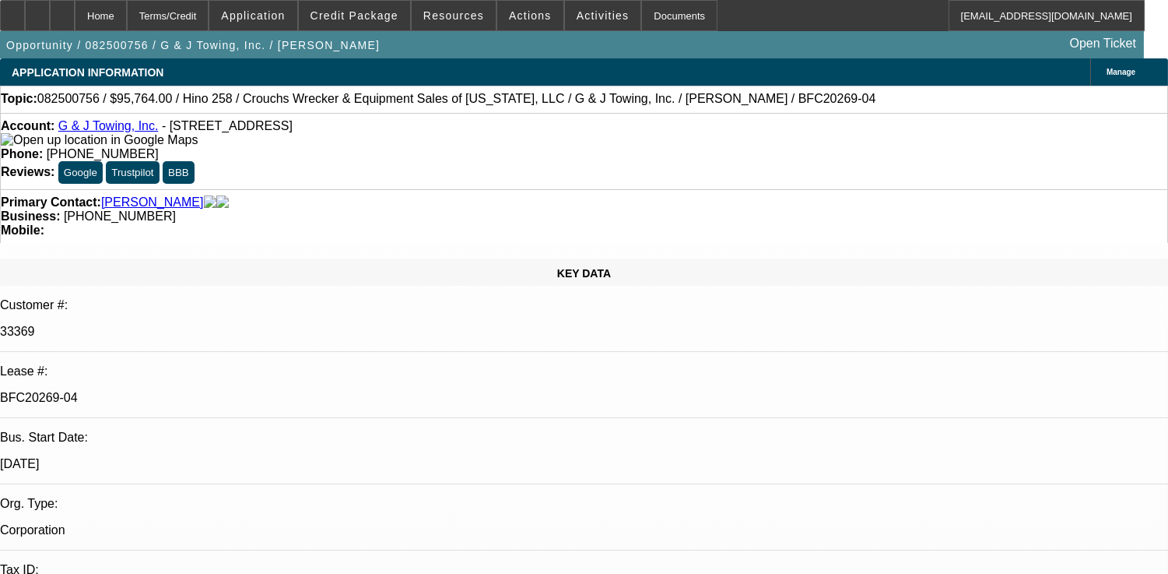
select select "0"
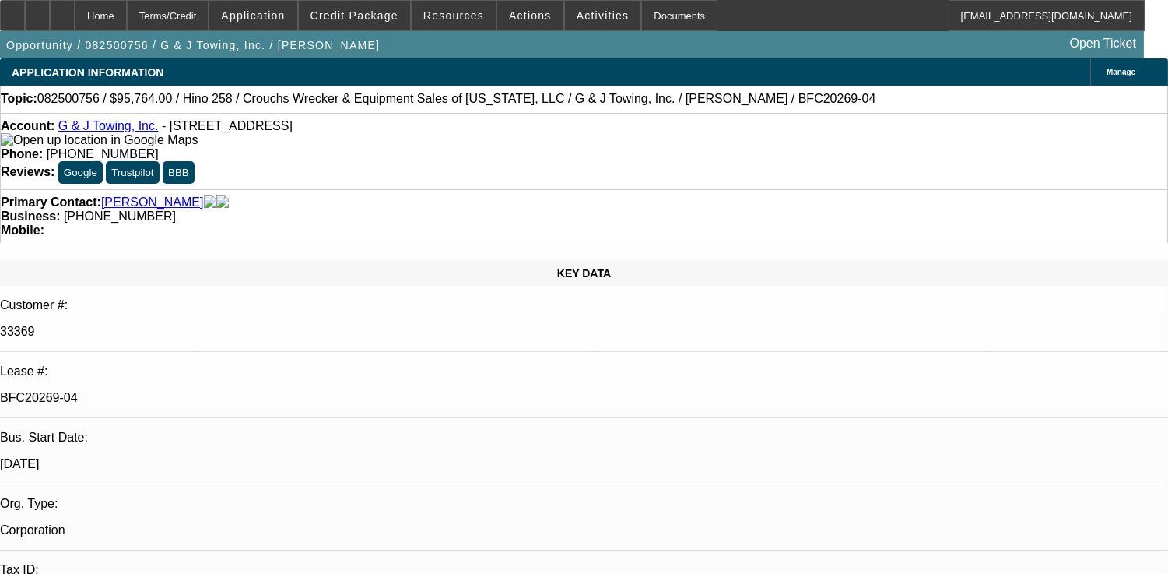
select select "1"
select select "6"
select select "1"
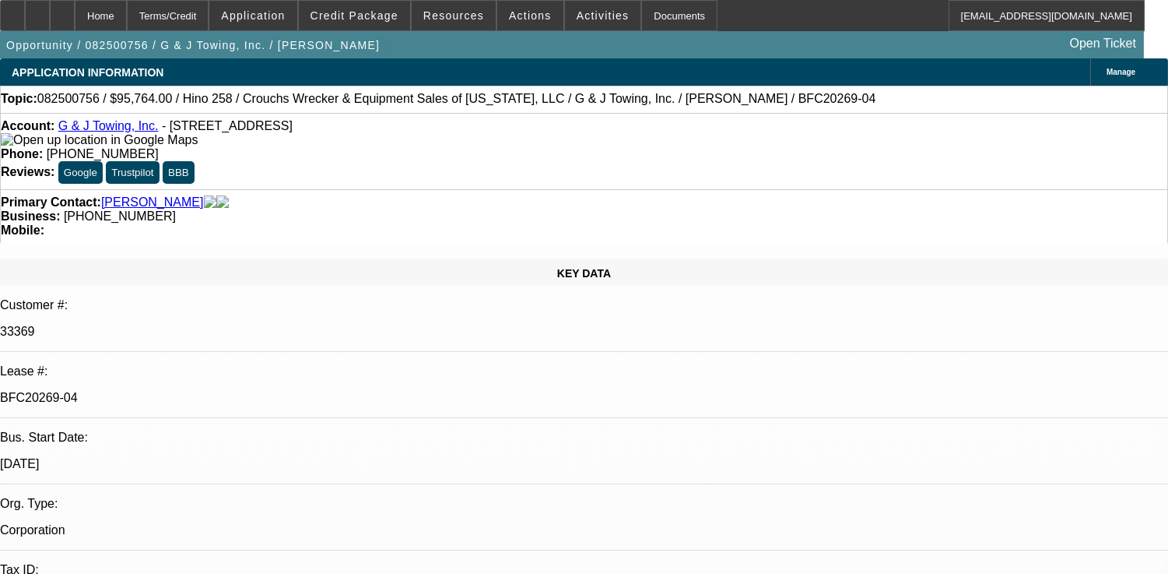
select select "6"
select select "1"
select select "6"
select select "1"
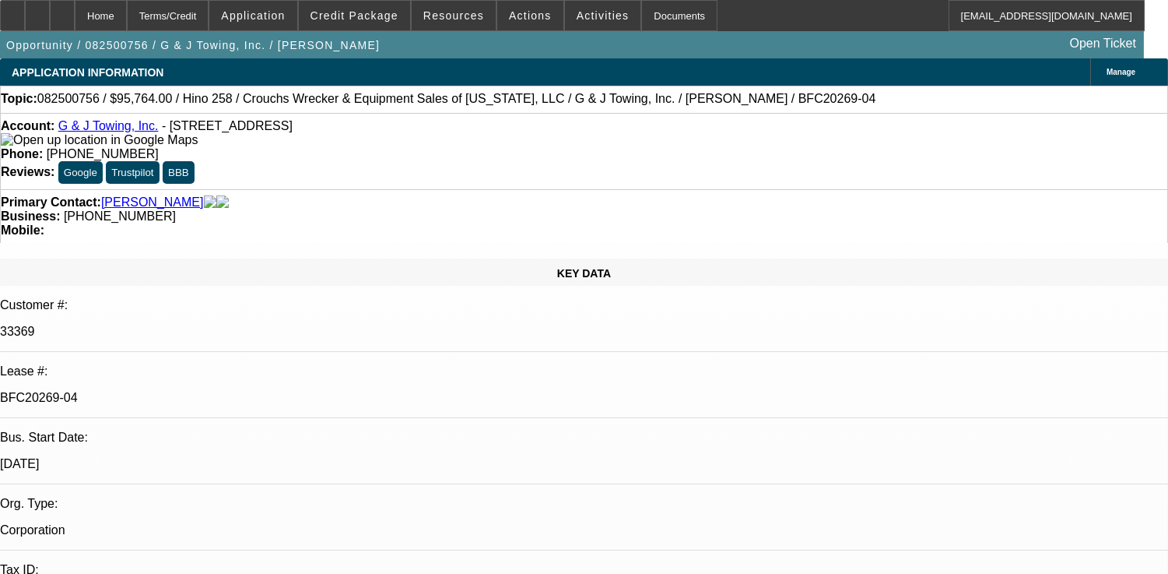
select select "3"
select select "6"
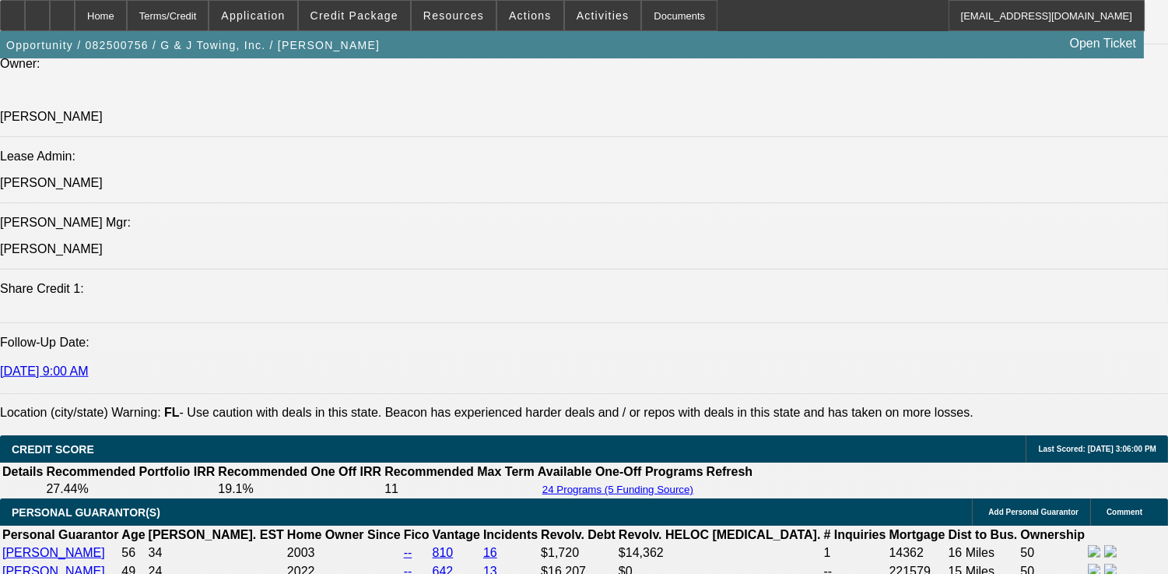
scroll to position [1989, 0]
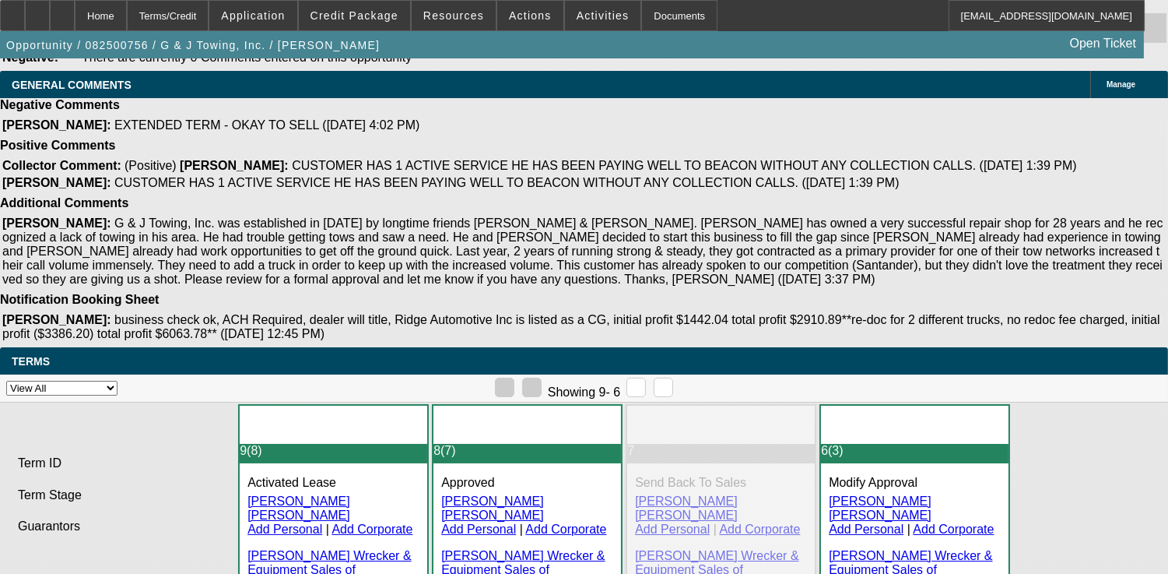
scroll to position [3904, 0]
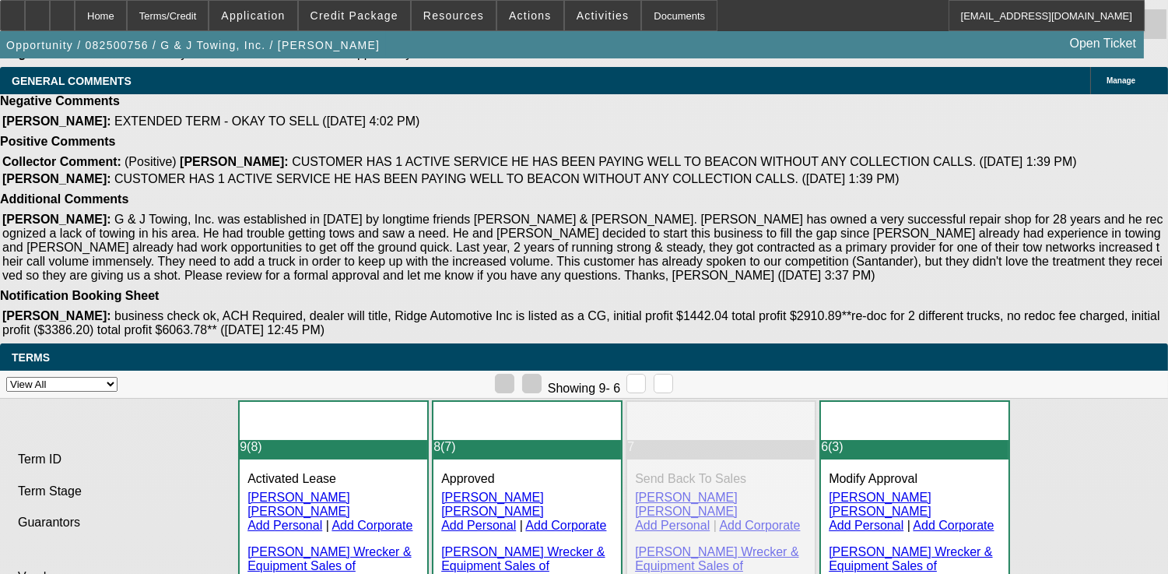
drag, startPoint x: 349, startPoint y: 363, endPoint x: 634, endPoint y: 360, distance: 285.7
drag, startPoint x: 634, startPoint y: 360, endPoint x: 570, endPoint y: 416, distance: 85.0
drag, startPoint x: 418, startPoint y: 511, endPoint x: 290, endPoint y: 432, distance: 150.6
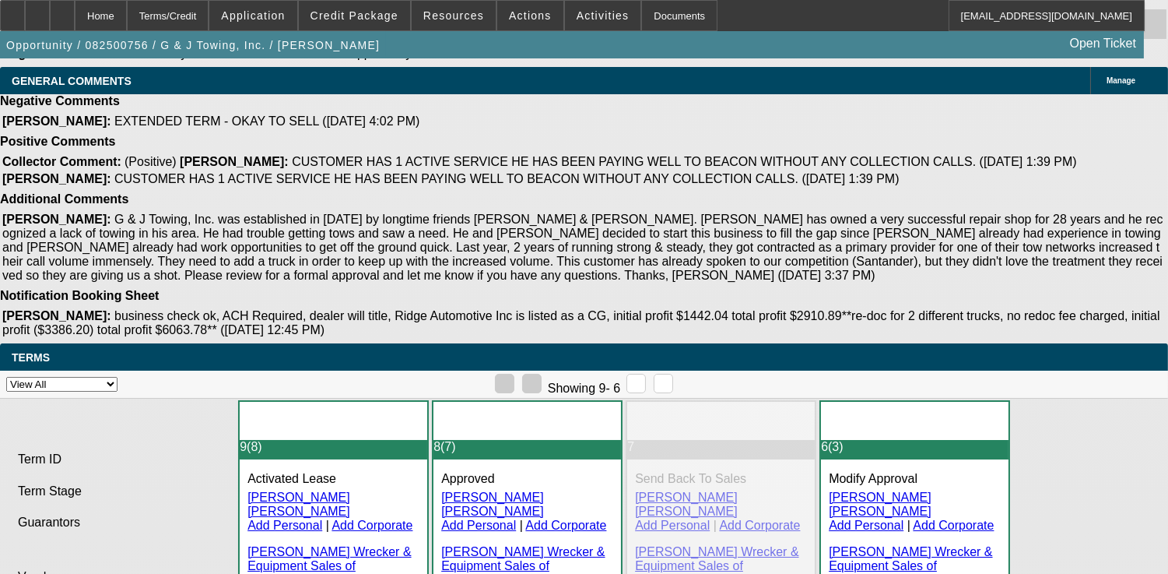
drag, startPoint x: 348, startPoint y: 515, endPoint x: 219, endPoint y: 423, distance: 158.1
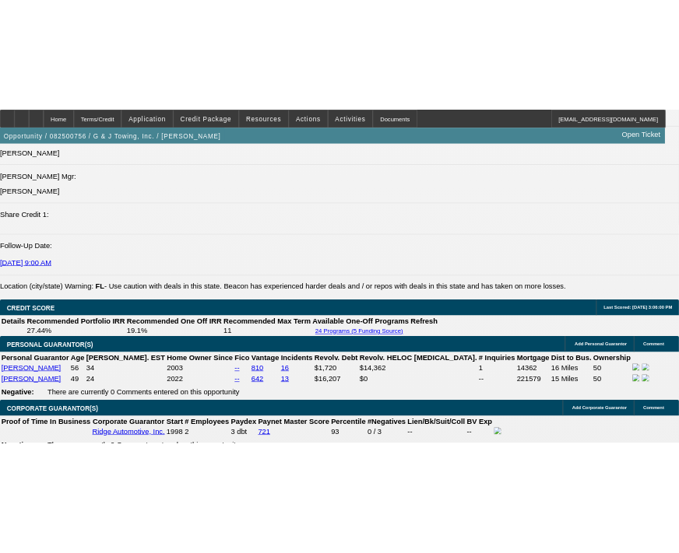
scroll to position [1915, 0]
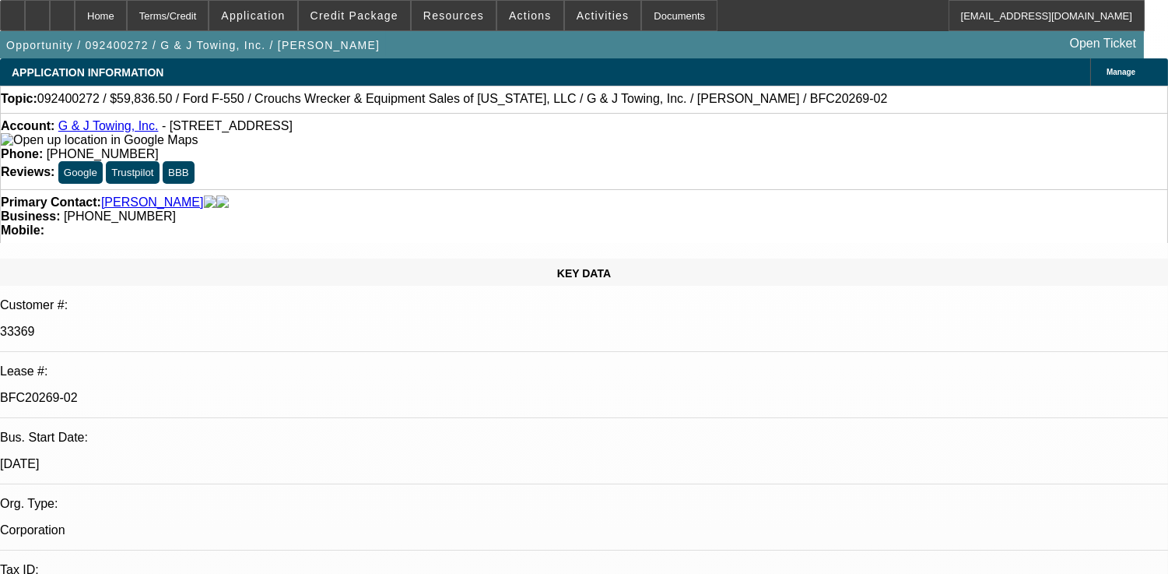
select select "0.1"
select select "0"
select select "0.1"
select select "0"
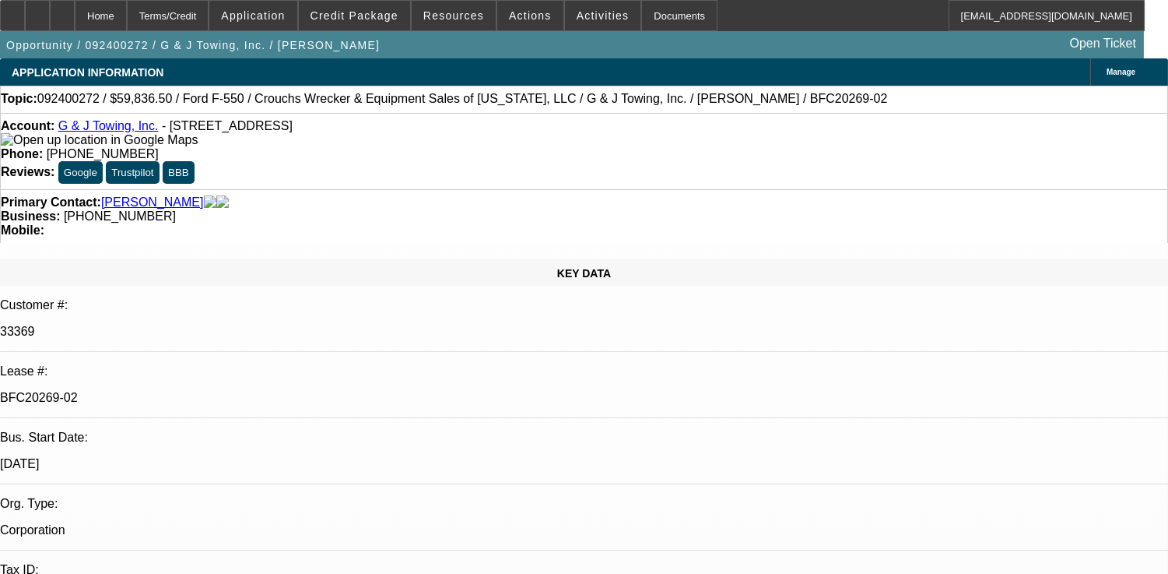
select select "0"
select select "0.1"
select select "0"
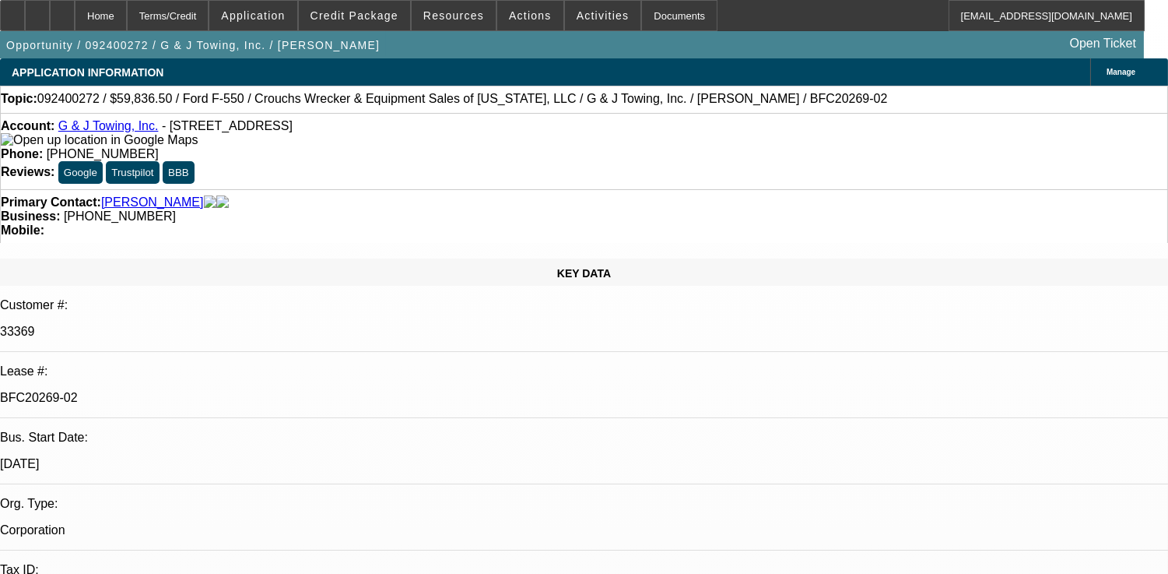
select select "0"
select select "1"
select select "2"
select select "6"
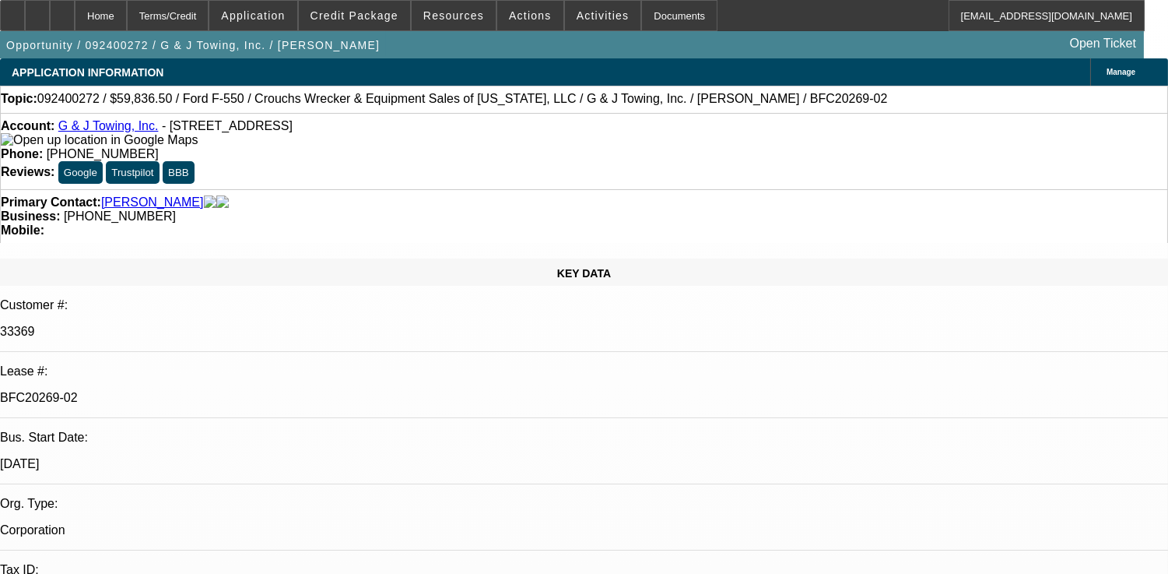
select select "1"
select select "2"
select select "6"
select select "1"
select select "2"
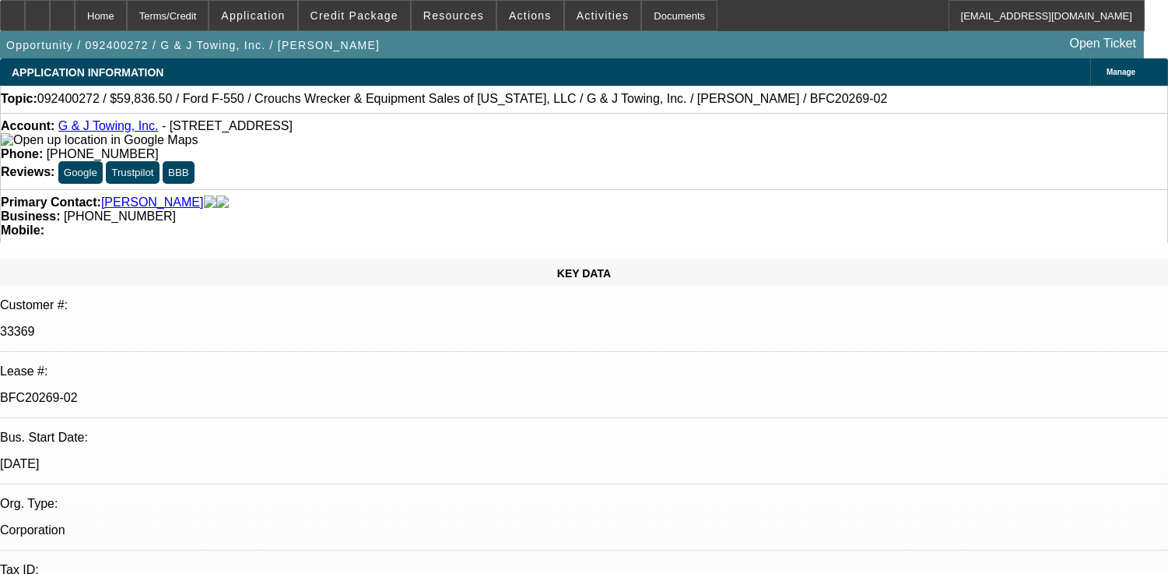
select select "6"
select select "1"
select select "6"
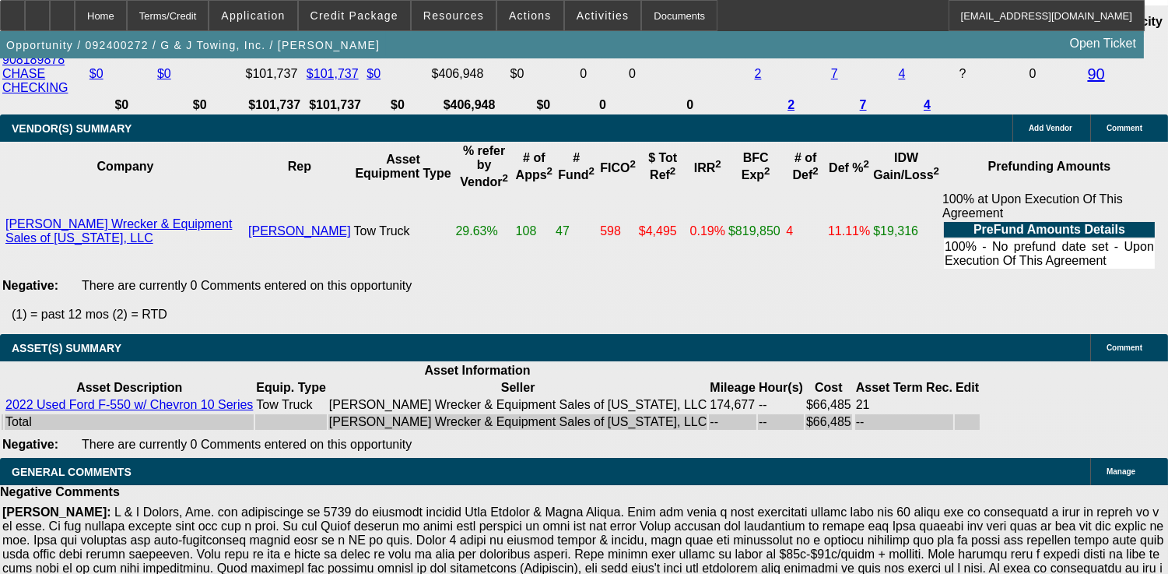
scroll to position [3459, 0]
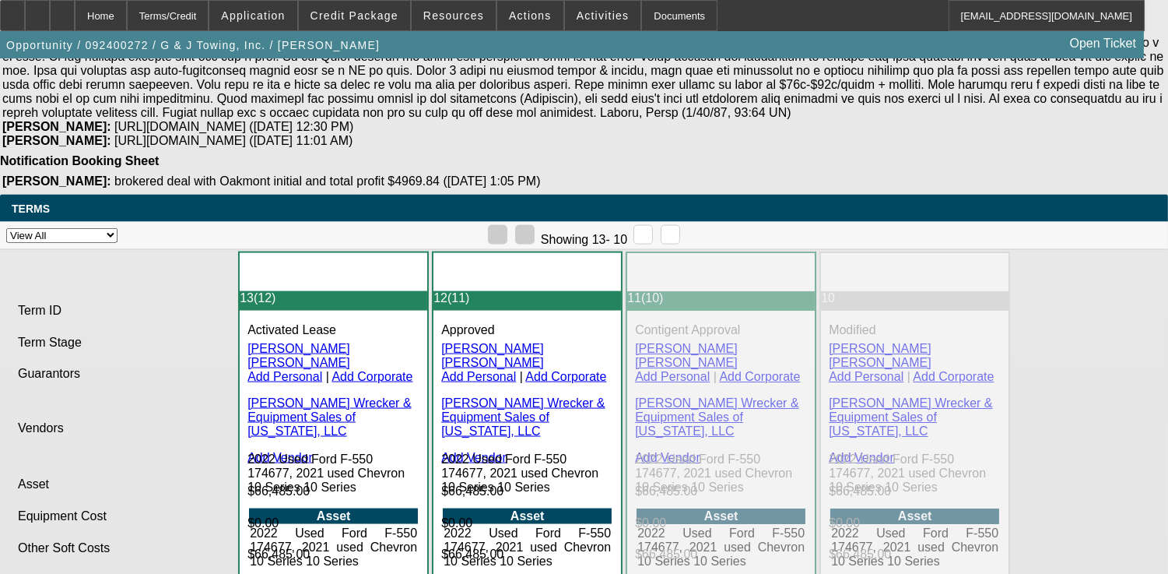
scroll to position [4177, 0]
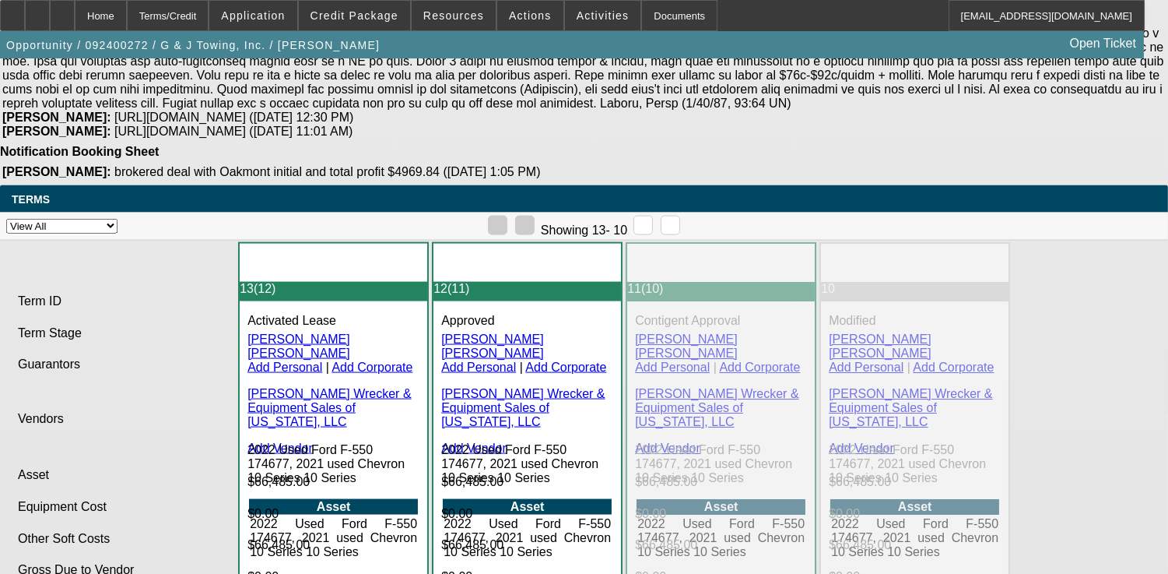
drag, startPoint x: 346, startPoint y: 357, endPoint x: 536, endPoint y: 367, distance: 189.4
drag, startPoint x: 465, startPoint y: 343, endPoint x: 250, endPoint y: 275, distance: 226.0
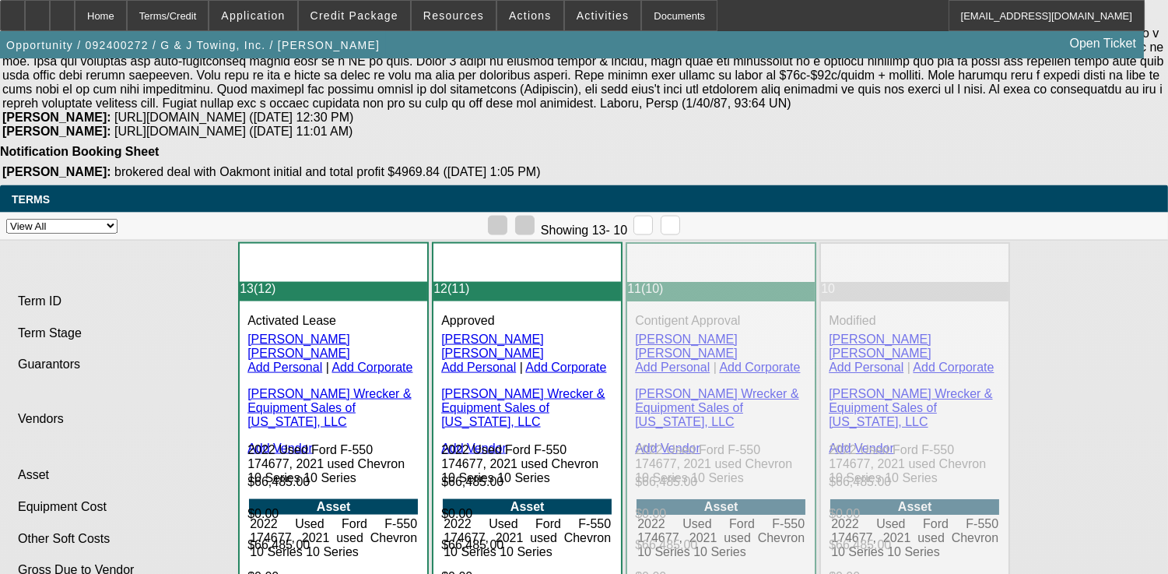
drag, startPoint x: 246, startPoint y: 274, endPoint x: 379, endPoint y: 297, distance: 135.1
drag, startPoint x: 379, startPoint y: 297, endPoint x: 241, endPoint y: 276, distance: 139.5
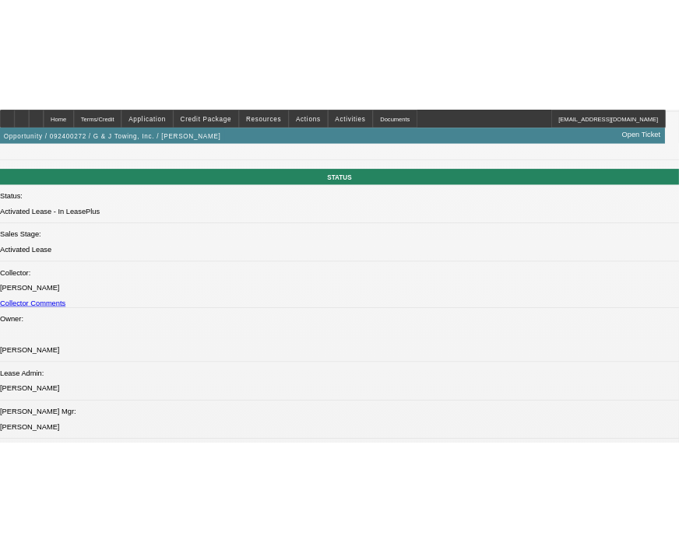
scroll to position [1755, 0]
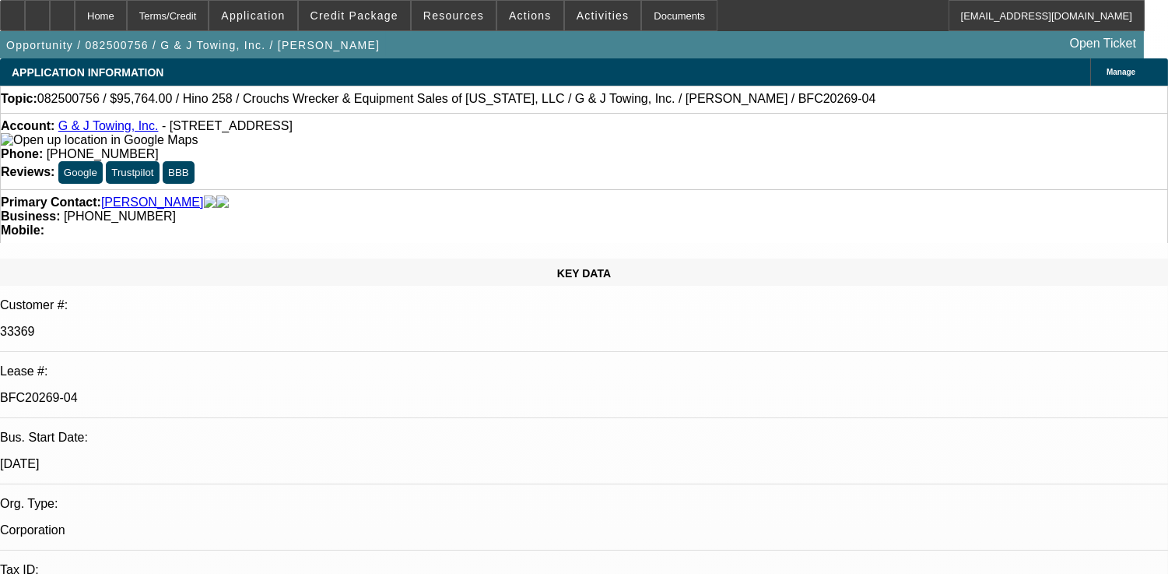
select select "0"
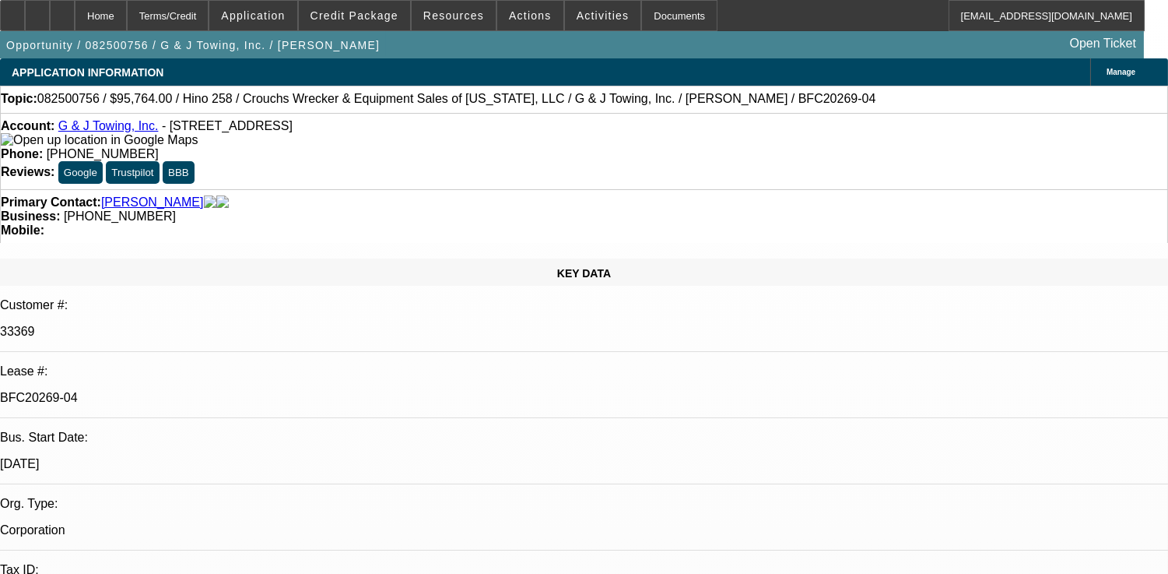
select select "0"
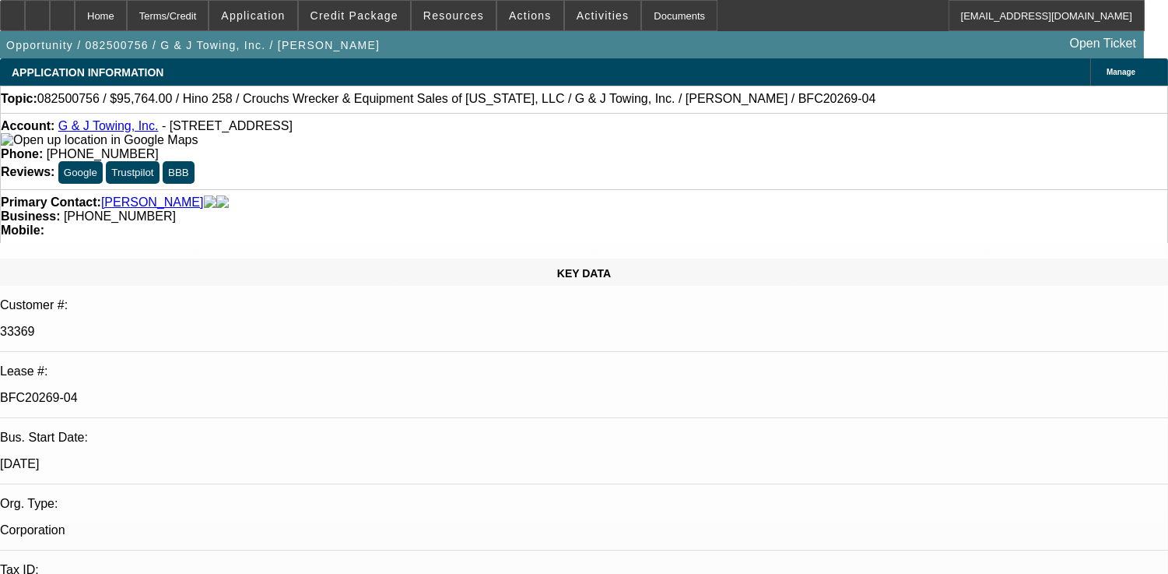
select select "0"
select select "1"
select select "6"
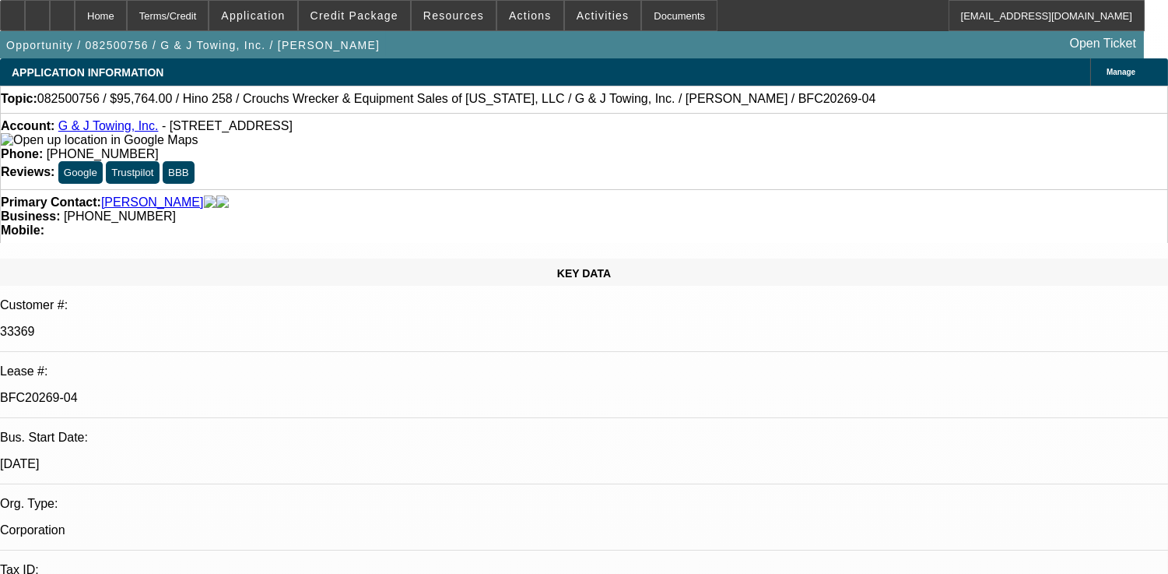
select select "1"
select select "6"
select select "1"
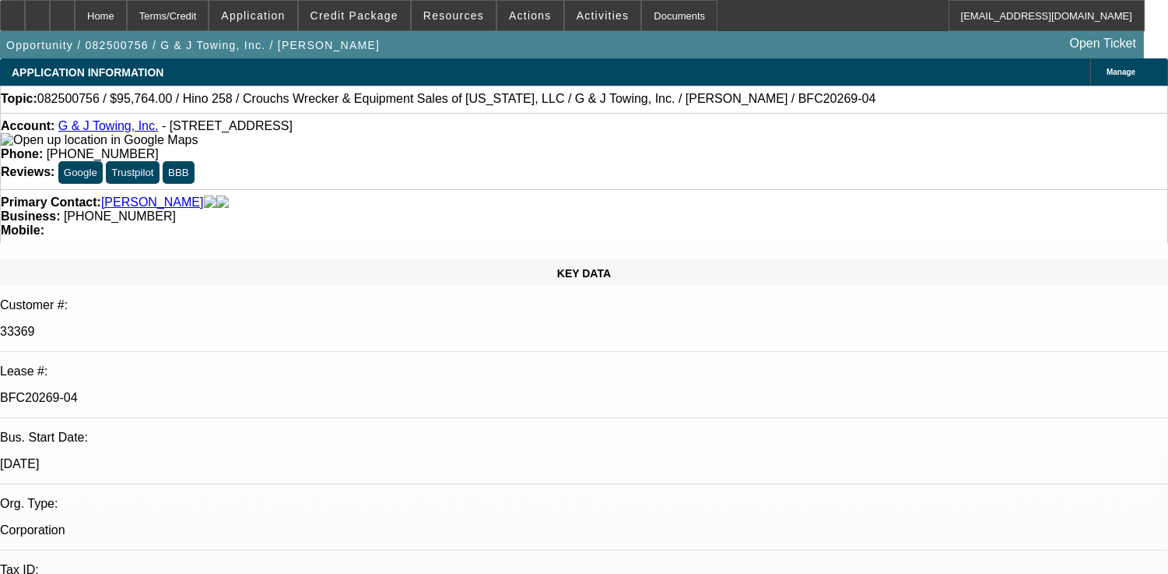
select select "6"
select select "1"
select select "3"
select select "6"
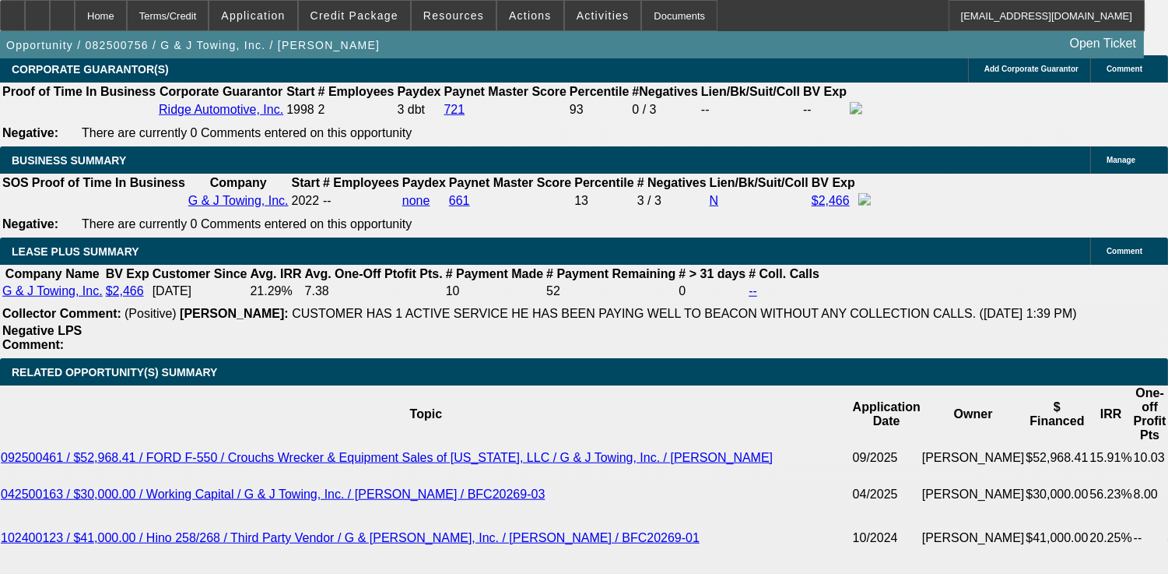
scroll to position [2681, 0]
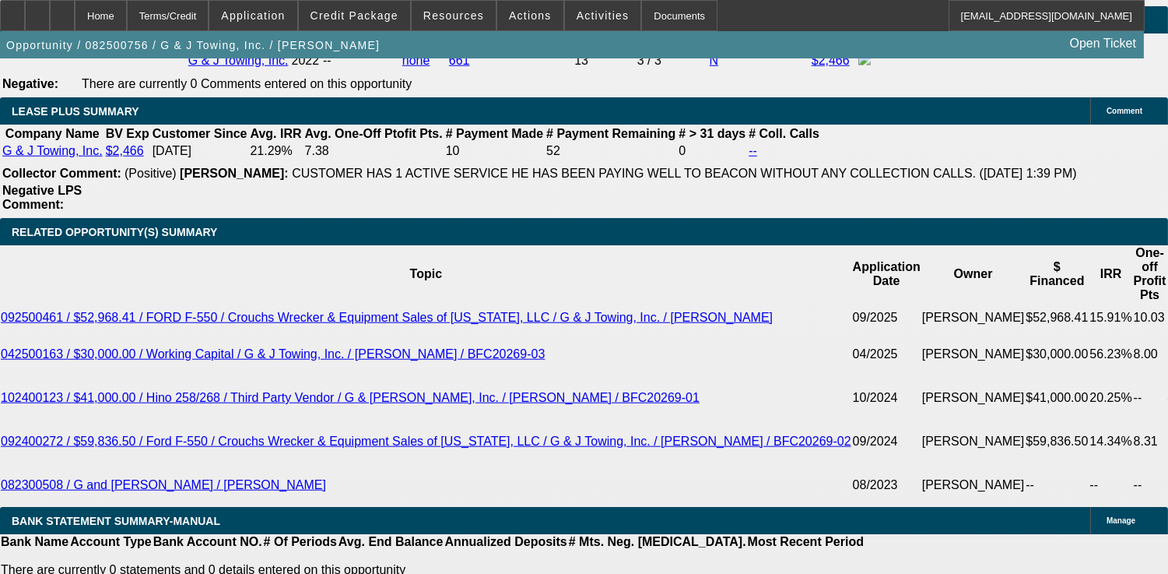
drag, startPoint x: 89, startPoint y: 160, endPoint x: 431, endPoint y: 235, distance: 350.6
copy div "G & J Towing, Inc. was established in [DATE] by longtime friends [PERSON_NAME] …"
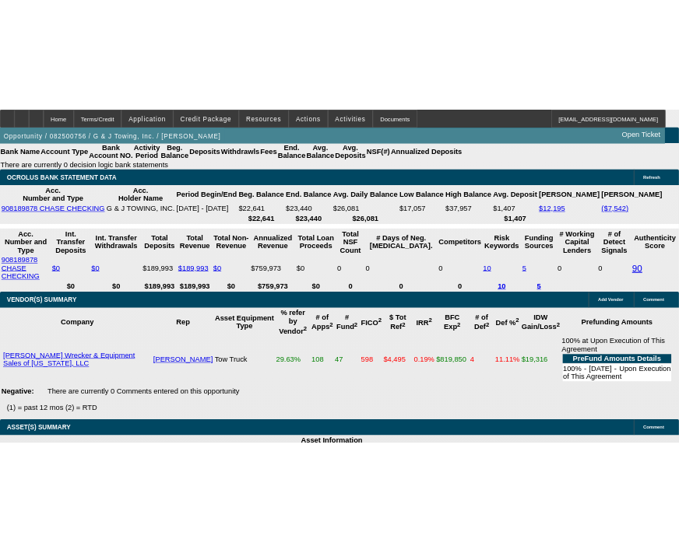
scroll to position [3200, 0]
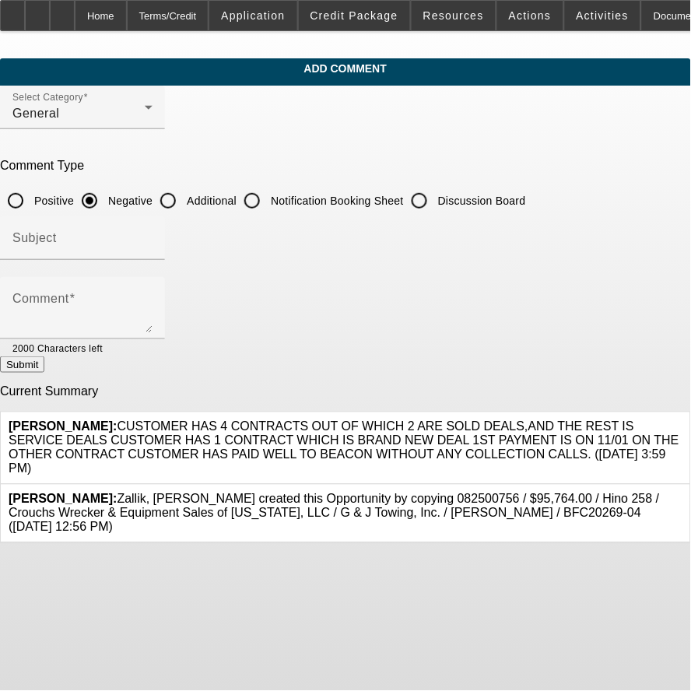
click at [237, 193] on label "Additional" at bounding box center [210, 201] width 53 height 16
click at [184, 191] on input "Additional" at bounding box center [168, 200] width 31 height 31
radio input "true"
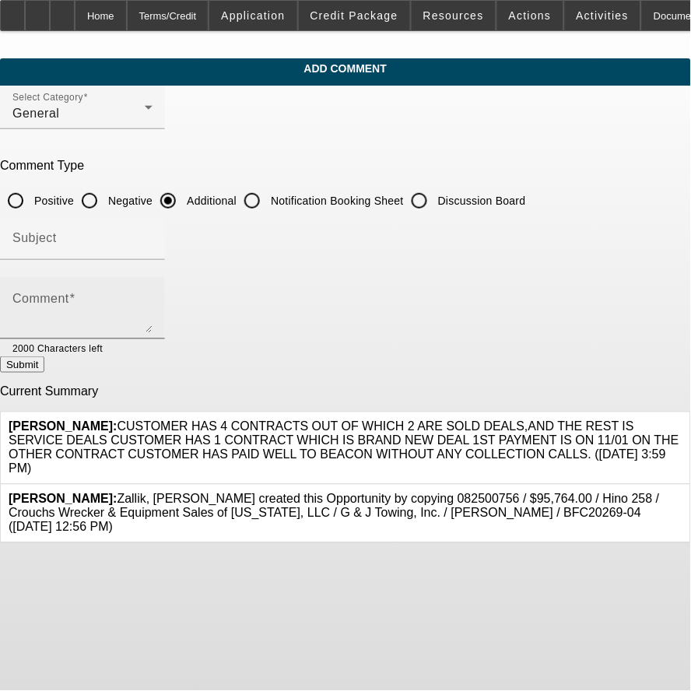
click at [153, 292] on div "Comment" at bounding box center [82, 308] width 140 height 62
paste textarea "G & J Towing, Inc. was established in [DATE] by longtime friends [PERSON_NAME] …"
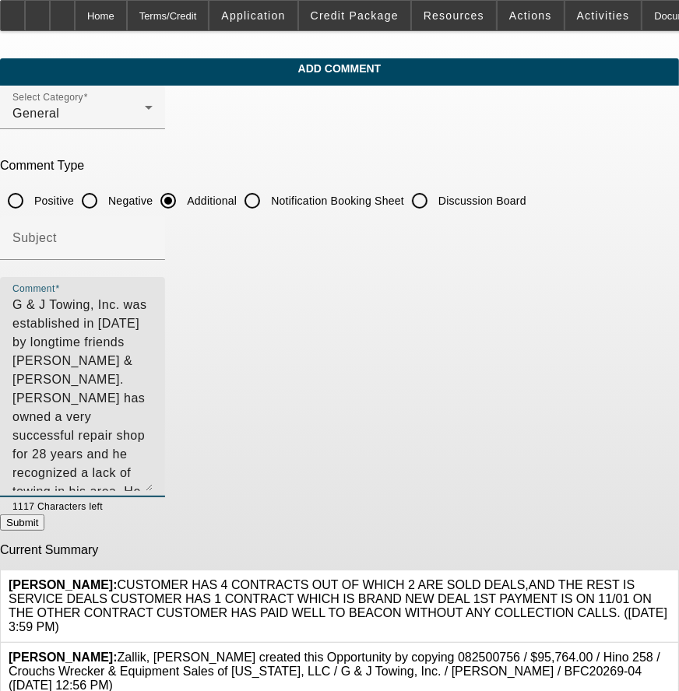
drag, startPoint x: 607, startPoint y: 321, endPoint x: 606, endPoint y: 480, distance: 158.8
click at [153, 480] on textarea "G & J Towing, Inc. was established in [DATE] by longtime friends [PERSON_NAME] …" at bounding box center [82, 393] width 140 height 195
drag, startPoint x: 522, startPoint y: 437, endPoint x: 502, endPoint y: 434, distance: 20.5
click at [153, 437] on textarea "G & J Towing, Inc. was established in [DATE] by longtime friends [PERSON_NAME] …" at bounding box center [82, 394] width 140 height 196
drag, startPoint x: 78, startPoint y: 304, endPoint x: 57, endPoint y: 307, distance: 21.2
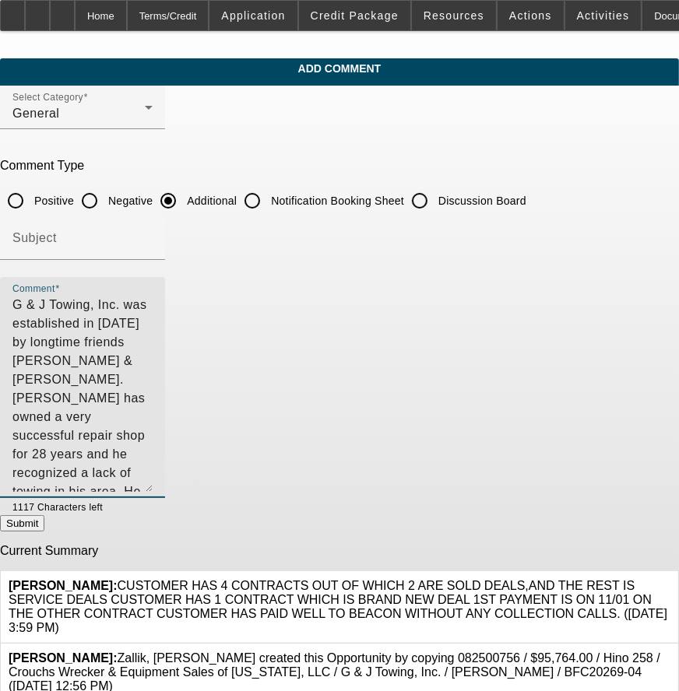
click at [57, 307] on div "Comment G & J Towing, Inc. was established in [DATE] by longtime friends [PERSO…" at bounding box center [339, 396] width 679 height 238
click at [153, 464] on textarea "G & J Towing, Inc. was established in [DATE] by longtime friends [PERSON_NAME] …" at bounding box center [82, 394] width 140 height 196
click at [153, 454] on textarea "G & J Towing, Inc. was established in [DATE] by longtime friends [PERSON_NAME] …" at bounding box center [82, 394] width 140 height 196
click at [153, 307] on textarea "G & J Towing, Inc. was established in [DATE] by longtime friends [PERSON_NAME] …" at bounding box center [82, 394] width 140 height 196
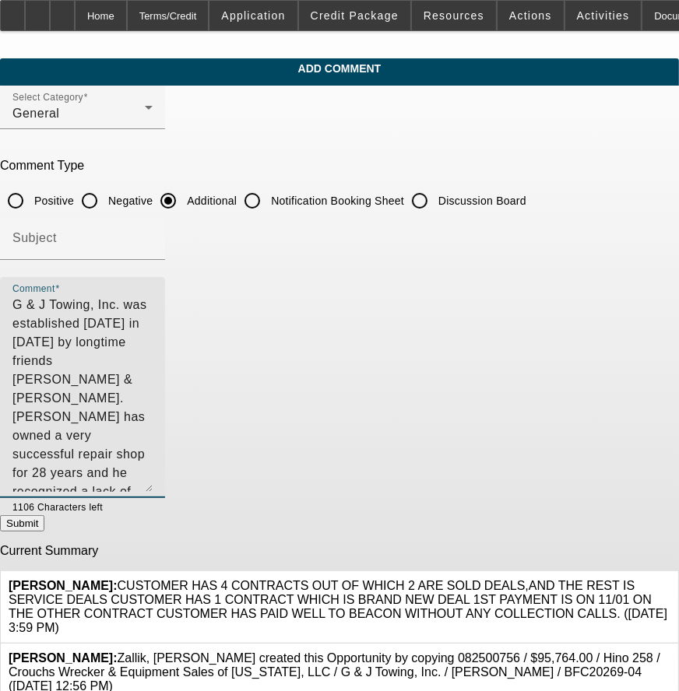
click at [153, 430] on textarea "G & J Towing, Inc. was established [DATE] in [DATE] by longtime friends [PERSON…" at bounding box center [82, 394] width 140 height 196
type textarea "G & J Towing, Inc. was established [DATE] in [DATE] by longtime friends [PERSON…"
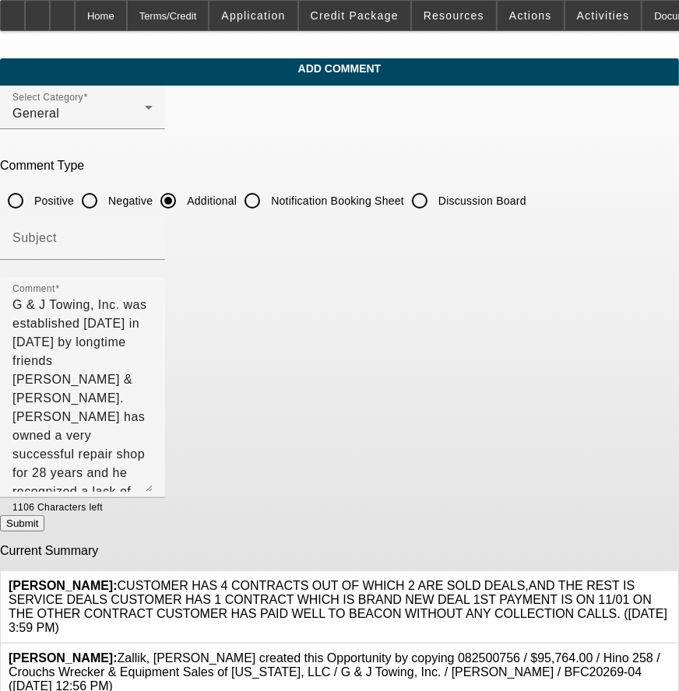
click at [153, 508] on div at bounding box center [128, 506] width 50 height 17
click at [538, 515] on form "Select Category General Comment Type Positive Negative Additional Notification …" at bounding box center [339, 394] width 679 height 617
click at [44, 515] on button "Submit" at bounding box center [22, 523] width 44 height 16
radio input "true"
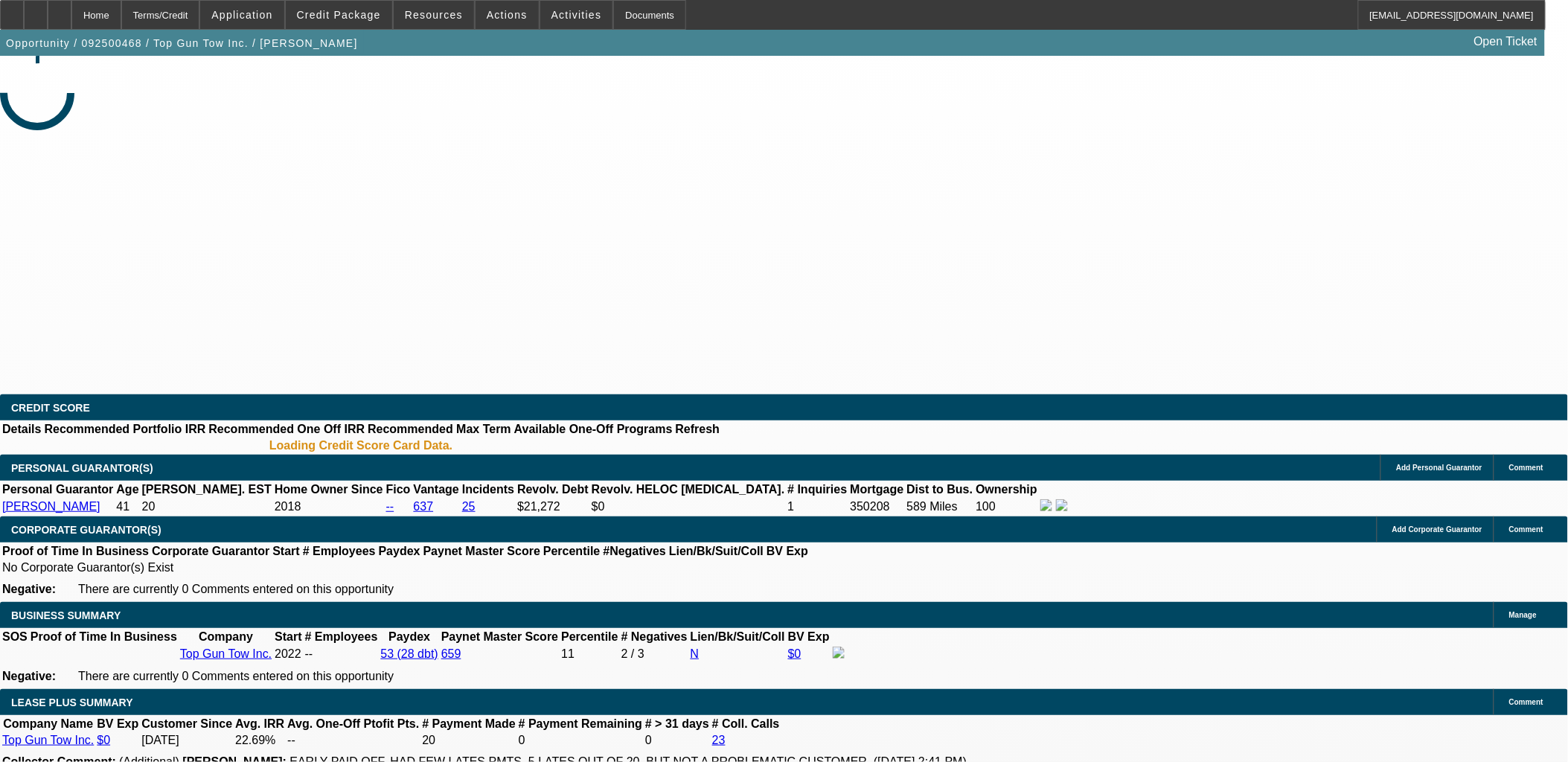
select select "0"
select select "2"
select select "0.1"
select select "4"
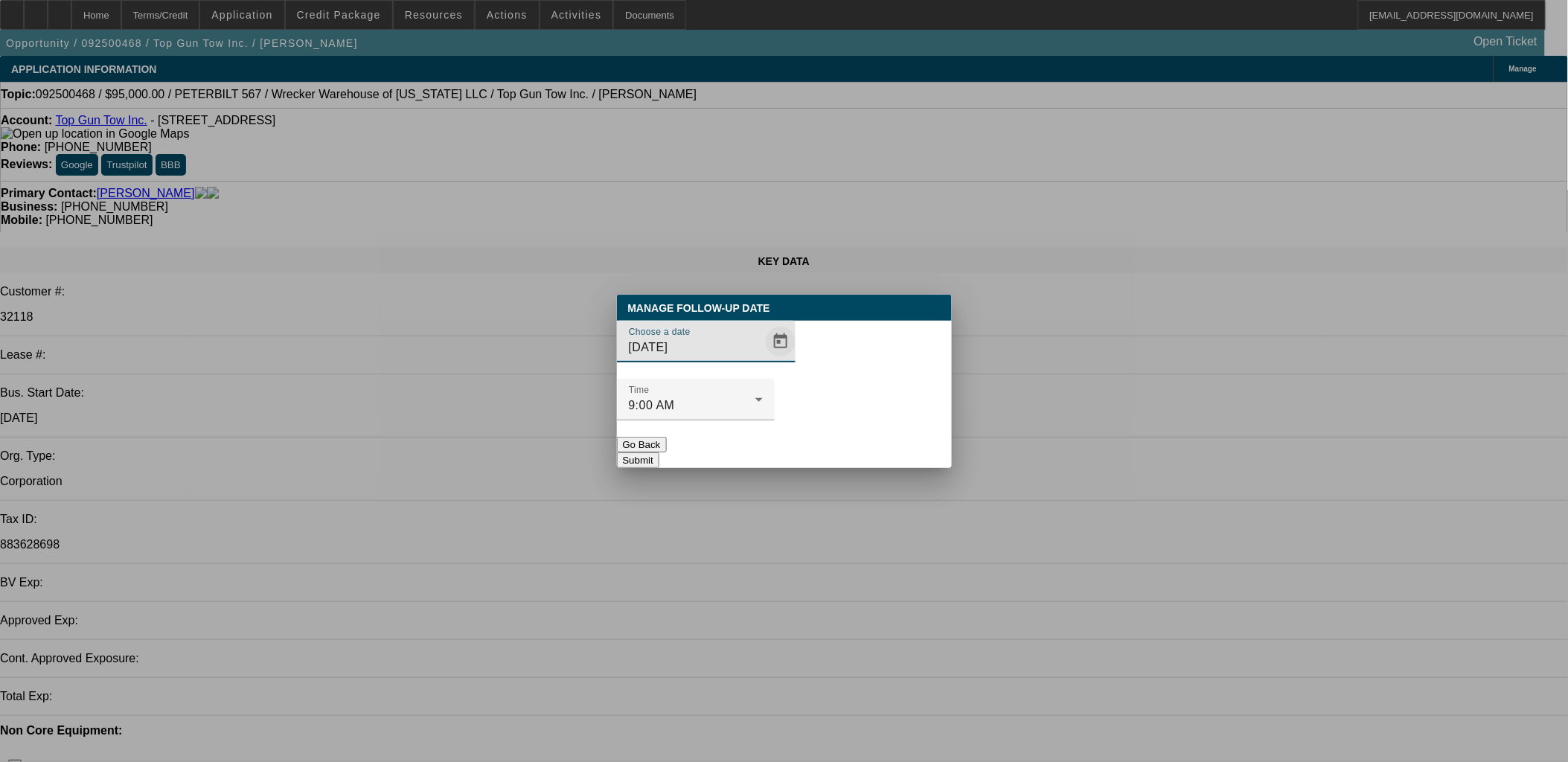
click at [763, 359] on span "Open calendar" at bounding box center [780, 341] width 35 height 35
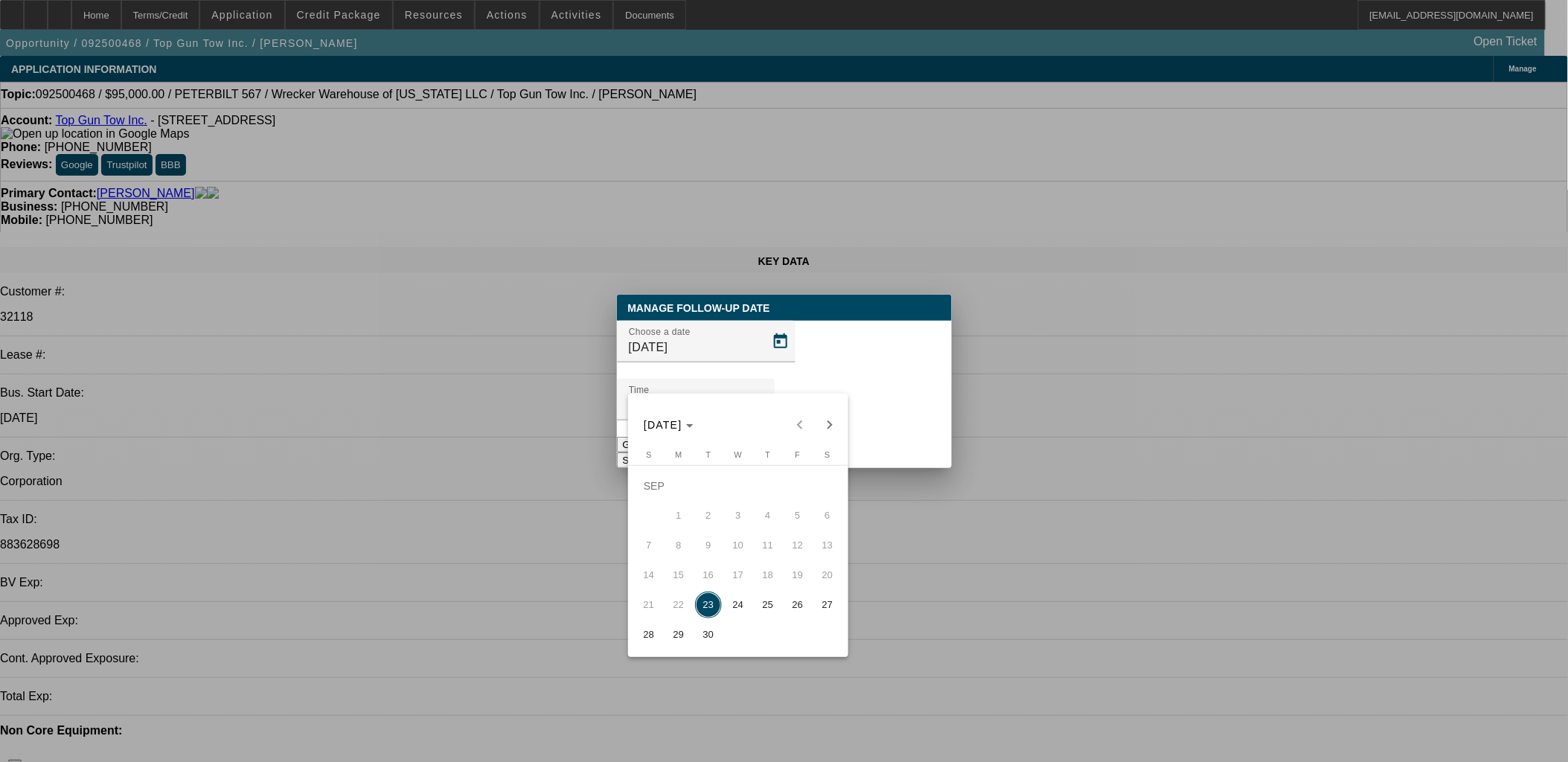
click at [737, 611] on span "24" at bounding box center [738, 605] width 27 height 27
type input "[DATE]"
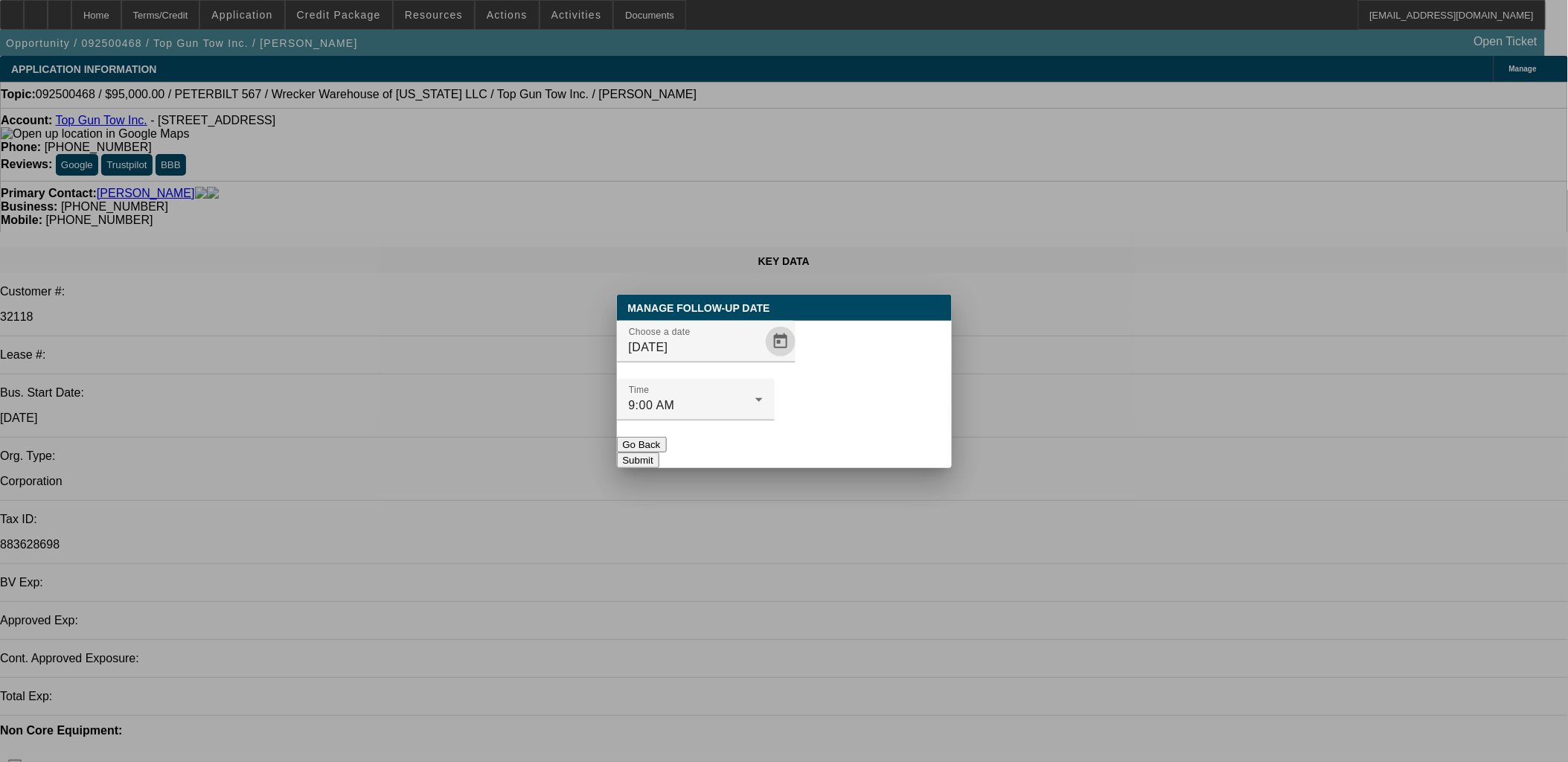
click at [660, 452] on button "Submit" at bounding box center [638, 460] width 42 height 15
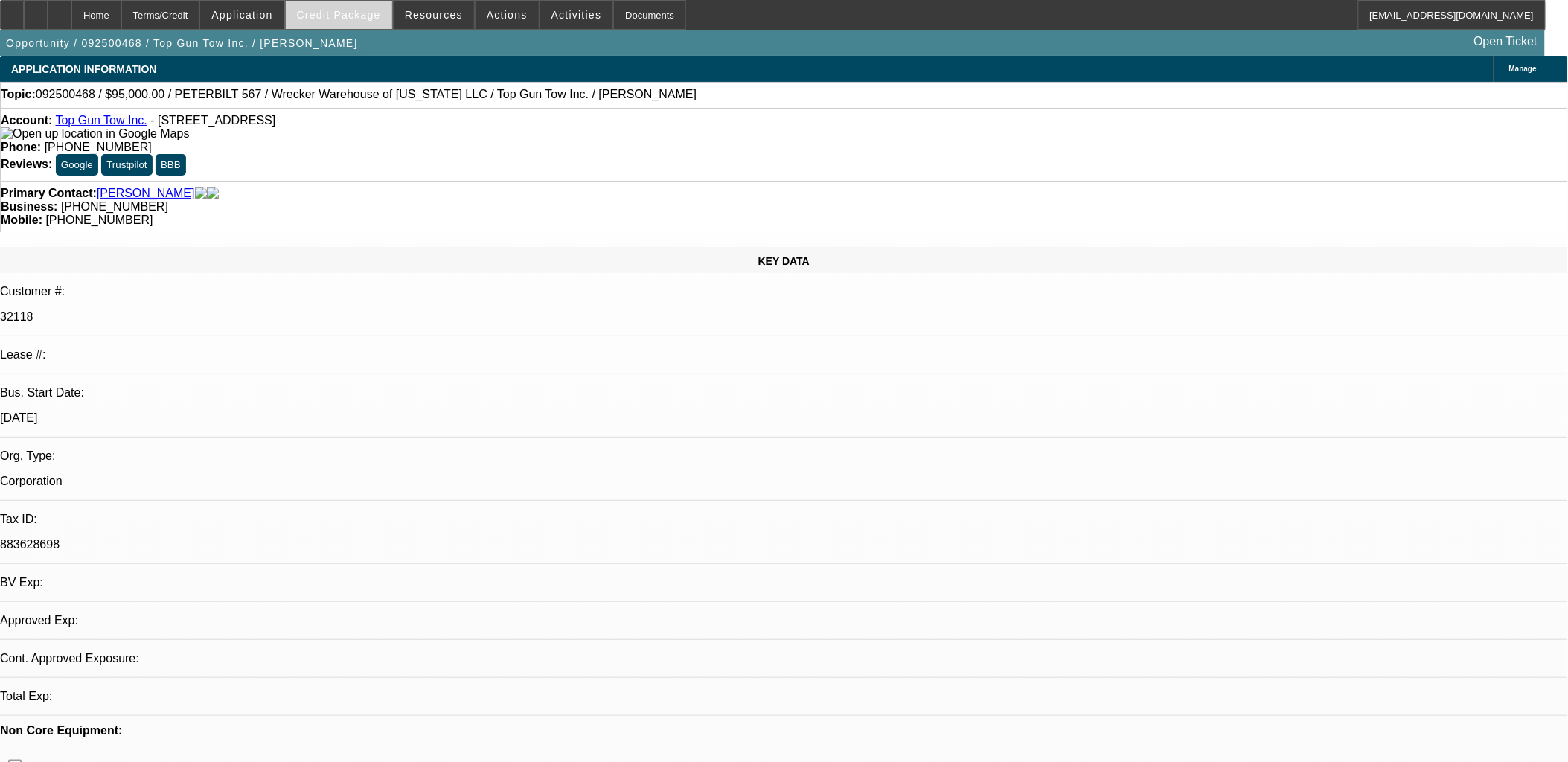
click at [380, 17] on span "Credit Package" at bounding box center [339, 14] width 84 height 11
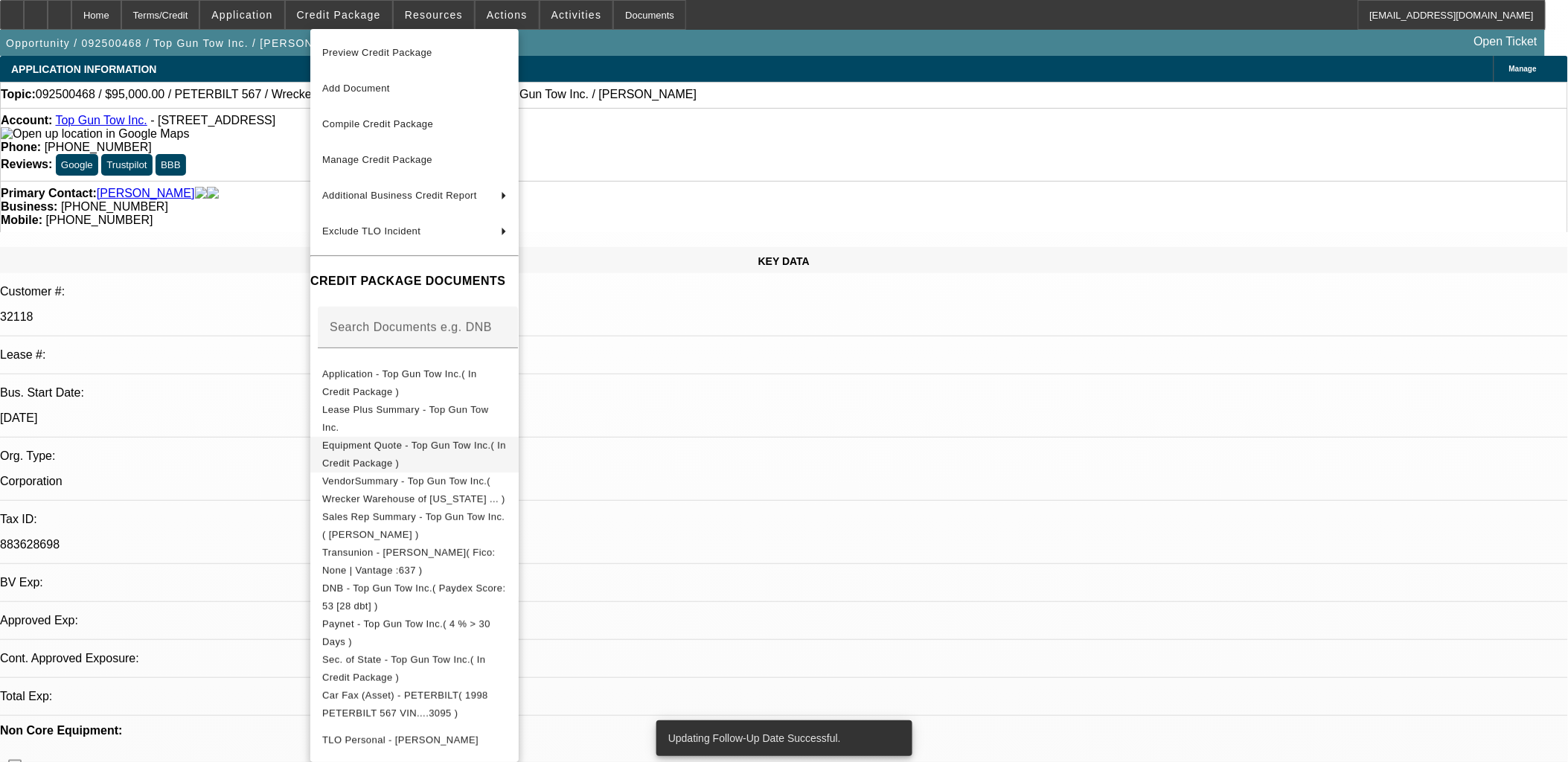
click at [478, 437] on button "Equipment Quote - Top Gun Tow Inc.( In Credit Package )" at bounding box center [415, 453] width 208 height 35
